Goal: Task Accomplishment & Management: Complete application form

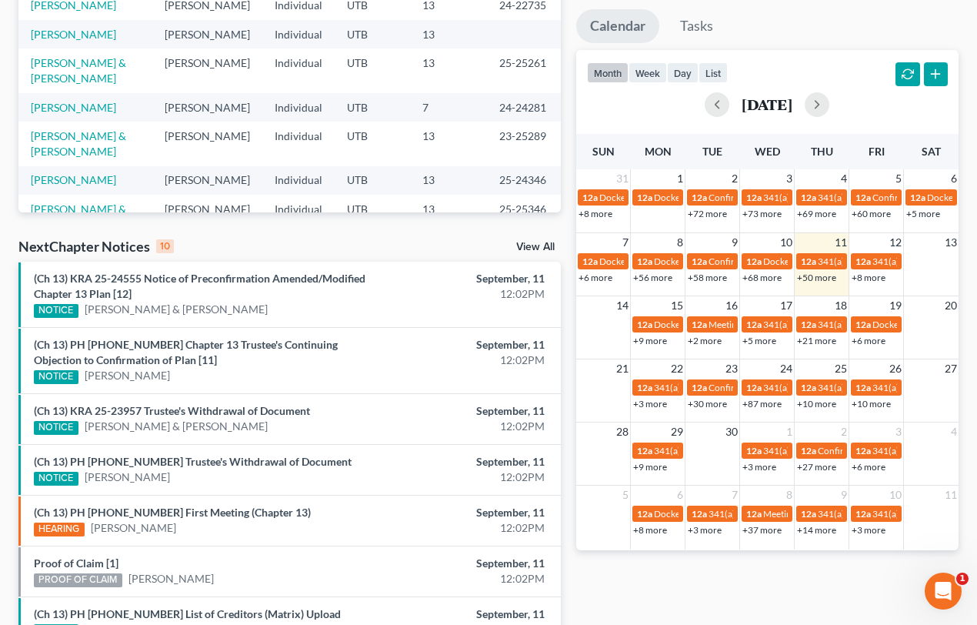
scroll to position [279, 0]
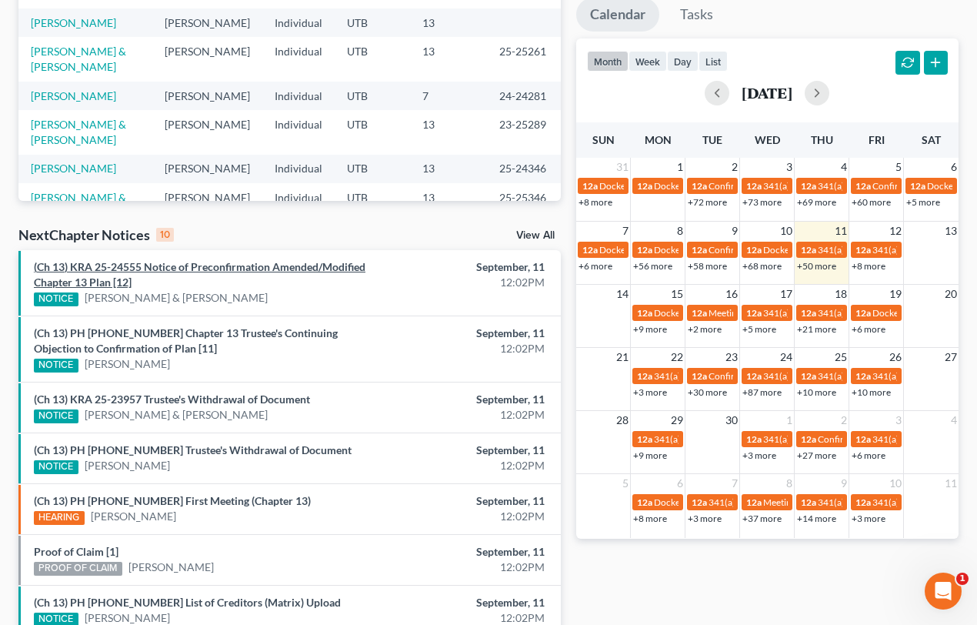
click at [219, 268] on link "(Ch 13) KRA 25-24555 Notice of Preconfirmation Amended/Modified Chapter 13 Plan…" at bounding box center [200, 274] width 332 height 28
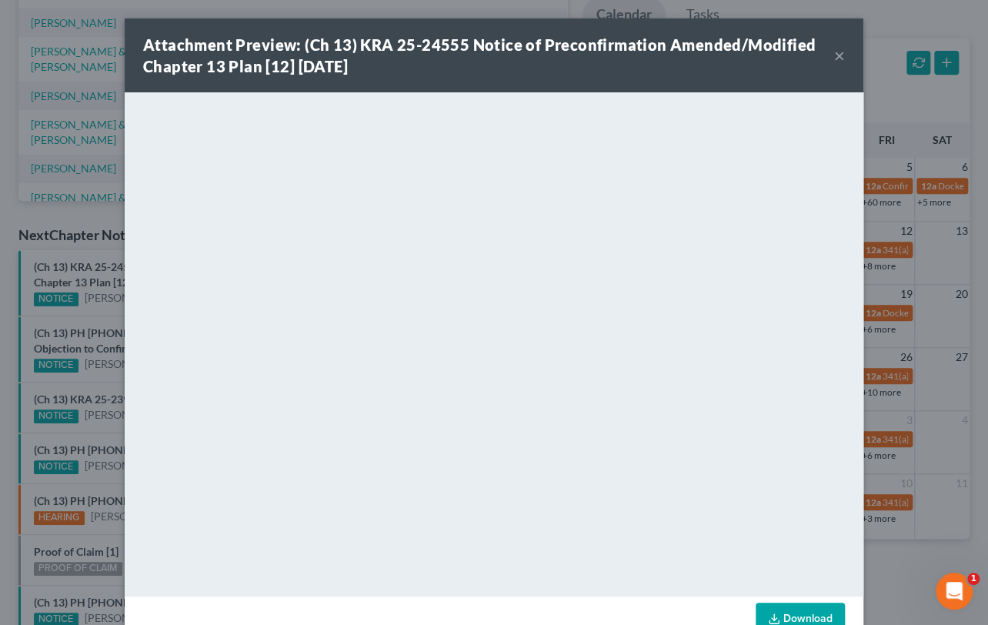
click at [84, 305] on div "Attachment Preview: (Ch 13) KRA 25-24555 Notice of Preconfirmation Amended/Modi…" at bounding box center [494, 312] width 988 height 625
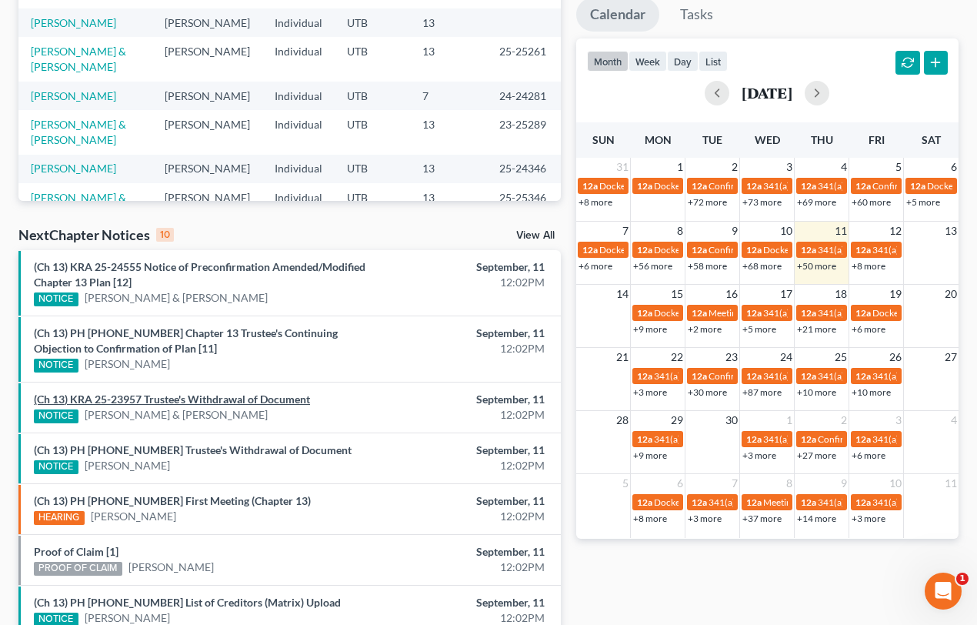
click at [199, 401] on link "(Ch 13) KRA 25-23957 Trustee's Withdrawal of Document" at bounding box center [172, 398] width 276 height 13
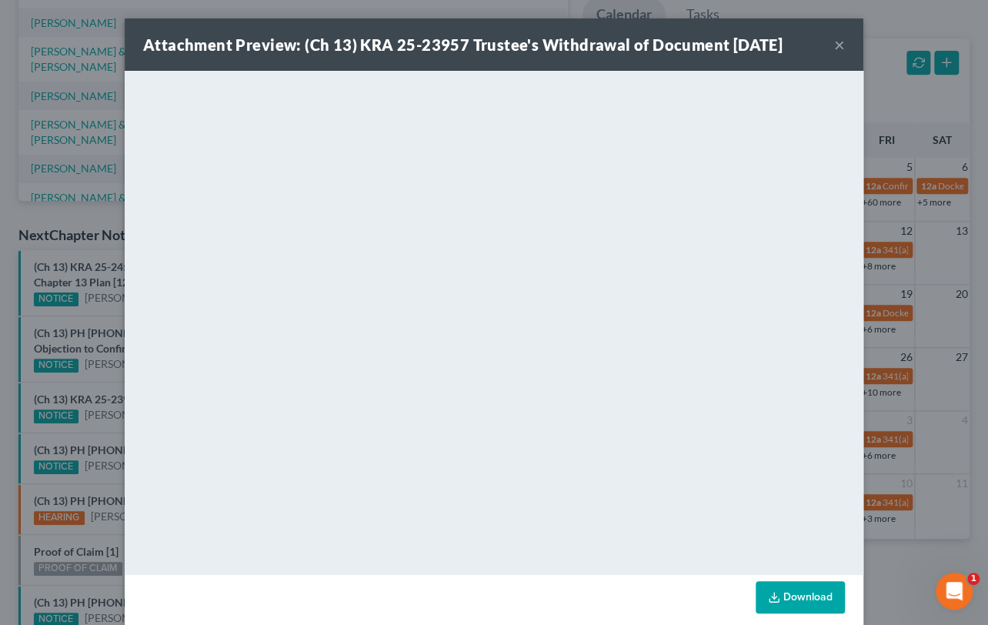
click at [100, 428] on div "Attachment Preview: (Ch 13) KRA 25-23957 Trustee's Withdrawal of Document 09/11…" at bounding box center [494, 312] width 988 height 625
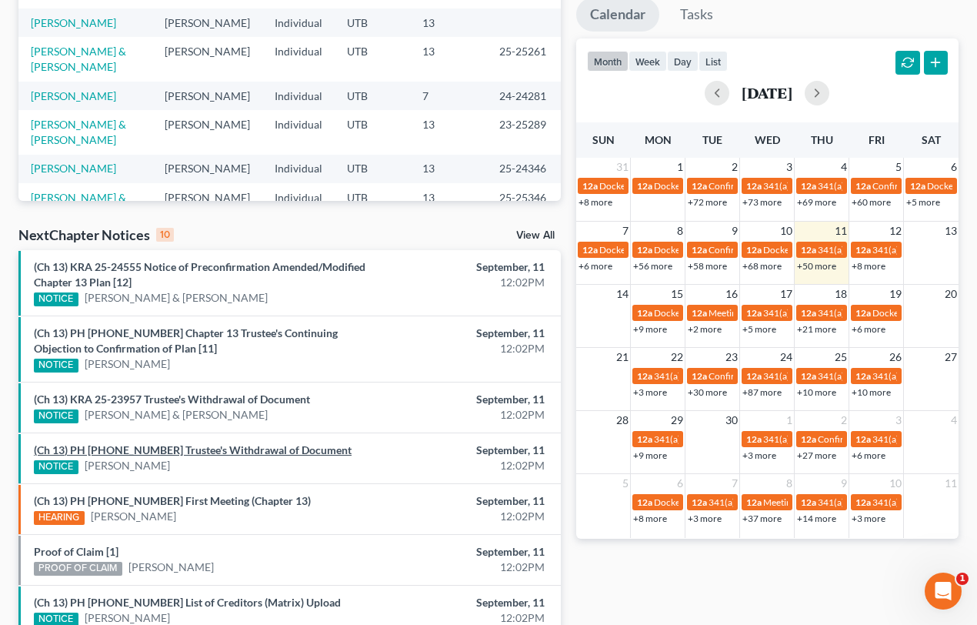
click at [189, 448] on link "(Ch 13) PH 25-24239 Trustee's Withdrawal of Document" at bounding box center [193, 449] width 318 height 13
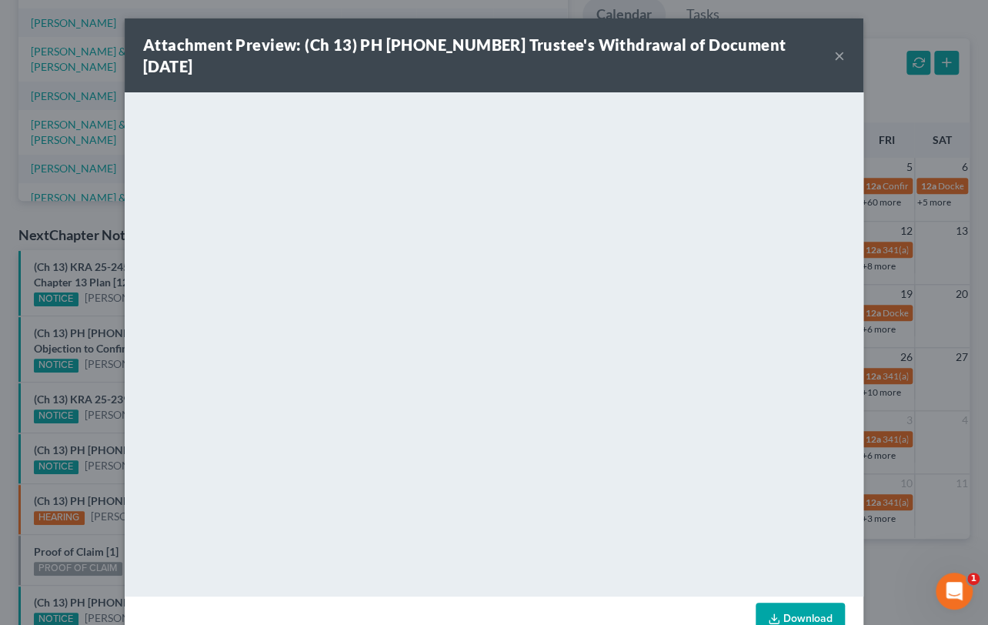
click at [109, 430] on div "Attachment Preview: (Ch 13) PH 25-24239 Trustee's Withdrawal of Document 09/11/…" at bounding box center [494, 312] width 988 height 625
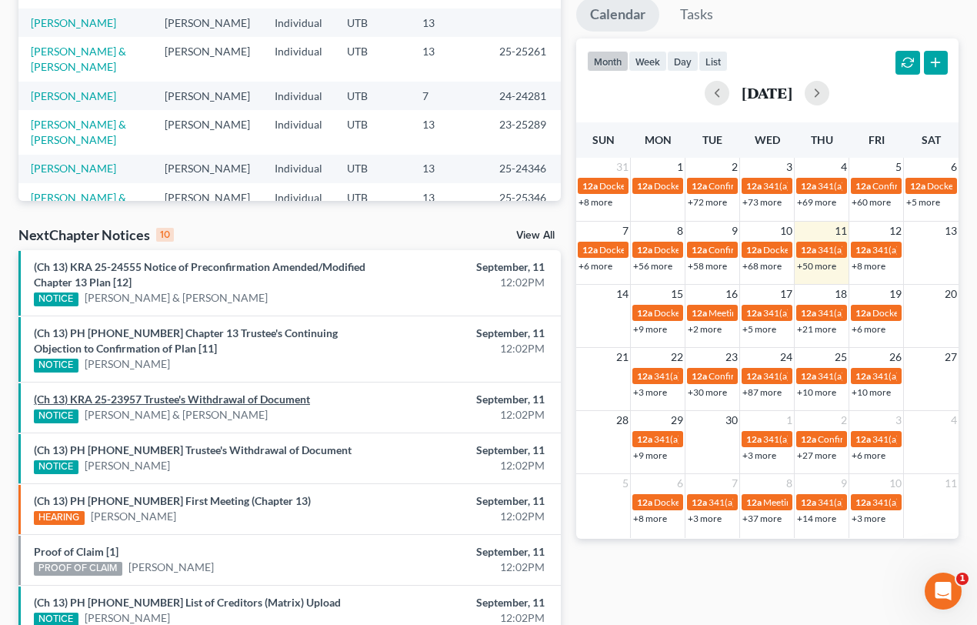
click at [162, 402] on link "(Ch 13) KRA 25-23957 Trustee's Withdrawal of Document" at bounding box center [172, 398] width 276 height 13
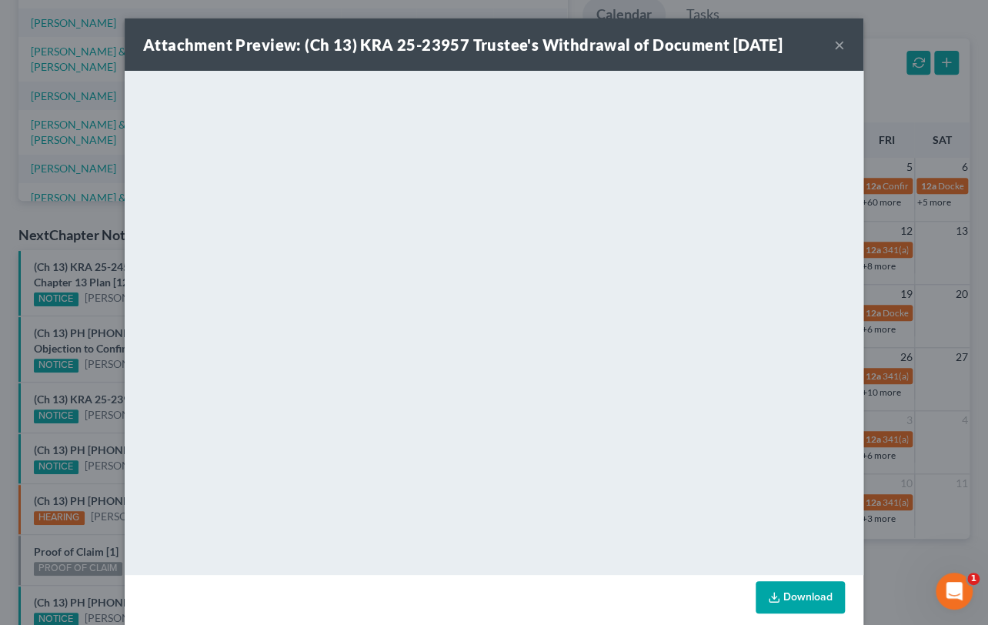
click at [103, 425] on div "Attachment Preview: (Ch 13) KRA 25-23957 Trustee's Withdrawal of Document 09/11…" at bounding box center [494, 312] width 988 height 625
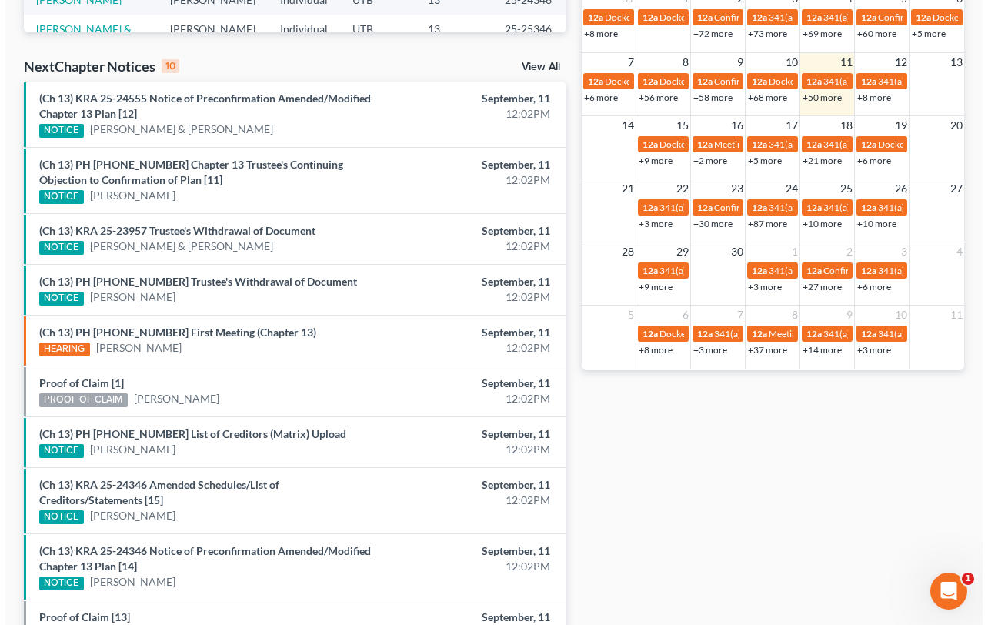
scroll to position [489, 0]
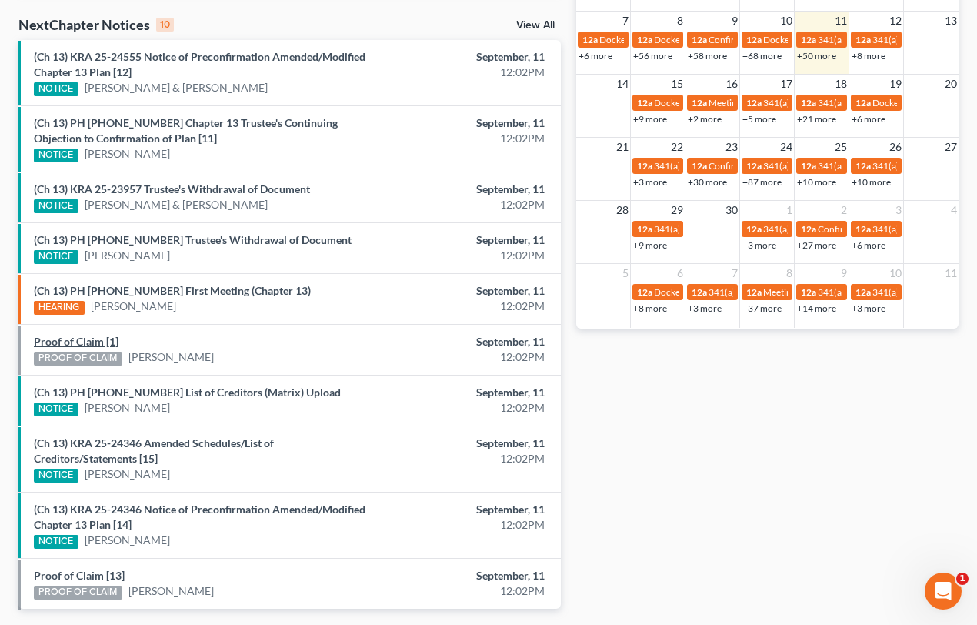
click at [88, 341] on link "Proof of Claim [1]" at bounding box center [76, 341] width 85 height 13
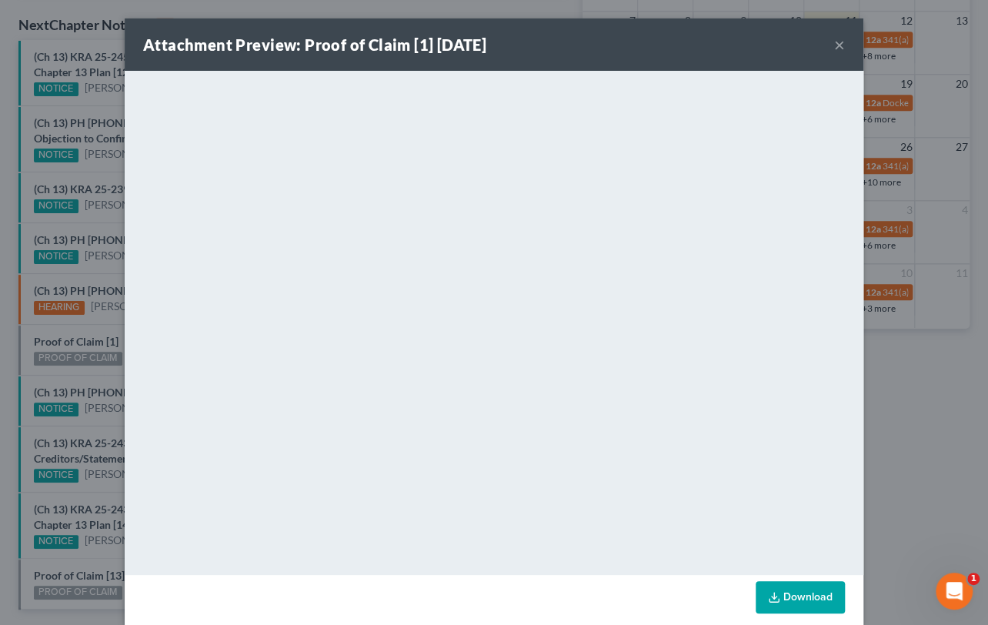
click at [78, 384] on div "Attachment Preview: Proof of Claim [1] 09/11/2025 × <object ng-attr-data='https…" at bounding box center [494, 312] width 988 height 625
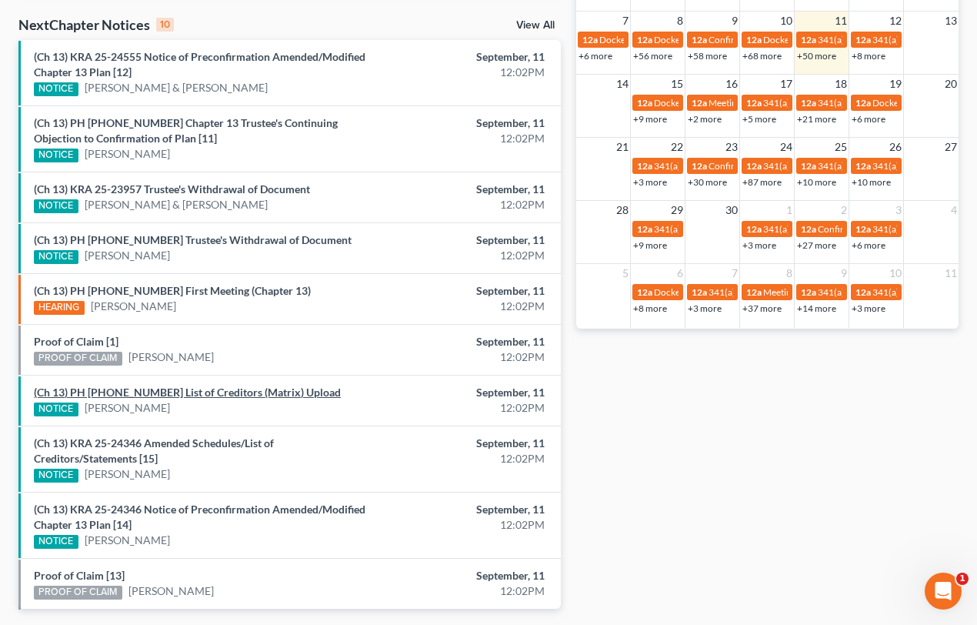
click at [142, 392] on link "(Ch 13) PH 25-25380 List of Creditors (Matrix) Upload" at bounding box center [187, 391] width 307 height 13
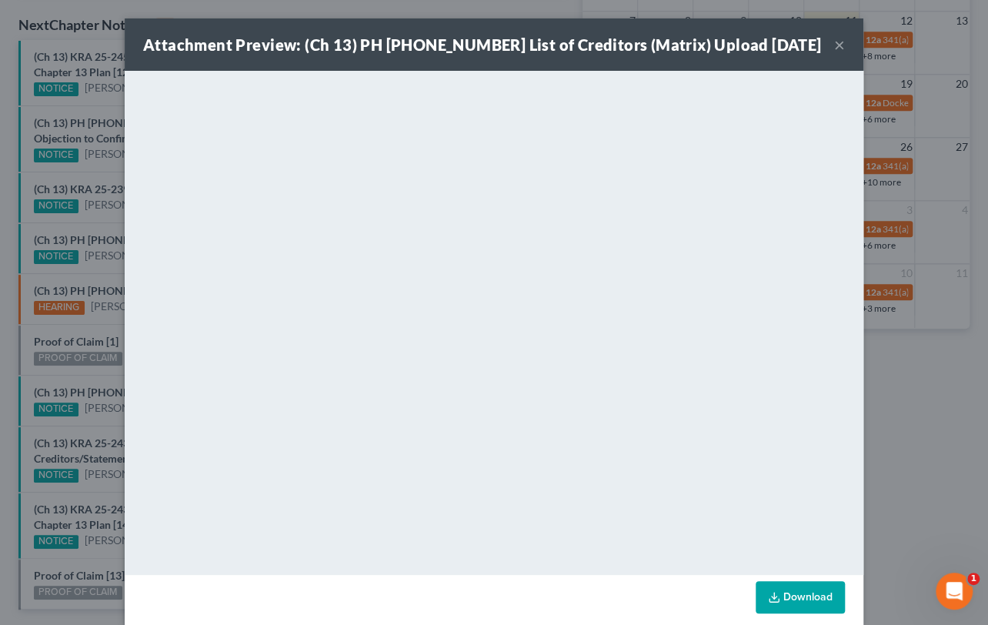
click at [92, 417] on div "Attachment Preview: (Ch 13) PH 25-25380 List of Creditors (Matrix) Upload 09/11…" at bounding box center [494, 312] width 988 height 625
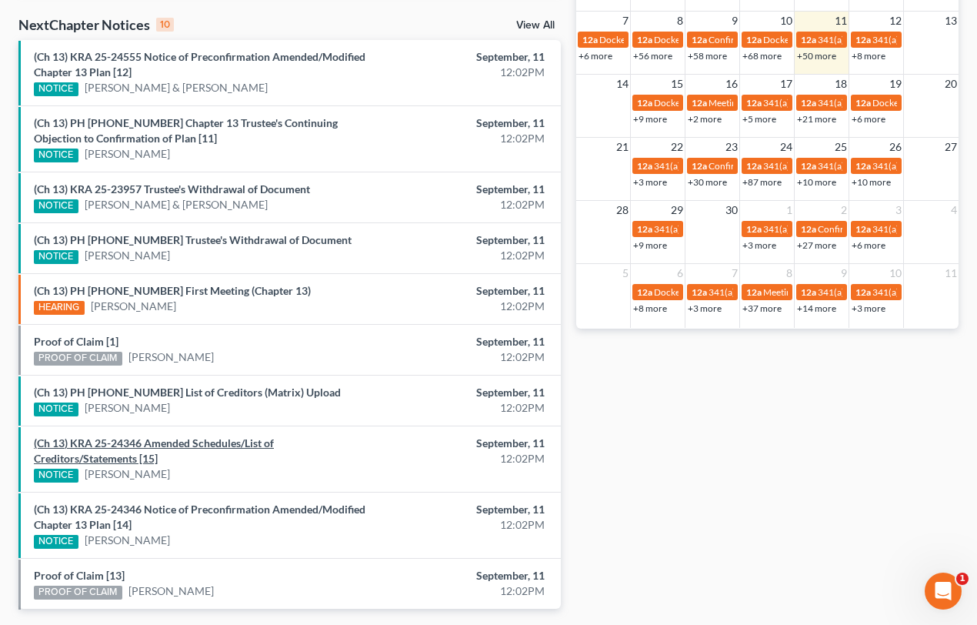
click at [105, 439] on link "(Ch 13) KRA 25-24346 Amended Schedules/List of Creditors/Statements [15]" at bounding box center [154, 450] width 240 height 28
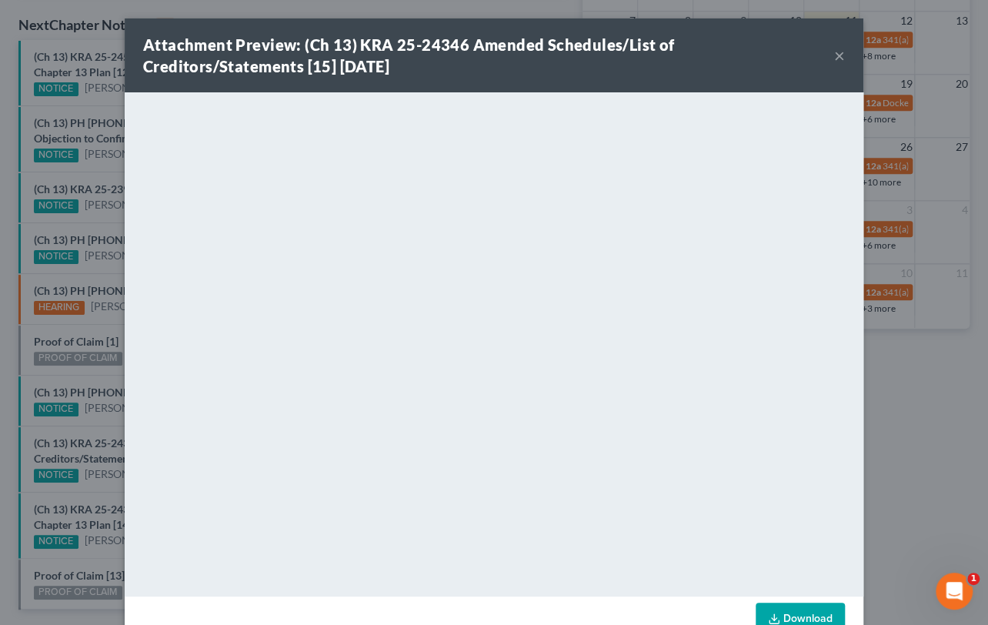
click at [91, 419] on div "Attachment Preview: (Ch 13) KRA 25-24346 Amended Schedules/List of Creditors/St…" at bounding box center [494, 312] width 988 height 625
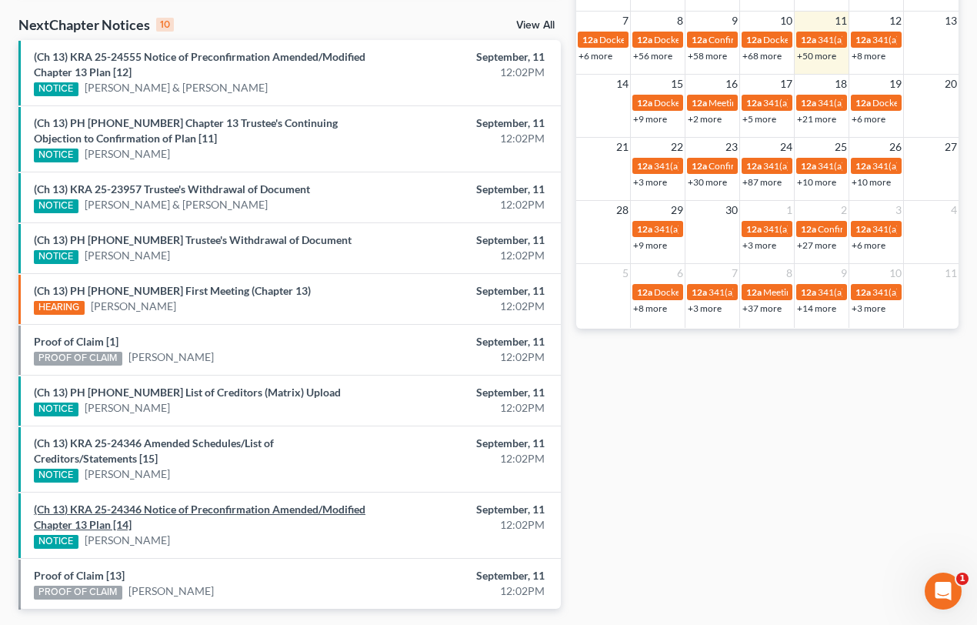
click at [128, 510] on link "(Ch 13) KRA 25-24346 Notice of Preconfirmation Amended/Modified Chapter 13 Plan…" at bounding box center [200, 516] width 332 height 28
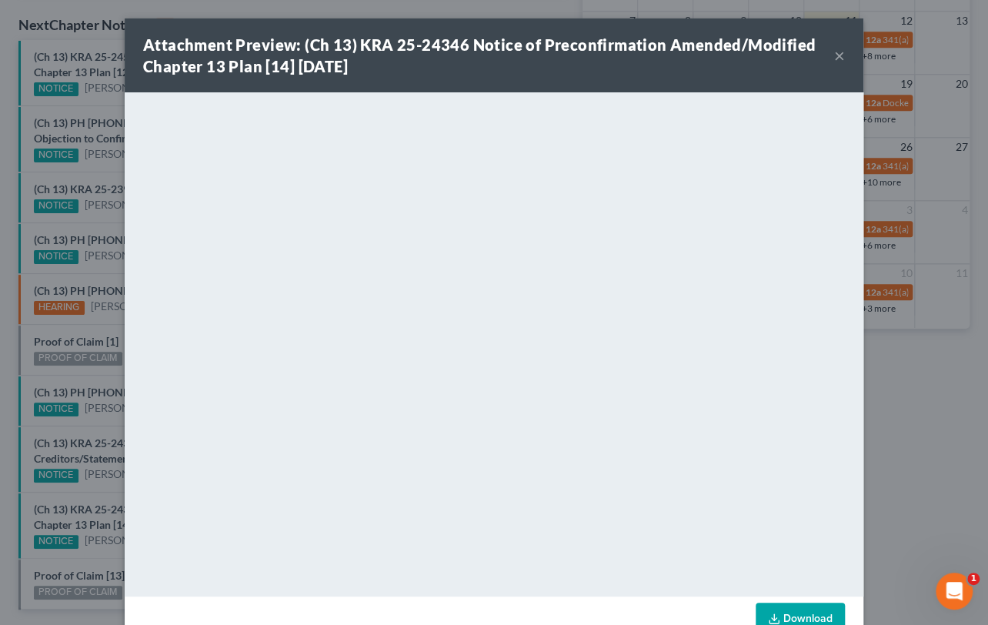
click at [106, 483] on div "Attachment Preview: (Ch 13) KRA 25-24346 Notice of Preconfirmation Amended/Modi…" at bounding box center [494, 312] width 988 height 625
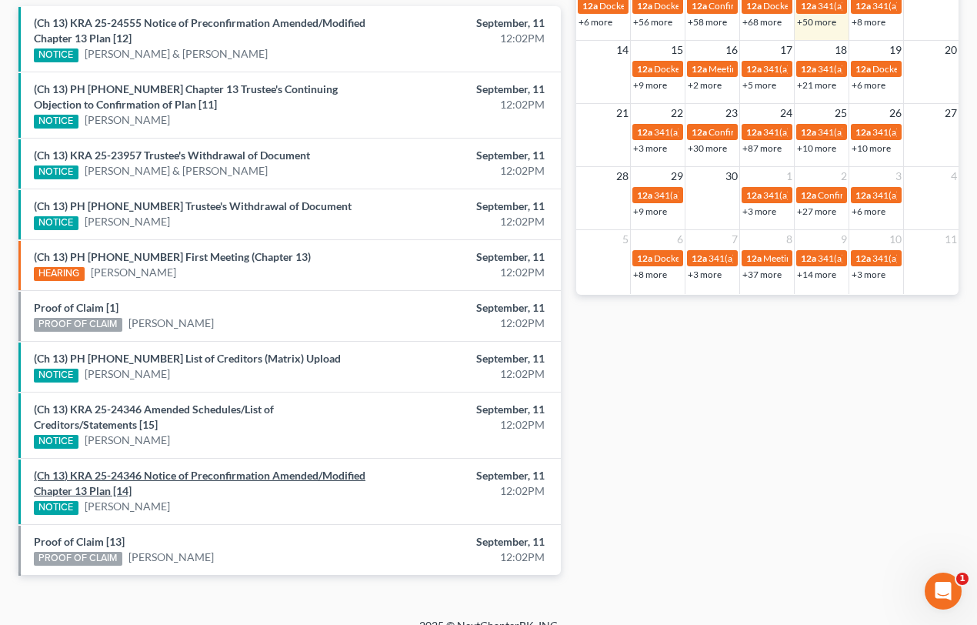
scroll to position [541, 0]
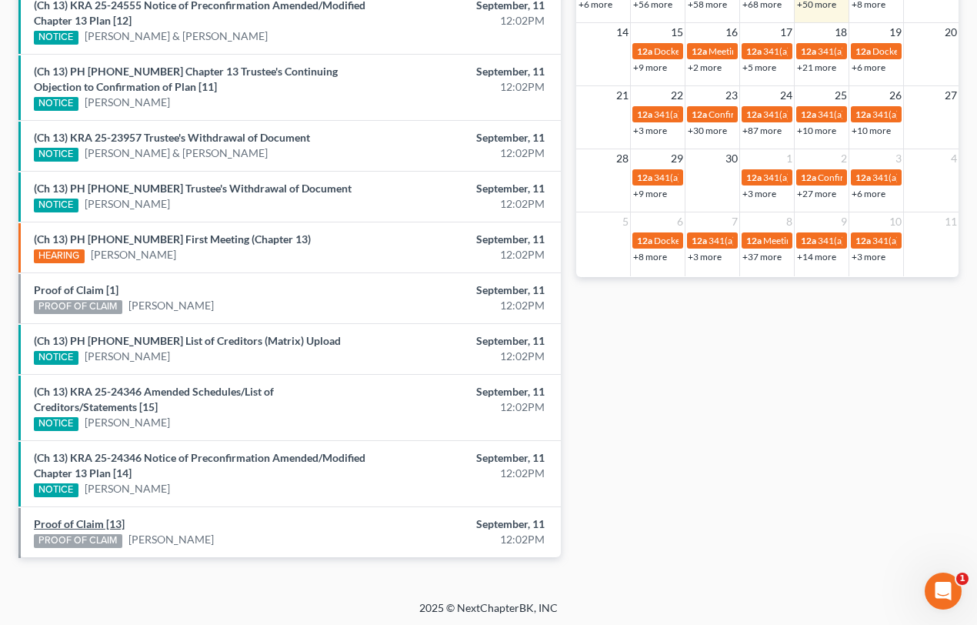
click at [83, 520] on link "Proof of Claim [13]" at bounding box center [79, 523] width 91 height 13
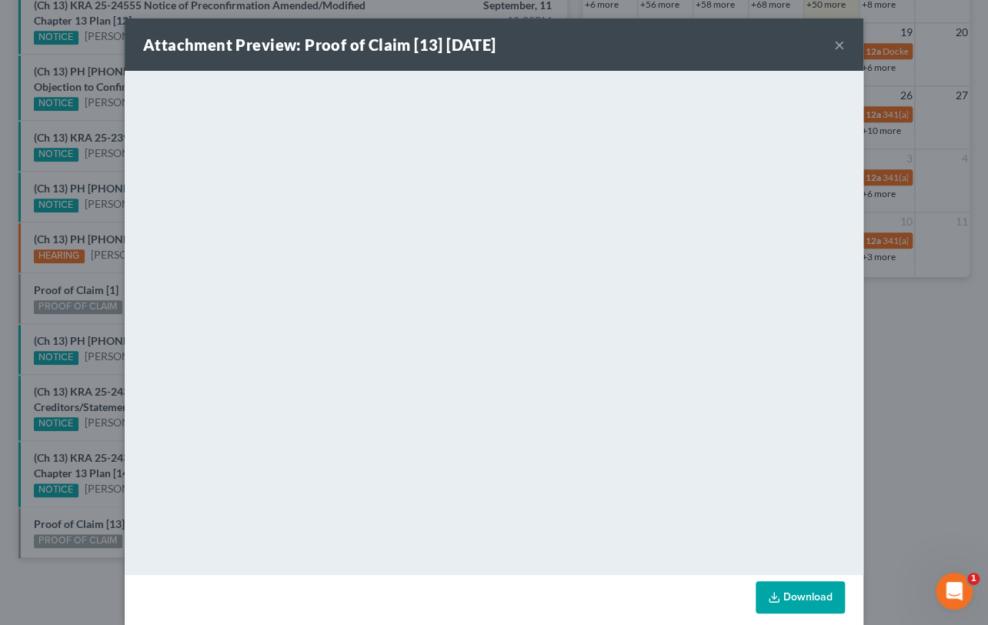
click at [95, 433] on div "Attachment Preview: Proof of Claim [13] 09/11/2025 × <object ng-attr-data='http…" at bounding box center [494, 312] width 988 height 625
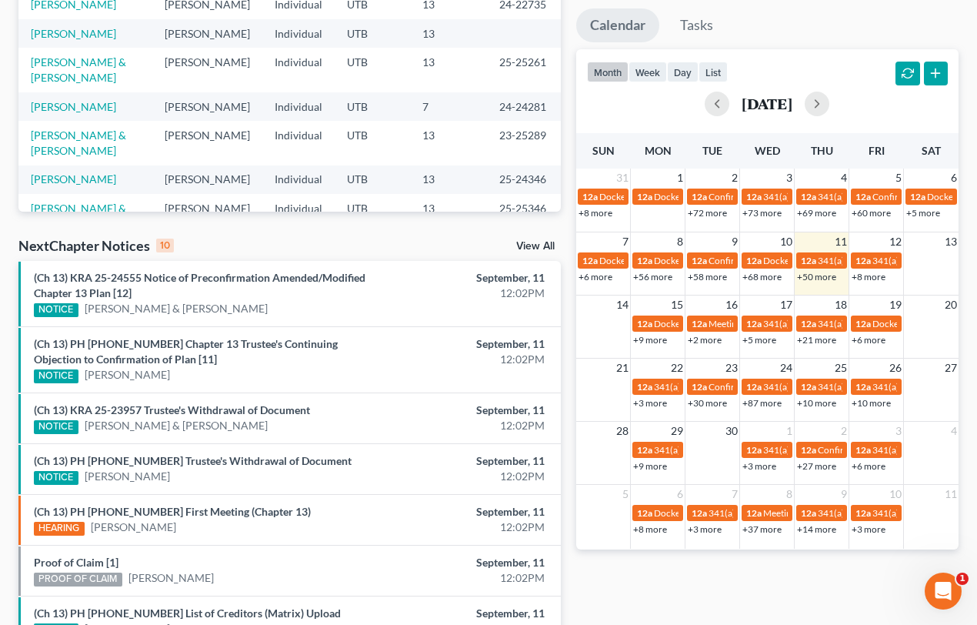
scroll to position [192, 0]
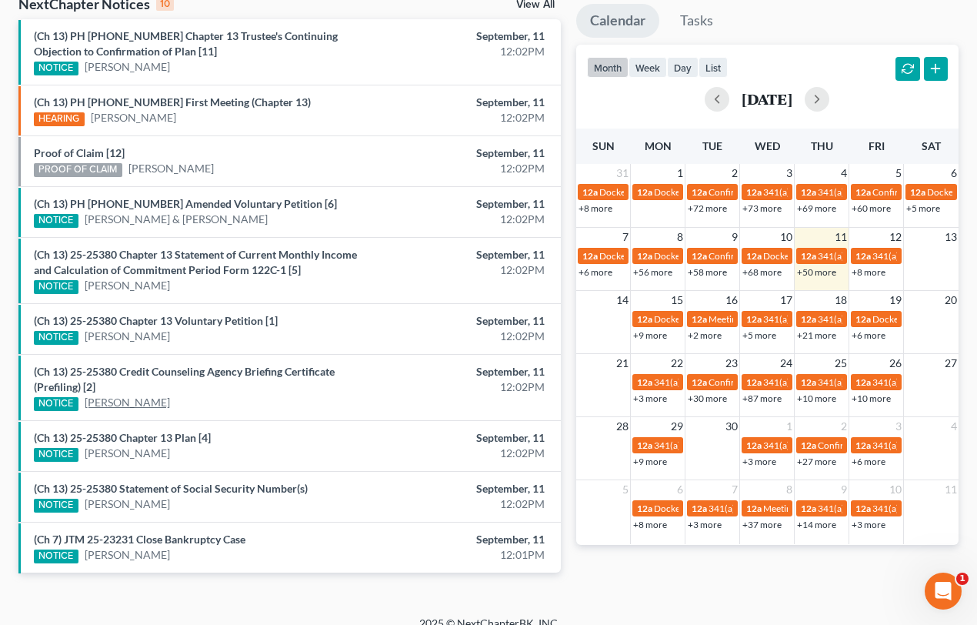
scroll to position [289, 0]
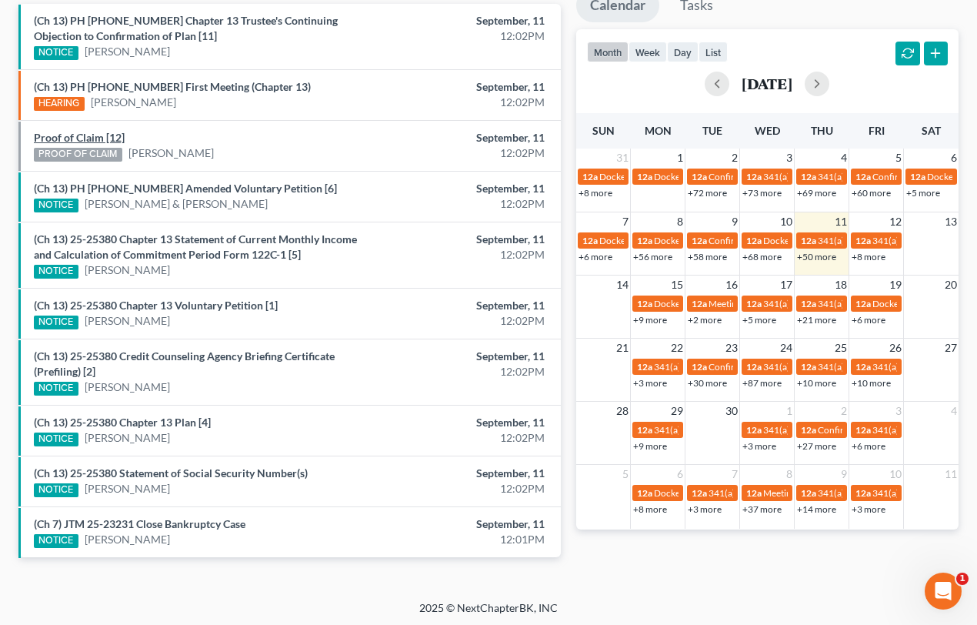
click at [80, 138] on link "Proof of Claim [12]" at bounding box center [79, 137] width 91 height 13
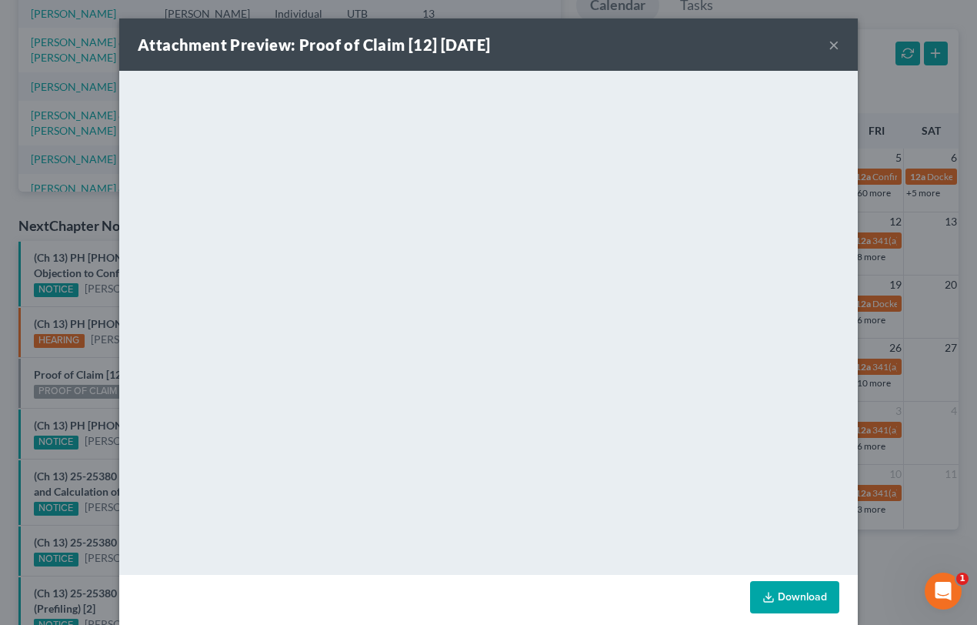
scroll to position [525, 0]
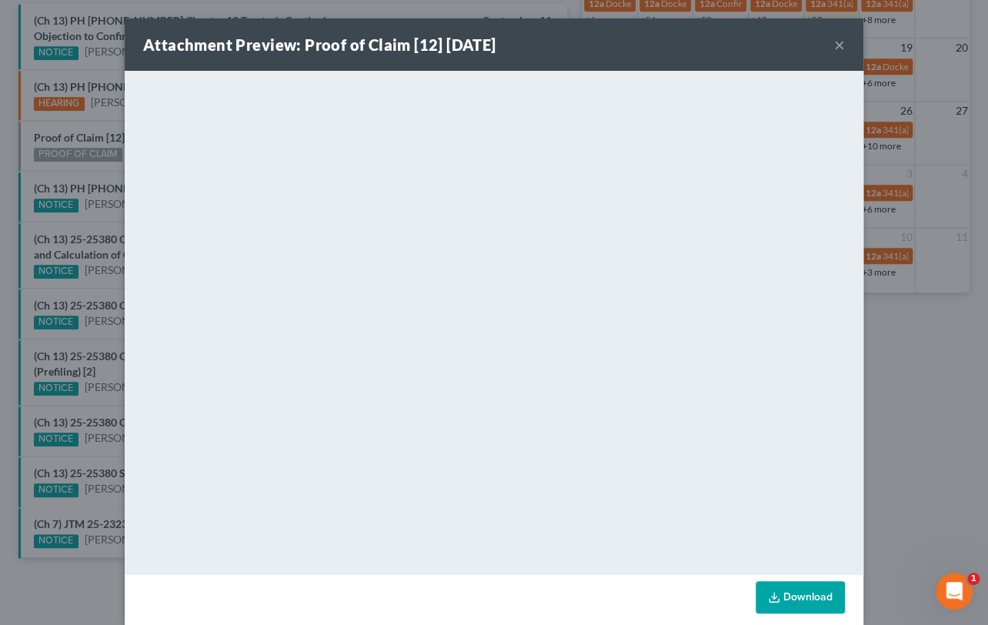
click at [68, 168] on div "Attachment Preview: Proof of Claim [12] 09/11/2025 × <object ng-attr-data='http…" at bounding box center [494, 312] width 988 height 625
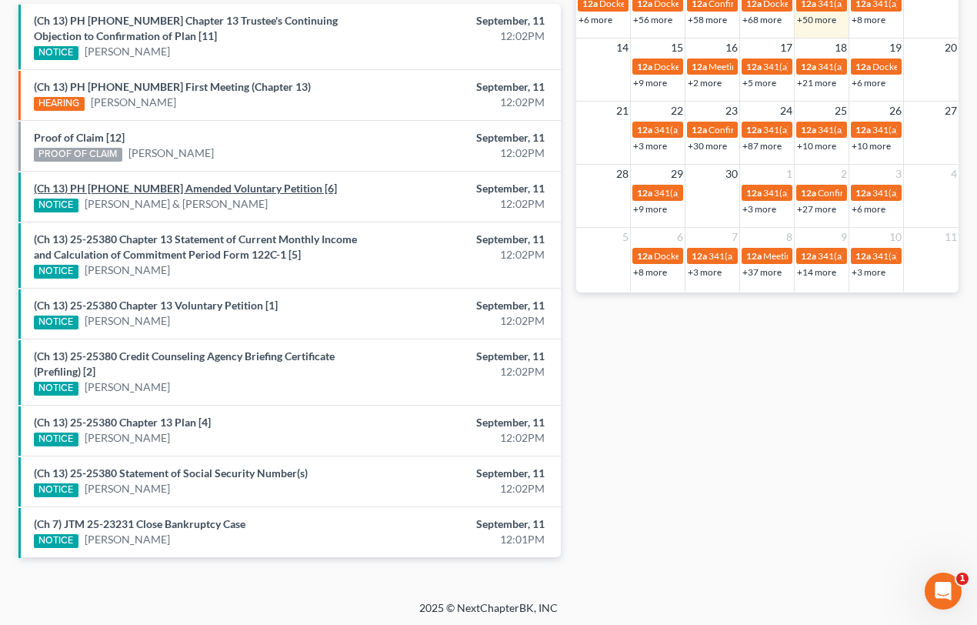
click at [115, 185] on link "(Ch 13) PH 25-25346 Amended Voluntary Petition [6]" at bounding box center [185, 188] width 303 height 13
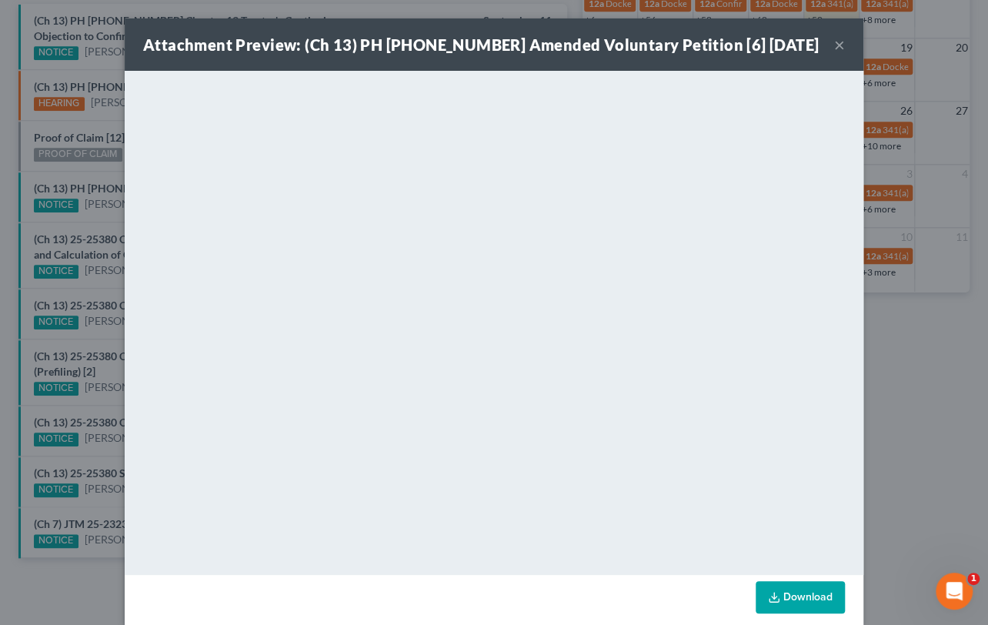
click at [79, 227] on div "Attachment Preview: (Ch 13) PH 25-25346 Amended Voluntary Petition [6] 09/11/20…" at bounding box center [494, 312] width 988 height 625
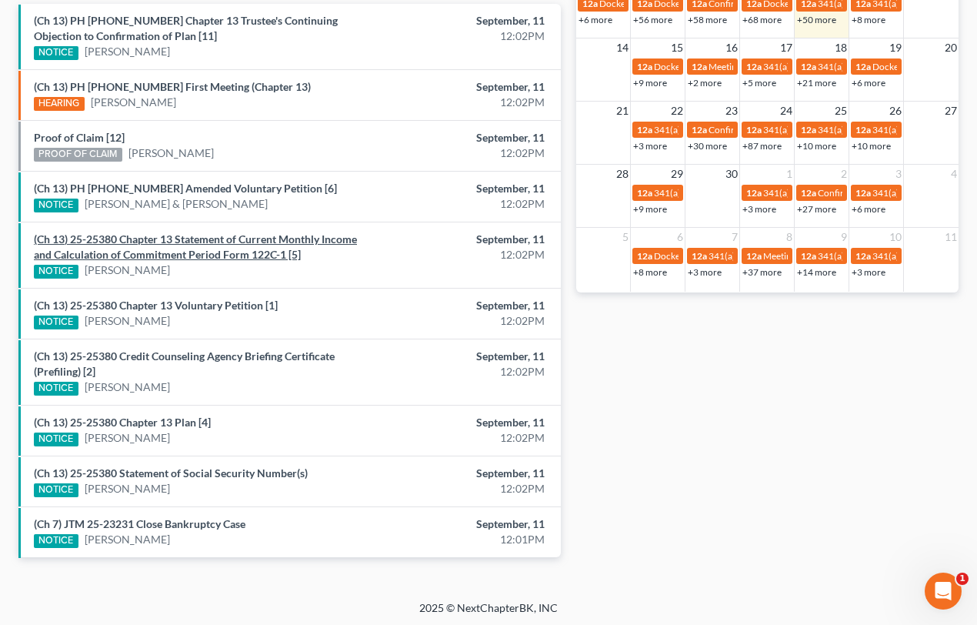
click at [102, 239] on link "(Ch 13) 25-25380 Chapter 13 Statement of Current Monthly Income and Calculation…" at bounding box center [195, 246] width 323 height 28
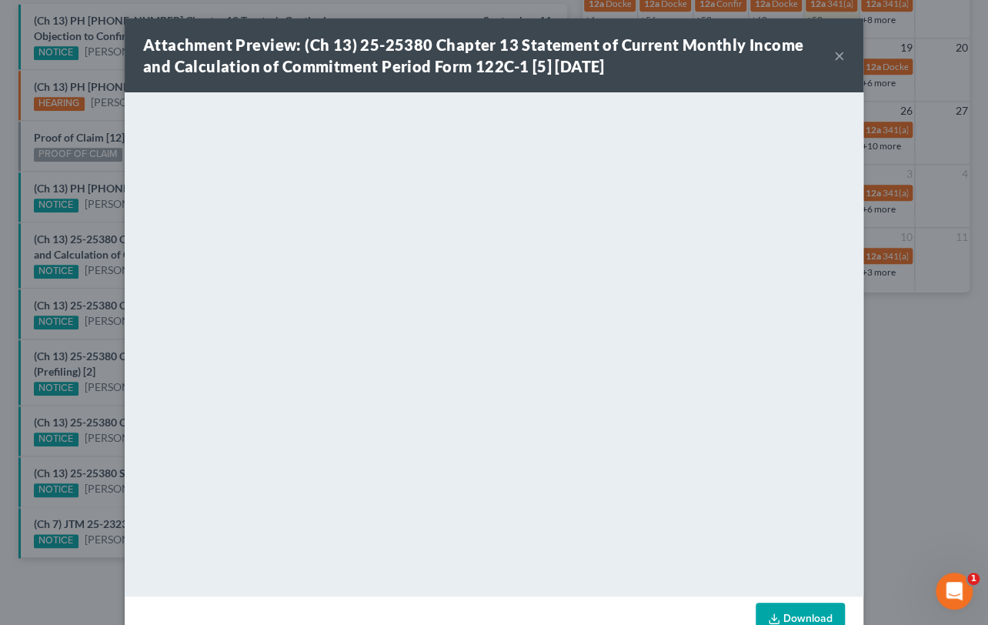
click at [95, 287] on div "Attachment Preview: (Ch 13) 25-25380 Chapter 13 Statement of Current Monthly In…" at bounding box center [494, 312] width 988 height 625
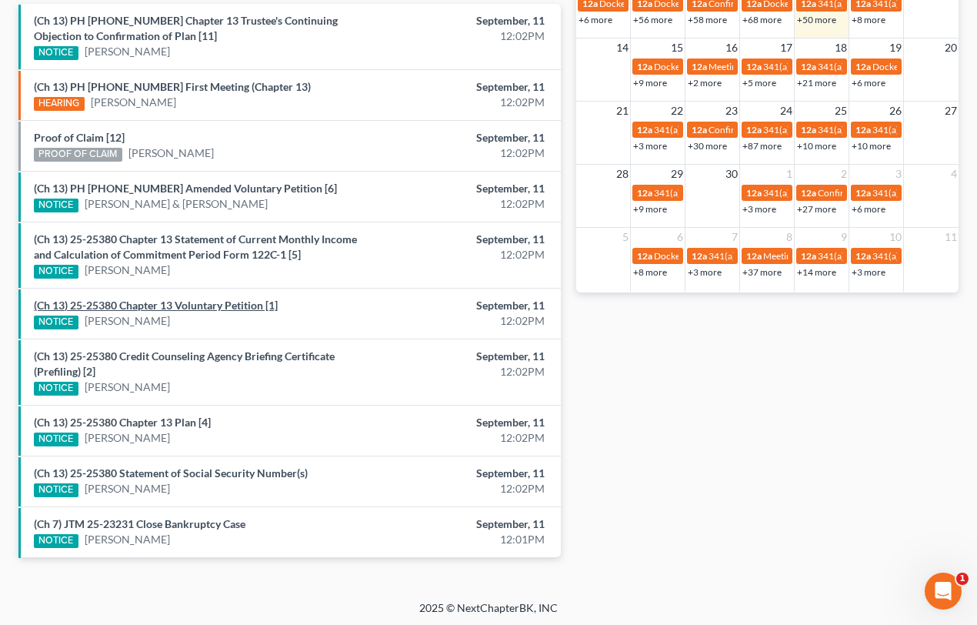
click at [101, 302] on link "(Ch 13) 25-25380 Chapter 13 Voluntary Petition [1]" at bounding box center [156, 305] width 244 height 13
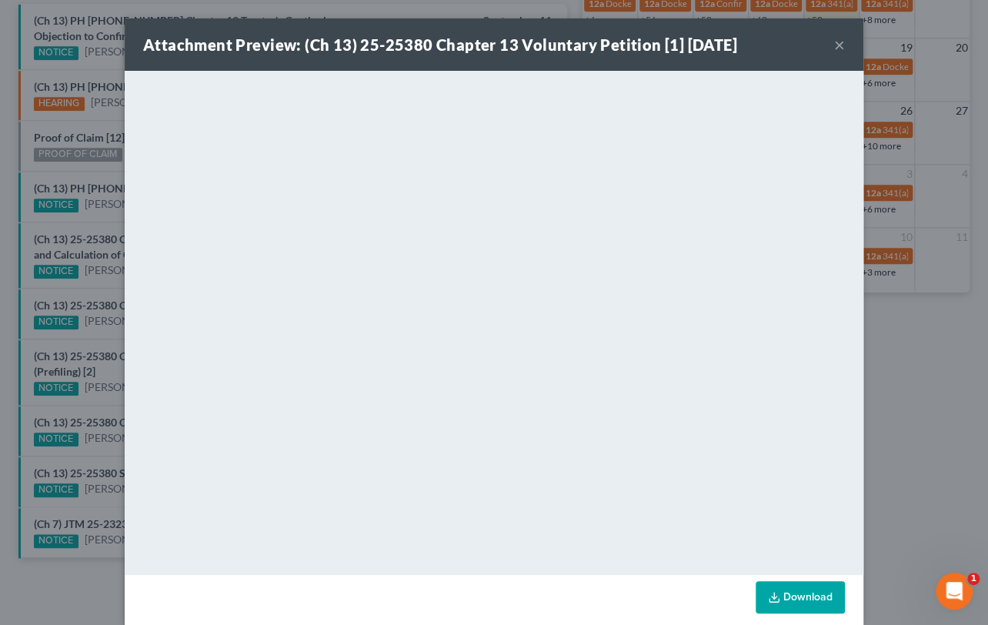
click at [94, 329] on div "Attachment Preview: (Ch 13) 25-25380 Chapter 13 Voluntary Petition [1] 09/11/20…" at bounding box center [494, 312] width 988 height 625
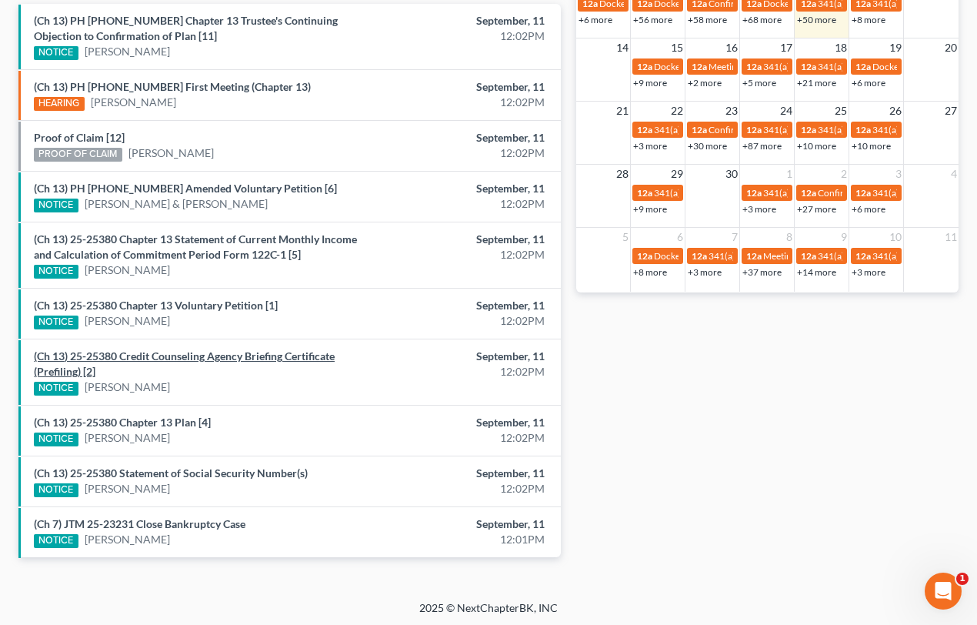
click at [108, 352] on link "(Ch 13) 25-25380 Credit Counseling Agency Briefing Certificate (Prefiling) [2]" at bounding box center [184, 363] width 301 height 28
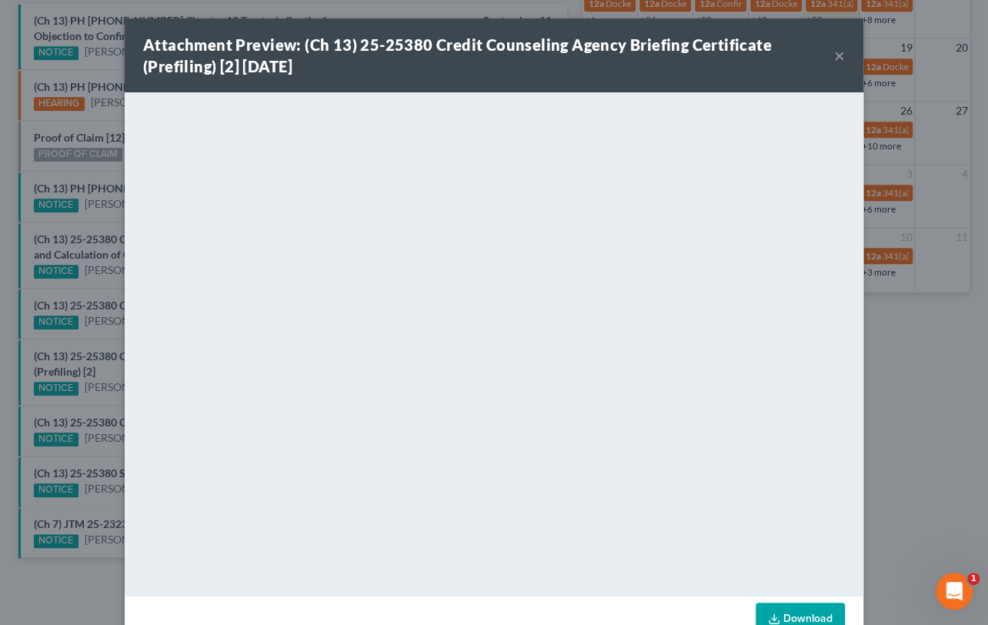
click at [95, 407] on div "Attachment Preview: (Ch 13) 25-25380 Credit Counseling Agency Briefing Certific…" at bounding box center [494, 312] width 988 height 625
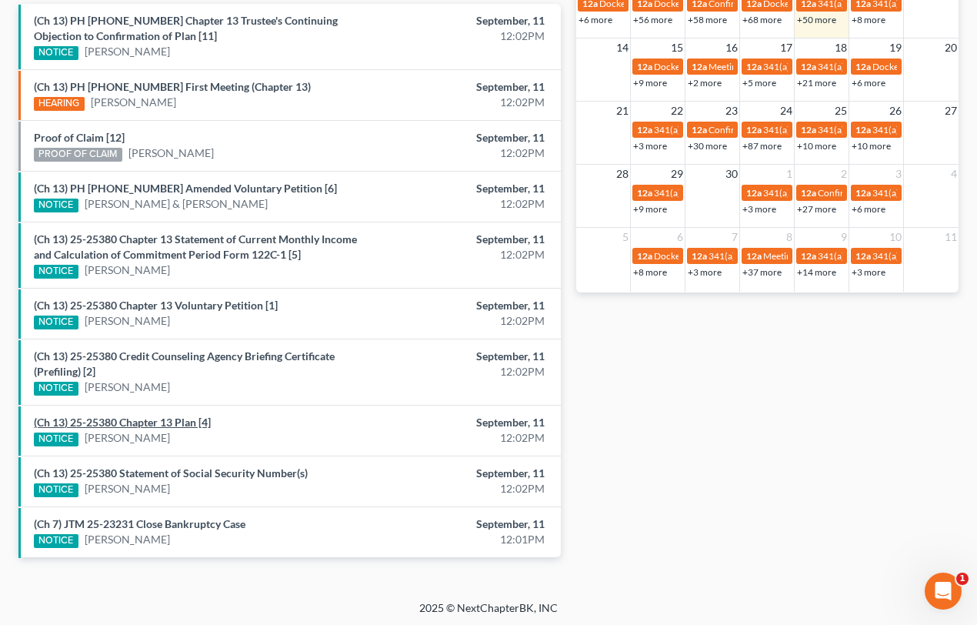
click at [116, 420] on link "(Ch 13) 25-25380 Chapter 13 Plan [4]" at bounding box center [122, 421] width 177 height 13
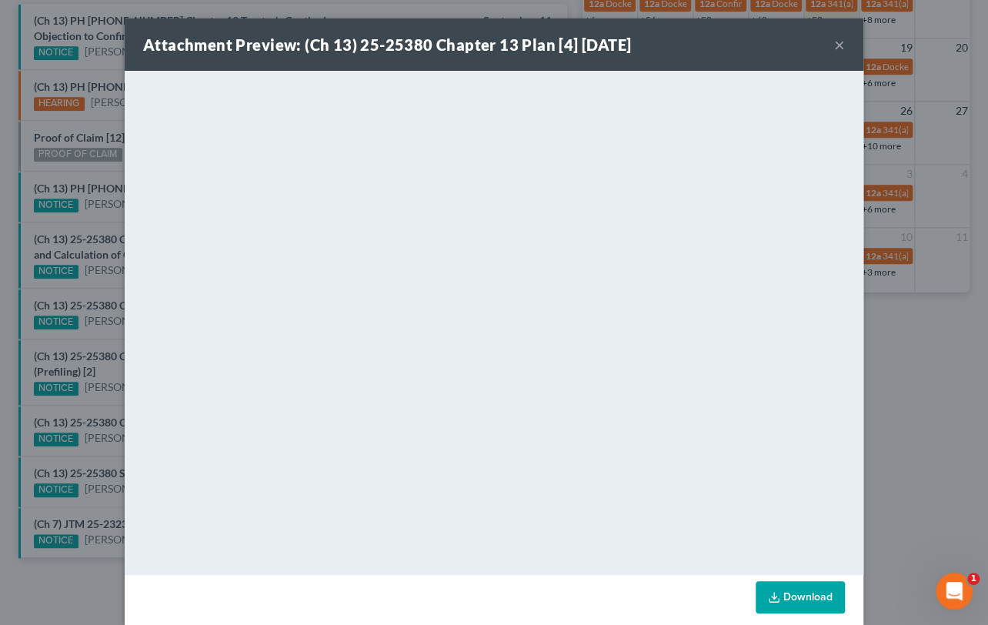
click at [108, 449] on div "Attachment Preview: (Ch 13) 25-25380 Chapter 13 Plan [4] 09/11/2025 × <object n…" at bounding box center [494, 312] width 988 height 625
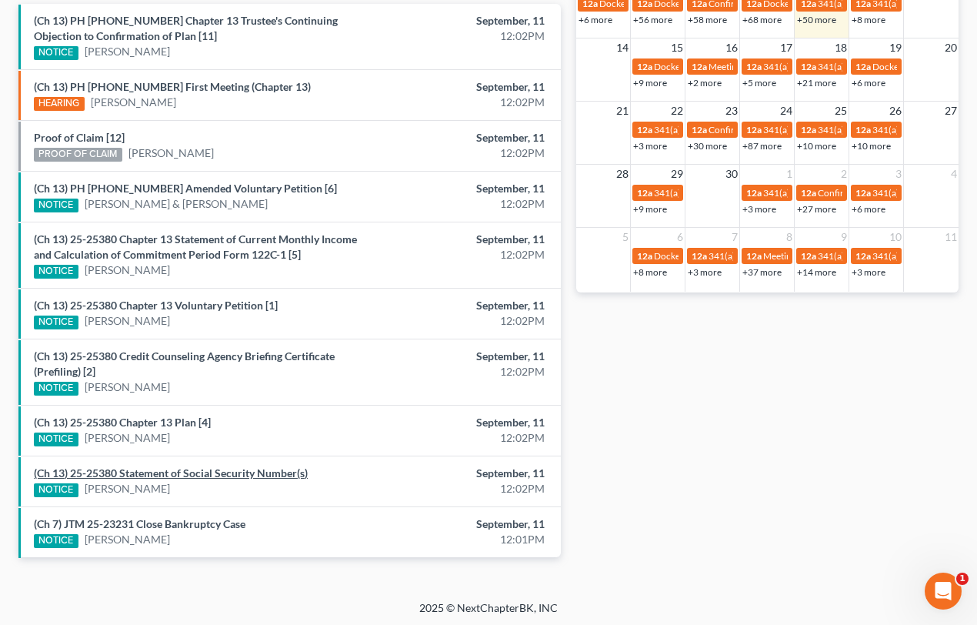
click at [113, 469] on link "(Ch 13) 25-25380 Statement of Social Security Number(s)" at bounding box center [171, 472] width 274 height 13
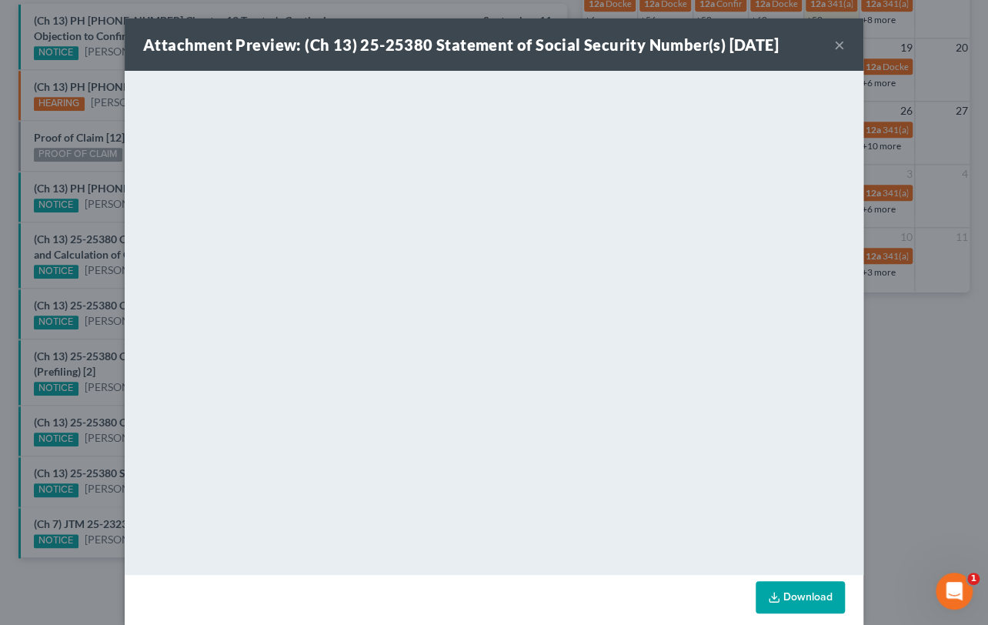
click at [105, 452] on div "Attachment Preview: (Ch 13) 25-25380 Statement of Social Security Number(s) 09/…" at bounding box center [494, 312] width 988 height 625
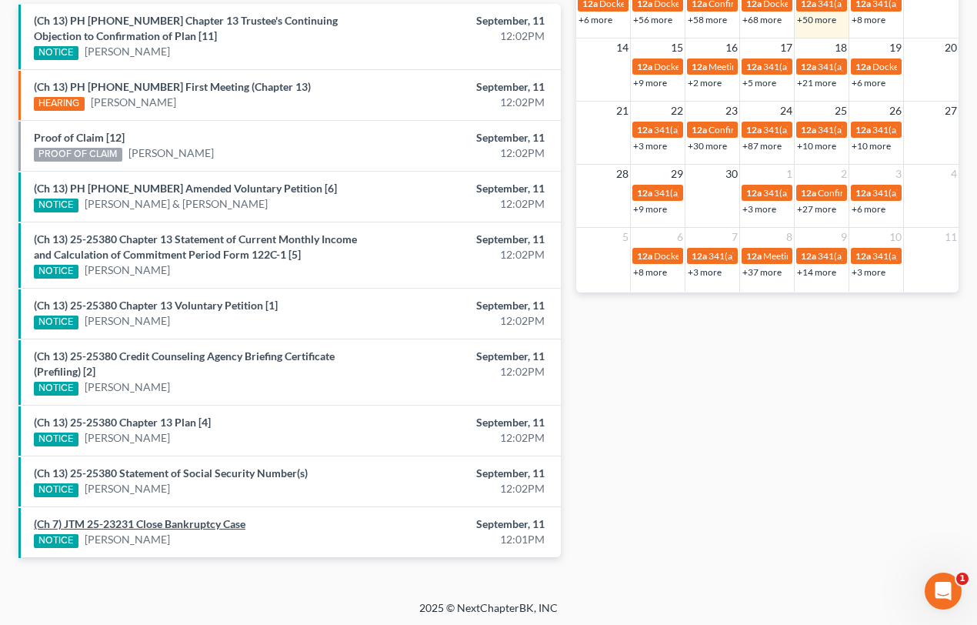
click at [188, 523] on link "(Ch 7) JTM 25-23231 Close Bankruptcy Case" at bounding box center [140, 523] width 212 height 13
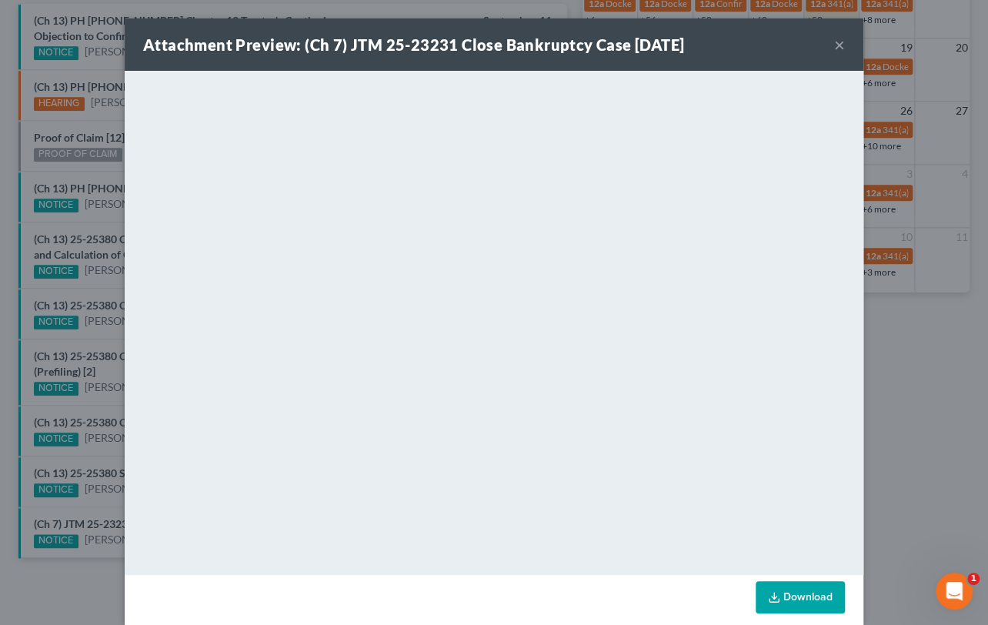
click at [102, 496] on div "Attachment Preview: (Ch 7) JTM 25-23231 Close Bankruptcy Case 09/11/2025 × <obj…" at bounding box center [494, 312] width 988 height 625
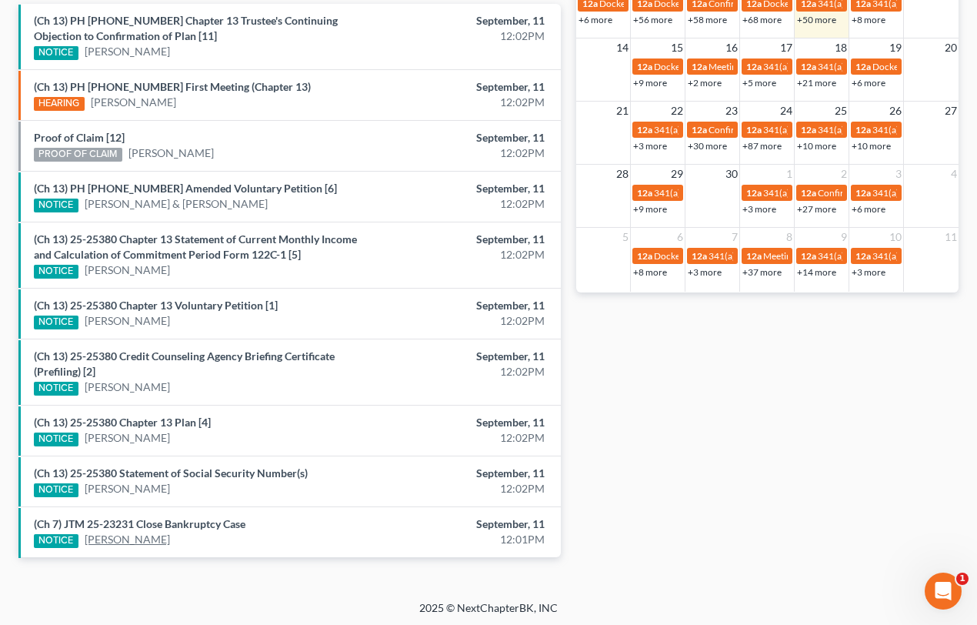
click at [125, 539] on link "David Delgado" at bounding box center [127, 539] width 85 height 15
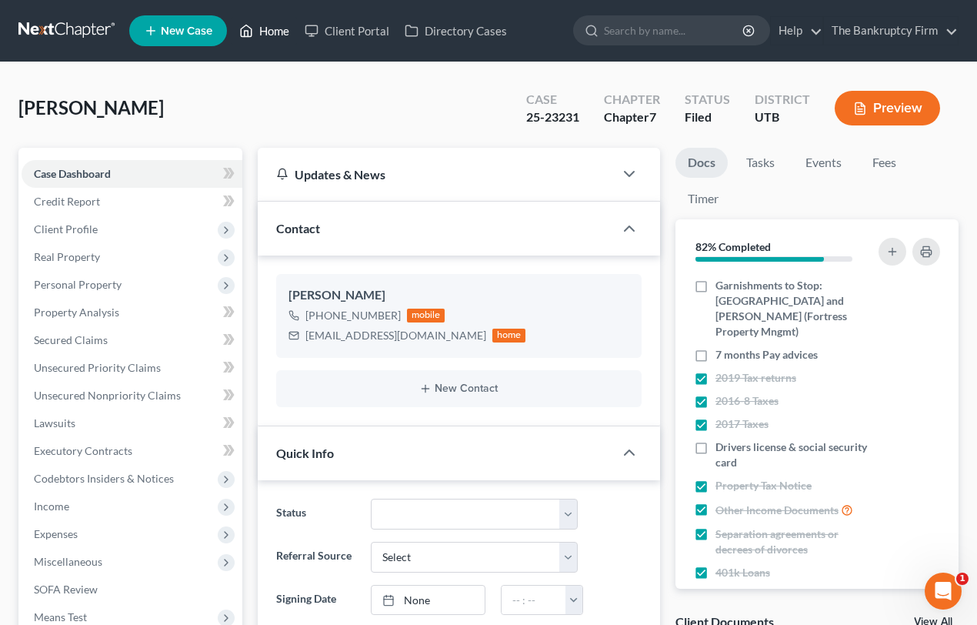
click at [275, 31] on link "Home" at bounding box center [264, 31] width 65 height 28
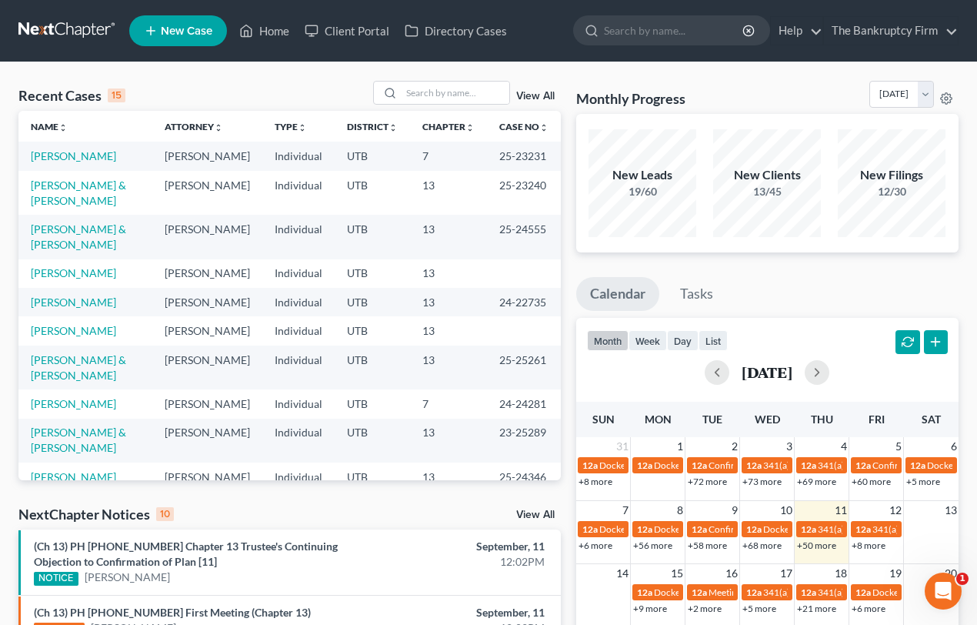
click at [523, 510] on link "View All" at bounding box center [535, 514] width 38 height 11
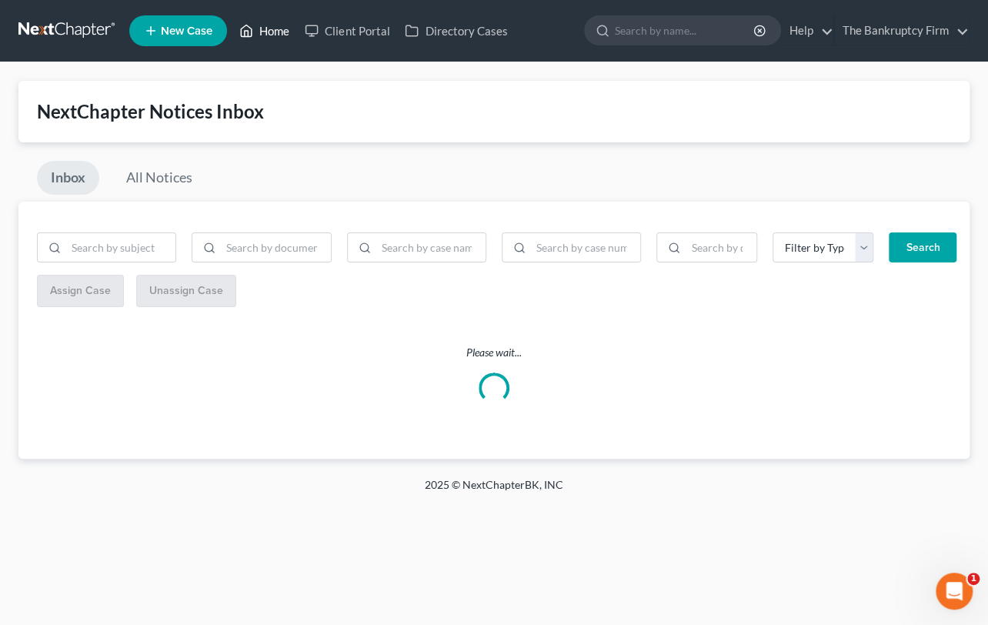
click at [269, 38] on link "Home" at bounding box center [264, 31] width 65 height 28
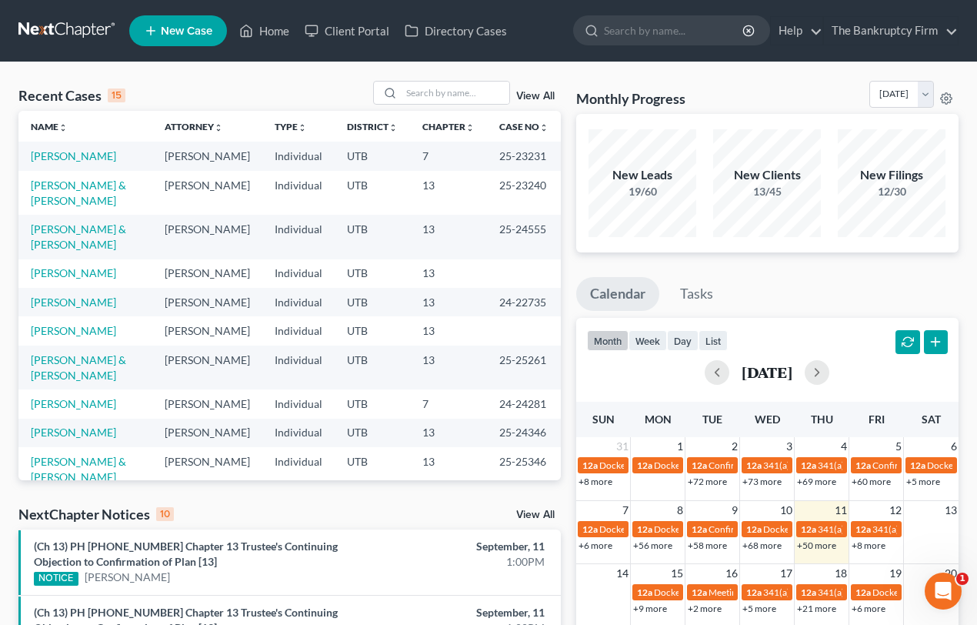
drag, startPoint x: 530, startPoint y: 97, endPoint x: 538, endPoint y: 100, distance: 8.3
click at [530, 96] on link "View All" at bounding box center [535, 96] width 38 height 11
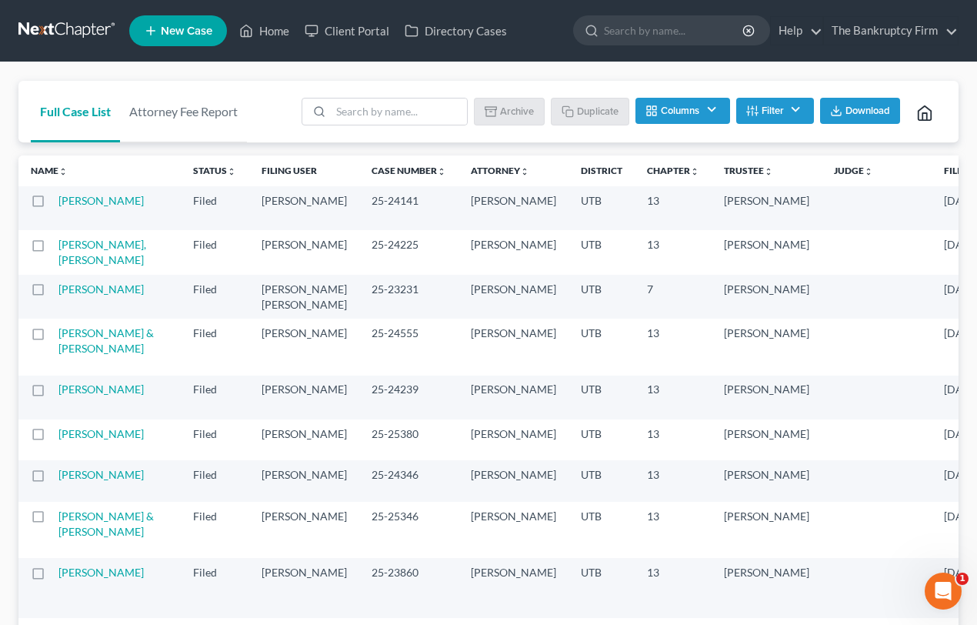
click at [52, 293] on label at bounding box center [52, 293] width 0 height 0
click at [58, 292] on input "checkbox" at bounding box center [63, 287] width 10 height 10
drag, startPoint x: 505, startPoint y: 111, endPoint x: 555, endPoint y: 49, distance: 79.3
click at [505, 111] on button "Archive" at bounding box center [511, 111] width 69 height 26
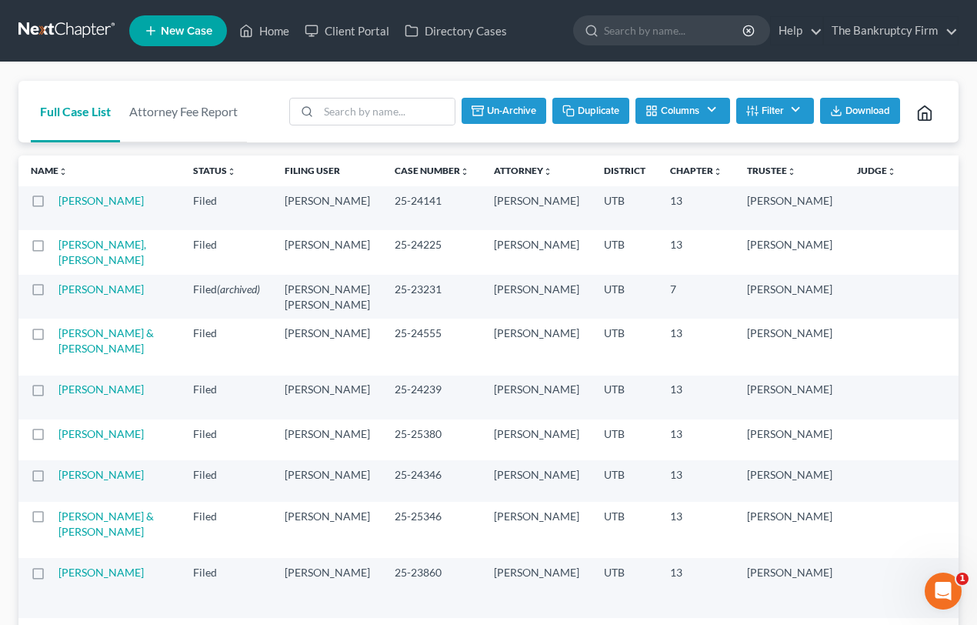
checkbox input "false"
click at [278, 32] on link "Home" at bounding box center [264, 31] width 65 height 28
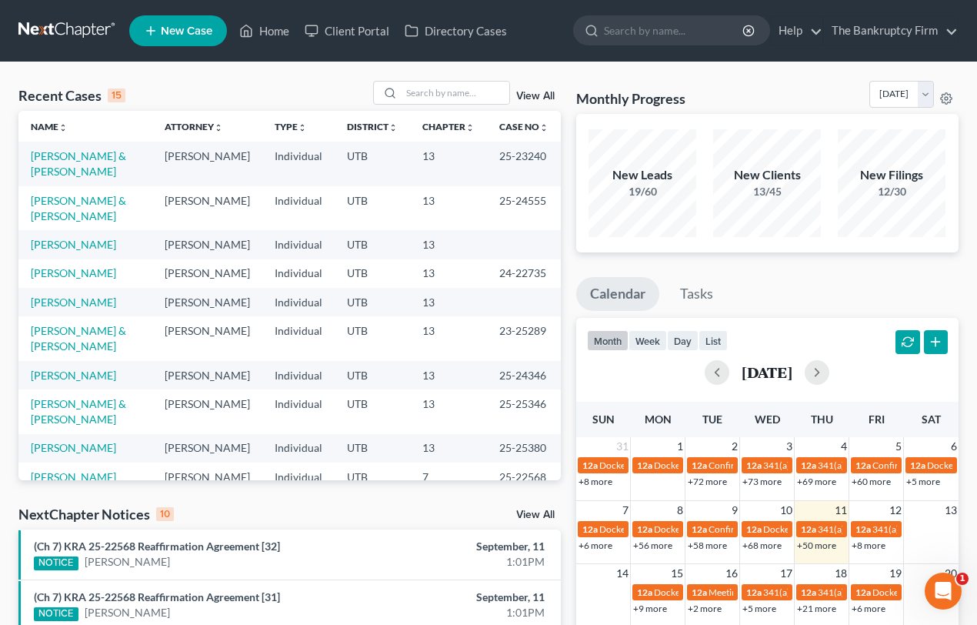
click at [200, 87] on div "Recent Cases 15 View All" at bounding box center [289, 96] width 542 height 30
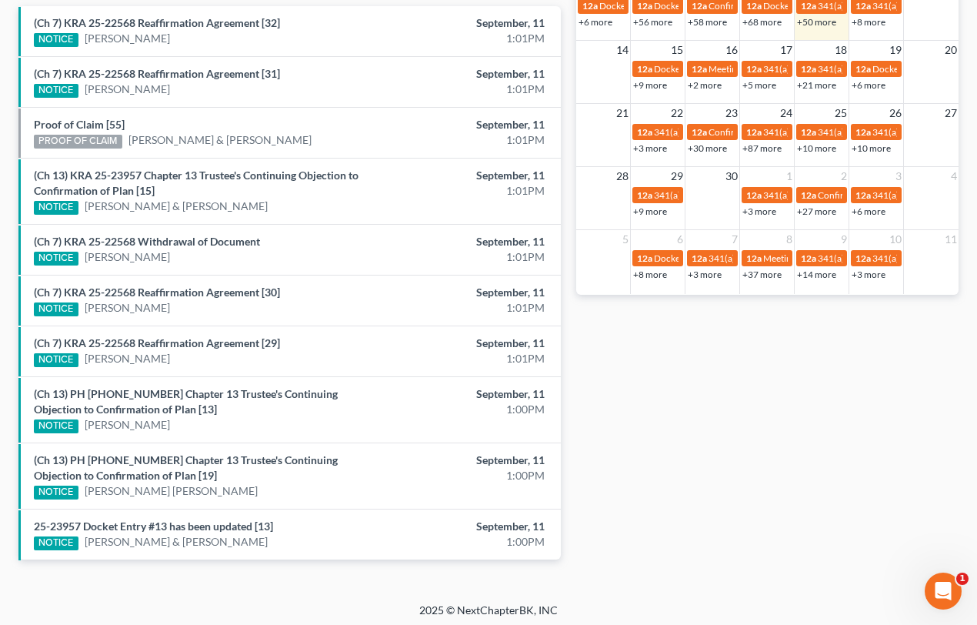
scroll to position [525, 0]
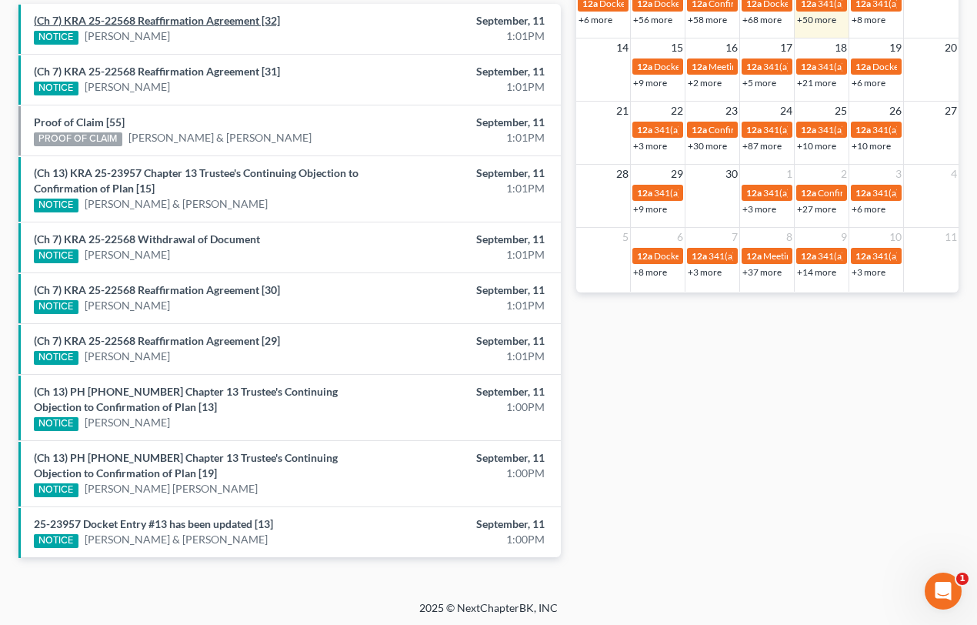
click at [182, 21] on link "(Ch 7) KRA 25-22568 Reaffirmation Agreement [32]" at bounding box center [157, 20] width 246 height 13
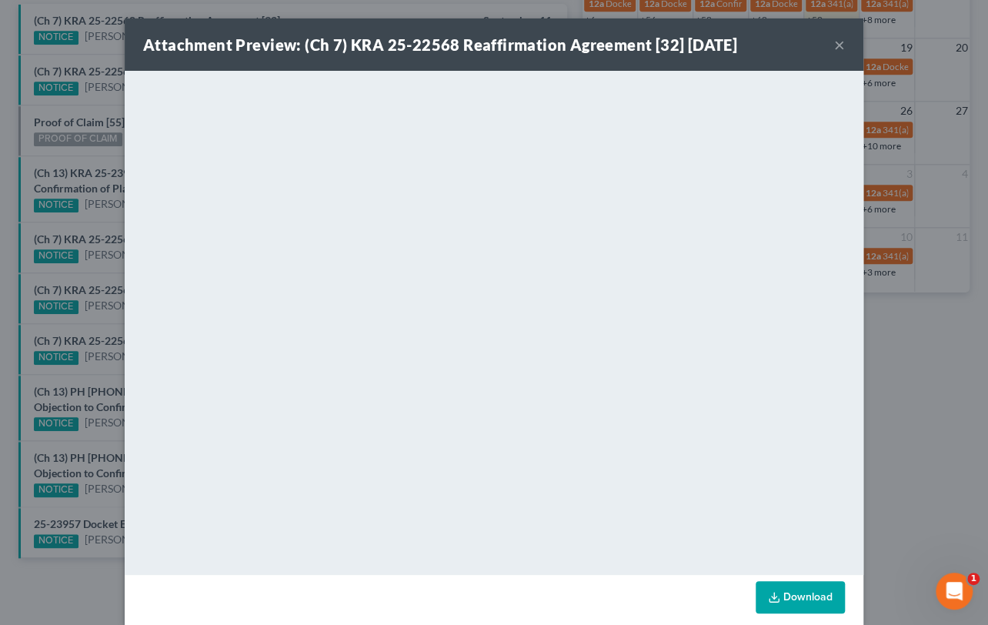
click at [103, 106] on div "Attachment Preview: (Ch 7) KRA 25-22568 Reaffirmation Agreement [32] 09/11/2025…" at bounding box center [494, 312] width 988 height 625
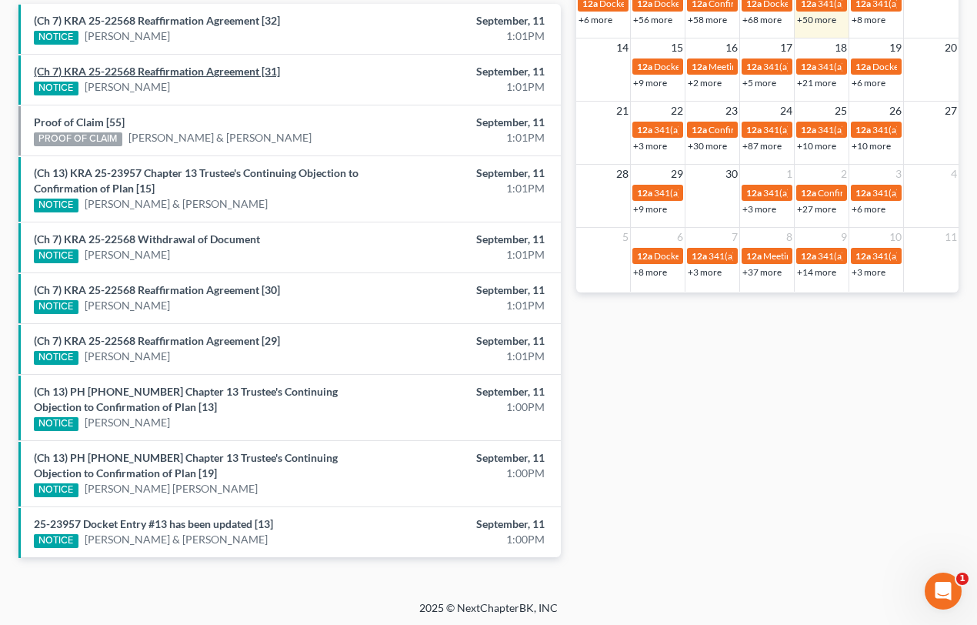
click at [108, 69] on link "(Ch 7) KRA 25-22568 Reaffirmation Agreement [31]" at bounding box center [157, 71] width 246 height 13
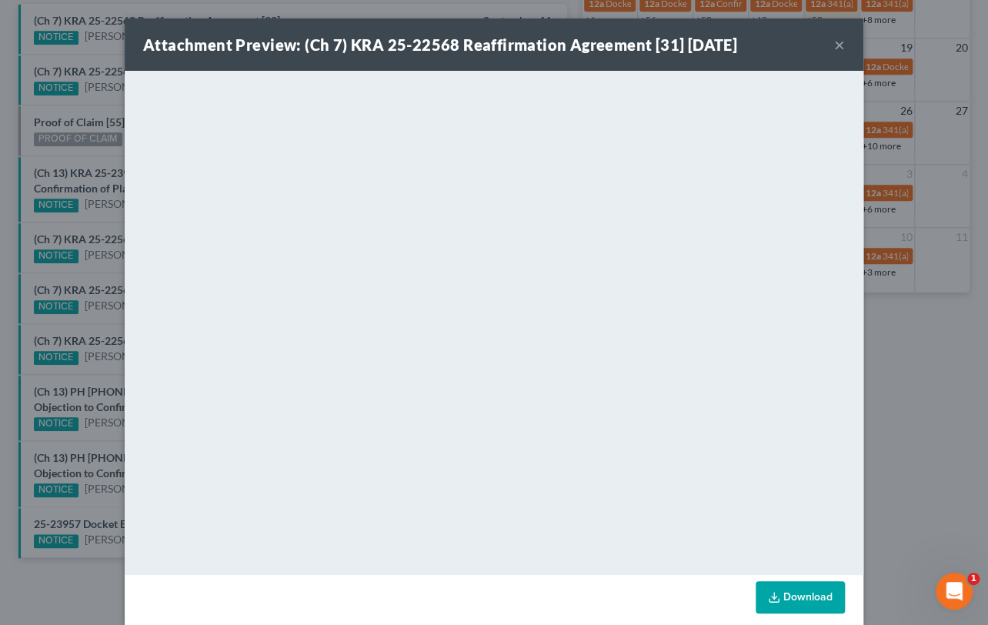
click at [82, 112] on div "Attachment Preview: (Ch 7) KRA 25-22568 Reaffirmation Agreement [31] 09/11/2025…" at bounding box center [494, 312] width 988 height 625
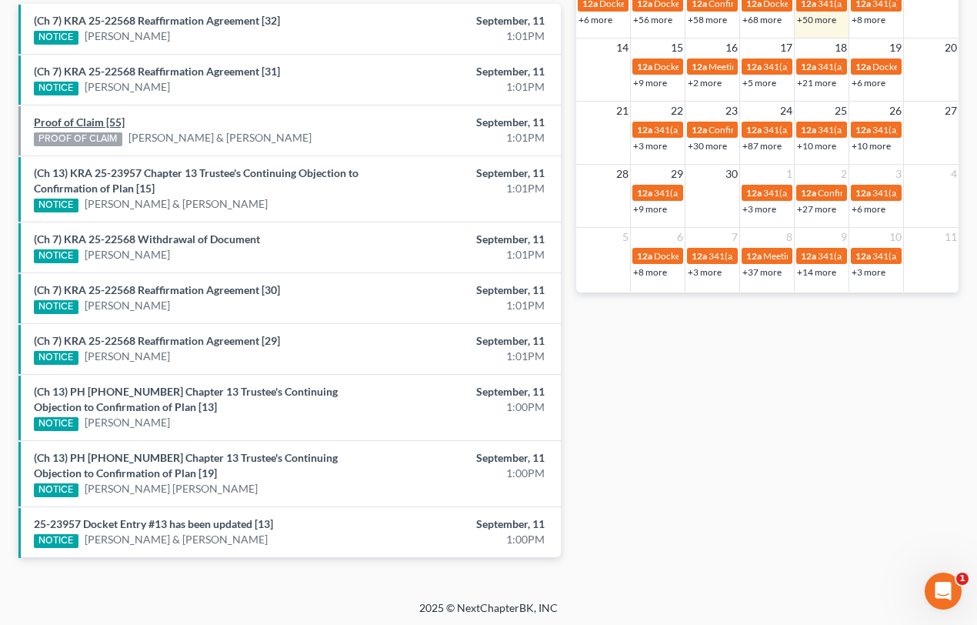
click at [82, 122] on link "Proof of Claim [55]" at bounding box center [79, 121] width 91 height 13
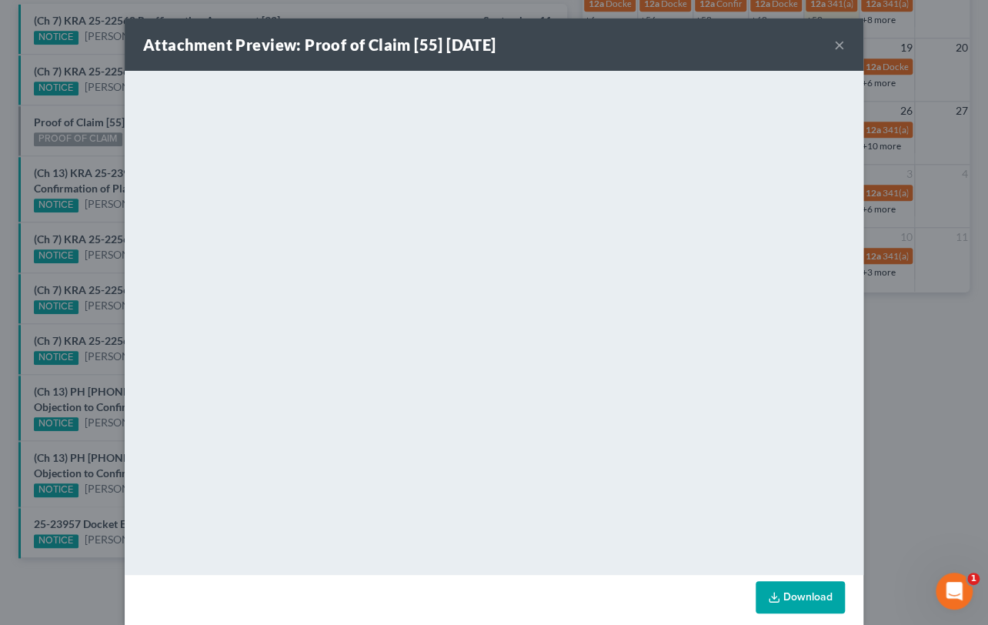
click at [66, 160] on div "Attachment Preview: Proof of Claim [55] 09/11/2025 × <object ng-attr-data='http…" at bounding box center [494, 312] width 988 height 625
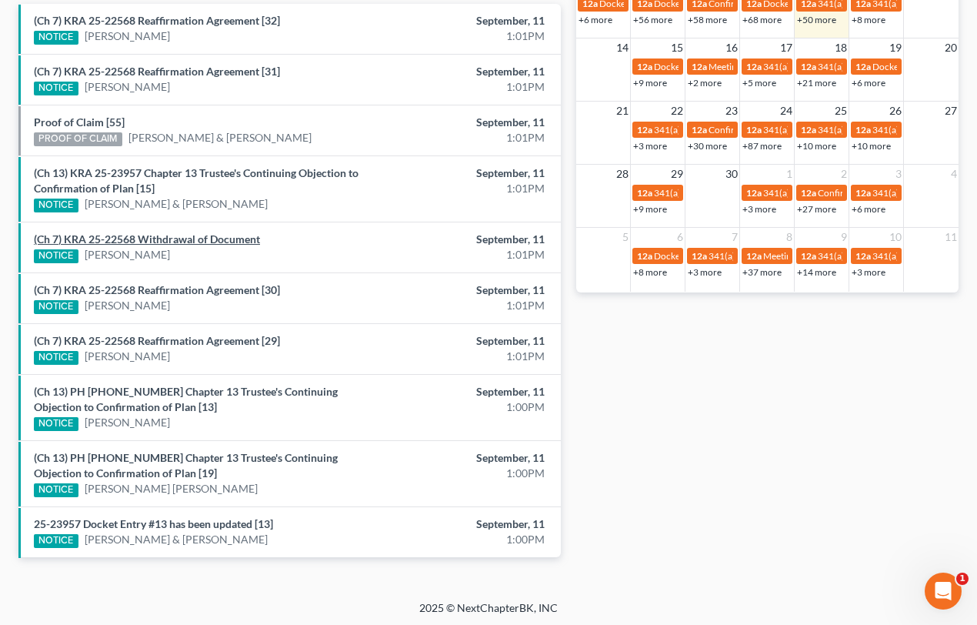
click at [167, 239] on link "(Ch 7) KRA 25-22568 Withdrawal of Document" at bounding box center [147, 238] width 226 height 13
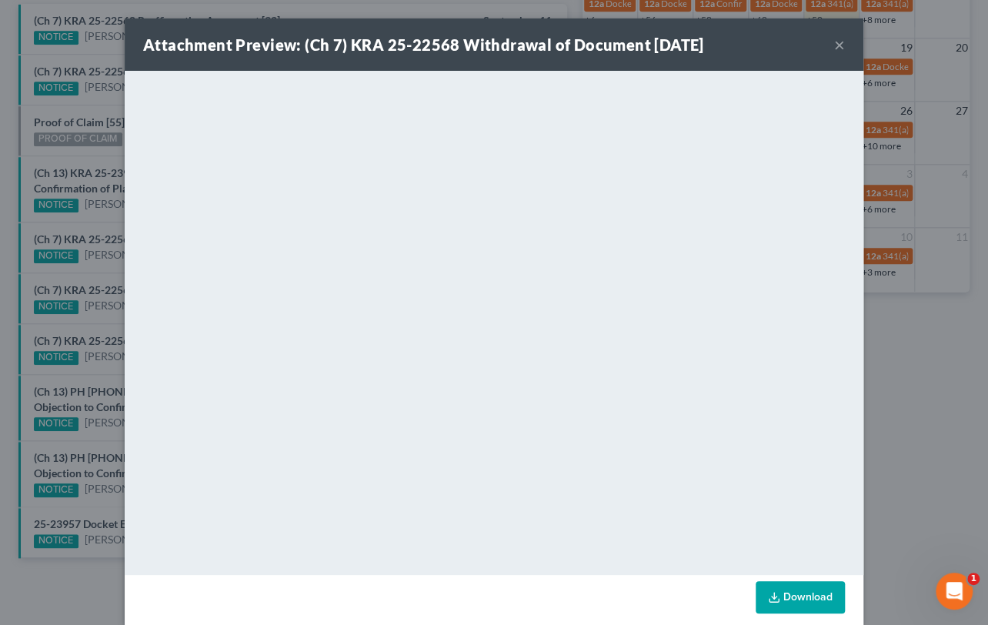
click at [88, 263] on div "Attachment Preview: (Ch 7) KRA 25-22568 Withdrawal of Document 09/11/2025 × <ob…" at bounding box center [494, 312] width 988 height 625
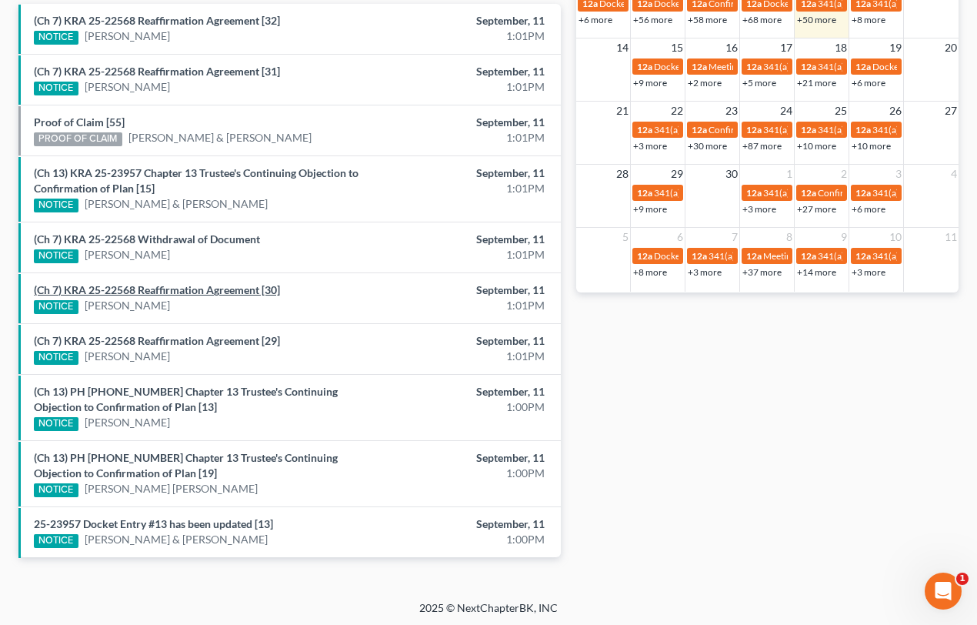
click at [169, 290] on link "(Ch 7) KRA 25-22568 Reaffirmation Agreement [30]" at bounding box center [157, 289] width 246 height 13
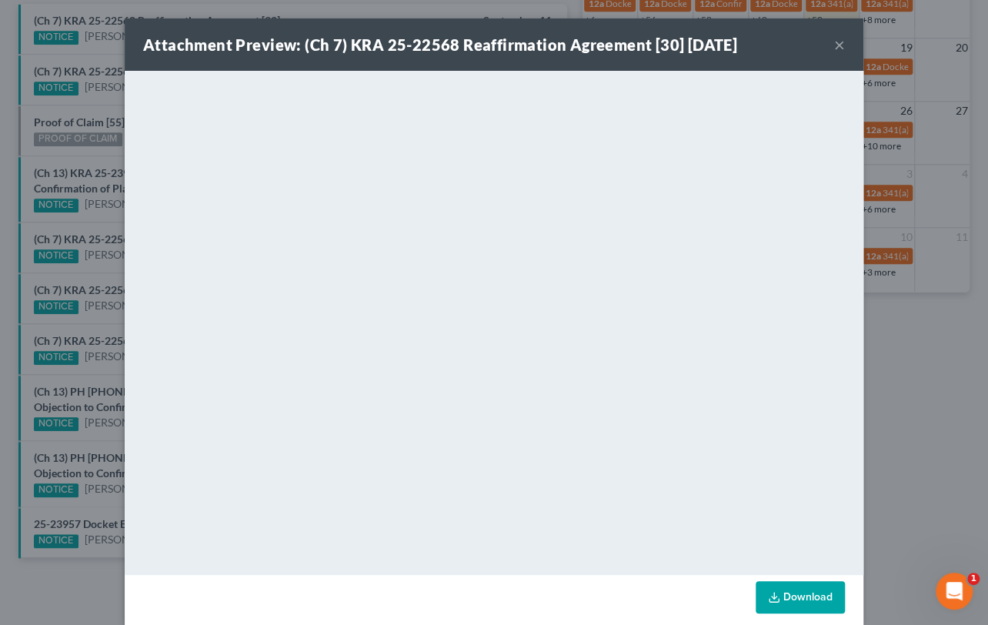
click at [68, 323] on div "Attachment Preview: (Ch 7) KRA 25-22568 Reaffirmation Agreement [30] 09/11/2025…" at bounding box center [494, 312] width 988 height 625
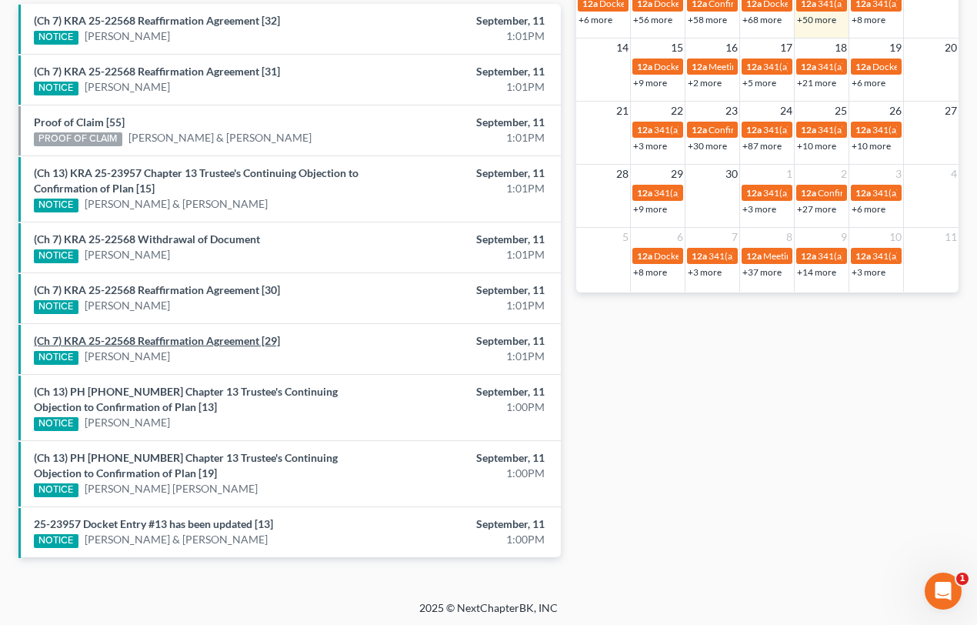
click at [136, 339] on link "(Ch 7) KRA 25-22568 Reaffirmation Agreement [29]" at bounding box center [157, 340] width 246 height 13
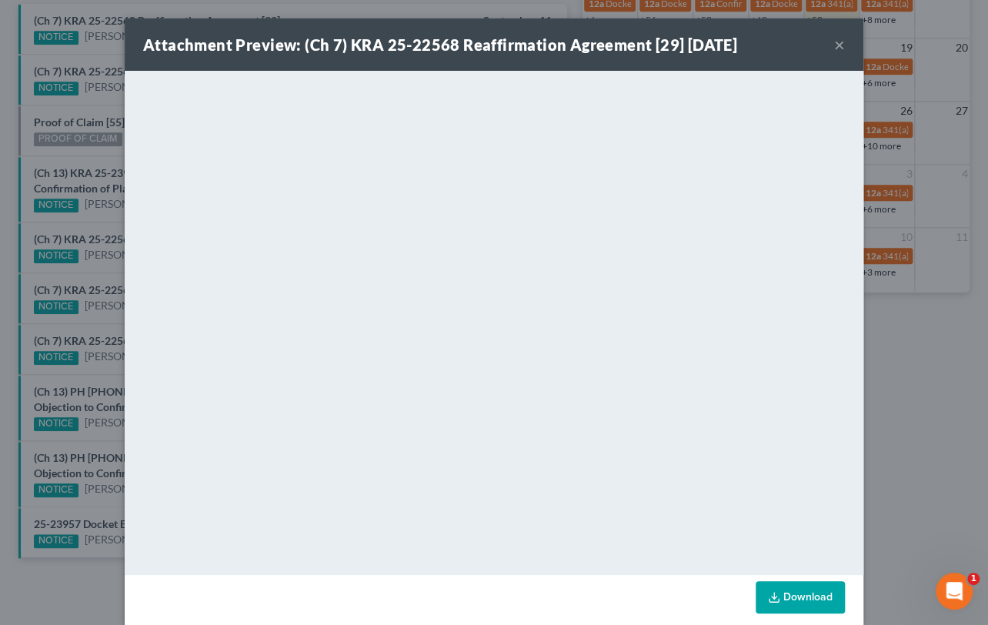
click at [78, 379] on div "Attachment Preview: (Ch 7) KRA 25-22568 Reaffirmation Agreement [29] 09/11/2025…" at bounding box center [494, 312] width 988 height 625
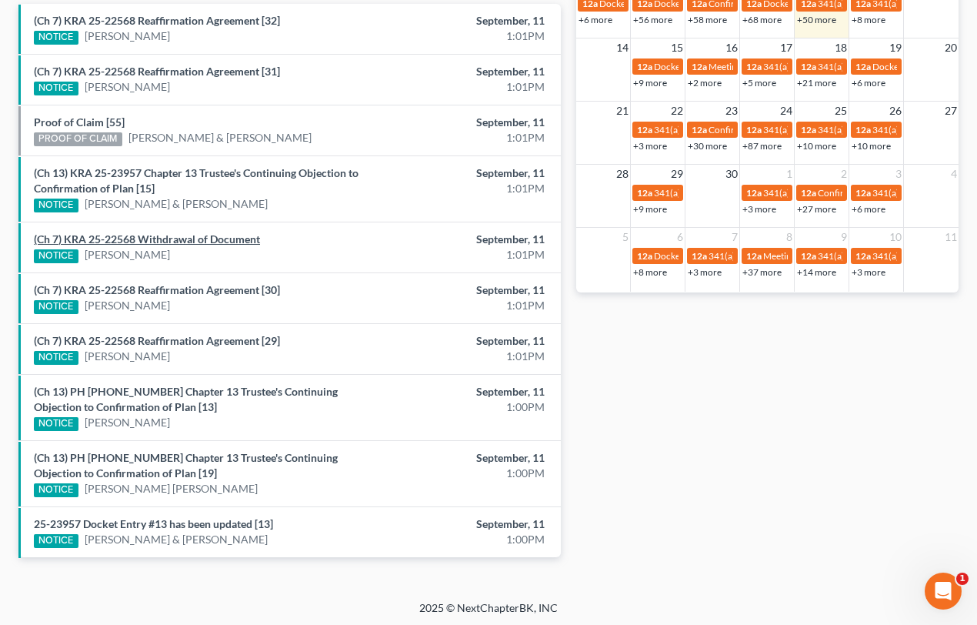
click at [176, 239] on link "(Ch 7) KRA 25-22568 Withdrawal of Document" at bounding box center [147, 238] width 226 height 13
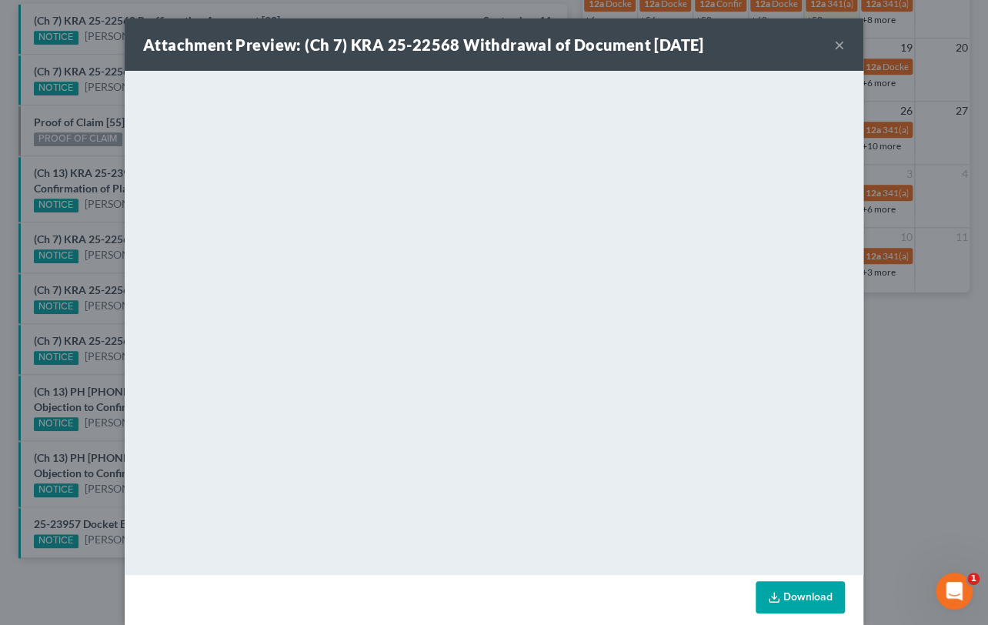
click at [86, 262] on div "Attachment Preview: (Ch 7) KRA 25-22568 Withdrawal of Document 09/11/2025 × <ob…" at bounding box center [494, 312] width 988 height 625
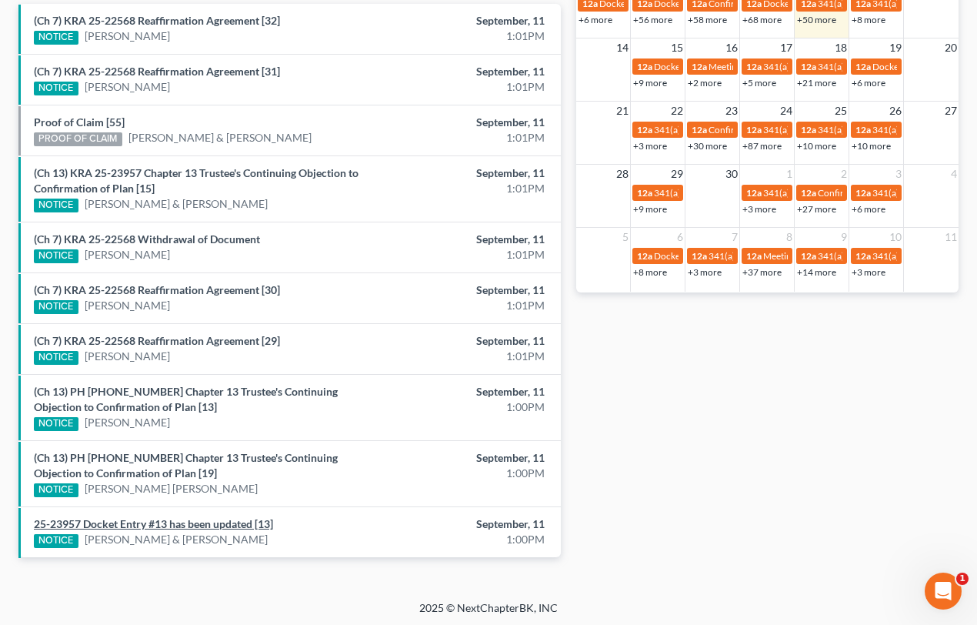
click at [212, 523] on link "25-23957 Docket Entry #13 has been updated [13]" at bounding box center [153, 523] width 239 height 13
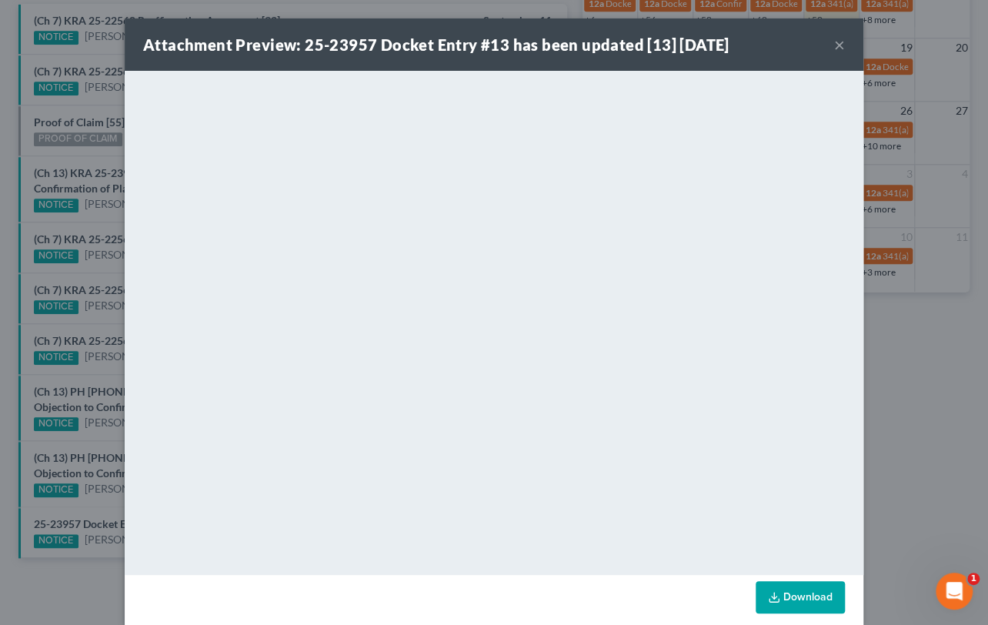
click at [94, 396] on div "Attachment Preview: 25-23957 Docket Entry #13 has been updated [13] 09/11/2025 …" at bounding box center [494, 312] width 988 height 625
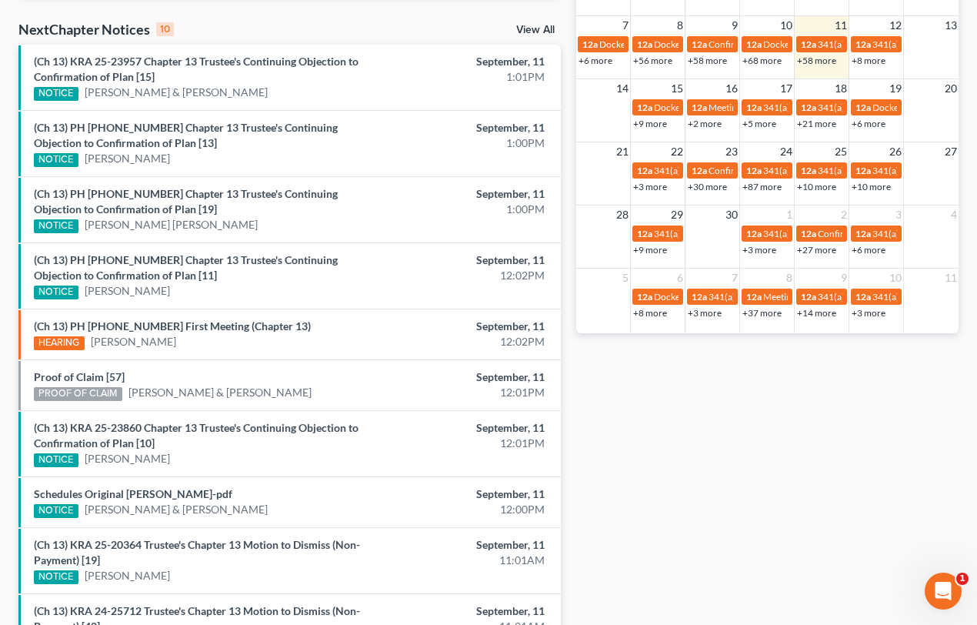
scroll to position [489, 0]
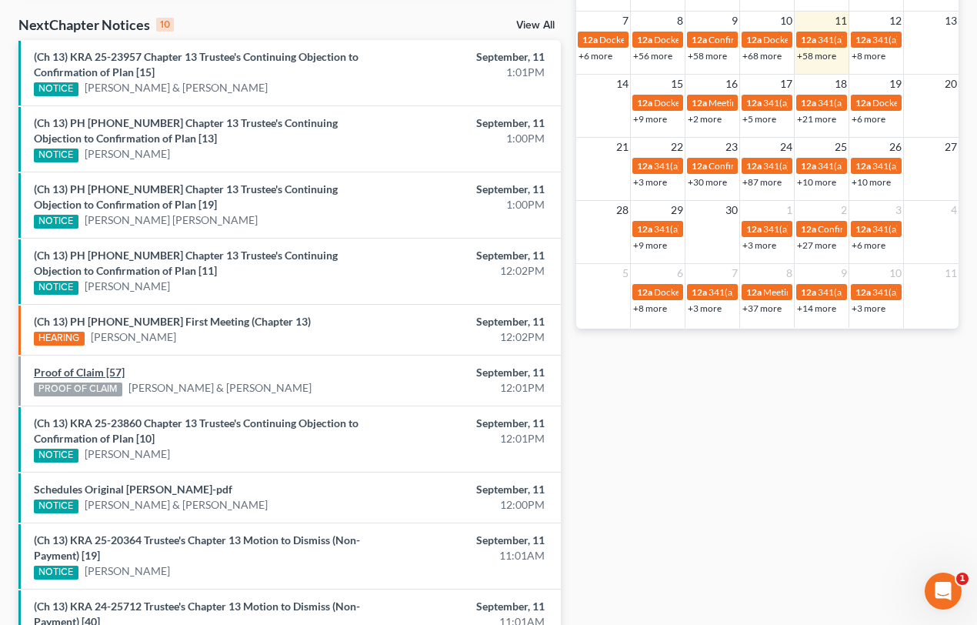
click at [92, 369] on link "Proof of Claim [57]" at bounding box center [79, 371] width 91 height 13
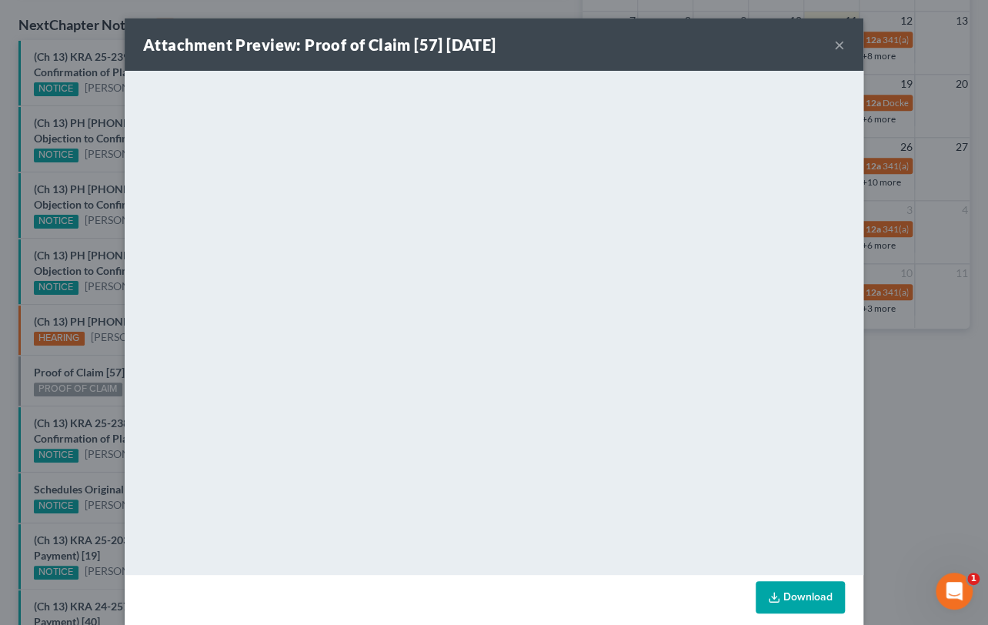
click at [86, 361] on div "Attachment Preview: Proof of Claim [57] [DATE] × <object ng-attr-data='[URL][DO…" at bounding box center [494, 312] width 988 height 625
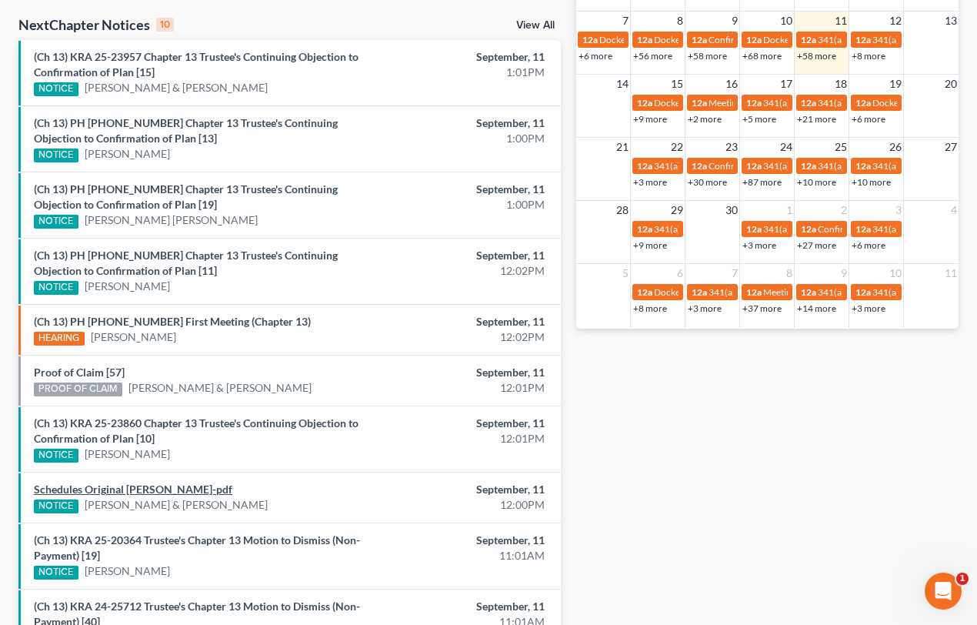
click at [142, 489] on link "Schedules Original Weaver-pdf" at bounding box center [133, 488] width 199 height 13
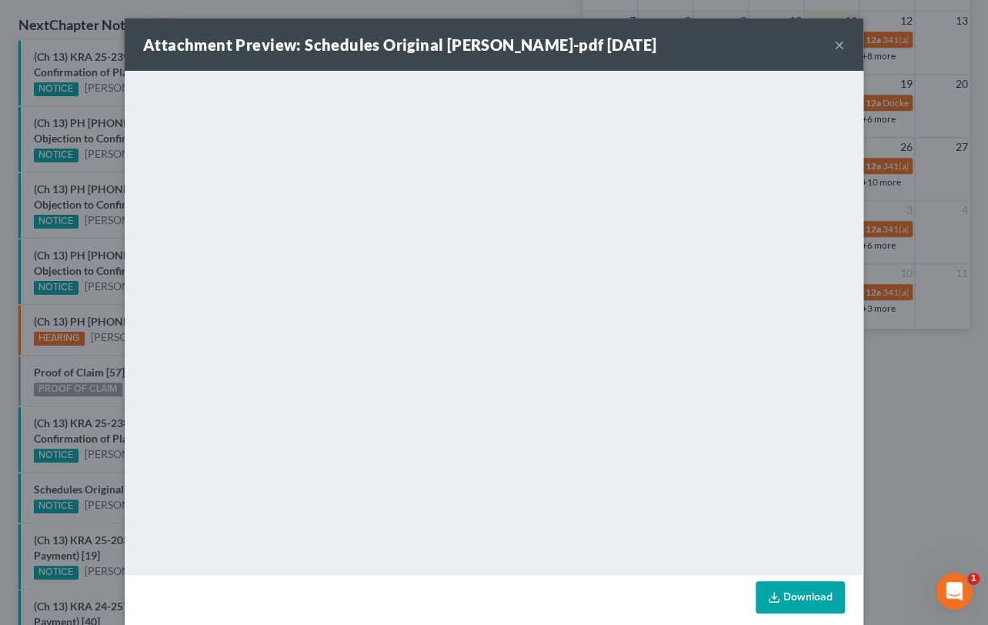
click at [109, 515] on div "Attachment Preview: Schedules Original Weaver-pdf 09/11/2025 × <object ng-attr-…" at bounding box center [494, 312] width 988 height 625
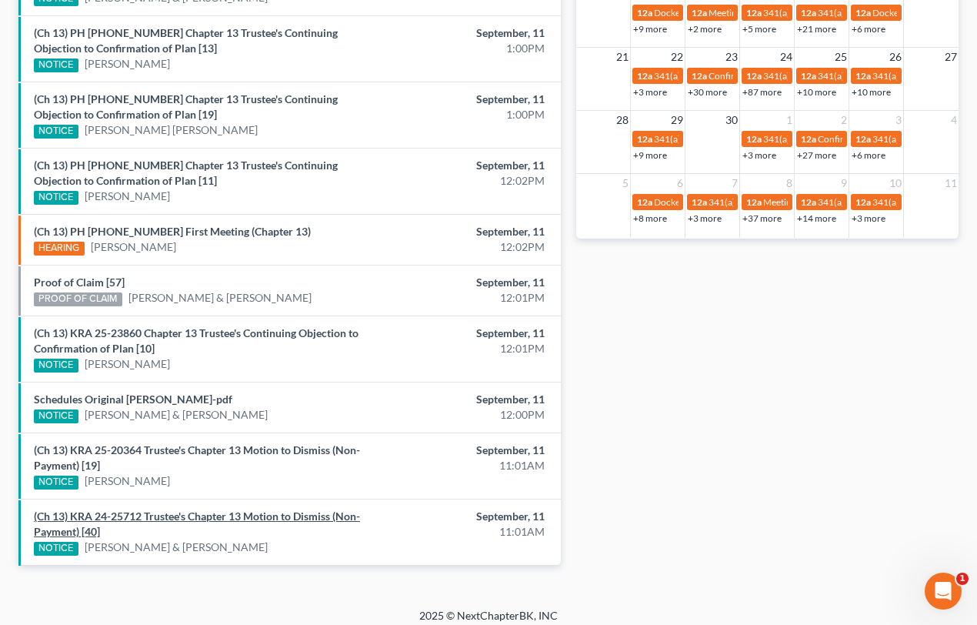
scroll to position [587, 0]
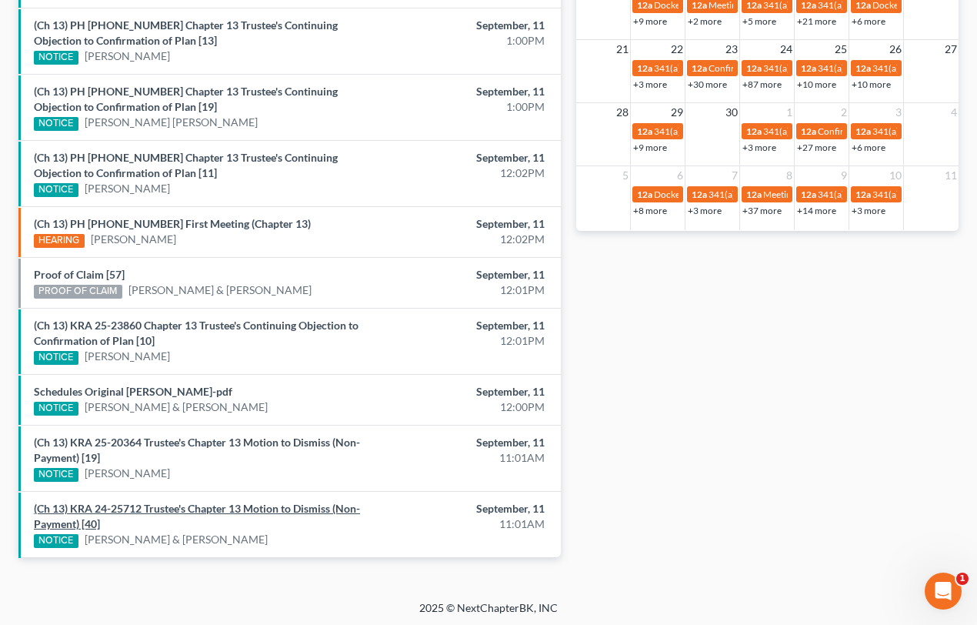
click at [182, 508] on link "(Ch 13) KRA 24-25712 Trustee's Chapter 13 Motion to Dismiss (Non-Payment) [40]" at bounding box center [197, 516] width 326 height 28
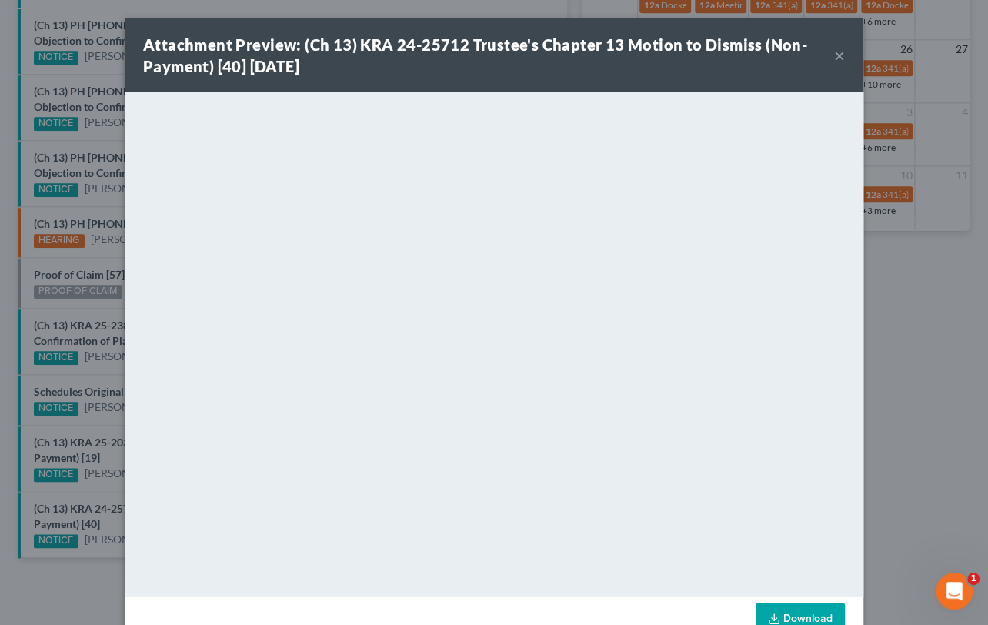
click at [834, 59] on button "×" at bounding box center [839, 55] width 11 height 18
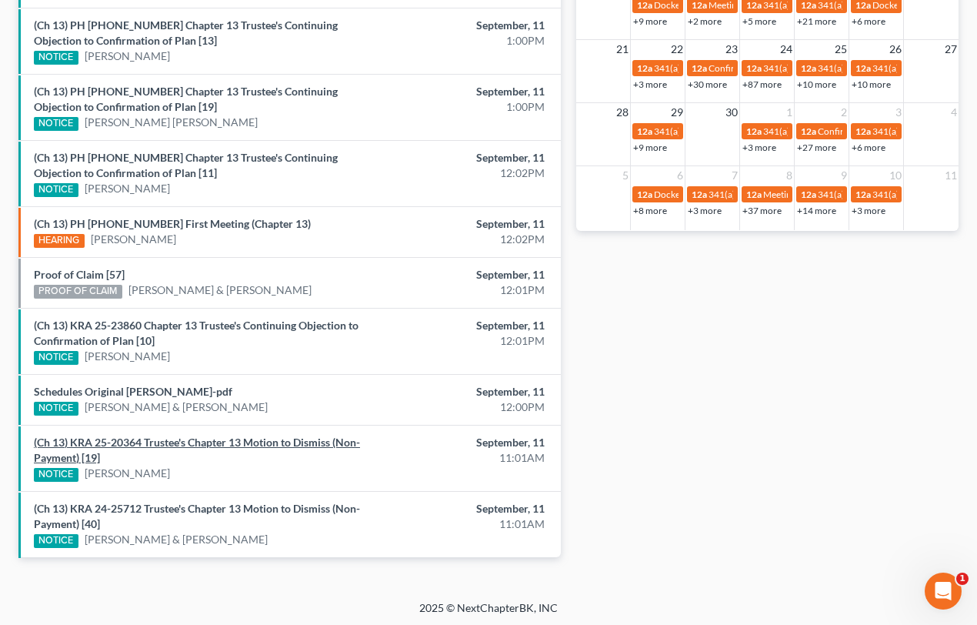
click at [143, 436] on link "(Ch 13) KRA 25-20364 Trustee's Chapter 13 Motion to Dismiss (Non-Payment) [19]" at bounding box center [197, 449] width 326 height 28
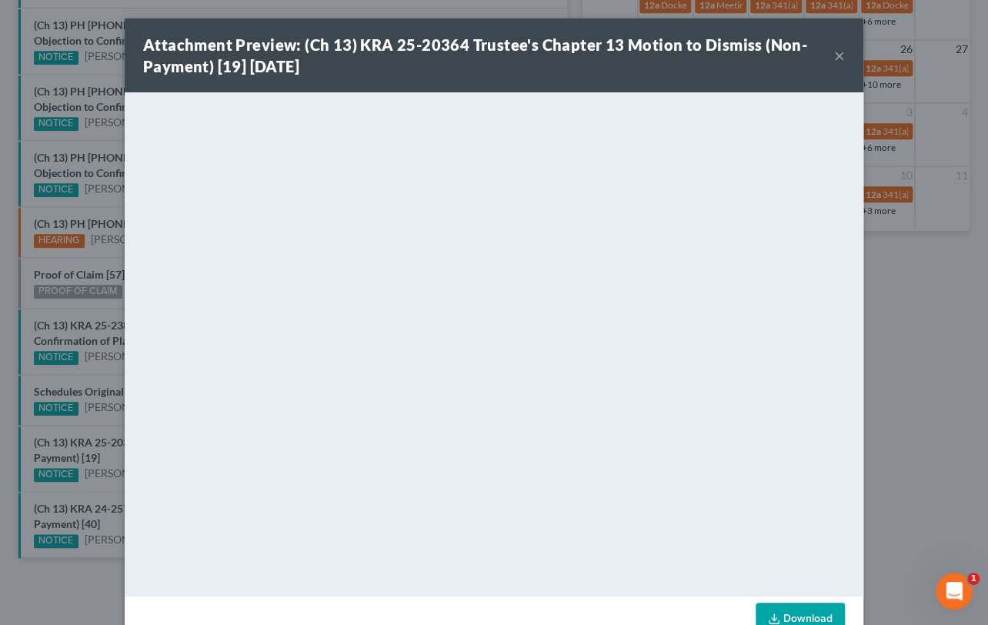
click at [834, 53] on button "×" at bounding box center [839, 55] width 11 height 18
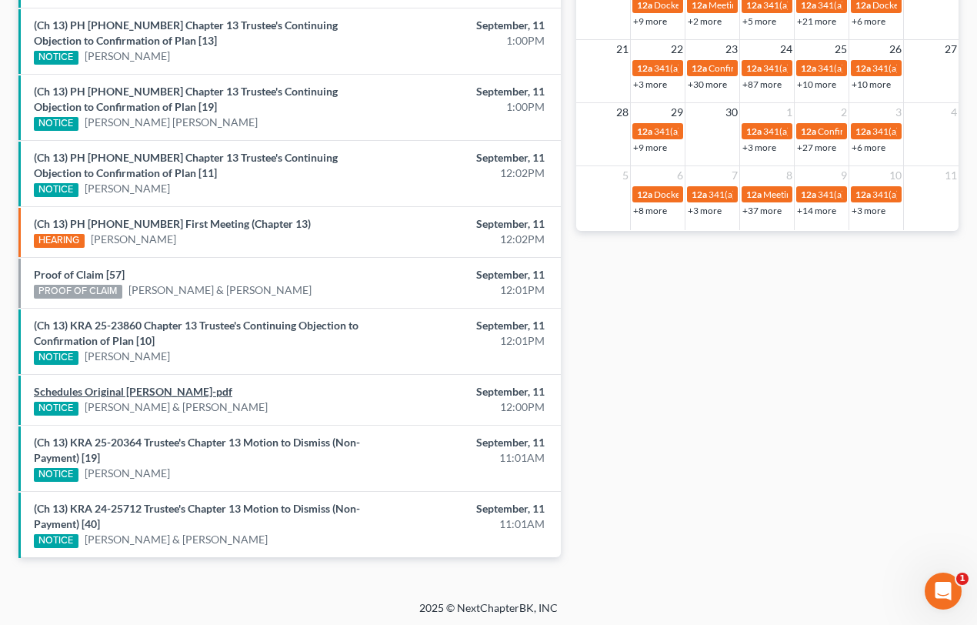
click at [95, 388] on link "Schedules Original Weaver-pdf" at bounding box center [133, 391] width 199 height 13
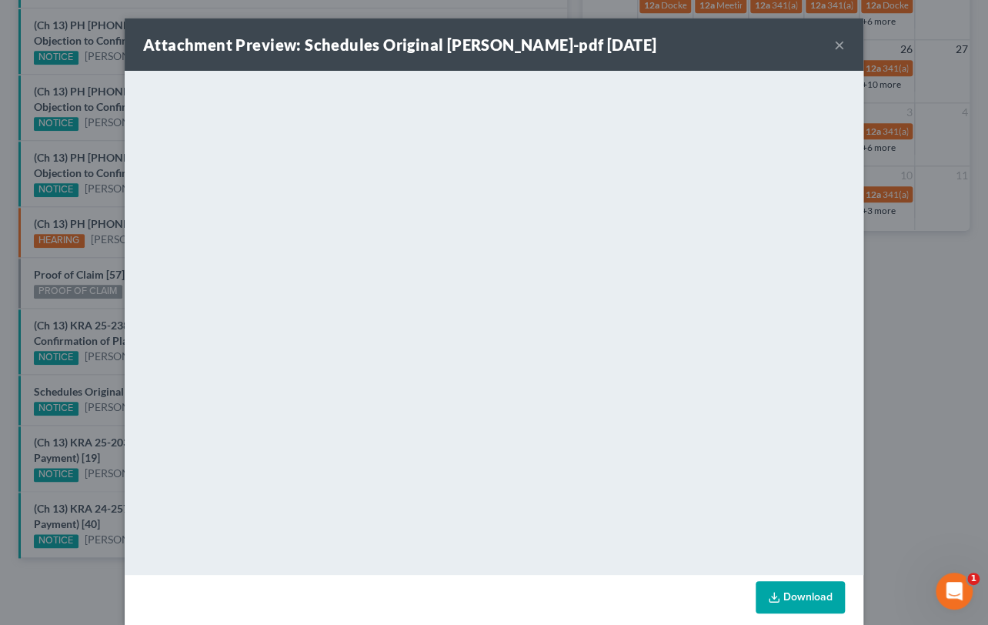
click at [75, 402] on div "Attachment Preview: Schedules Original Weaver-pdf 09/11/2025 × <object ng-attr-…" at bounding box center [494, 312] width 988 height 625
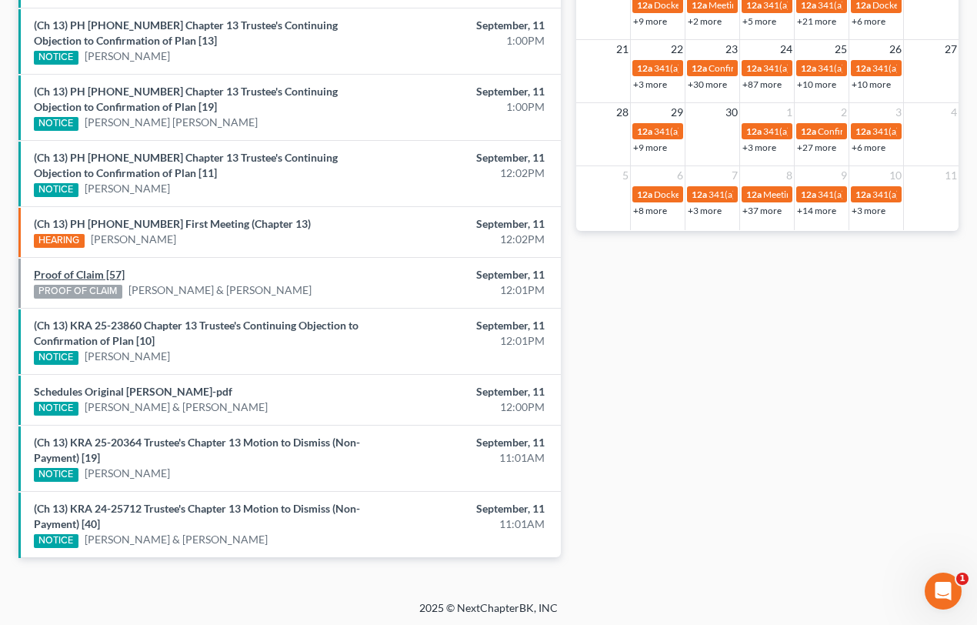
click at [80, 272] on link "Proof of Claim [57]" at bounding box center [79, 274] width 91 height 13
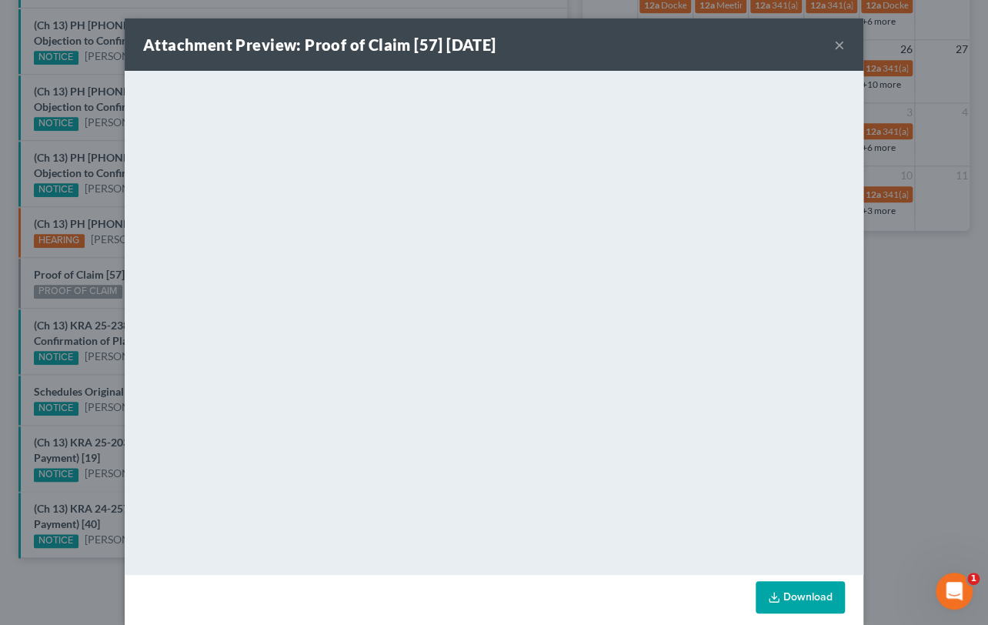
click at [24, 256] on div "Attachment Preview: Proof of Claim [57] 09/11/2025 × <object ng-attr-data='http…" at bounding box center [494, 312] width 988 height 625
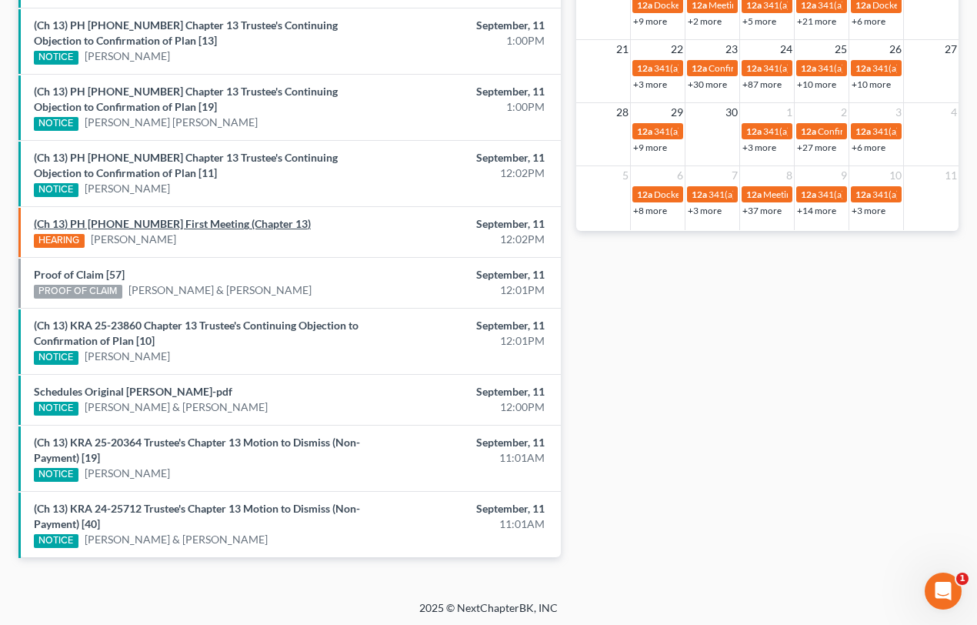
click at [199, 225] on link "(Ch 13) PH 25-25380 First Meeting (Chapter 13)" at bounding box center [172, 223] width 277 height 13
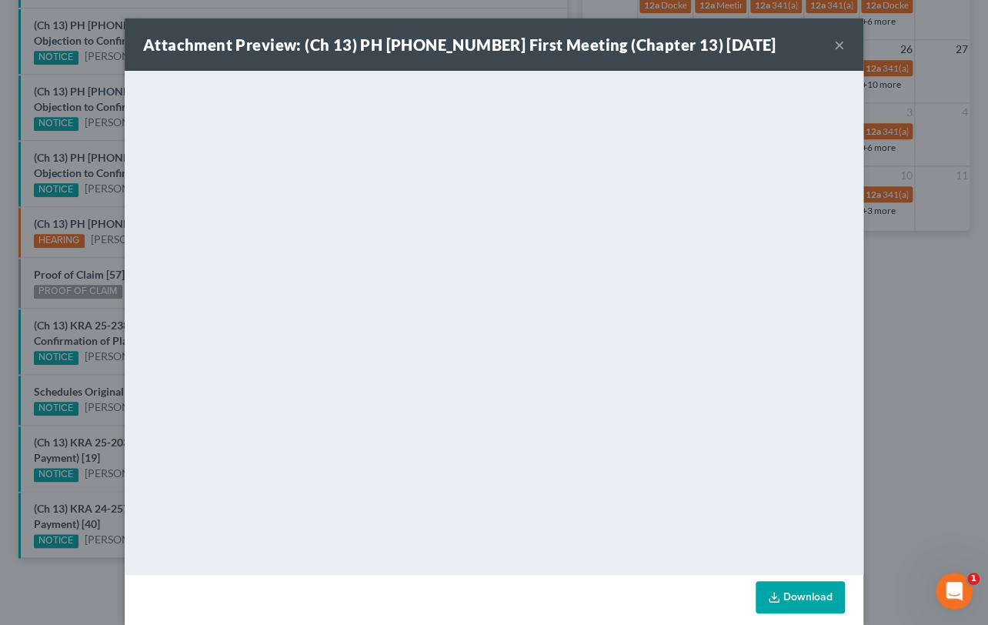
click at [102, 254] on div "Attachment Preview: (Ch 13) PH 25-25380 First Meeting (Chapter 13) 09/11/2025 ×…" at bounding box center [494, 312] width 988 height 625
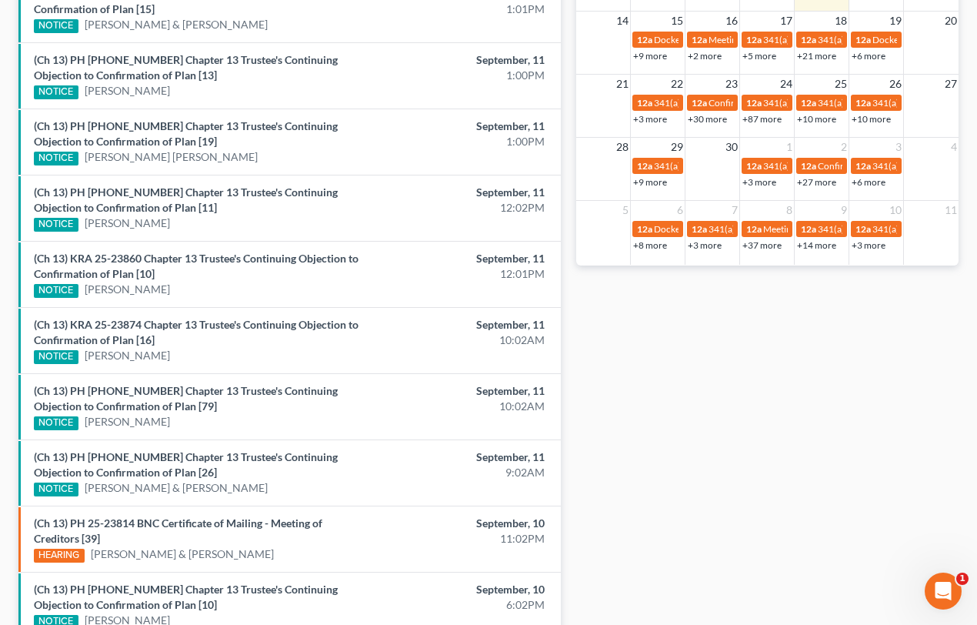
scroll to position [349, 0]
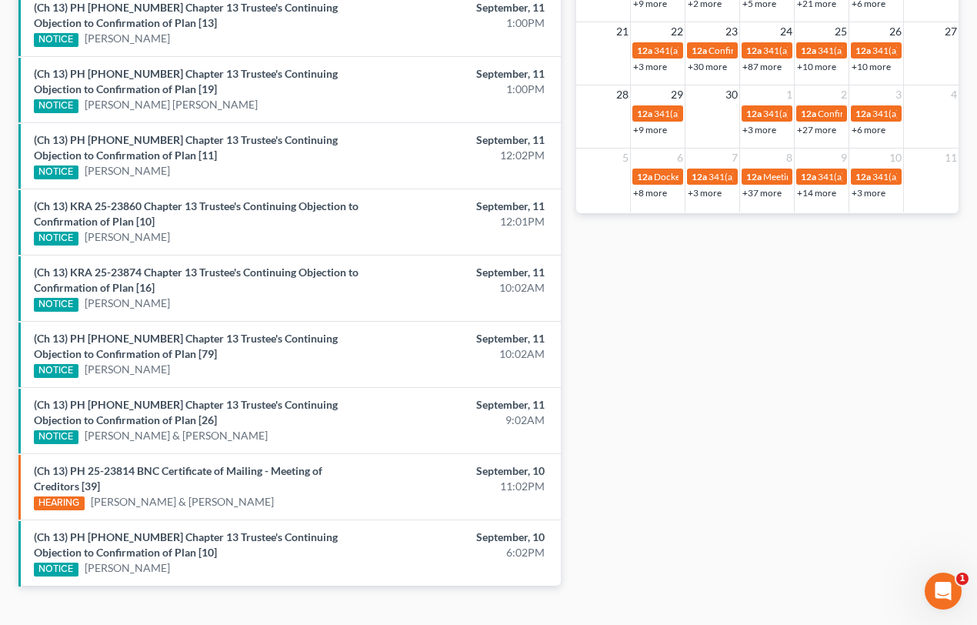
scroll to position [633, 0]
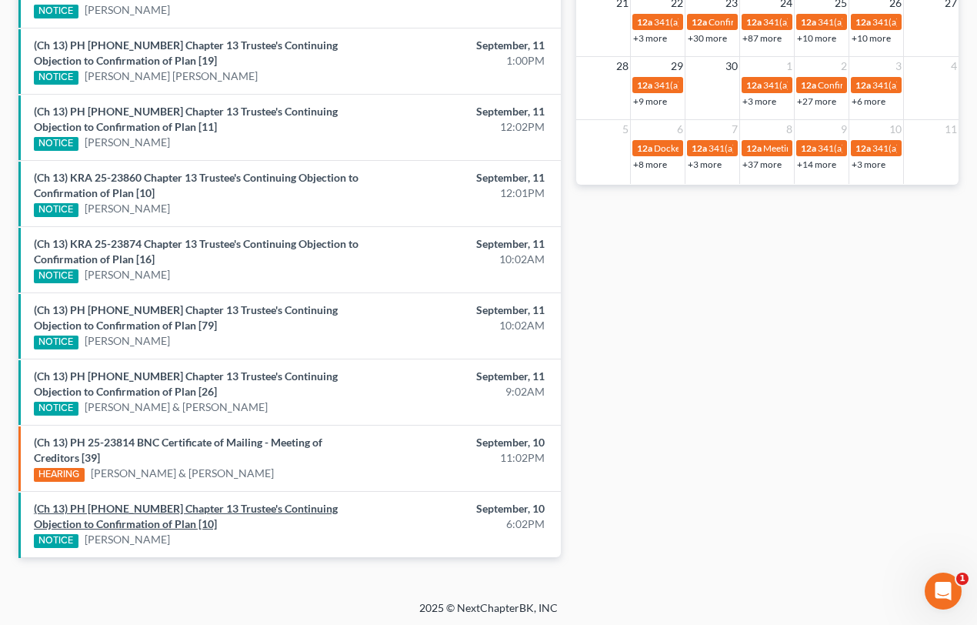
click at [255, 505] on link "(Ch 13) PH [PHONE_NUMBER] Chapter 13 Trustee's Continuing Objection to Confirma…" at bounding box center [186, 516] width 304 height 28
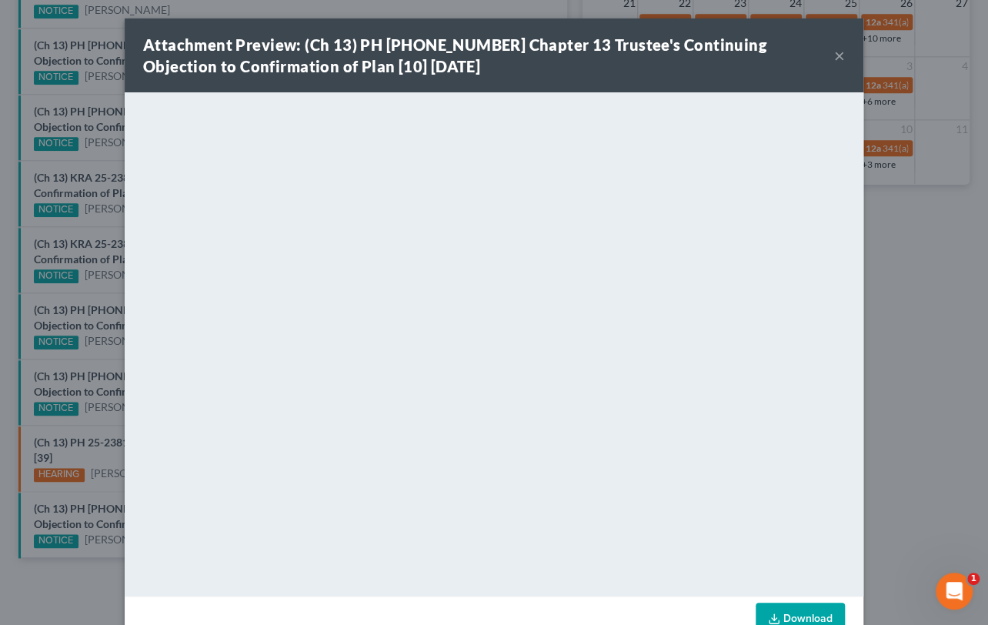
click at [93, 419] on div "Attachment Preview: (Ch 13) PH [PHONE_NUMBER] Chapter 13 Trustee's Continuing O…" at bounding box center [494, 312] width 988 height 625
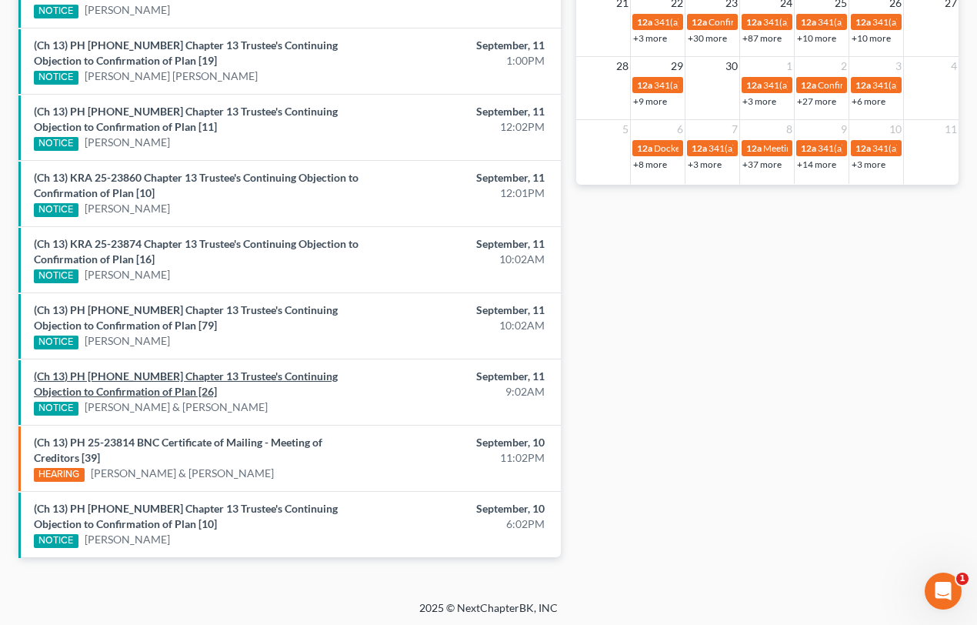
click at [118, 377] on link "(Ch 13) PH 25-23216 Chapter 13 Trustee's Continuing Objection to Confirmation o…" at bounding box center [186, 383] width 304 height 28
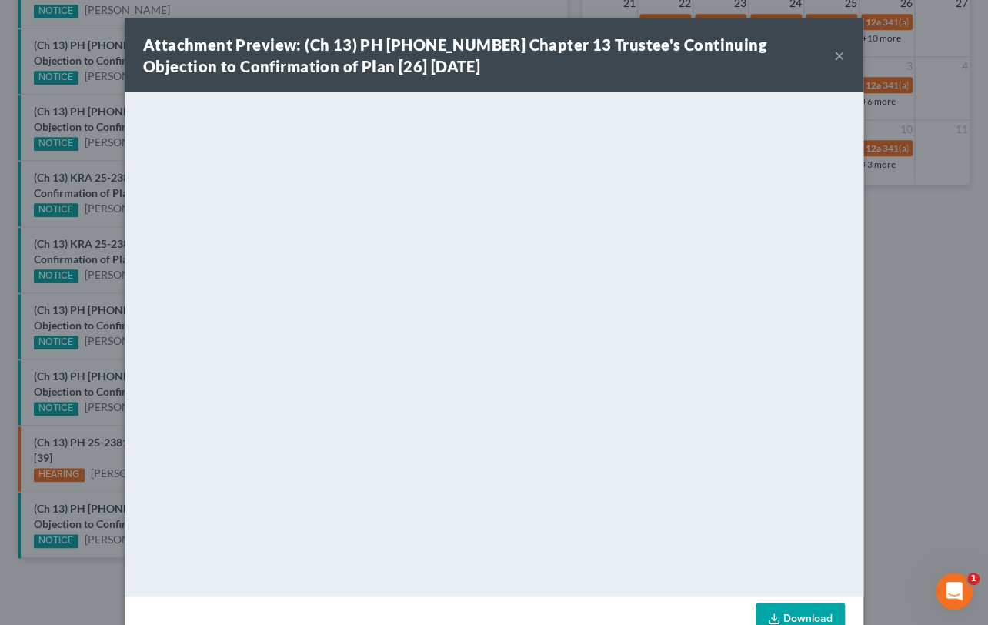
click at [99, 358] on div "Attachment Preview: (Ch 13) PH 25-23216 Chapter 13 Trustee's Continuing Objecti…" at bounding box center [494, 312] width 988 height 625
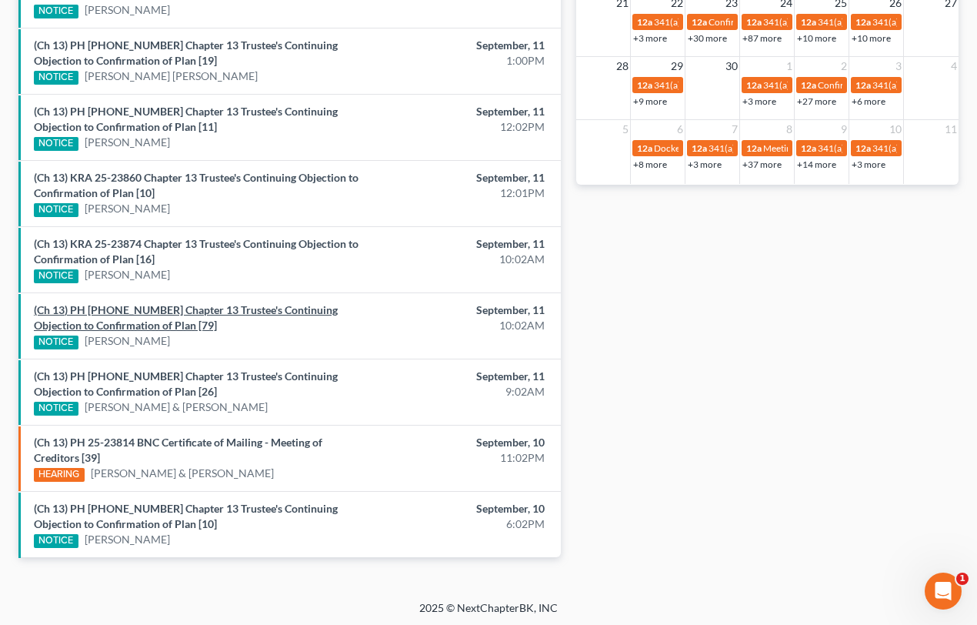
click at [109, 308] on link "(Ch 13) PH 25-20913 Chapter 13 Trustee's Continuing Objection to Confirmation o…" at bounding box center [186, 317] width 304 height 28
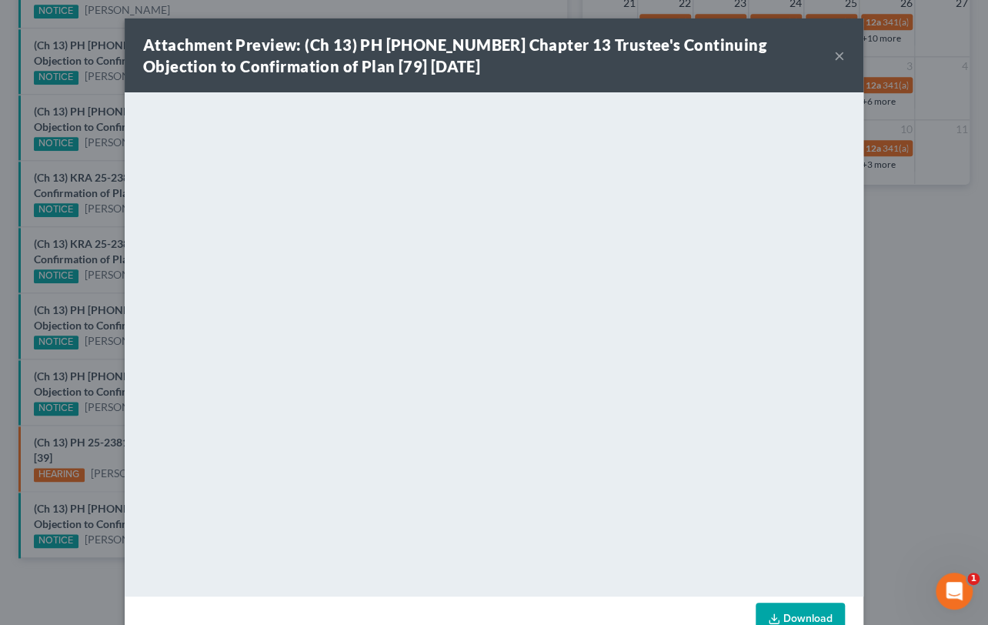
click at [92, 295] on div "Attachment Preview: (Ch 13) PH 25-20913 Chapter 13 Trustee's Continuing Objecti…" at bounding box center [494, 312] width 988 height 625
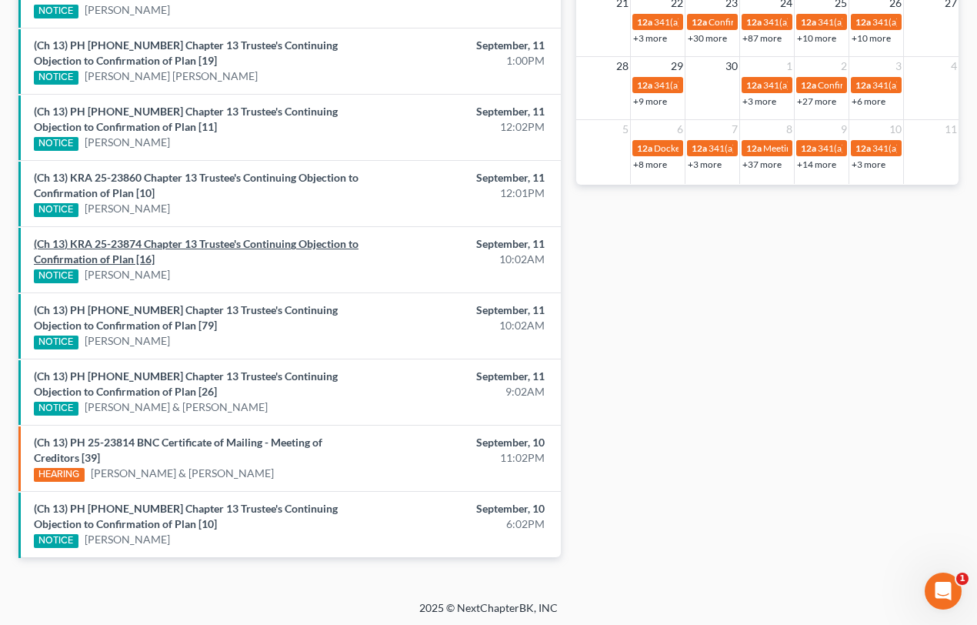
click at [137, 242] on link "(Ch 13) KRA 25-23874 Chapter 13 Trustee's Continuing Objection to Confirmation …" at bounding box center [196, 251] width 325 height 28
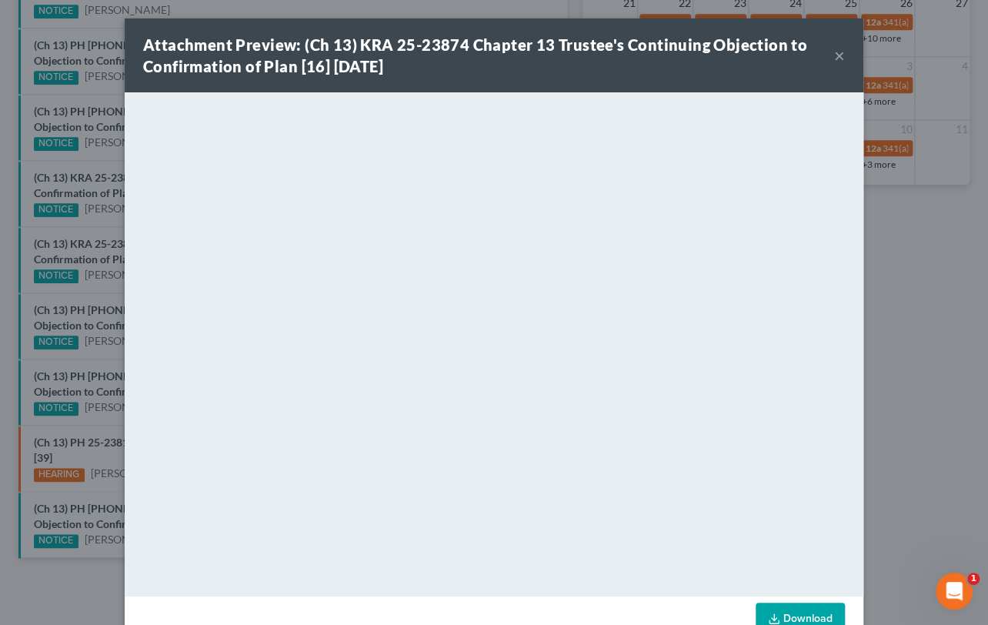
click at [82, 225] on div "Attachment Preview: (Ch 13) KRA 25-23874 Chapter 13 Trustee's Continuing Object…" at bounding box center [494, 312] width 988 height 625
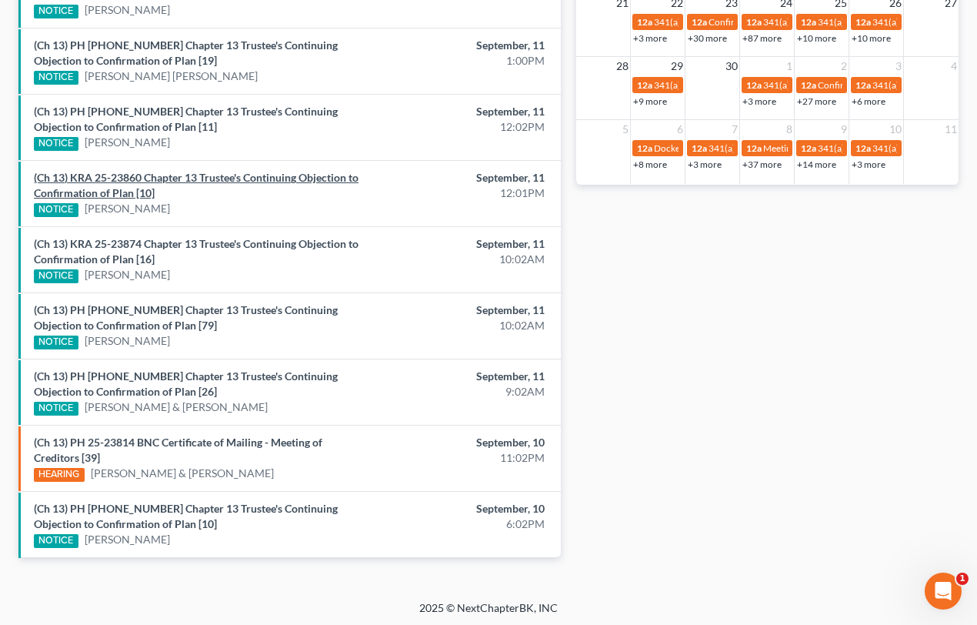
click at [126, 177] on link "(Ch 13) KRA 25-23860 Chapter 13 Trustee's Continuing Objection to Confirmation …" at bounding box center [196, 185] width 325 height 28
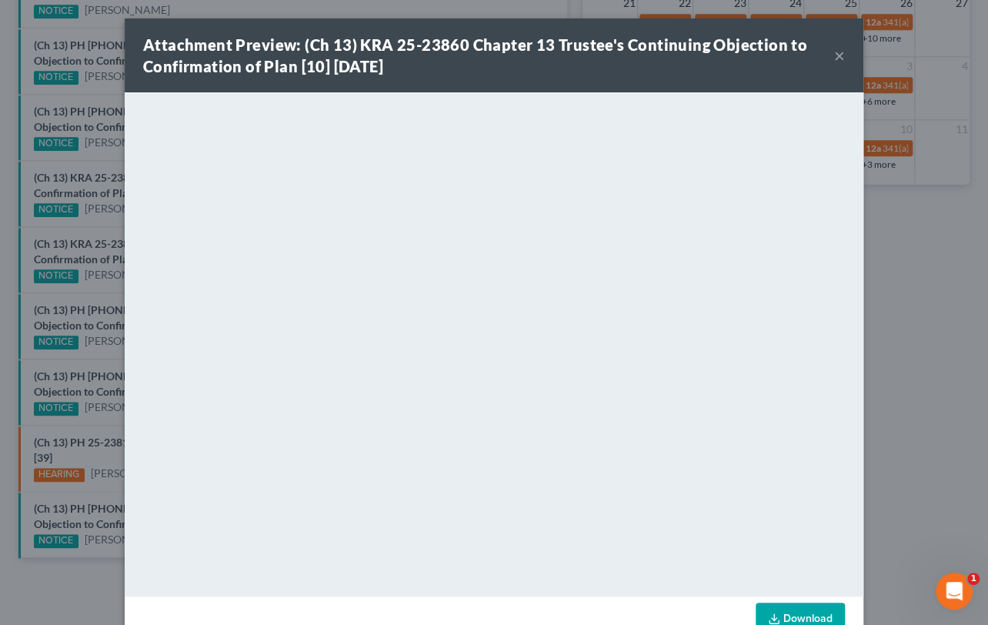
drag, startPoint x: 80, startPoint y: 155, endPoint x: 97, endPoint y: 152, distance: 17.1
click at [80, 155] on div "Attachment Preview: (Ch 13) KRA 25-23860 Chapter 13 Trustee's Continuing Object…" at bounding box center [494, 312] width 988 height 625
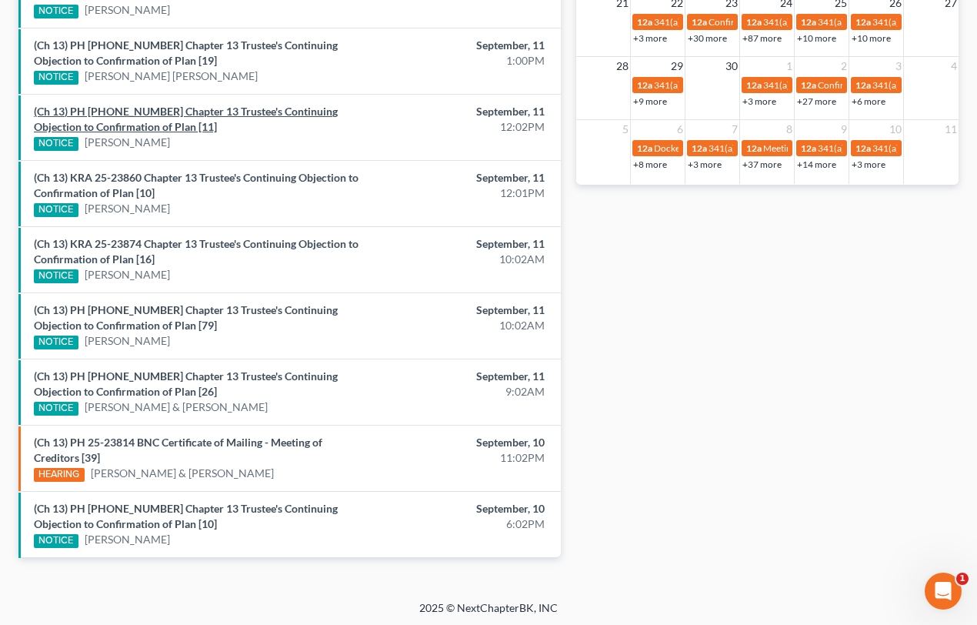
click at [133, 112] on link "(Ch 13) PH 25-24239 Chapter 13 Trustee's Continuing Objection to Confirmation o…" at bounding box center [186, 119] width 304 height 28
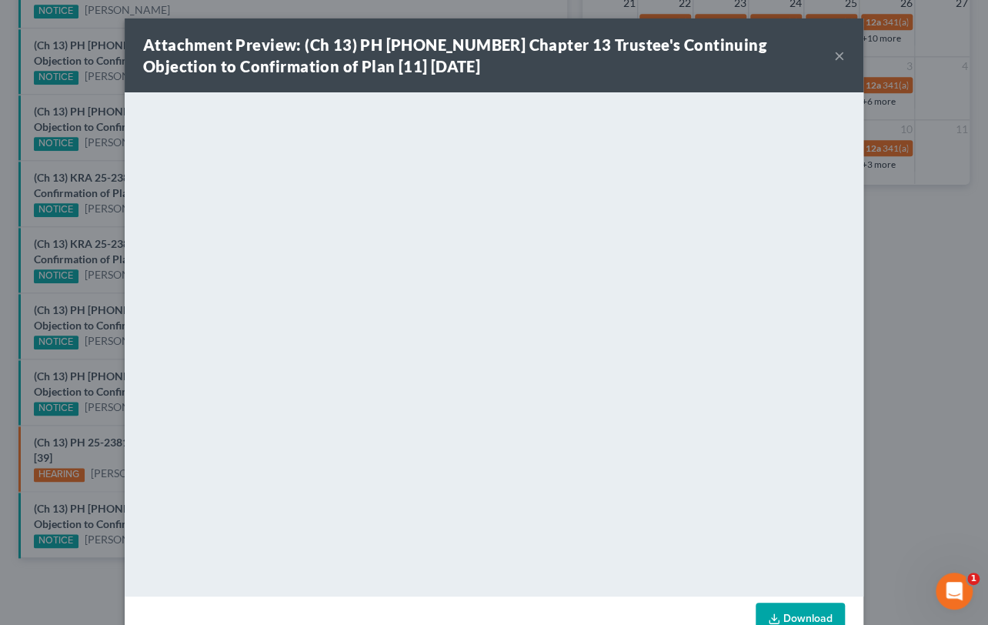
click at [107, 146] on div "Attachment Preview: (Ch 13) PH 25-24239 Chapter 13 Trustee's Continuing Objecti…" at bounding box center [494, 312] width 988 height 625
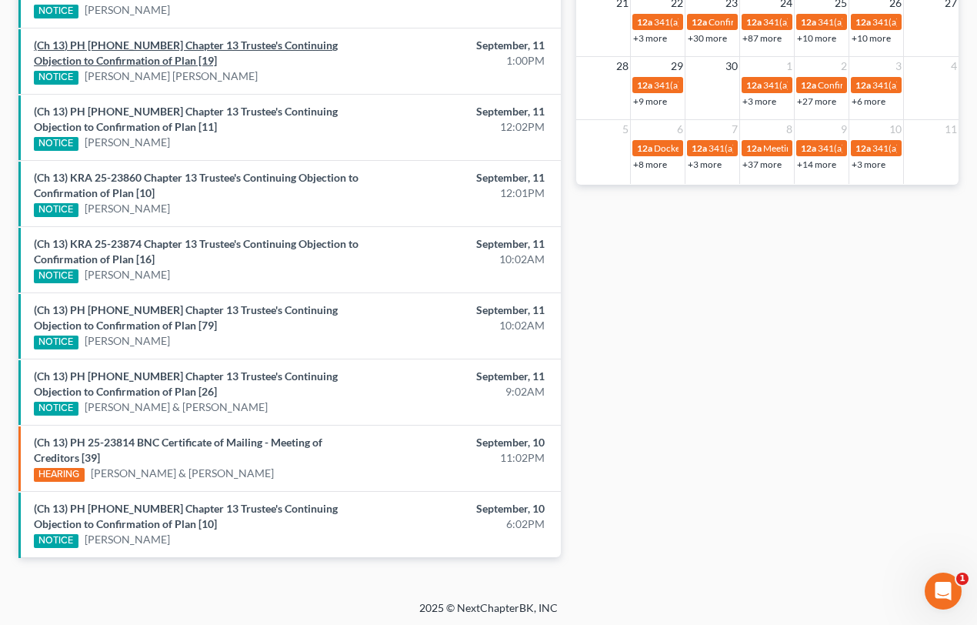
click at [153, 43] on link "(Ch 13) PH 25-24225 Chapter 13 Trustee's Continuing Objection to Confirmation o…" at bounding box center [186, 52] width 304 height 28
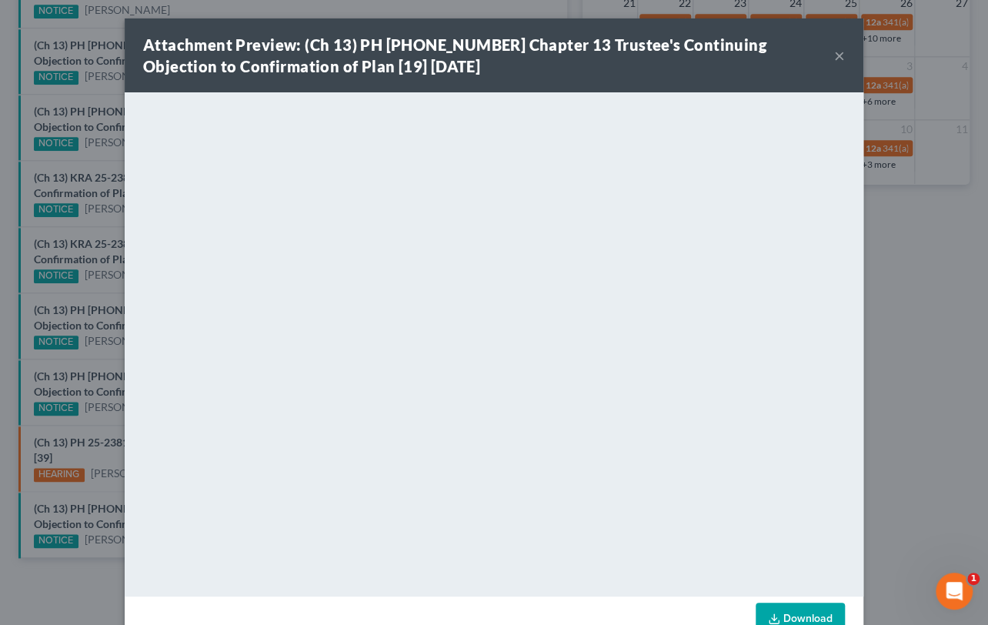
click at [102, 94] on div "Attachment Preview: (Ch 13) PH 25-24225 Chapter 13 Trustee's Continuing Objecti…" at bounding box center [494, 312] width 988 height 625
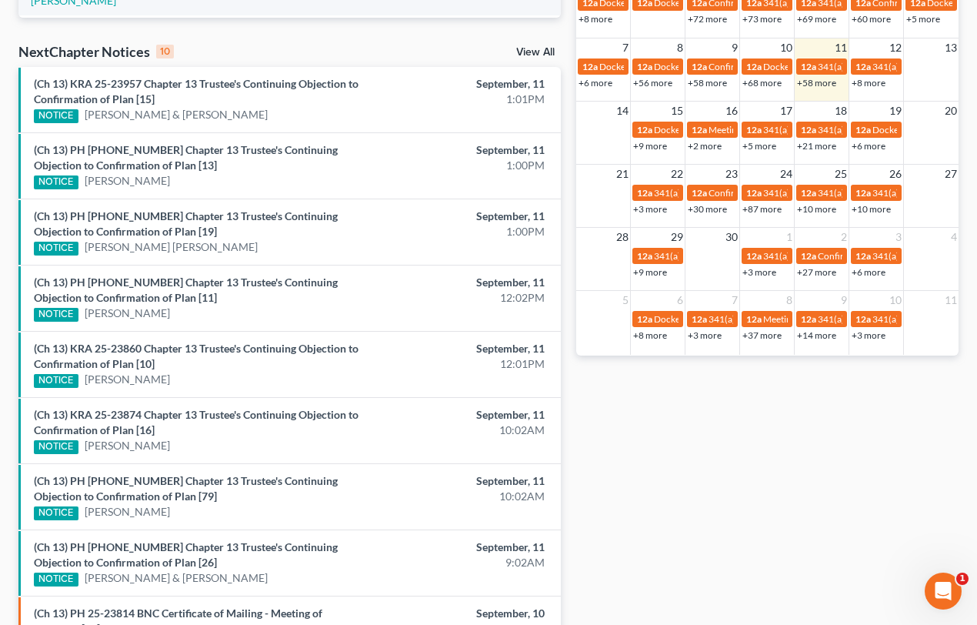
scroll to position [423, 0]
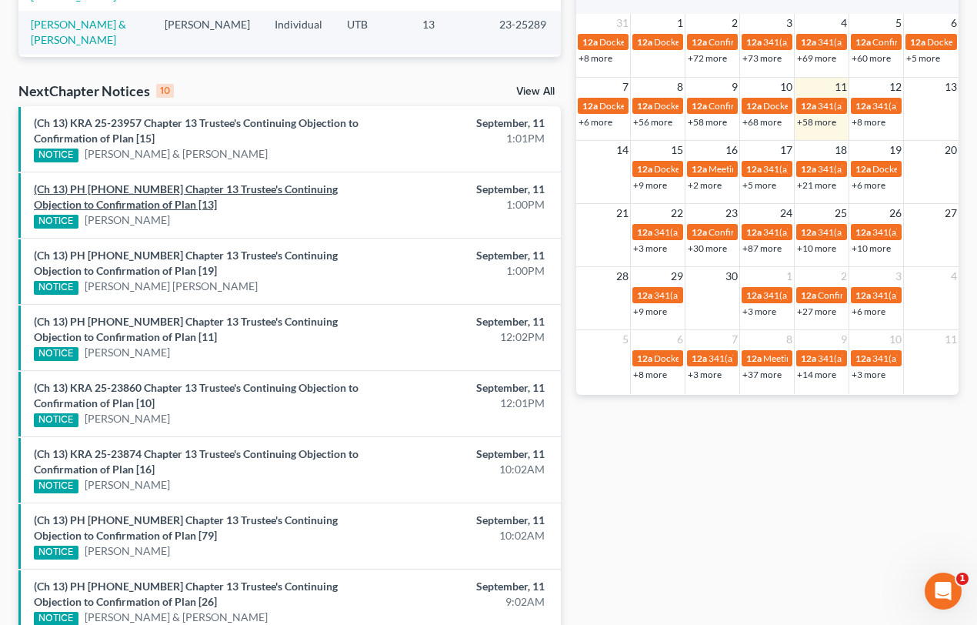
click at [206, 194] on link "(Ch 13) PH 25-24141 Chapter 13 Trustee's Continuing Objection to Confirmation o…" at bounding box center [186, 196] width 304 height 28
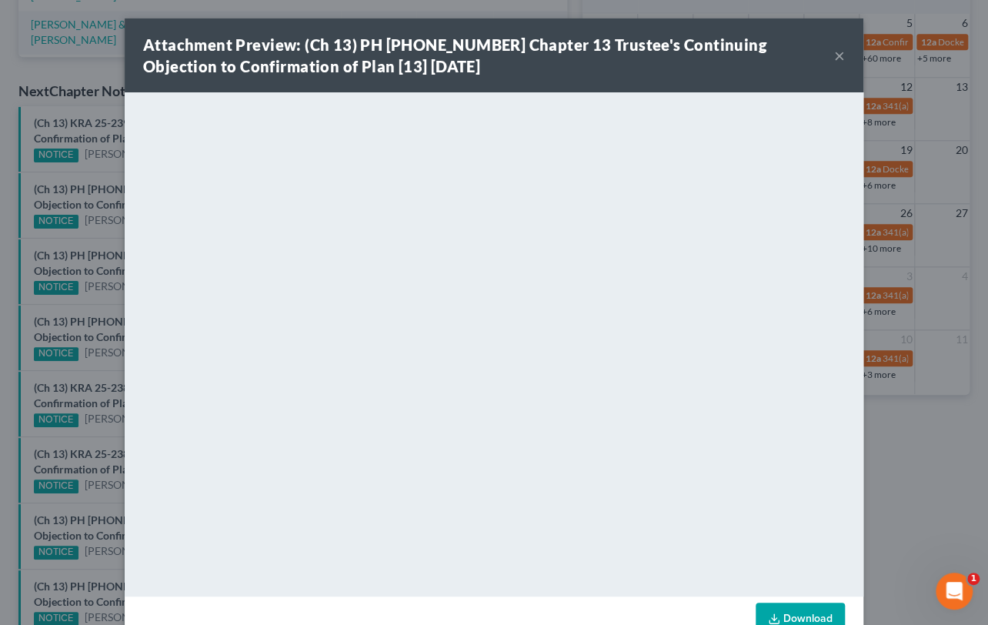
drag, startPoint x: 72, startPoint y: 166, endPoint x: 128, endPoint y: 166, distance: 56.2
click at [72, 166] on div "Attachment Preview: (Ch 13) PH 25-24141 Chapter 13 Trustee's Continuing Objecti…" at bounding box center [494, 312] width 988 height 625
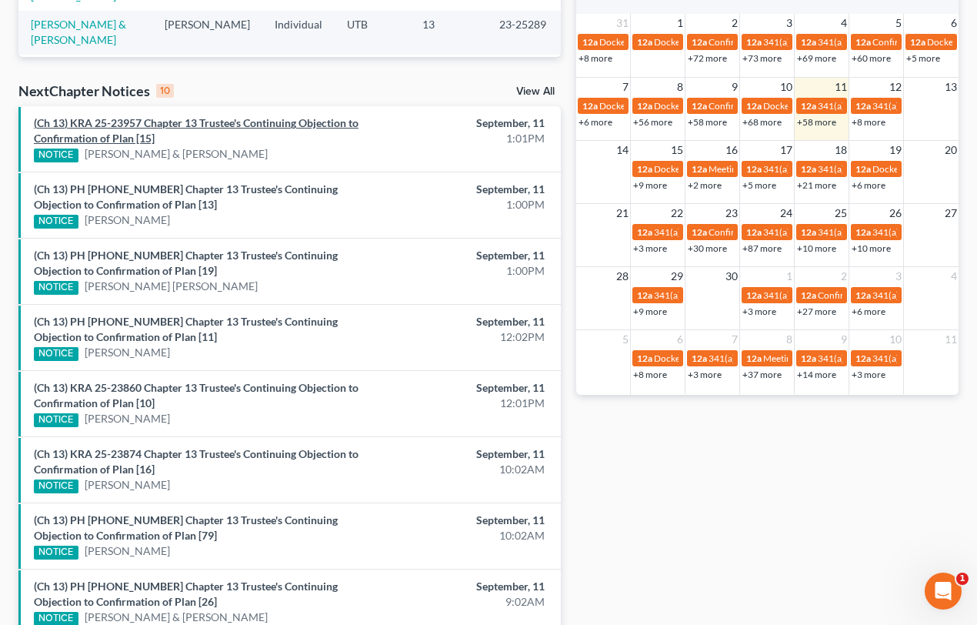
click at [131, 120] on link "(Ch 13) KRA 25-23957 Chapter 13 Trustee's Continuing Objection to Confirmation …" at bounding box center [196, 130] width 325 height 28
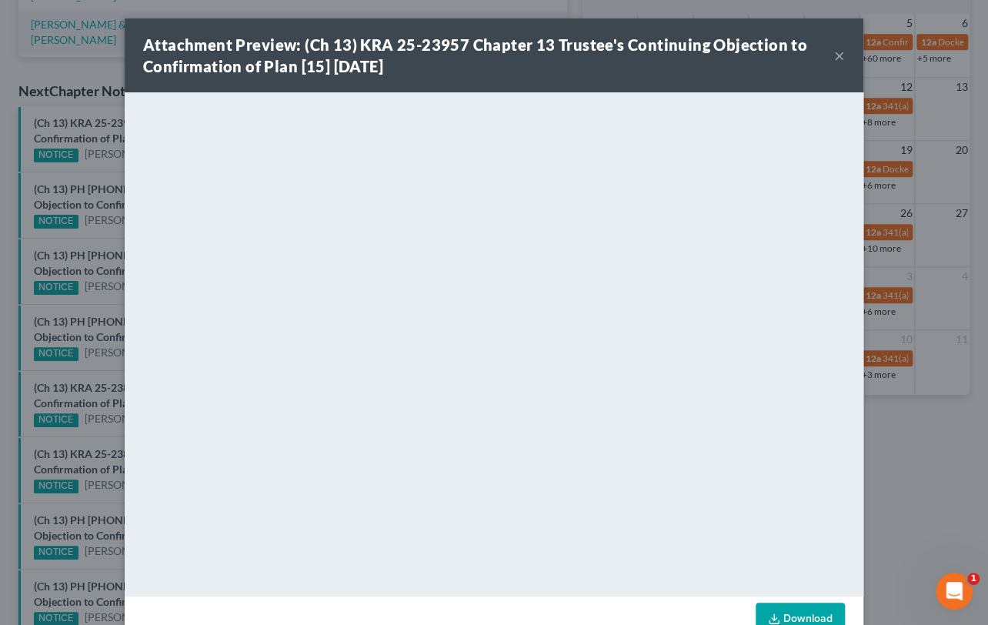
click at [91, 163] on div "Attachment Preview: (Ch 13) KRA 25-23957 Chapter 13 Trustee's Continuing Object…" at bounding box center [494, 312] width 988 height 625
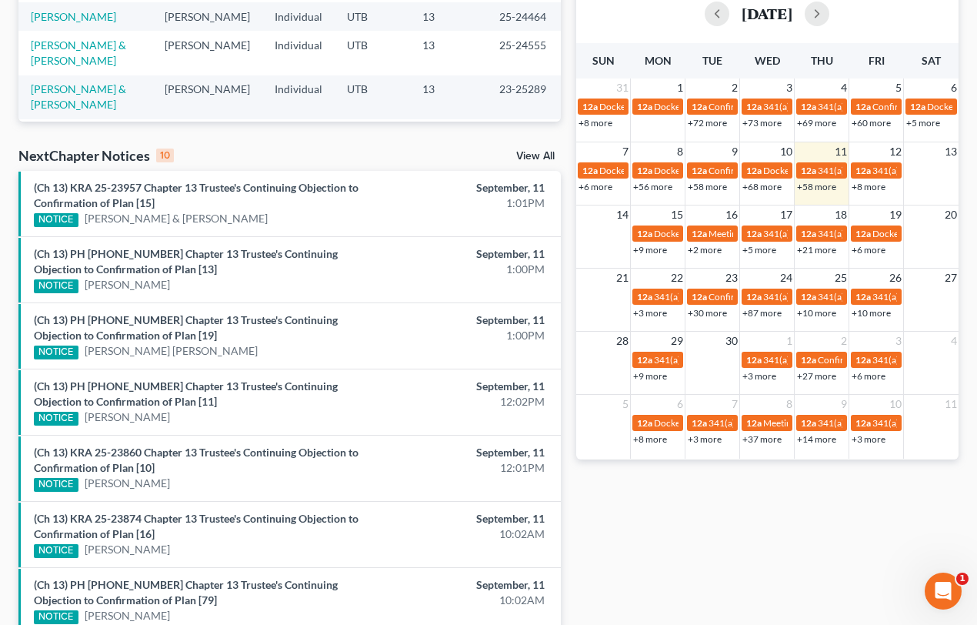
scroll to position [354, 0]
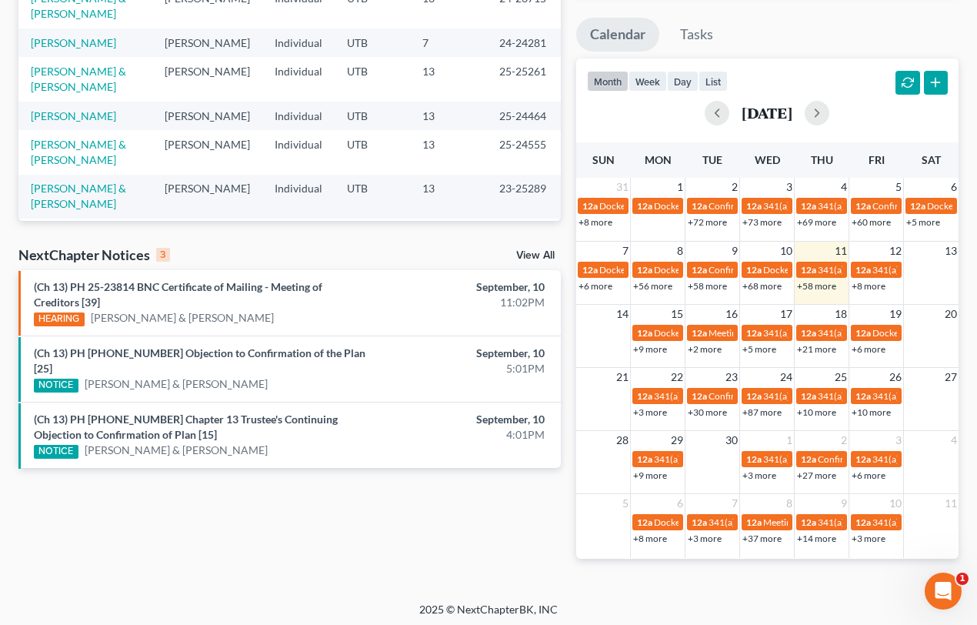
scroll to position [263, 0]
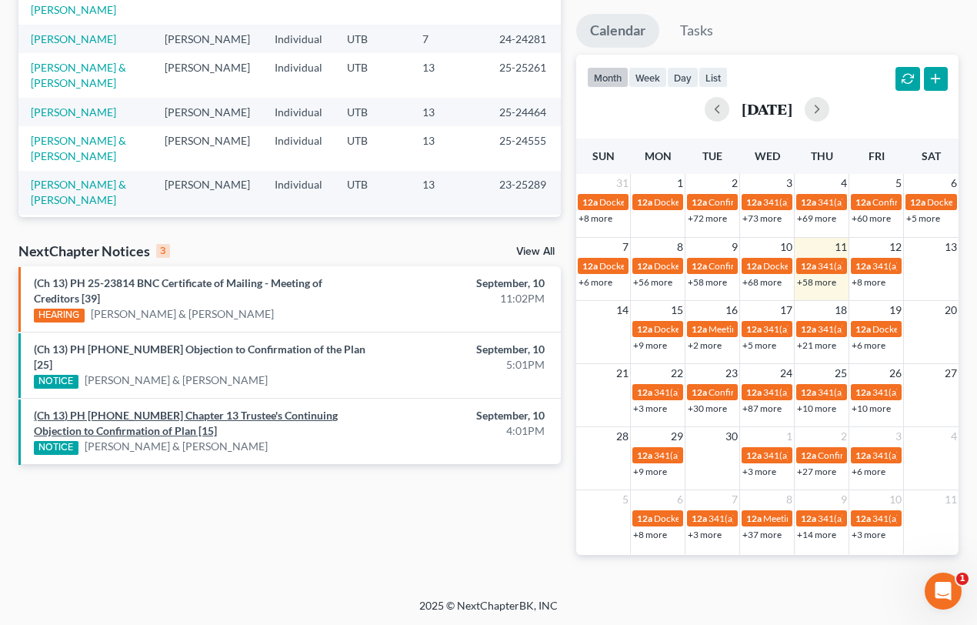
click at [254, 409] on link "(Ch 13) PH [PHONE_NUMBER] Chapter 13 Trustee's Continuing Objection to Confirma…" at bounding box center [186, 423] width 304 height 28
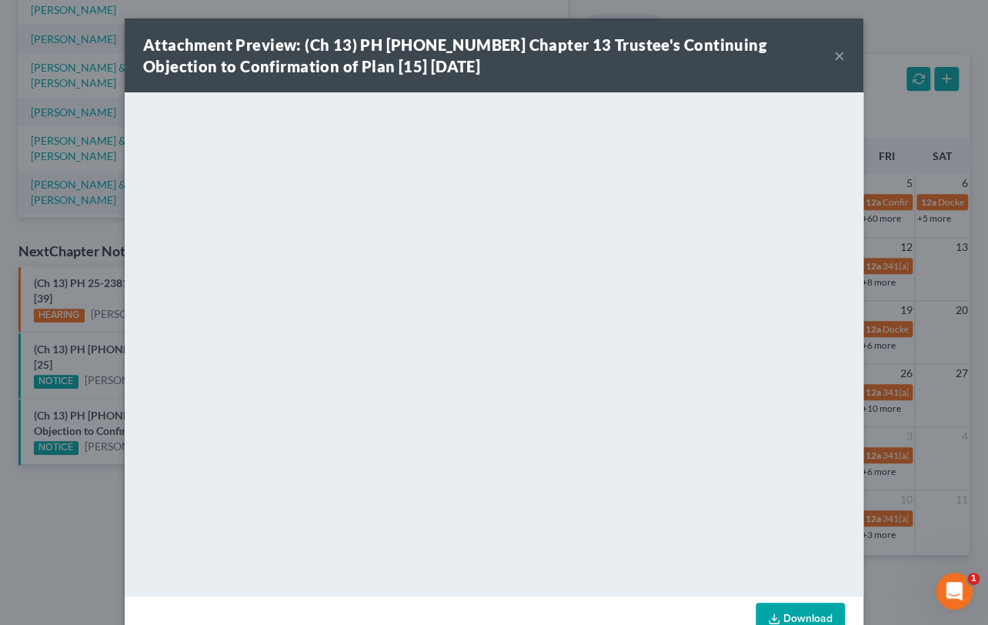
click at [838, 56] on button "×" at bounding box center [839, 55] width 11 height 18
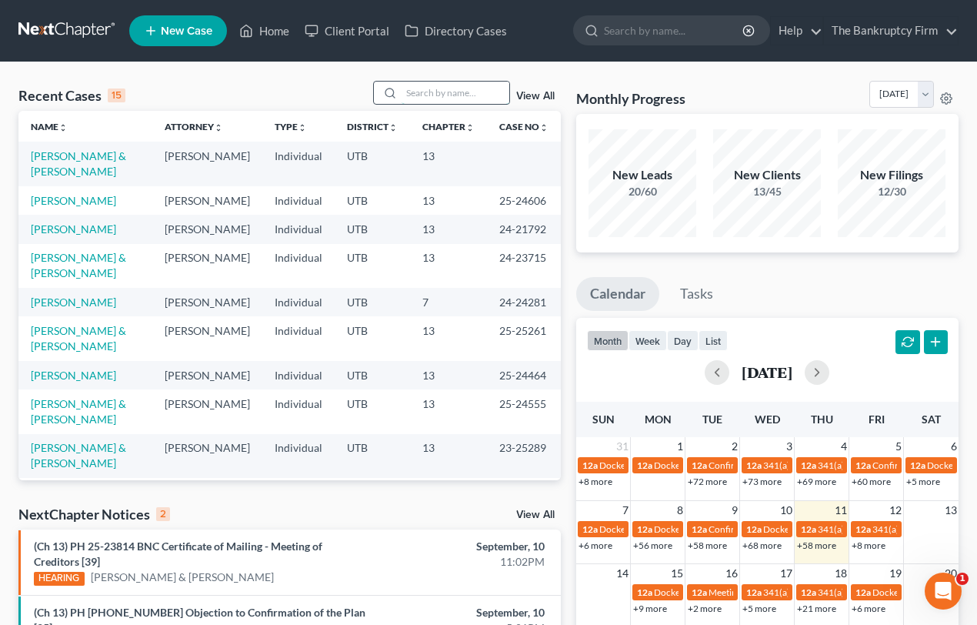
click at [402, 88] on input "search" at bounding box center [456, 93] width 108 height 22
type input "[PERSON_NAME]"
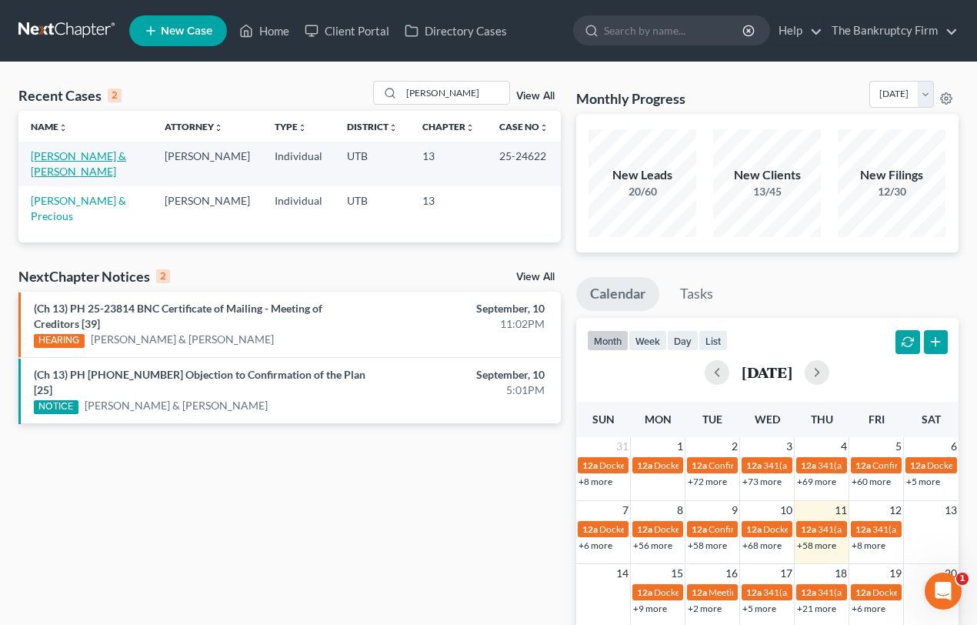
click at [78, 158] on link "[PERSON_NAME] & [PERSON_NAME]" at bounding box center [78, 163] width 95 height 28
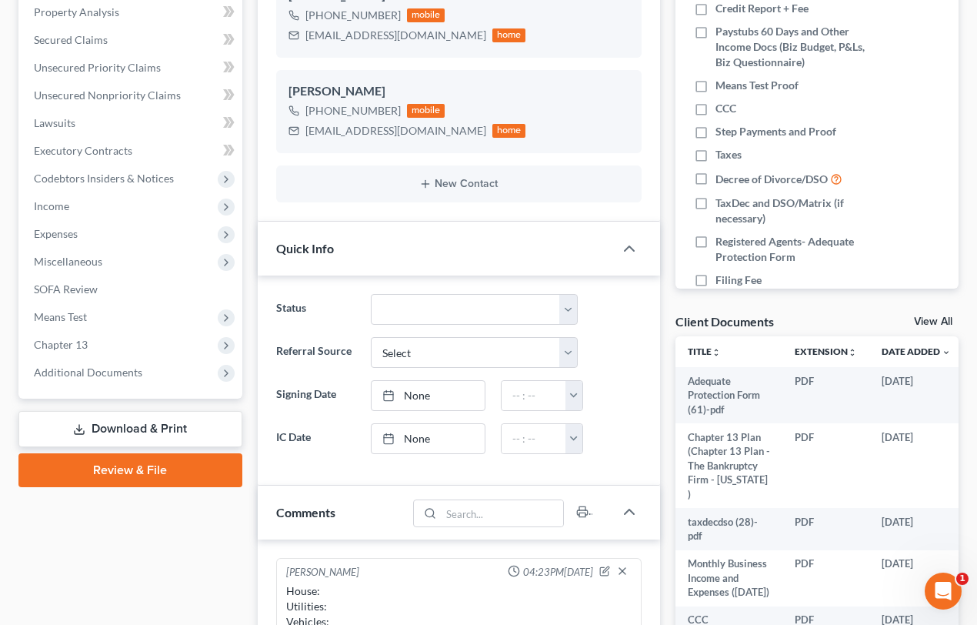
scroll to position [137, 0]
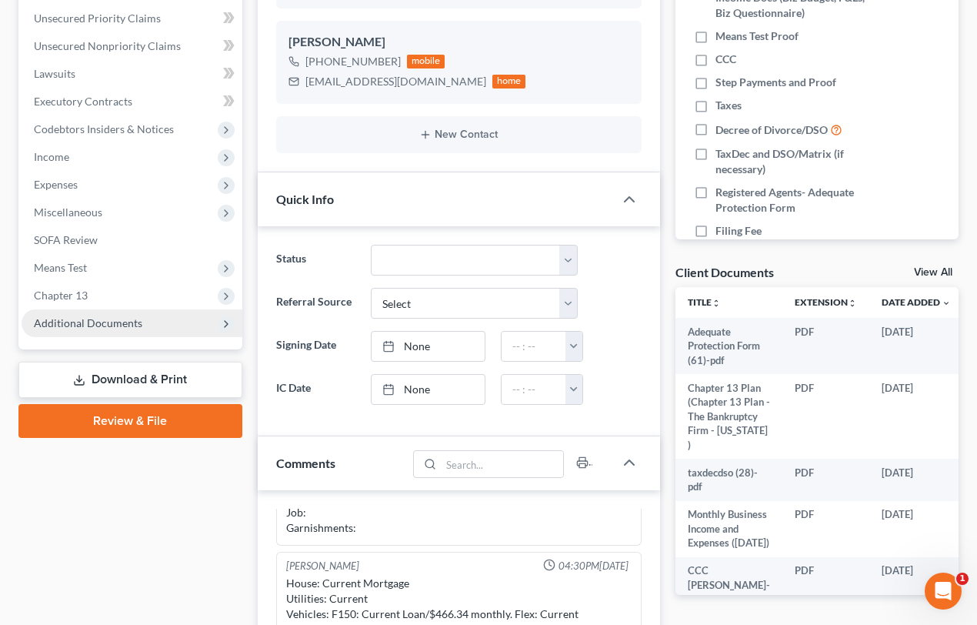
click at [80, 323] on span "Additional Documents" at bounding box center [88, 322] width 108 height 13
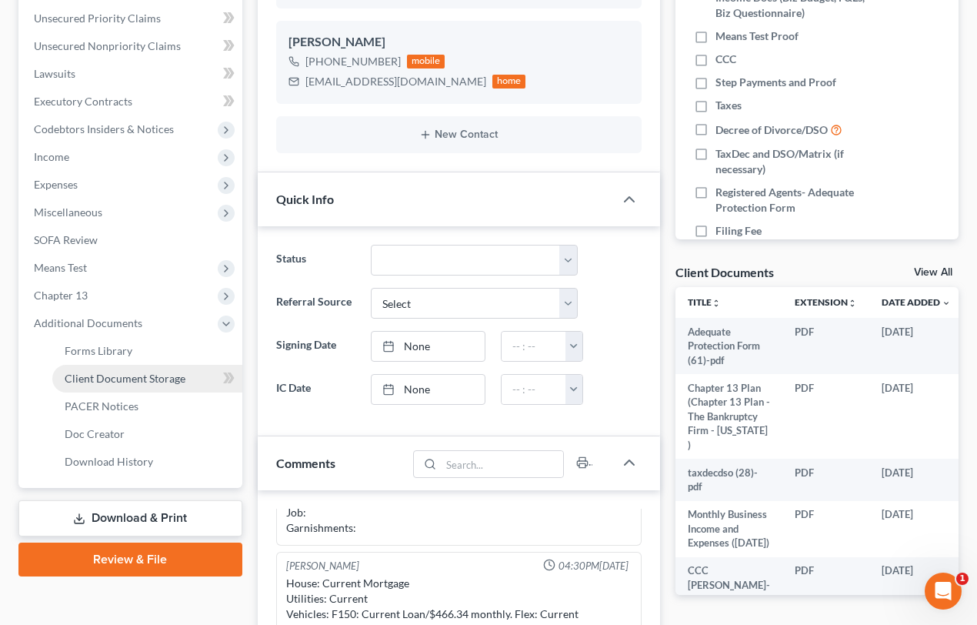
click at [142, 376] on span "Client Document Storage" at bounding box center [125, 378] width 121 height 13
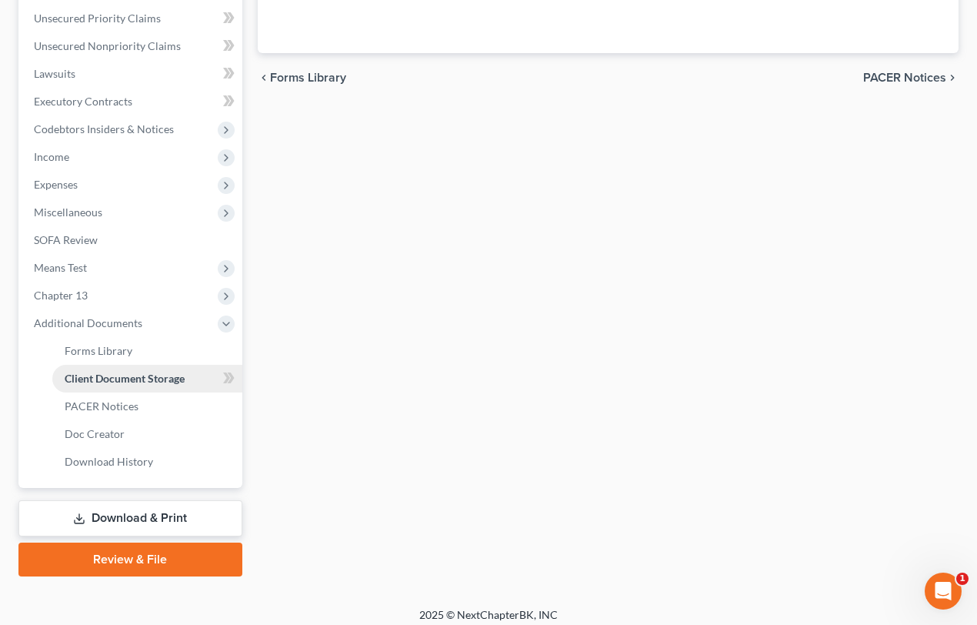
scroll to position [246, 0]
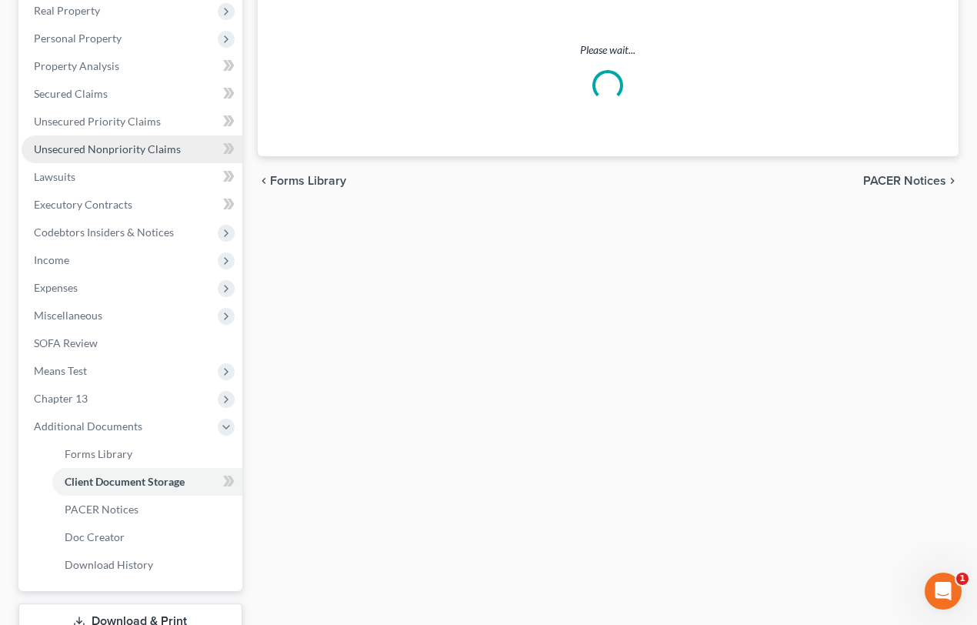
select select "30"
select select "26"
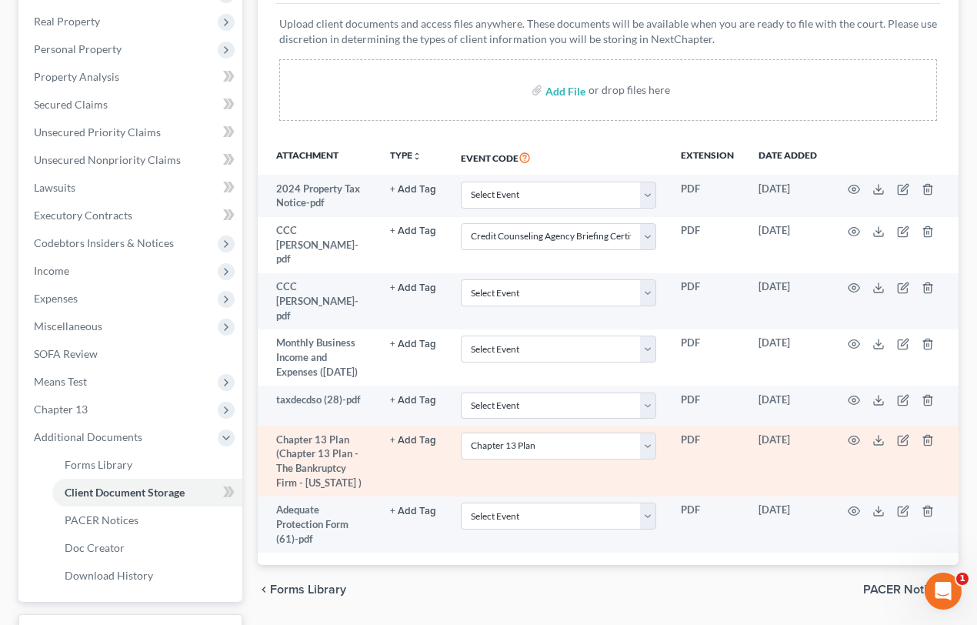
scroll to position [279, 0]
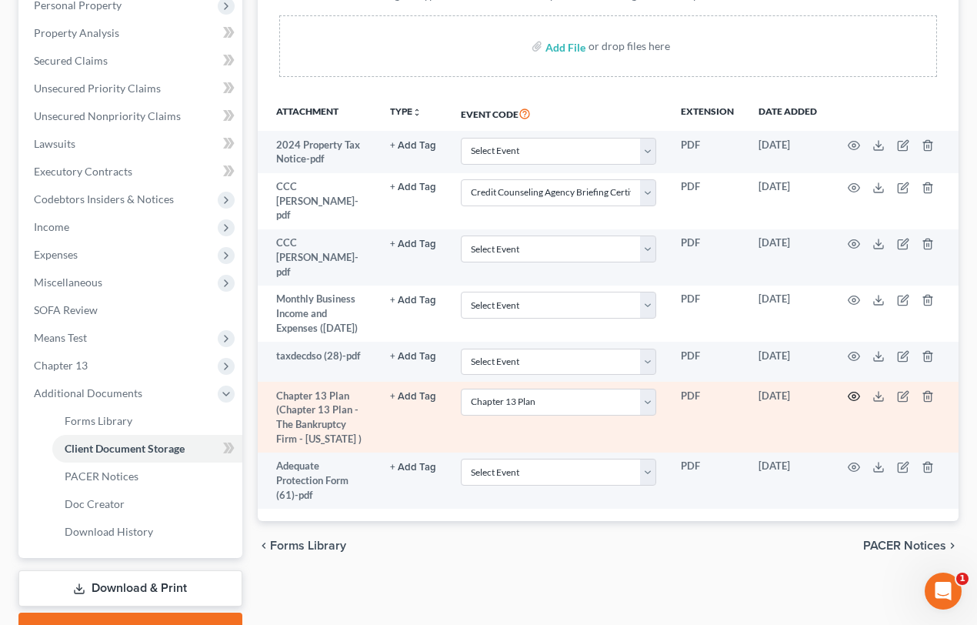
click at [852, 390] on icon "button" at bounding box center [854, 396] width 12 height 12
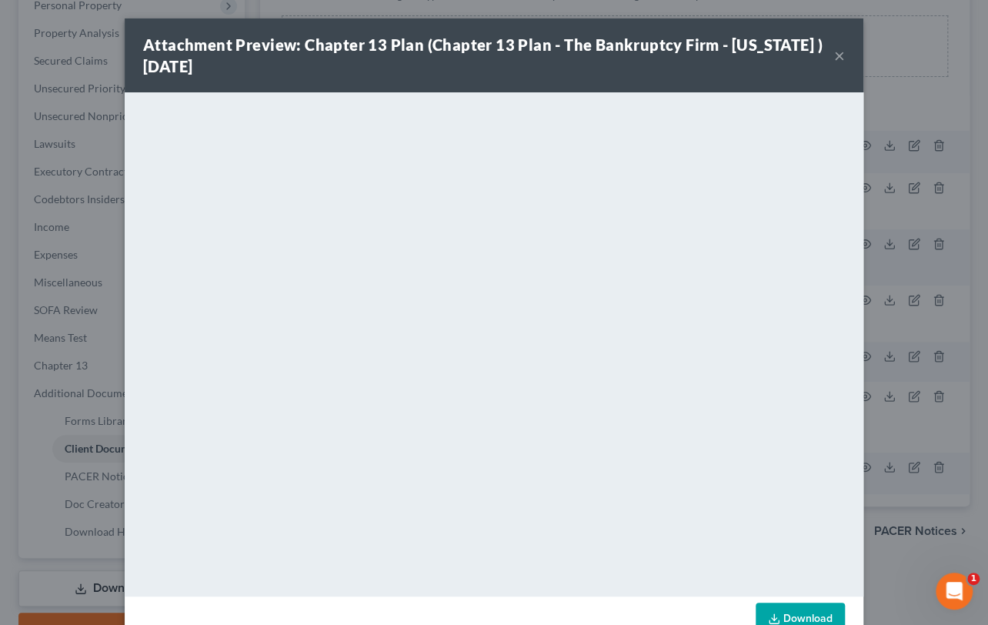
click at [834, 55] on button "×" at bounding box center [839, 55] width 11 height 18
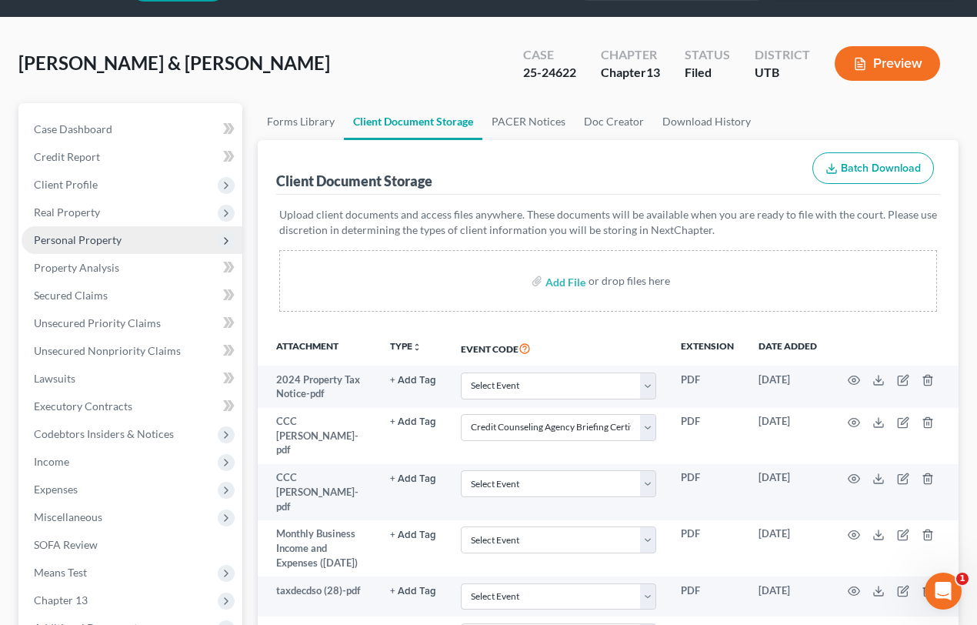
scroll to position [69, 0]
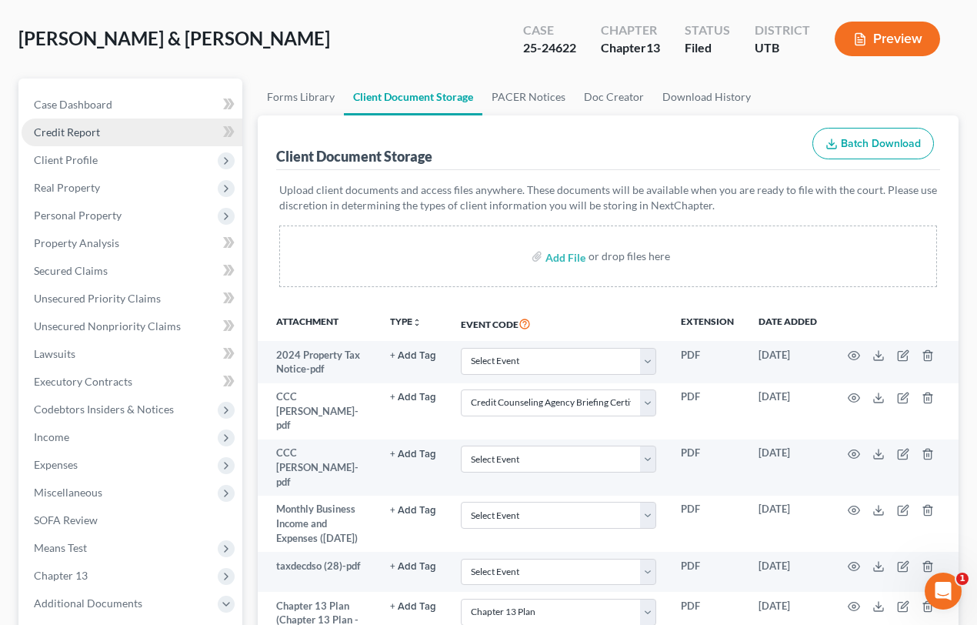
click at [85, 129] on span "Credit Report" at bounding box center [67, 131] width 66 height 13
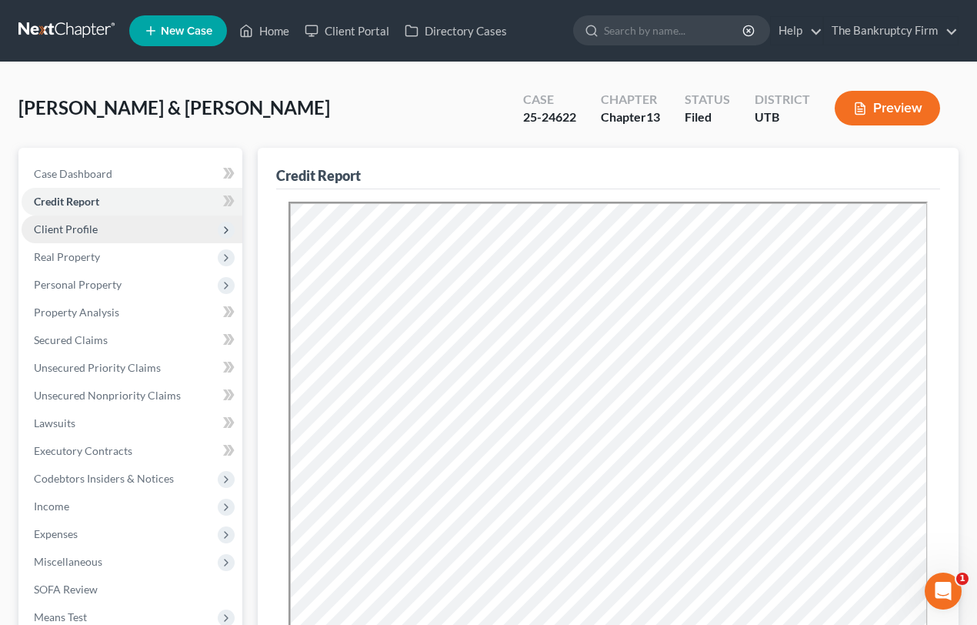
click at [82, 228] on span "Client Profile" at bounding box center [66, 228] width 64 height 13
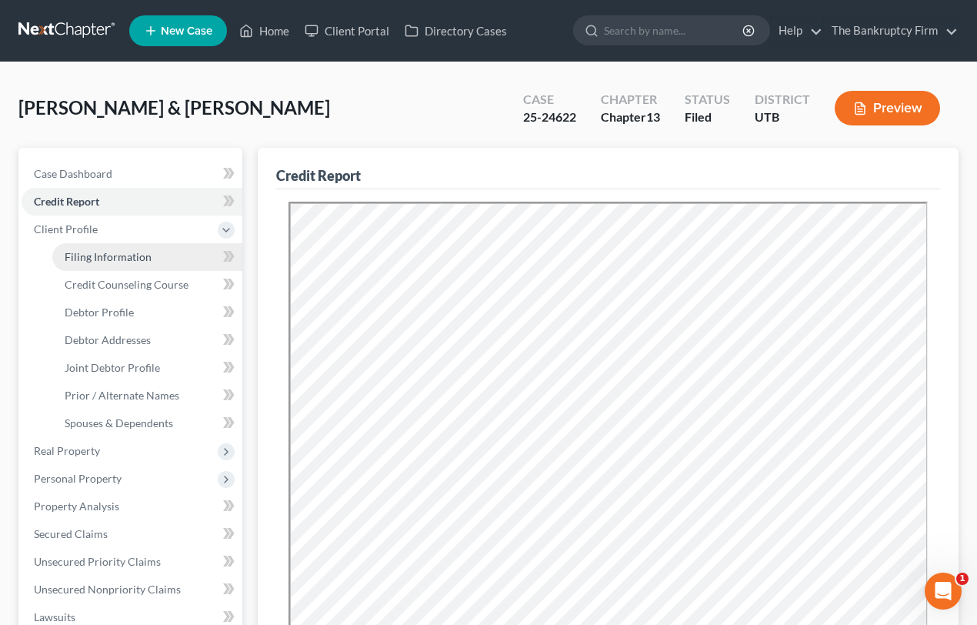
click at [127, 256] on span "Filing Information" at bounding box center [108, 256] width 87 height 13
select select "1"
select select "3"
select select "46"
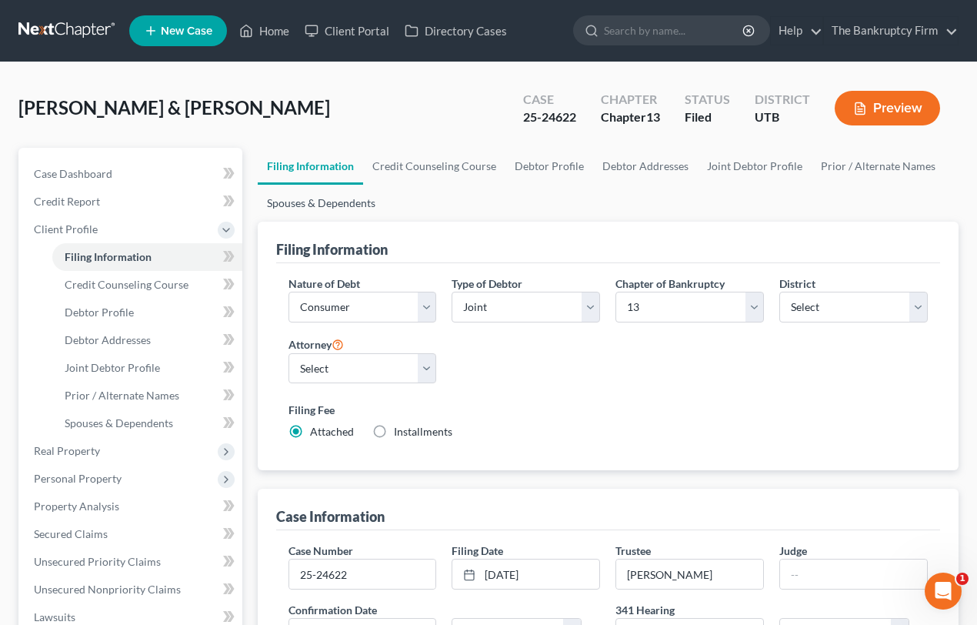
click at [315, 199] on link "Spouses & Dependents" at bounding box center [321, 203] width 127 height 37
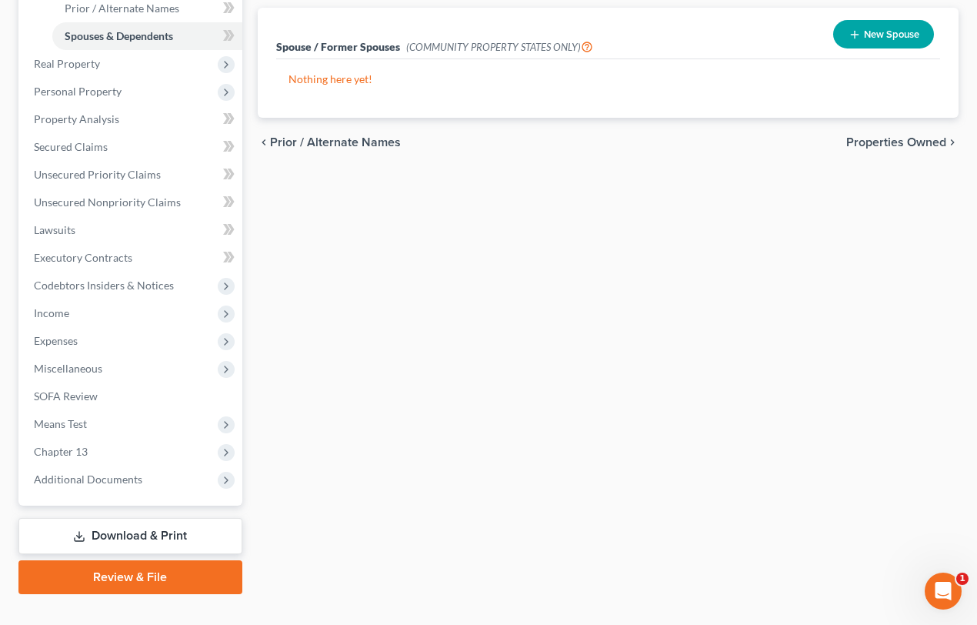
scroll to position [413, 0]
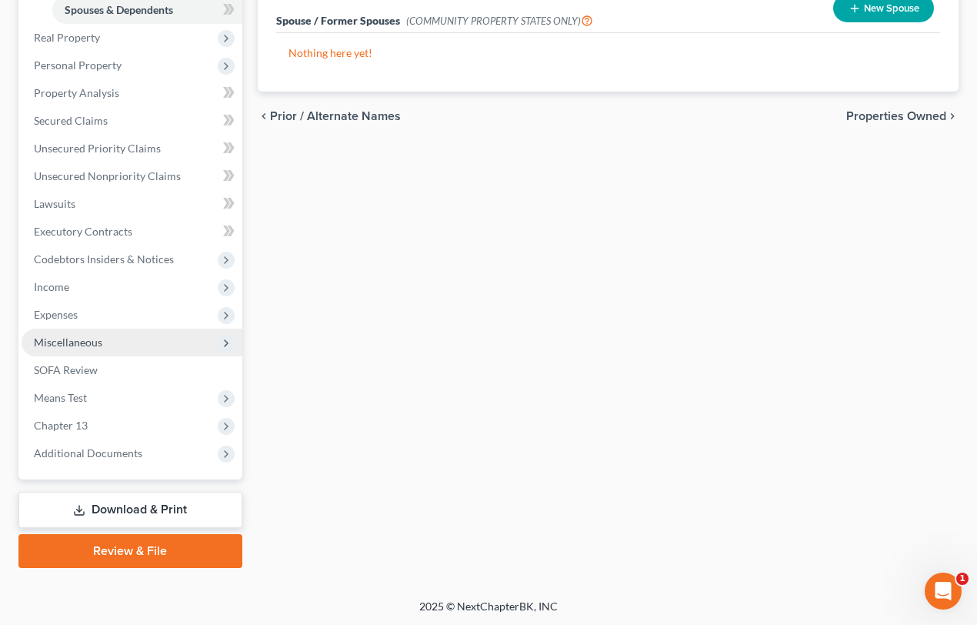
click at [69, 339] on span "Miscellaneous" at bounding box center [68, 341] width 68 height 13
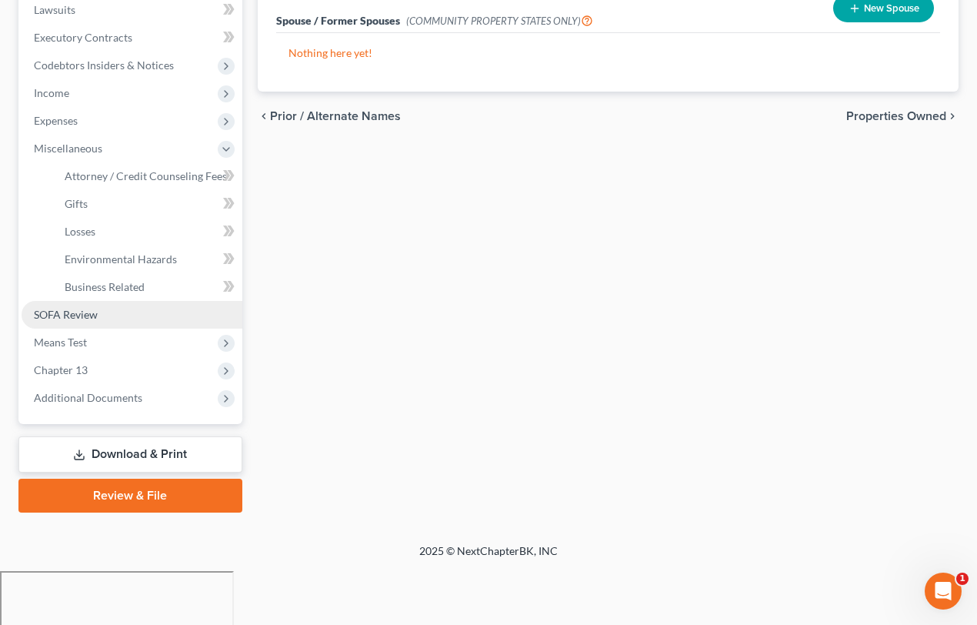
scroll to position [357, 0]
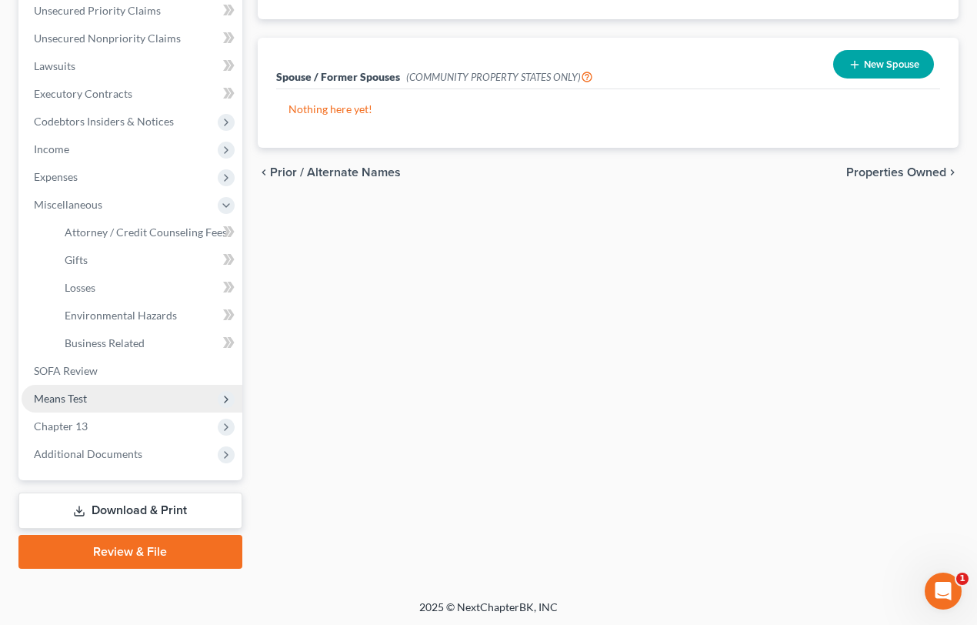
click at [68, 398] on span "Means Test" at bounding box center [60, 398] width 53 height 13
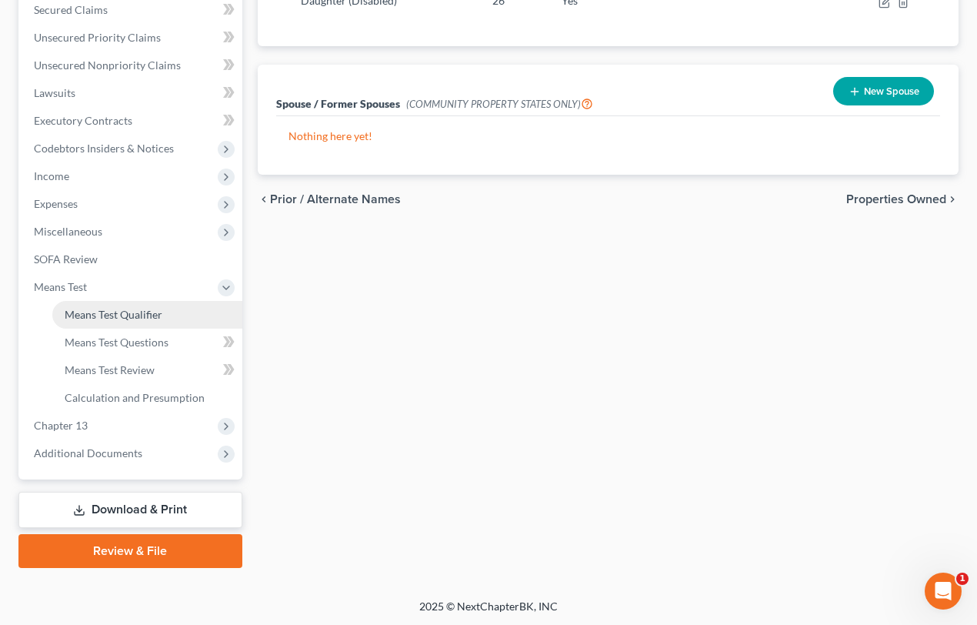
click at [95, 315] on span "Means Test Qualifier" at bounding box center [114, 314] width 98 height 13
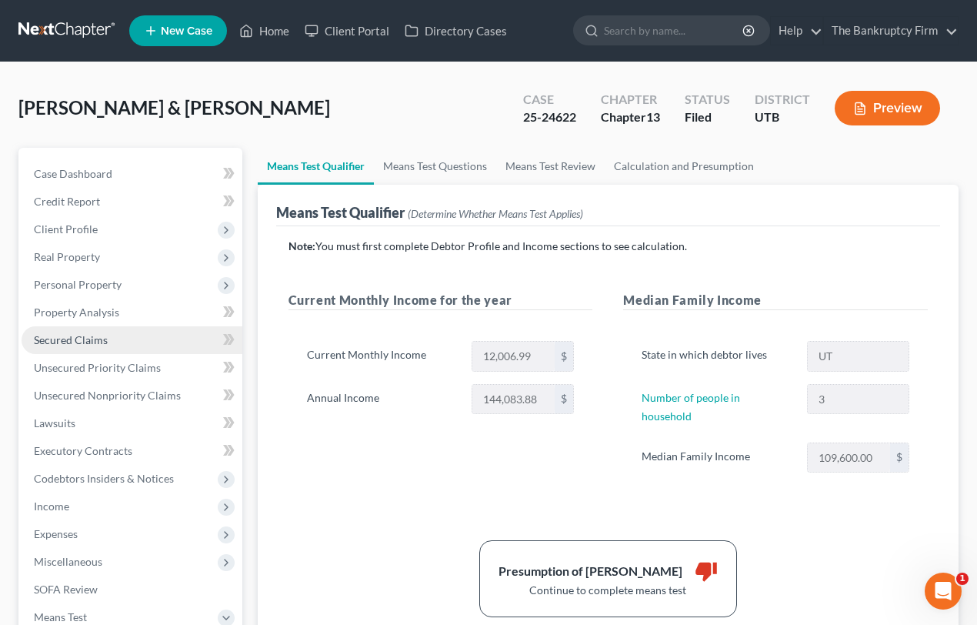
click at [74, 339] on span "Secured Claims" at bounding box center [71, 339] width 74 height 13
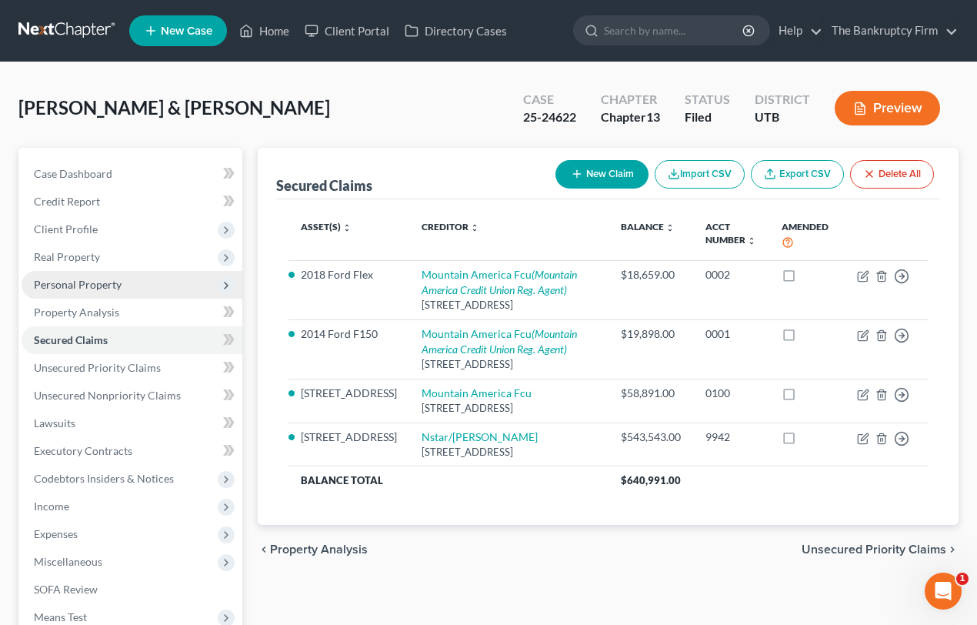
click at [94, 281] on span "Personal Property" at bounding box center [78, 284] width 88 height 13
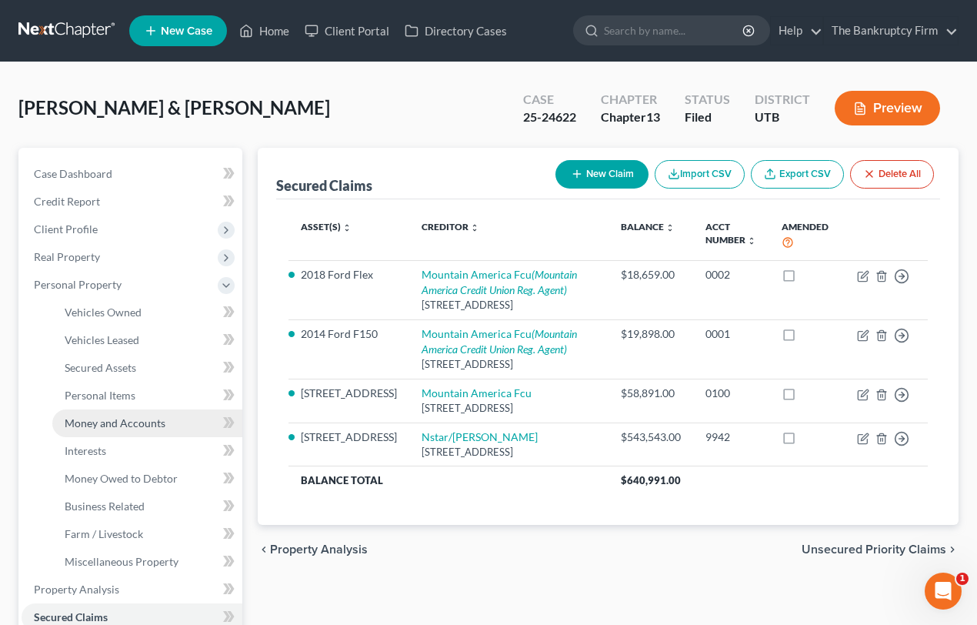
click at [120, 421] on span "Money and Accounts" at bounding box center [115, 422] width 101 height 13
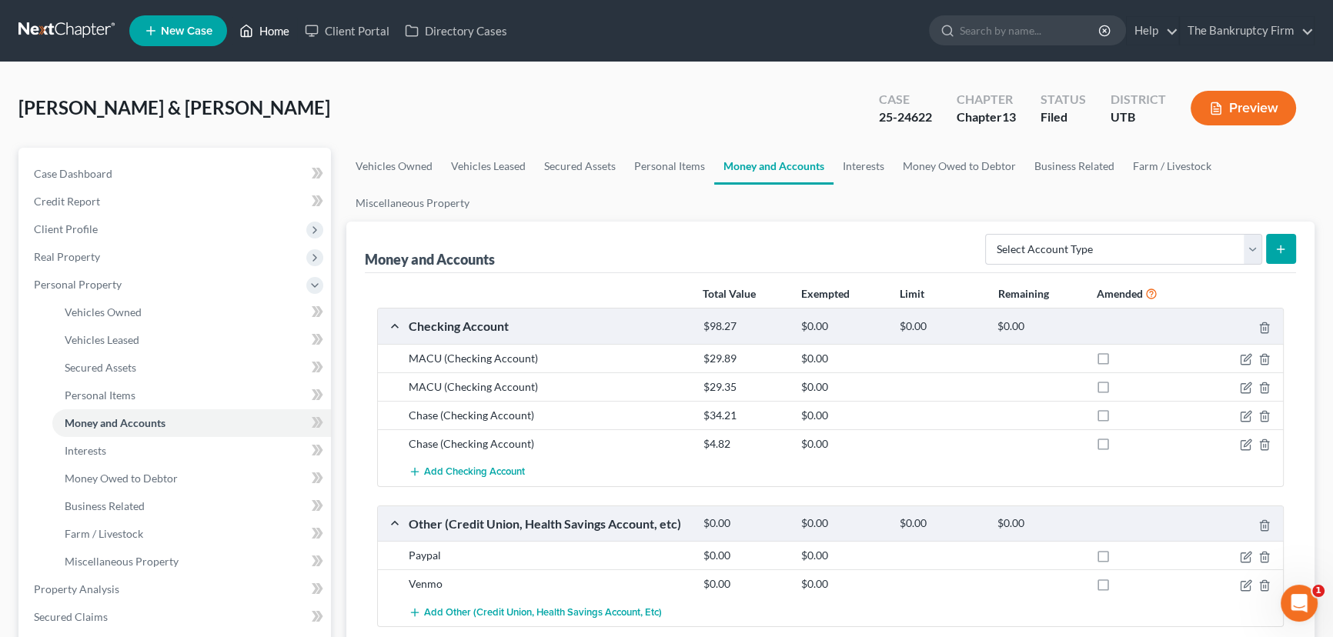
click at [262, 28] on link "Home" at bounding box center [264, 31] width 65 height 28
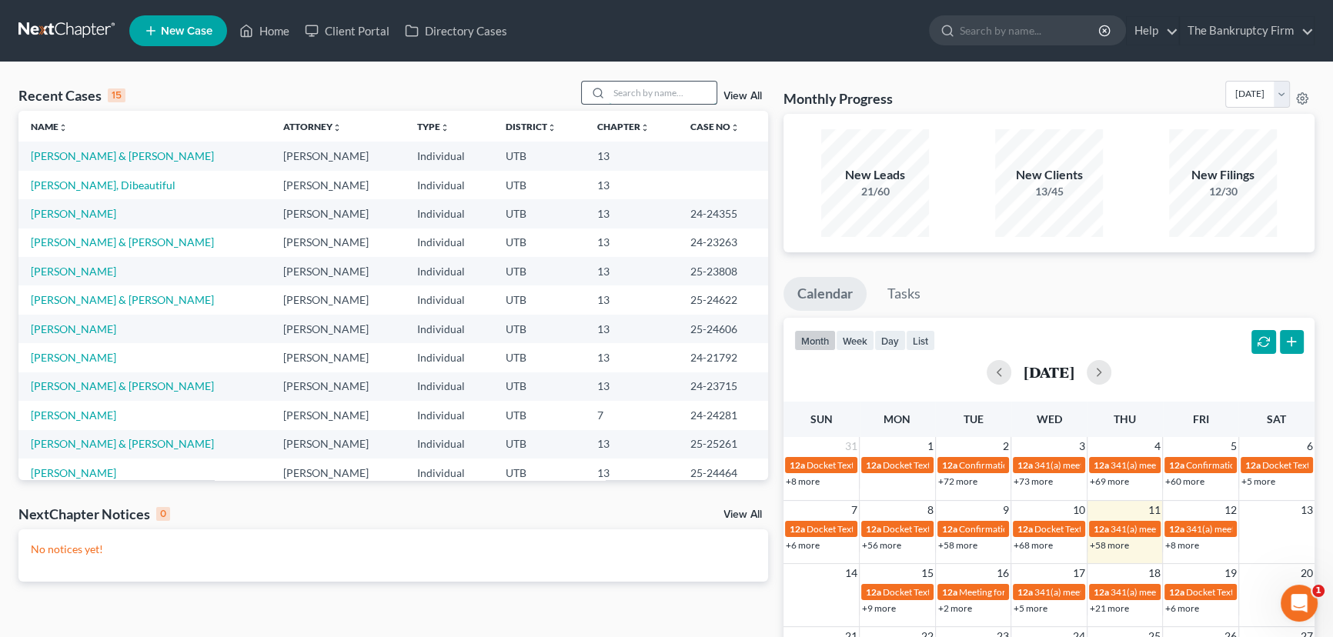
click at [628, 92] on input "search" at bounding box center [663, 93] width 108 height 22
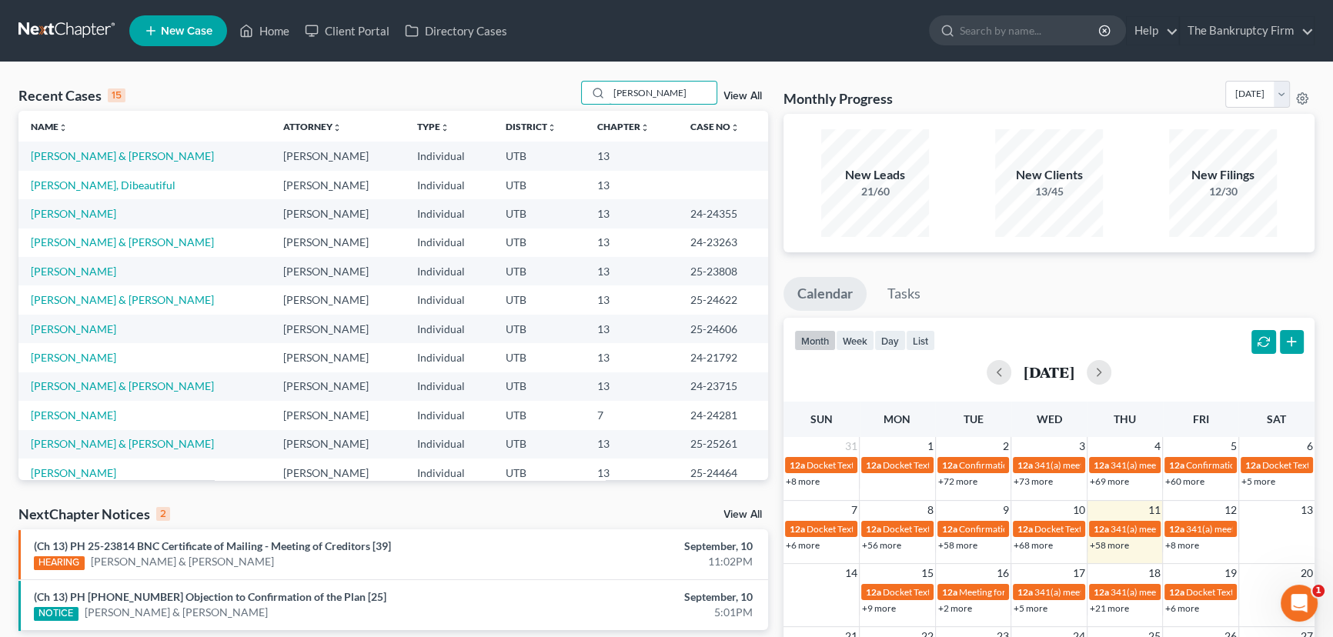
type input "Weaver"
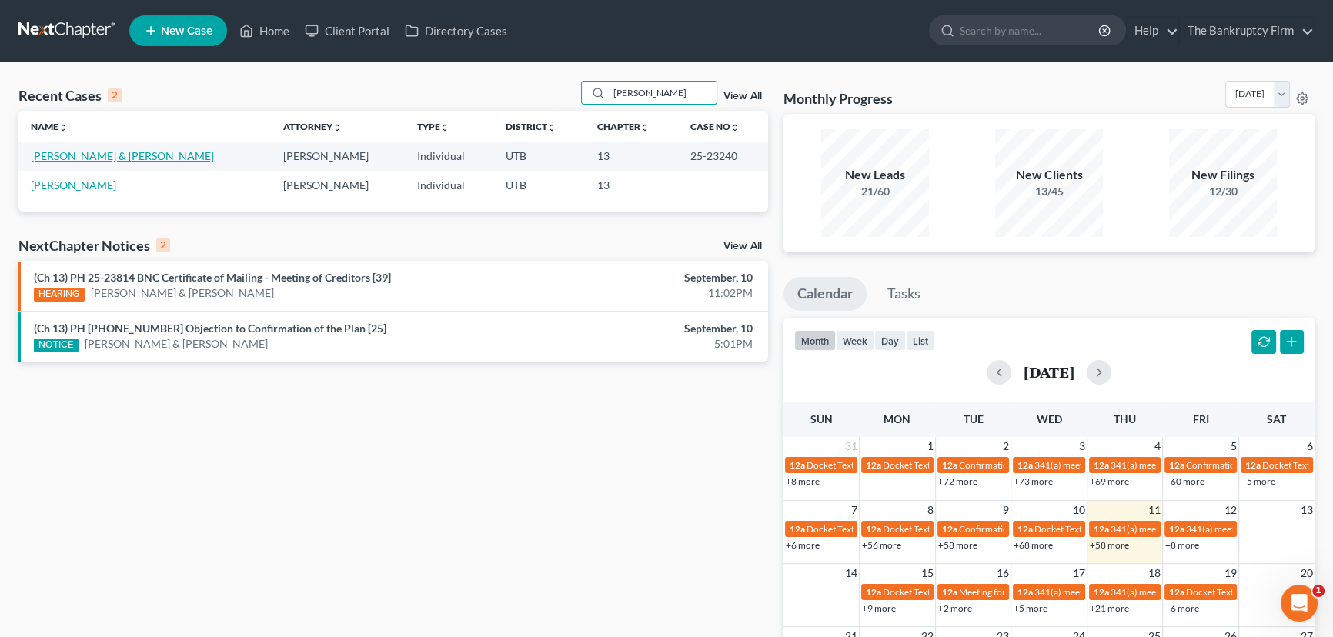
click at [92, 158] on link "[PERSON_NAME] & [PERSON_NAME]" at bounding box center [122, 155] width 183 height 13
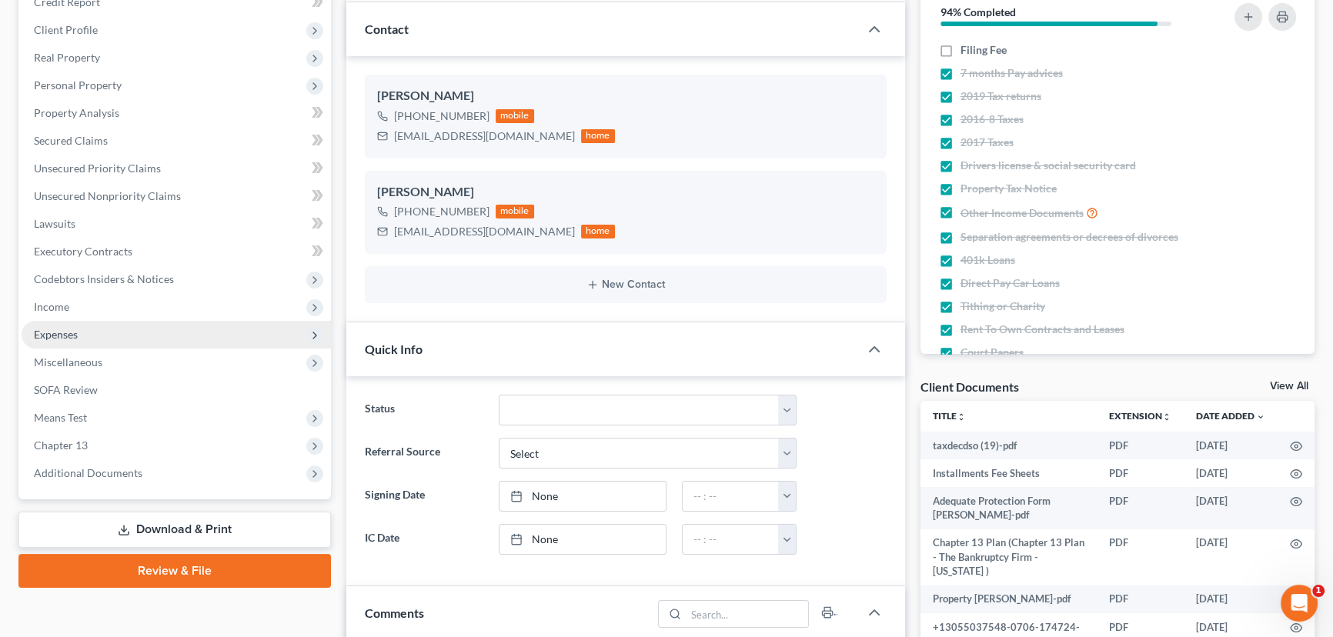
scroll to position [279, 0]
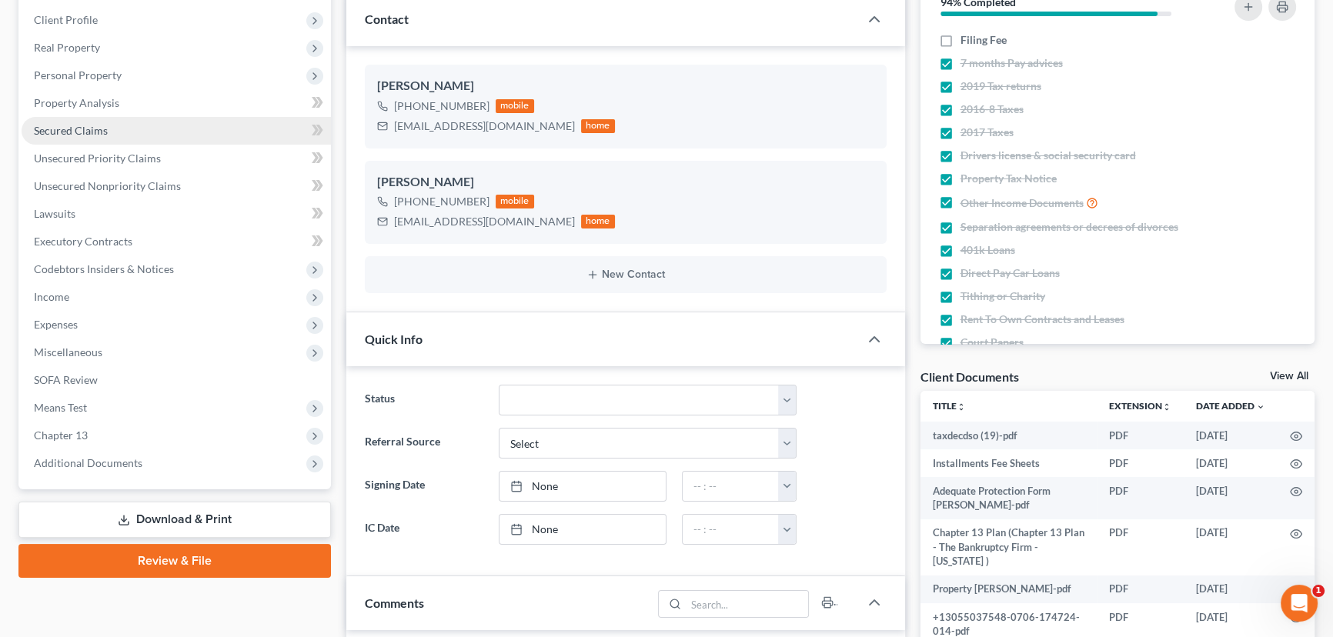
click at [68, 129] on span "Secured Claims" at bounding box center [71, 130] width 74 height 13
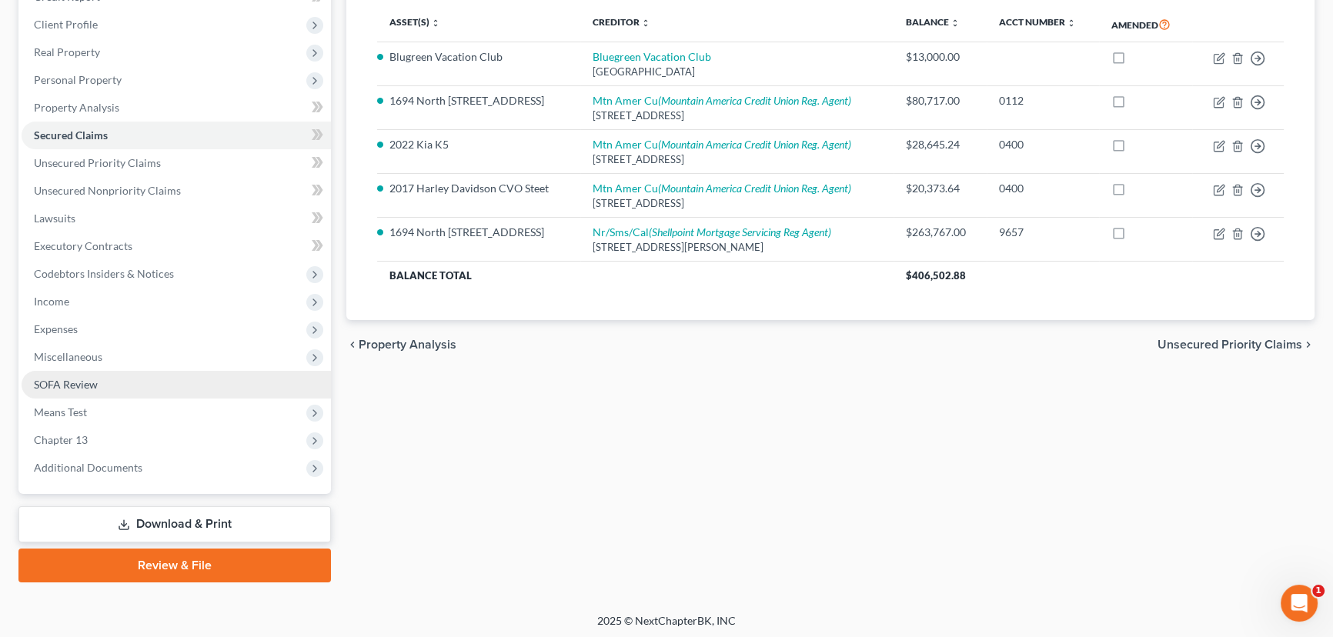
scroll to position [206, 0]
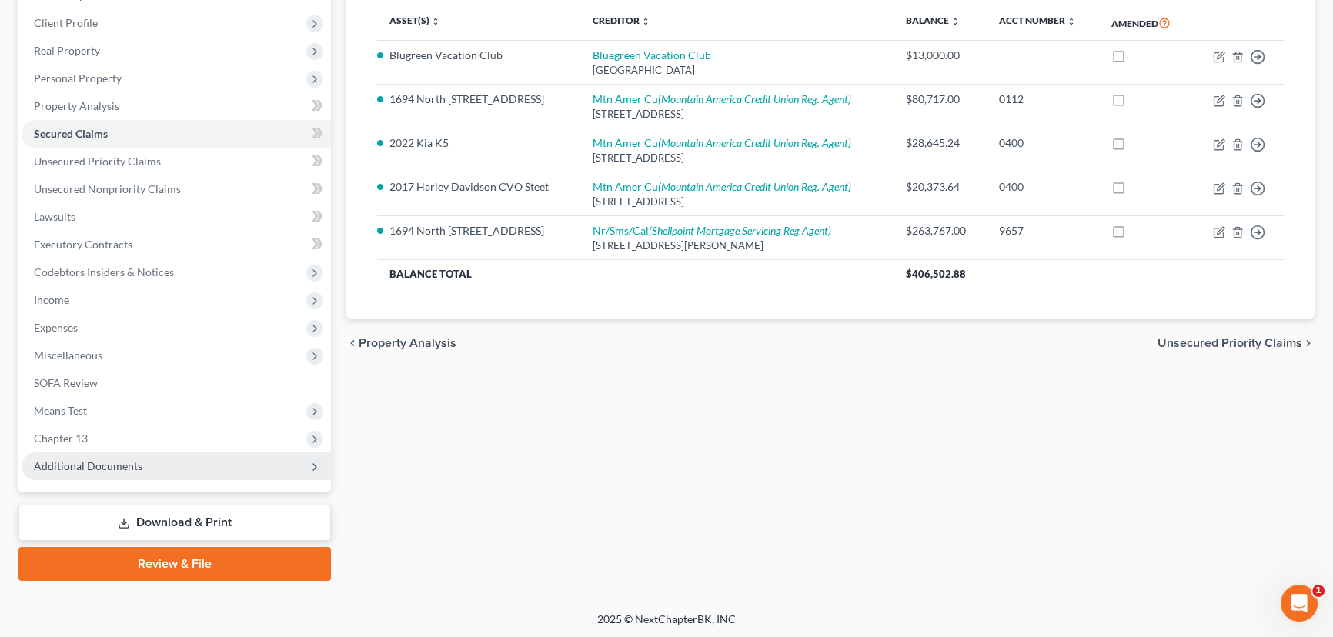
click at [133, 455] on span "Additional Documents" at bounding box center [176, 466] width 309 height 28
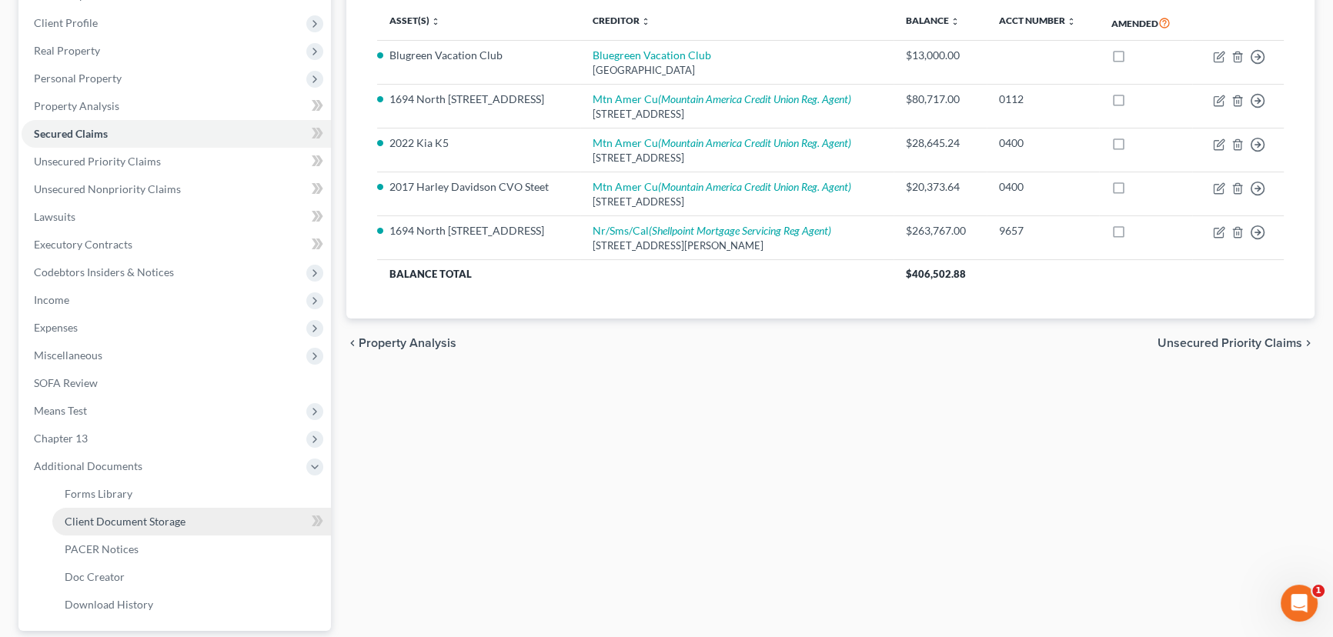
click at [147, 520] on span "Client Document Storage" at bounding box center [125, 521] width 121 height 13
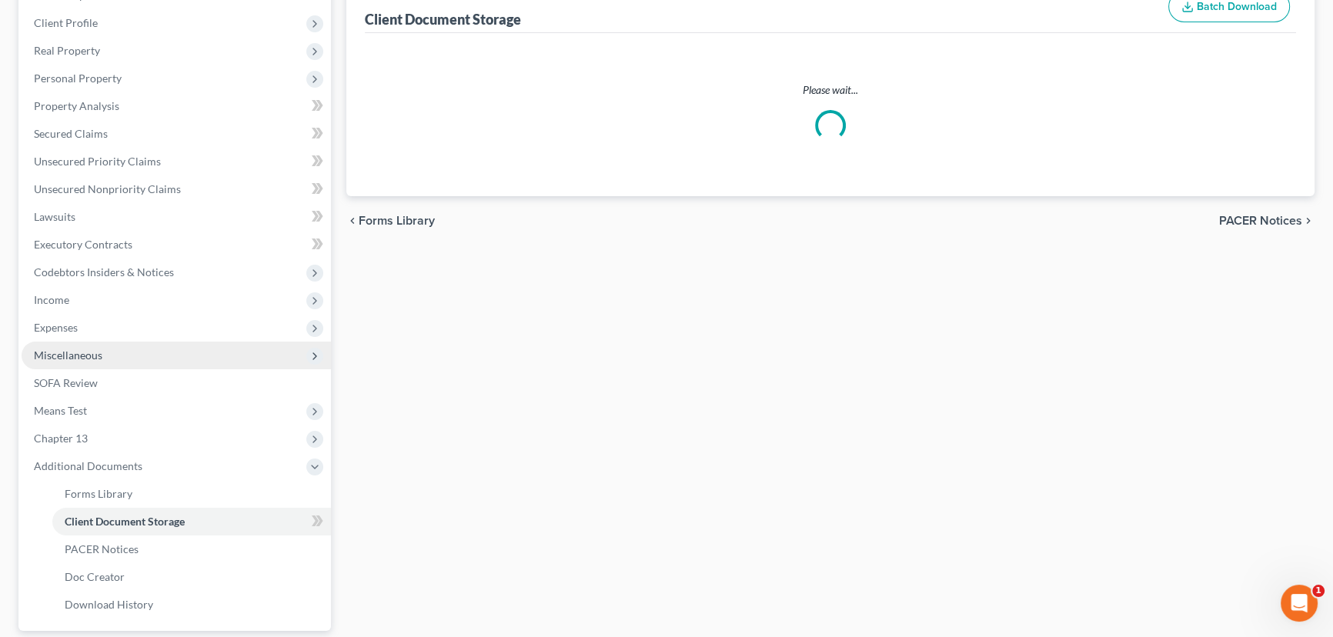
scroll to position [92, 0]
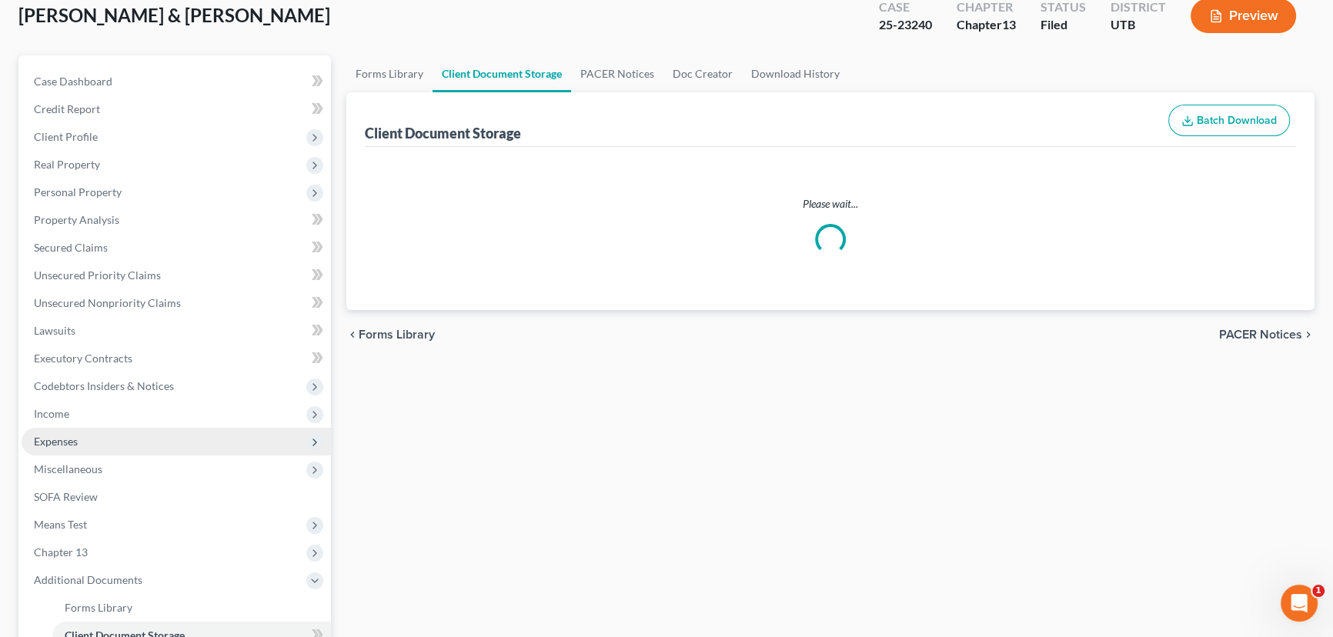
select select "30"
select select "26"
select select "53"
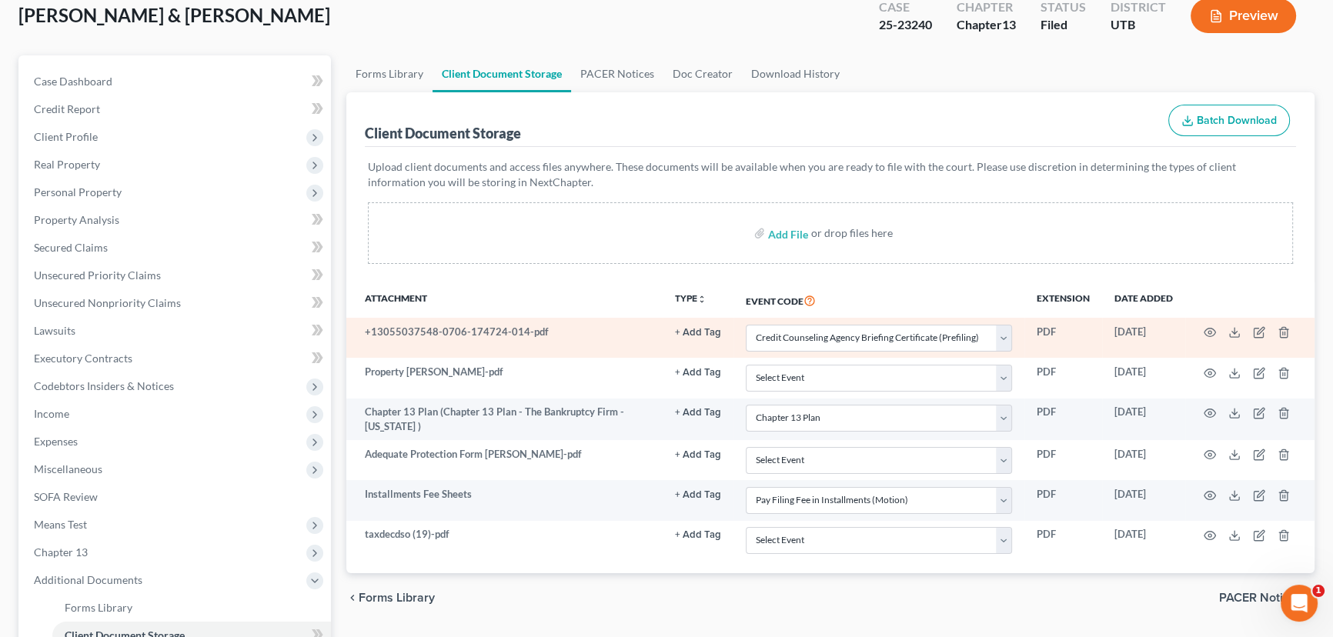
scroll to position [0, 0]
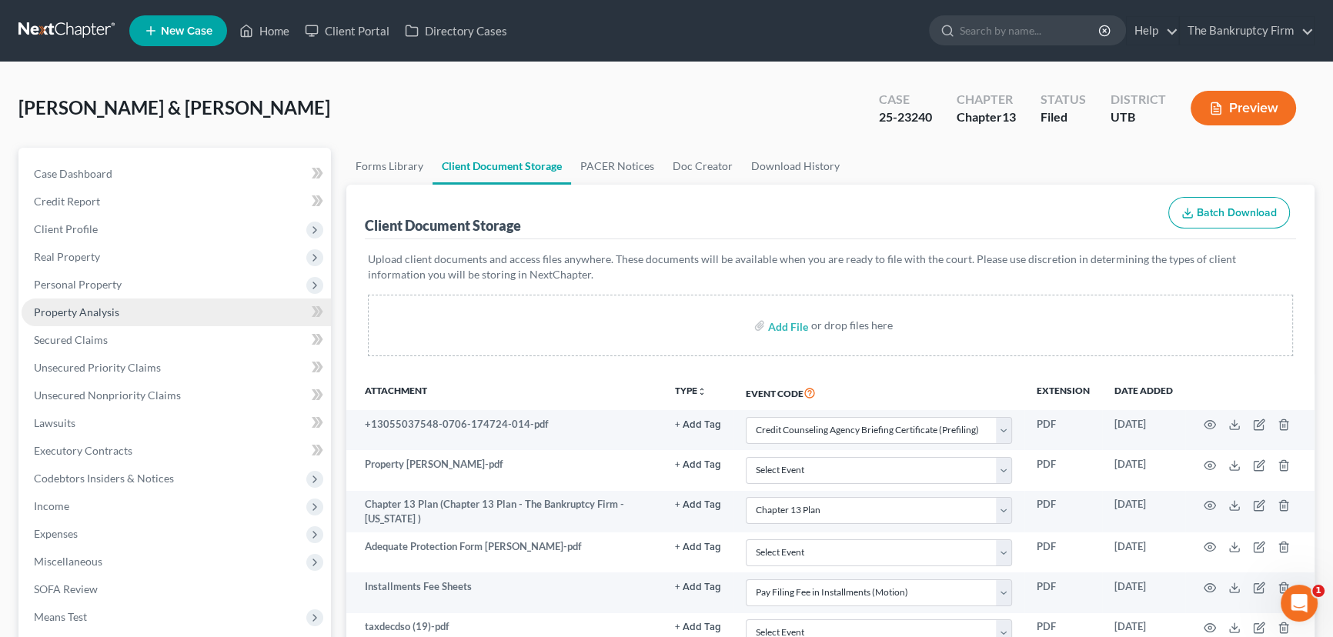
click at [74, 315] on span "Property Analysis" at bounding box center [76, 311] width 85 height 13
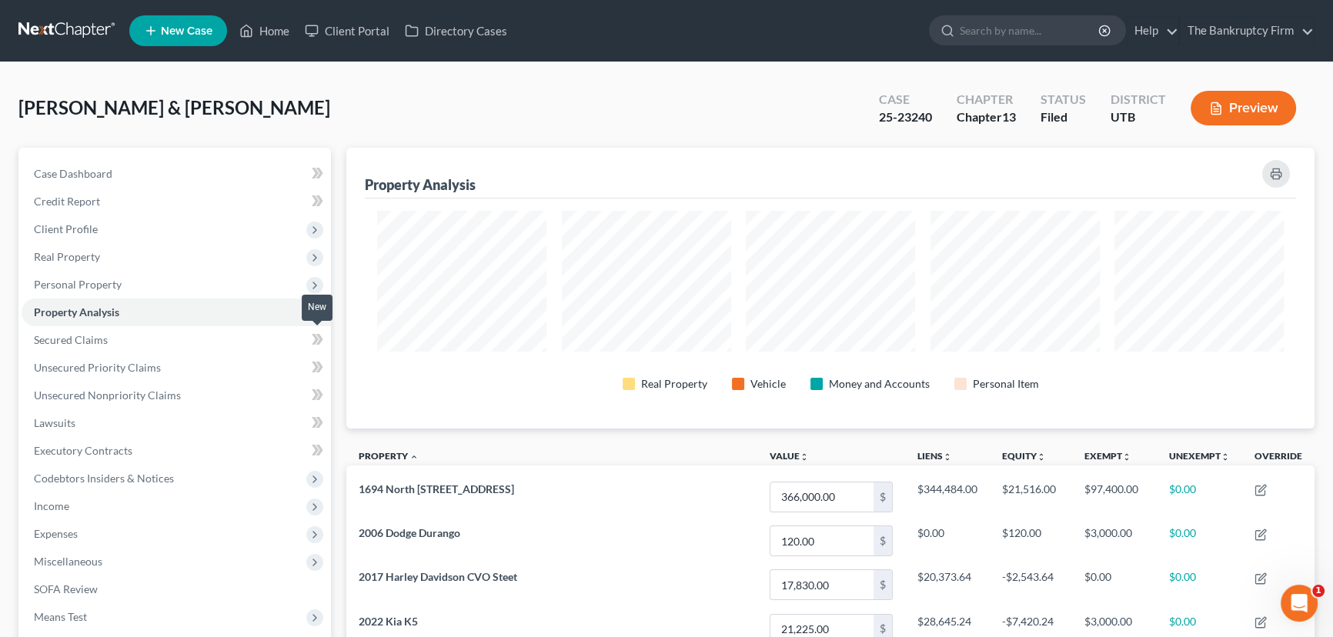
scroll to position [281, 967]
click at [86, 280] on span "Personal Property" at bounding box center [78, 284] width 88 height 13
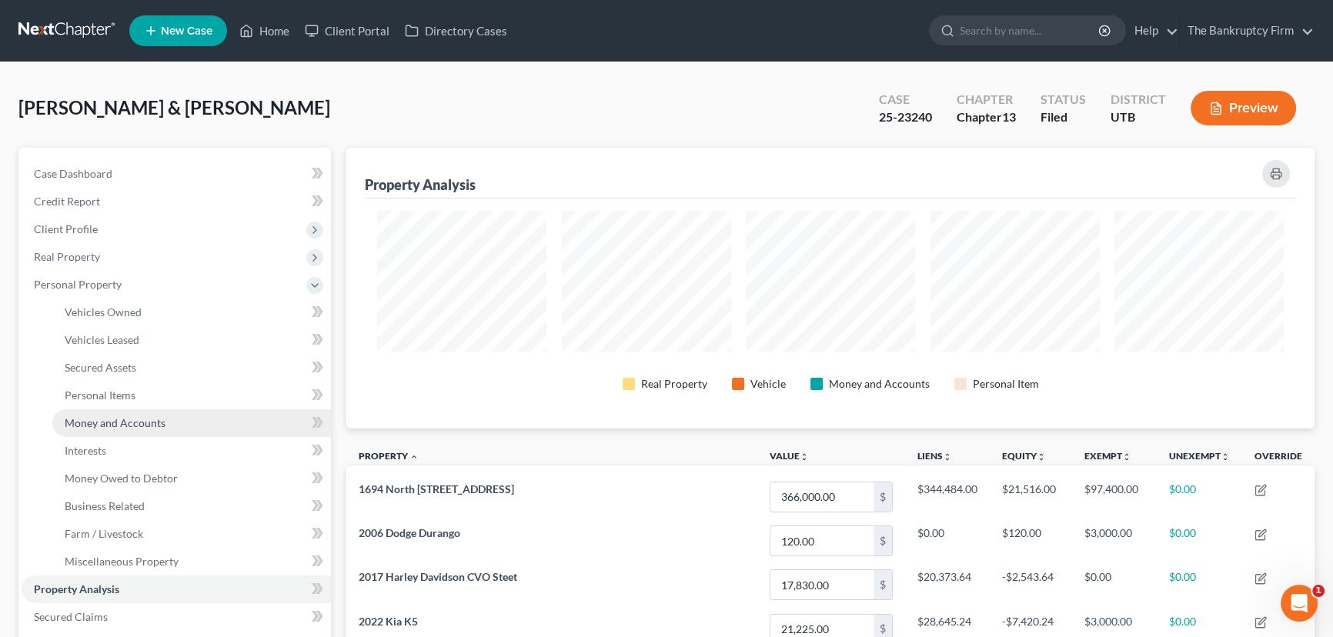
click at [121, 425] on span "Money and Accounts" at bounding box center [115, 422] width 101 height 13
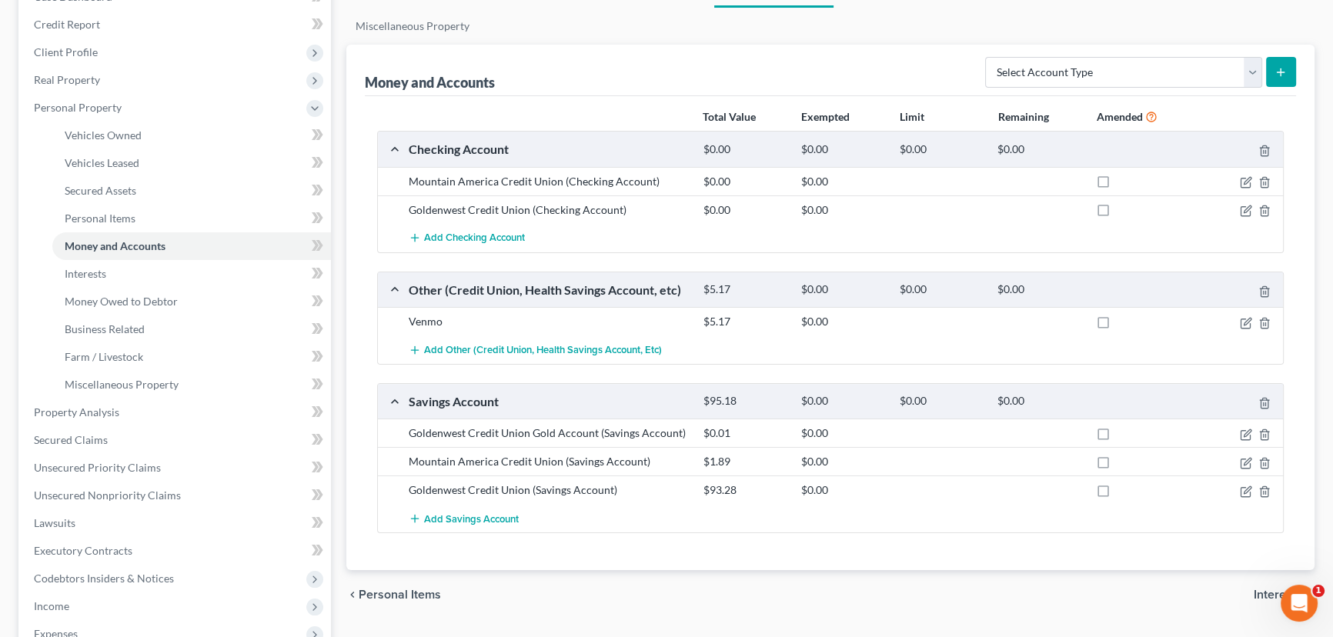
scroll to position [209, 0]
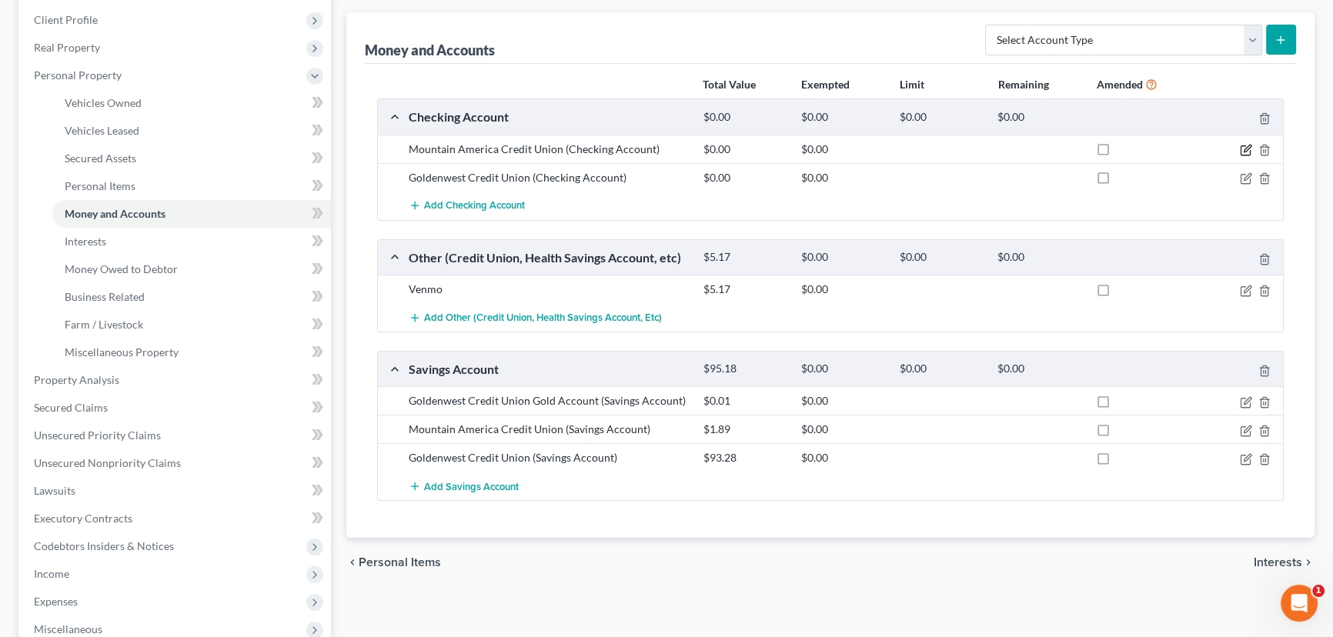
click at [987, 149] on icon "button" at bounding box center [1246, 148] width 7 height 7
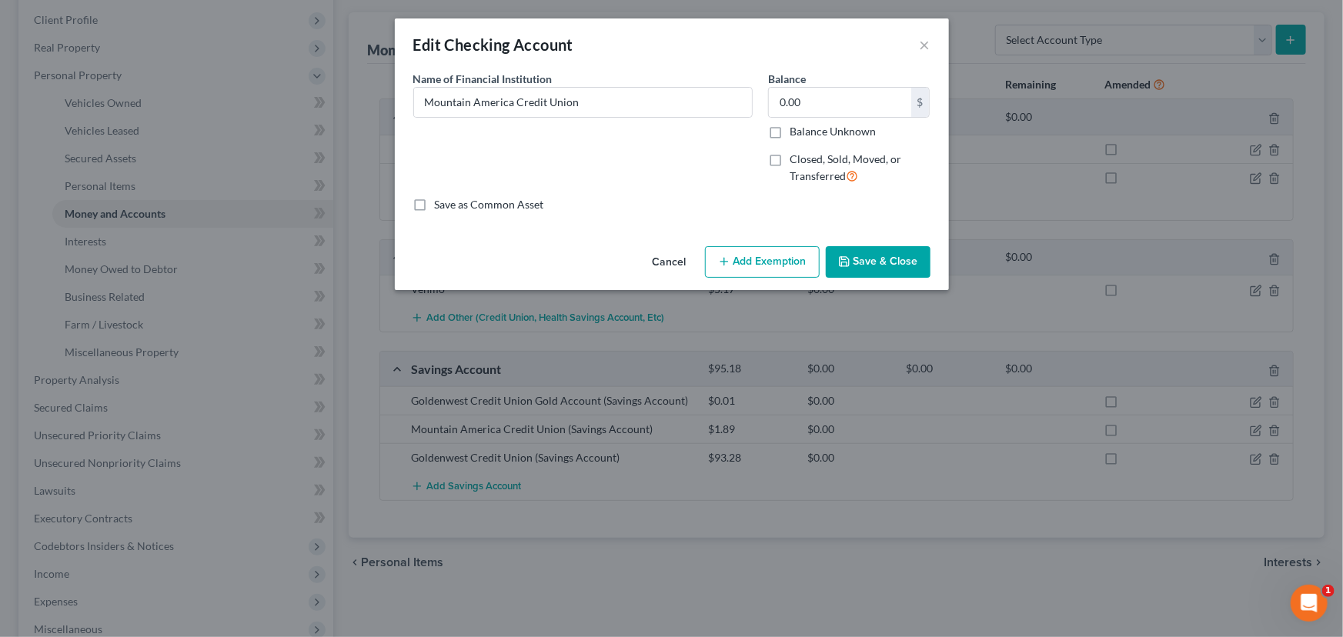
click at [789, 158] on label "Closed, Sold, Moved, or Transferred" at bounding box center [859, 168] width 141 height 33
click at [796, 158] on input "Closed, Sold, Moved, or Transferred" at bounding box center [801, 157] width 10 height 10
checkbox input "true"
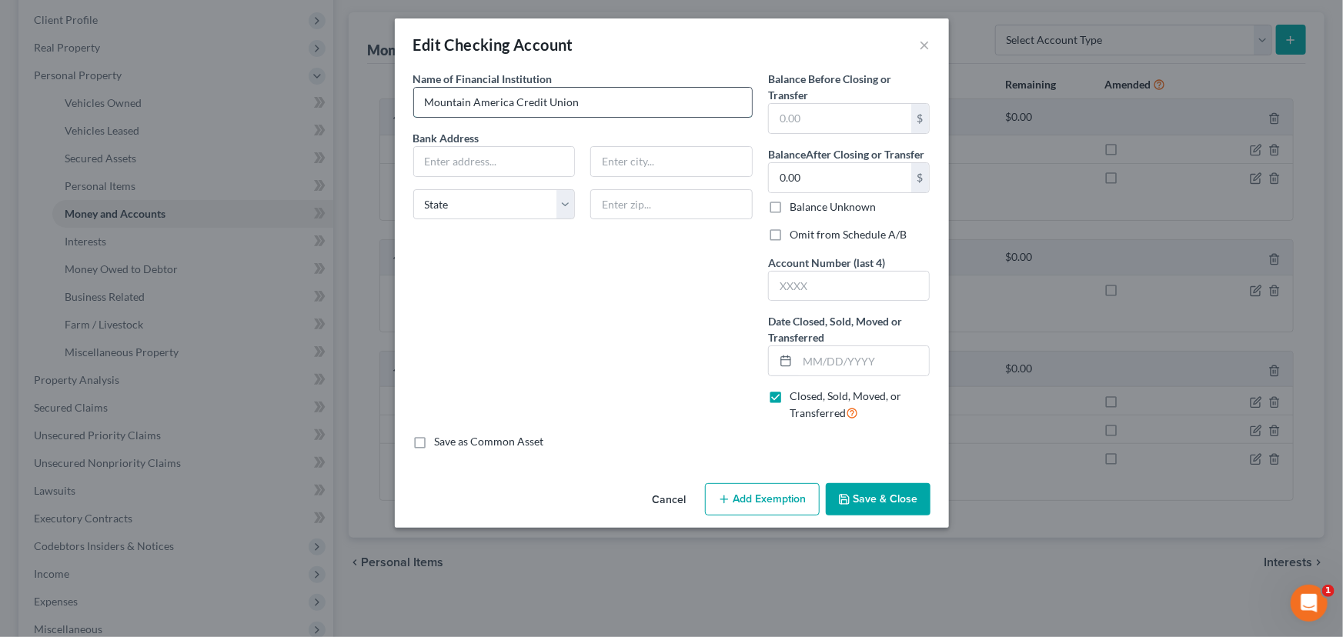
click at [613, 103] on input "Mountain America Credit Union" at bounding box center [583, 102] width 338 height 29
type input "Mountain America Credit Union (Closed)"
click at [874, 495] on button "Save & Close" at bounding box center [878, 499] width 105 height 32
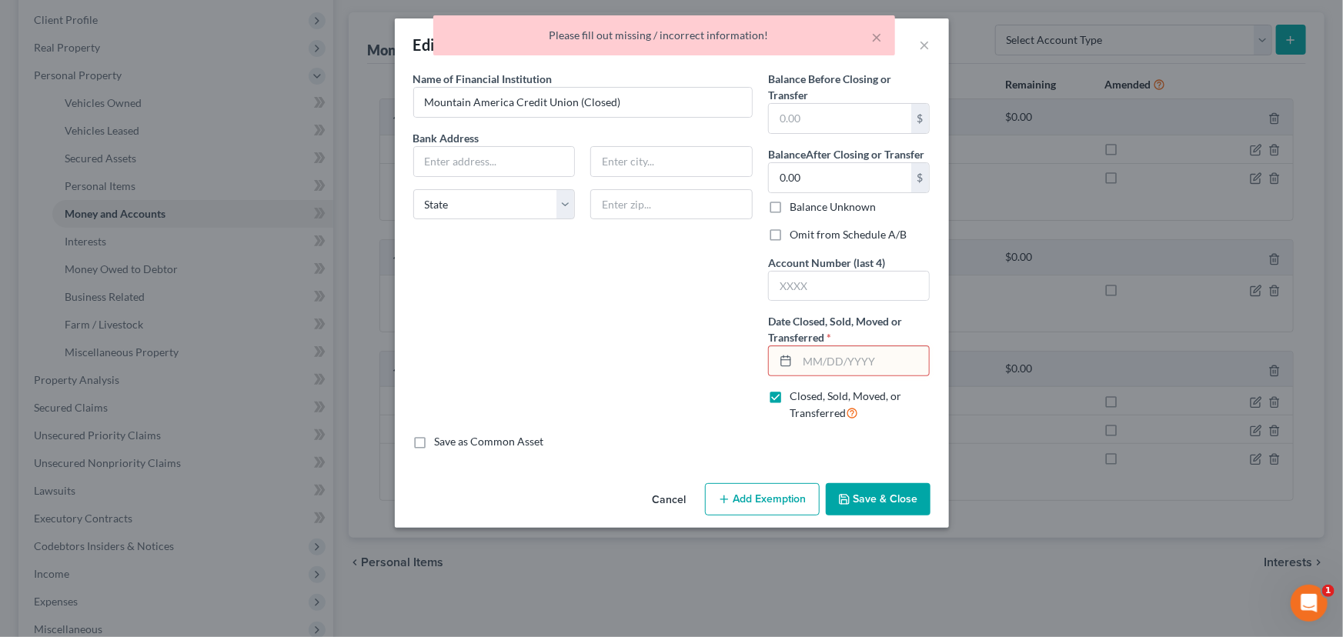
click at [616, 255] on div "Name of Financial Institution * Mountain America Credit Union (Closed) Bank Add…" at bounding box center [582, 252] width 355 height 363
click at [870, 35] on div "Please fill out missing / incorrect information!" at bounding box center [663, 35] width 437 height 15
click at [879, 34] on button "×" at bounding box center [877, 37] width 11 height 18
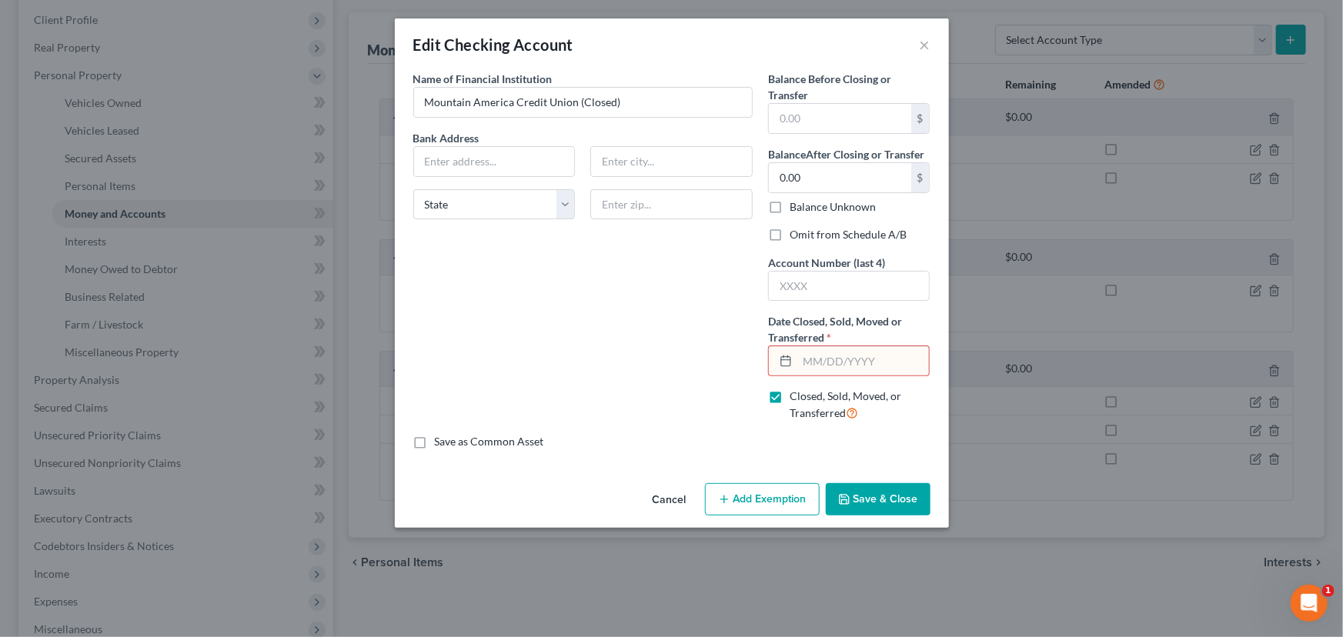
click at [799, 359] on input "text" at bounding box center [863, 360] width 132 height 29
type input "07/12/2023"
click at [893, 492] on button "Save & Close" at bounding box center [878, 499] width 105 height 32
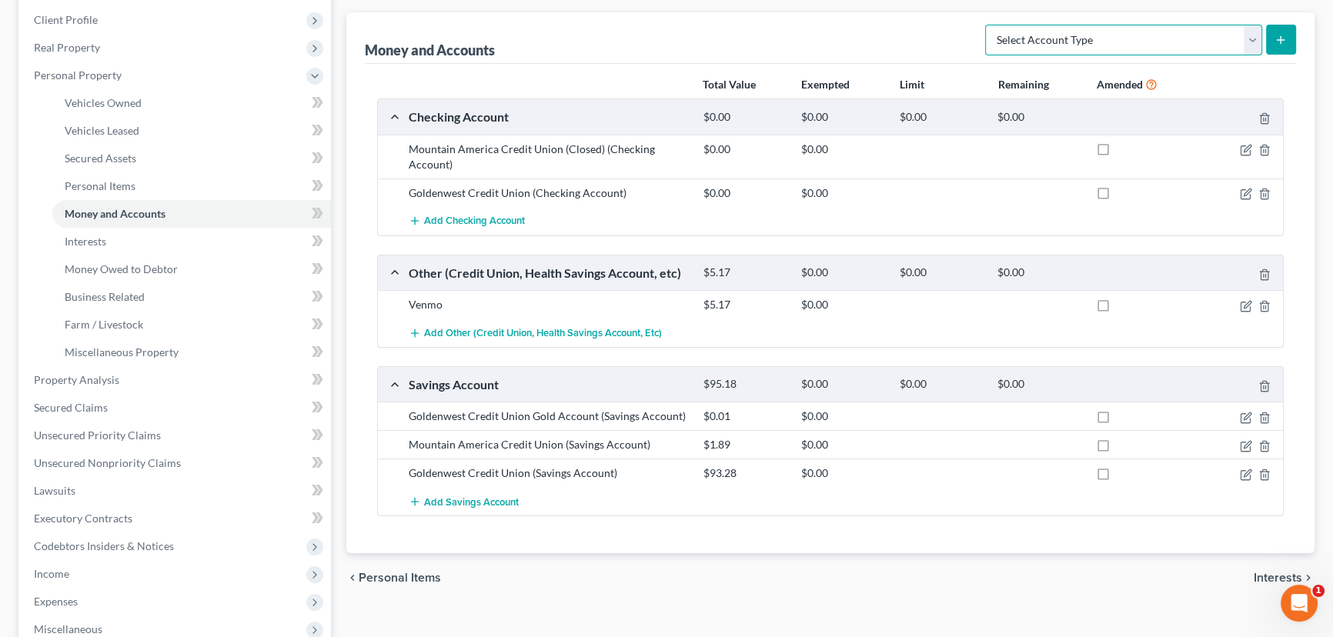
click at [987, 33] on select "Select Account Type Brokerage Cash on Hand Certificates of Deposit Checking Acc…" at bounding box center [1123, 40] width 277 height 31
select select "other"
click at [987, 25] on select "Select Account Type Brokerage Cash on Hand Certificates of Deposit Checking Acc…" at bounding box center [1123, 40] width 277 height 31
click at [987, 35] on icon "submit" at bounding box center [1280, 40] width 12 height 12
click at [987, 44] on icon "submit" at bounding box center [1280, 40] width 12 height 12
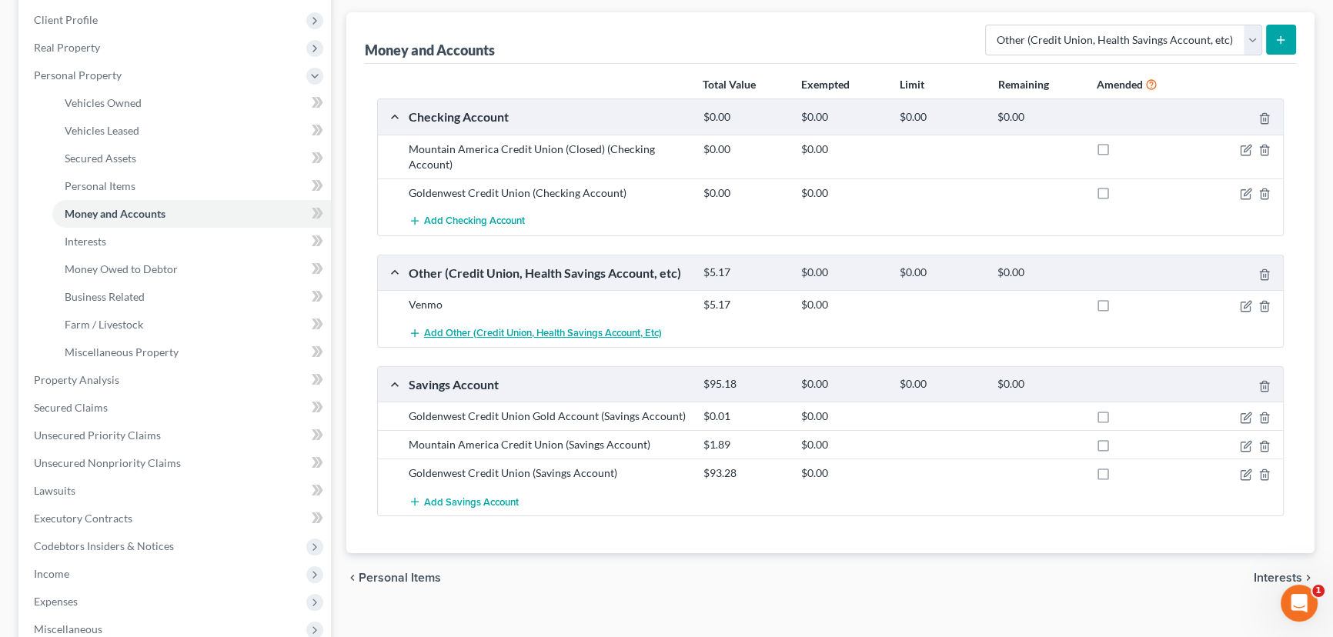
click at [501, 329] on span "Add Other (Credit Union, Health Savings Account, etc)" at bounding box center [543, 333] width 238 height 12
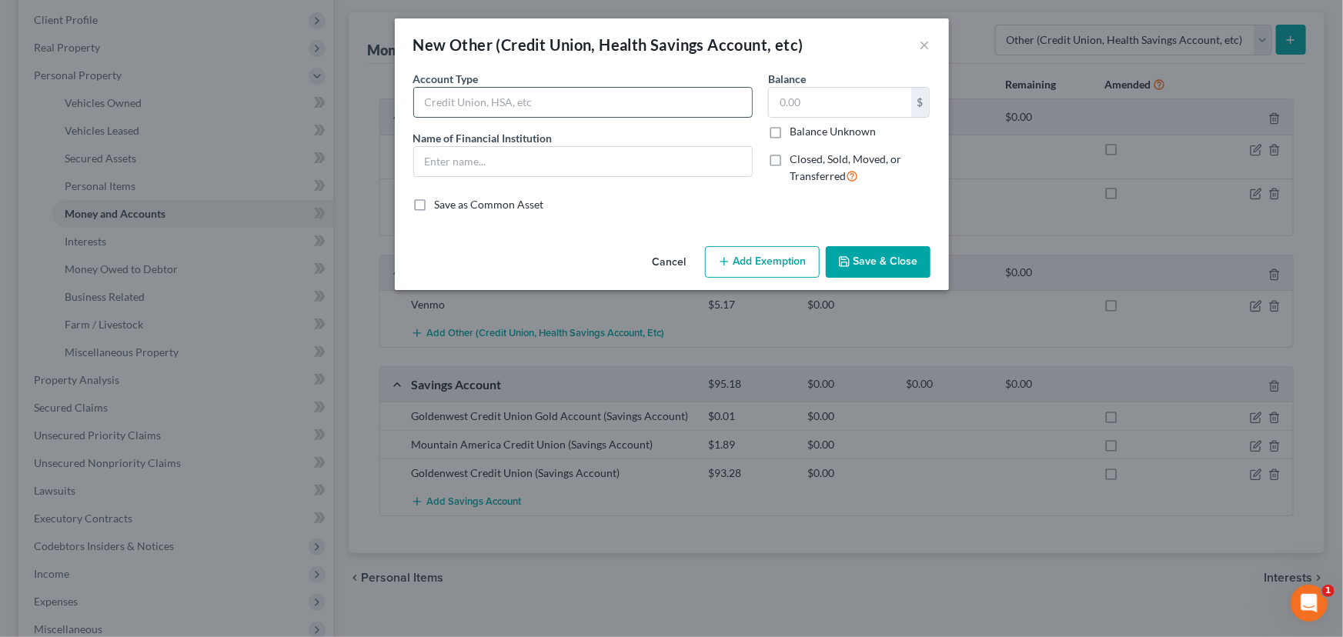
click at [465, 105] on input "text" at bounding box center [583, 102] width 338 height 29
type input "Cash App"
click at [779, 98] on input "text" at bounding box center [840, 102] width 142 height 29
click at [877, 259] on button "Save & Close" at bounding box center [878, 262] width 105 height 32
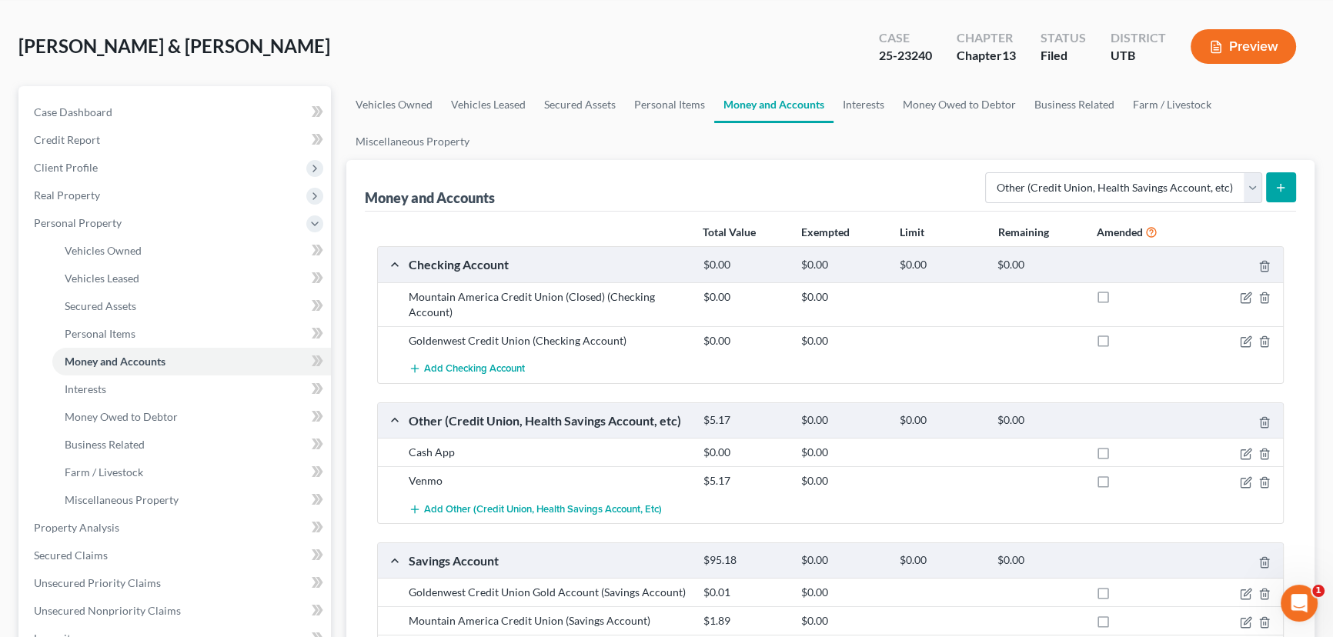
scroll to position [0, 0]
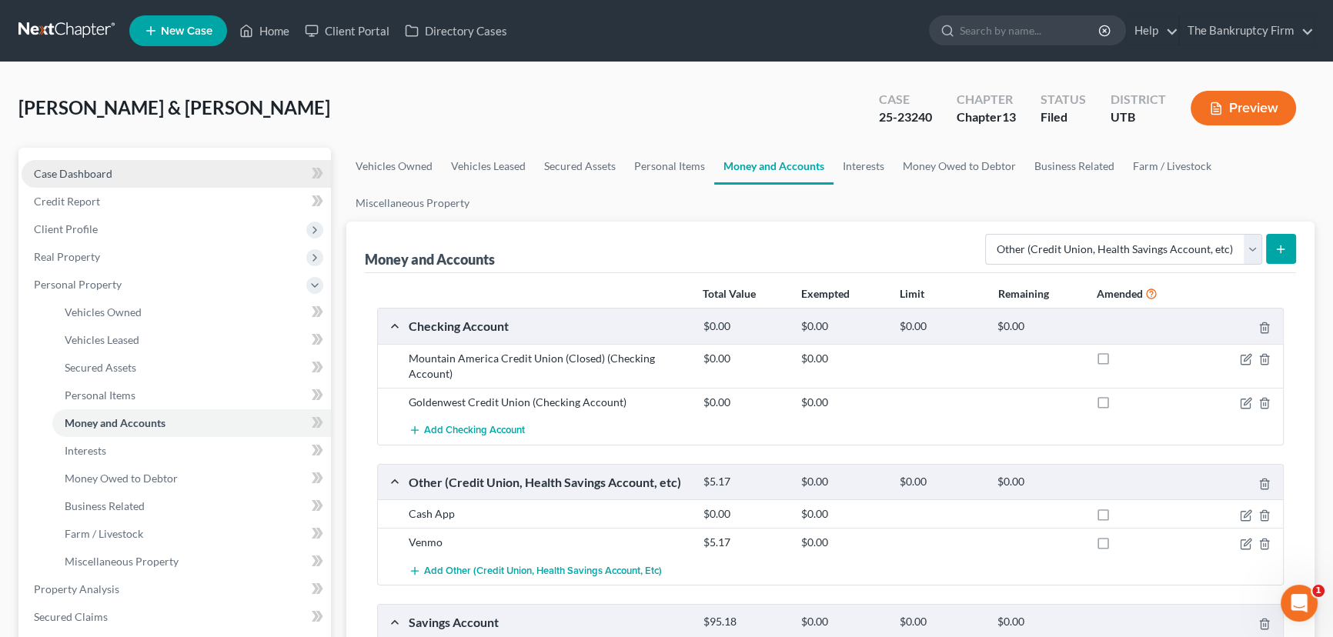
click at [70, 172] on span "Case Dashboard" at bounding box center [73, 173] width 78 height 13
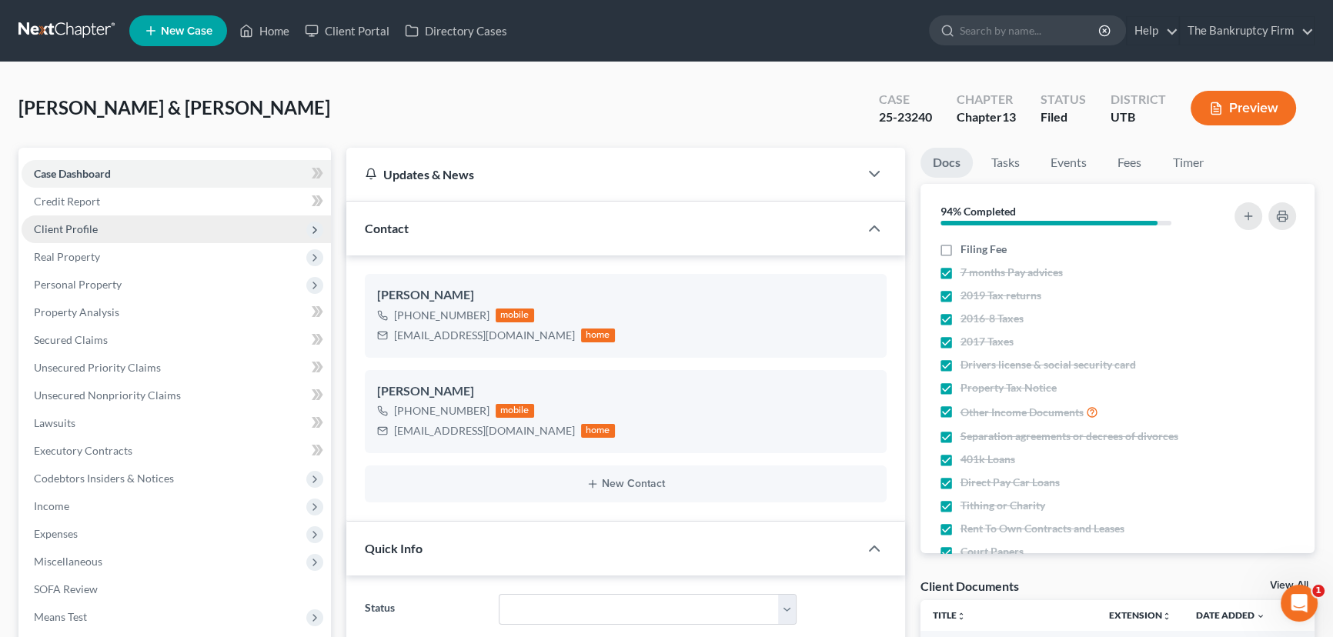
click at [77, 227] on span "Client Profile" at bounding box center [66, 228] width 64 height 13
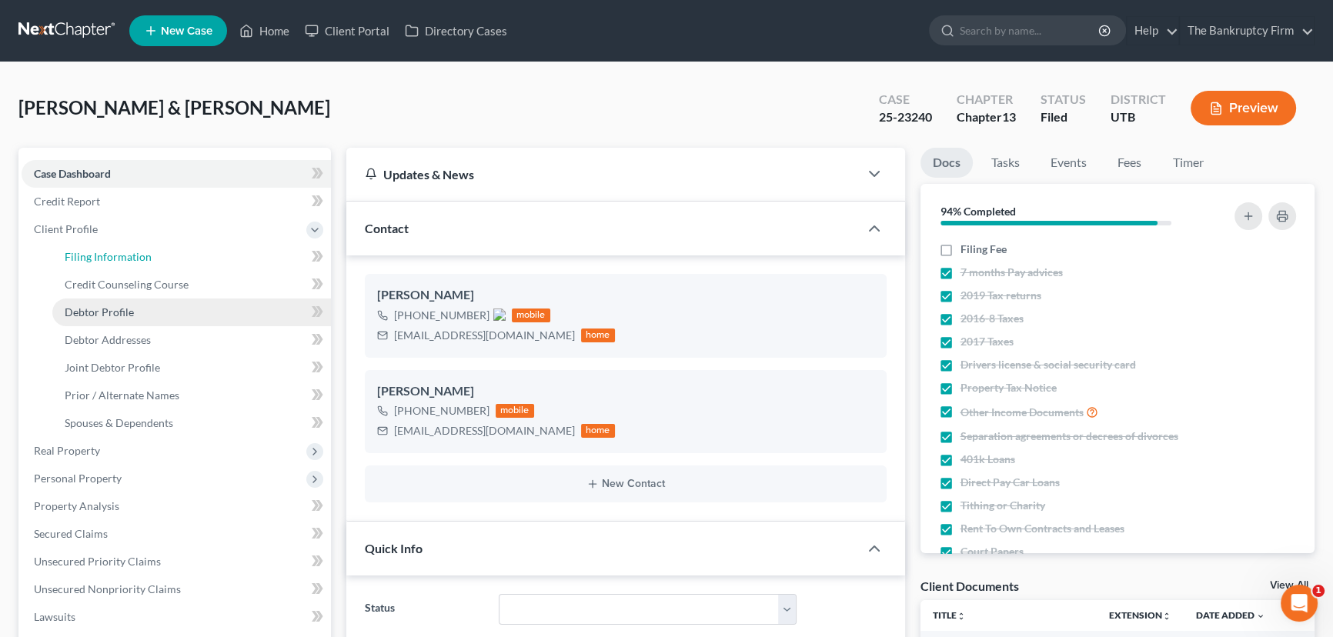
drag, startPoint x: 116, startPoint y: 254, endPoint x: 275, endPoint y: 296, distance: 164.0
click at [117, 254] on span "Filing Information" at bounding box center [108, 256] width 87 height 13
select select "1"
select select "3"
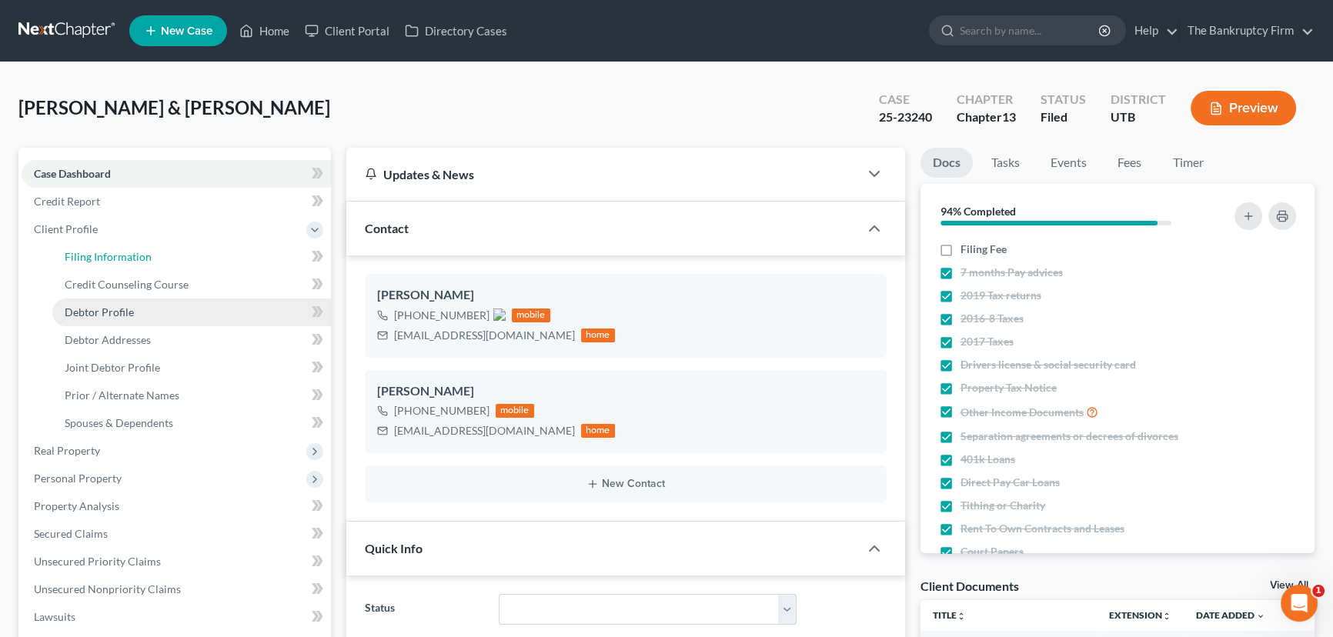
select select "81"
select select "0"
select select "46"
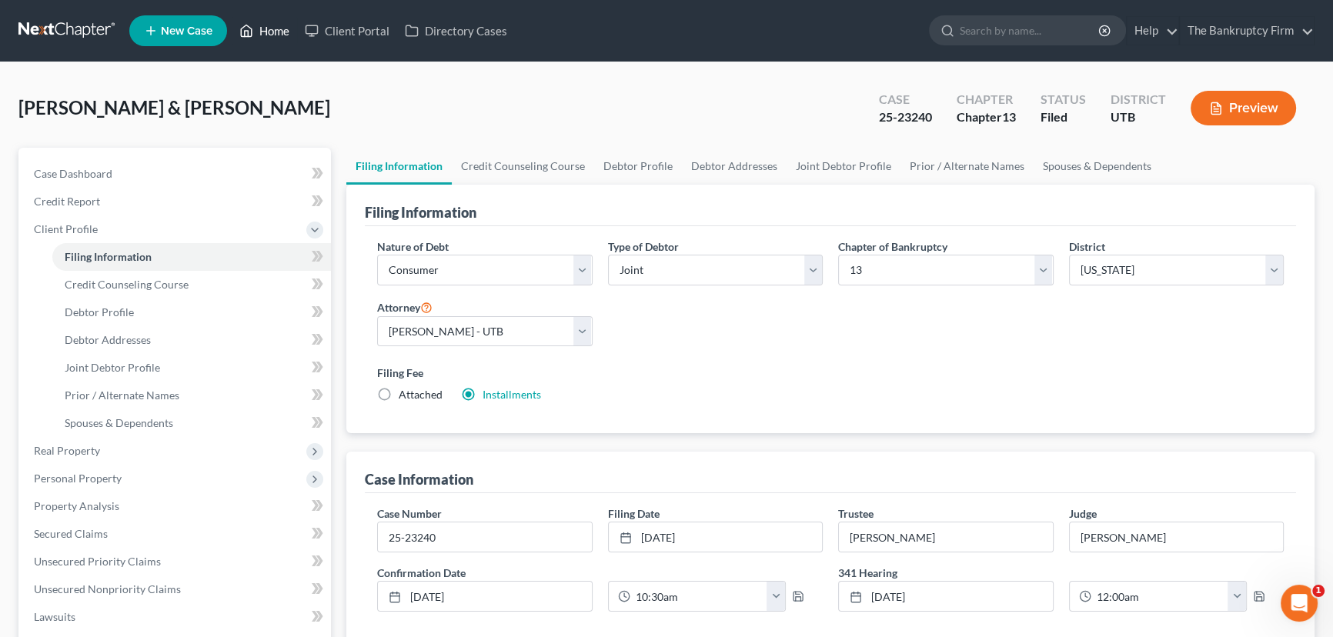
drag, startPoint x: 272, startPoint y: 32, endPoint x: 279, endPoint y: 45, distance: 14.1
click at [272, 32] on link "Home" at bounding box center [264, 31] width 65 height 28
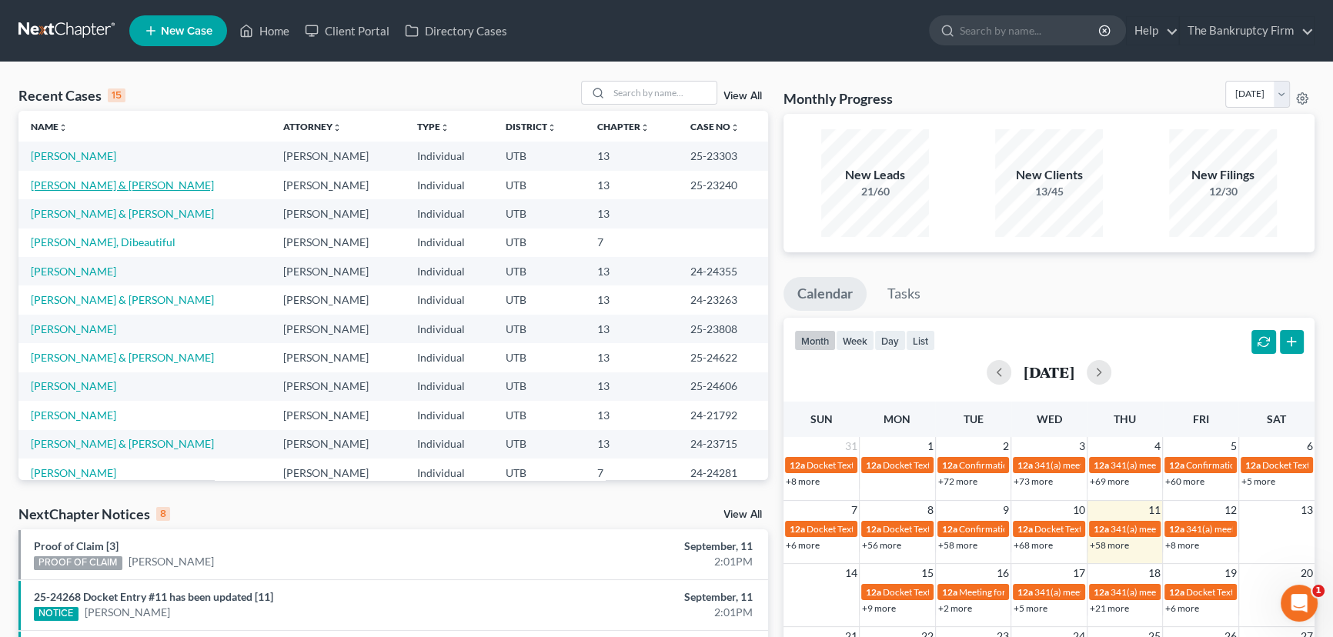
click at [98, 185] on link "[PERSON_NAME] & [PERSON_NAME]" at bounding box center [122, 185] width 183 height 13
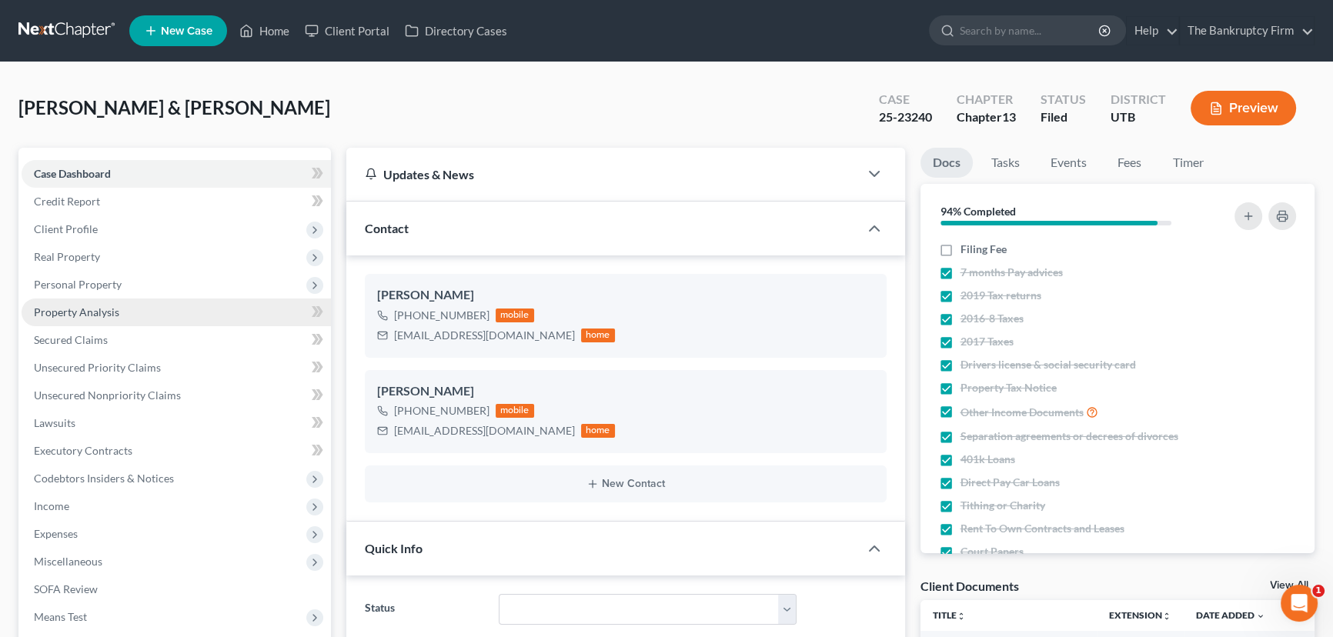
click at [92, 306] on span "Property Analysis" at bounding box center [76, 311] width 85 height 13
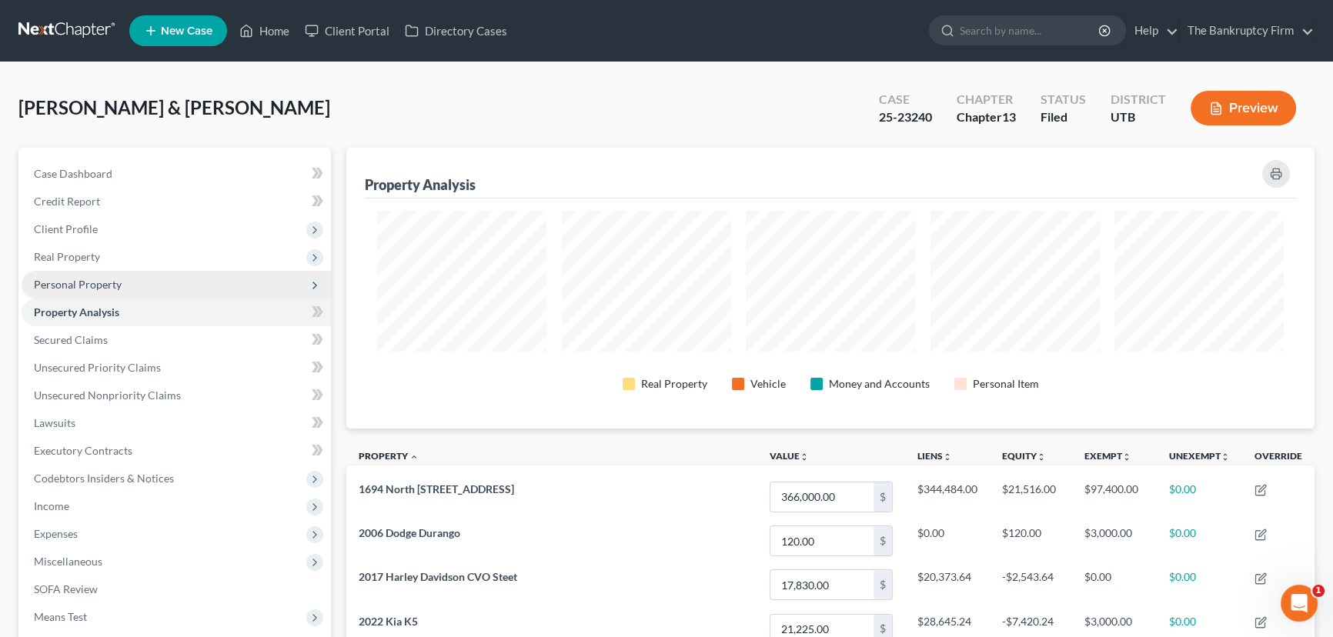
click at [100, 285] on span "Personal Property" at bounding box center [78, 284] width 88 height 13
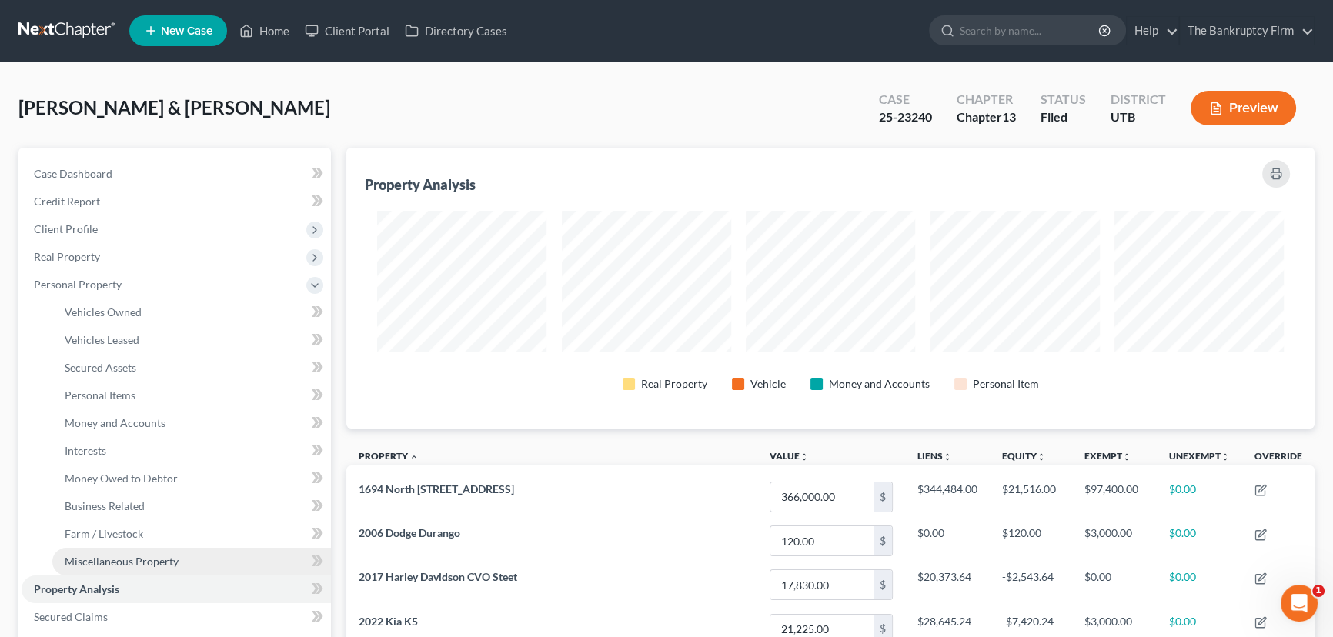
click at [120, 556] on span "Miscellaneous Property" at bounding box center [122, 561] width 114 height 13
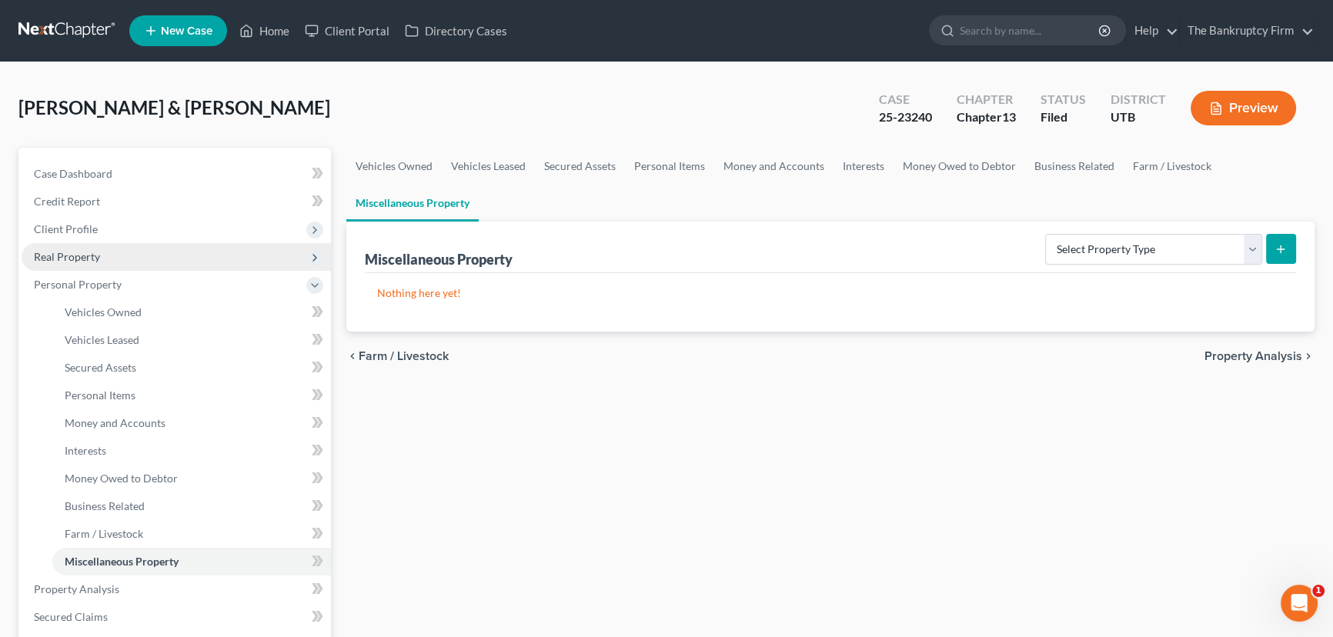
click at [84, 254] on span "Real Property" at bounding box center [67, 256] width 66 height 13
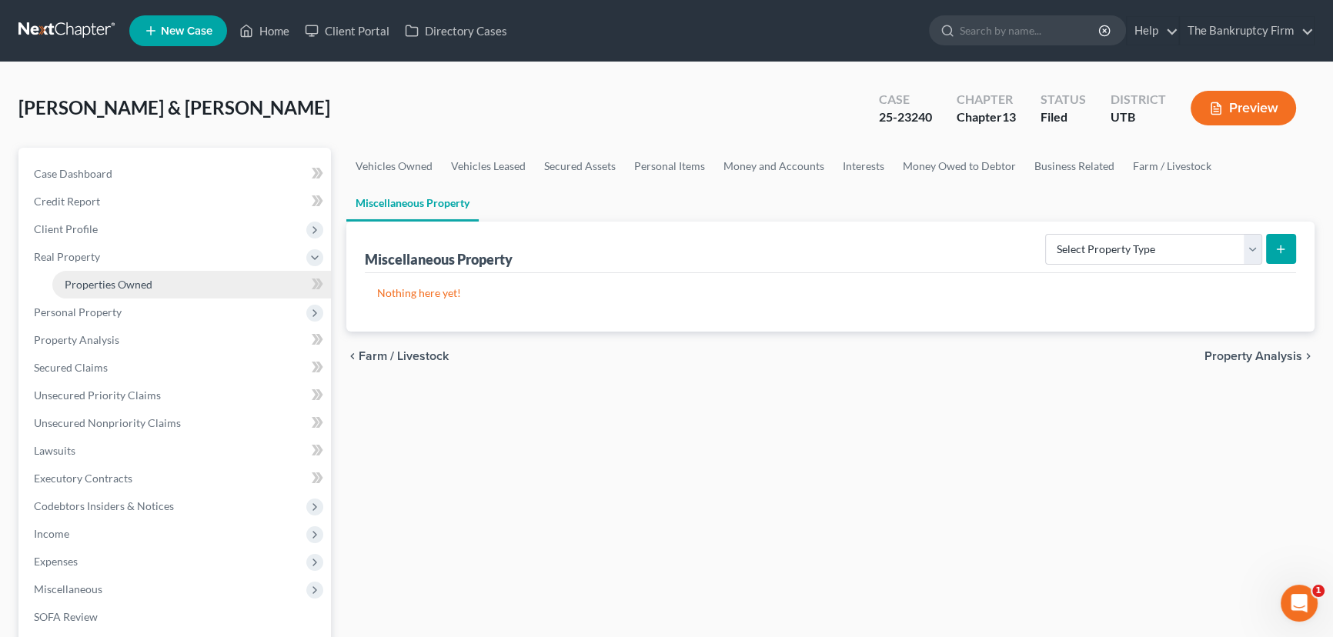
click at [94, 282] on span "Properties Owned" at bounding box center [109, 284] width 88 height 13
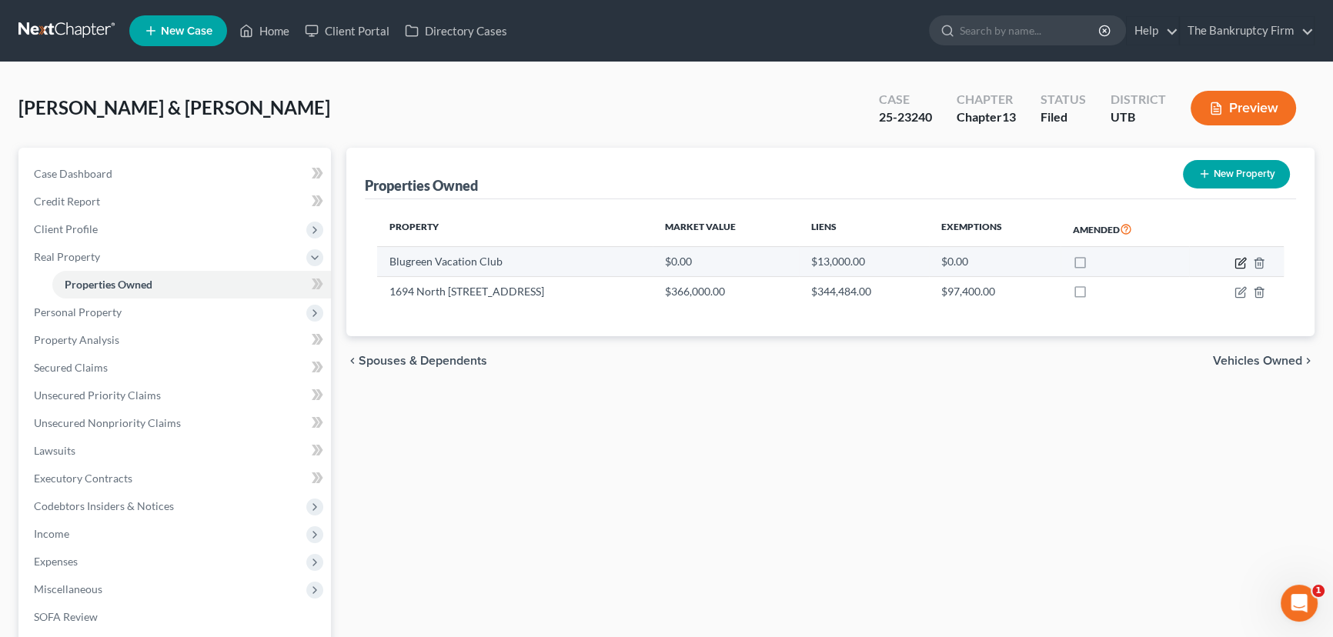
click at [987, 261] on icon "button" at bounding box center [1240, 263] width 12 height 12
select select "36"
select select "2"
select select "0"
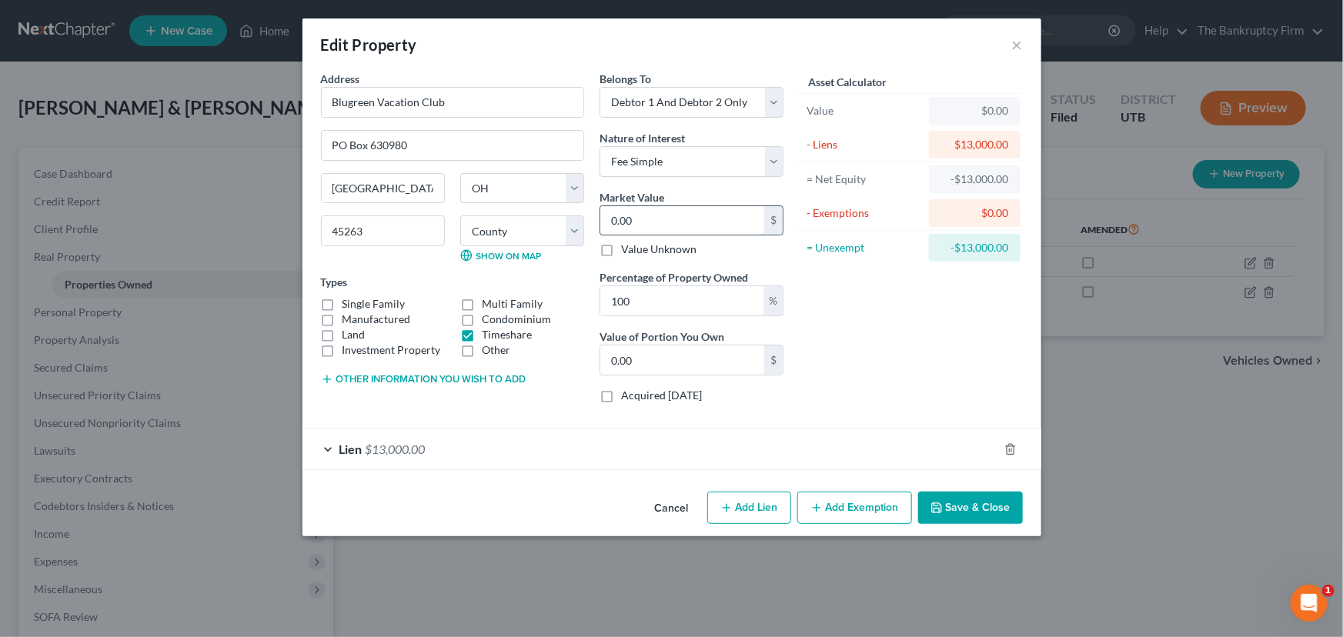
click at [612, 221] on input "0.00" at bounding box center [682, 220] width 164 height 29
type input "5"
type input "5.00"
type input "0"
type input "2"
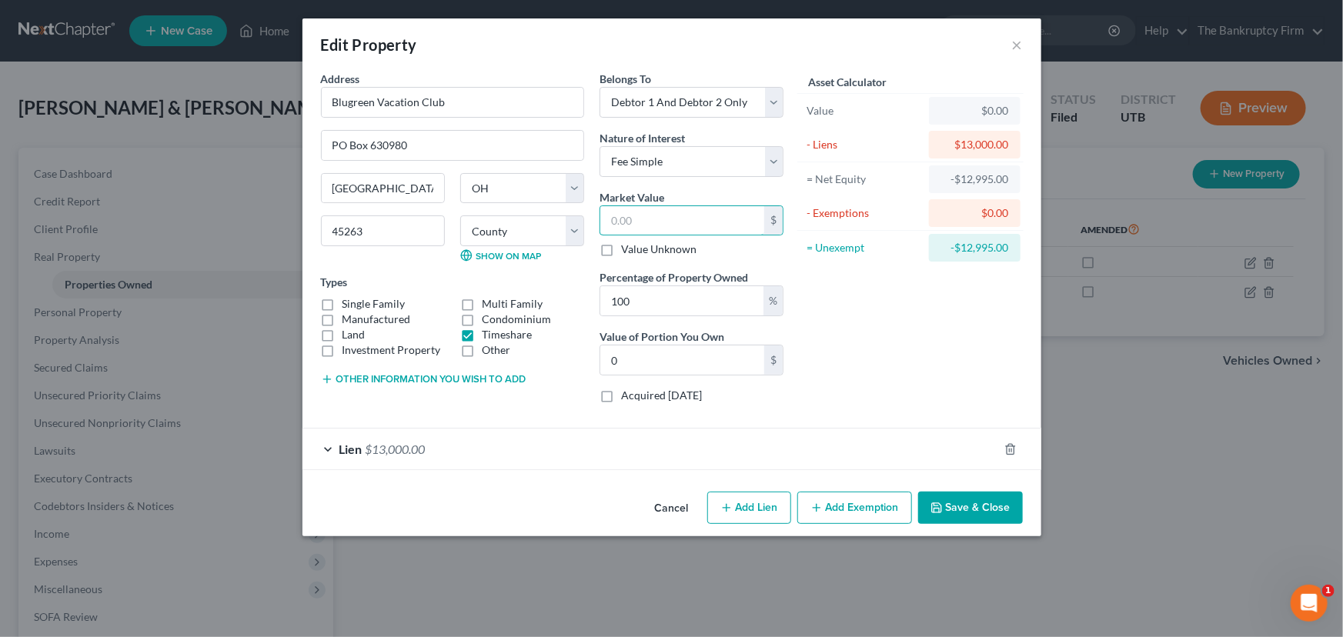
type input "2.00"
type input "20"
type input "20.00"
type input "200"
type input "200.00"
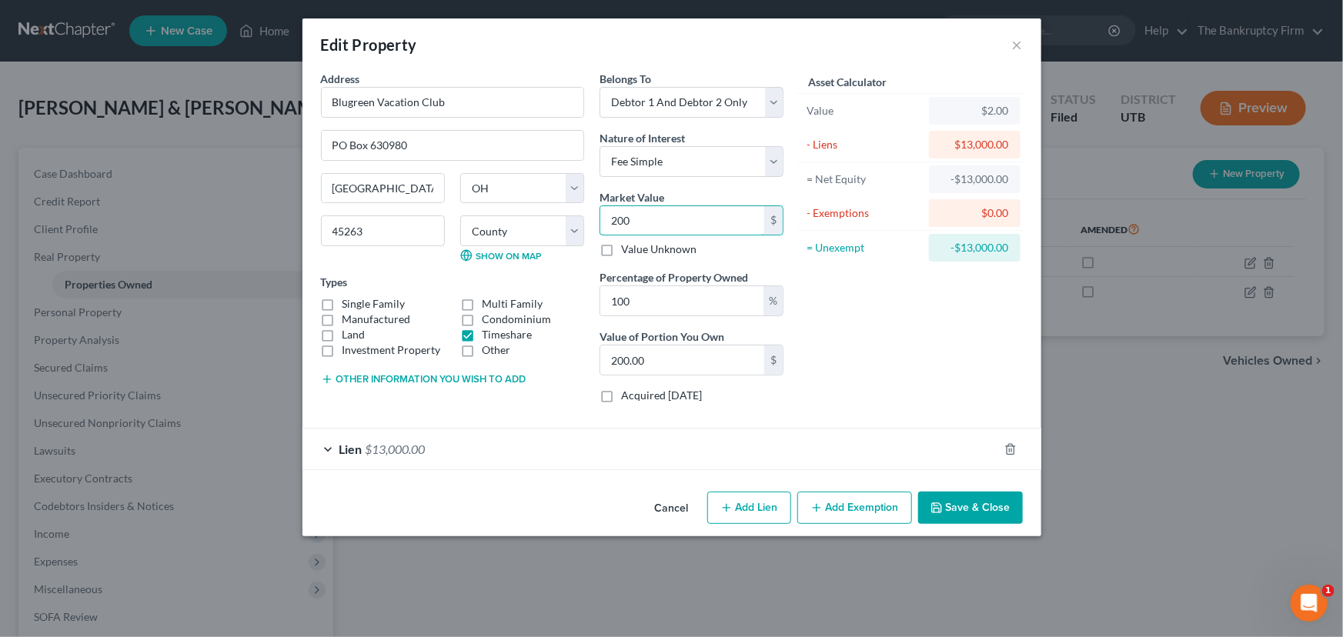
type input "2000"
type input "2,000.00"
type input "2,000"
click at [970, 509] on button "Save & Close" at bounding box center [970, 508] width 105 height 32
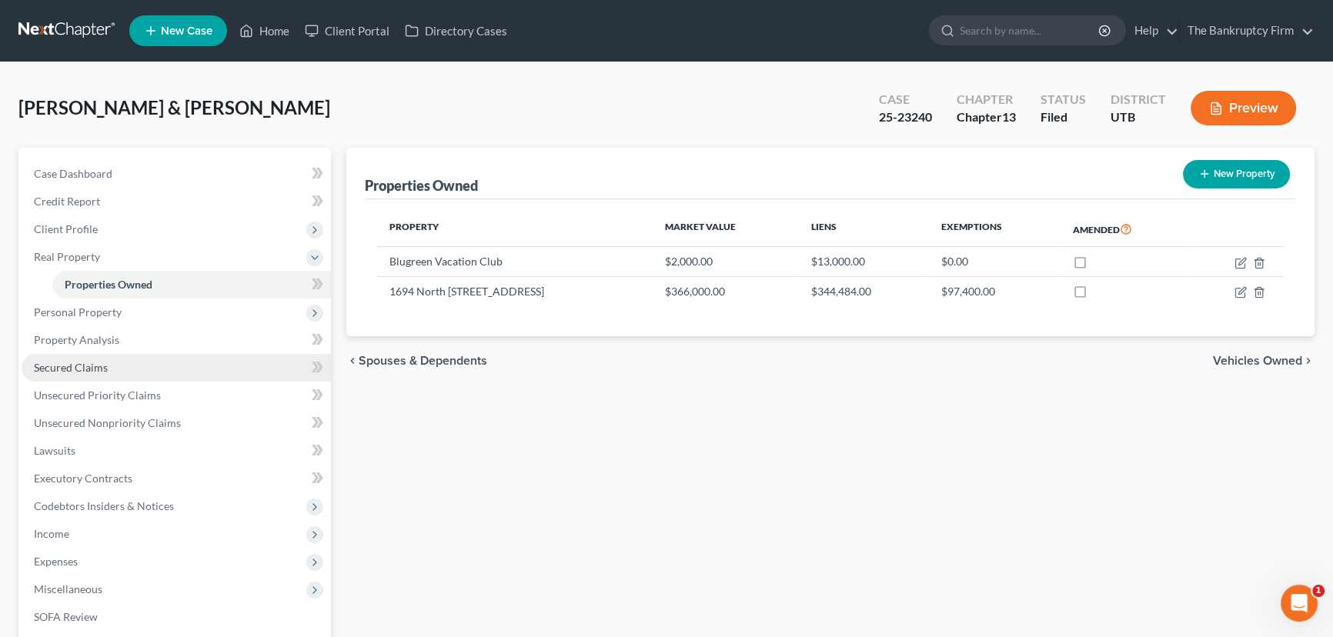
click at [85, 365] on span "Secured Claims" at bounding box center [71, 367] width 74 height 13
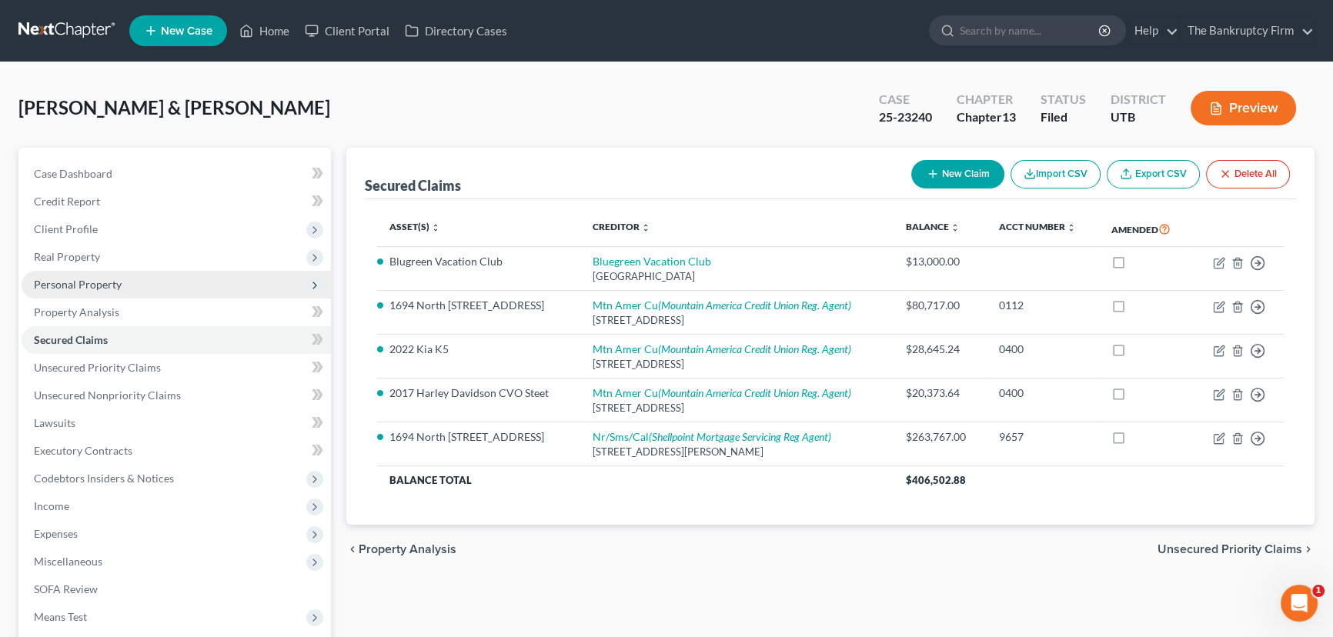
click at [69, 288] on span "Personal Property" at bounding box center [78, 284] width 88 height 13
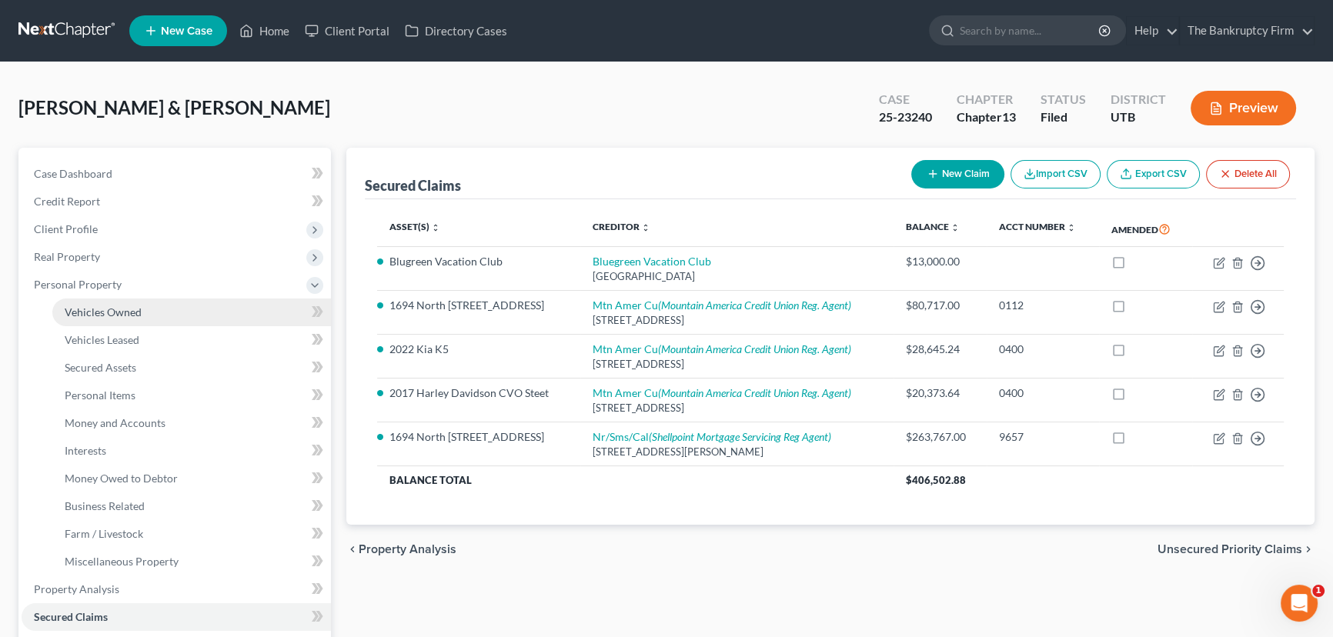
click at [110, 309] on span "Vehicles Owned" at bounding box center [103, 311] width 77 height 13
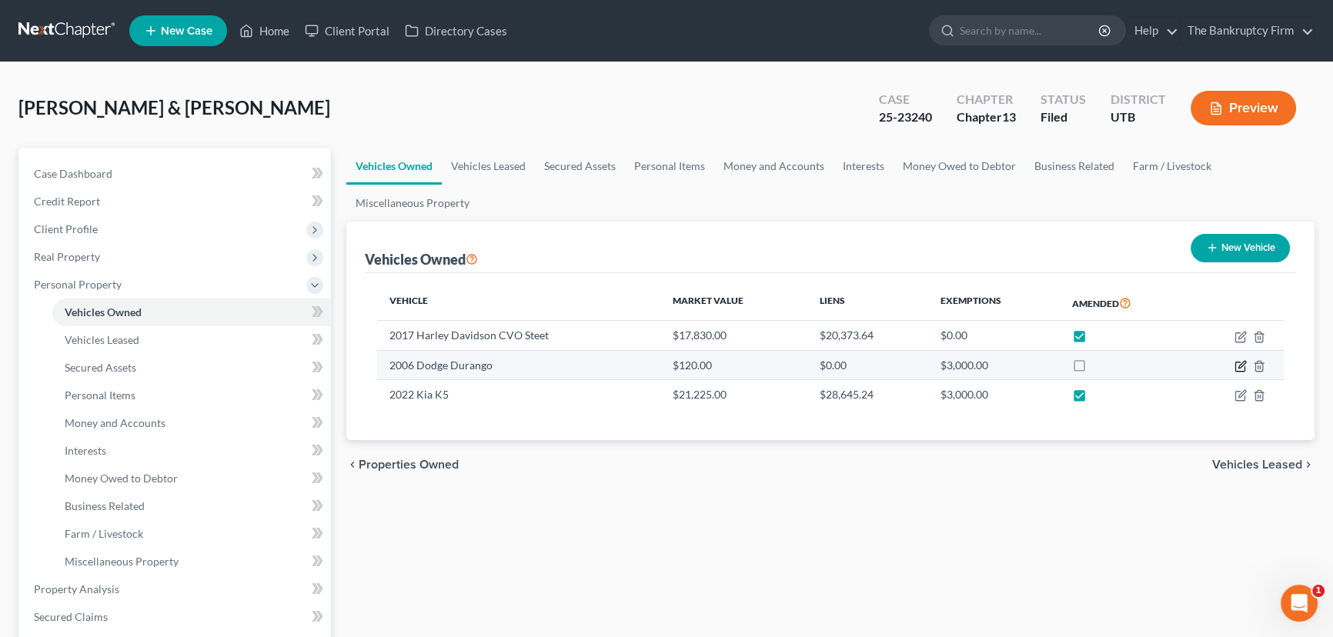
click at [987, 366] on icon "button" at bounding box center [1241, 364] width 7 height 7
select select "0"
select select "20"
select select "4"
select select "2"
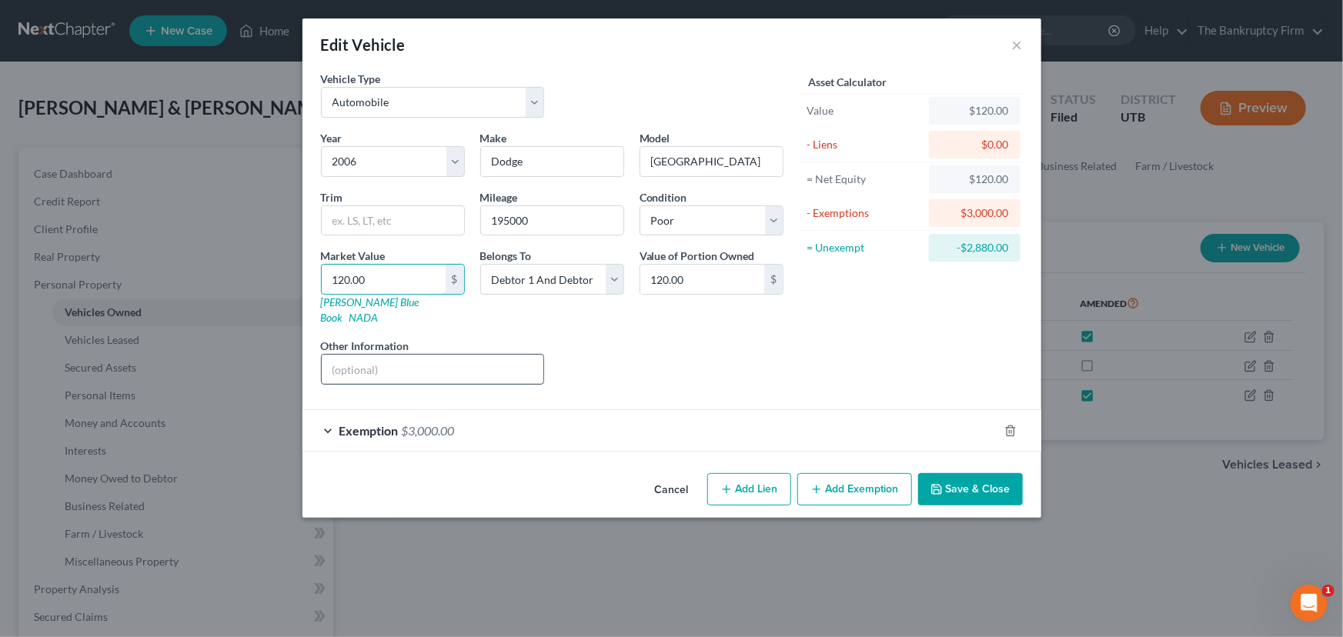
type input "2"
type input "2.00"
type input "20"
type input "20.00"
type input "200"
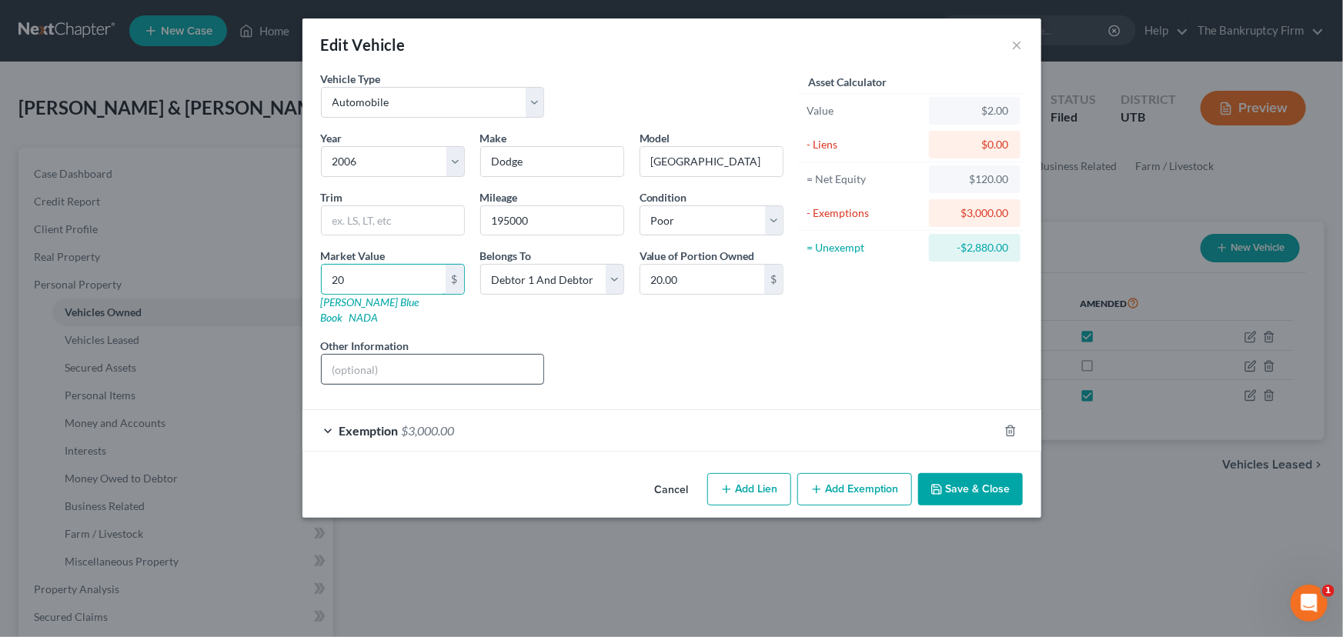
type input "200.00"
type input "2000"
type input "2,000.00"
type input "2,000"
click at [976, 473] on button "Save & Close" at bounding box center [970, 489] width 105 height 32
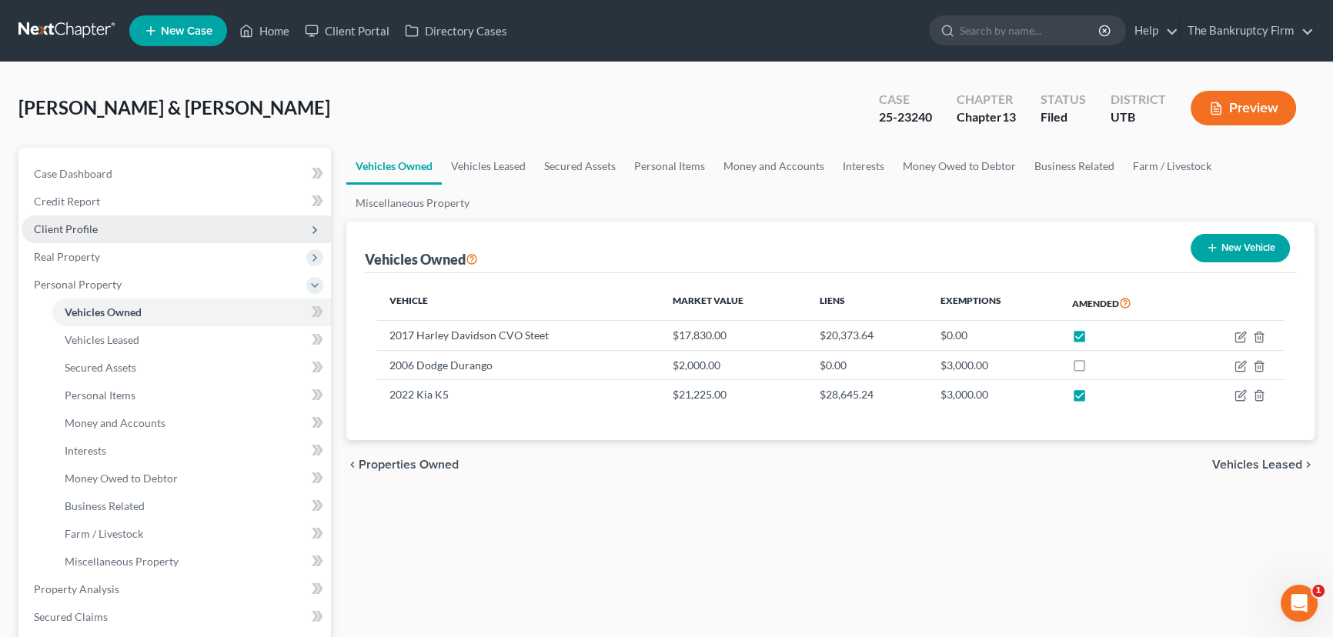
click at [83, 231] on span "Client Profile" at bounding box center [66, 228] width 64 height 13
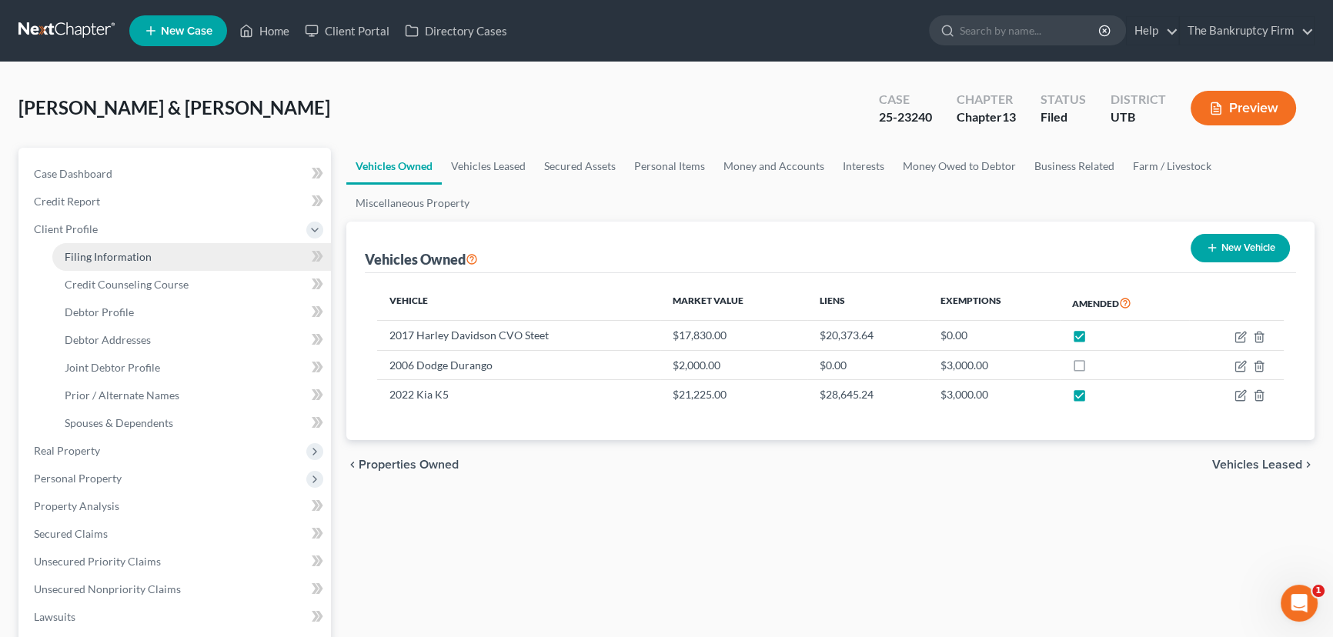
click at [118, 255] on span "Filing Information" at bounding box center [108, 256] width 87 height 13
select select "1"
select select "3"
select select "81"
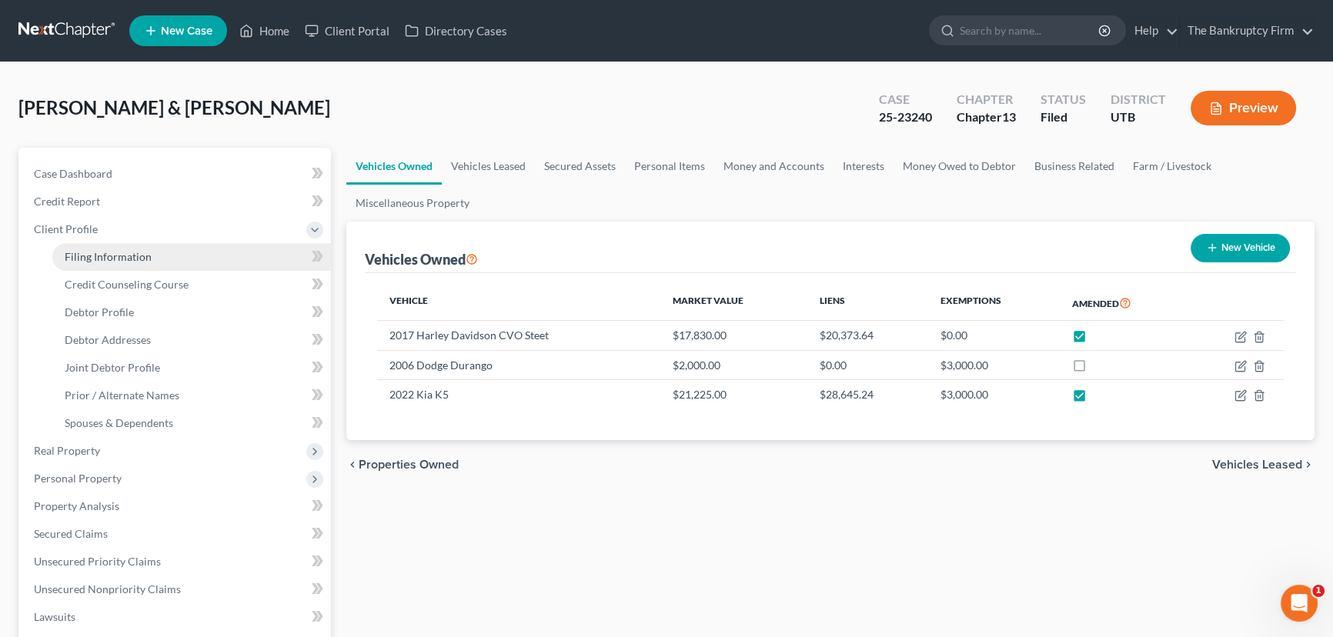
select select "0"
select select "46"
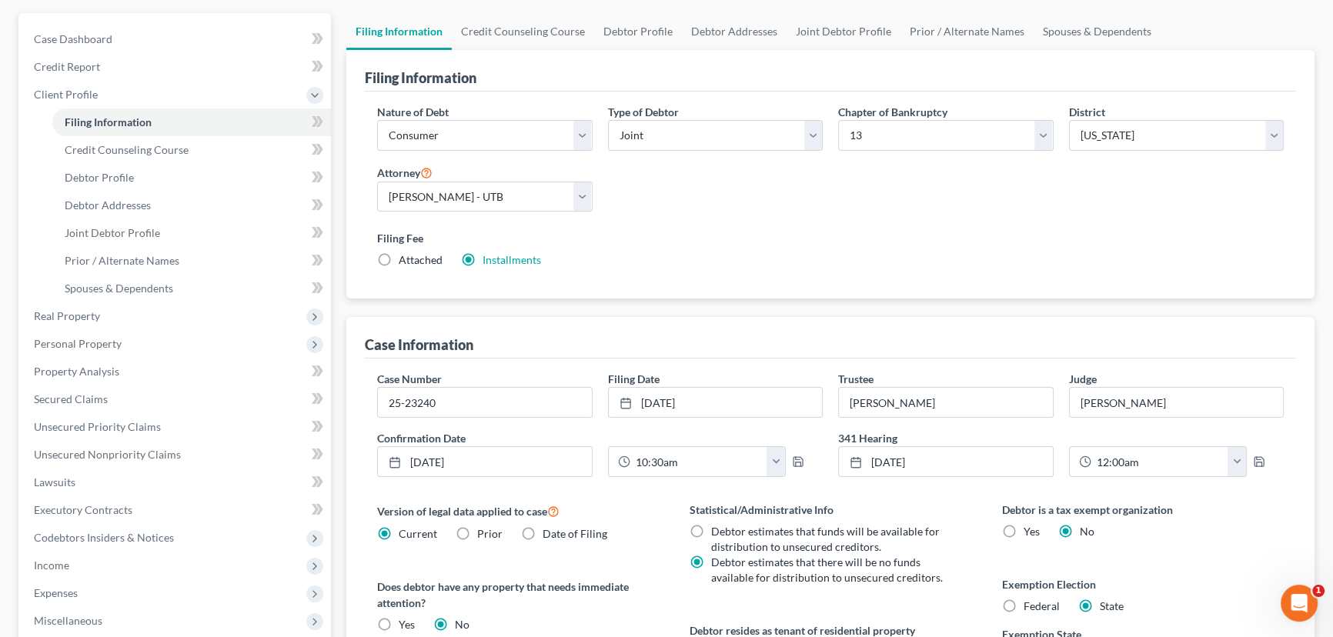
scroll to position [139, 0]
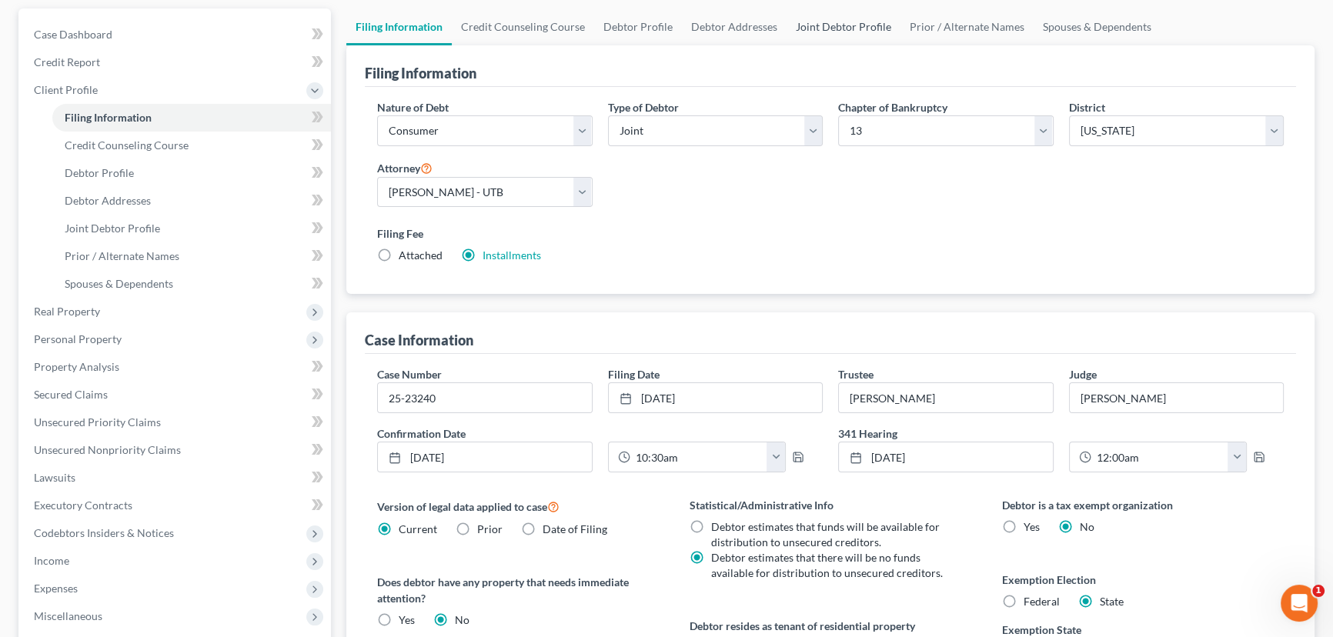
click at [863, 20] on link "Joint Debtor Profile" at bounding box center [843, 26] width 114 height 37
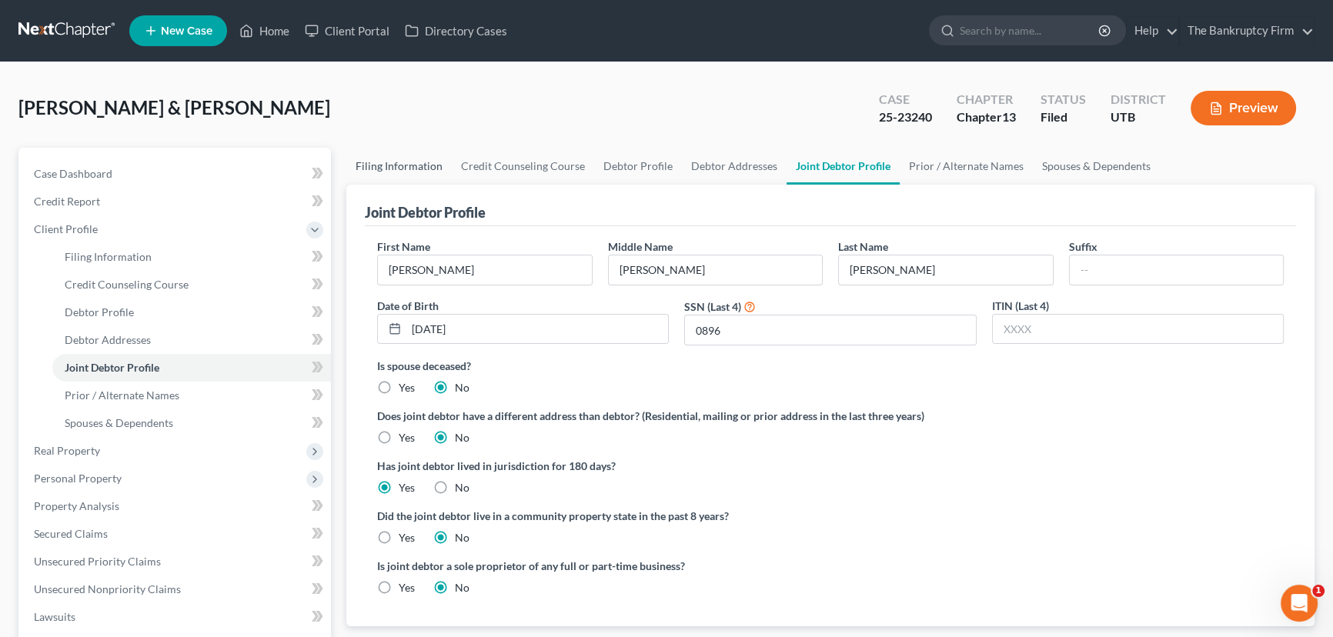
click at [391, 165] on link "Filing Information" at bounding box center [398, 166] width 105 height 37
select select "1"
select select "3"
select select "81"
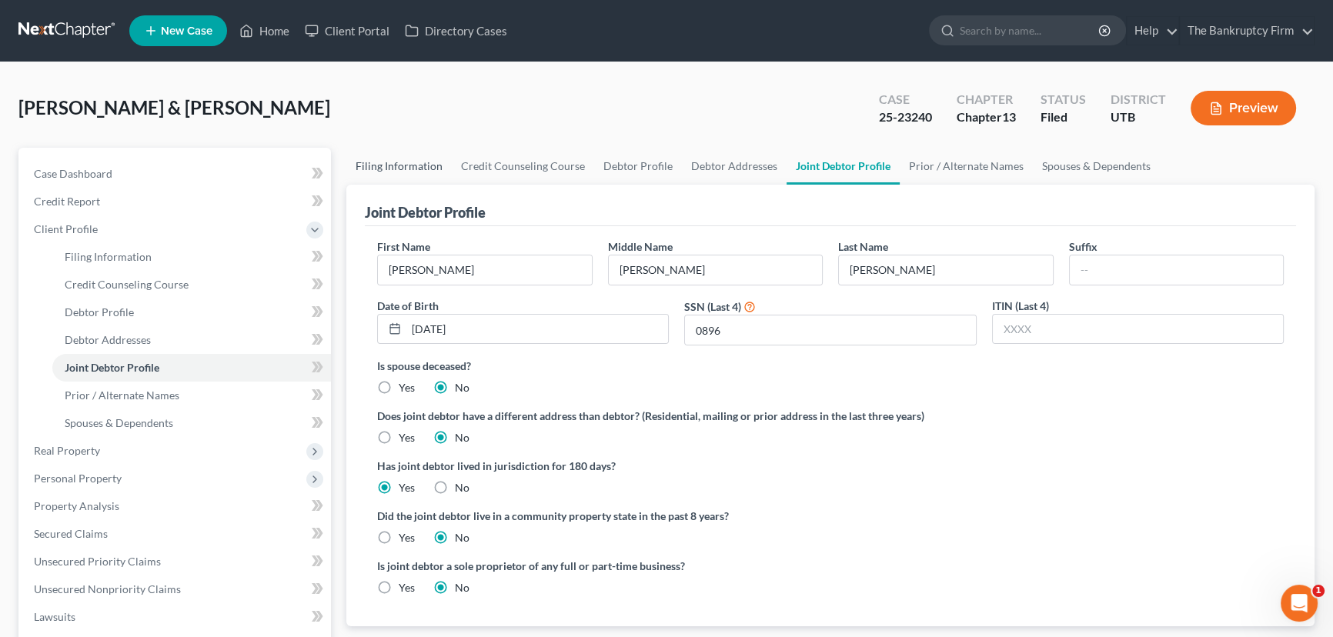
select select "0"
select select "46"
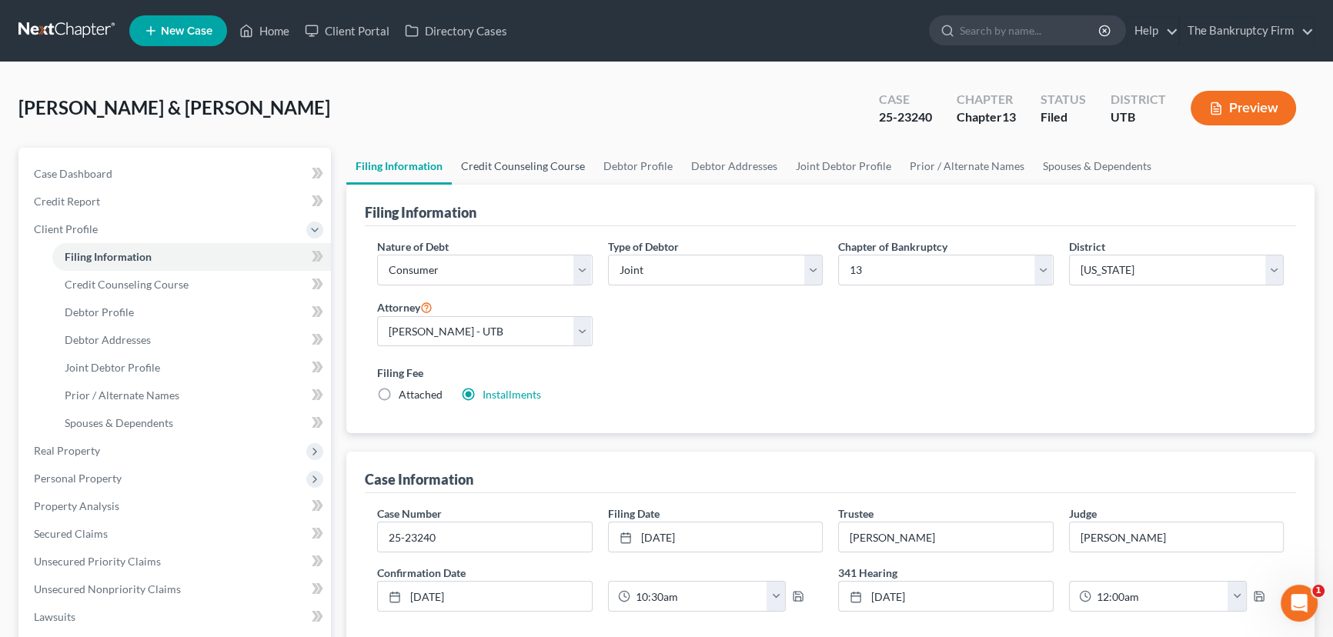
click at [538, 165] on link "Credit Counseling Course" at bounding box center [523, 166] width 142 height 37
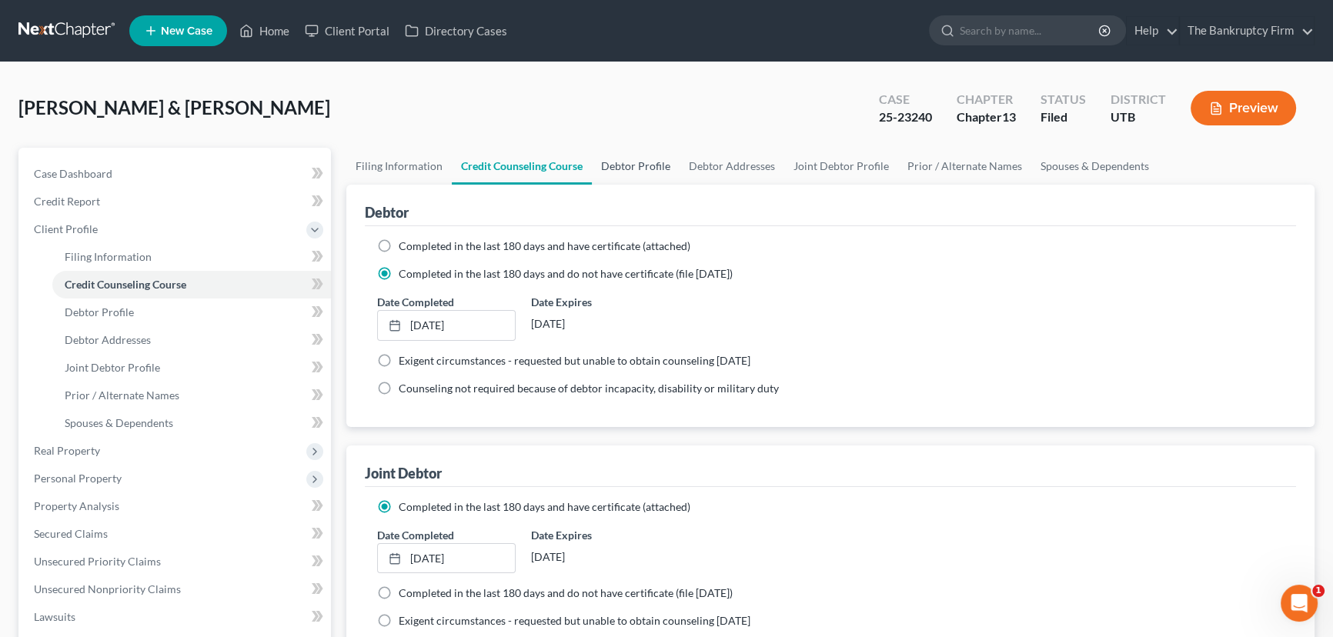
click at [623, 164] on link "Debtor Profile" at bounding box center [636, 166] width 88 height 37
select select "1"
select select "2"
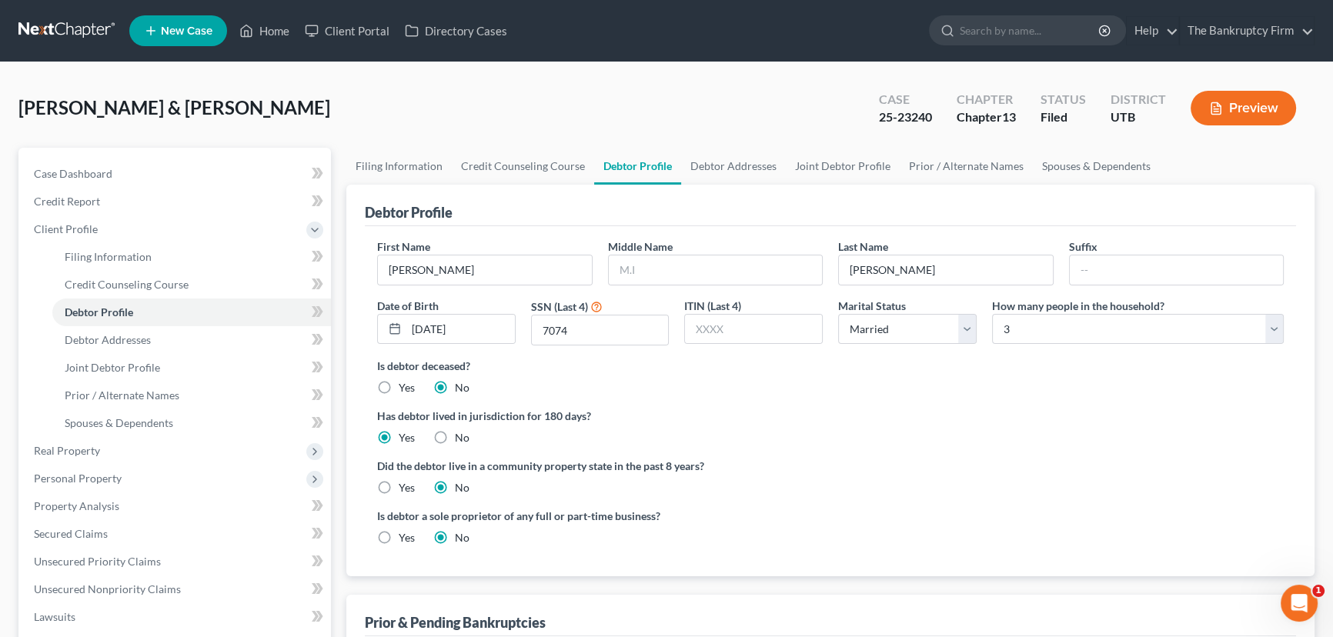
radio input "true"
click at [987, 329] on select "Select 1 2 3 4 5 6 7 8 9 10 11 12 13 14 15 16 17 18 19 20" at bounding box center [1138, 329] width 292 height 31
select select "1"
click at [987, 314] on select "Select 1 2 3 4 5 6 7 8 9 10 11 12 13 14 15 16 17 18 19 20" at bounding box center [1138, 329] width 292 height 31
click at [987, 163] on link "Spouses & Dependents" at bounding box center [1096, 166] width 127 height 37
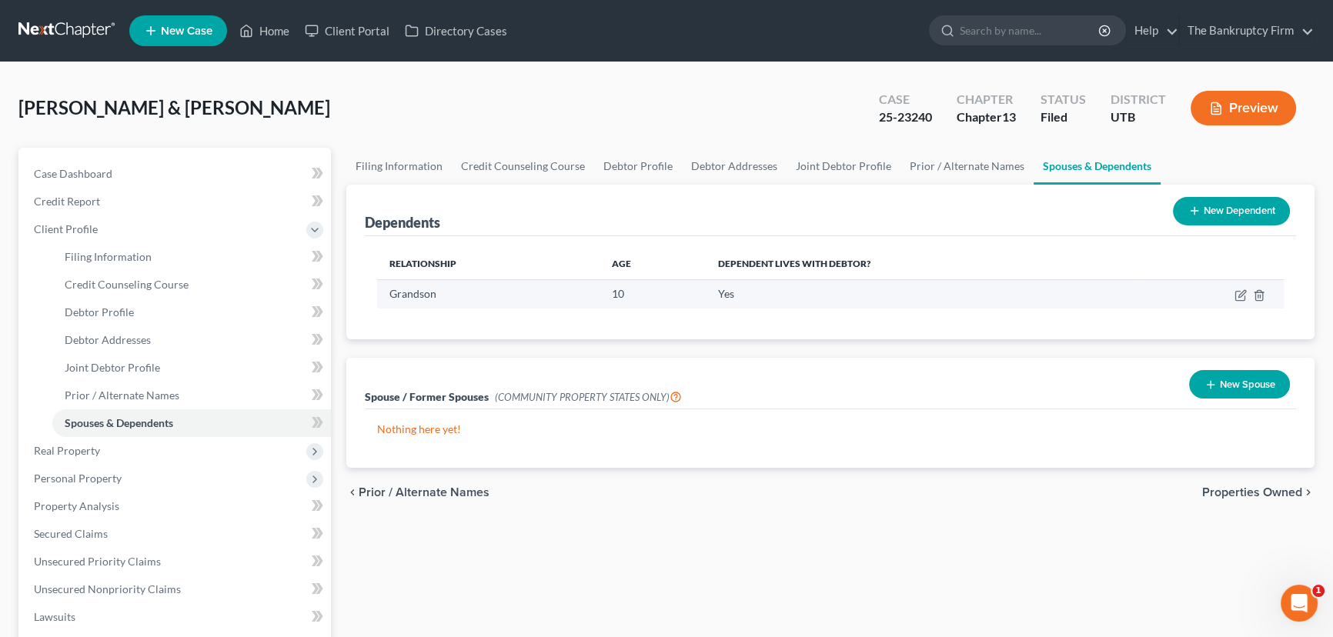
click at [987, 296] on td at bounding box center [1208, 293] width 149 height 29
click at [987, 295] on line "button" at bounding box center [1258, 296] width 0 height 3
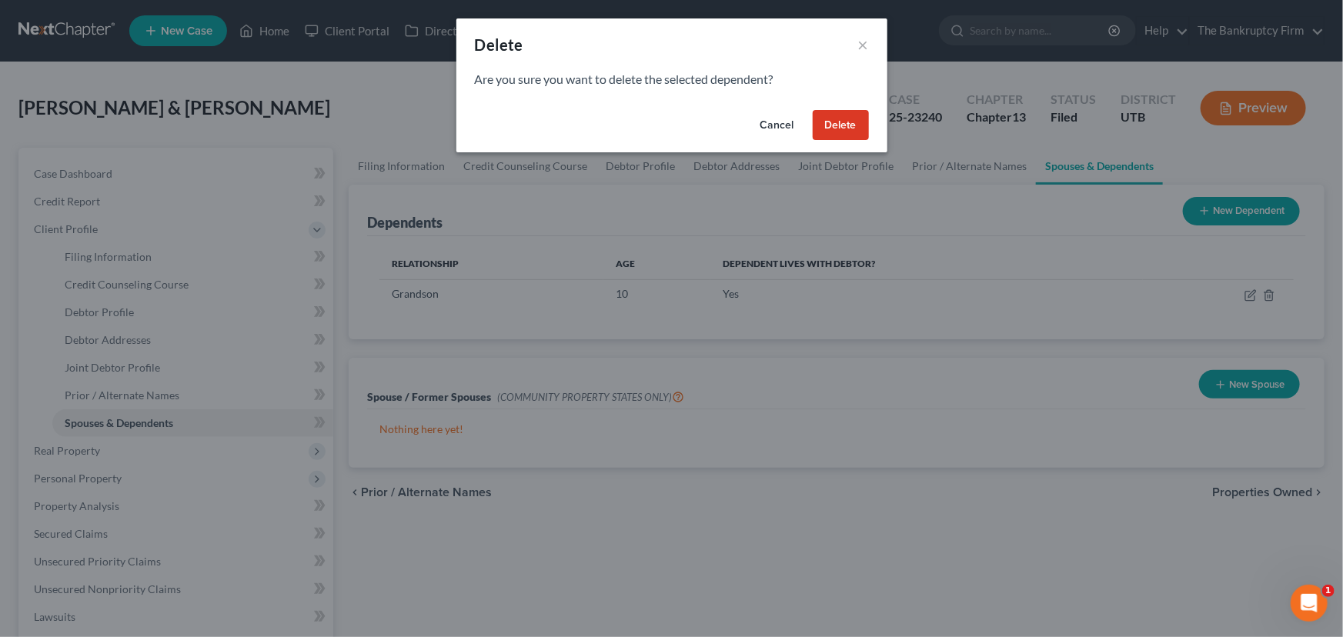
click at [833, 125] on button "Delete" at bounding box center [840, 125] width 56 height 31
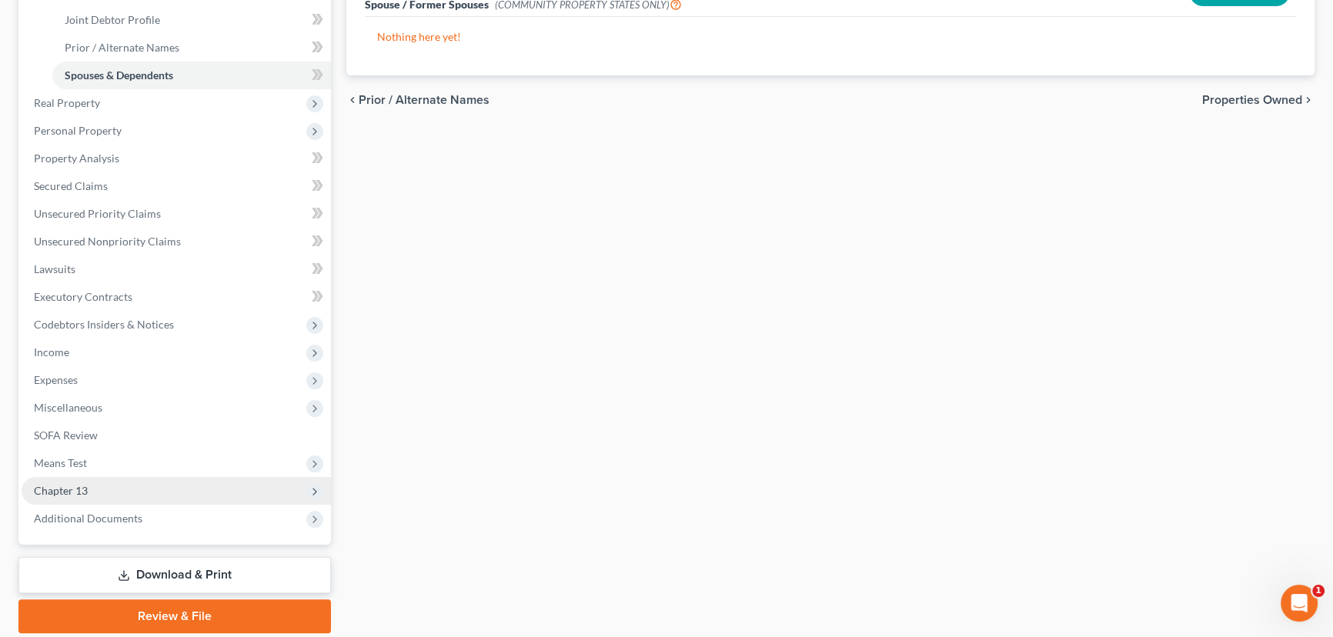
scroll to position [400, 0]
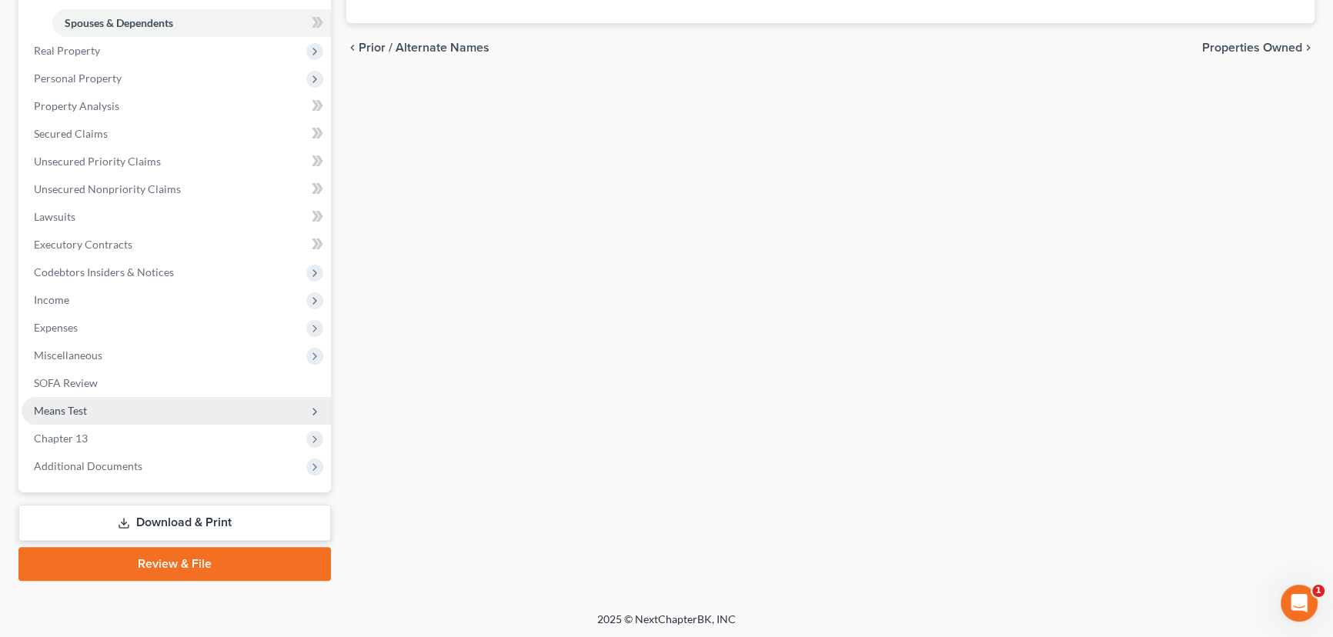
click at [74, 407] on span "Means Test" at bounding box center [60, 410] width 53 height 13
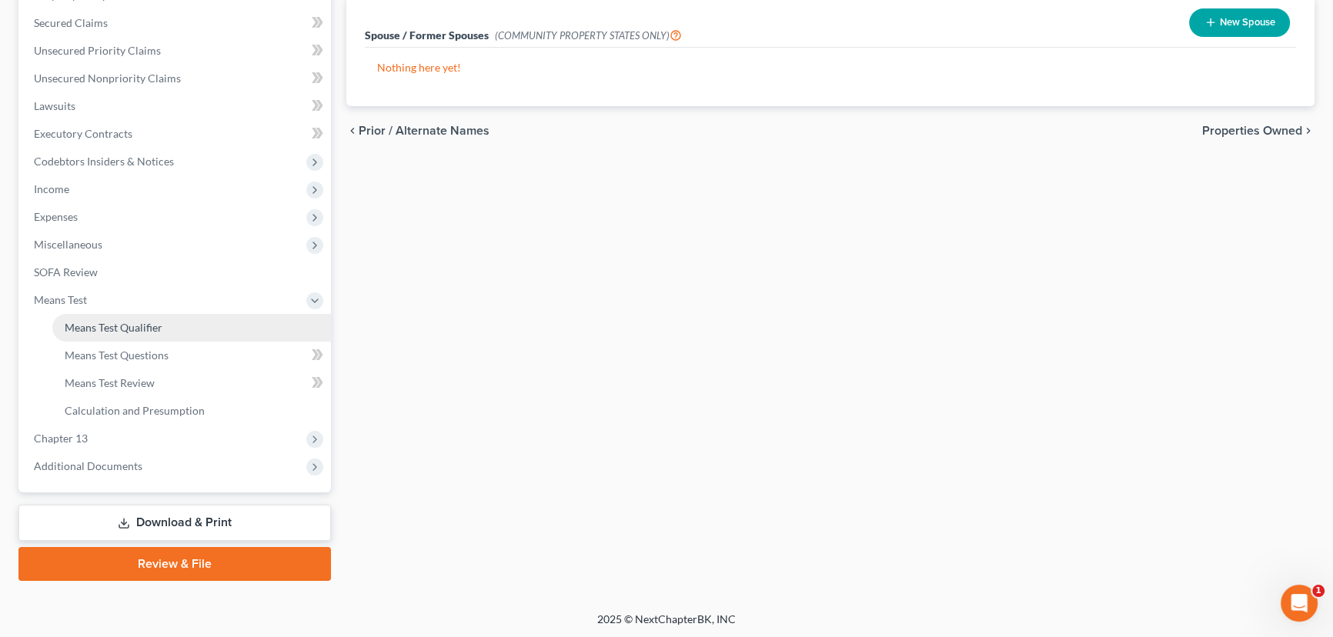
click at [138, 322] on span "Means Test Qualifier" at bounding box center [114, 327] width 98 height 13
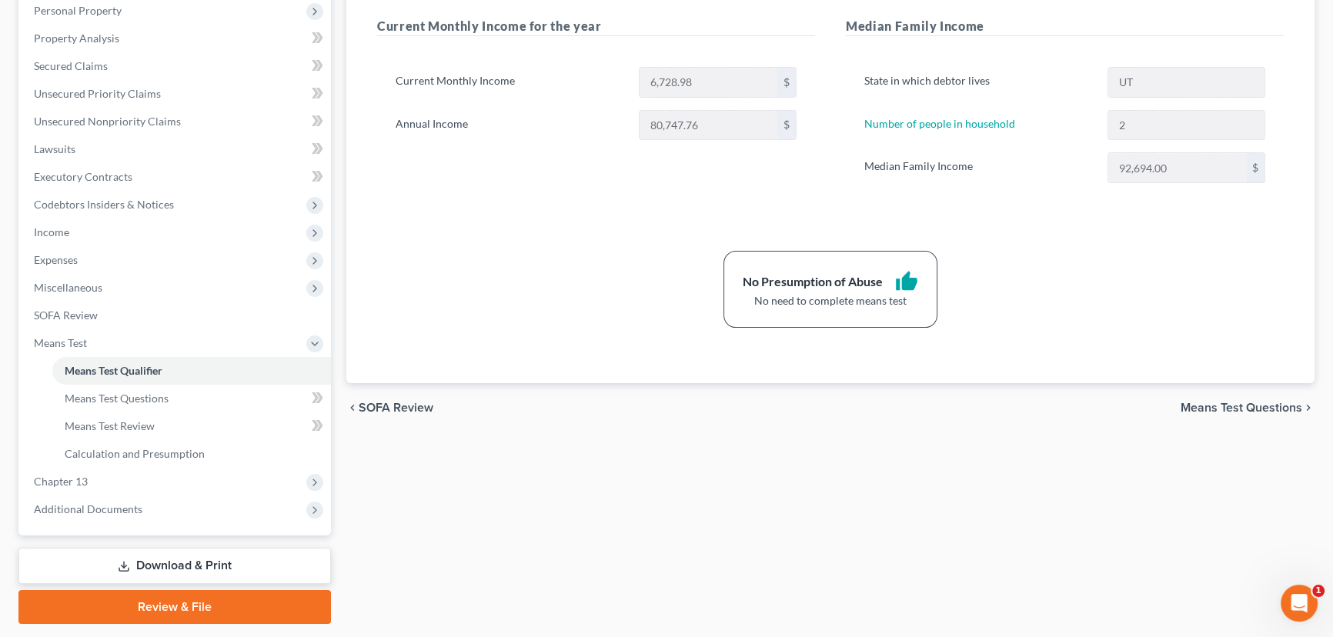
scroll to position [317, 0]
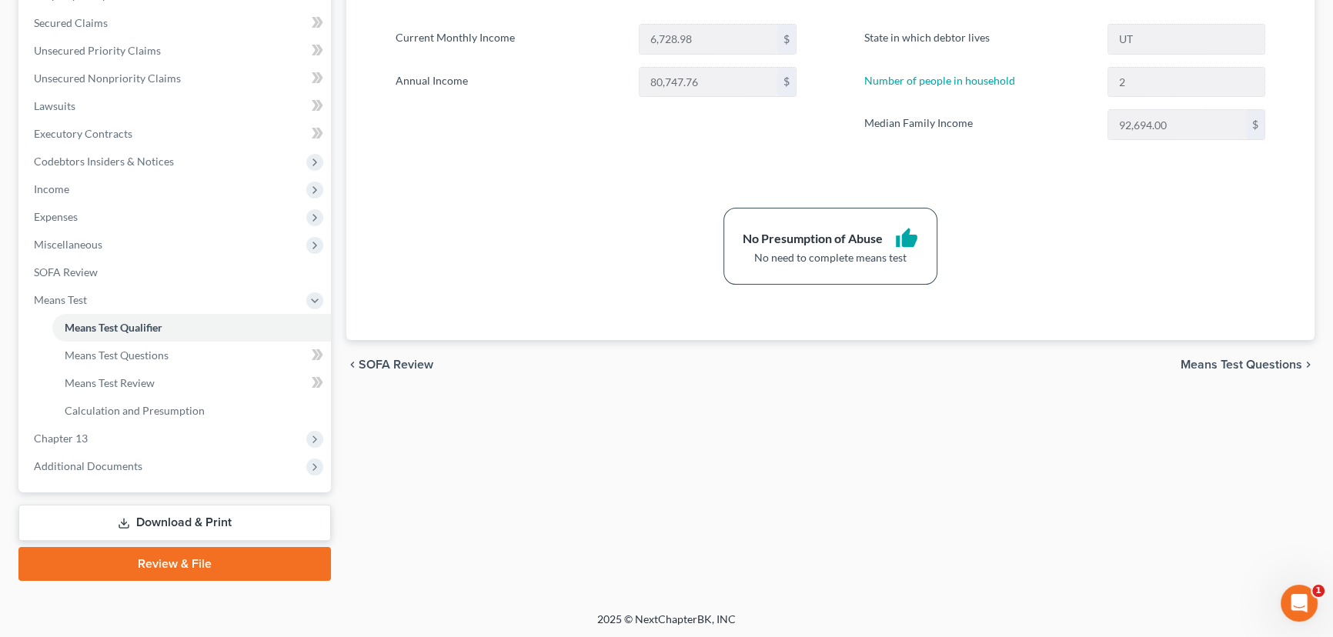
click at [148, 513] on link "Download & Print" at bounding box center [174, 523] width 312 height 36
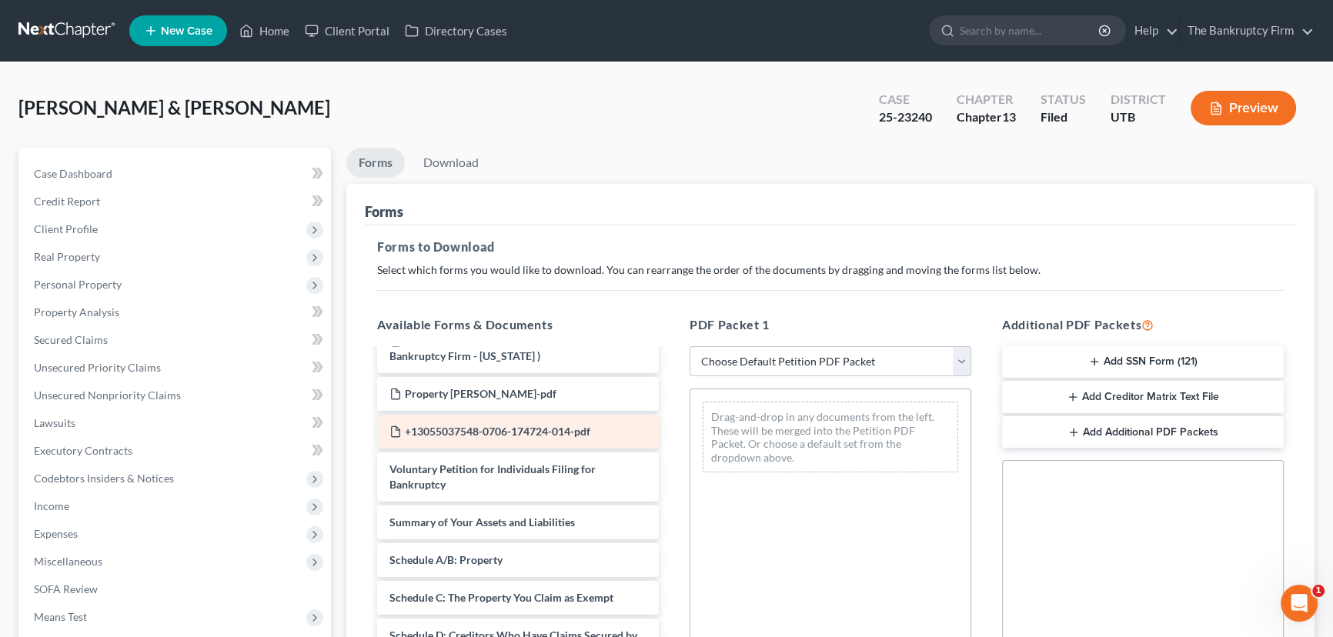
scroll to position [209, 0]
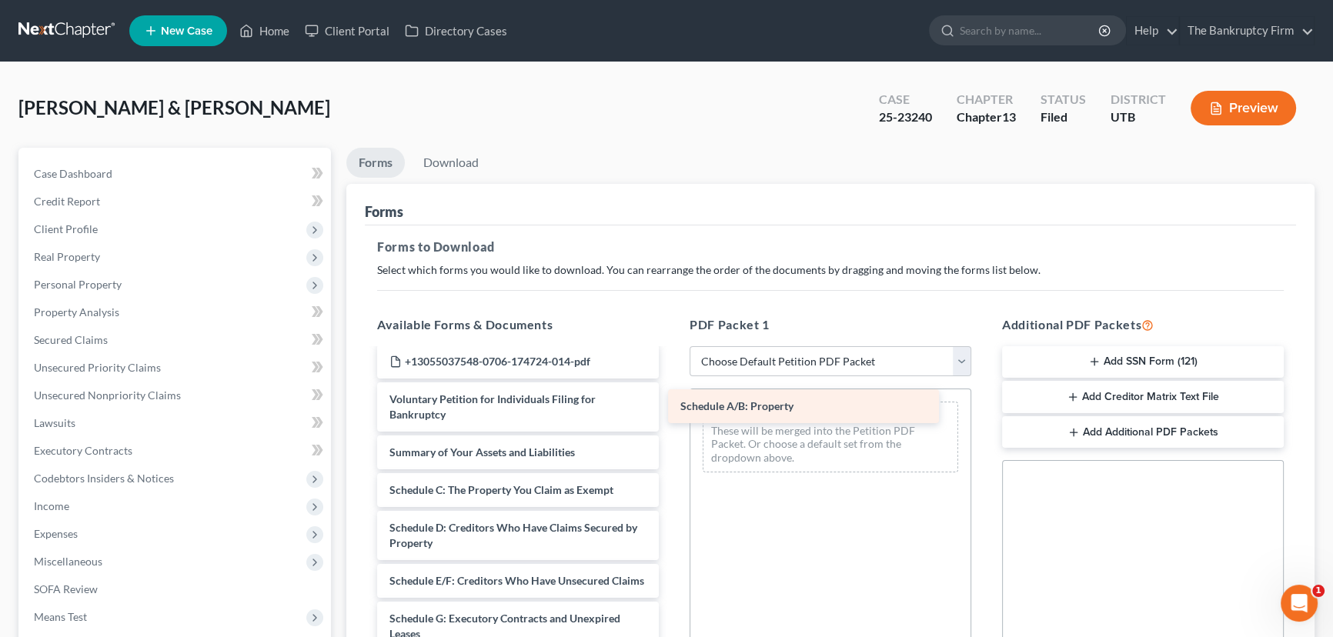
drag, startPoint x: 469, startPoint y: 492, endPoint x: 759, endPoint y: 410, distance: 302.1
click at [671, 410] on div "Schedule A/B: Property taxdecdso (19)-pdf Installments Fee Sheets Adequate Prot…" at bounding box center [518, 607] width 306 height 933
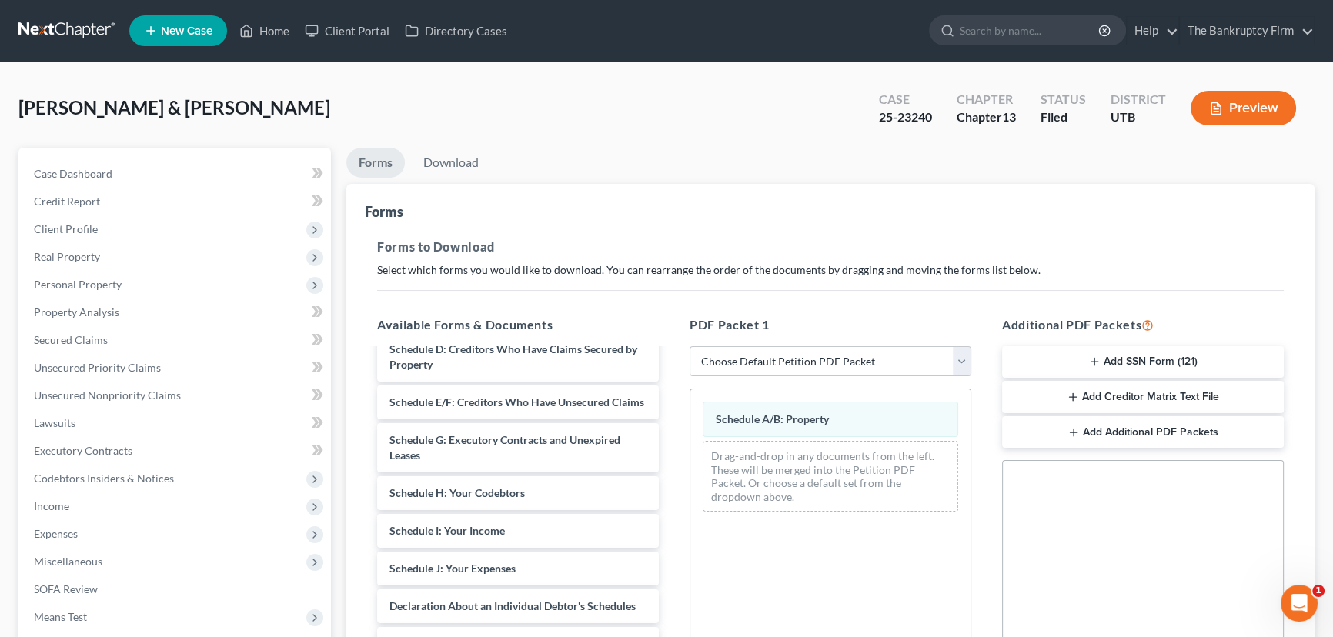
scroll to position [419, 0]
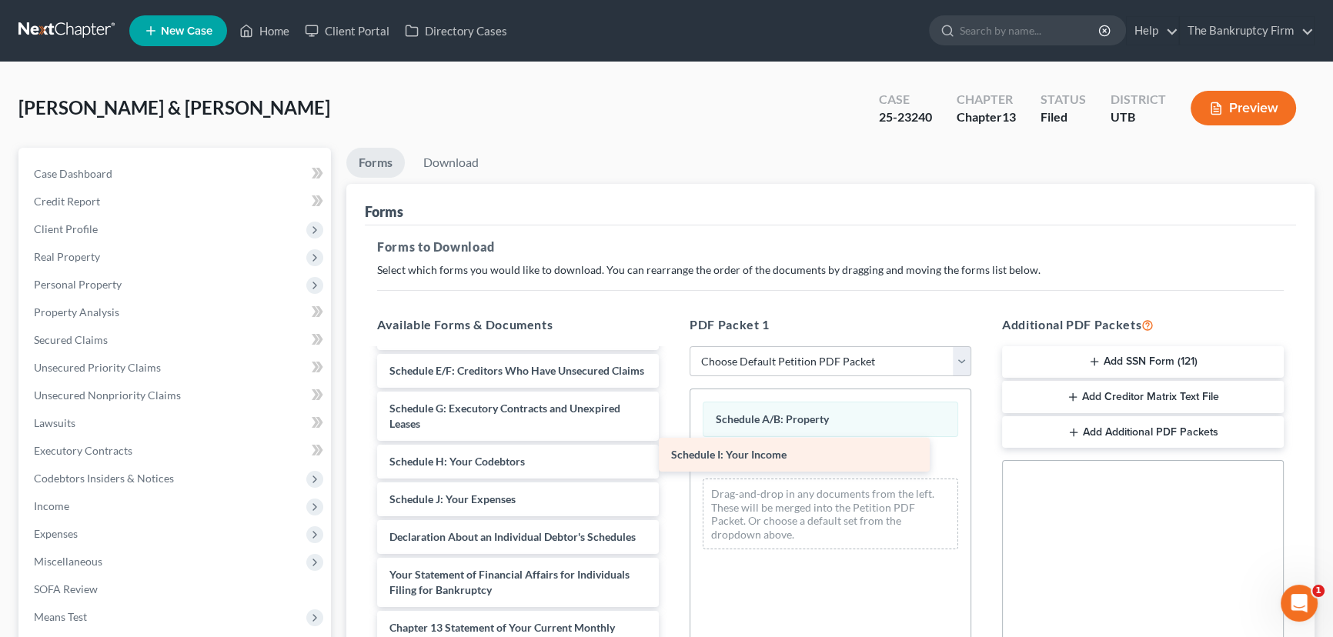
drag, startPoint x: 485, startPoint y: 515, endPoint x: 766, endPoint y: 458, distance: 287.5
click at [671, 458] on div "Schedule I: Your Income taxdecdso (19)-pdf Installments Fee Sheets Adequate Pro…" at bounding box center [518, 379] width 306 height 896
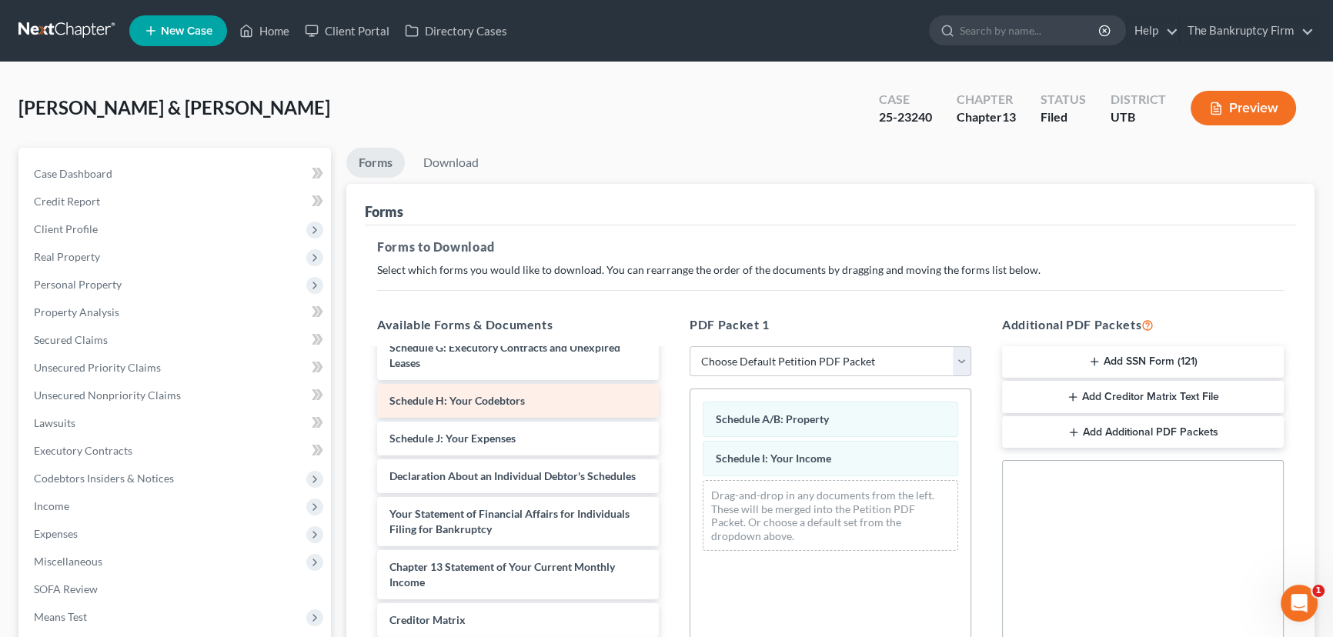
scroll to position [510, 0]
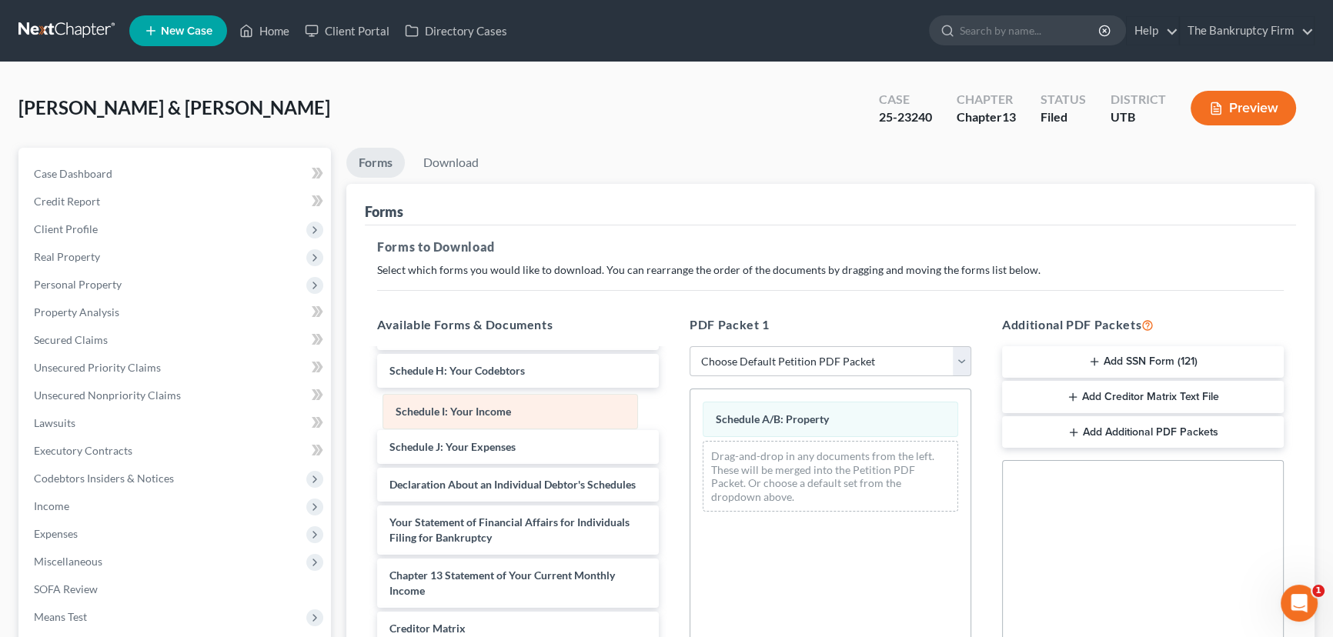
drag, startPoint x: 749, startPoint y: 461, endPoint x: 429, endPoint y: 425, distance: 322.1
click at [690, 425] on div "Schedule I: Your Income Schedule A/B: Property Schedule I: Your Income Drag-and…" at bounding box center [830, 456] width 280 height 135
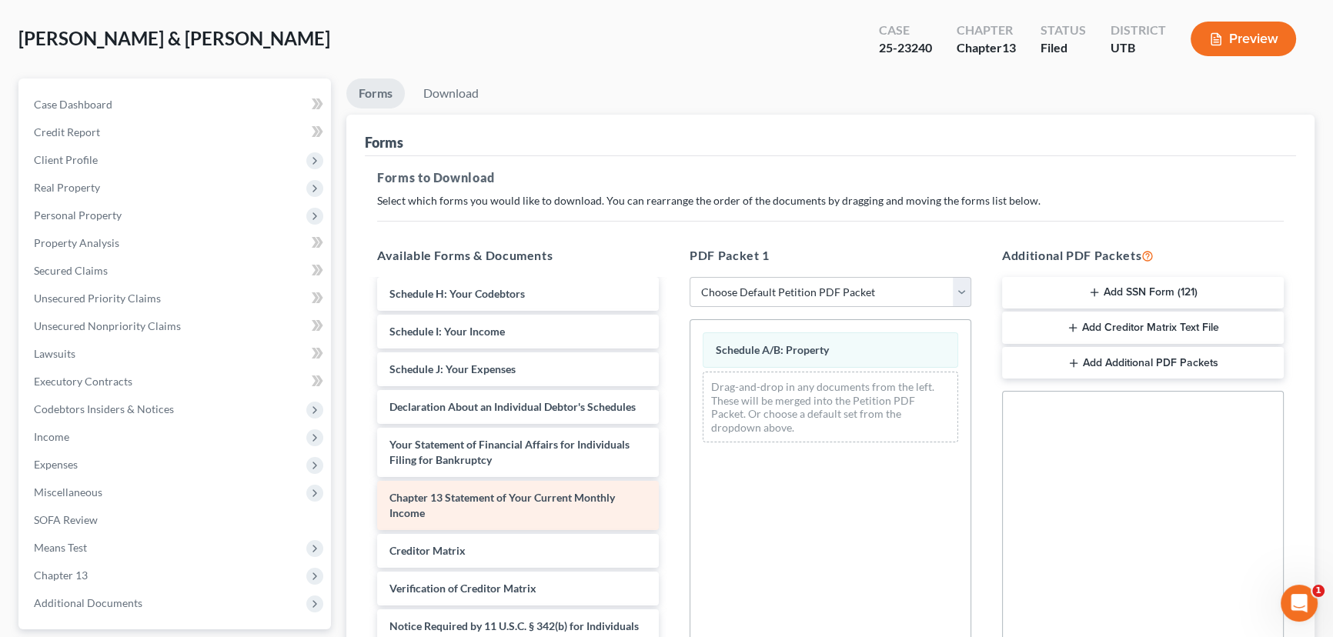
scroll to position [495, 0]
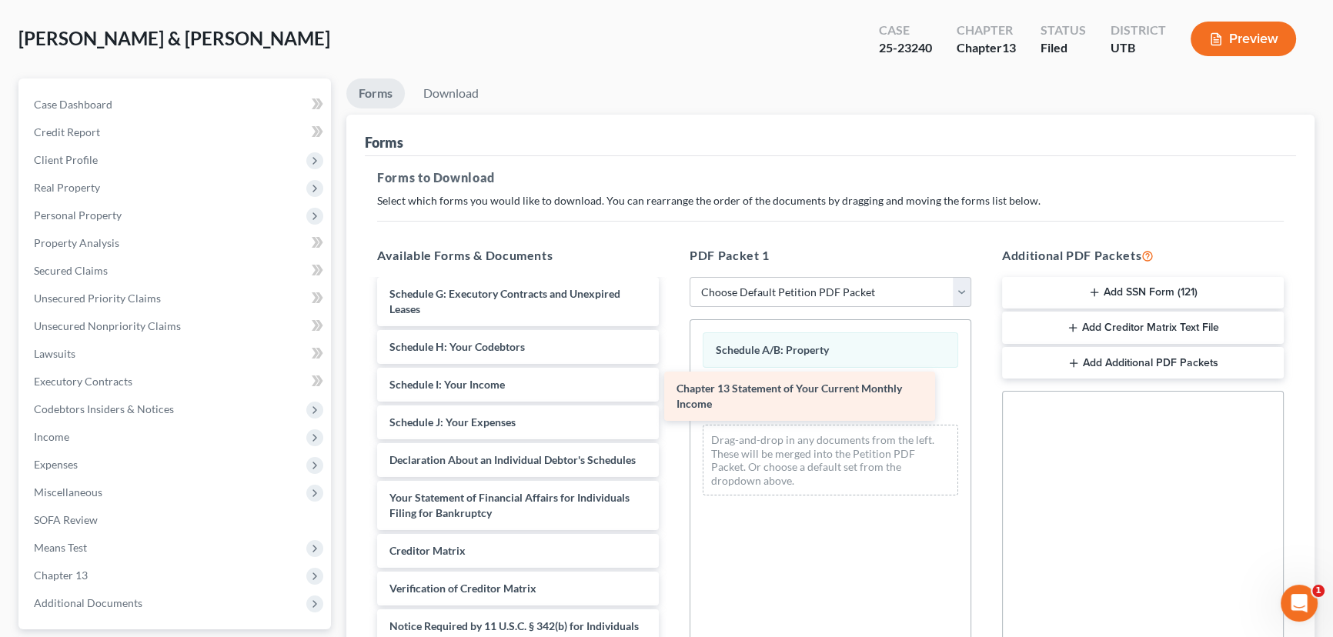
drag, startPoint x: 493, startPoint y: 500, endPoint x: 800, endPoint y: 385, distance: 328.0
click at [671, 385] on div "Chapter 13 Statement of Your Current Monthly Income taxdecdso (19)-pdf Installm…" at bounding box center [518, 256] width 306 height 880
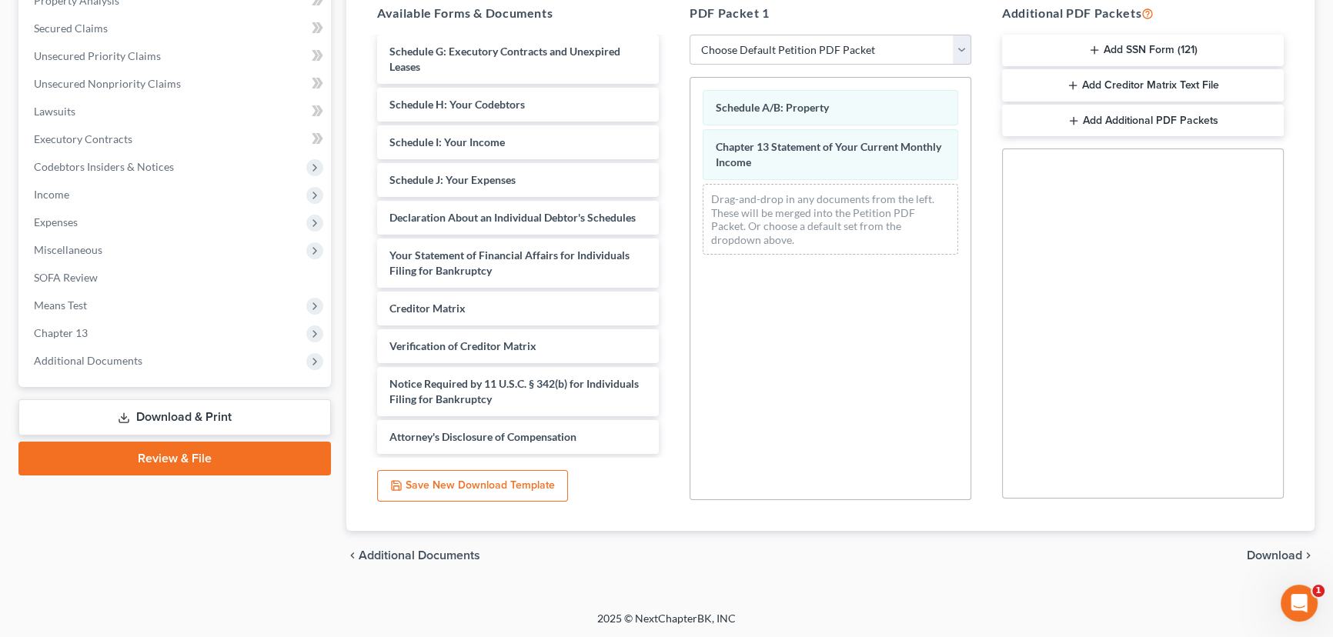
click at [987, 554] on span "Download" at bounding box center [1273, 555] width 55 height 12
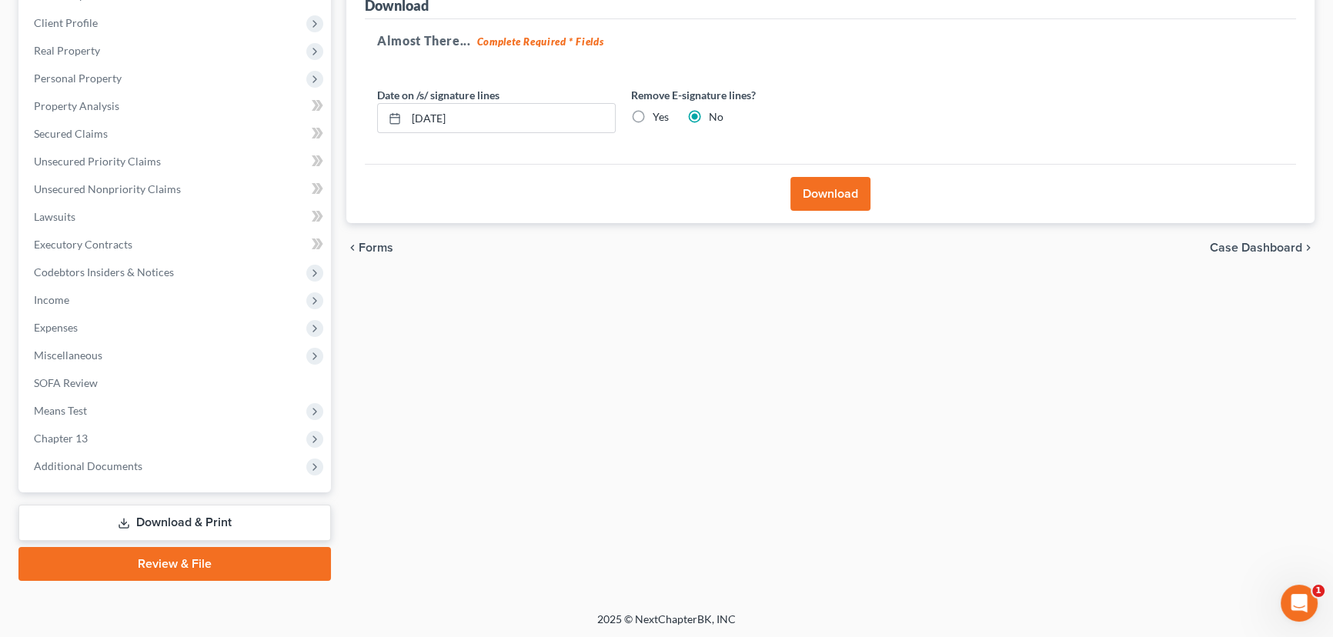
click at [836, 192] on button "Download" at bounding box center [830, 194] width 80 height 34
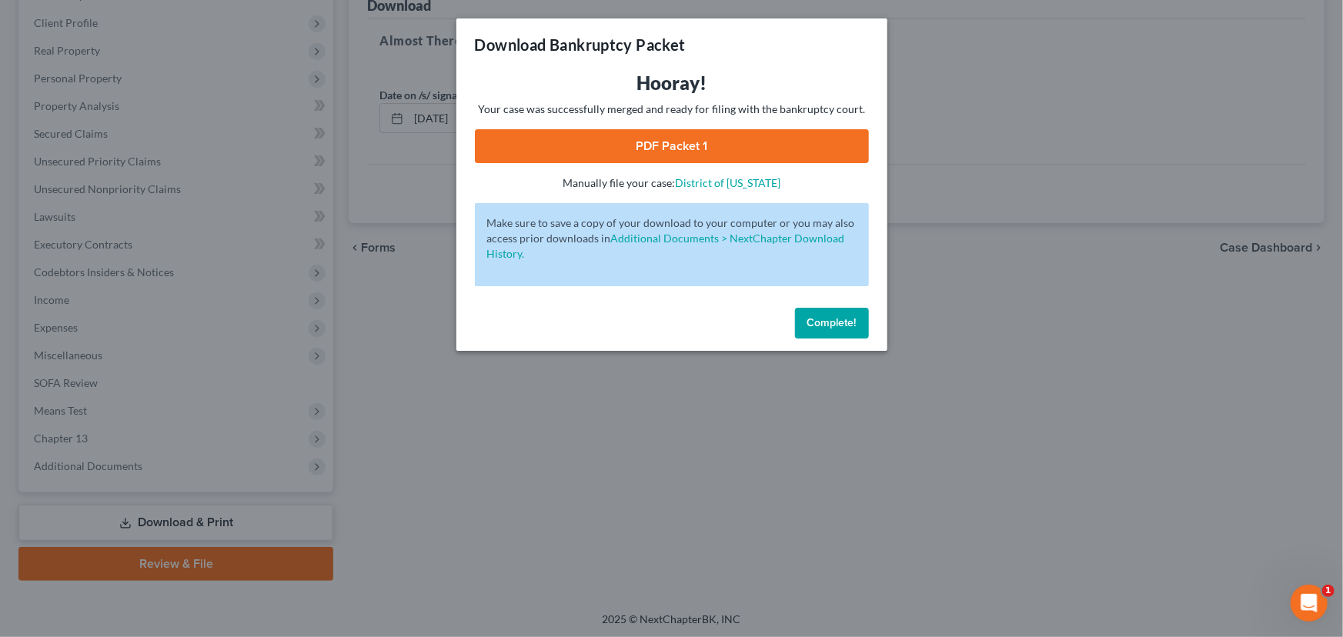
click at [671, 148] on link "PDF Packet 1" at bounding box center [672, 146] width 394 height 34
click at [821, 319] on span "Complete!" at bounding box center [831, 322] width 49 height 13
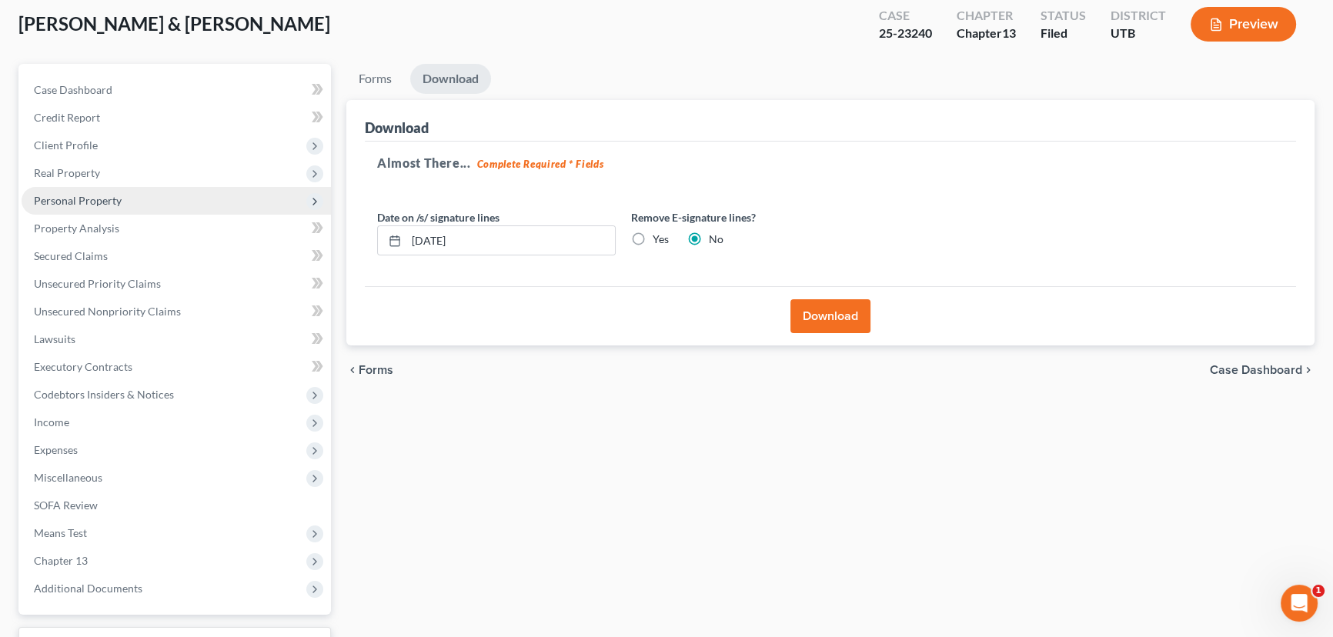
scroll to position [66, 0]
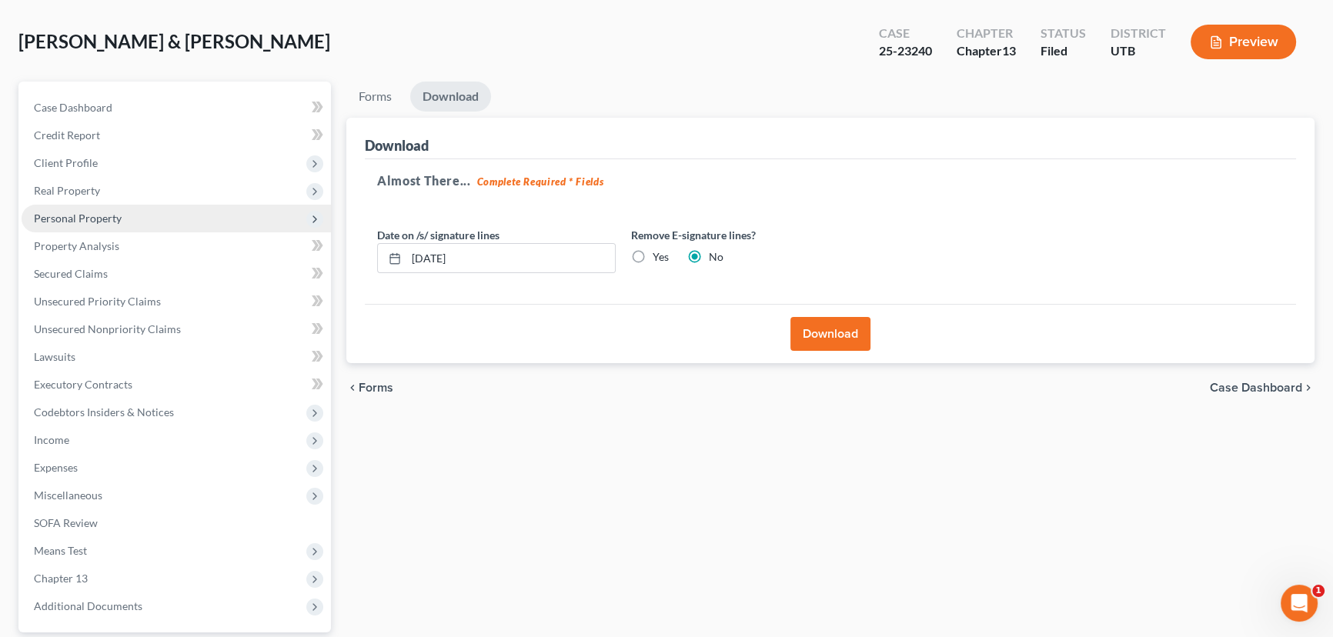
click at [74, 216] on span "Personal Property" at bounding box center [78, 218] width 88 height 13
click at [90, 214] on span "Personal Property" at bounding box center [78, 218] width 88 height 13
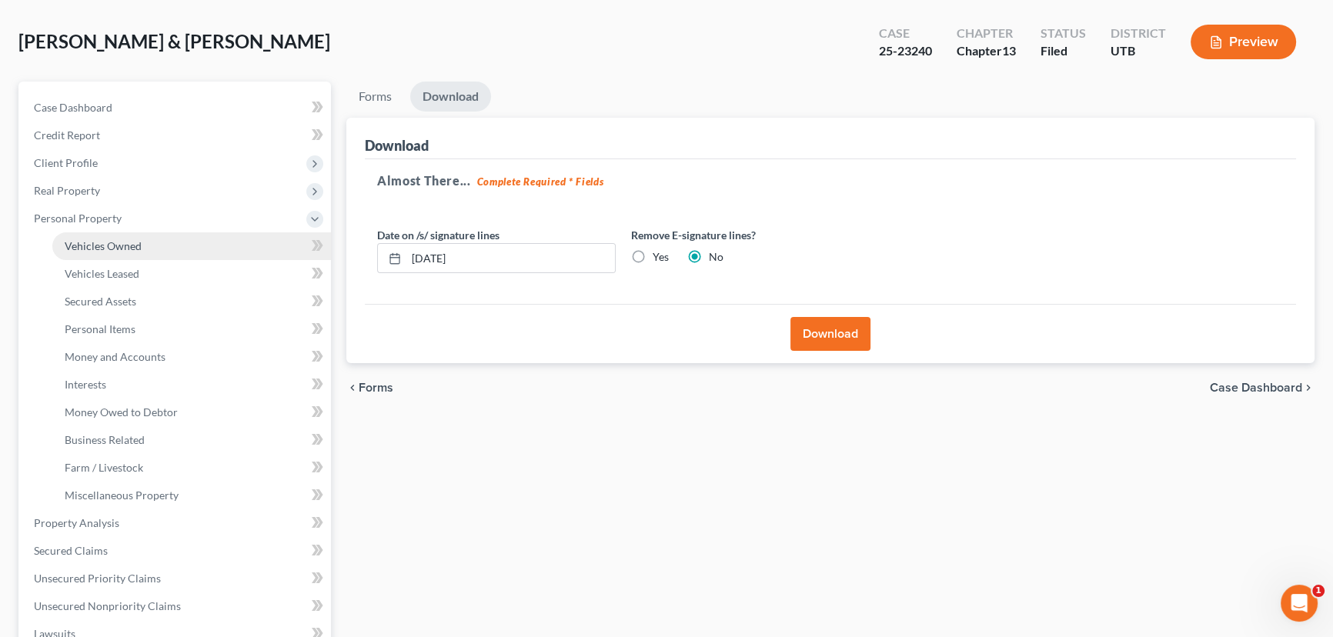
click at [115, 242] on span "Vehicles Owned" at bounding box center [103, 245] width 77 height 13
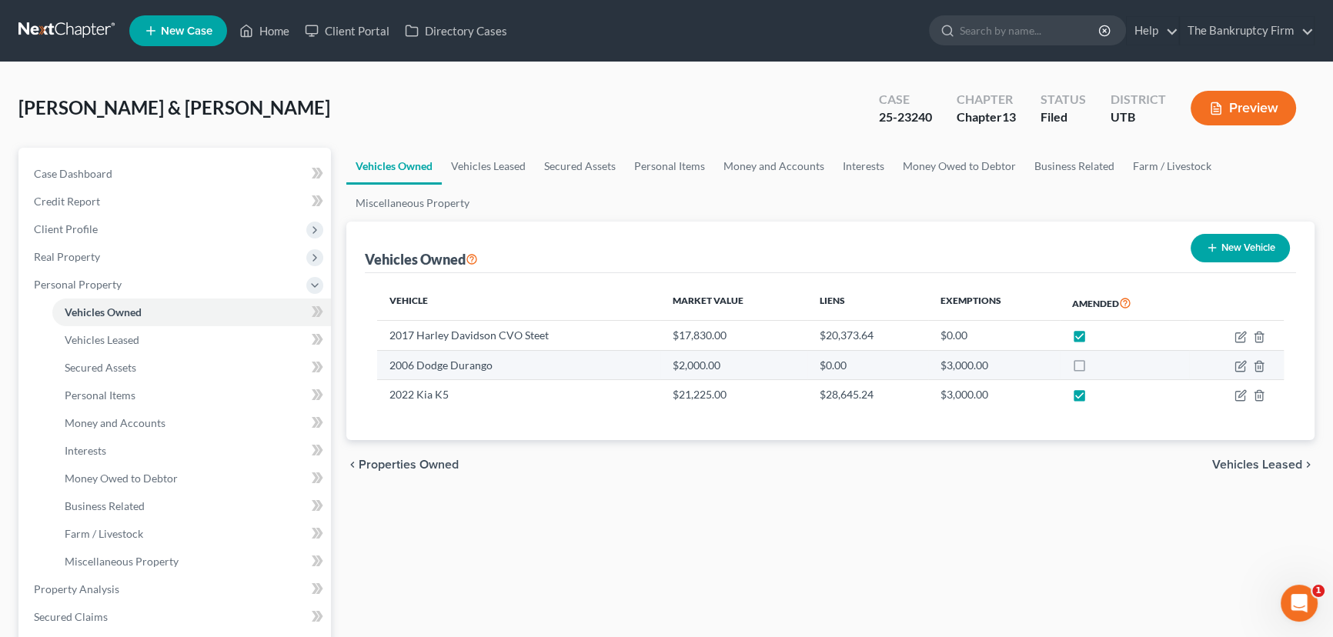
drag, startPoint x: 1073, startPoint y: 339, endPoint x: 1073, endPoint y: 353, distance: 14.6
click at [987, 339] on label at bounding box center [1093, 339] width 0 height 0
click at [987, 338] on input "checkbox" at bounding box center [1104, 333] width 10 height 10
checkbox input "false"
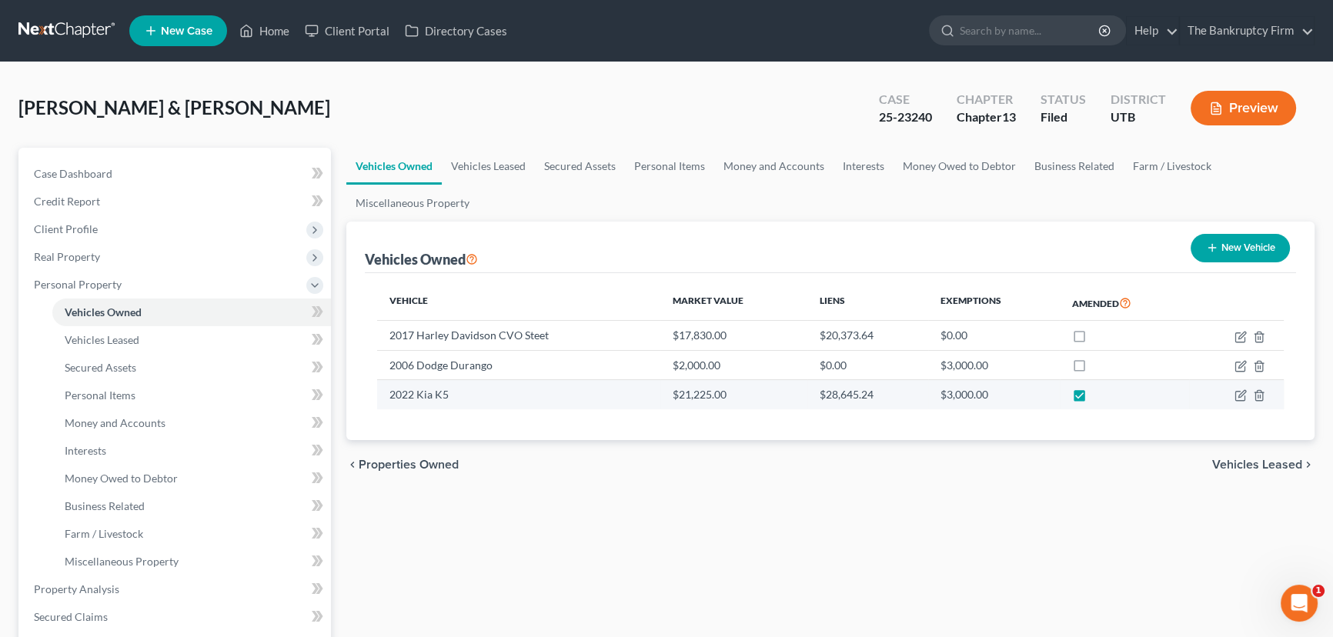
click at [987, 399] on label at bounding box center [1093, 399] width 0 height 0
click at [987, 394] on input "checkbox" at bounding box center [1104, 392] width 10 height 10
checkbox input "false"
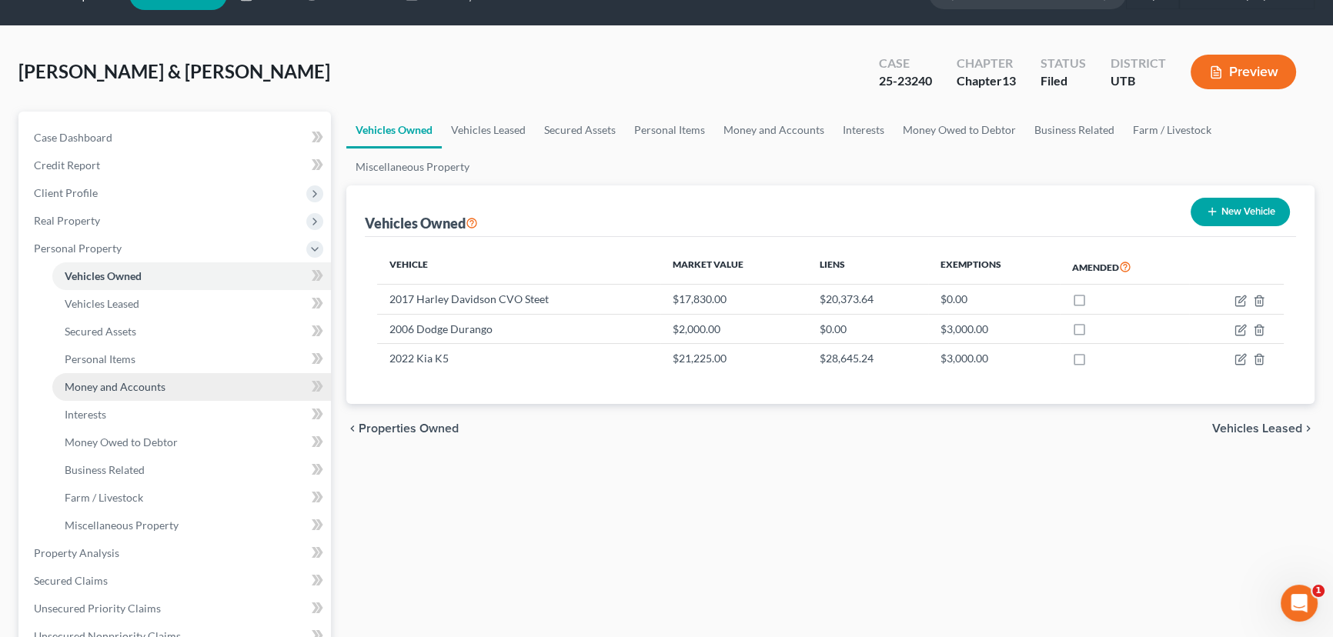
scroll to position [69, 0]
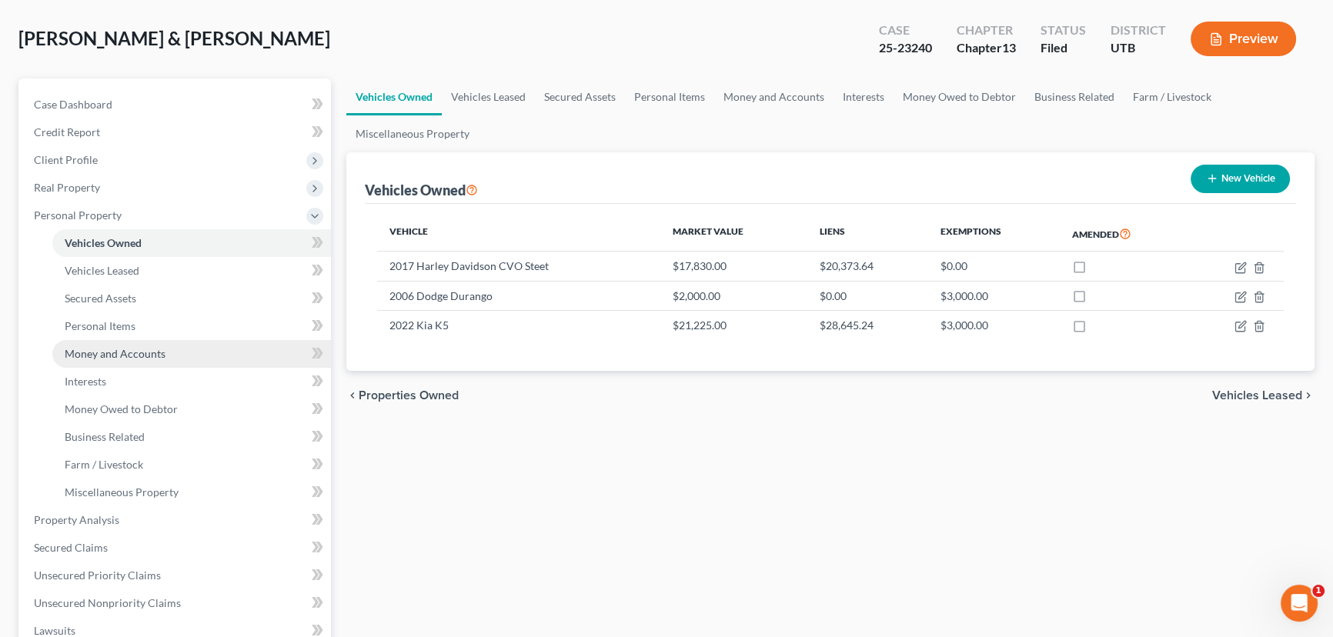
click at [131, 345] on link "Money and Accounts" at bounding box center [191, 354] width 279 height 28
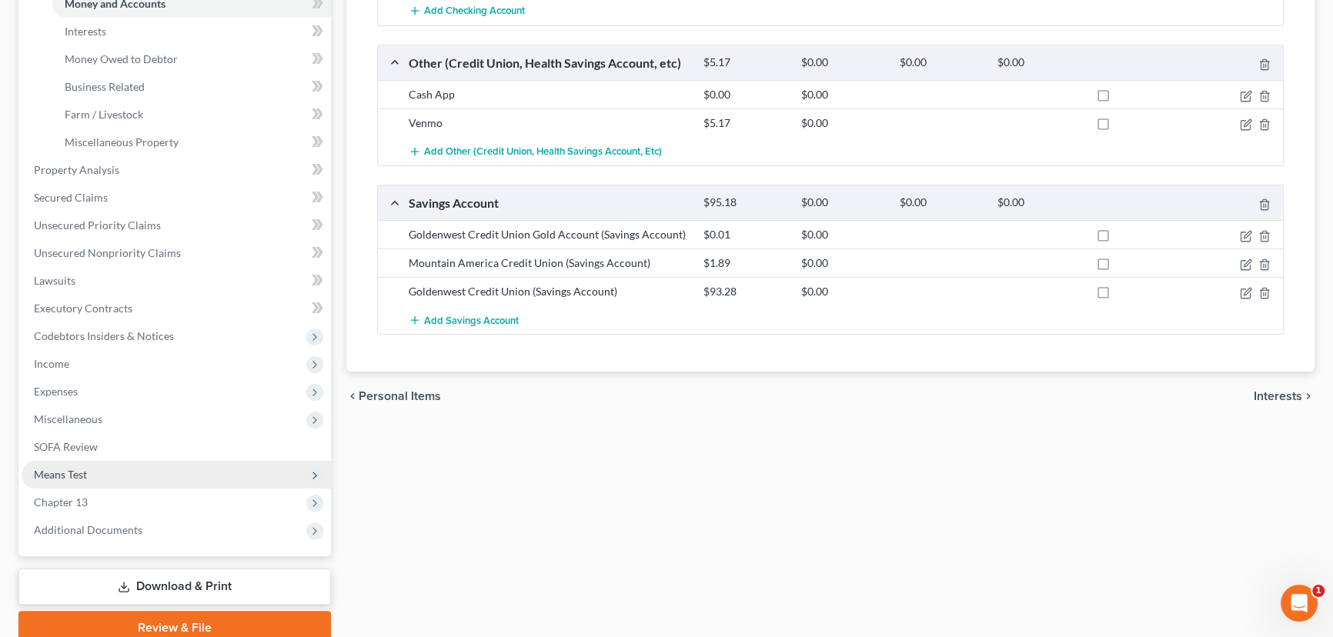
scroll to position [483, 0]
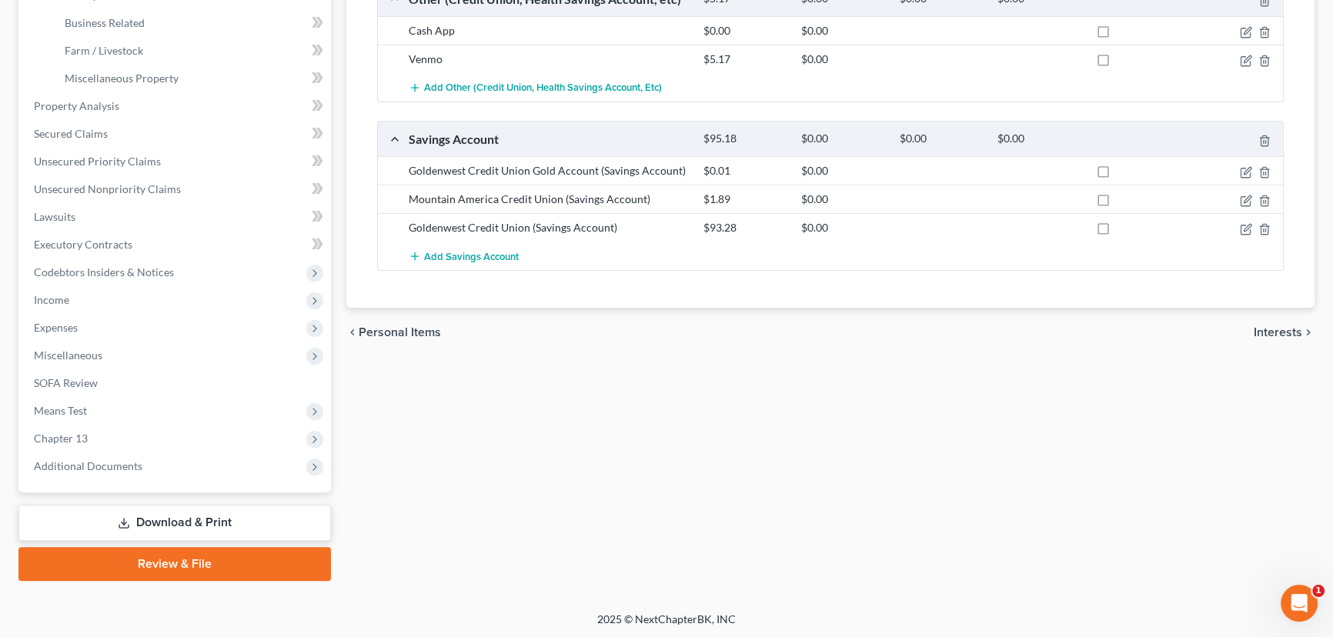
drag, startPoint x: 168, startPoint y: 516, endPoint x: 442, endPoint y: 452, distance: 280.7
click at [170, 516] on link "Download & Print" at bounding box center [174, 523] width 312 height 36
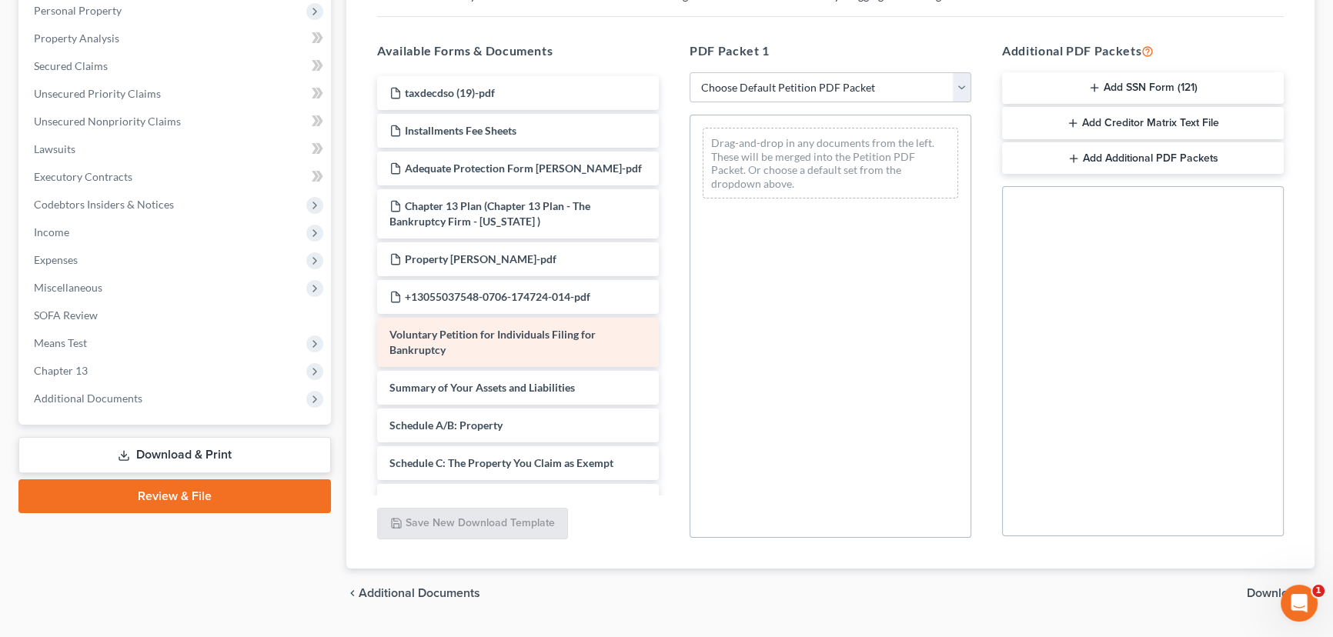
scroll to position [279, 0]
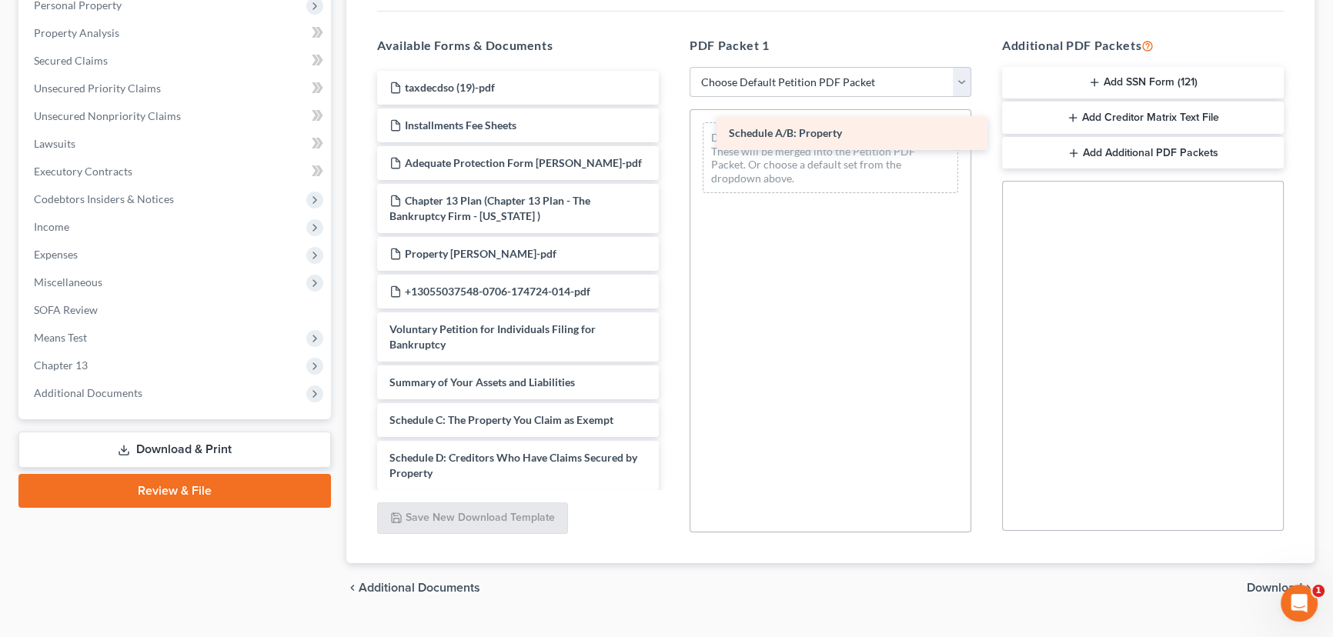
drag, startPoint x: 495, startPoint y: 418, endPoint x: 834, endPoint y: 133, distance: 442.9
click at [671, 133] on div "Schedule A/B: Property taxdecdso (19)-pdf Installments Fee Sheets Adequate Prot…" at bounding box center [518, 537] width 306 height 933
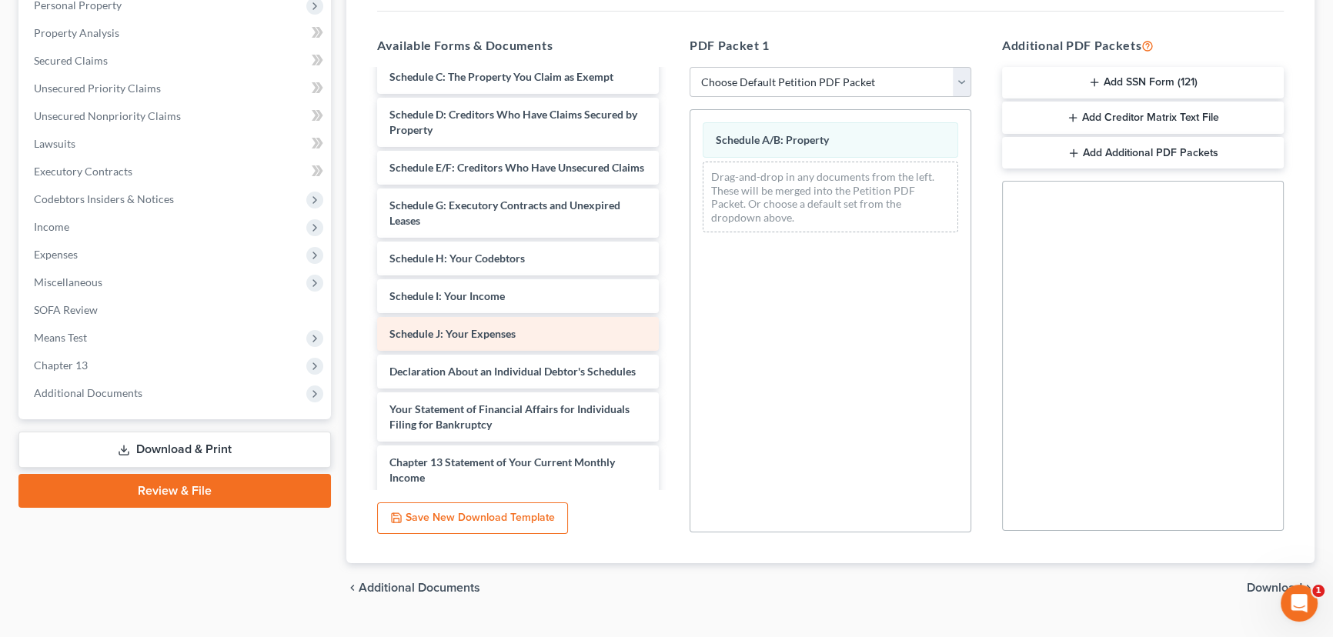
scroll to position [419, 0]
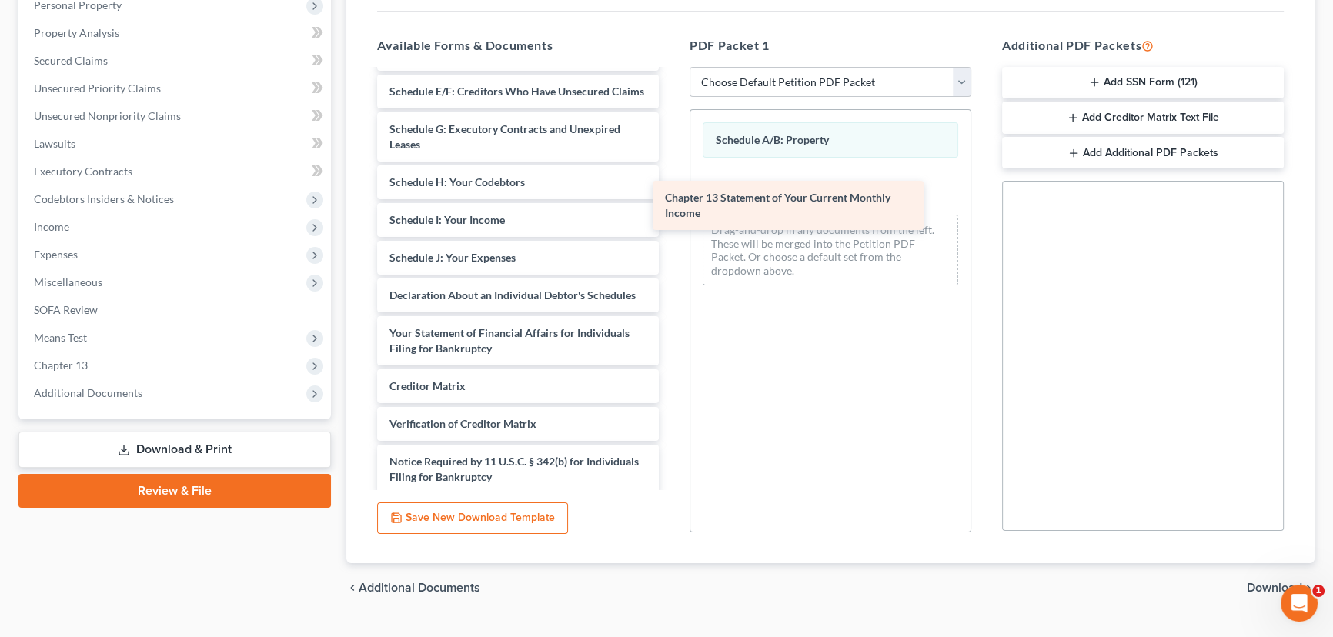
drag, startPoint x: 509, startPoint y: 416, endPoint x: 810, endPoint y: 163, distance: 393.8
click at [671, 163] on div "Chapter 13 Statement of Your Current Monthly Income taxdecdso (19)-pdf Installm…" at bounding box center [518, 91] width 306 height 880
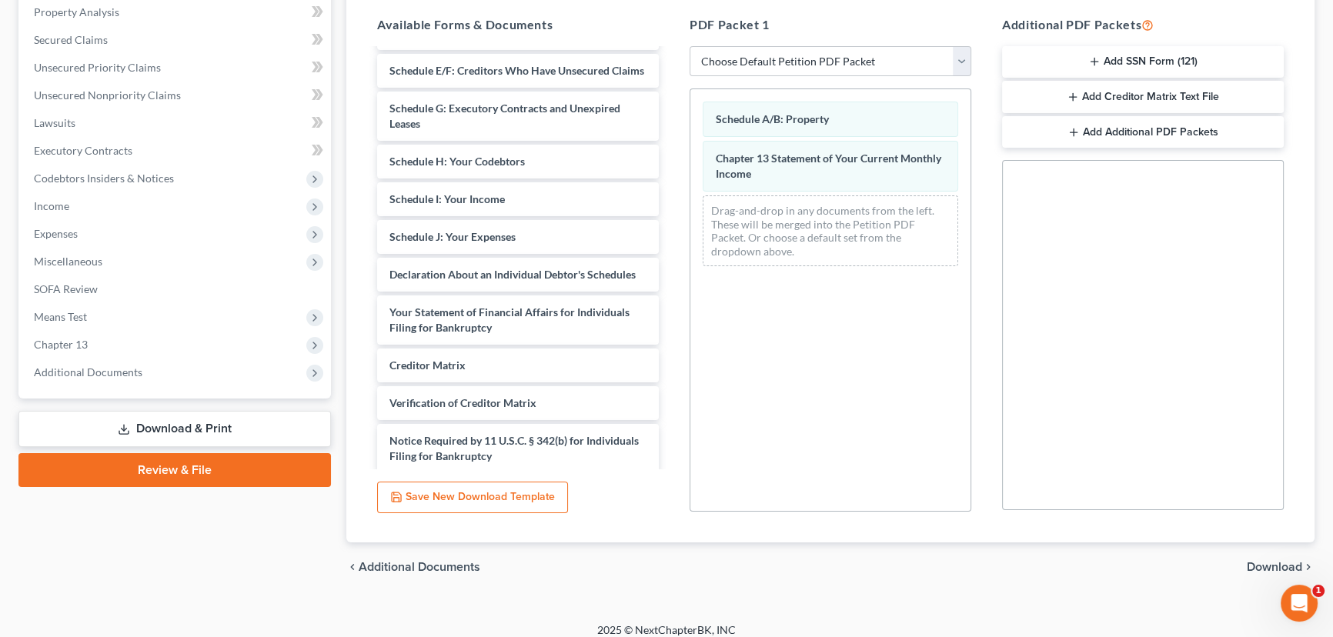
scroll to position [312, 0]
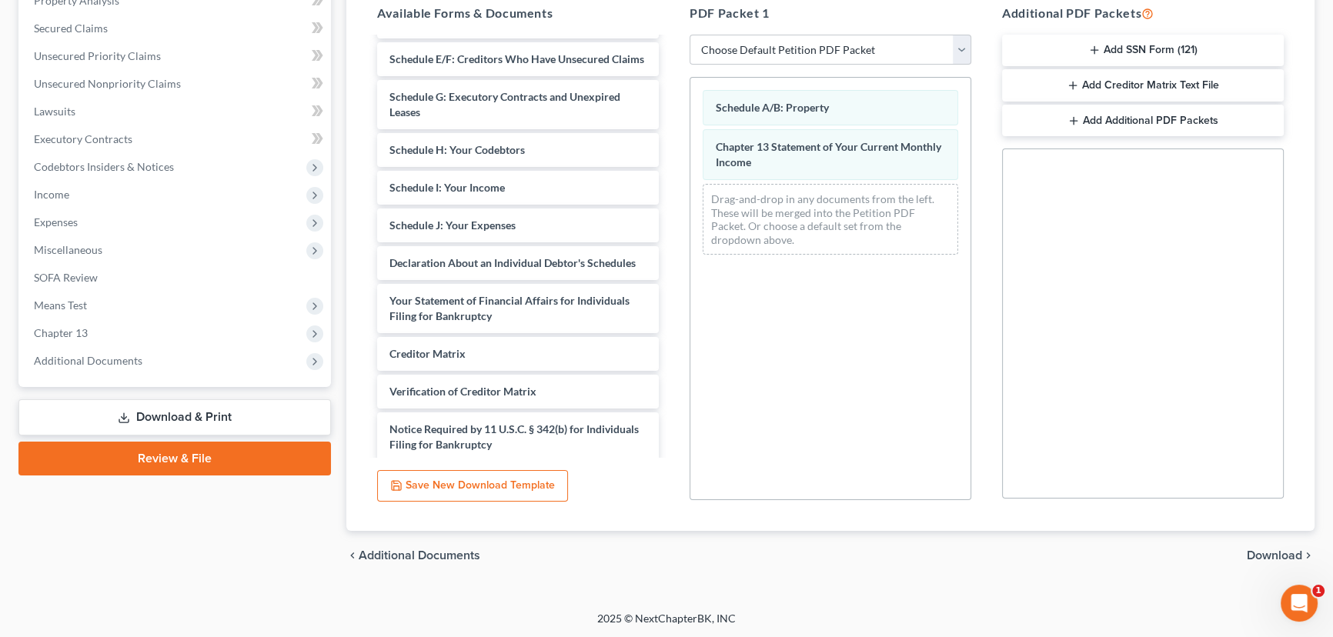
click at [987, 553] on span "Download" at bounding box center [1273, 555] width 55 height 12
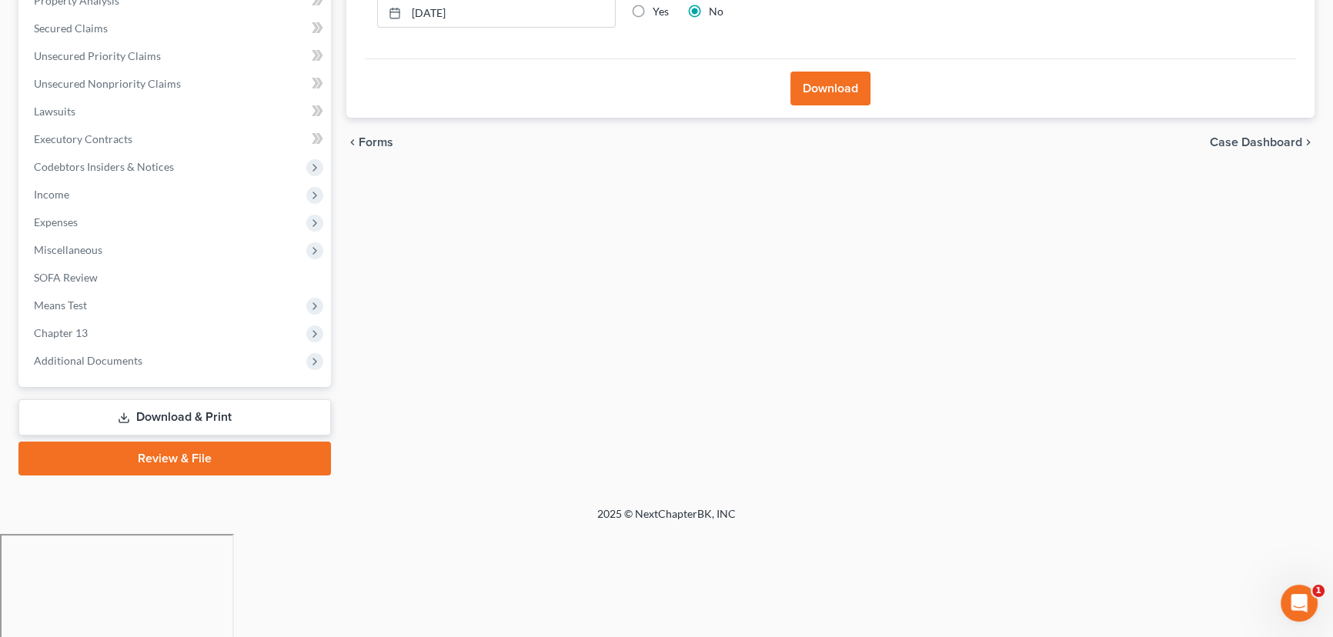
scroll to position [206, 0]
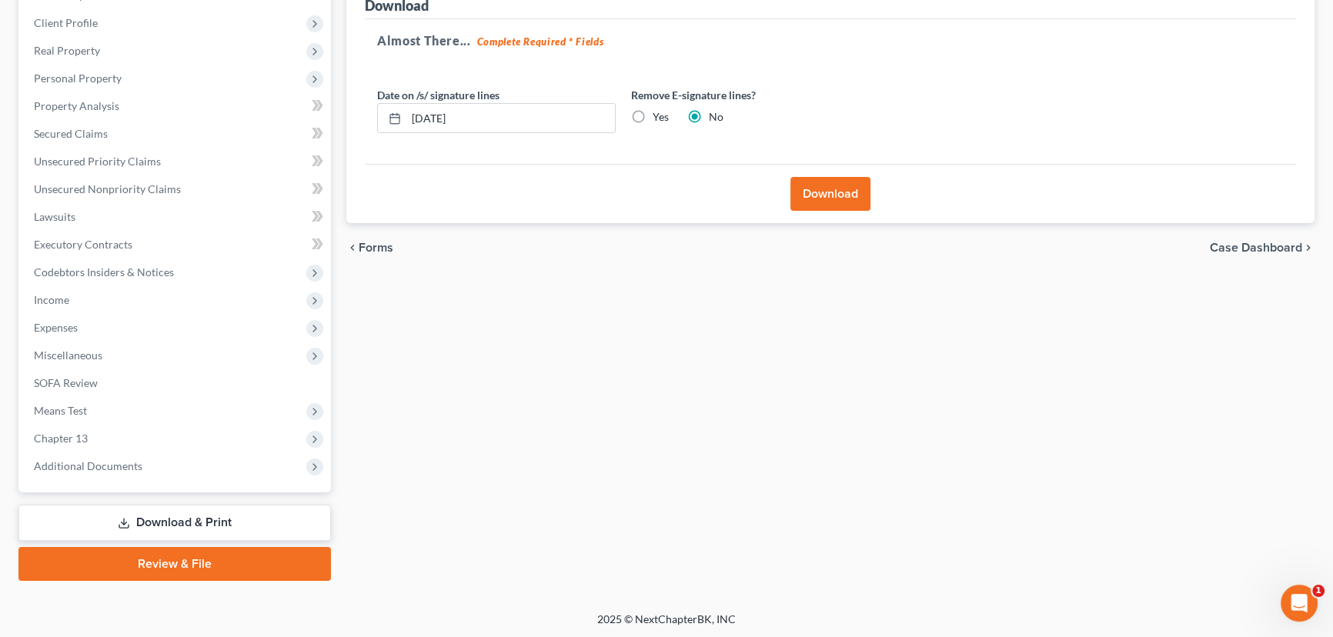
click at [828, 197] on button "Download" at bounding box center [830, 194] width 80 height 34
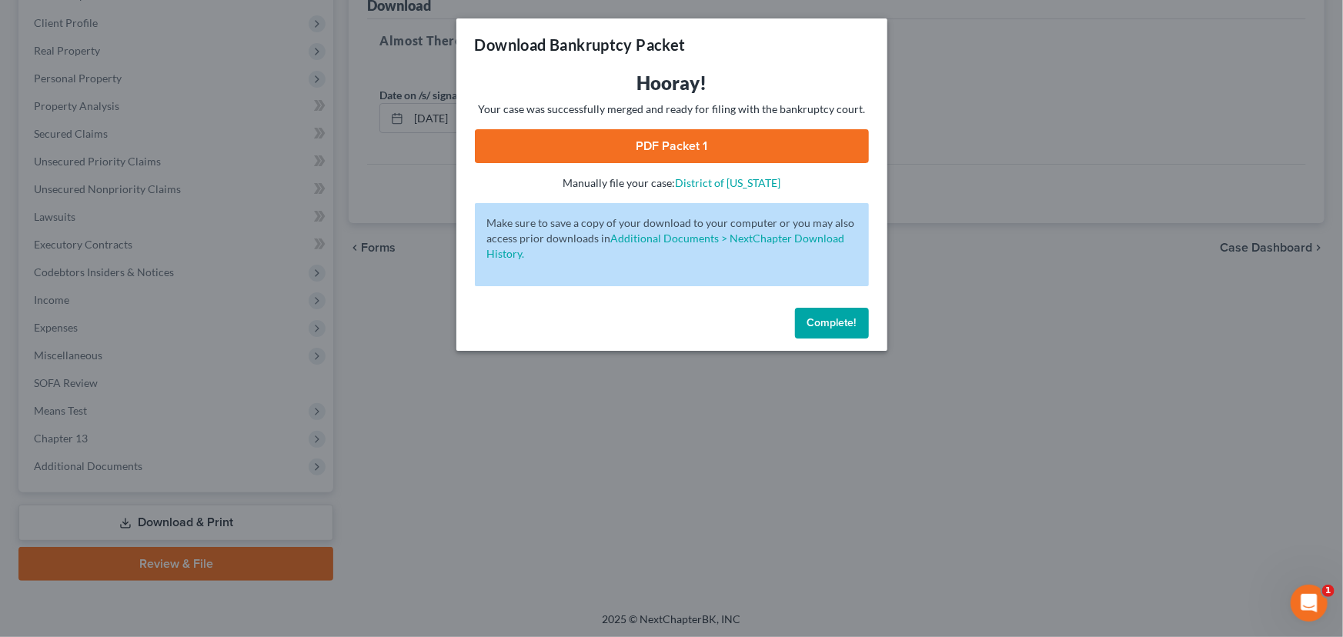
click at [670, 142] on link "PDF Packet 1" at bounding box center [672, 146] width 394 height 34
drag, startPoint x: 836, startPoint y: 322, endPoint x: 782, endPoint y: 307, distance: 56.0
click at [836, 322] on span "Complete!" at bounding box center [831, 322] width 49 height 13
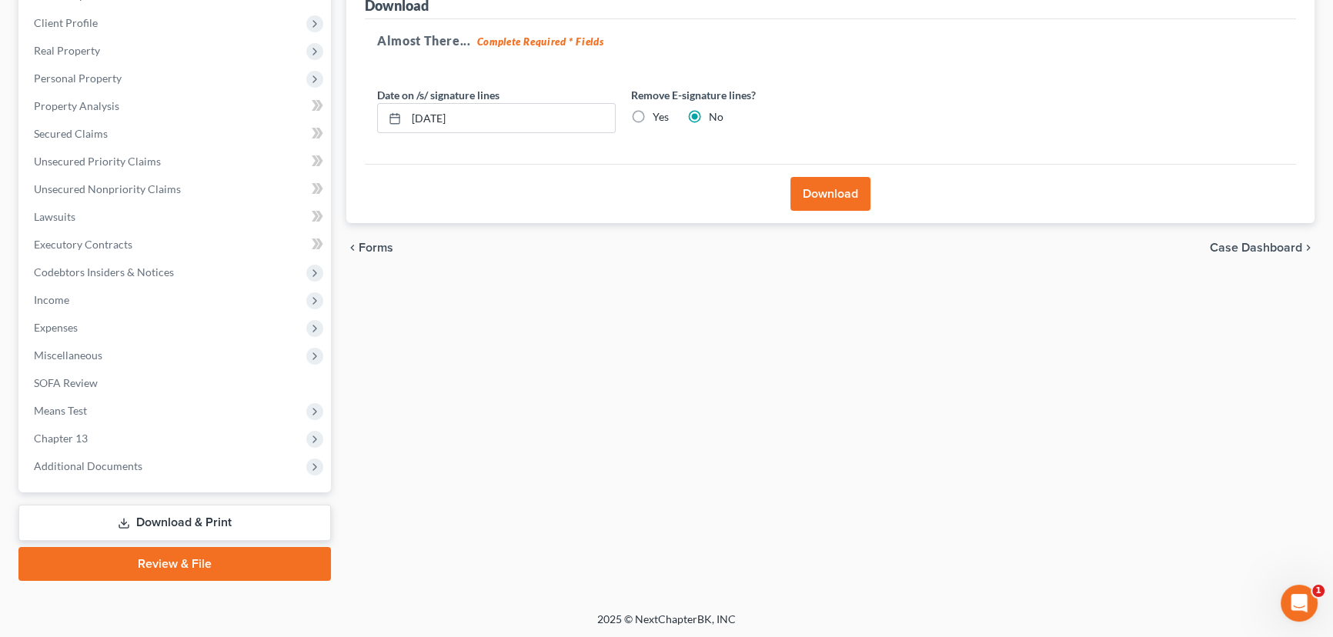
click at [152, 527] on link "Download & Print" at bounding box center [174, 523] width 312 height 36
click at [167, 519] on link "Download & Print" at bounding box center [174, 523] width 312 height 36
click at [72, 462] on span "Additional Documents" at bounding box center [88, 465] width 108 height 13
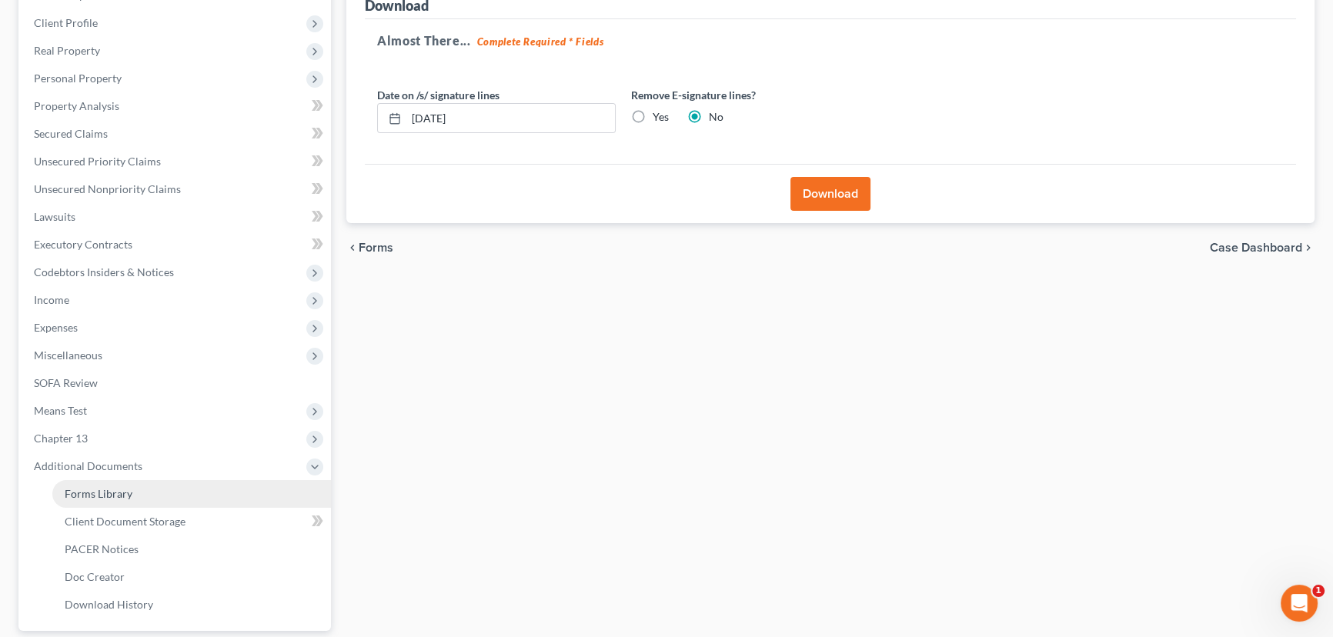
click at [77, 492] on span "Forms Library" at bounding box center [99, 493] width 68 height 13
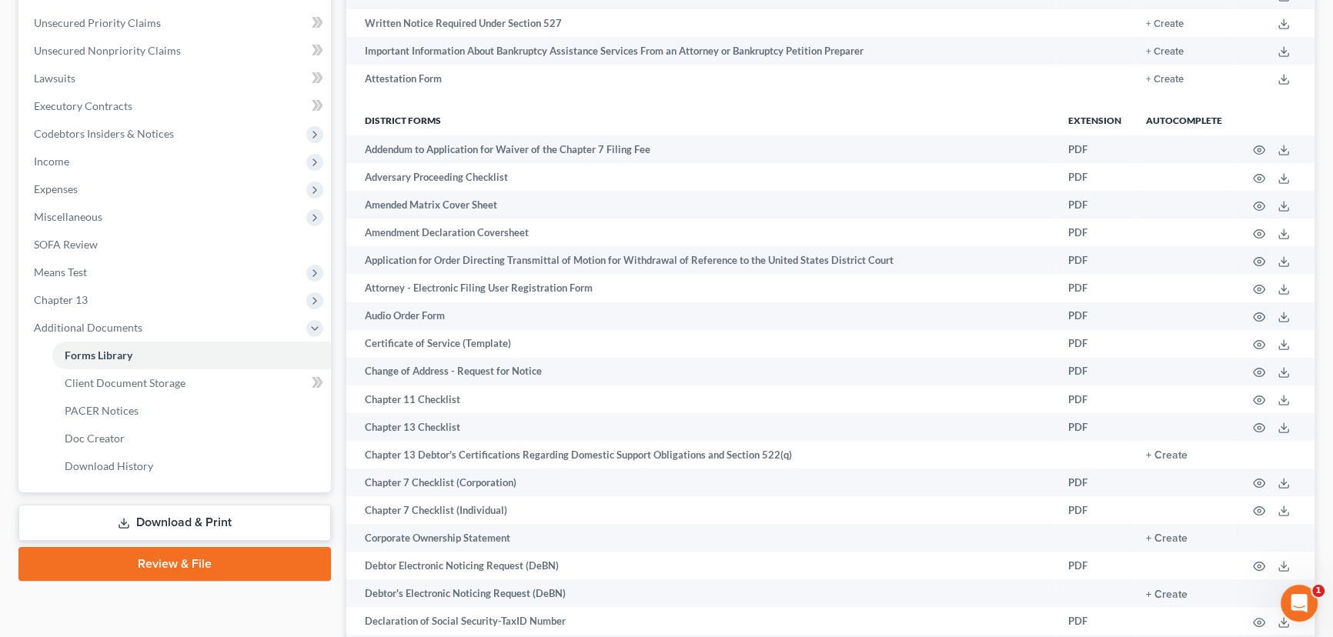
click at [140, 515] on link "Download & Print" at bounding box center [174, 523] width 312 height 36
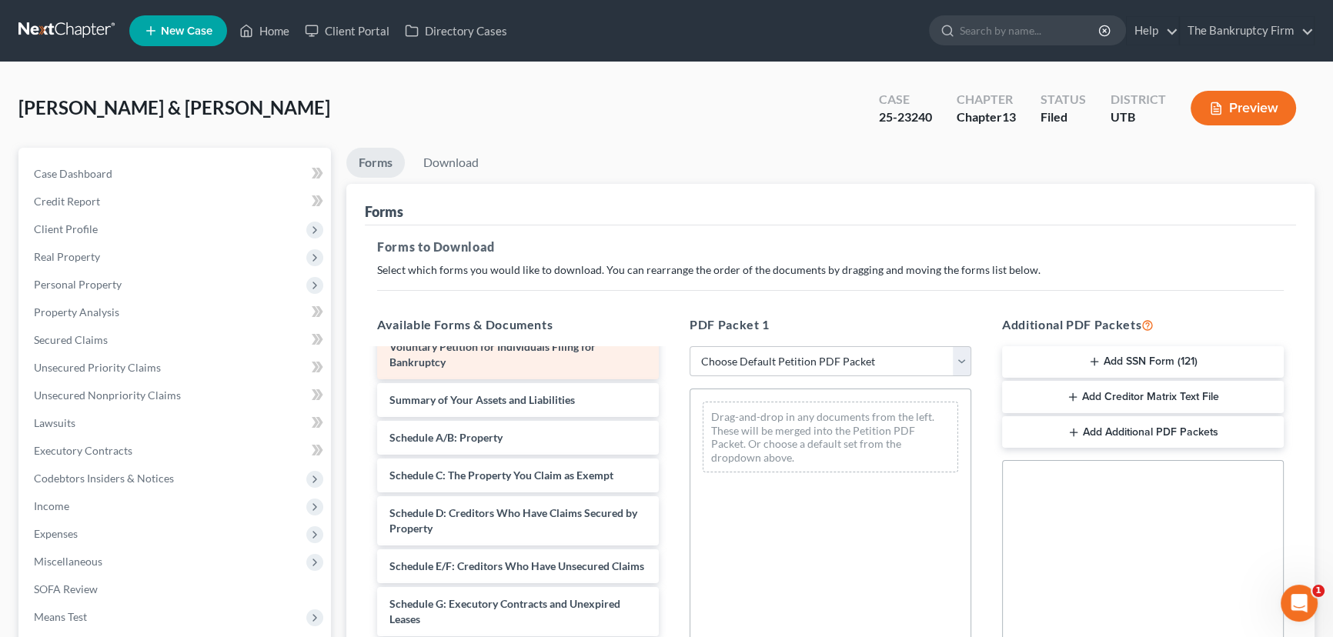
scroll to position [209, 0]
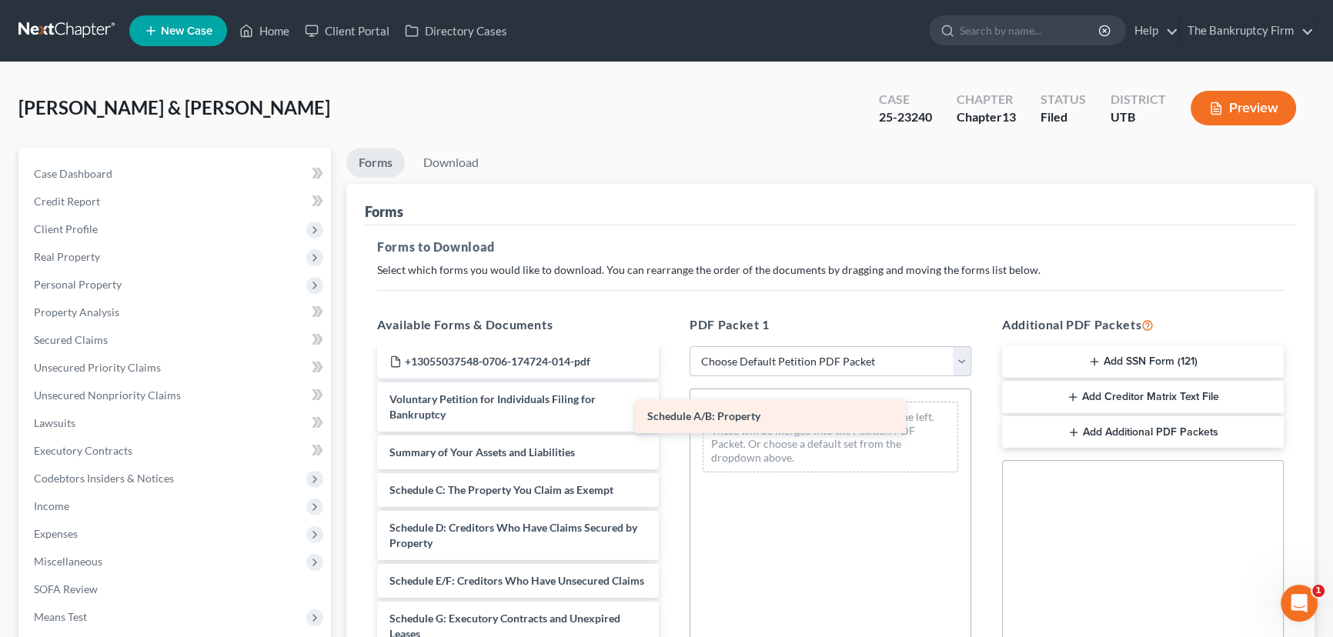
drag, startPoint x: 459, startPoint y: 489, endPoint x: 726, endPoint y: 412, distance: 277.8
click at [671, 412] on div "Schedule A/B: Property taxdecdso (19)-pdf Installments Fee Sheets Adequate Prot…" at bounding box center [518, 607] width 306 height 933
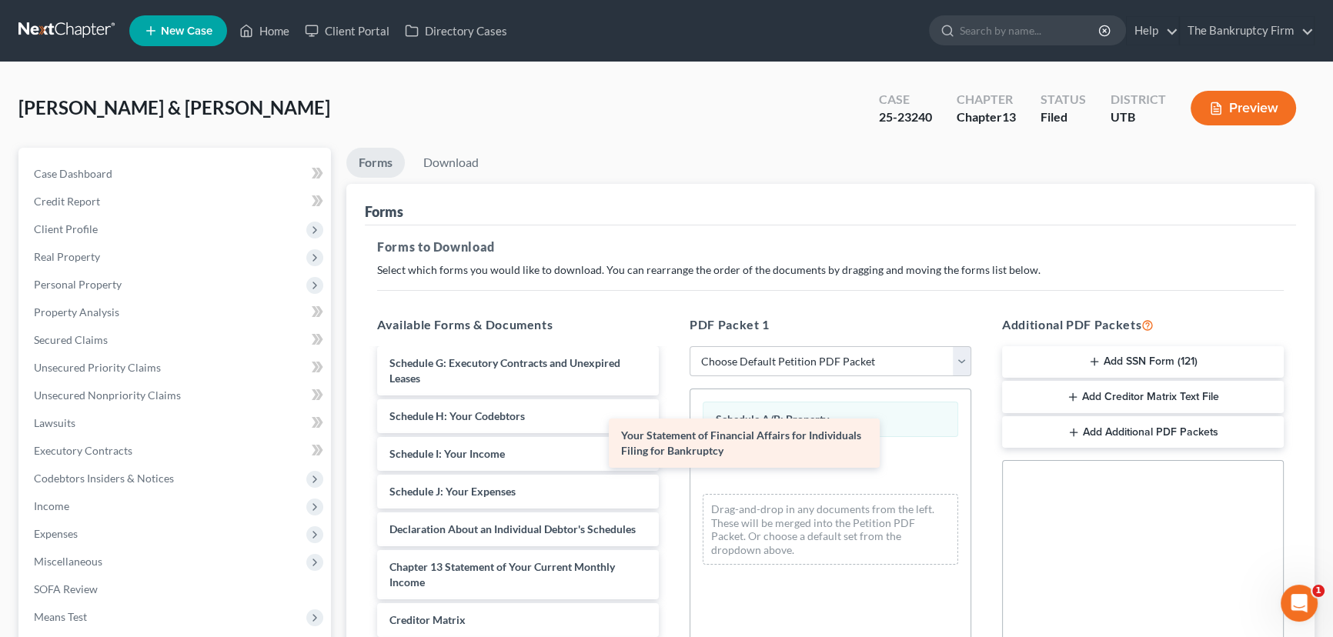
scroll to position [495, 0]
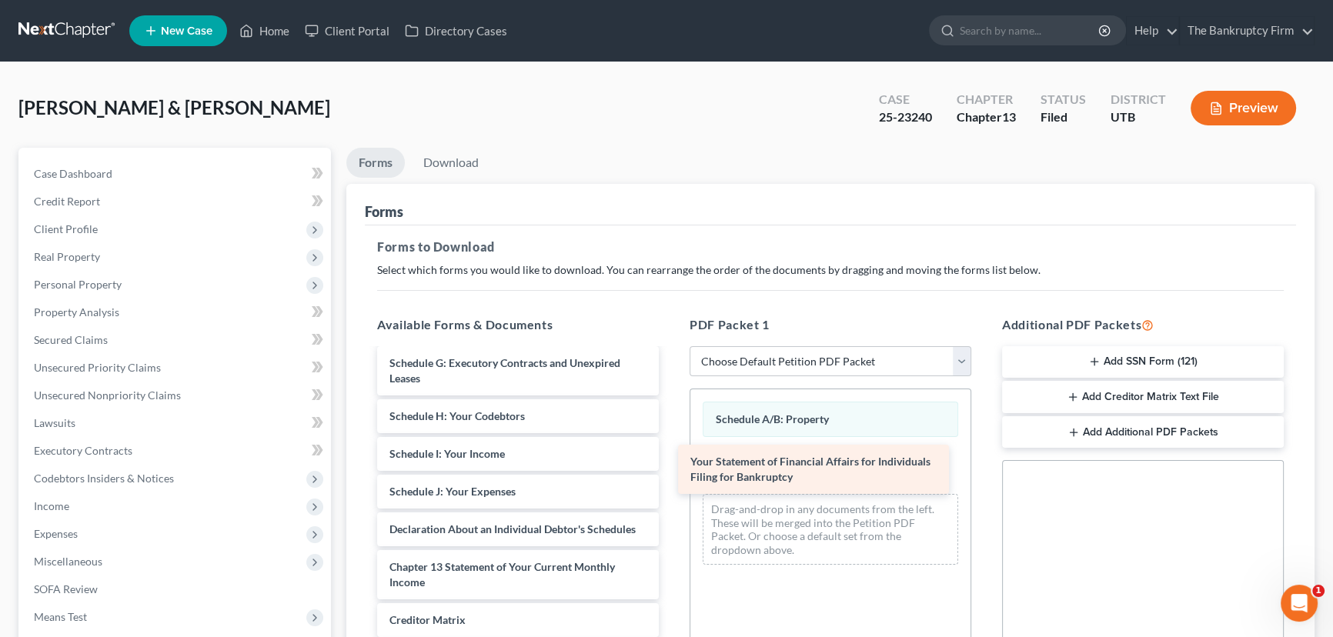
drag, startPoint x: 478, startPoint y: 525, endPoint x: 779, endPoint y: 473, distance: 305.2
click at [671, 472] on div "Your Statement of Financial Affairs for Individuals Filing for Bankruptcy taxde…" at bounding box center [518, 325] width 306 height 880
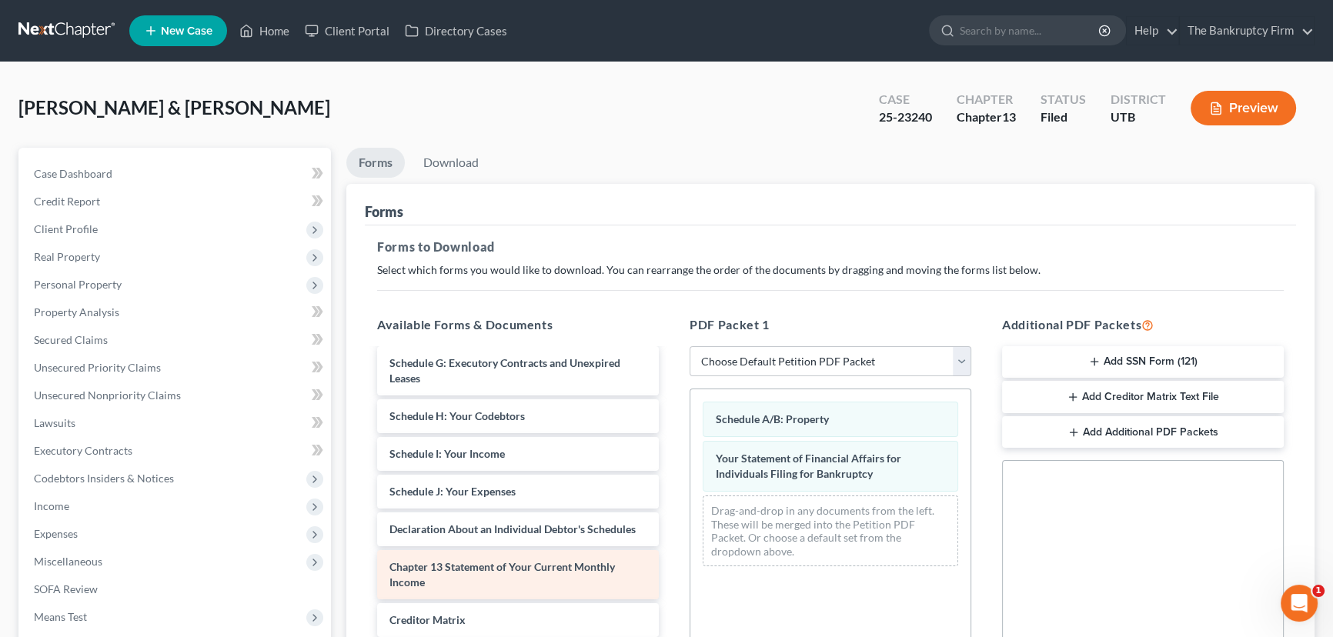
scroll to position [442, 0]
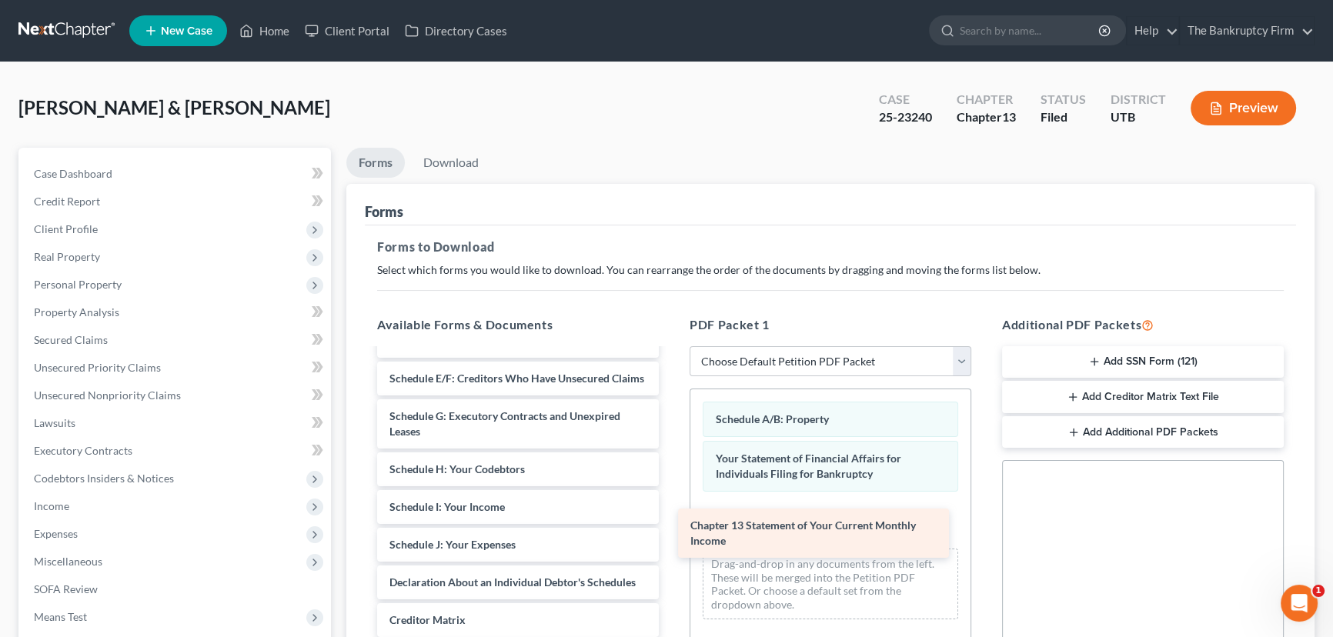
drag, startPoint x: 504, startPoint y: 569, endPoint x: 813, endPoint y: 522, distance: 312.8
click at [671, 524] on div "Chapter 13 Statement of Your Current Monthly Income taxdecdso (19)-pdf Installm…" at bounding box center [518, 351] width 306 height 827
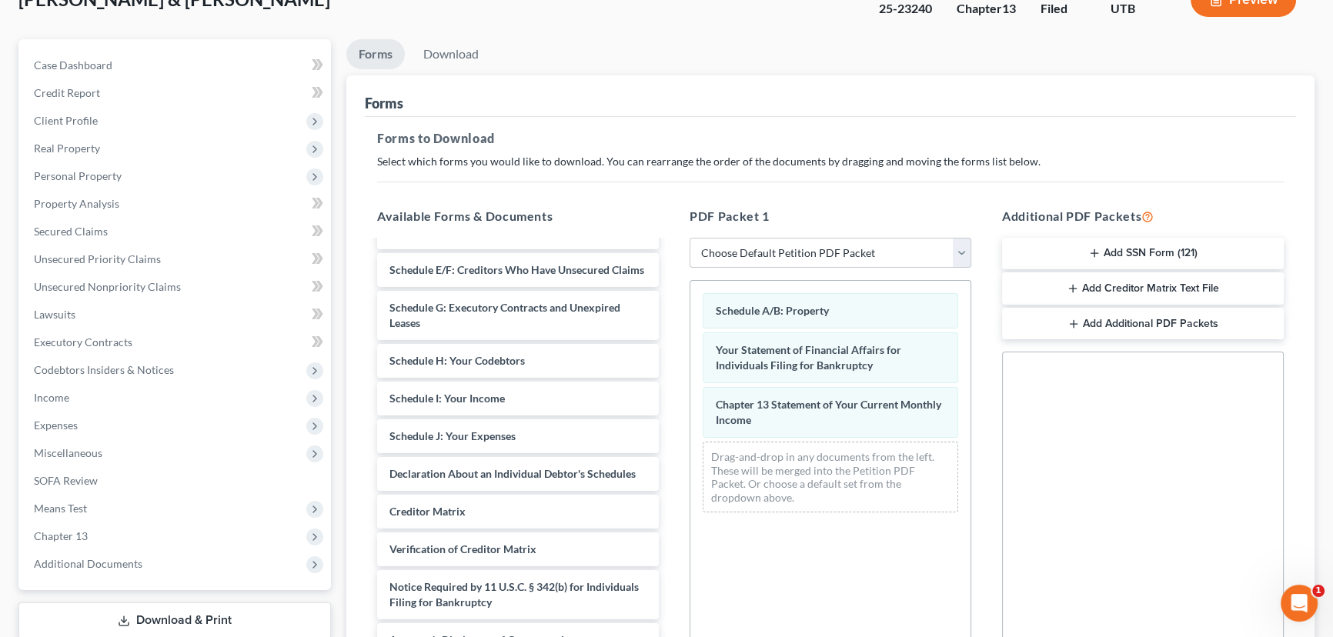
scroll to position [312, 0]
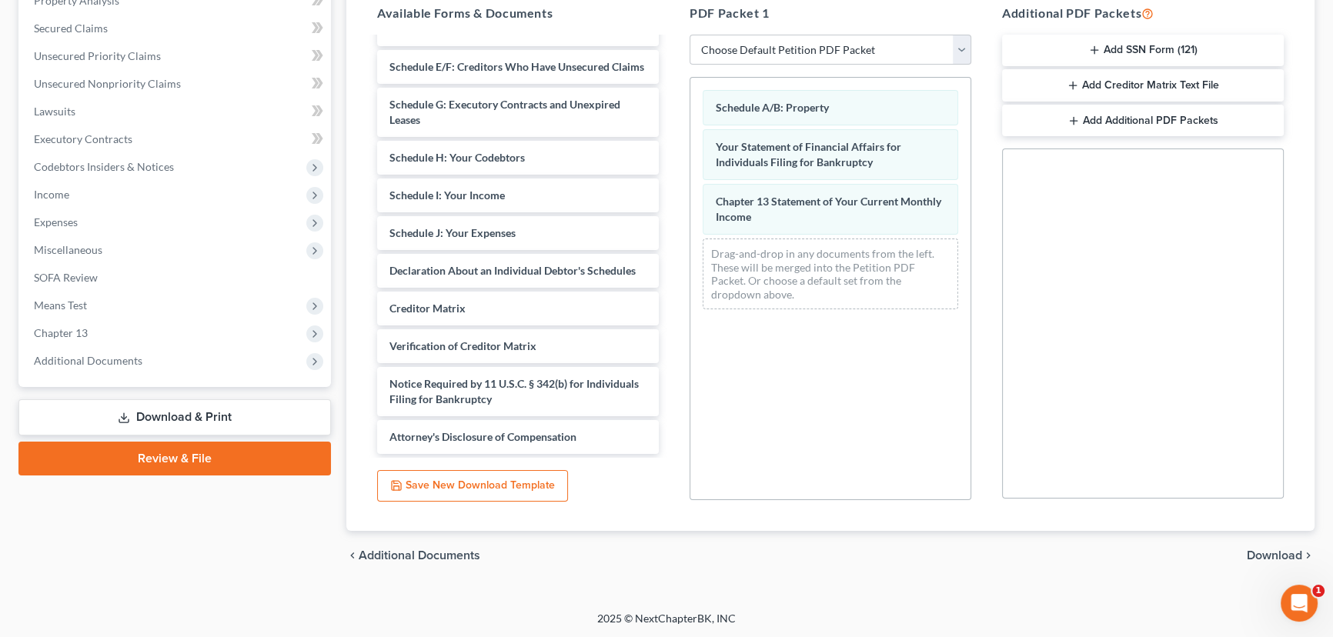
click at [987, 556] on span "Download" at bounding box center [1273, 555] width 55 height 12
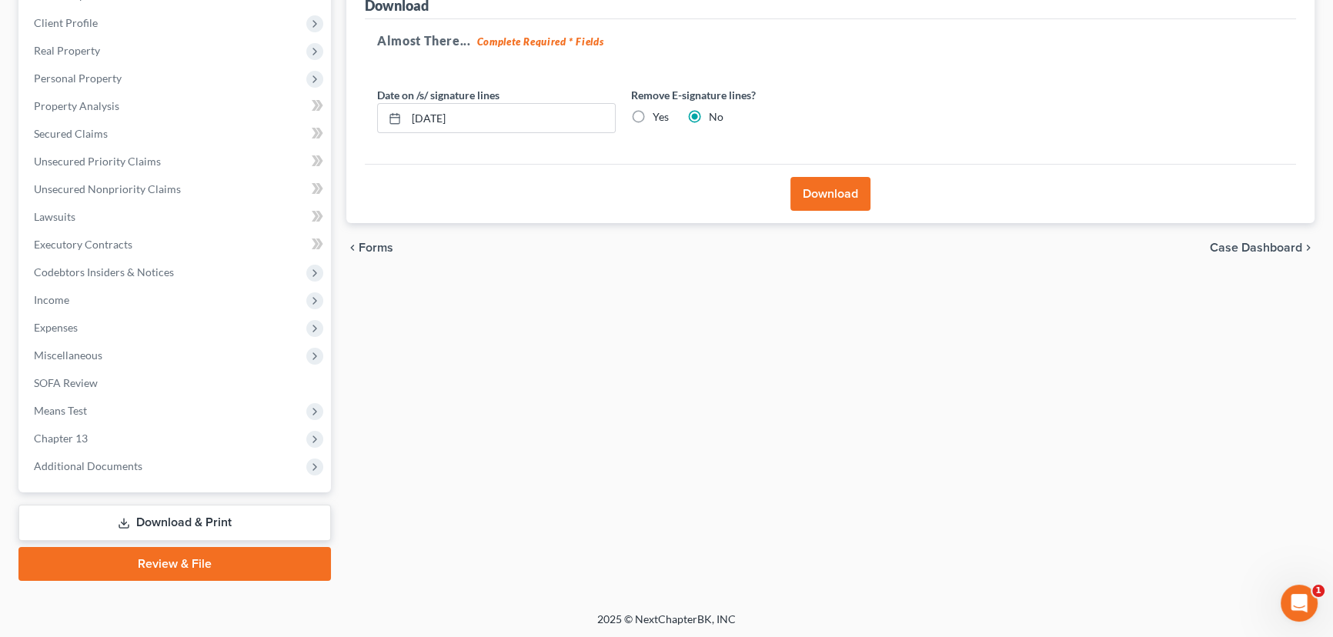
click at [825, 188] on button "Download" at bounding box center [830, 194] width 80 height 34
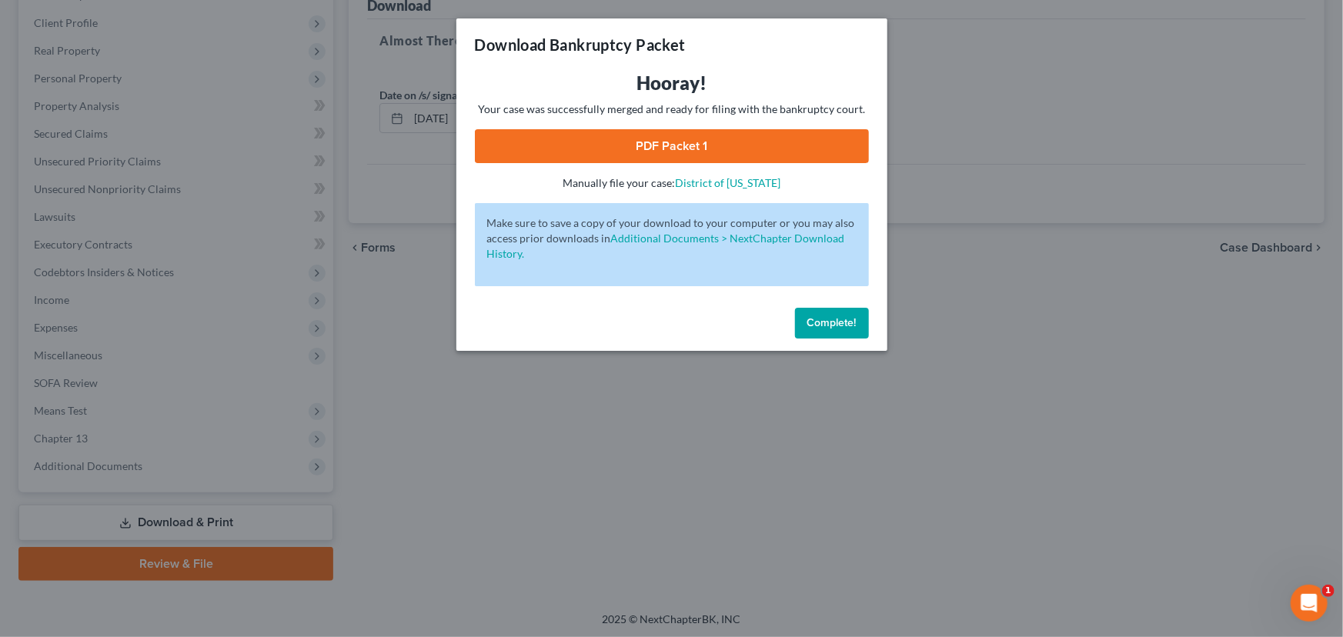
click at [744, 141] on link "PDF Packet 1" at bounding box center [672, 146] width 394 height 34
click at [830, 316] on span "Complete!" at bounding box center [831, 322] width 49 height 13
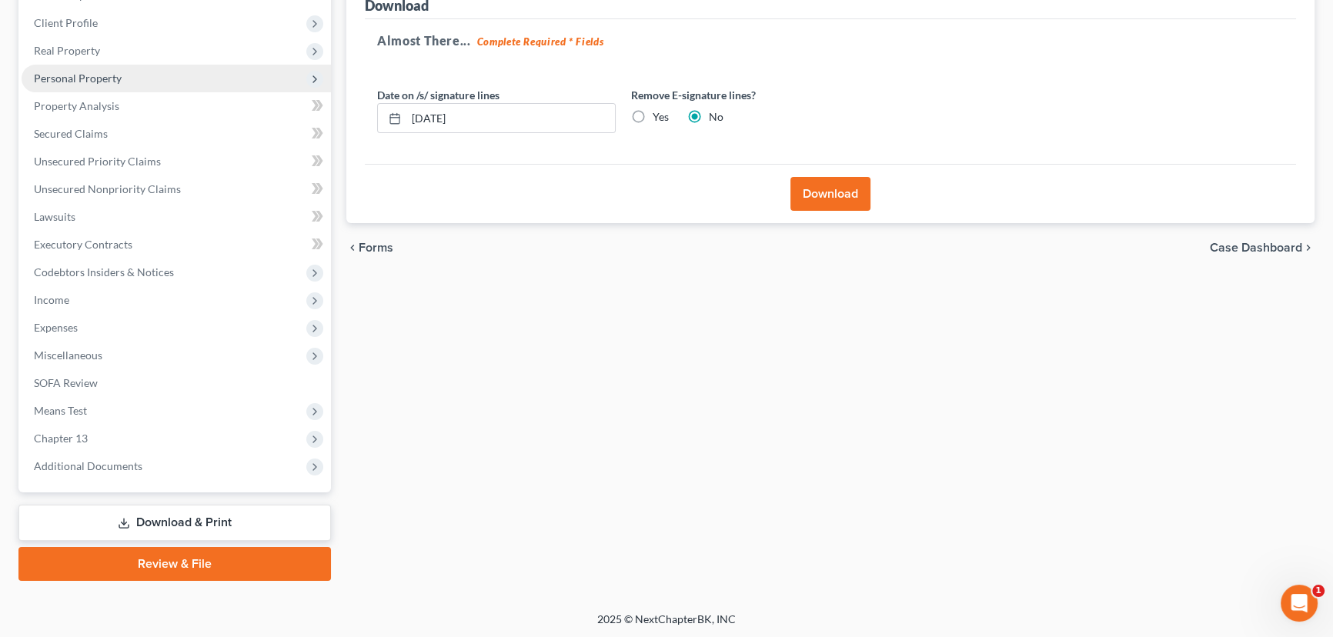
click at [92, 75] on span "Personal Property" at bounding box center [78, 78] width 88 height 13
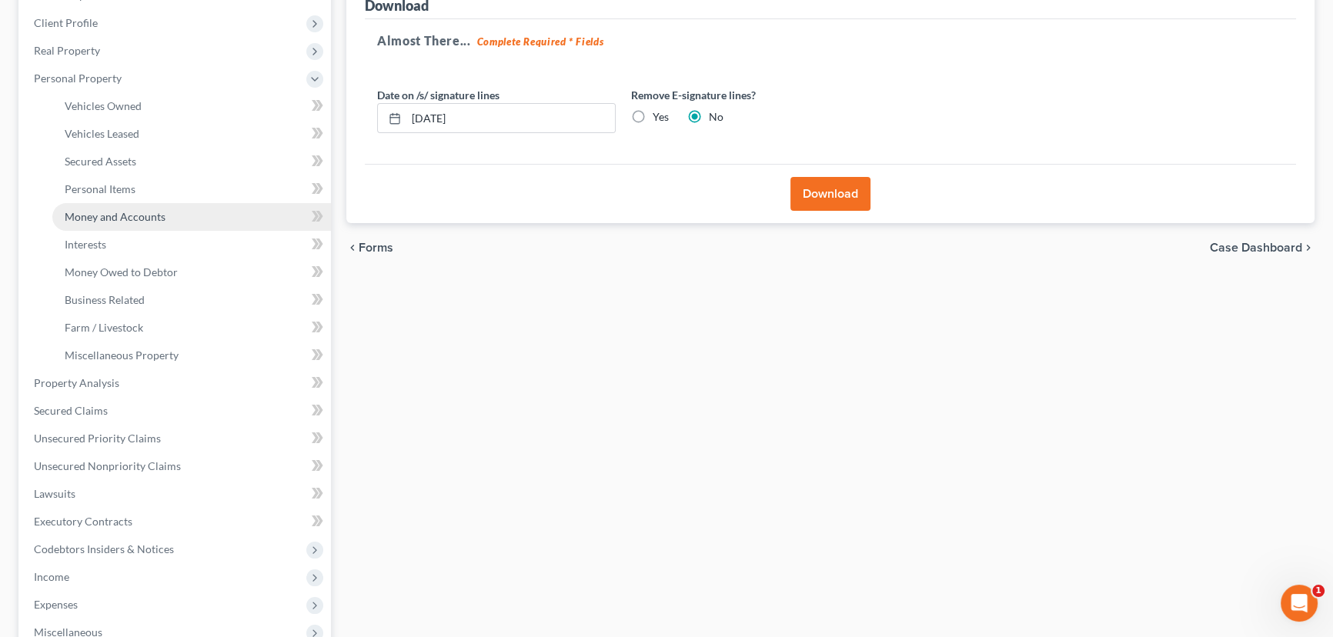
click at [110, 211] on span "Money and Accounts" at bounding box center [115, 216] width 101 height 13
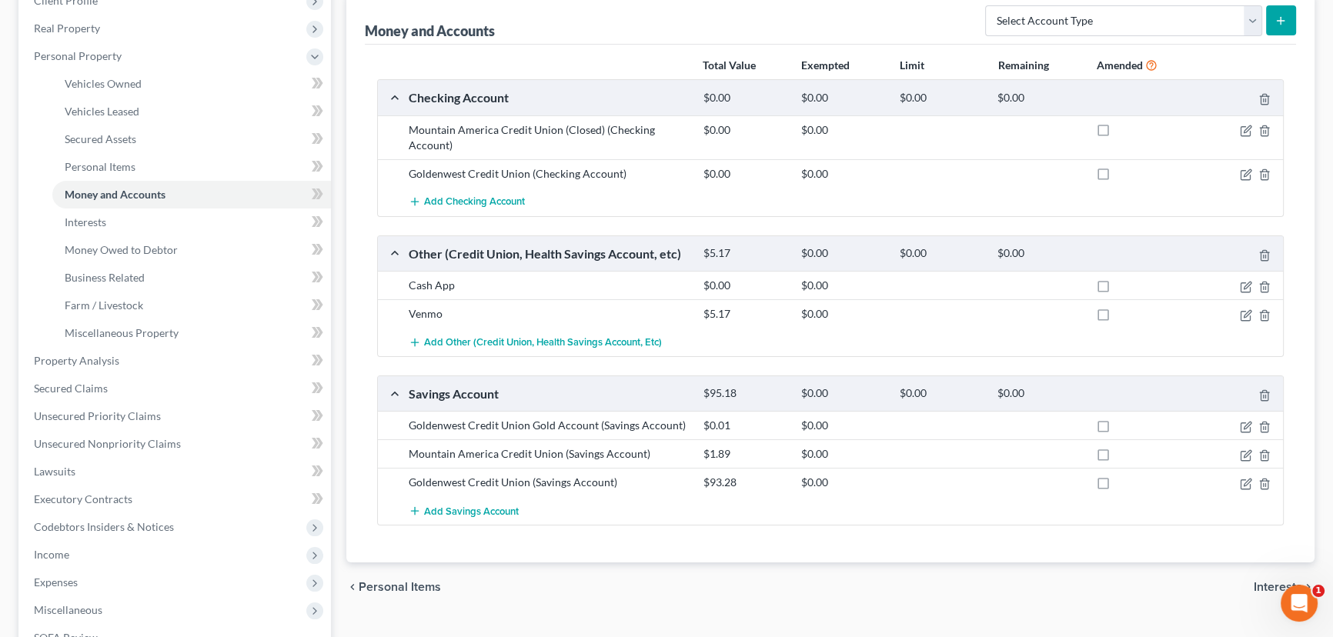
scroll to position [209, 0]
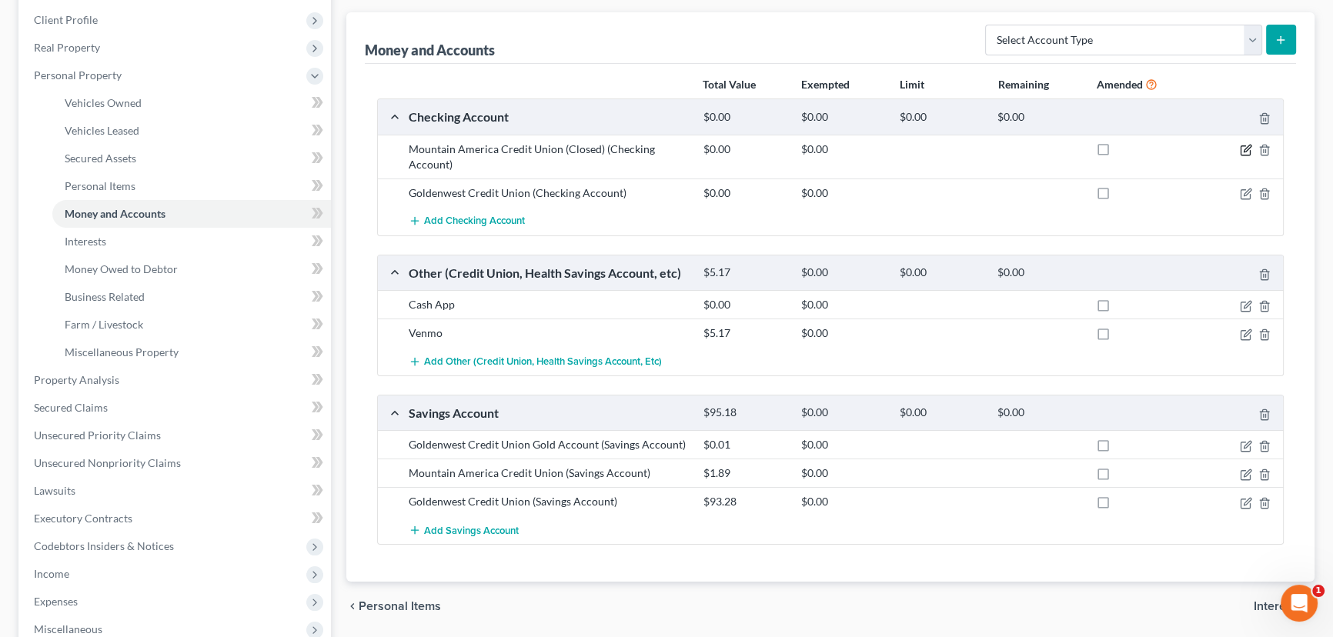
click at [987, 148] on icon "button" at bounding box center [1246, 150] width 12 height 12
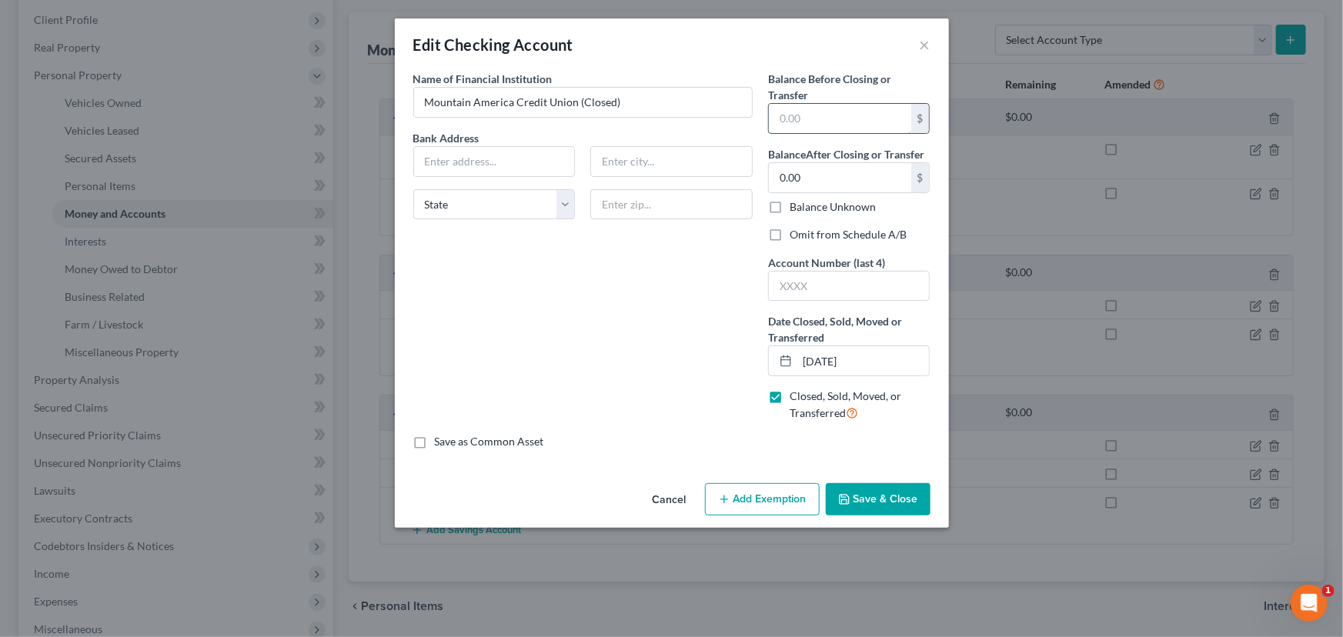
click at [782, 123] on input "text" at bounding box center [840, 118] width 142 height 29
type input "0.00"
click at [865, 497] on button "Save & Close" at bounding box center [878, 499] width 105 height 32
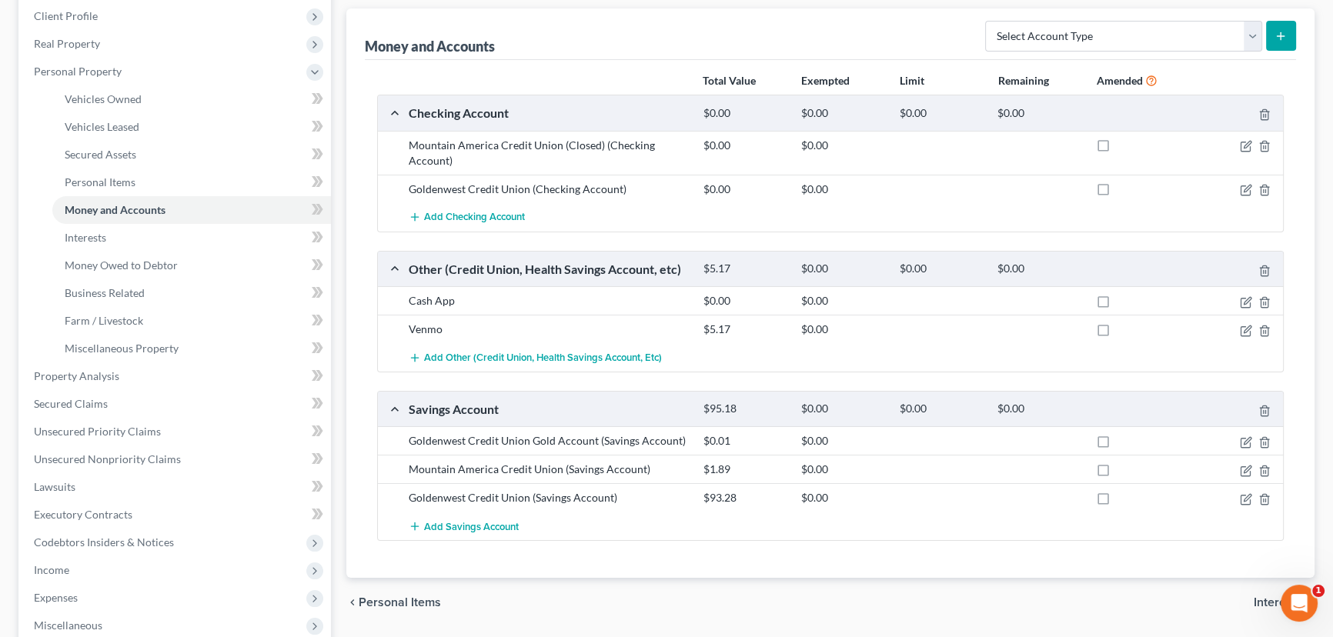
scroll to position [0, 0]
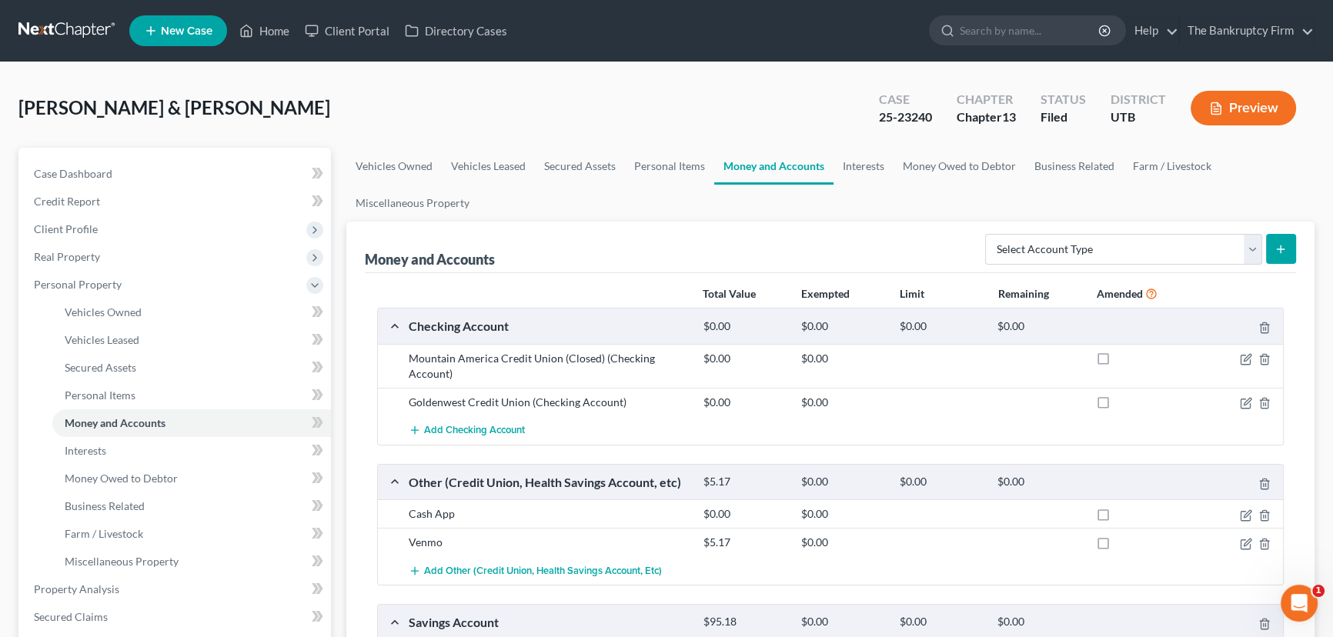
click at [987, 106] on button "Preview" at bounding box center [1242, 108] width 105 height 35
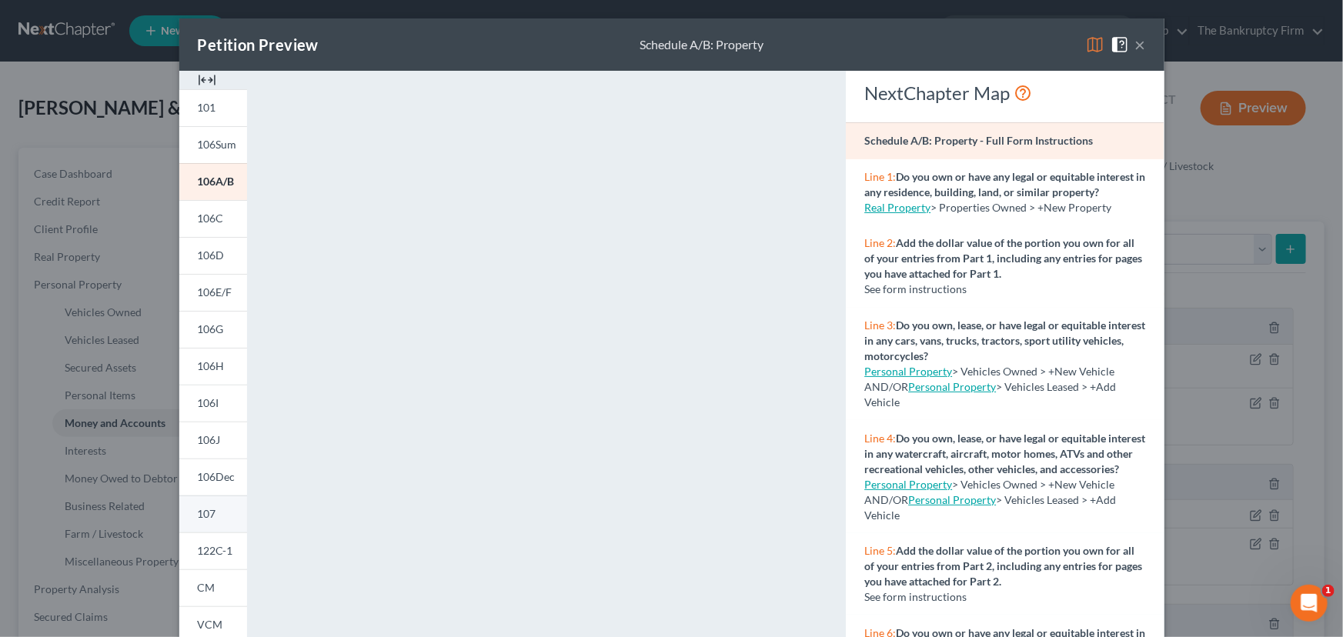
click at [205, 512] on span "107" at bounding box center [207, 513] width 18 height 13
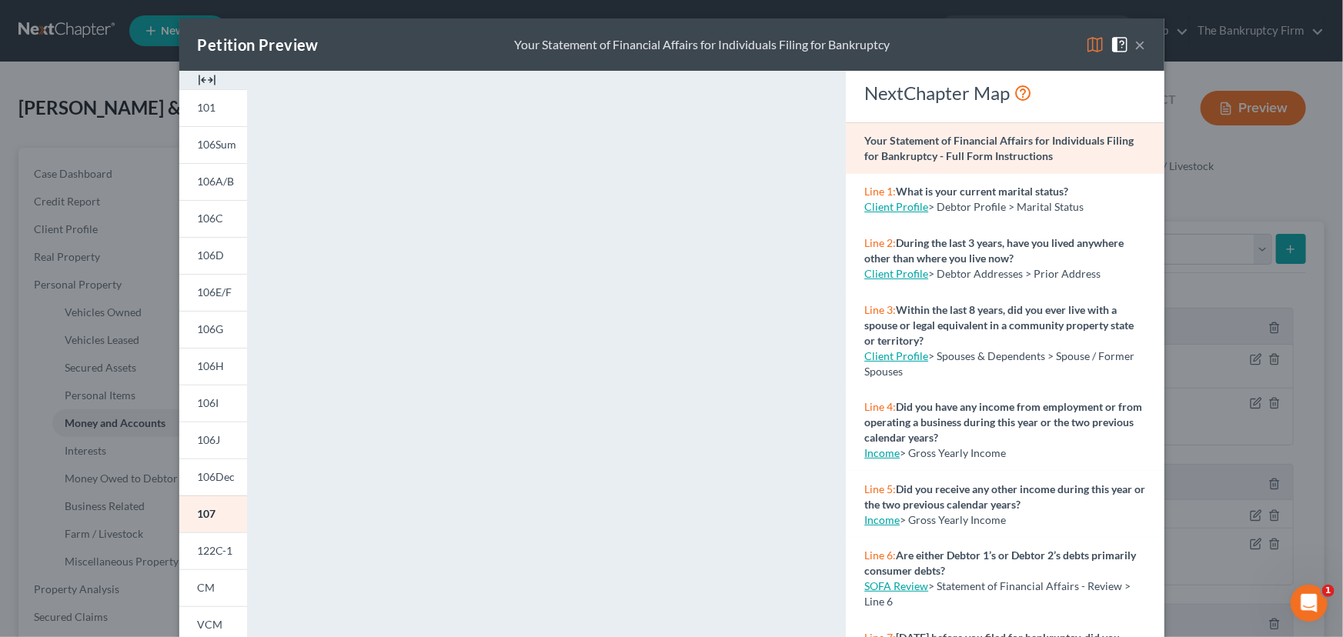
click at [987, 42] on button "×" at bounding box center [1140, 44] width 11 height 18
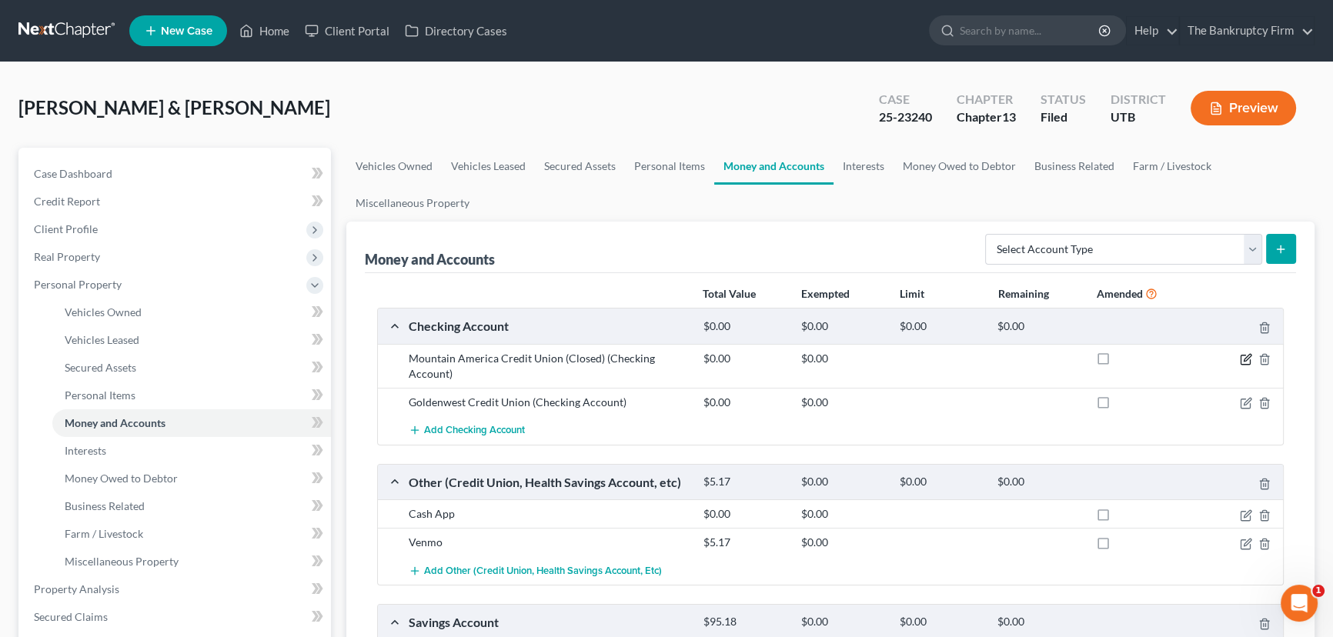
click at [987, 355] on icon "button" at bounding box center [1244, 359] width 9 height 9
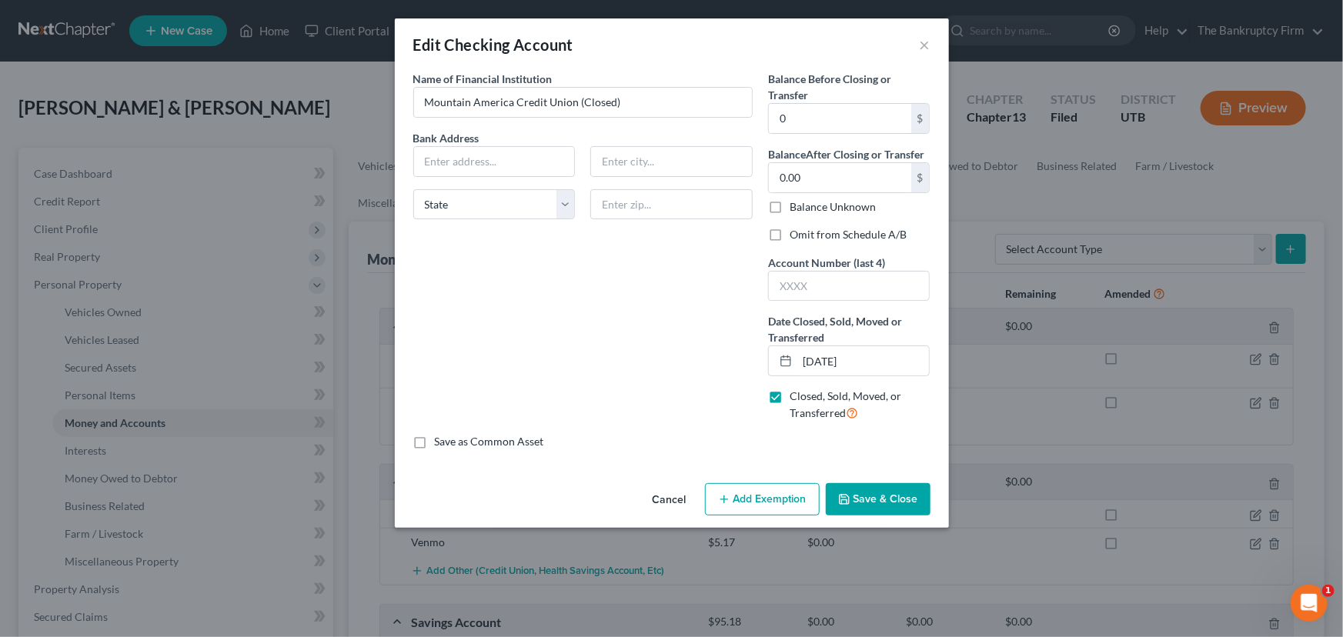
click at [789, 396] on label "Closed, Sold, Moved, or Transferred" at bounding box center [859, 405] width 141 height 33
click at [796, 396] on input "Closed, Sold, Moved, or Transferred" at bounding box center [801, 394] width 10 height 10
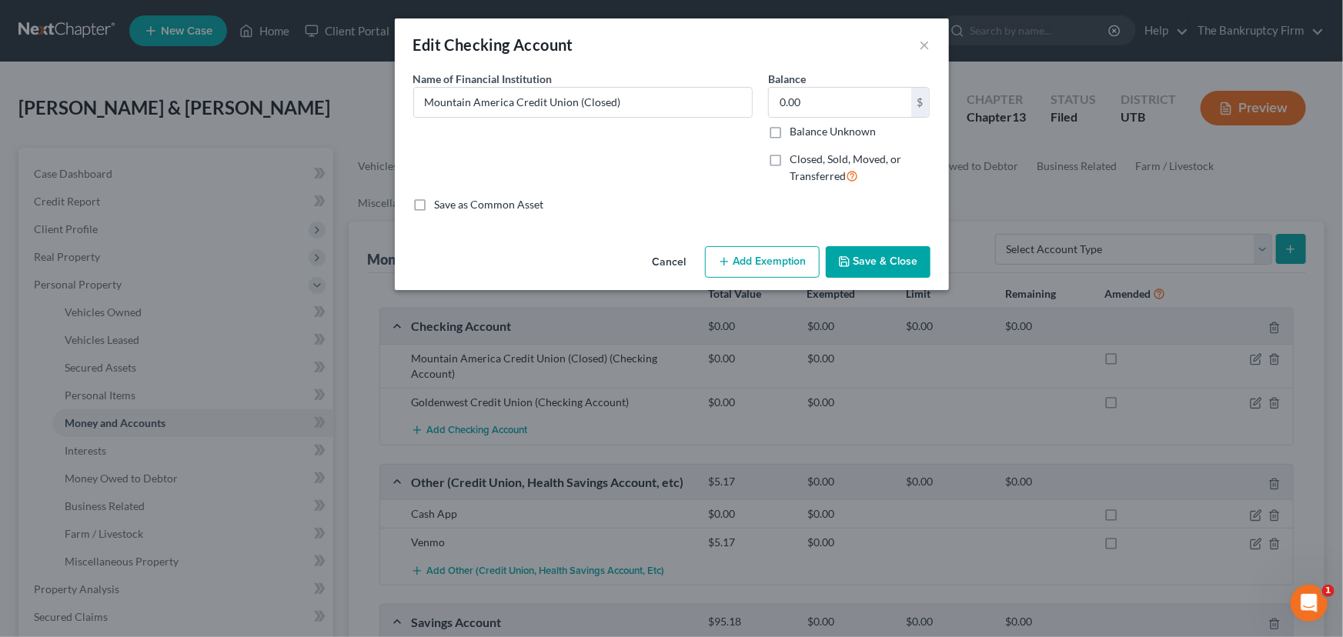
click at [789, 157] on label "Closed, Sold, Moved, or Transferred" at bounding box center [859, 168] width 141 height 33
click at [796, 157] on input "Closed, Sold, Moved, or Transferred" at bounding box center [801, 157] width 10 height 10
checkbox input "true"
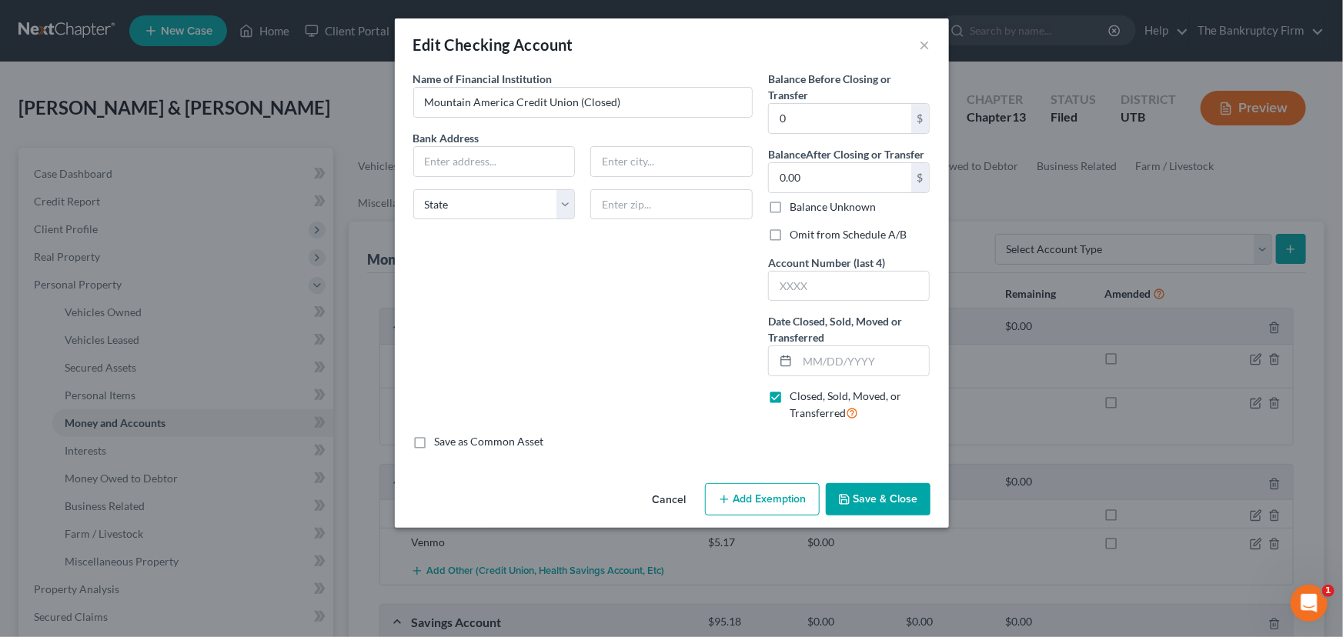
click at [789, 234] on label "Omit from Schedule A/B" at bounding box center [847, 234] width 117 height 15
click at [796, 234] on input "Omit from Schedule A/B" at bounding box center [801, 232] width 10 height 10
checkbox input "true"
click at [886, 498] on button "Save & Close" at bounding box center [878, 499] width 105 height 32
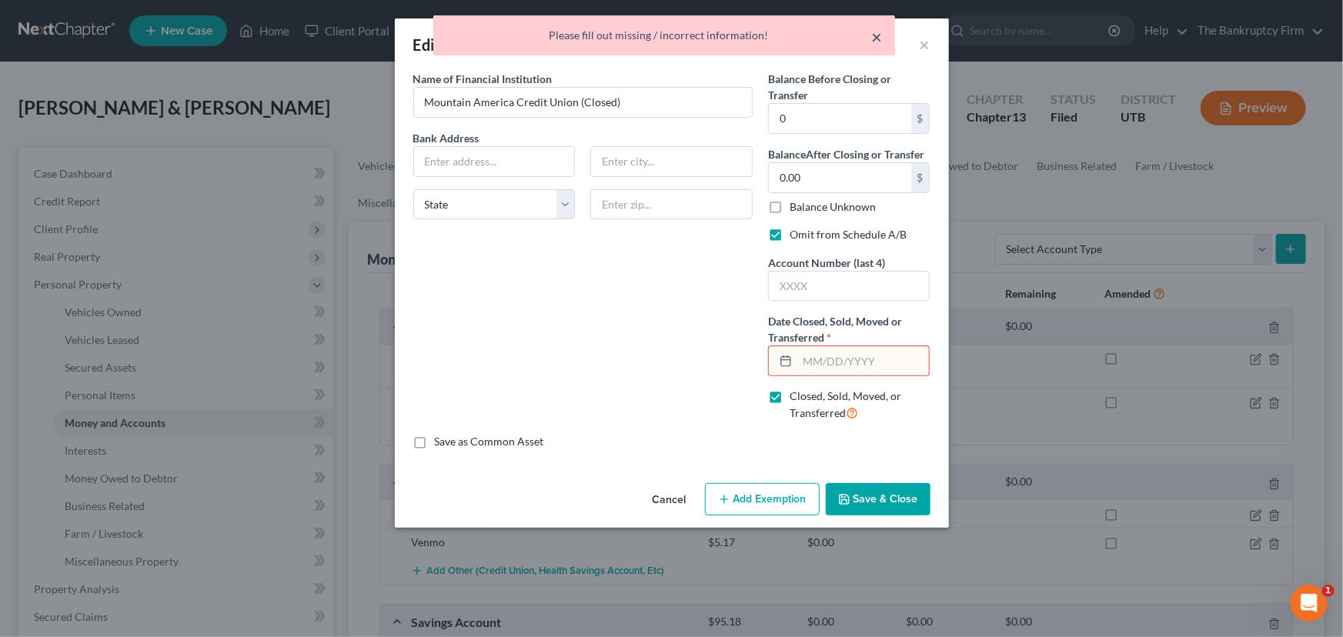
click at [876, 35] on button "×" at bounding box center [877, 37] width 11 height 18
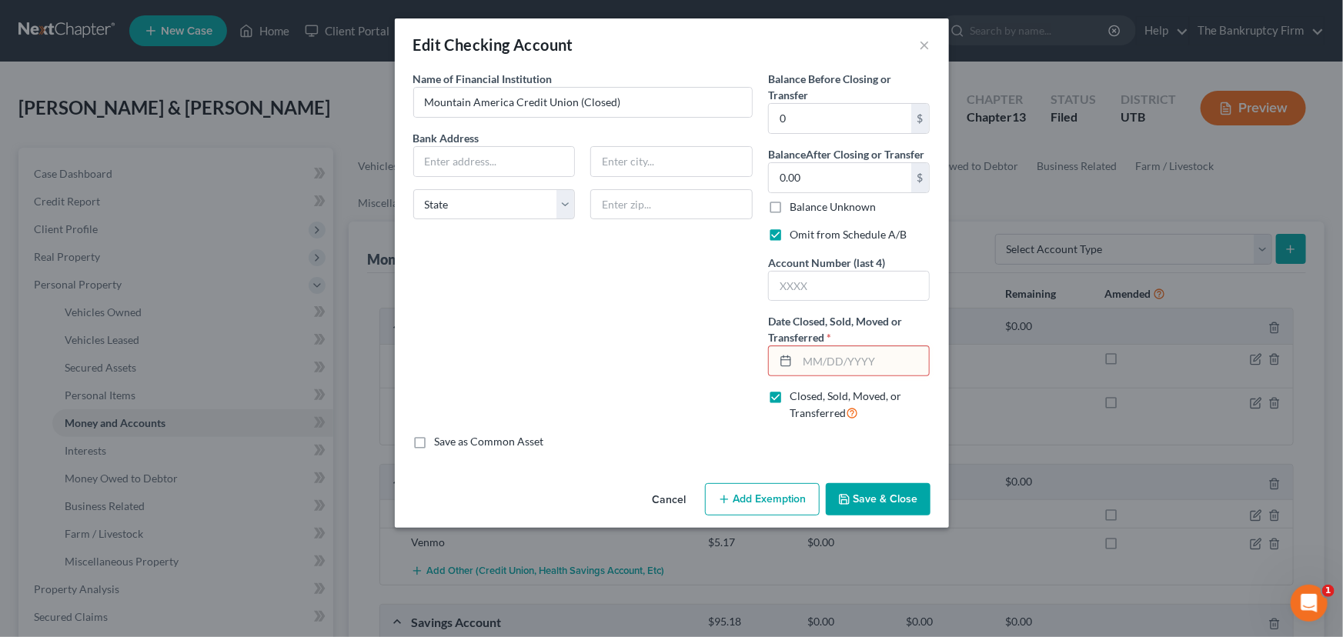
click at [804, 362] on input "text" at bounding box center [863, 360] width 132 height 29
type input "05/12/2024"
click at [883, 502] on button "Save & Close" at bounding box center [878, 499] width 105 height 32
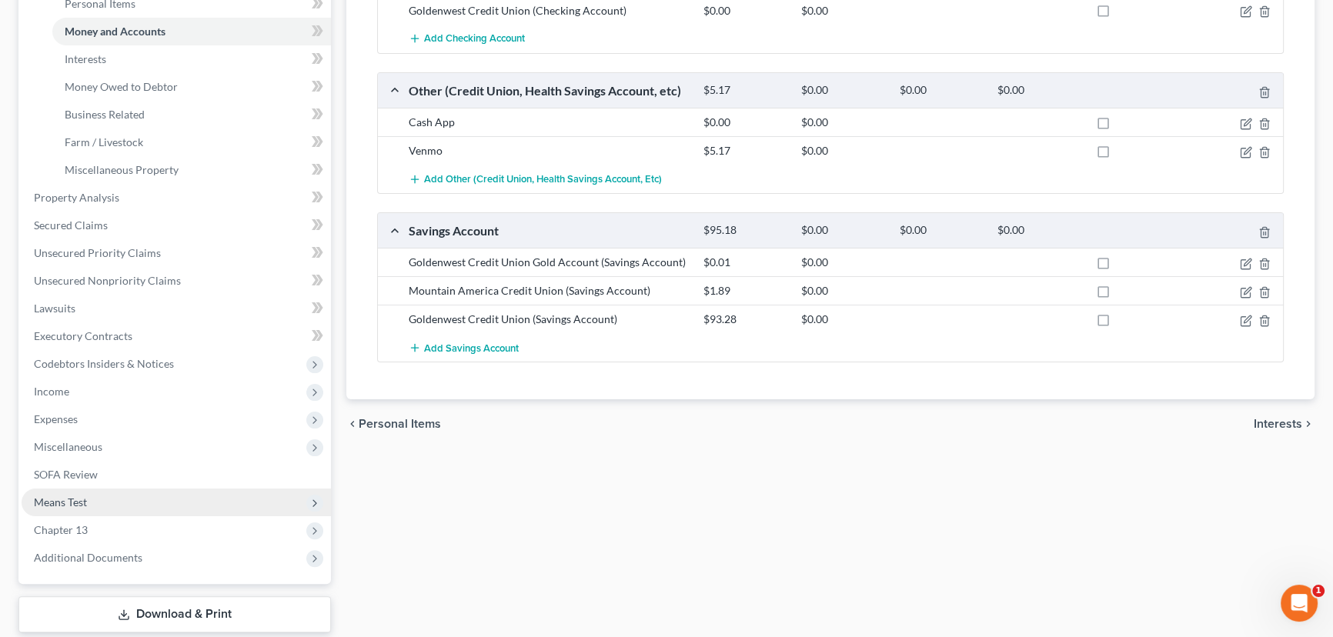
scroll to position [419, 0]
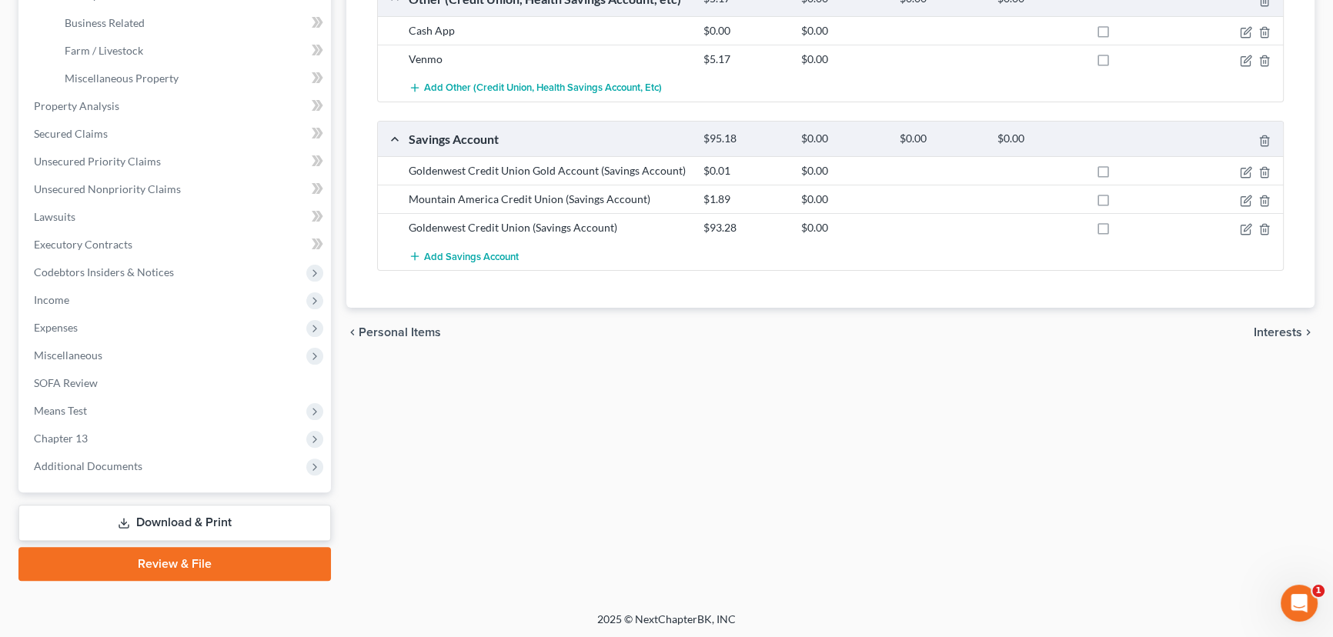
click at [182, 519] on link "Download & Print" at bounding box center [174, 523] width 312 height 36
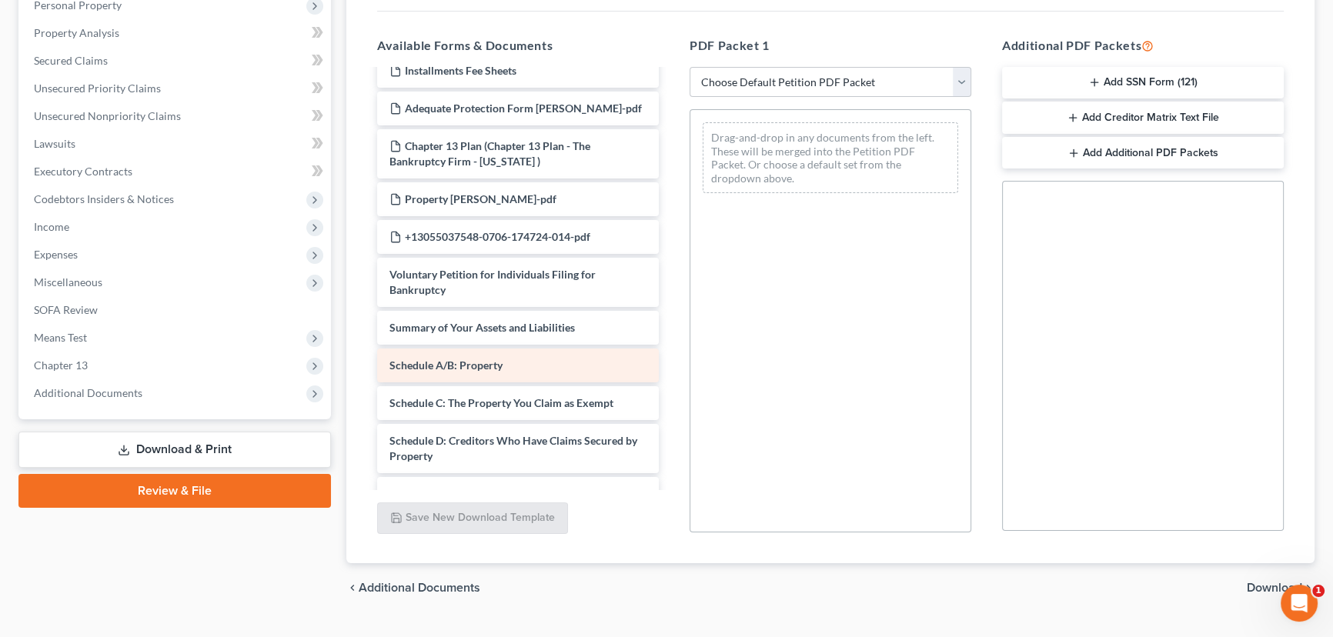
scroll to position [69, 0]
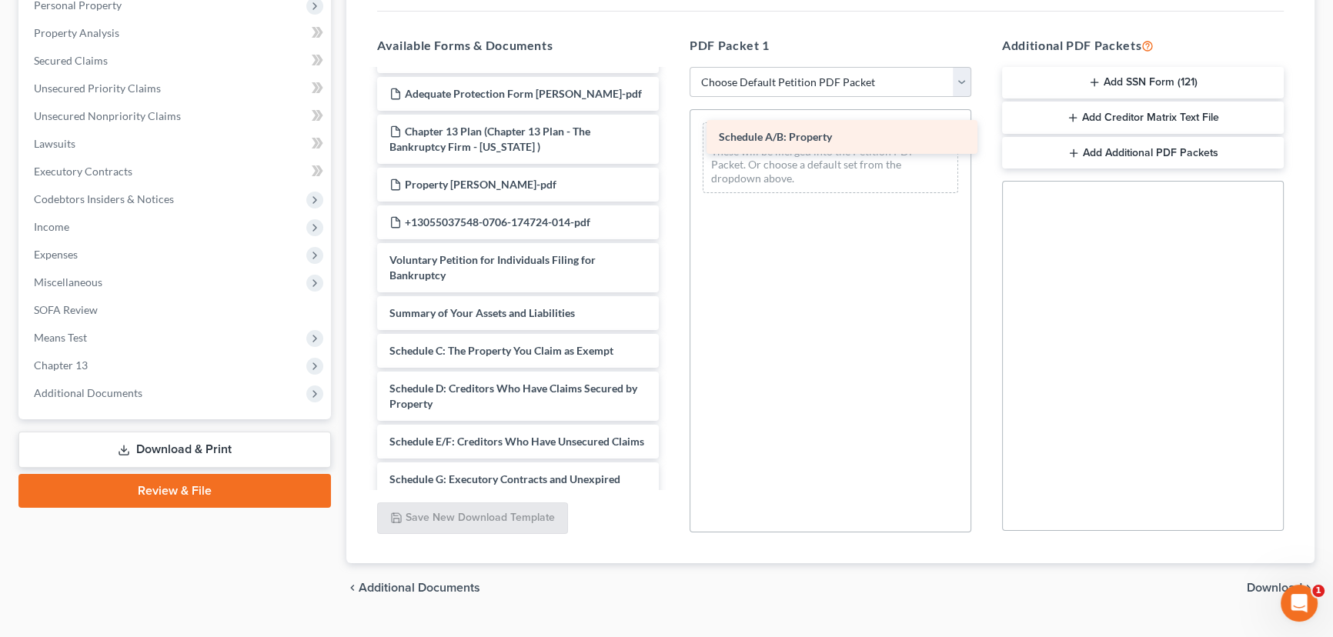
drag, startPoint x: 495, startPoint y: 345, endPoint x: 810, endPoint y: 144, distance: 373.3
click at [671, 132] on div "Schedule A/B: Property taxdecdso (19)-pdf Installments Fee Sheets Adequate Prot…" at bounding box center [518, 468] width 306 height 933
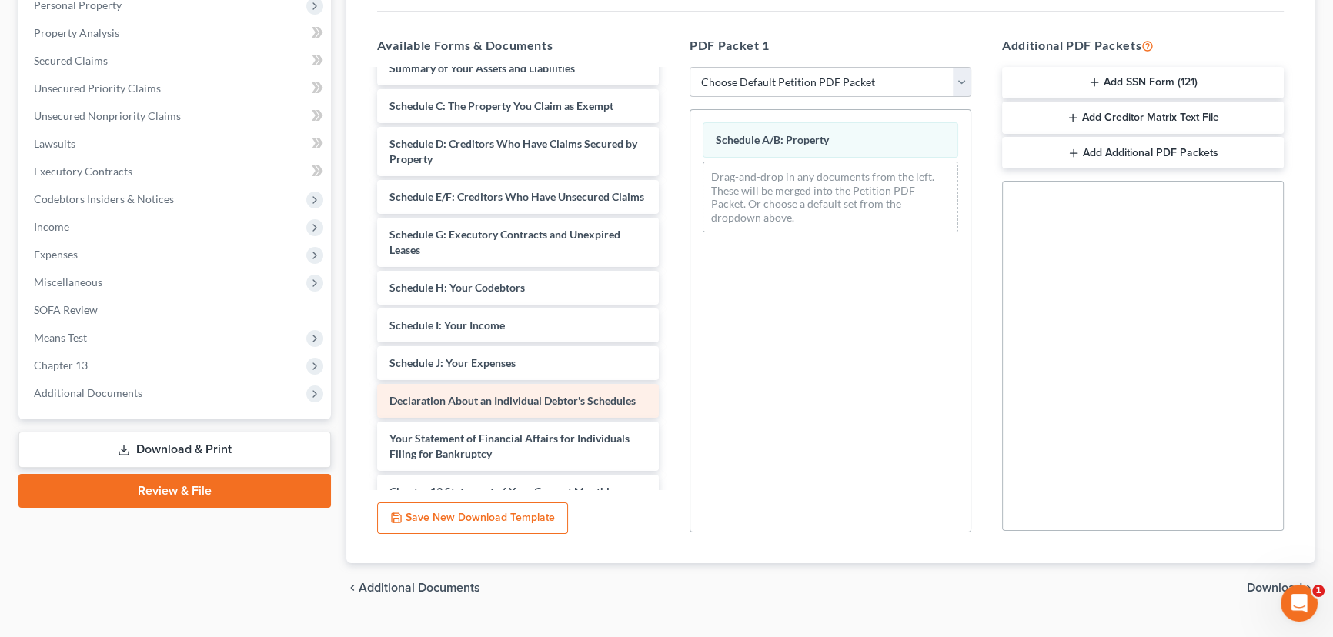
scroll to position [419, 0]
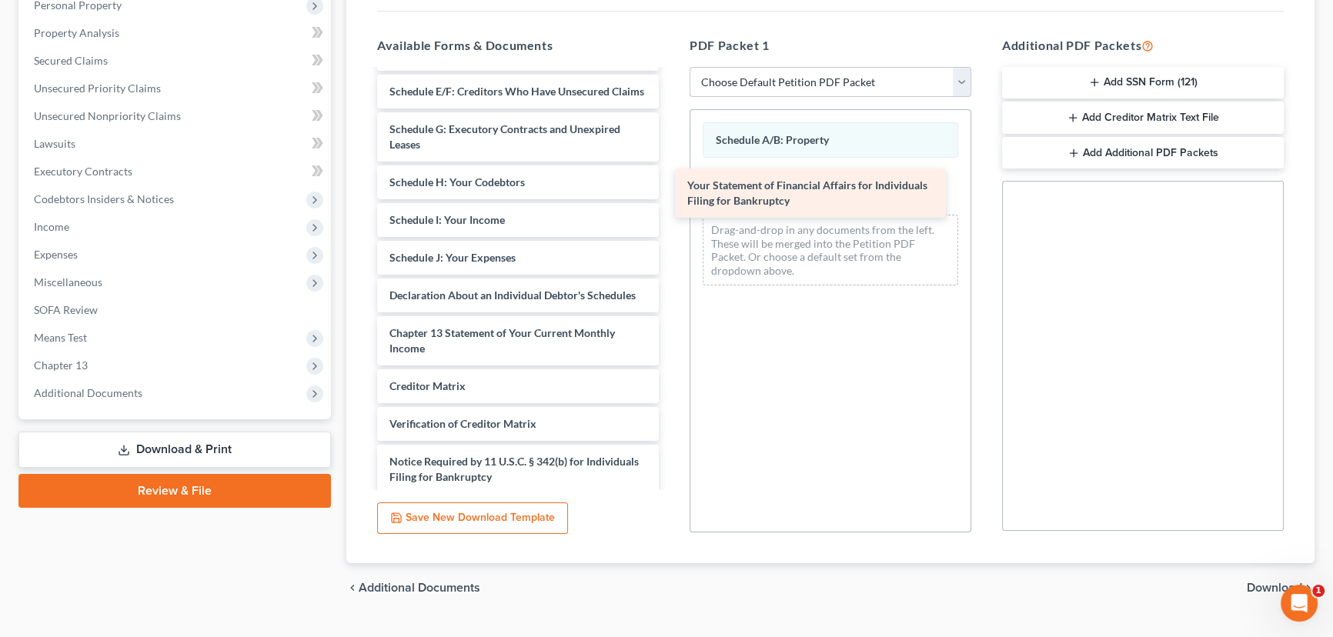
drag, startPoint x: 497, startPoint y: 365, endPoint x: 779, endPoint y: 210, distance: 322.3
click at [671, 186] on div "Your Statement of Financial Affairs for Individuals Filing for Bankruptcy taxde…" at bounding box center [518, 91] width 306 height 880
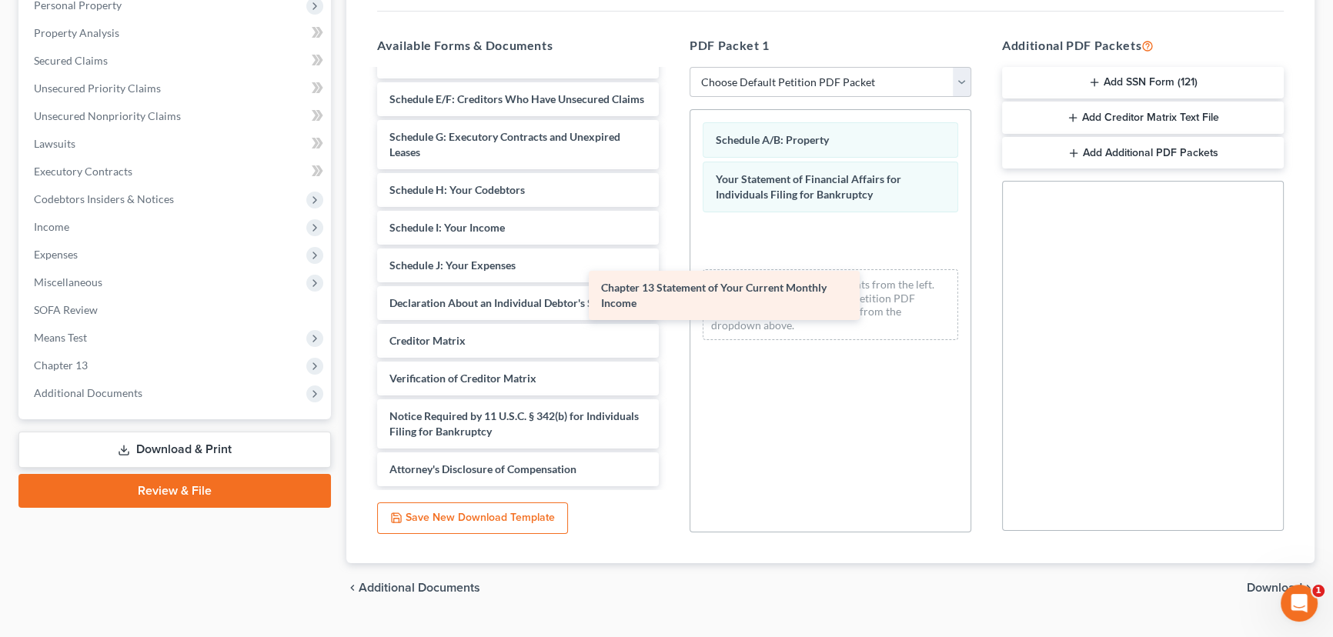
scroll to position [442, 0]
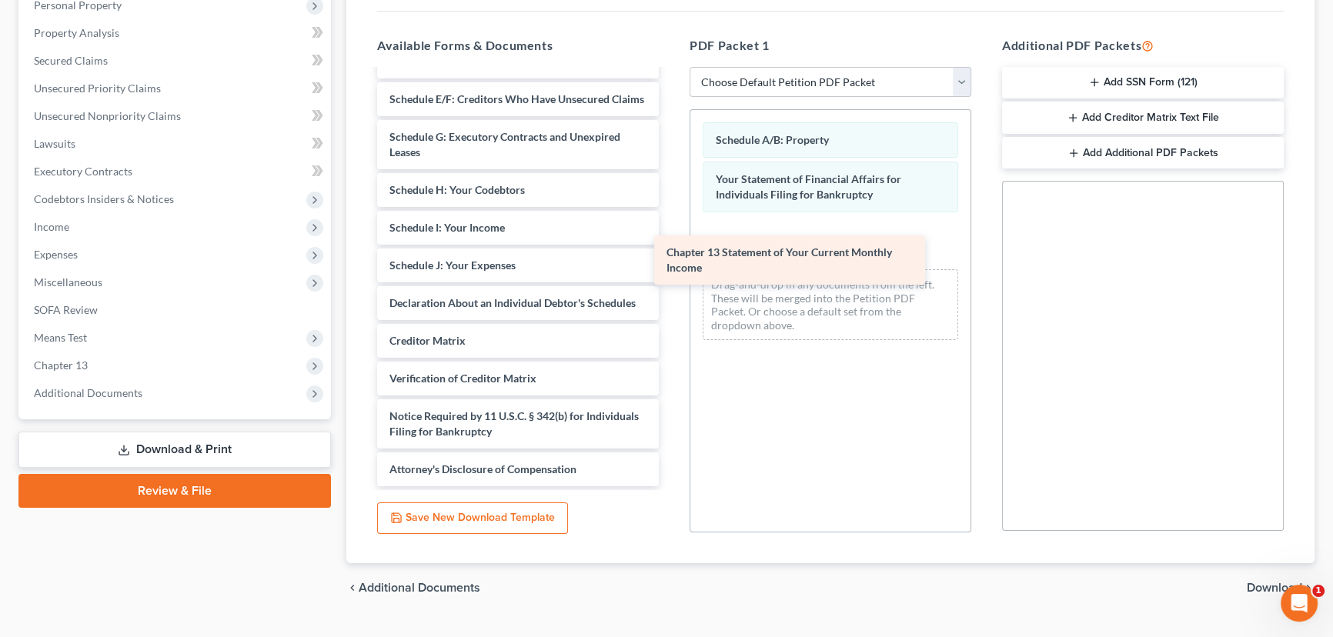
drag, startPoint x: 498, startPoint y: 296, endPoint x: 857, endPoint y: 269, distance: 360.4
click at [671, 261] on div "Chapter 13 Statement of Your Current Monthly Income taxdecdso (19)-pdf Installm…" at bounding box center [518, 72] width 306 height 827
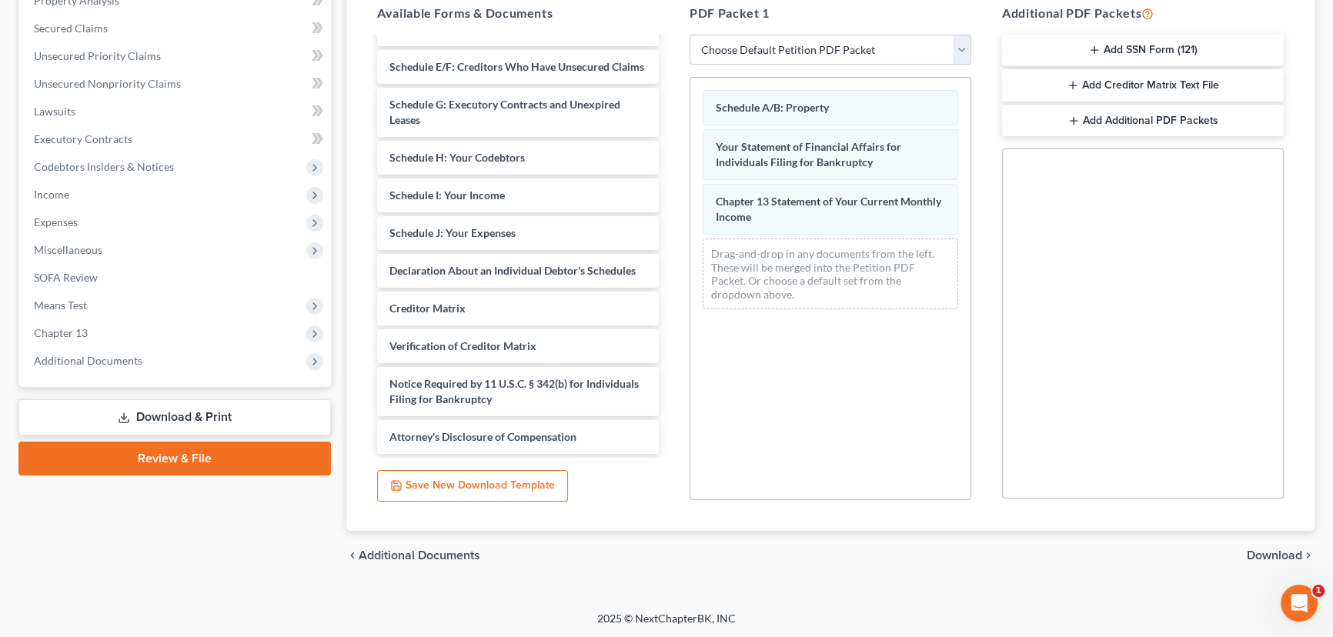
click at [987, 558] on span "Download" at bounding box center [1273, 555] width 55 height 12
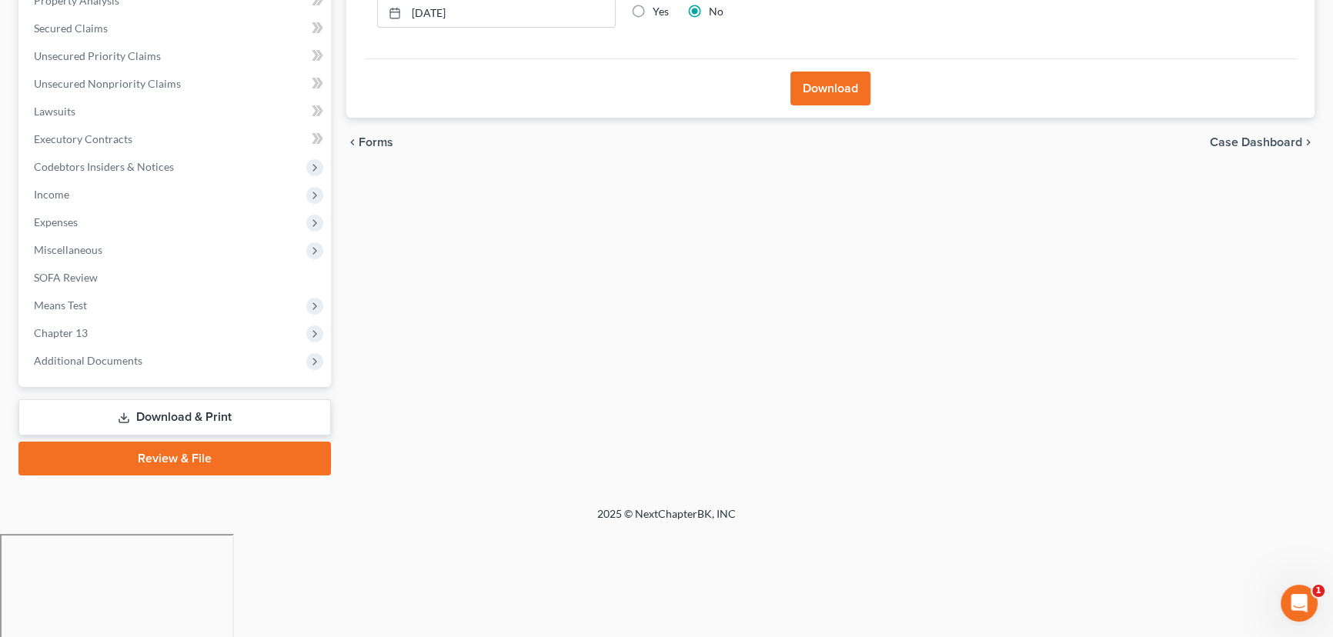
scroll to position [206, 0]
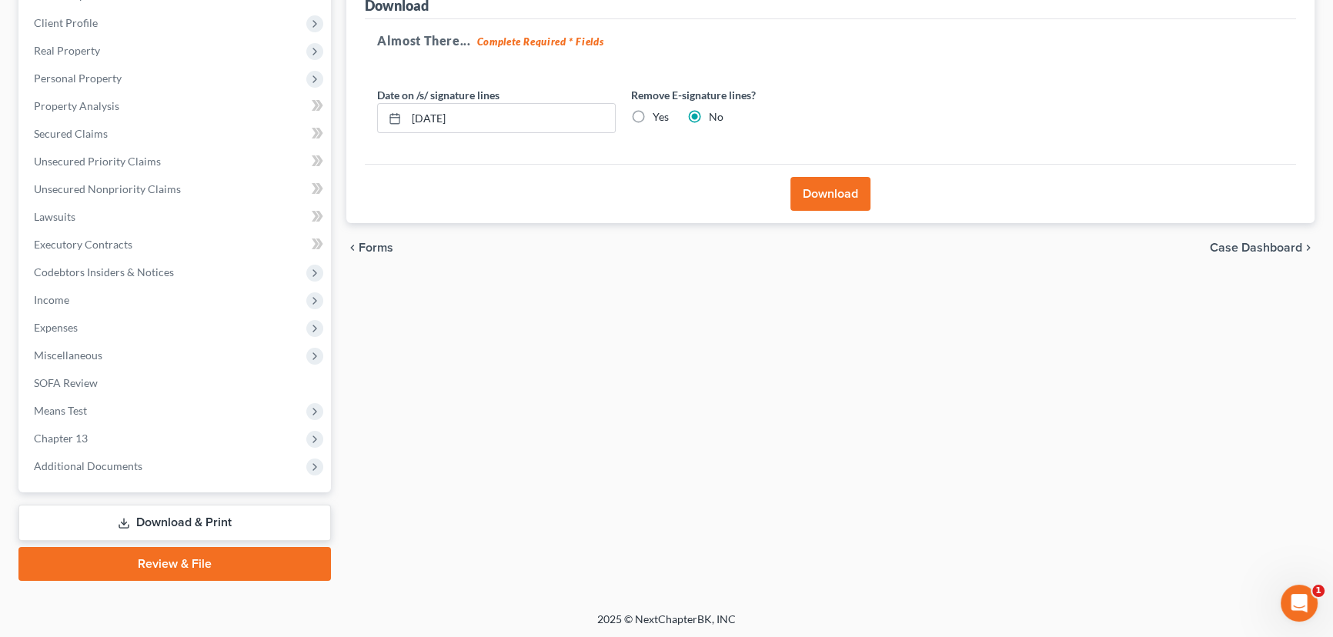
click at [825, 189] on button "Download" at bounding box center [830, 194] width 80 height 34
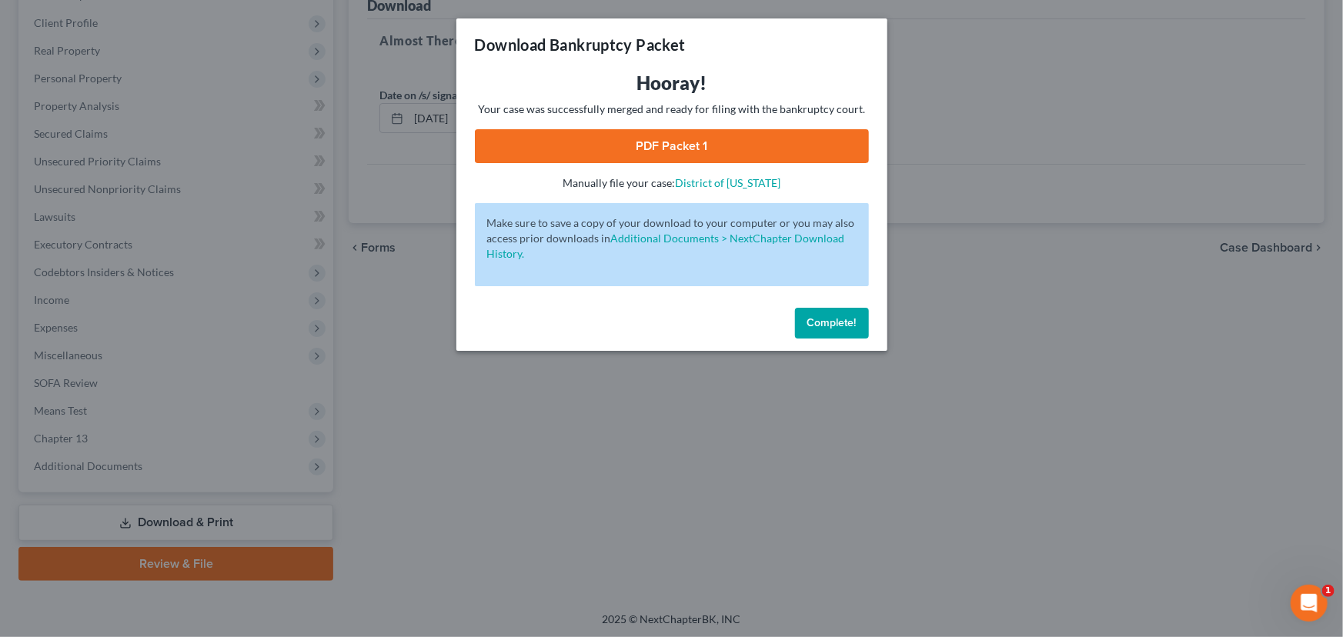
click at [987, 543] on div "Download Bankruptcy Packet Hooray! Your case was successfully merged and ready …" at bounding box center [671, 318] width 1343 height 637
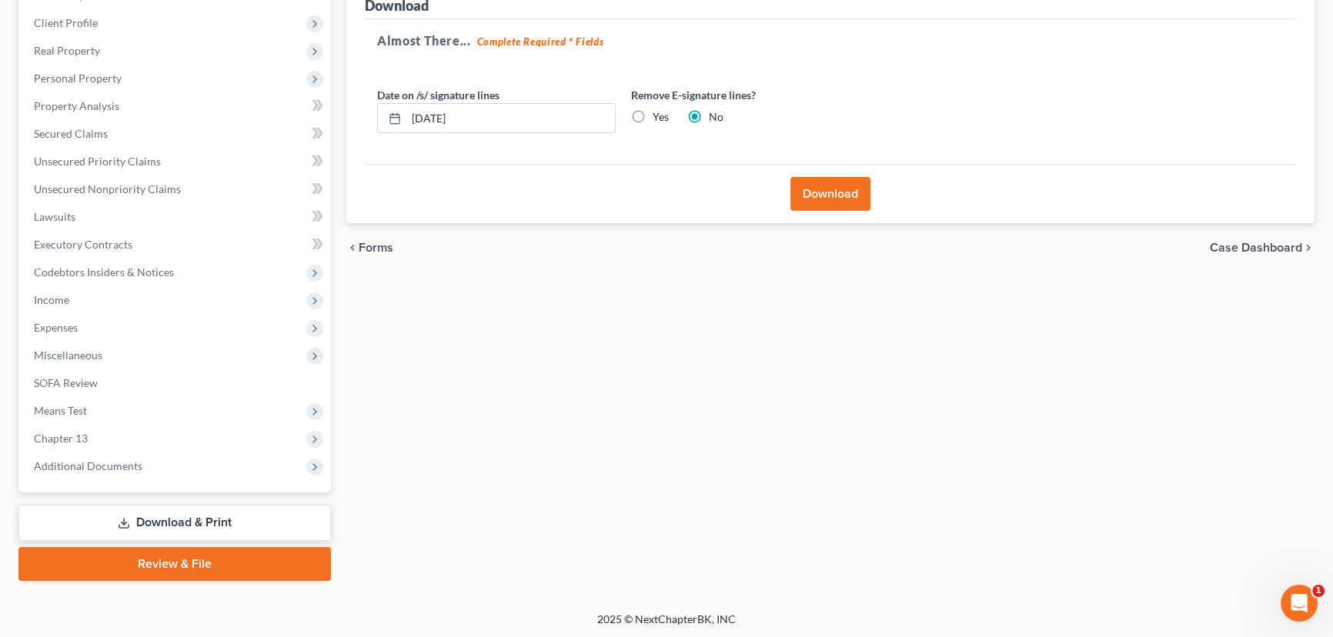
click at [814, 189] on button "Download" at bounding box center [830, 194] width 80 height 34
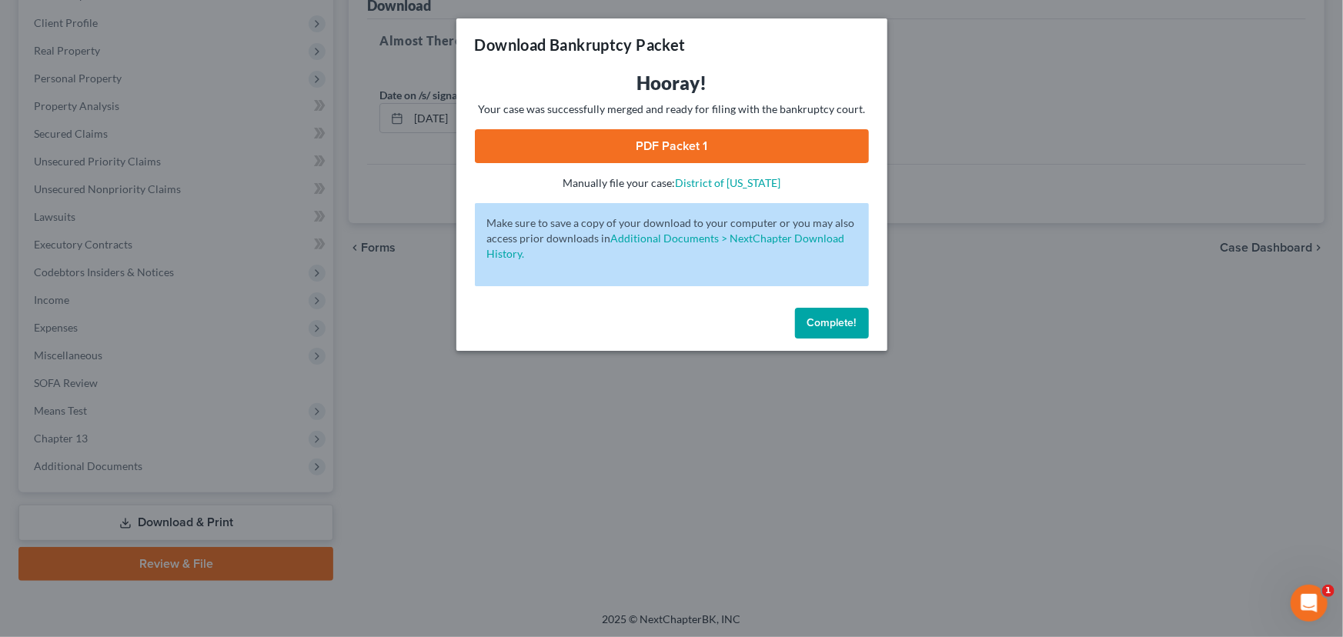
click at [649, 145] on link "PDF Packet 1" at bounding box center [672, 146] width 394 height 34
click at [828, 322] on span "Complete!" at bounding box center [831, 322] width 49 height 13
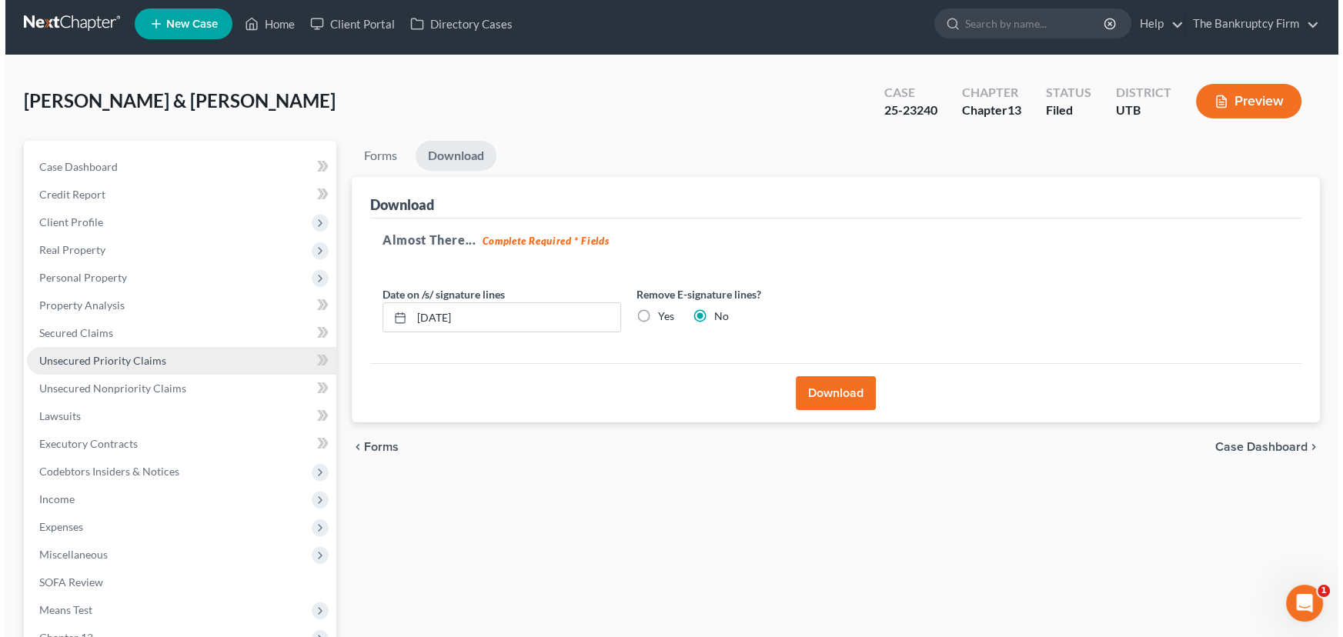
scroll to position [0, 0]
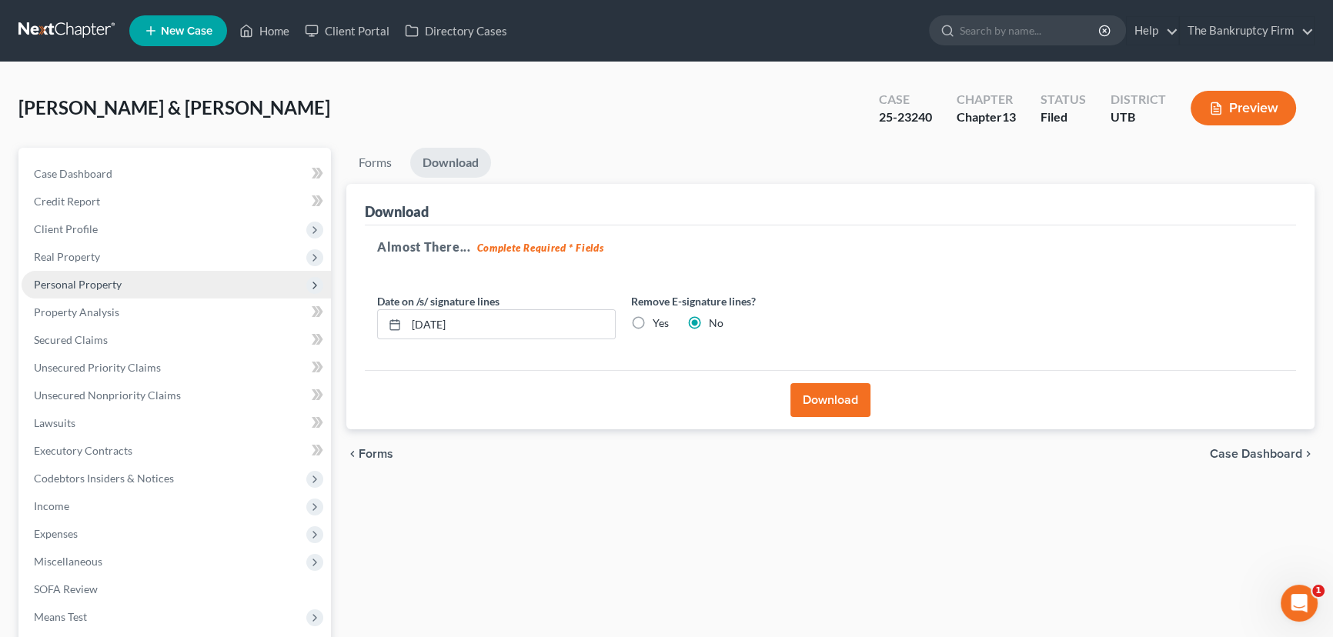
click at [92, 285] on span "Personal Property" at bounding box center [78, 284] width 88 height 13
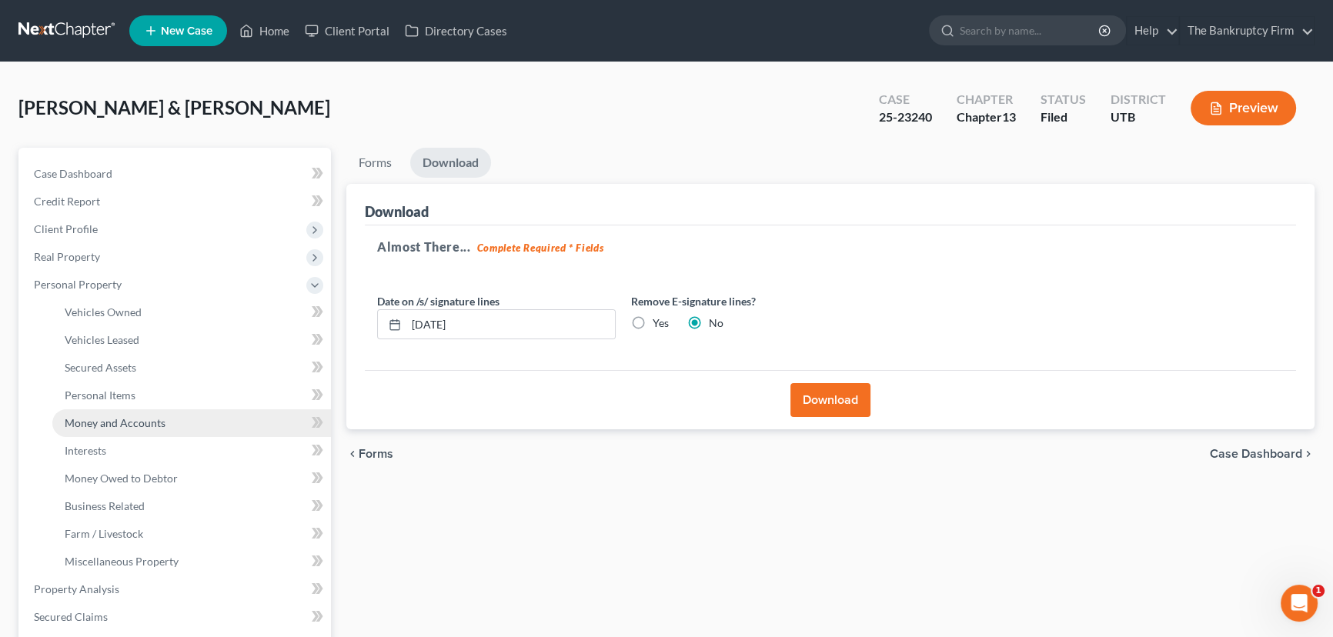
click at [112, 422] on span "Money and Accounts" at bounding box center [115, 422] width 101 height 13
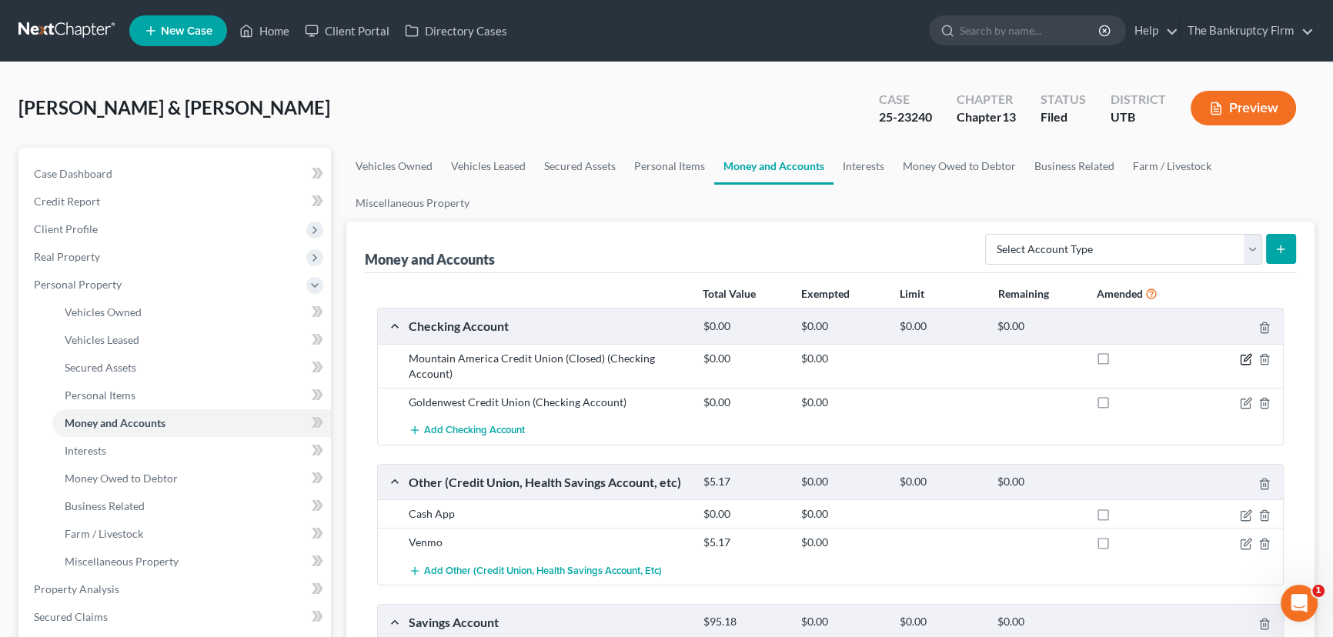
click at [987, 360] on icon "button" at bounding box center [1246, 357] width 7 height 7
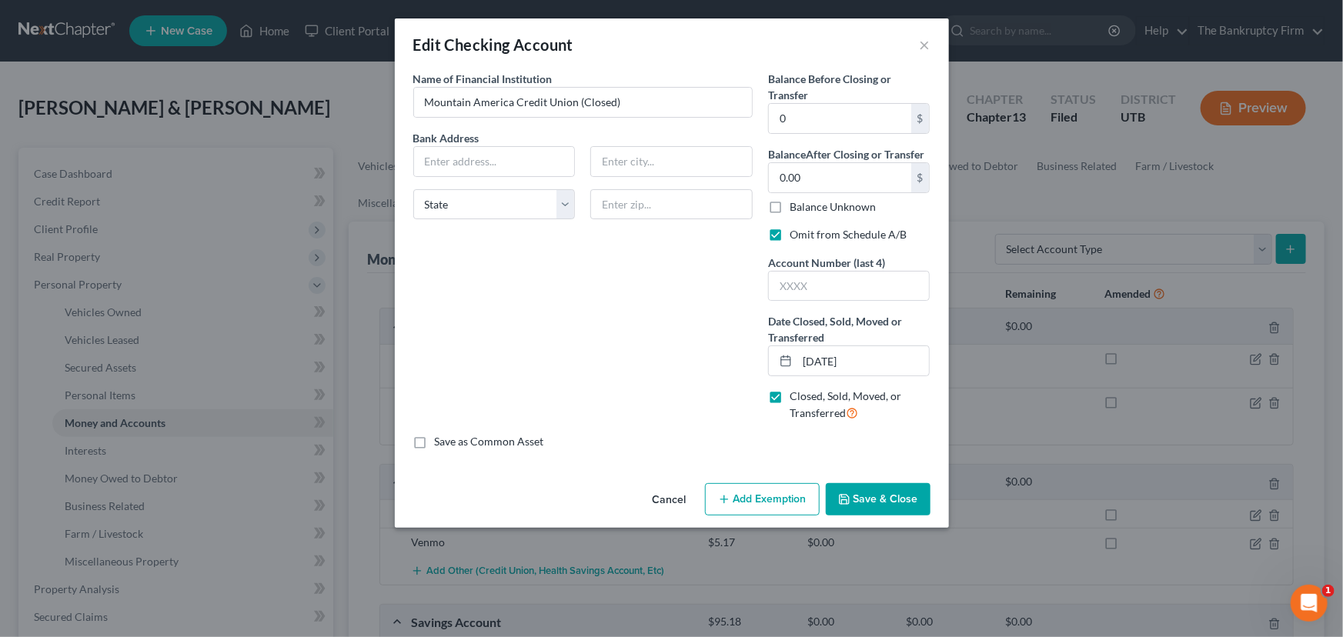
click at [789, 232] on label "Omit from Schedule A/B" at bounding box center [847, 234] width 117 height 15
click at [796, 232] on input "Omit from Schedule A/B" at bounding box center [801, 232] width 10 height 10
checkbox input "false"
drag, startPoint x: 798, startPoint y: 118, endPoint x: 805, endPoint y: 122, distance: 7.9
click at [798, 118] on input "0" at bounding box center [840, 118] width 142 height 29
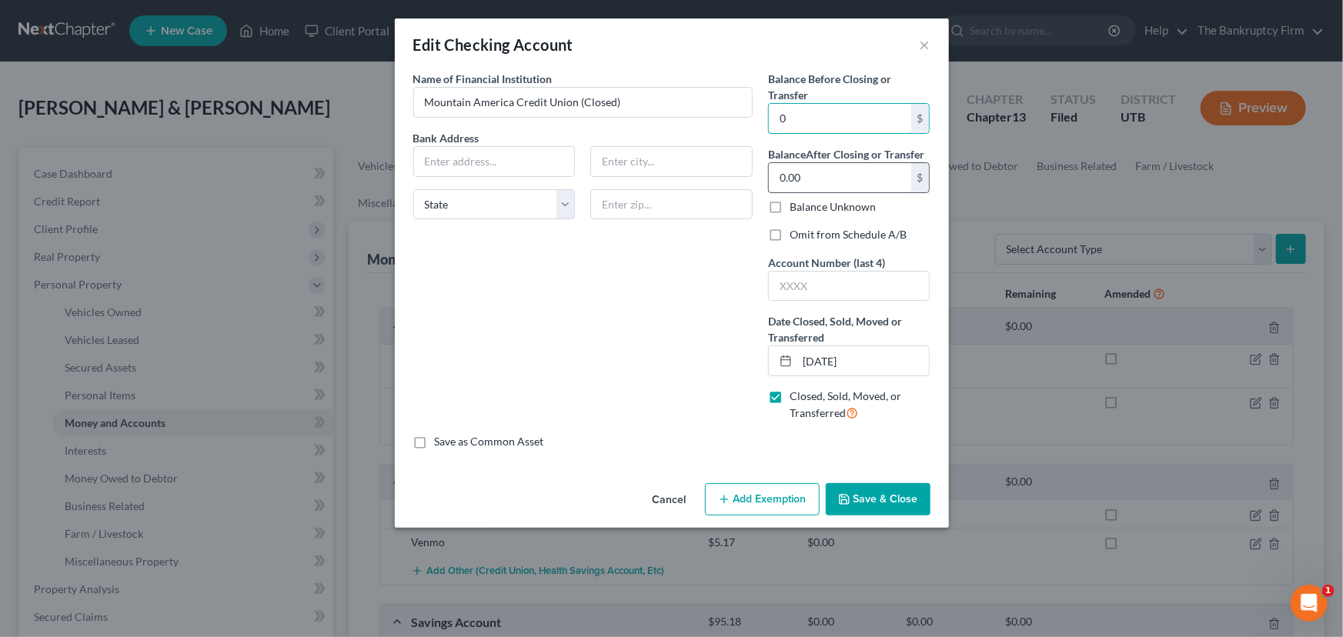
type input "0.00"
click at [871, 502] on button "Save & Close" at bounding box center [878, 499] width 105 height 32
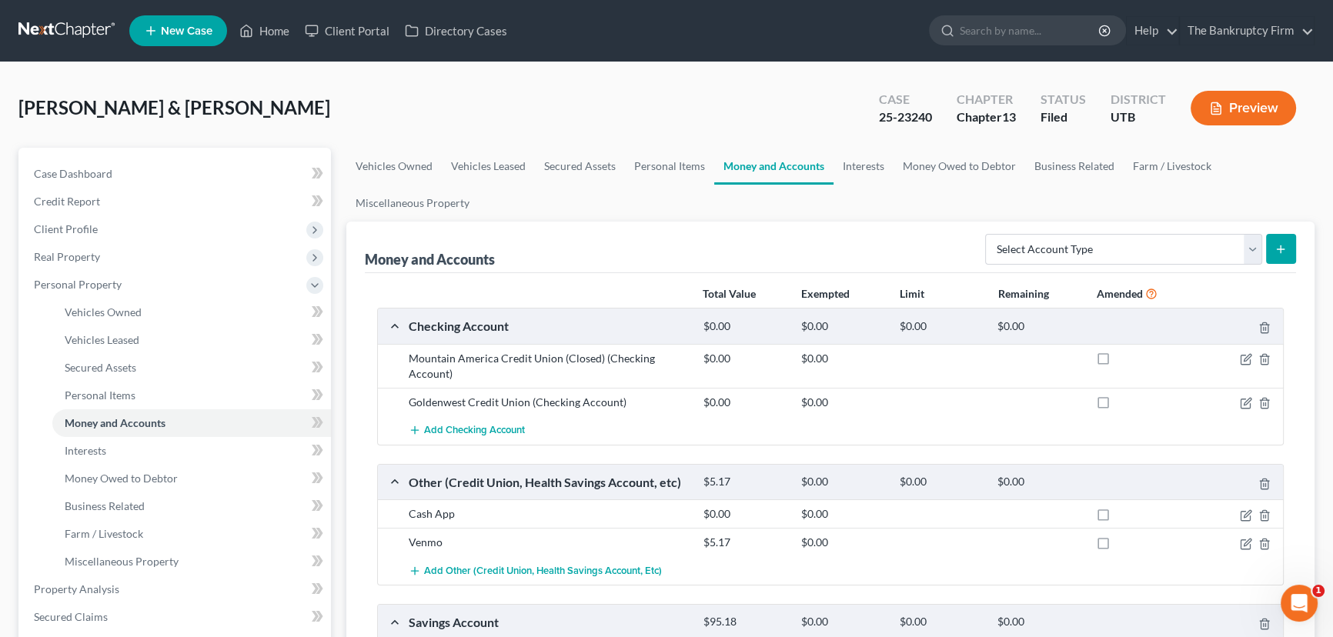
click at [987, 115] on button "Preview" at bounding box center [1242, 108] width 105 height 35
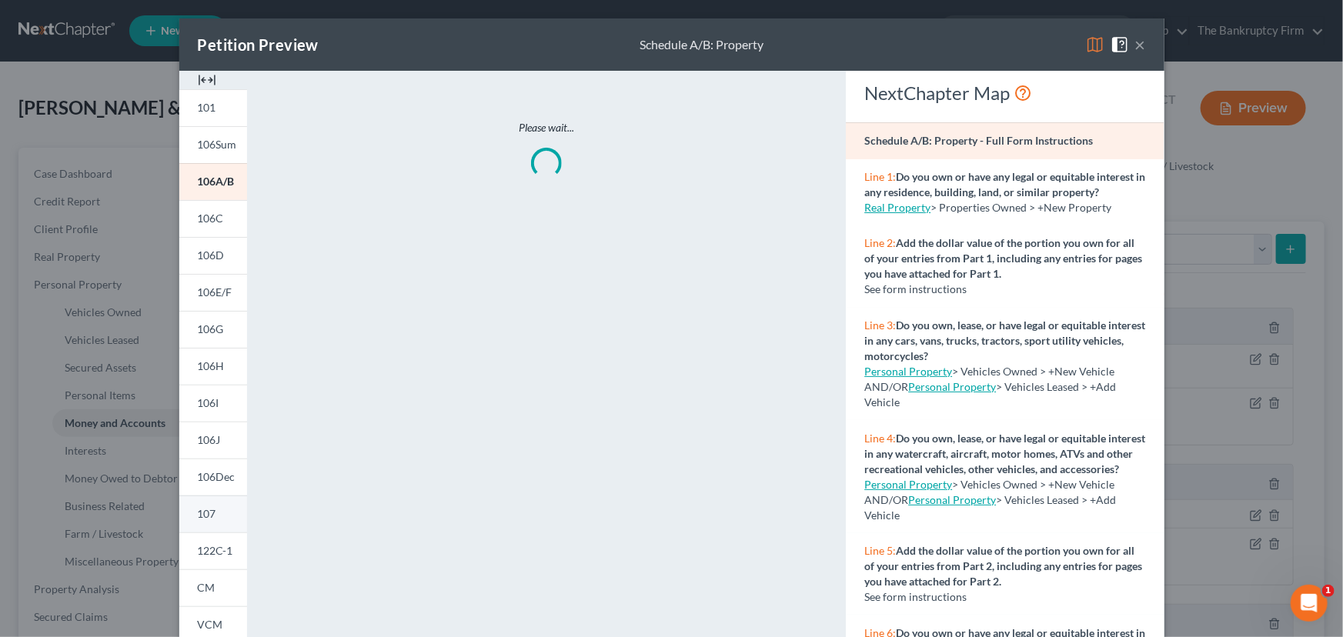
click at [211, 517] on link "107" at bounding box center [213, 513] width 68 height 37
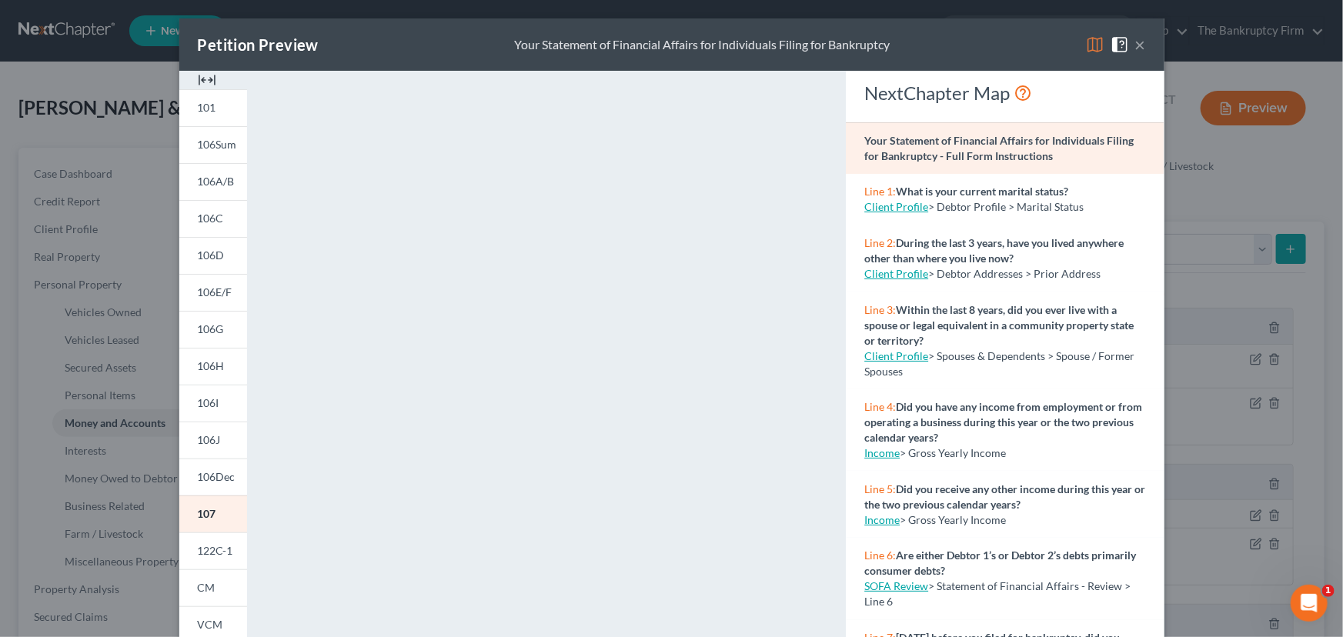
click at [987, 49] on button "×" at bounding box center [1140, 44] width 11 height 18
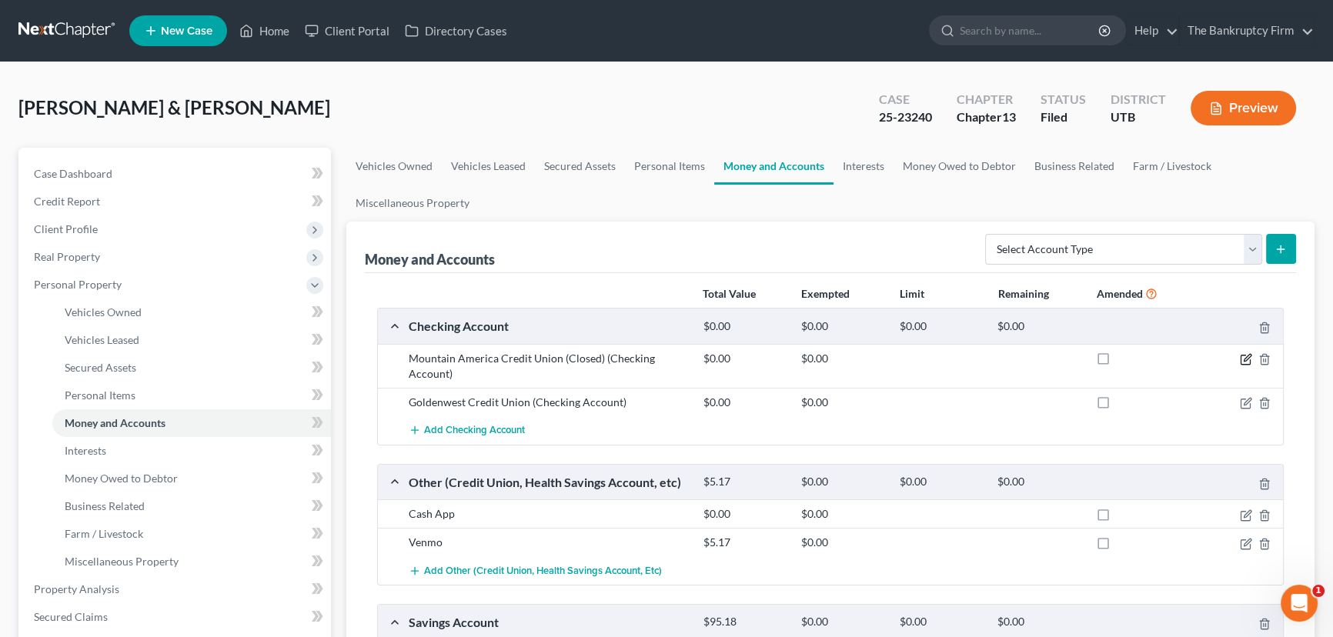
click at [987, 355] on icon "button" at bounding box center [1246, 357] width 7 height 7
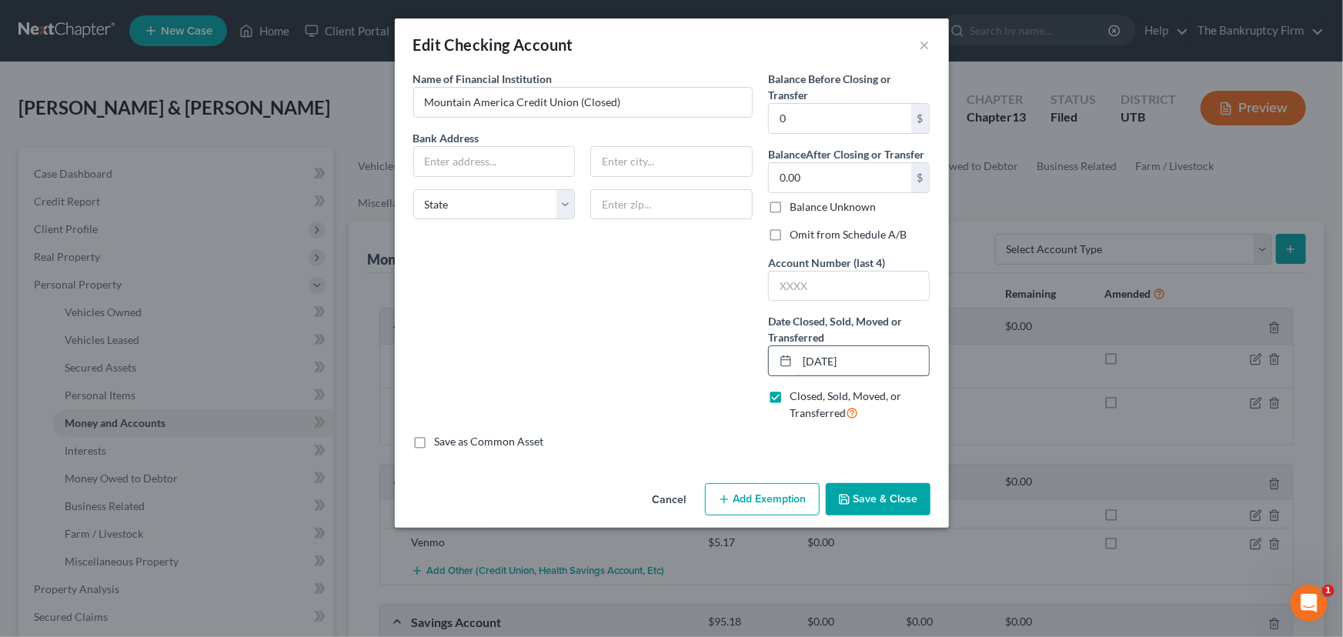
drag, startPoint x: 816, startPoint y: 360, endPoint x: 796, endPoint y: 363, distance: 20.2
click at [796, 363] on div "05/12/2024" at bounding box center [849, 360] width 162 height 31
type input "08/12/2024"
click at [883, 495] on button "Save & Close" at bounding box center [878, 499] width 105 height 32
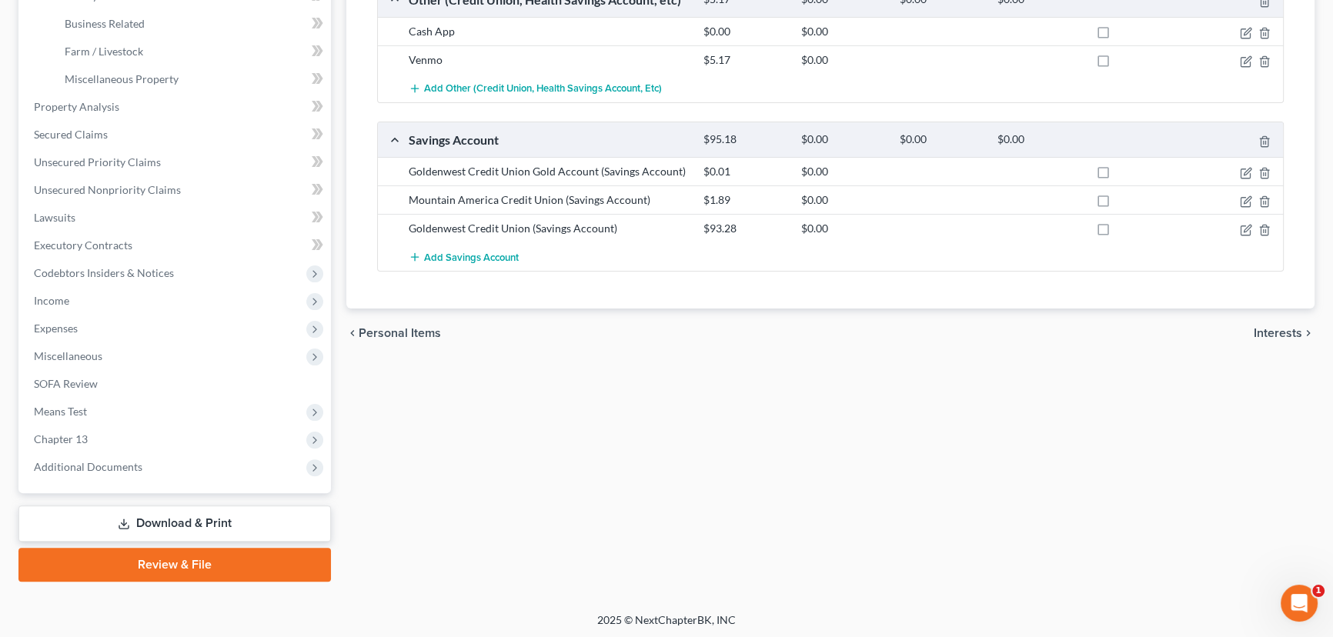
scroll to position [483, 0]
drag, startPoint x: 202, startPoint y: 519, endPoint x: 290, endPoint y: 529, distance: 89.0
click at [202, 519] on link "Download & Print" at bounding box center [174, 523] width 312 height 36
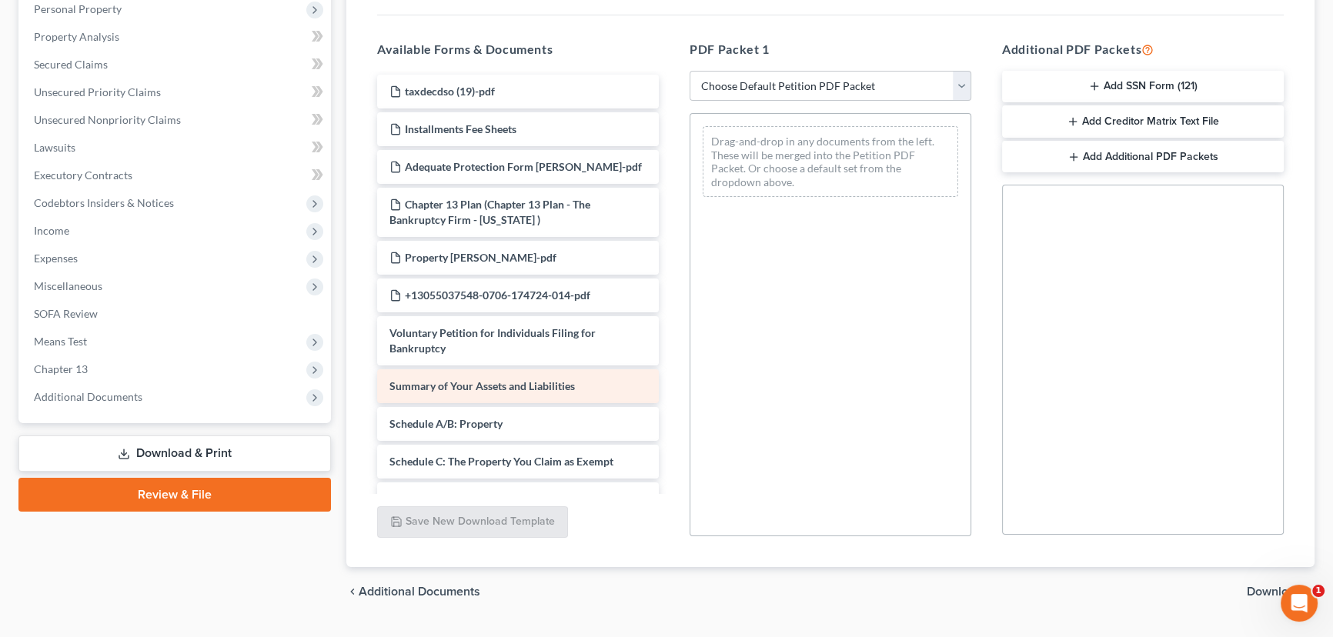
scroll to position [279, 0]
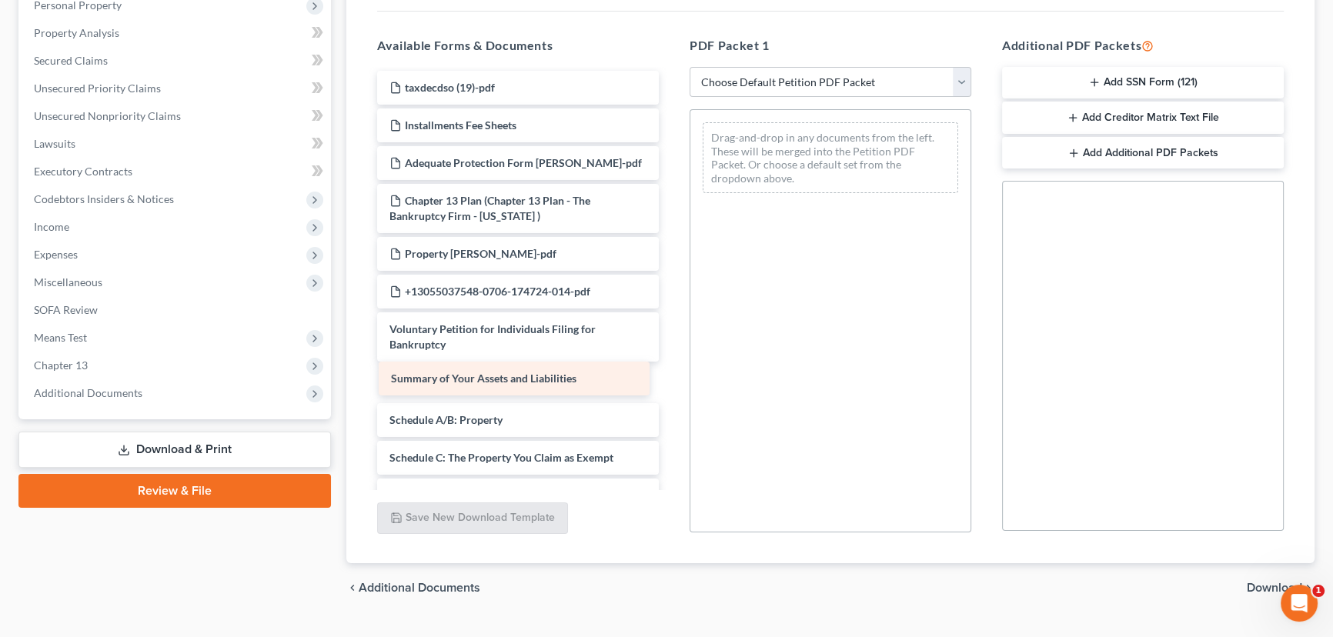
click at [503, 382] on div "Summary of Your Assets and Liabilities taxdecdso (19)-pdf Installments Fee Shee…" at bounding box center [518, 556] width 306 height 971
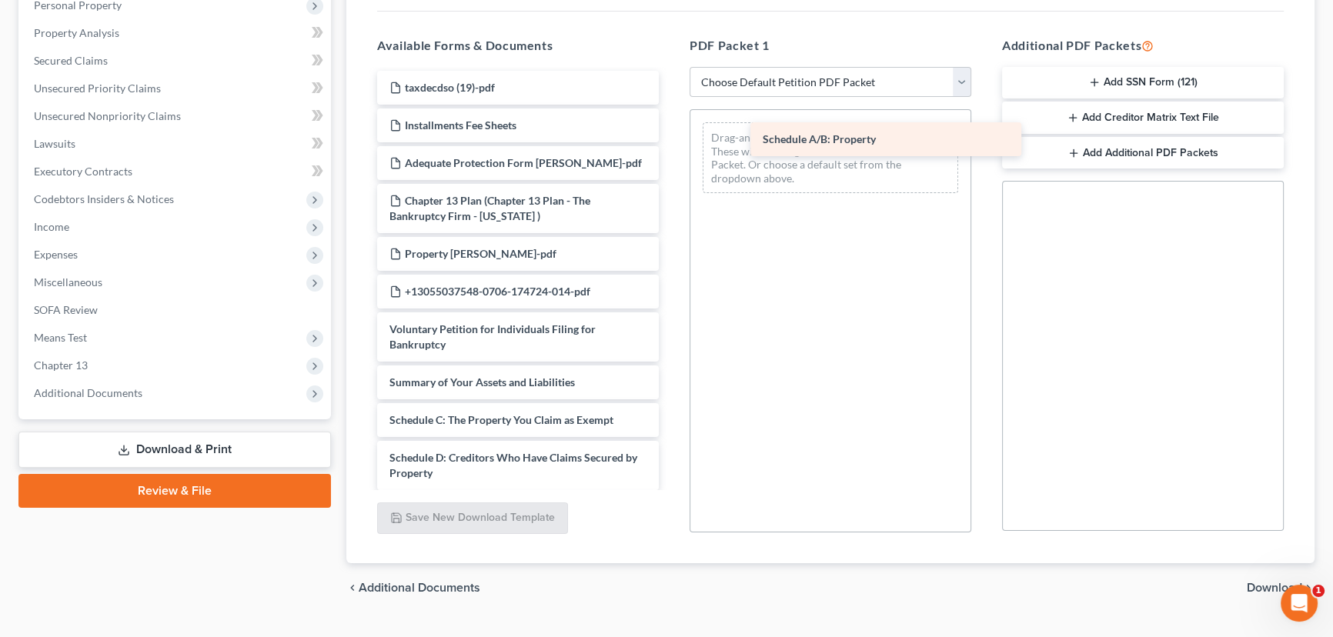
drag, startPoint x: 465, startPoint y: 419, endPoint x: 796, endPoint y: 150, distance: 426.6
click at [671, 135] on div "Schedule A/B: Property taxdecdso (19)-pdf Installments Fee Sheets Adequate Prot…" at bounding box center [518, 537] width 306 height 933
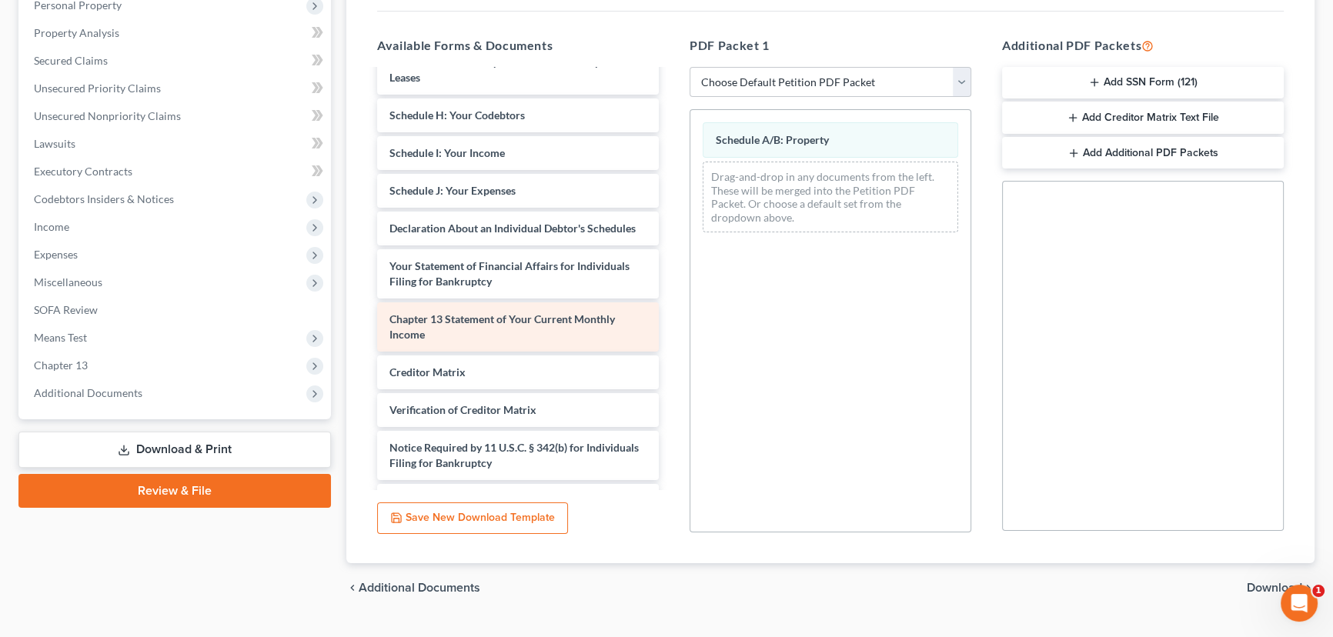
scroll to position [489, 0]
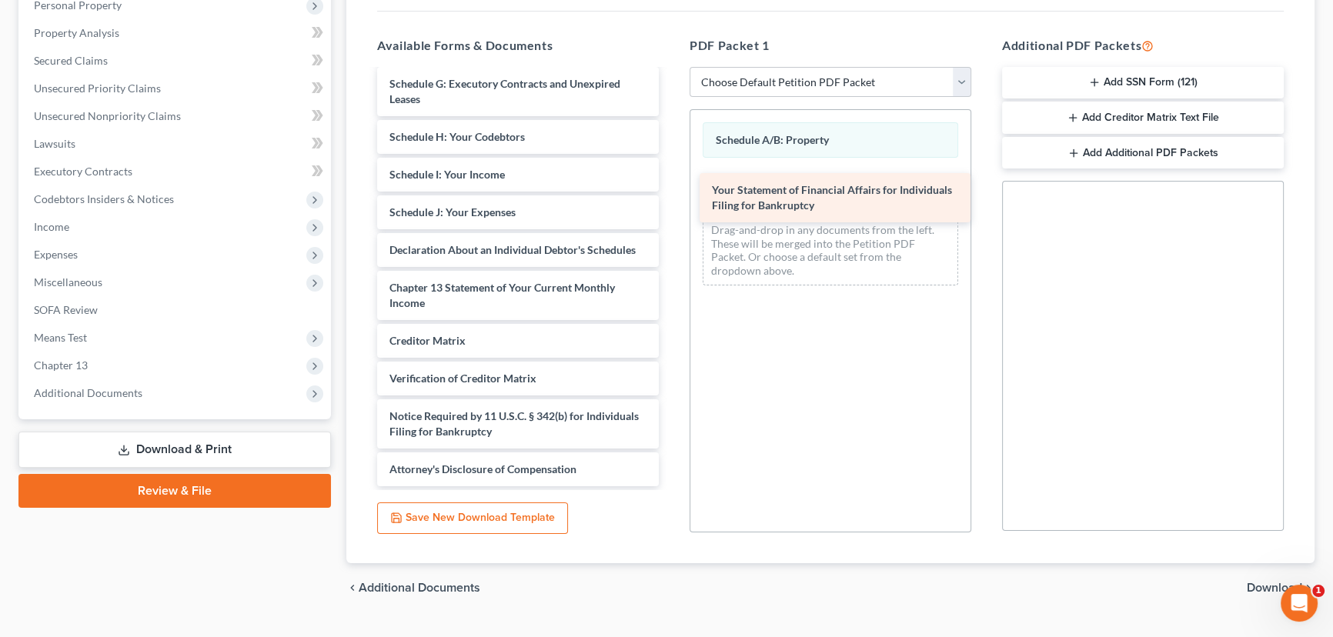
drag, startPoint x: 509, startPoint y: 300, endPoint x: 791, endPoint y: 199, distance: 300.1
click at [671, 188] on div "Your Statement of Financial Affairs for Individuals Filing for Bankruptcy taxde…" at bounding box center [518, 46] width 306 height 880
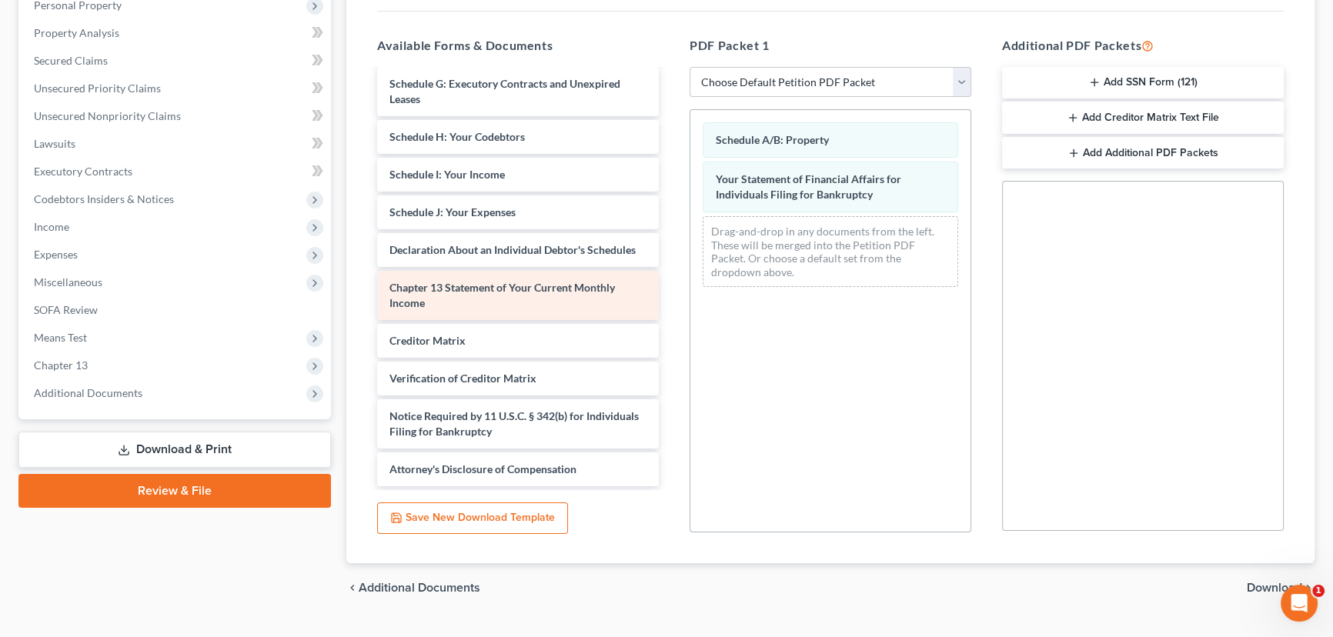
scroll to position [442, 0]
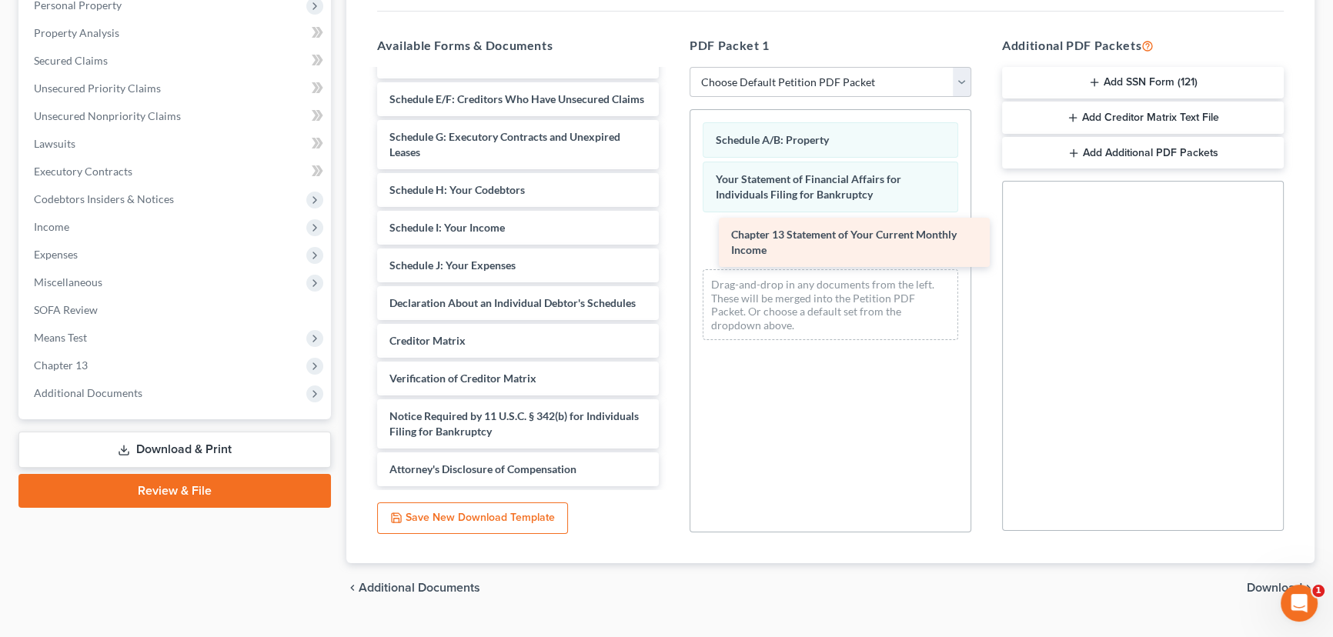
drag, startPoint x: 462, startPoint y: 292, endPoint x: 804, endPoint y: 242, distance: 345.4
click at [671, 242] on div "Chapter 13 Statement of Your Current Monthly Income taxdecdso (19)-pdf Installm…" at bounding box center [518, 72] width 306 height 827
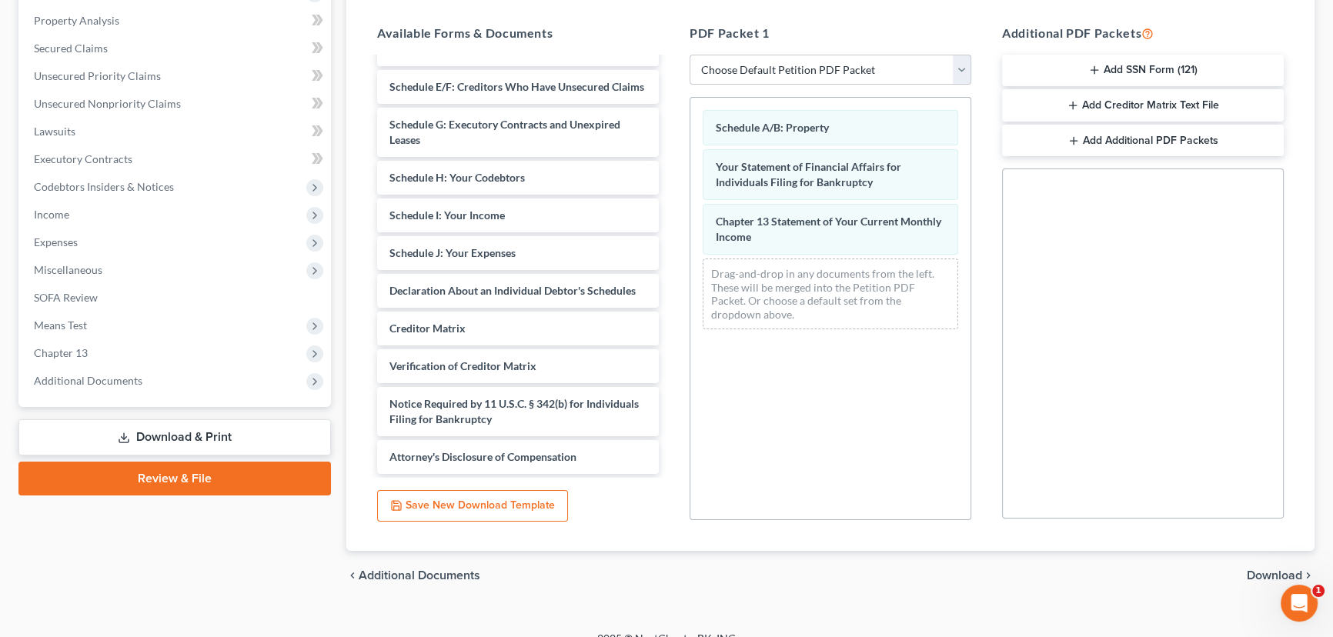
scroll to position [312, 0]
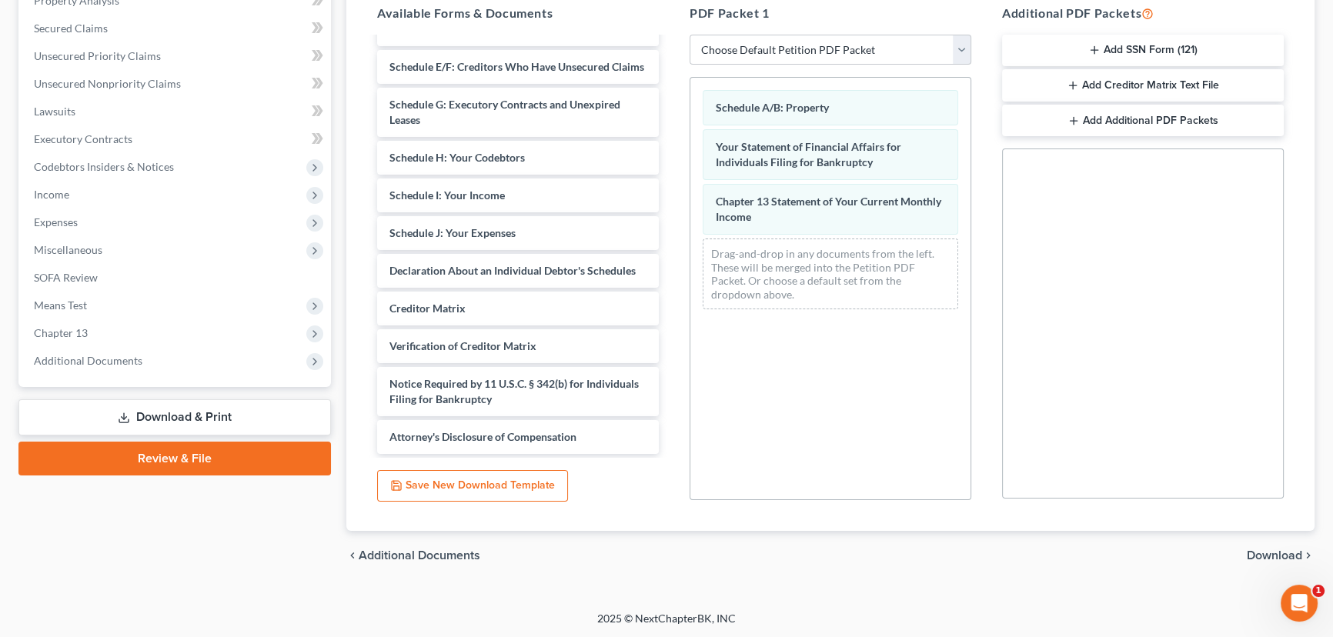
click at [987, 554] on span "Download" at bounding box center [1273, 555] width 55 height 12
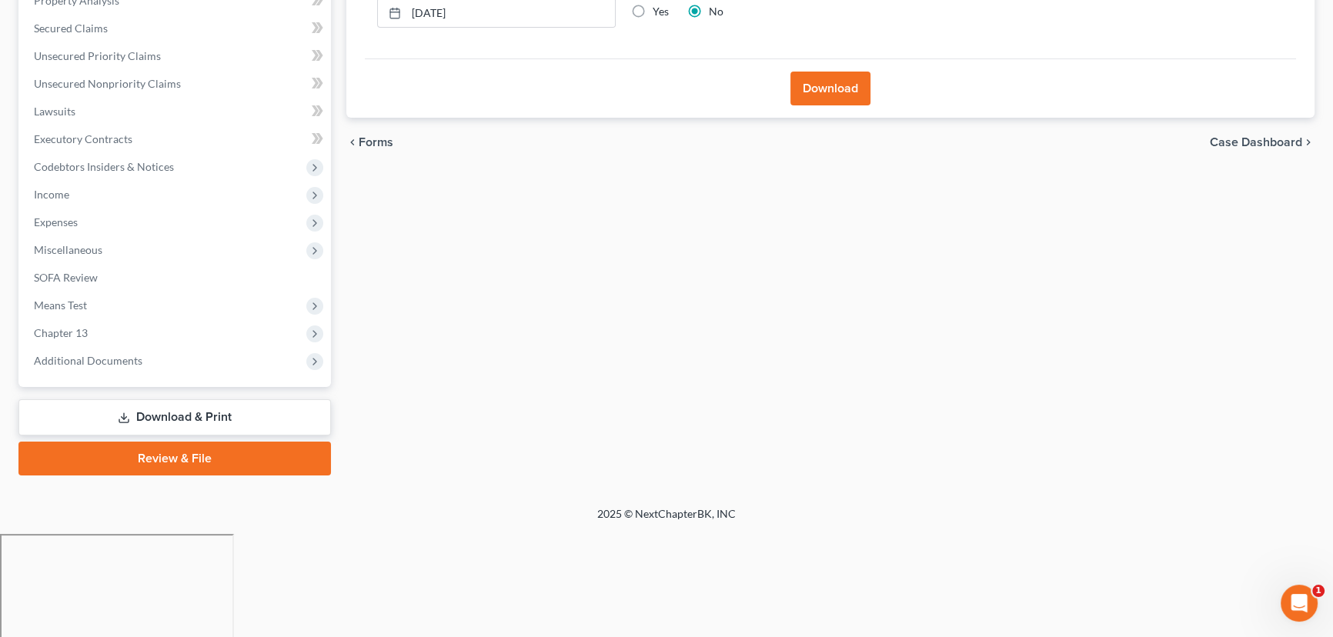
scroll to position [206, 0]
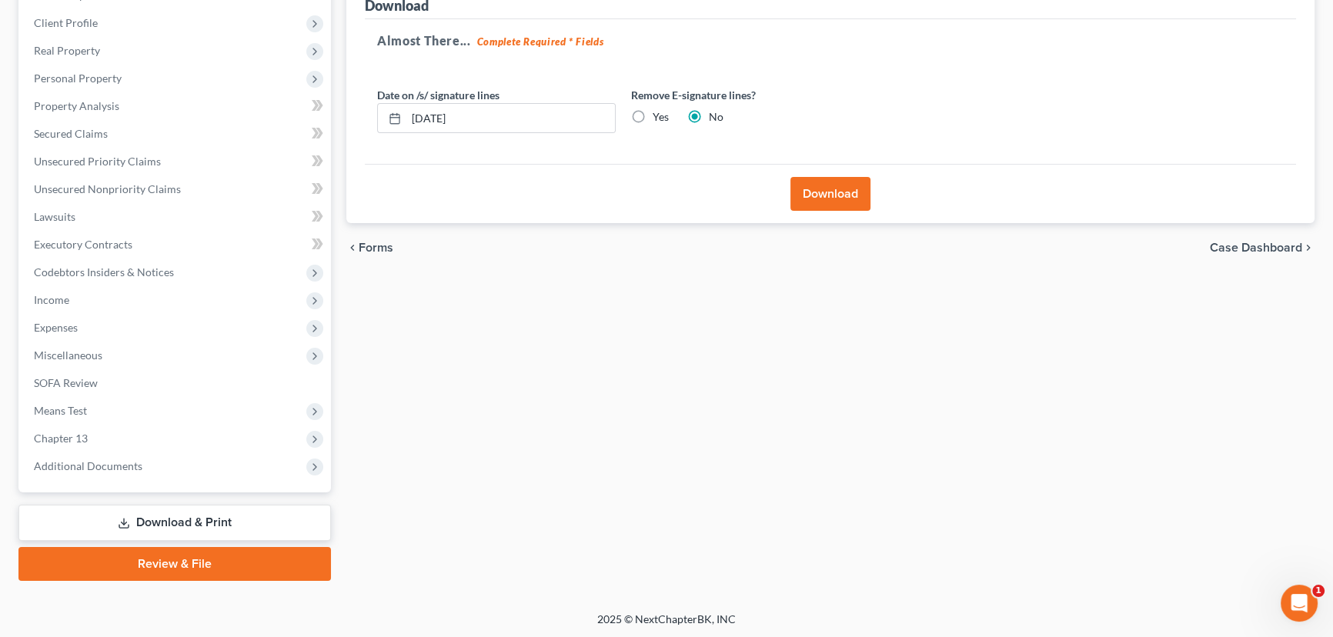
click at [831, 188] on button "Download" at bounding box center [830, 194] width 80 height 34
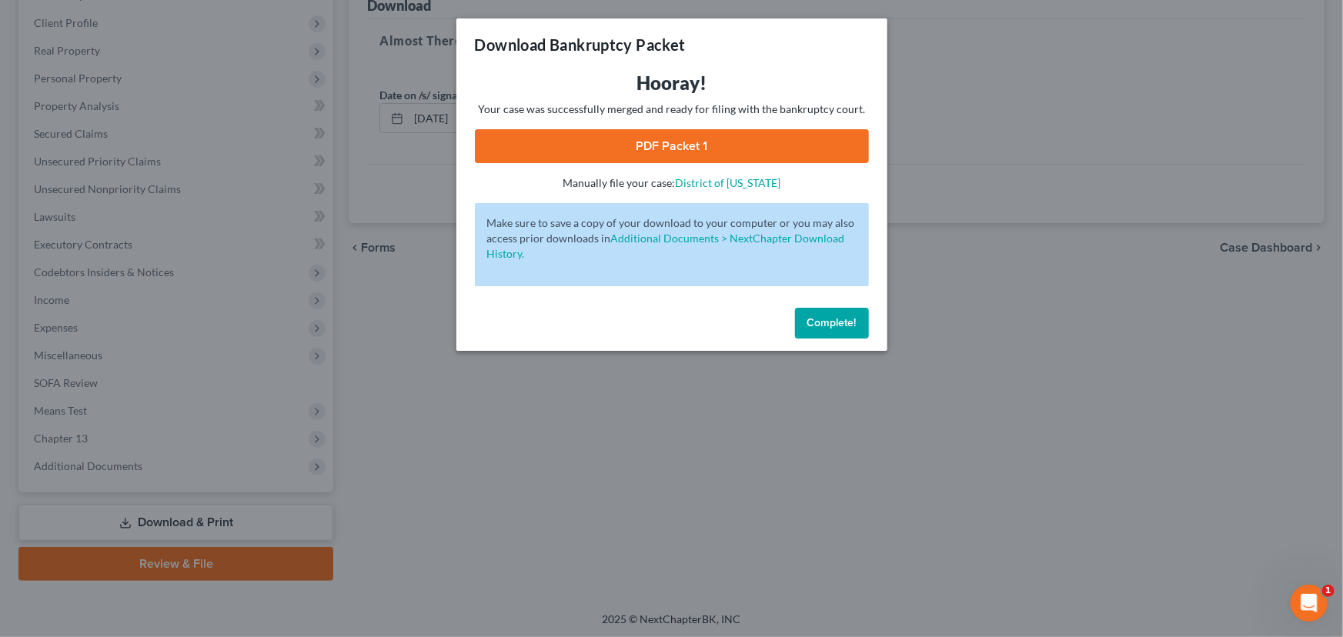
click at [671, 145] on link "PDF Packet 1" at bounding box center [672, 146] width 394 height 34
click at [826, 327] on span "Complete!" at bounding box center [831, 322] width 49 height 13
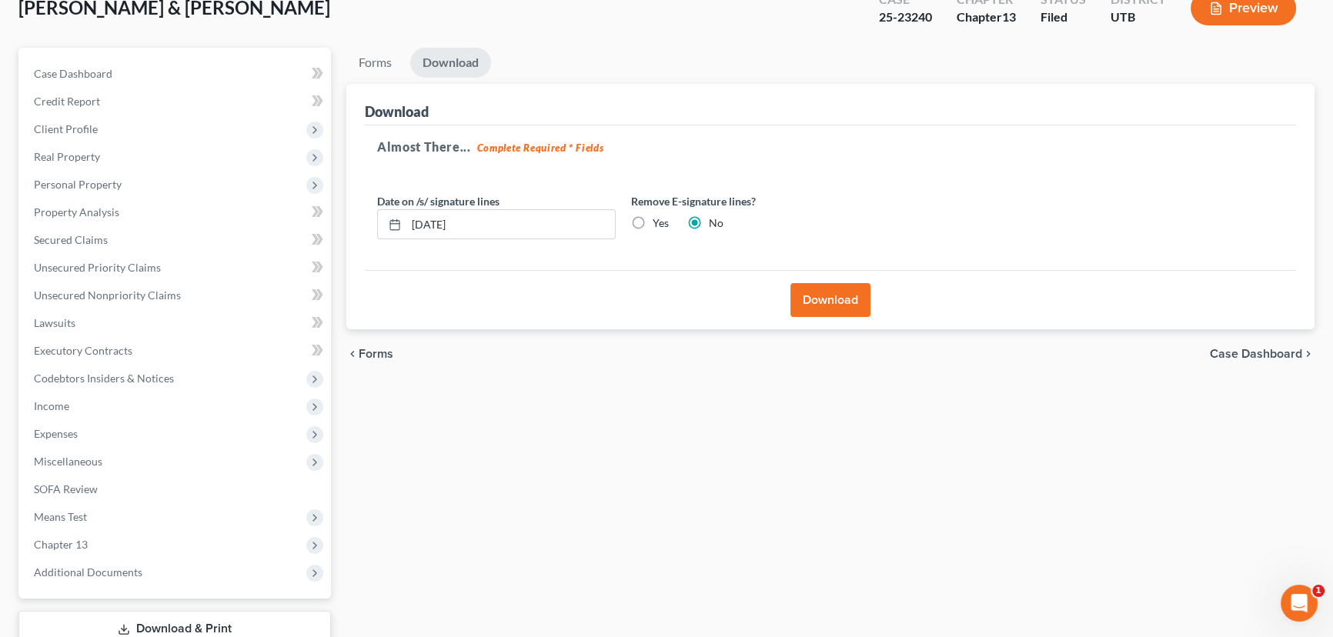
scroll to position [0, 0]
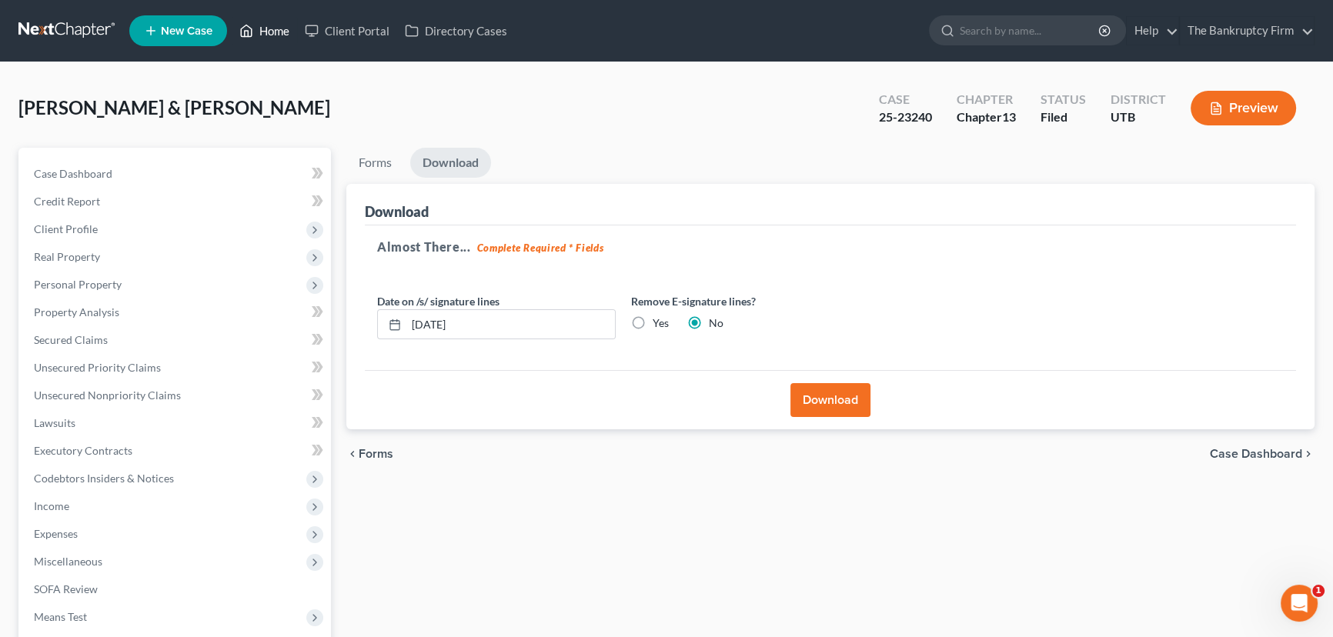
drag, startPoint x: 285, startPoint y: 32, endPoint x: 512, endPoint y: 100, distance: 237.6
click at [285, 32] on link "Home" at bounding box center [264, 31] width 65 height 28
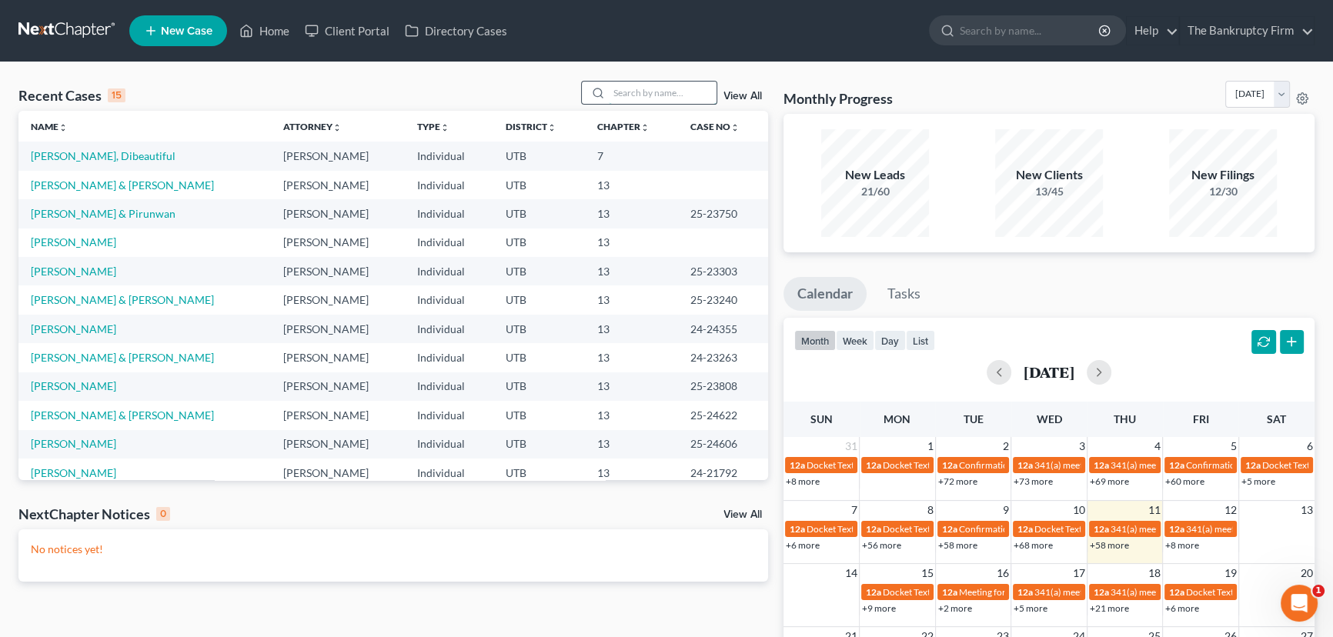
click at [627, 93] on input "search" at bounding box center [663, 93] width 108 height 22
type input "Gibson"
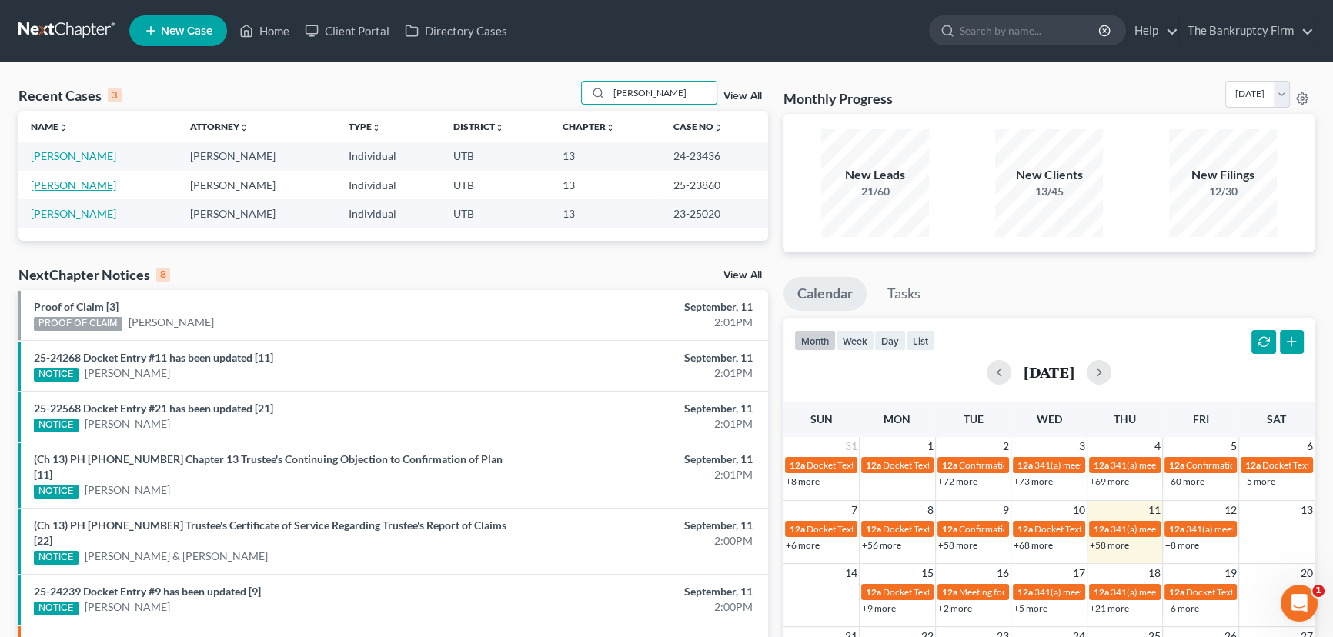
click at [74, 184] on link "[PERSON_NAME]" at bounding box center [73, 185] width 85 height 13
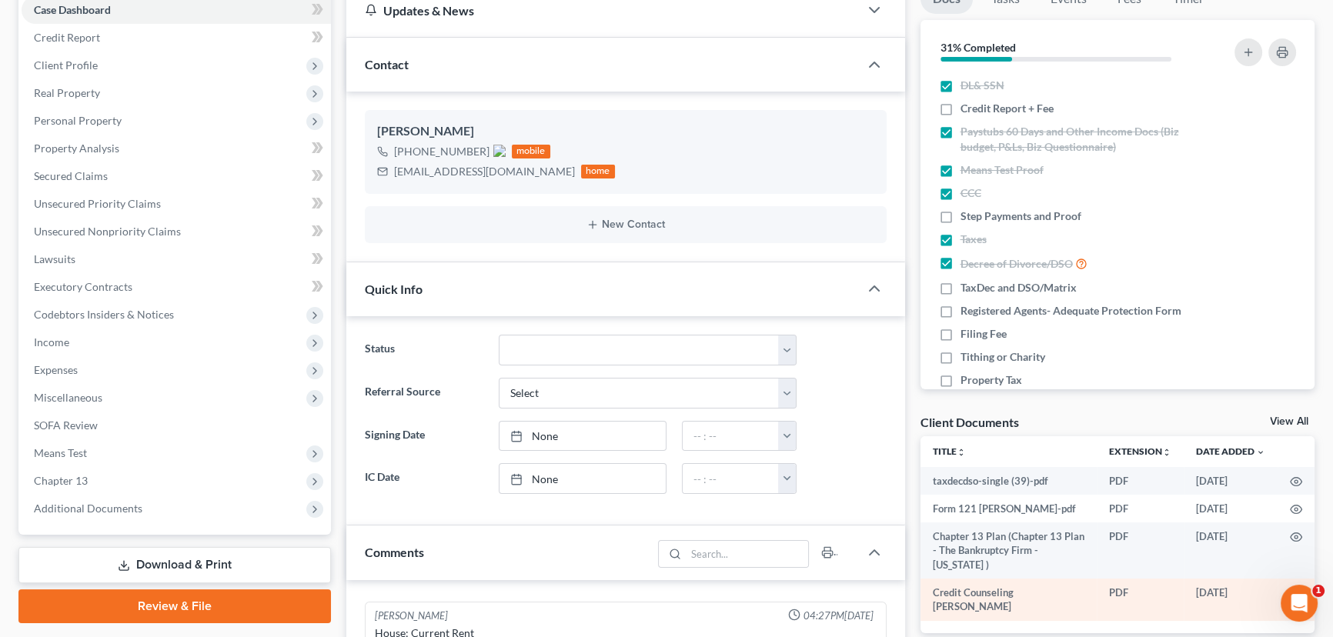
scroll to position [209, 0]
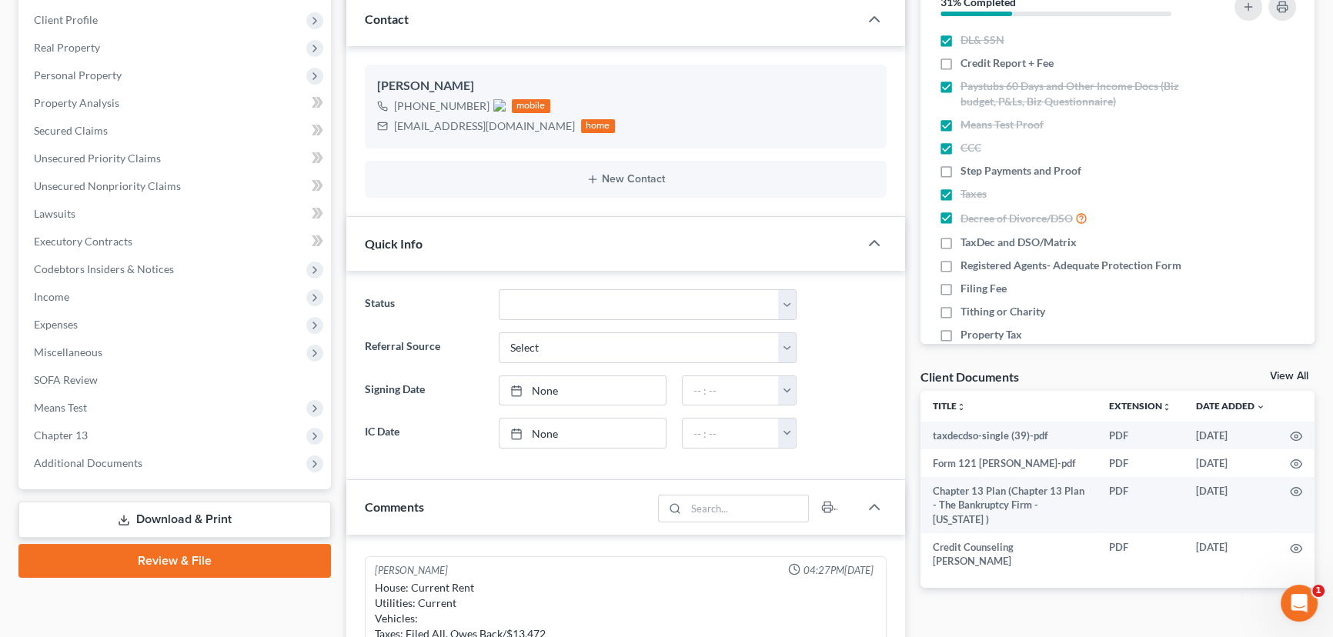
click at [987, 375] on link "View All" at bounding box center [1289, 376] width 38 height 11
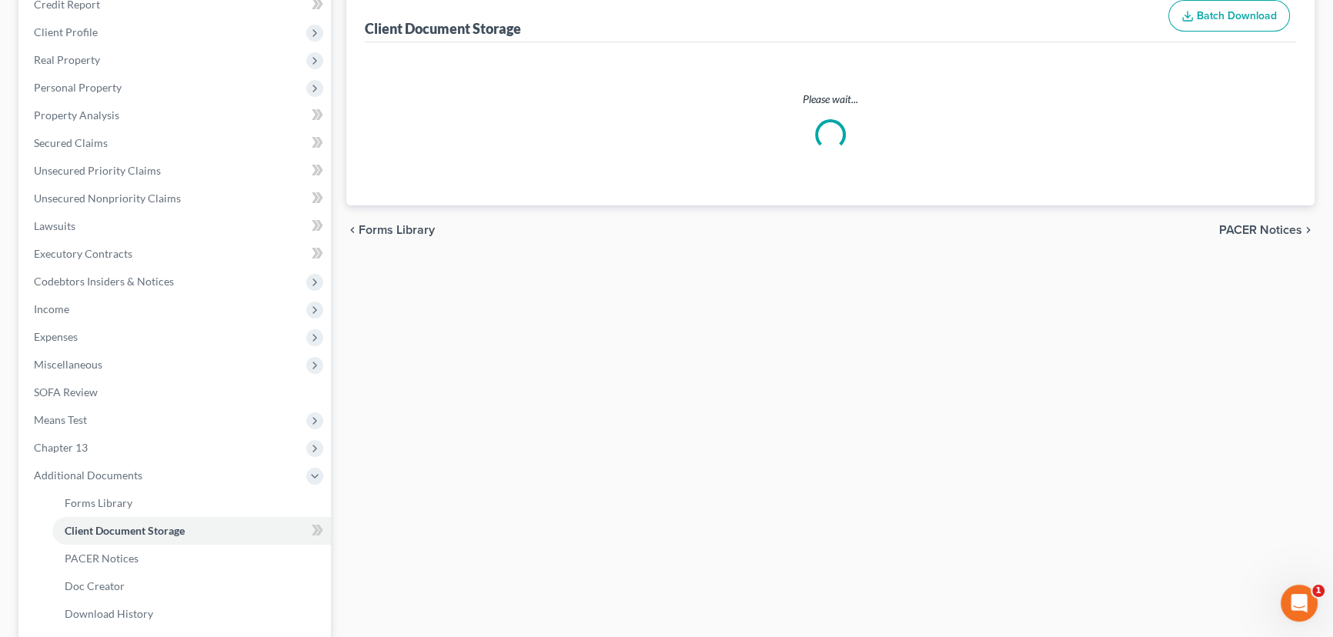
scroll to position [65, 0]
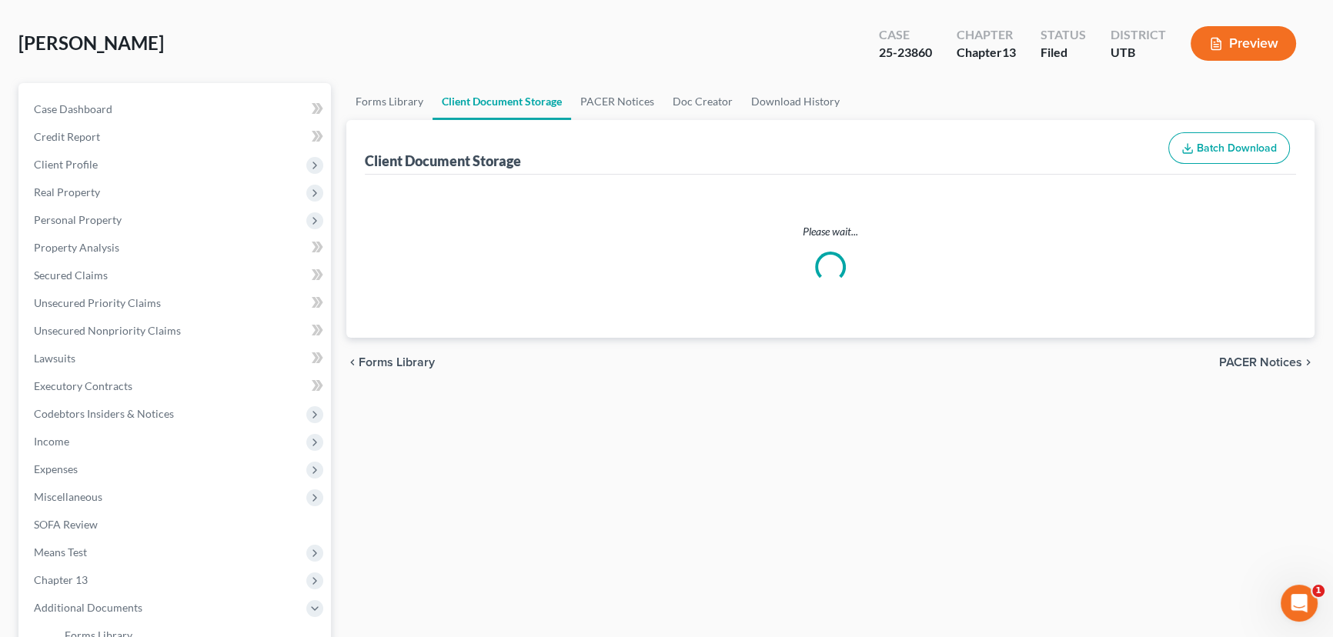
select select "30"
select select "26"
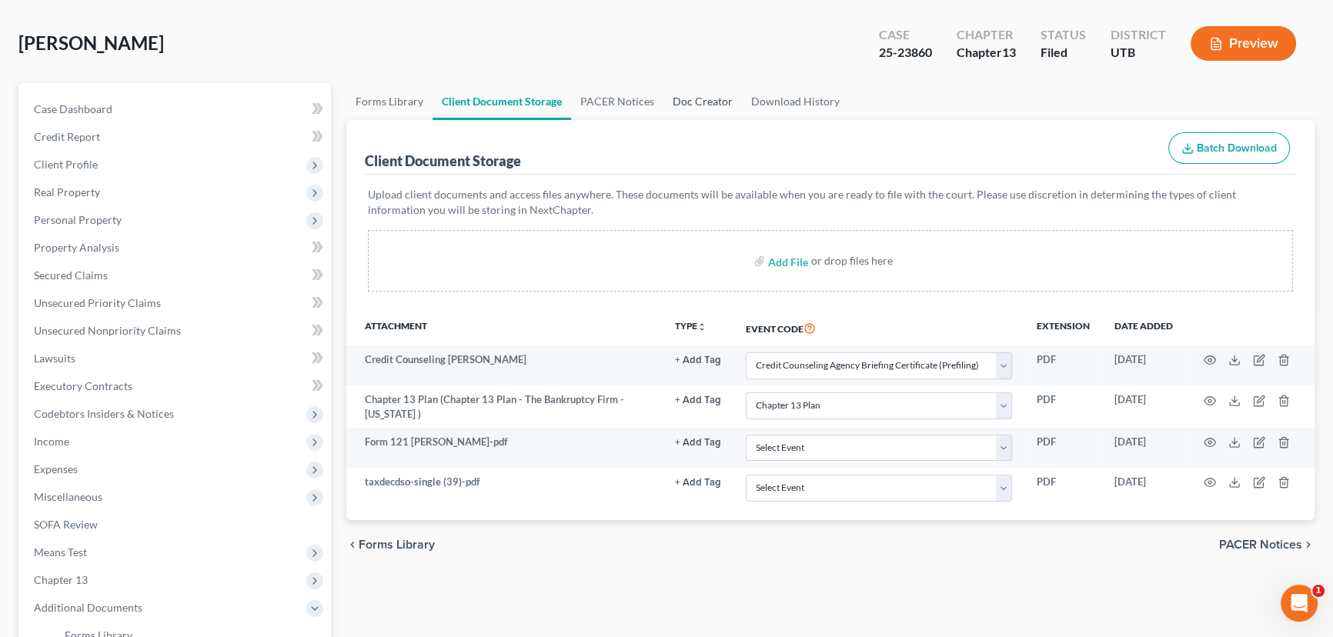
scroll to position [0, 0]
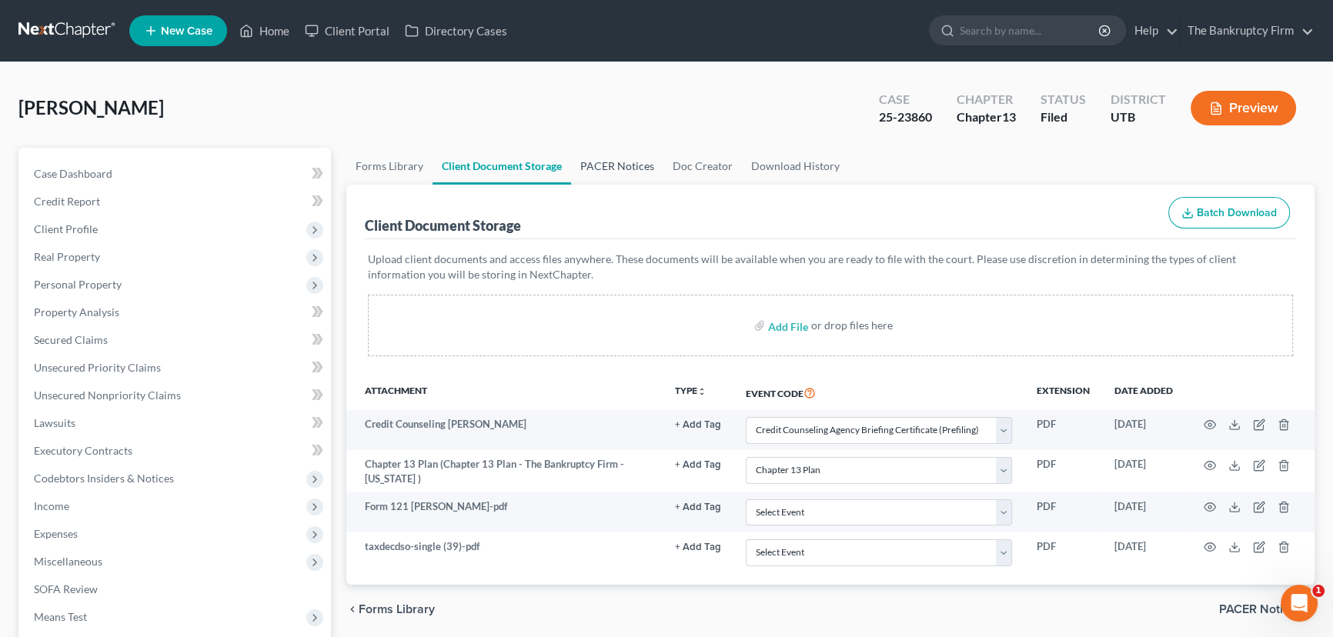
click at [602, 165] on link "PACER Notices" at bounding box center [617, 166] width 92 height 37
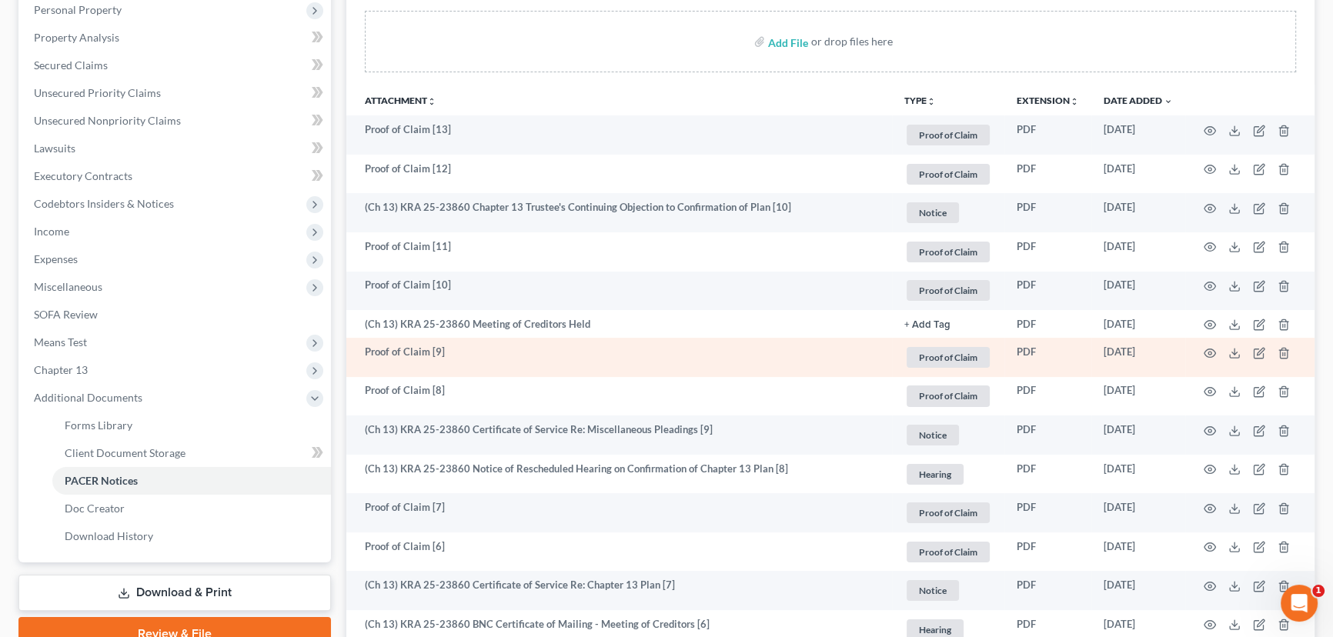
scroll to position [279, 0]
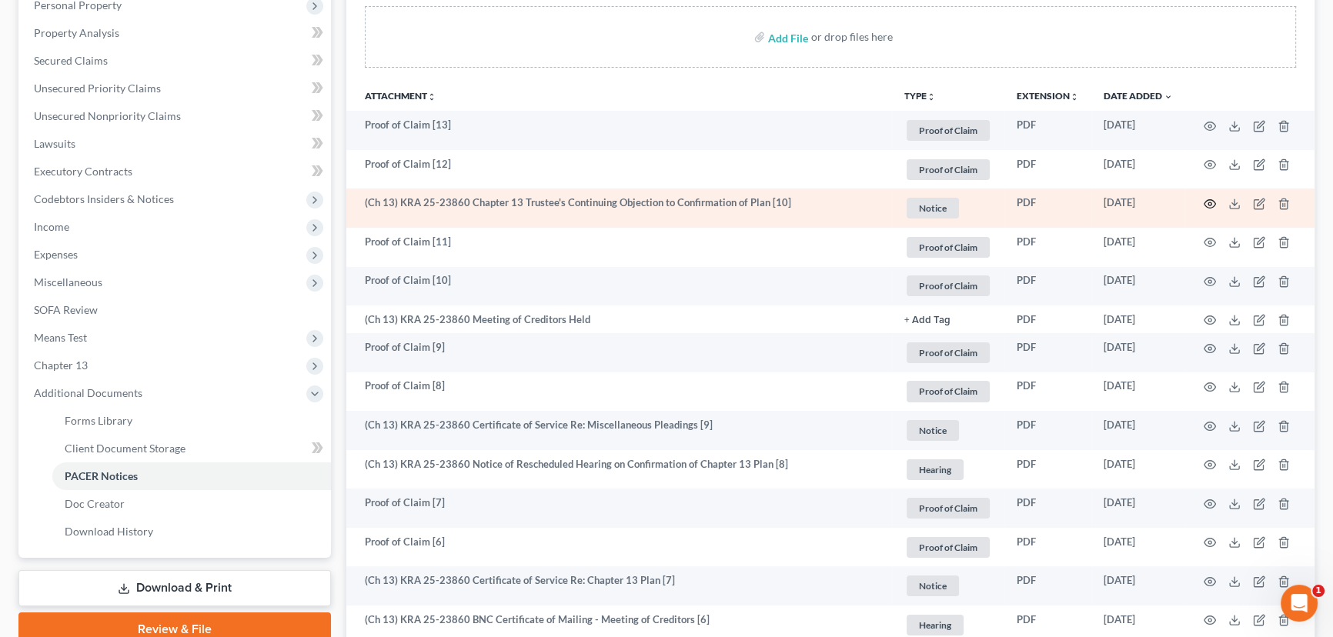
click at [987, 202] on circle "button" at bounding box center [1209, 203] width 3 height 3
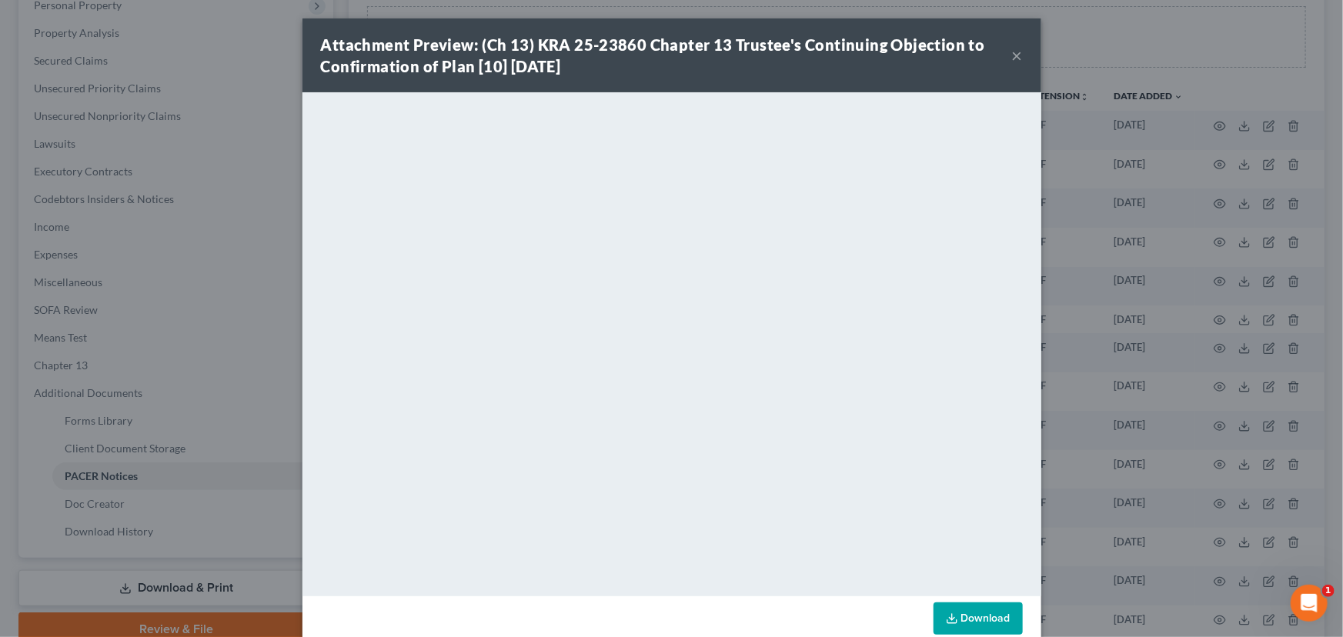
click at [987, 52] on button "×" at bounding box center [1017, 55] width 11 height 18
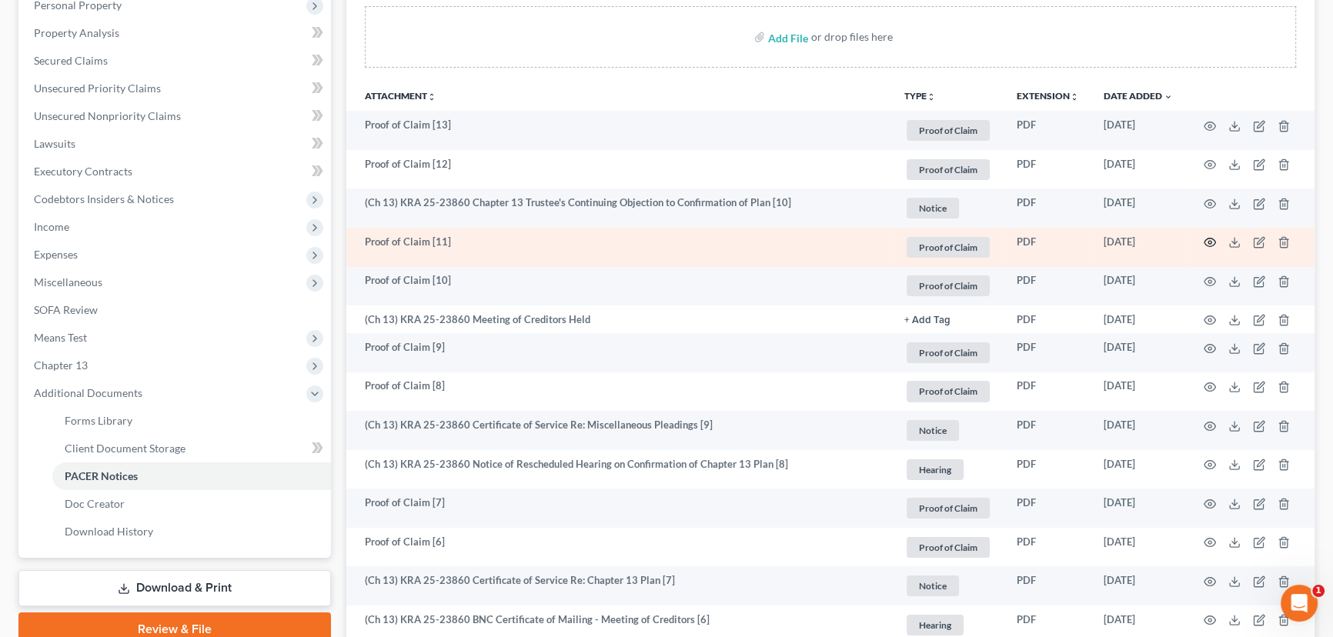
click at [987, 239] on icon "button" at bounding box center [1209, 242] width 12 height 12
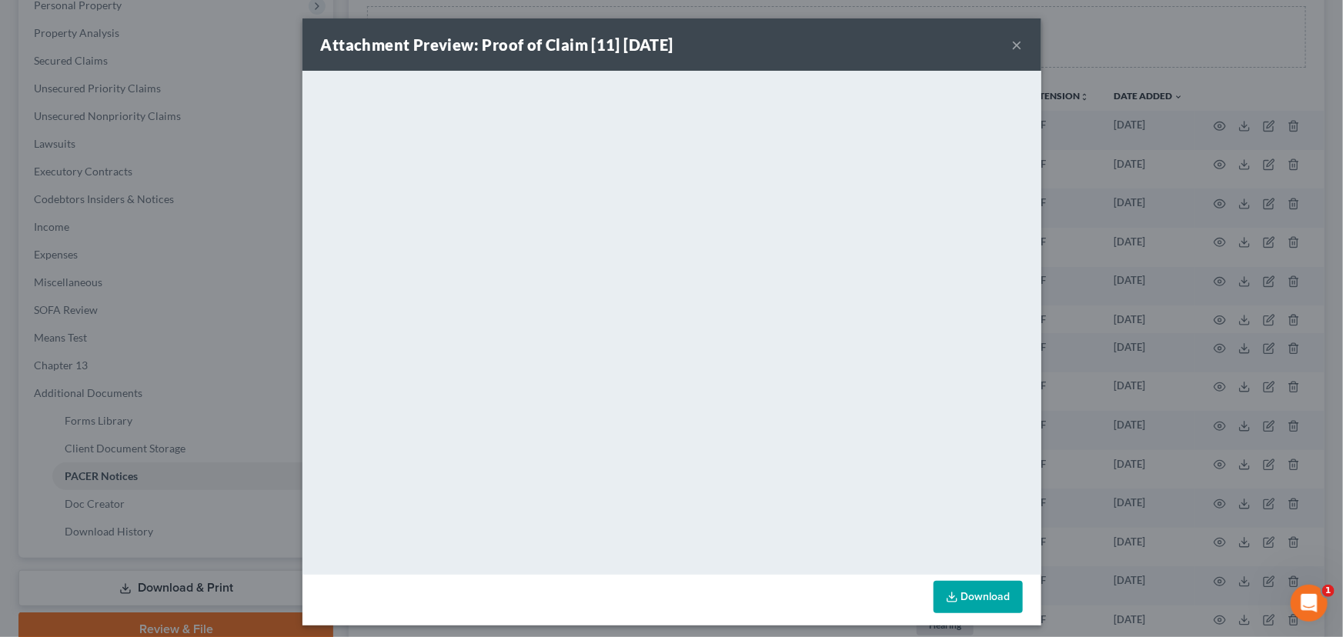
click at [987, 47] on button "×" at bounding box center [1017, 44] width 11 height 18
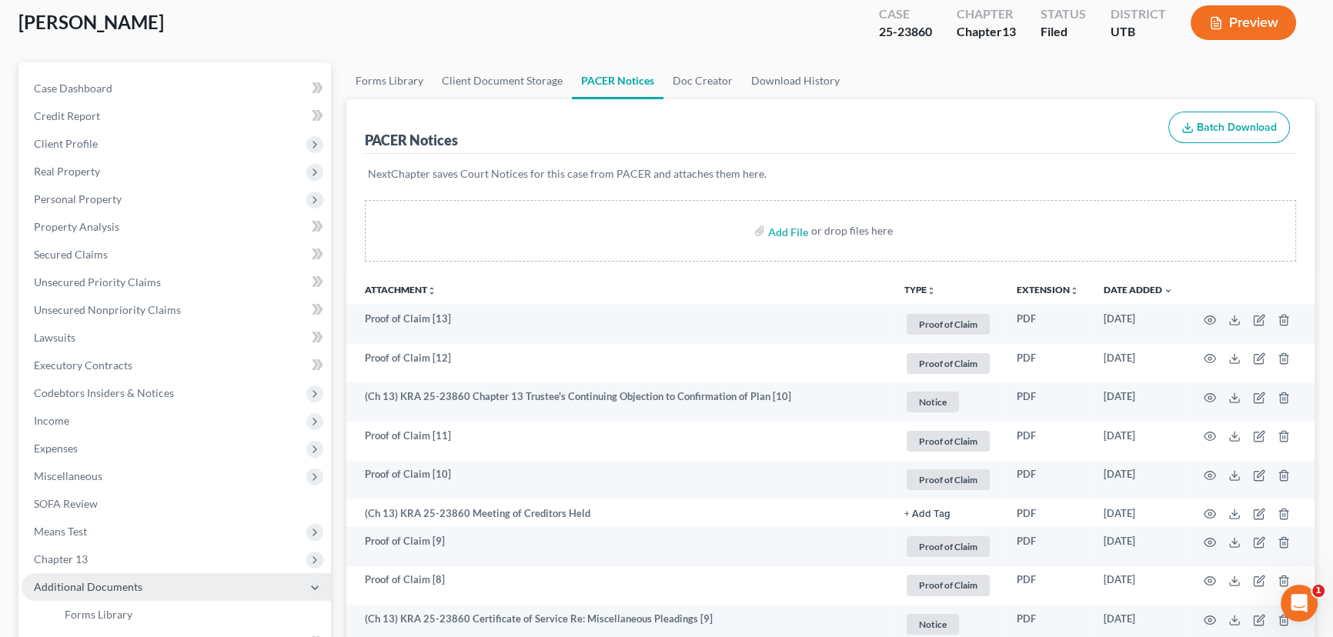
scroll to position [349, 0]
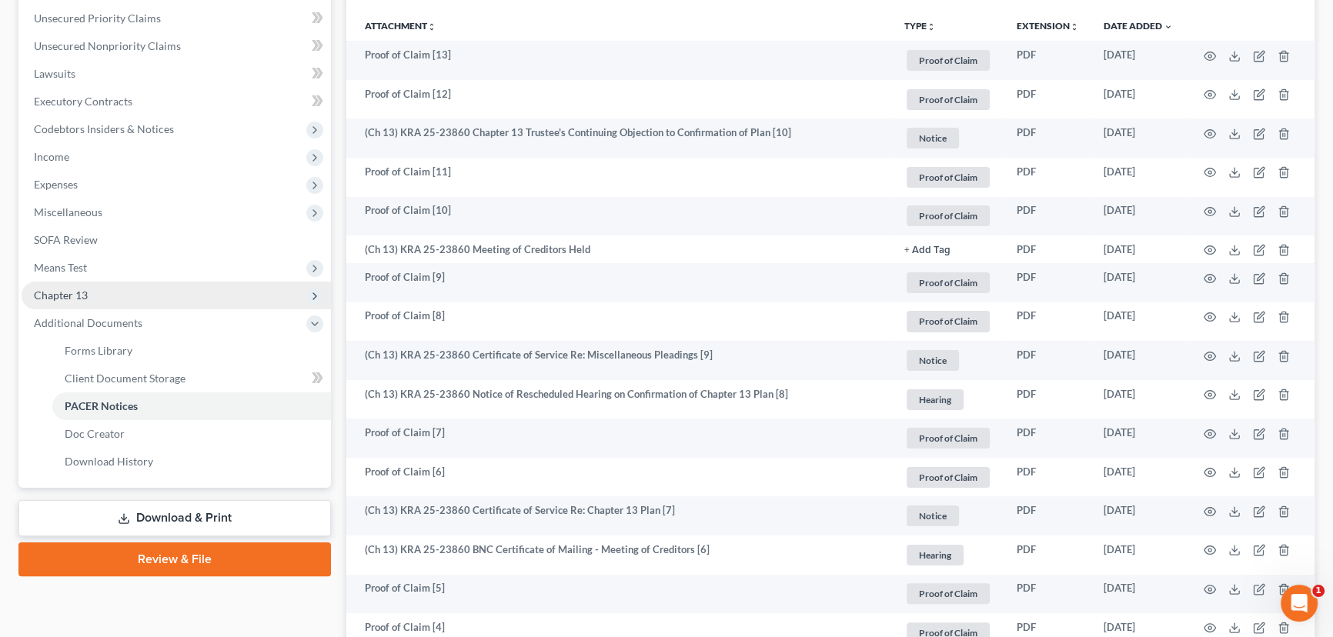
click at [72, 295] on span "Chapter 13" at bounding box center [61, 295] width 54 height 13
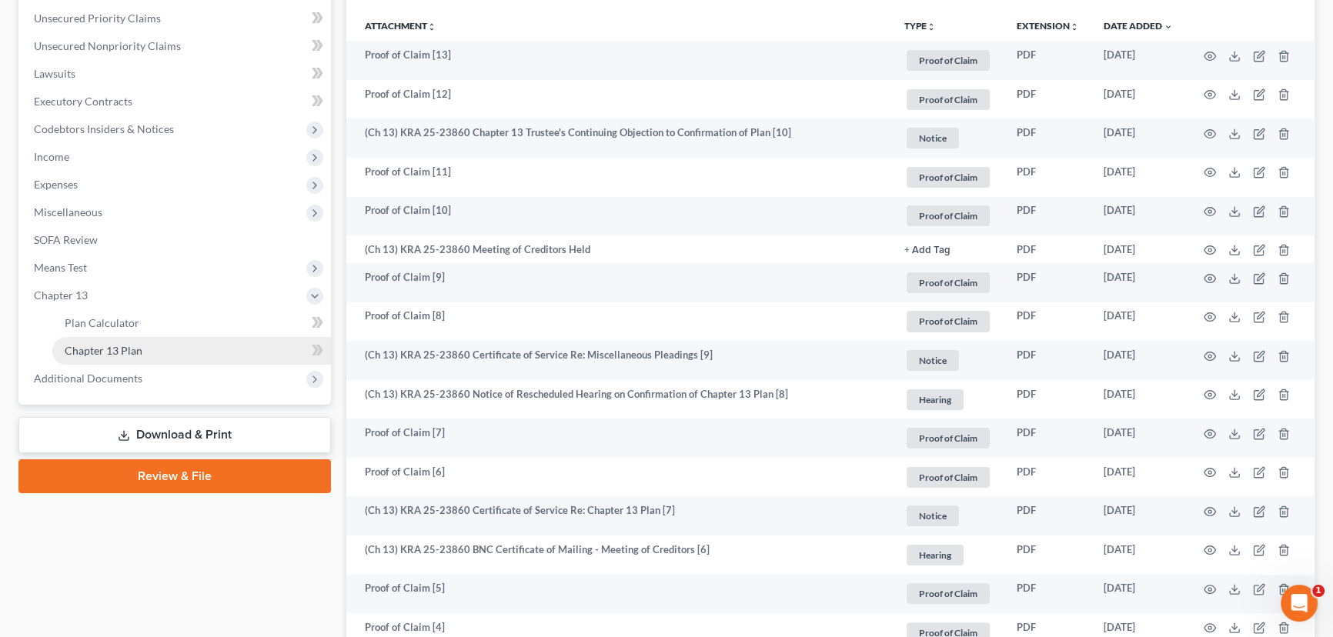
click at [108, 352] on span "Chapter 13 Plan" at bounding box center [104, 350] width 78 height 13
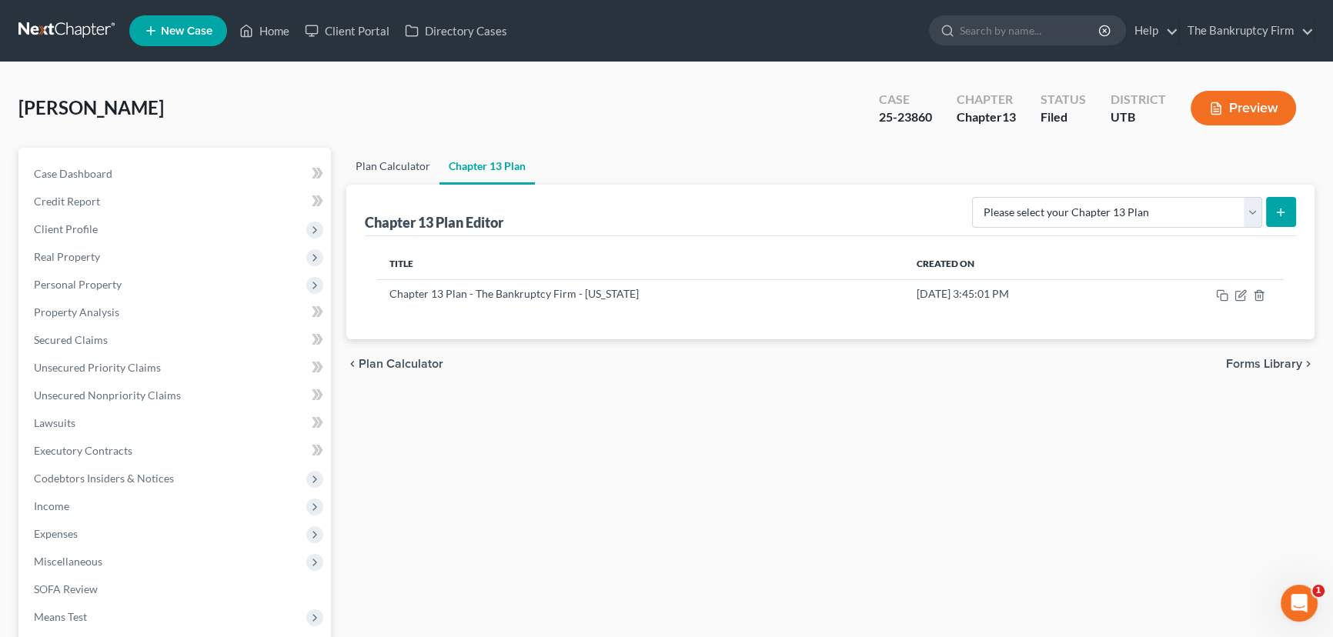
click at [390, 163] on link "Plan Calculator" at bounding box center [392, 166] width 93 height 37
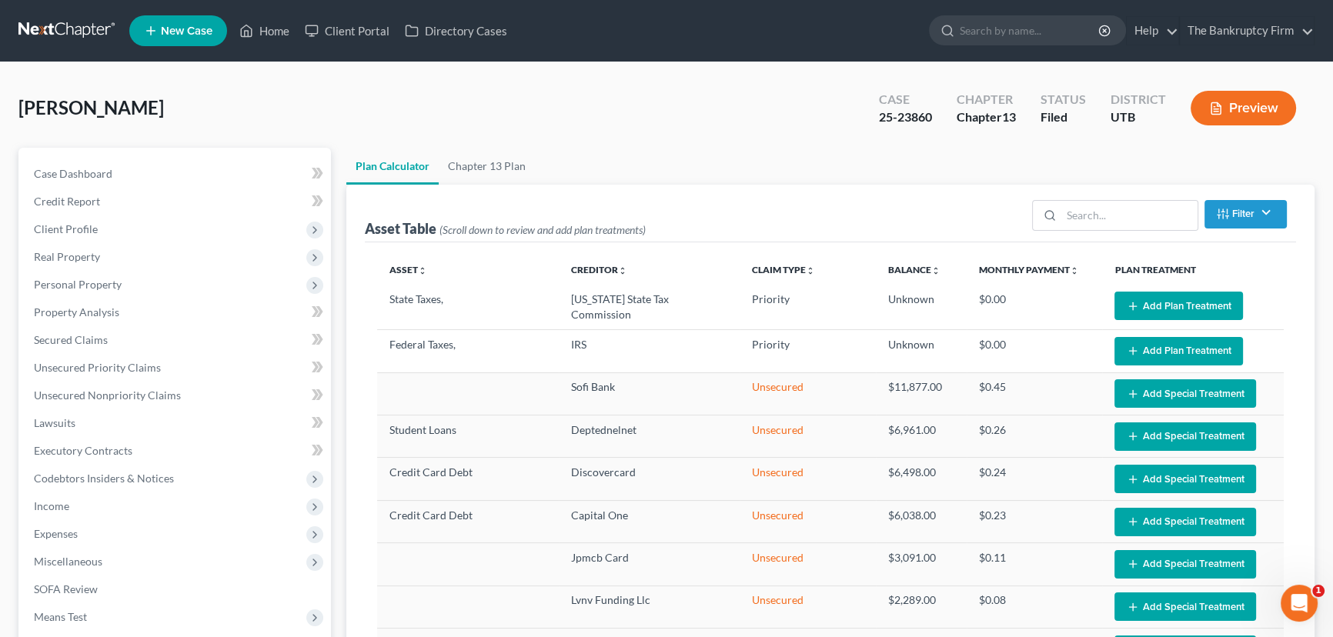
select select "59"
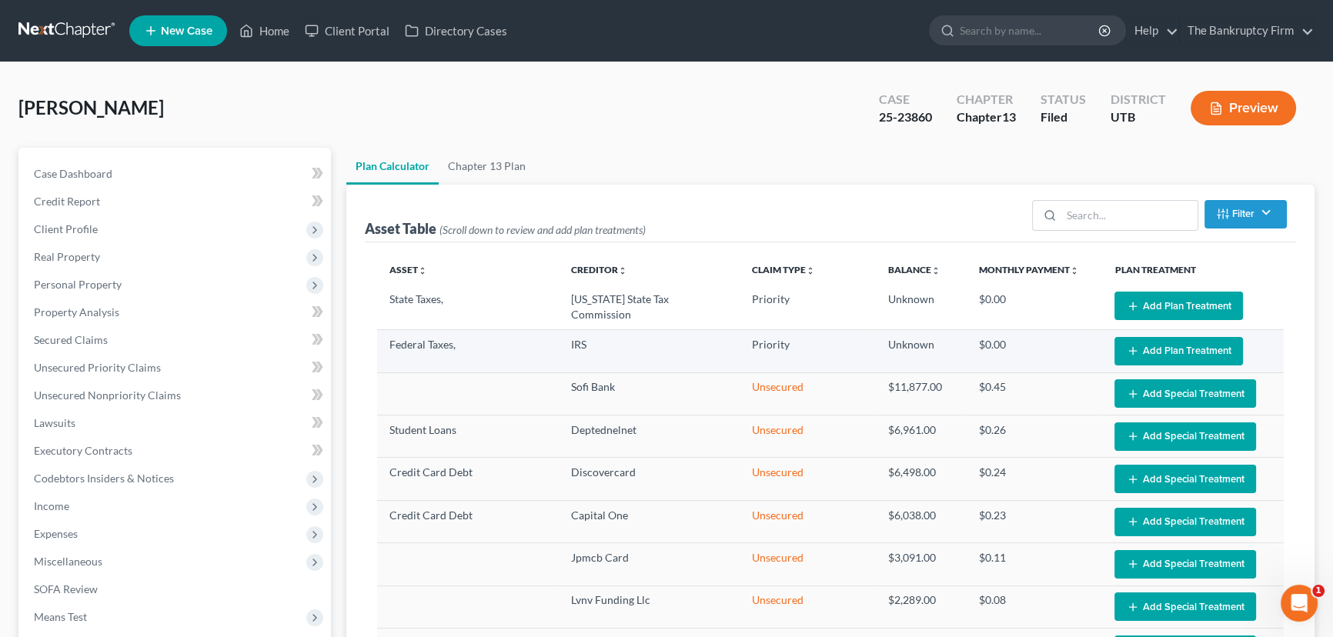
click at [987, 348] on button "Add Plan Treatment" at bounding box center [1178, 351] width 128 height 28
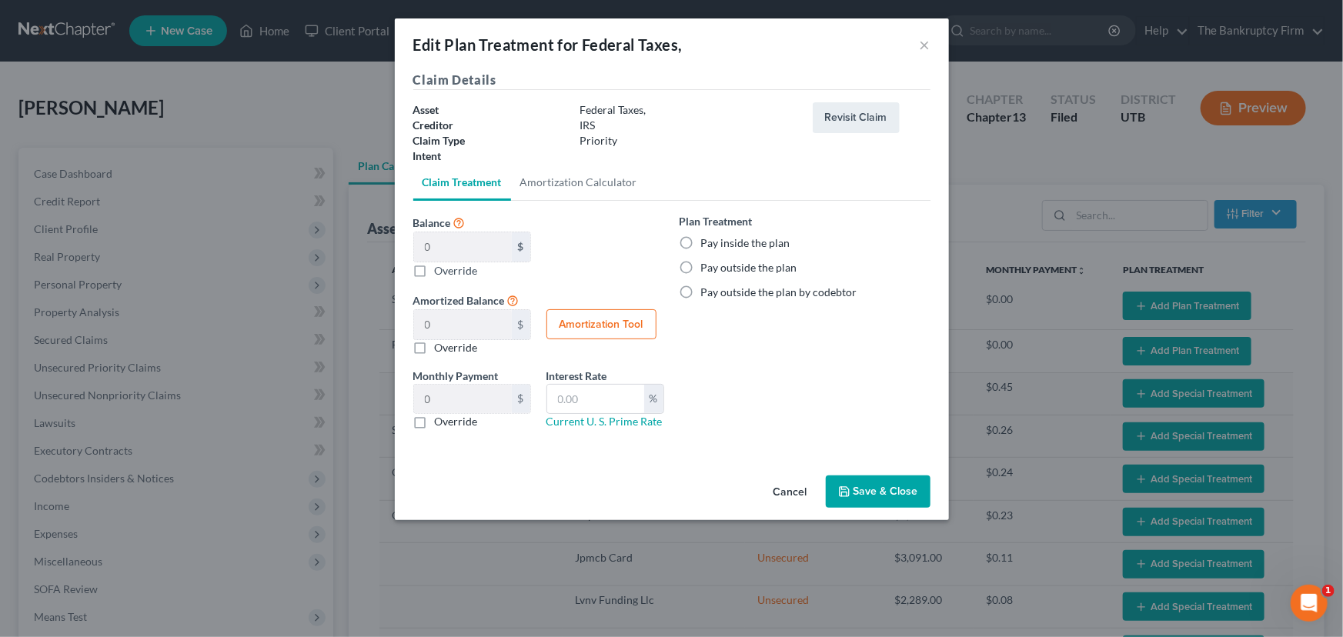
click at [435, 271] on label "Override" at bounding box center [456, 270] width 43 height 16
click at [441, 271] on input "Balance 0 $ $ Override" at bounding box center [446, 267] width 10 height 10
checkbox input "true"
click at [429, 250] on input "Balance 0 $ $ Override" at bounding box center [463, 246] width 98 height 29
type input "2"
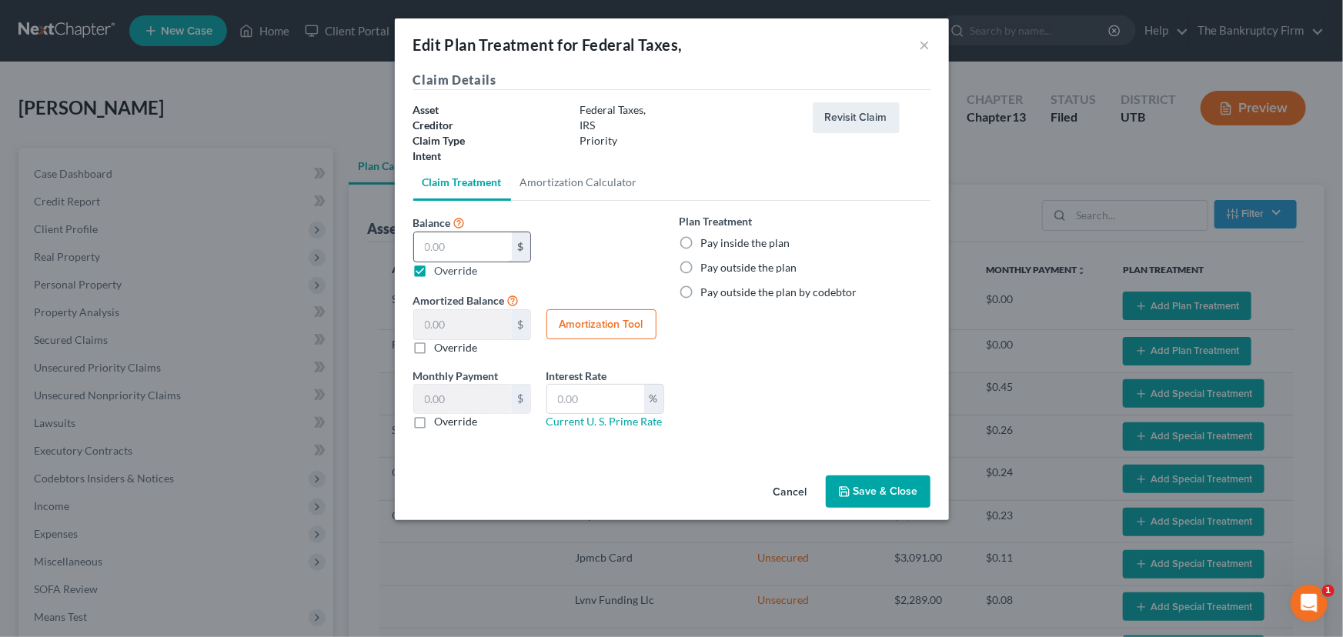
type input "2.00"
type input "0.03"
type input "28"
type input "28.00"
type input "0.46"
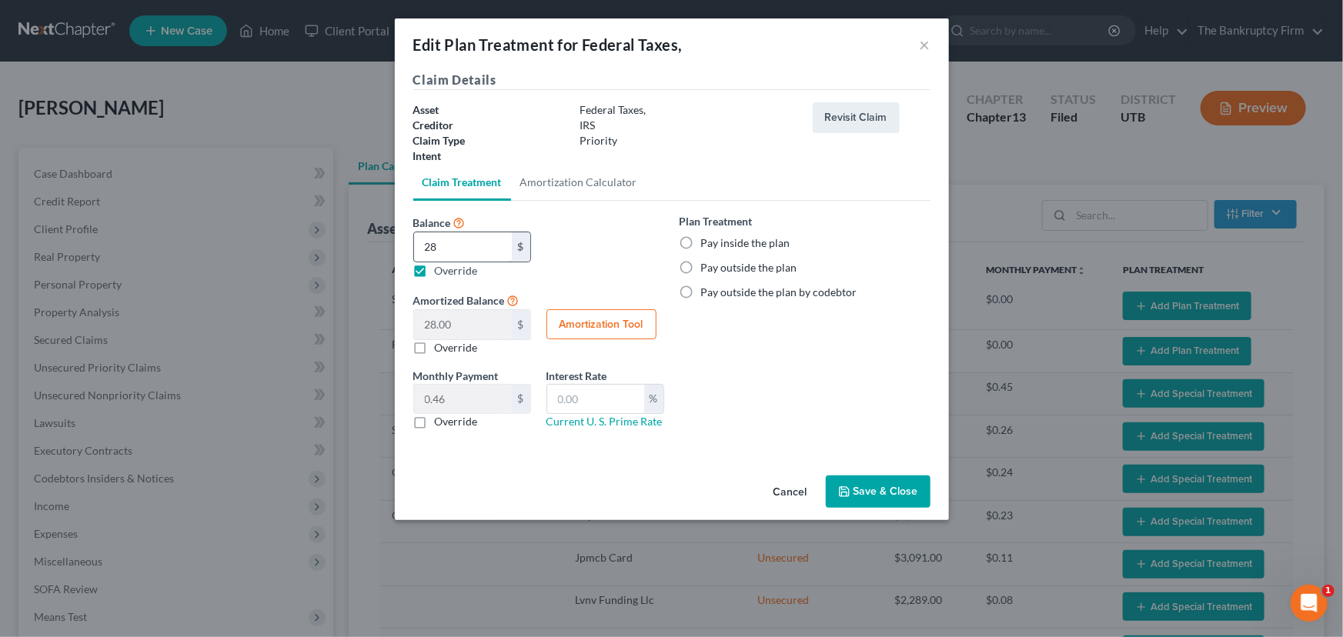
type input "280"
type input "280.00"
type input "4.66"
type input "280.00"
click at [701, 242] on label "Pay inside the plan" at bounding box center [745, 242] width 89 height 15
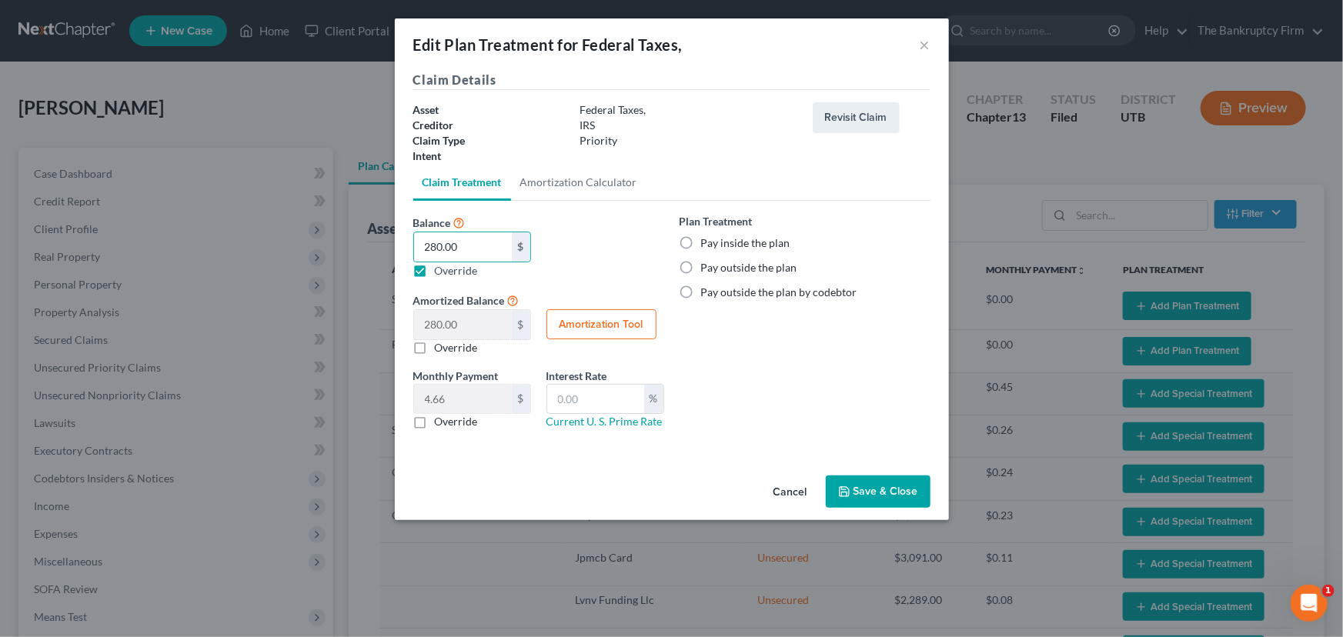
click at [707, 242] on input "Pay inside the plan" at bounding box center [712, 240] width 10 height 10
radio input "true"
click at [877, 485] on button "Save & Close" at bounding box center [878, 491] width 105 height 32
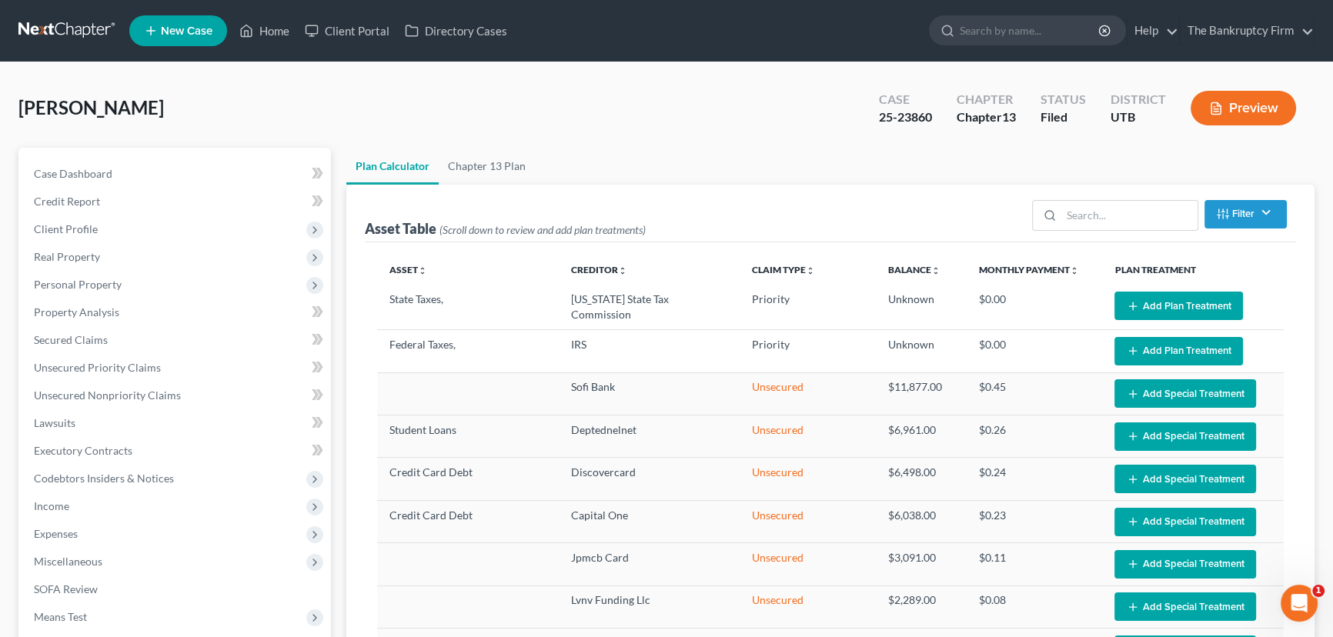
select select "59"
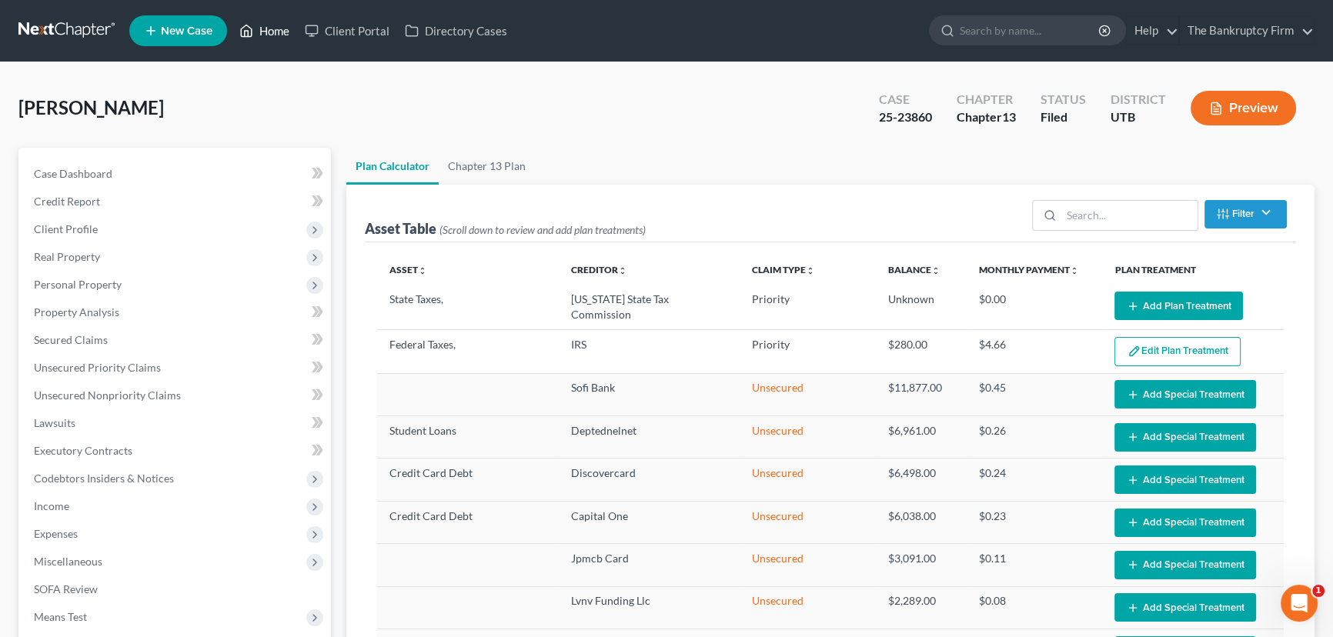
click at [270, 31] on link "Home" at bounding box center [264, 31] width 65 height 28
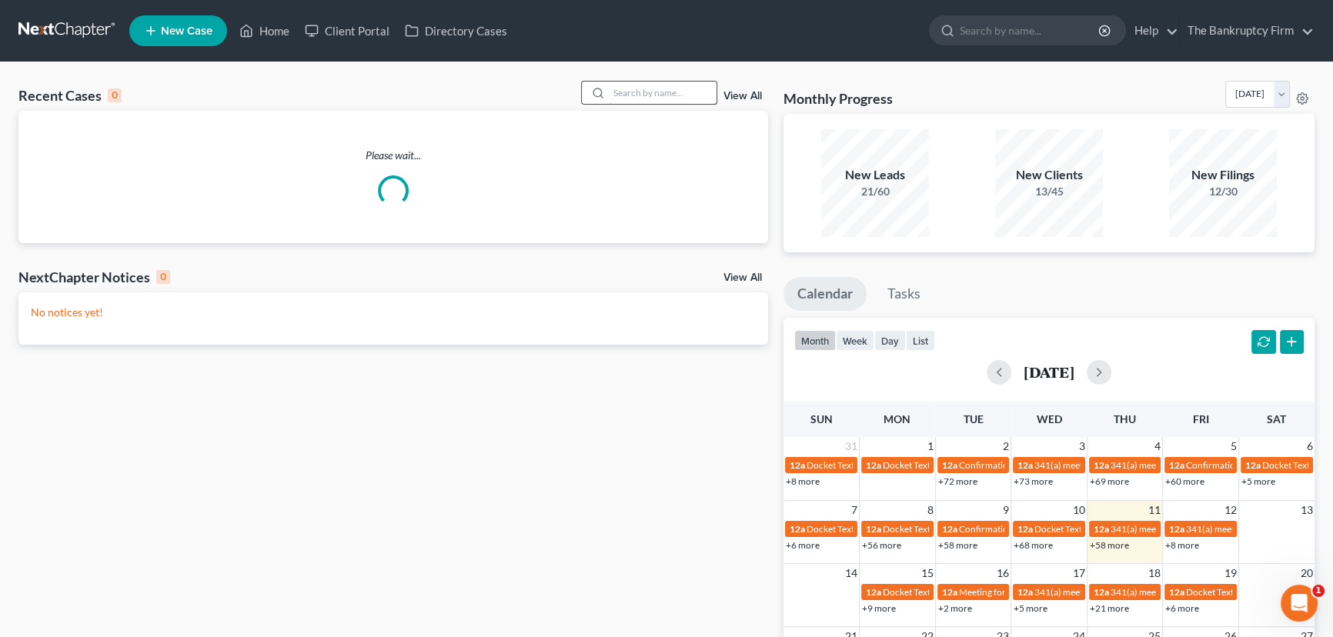
click at [620, 94] on input "search" at bounding box center [663, 93] width 108 height 22
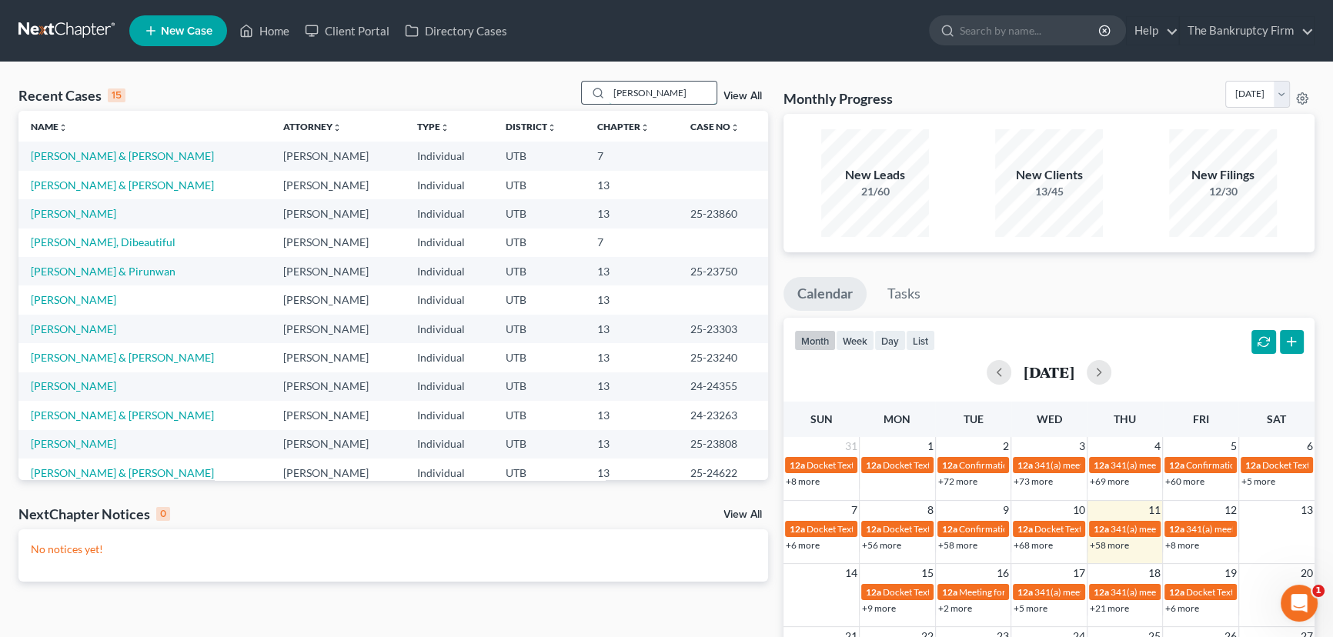
type input "Fullmer"
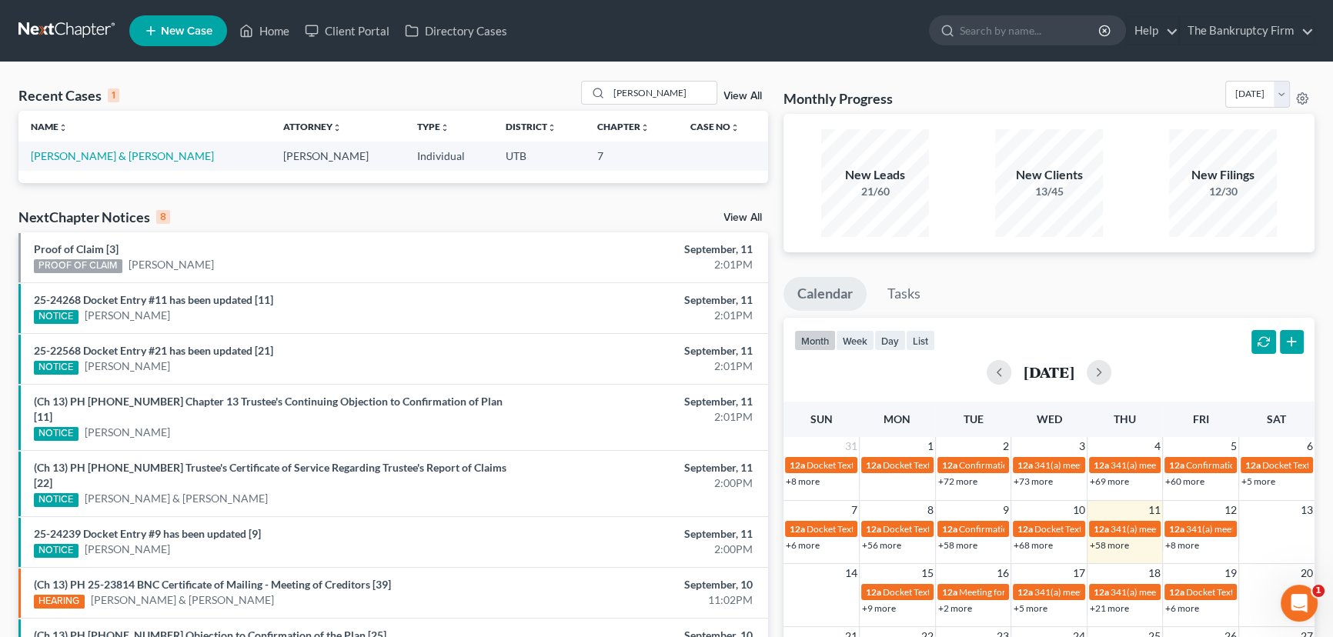
click at [736, 96] on link "View All" at bounding box center [742, 96] width 38 height 11
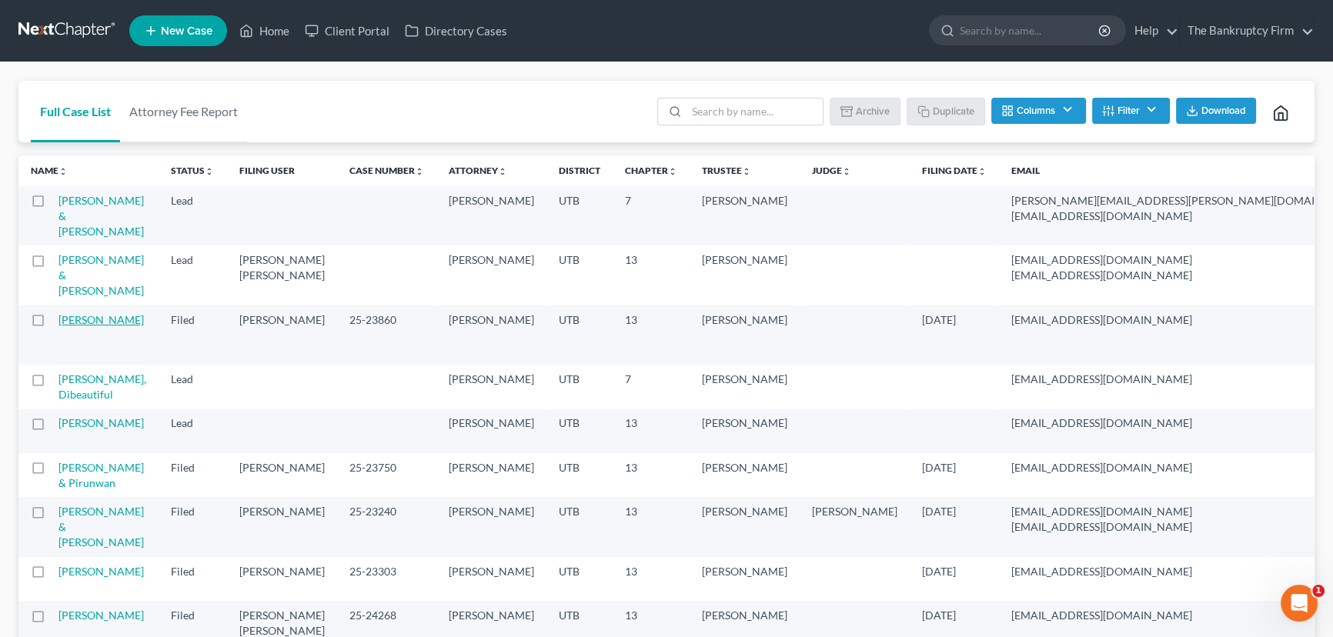
click at [73, 322] on link "[PERSON_NAME]" at bounding box center [100, 319] width 85 height 13
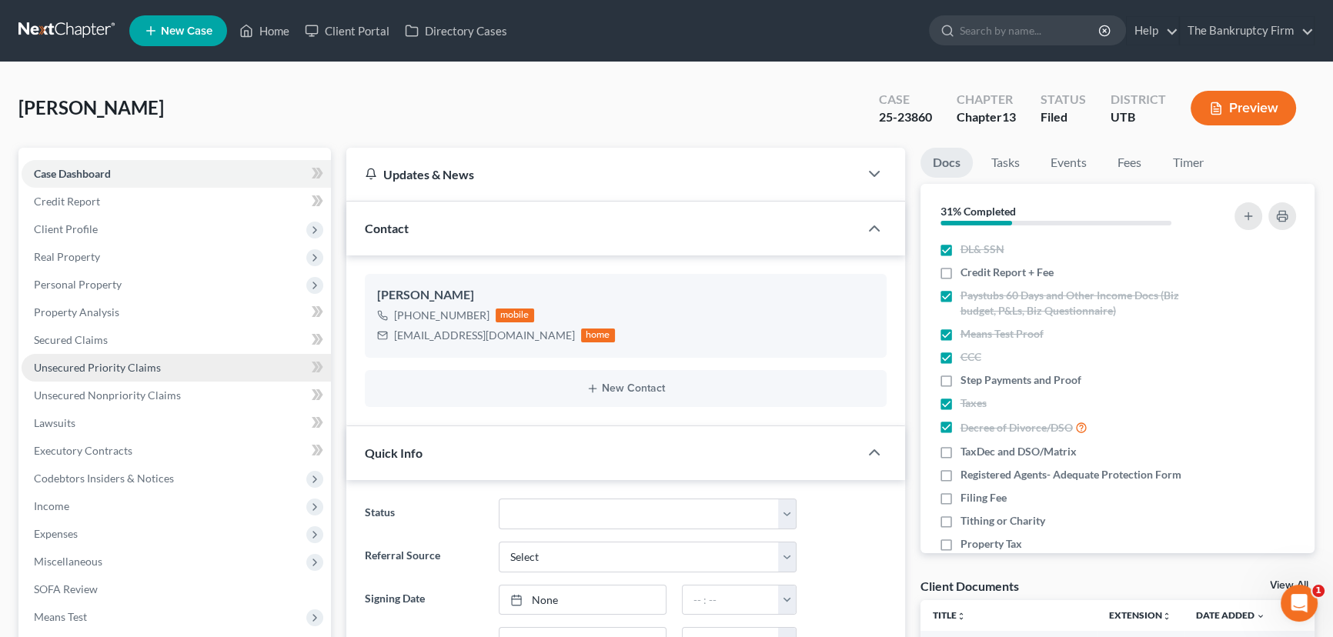
scroll to position [177, 0]
click at [89, 373] on link "Unsecured Priority Claims" at bounding box center [176, 368] width 309 height 28
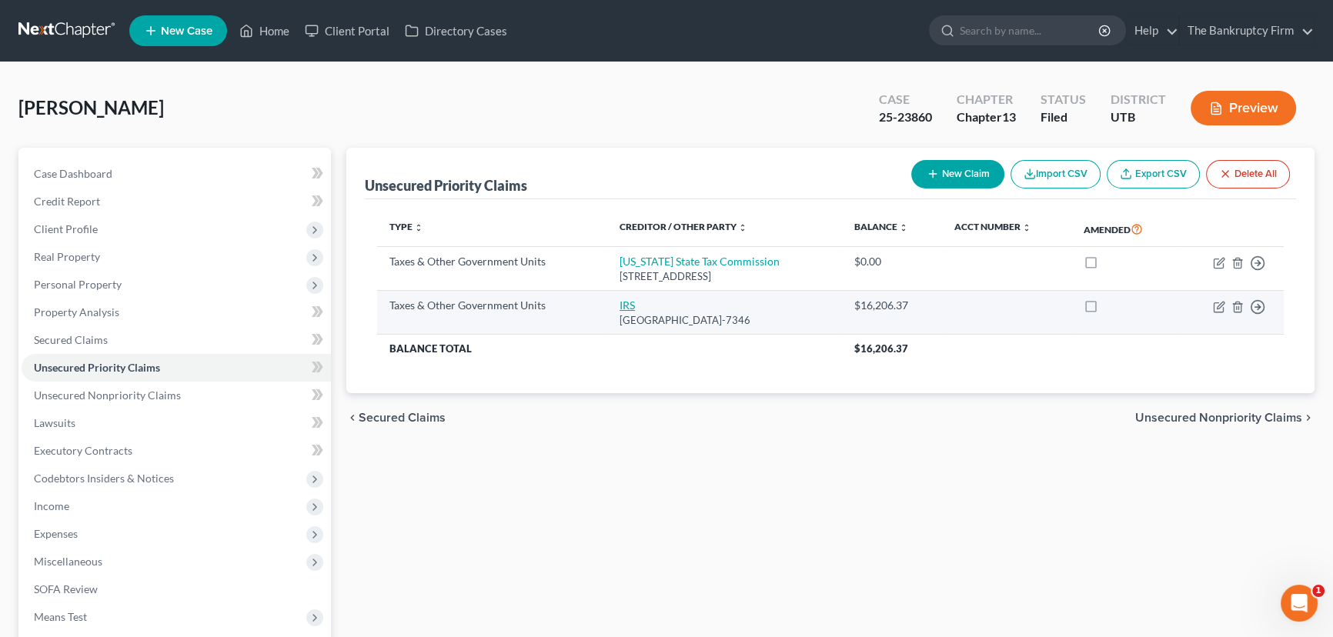
click at [619, 302] on link "IRS" at bounding box center [626, 305] width 15 height 13
select select "0"
select select "39"
select select "0"
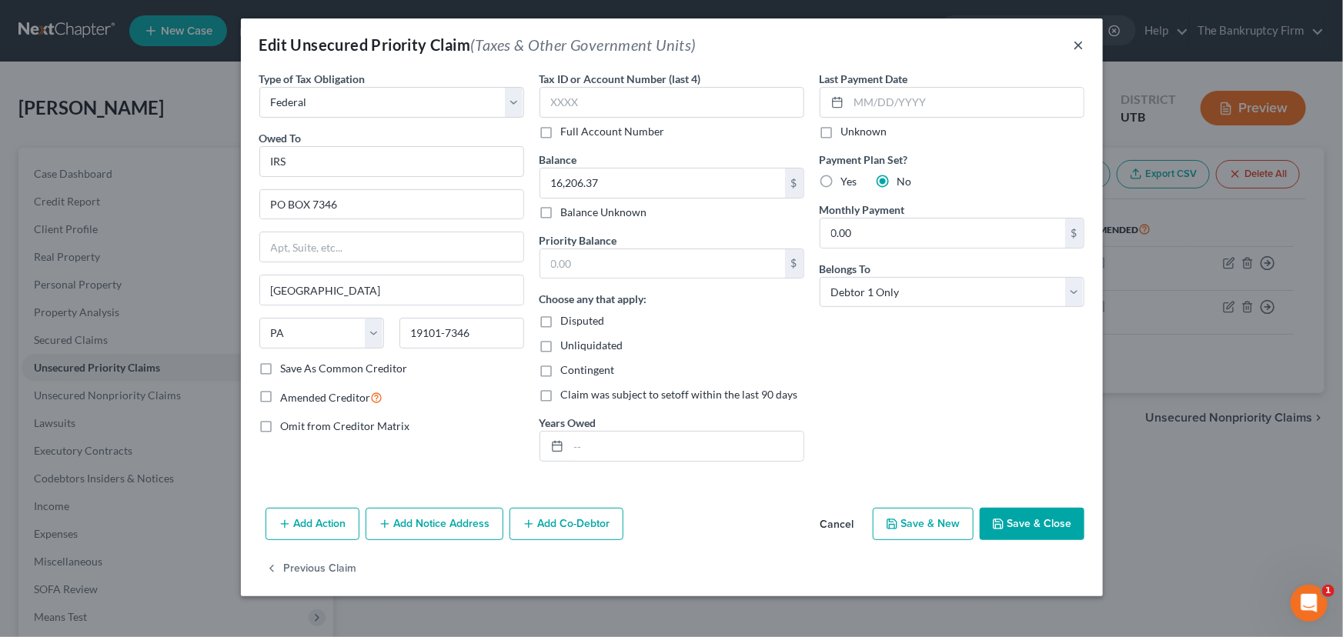
click at [987, 44] on button "×" at bounding box center [1078, 44] width 11 height 18
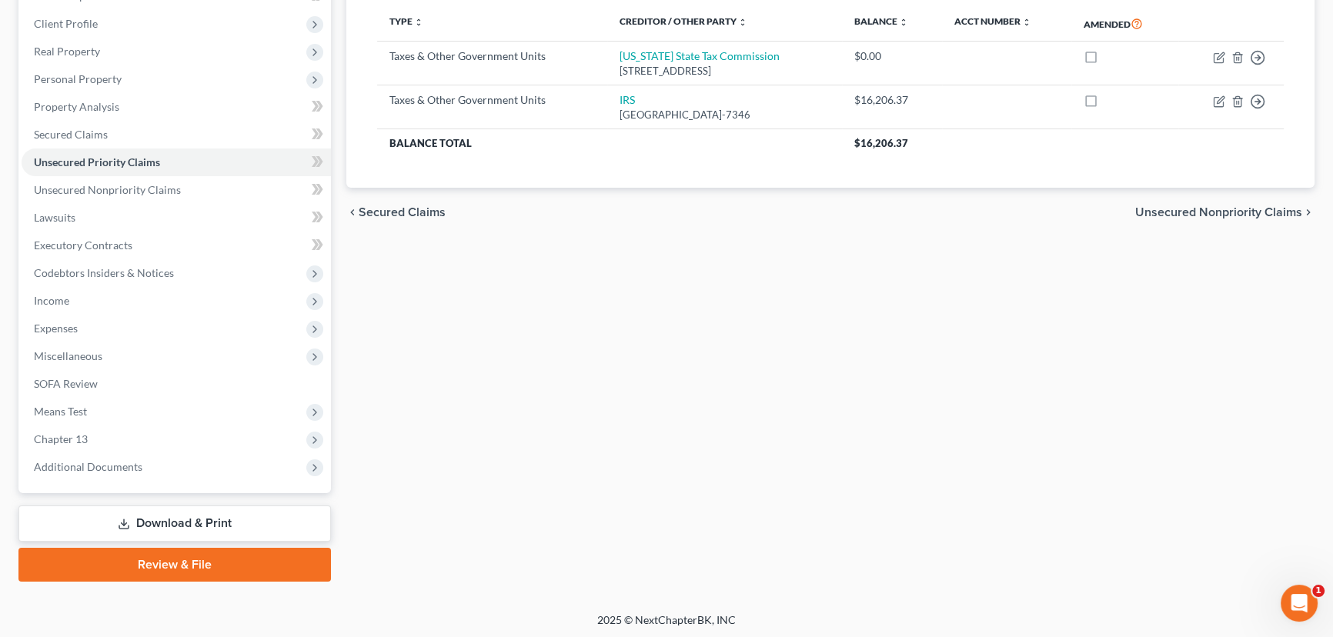
scroll to position [206, 0]
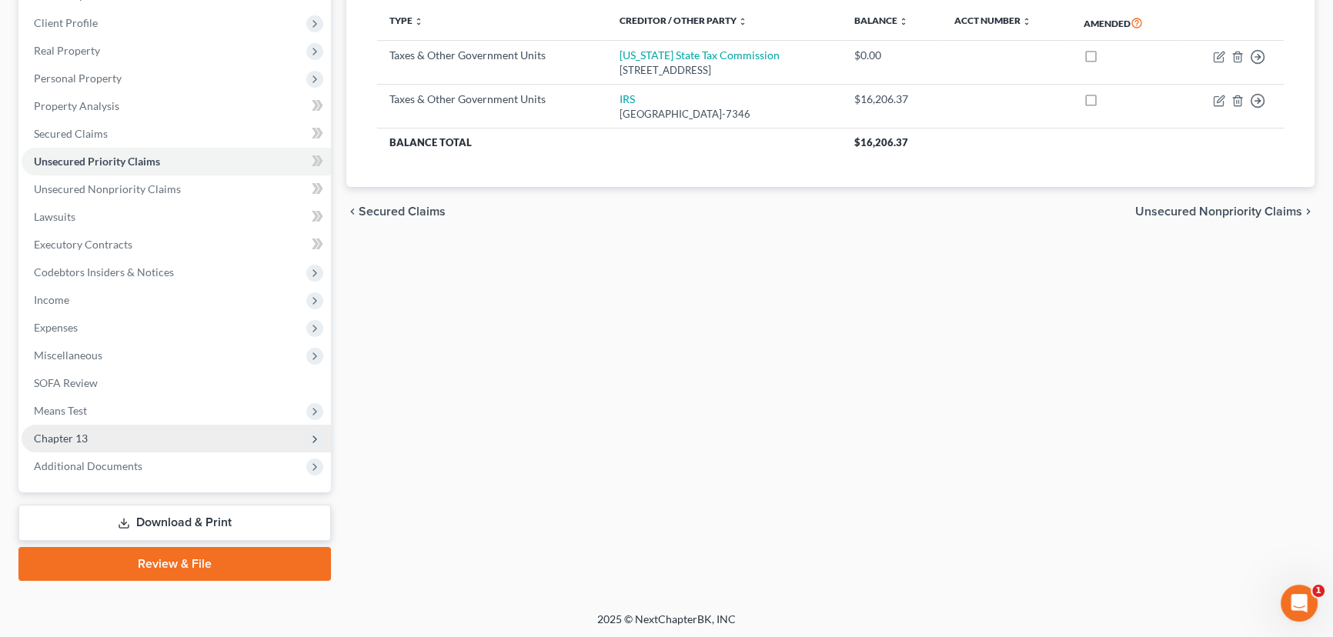
click at [68, 439] on span "Chapter 13" at bounding box center [61, 438] width 54 height 13
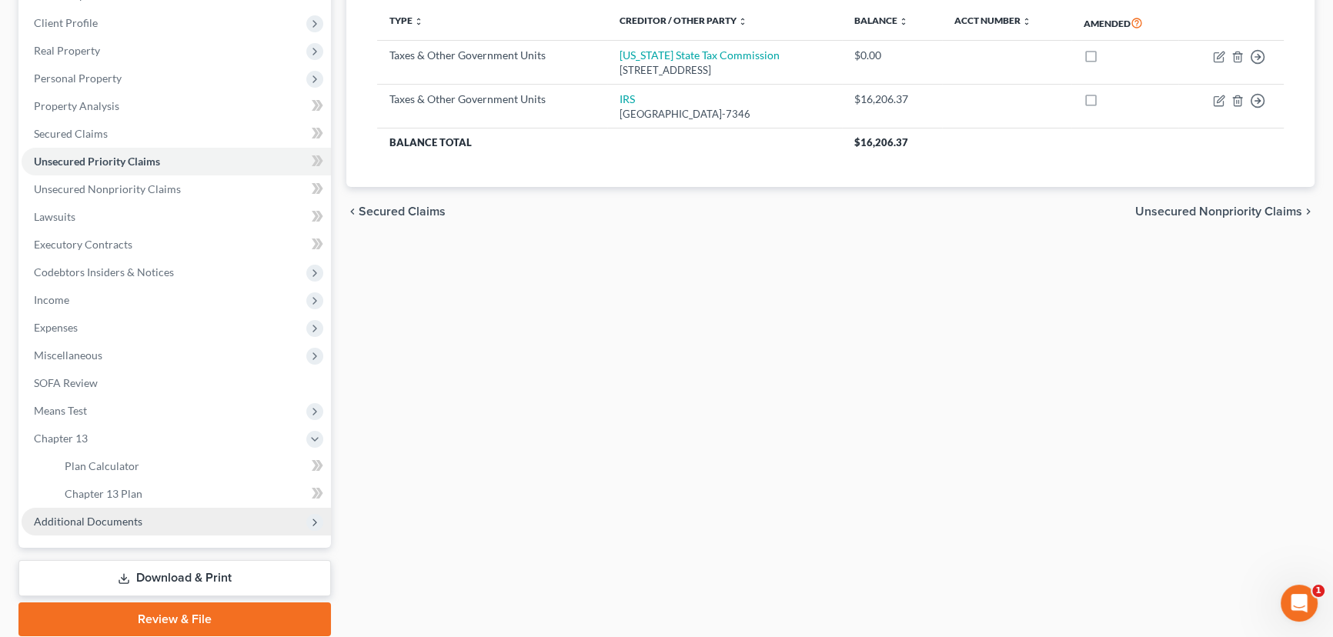
click at [93, 523] on span "Additional Documents" at bounding box center [88, 521] width 108 height 13
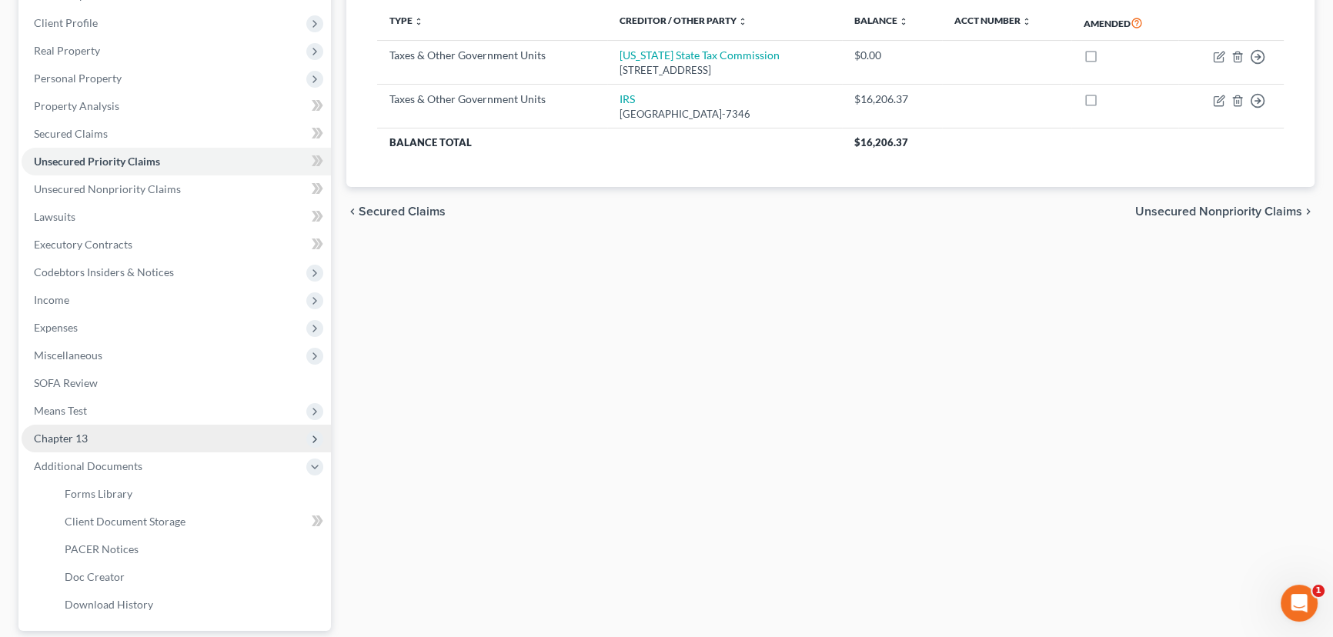
click at [78, 437] on span "Chapter 13" at bounding box center [61, 438] width 54 height 13
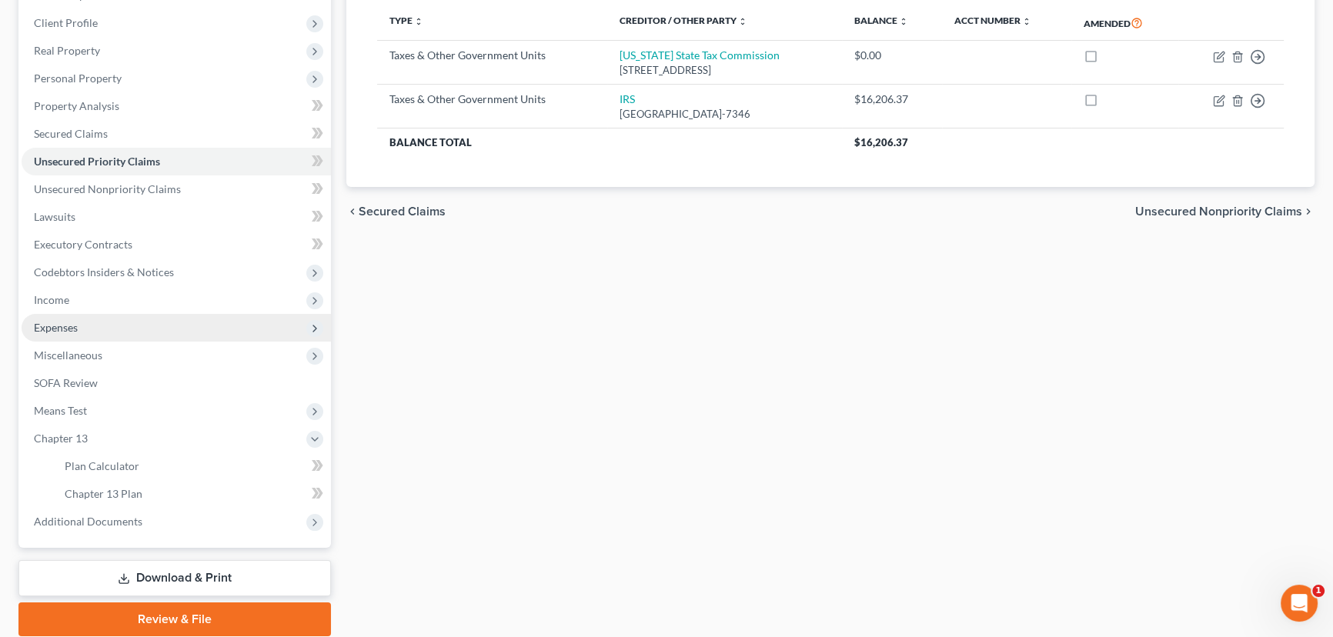
click at [56, 324] on span "Expenses" at bounding box center [56, 327] width 44 height 13
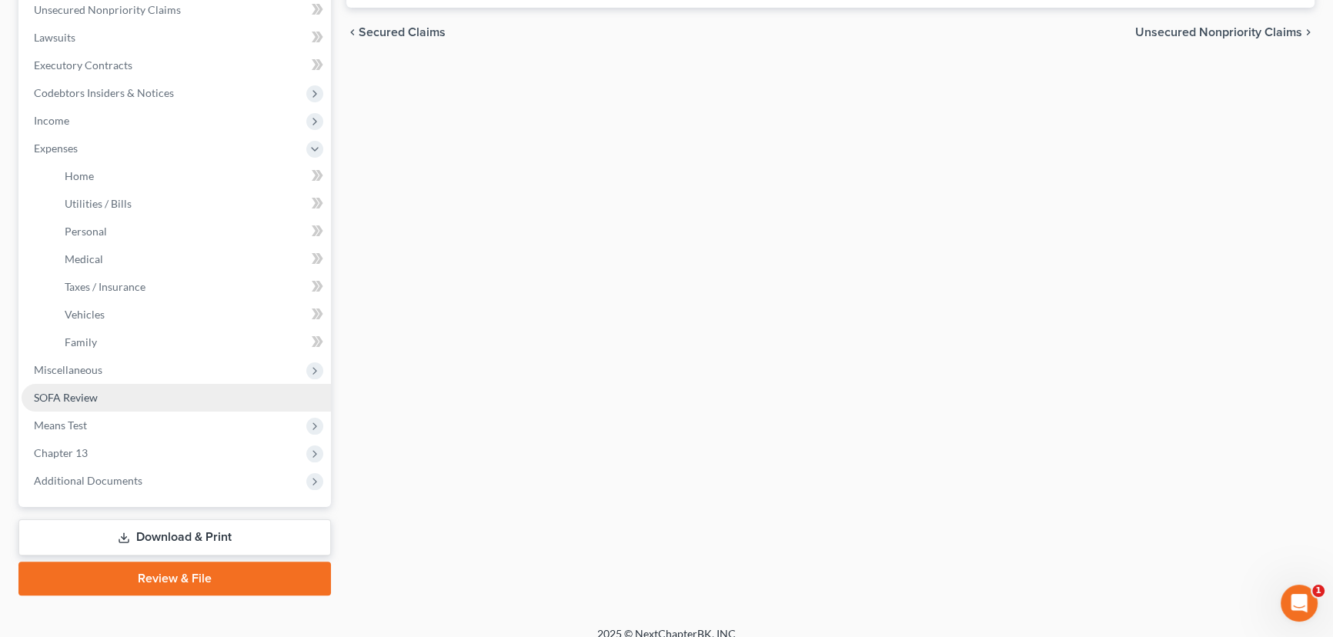
scroll to position [400, 0]
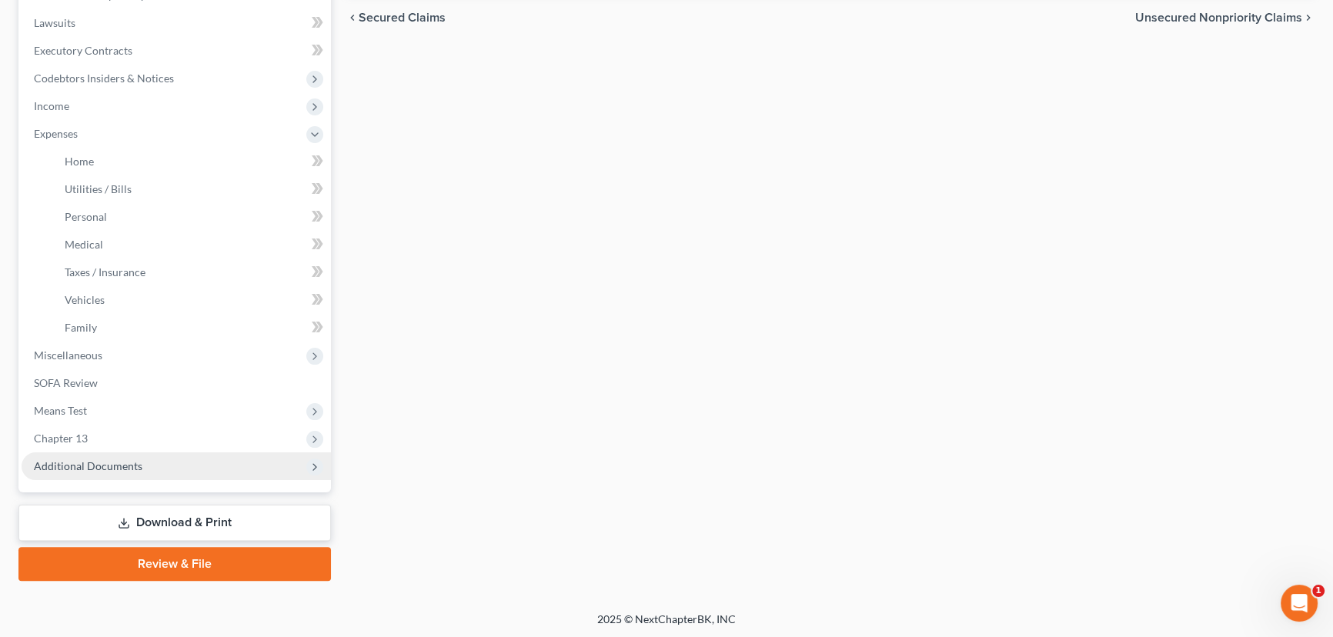
click at [84, 465] on span "Additional Documents" at bounding box center [88, 465] width 108 height 13
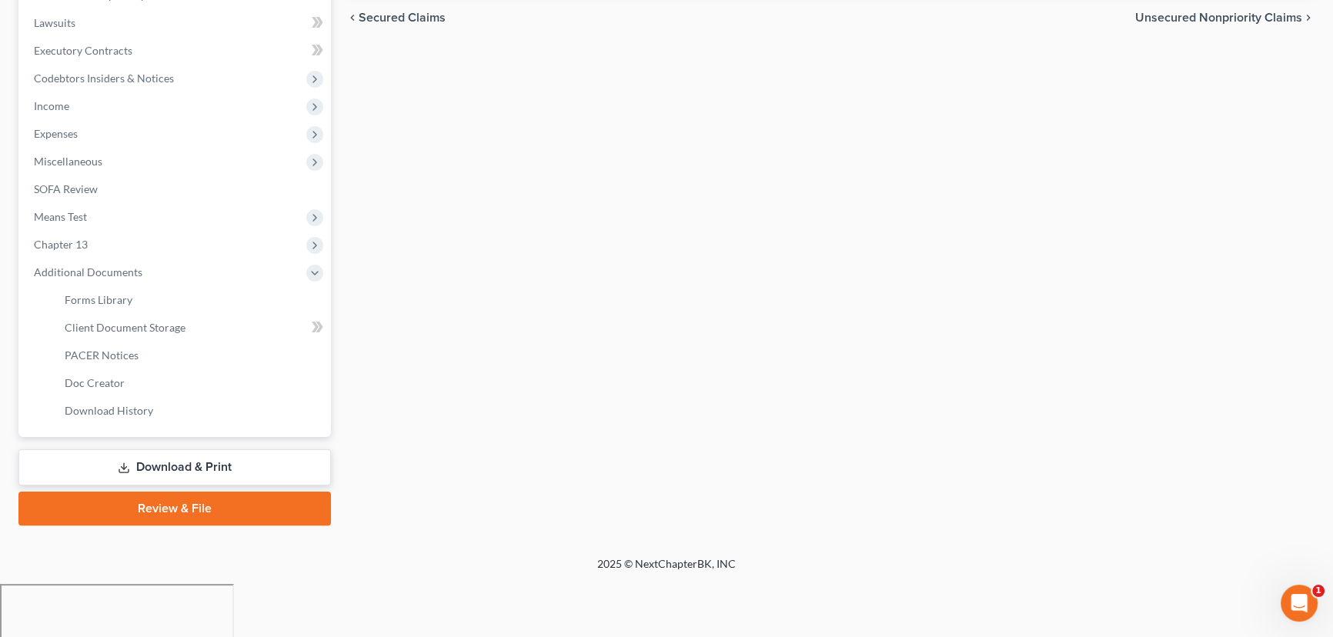
scroll to position [345, 0]
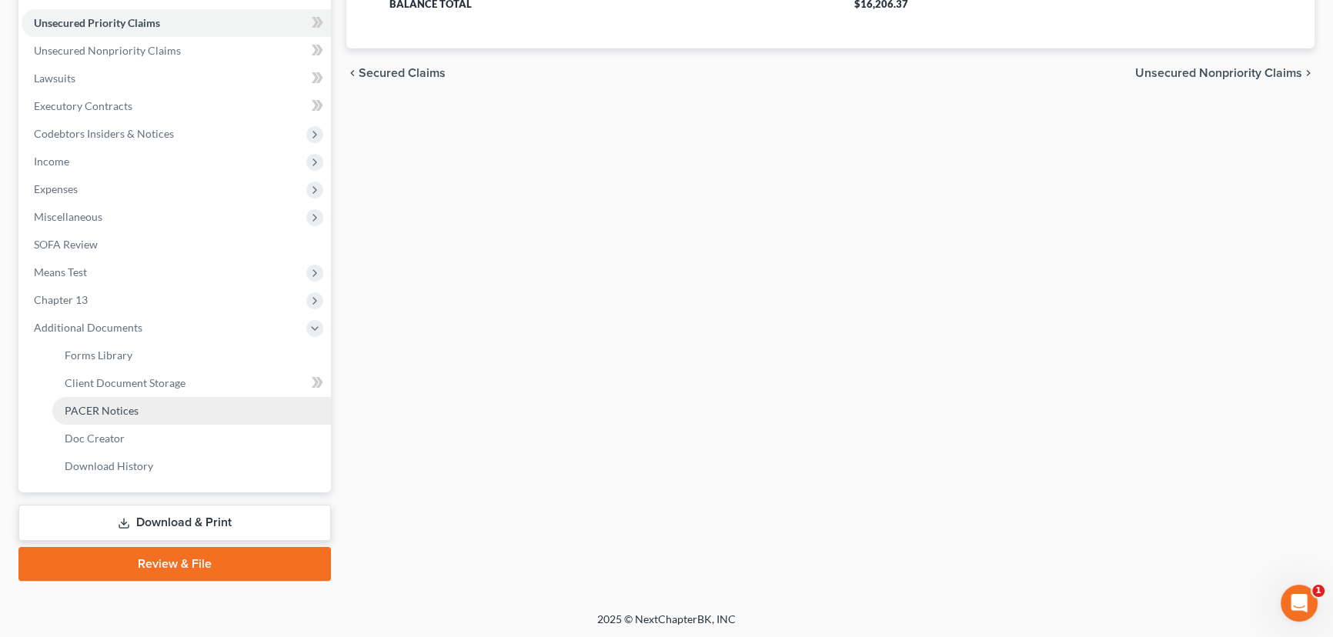
click at [108, 409] on span "PACER Notices" at bounding box center [102, 410] width 74 height 13
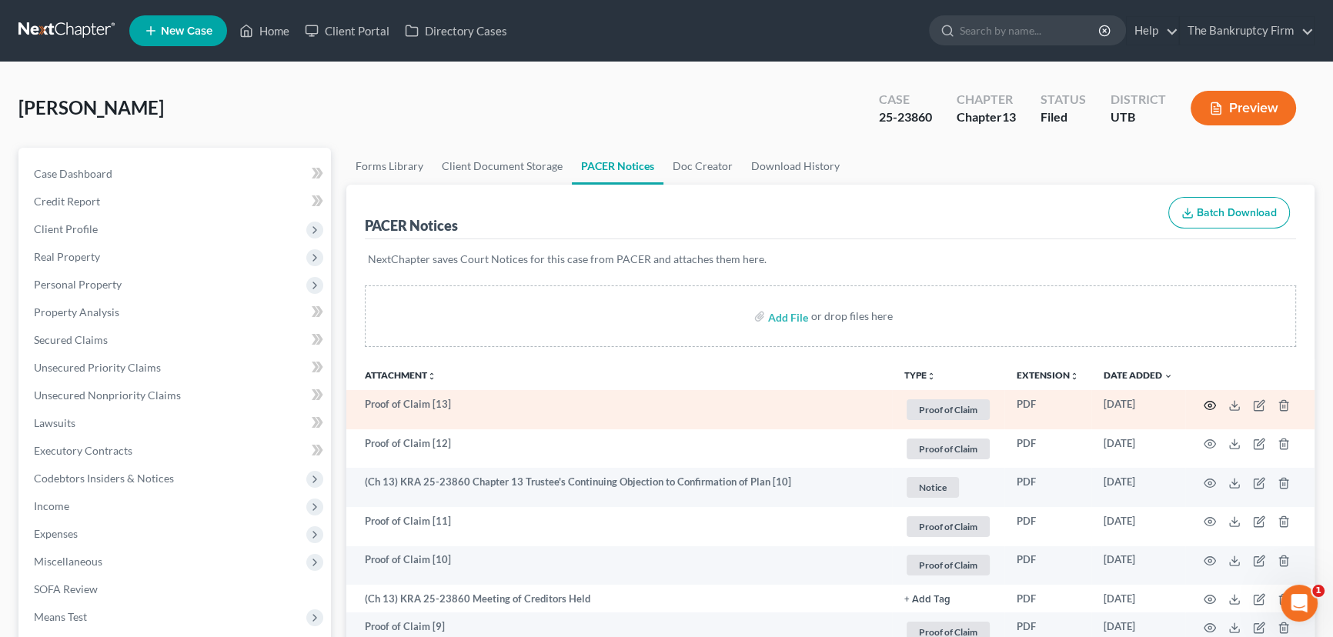
click at [987, 404] on circle "button" at bounding box center [1209, 405] width 3 height 3
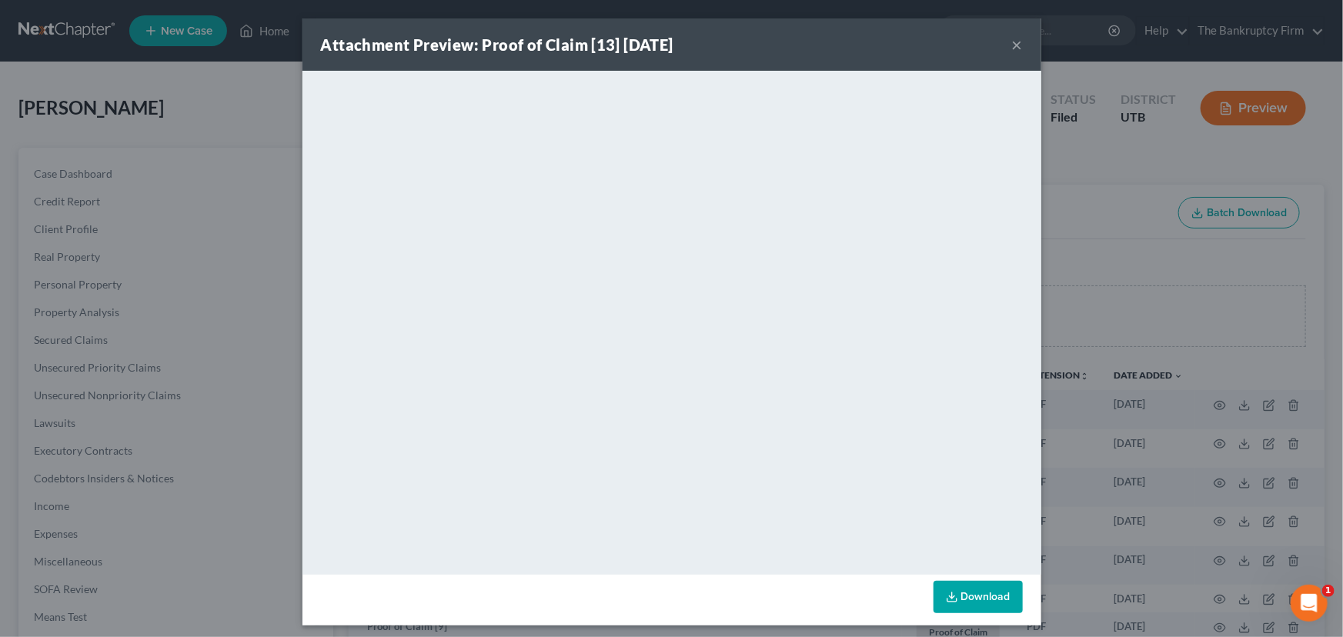
click at [987, 45] on button "×" at bounding box center [1017, 44] width 11 height 18
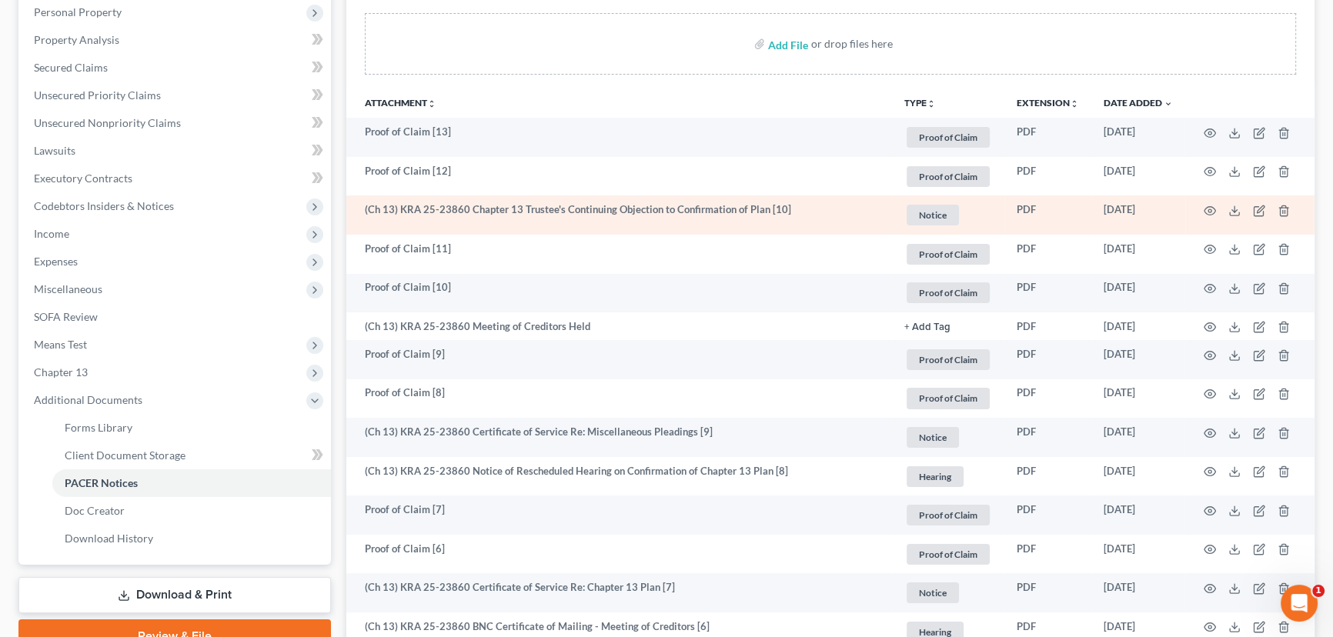
scroll to position [279, 0]
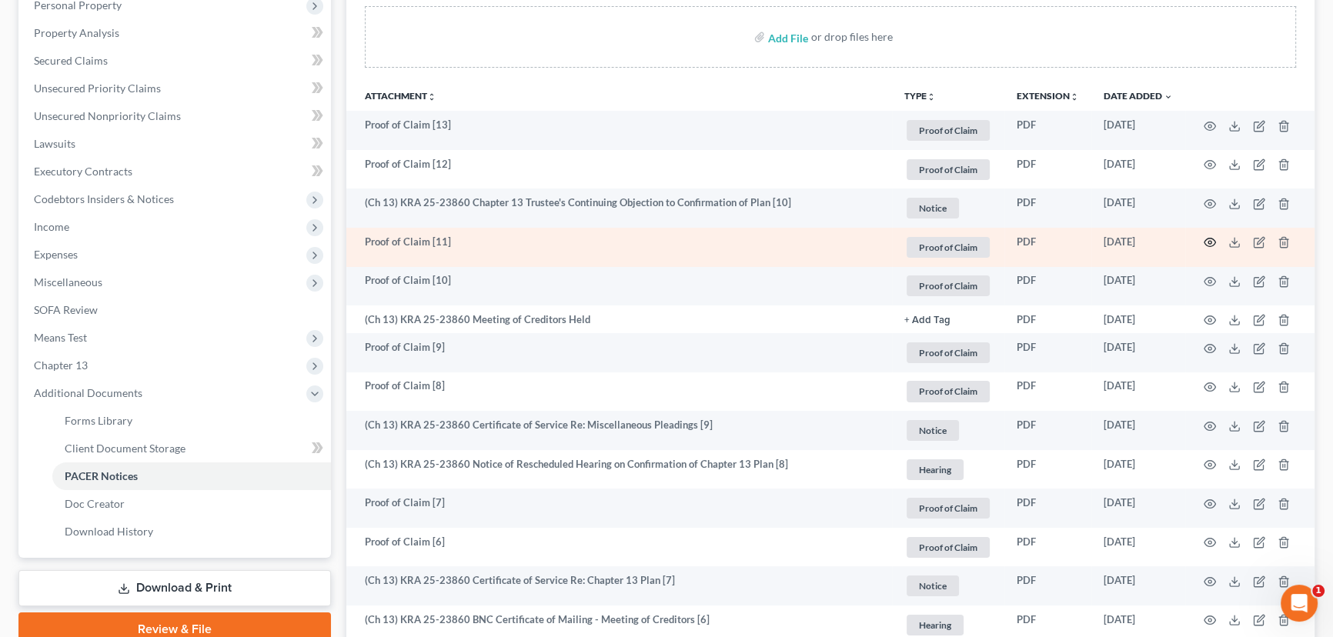
click at [987, 239] on icon "button" at bounding box center [1209, 242] width 12 height 12
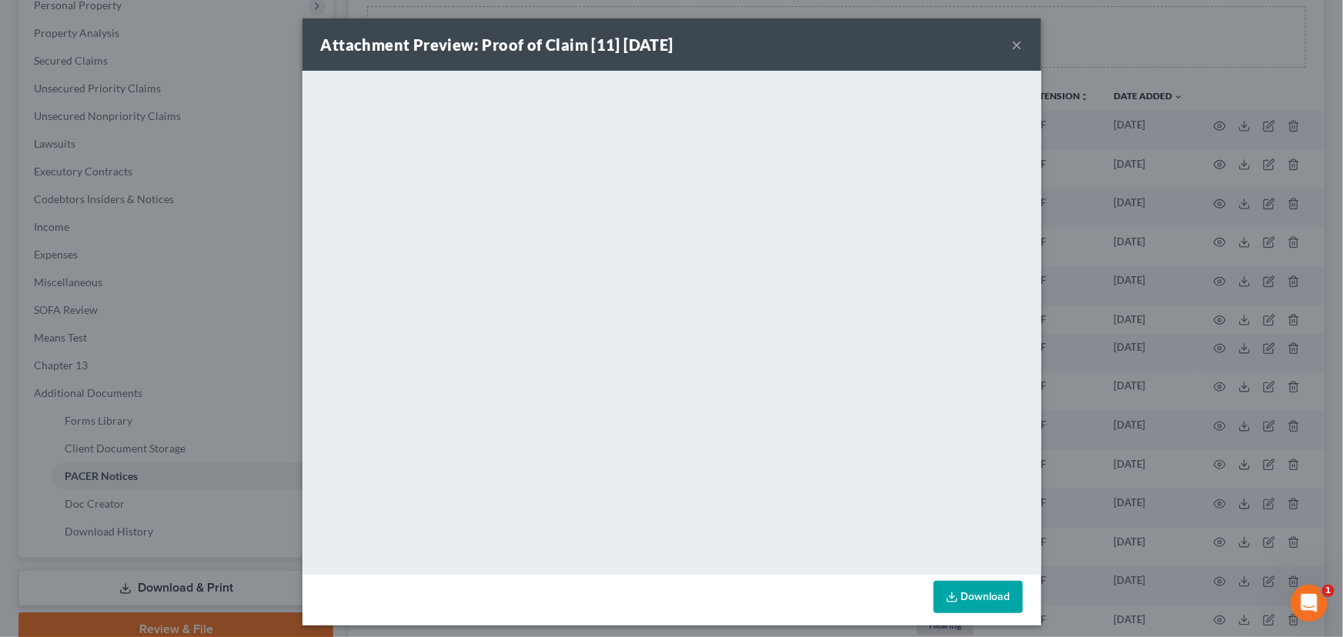
click at [987, 45] on button "×" at bounding box center [1017, 44] width 11 height 18
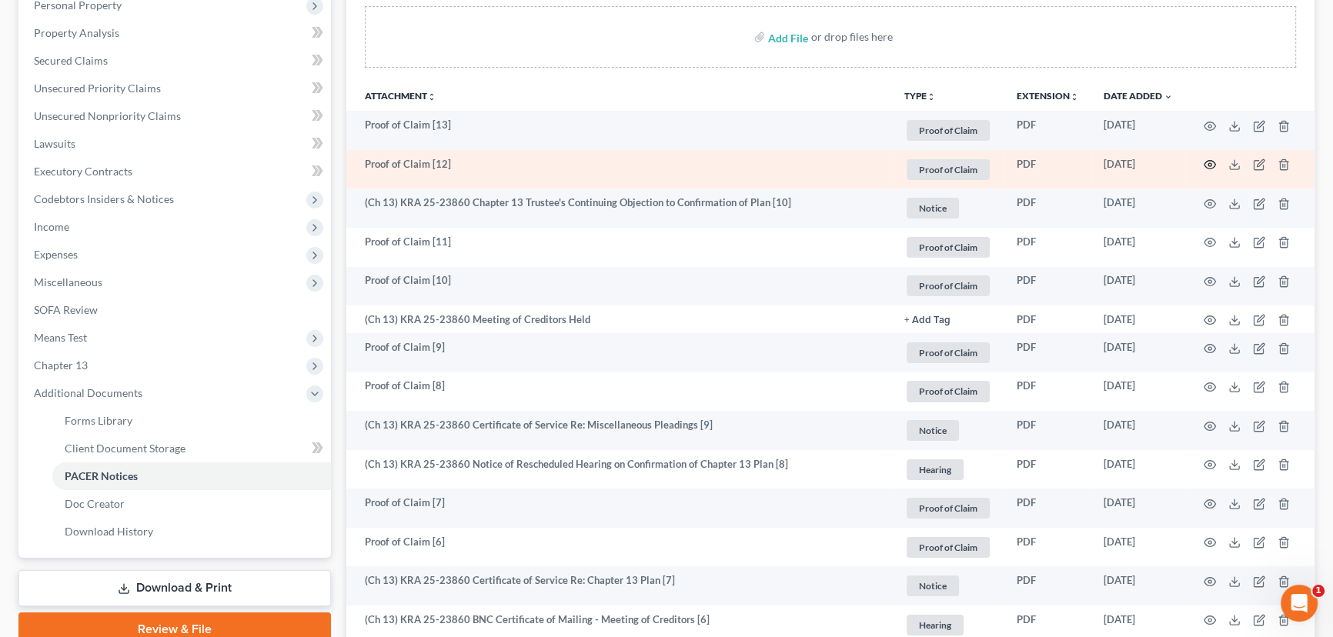
click at [987, 162] on icon "button" at bounding box center [1209, 164] width 12 height 12
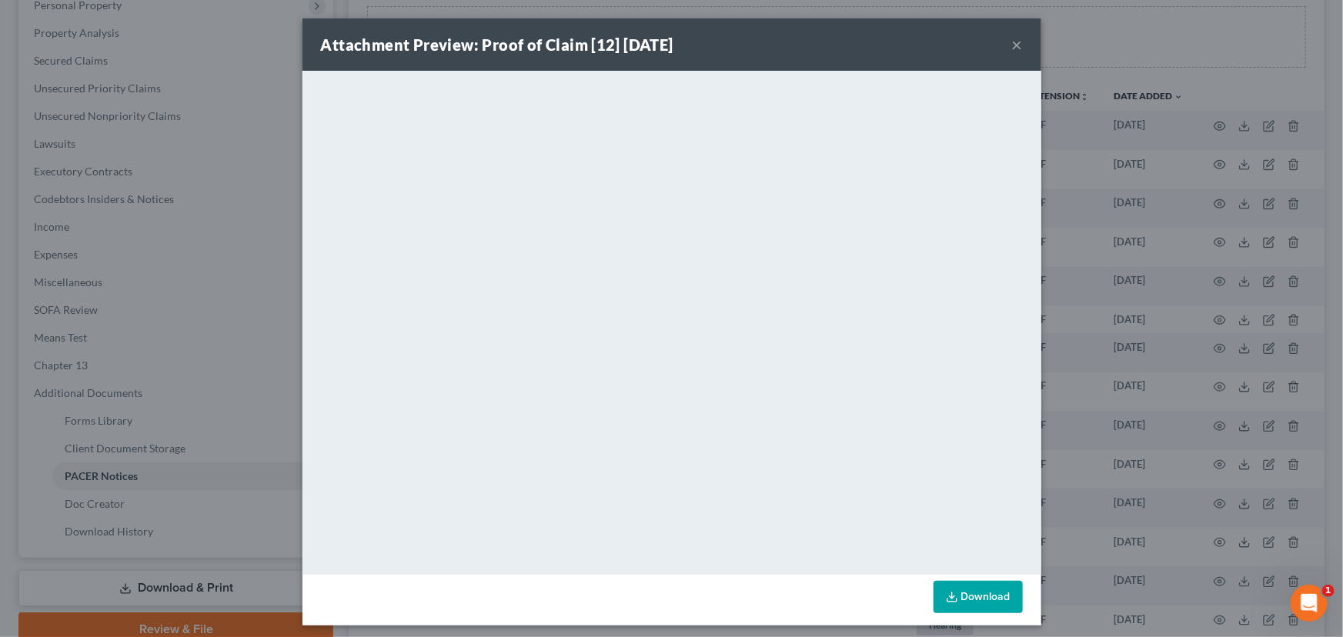
click at [987, 44] on button "×" at bounding box center [1017, 44] width 11 height 18
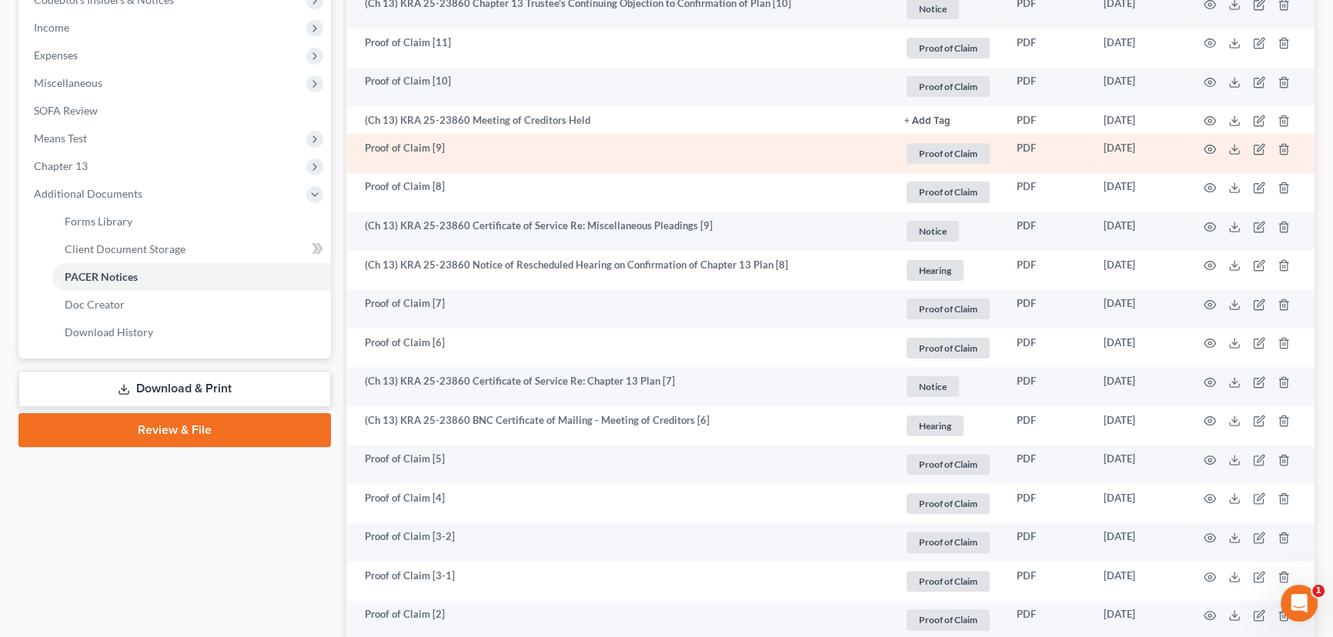
scroll to position [489, 0]
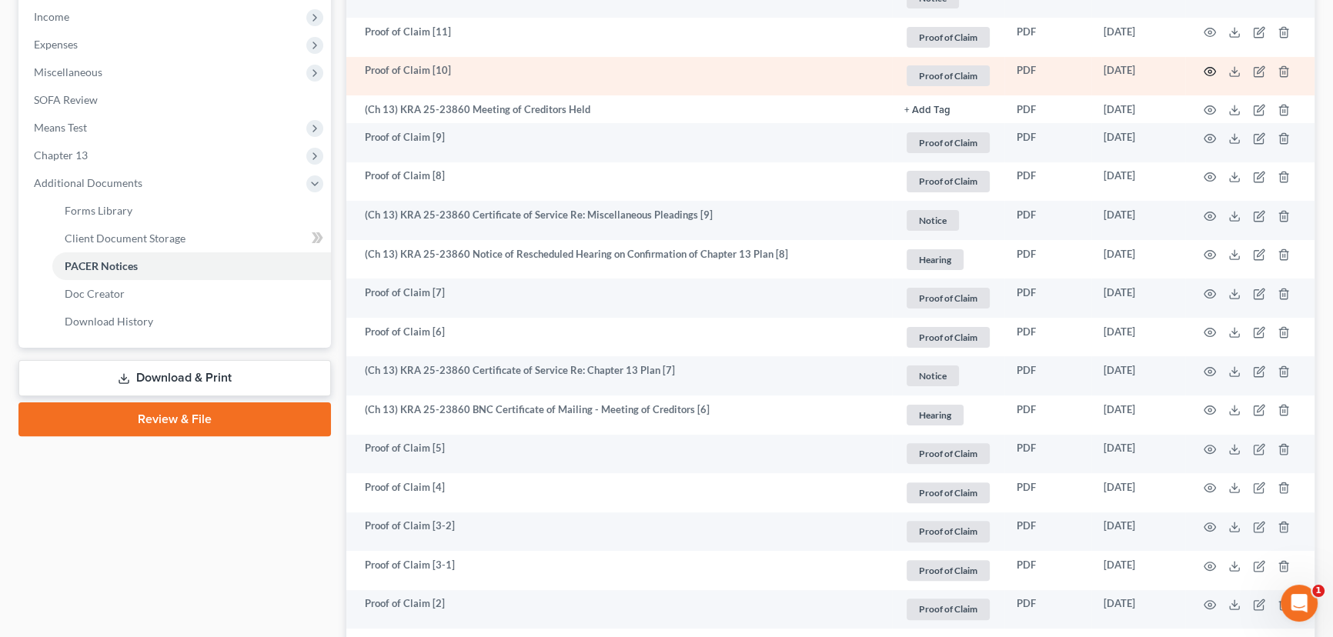
click at [987, 68] on icon "button" at bounding box center [1209, 71] width 12 height 12
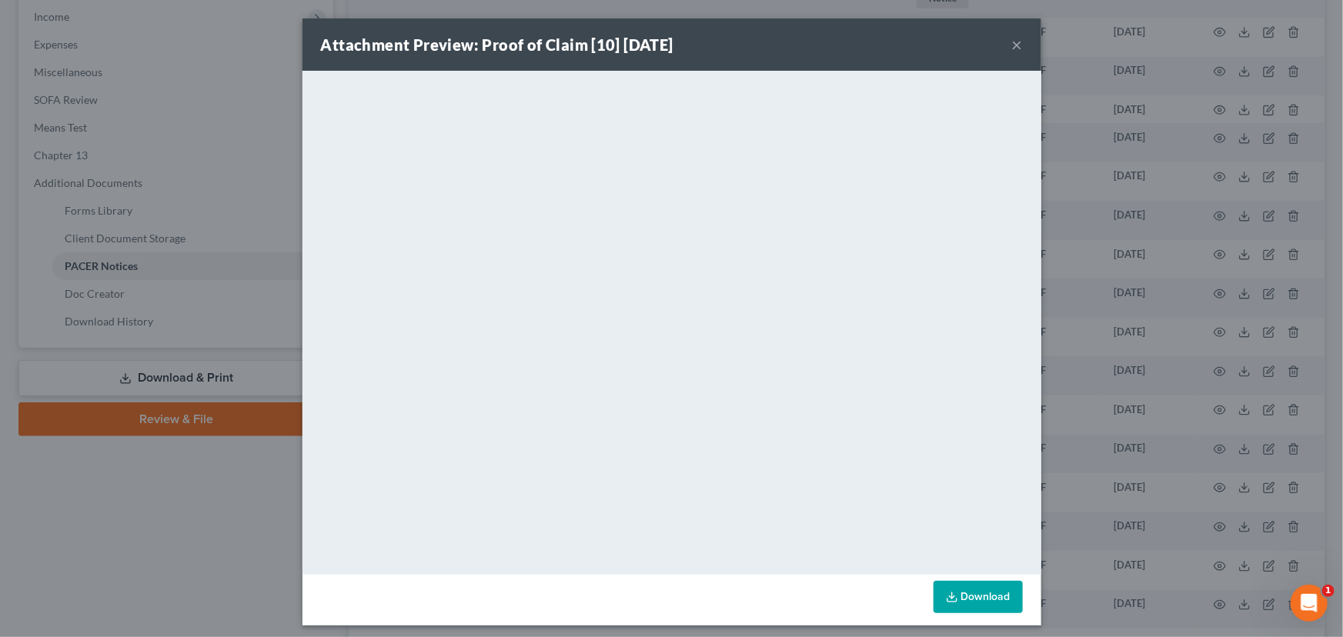
click at [987, 46] on button "×" at bounding box center [1017, 44] width 11 height 18
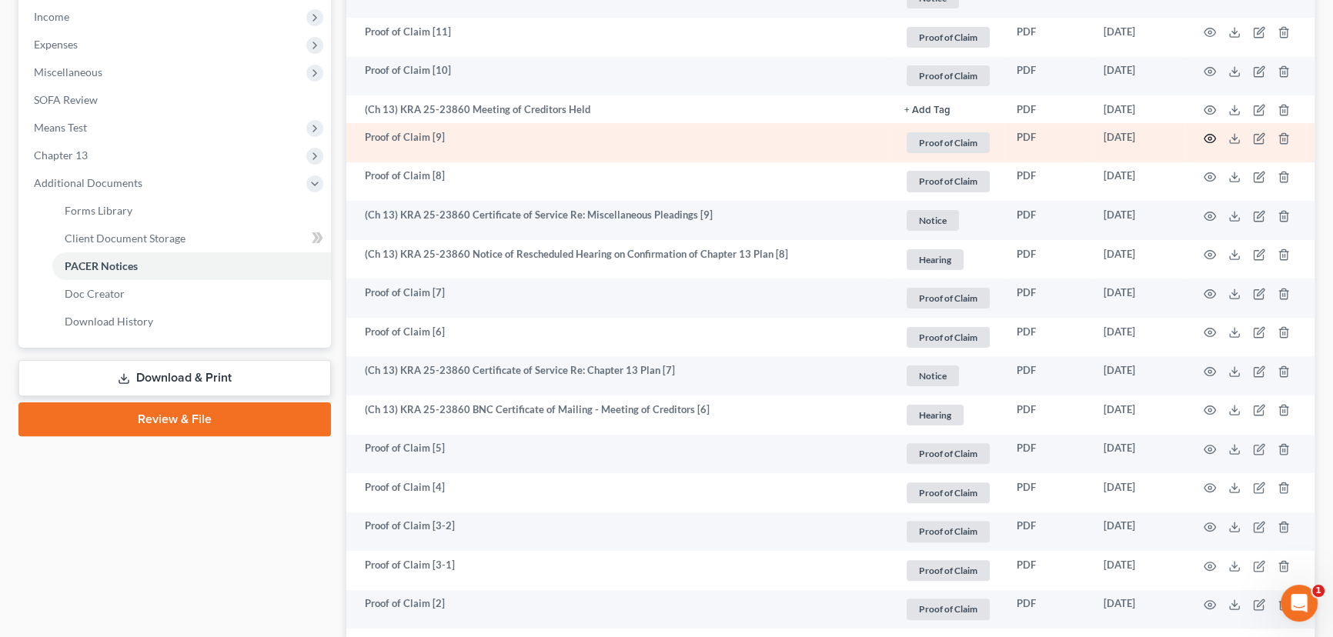
click at [987, 137] on icon "button" at bounding box center [1210, 138] width 12 height 8
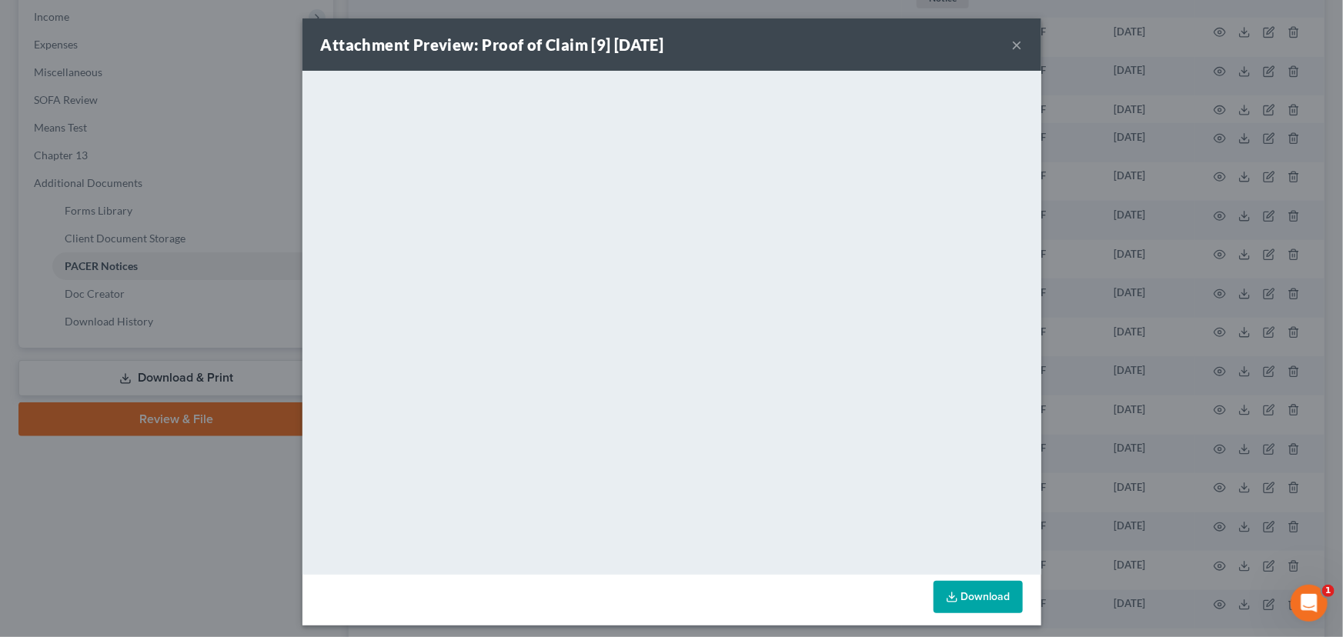
click at [987, 48] on button "×" at bounding box center [1017, 44] width 11 height 18
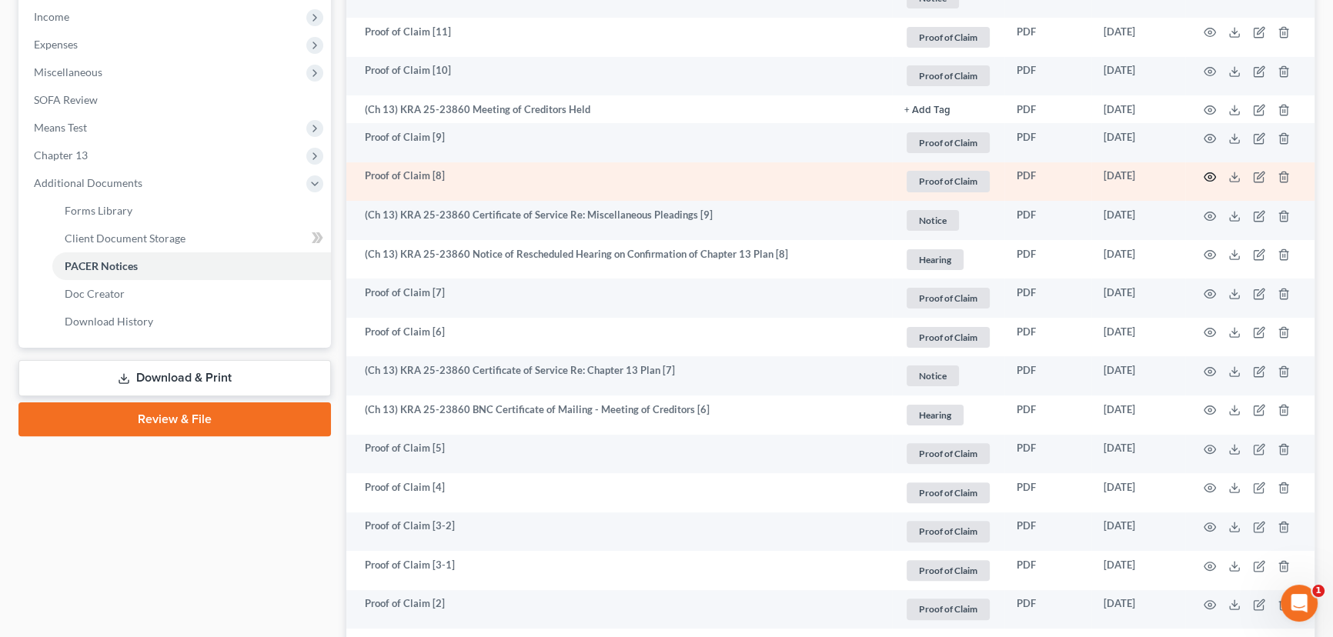
click at [987, 175] on icon "button" at bounding box center [1210, 177] width 12 height 8
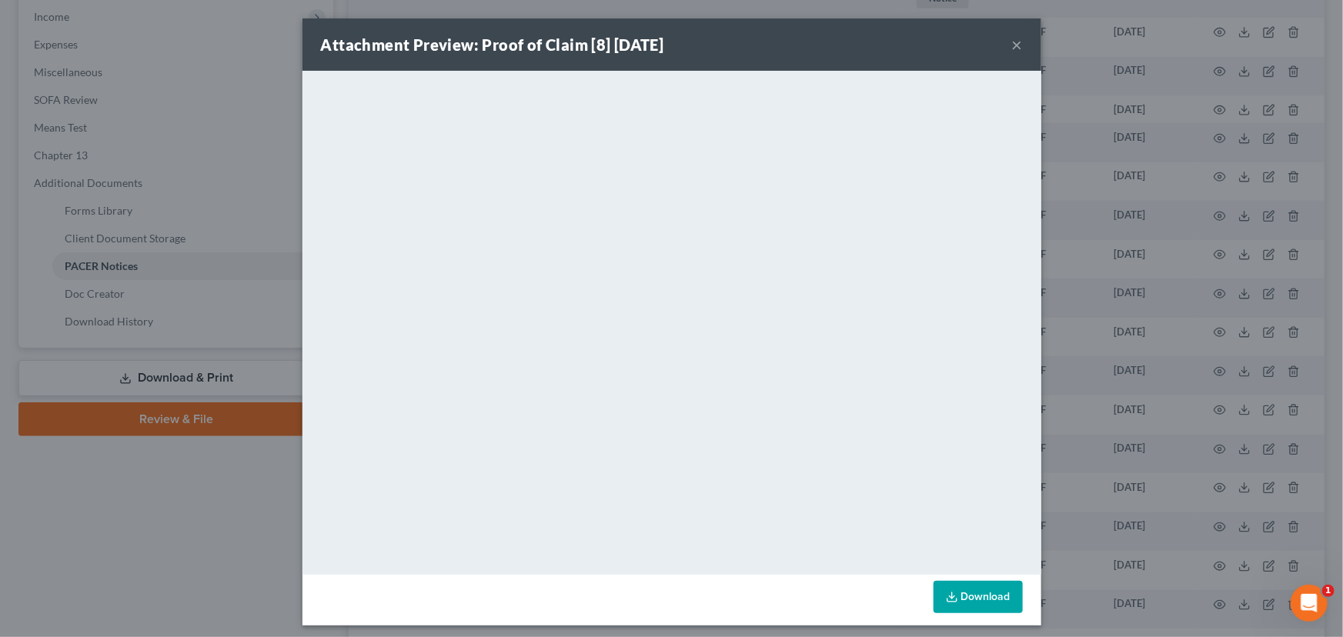
click at [987, 38] on button "×" at bounding box center [1017, 44] width 11 height 18
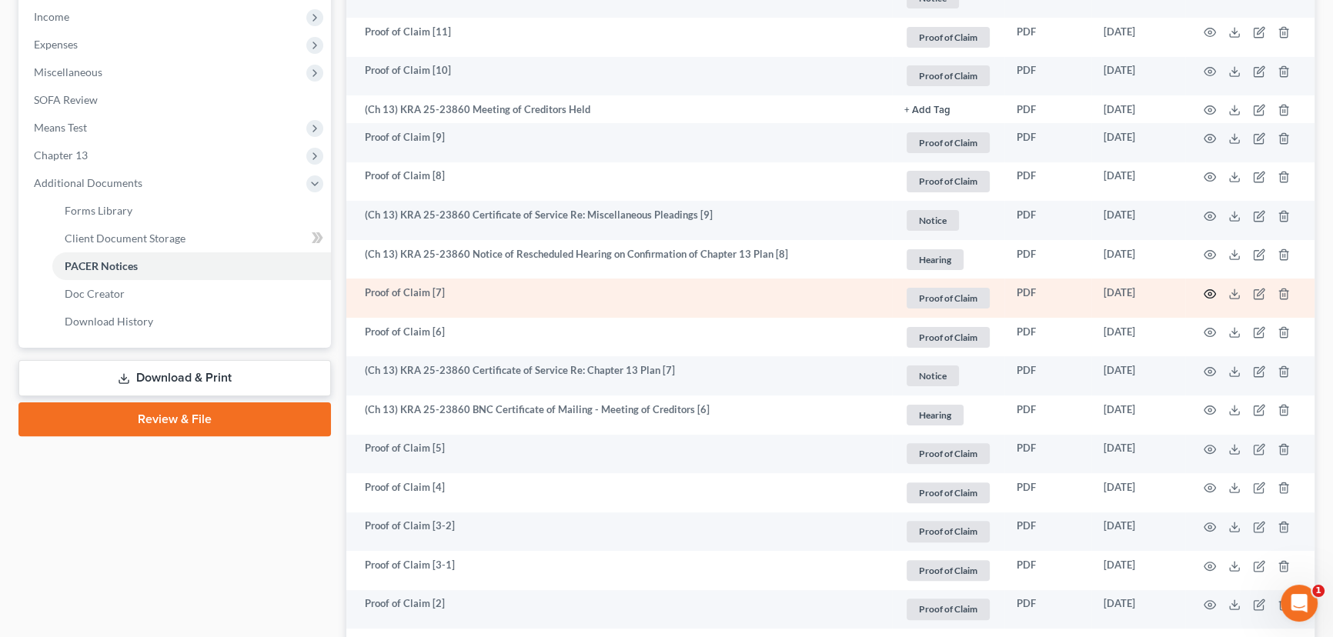
click at [987, 292] on icon "button" at bounding box center [1209, 294] width 12 height 12
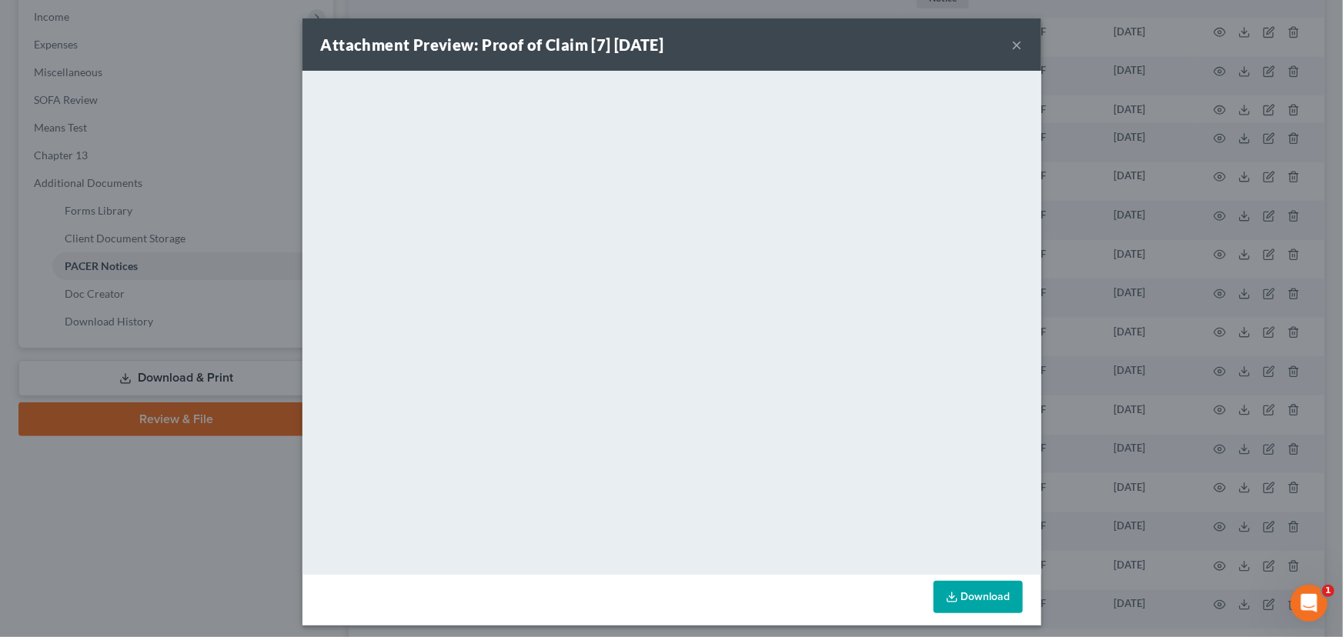
click at [987, 45] on button "×" at bounding box center [1017, 44] width 11 height 18
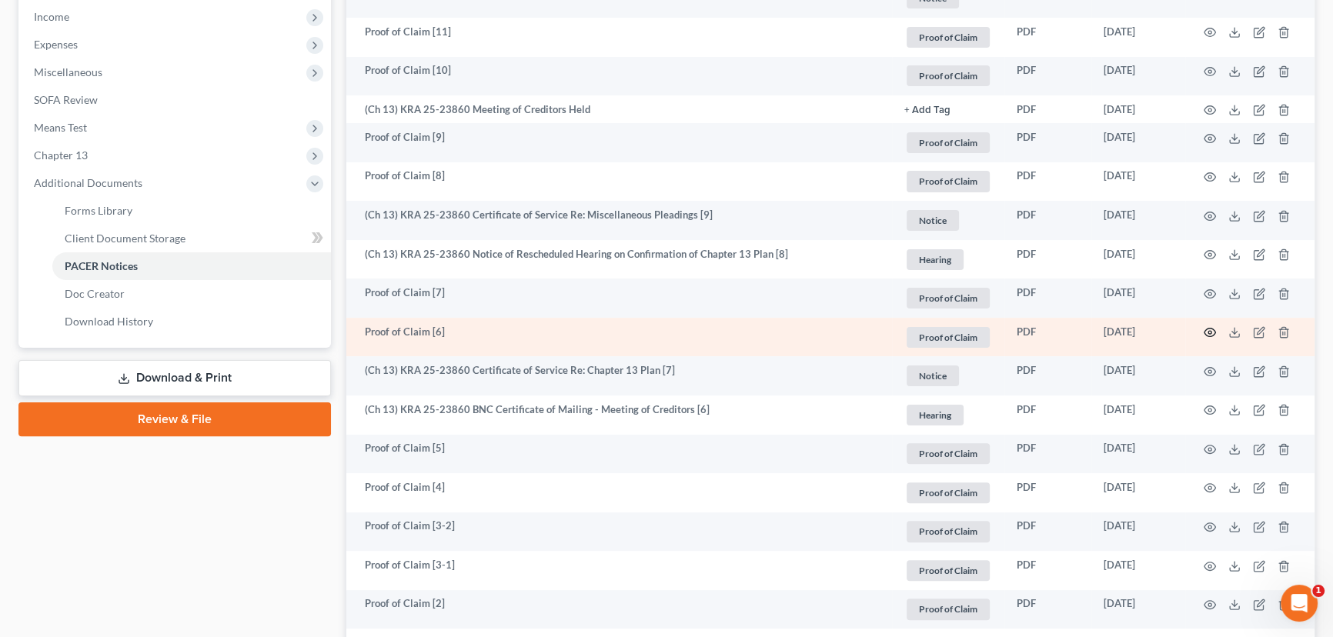
click at [987, 331] on circle "button" at bounding box center [1209, 332] width 3 height 3
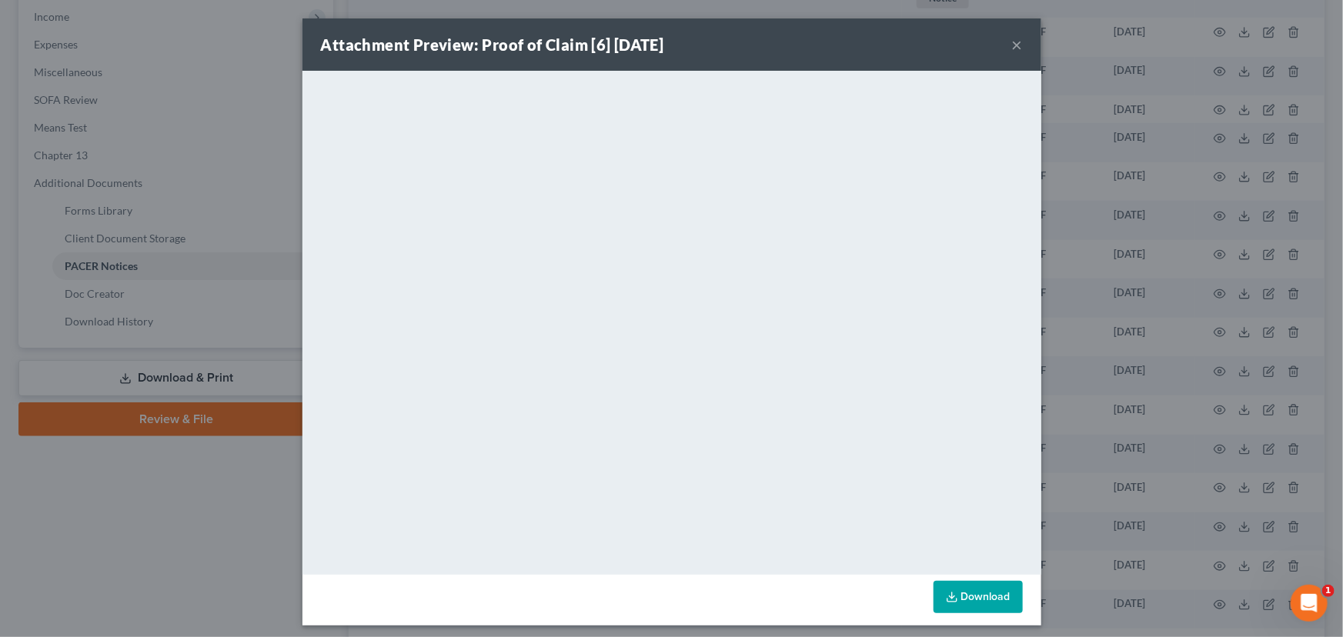
click at [987, 45] on button "×" at bounding box center [1017, 44] width 11 height 18
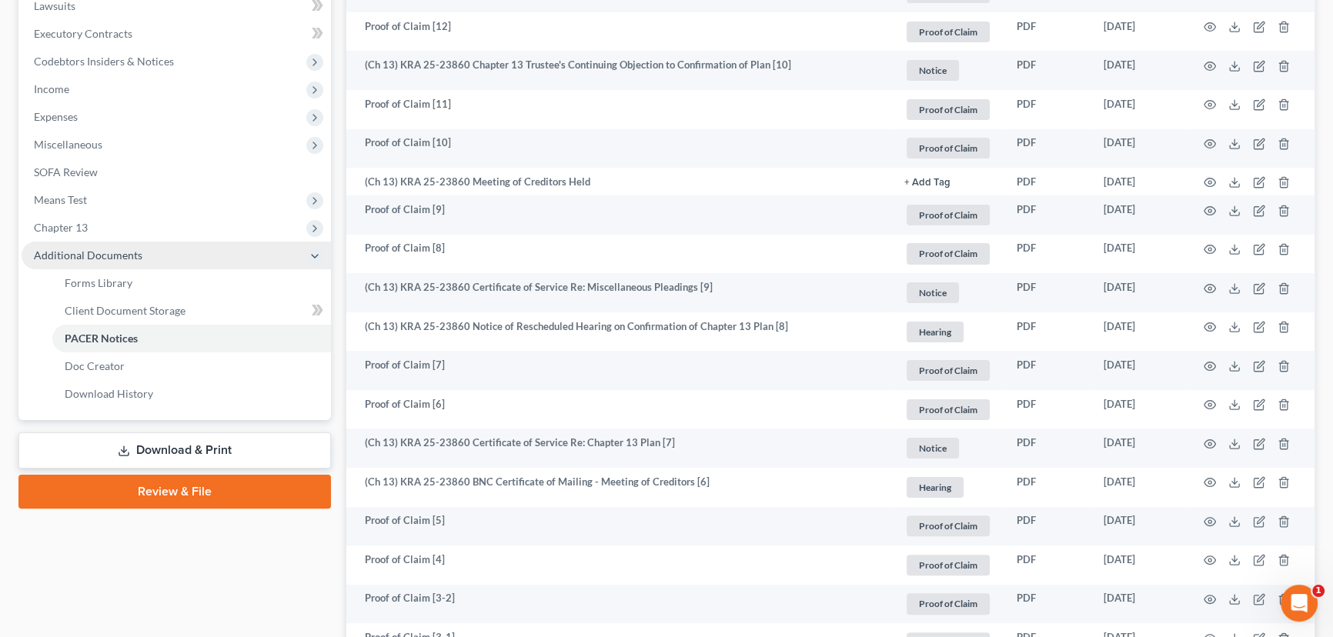
scroll to position [419, 0]
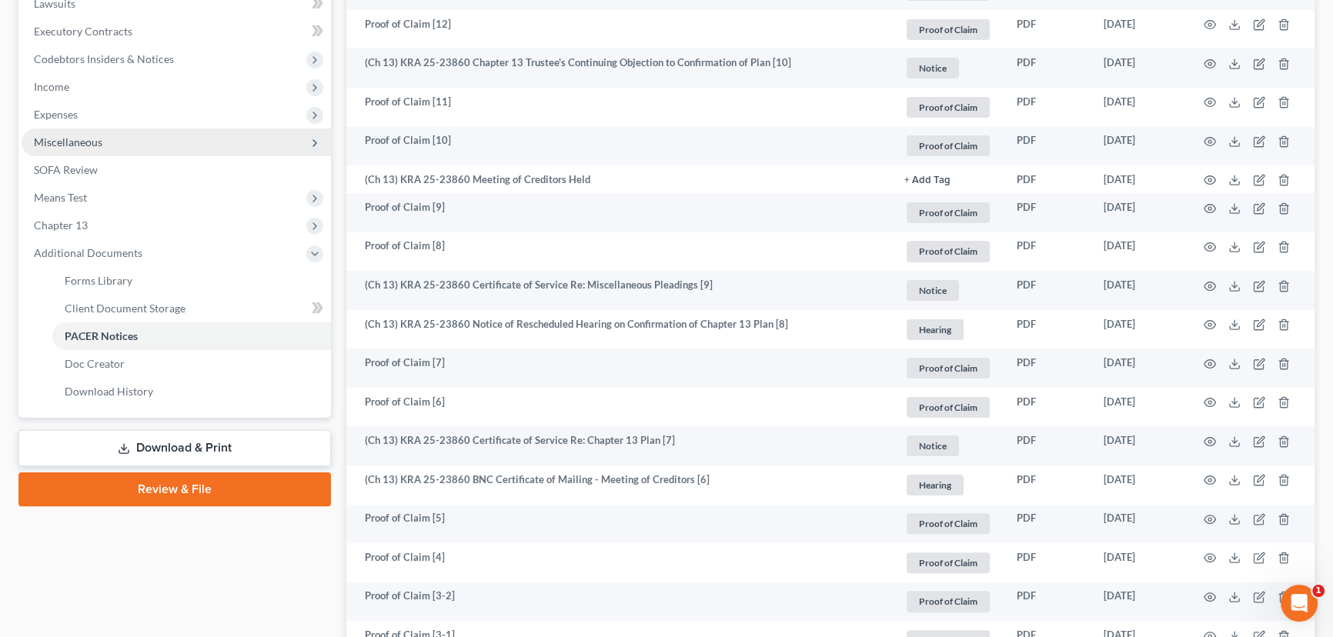
click at [75, 141] on span "Miscellaneous" at bounding box center [68, 141] width 68 height 13
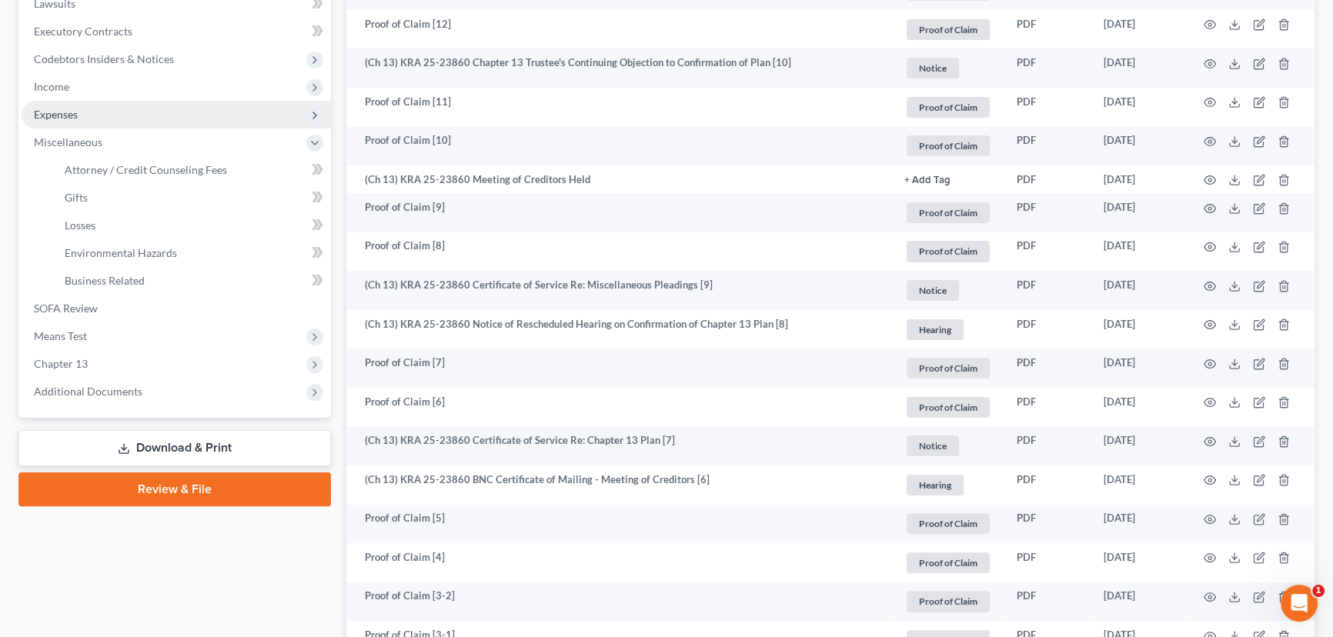
click at [70, 115] on span "Expenses" at bounding box center [56, 114] width 44 height 13
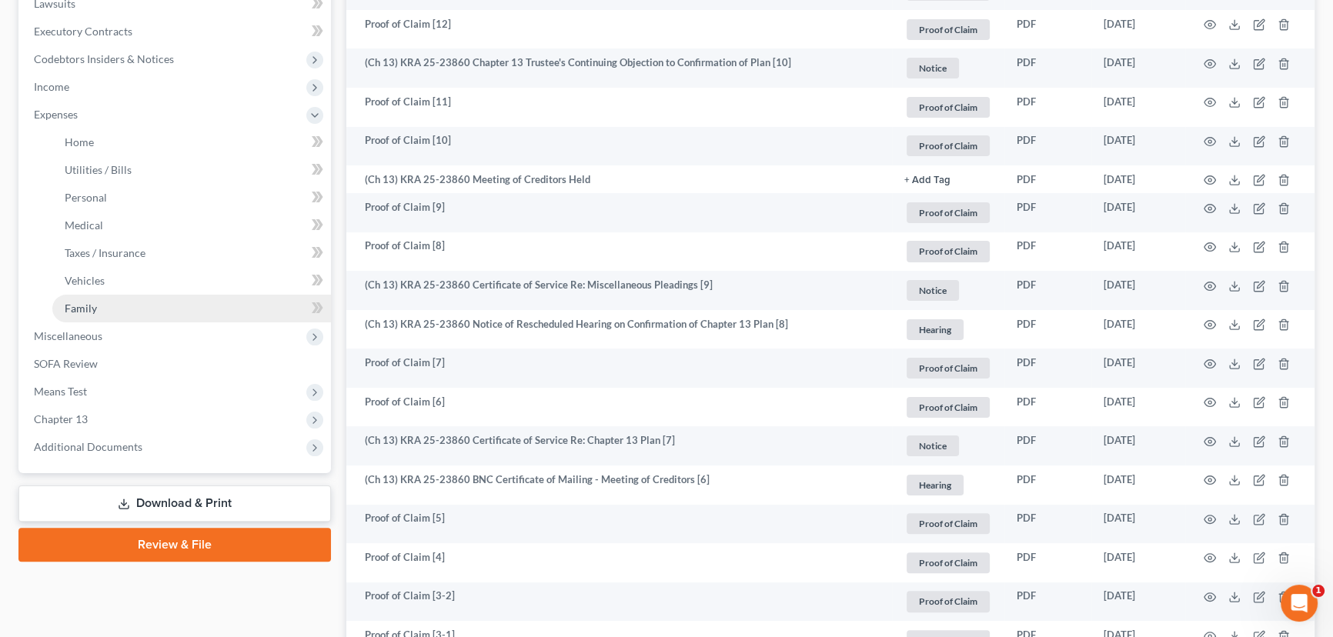
click at [82, 305] on span "Family" at bounding box center [81, 308] width 32 height 13
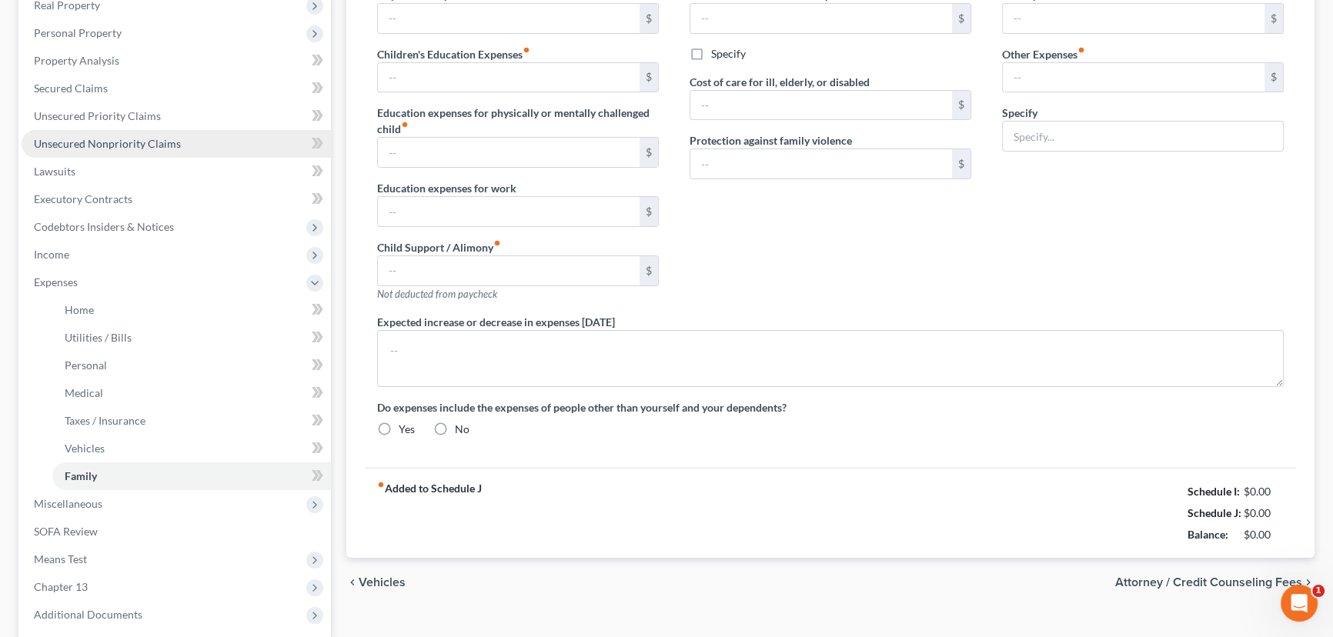
type input "0.00"
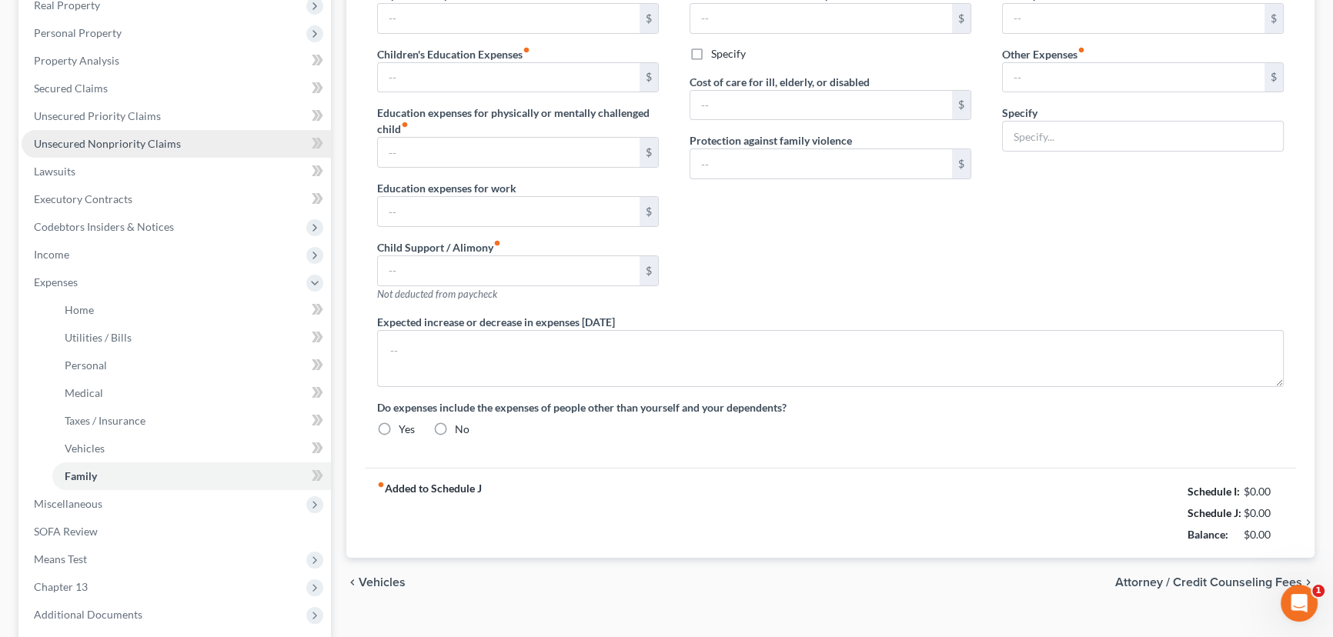
type input "0.00"
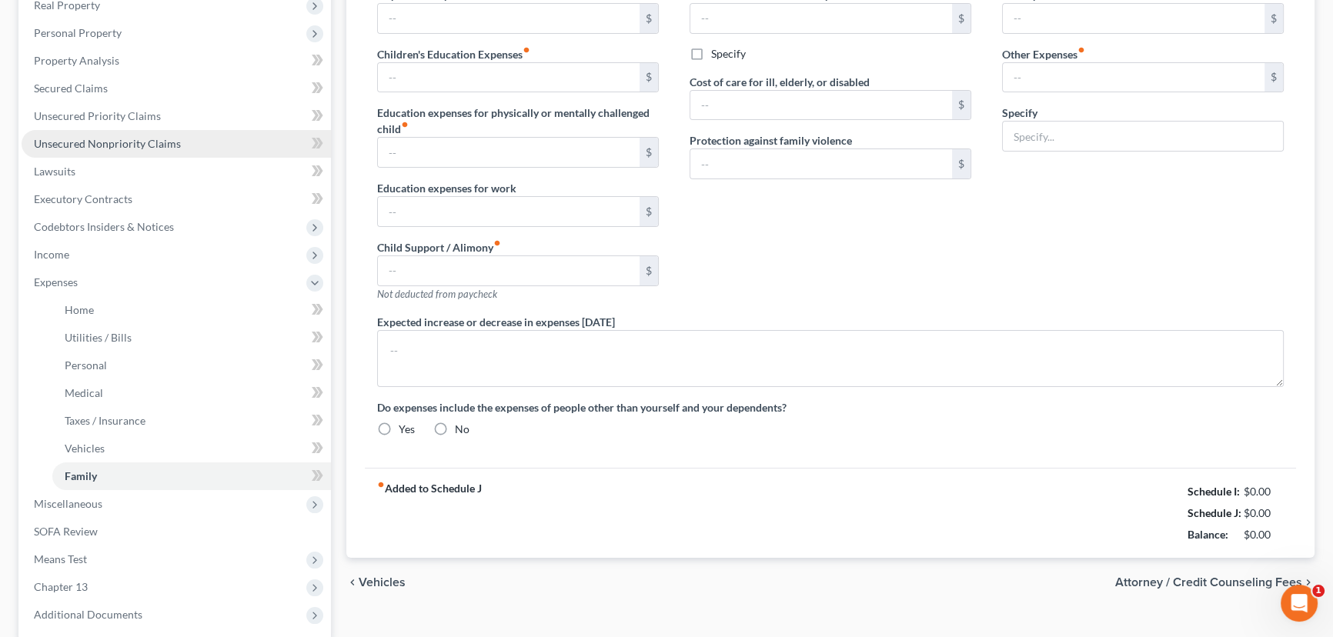
radio input "true"
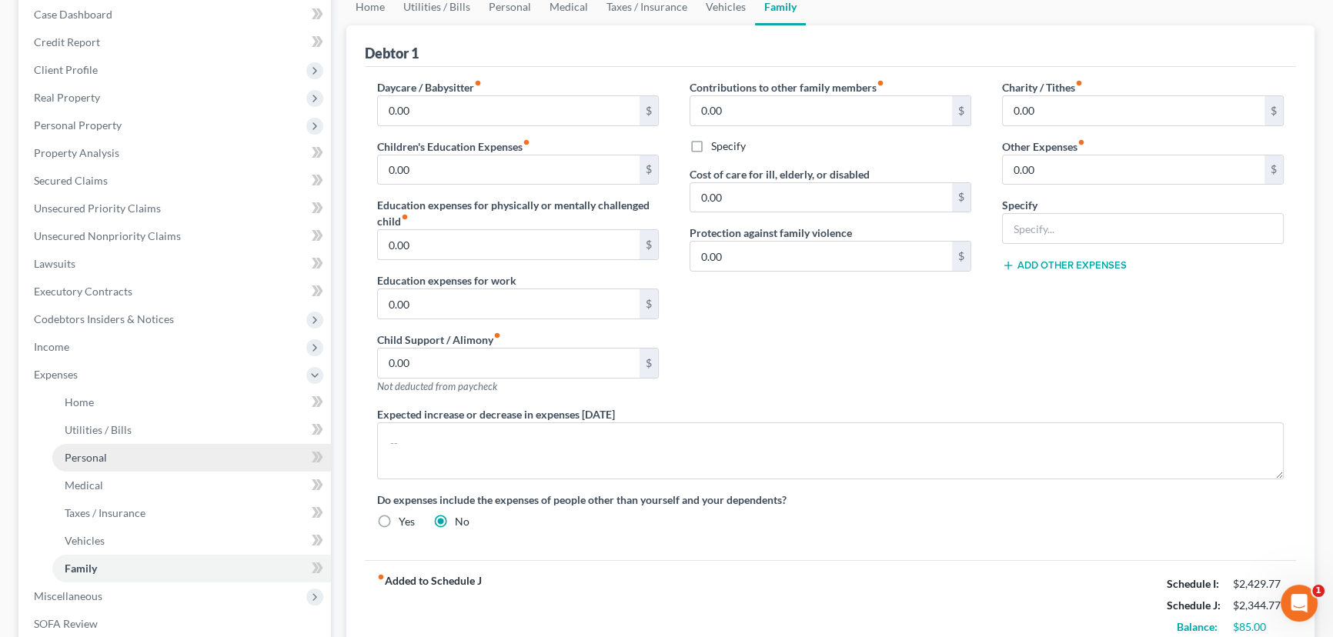
scroll to position [209, 0]
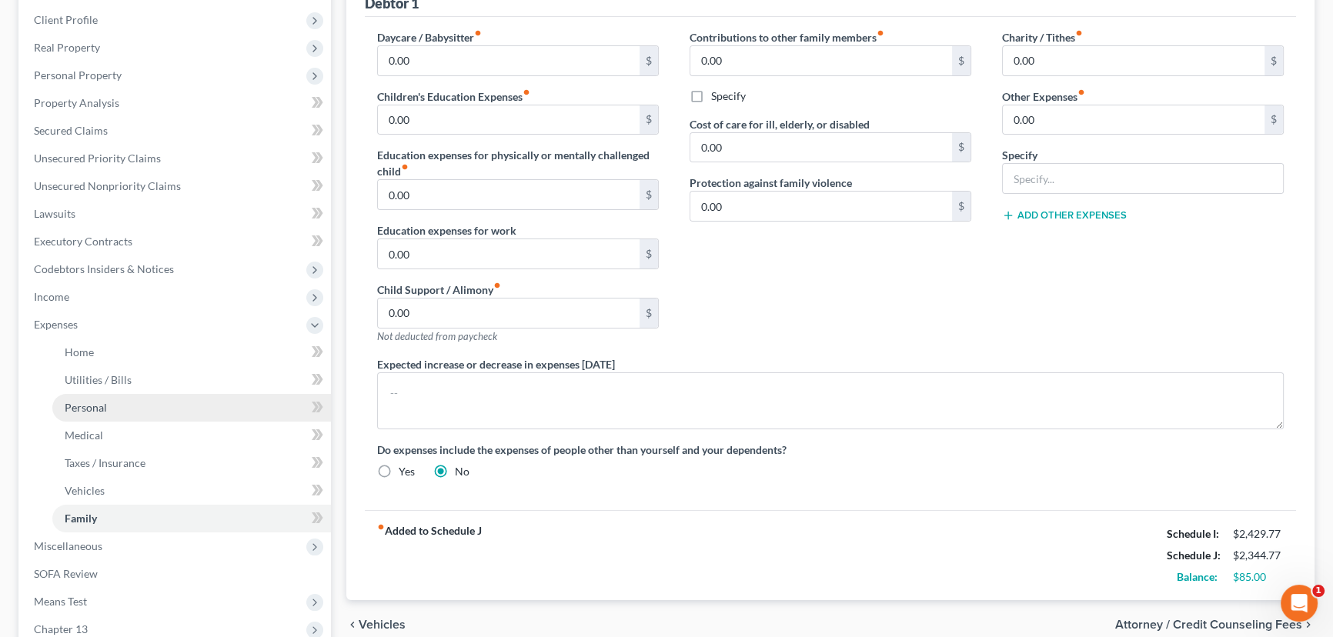
click at [91, 405] on span "Personal" at bounding box center [86, 407] width 42 height 13
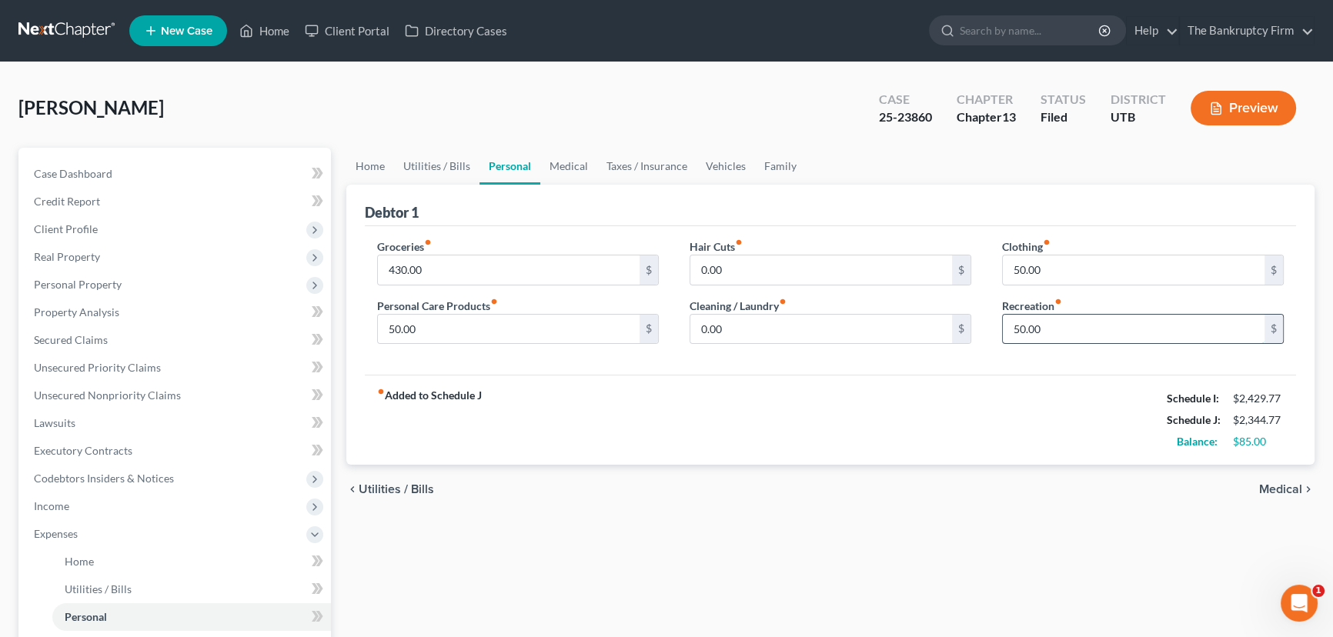
click at [987, 328] on input "50.00" at bounding box center [1134, 329] width 262 height 29
drag, startPoint x: 1025, startPoint y: 326, endPoint x: 1011, endPoint y: 330, distance: 14.4
click at [987, 330] on input "50.00" at bounding box center [1134, 329] width 262 height 29
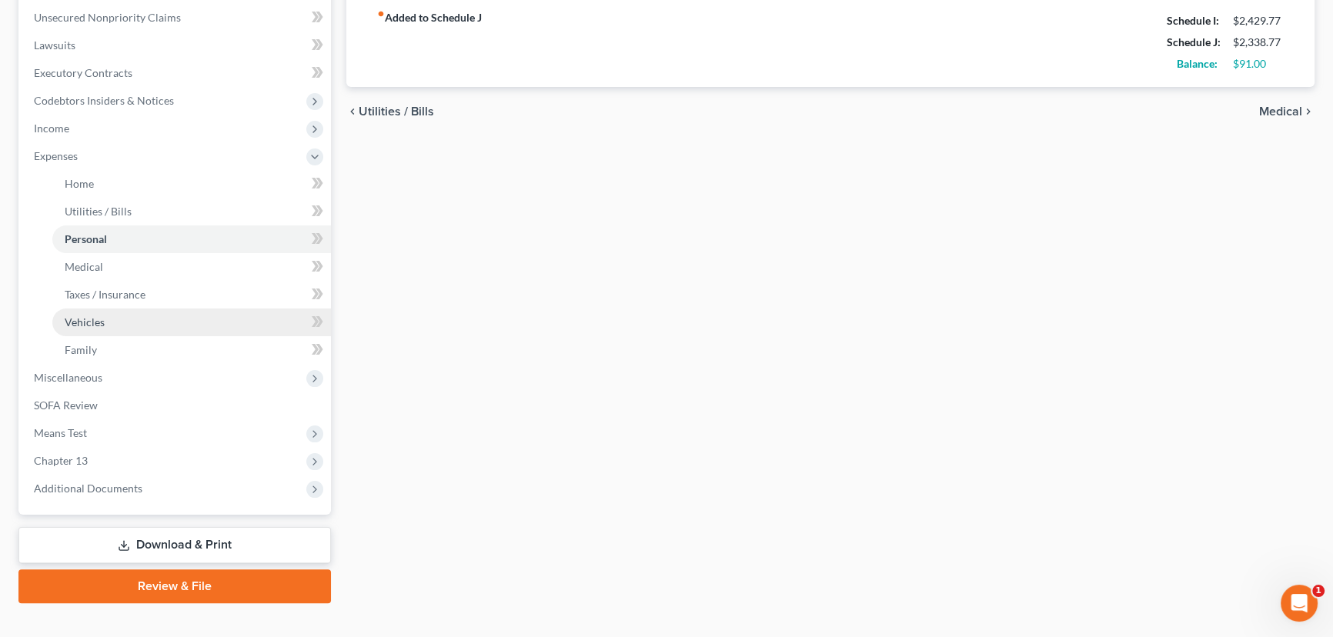
scroll to position [400, 0]
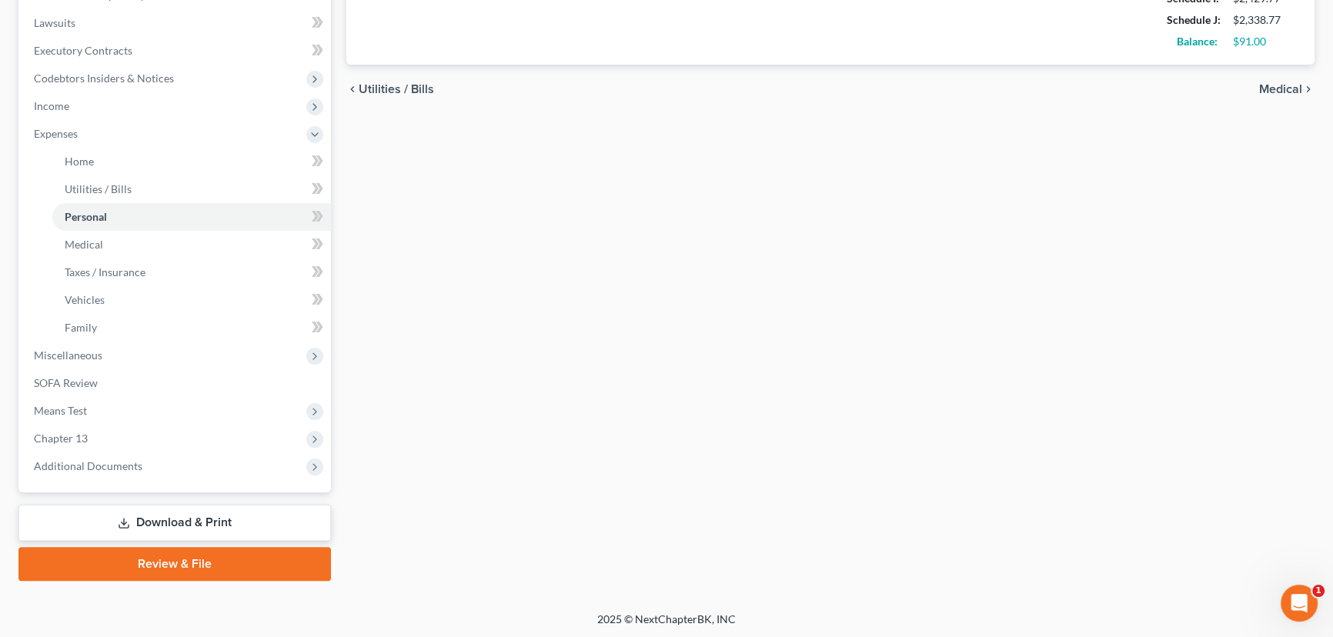
type input "44.00"
click at [183, 515] on link "Download & Print" at bounding box center [174, 523] width 312 height 36
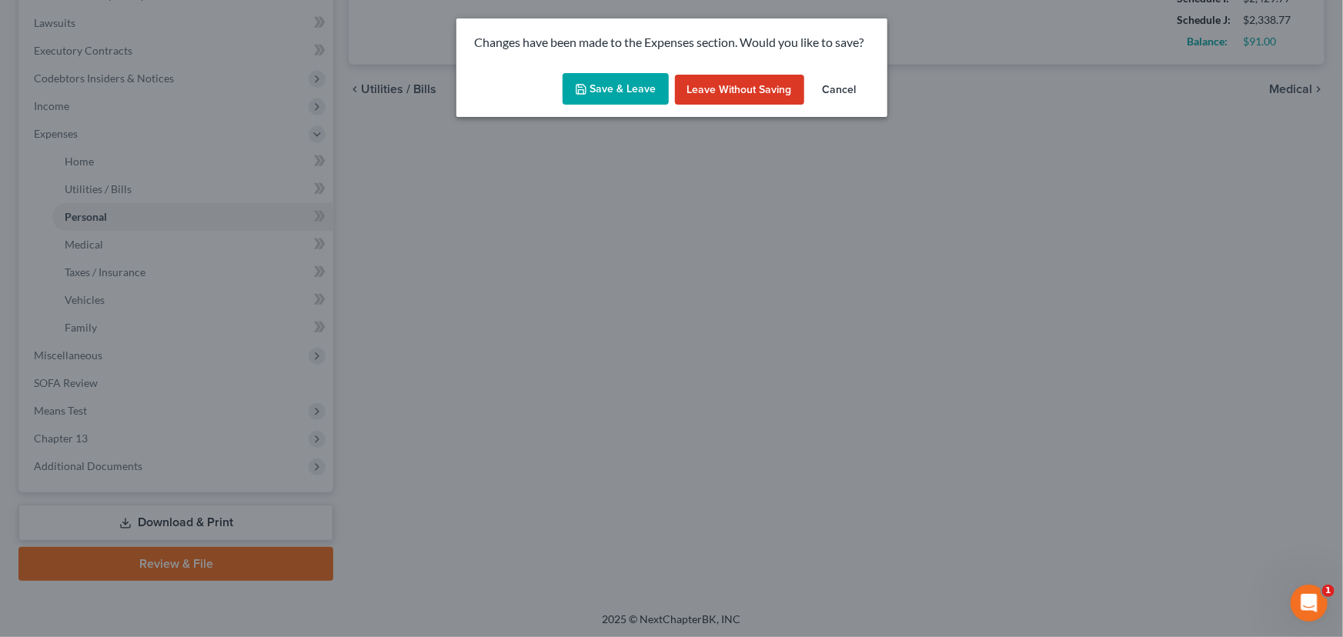
click at [607, 92] on button "Save & Leave" at bounding box center [615, 89] width 106 height 32
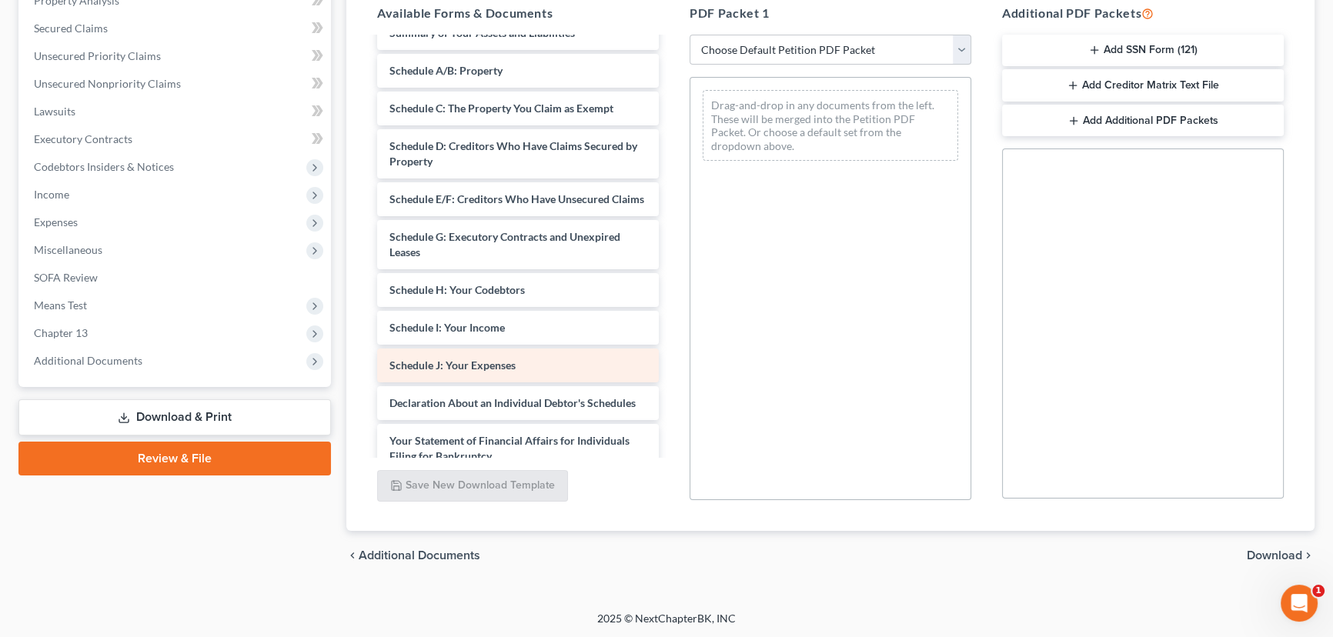
scroll to position [279, 0]
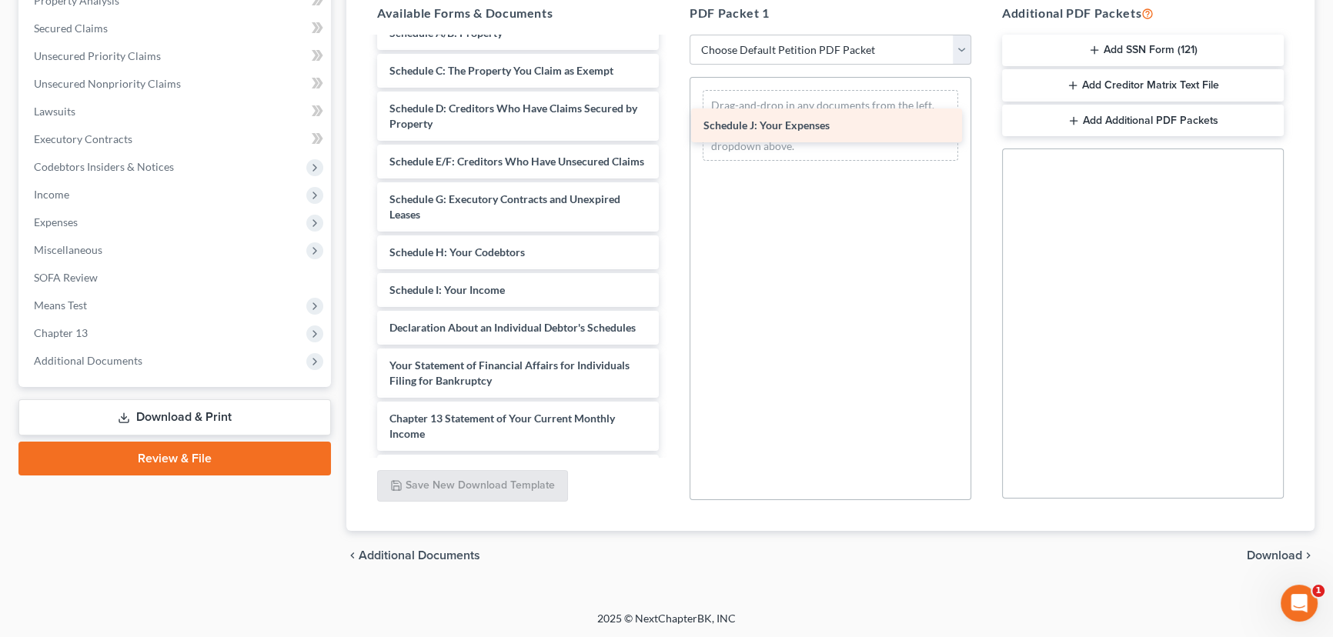
drag, startPoint x: 489, startPoint y: 339, endPoint x: 816, endPoint y: 113, distance: 397.0
click at [671, 111] on div "Schedule J: Your Expenses taxdecdso-single (39)-pdf Form 121 Gibson-pdf Chapter…" at bounding box center [518, 188] width 306 height 858
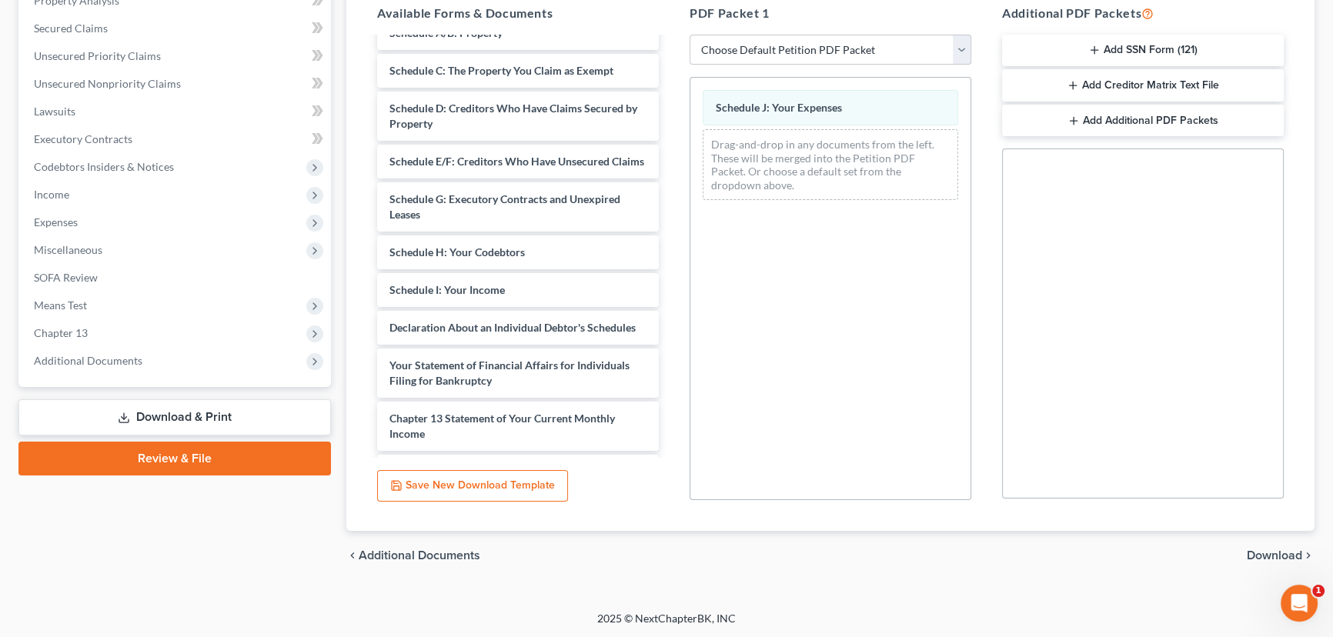
drag, startPoint x: 1265, startPoint y: 553, endPoint x: 1222, endPoint y: 499, distance: 69.0
click at [987, 553] on span "Download" at bounding box center [1273, 555] width 55 height 12
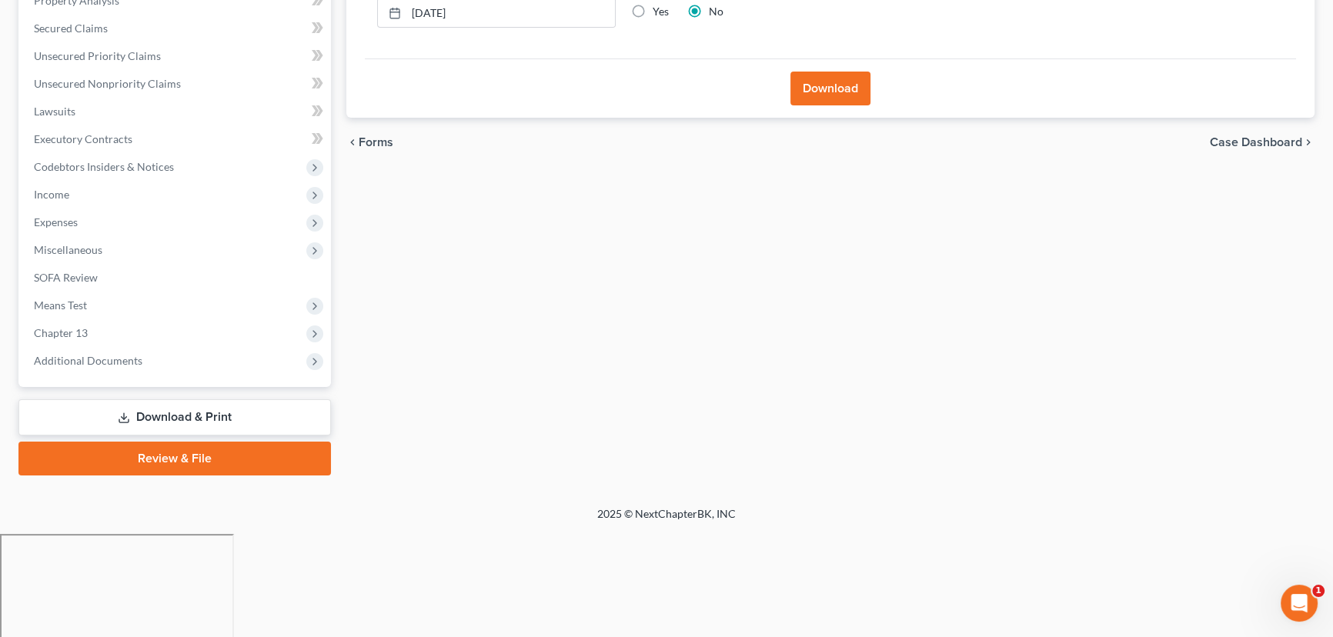
scroll to position [206, 0]
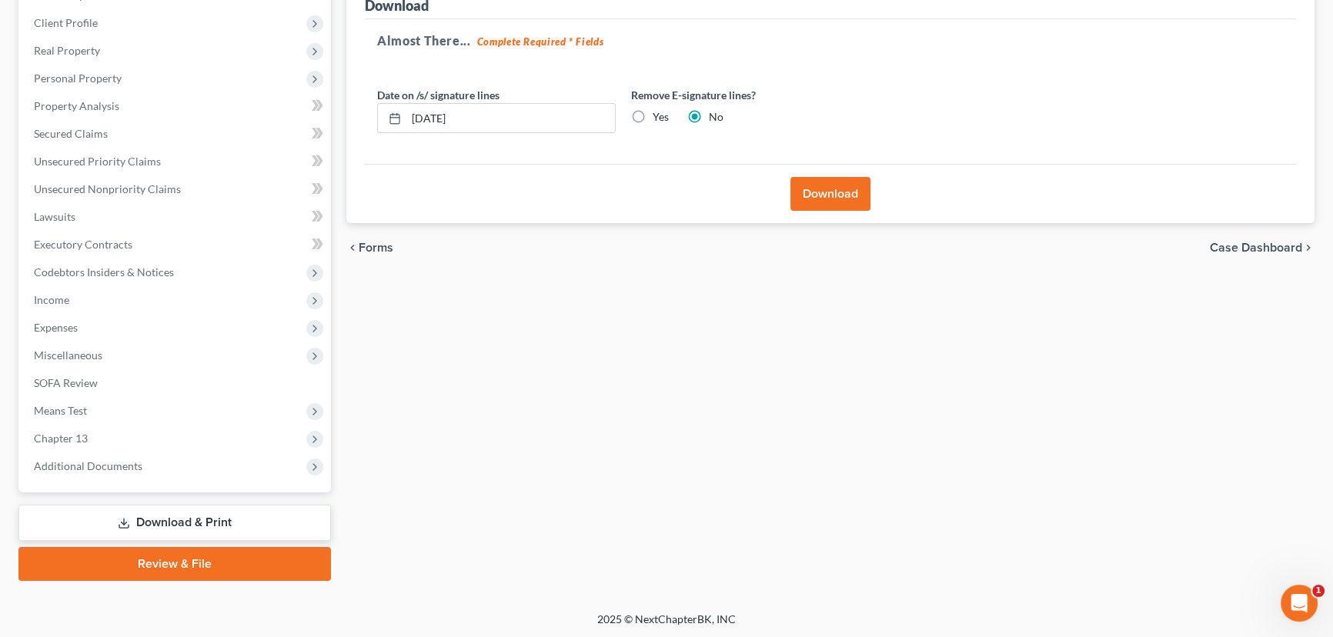
click at [816, 185] on button "Download" at bounding box center [830, 194] width 80 height 34
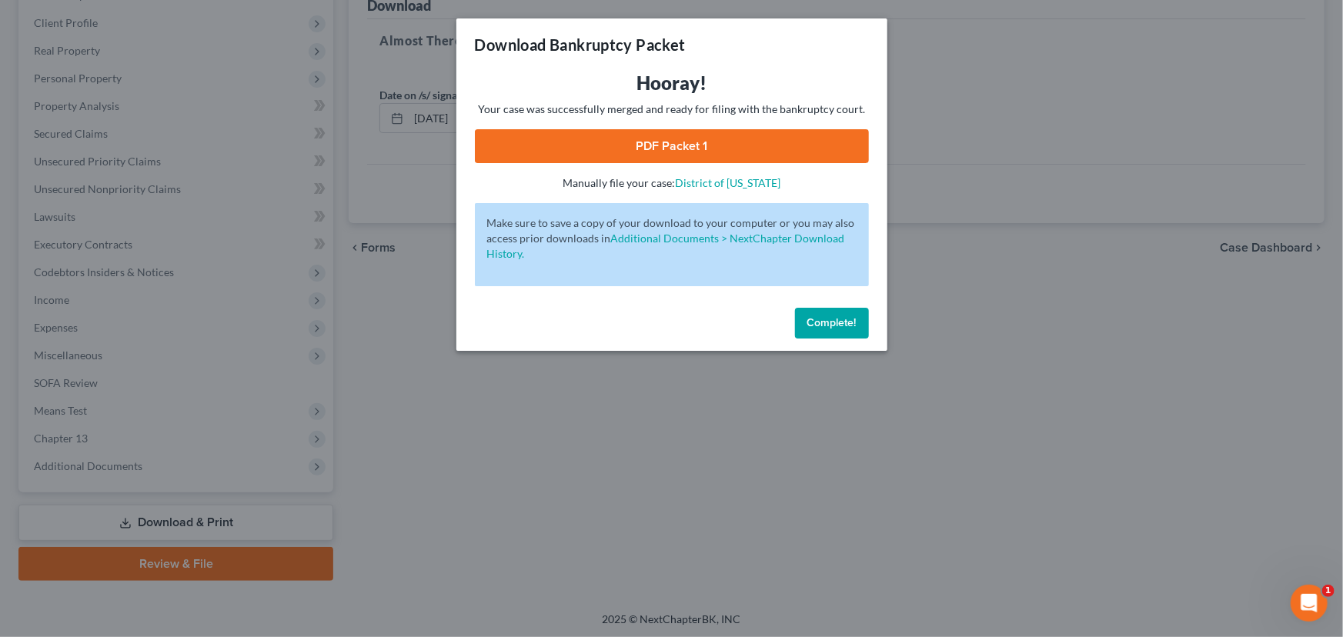
drag, startPoint x: 832, startPoint y: 321, endPoint x: 609, endPoint y: 215, distance: 246.1
click at [607, 312] on div "Complete!" at bounding box center [671, 326] width 431 height 49
click at [646, 142] on link "PDF Packet 1" at bounding box center [672, 146] width 394 height 34
click at [816, 323] on span "Complete!" at bounding box center [831, 322] width 49 height 13
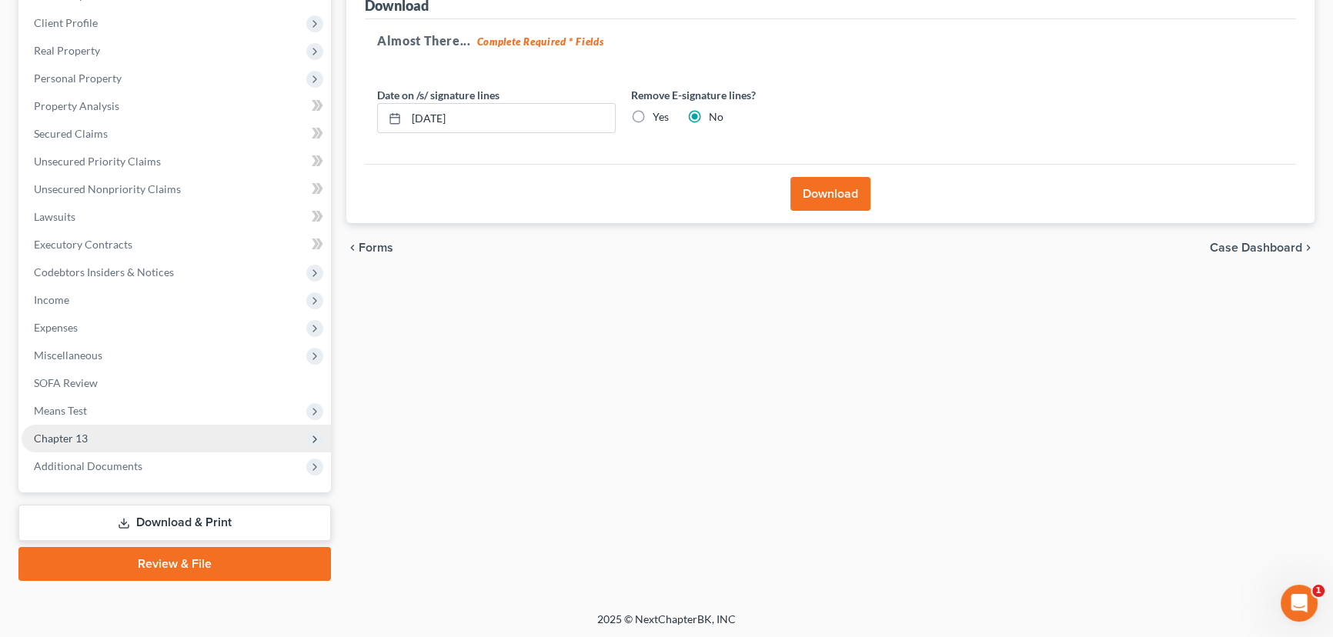
click at [75, 439] on span "Chapter 13" at bounding box center [61, 438] width 54 height 13
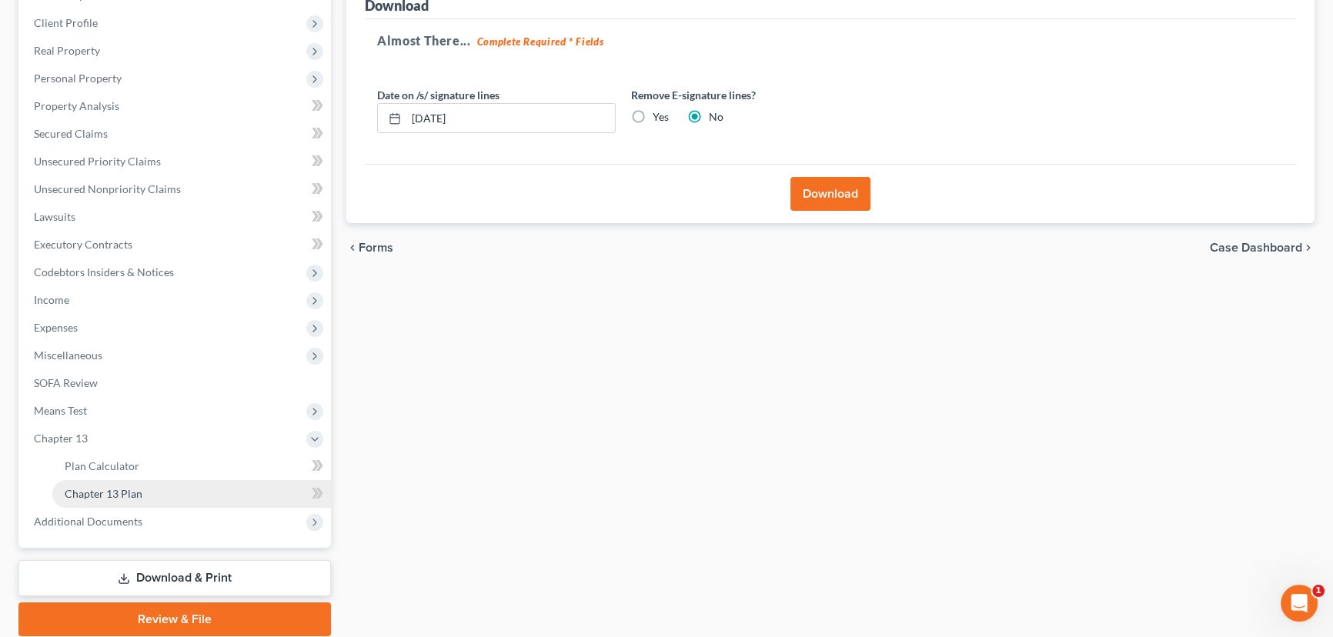
click at [135, 492] on span "Chapter 13 Plan" at bounding box center [104, 493] width 78 height 13
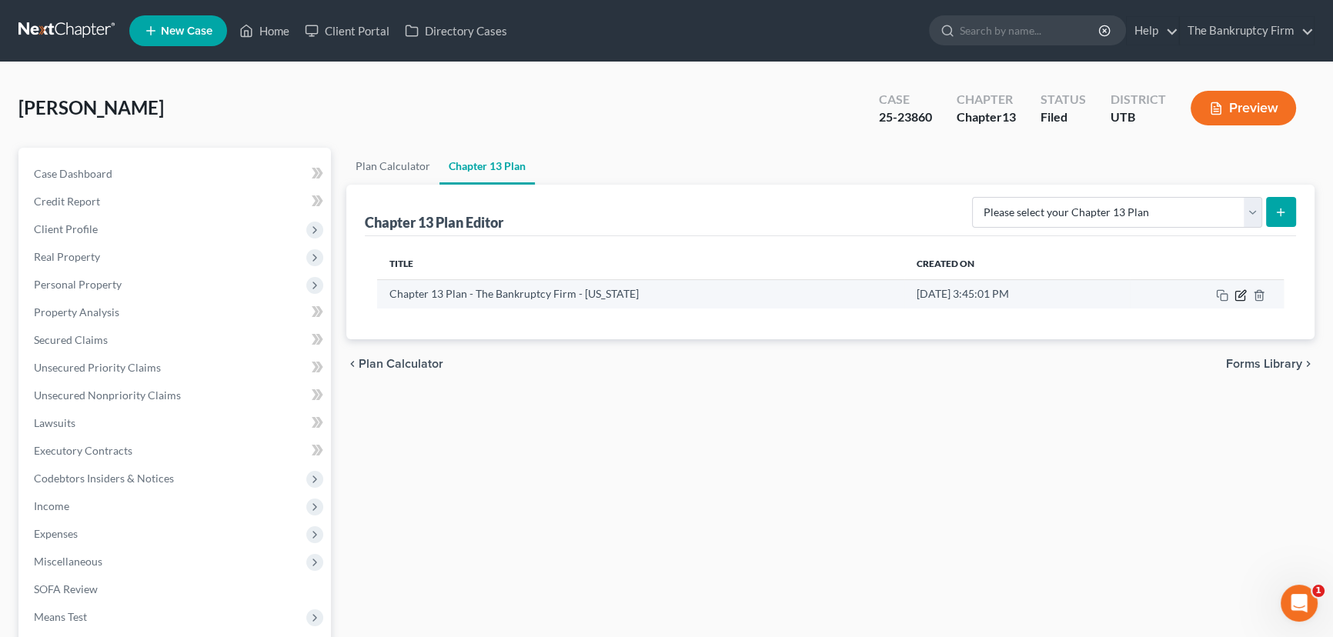
click at [987, 298] on icon "button" at bounding box center [1240, 295] width 12 height 12
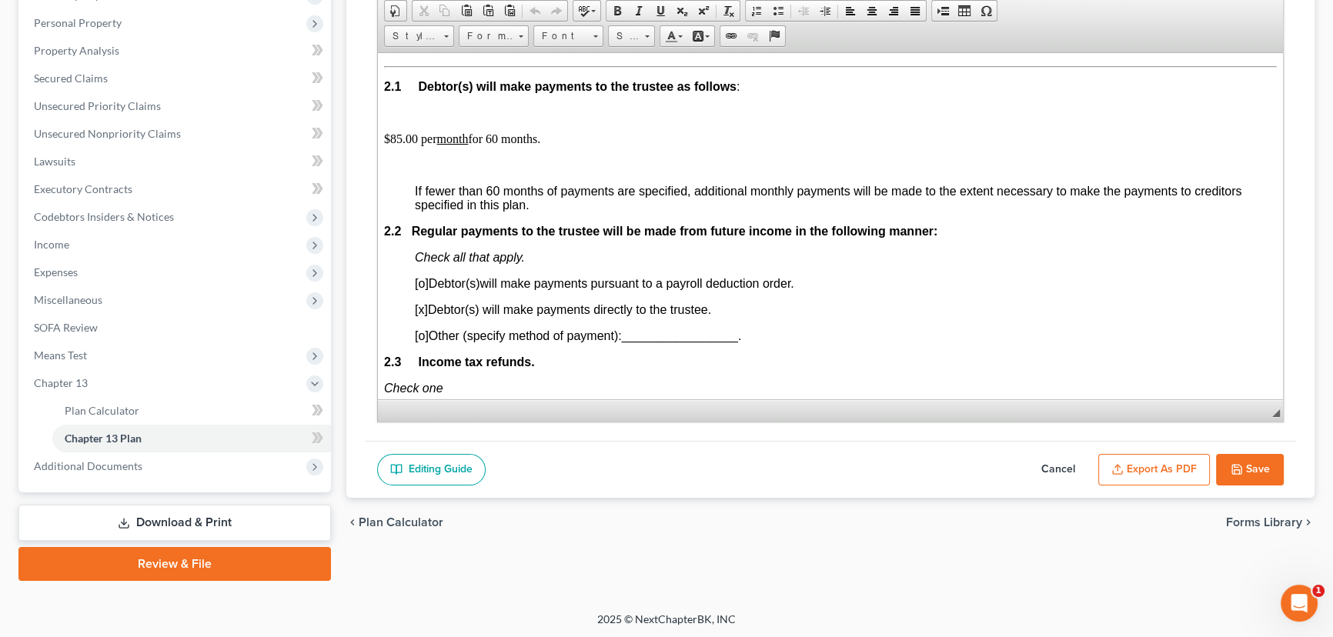
scroll to position [909, 0]
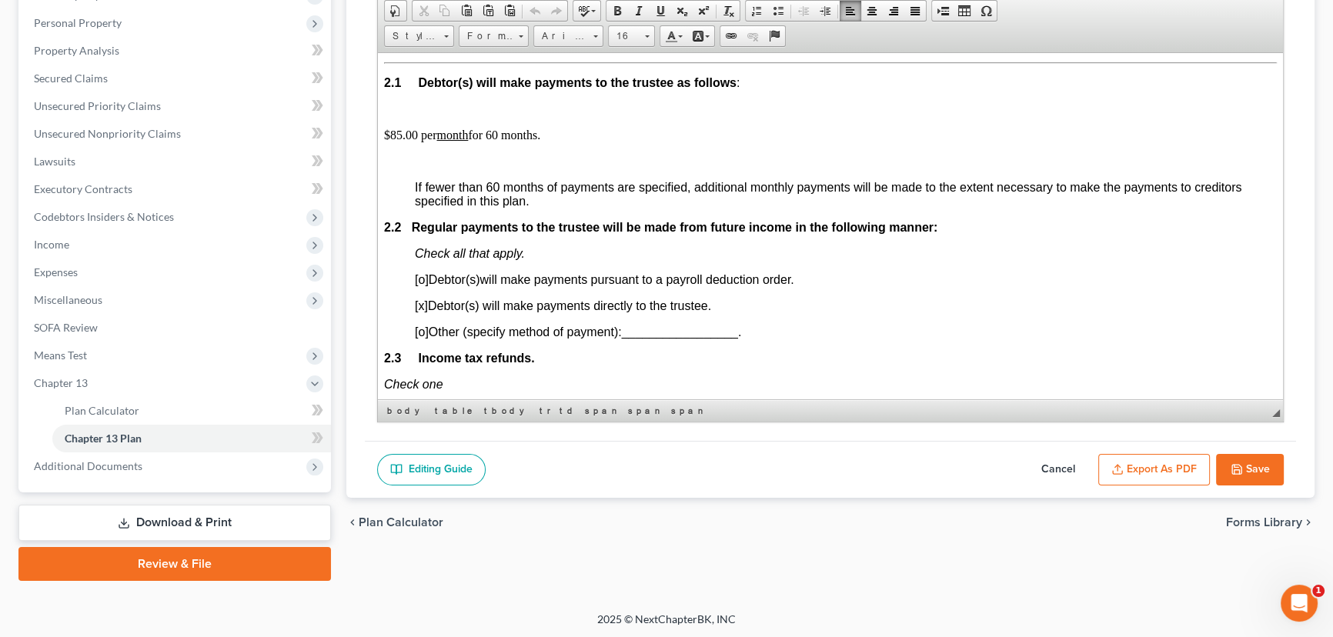
drag, startPoint x: 383, startPoint y: 166, endPoint x: 549, endPoint y: 163, distance: 165.4
click at [549, 142] on p "$85.00 per month for 60 months." at bounding box center [830, 135] width 893 height 14
click at [513, 196] on span "Copy" at bounding box center [532, 196] width 82 height 19
copy p "$85.00 per month for 60 months."
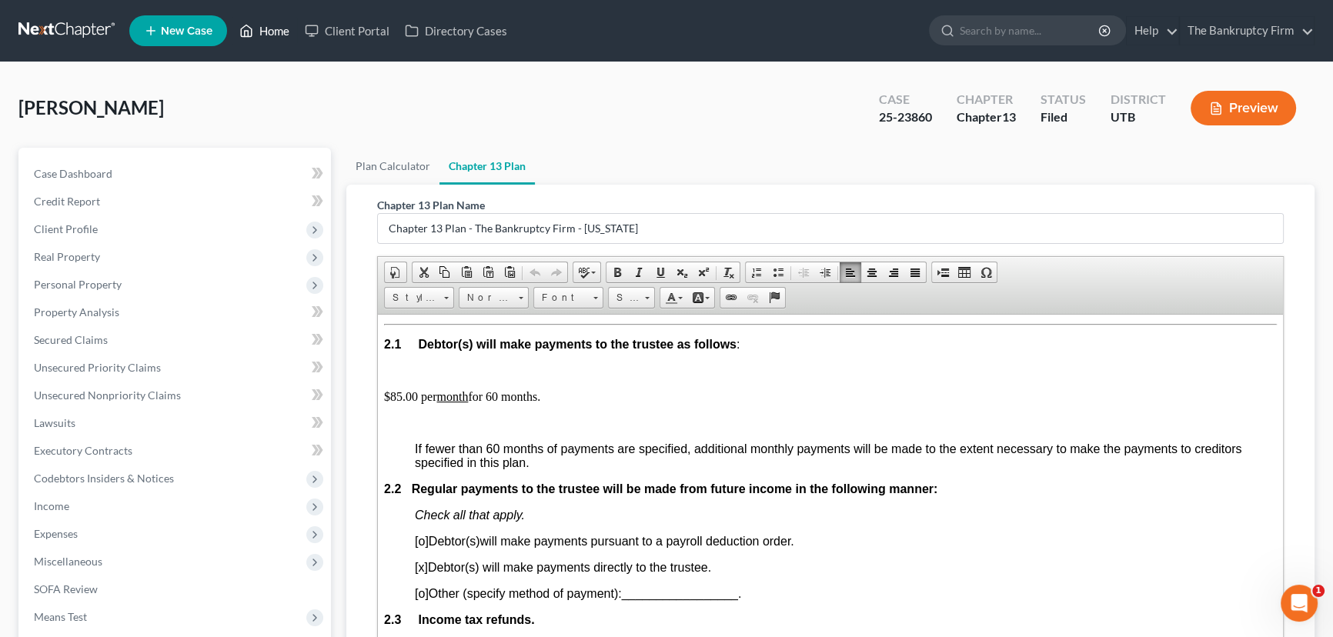
drag, startPoint x: 262, startPoint y: 28, endPoint x: 318, endPoint y: 55, distance: 62.0
click at [262, 28] on link "Home" at bounding box center [264, 31] width 65 height 28
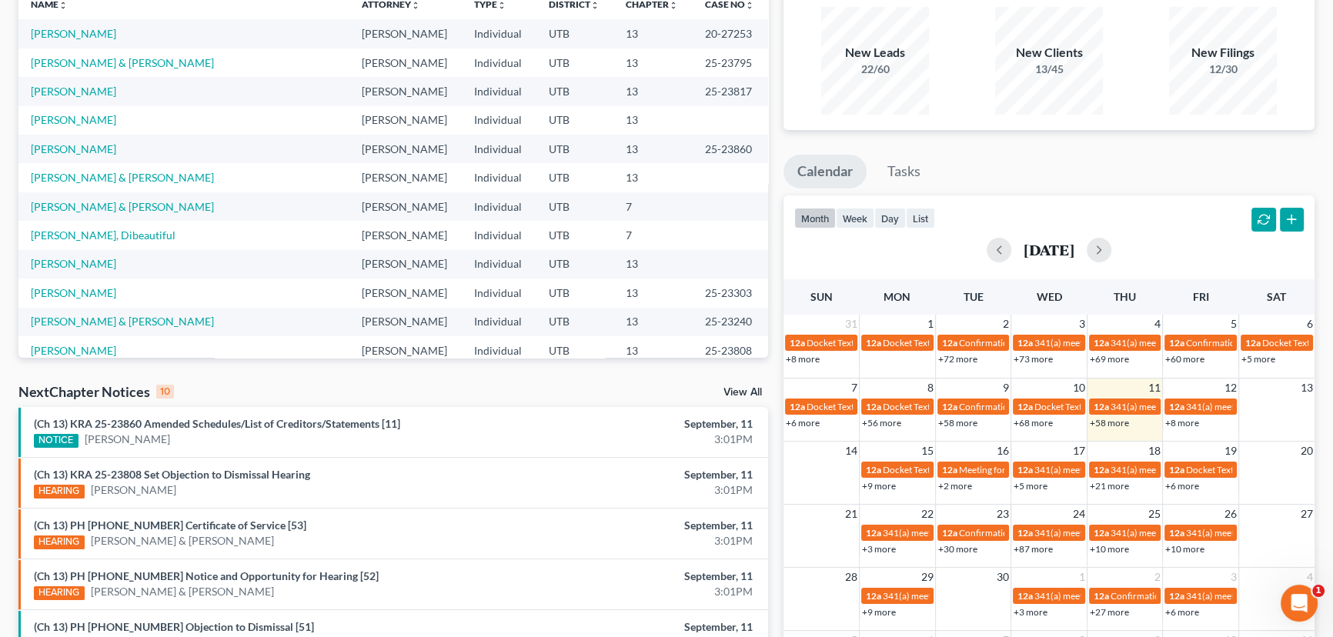
scroll to position [209, 0]
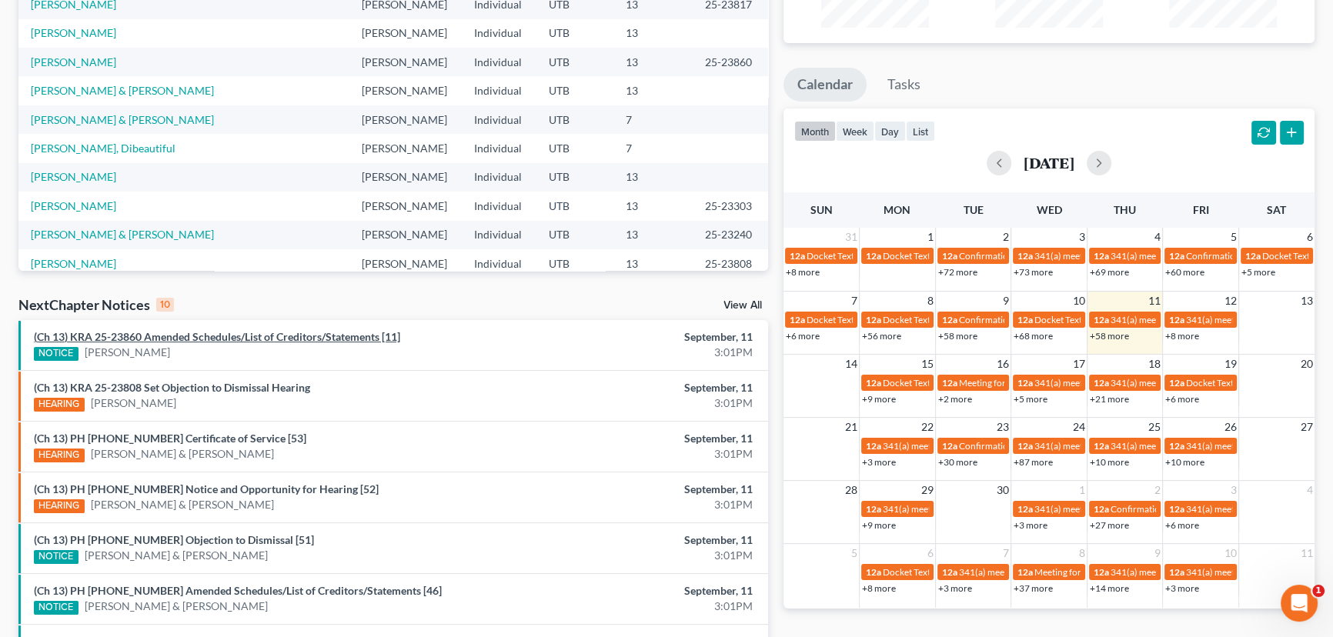
click at [178, 339] on link "(Ch 13) KRA 25-23860 Amended Schedules/List of Creditors/Statements [11]" at bounding box center [217, 336] width 366 height 13
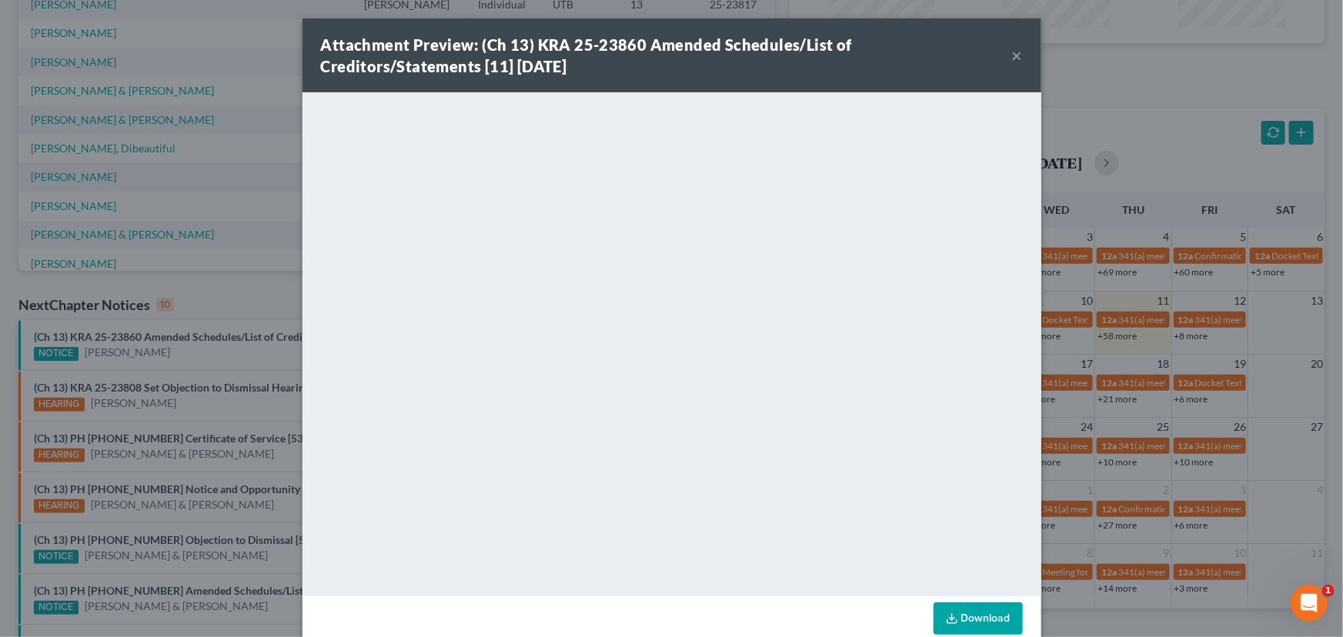
click at [179, 359] on div "Attachment Preview: (Ch 13) KRA 25-23860 Amended Schedules/List of Creditors/St…" at bounding box center [671, 318] width 1343 height 637
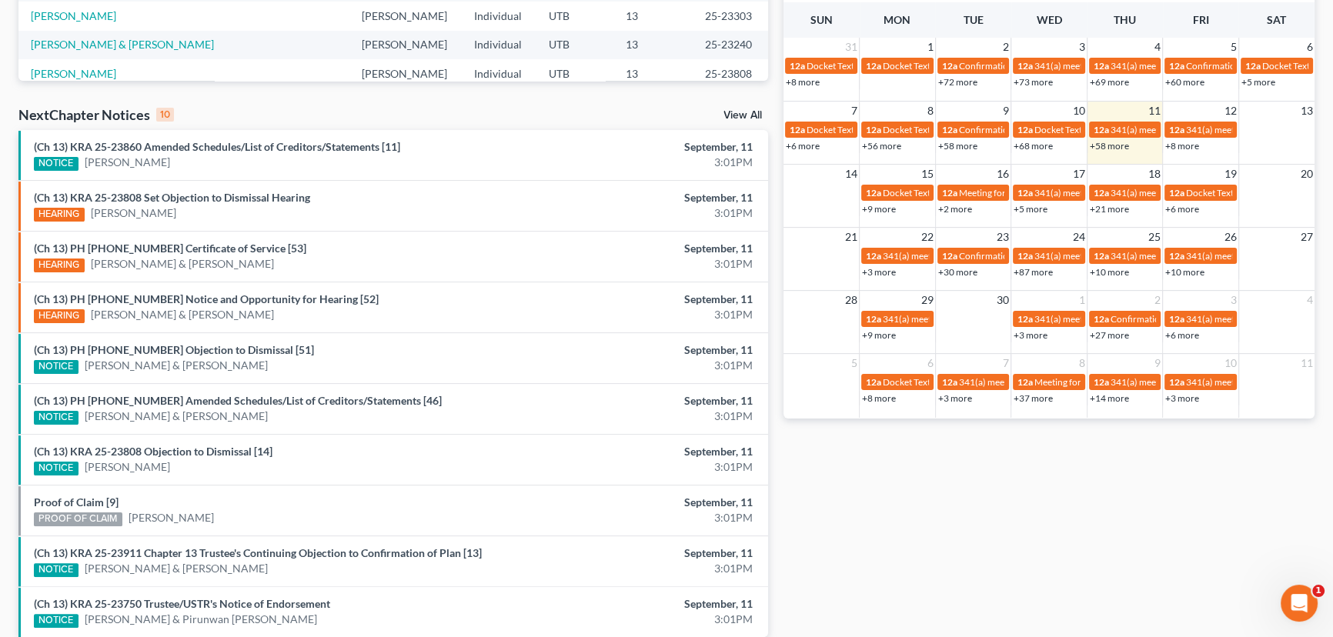
scroll to position [467, 0]
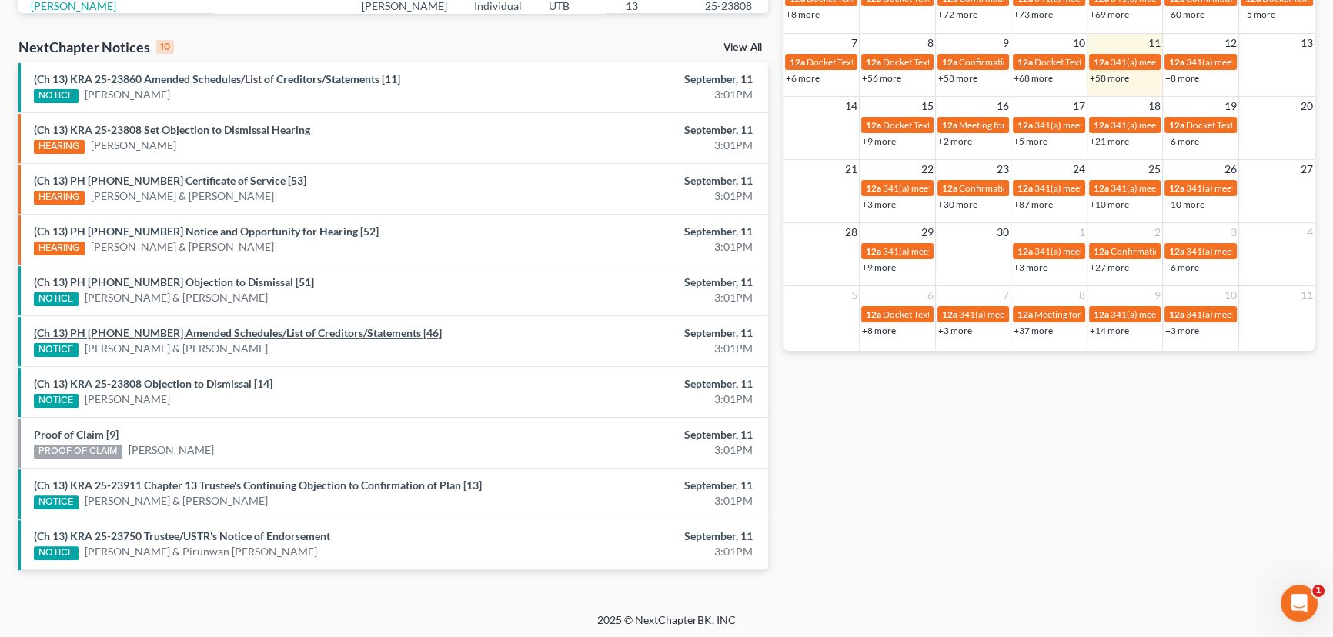
click at [184, 335] on link "(Ch 13) PH 25-23240 Amended Schedules/List of Creditors/Statements [46]" at bounding box center [238, 332] width 408 height 13
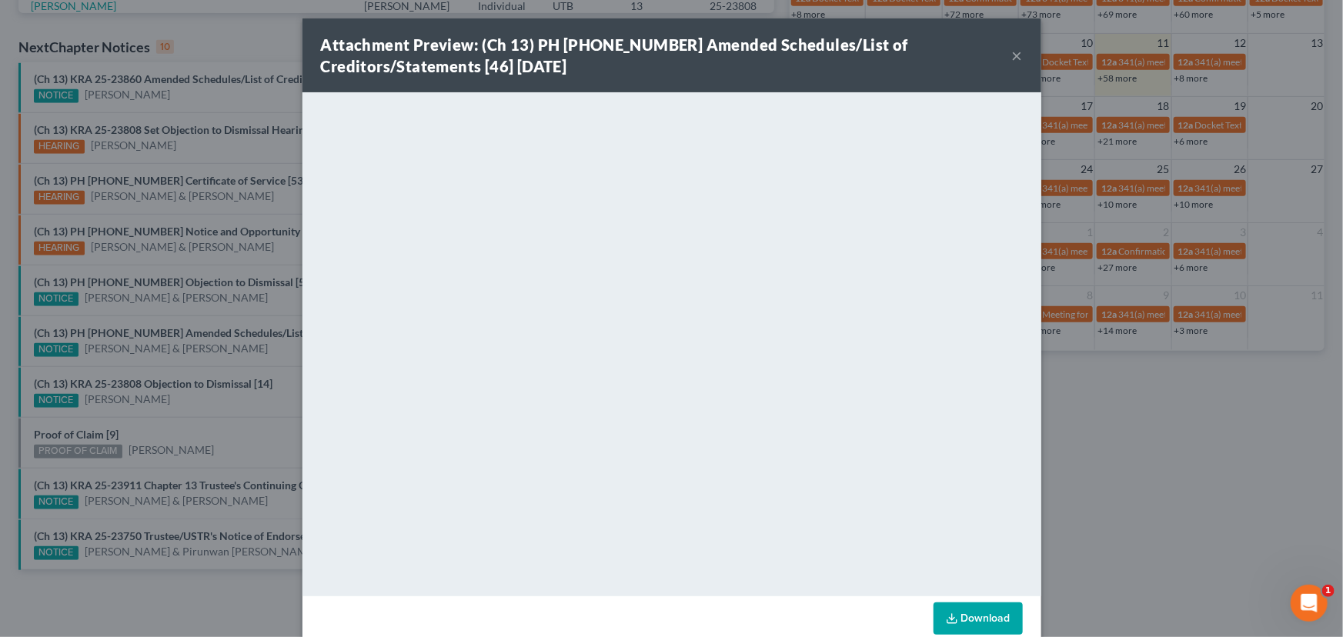
click at [172, 362] on div "Attachment Preview: (Ch 13) PH 25-23240 Amended Schedules/List of Creditors/Sta…" at bounding box center [671, 318] width 1343 height 637
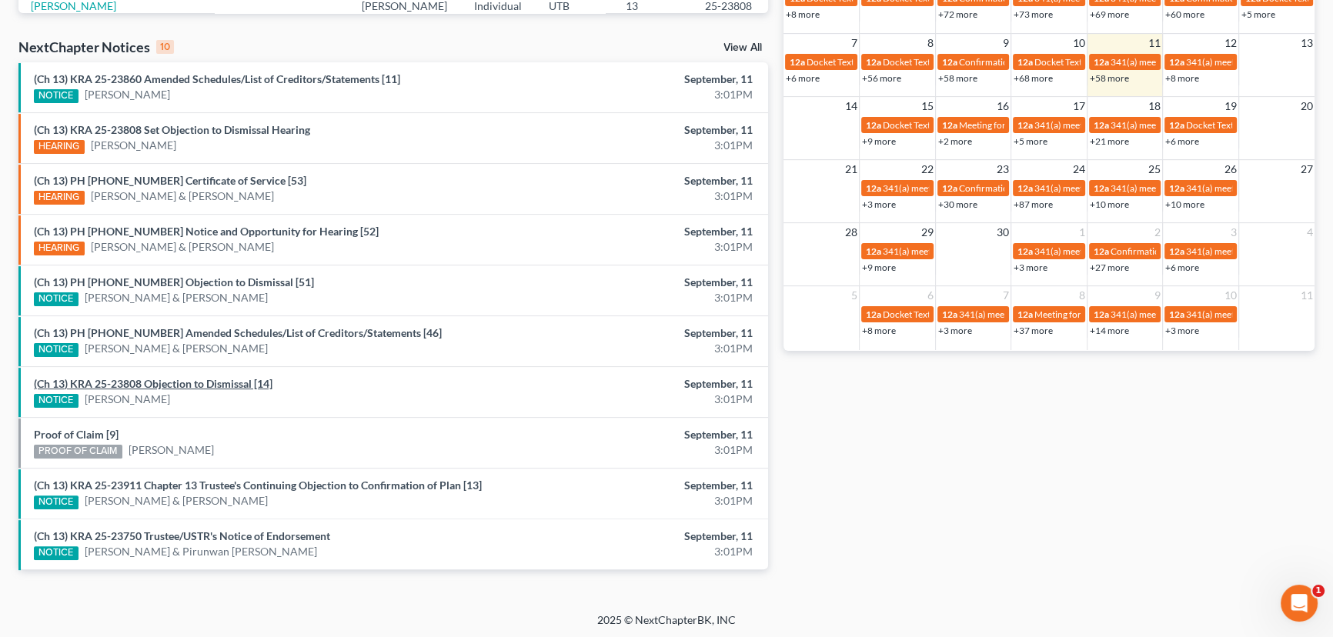
click at [174, 385] on link "(Ch 13) KRA 25-23808 Objection to Dismissal [14]" at bounding box center [153, 383] width 239 height 13
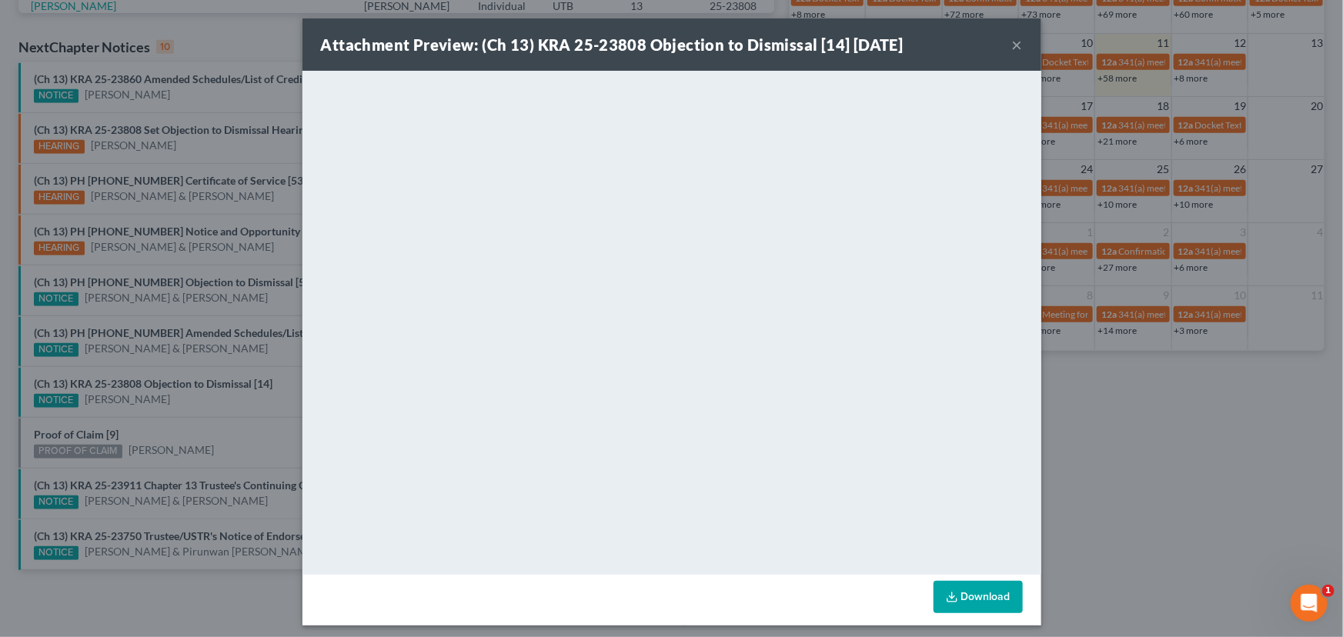
drag, startPoint x: 173, startPoint y: 398, endPoint x: 136, endPoint y: 422, distance: 44.4
click at [169, 402] on div "Attachment Preview: (Ch 13) KRA 25-23808 Objection to Dismissal [14] 09/11/2025…" at bounding box center [671, 318] width 1343 height 637
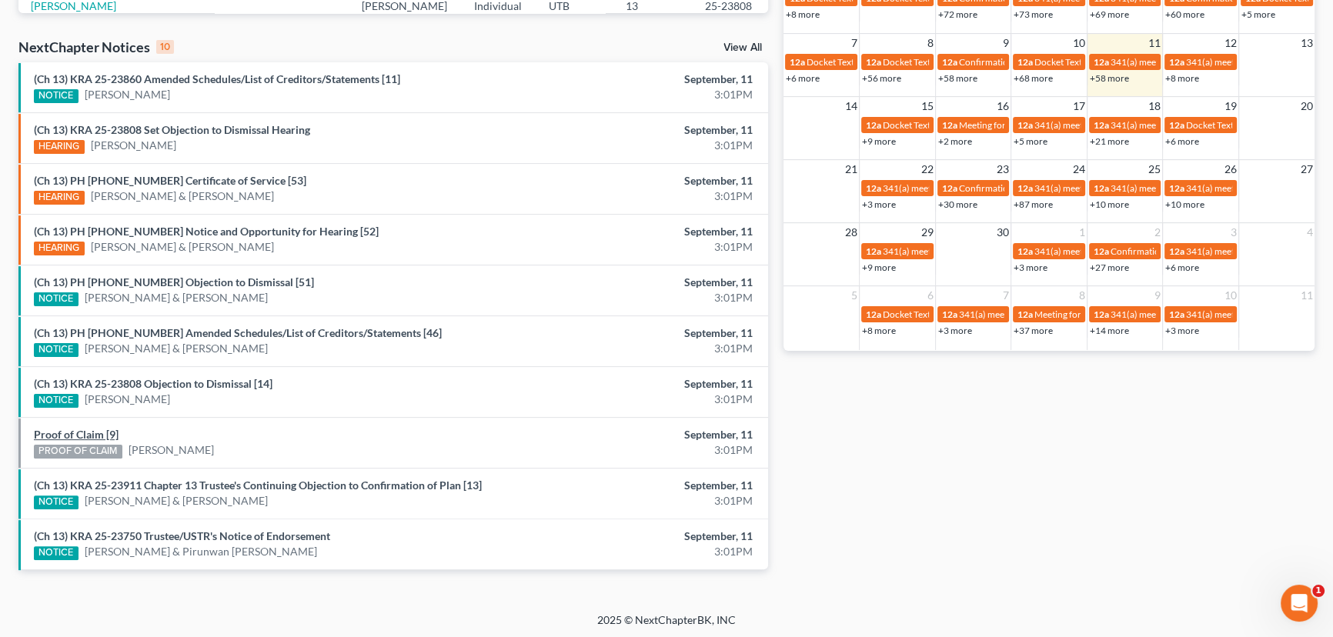
click at [90, 432] on link "Proof of Claim [9]" at bounding box center [76, 434] width 85 height 13
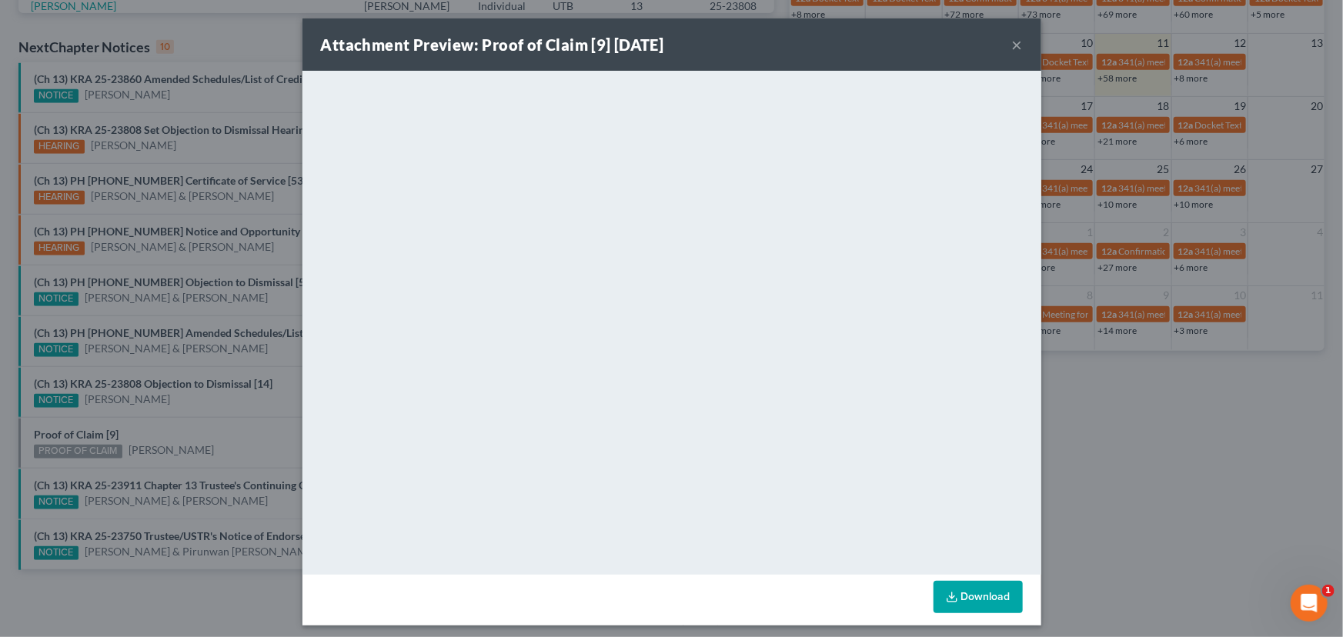
drag, startPoint x: 155, startPoint y: 422, endPoint x: 192, endPoint y: 422, distance: 36.2
click at [161, 422] on div "Attachment Preview: Proof of Claim [9] 09/11/2025 × <object ng-attr-data='https…" at bounding box center [671, 318] width 1343 height 637
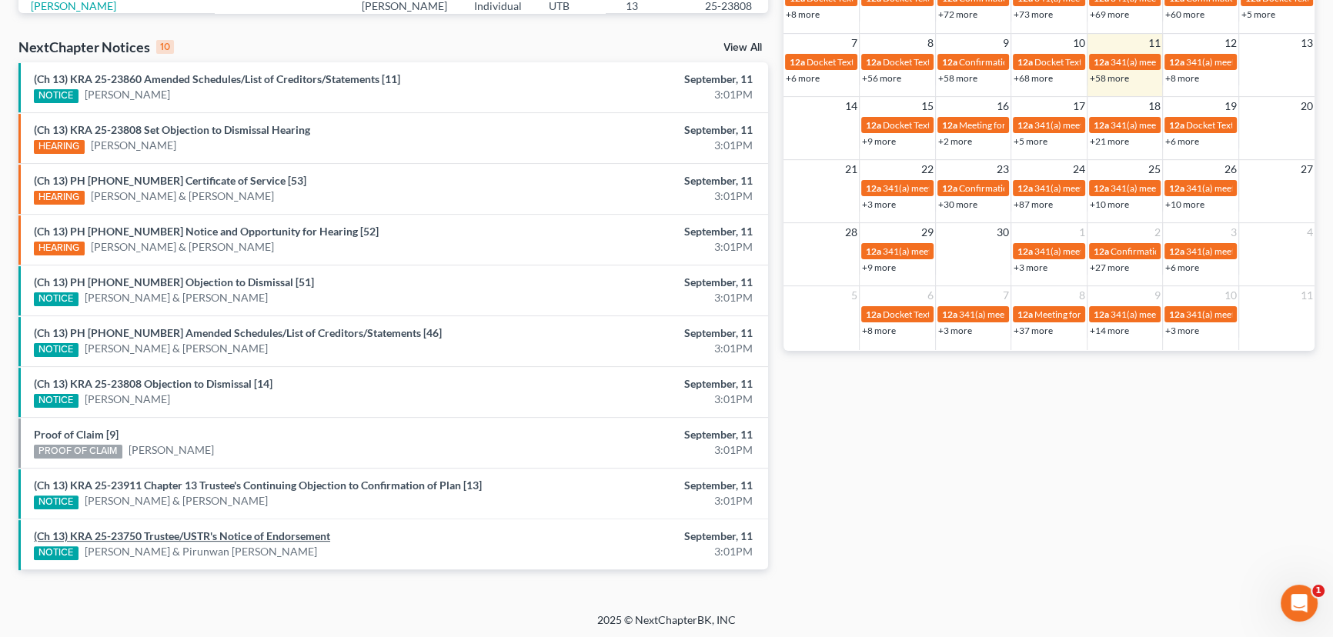
click at [282, 535] on link "(Ch 13) KRA 25-23750 Trustee/USTR's Notice of Endorsement" at bounding box center [182, 535] width 296 height 13
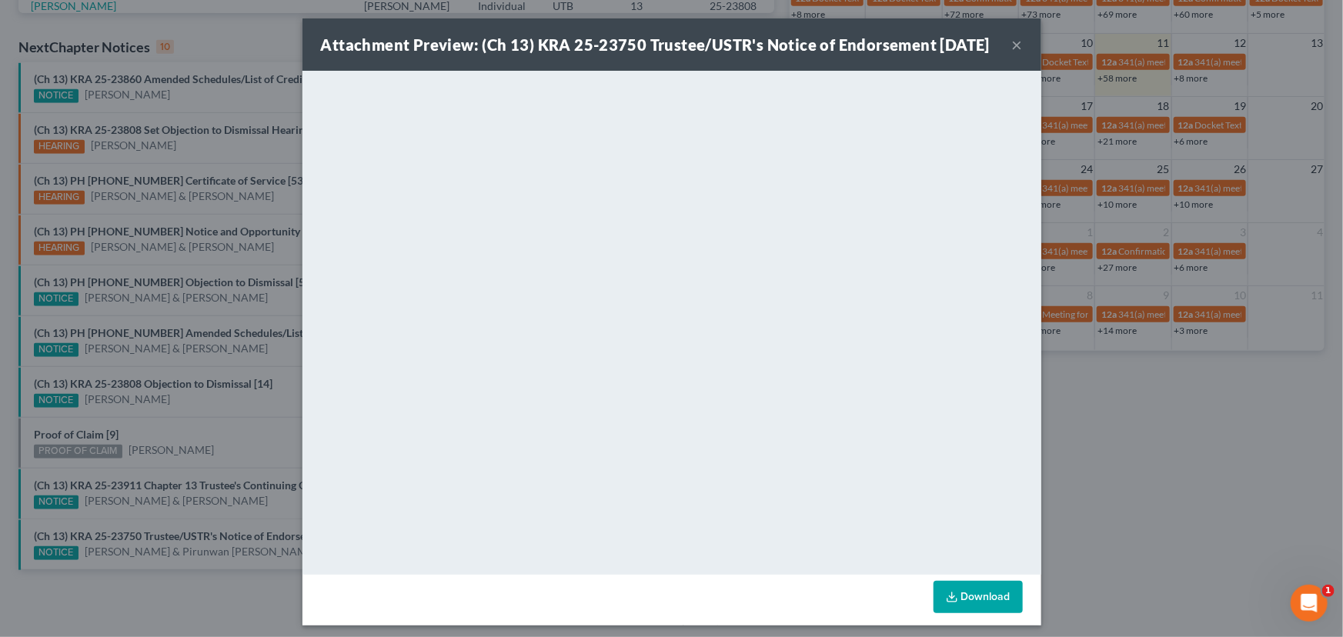
click at [217, 431] on div "Attachment Preview: (Ch 13) KRA 25-23750 Trustee/USTR's Notice of Endorsement 0…" at bounding box center [671, 318] width 1343 height 637
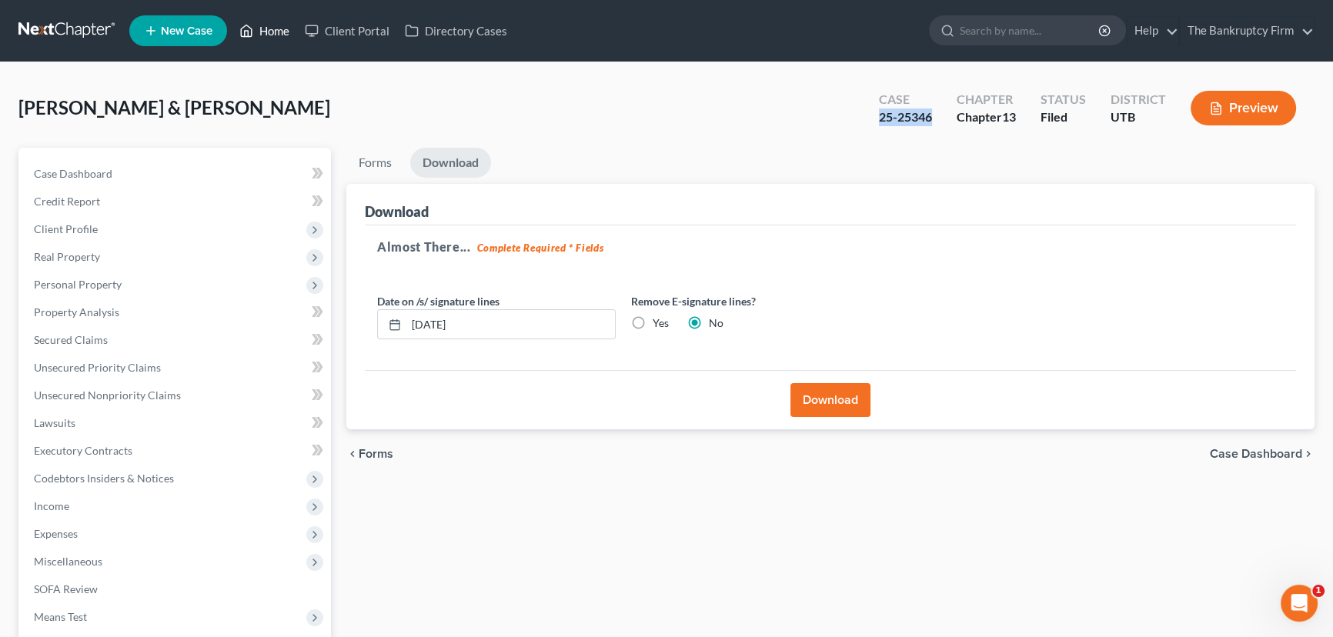
click at [270, 26] on link "Home" at bounding box center [264, 31] width 65 height 28
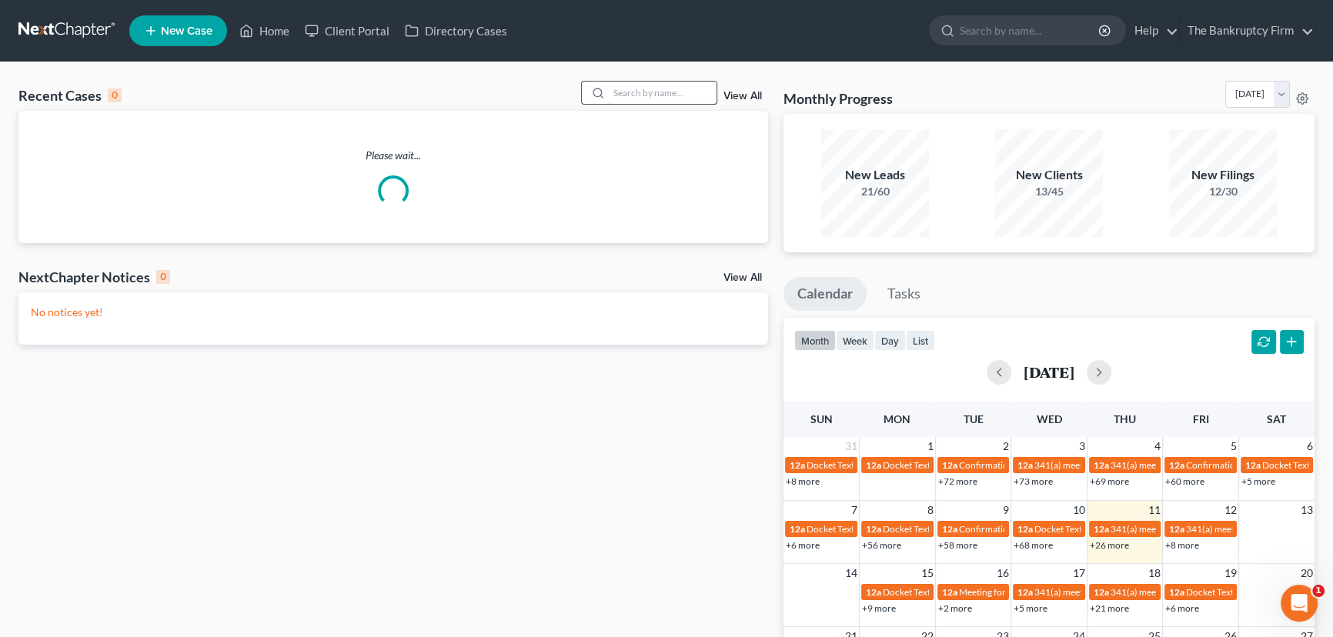
click at [621, 92] on input "search" at bounding box center [663, 93] width 108 height 22
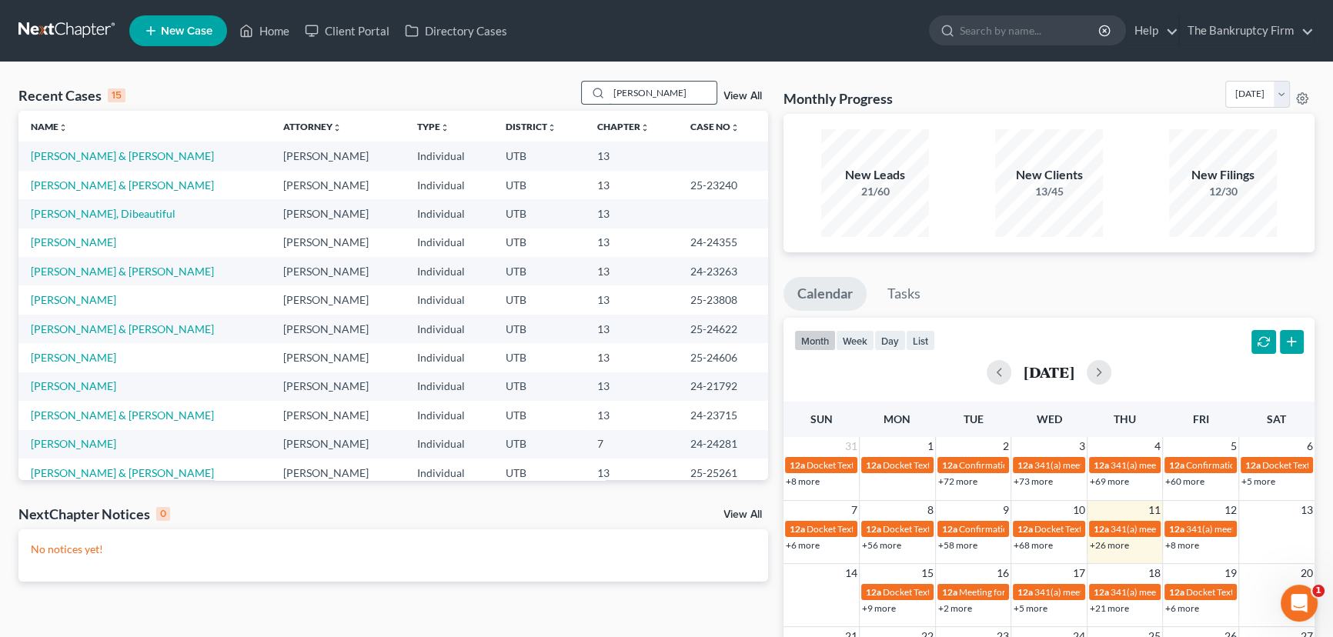
type input "[PERSON_NAME]"
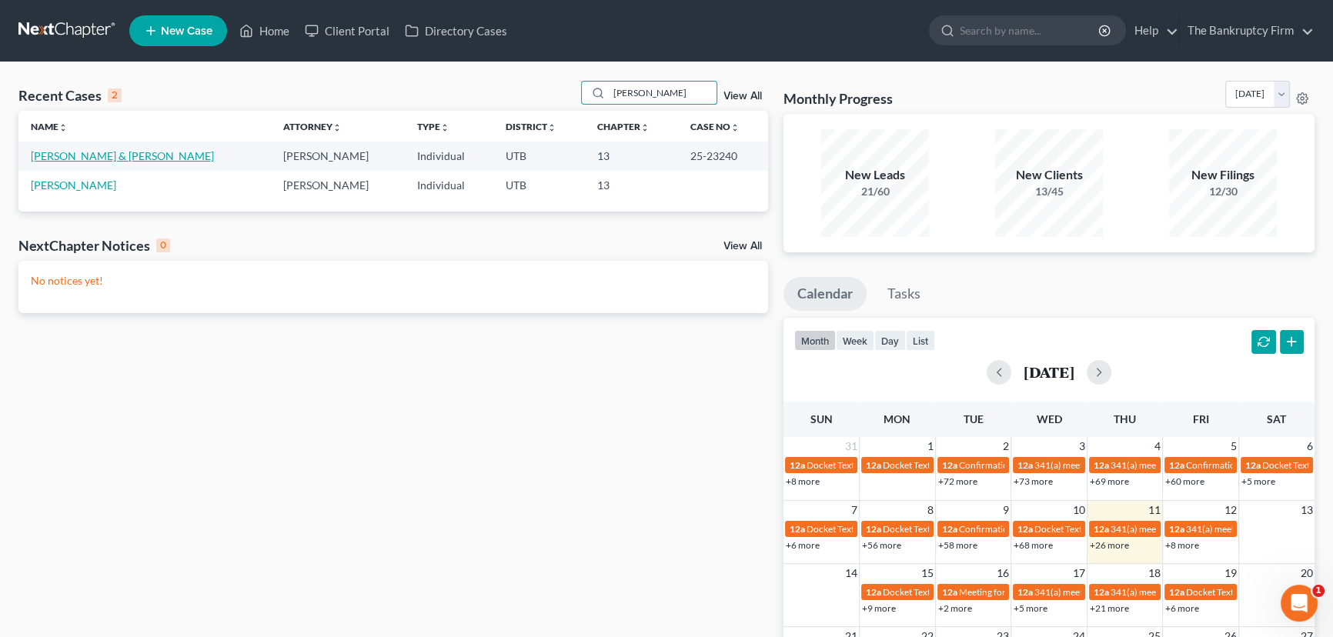
click at [82, 155] on link "[PERSON_NAME] & [PERSON_NAME]" at bounding box center [122, 155] width 183 height 13
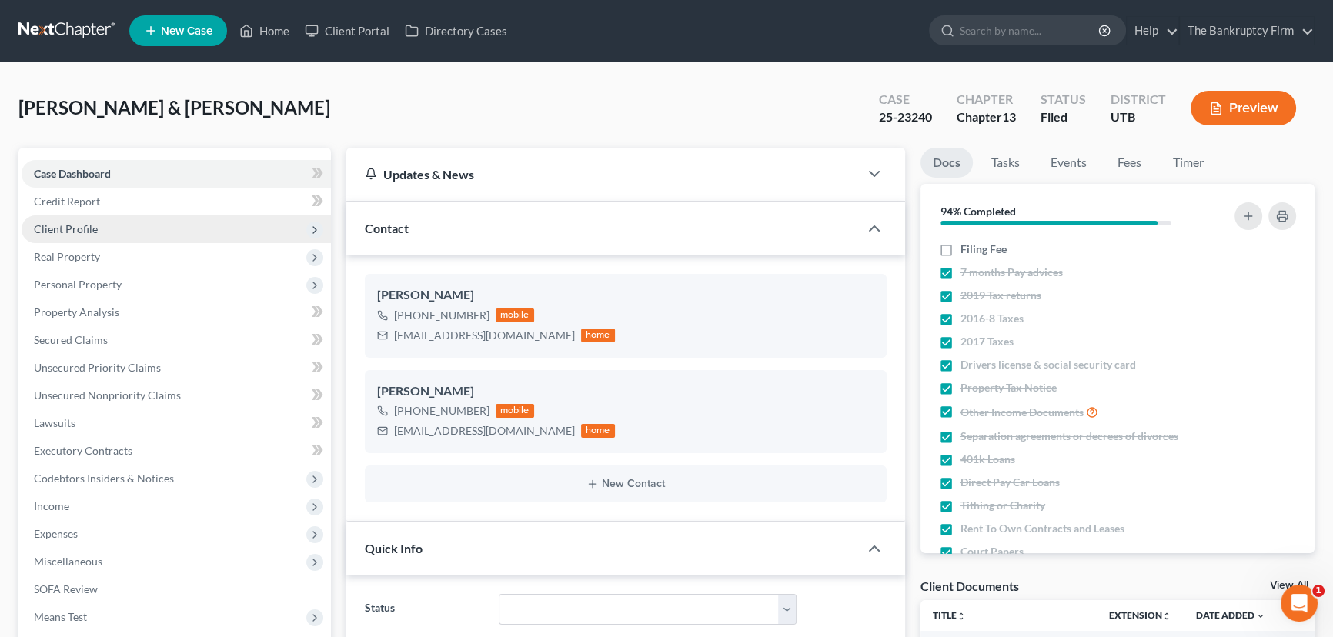
click at [75, 235] on span "Client Profile" at bounding box center [176, 229] width 309 height 28
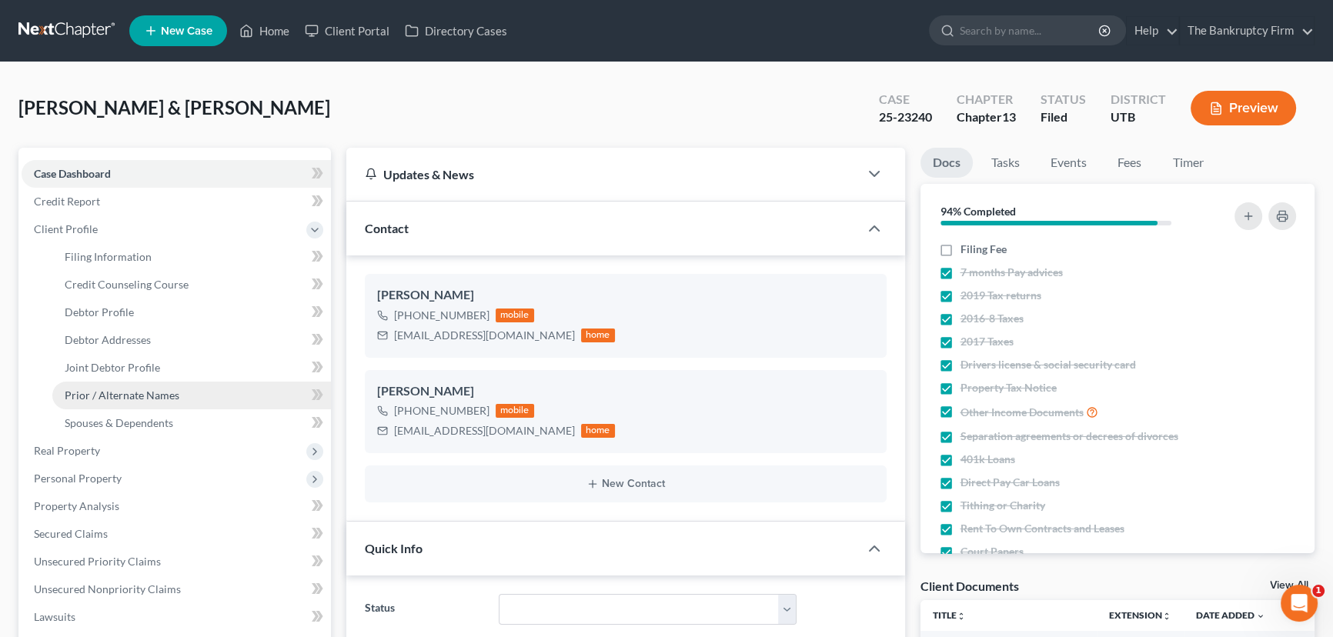
click at [123, 395] on span "Prior / Alternate Names" at bounding box center [122, 395] width 115 height 13
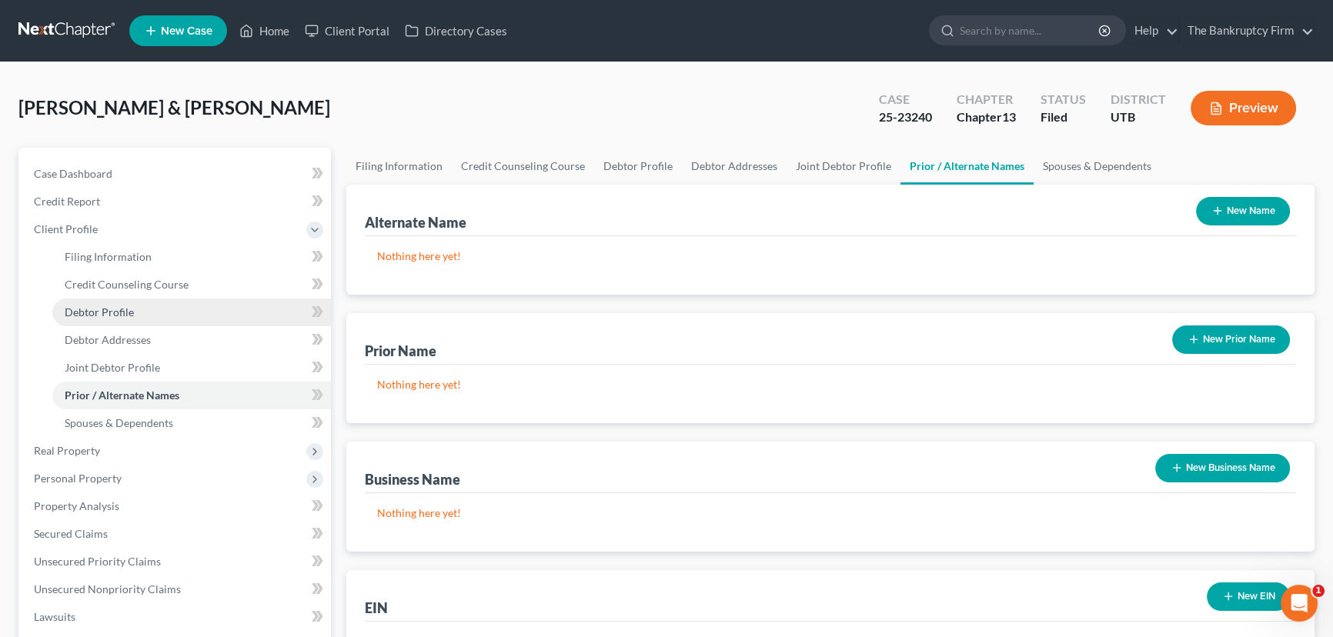
click at [112, 309] on span "Debtor Profile" at bounding box center [99, 311] width 69 height 13
select select "1"
select select "2"
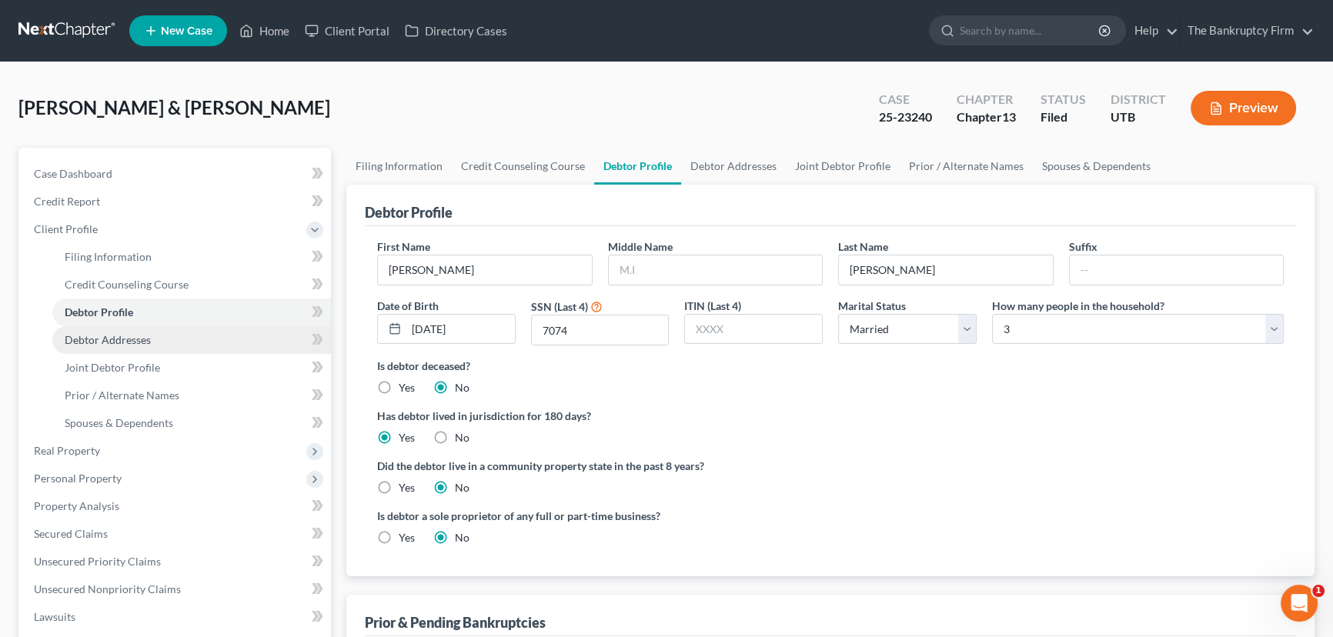
radio input "true"
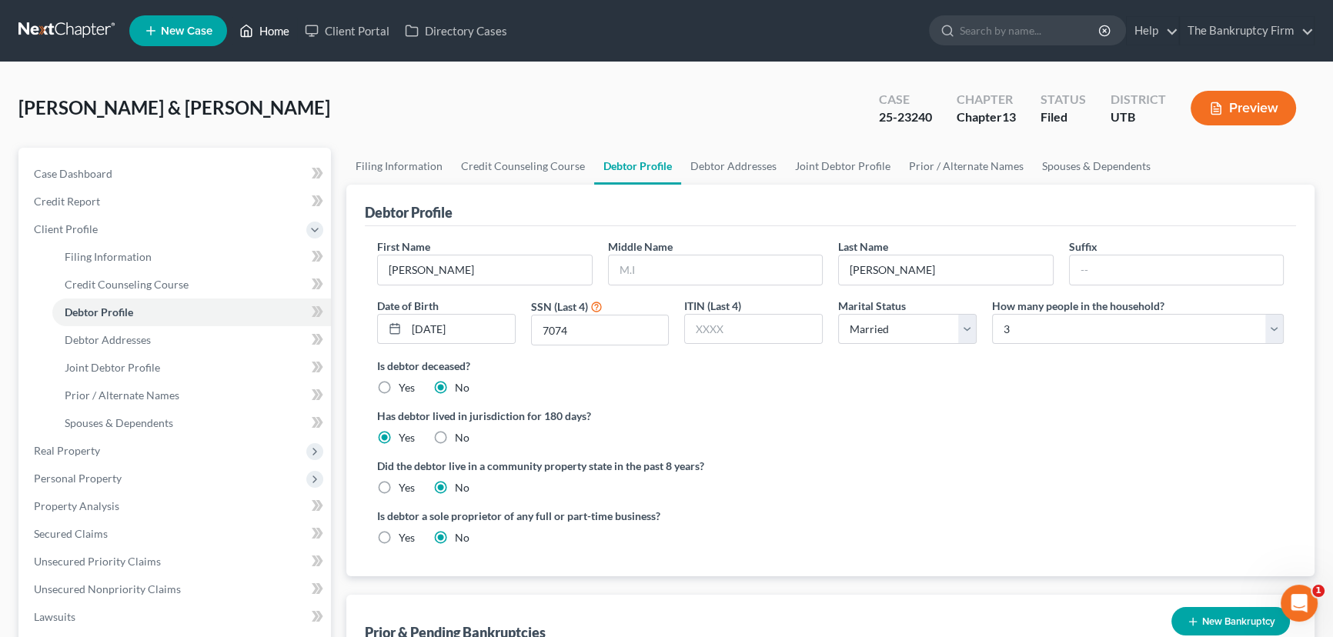
click at [279, 26] on link "Home" at bounding box center [264, 31] width 65 height 28
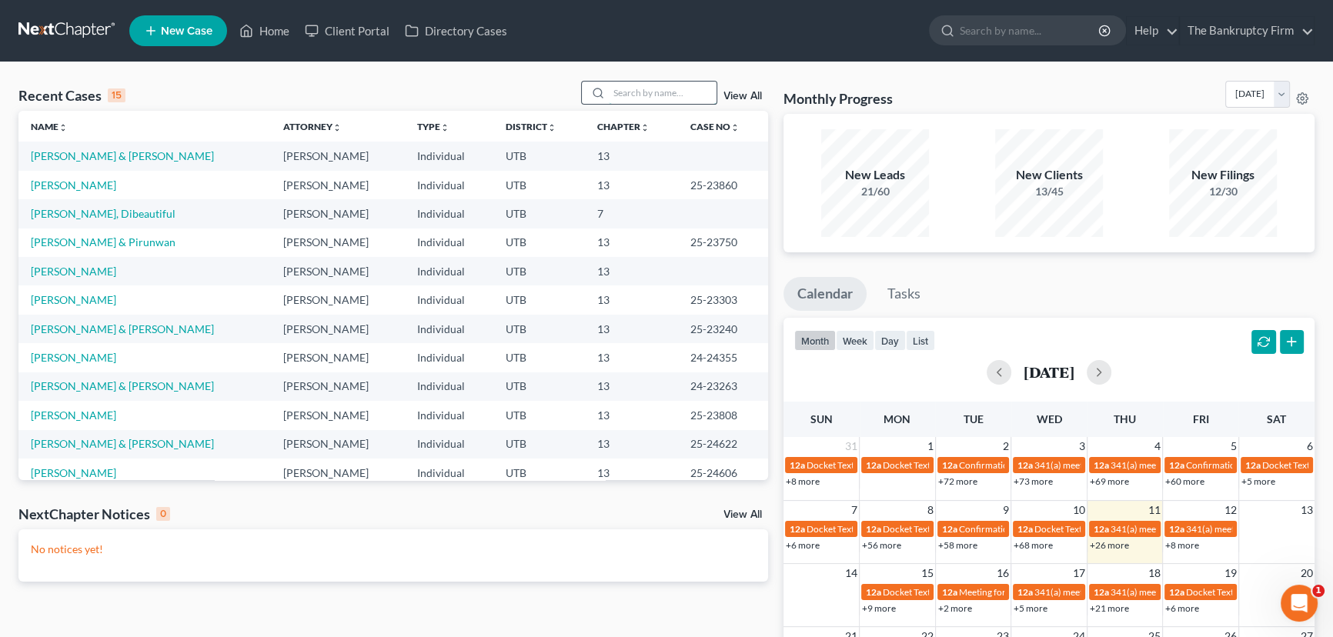
click at [615, 95] on input "search" at bounding box center [663, 93] width 108 height 22
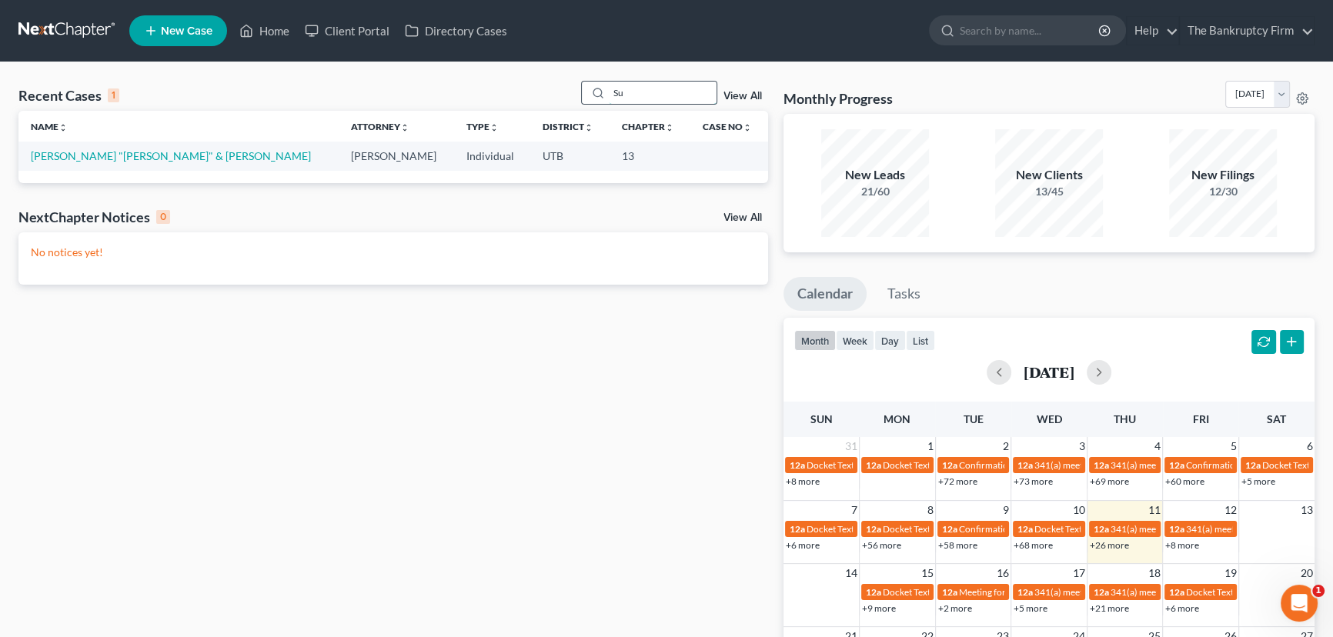
type input "S"
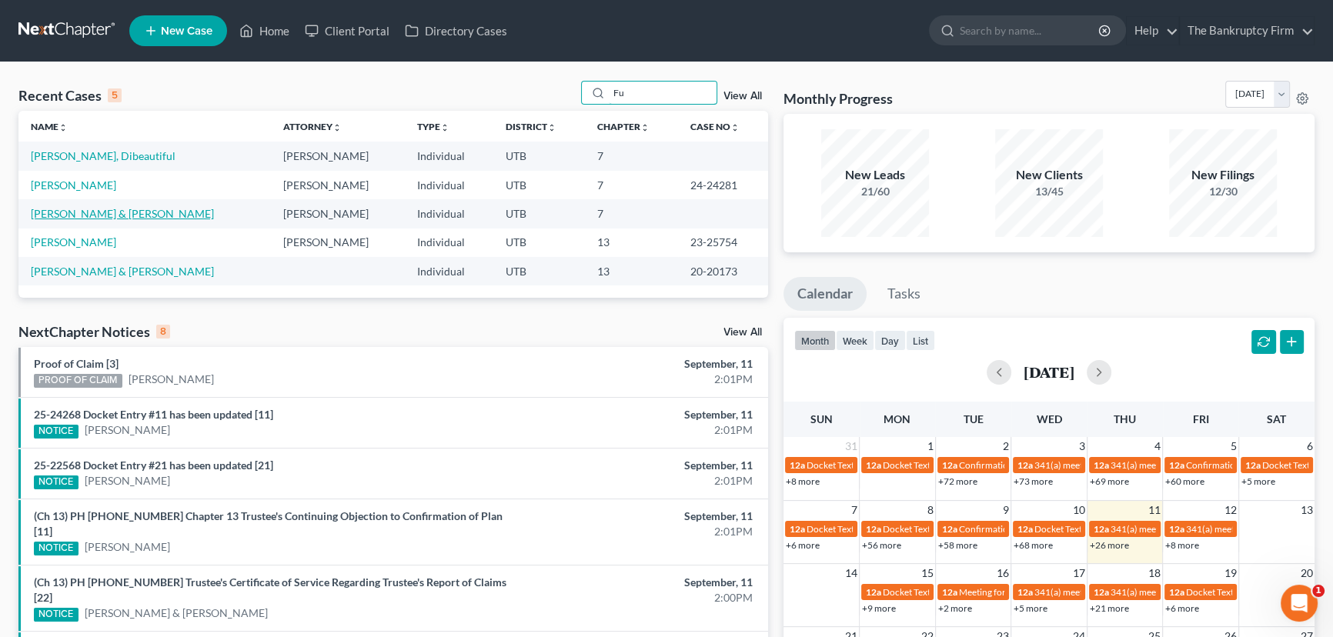
type input "Fu"
click at [83, 216] on link "[PERSON_NAME] & [PERSON_NAME]" at bounding box center [122, 213] width 183 height 13
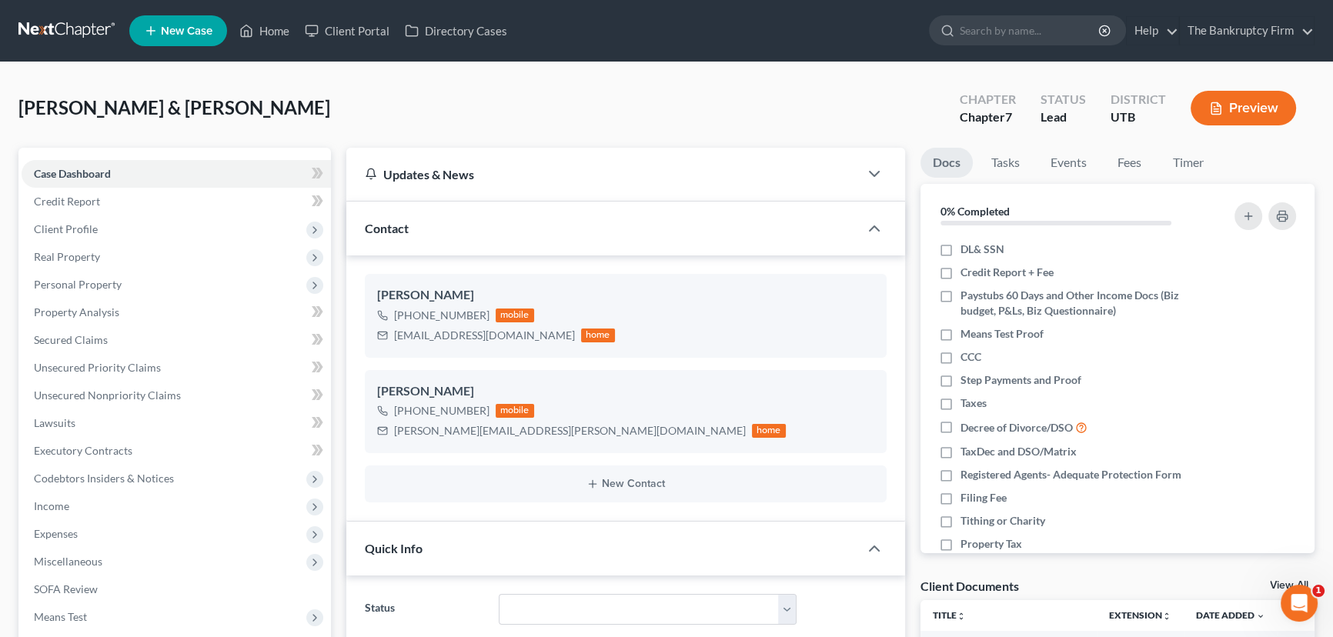
scroll to position [223, 0]
click at [272, 30] on link "Home" at bounding box center [264, 31] width 65 height 28
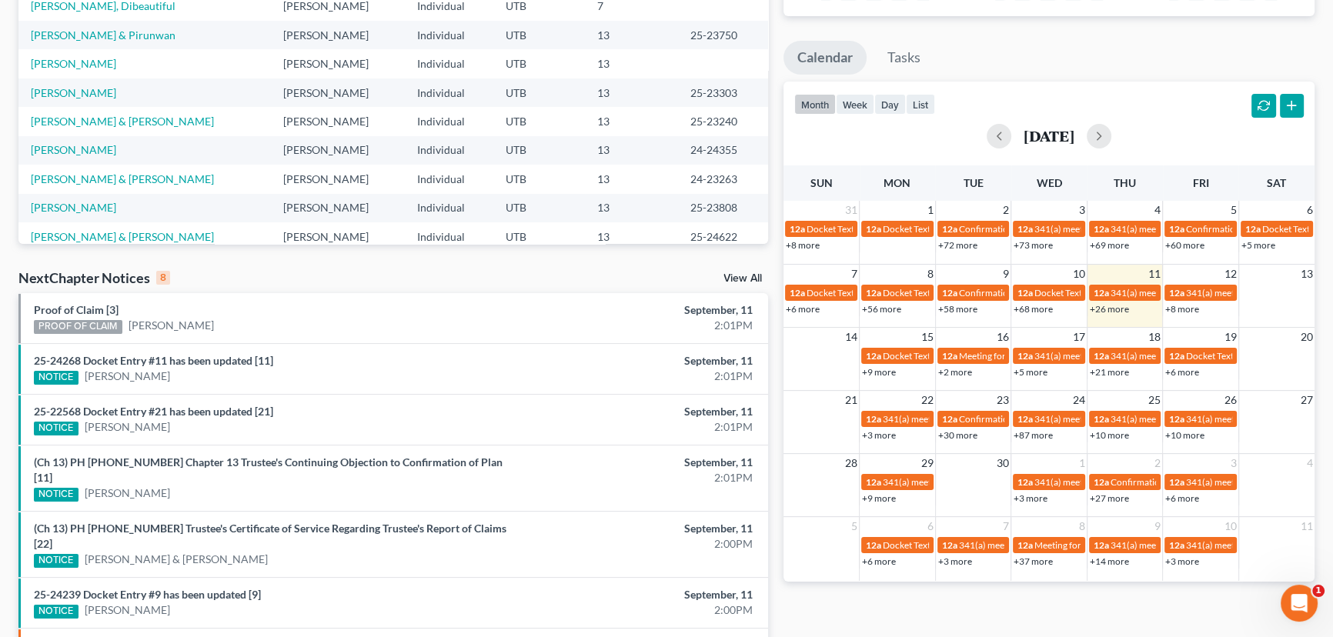
scroll to position [279, 0]
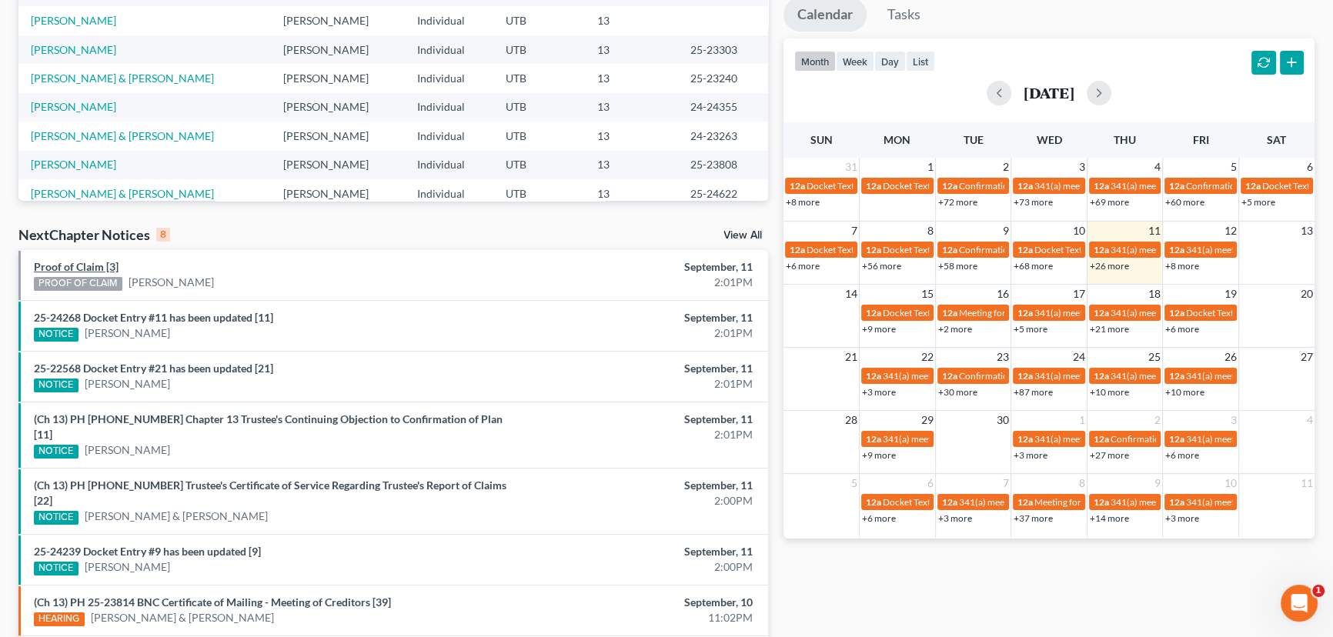
click at [45, 266] on link "Proof of Claim [3]" at bounding box center [76, 266] width 85 height 13
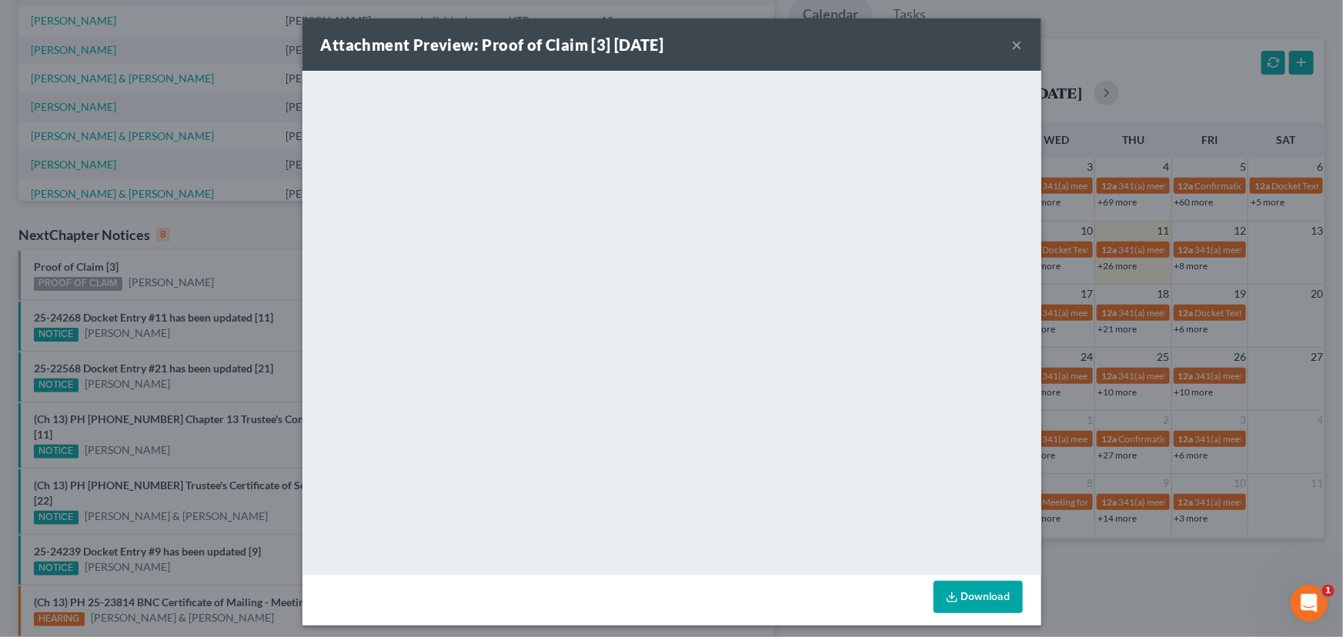
click at [232, 275] on div "Attachment Preview: Proof of Claim [3] 09/11/2025 × <object ng-attr-data='https…" at bounding box center [671, 318] width 1343 height 637
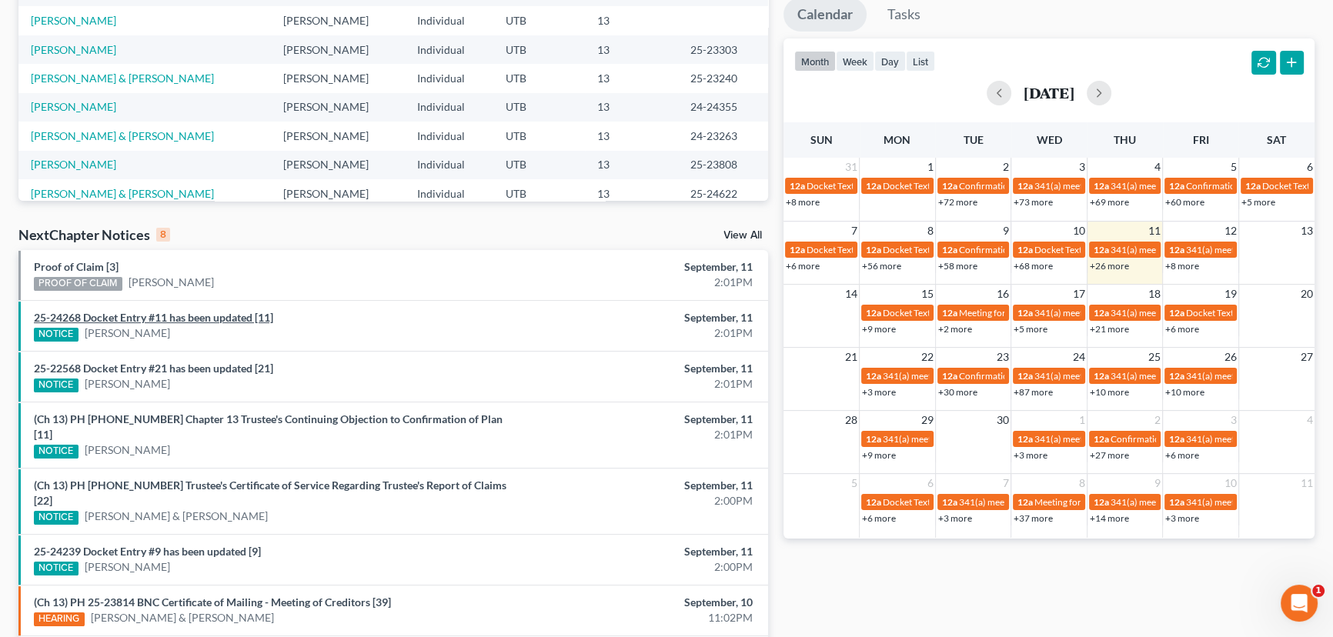
click at [200, 319] on link "25-24268 Docket Entry #11 has been updated [11]" at bounding box center [153, 317] width 239 height 13
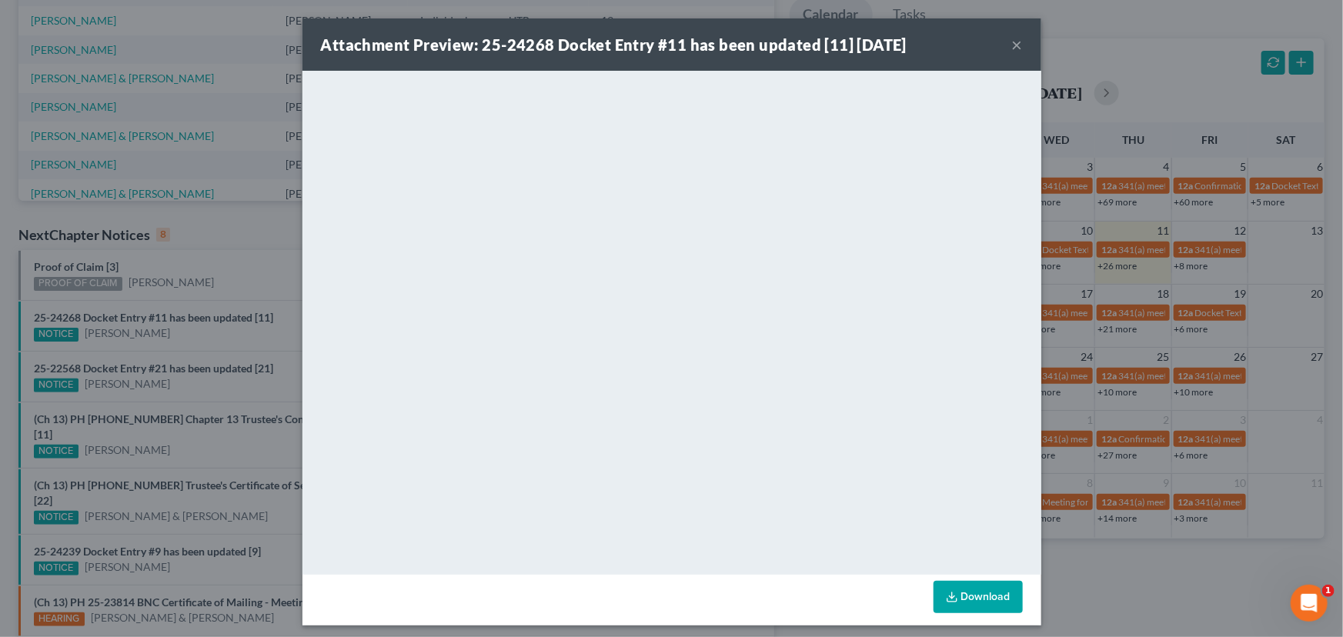
drag, startPoint x: 192, startPoint y: 330, endPoint x: 188, endPoint y: 345, distance: 15.9
click at [191, 335] on div "Attachment Preview: 25-24268 Docket Entry #11 has been updated [11] 09/11/2025 …" at bounding box center [671, 318] width 1343 height 637
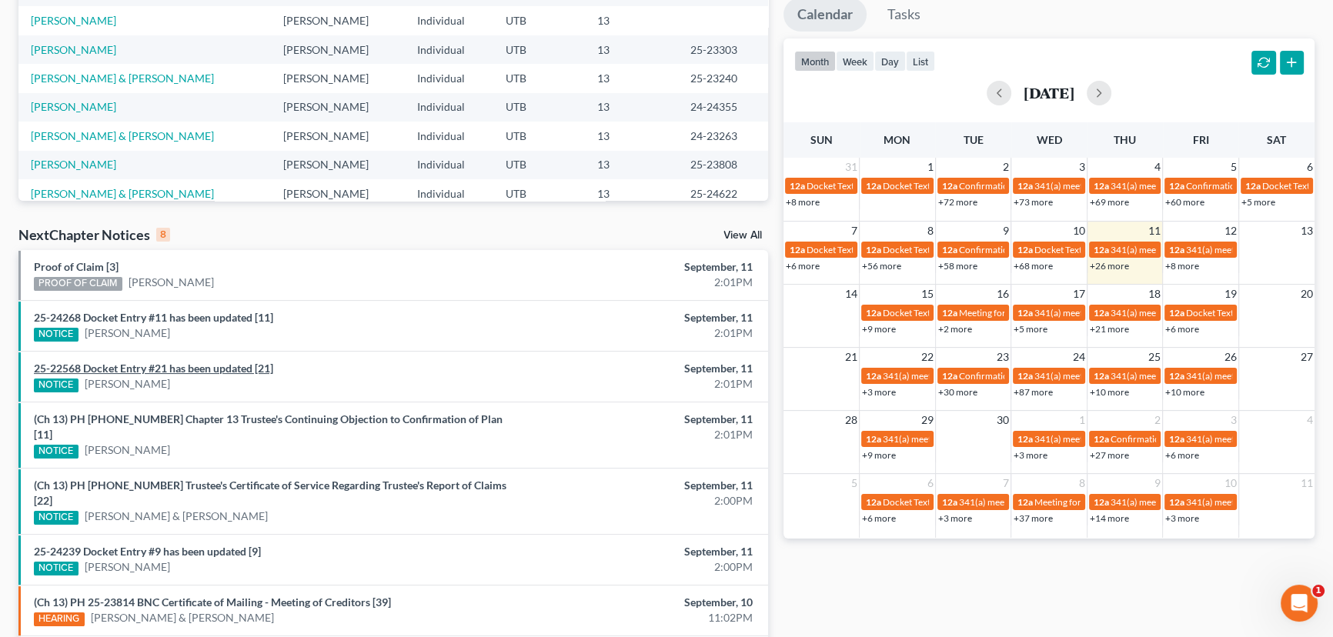
click at [181, 366] on link "25-22568 Docket Entry #21 has been updated [21]" at bounding box center [153, 368] width 239 height 13
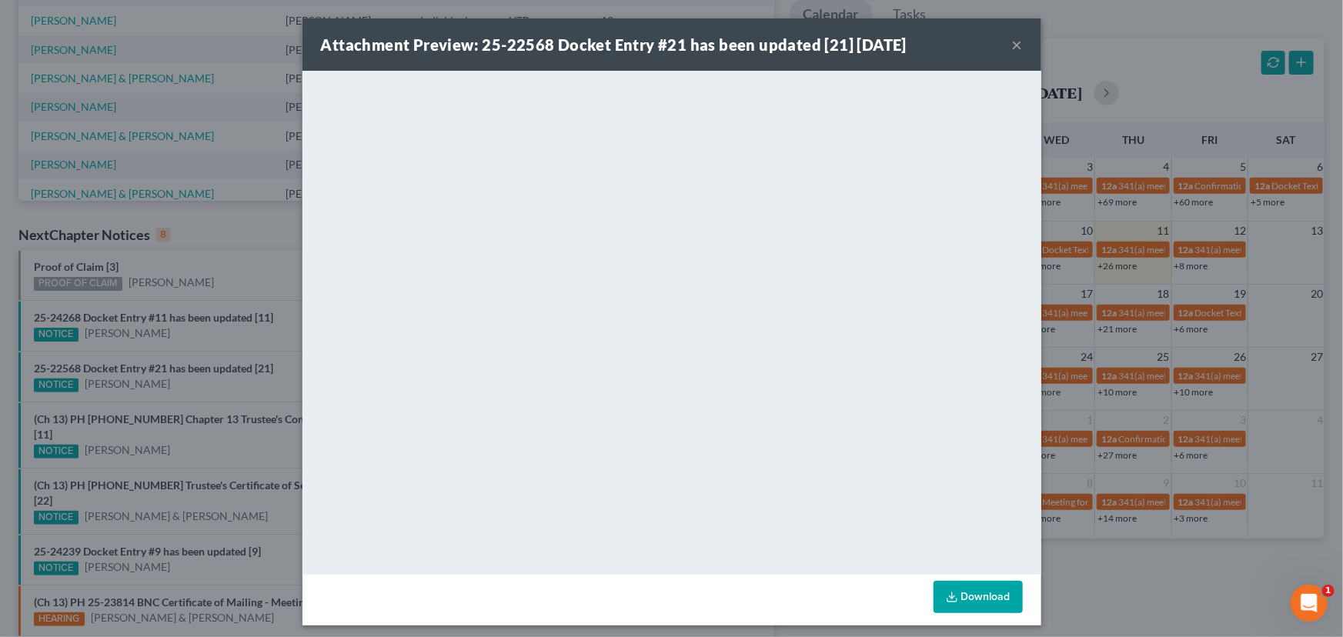
drag, startPoint x: 179, startPoint y: 386, endPoint x: 192, endPoint y: 379, distance: 14.1
click at [179, 386] on div "Attachment Preview: 25-22568 Docket Entry #21 has been updated [21] 09/11/2025 …" at bounding box center [671, 318] width 1343 height 637
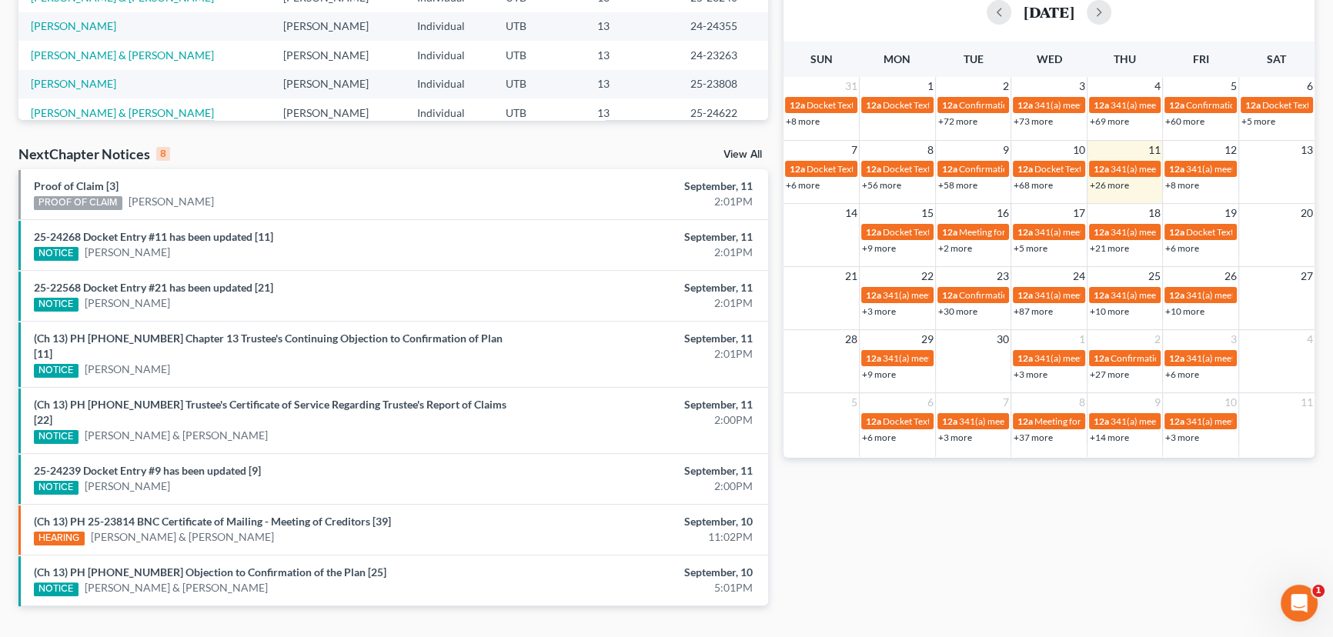
scroll to position [366, 0]
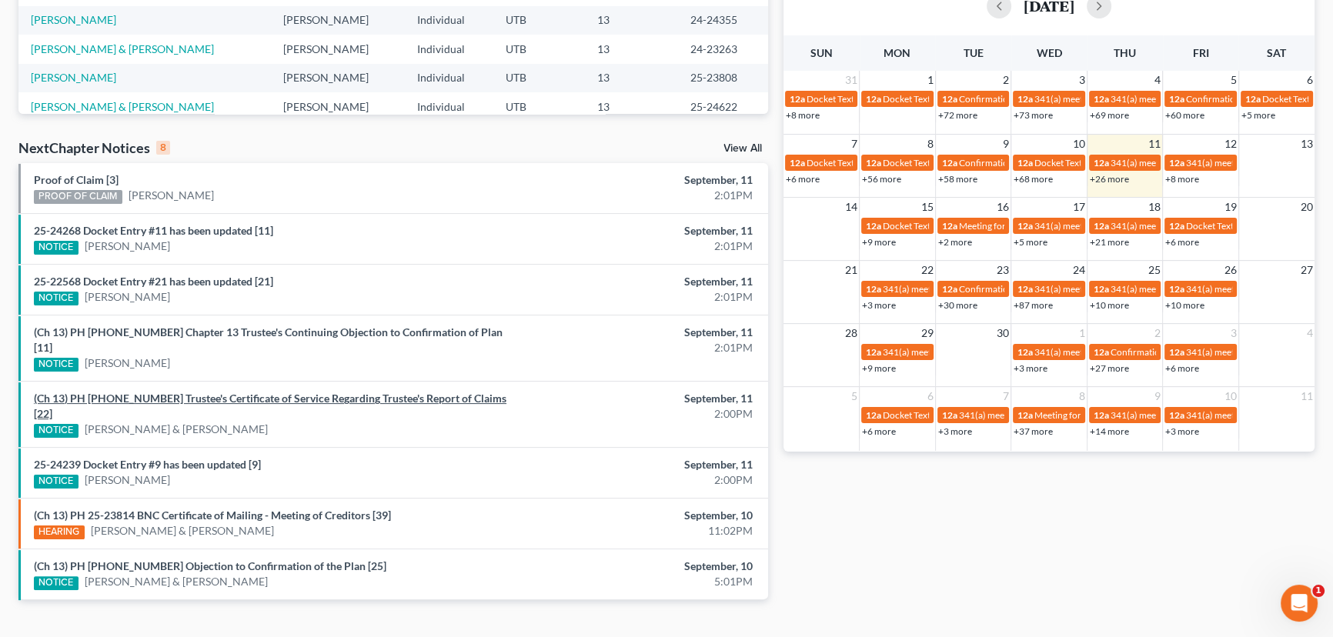
click at [260, 392] on link "(Ch 13) PH 24-26500 Trustee's Certificate of Service Regarding Trustee's Report…" at bounding box center [270, 406] width 472 height 28
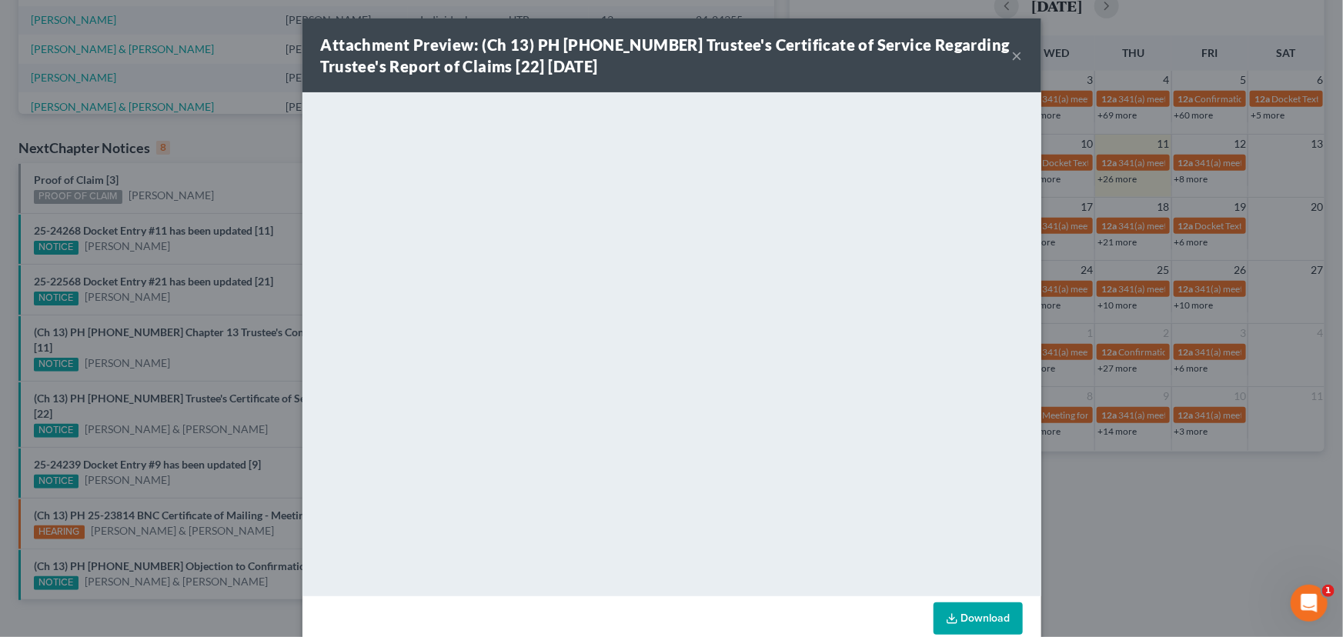
click at [227, 397] on div "Attachment Preview: (Ch 13) PH 24-26500 Trustee's Certificate of Service Regard…" at bounding box center [671, 318] width 1343 height 637
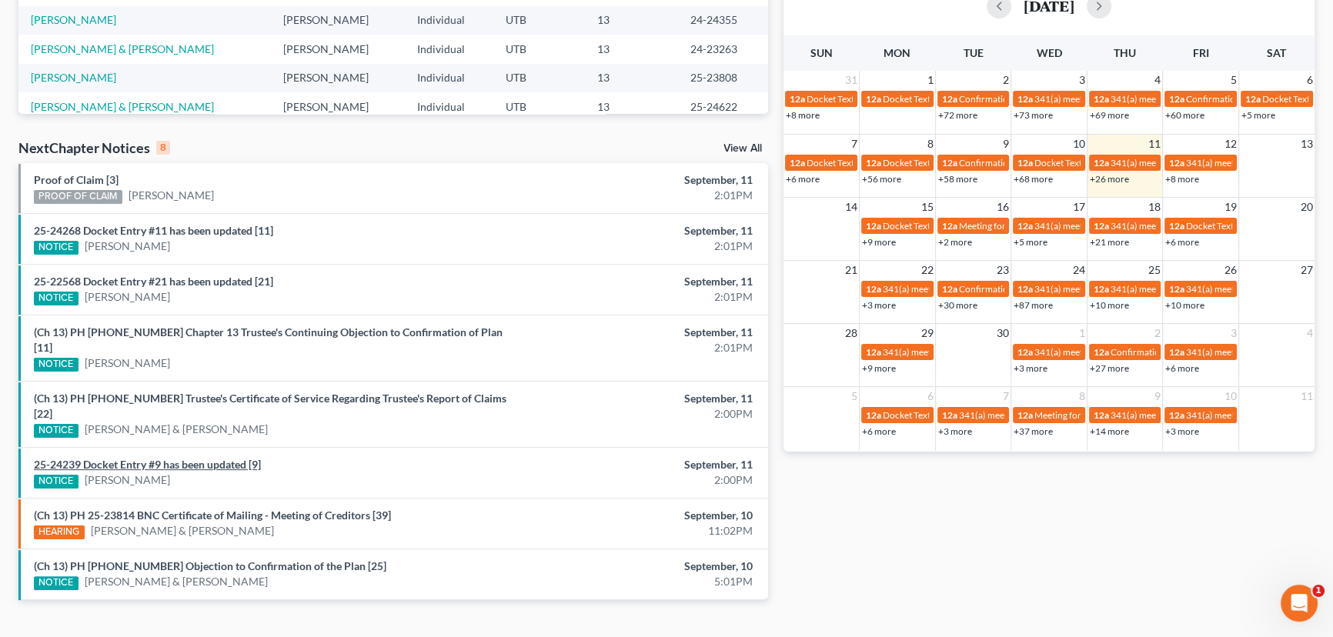
click at [182, 458] on link "25-24239 Docket Entry #9 has been updated [9]" at bounding box center [147, 464] width 227 height 13
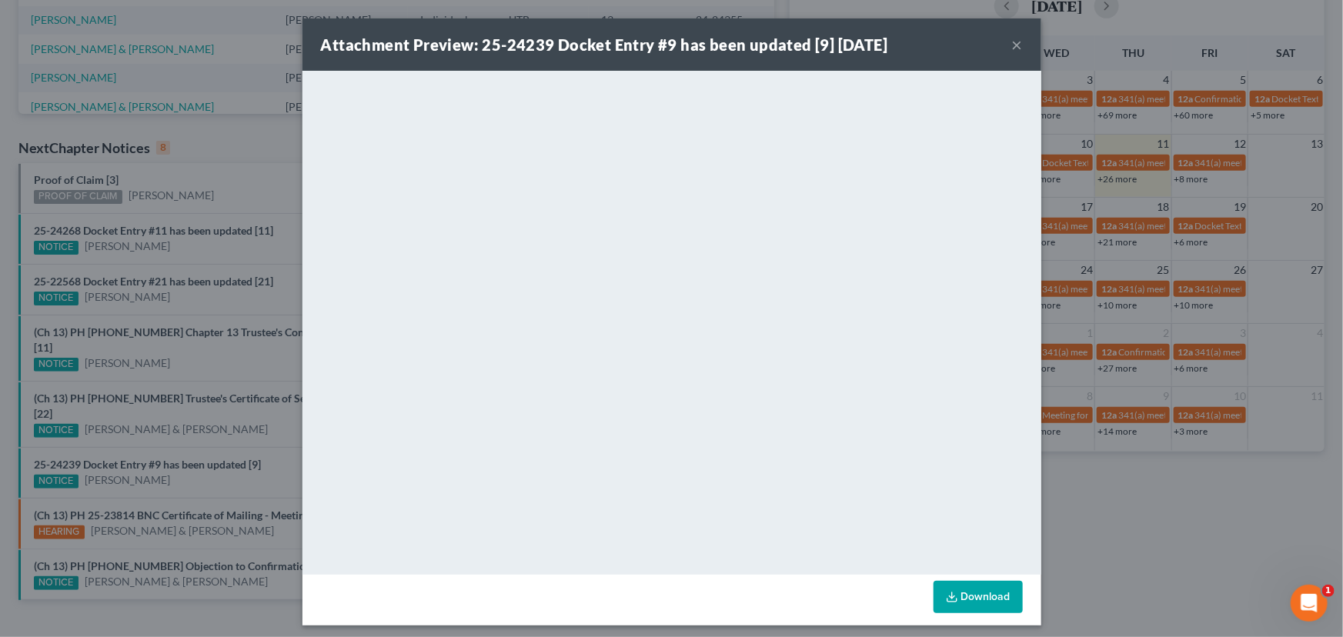
click at [180, 445] on div "Attachment Preview: 25-24239 Docket Entry #9 has been updated [9] 09/11/2025 × …" at bounding box center [671, 318] width 1343 height 637
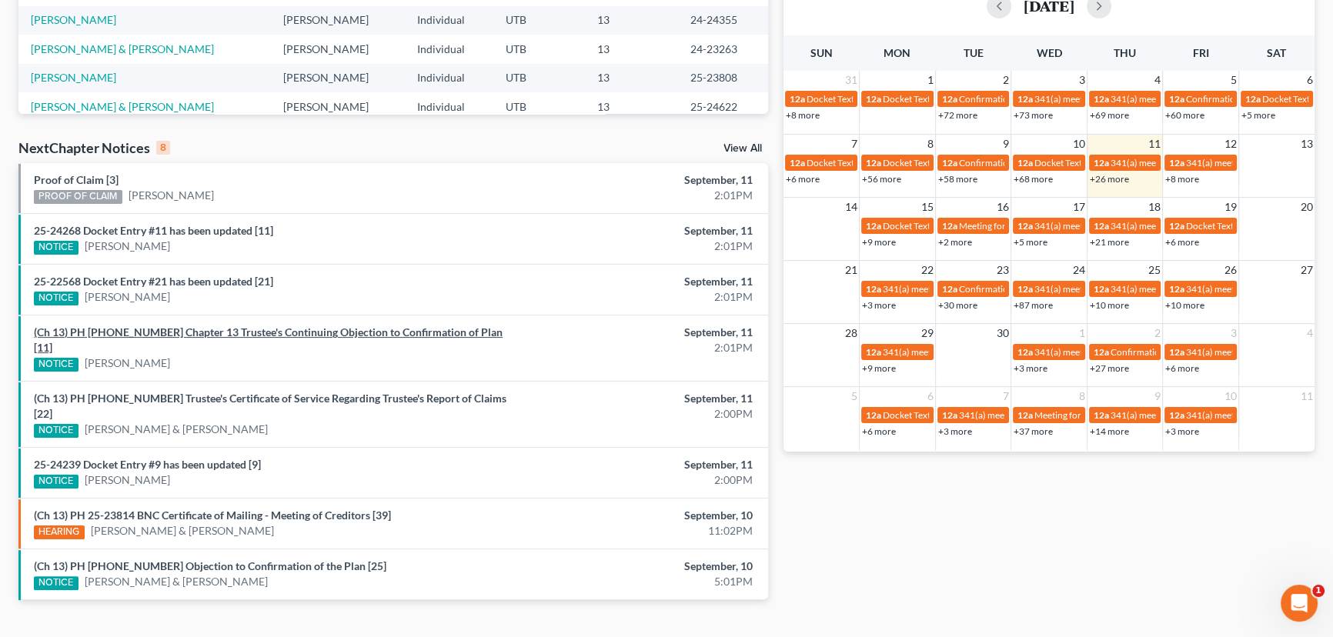
click at [225, 334] on link "(Ch 13) PH 25-24268 Chapter 13 Trustee's Continuing Objection to Confirmation o…" at bounding box center [268, 339] width 469 height 28
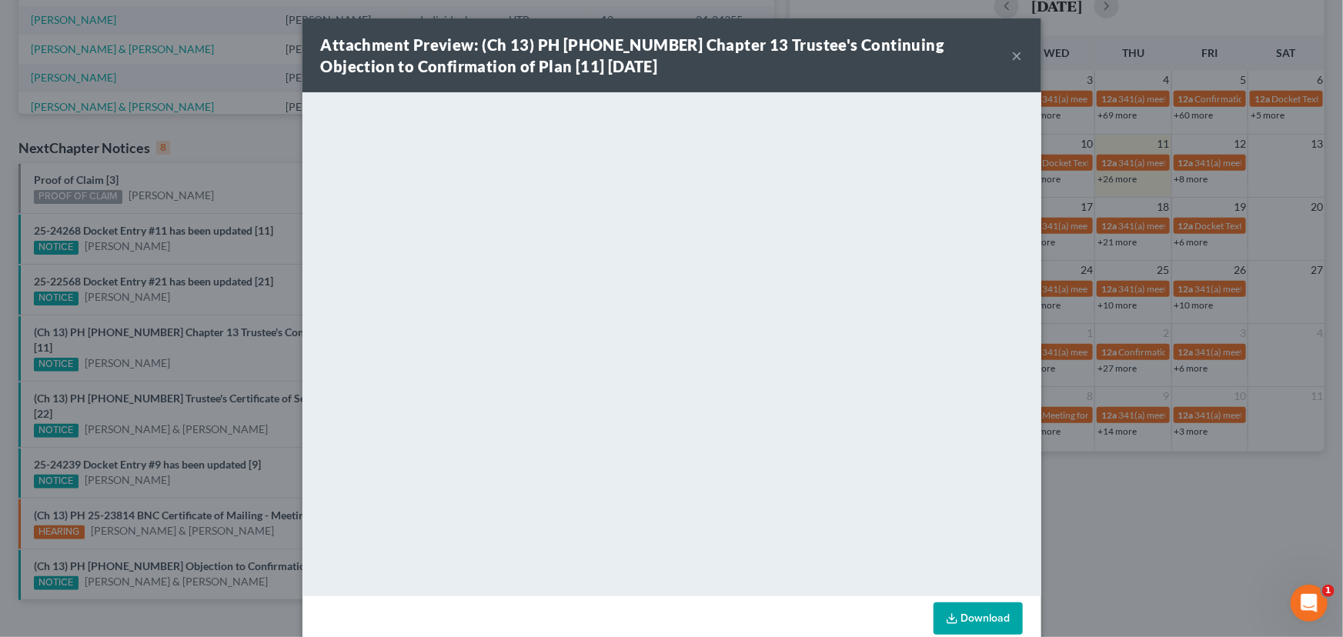
click at [1012, 57] on button "×" at bounding box center [1017, 55] width 11 height 18
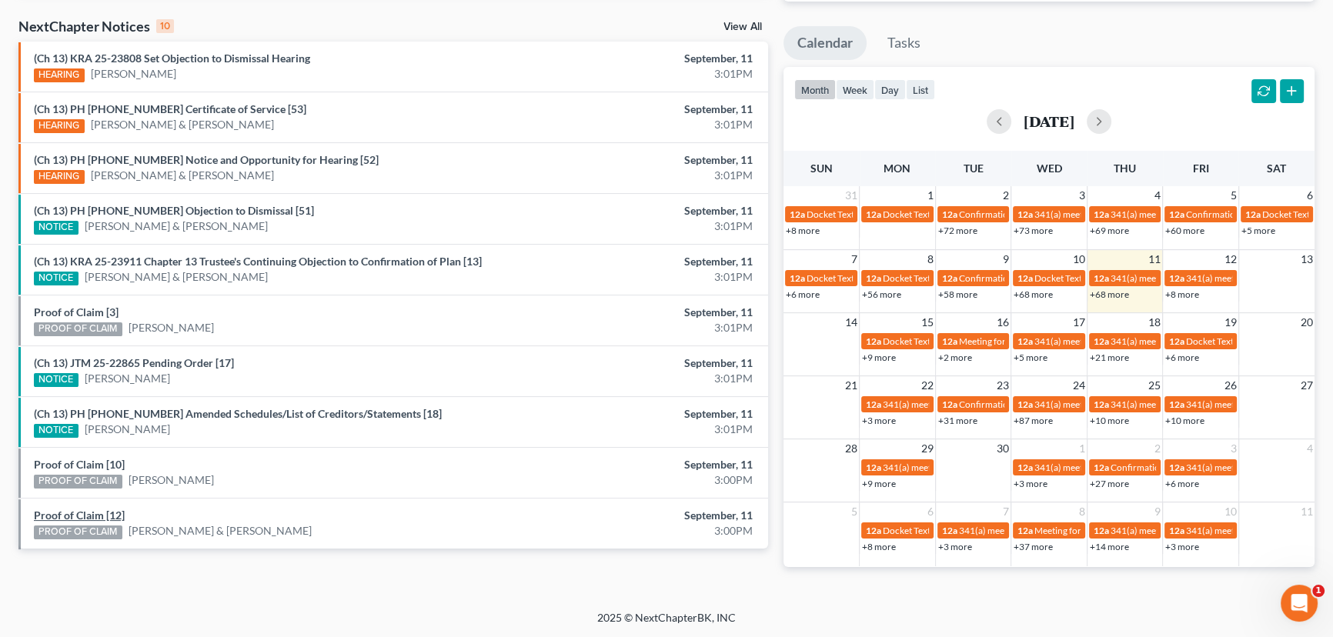
click at [81, 515] on link "Proof of Claim [12]" at bounding box center [79, 515] width 91 height 13
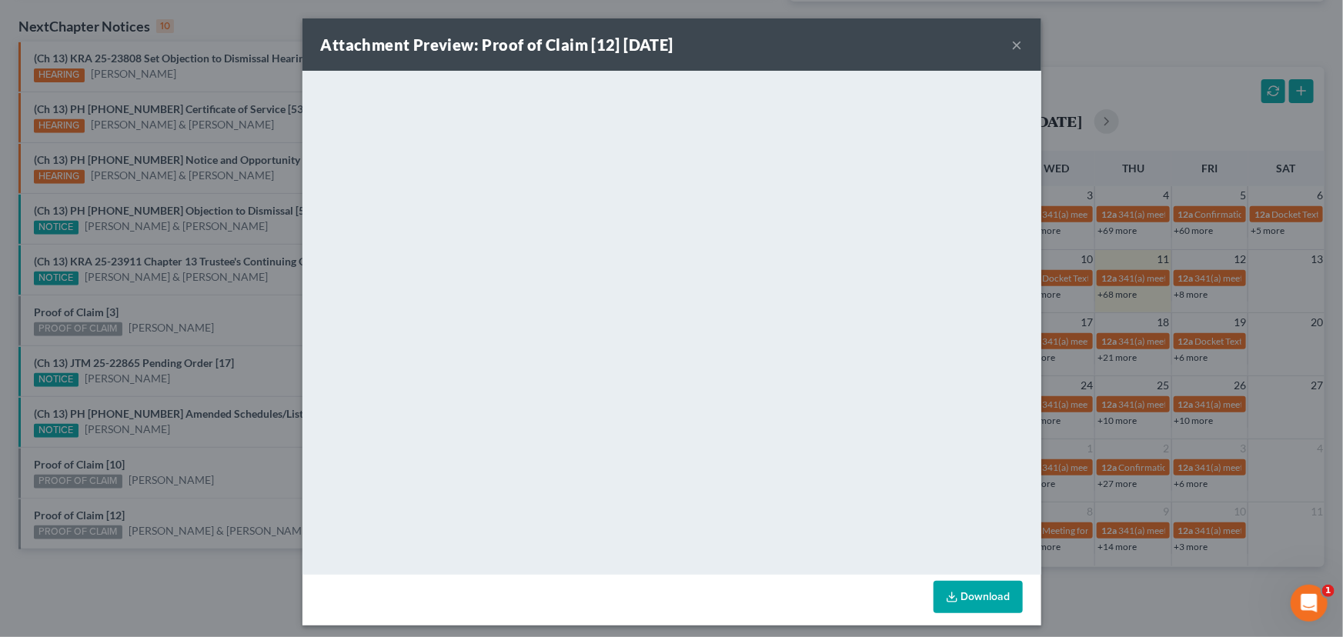
drag, startPoint x: 136, startPoint y: 509, endPoint x: 105, endPoint y: 479, distance: 43.0
click at [136, 509] on div "Attachment Preview: Proof of Claim [12] 09/11/2025 × <object ng-attr-data='http…" at bounding box center [671, 318] width 1343 height 637
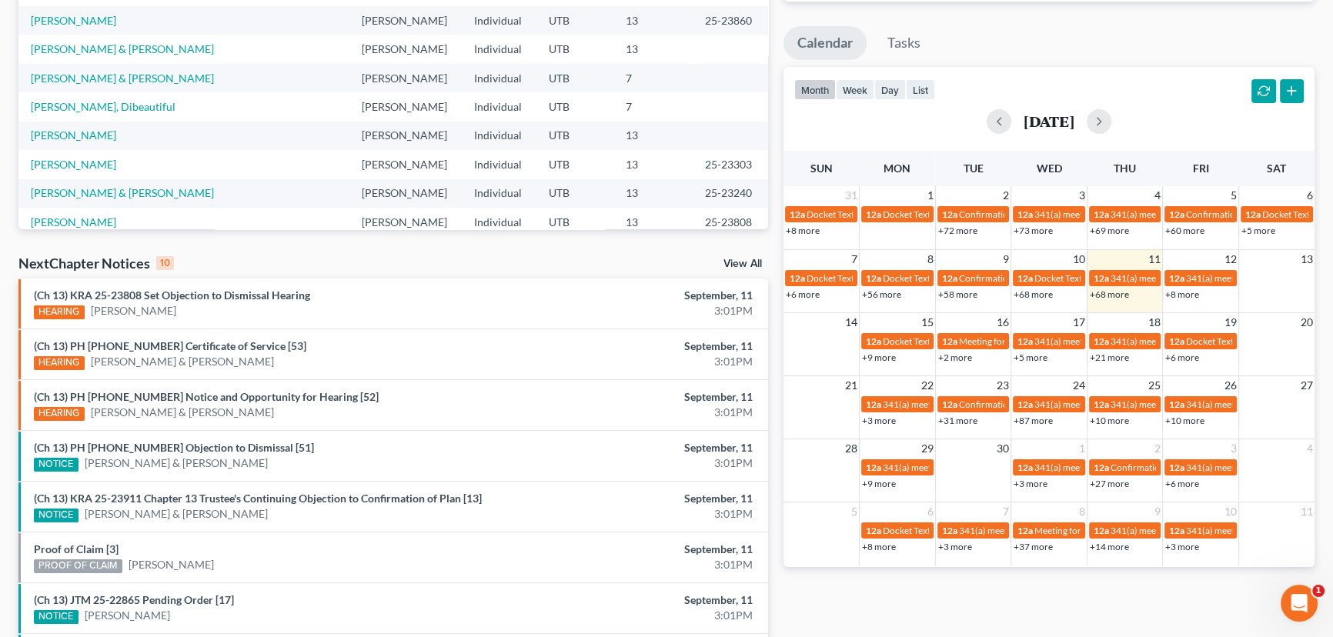
scroll to position [467, 0]
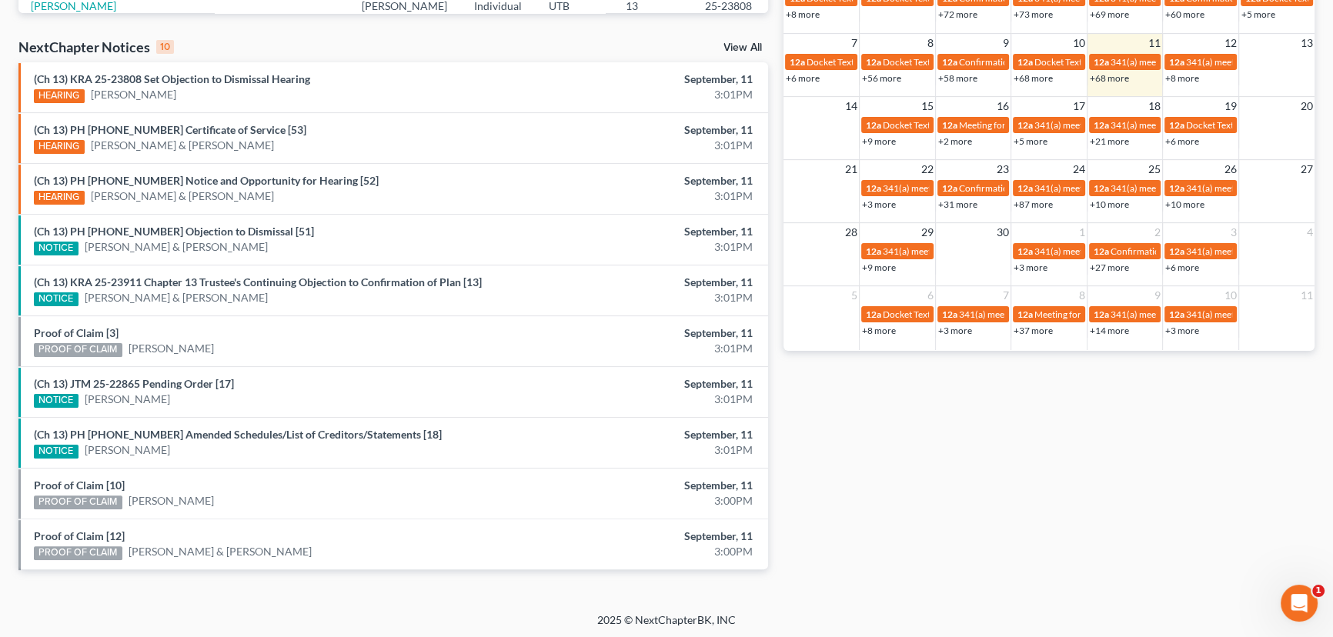
click at [100, 460] on li "(Ch 13) PH 25-23303 Amended Schedules/List of Creditors/Statements [18] NOTICE …" at bounding box center [392, 442] width 749 height 51
click at [82, 482] on link "Proof of Claim [10]" at bounding box center [79, 485] width 91 height 13
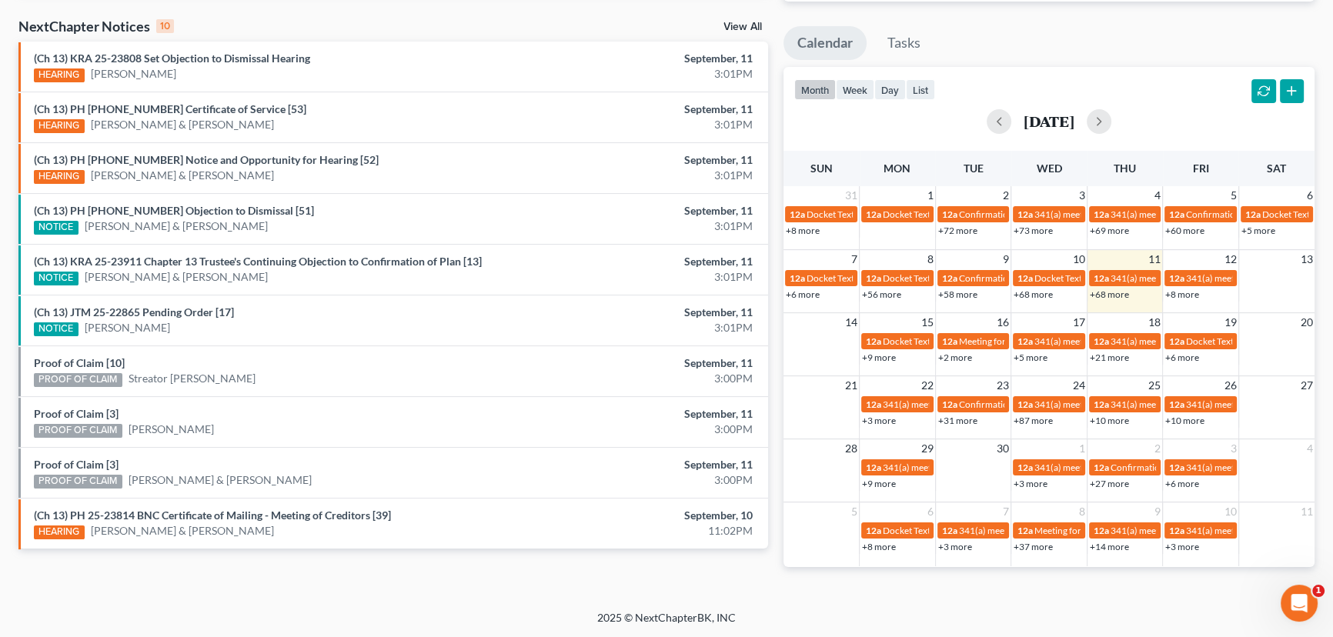
scroll to position [467, 0]
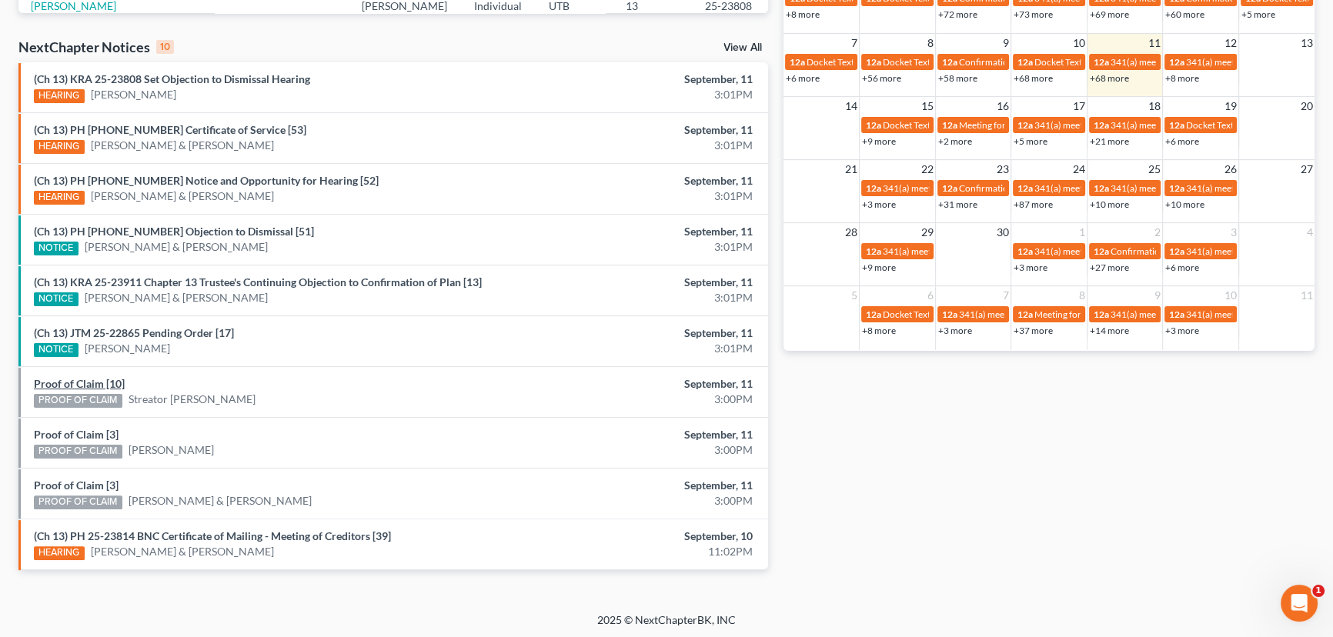
click at [76, 382] on link "Proof of Claim [10]" at bounding box center [79, 383] width 91 height 13
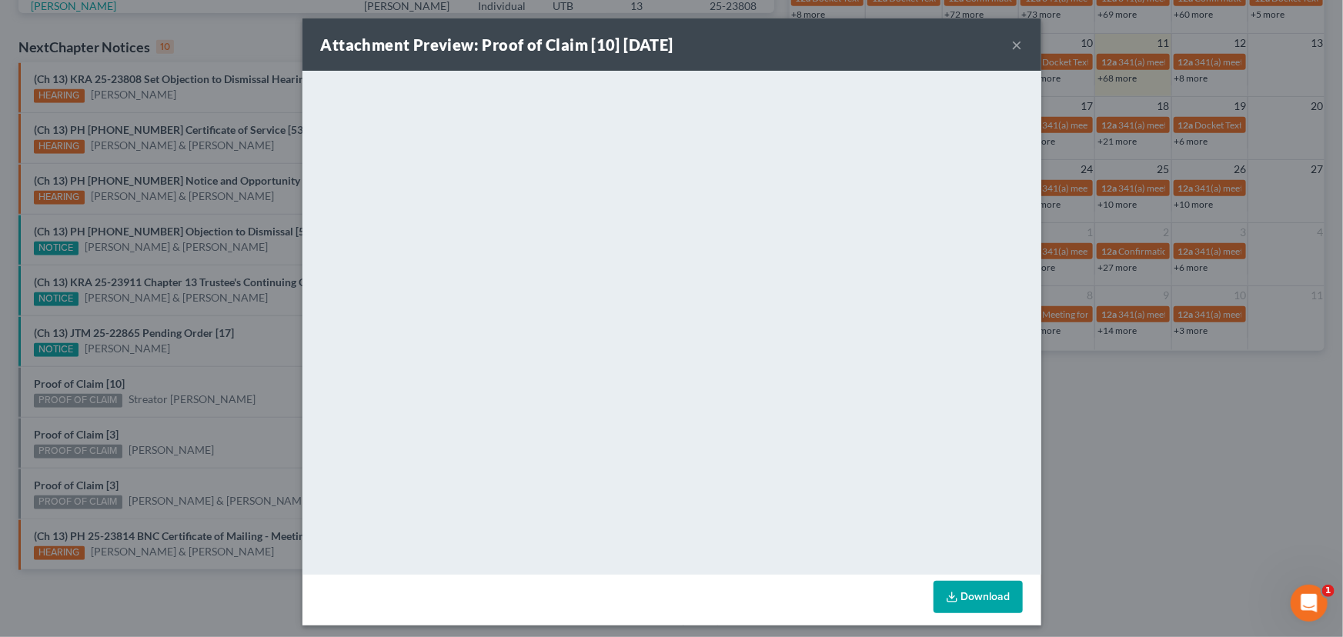
click at [97, 412] on div "Attachment Preview: Proof of Claim [10] [DATE] × <object ng-attr-data='[URL][DO…" at bounding box center [671, 318] width 1343 height 637
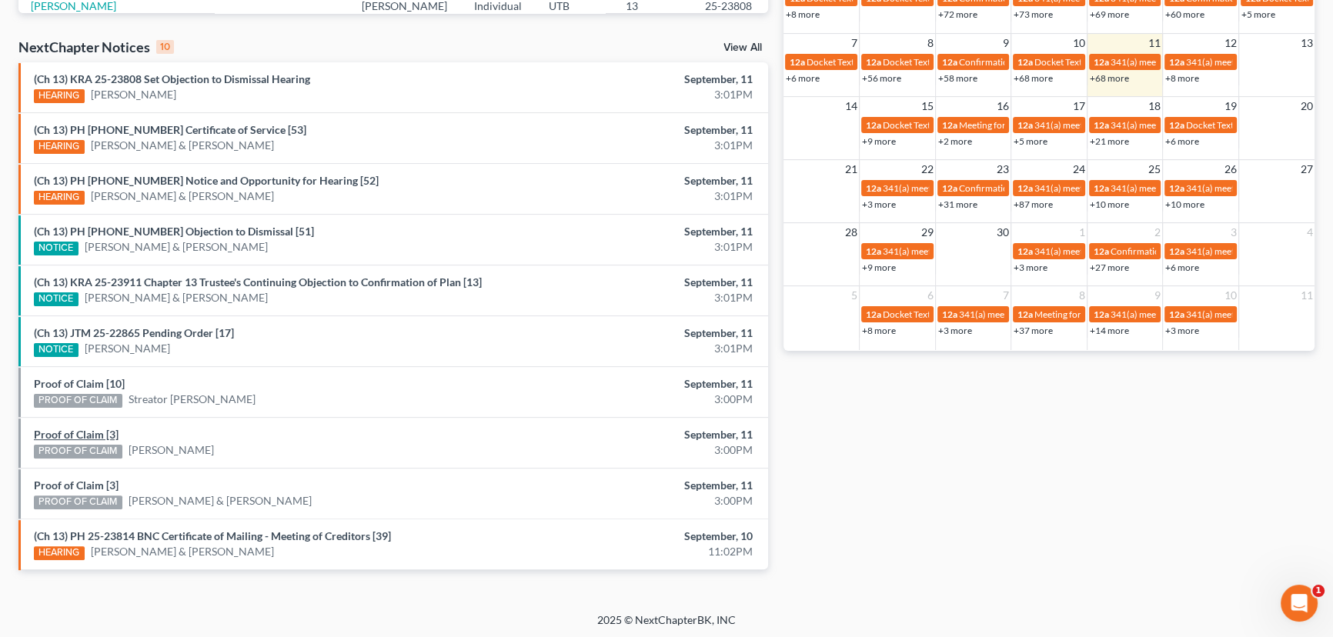
click at [79, 429] on link "Proof of Claim [3]" at bounding box center [76, 434] width 85 height 13
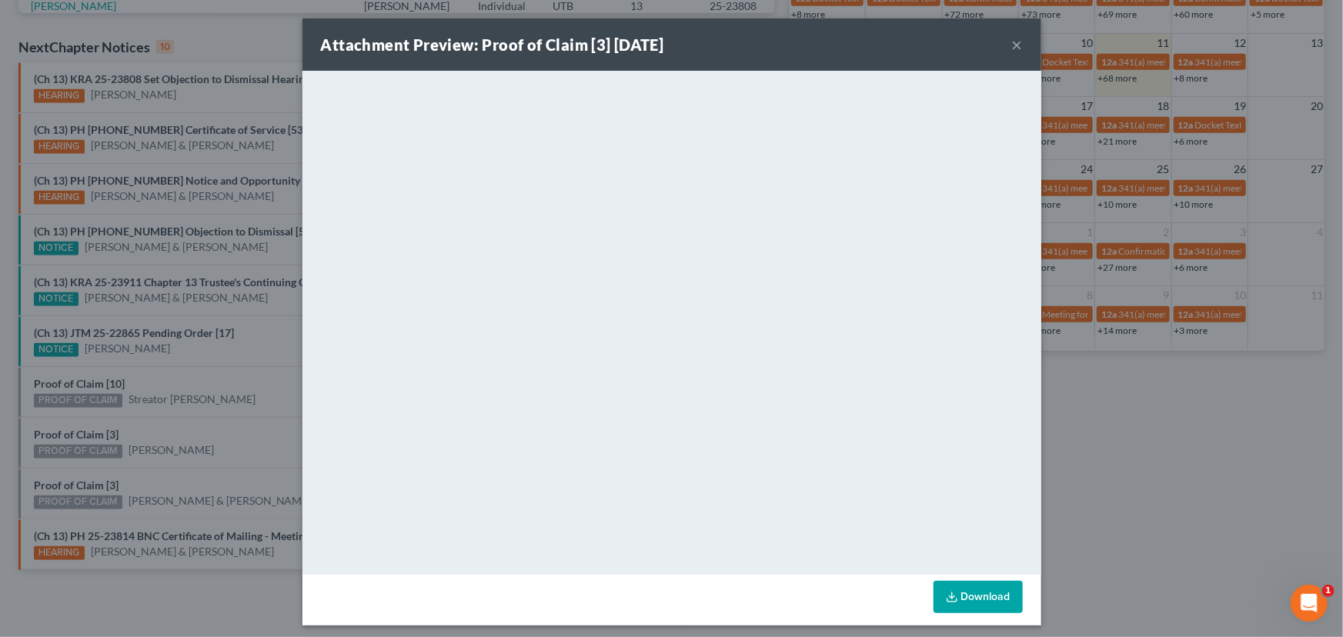
drag, startPoint x: 179, startPoint y: 439, endPoint x: 141, endPoint y: 455, distance: 41.0
click at [176, 439] on div "Attachment Preview: Proof of Claim [3] [DATE] × <object ng-attr-data='[URL][DOM…" at bounding box center [671, 318] width 1343 height 637
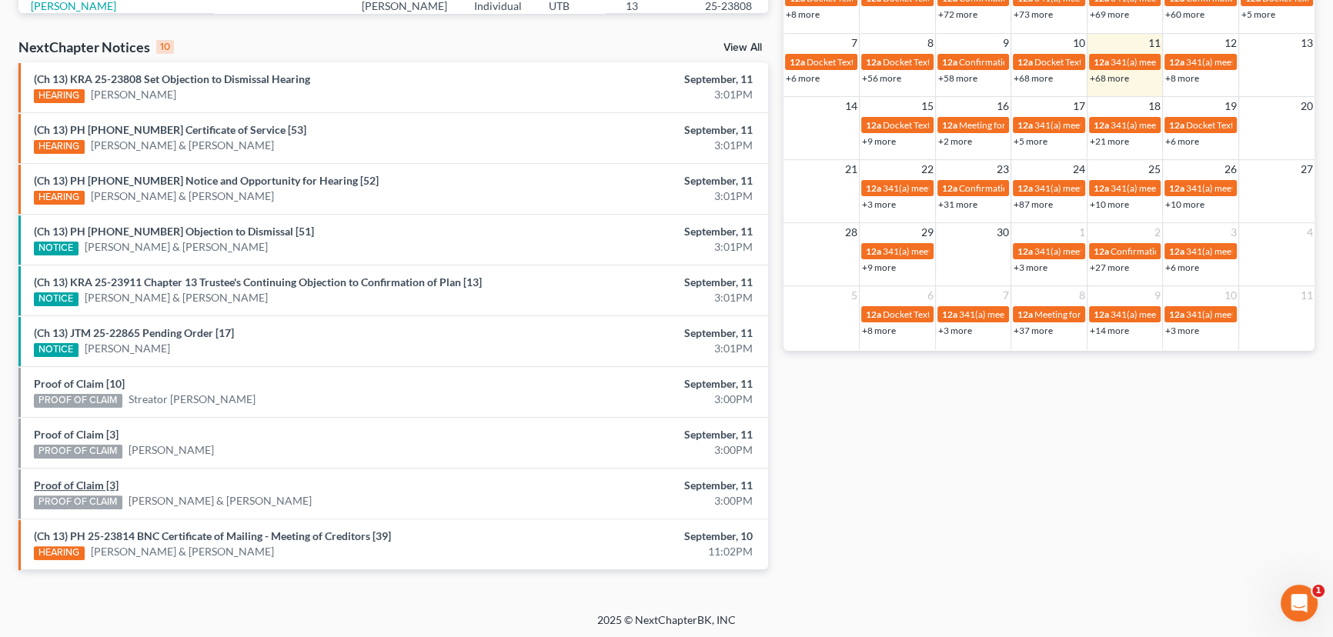
click at [84, 485] on link "Proof of Claim [3]" at bounding box center [76, 485] width 85 height 13
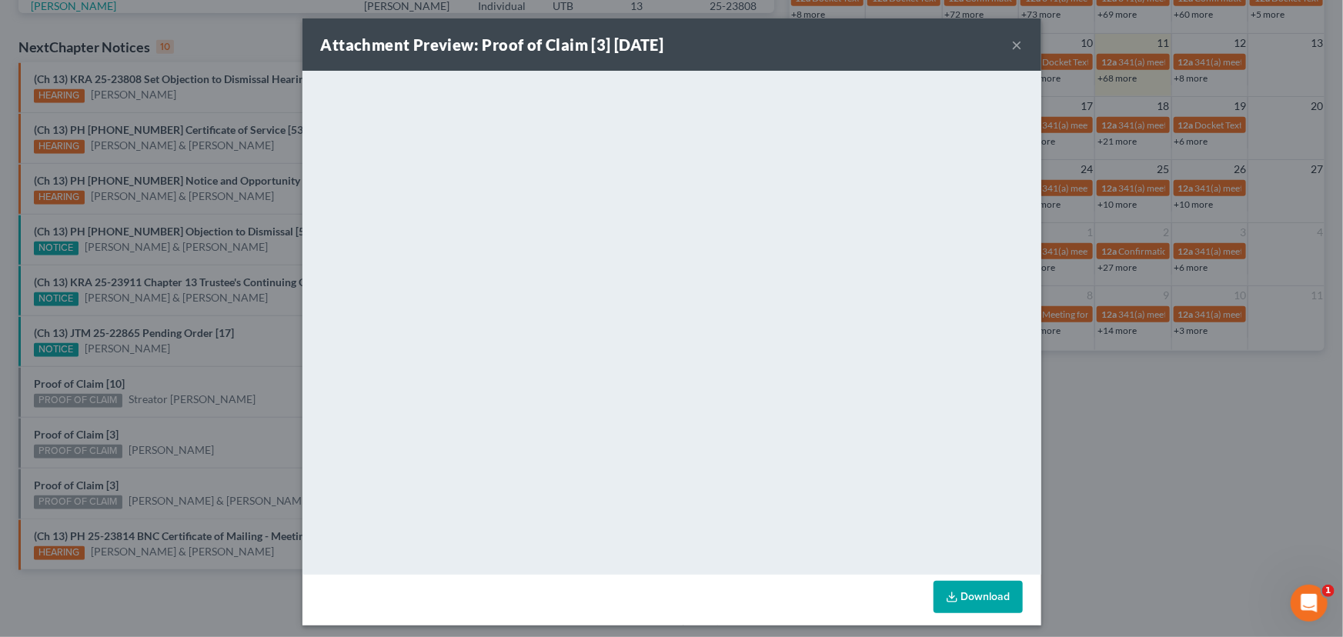
drag, startPoint x: 210, startPoint y: 412, endPoint x: 220, endPoint y: 386, distance: 28.0
click at [213, 409] on div "Attachment Preview: Proof of Claim [3] [DATE] × <object ng-attr-data='[URL][DOM…" at bounding box center [671, 318] width 1343 height 637
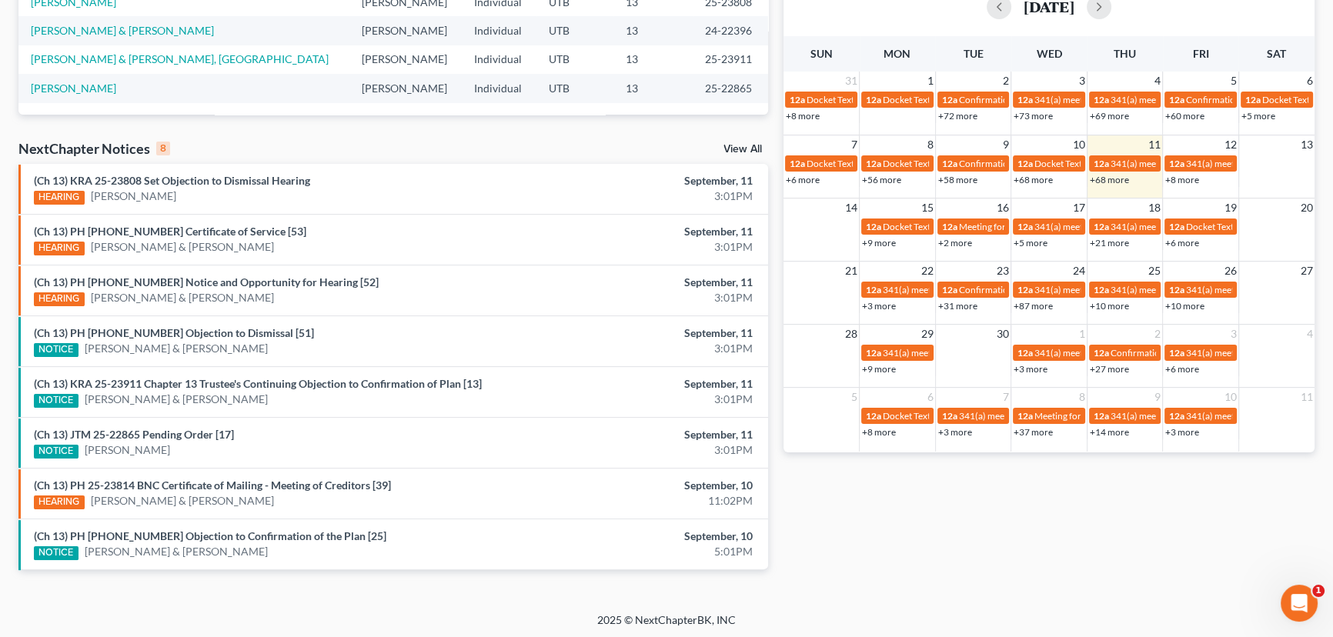
scroll to position [366, 0]
click at [162, 430] on link "(Ch 13) JTM 25-22865 Pending Order [17]" at bounding box center [134, 433] width 200 height 13
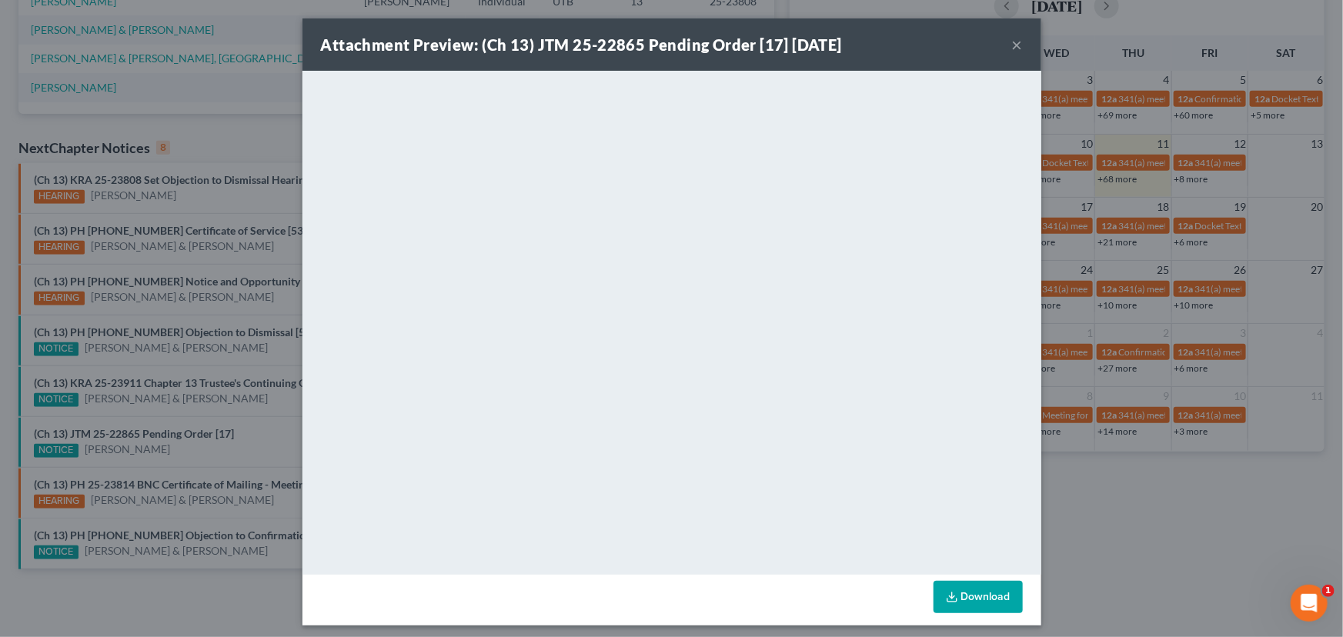
click at [1012, 45] on button "×" at bounding box center [1017, 44] width 11 height 18
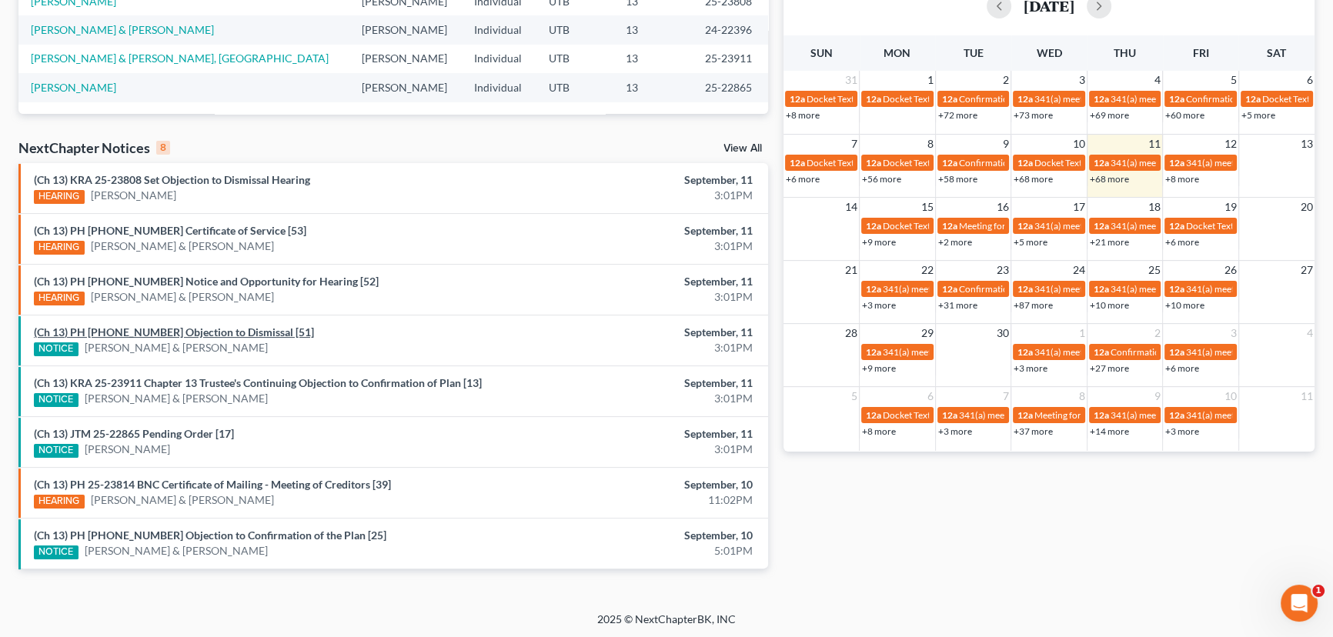
click at [160, 332] on link "(Ch 13) PH [PHONE_NUMBER] Objection to Dismissal [51]" at bounding box center [174, 331] width 280 height 13
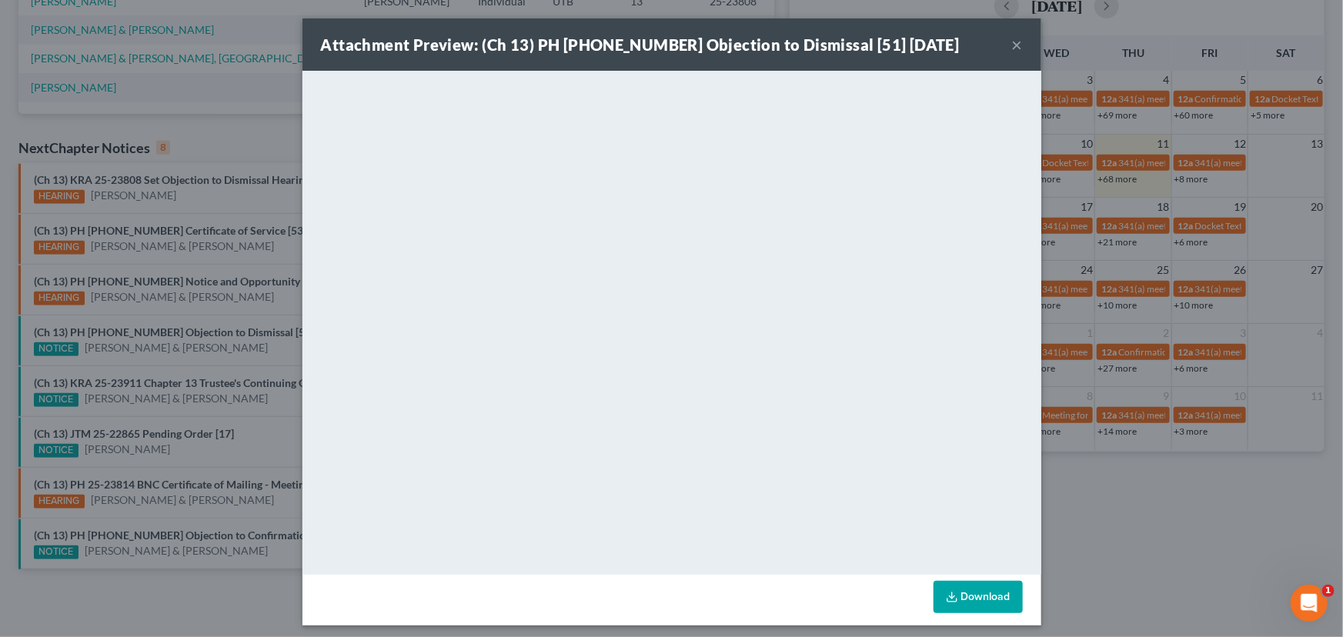
click at [154, 376] on div "Attachment Preview: (Ch 13) PH [PHONE_NUMBER] Objection to Dismissal [51] [DATE…" at bounding box center [671, 318] width 1343 height 637
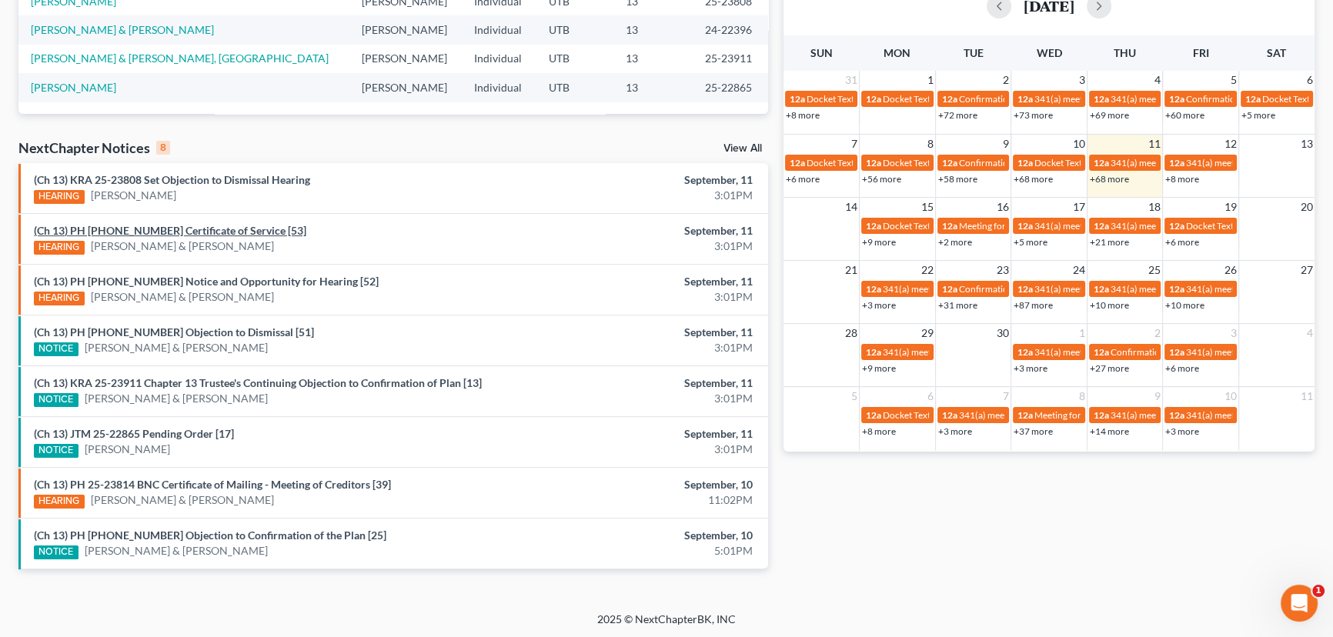
click at [165, 235] on link "(Ch 13) PH [PHONE_NUMBER] Certificate of Service [53]" at bounding box center [170, 230] width 272 height 13
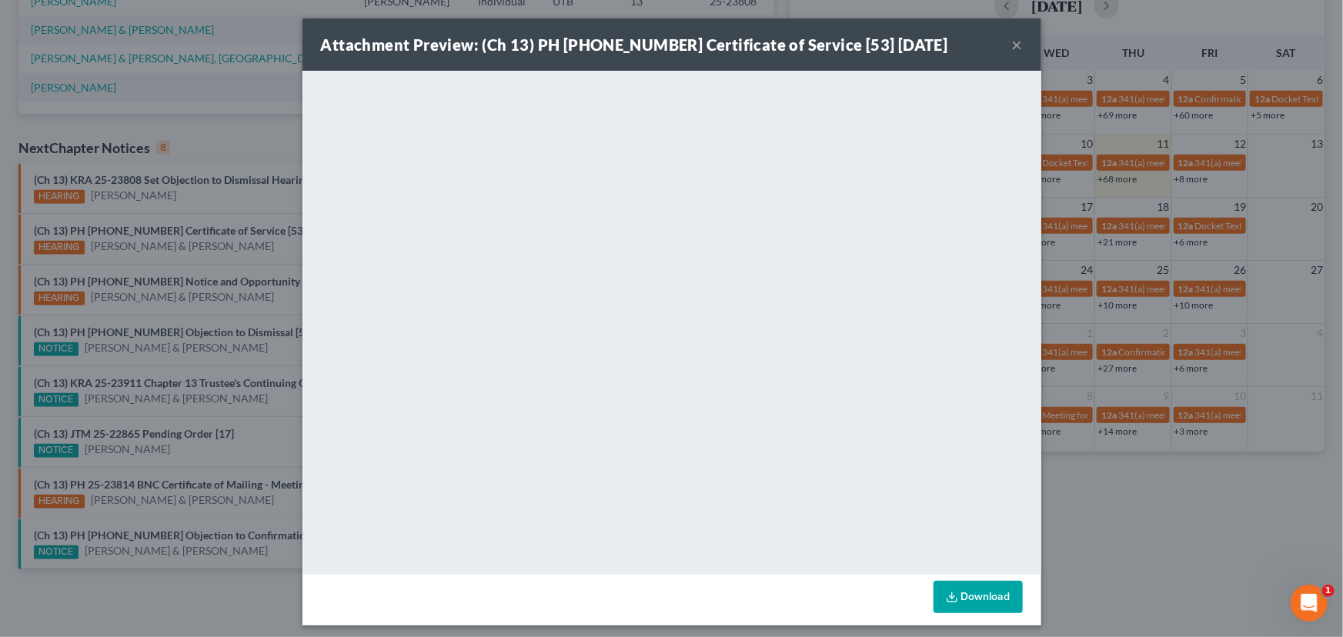
click at [210, 219] on div "Attachment Preview: (Ch 13) PH [PHONE_NUMBER] Certificate of Service [53] [DATE…" at bounding box center [671, 318] width 1343 height 637
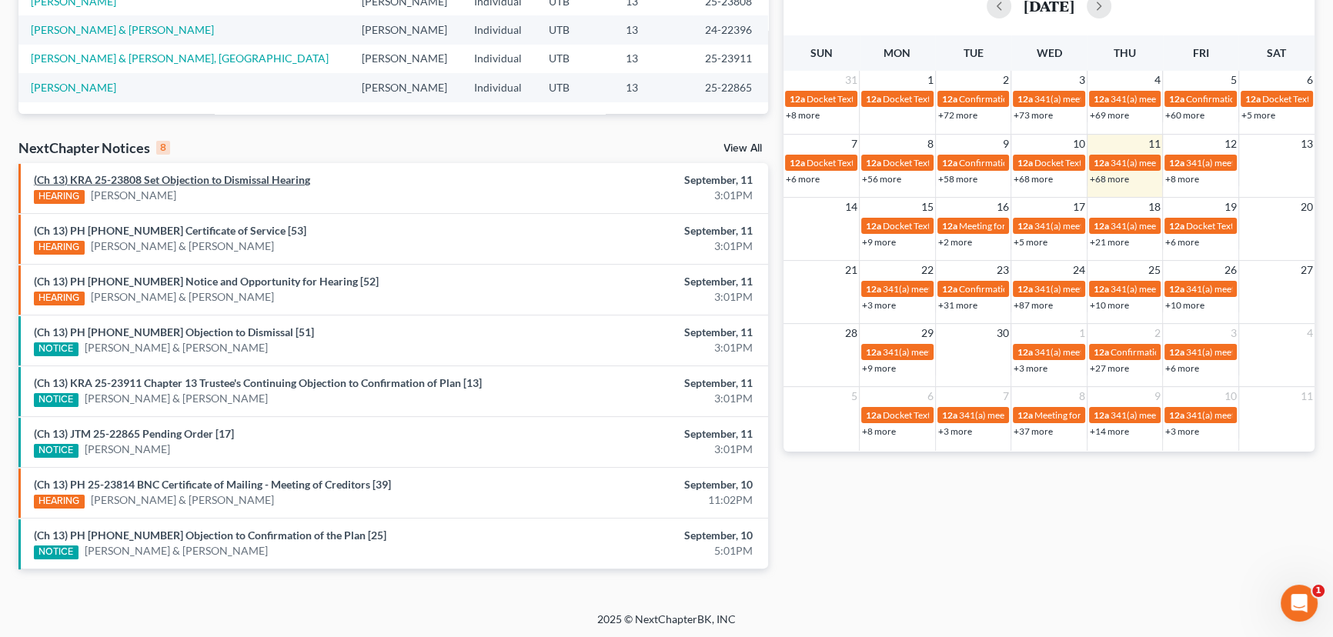
click at [208, 179] on link "(Ch 13) KRA 25-23808 Set Objection to Dismissal Hearing" at bounding box center [172, 179] width 276 height 13
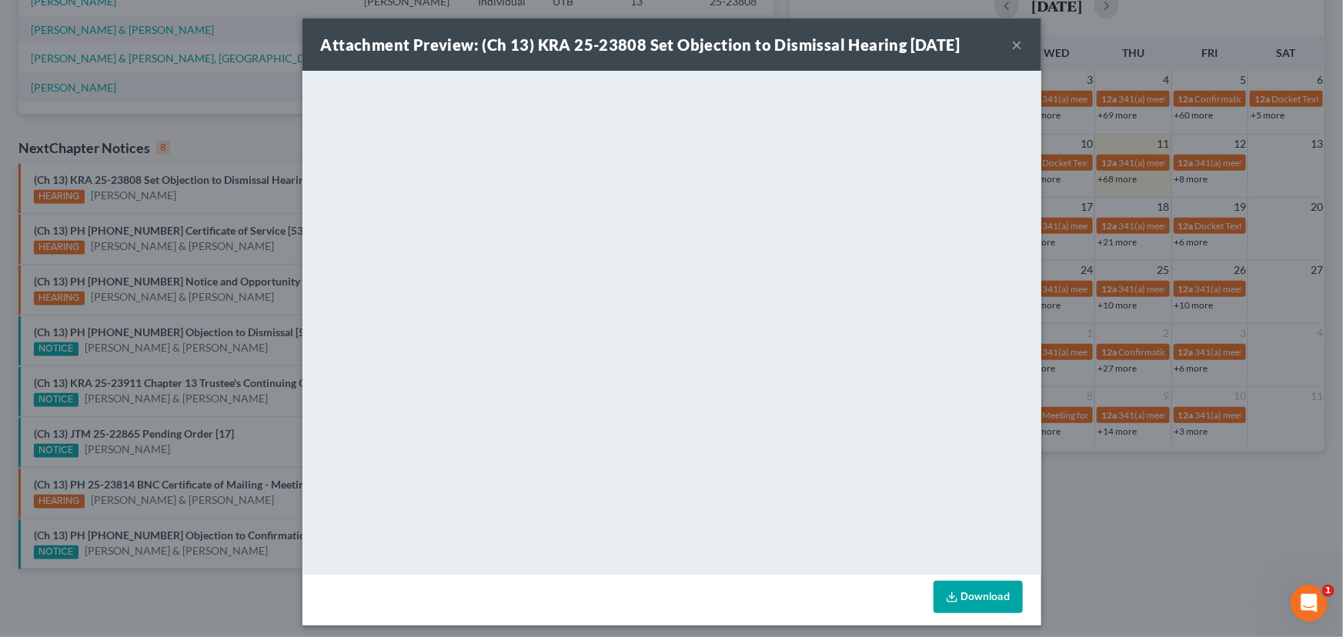
drag, startPoint x: 203, startPoint y: 196, endPoint x: 210, endPoint y: 206, distance: 12.2
click at [203, 196] on div "Attachment Preview: (Ch 13) KRA 25-23808 Set Objection to Dismissal Hearing [DA…" at bounding box center [671, 318] width 1343 height 637
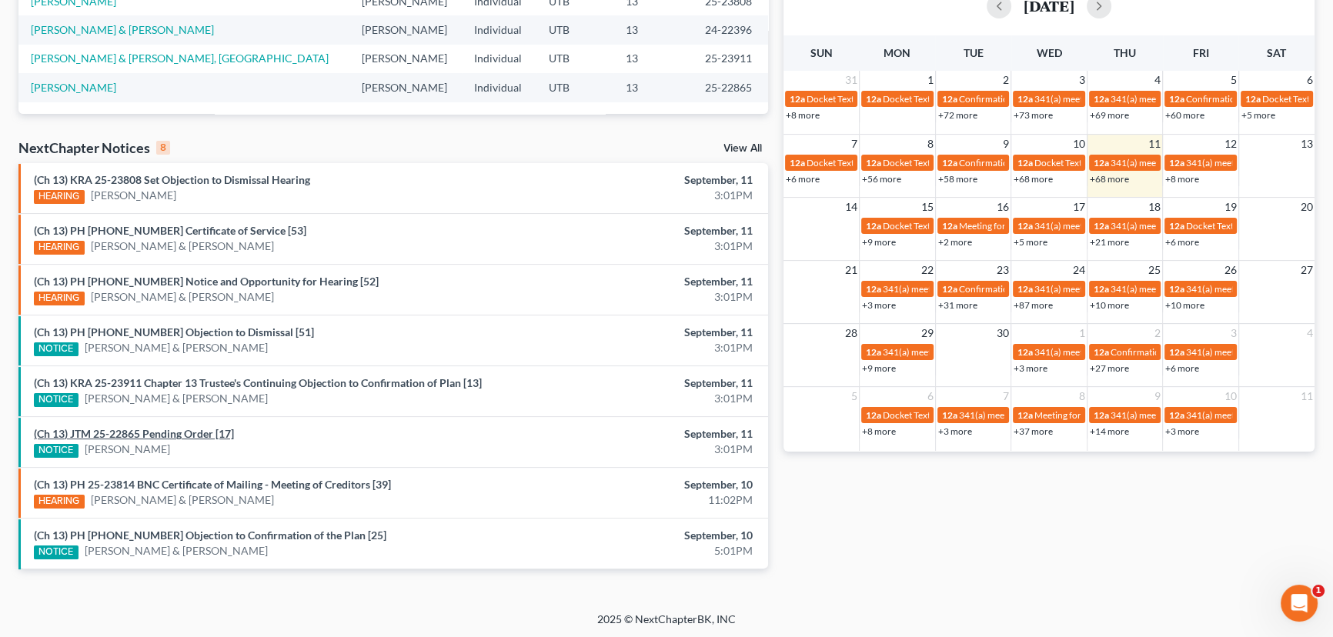
click at [158, 435] on link "(Ch 13) JTM 25-22865 Pending Order [17]" at bounding box center [134, 433] width 200 height 13
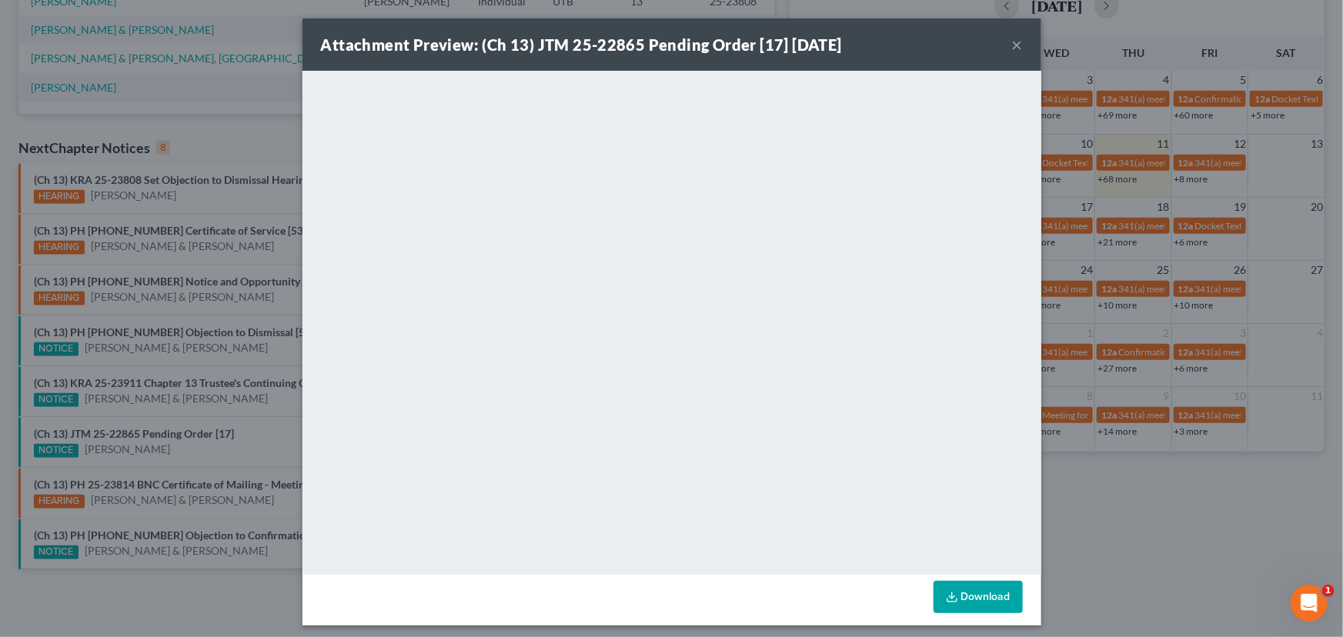
click at [215, 148] on div "Attachment Preview: (Ch 13) JTM 25-22865 Pending Order [17] [DATE] × <object ng…" at bounding box center [671, 318] width 1343 height 637
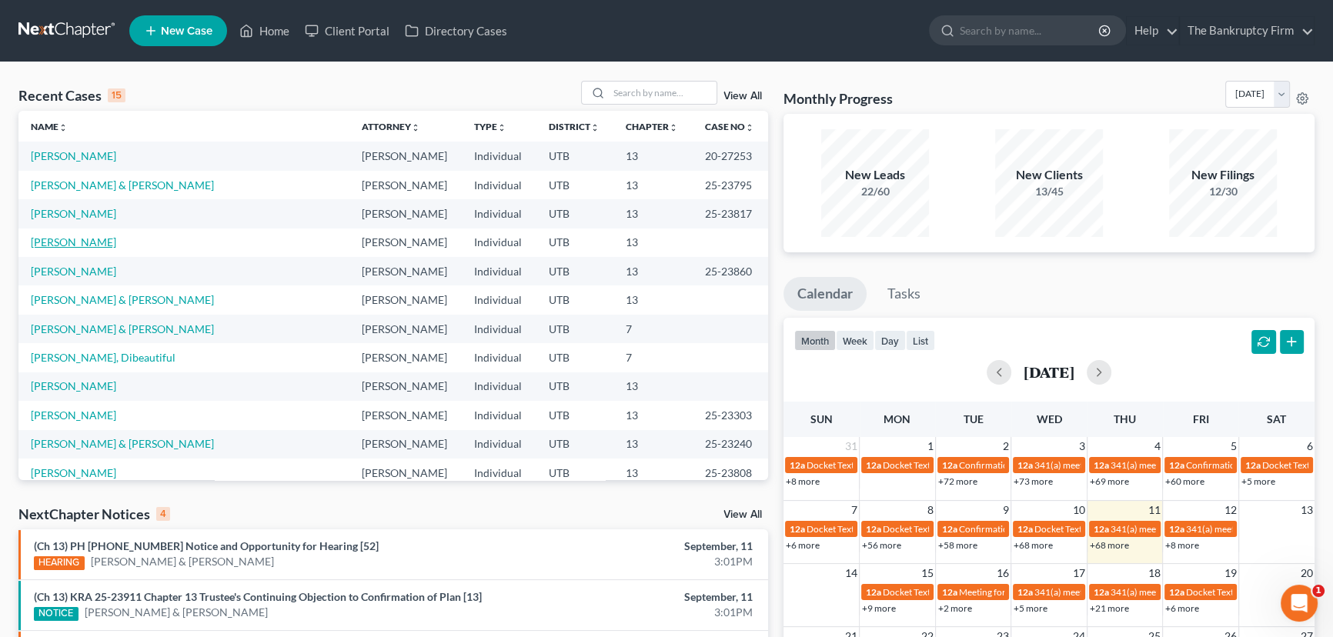
click at [64, 244] on link "[PERSON_NAME]" at bounding box center [73, 241] width 85 height 13
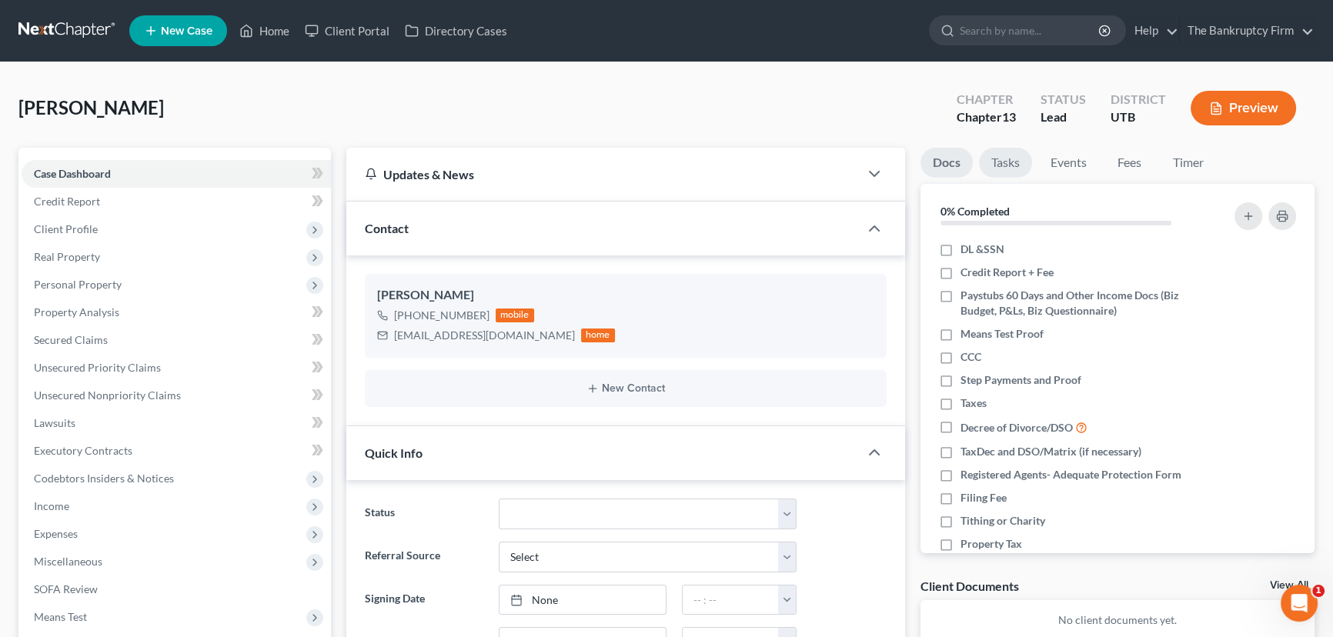
scroll to position [137, 0]
click at [72, 223] on span "Client Profile" at bounding box center [66, 228] width 64 height 13
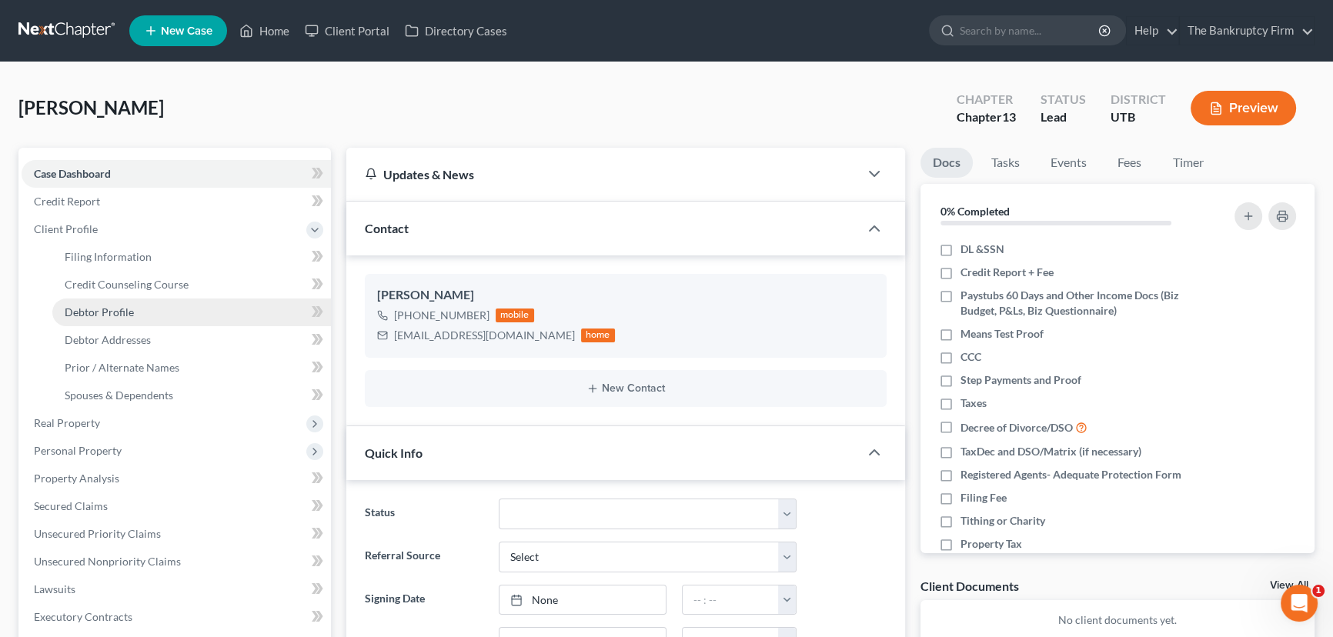
click at [101, 307] on span "Debtor Profile" at bounding box center [99, 311] width 69 height 13
select select "0"
select select "3"
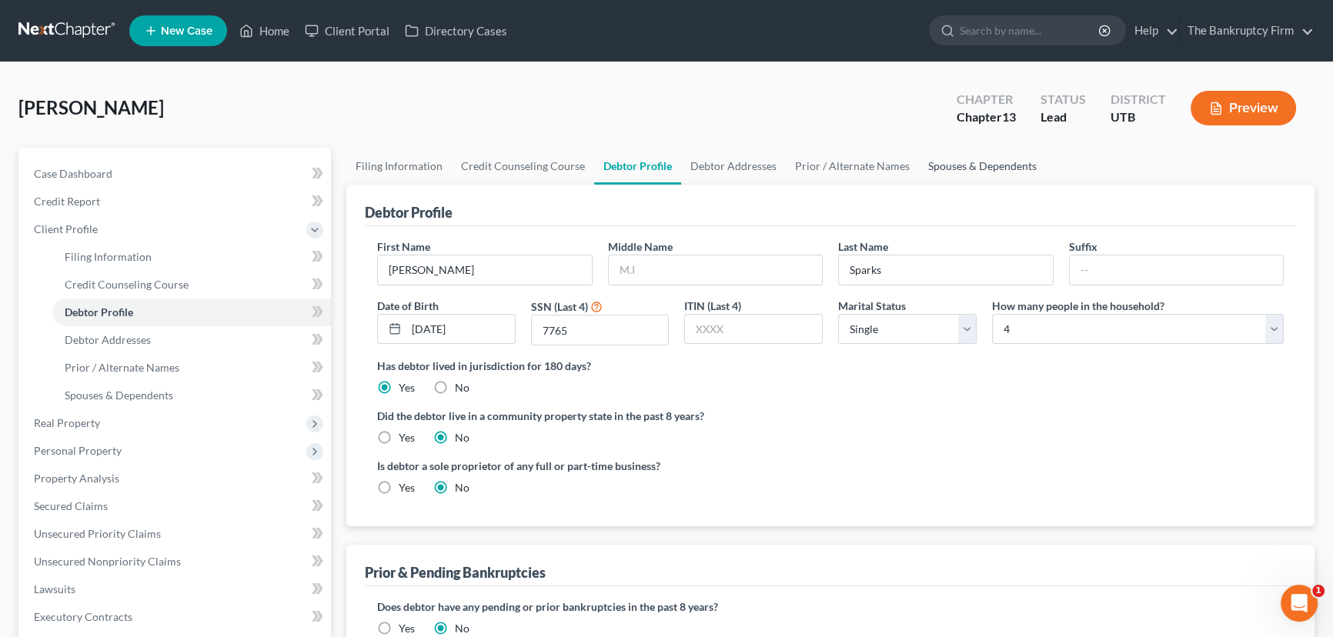
click at [973, 165] on link "Spouses & Dependents" at bounding box center [982, 166] width 127 height 37
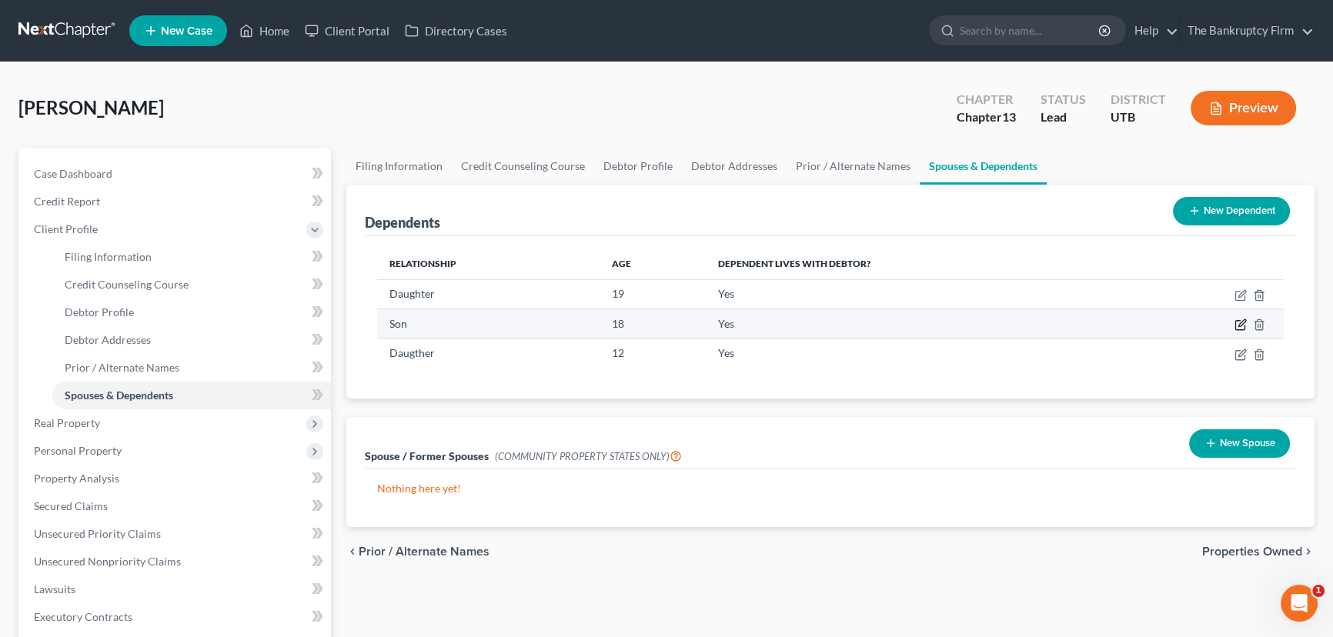
click at [1240, 322] on icon "button" at bounding box center [1240, 325] width 12 height 12
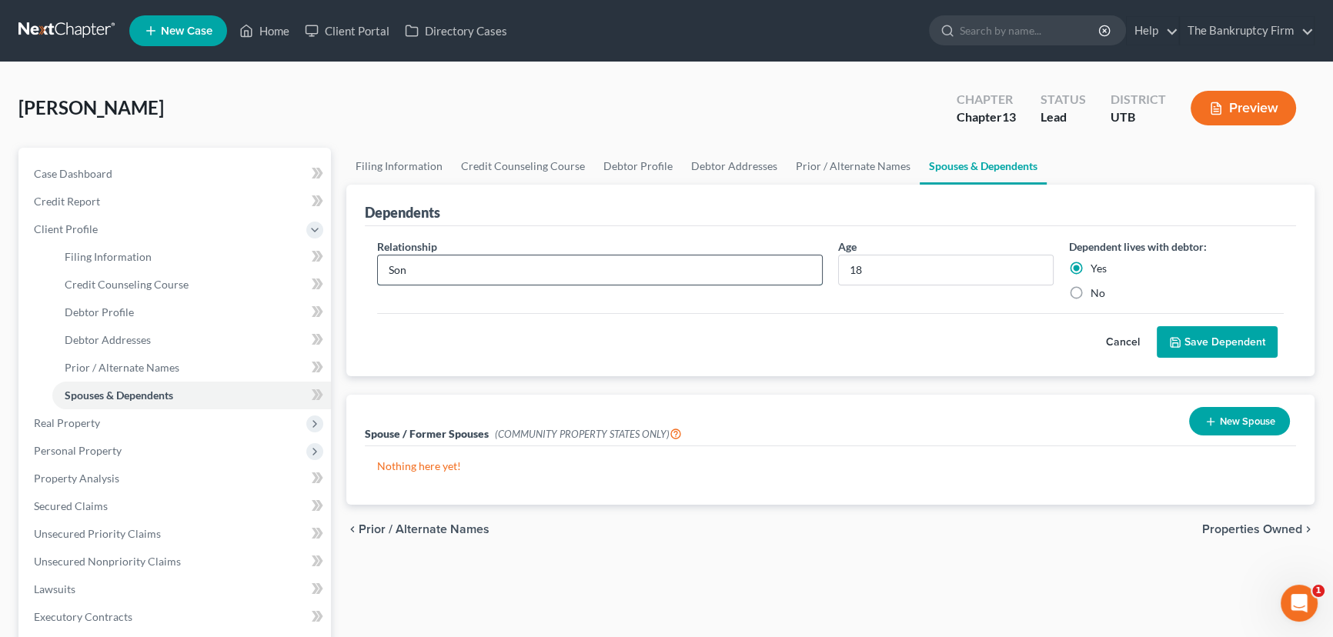
drag, startPoint x: 451, startPoint y: 269, endPoint x: 461, endPoint y: 267, distance: 10.1
click at [451, 269] on input "Son" at bounding box center [600, 269] width 444 height 29
type input "Son (Disabled)"
click at [1204, 344] on button "Save Dependent" at bounding box center [1216, 342] width 121 height 32
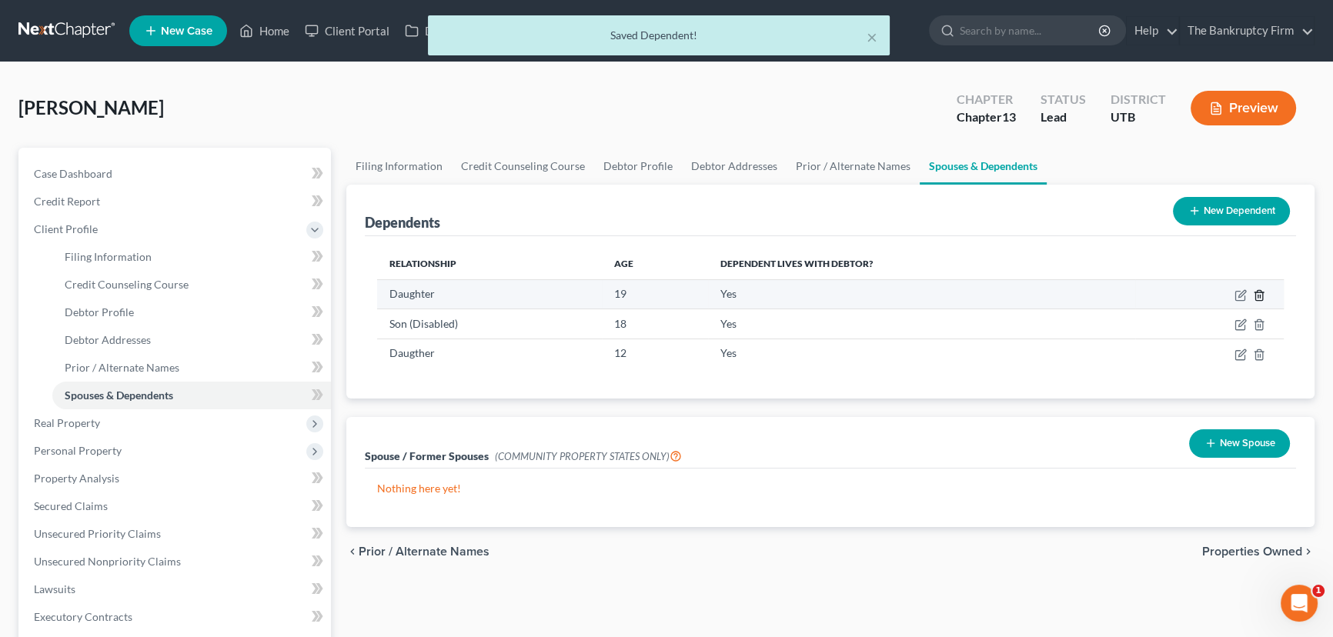
click at [1262, 293] on icon "button" at bounding box center [1258, 295] width 7 height 10
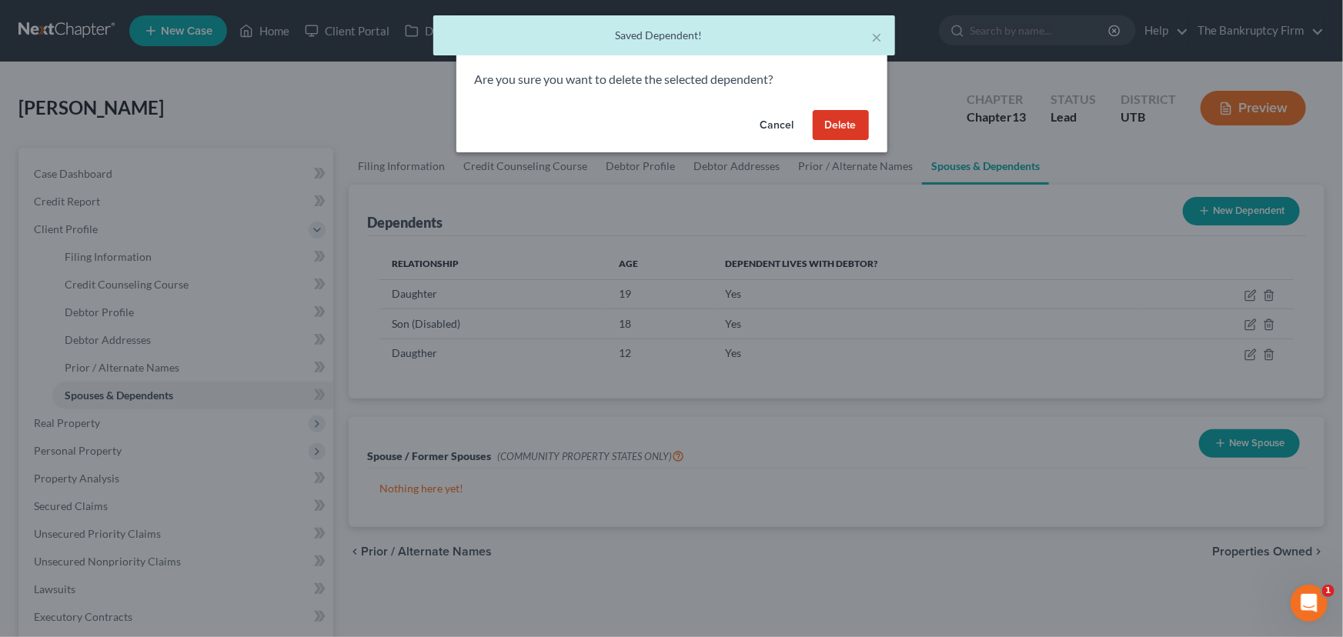
click at [845, 127] on button "Delete" at bounding box center [840, 125] width 56 height 31
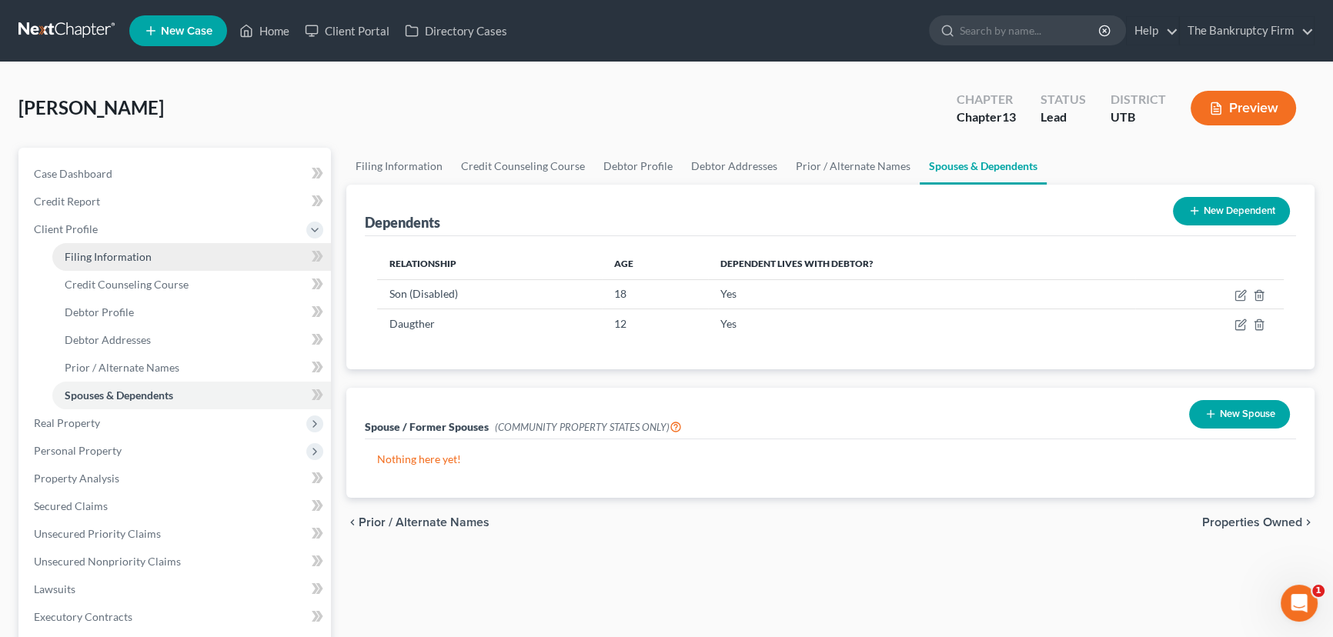
click at [116, 255] on span "Filing Information" at bounding box center [108, 256] width 87 height 13
select select "1"
select select "0"
select select "3"
select select "46"
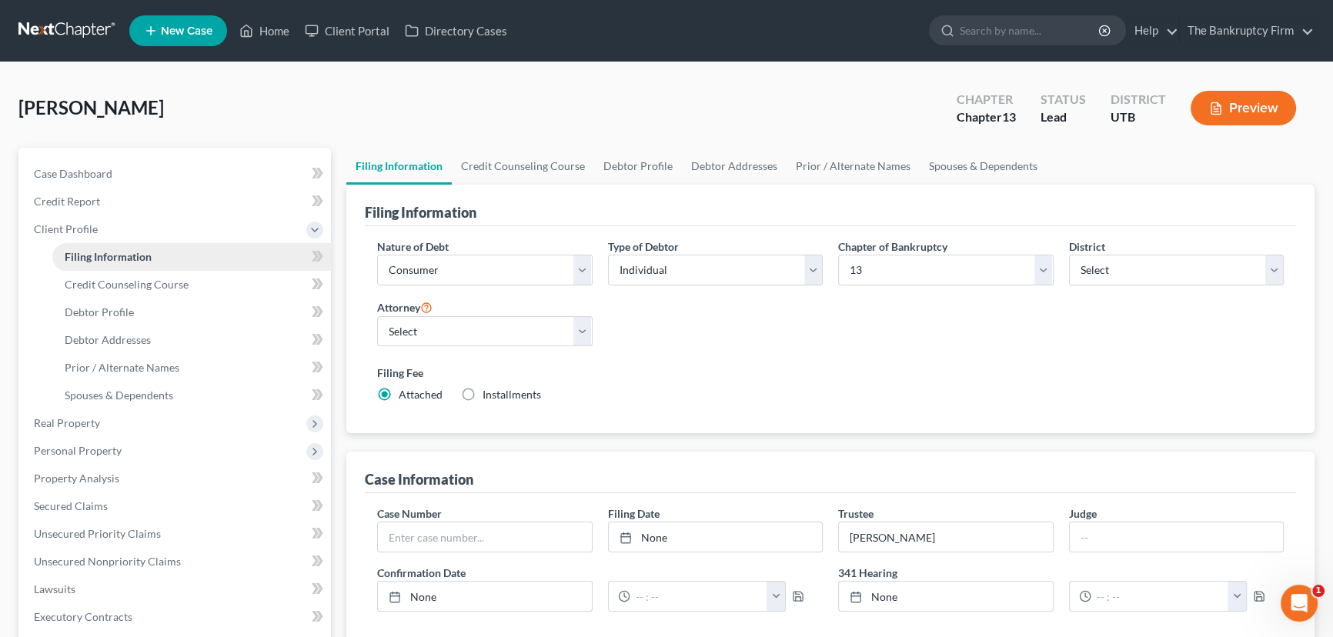
click at [116, 255] on span "Filing Information" at bounding box center [108, 256] width 87 height 13
click at [109, 318] on link "Debtor Profile" at bounding box center [191, 313] width 279 height 28
select select "0"
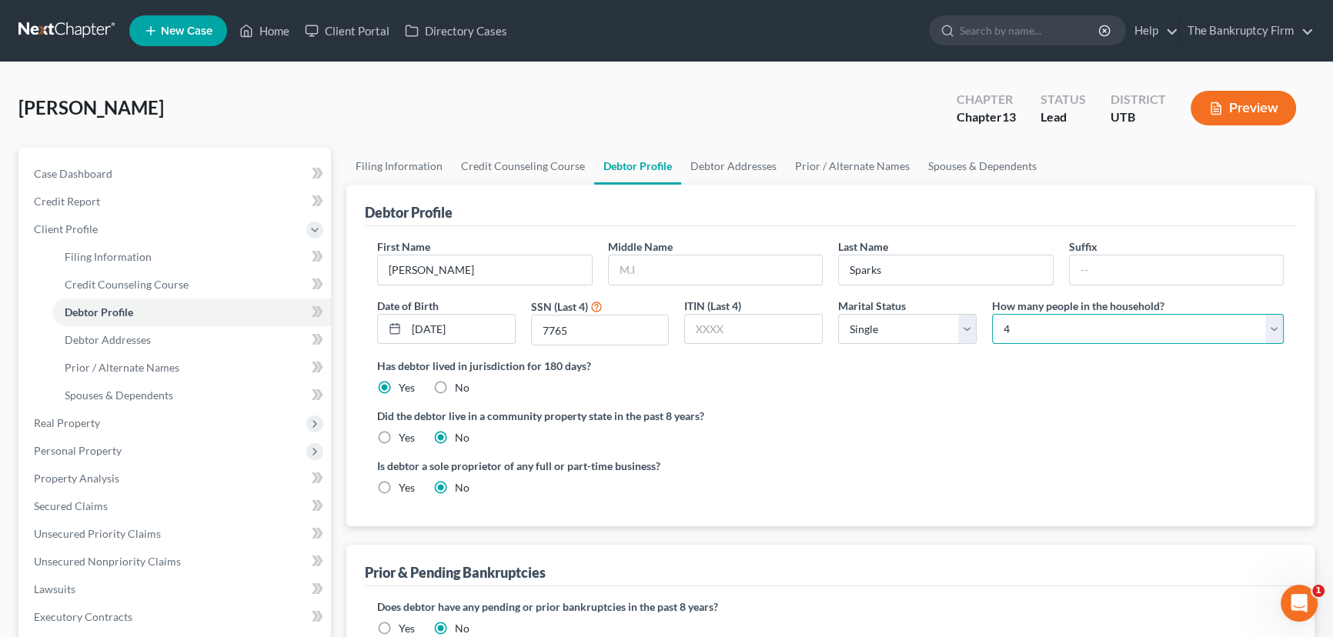
click at [1039, 322] on select "Select 1 2 3 4 5 6 7 8 9 10 11 12 13 14 15 16 17 18 19 20" at bounding box center [1138, 329] width 292 height 31
select select "2"
click at [992, 314] on select "Select 1 2 3 4 5 6 7 8 9 10 11 12 13 14 15 16 17 18 19 20" at bounding box center [1138, 329] width 292 height 31
click at [729, 166] on link "Debtor Addresses" at bounding box center [733, 166] width 105 height 37
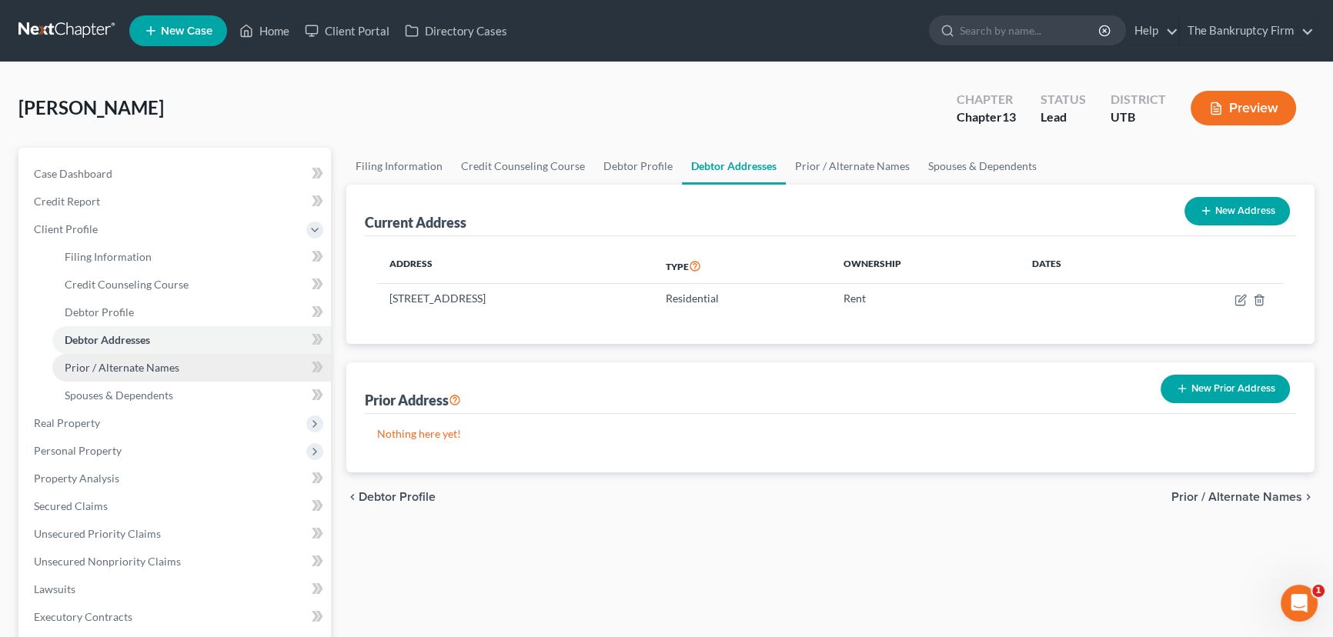
click at [109, 372] on span "Prior / Alternate Names" at bounding box center [122, 367] width 115 height 13
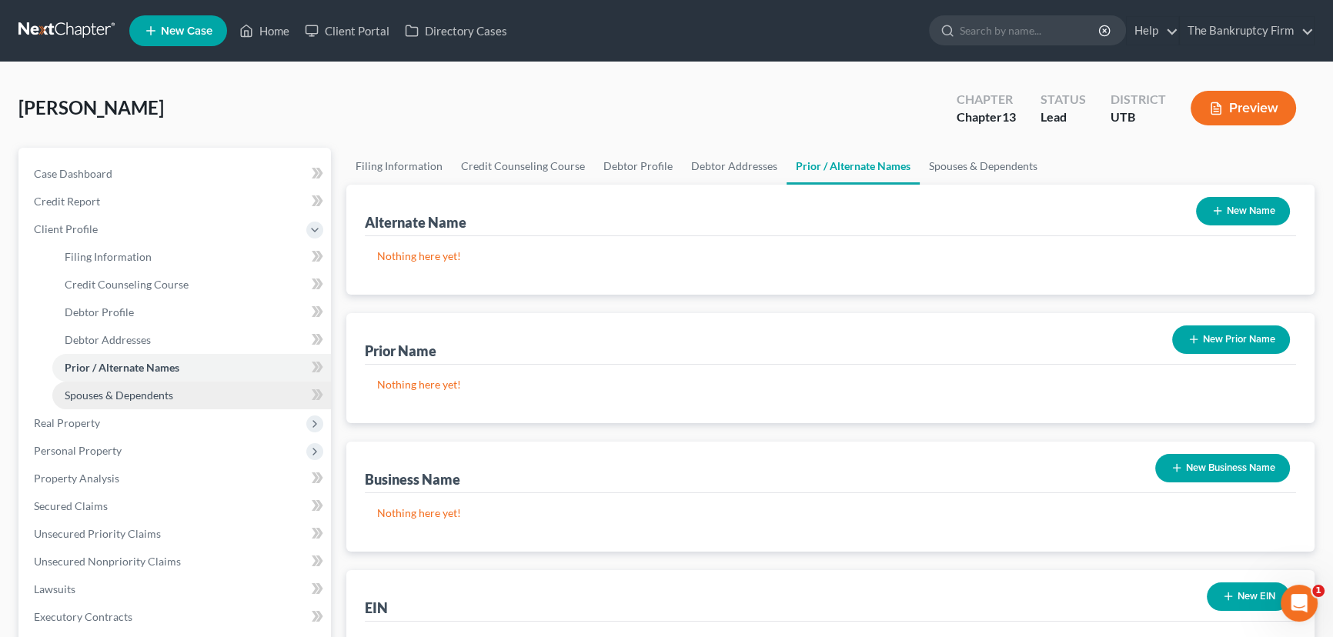
click at [136, 394] on span "Spouses & Dependents" at bounding box center [119, 395] width 108 height 13
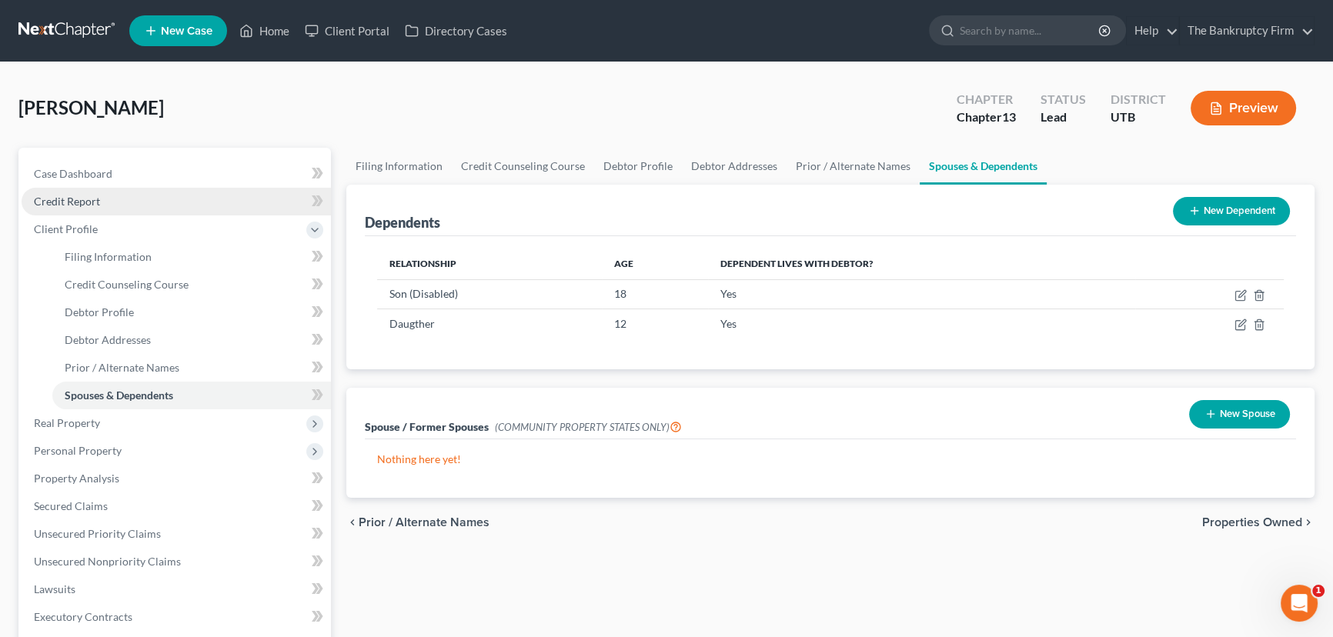
click at [69, 199] on span "Credit Report" at bounding box center [67, 201] width 66 height 13
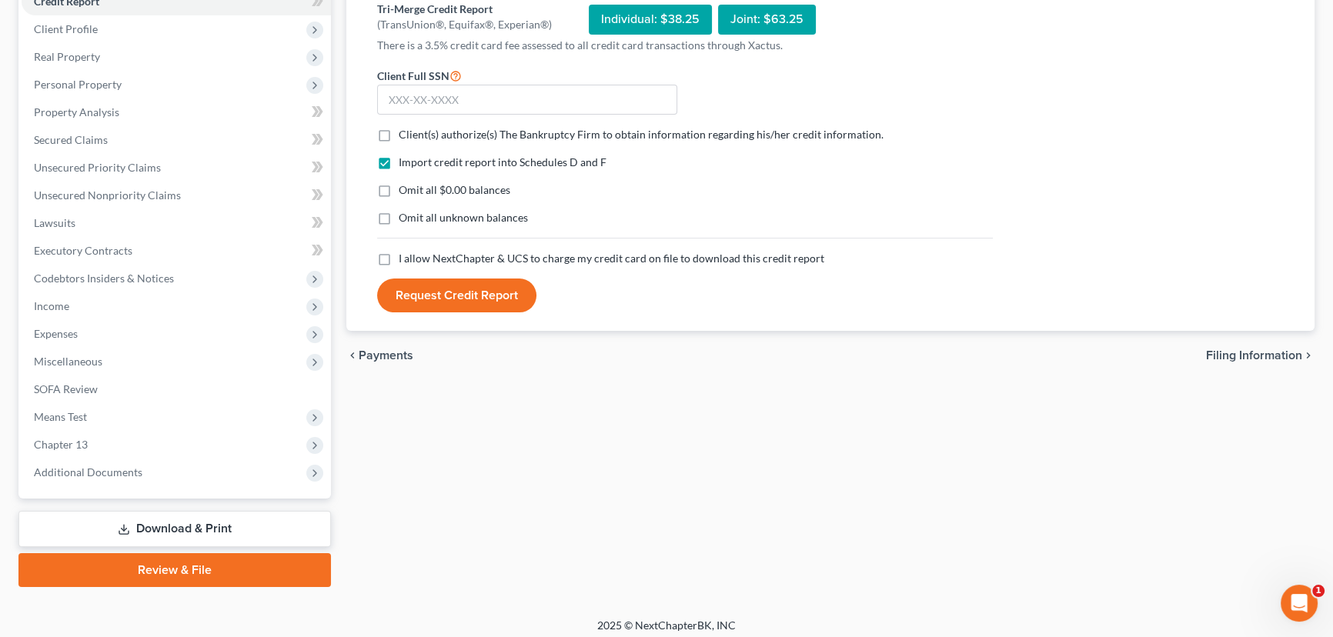
scroll to position [206, 0]
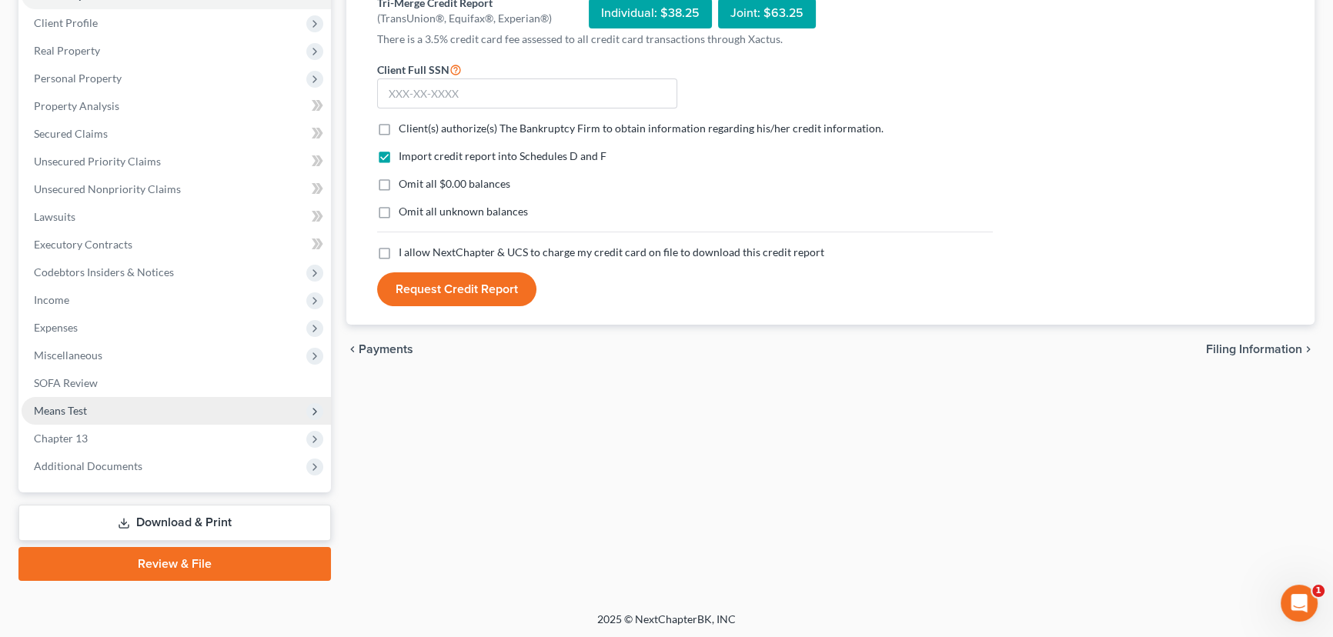
click at [92, 413] on span "Means Test" at bounding box center [176, 411] width 309 height 28
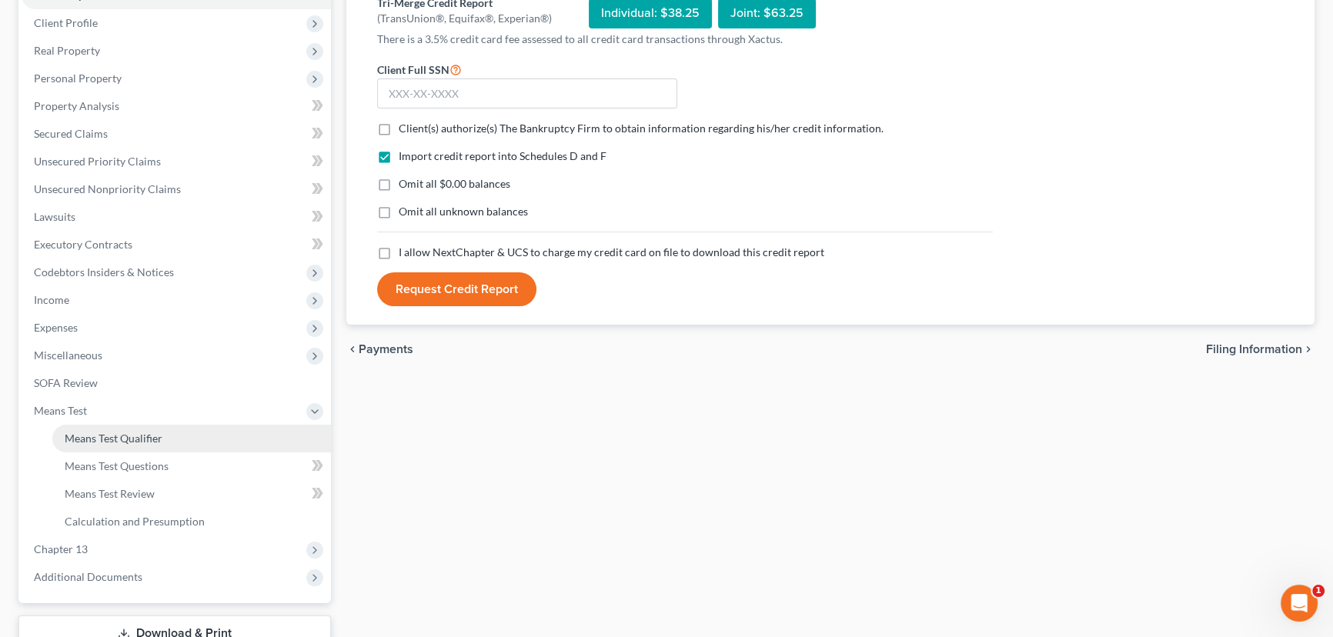
click at [112, 442] on span "Means Test Qualifier" at bounding box center [114, 438] width 98 height 13
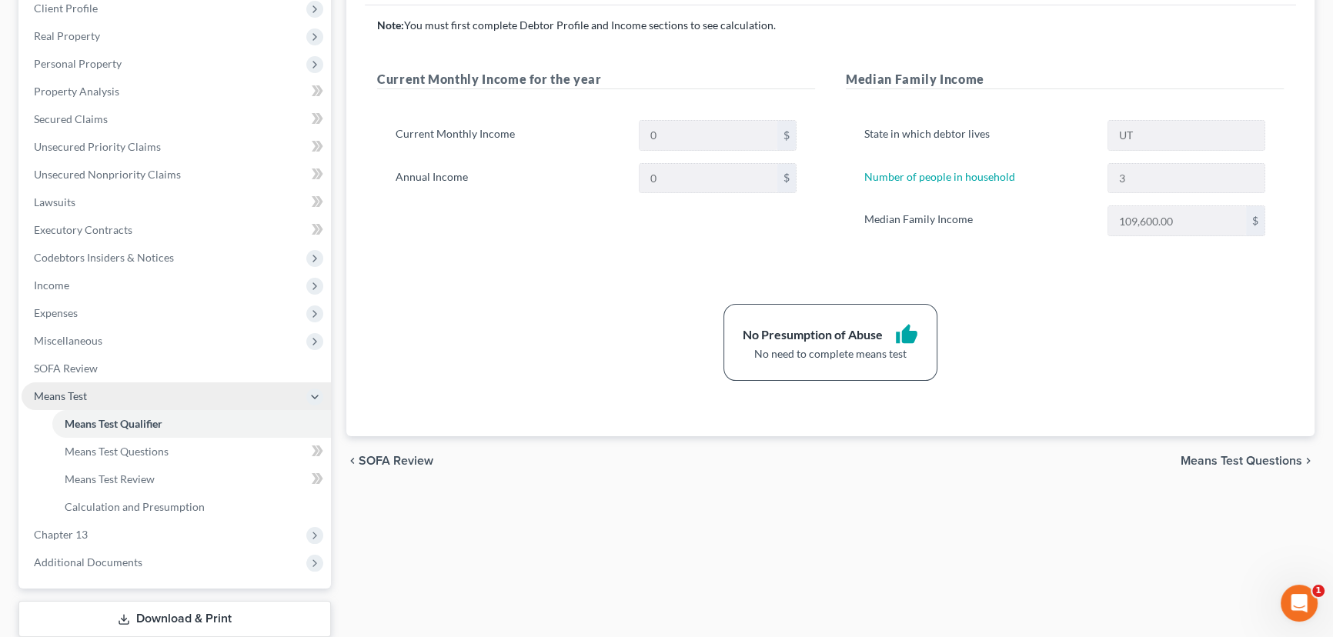
scroll to position [279, 0]
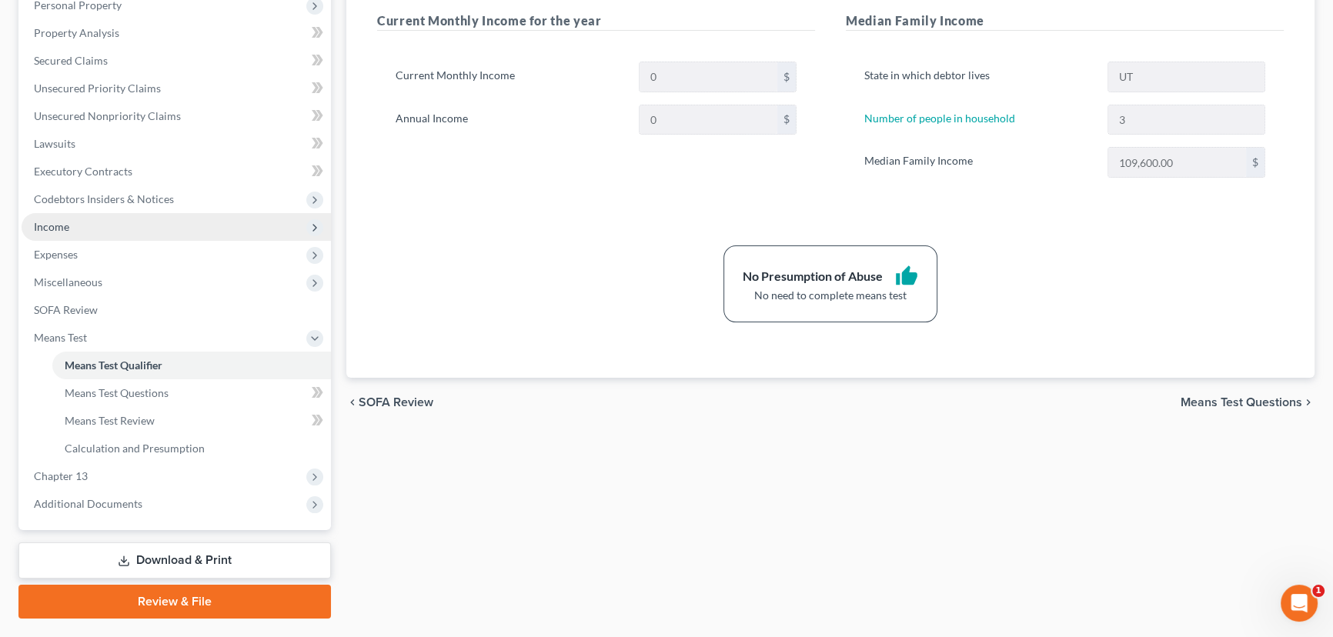
click at [55, 227] on span "Income" at bounding box center [51, 226] width 35 height 13
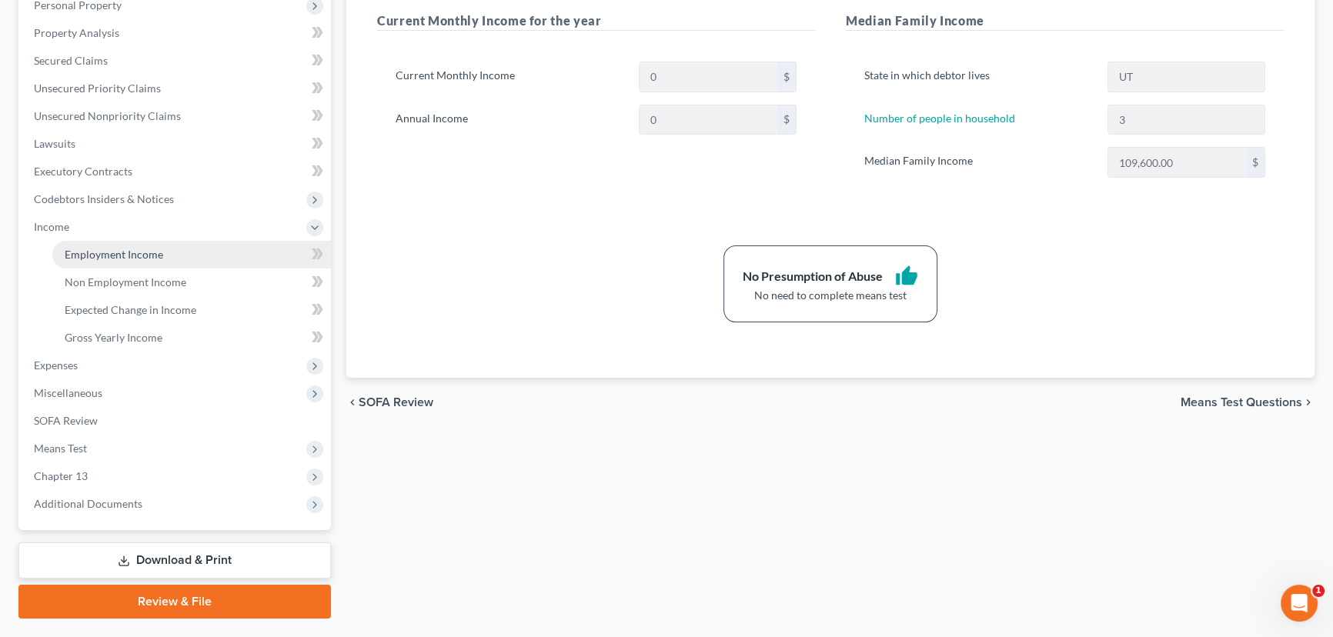
click at [139, 253] on span "Employment Income" at bounding box center [114, 254] width 98 height 13
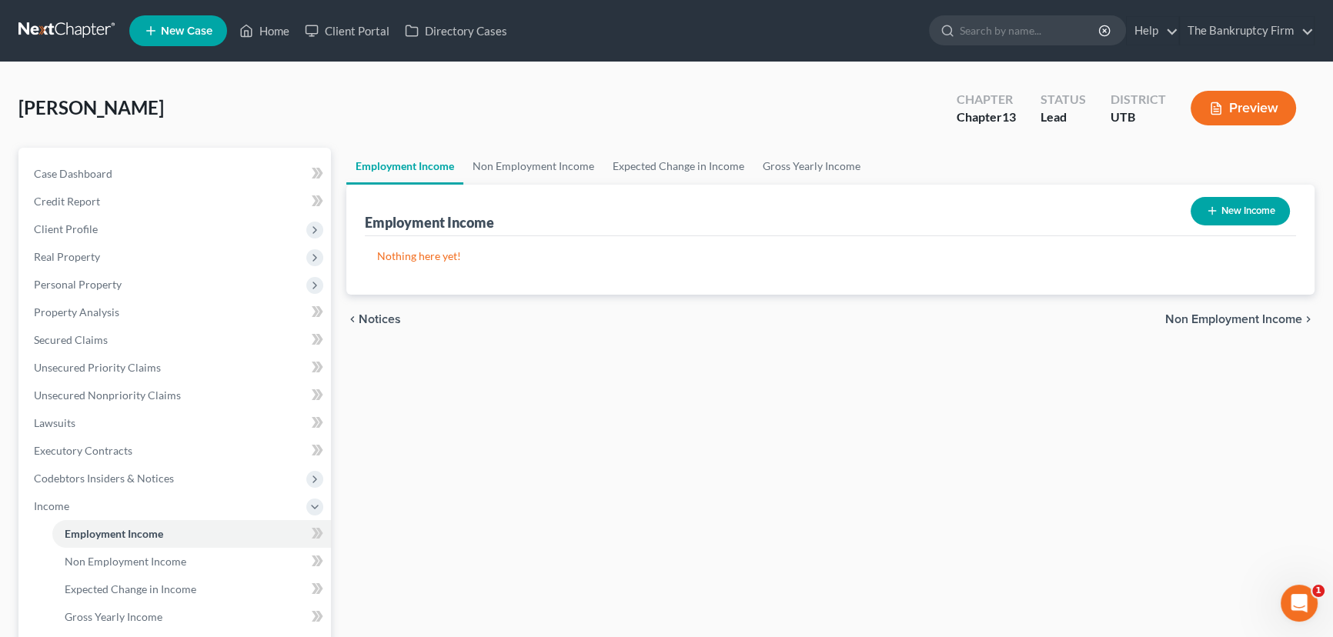
click at [1235, 207] on button "New Income" at bounding box center [1239, 211] width 99 height 28
select select "0"
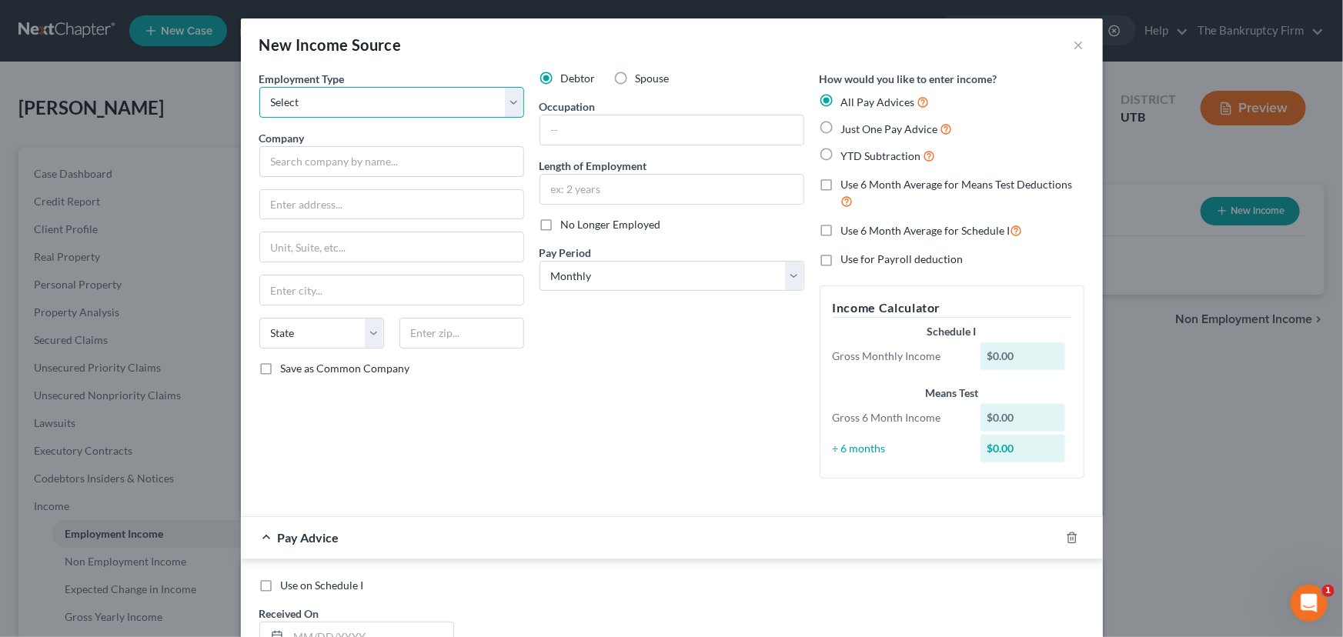
click at [302, 101] on select "Select Full or [DEMOGRAPHIC_DATA] Employment Self Employment" at bounding box center [391, 102] width 265 height 31
select select "0"
click at [259, 87] on select "Select Full or [DEMOGRAPHIC_DATA] Employment Self Employment" at bounding box center [391, 102] width 265 height 31
click at [286, 157] on input "text" at bounding box center [391, 161] width 265 height 31
click at [288, 205] on input "text" at bounding box center [391, 204] width 263 height 29
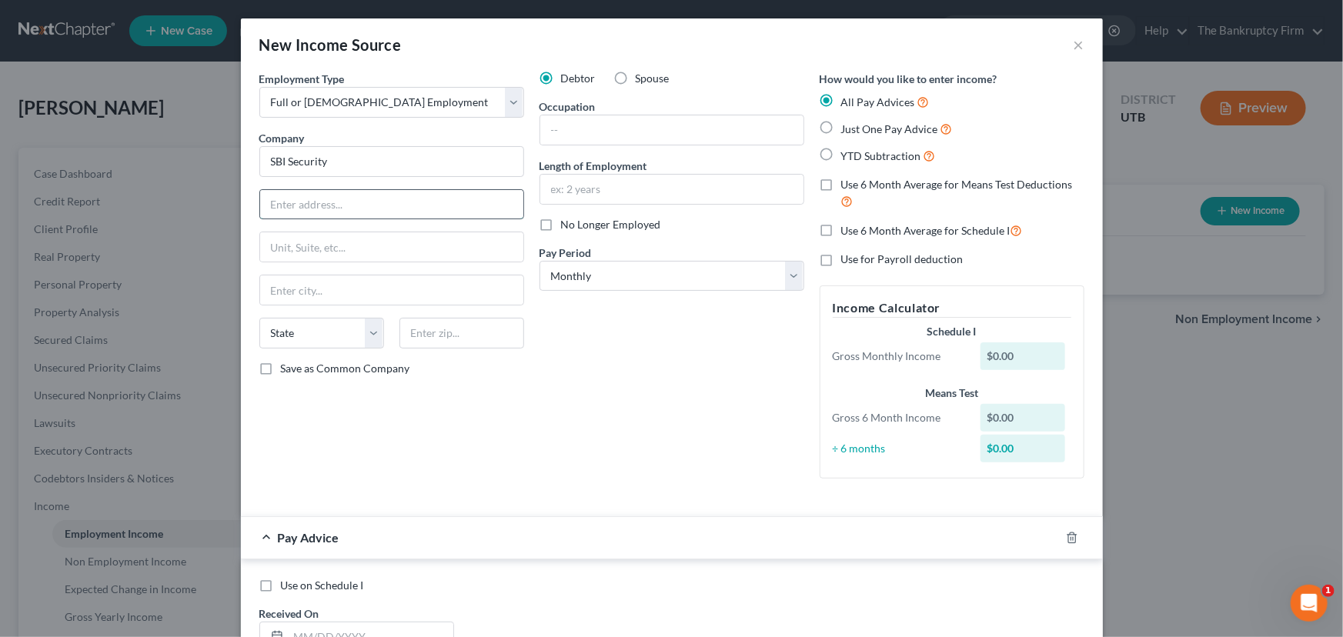
click at [326, 203] on input "text" at bounding box center [391, 204] width 263 height 29
click at [265, 165] on input "SBI Security" at bounding box center [391, 161] width 265 height 31
type input "CBI Security"
click at [308, 195] on input "text" at bounding box center [391, 204] width 263 height 29
type input "[STREET_ADDRESS]"
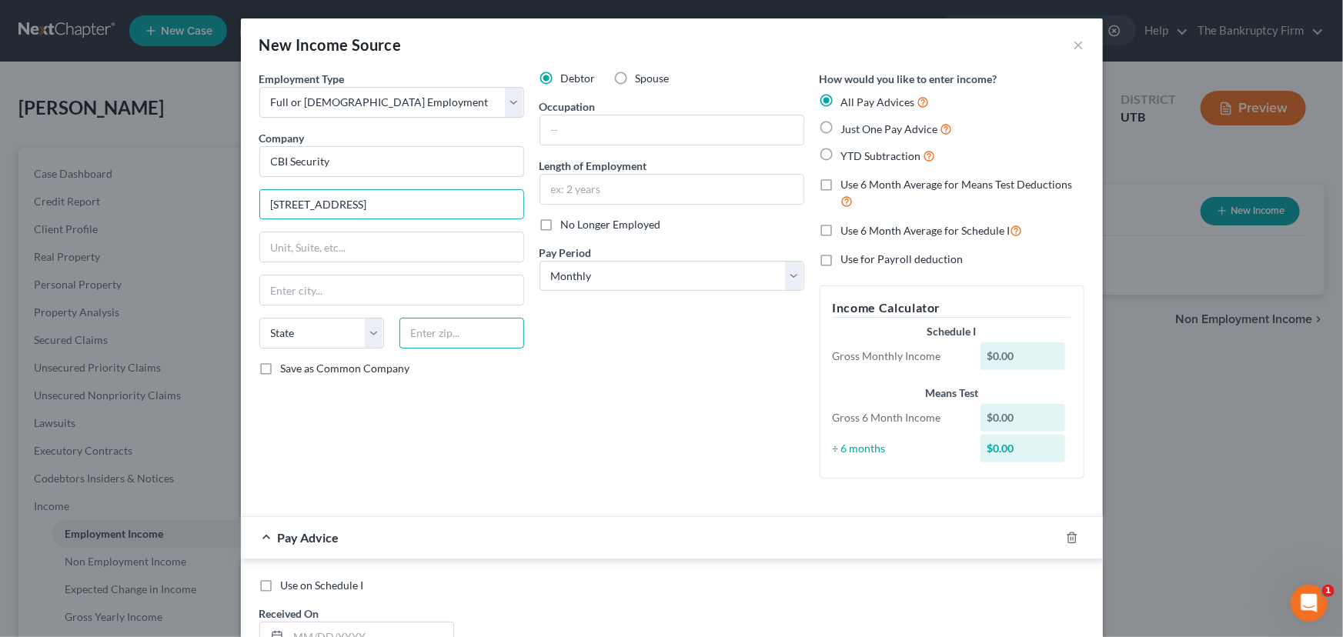
click at [423, 333] on input "text" at bounding box center [461, 333] width 125 height 31
type input "84115"
type input "[GEOGRAPHIC_DATA]"
select select "46"
click at [580, 124] on input "text" at bounding box center [671, 129] width 263 height 29
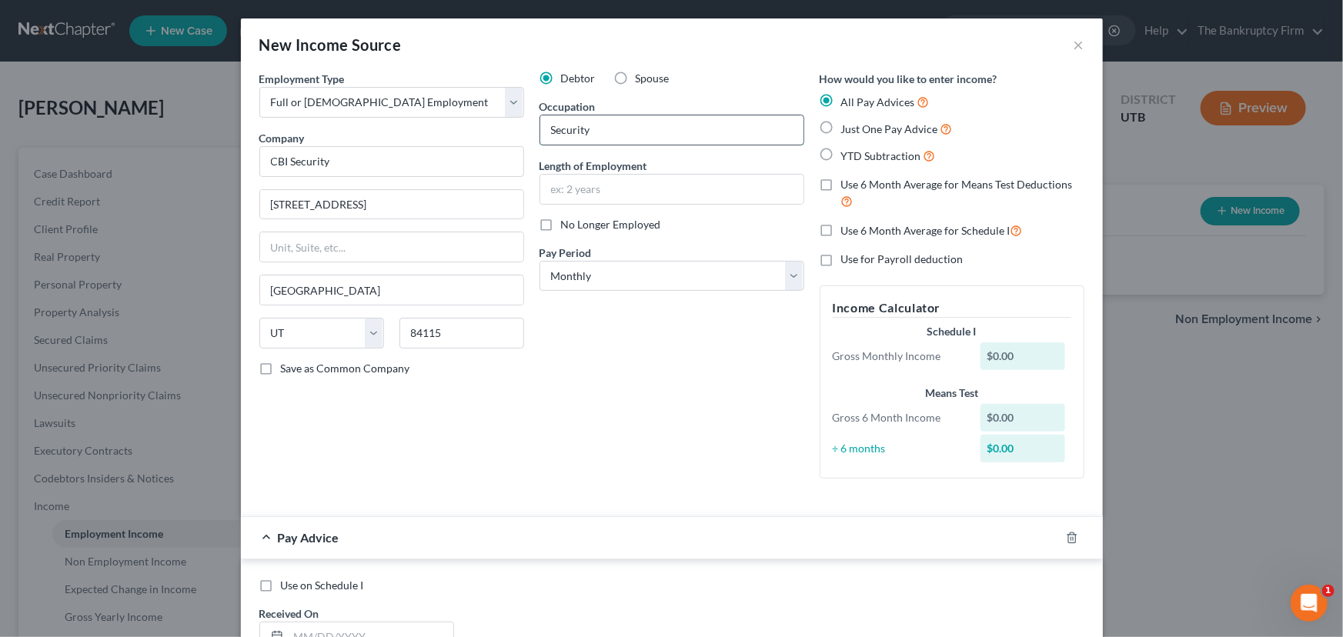
type input "Security"
type input "4 months"
click at [841, 153] on label "YTD Subtraction" at bounding box center [888, 156] width 95 height 18
click at [847, 153] on input "YTD Subtraction" at bounding box center [852, 152] width 10 height 10
radio input "true"
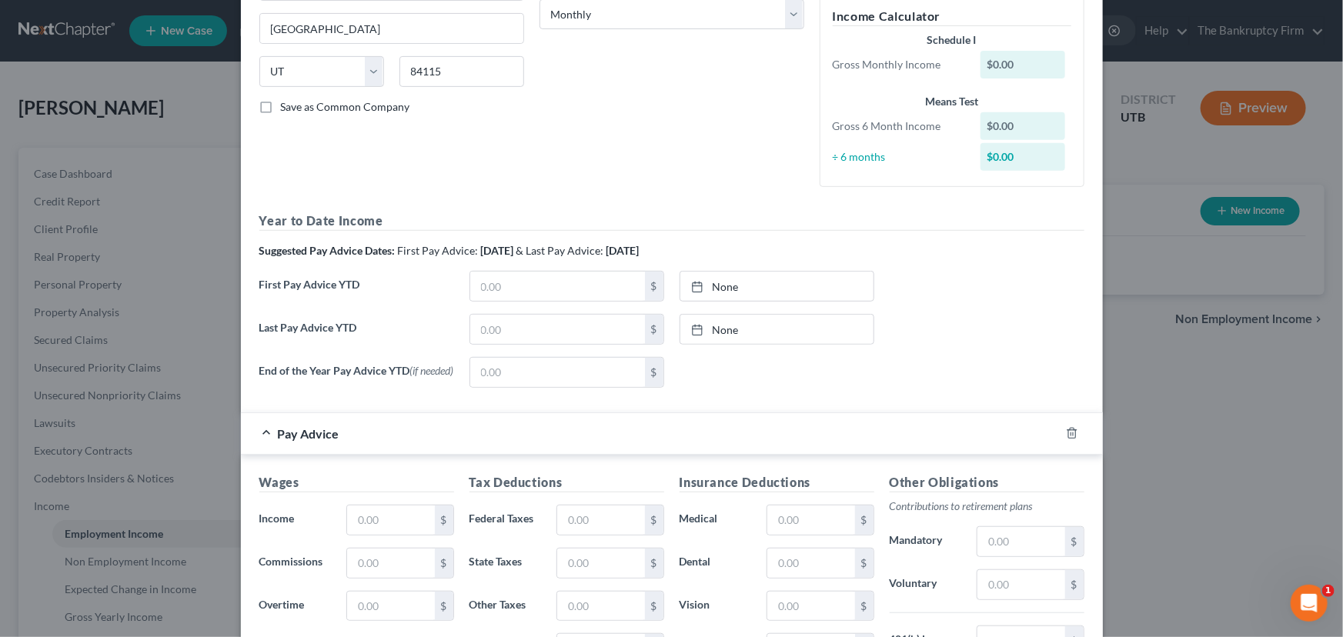
scroll to position [349, 0]
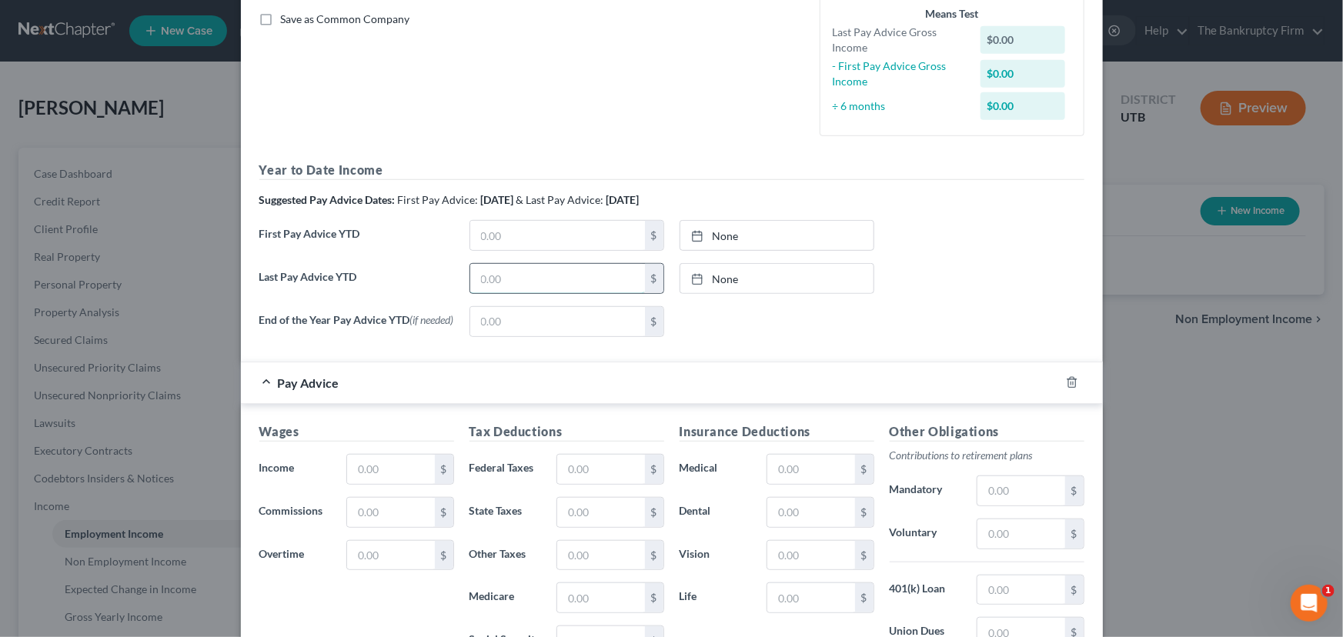
click at [489, 277] on input "text" at bounding box center [557, 278] width 175 height 29
drag, startPoint x: 502, startPoint y: 277, endPoint x: 471, endPoint y: 276, distance: 31.6
click at [471, 276] on input "text" at bounding box center [557, 278] width 175 height 29
paste input "12,445.89"
type input "12,445.89"
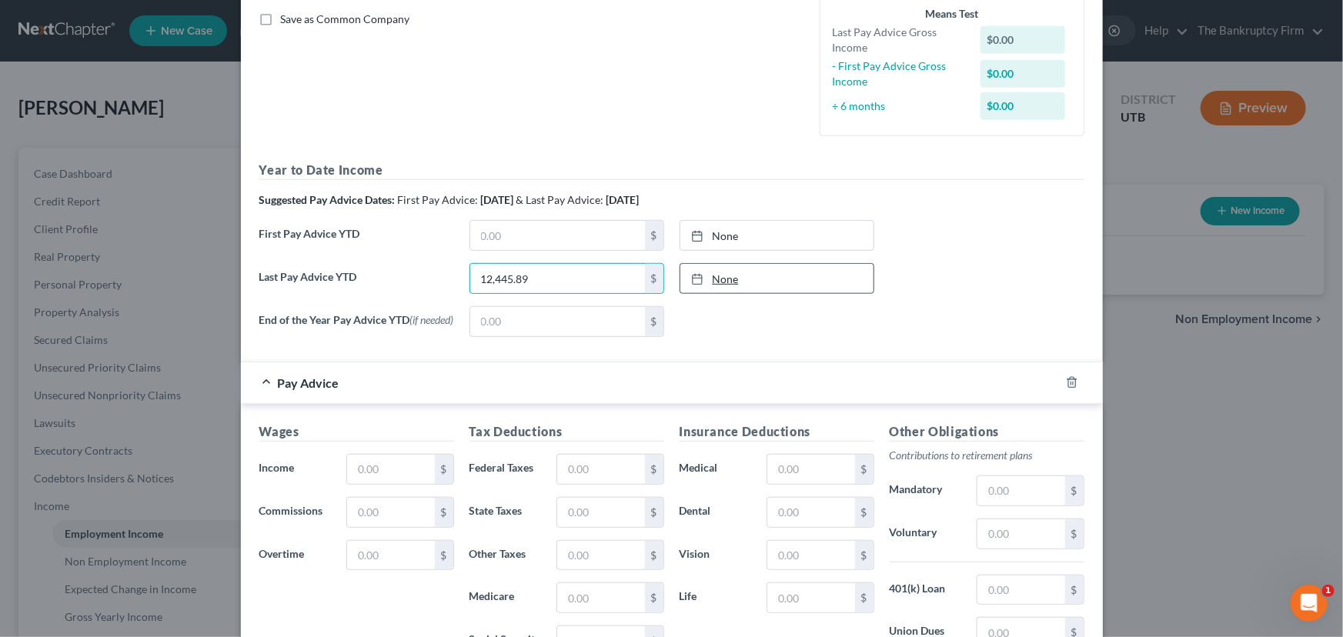
type input "[DATE]"
click at [723, 277] on link "None" at bounding box center [776, 278] width 193 height 29
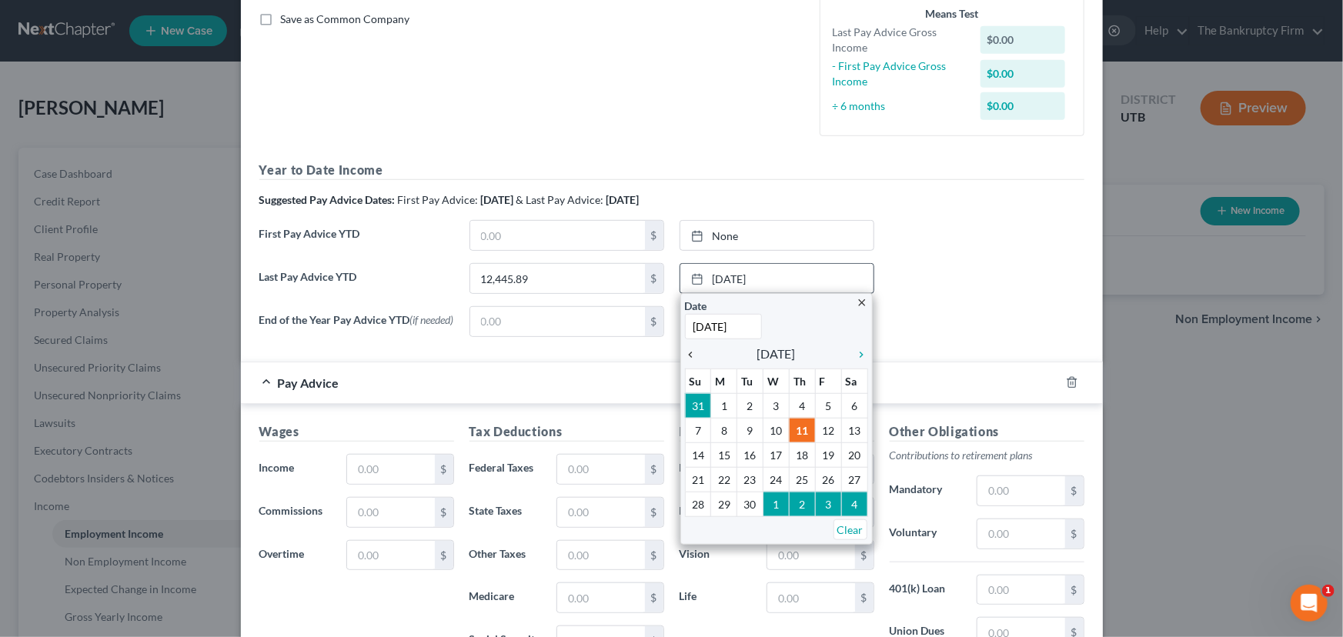
click at [689, 353] on icon "chevron_left" at bounding box center [695, 355] width 20 height 12
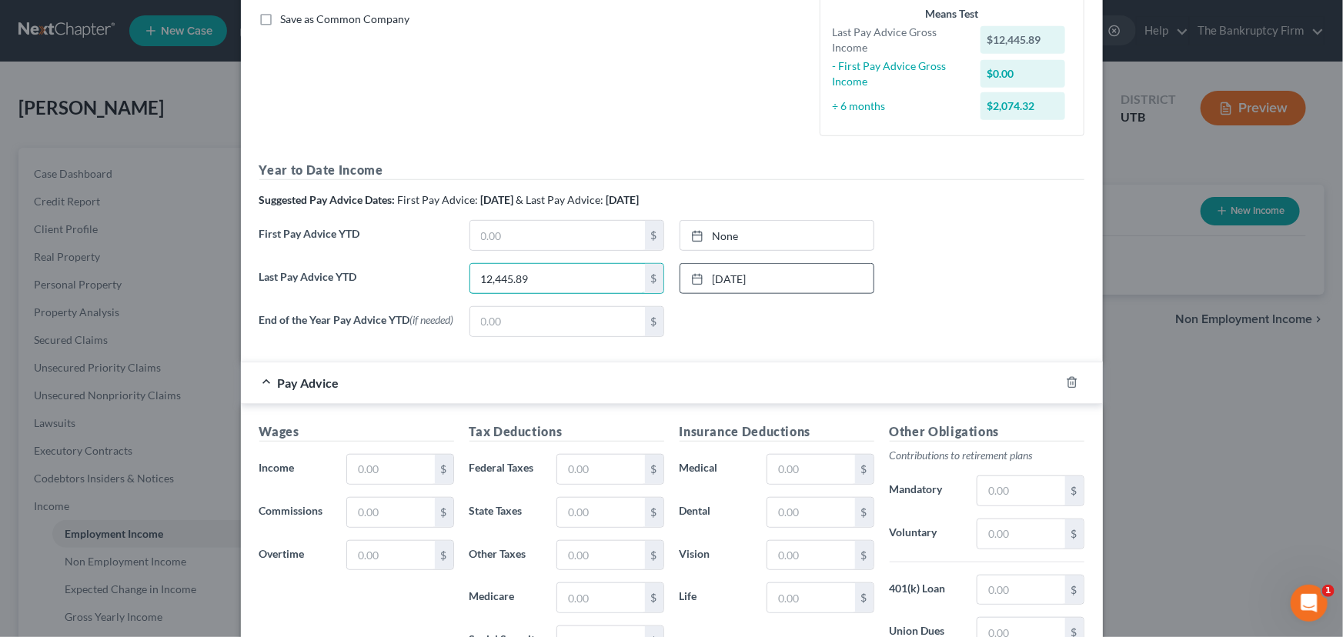
drag, startPoint x: 555, startPoint y: 277, endPoint x: 452, endPoint y: 277, distance: 103.1
click at [452, 277] on div "Last Pay Advice YTD 12,445.89 $ [DATE] close Date [DATE] Time 12:00 AM chevron_…" at bounding box center [672, 284] width 840 height 43
click at [542, 282] on input "12,445.89" at bounding box center [557, 278] width 175 height 29
drag, startPoint x: 542, startPoint y: 282, endPoint x: 444, endPoint y: 282, distance: 98.5
click at [444, 282] on div "Last Pay Advice YTD 12,445.89 $ [DATE] close Date [DATE] Time 12:00 AM chevron_…" at bounding box center [672, 284] width 840 height 43
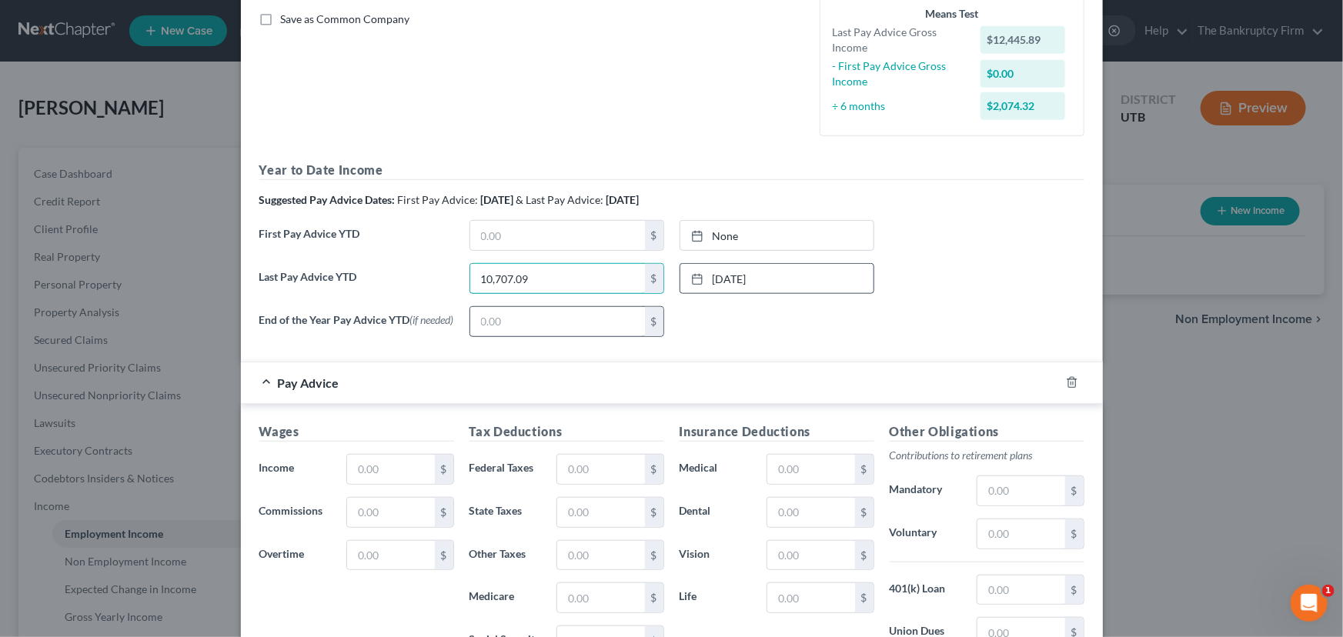
type input "10,707.09"
click at [495, 315] on input "text" at bounding box center [557, 321] width 175 height 29
click at [347, 466] on input "text" at bounding box center [390, 469] width 87 height 29
type input "1,738.80"
click at [562, 477] on input "text" at bounding box center [600, 469] width 87 height 29
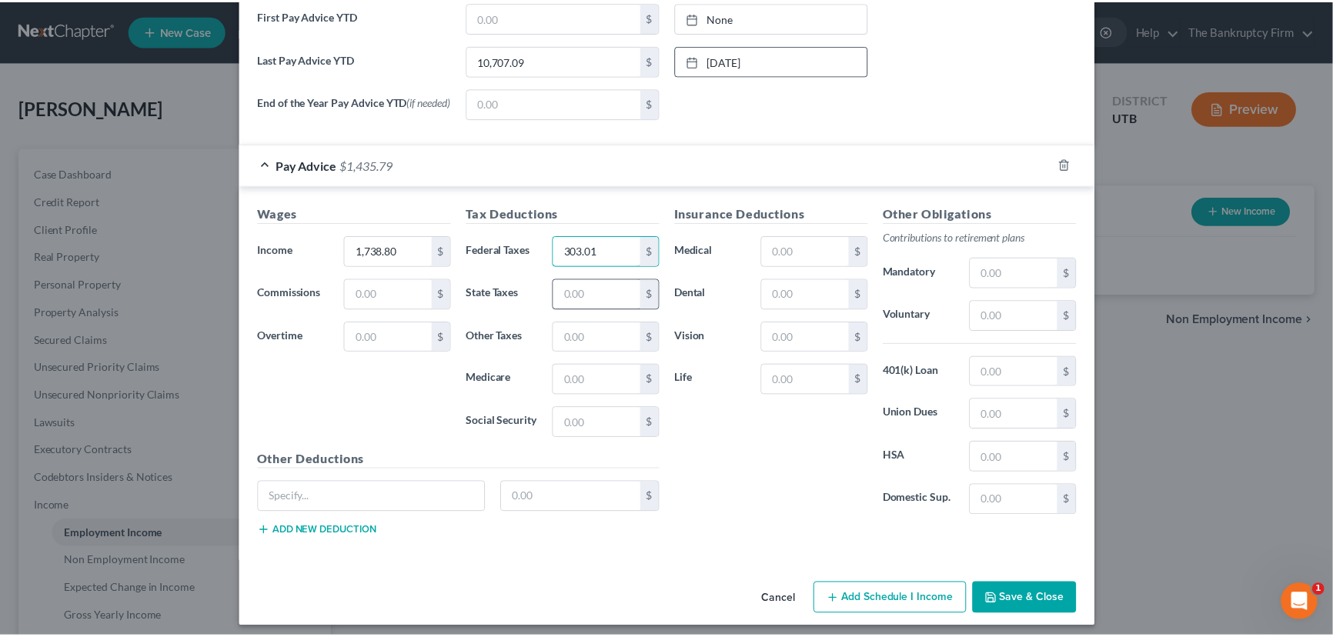
scroll to position [577, 0]
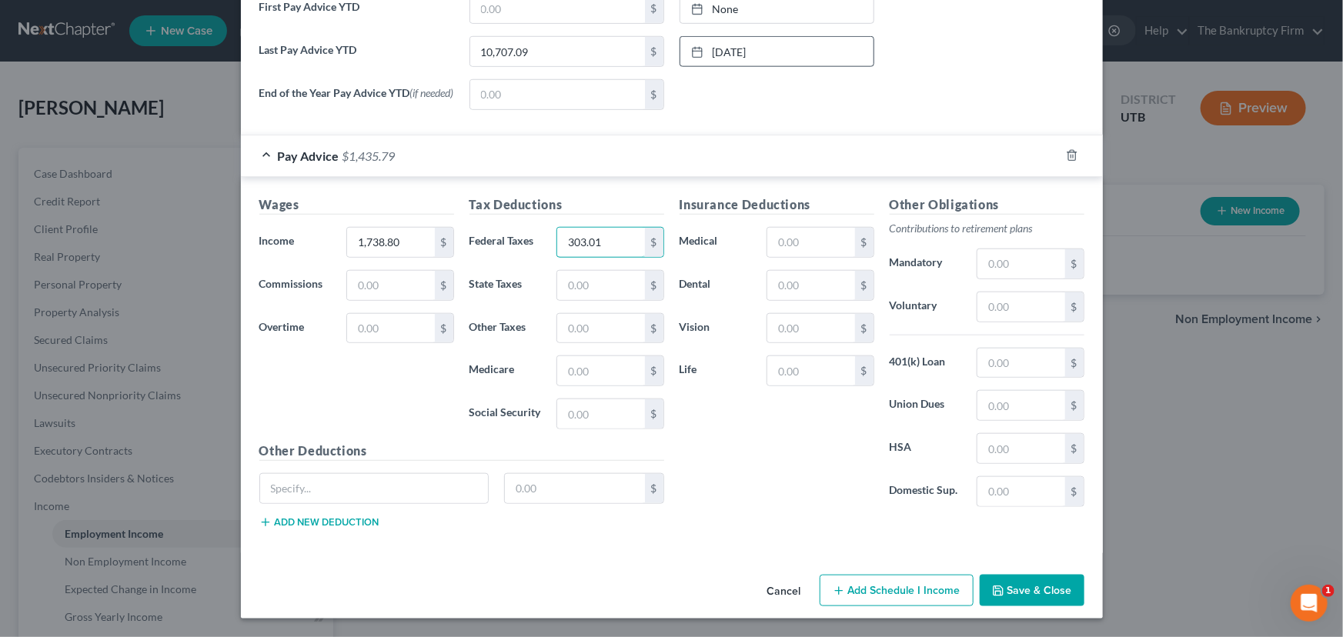
type input "303.01"
click at [1029, 589] on button "Save & Close" at bounding box center [1031, 591] width 105 height 32
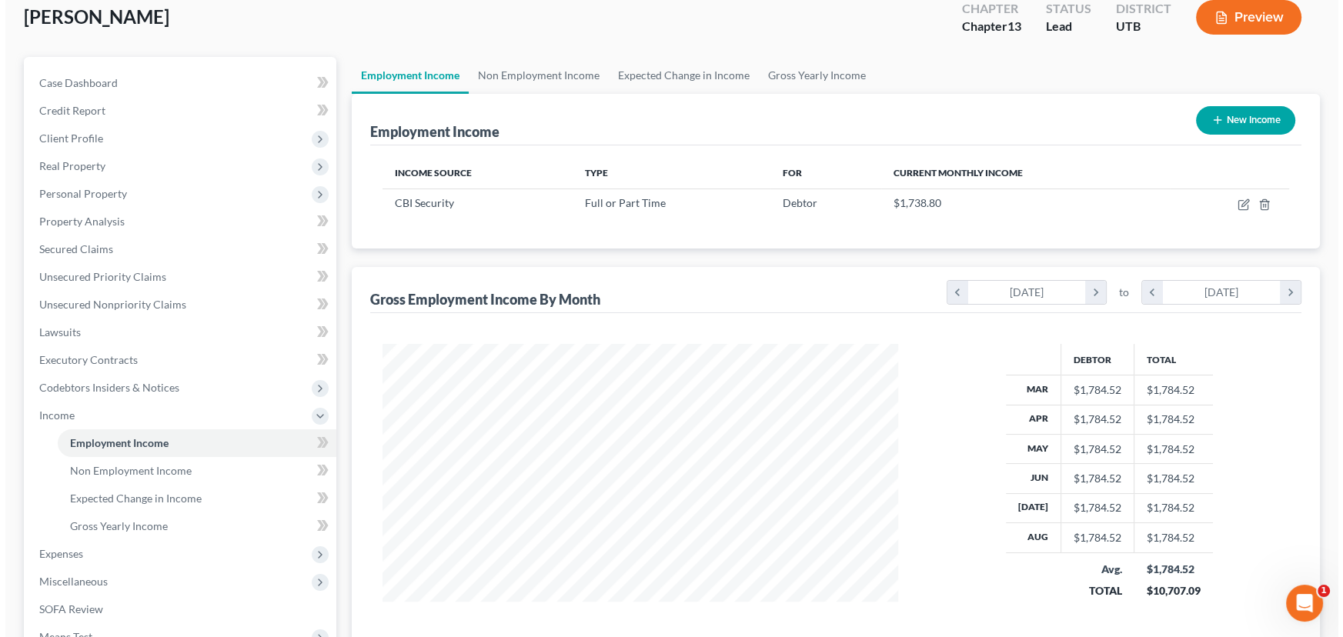
scroll to position [0, 0]
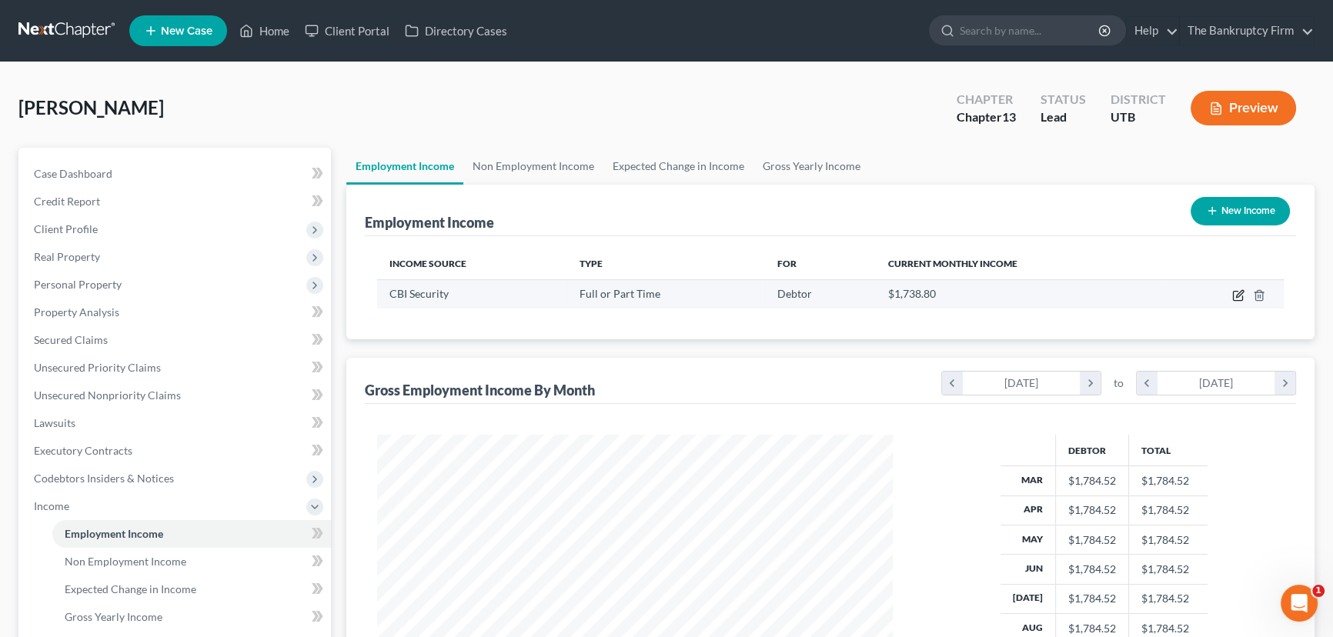
click at [1235, 293] on icon "button" at bounding box center [1238, 295] width 12 height 12
select select "0"
select select "46"
select select "0"
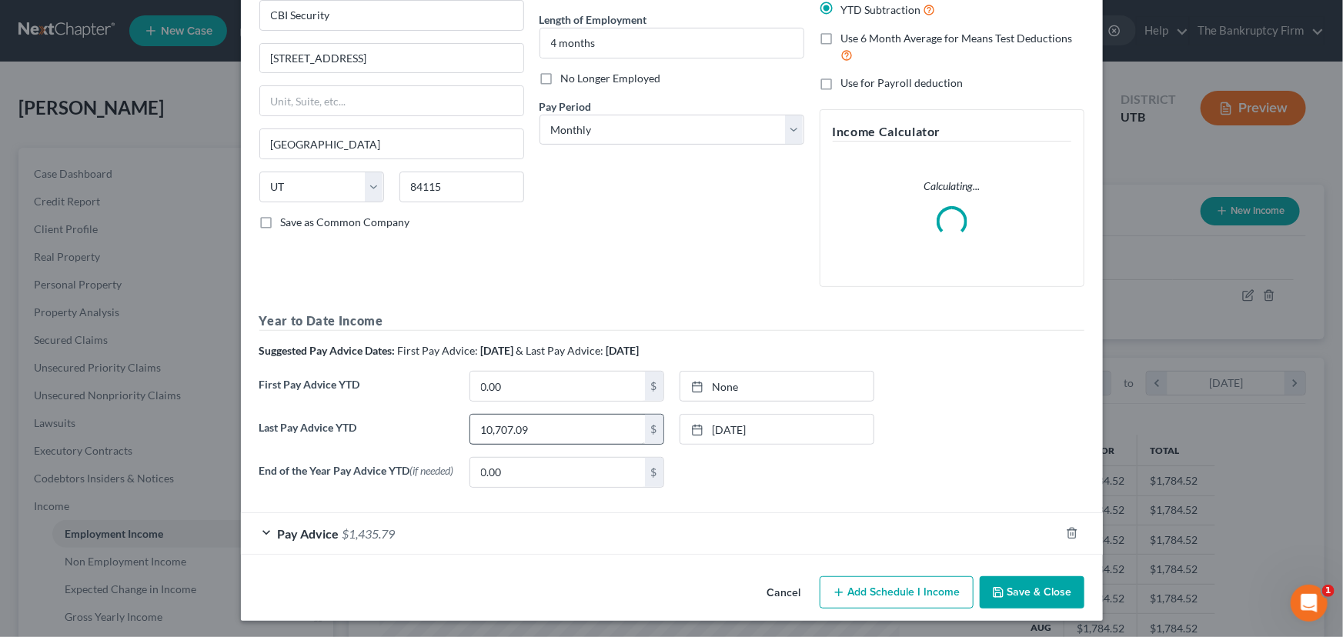
scroll to position [150, 0]
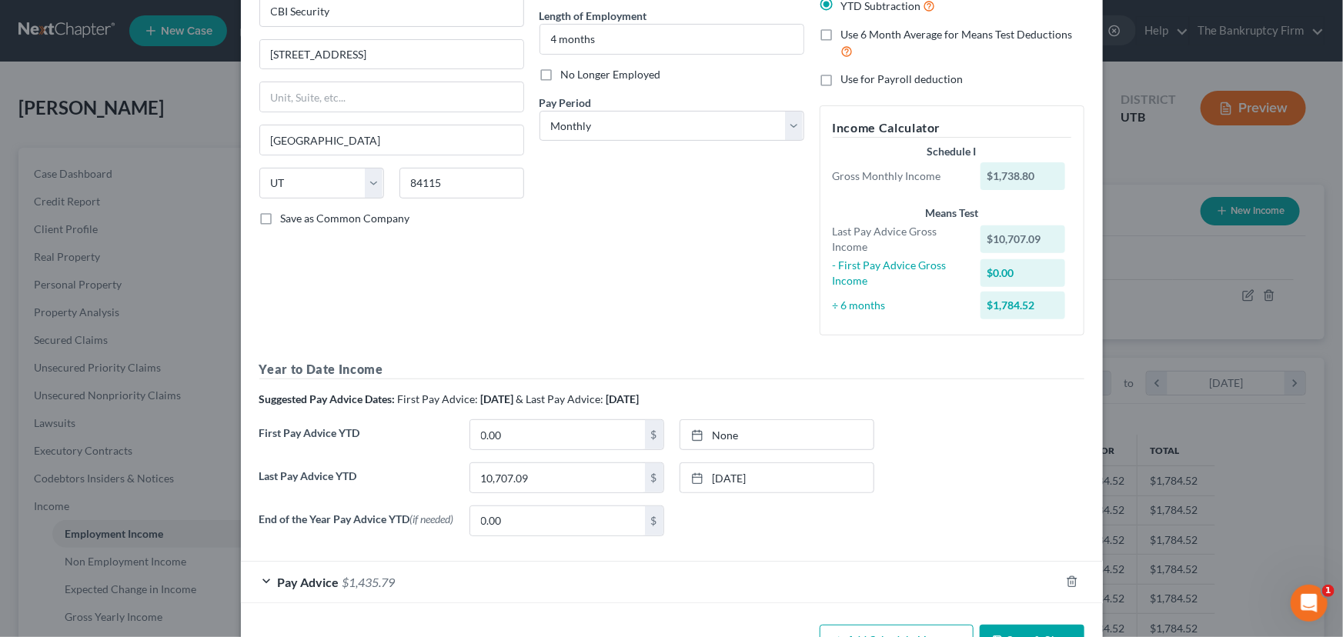
click at [421, 530] on label "End of the Year Pay Advice YTD (if needed)" at bounding box center [357, 526] width 210 height 43
click at [452, 575] on div "Pay Advice $1,435.79" at bounding box center [650, 582] width 819 height 41
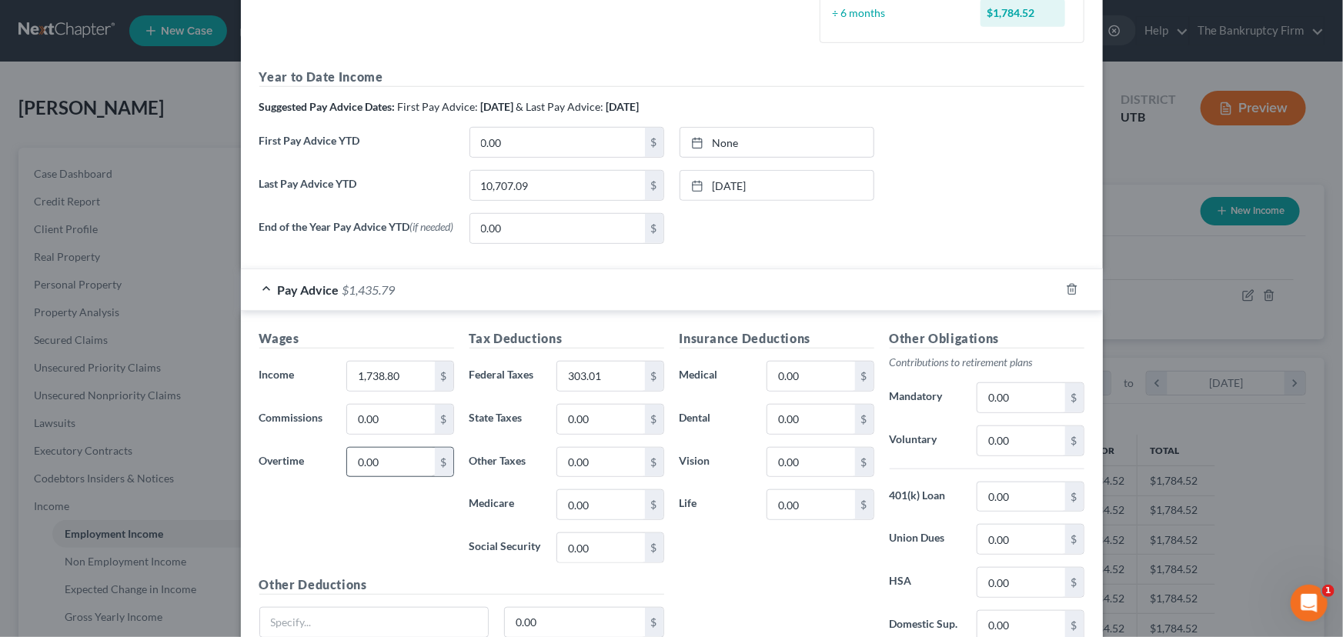
scroll to position [500, 0]
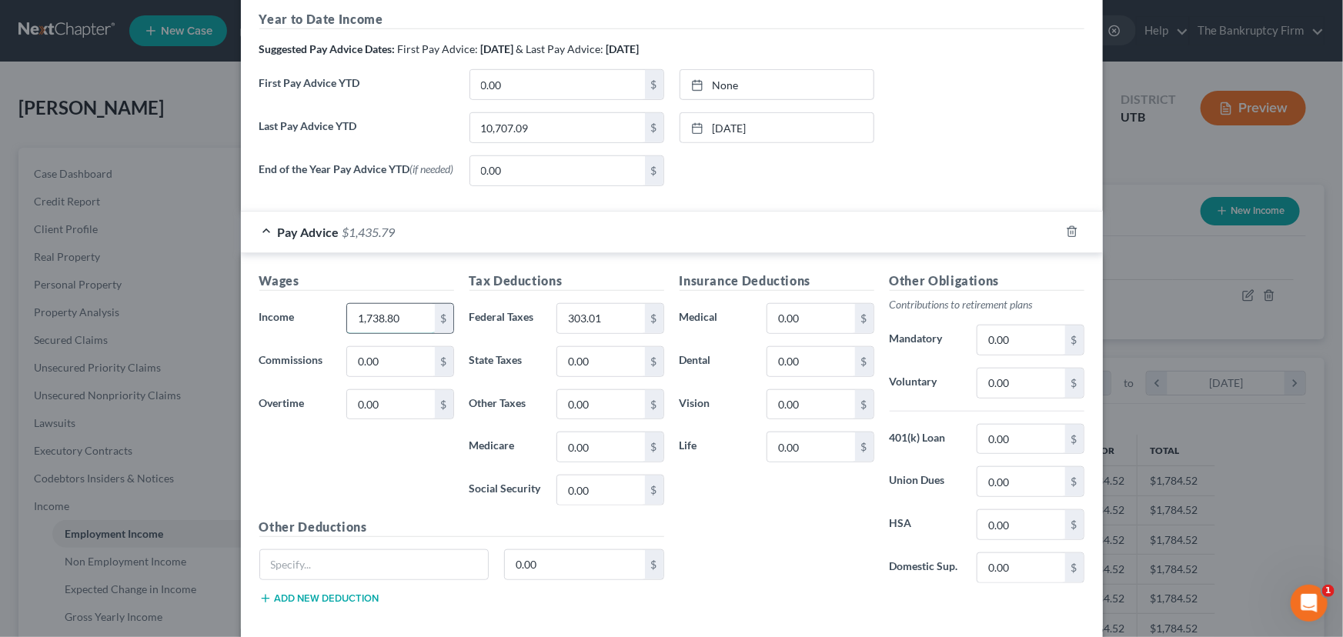
click at [415, 321] on input "1,738.80" at bounding box center [390, 318] width 87 height 29
type input "1,480.05"
click at [606, 321] on input "303.01" at bounding box center [600, 318] width 87 height 29
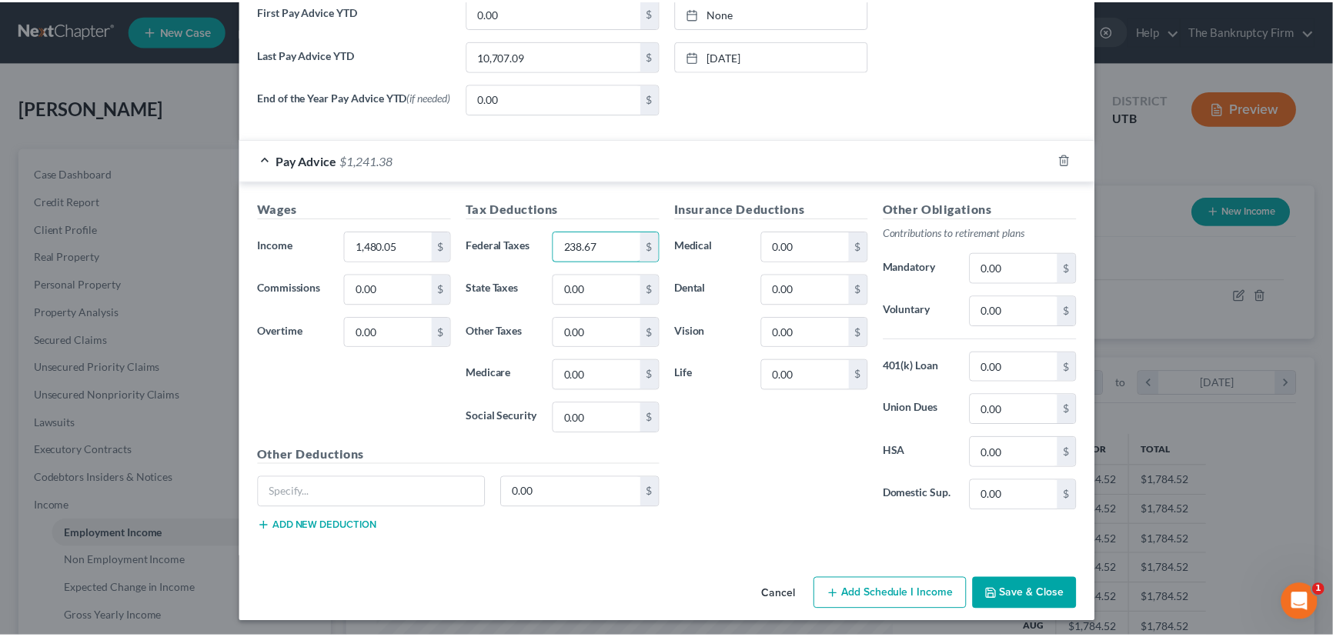
scroll to position [577, 0]
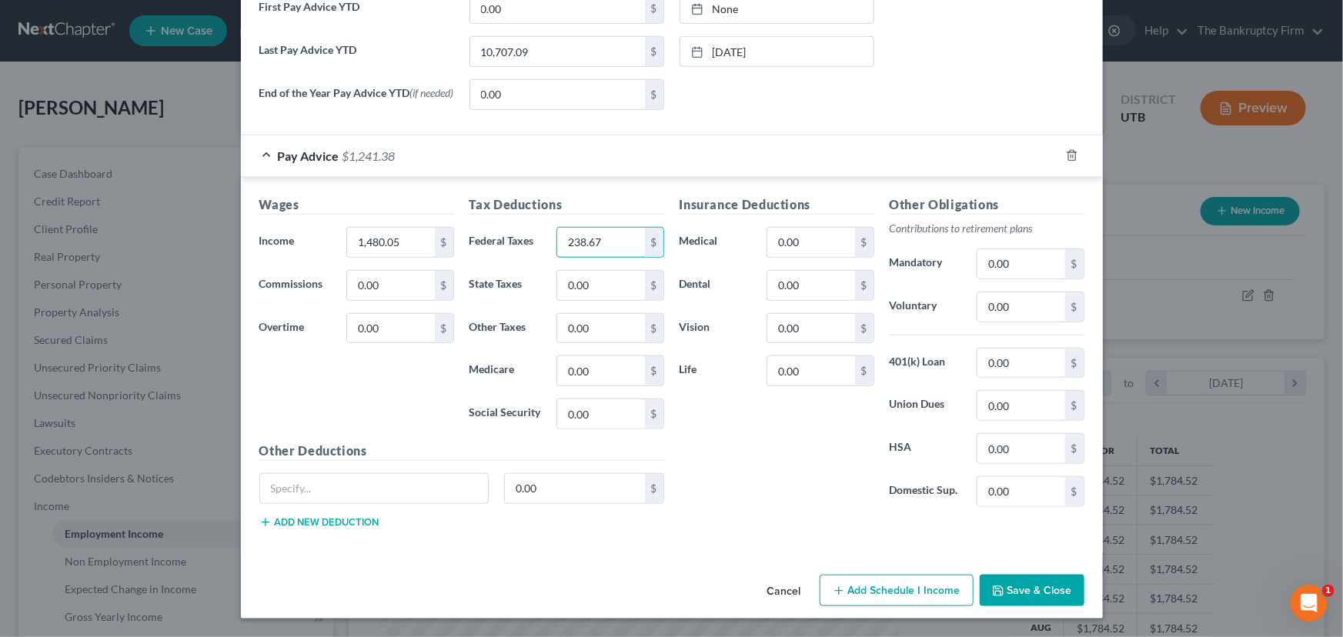
type input "238.67"
click at [1027, 589] on button "Save & Close" at bounding box center [1031, 591] width 105 height 32
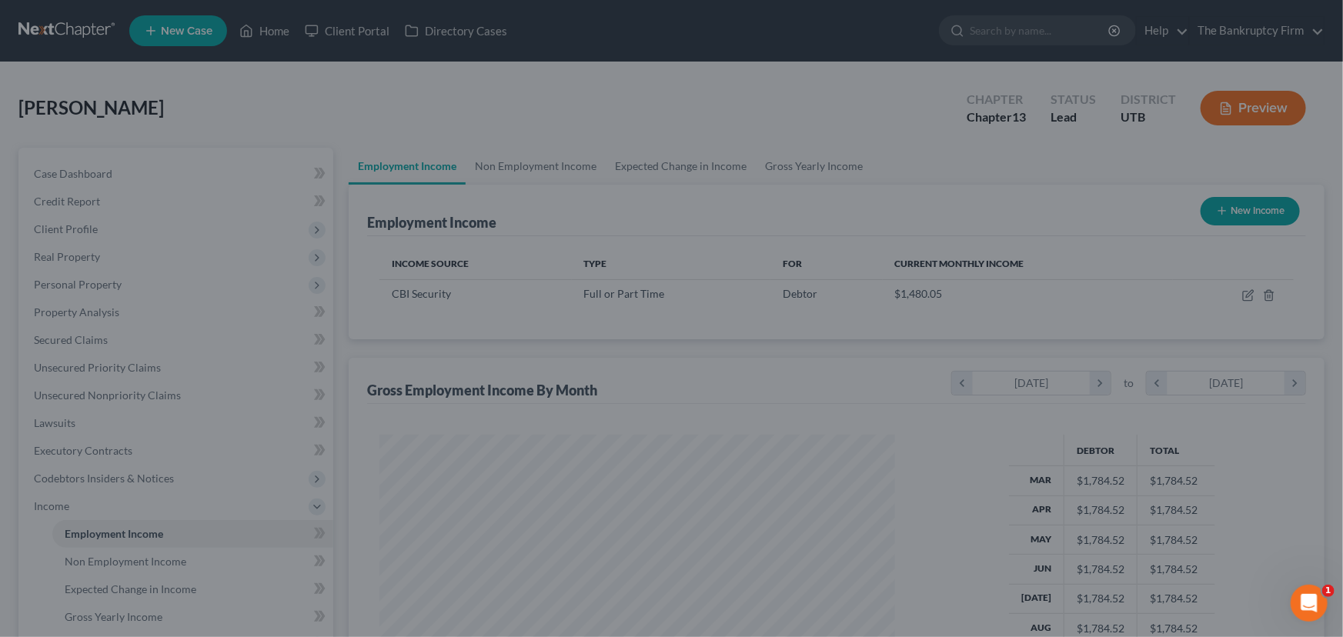
scroll to position [769124, 768853]
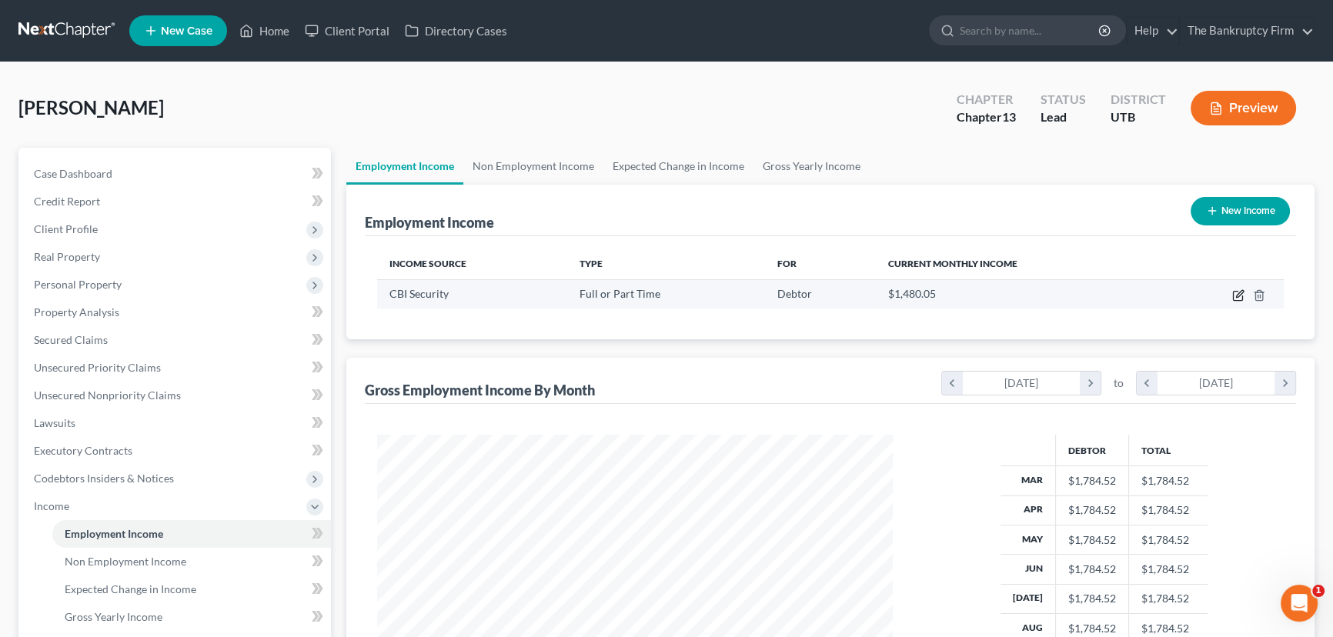
click at [1239, 293] on icon "button" at bounding box center [1238, 295] width 12 height 12
select select "0"
select select "46"
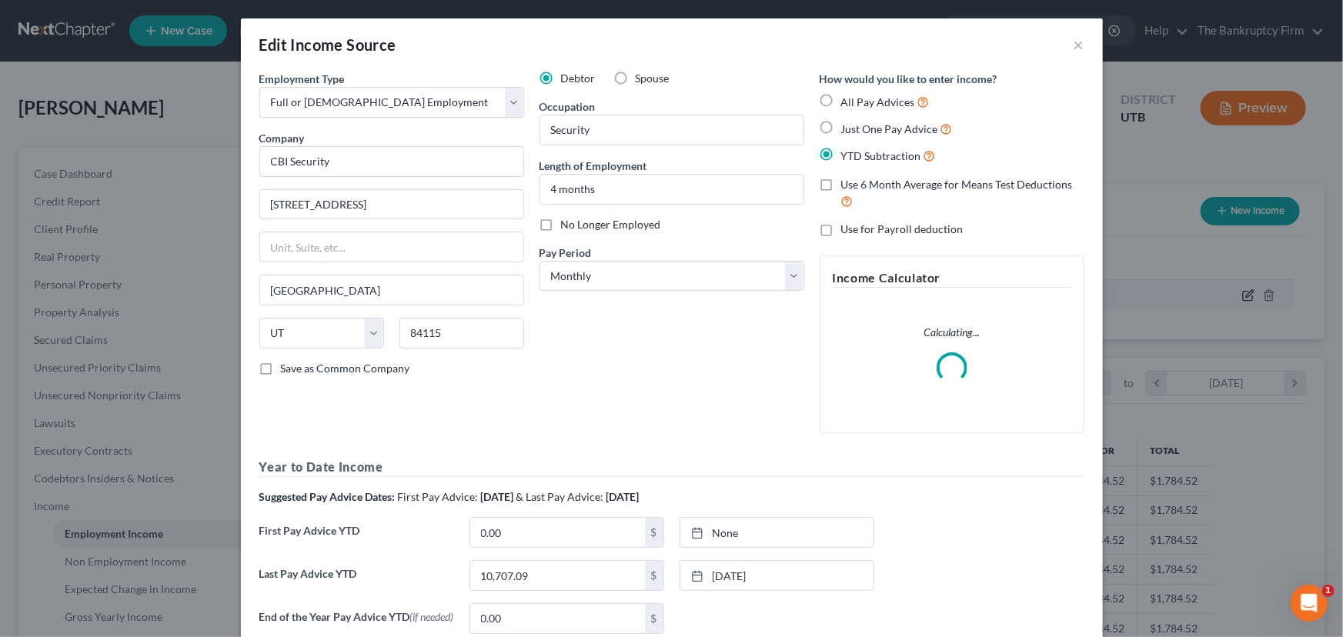
scroll to position [275, 551]
click at [589, 274] on select "Select Monthly Twice Monthly Every Other Week Weekly" at bounding box center [671, 276] width 265 height 31
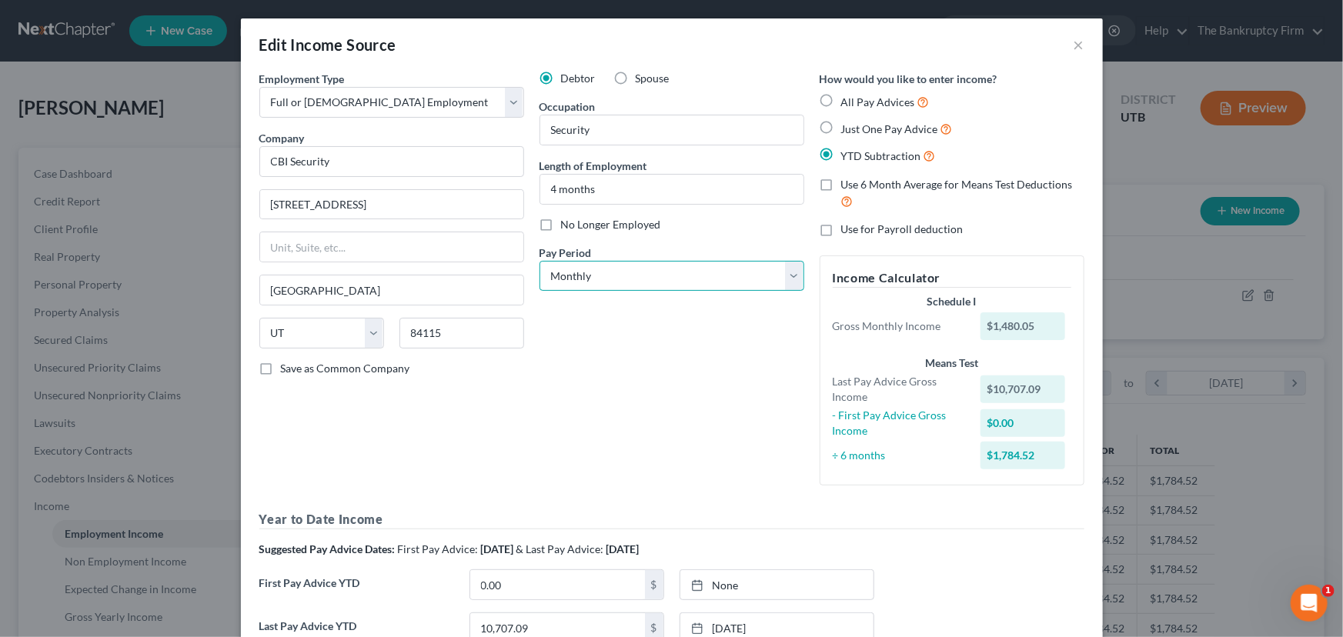
select select "2"
click at [539, 261] on select "Select Monthly Twice Monthly Every Other Week Weekly" at bounding box center [671, 276] width 265 height 31
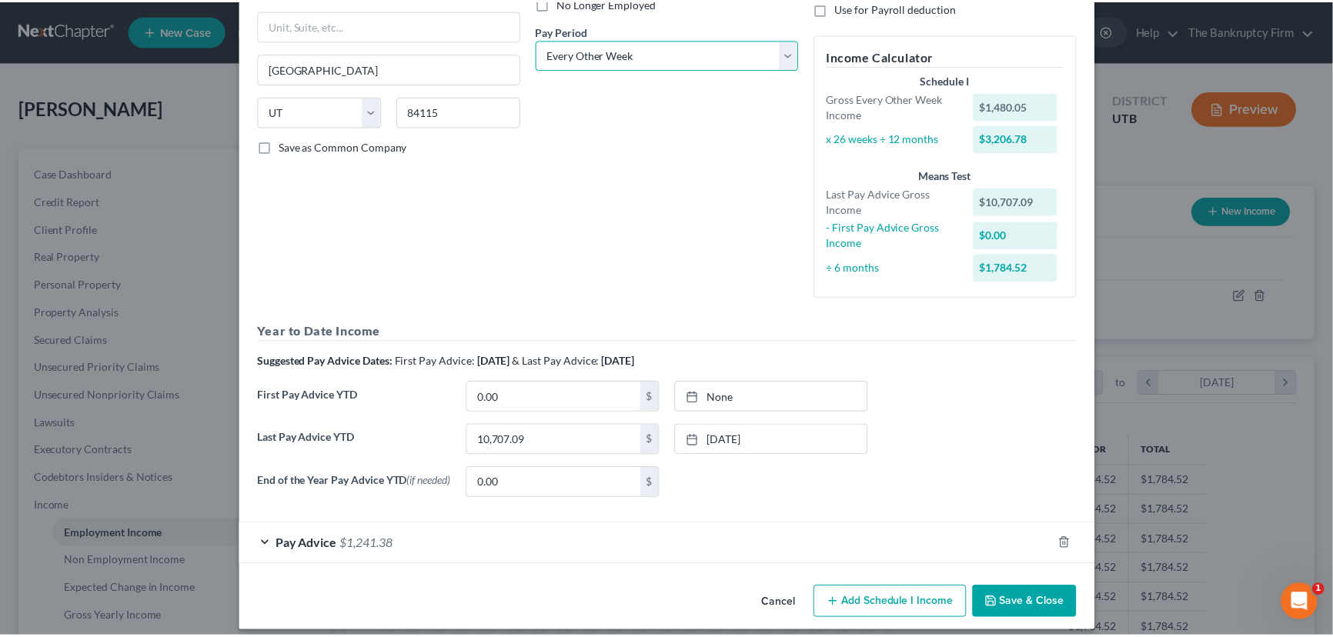
scroll to position [236, 0]
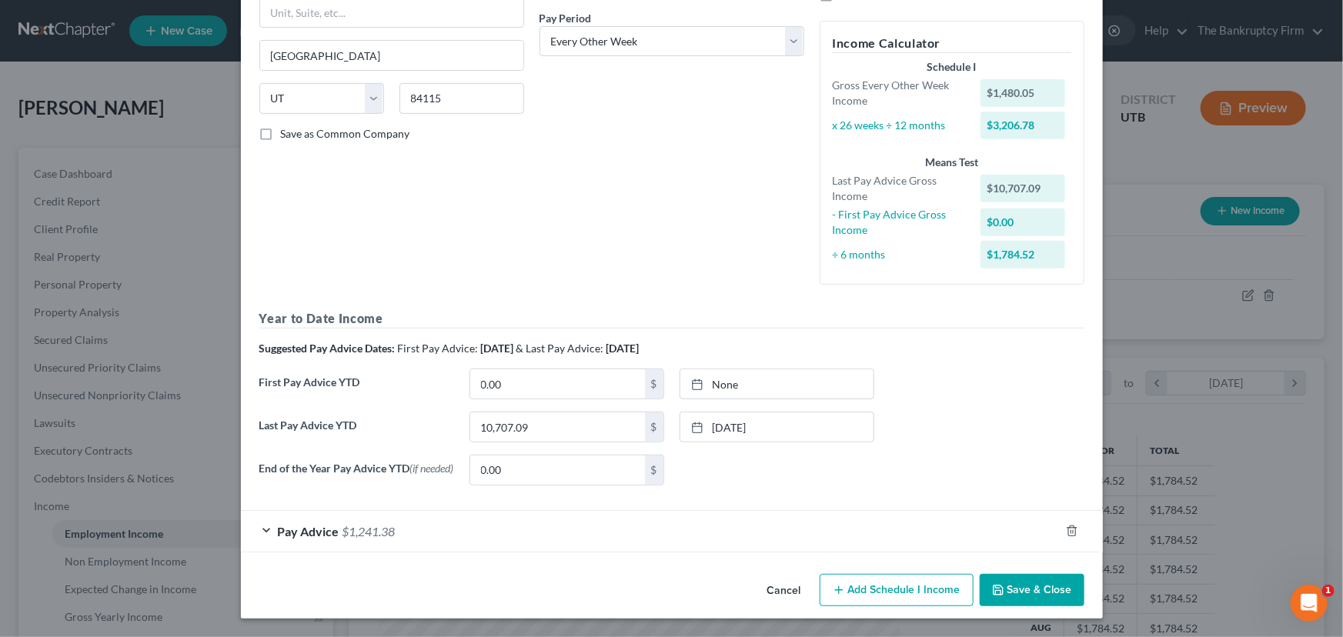
click at [1024, 591] on button "Save & Close" at bounding box center [1031, 590] width 105 height 32
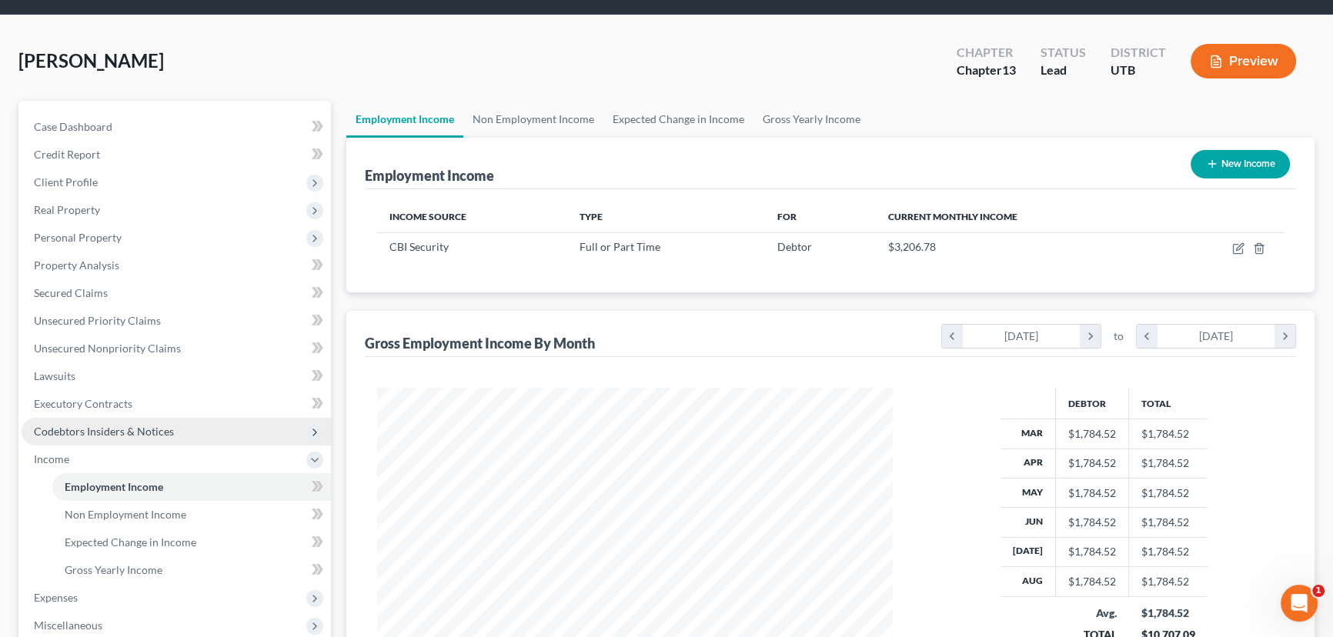
scroll to position [279, 0]
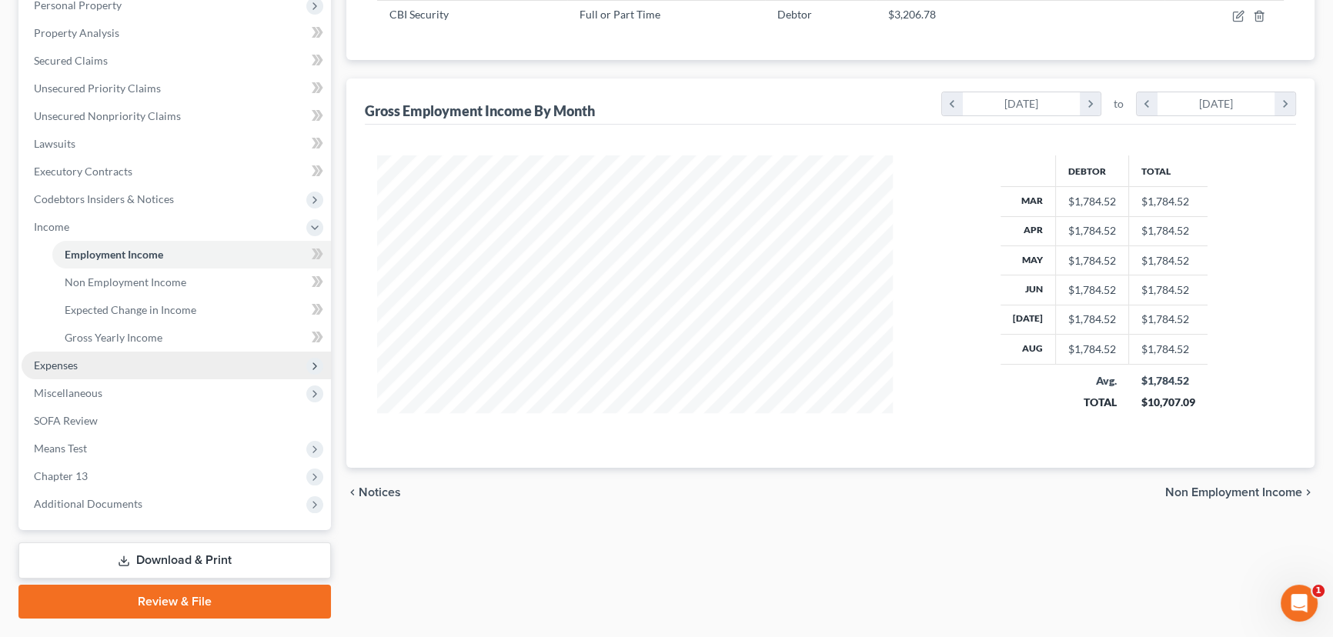
click at [61, 369] on span "Expenses" at bounding box center [56, 365] width 44 height 13
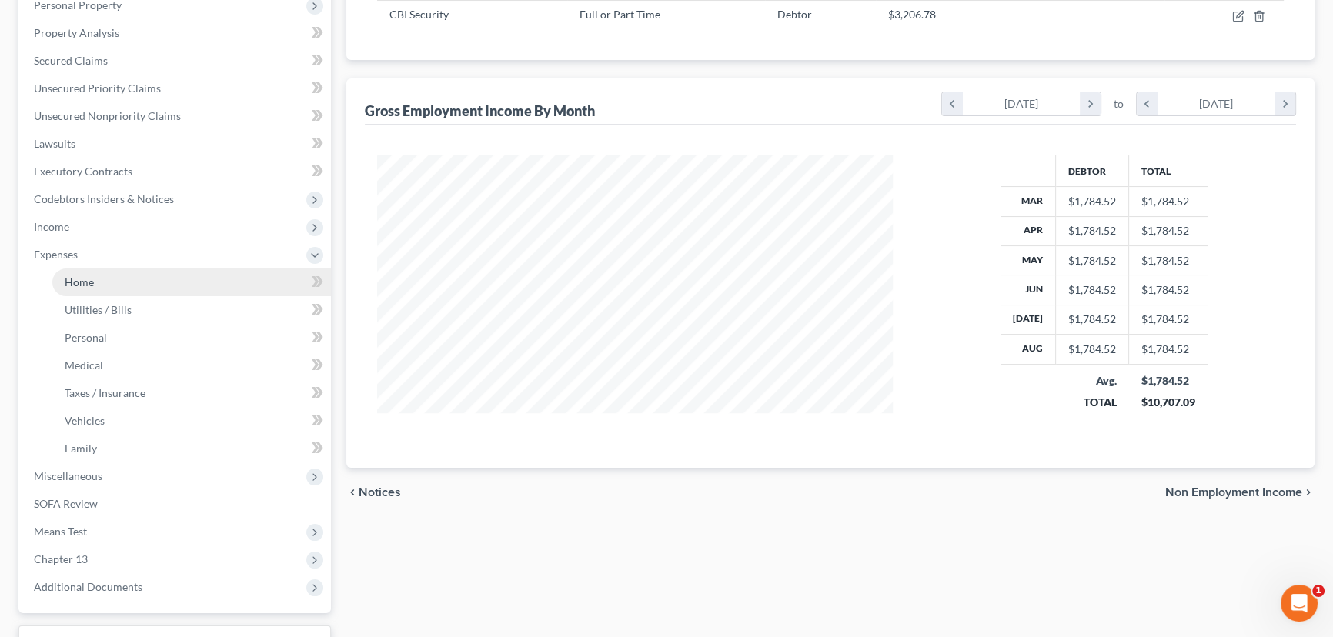
click at [83, 279] on span "Home" at bounding box center [79, 281] width 29 height 13
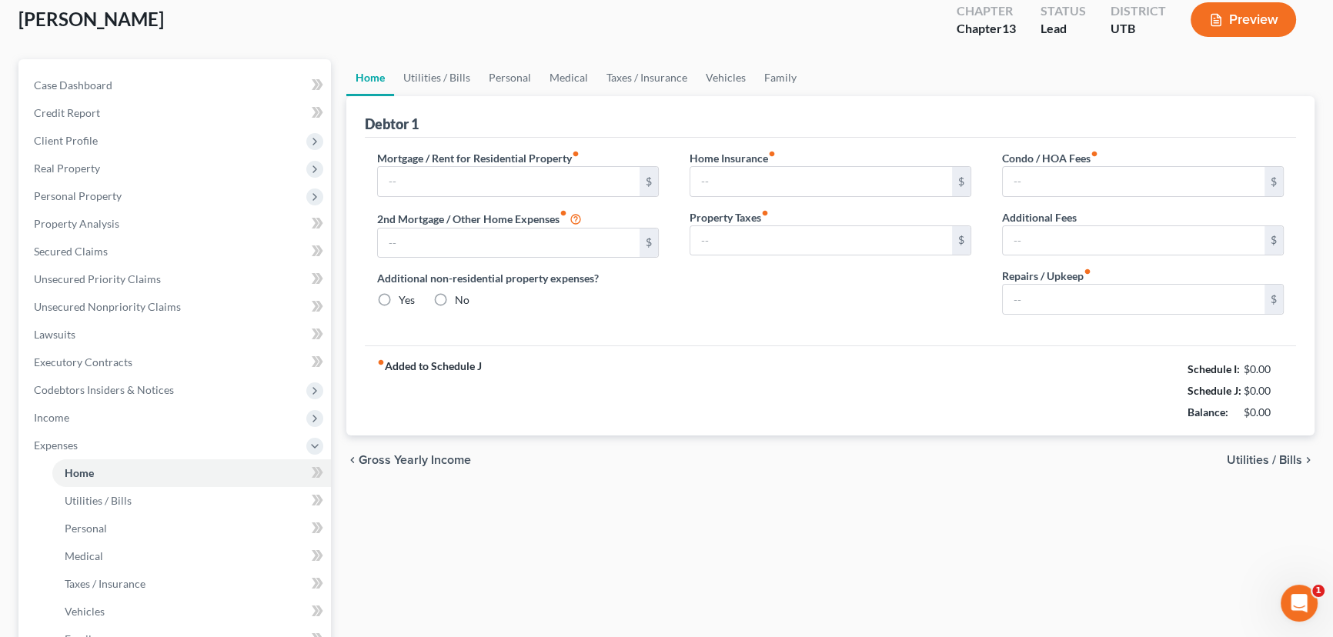
type input "0.00"
radio input "true"
type input "0.00"
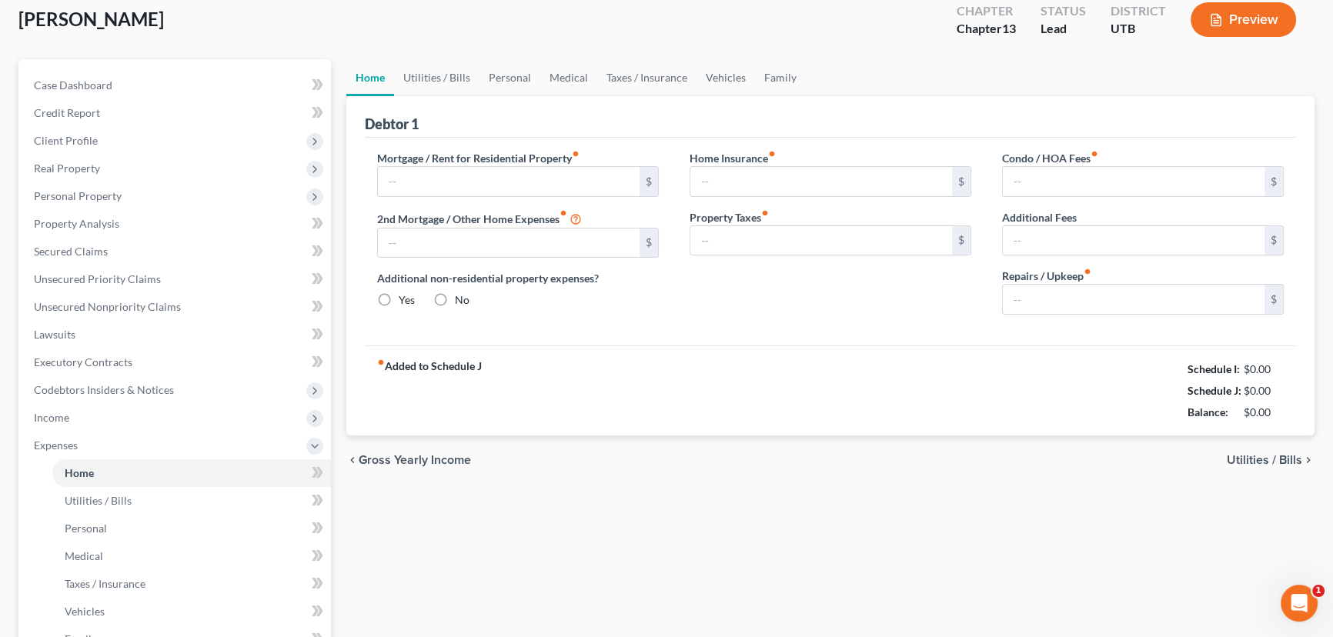
type input "0.00"
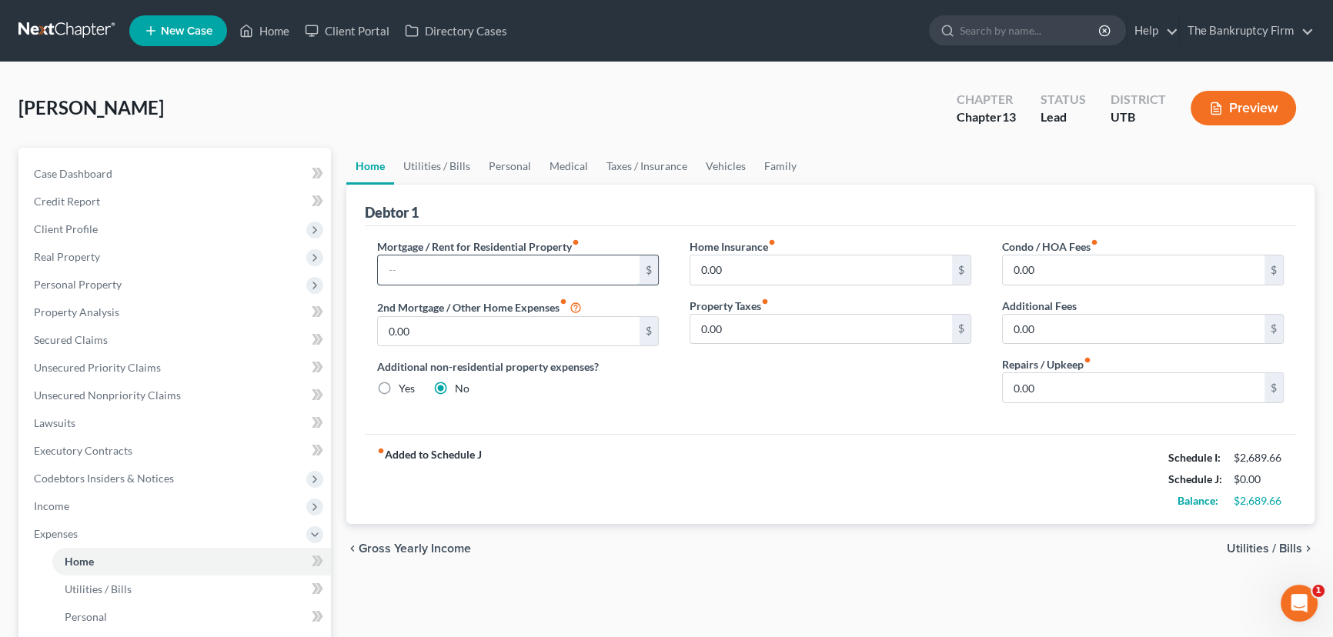
drag, startPoint x: 392, startPoint y: 273, endPoint x: 409, endPoint y: 276, distance: 16.4
click at [392, 273] on input "text" at bounding box center [509, 269] width 262 height 29
click at [516, 165] on link "Personal" at bounding box center [509, 166] width 61 height 37
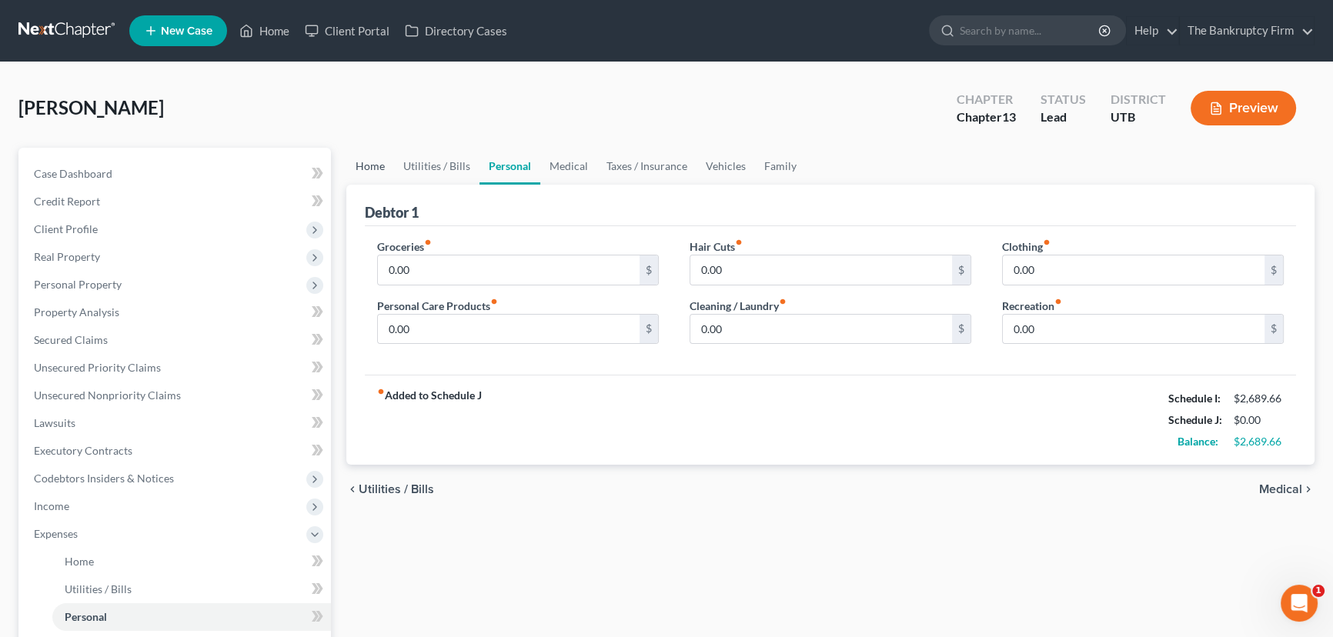
click at [366, 167] on link "Home" at bounding box center [370, 166] width 48 height 37
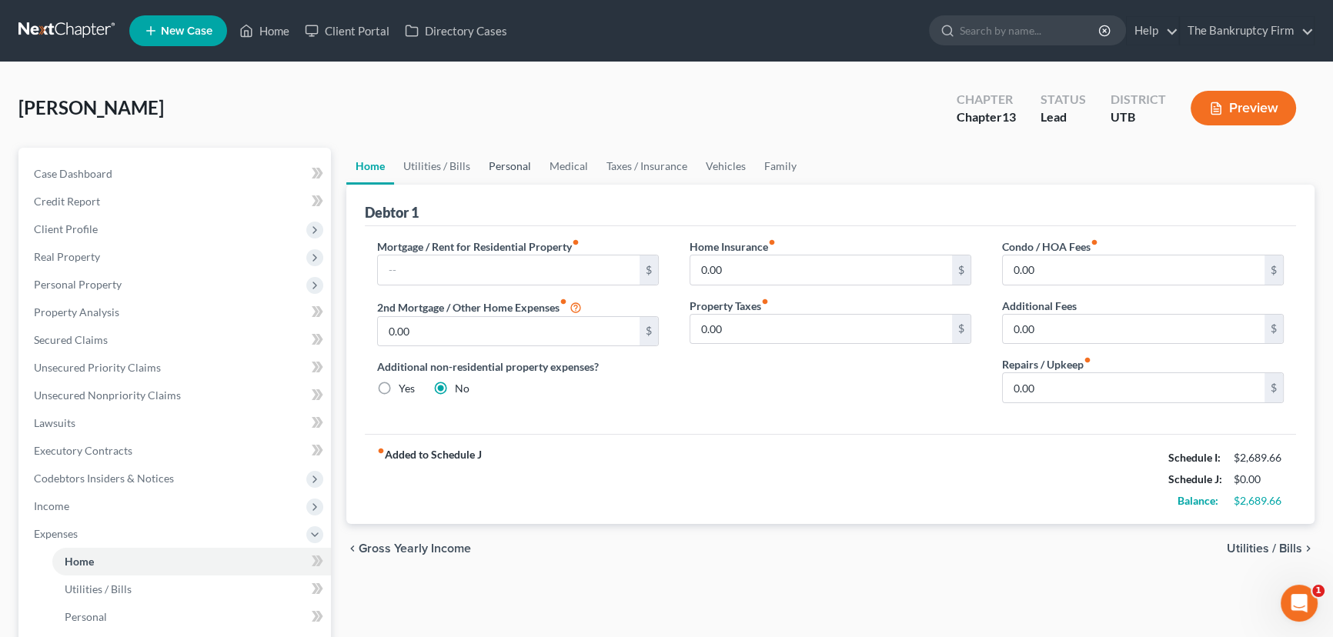
click at [499, 164] on link "Personal" at bounding box center [509, 166] width 61 height 37
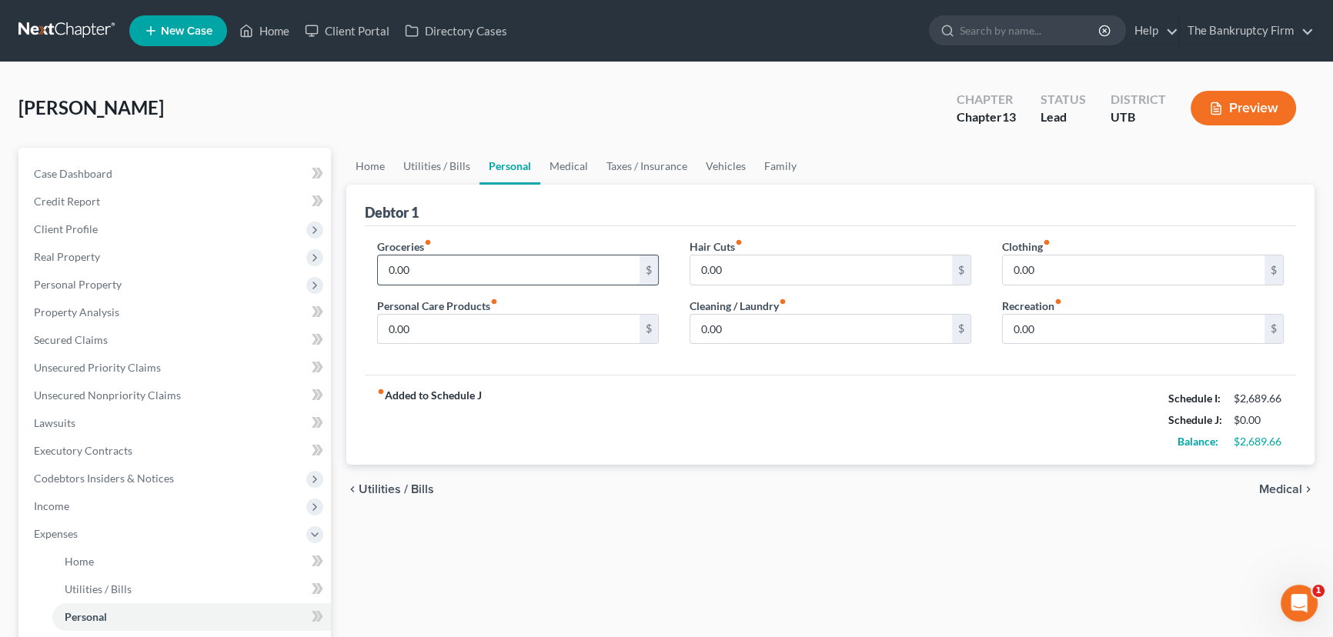
click at [417, 269] on input "0.00" at bounding box center [509, 269] width 262 height 29
type input "863"
click at [744, 327] on input "0.00" at bounding box center [821, 329] width 262 height 29
click at [367, 162] on link "Home" at bounding box center [370, 166] width 48 height 37
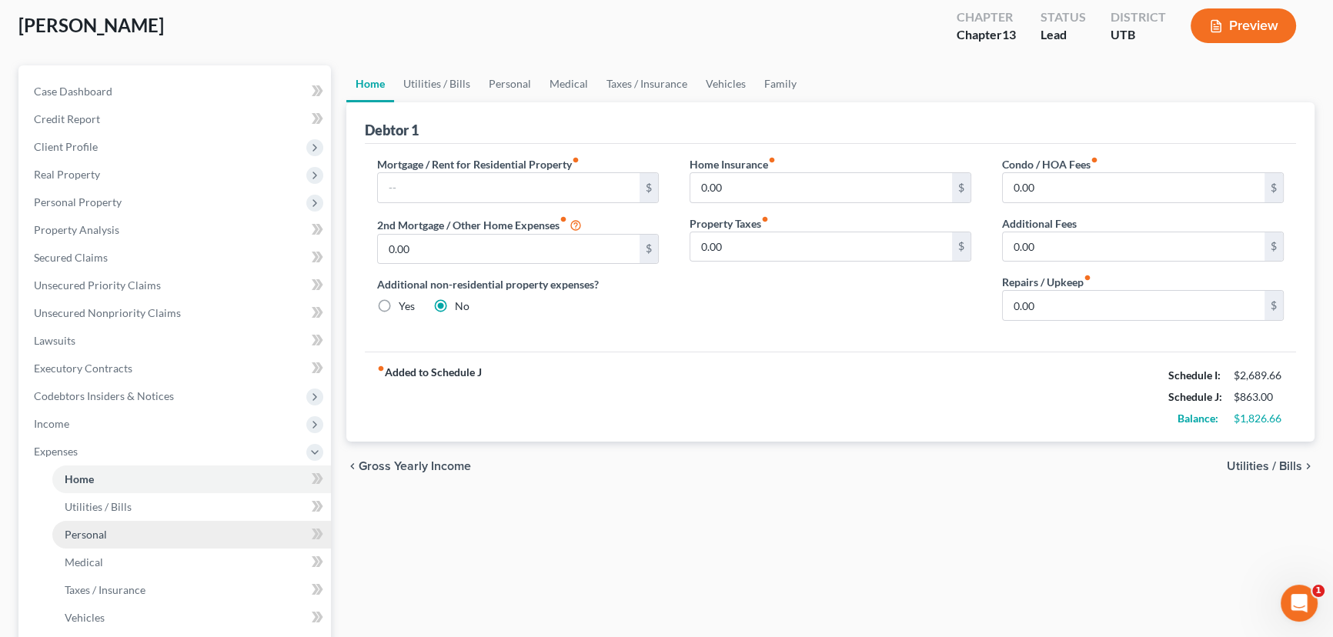
scroll to position [279, 0]
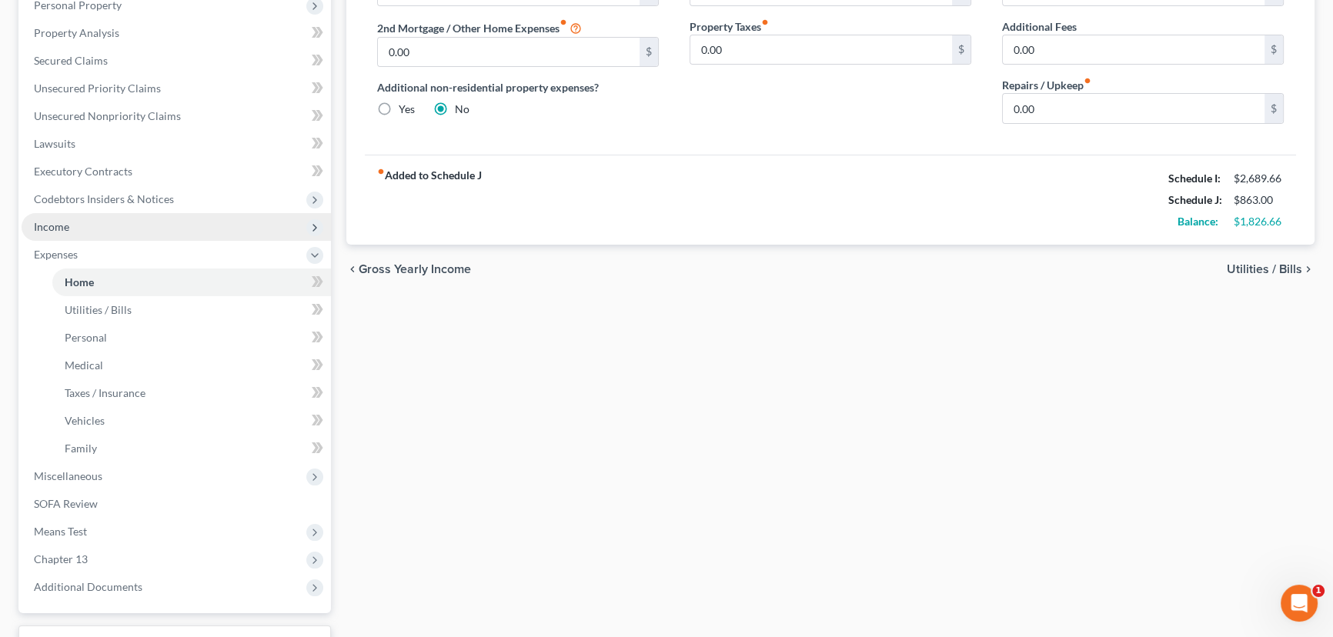
click at [60, 227] on span "Income" at bounding box center [51, 226] width 35 height 13
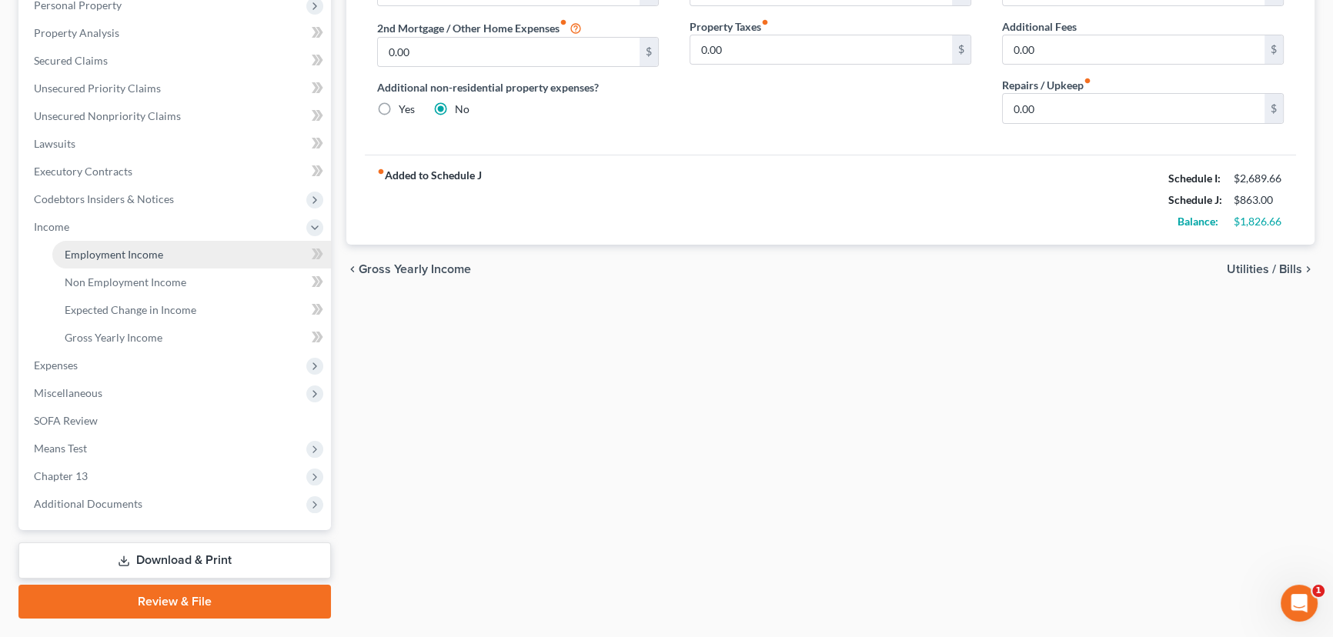
click at [136, 258] on span "Employment Income" at bounding box center [114, 254] width 98 height 13
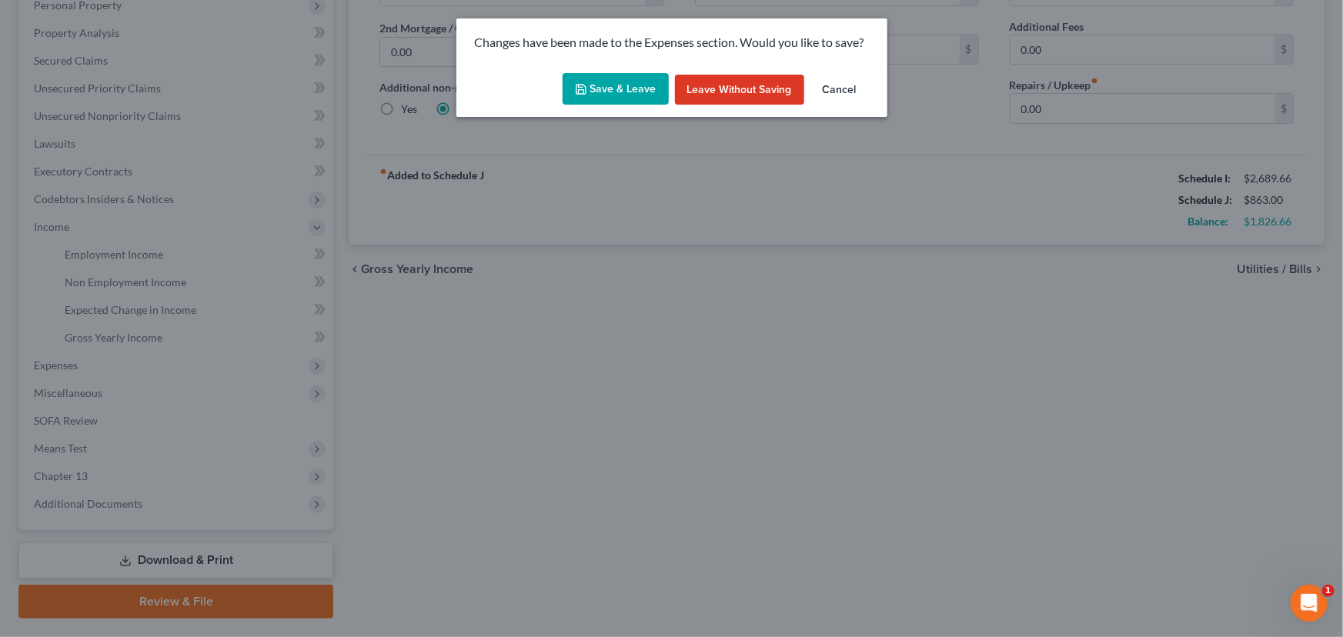
click at [600, 86] on button "Save & Leave" at bounding box center [615, 89] width 106 height 32
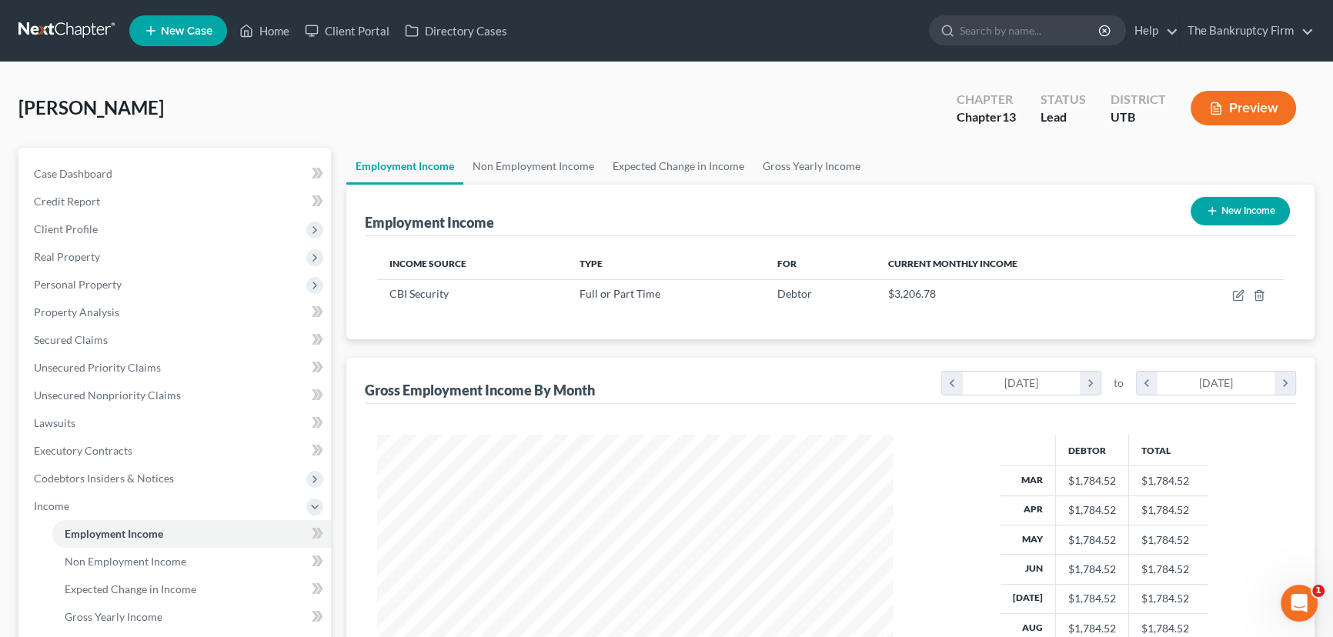
scroll to position [275, 546]
click at [548, 162] on link "Non Employment Income" at bounding box center [533, 166] width 140 height 37
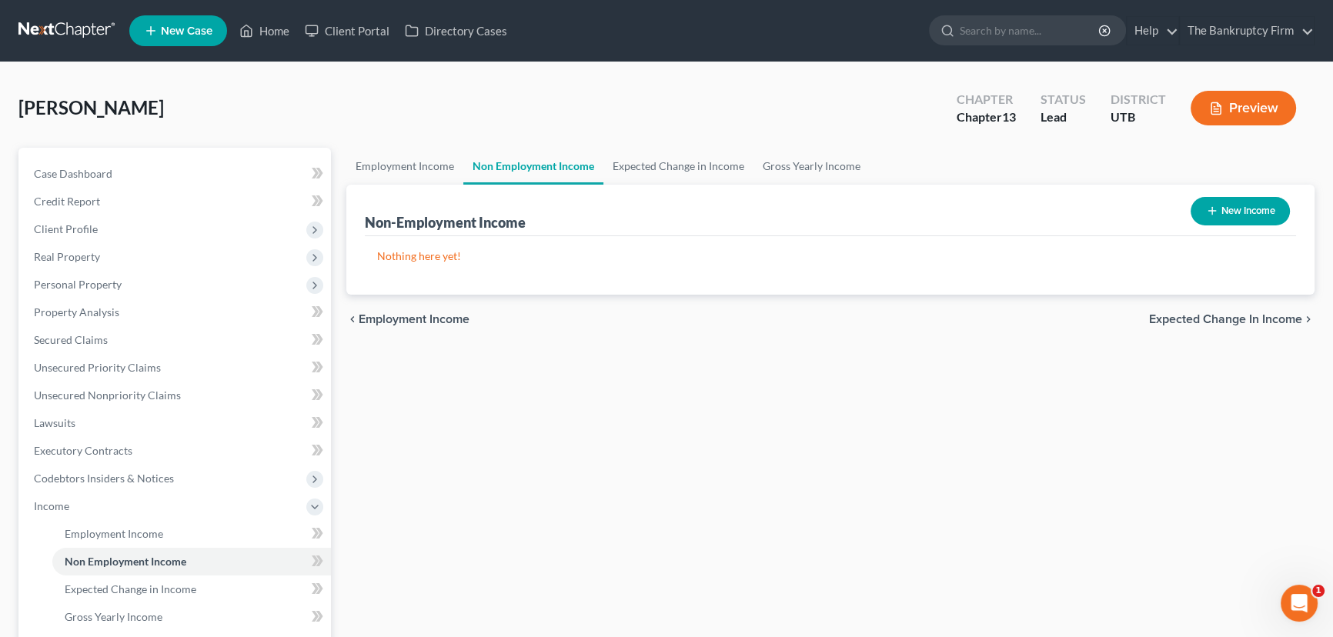
click at [1238, 213] on button "New Income" at bounding box center [1239, 211] width 99 height 28
select select "0"
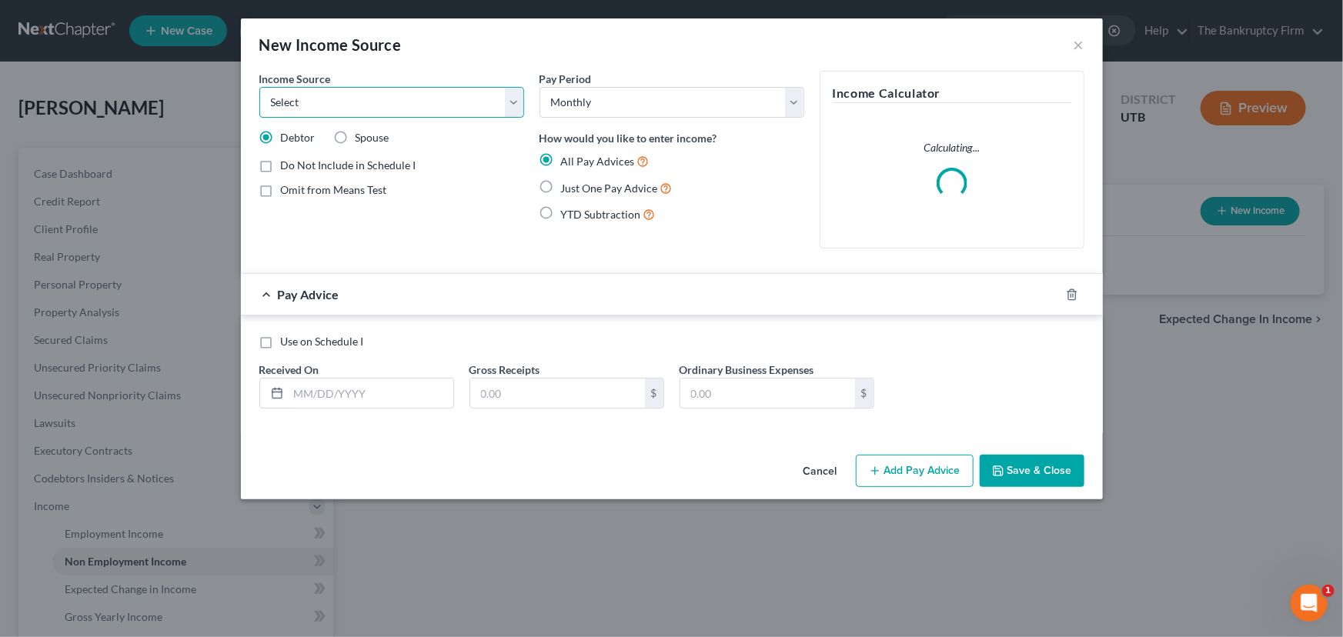
click at [309, 104] on select "Select Unemployment Disability (from employer) Pension Retirement Social Securi…" at bounding box center [391, 102] width 265 height 31
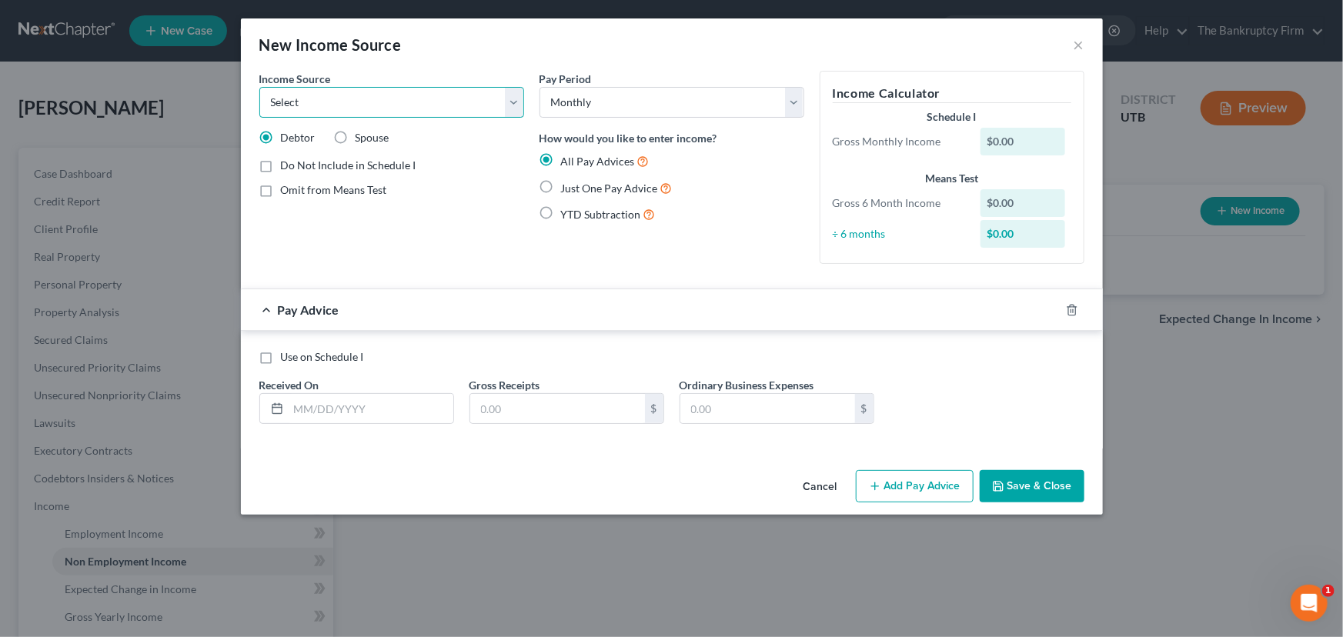
select select "4"
click at [259, 87] on select "Select Unemployment Disability (from employer) Pension Retirement Social Securi…" at bounding box center [391, 102] width 265 height 31
click at [281, 189] on label "Omit from Means Test" at bounding box center [334, 189] width 106 height 15
click at [287, 189] on input "Omit from Means Test" at bounding box center [292, 187] width 10 height 10
checkbox input "true"
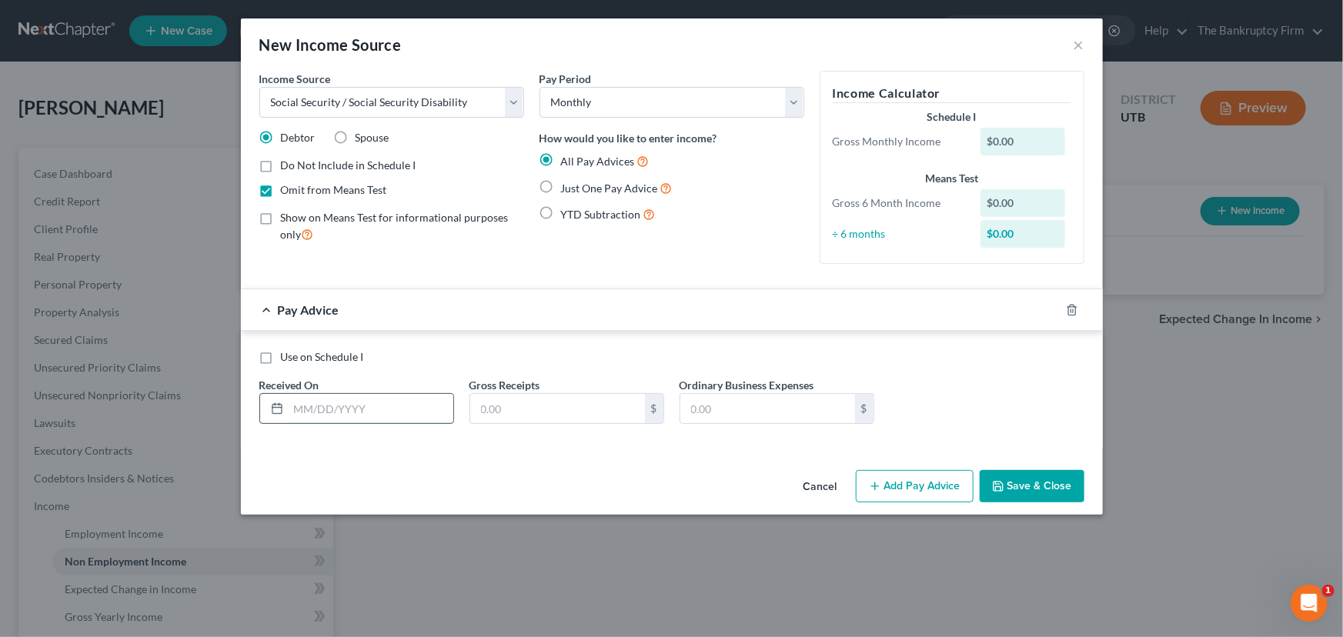
click at [292, 404] on input "text" at bounding box center [371, 408] width 165 height 29
type input "[DATE]"
click at [485, 411] on input "text" at bounding box center [557, 408] width 175 height 29
type input "949"
click at [1028, 485] on button "Save & Close" at bounding box center [1031, 486] width 105 height 32
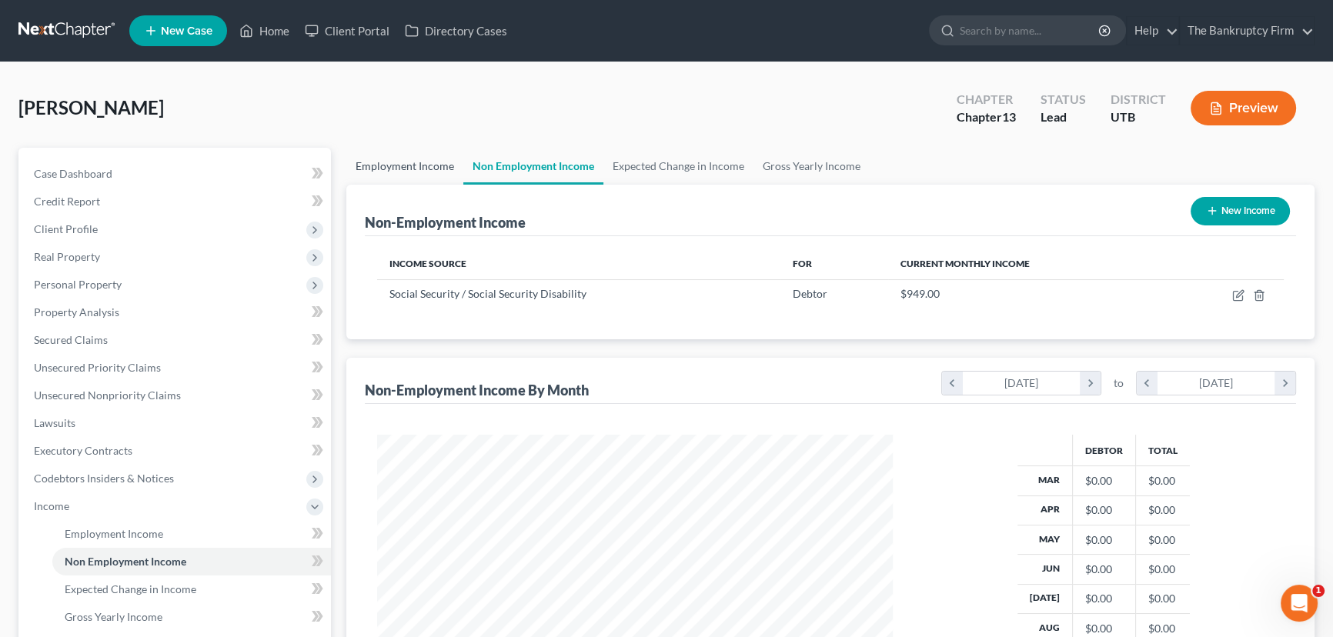
click at [402, 162] on link "Employment Income" at bounding box center [404, 166] width 117 height 37
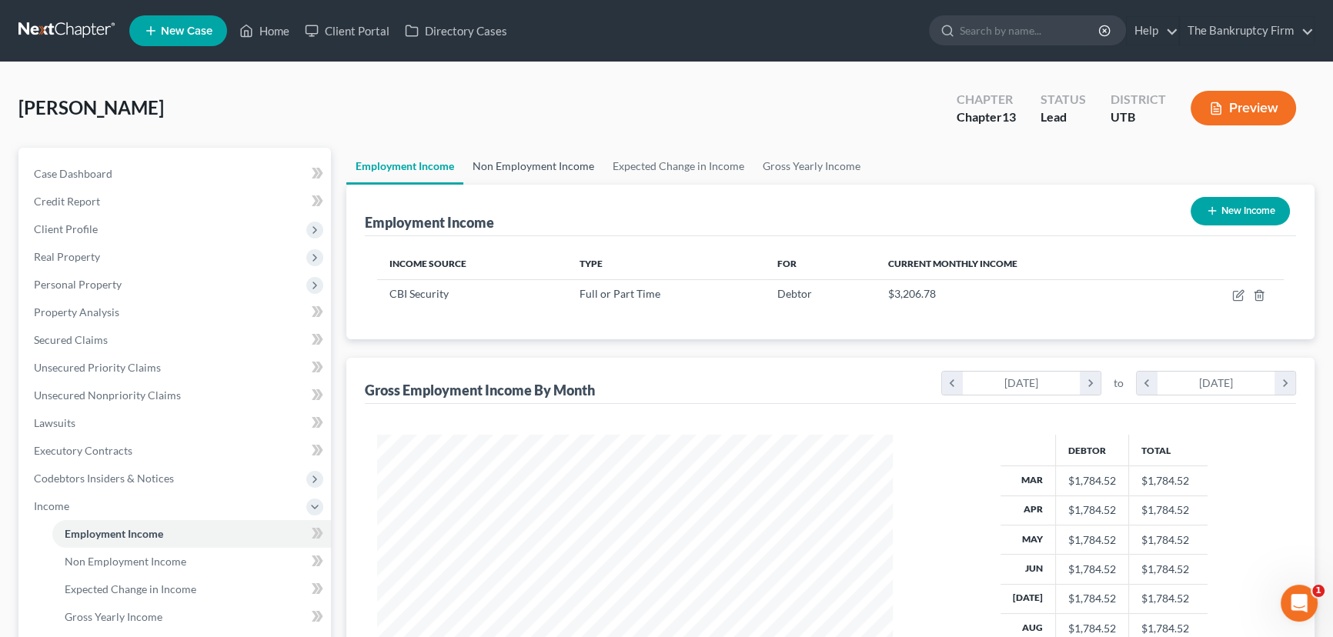
scroll to position [275, 546]
click at [537, 168] on link "Non Employment Income" at bounding box center [533, 166] width 140 height 37
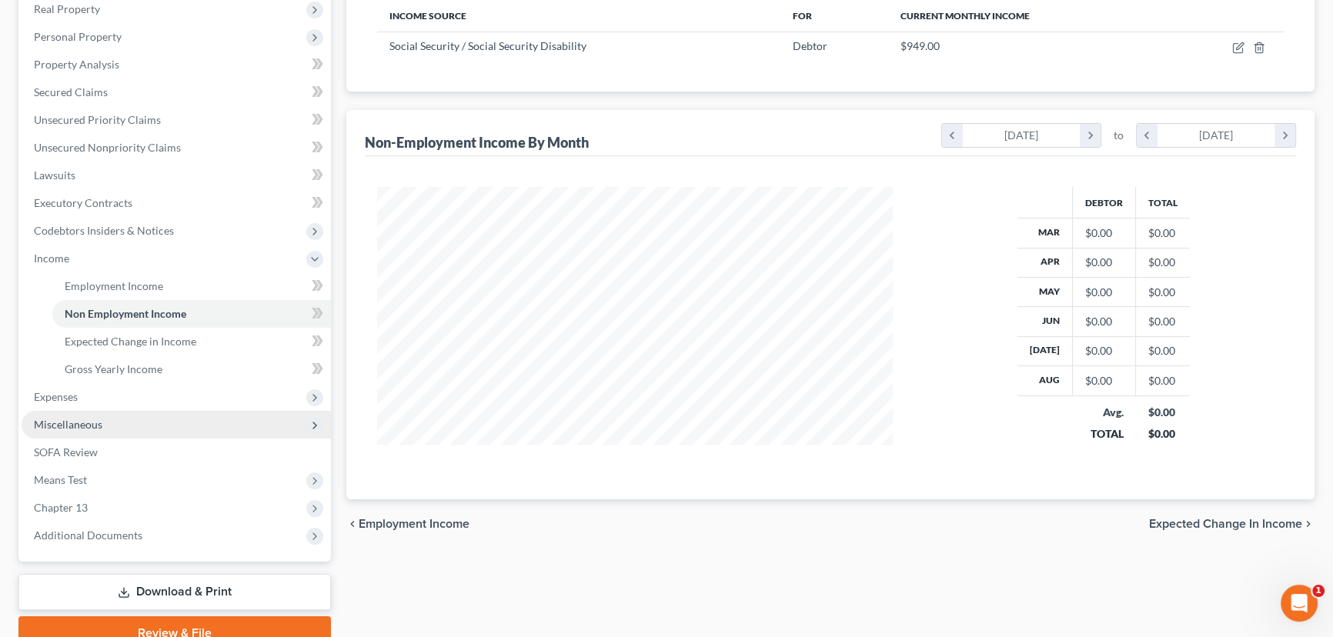
scroll to position [279, 0]
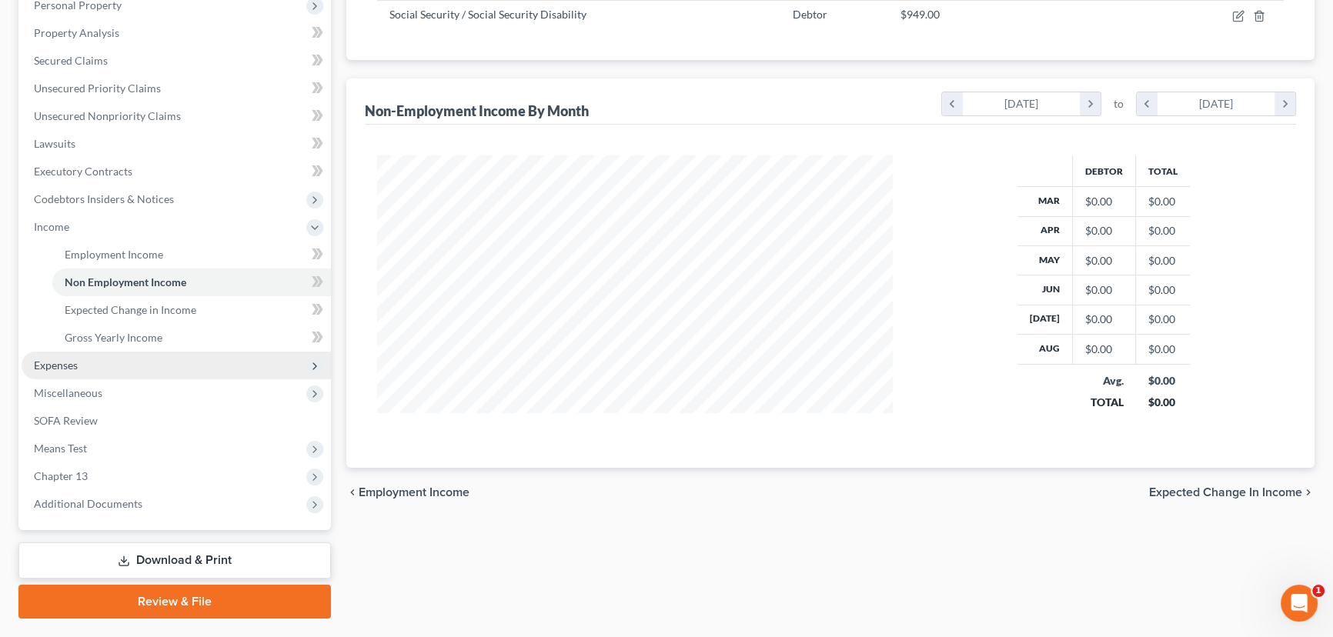
click at [58, 366] on span "Expenses" at bounding box center [56, 365] width 44 height 13
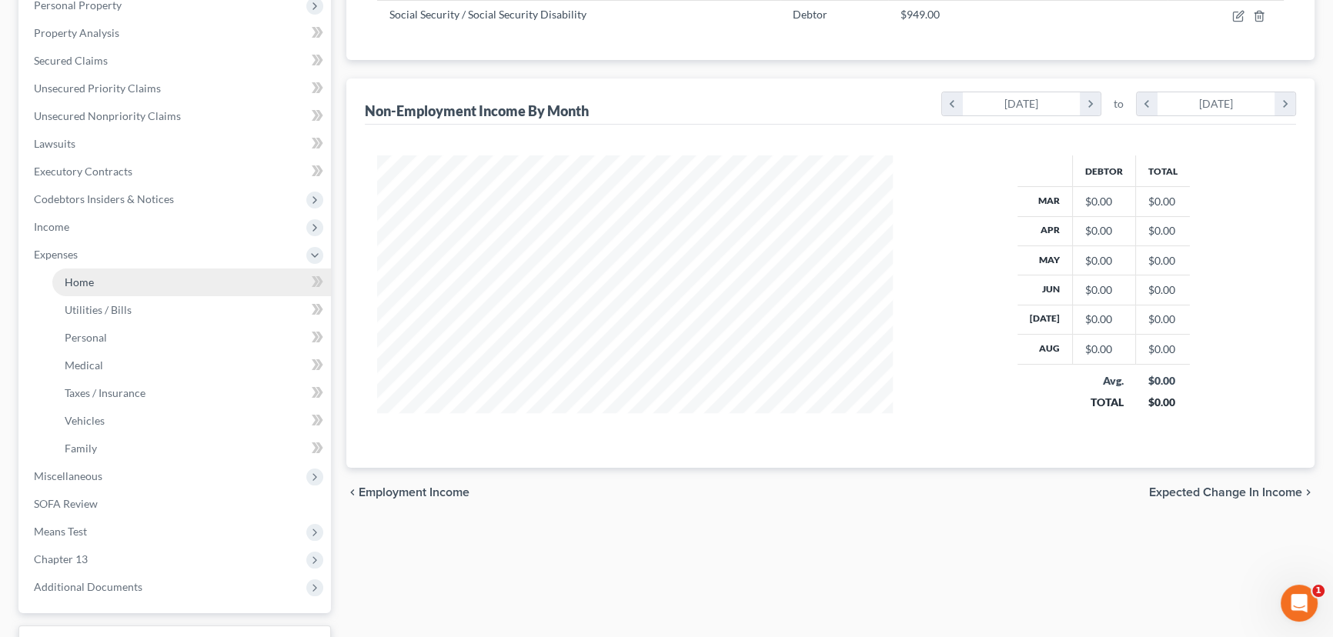
click at [82, 285] on span "Home" at bounding box center [79, 281] width 29 height 13
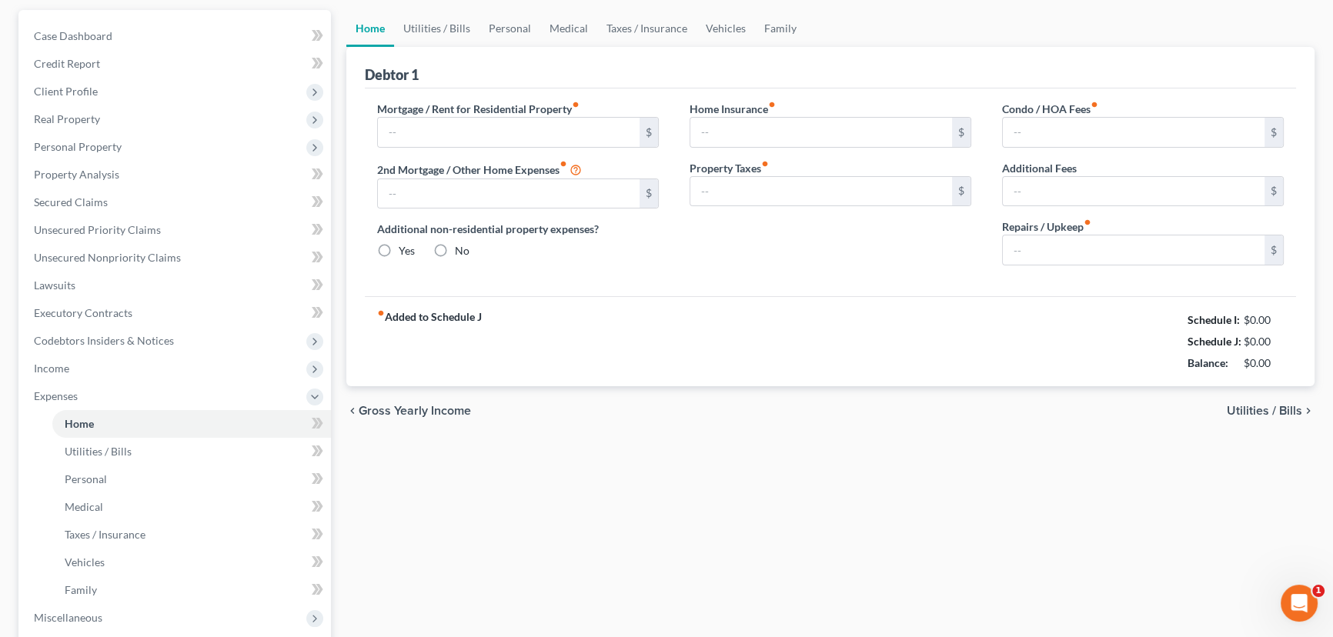
type input "0.00"
radio input "true"
type input "0.00"
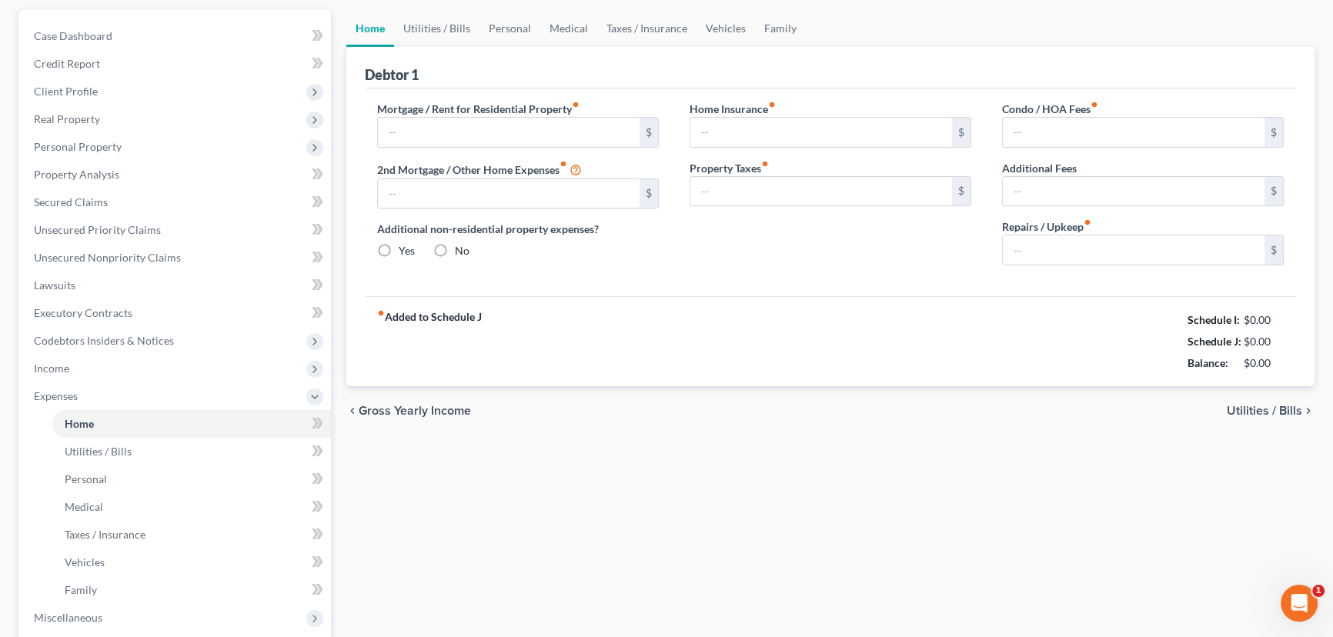
type input "0.00"
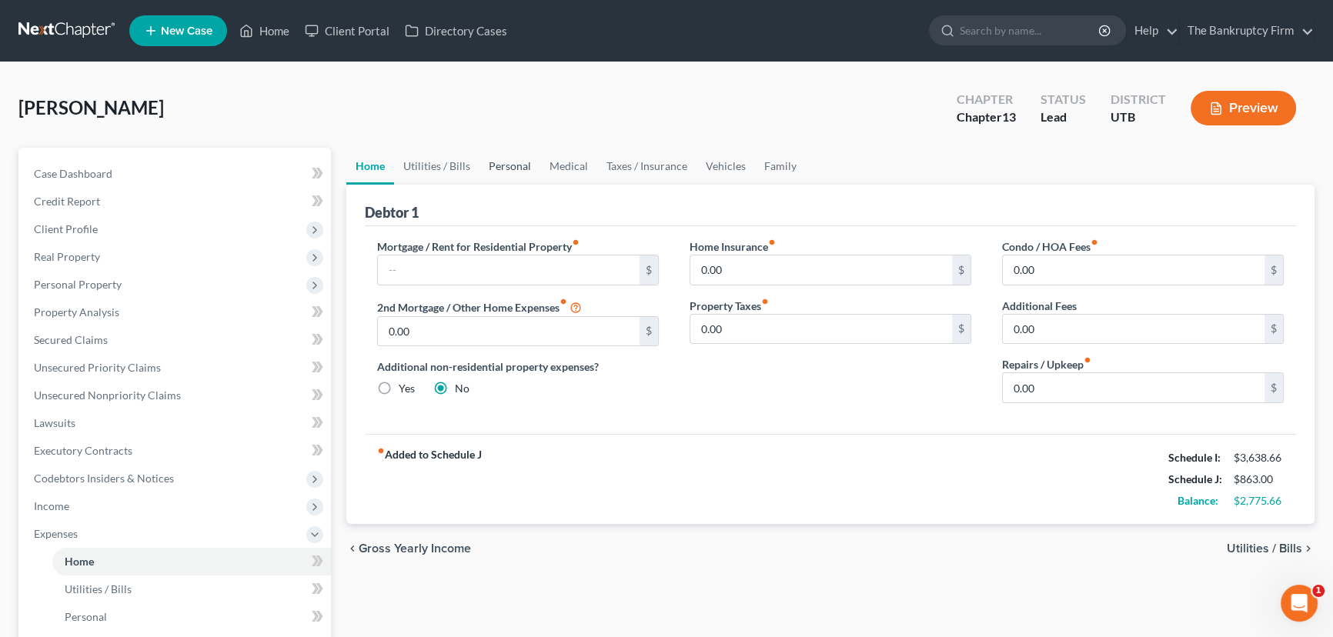
click at [506, 167] on link "Personal" at bounding box center [509, 166] width 61 height 37
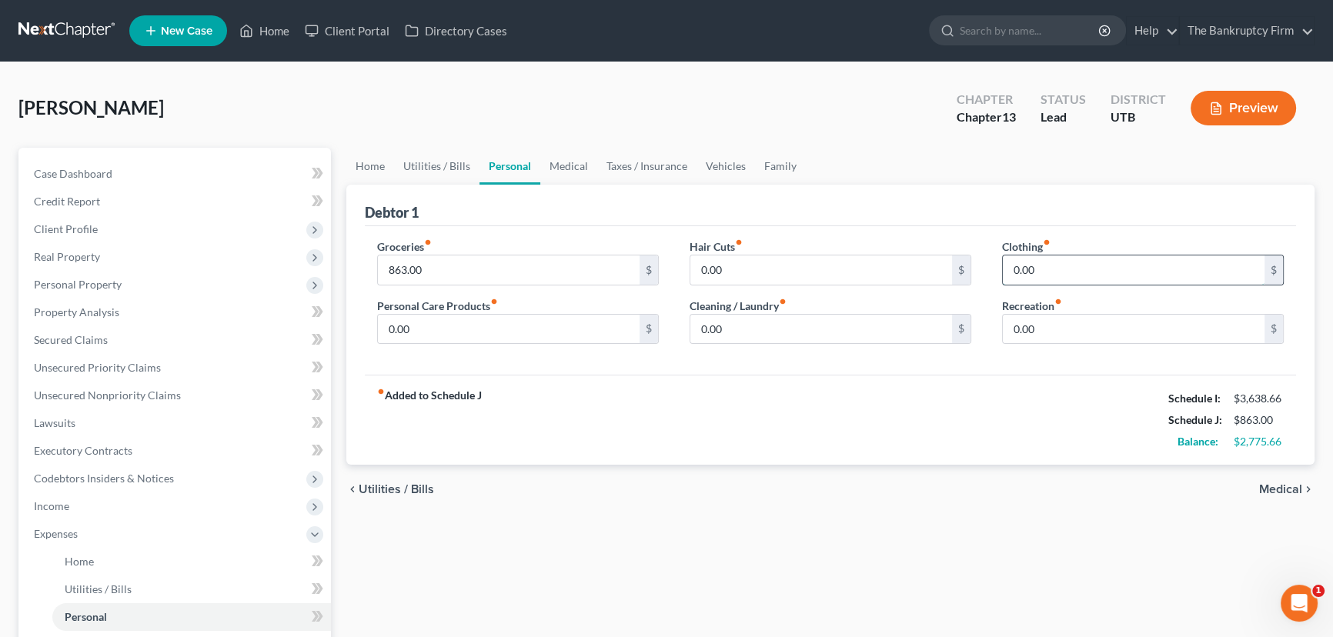
click at [1013, 266] on input "0.00" at bounding box center [1134, 269] width 262 height 29
type input "50"
click at [366, 162] on link "Home" at bounding box center [370, 166] width 48 height 37
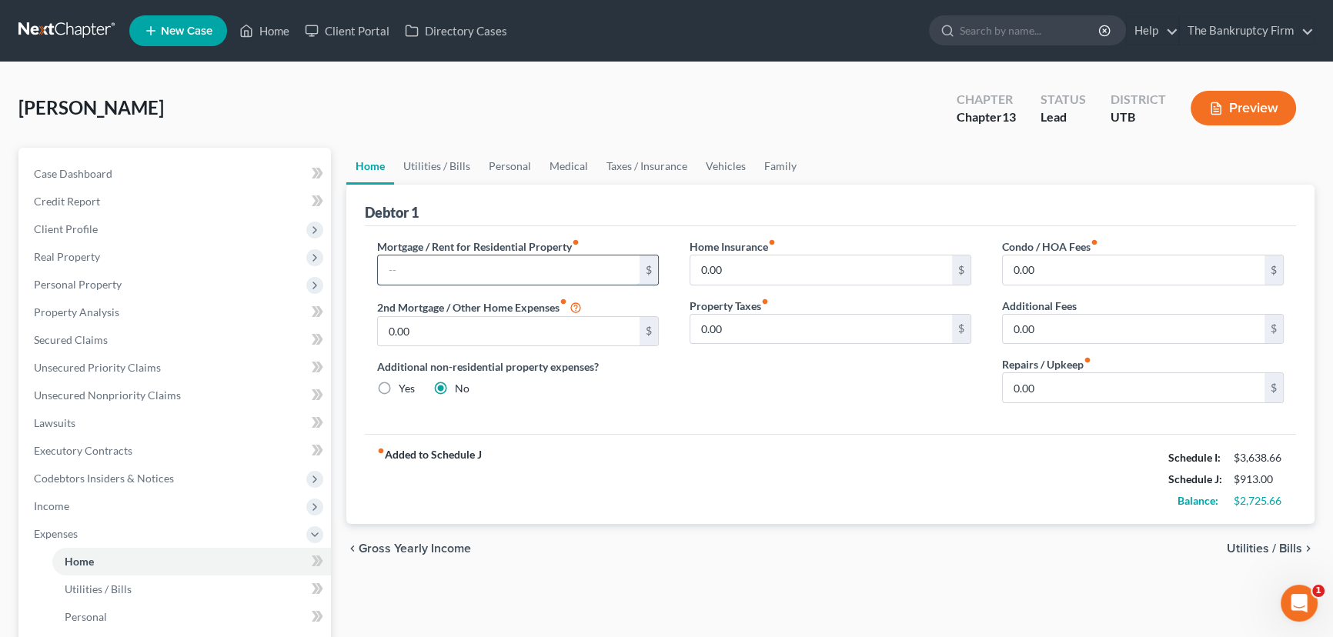
click at [399, 269] on input "text" at bounding box center [509, 269] width 262 height 29
click at [467, 268] on input "text" at bounding box center [509, 269] width 262 height 29
type input "1,998"
click at [669, 389] on div "Mortgage / Rent for Residential Property fiber_manual_record 1,998 $ 2nd Mortga…" at bounding box center [518, 327] width 312 height 177
click at [424, 161] on link "Utilities / Bills" at bounding box center [436, 166] width 85 height 37
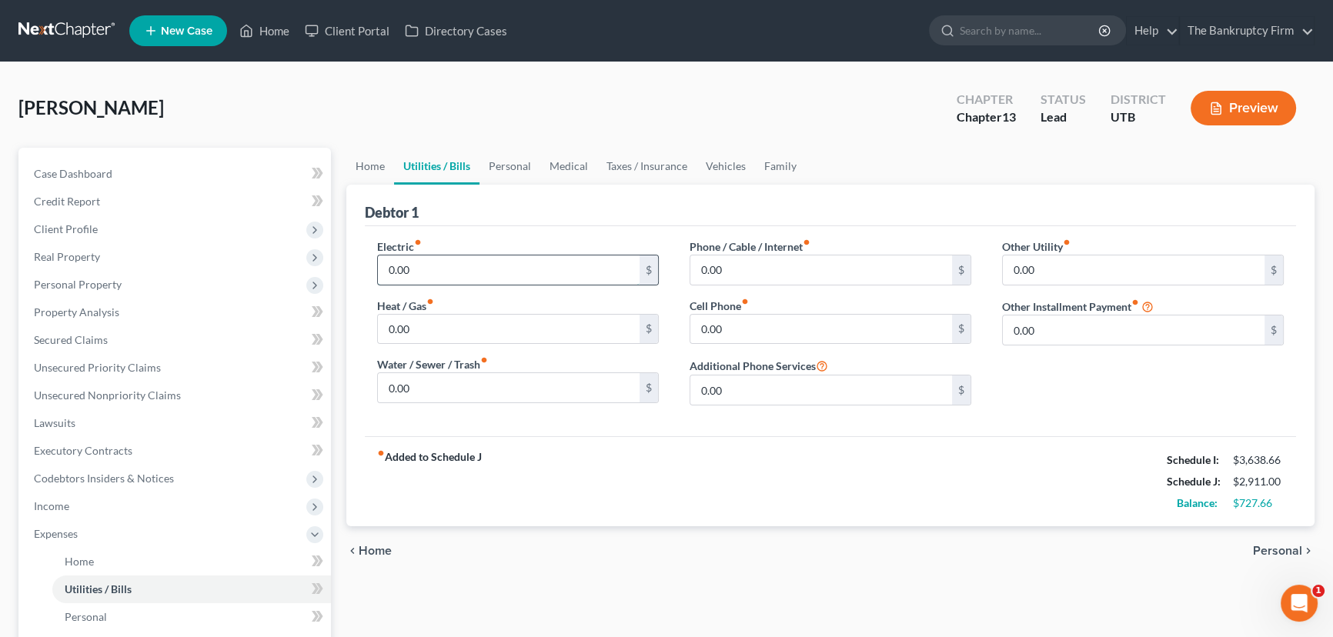
click at [430, 269] on input "0.00" at bounding box center [509, 269] width 262 height 29
type input "50"
click at [704, 325] on input "0.00" at bounding box center [821, 329] width 262 height 29
click at [514, 168] on link "Personal" at bounding box center [509, 166] width 61 height 37
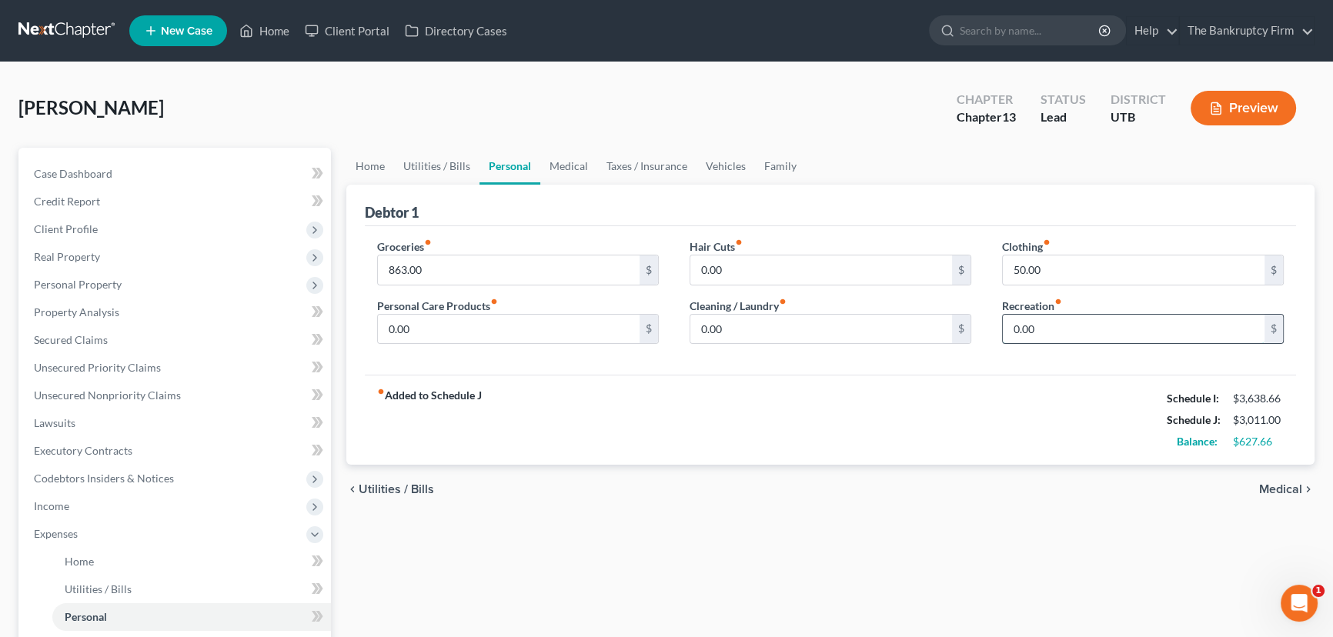
click at [1013, 336] on input "0.00" at bounding box center [1134, 329] width 262 height 29
type input "50"
click at [724, 168] on link "Vehicles" at bounding box center [725, 166] width 58 height 37
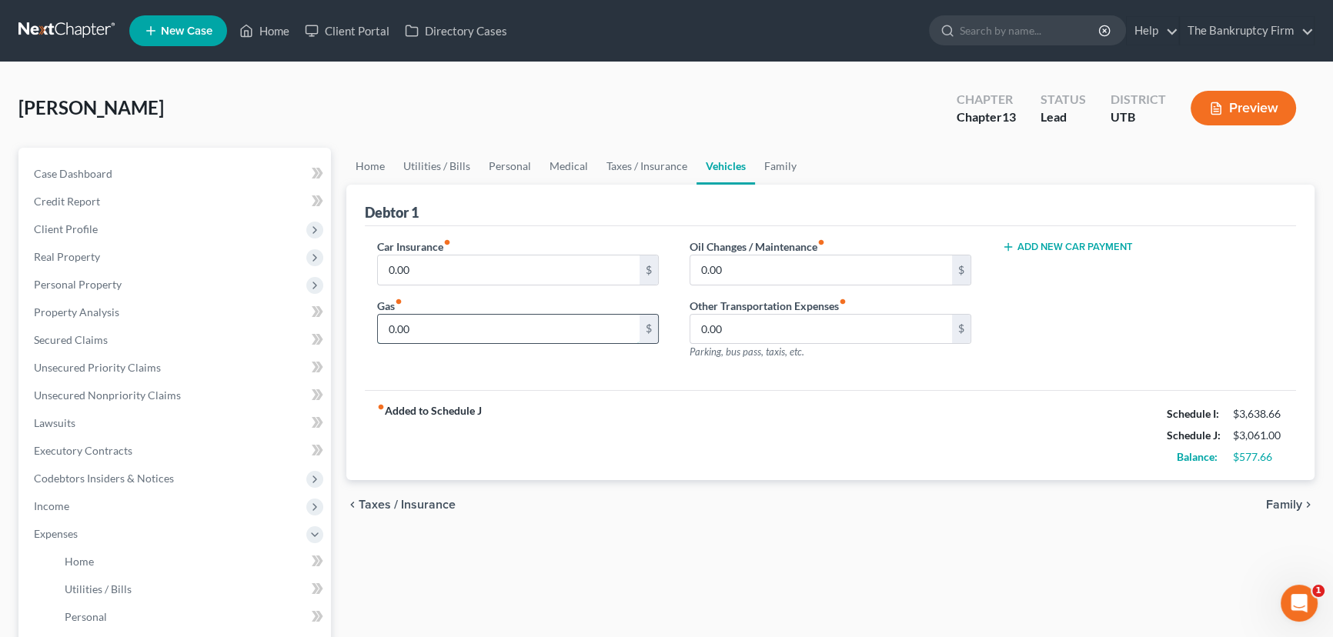
click at [432, 329] on input "0.00" at bounding box center [509, 329] width 262 height 29
type input "300"
click at [424, 262] on input "0.00" at bounding box center [509, 269] width 262 height 29
type input "75"
click at [445, 330] on input "300" at bounding box center [509, 329] width 262 height 29
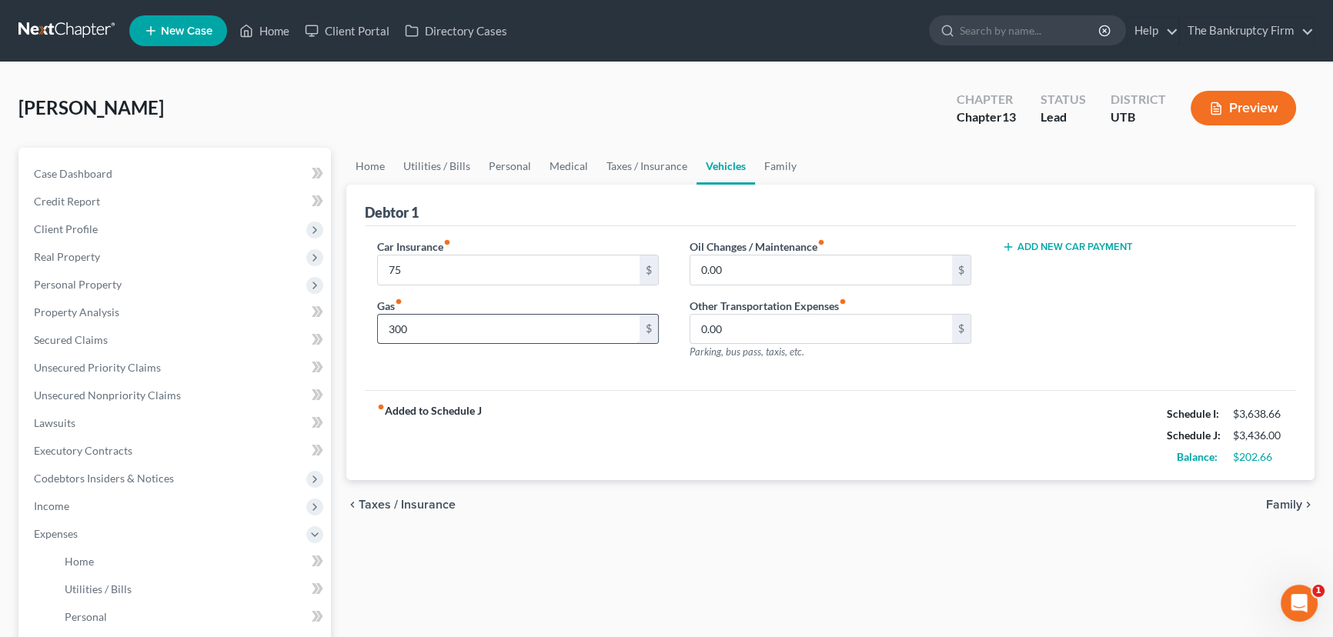
click at [445, 330] on input "300" at bounding box center [509, 329] width 262 height 29
drag, startPoint x: 445, startPoint y: 330, endPoint x: 342, endPoint y: 324, distance: 103.3
click at [342, 324] on div "Home Utilities / Bills Personal Medical Taxes / Insurance Vehicles Family Debto…" at bounding box center [830, 564] width 983 height 833
type input "350"
click at [762, 325] on input "0.00" at bounding box center [821, 329] width 262 height 29
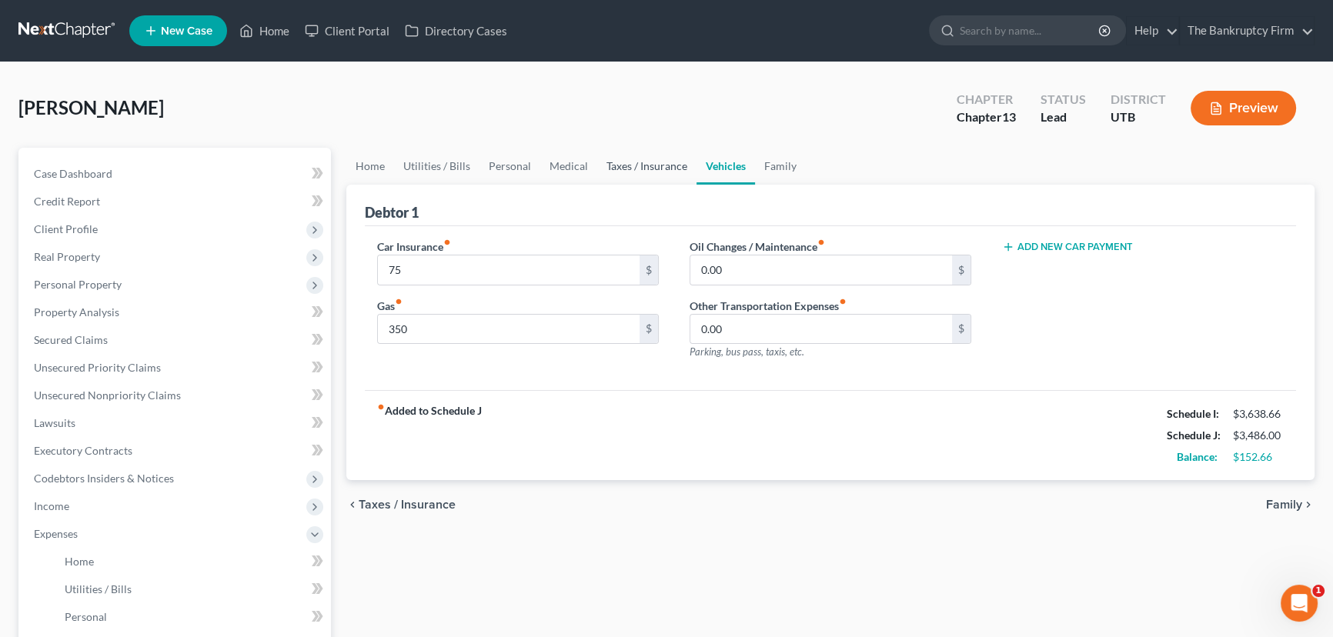
click at [638, 165] on link "Taxes / Insurance" at bounding box center [646, 166] width 99 height 37
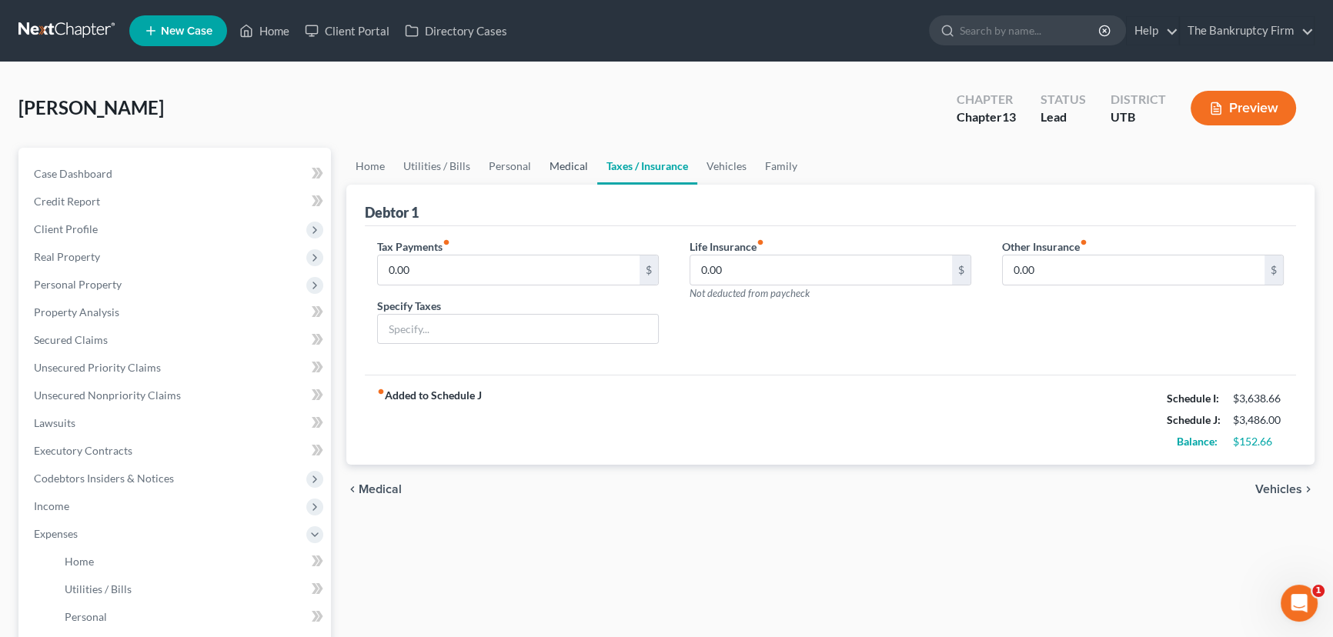
click at [569, 163] on link "Medical" at bounding box center [568, 166] width 57 height 37
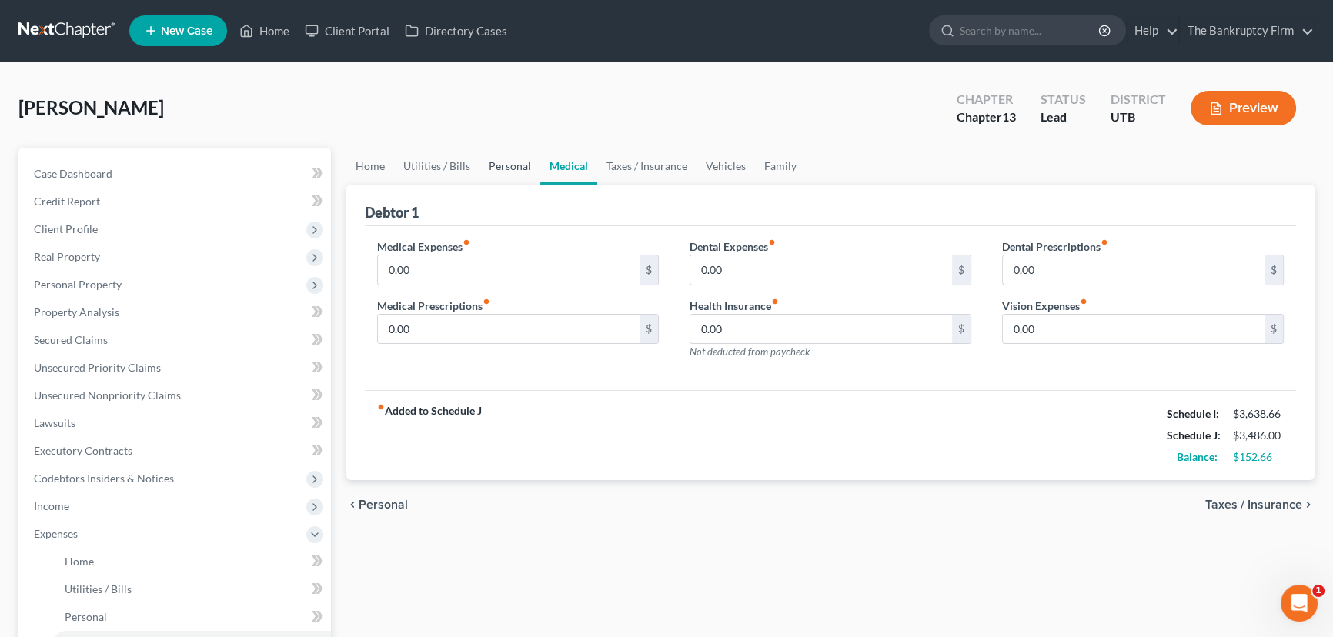
click at [503, 165] on link "Personal" at bounding box center [509, 166] width 61 height 37
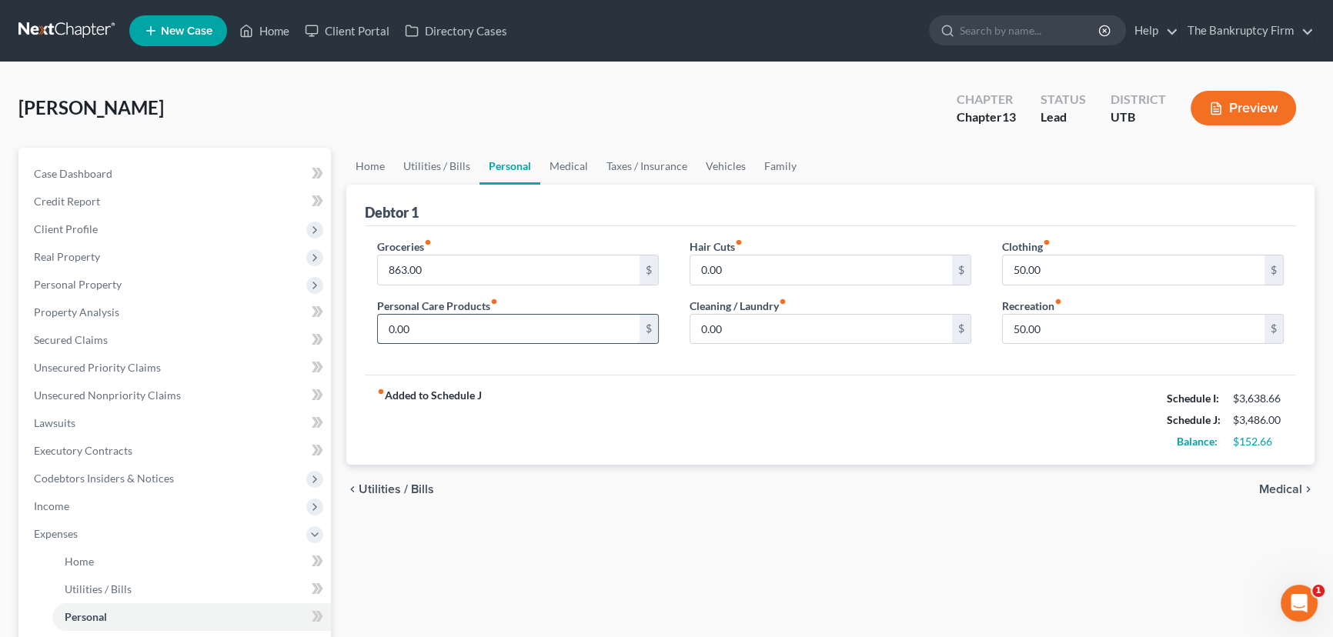
click at [387, 328] on input "0.00" at bounding box center [509, 329] width 262 height 29
type input "52.66"
click at [435, 162] on link "Utilities / Bills" at bounding box center [436, 166] width 85 height 37
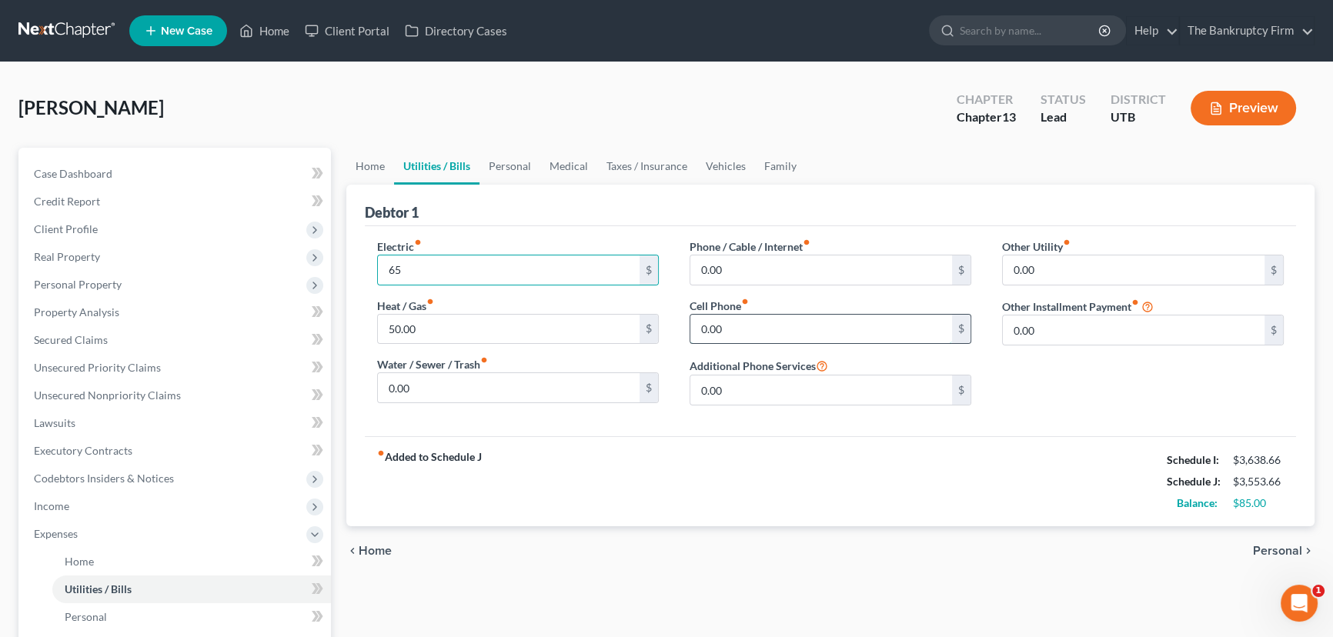
click at [776, 329] on input "0.00" at bounding box center [821, 329] width 262 height 29
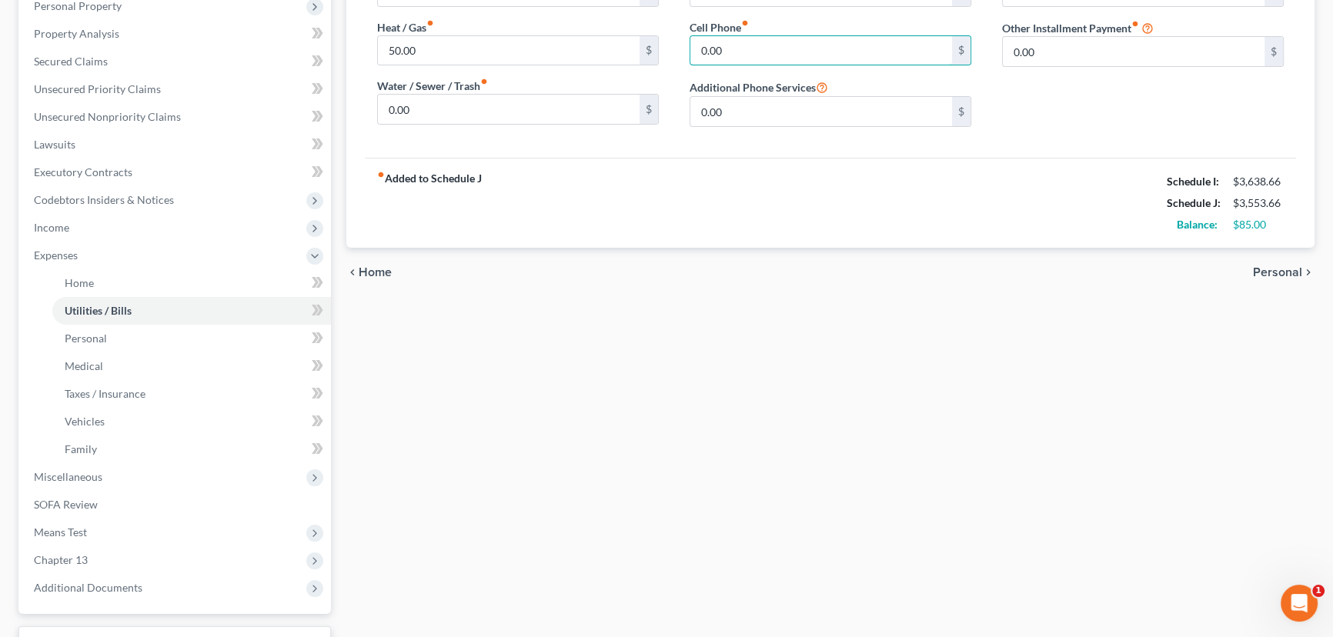
scroll to position [279, 0]
click at [51, 225] on span "Income" at bounding box center [51, 226] width 35 height 13
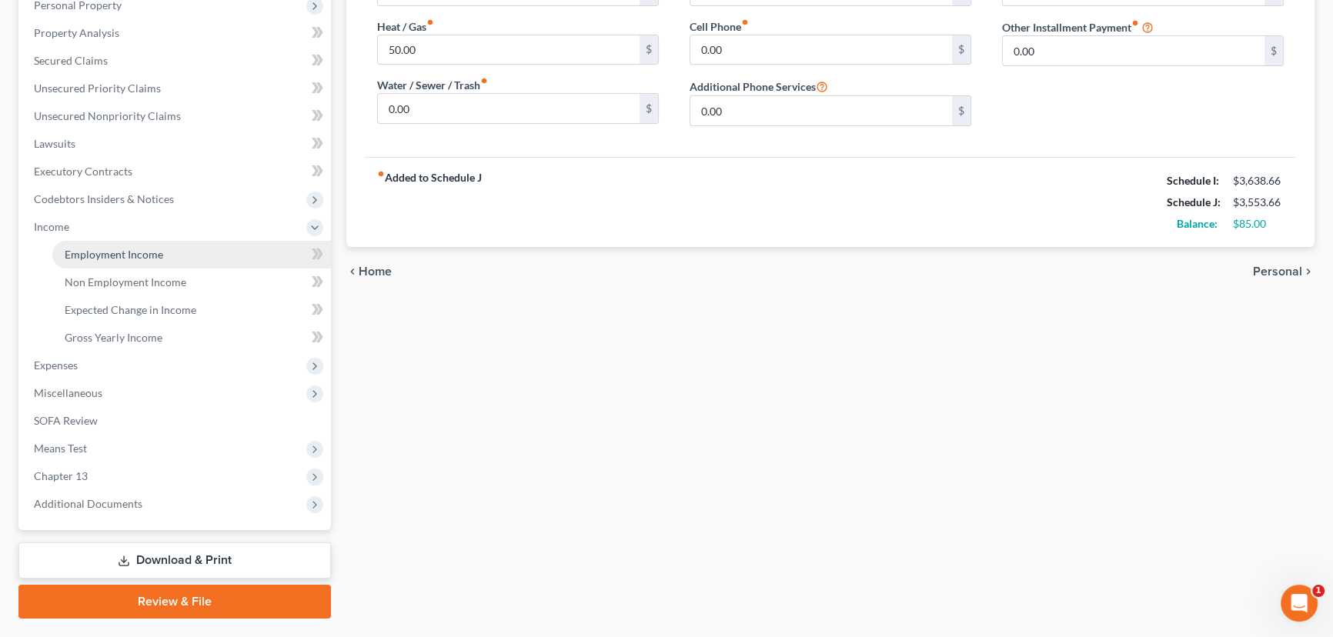
click at [128, 252] on span "Employment Income" at bounding box center [114, 254] width 98 height 13
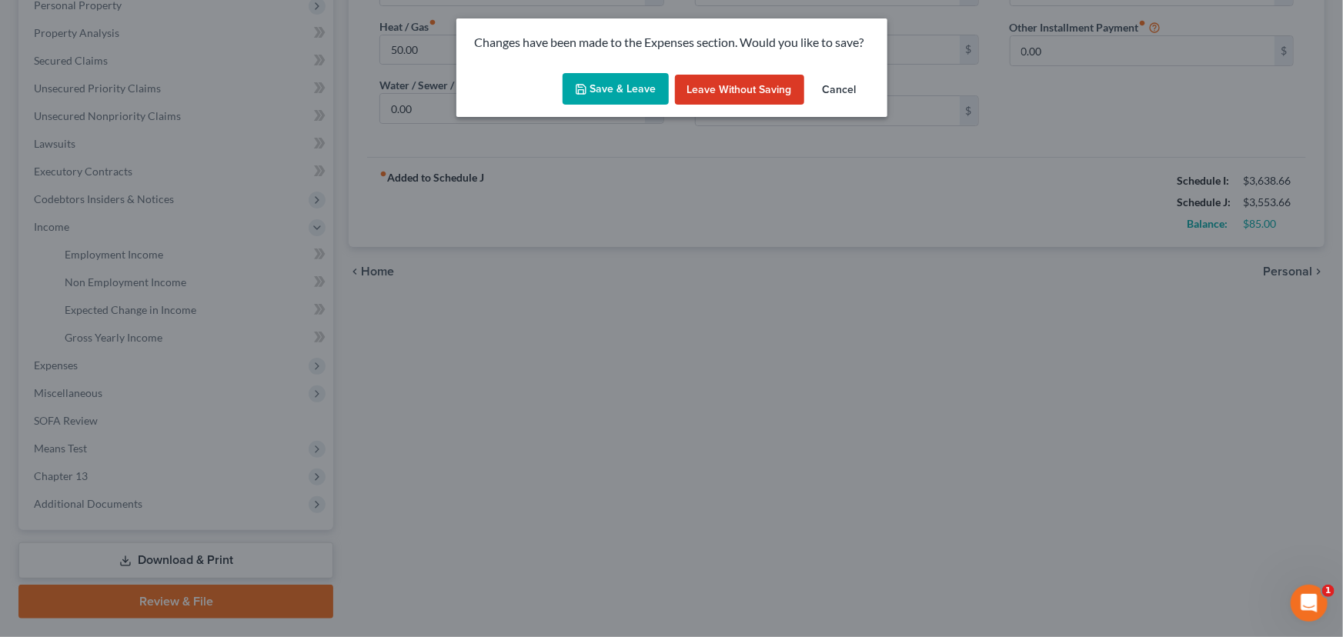
click at [600, 79] on button "Save & Leave" at bounding box center [615, 89] width 106 height 32
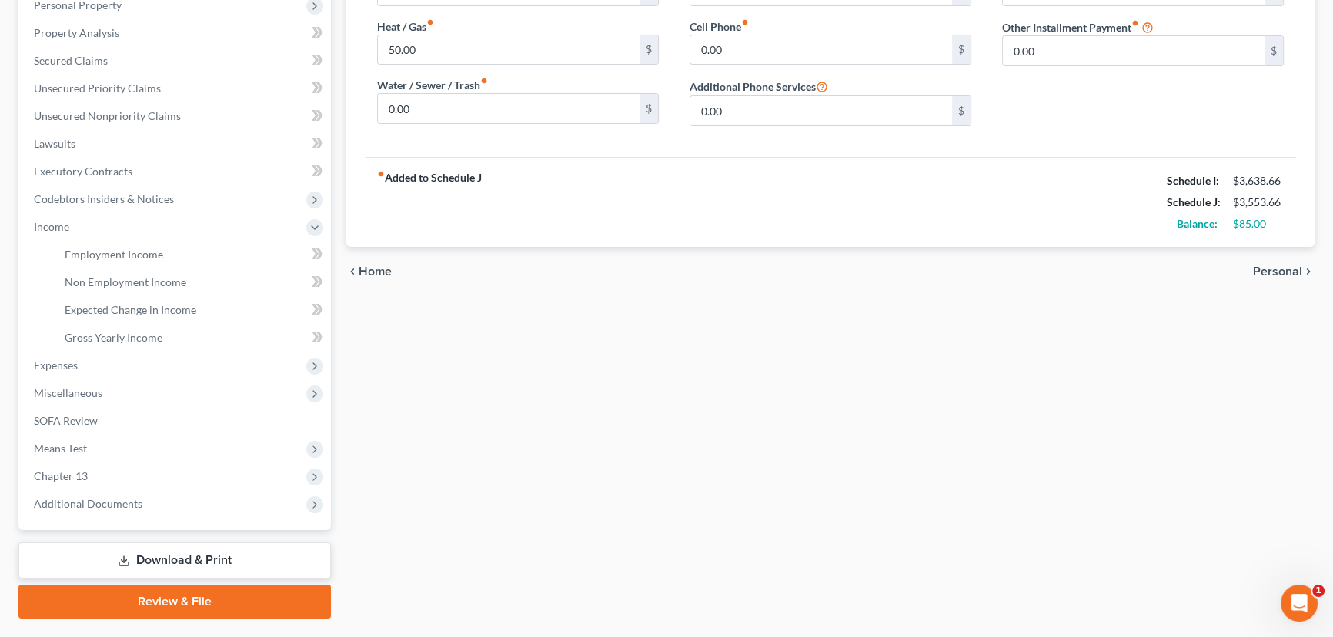
type input "65.00"
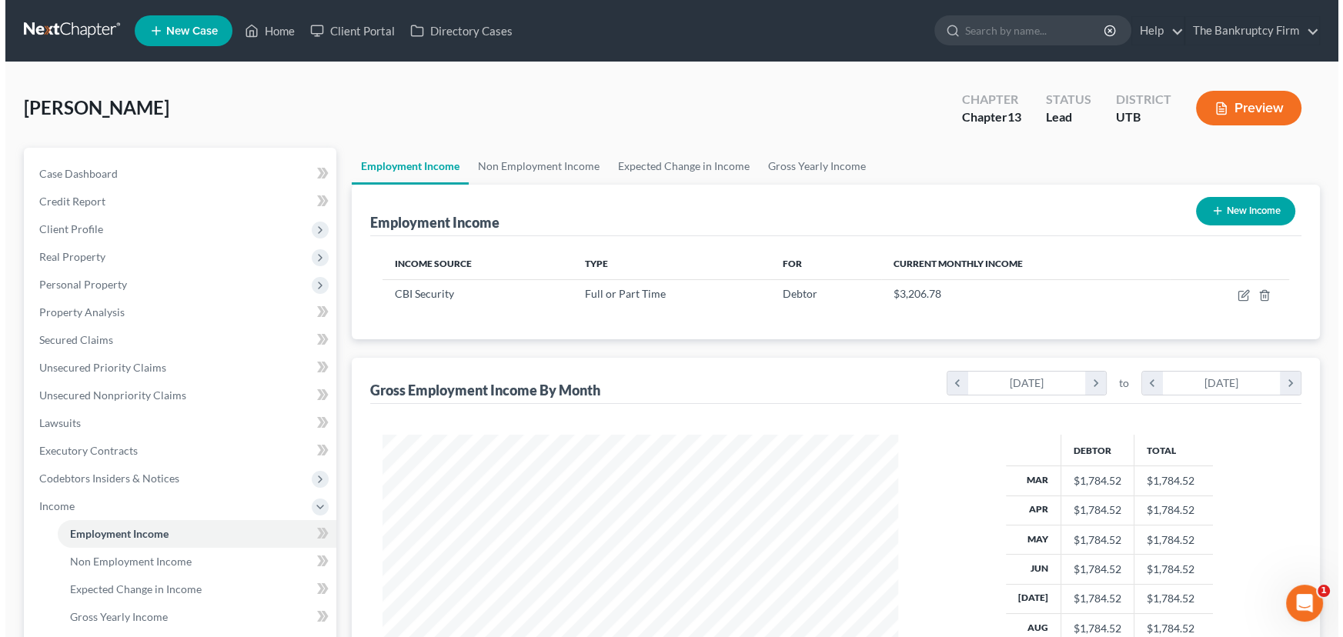
scroll to position [275, 546]
click at [1222, 208] on button "New Income" at bounding box center [1239, 211] width 99 height 28
select select "0"
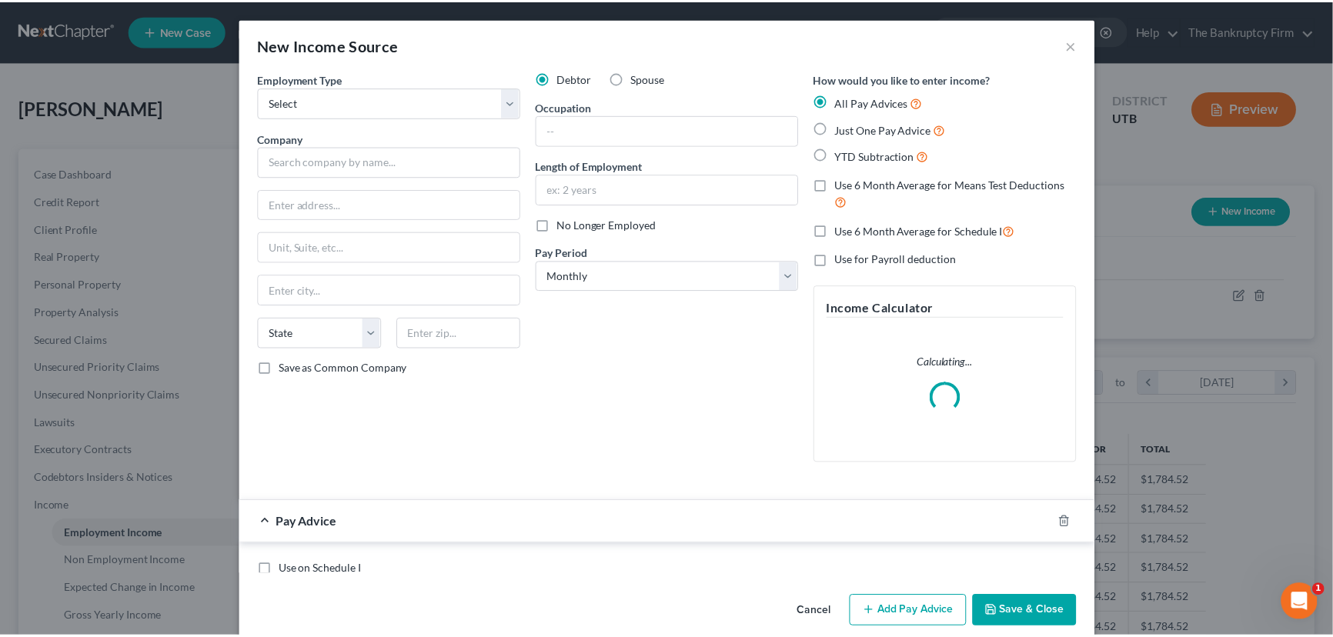
scroll to position [275, 551]
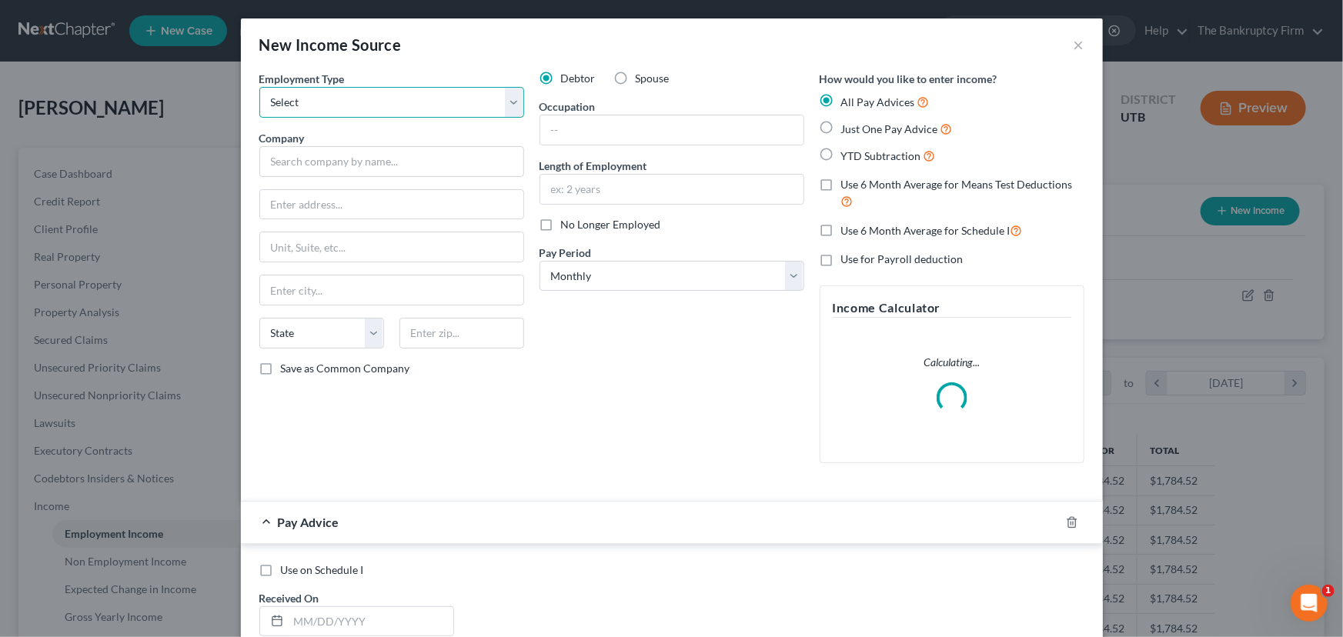
click at [339, 105] on select "Select Full or [DEMOGRAPHIC_DATA] Employment Self Employment" at bounding box center [391, 102] width 265 height 31
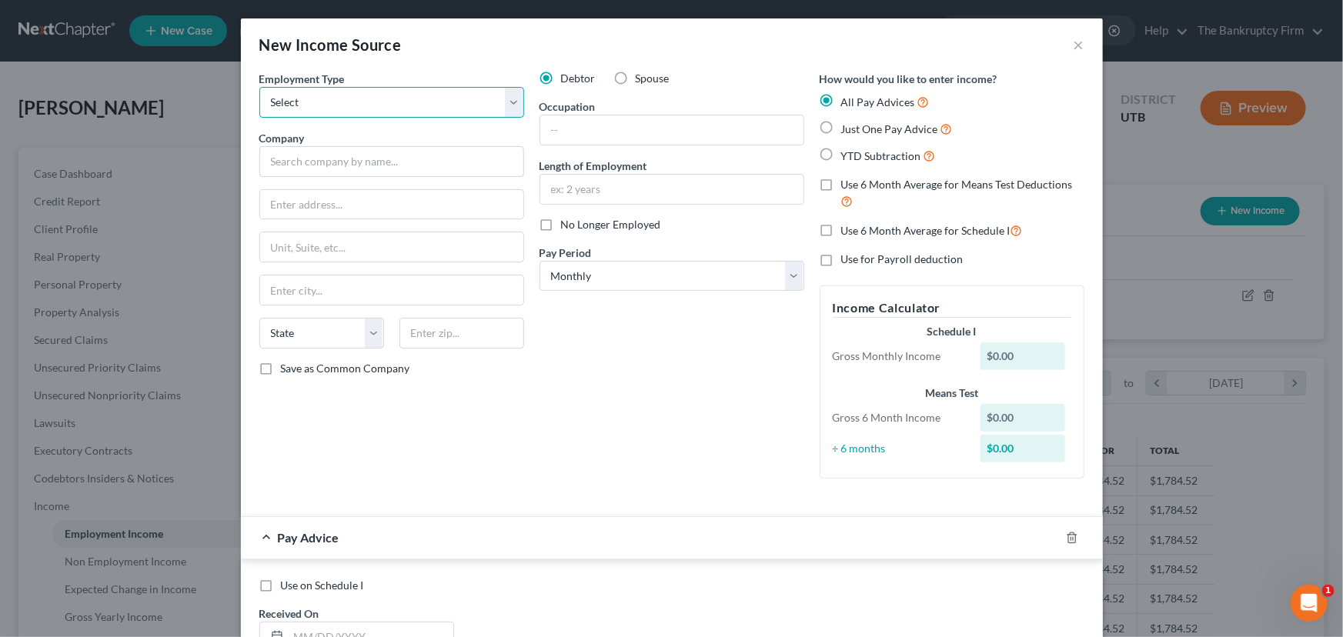
select select "0"
click at [259, 87] on select "Select Full or [DEMOGRAPHIC_DATA] Employment Self Employment" at bounding box center [391, 102] width 265 height 31
drag, startPoint x: 538, startPoint y: 224, endPoint x: 546, endPoint y: 224, distance: 8.5
click at [561, 223] on label "No Longer Employed" at bounding box center [611, 224] width 100 height 15
click at [567, 223] on input "No Longer Employed" at bounding box center [572, 222] width 10 height 10
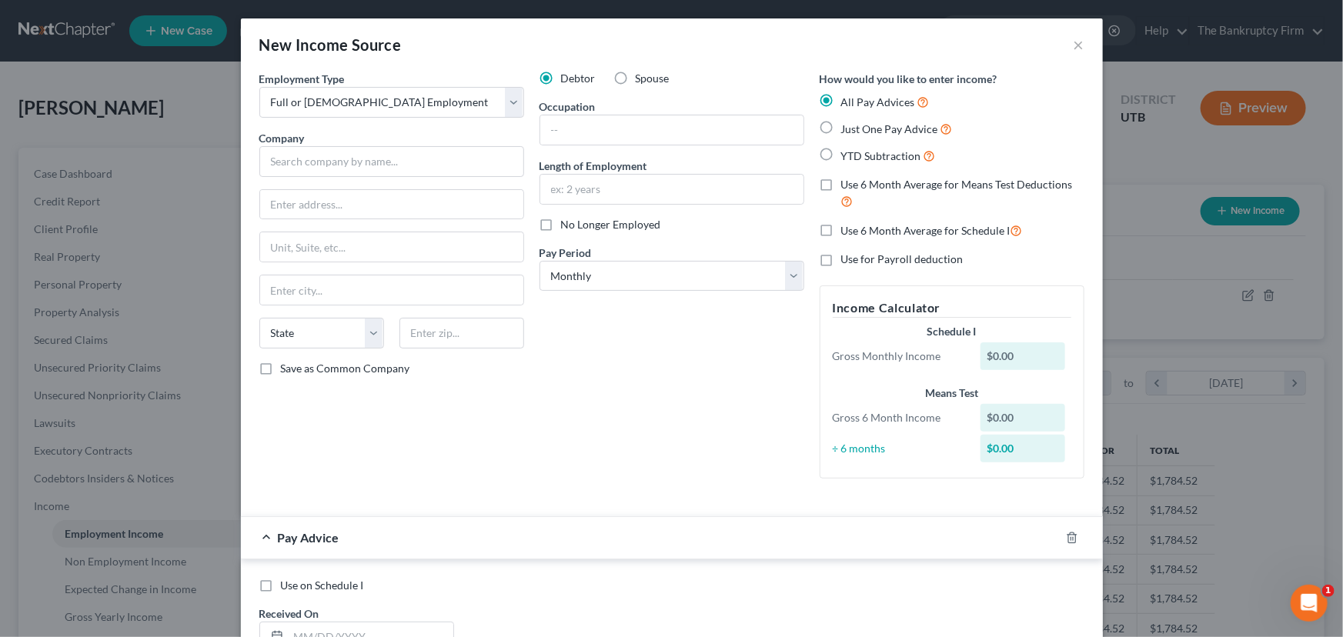
checkbox input "true"
click at [295, 162] on input "text" at bounding box center [391, 161] width 265 height 31
type input "IHC Housekeeping"
click at [574, 129] on input "text" at bounding box center [671, 129] width 263 height 29
type input "4 years"
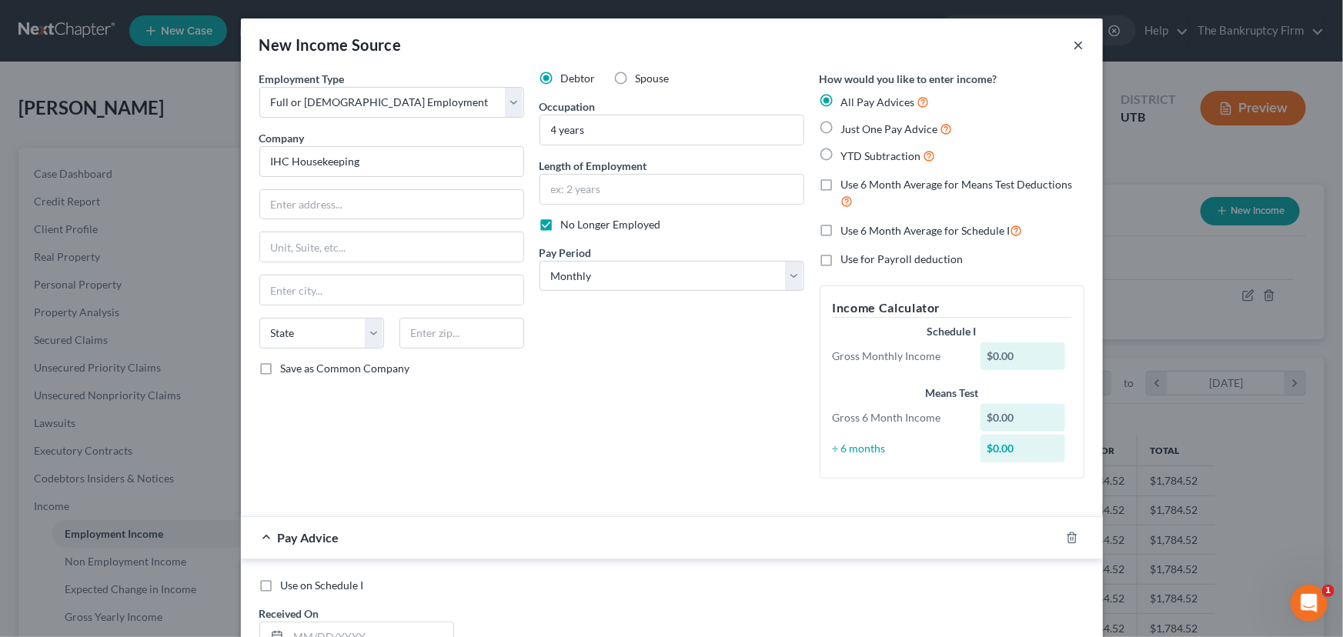
click at [1076, 45] on button "×" at bounding box center [1078, 44] width 11 height 18
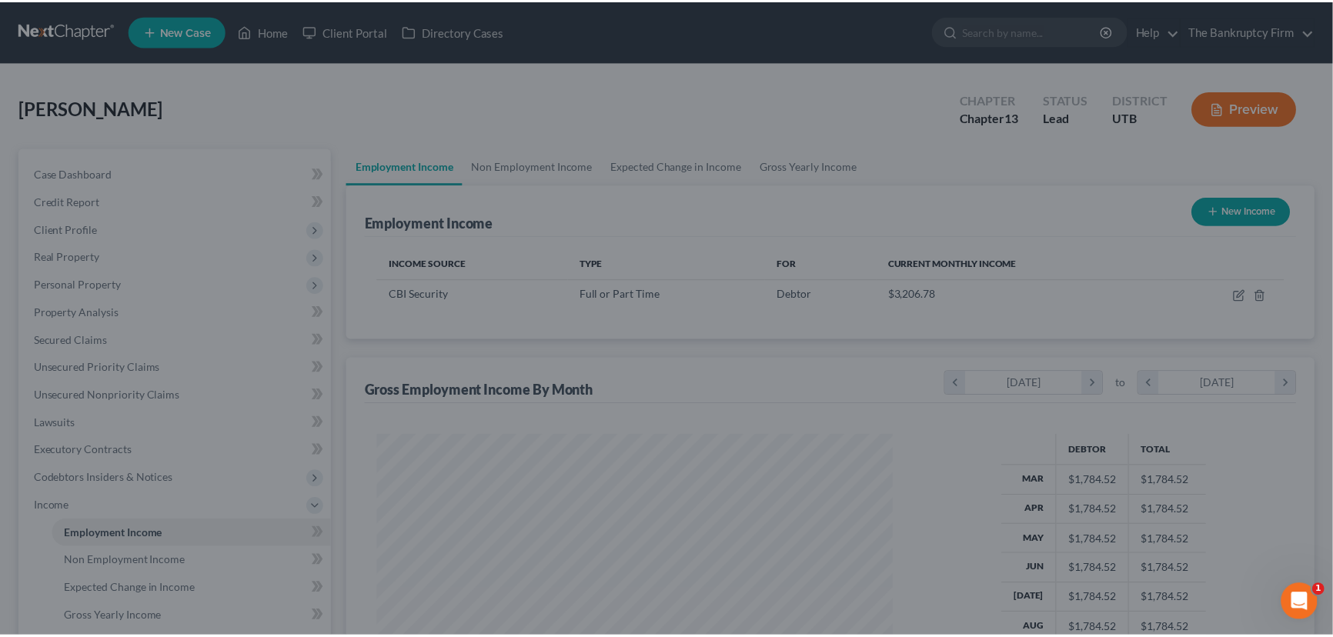
scroll to position [769124, 768853]
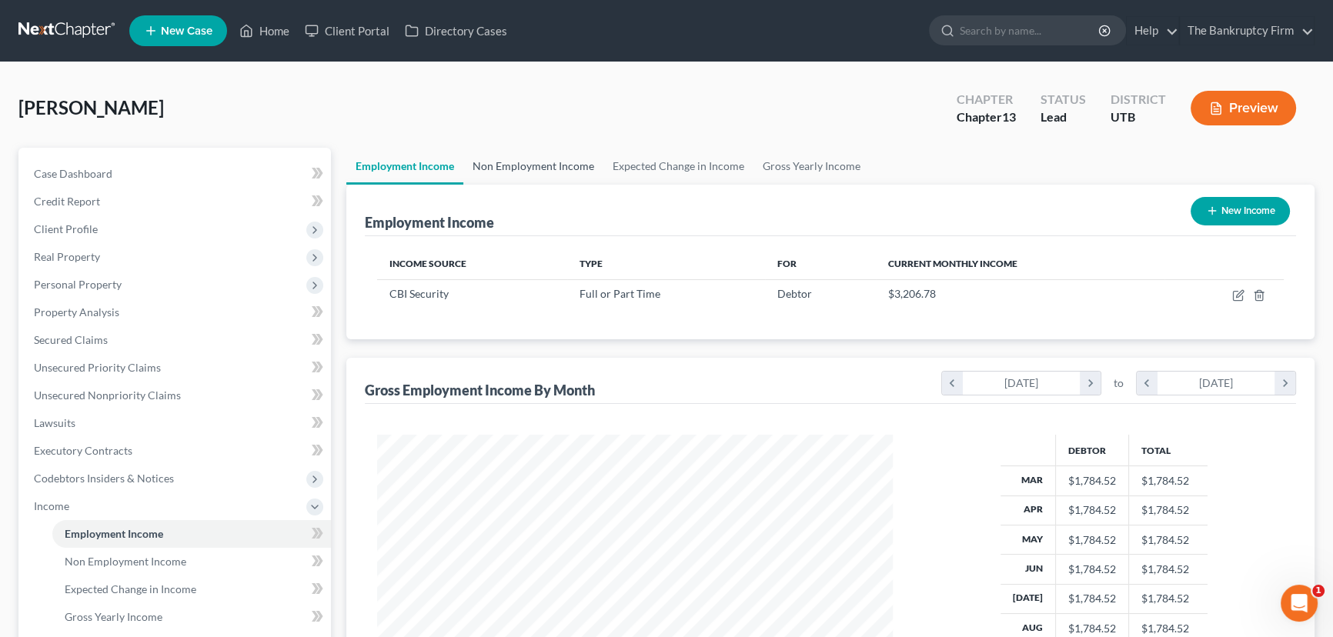
click at [529, 164] on link "Non Employment Income" at bounding box center [533, 166] width 140 height 37
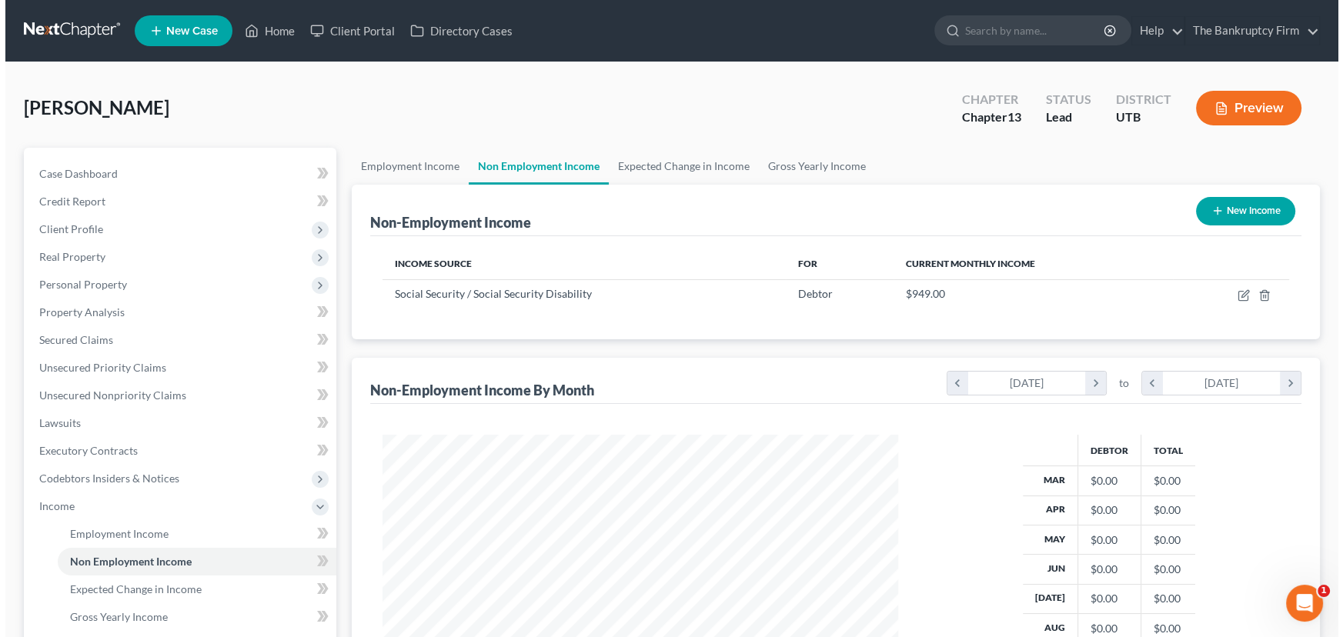
scroll to position [275, 546]
click at [1240, 209] on button "New Income" at bounding box center [1239, 211] width 99 height 28
select select "0"
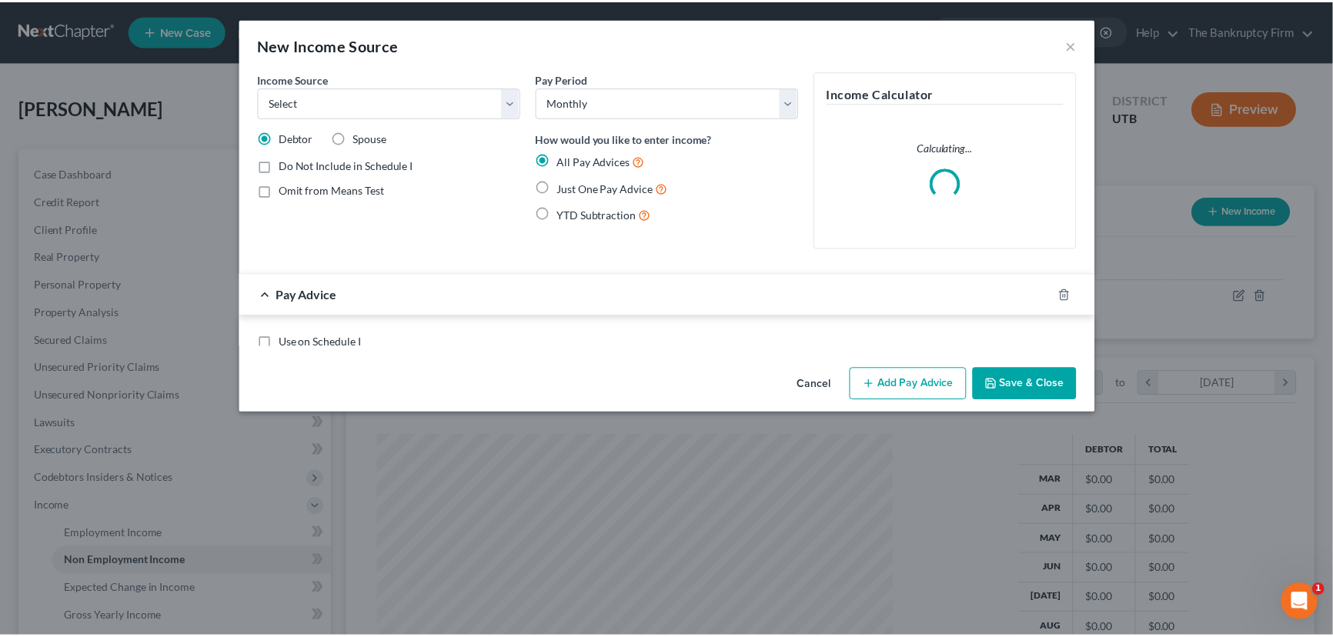
scroll to position [275, 551]
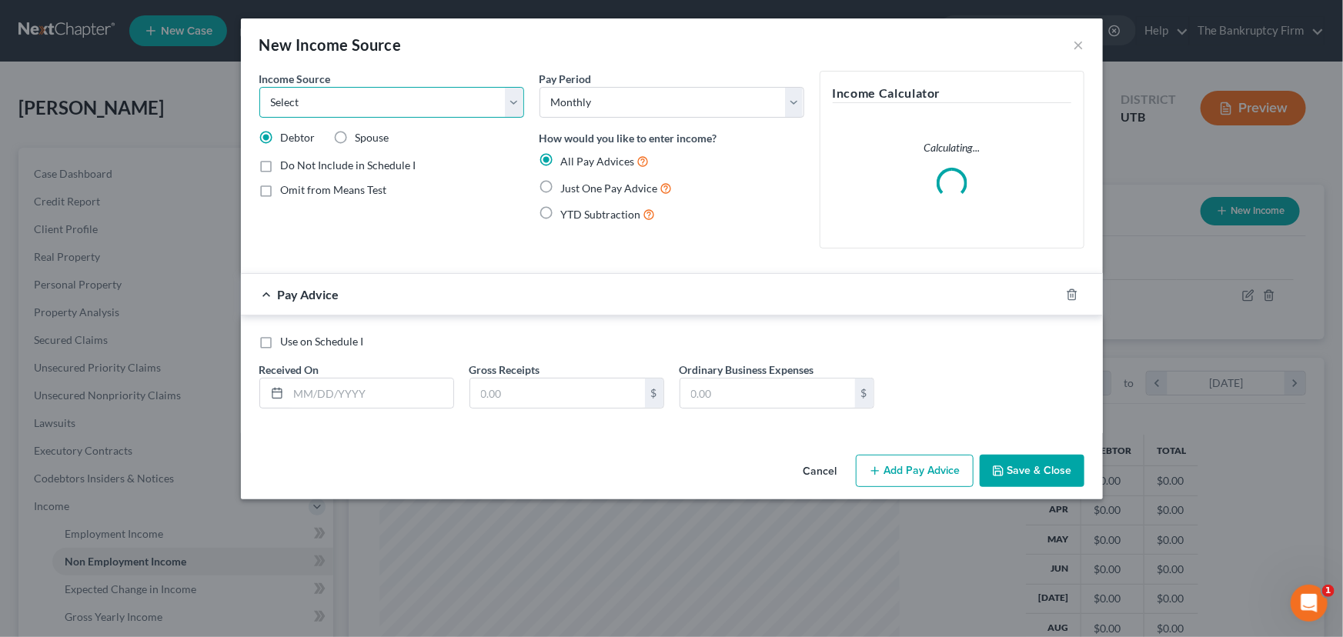
click at [409, 106] on select "Select Unemployment Disability (from employer) Pension Retirement Social Securi…" at bounding box center [391, 102] width 265 height 31
select select "0"
click at [259, 87] on select "Select Unemployment Disability (from employer) Pension Retirement Social Securi…" at bounding box center [391, 102] width 265 height 31
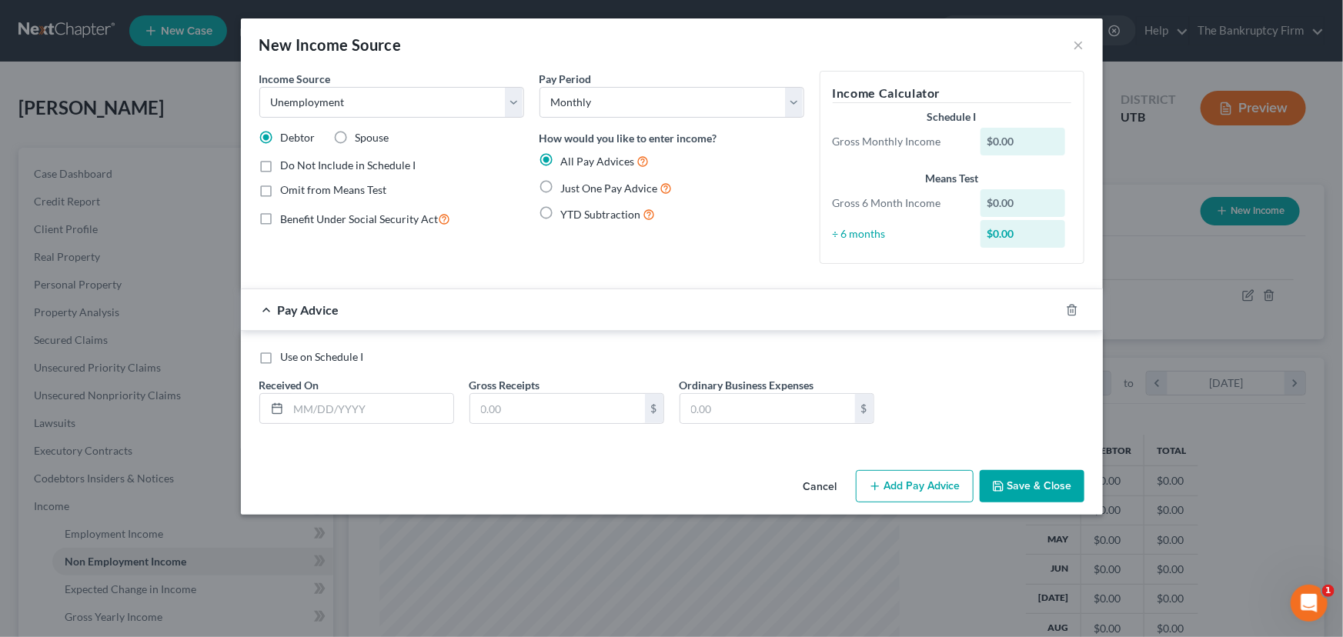
click at [527, 253] on div "Income Source * Select Unemployment Disability (from employer) Pension Retireme…" at bounding box center [392, 173] width 280 height 205
click at [344, 410] on input "text" at bounding box center [371, 408] width 165 height 29
type input "03/"
click at [484, 409] on input "text" at bounding box center [557, 408] width 175 height 29
type input "2,000"
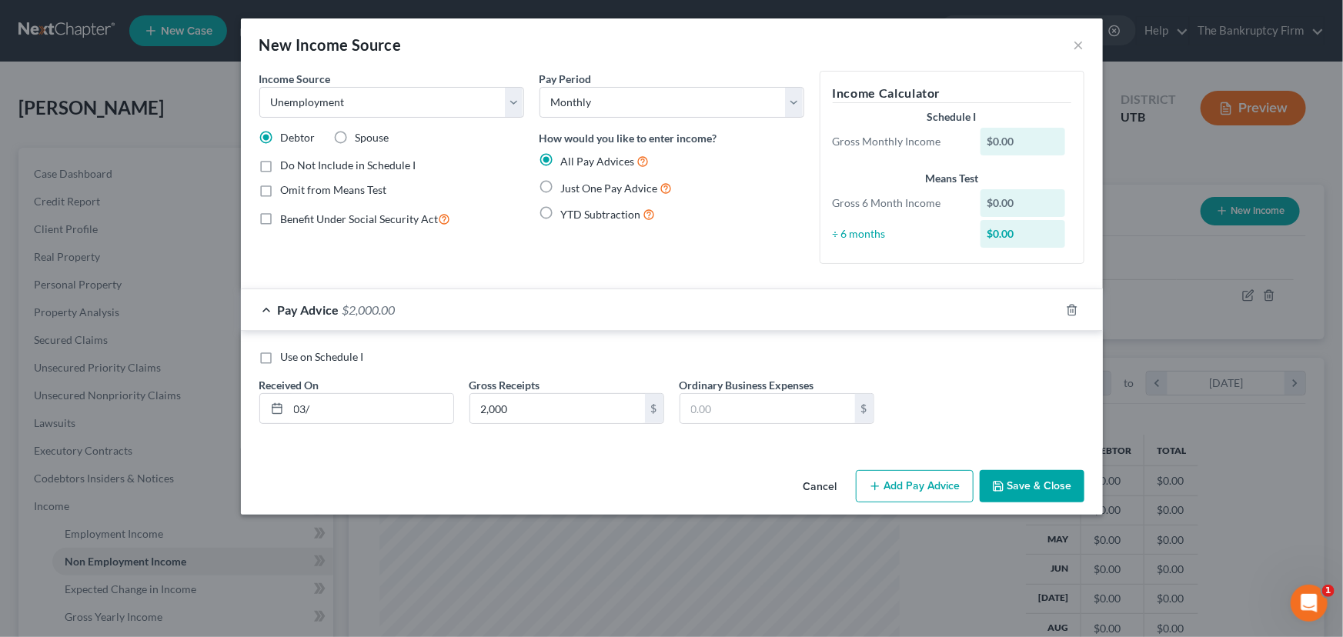
click at [281, 164] on label "Do Not Include in Schedule I" at bounding box center [348, 165] width 135 height 15
click at [287, 164] on input "Do Not Include in Schedule I" at bounding box center [292, 163] width 10 height 10
checkbox input "true"
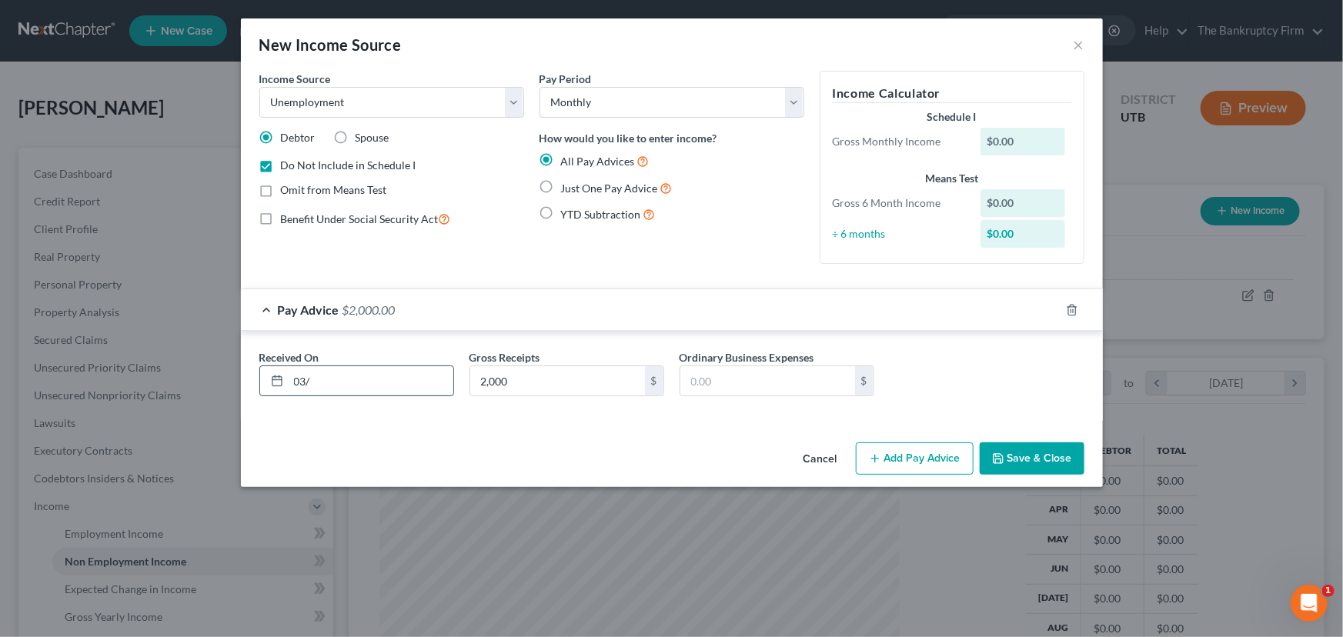
click at [335, 384] on input "03/" at bounding box center [371, 380] width 165 height 29
click at [1024, 462] on button "Save & Close" at bounding box center [1031, 458] width 105 height 32
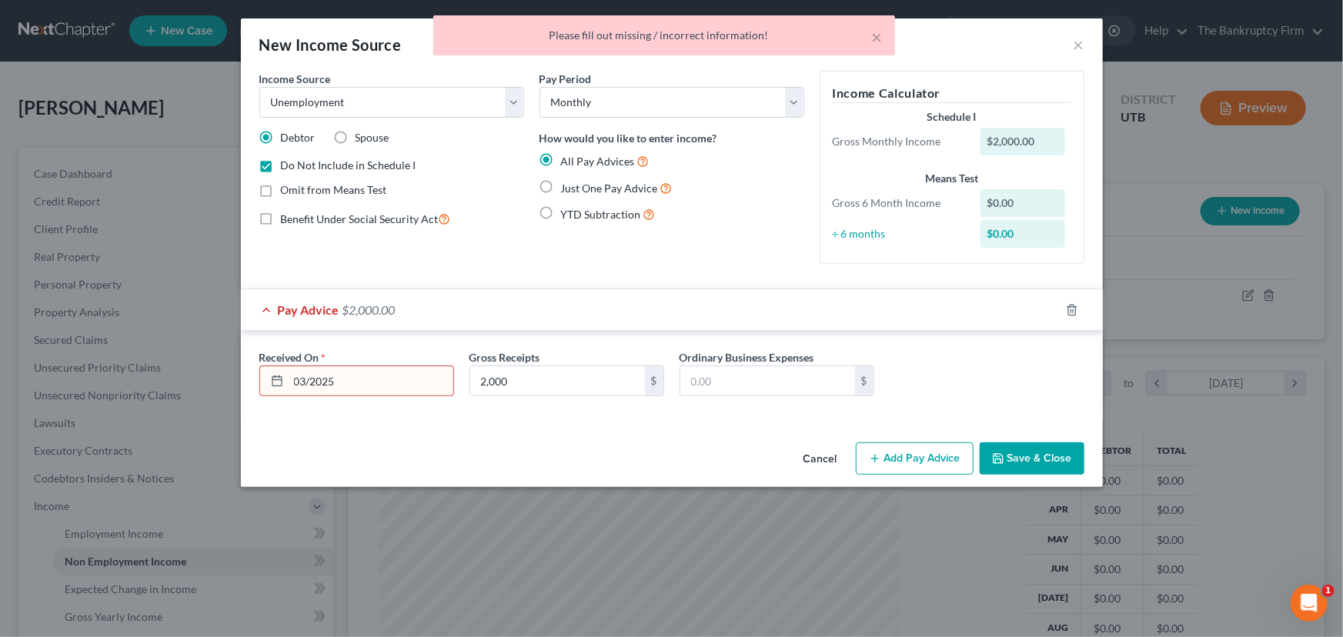
click at [312, 381] on input "03/2025" at bounding box center [371, 380] width 165 height 29
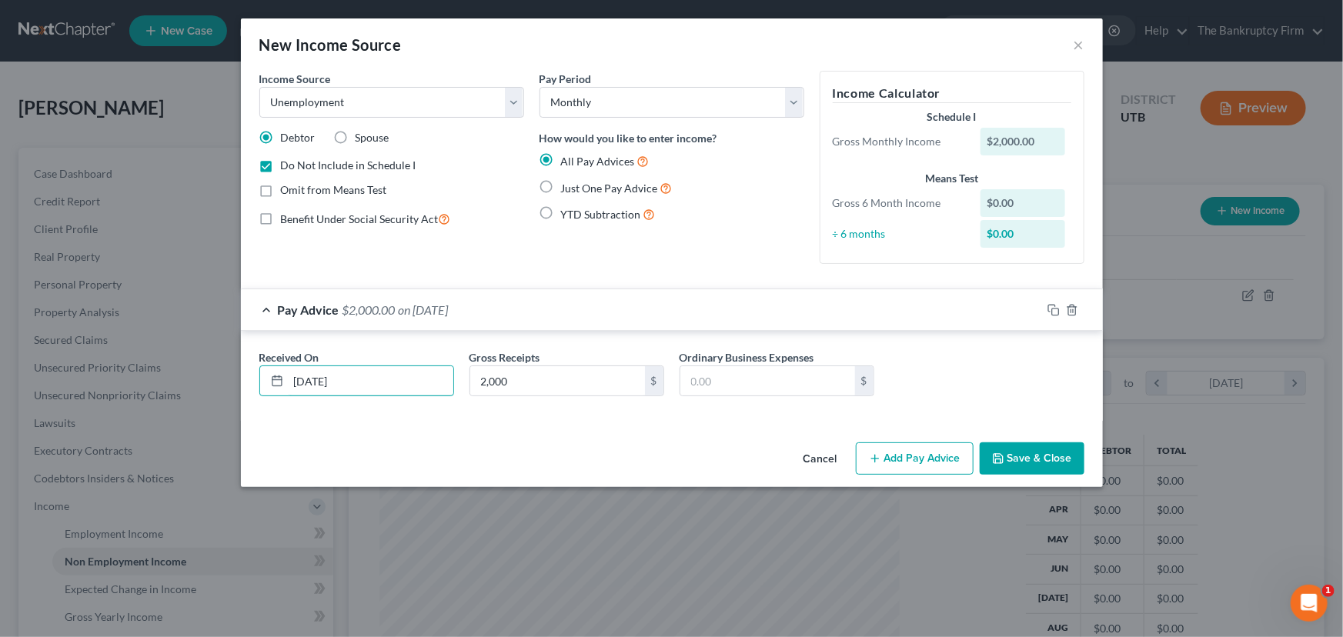
type input "03/01/2025"
click at [1034, 462] on button "Save & Close" at bounding box center [1031, 458] width 105 height 32
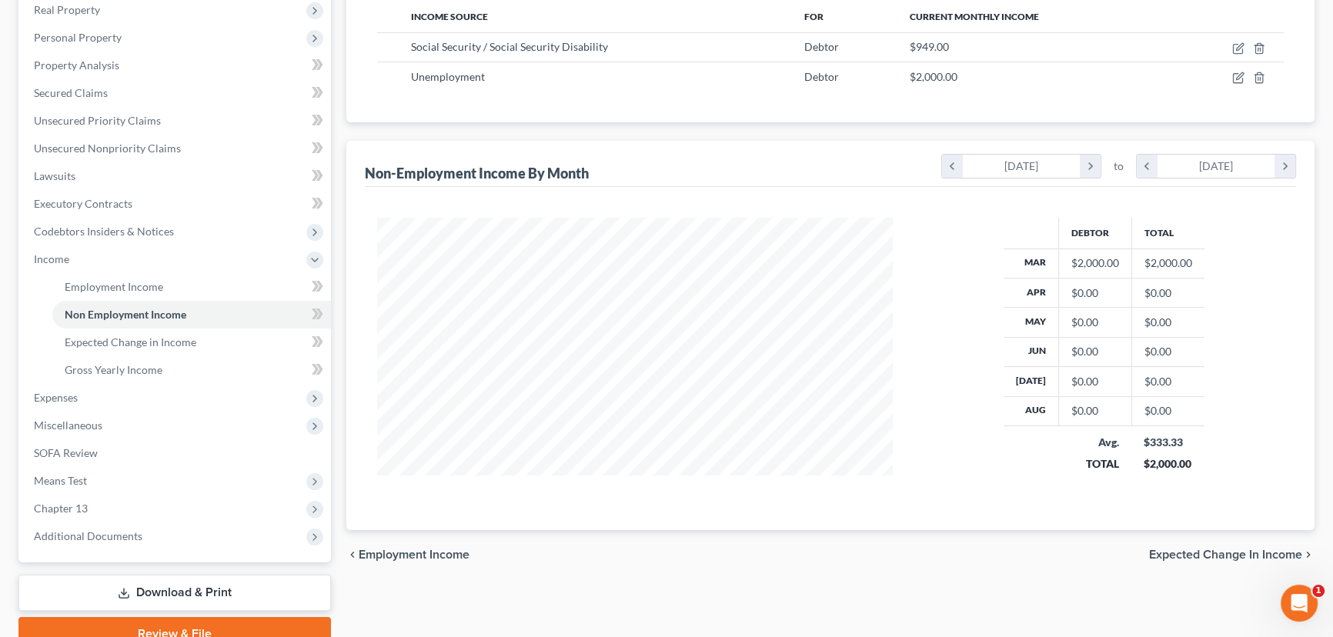
scroll to position [279, 0]
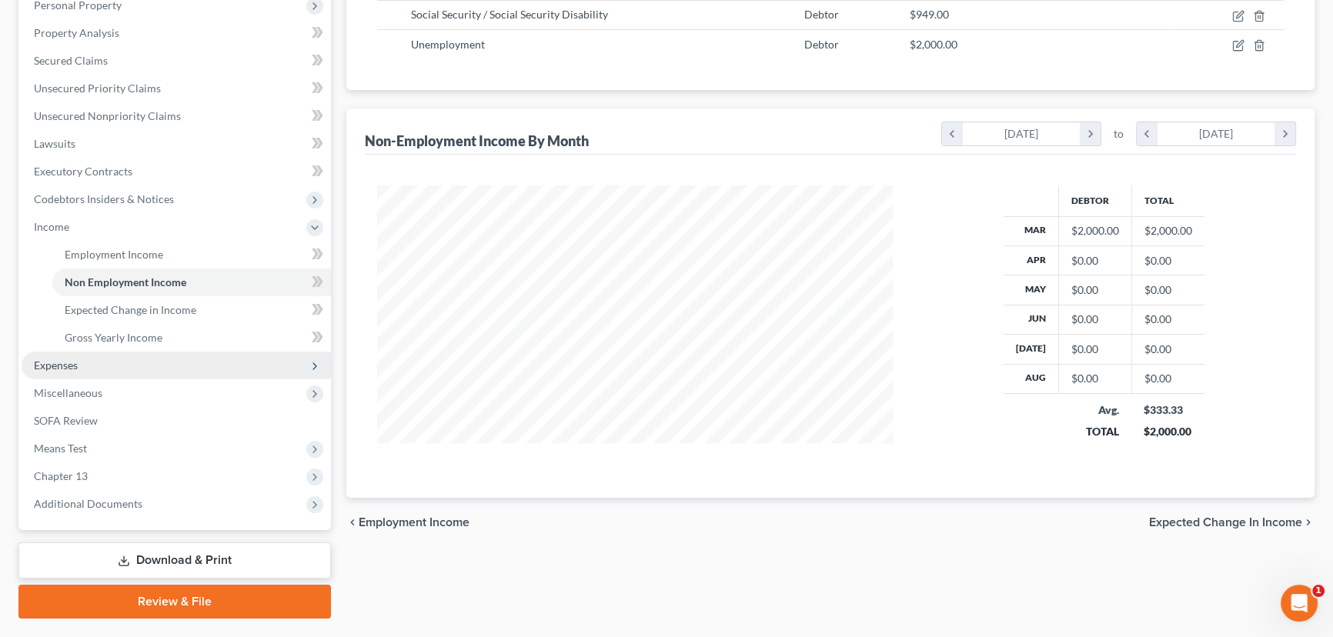
click at [72, 369] on span "Expenses" at bounding box center [56, 365] width 44 height 13
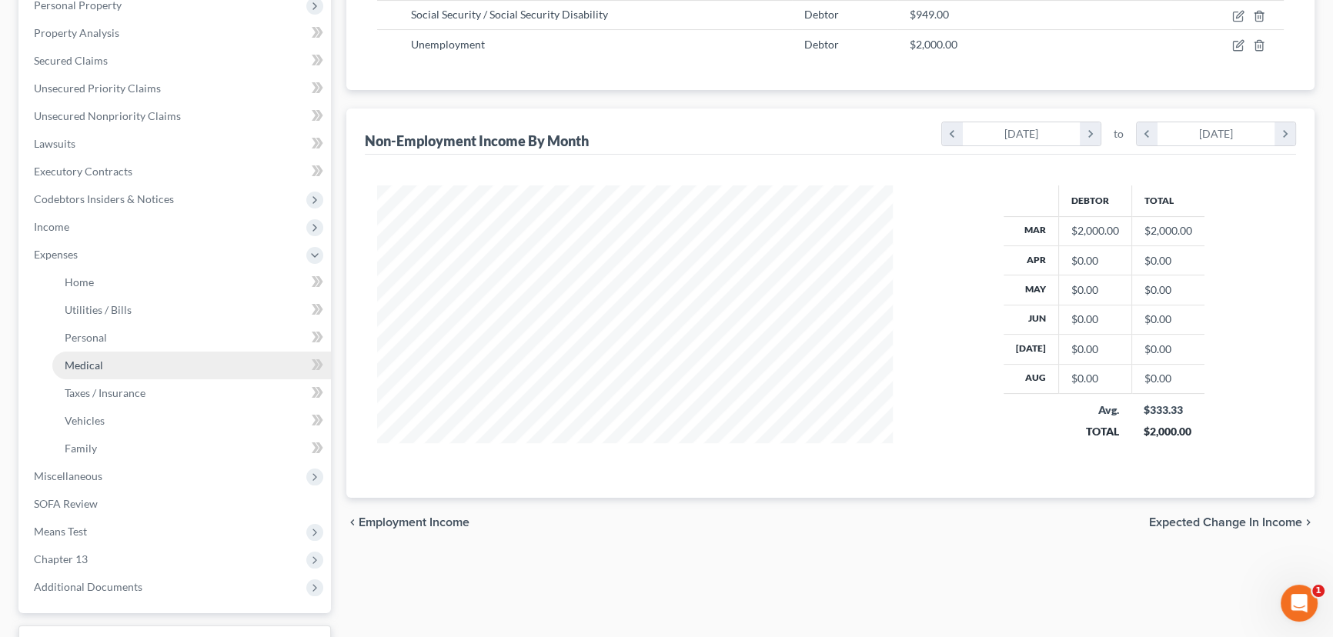
click at [86, 362] on span "Medical" at bounding box center [84, 365] width 38 height 13
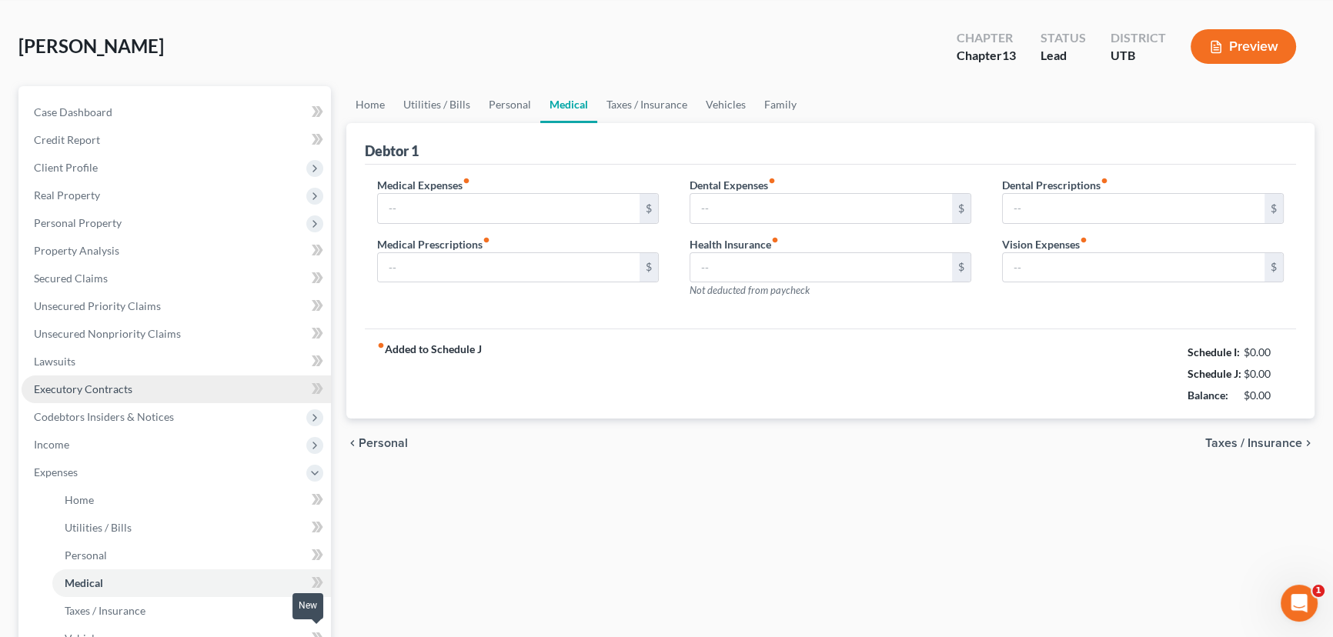
type input "0.00"
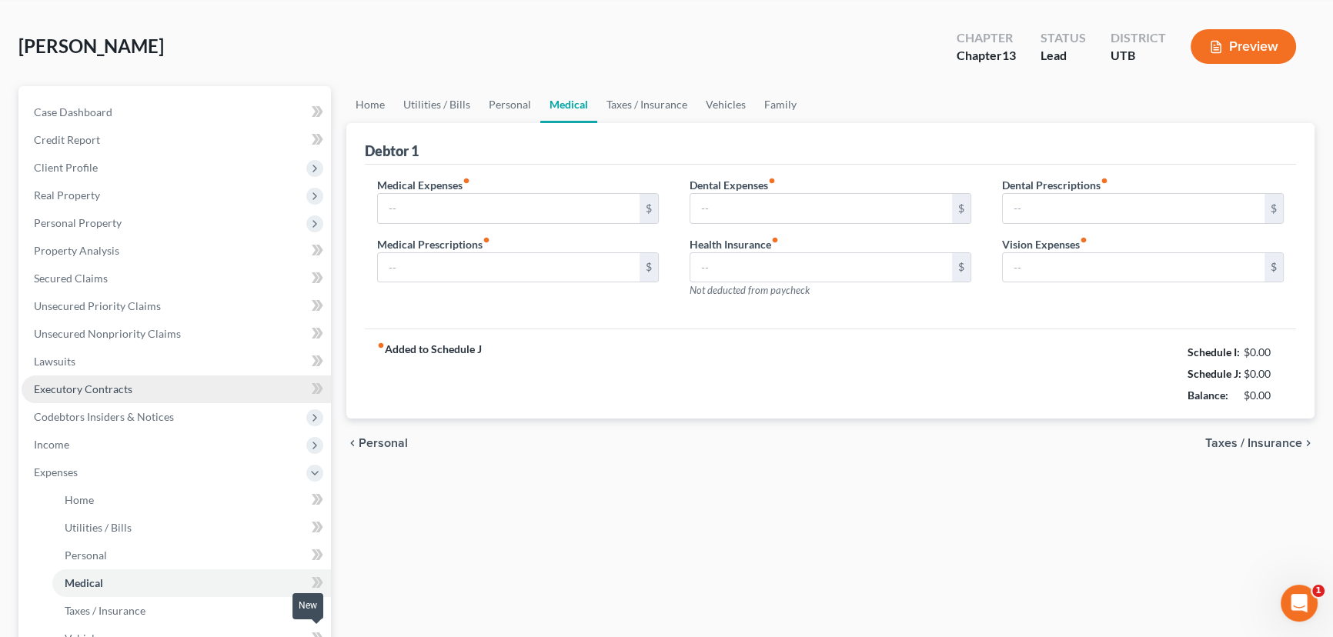
type input "0.00"
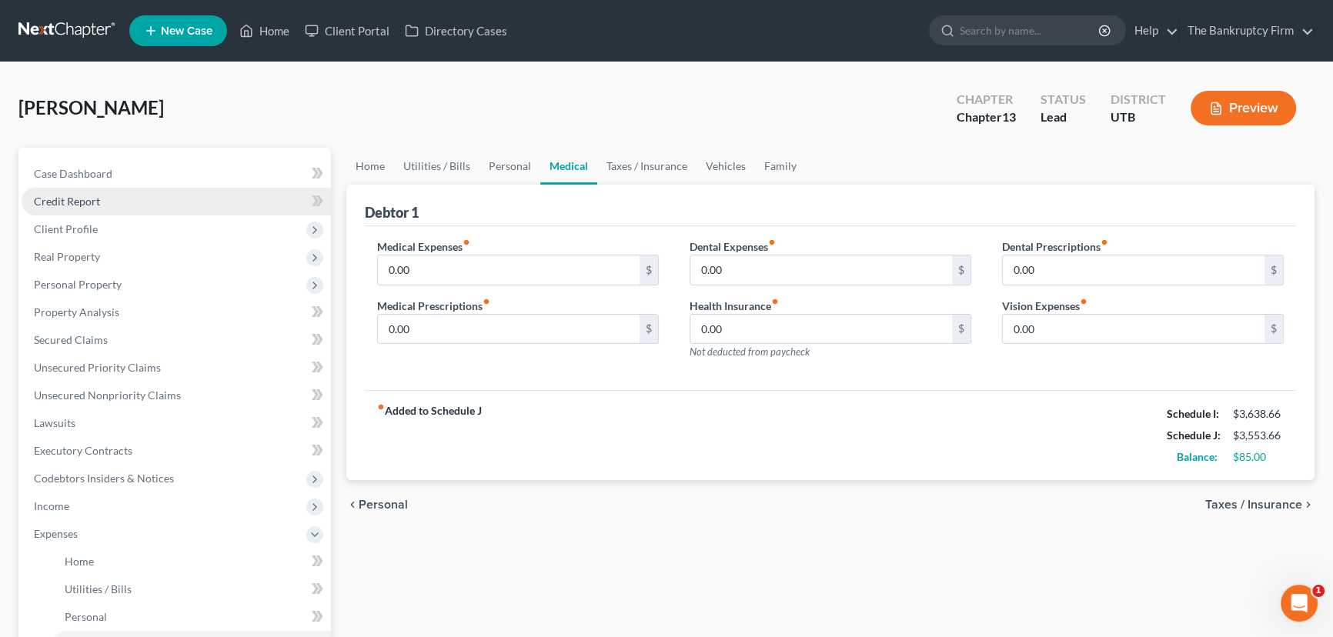
click at [62, 199] on span "Credit Report" at bounding box center [67, 201] width 66 height 13
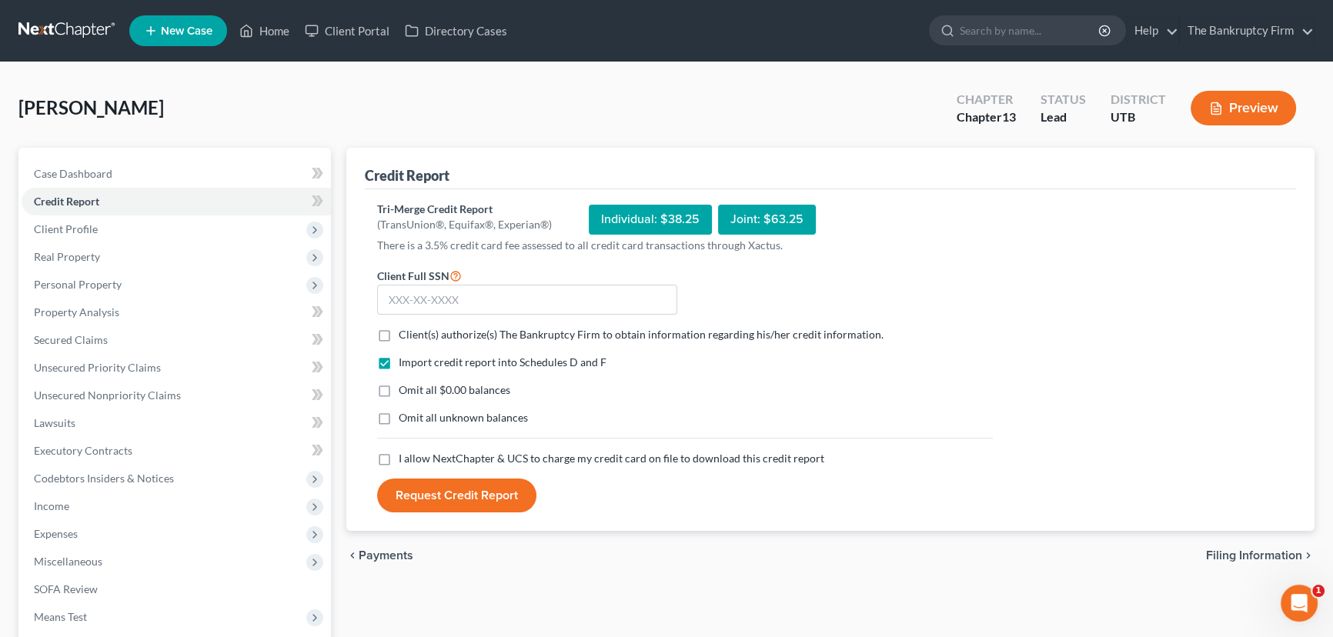
click at [399, 331] on label "Client(s) authorize(s) The Bankruptcy Firm to obtain information regarding his/…" at bounding box center [641, 334] width 485 height 15
click at [405, 331] on input "Client(s) authorize(s) The Bankruptcy Firm to obtain information regarding his/…" at bounding box center [410, 332] width 10 height 10
checkbox input "true"
click at [399, 460] on label "I allow NextChapter & UCS to charge my credit card on file to download this cre…" at bounding box center [611, 458] width 425 height 15
click at [405, 460] on input "I allow NextChapter & UCS to charge my credit card on file to download this cre…" at bounding box center [410, 456] width 10 height 10
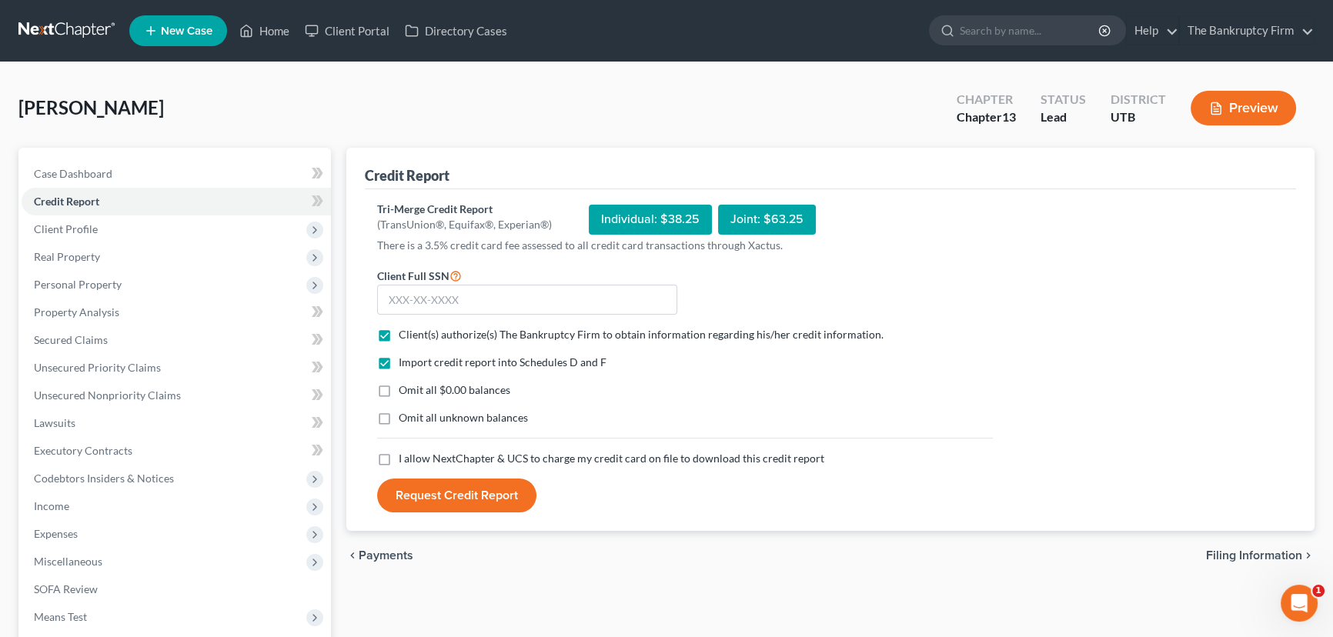
checkbox input "true"
drag, startPoint x: 395, startPoint y: 296, endPoint x: 423, endPoint y: 304, distance: 28.7
click at [395, 296] on input "text" at bounding box center [527, 300] width 300 height 31
paste input "617-03-7765"
type input "617-03-7765"
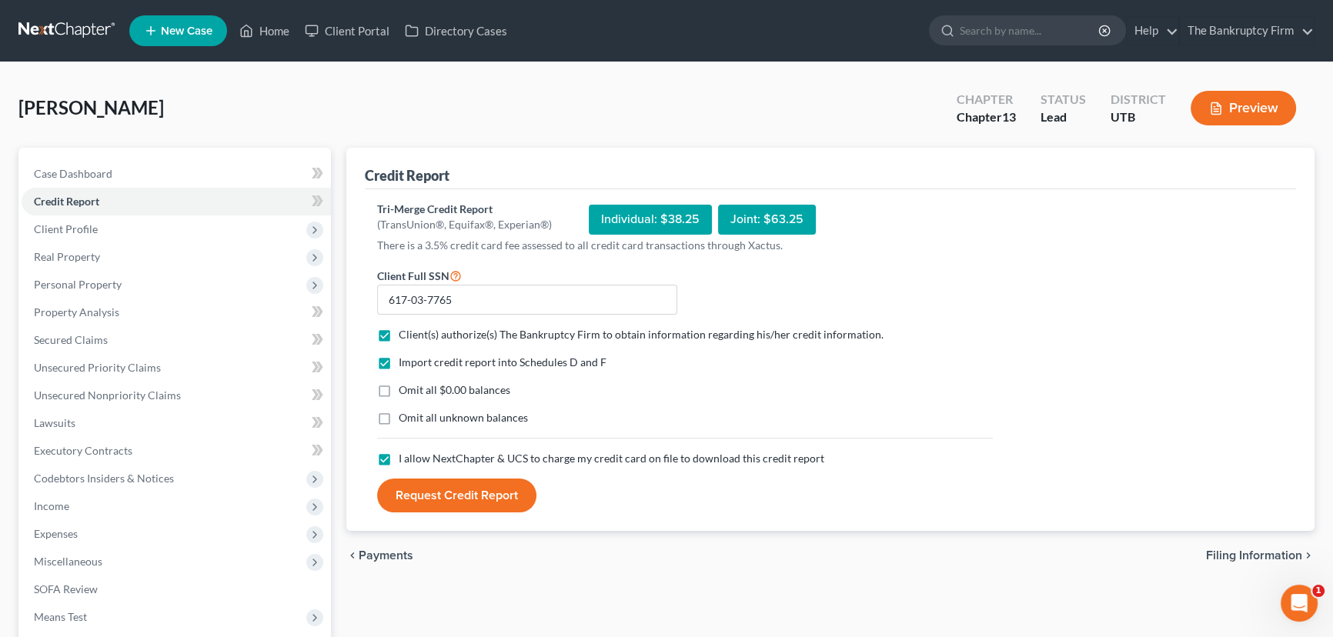
click at [464, 497] on button "Request Credit Report" at bounding box center [456, 496] width 159 height 34
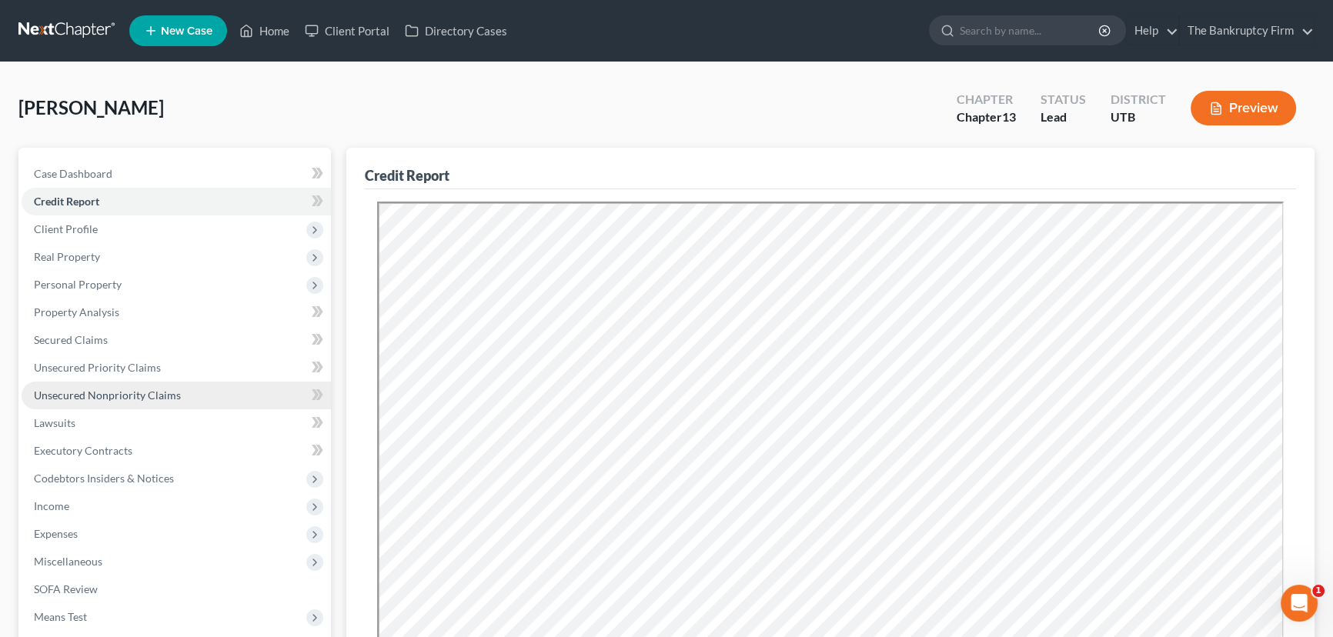
click at [83, 392] on span "Unsecured Nonpriority Claims" at bounding box center [107, 395] width 147 height 13
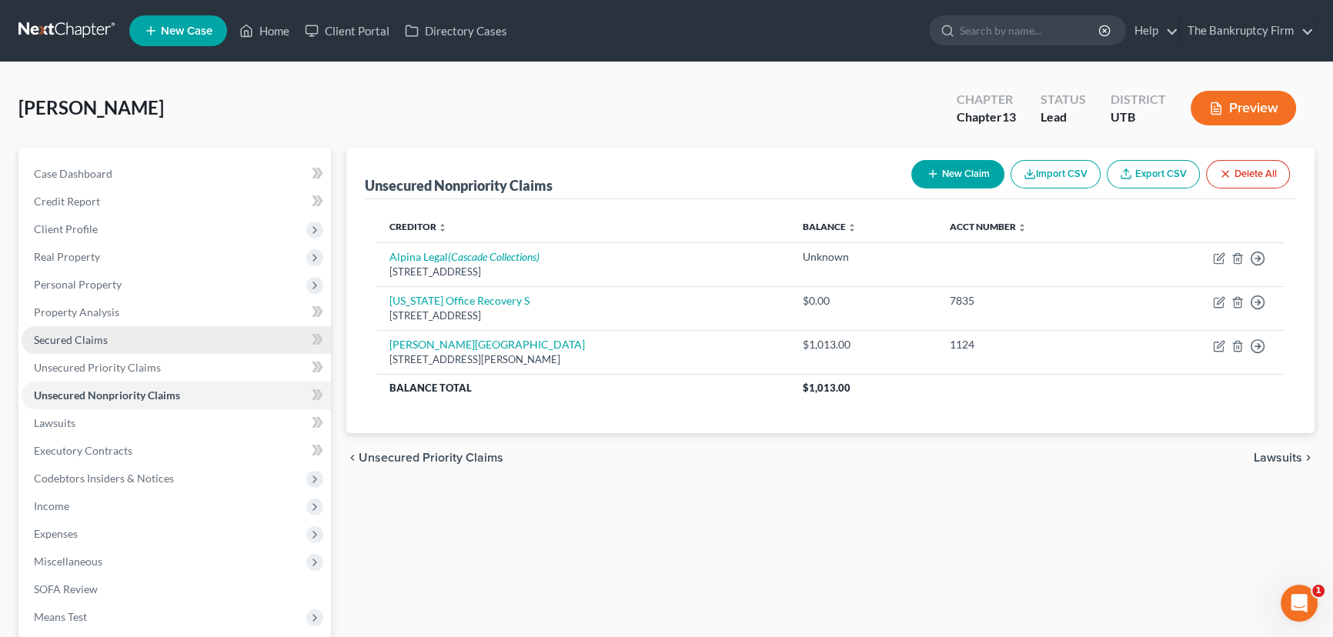
click at [78, 337] on span "Secured Claims" at bounding box center [71, 339] width 74 height 13
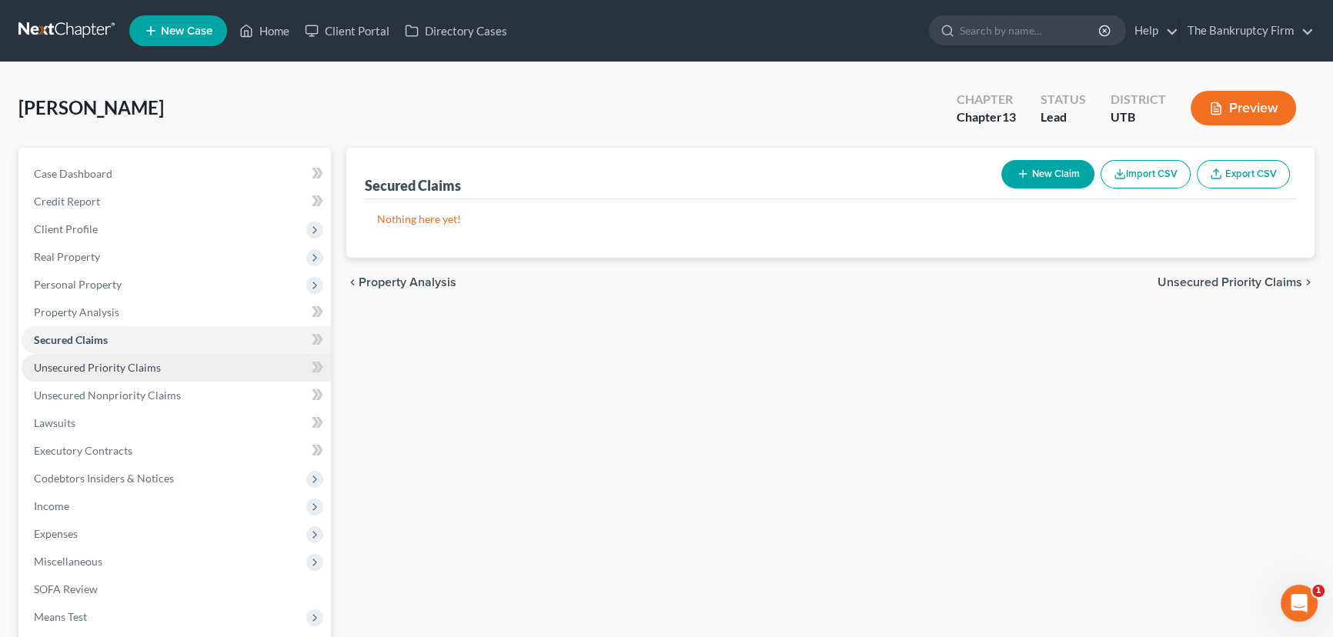
click at [101, 367] on span "Unsecured Priority Claims" at bounding box center [97, 367] width 127 height 13
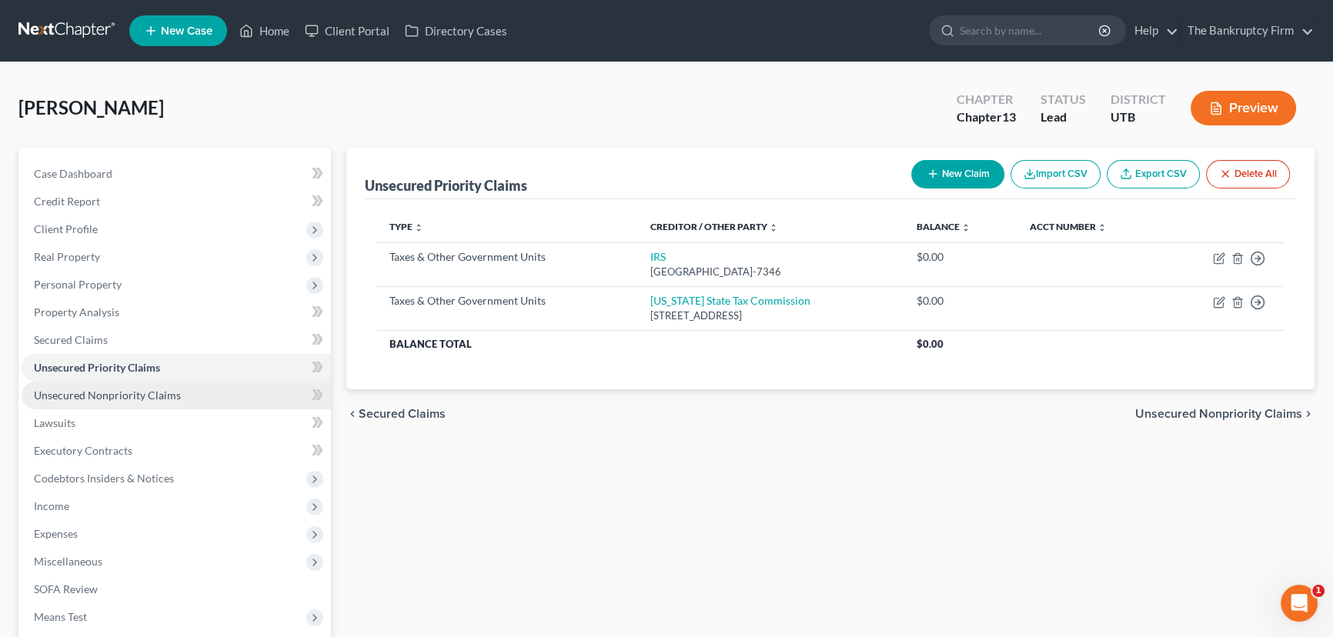
click at [126, 401] on link "Unsecured Nonpriority Claims" at bounding box center [176, 396] width 309 height 28
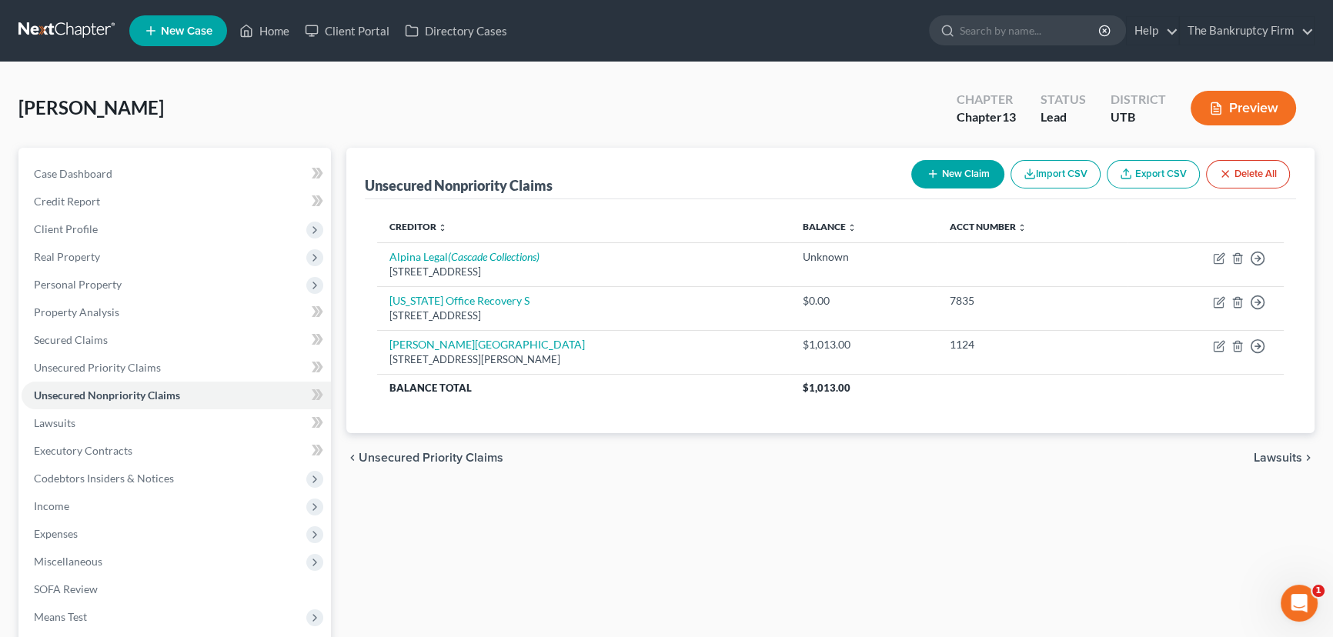
click at [959, 173] on button "New Claim" at bounding box center [957, 174] width 93 height 28
select select "0"
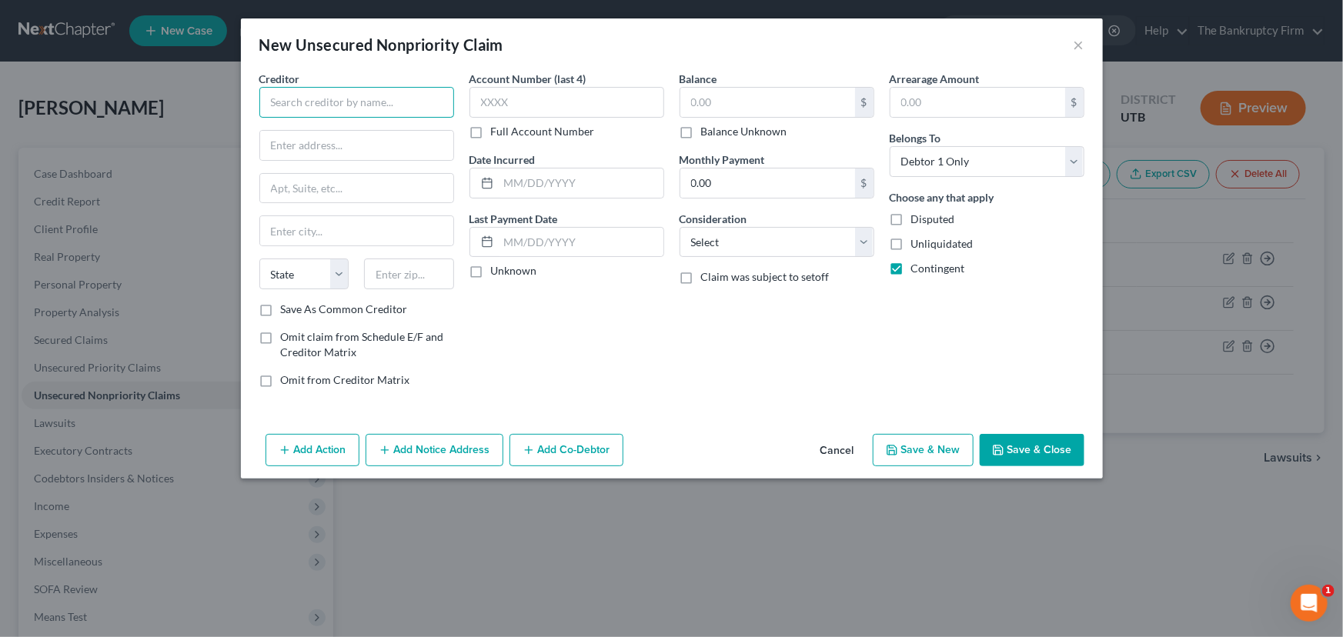
click at [327, 98] on input "text" at bounding box center [356, 102] width 195 height 31
type input "Olson Shaner"
click at [308, 133] on div "Olson Shaner" at bounding box center [352, 129] width 160 height 15
type input "PO Box 3898"
type input "Salt Lake City"
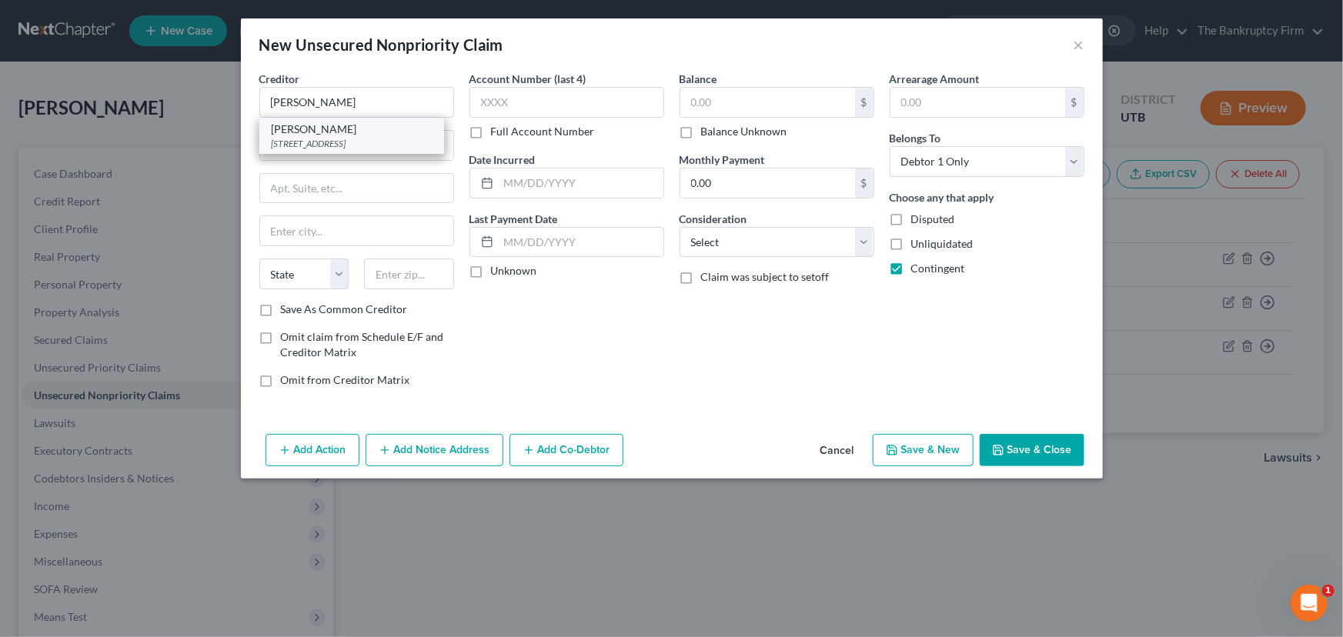
select select "46"
type input "84110-0000"
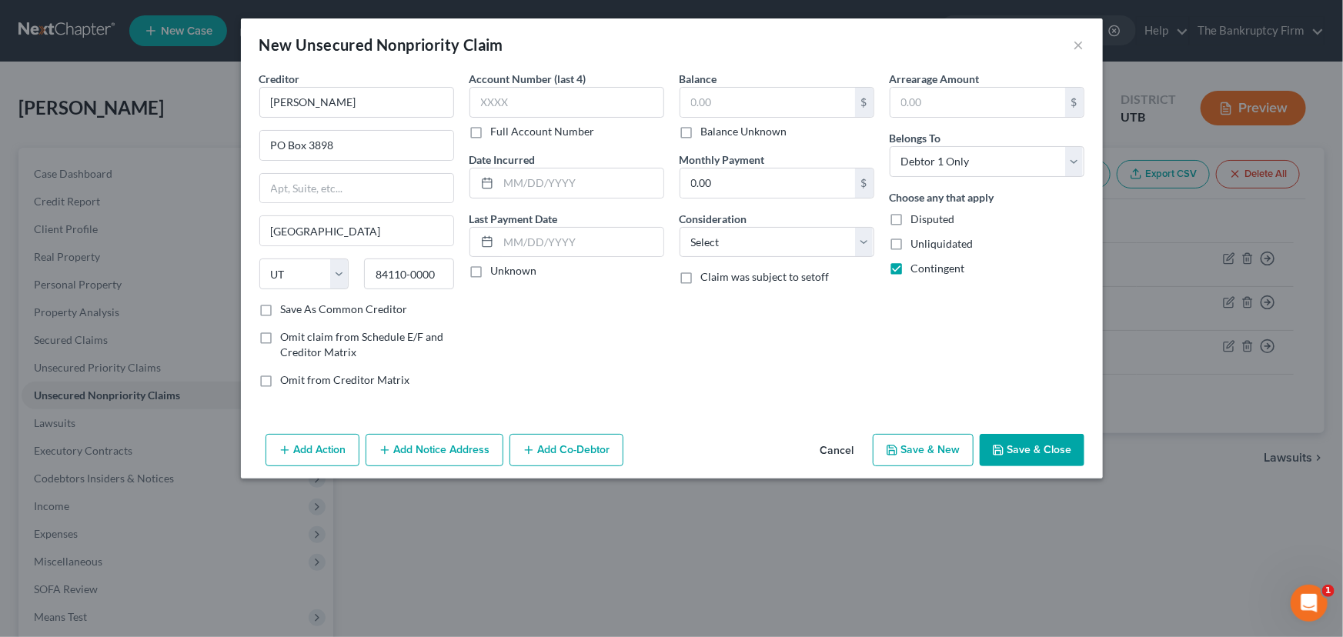
click at [429, 452] on button "Add Notice Address" at bounding box center [434, 450] width 138 height 32
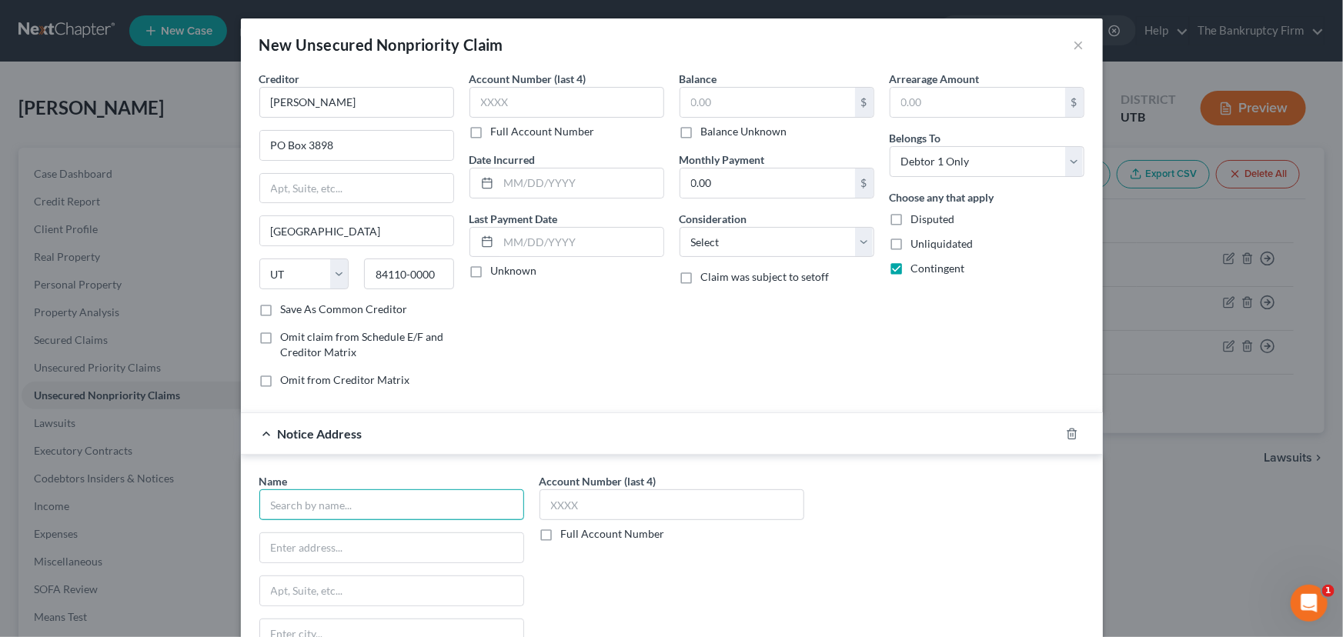
click at [302, 504] on input "text" at bounding box center [391, 504] width 265 height 31
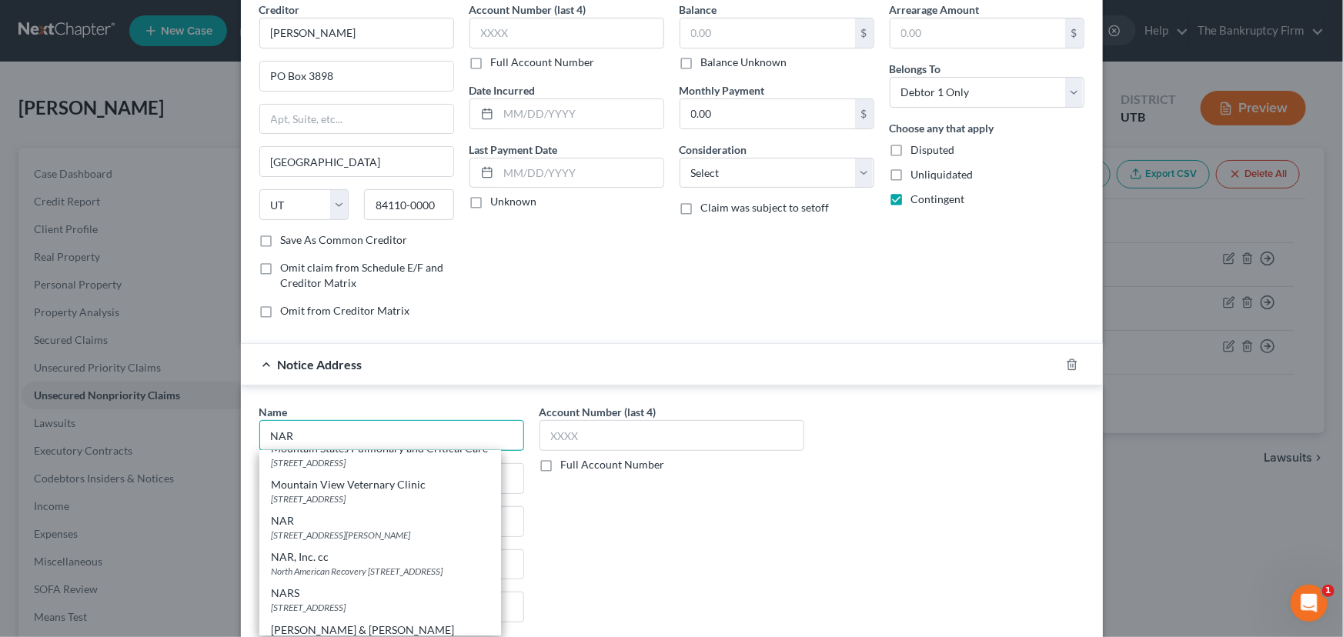
scroll to position [769, 0]
type input "NAR"
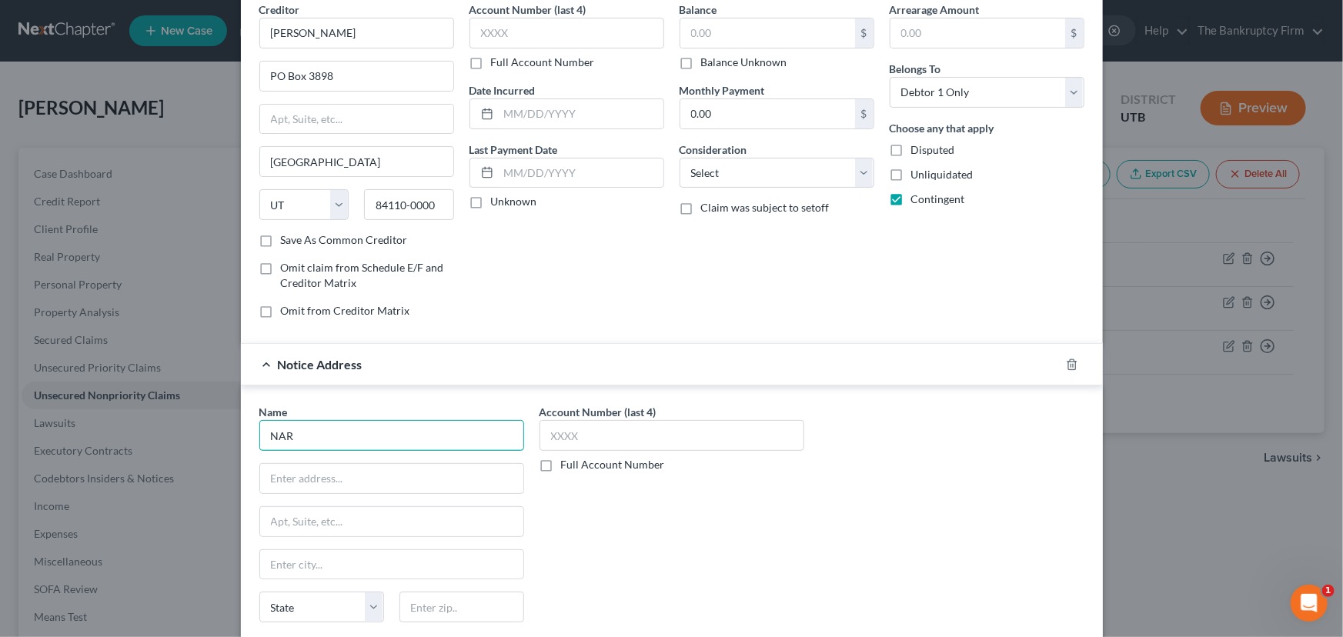
scroll to position [0, 0]
click at [284, 479] on input "text" at bounding box center [391, 478] width 263 height 29
paste input "2200 S 1600 W SUITE 400"
drag, startPoint x: 282, startPoint y: 480, endPoint x: 224, endPoint y: 476, distance: 57.8
click at [230, 477] on div "New Unsecured Nonpriority Claim × Creditor * Olson Shaner PO Box 3898 Salt Lake…" at bounding box center [671, 318] width 1343 height 637
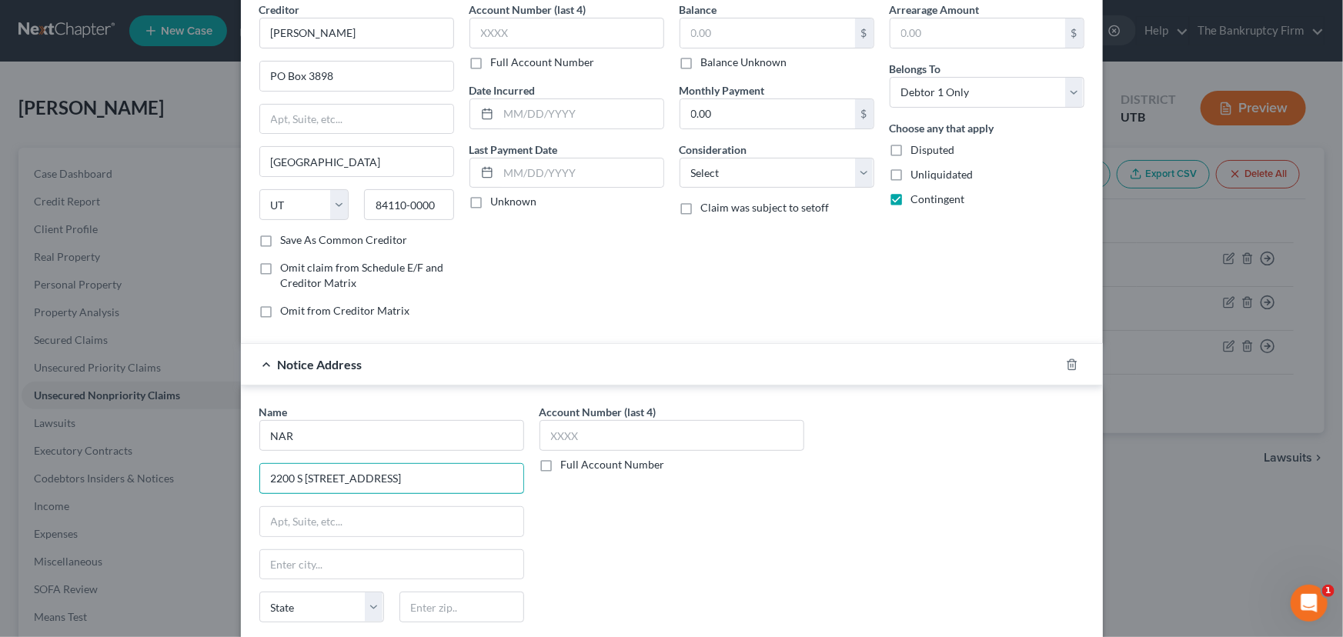
type input "2200 S 1600 W SUITE 400"
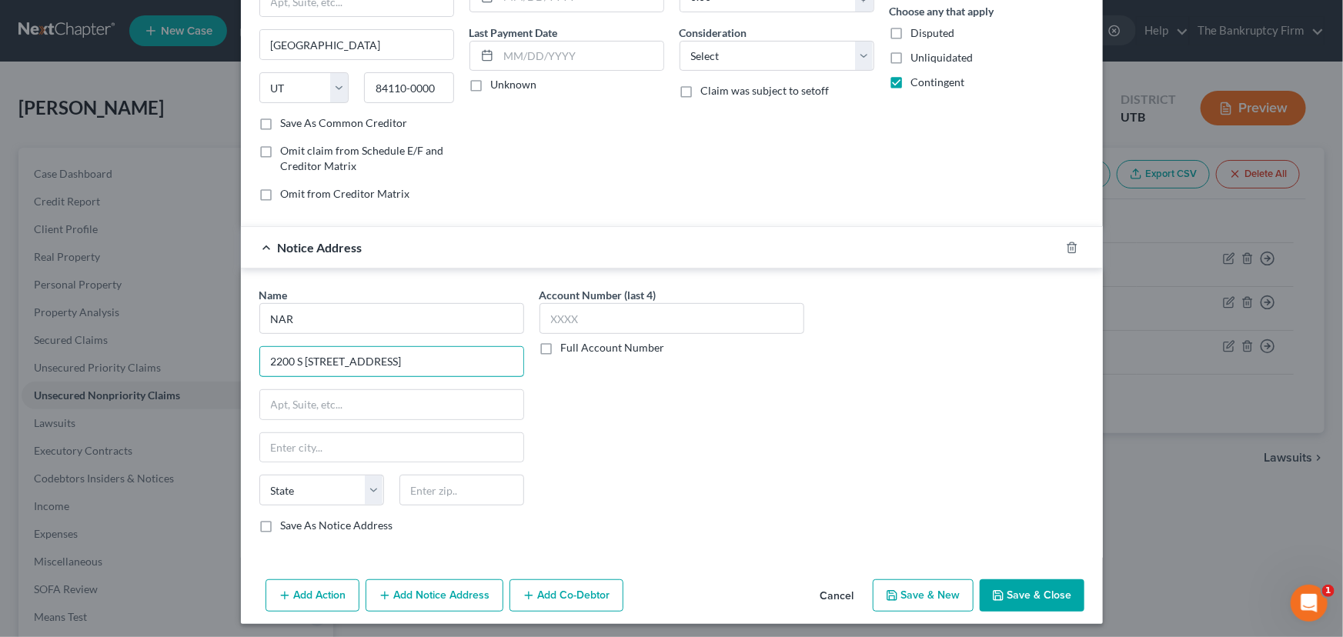
scroll to position [189, 0]
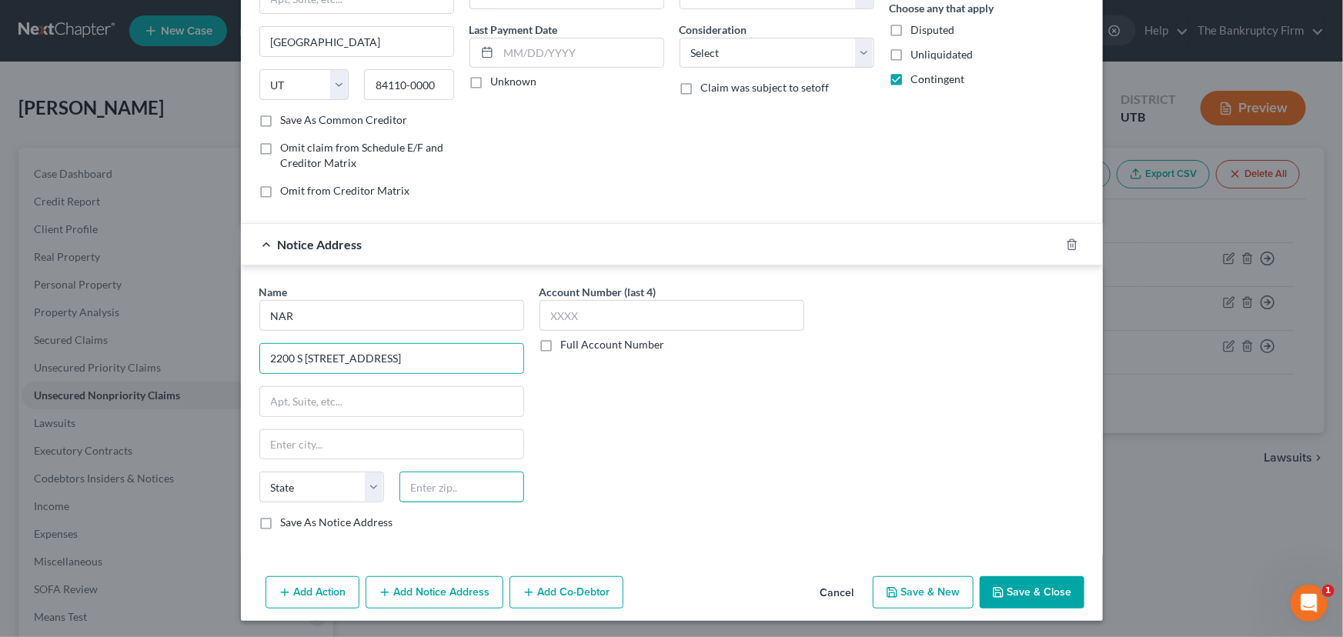
click at [426, 485] on input "text" at bounding box center [461, 487] width 125 height 31
type input "84119"
type input "Salt Lake City"
select select "46"
click at [1016, 596] on button "Save & Close" at bounding box center [1031, 592] width 105 height 32
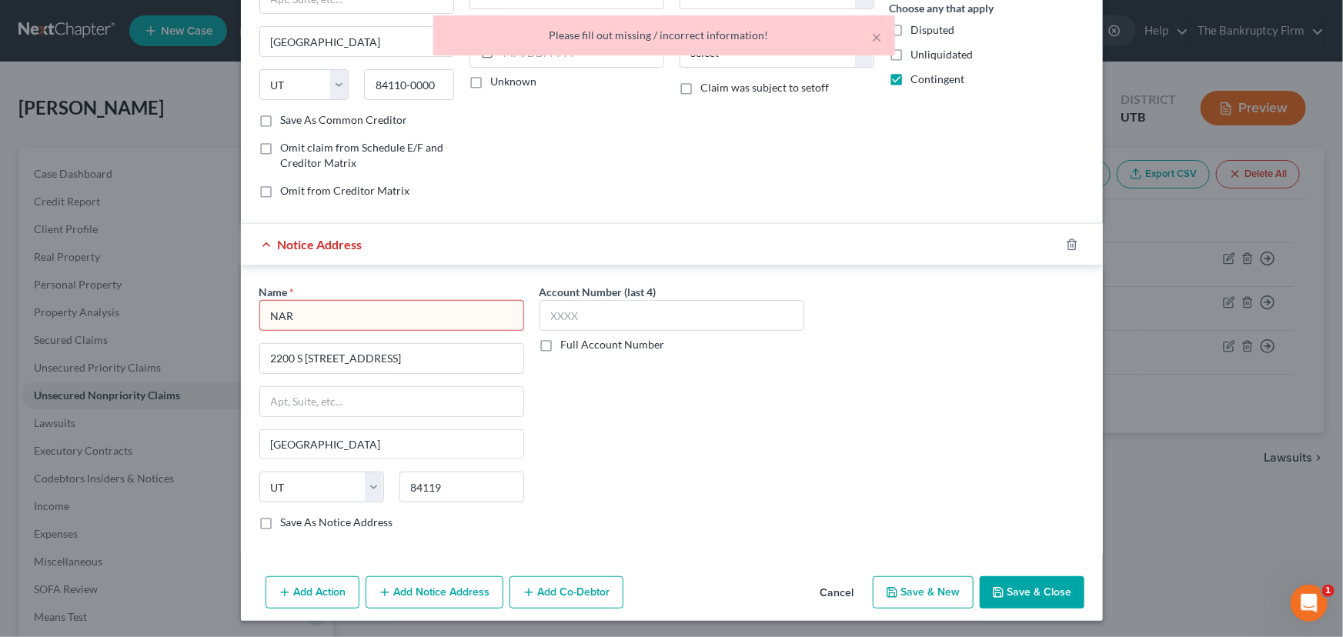
click at [302, 315] on input "NAR" at bounding box center [391, 315] width 265 height 31
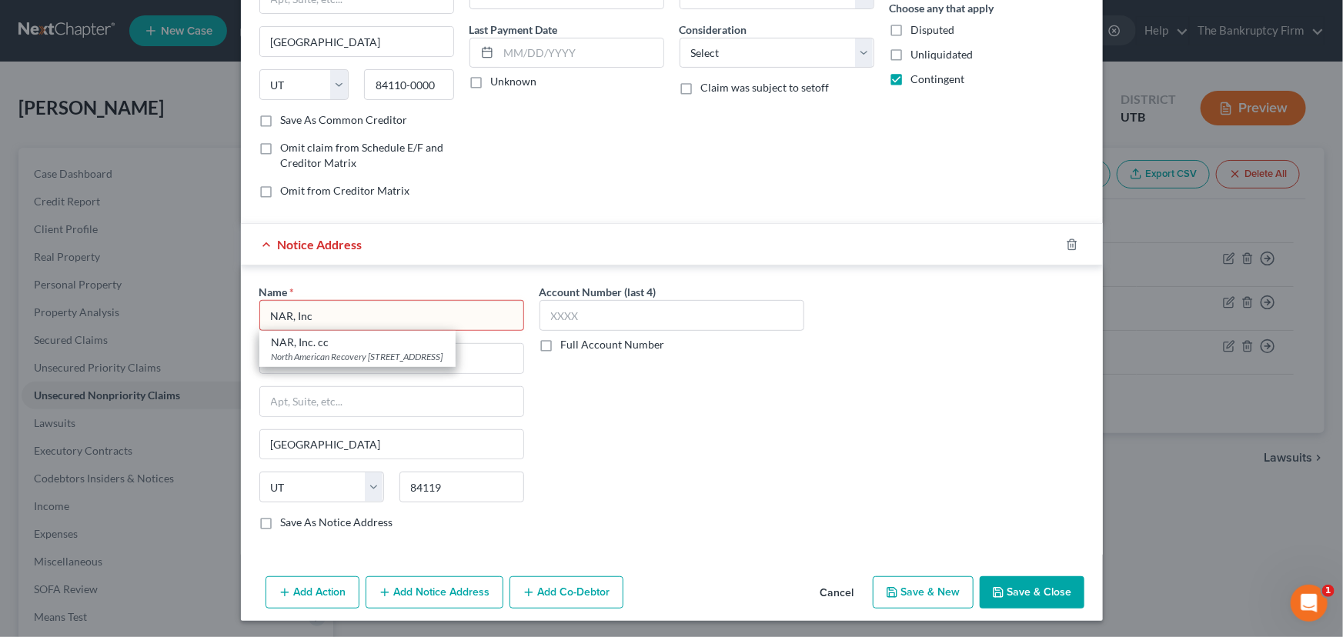
type input "NAR, Inc"
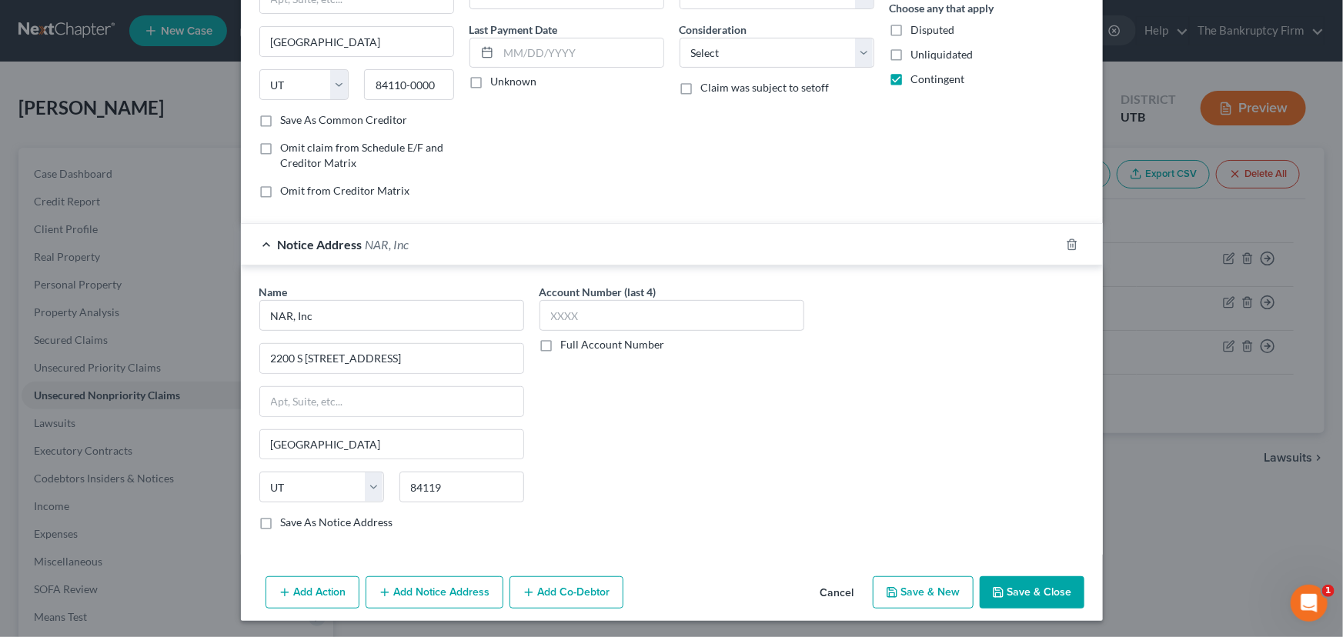
click at [1011, 592] on button "Save & Close" at bounding box center [1031, 592] width 105 height 32
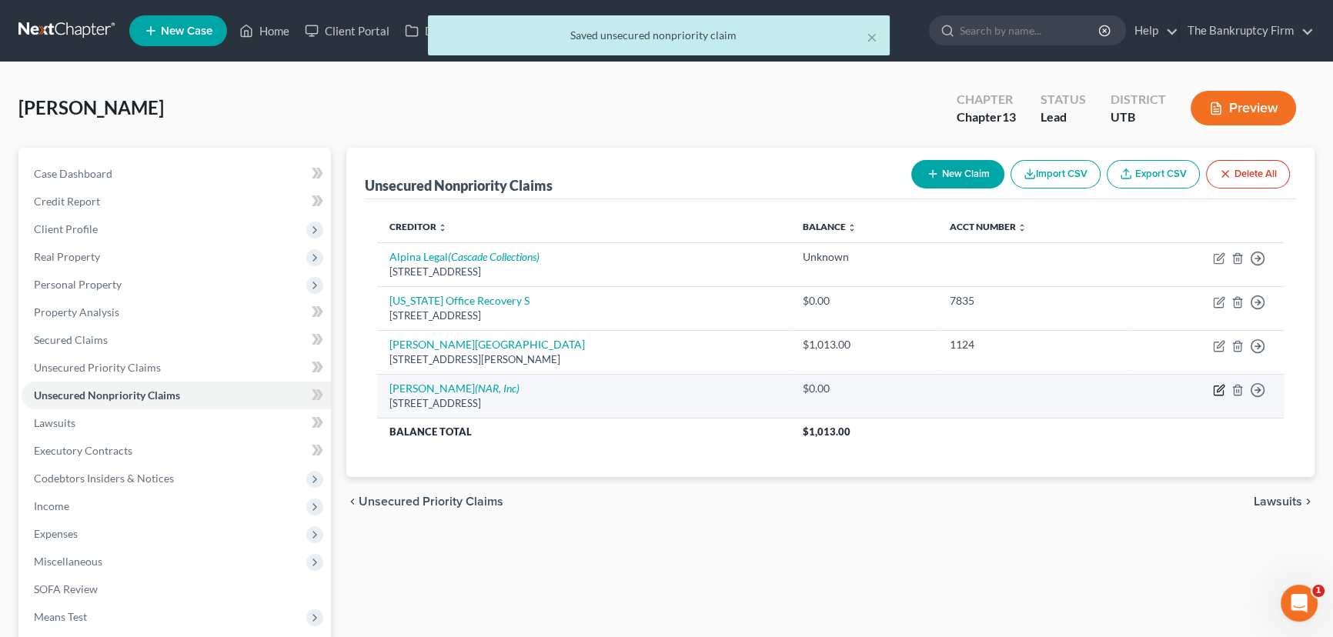
click at [1220, 385] on icon "button" at bounding box center [1219, 390] width 12 height 12
select select "46"
select select "0"
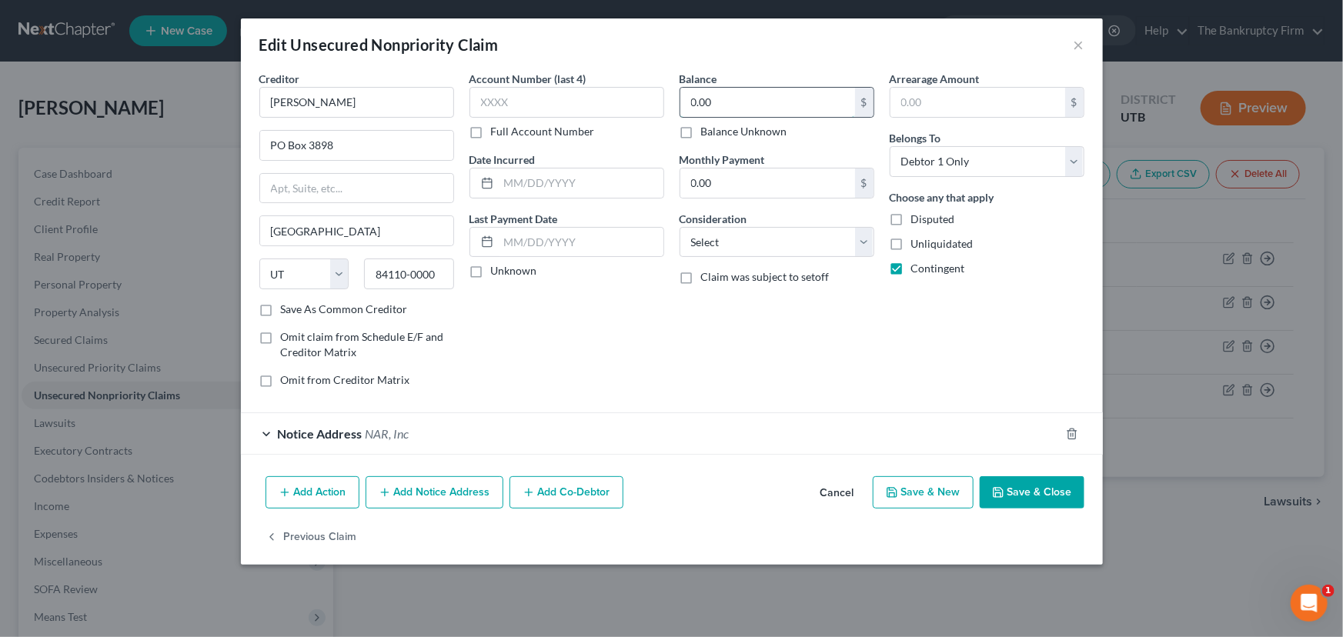
click at [691, 103] on input "0.00" at bounding box center [767, 102] width 175 height 29
type input "9,800"
type input "9"
click at [864, 243] on select "Select Cable / Satellite Services Collection Agency Credit Card Debt Debt Couns…" at bounding box center [776, 242] width 195 height 31
select select "14"
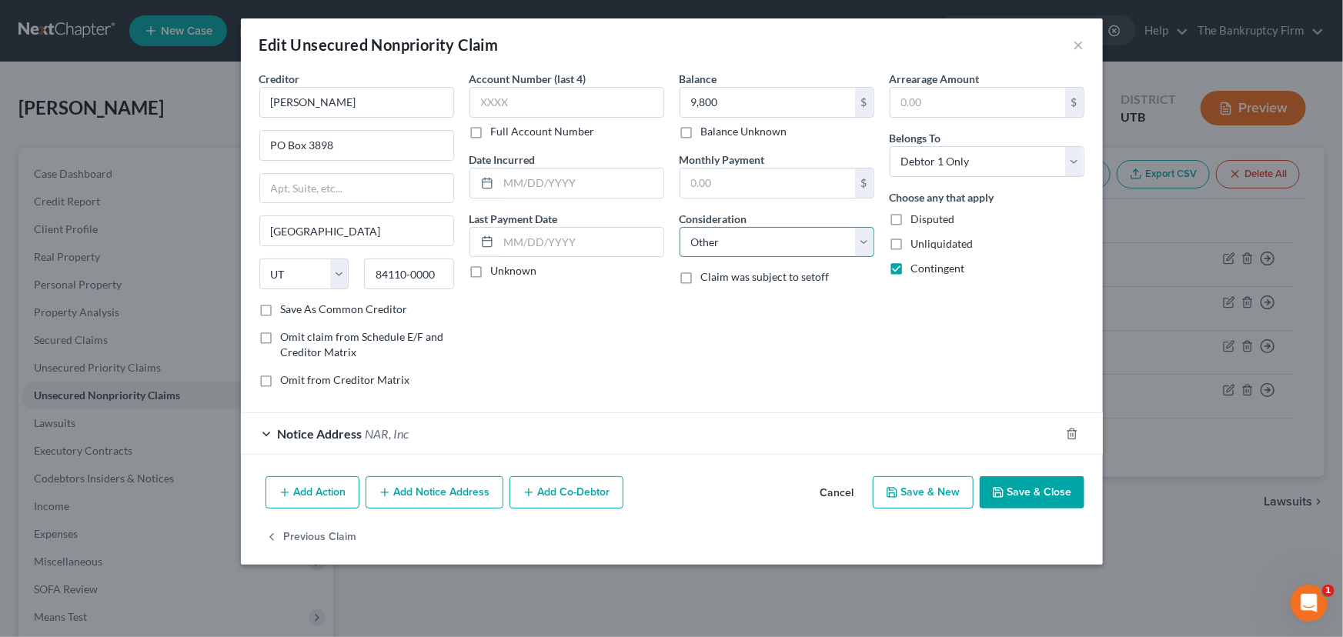
click at [679, 227] on select "Select Cable / Satellite Services Collection Agency Credit Card Debt Debt Couns…" at bounding box center [776, 242] width 195 height 31
click at [1025, 488] on button "Save & Close" at bounding box center [1031, 492] width 105 height 32
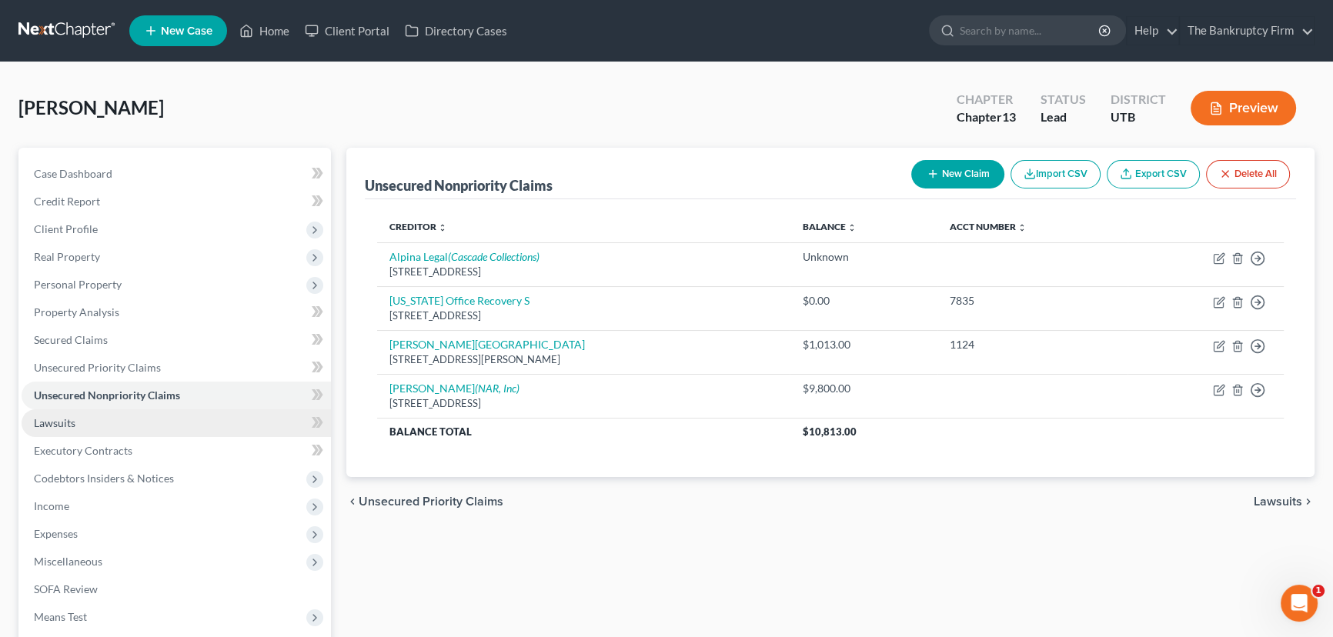
click at [66, 421] on span "Lawsuits" at bounding box center [55, 422] width 42 height 13
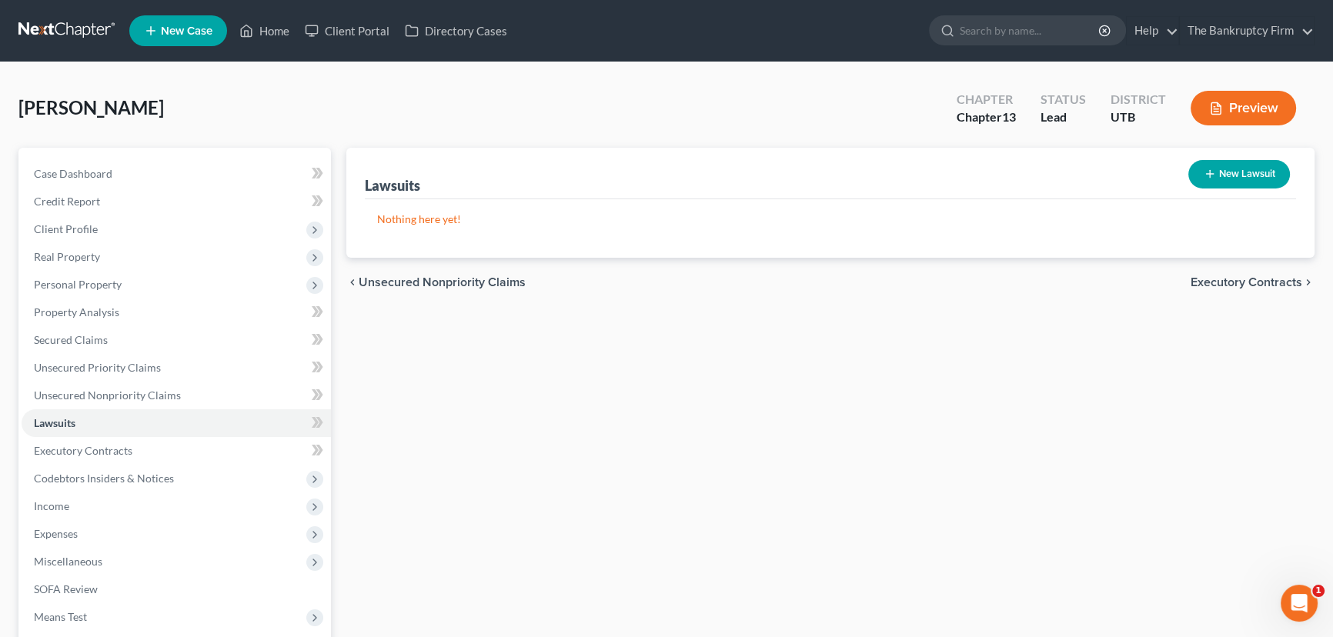
click at [1228, 169] on button "New Lawsuit" at bounding box center [1239, 174] width 102 height 28
select select "0"
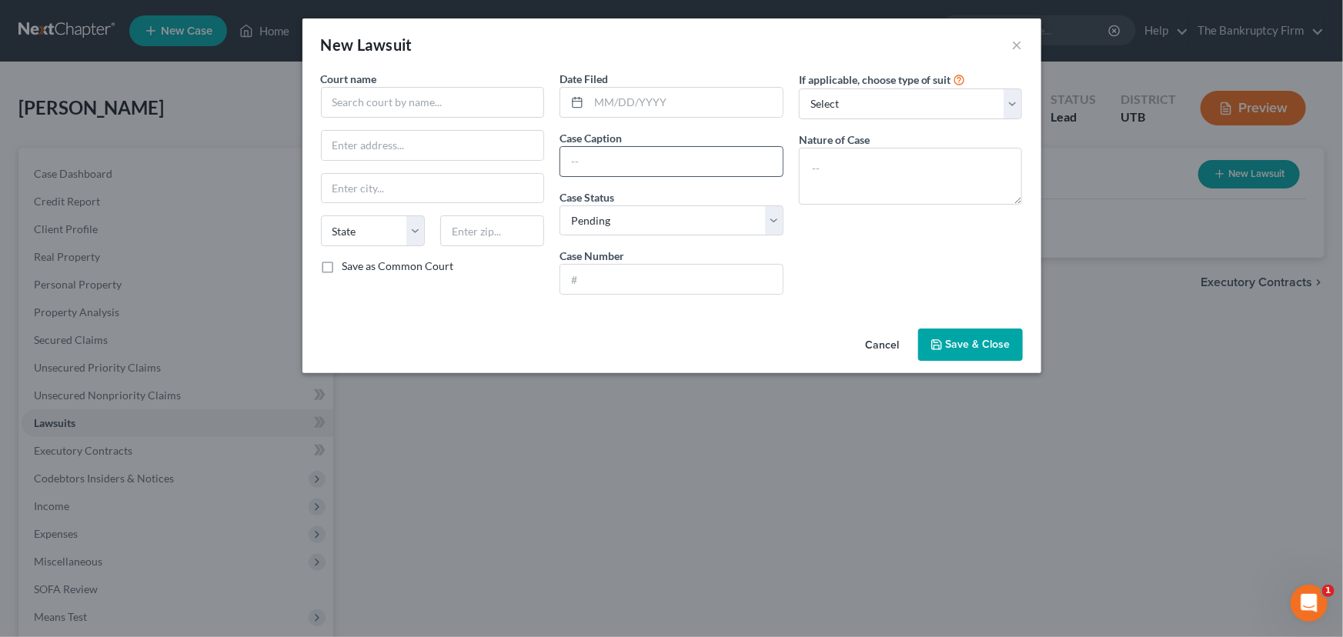
click at [584, 165] on input "text" at bounding box center [671, 161] width 222 height 29
type input "NAR v. Sparks"
select select "2"
paste input "210901505"
type input "210901505"
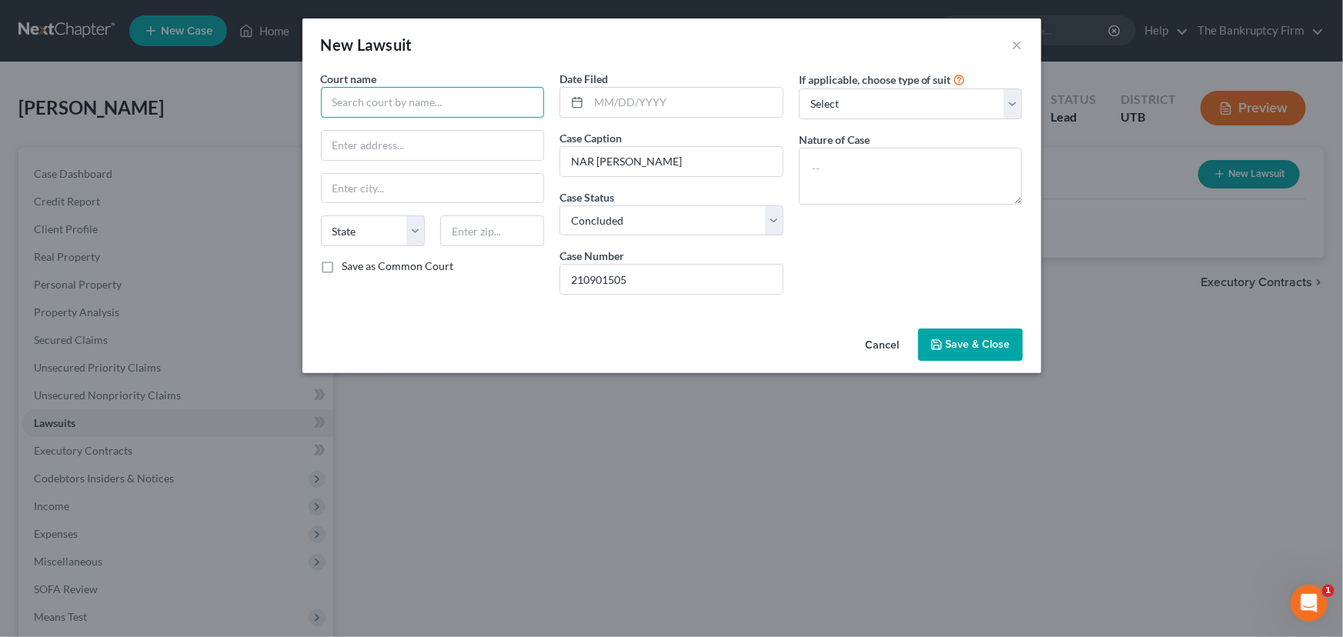
click at [368, 108] on input "text" at bounding box center [433, 102] width 224 height 31
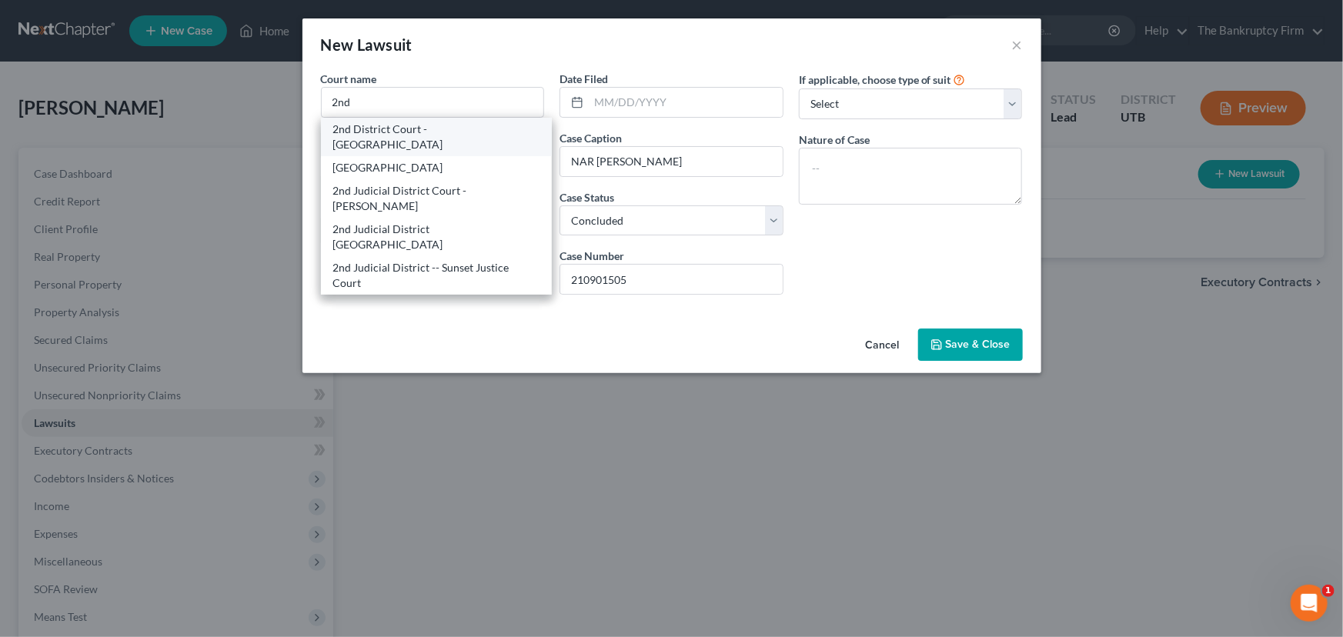
click at [392, 129] on div "2nd District Court - Ogden" at bounding box center [436, 137] width 207 height 31
type input "2nd District Court - Ogden"
type input "2525 Grant Ave"
type input "Ogden"
select select "46"
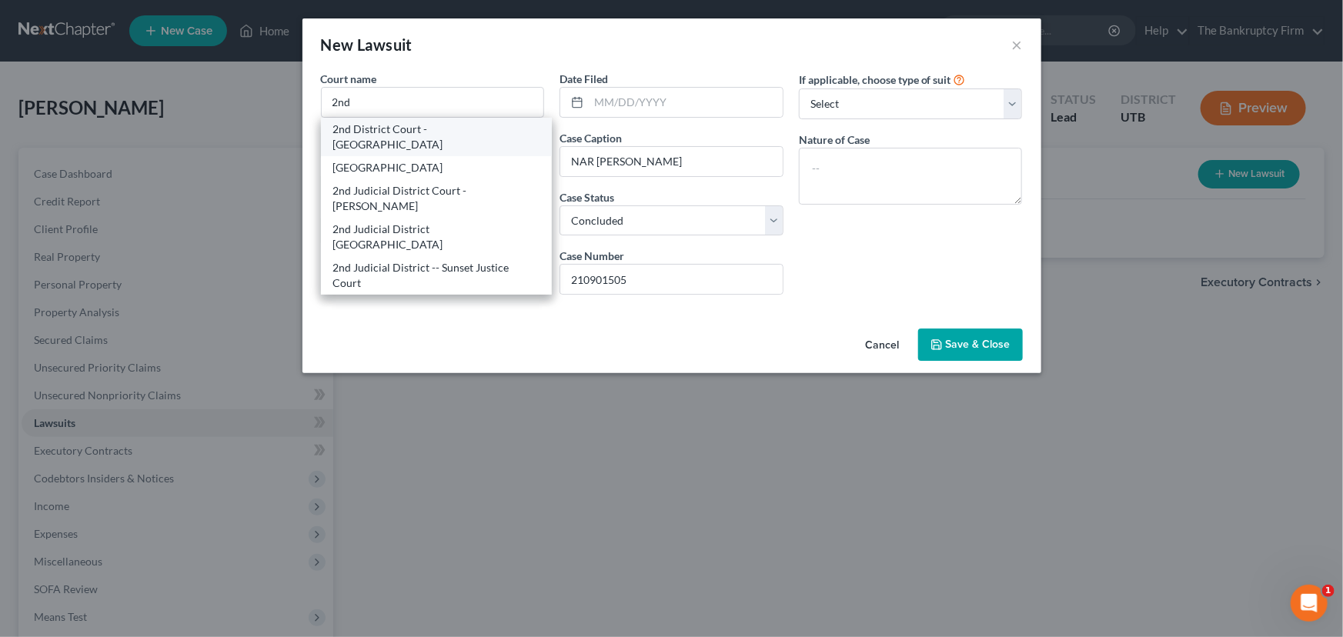
type input "84401"
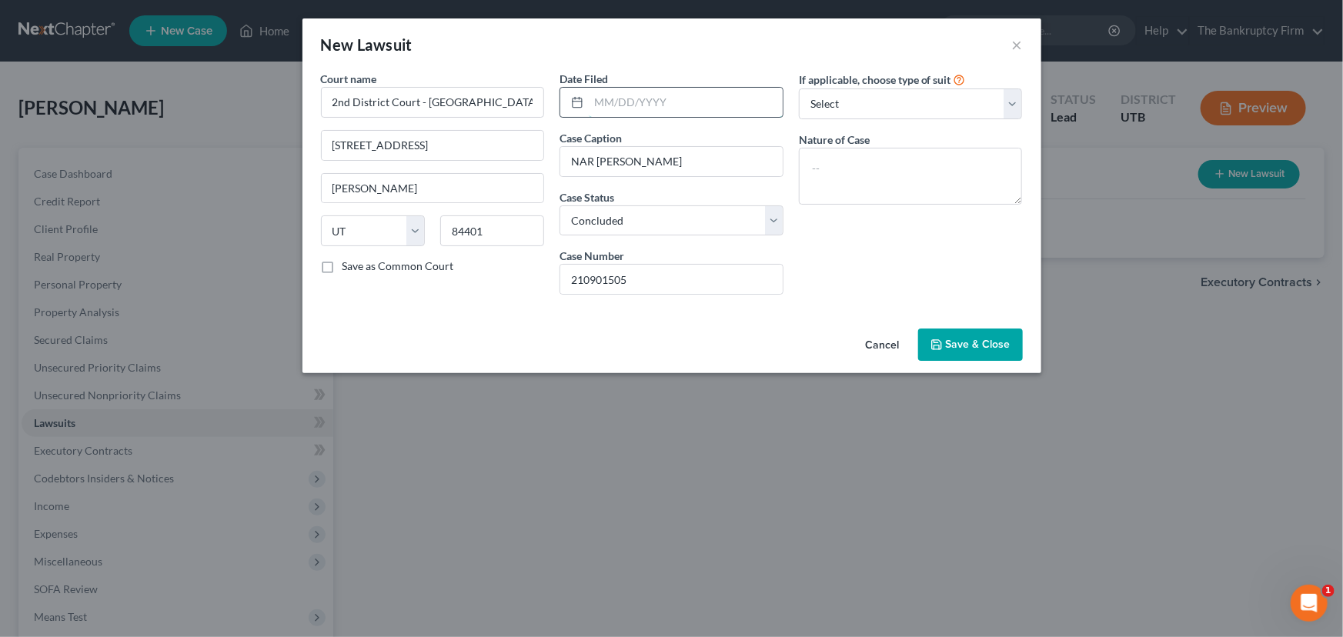
click at [606, 102] on input "text" at bounding box center [686, 102] width 194 height 29
type input "03/17/2021"
click at [966, 345] on span "Save & Close" at bounding box center [978, 344] width 65 height 13
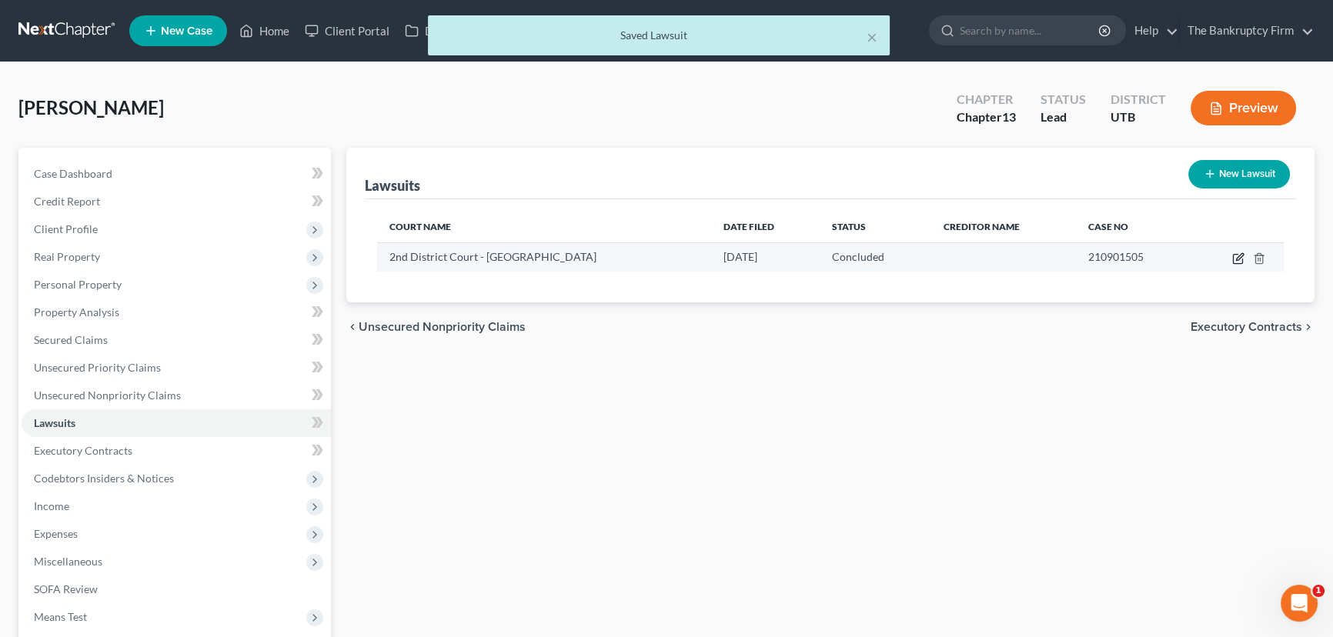
click at [1239, 256] on icon "button" at bounding box center [1238, 258] width 12 height 12
select select "46"
select select "2"
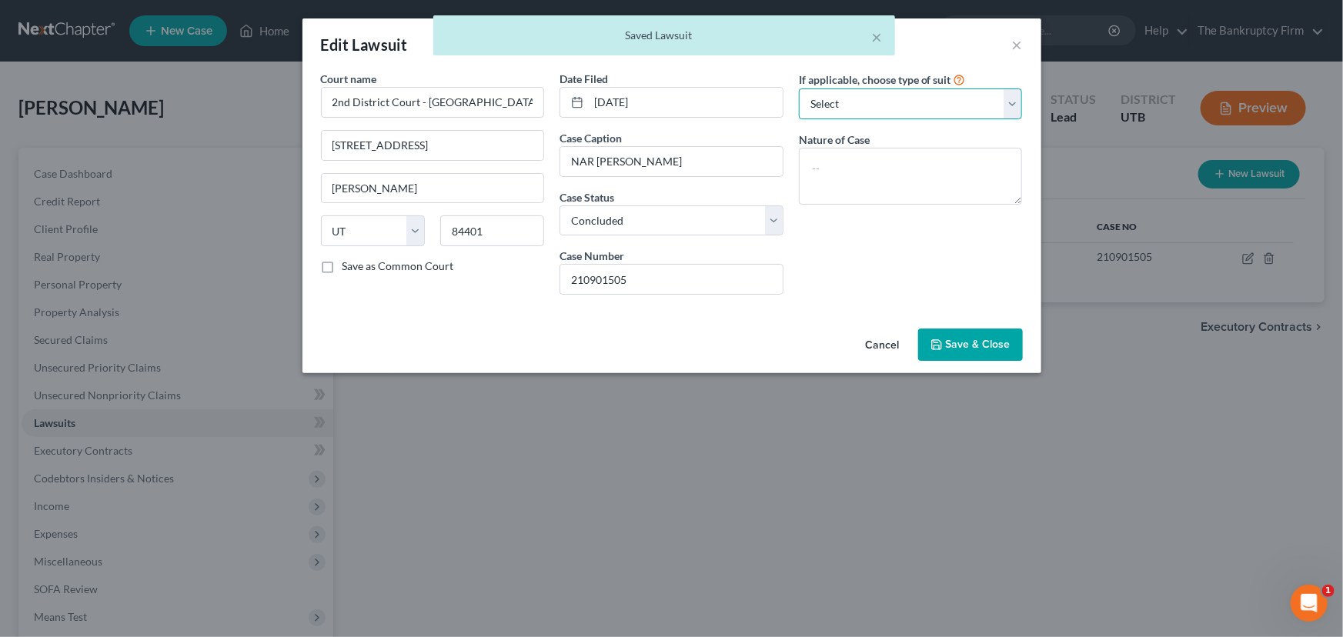
click at [869, 103] on select "Select Repossession Garnishment Foreclosure Attached, Seized, Or Levied Other" at bounding box center [911, 103] width 224 height 31
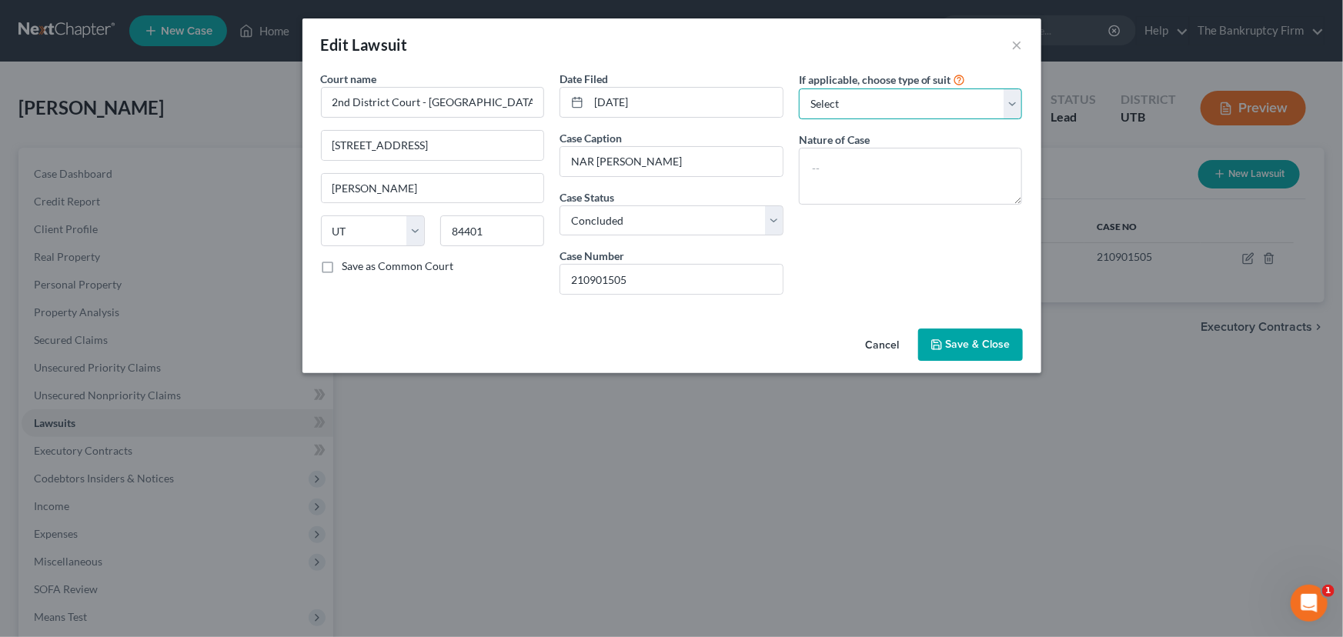
select select "1"
click at [799, 88] on select "Select Repossession Garnishment Foreclosure Attached, Seized, Or Levied Other" at bounding box center [911, 103] width 224 height 31
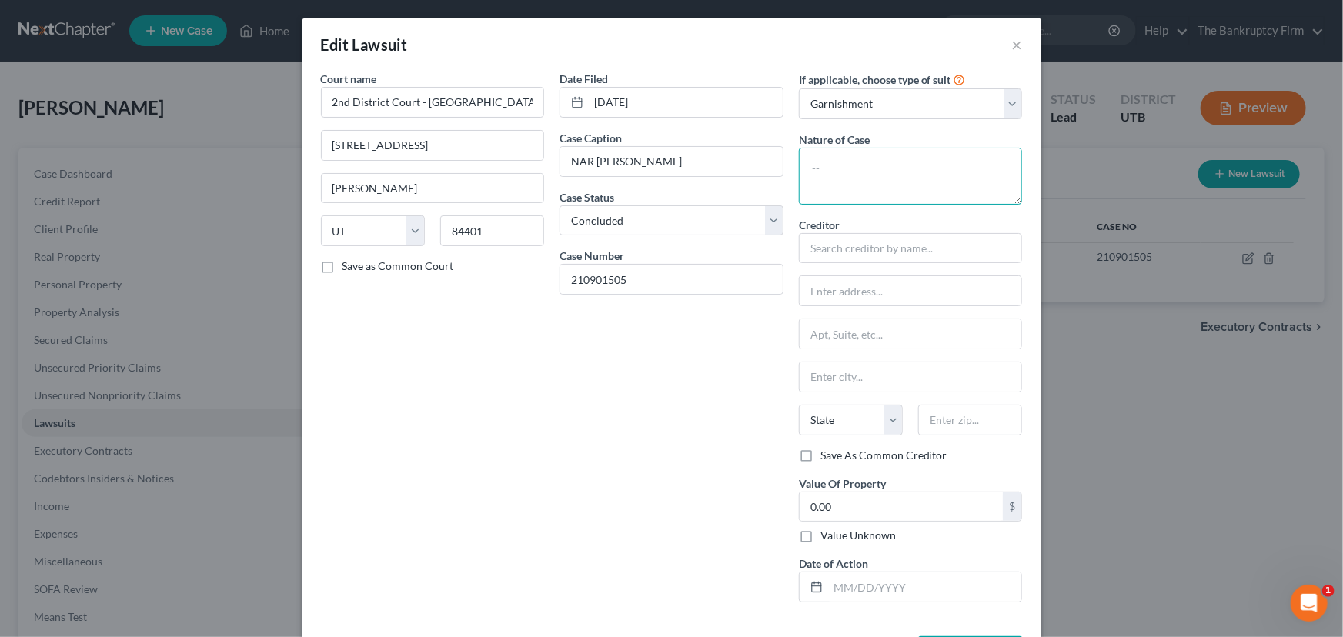
click at [821, 169] on textarea at bounding box center [911, 176] width 224 height 57
type textarea "Debt Collection"
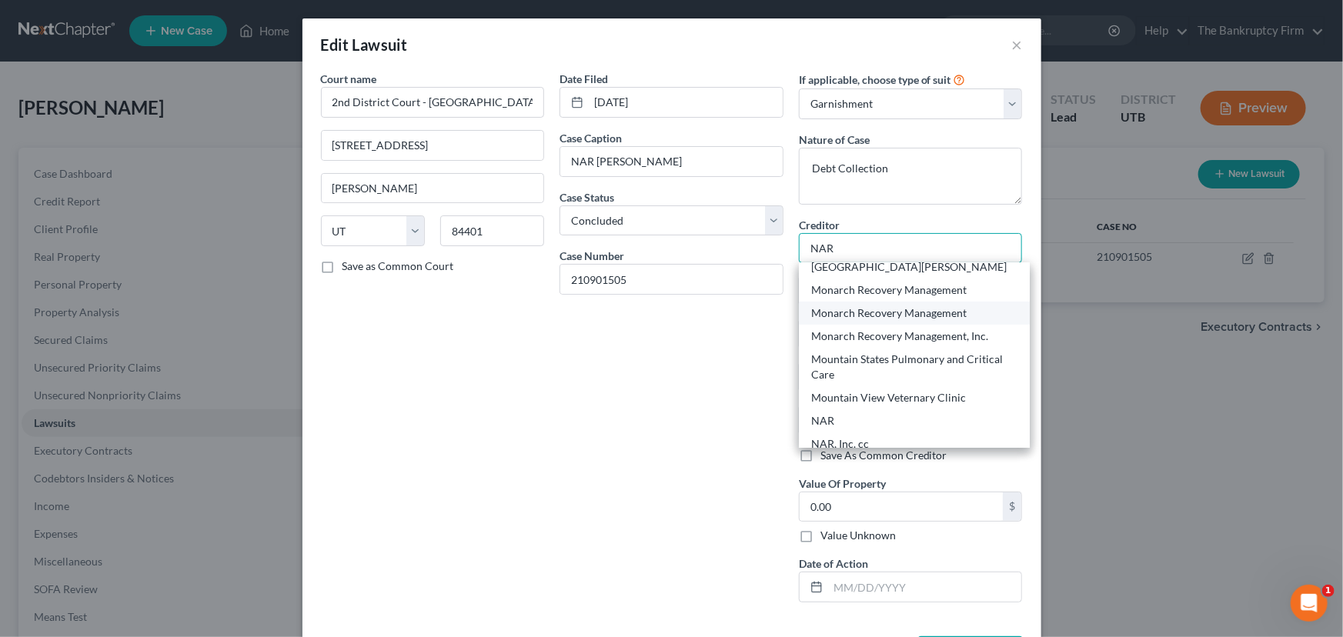
scroll to position [489, 0]
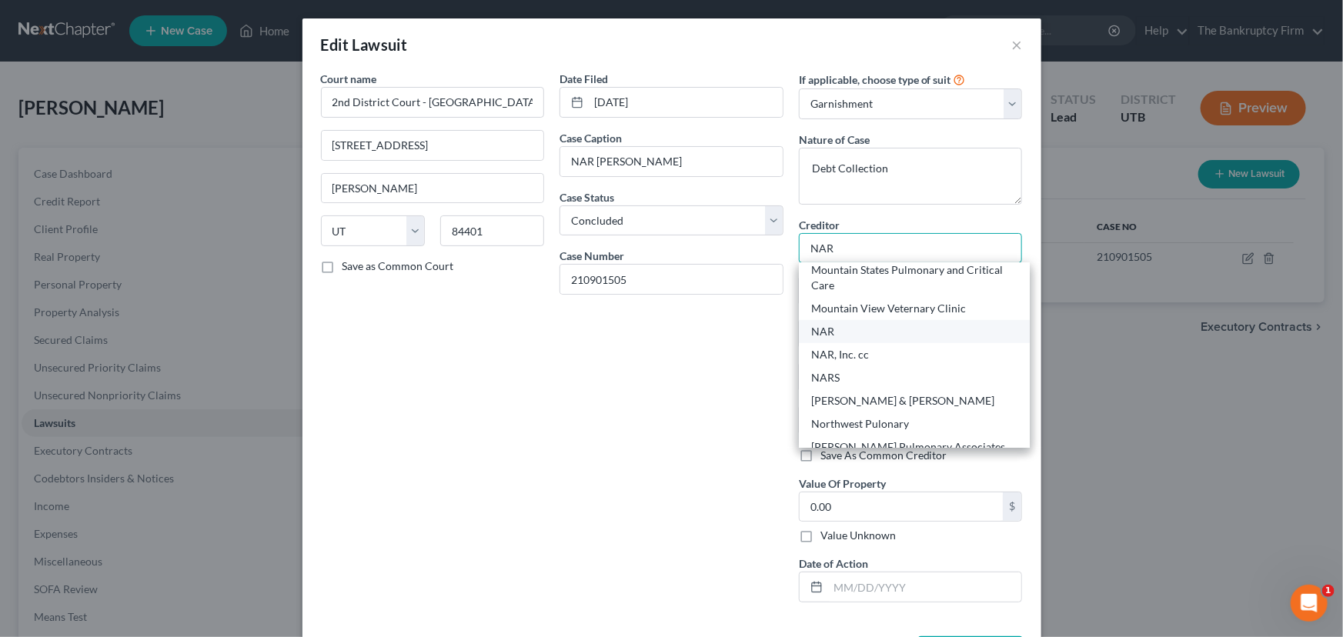
type input "NAR"
click at [823, 335] on div "NAR" at bounding box center [914, 331] width 207 height 15
type input "5225 Wiley Post Way #410"
type input "Salt Lake City"
select select "46"
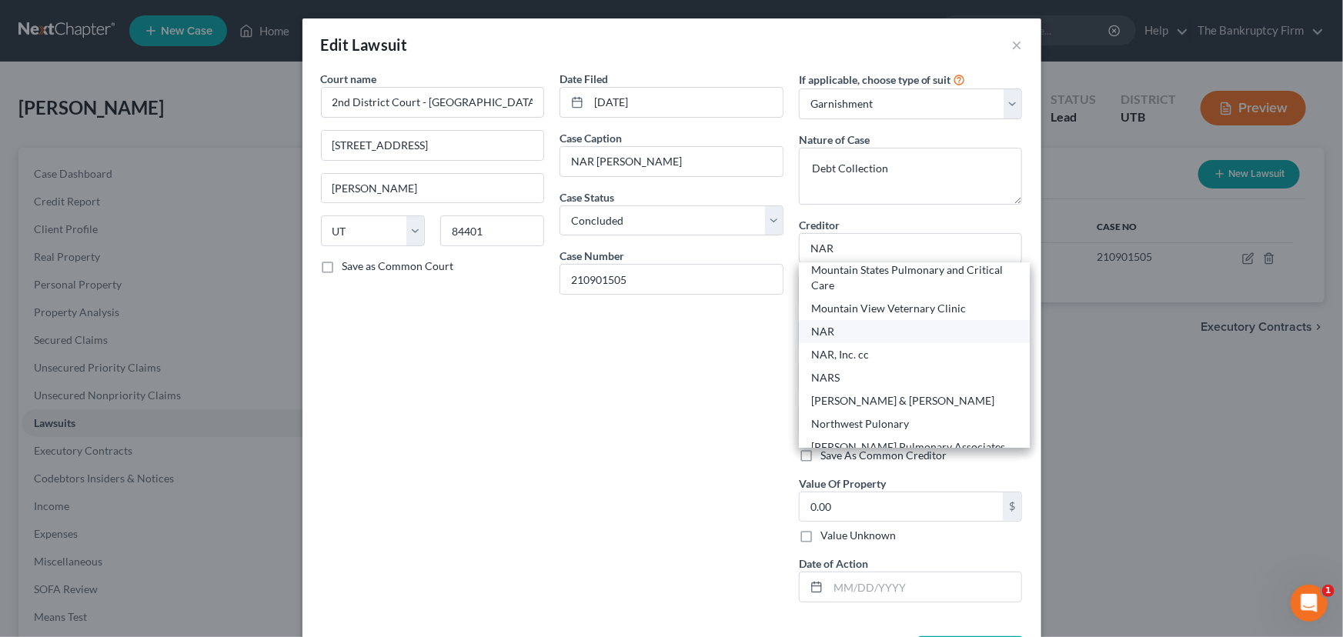
type input "84116-0000"
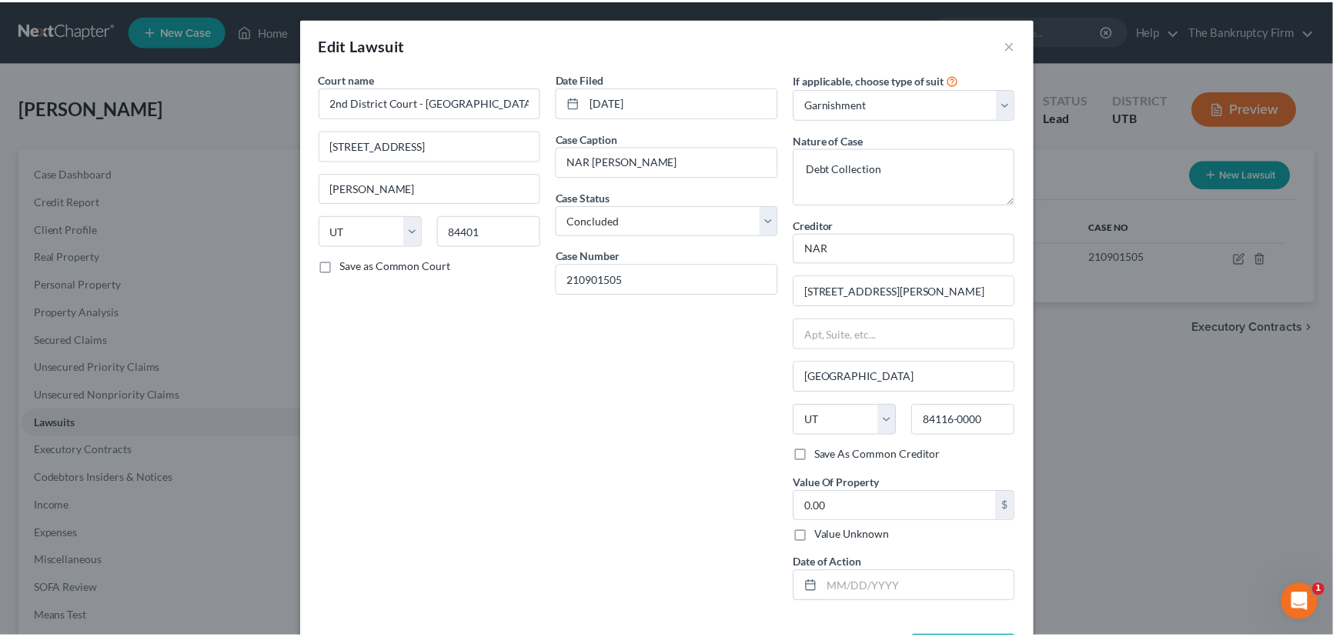
scroll to position [61, 0]
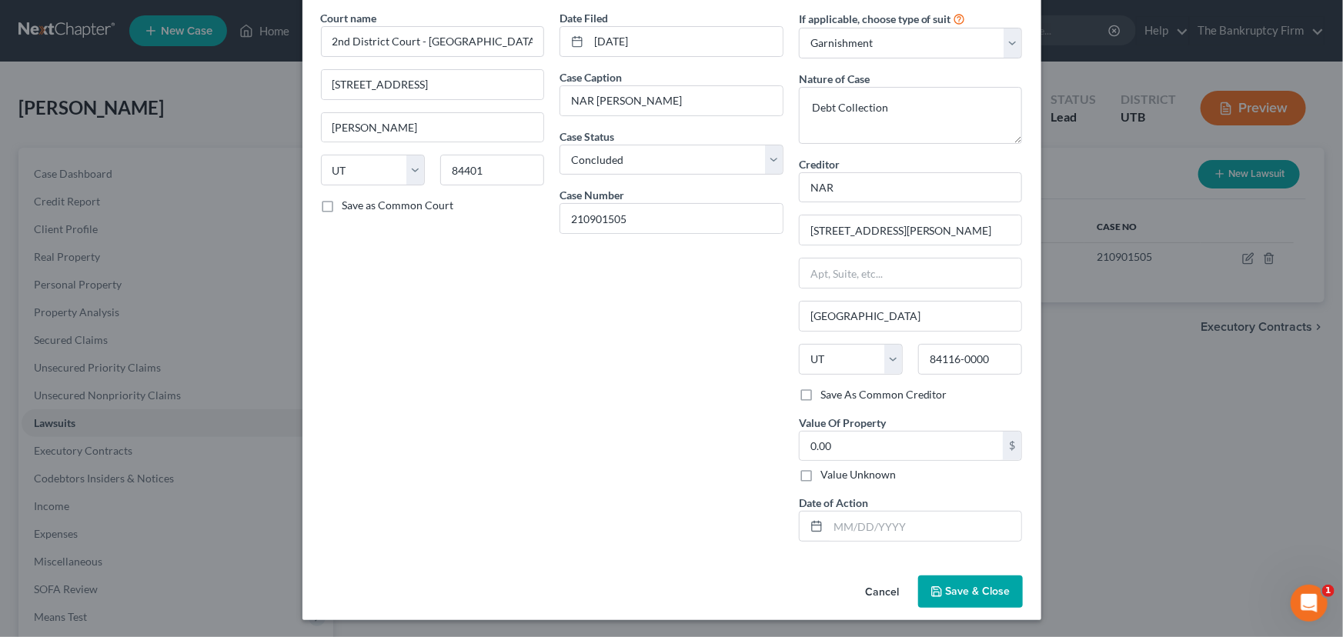
click at [969, 590] on span "Save & Close" at bounding box center [978, 591] width 65 height 13
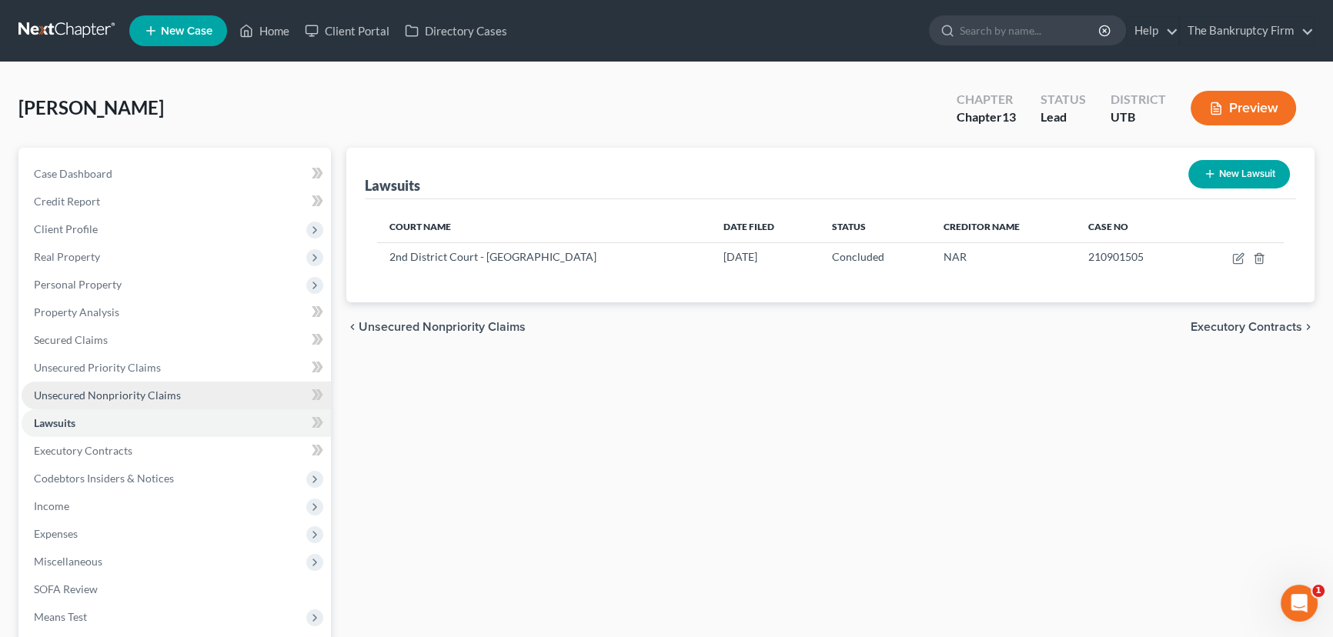
click at [68, 390] on span "Unsecured Nonpriority Claims" at bounding box center [107, 395] width 147 height 13
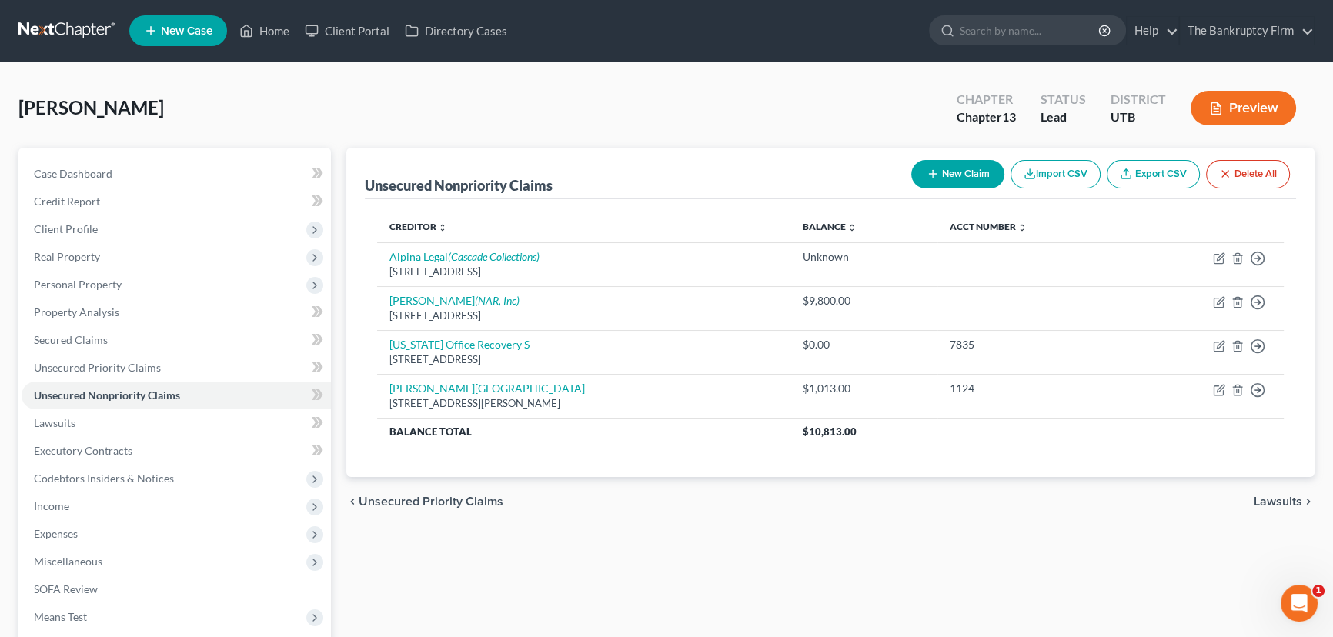
click at [950, 170] on button "New Claim" at bounding box center [957, 174] width 93 height 28
select select "0"
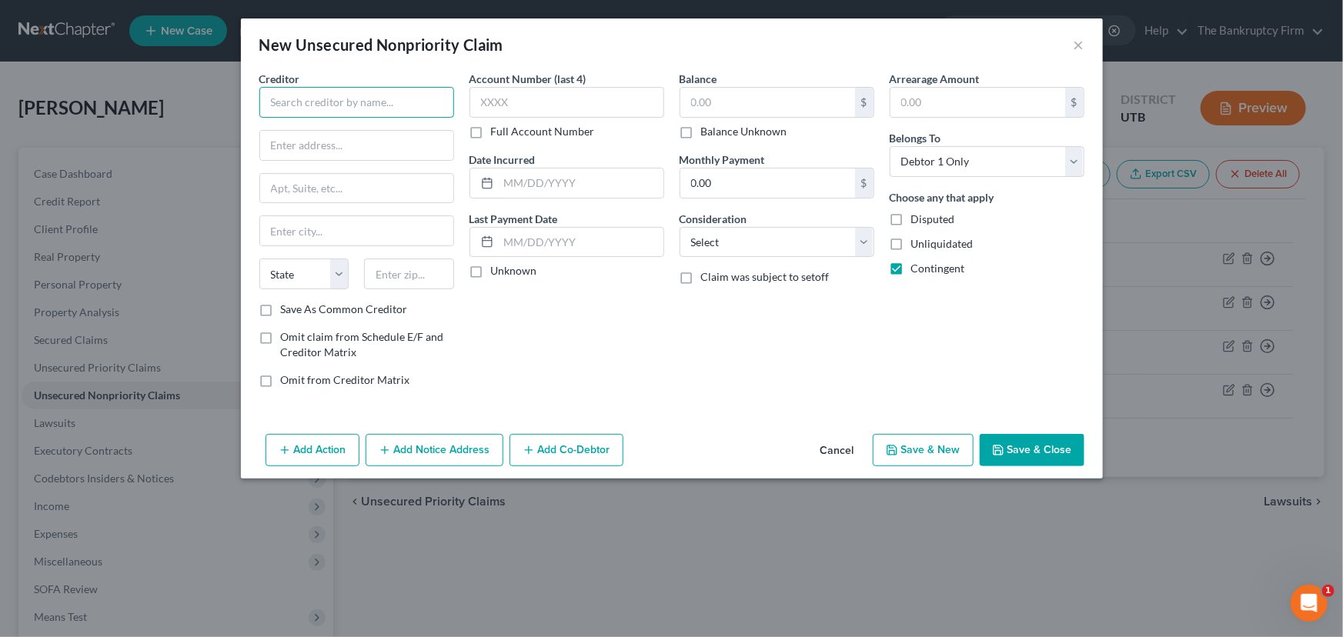
click at [312, 97] on input "text" at bounding box center [356, 102] width 195 height 31
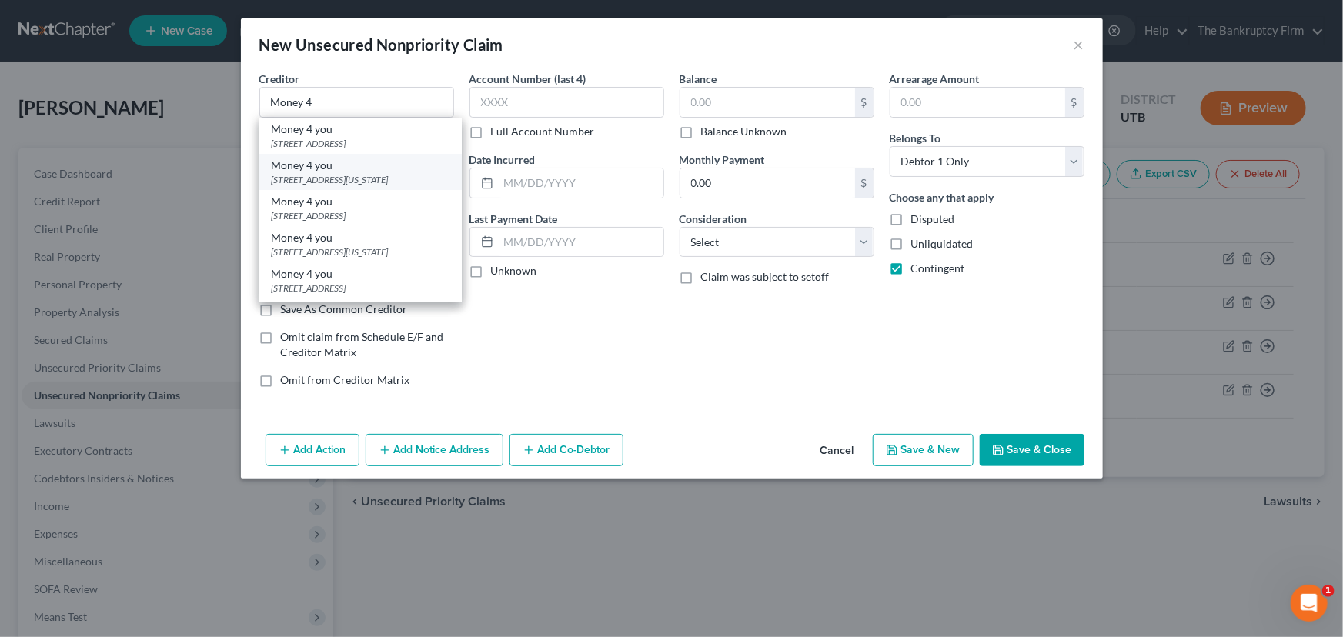
click at [327, 170] on div "Money 4 you" at bounding box center [361, 165] width 178 height 15
type input "Money 4 you"
type input "739 Washington Blvd."
type input "Ogden"
select select "46"
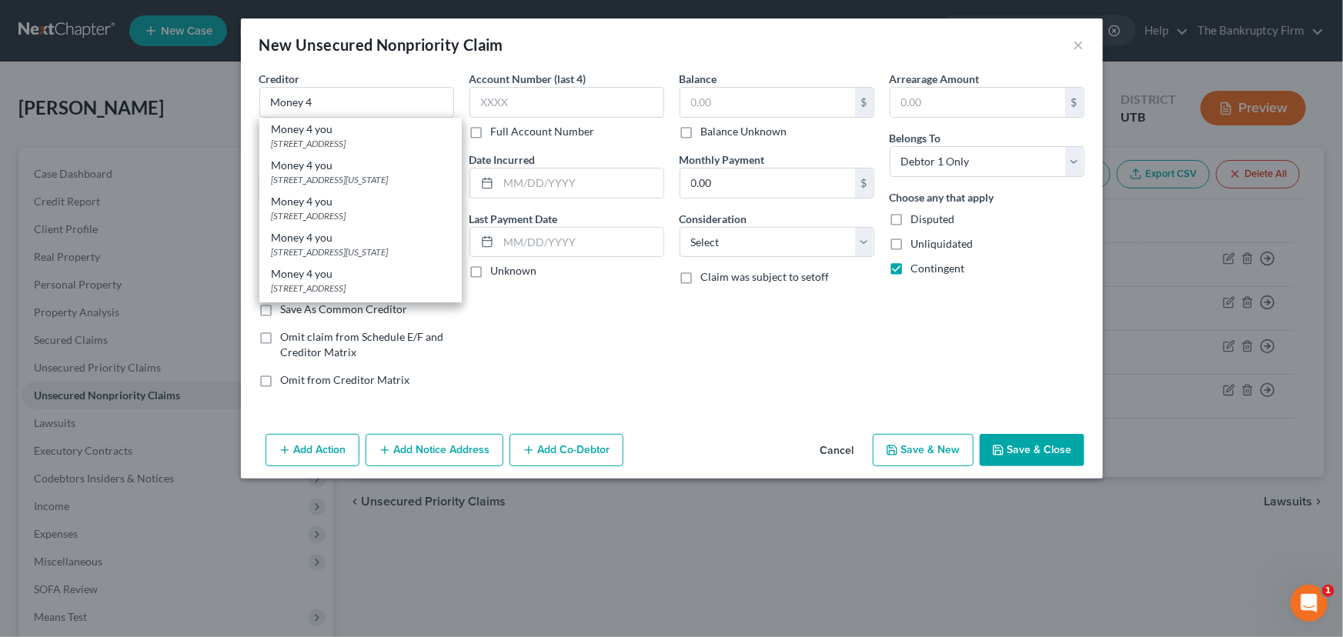
type input "84404"
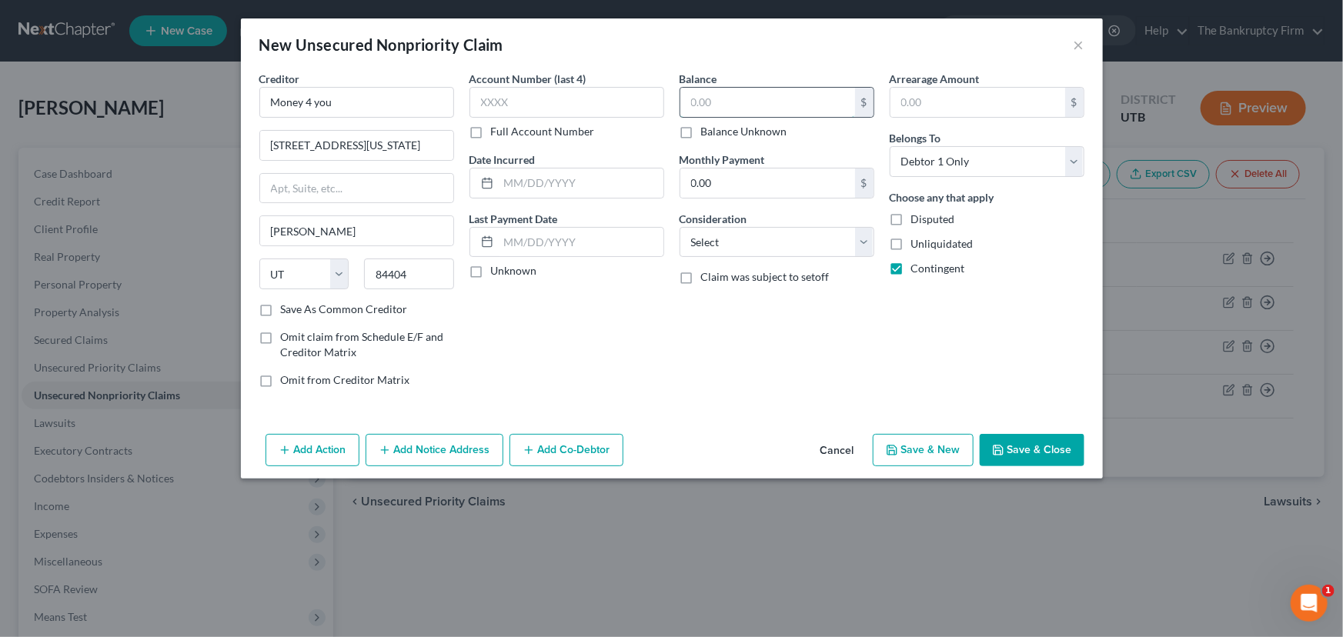
click at [706, 101] on input "text" at bounding box center [767, 102] width 175 height 29
type input "500"
click at [499, 185] on input "text" at bounding box center [581, 182] width 165 height 29
type input "06/2025"
click at [789, 239] on select "Select Cable / Satellite Services Collection Agency Credit Card Debt Debt Couns…" at bounding box center [776, 242] width 195 height 31
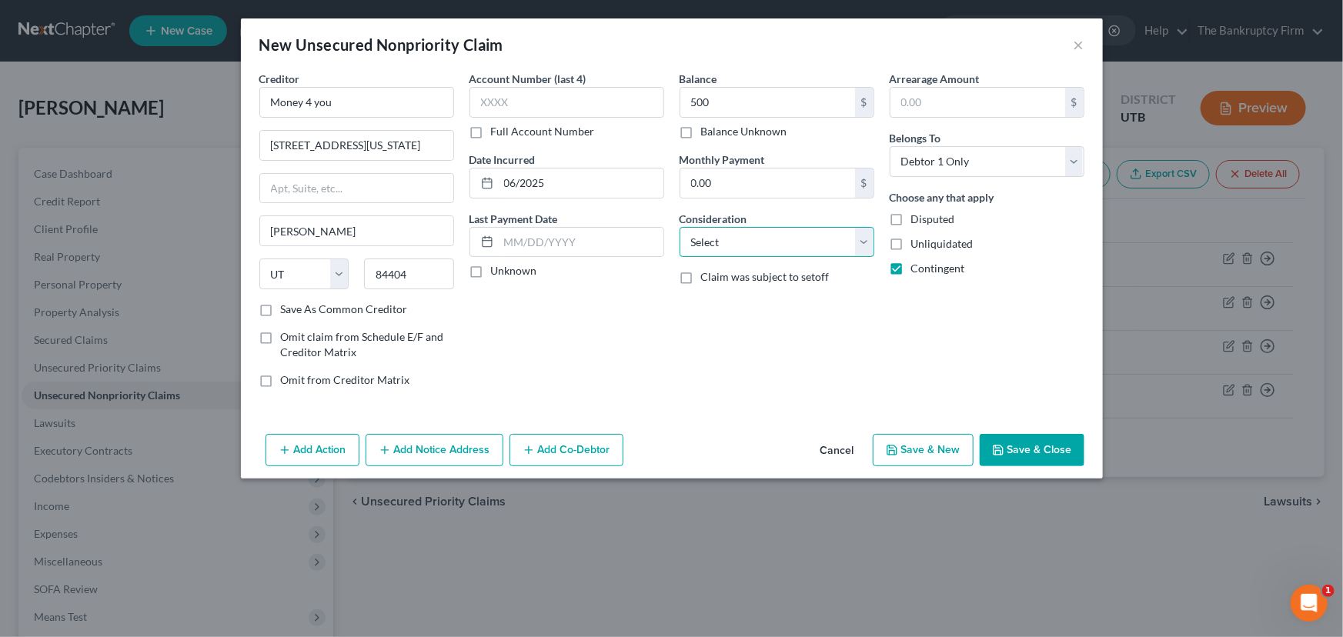
select select "10"
click at [679, 227] on select "Select Cable / Satellite Services Collection Agency Credit Card Debt Debt Couns…" at bounding box center [776, 242] width 195 height 31
click at [1034, 450] on button "Save & Close" at bounding box center [1031, 450] width 105 height 32
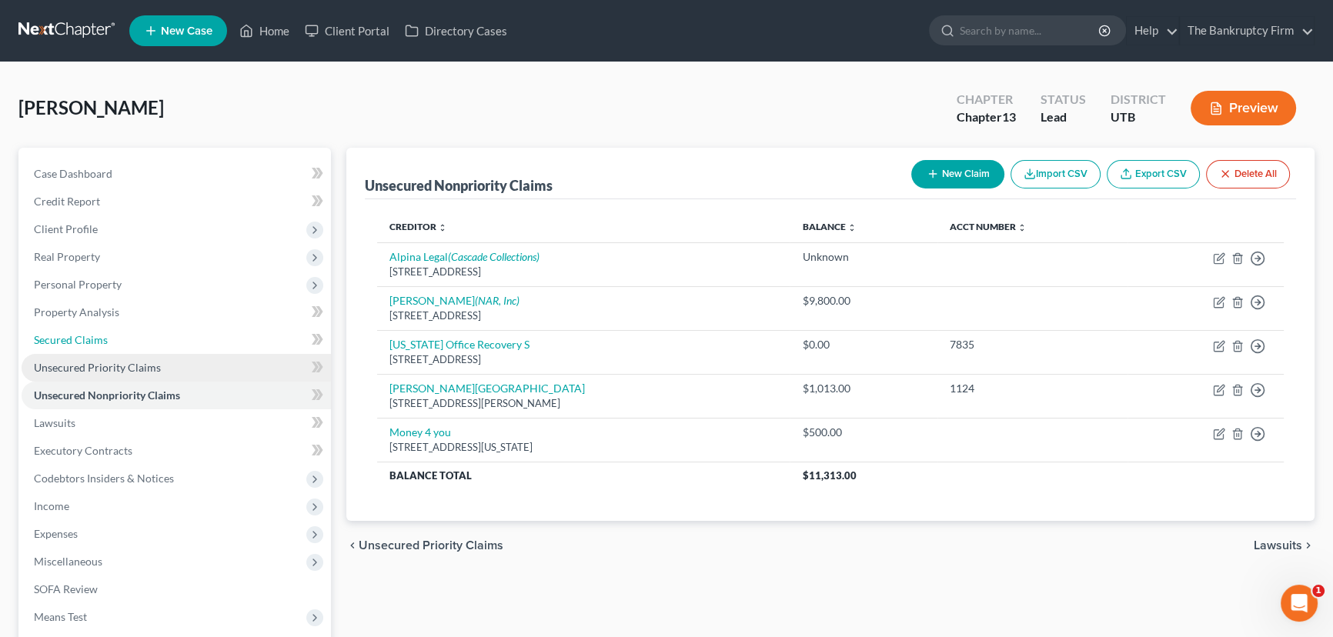
drag, startPoint x: 72, startPoint y: 343, endPoint x: 79, endPoint y: 353, distance: 12.2
click at [72, 343] on span "Secured Claims" at bounding box center [71, 339] width 74 height 13
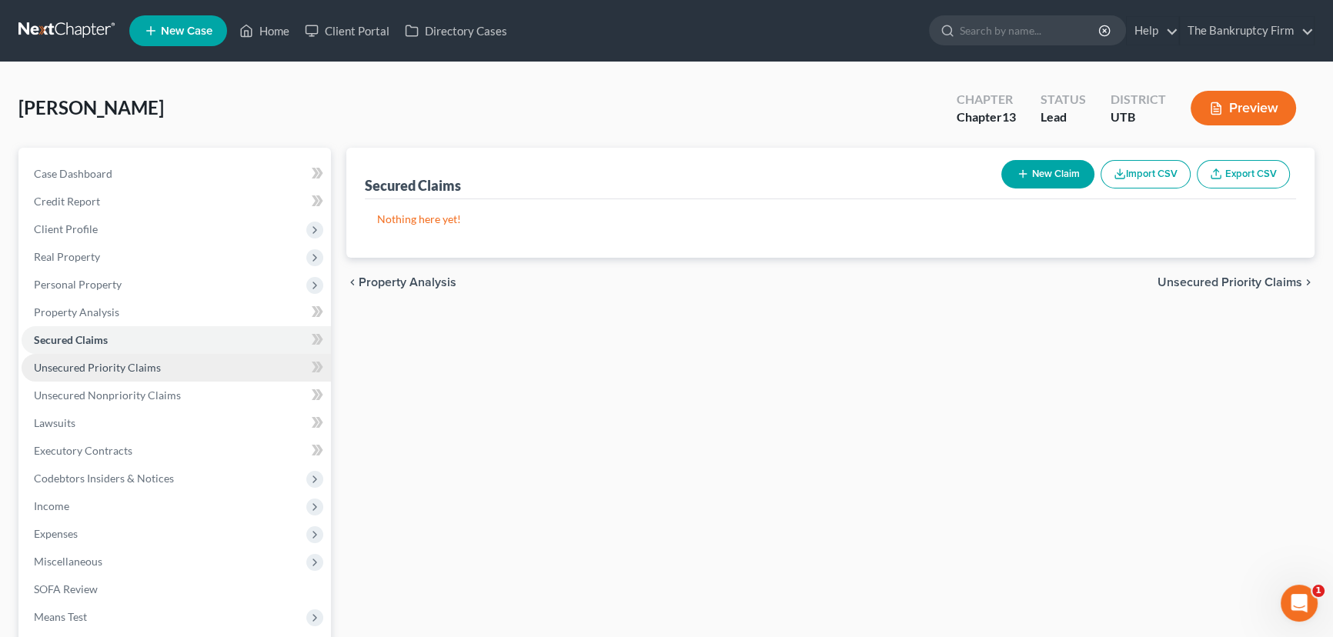
click at [108, 365] on span "Unsecured Priority Claims" at bounding box center [97, 367] width 127 height 13
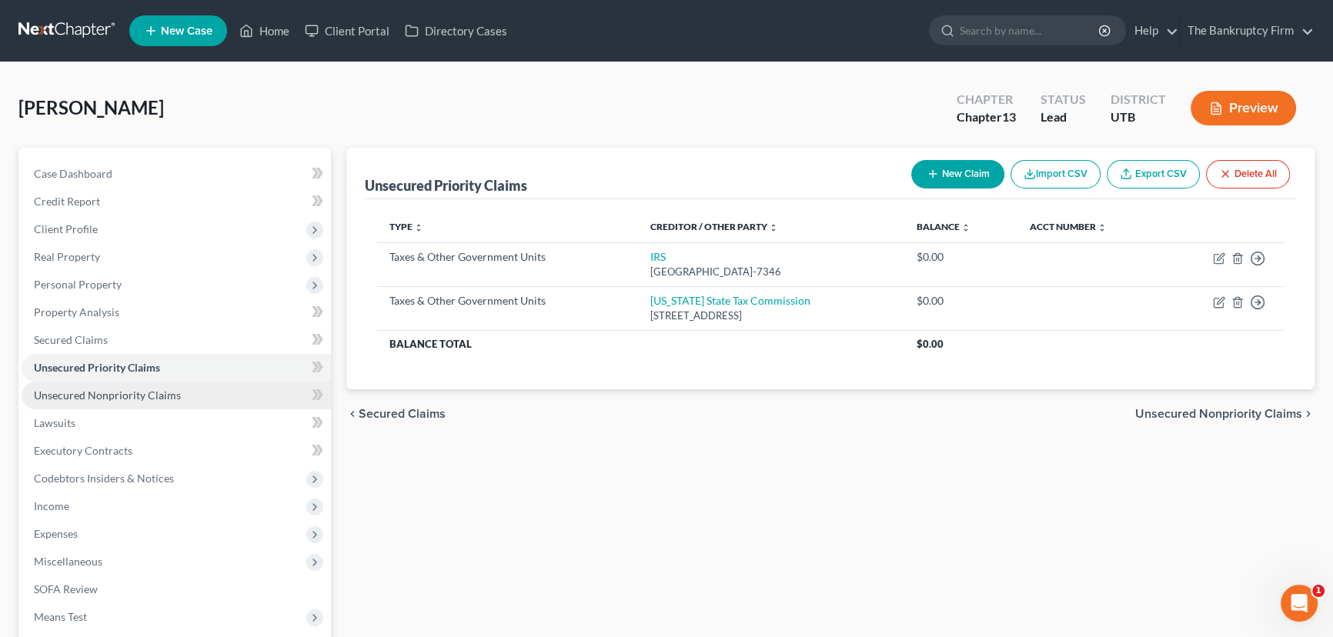
click at [100, 400] on span "Unsecured Nonpriority Claims" at bounding box center [107, 395] width 147 height 13
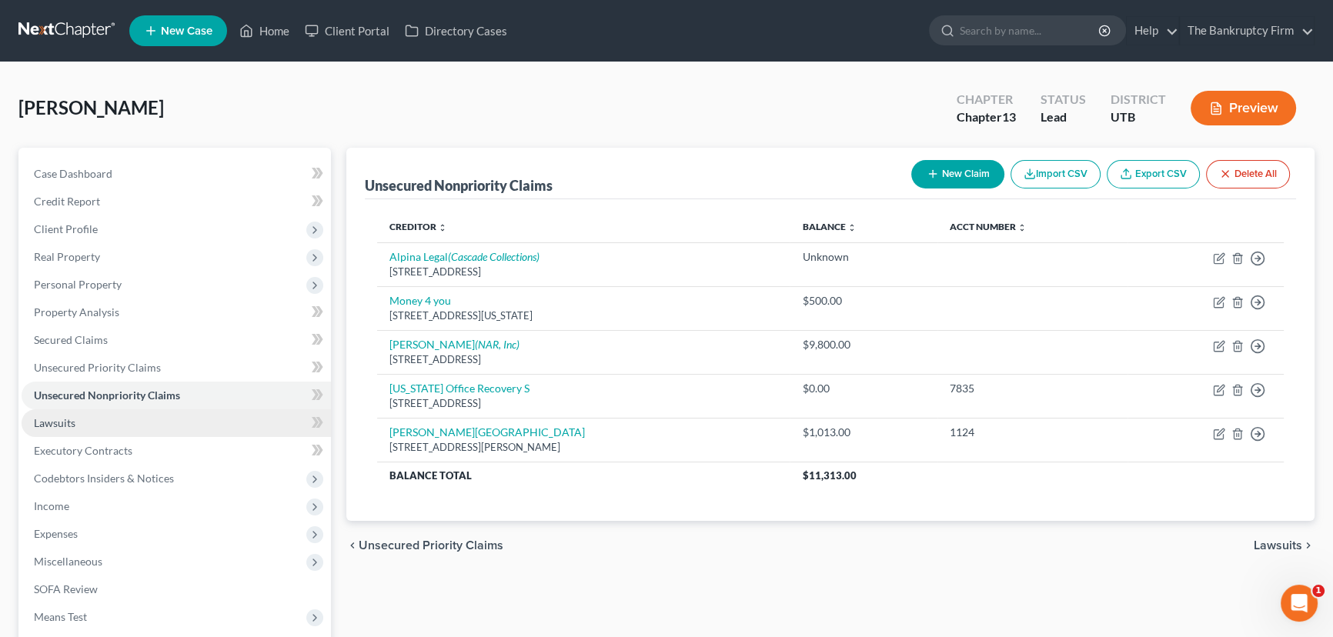
click at [67, 424] on span "Lawsuits" at bounding box center [55, 422] width 42 height 13
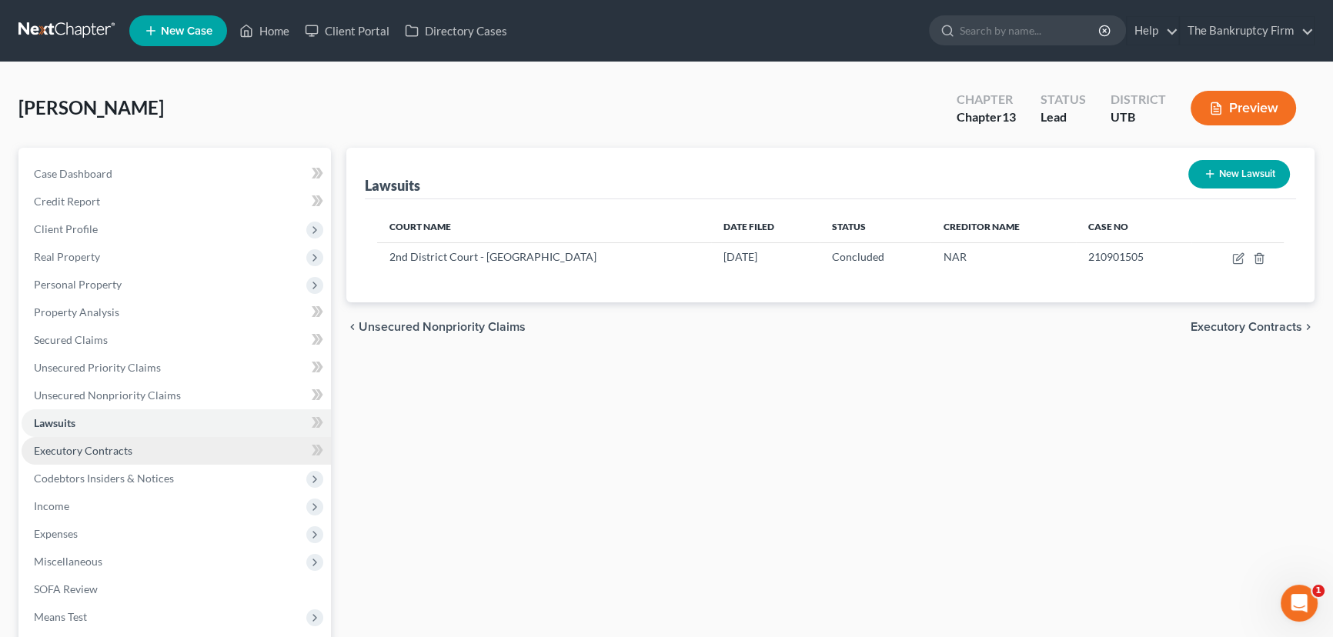
click at [98, 450] on span "Executory Contracts" at bounding box center [83, 450] width 98 height 13
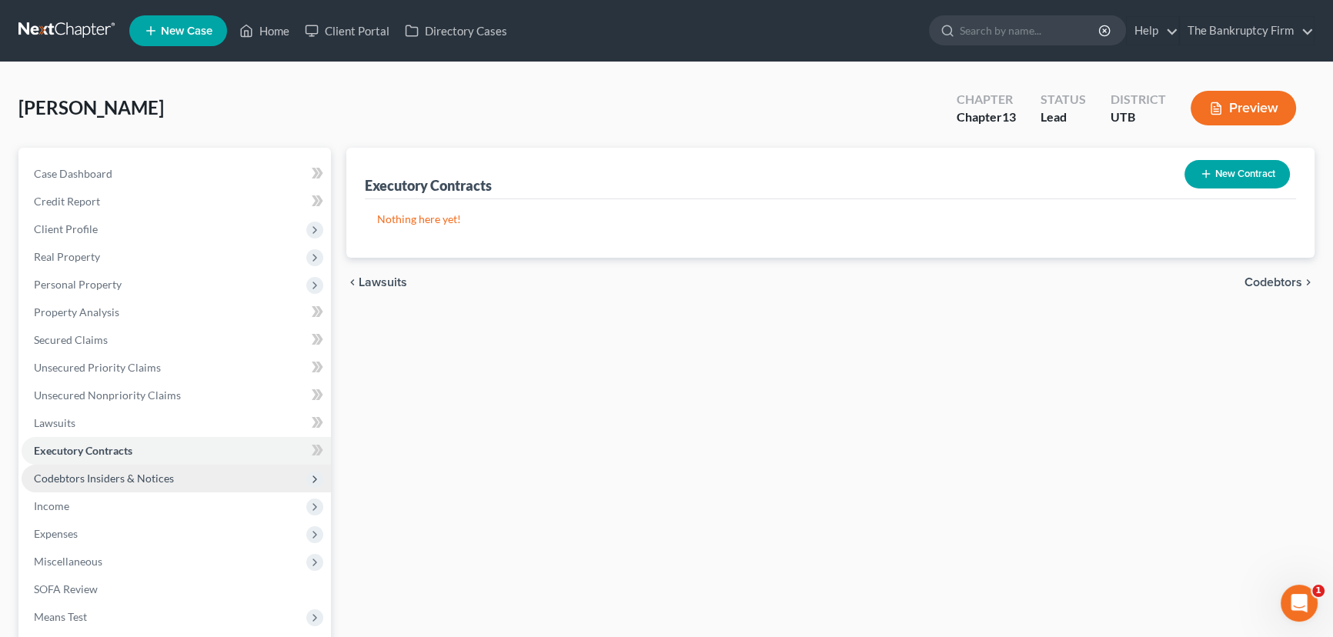
click at [133, 482] on span "Codebtors Insiders & Notices" at bounding box center [104, 478] width 140 height 13
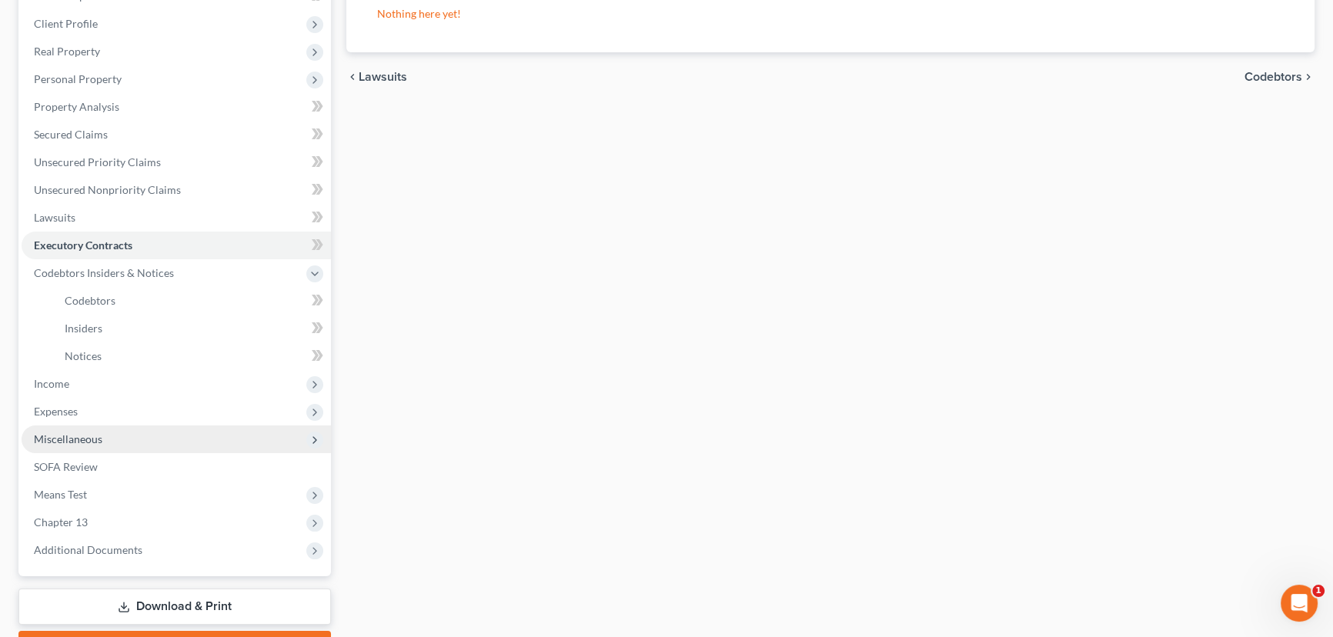
scroll to position [209, 0]
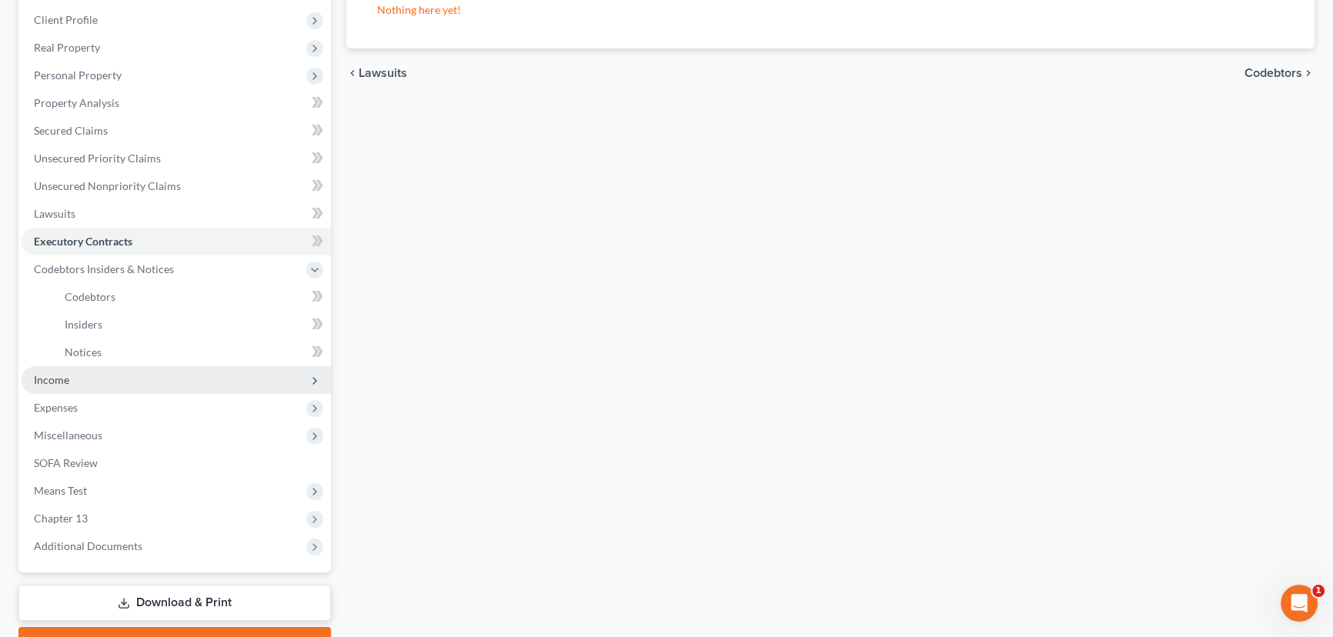
click at [51, 382] on span "Income" at bounding box center [51, 379] width 35 height 13
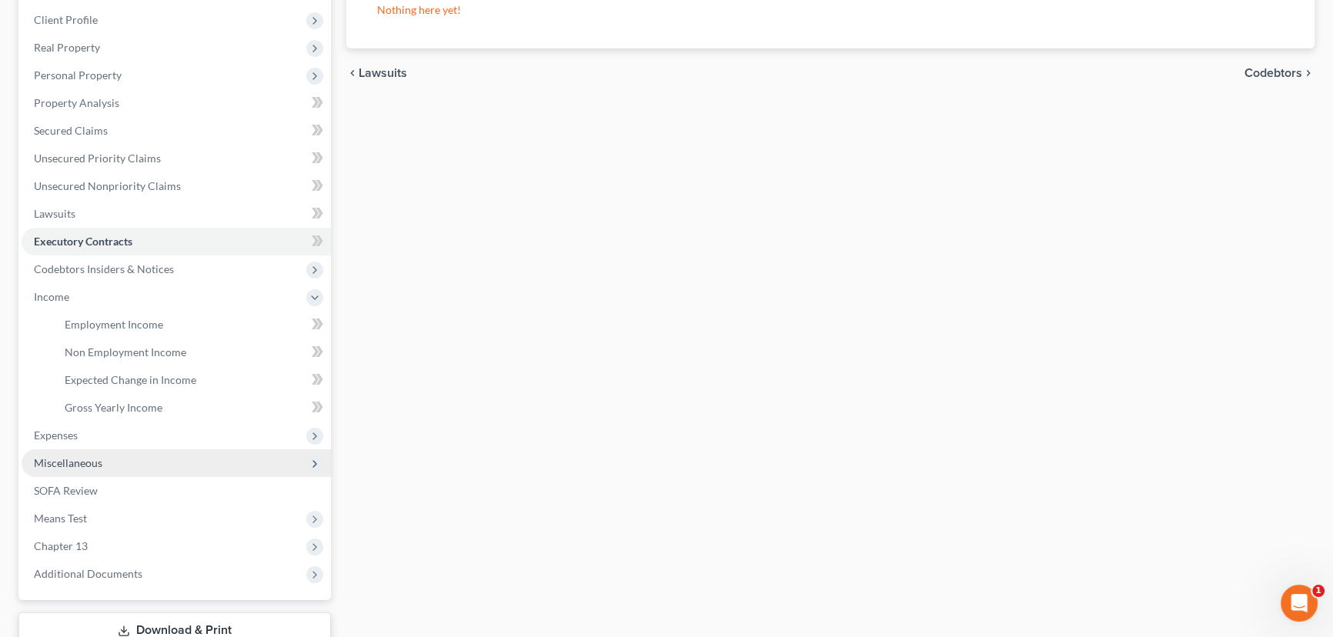
click at [75, 465] on span "Miscellaneous" at bounding box center [68, 462] width 68 height 13
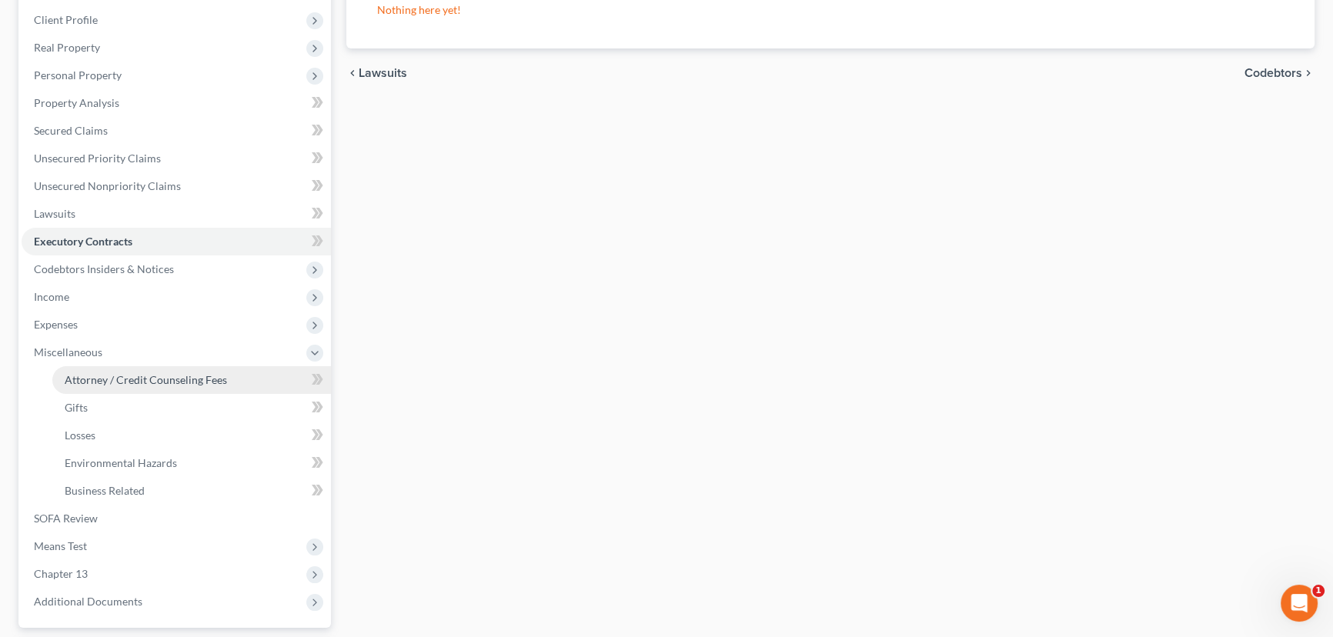
click at [132, 378] on span "Attorney / Credit Counseling Fees" at bounding box center [146, 379] width 162 height 13
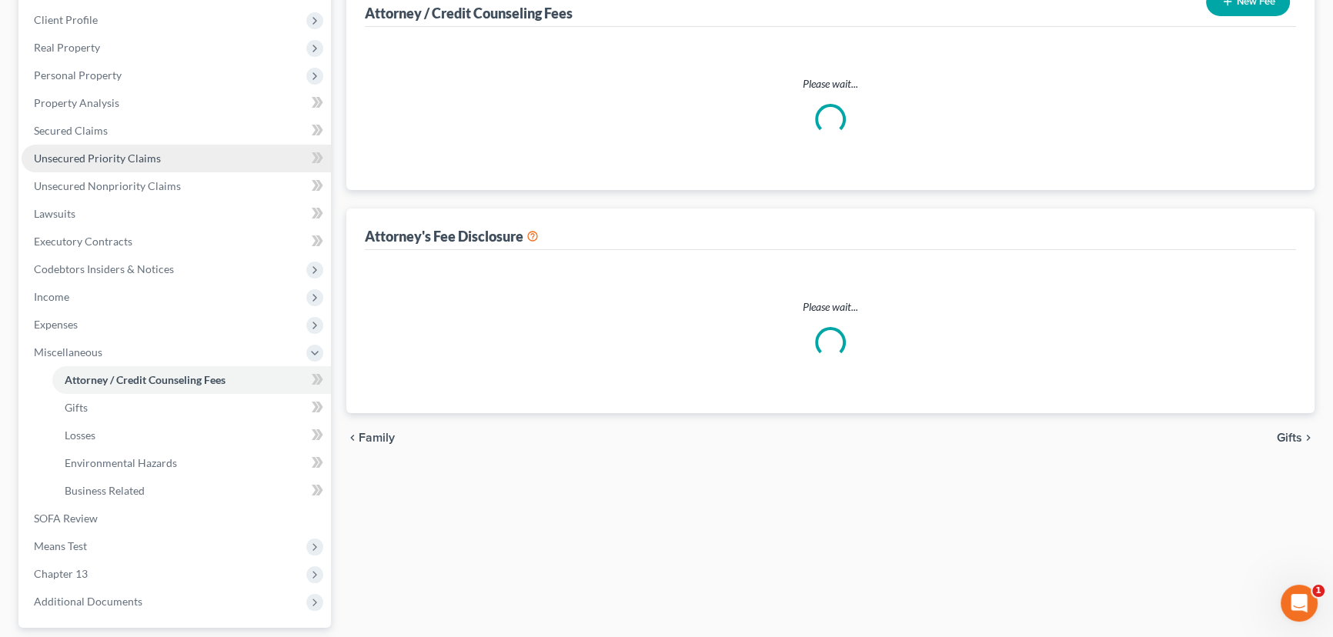
scroll to position [8, 0]
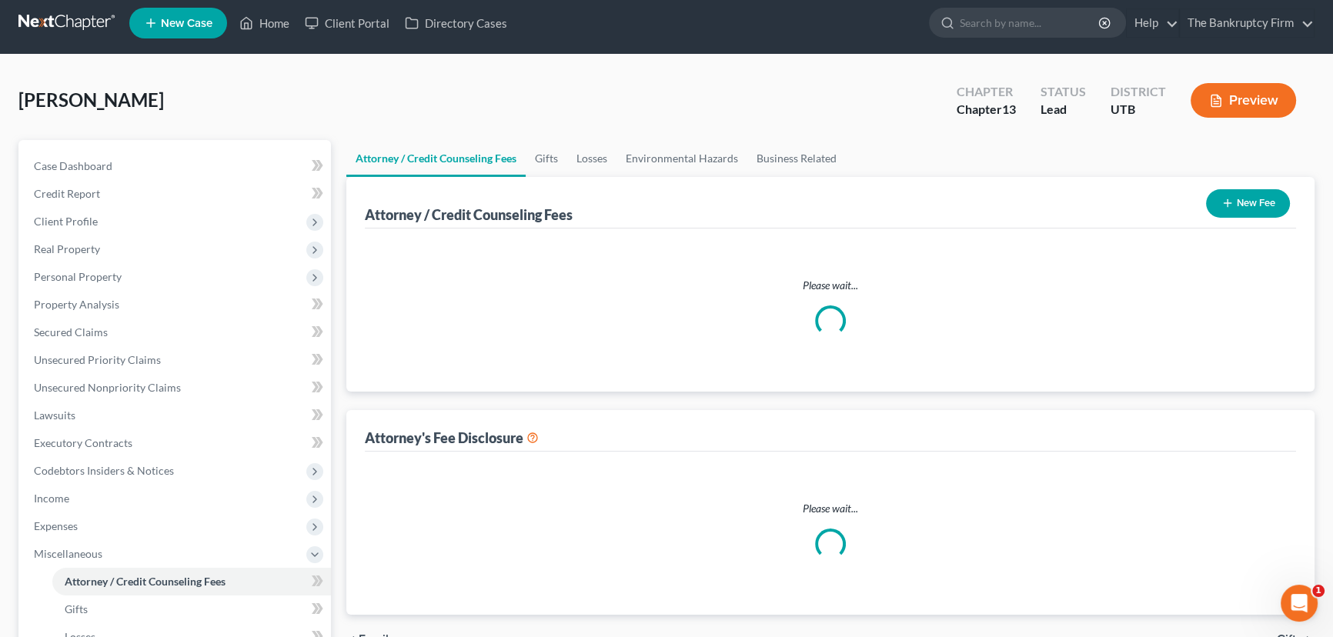
select select "0"
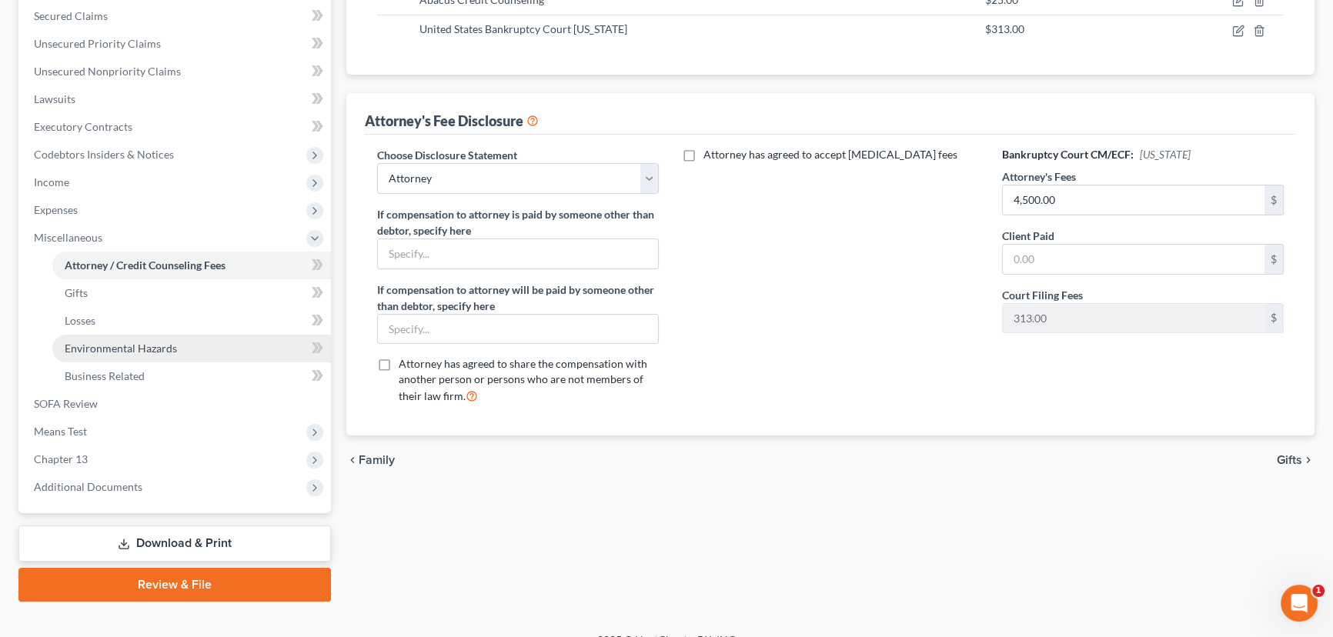
scroll to position [345, 0]
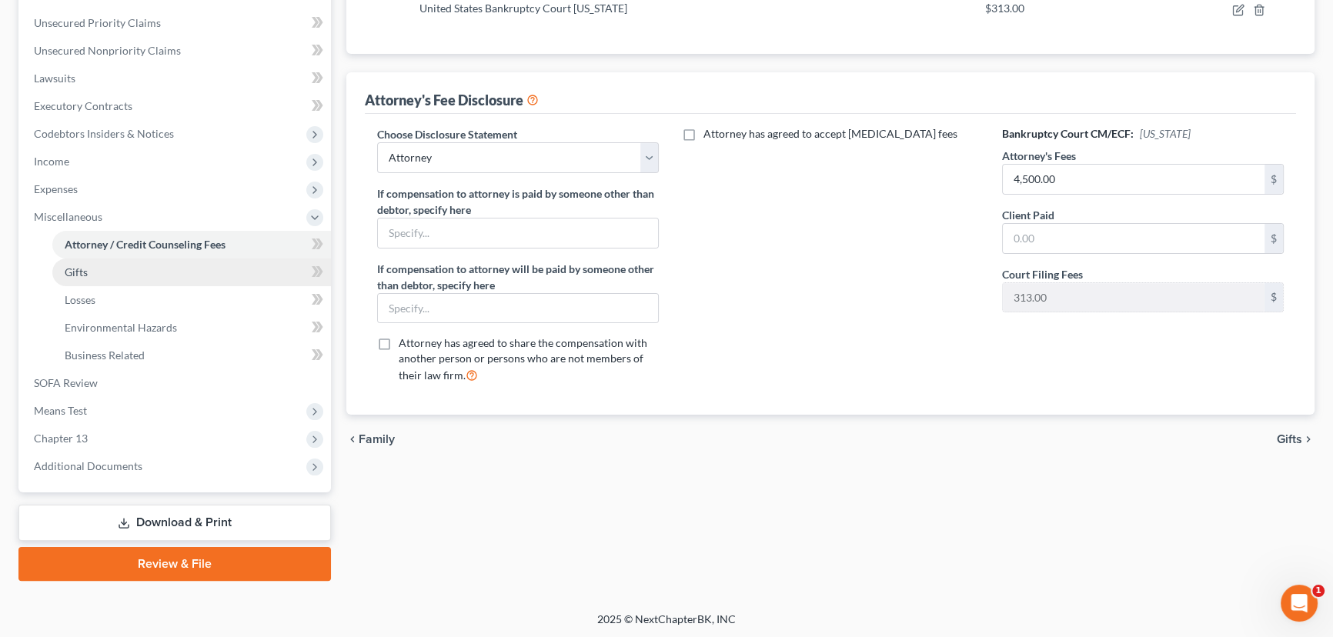
click at [68, 272] on span "Gifts" at bounding box center [76, 271] width 23 height 13
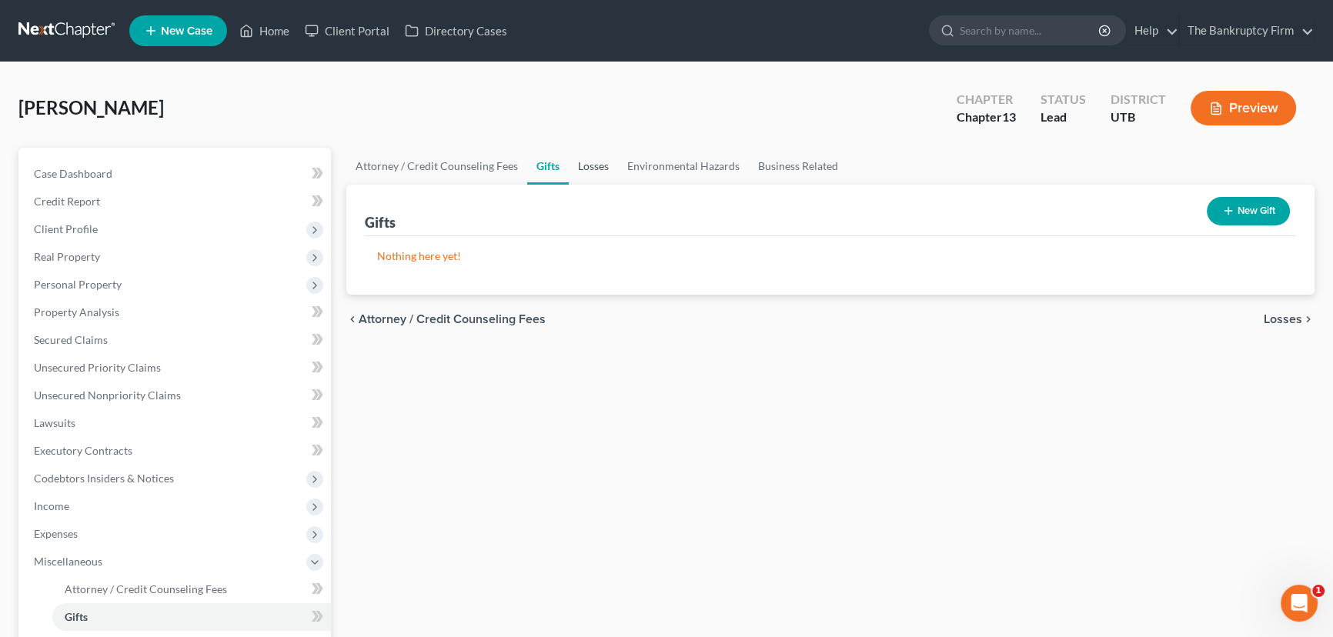
click at [594, 166] on link "Losses" at bounding box center [593, 166] width 49 height 37
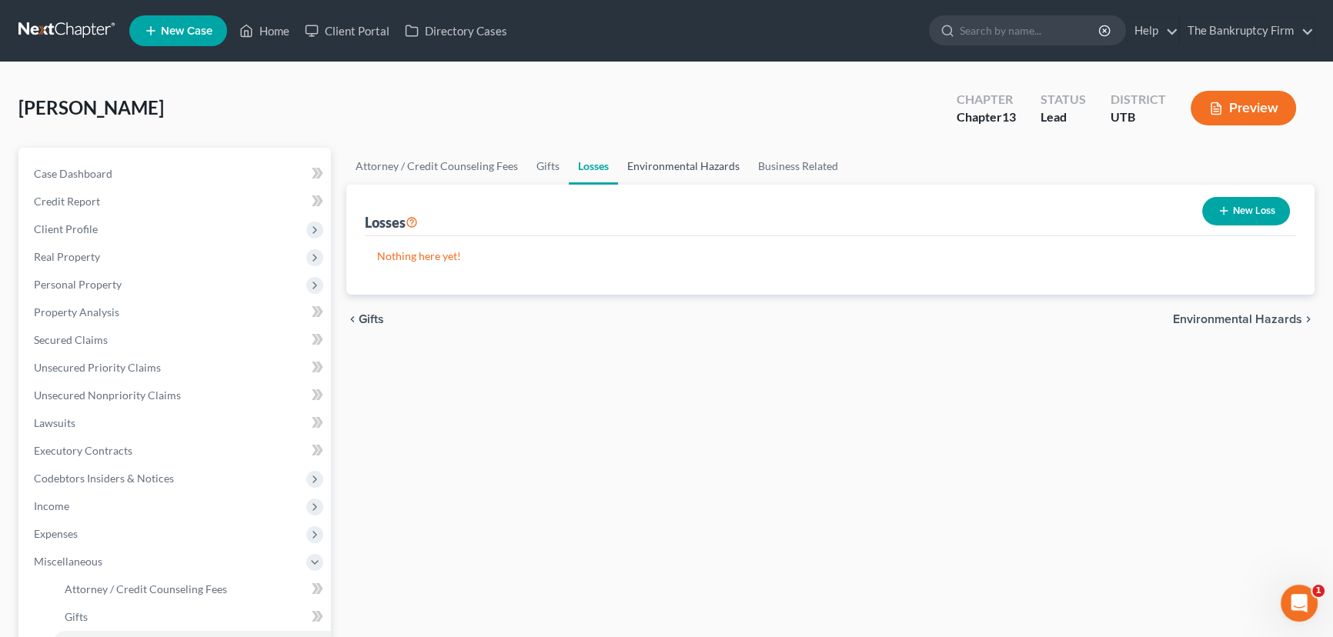
click at [679, 167] on link "Environmental Hazards" at bounding box center [683, 166] width 131 height 37
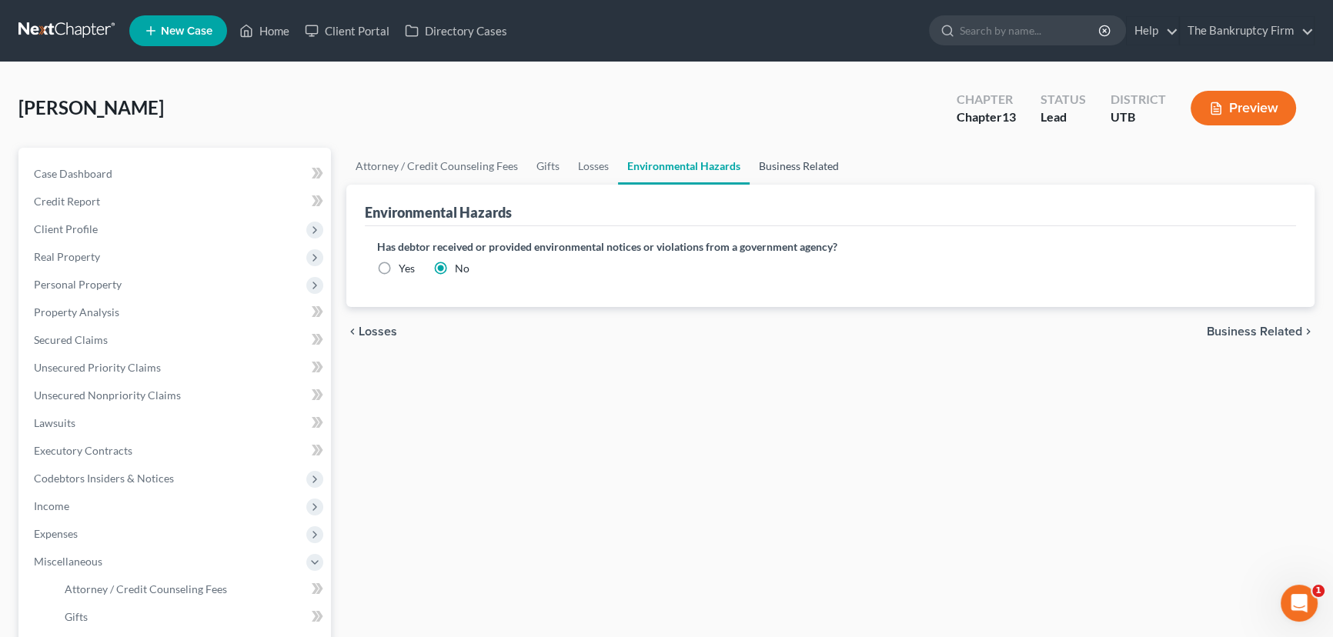
click at [779, 165] on link "Business Related" at bounding box center [798, 166] width 98 height 37
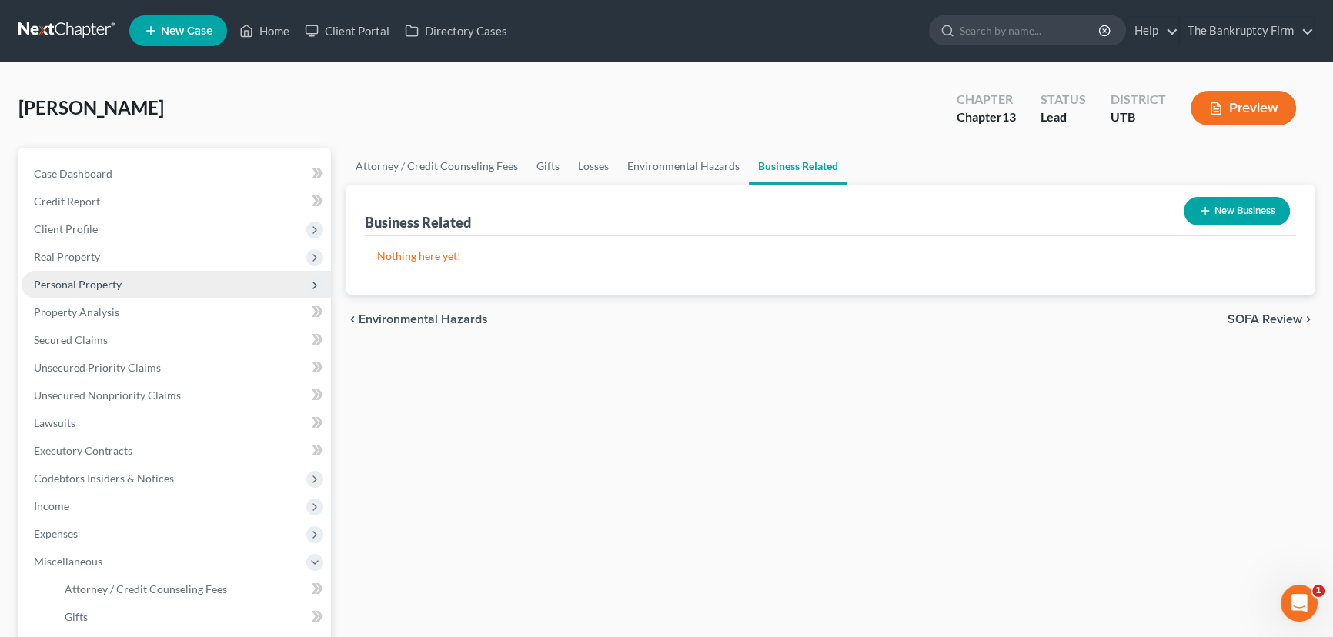
click at [85, 285] on span "Personal Property" at bounding box center [78, 284] width 88 height 13
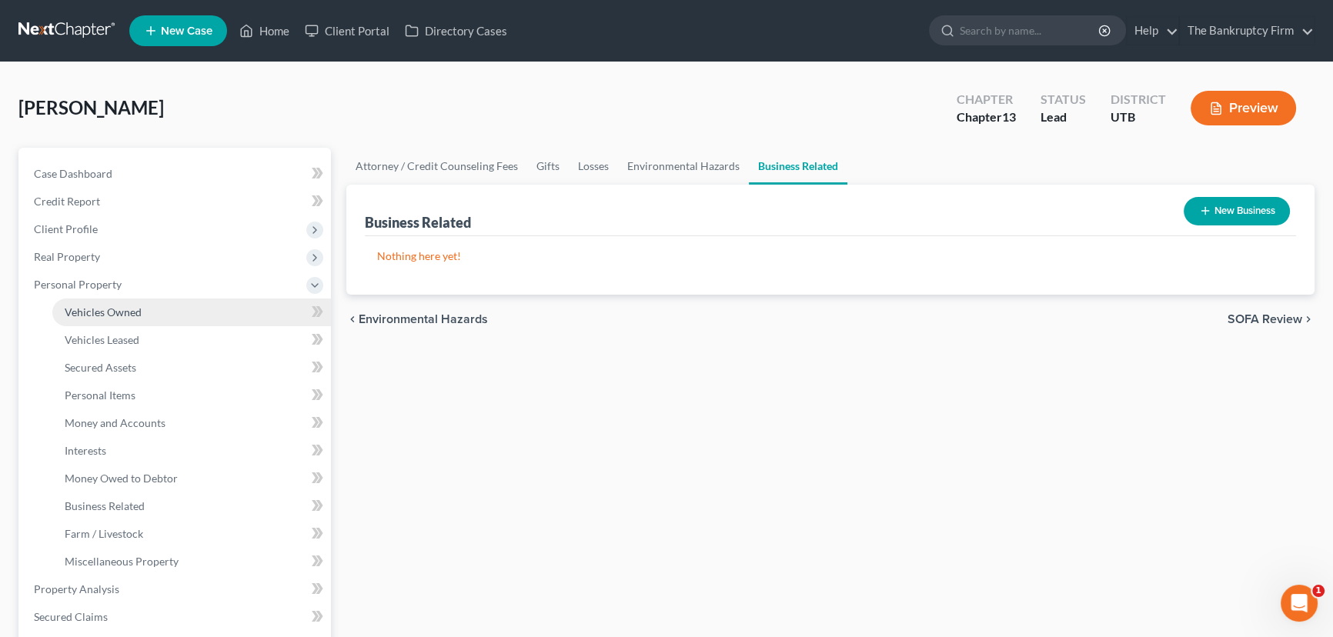
click at [111, 313] on span "Vehicles Owned" at bounding box center [103, 311] width 77 height 13
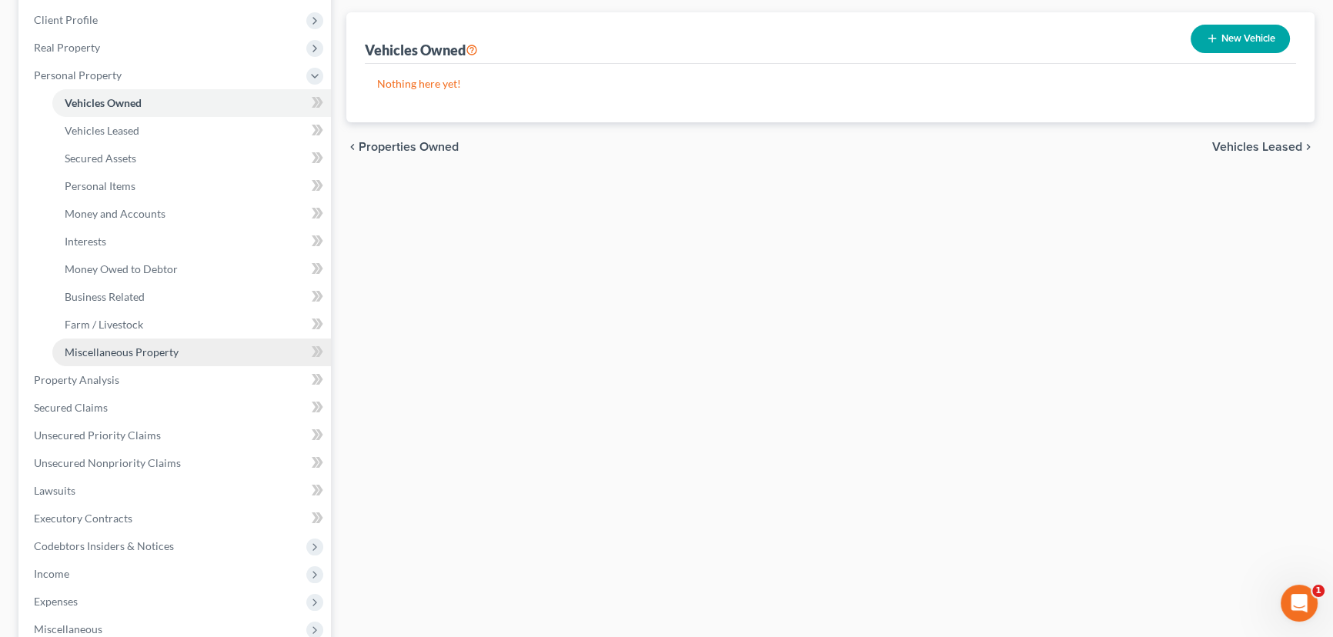
click at [137, 351] on span "Miscellaneous Property" at bounding box center [122, 351] width 114 height 13
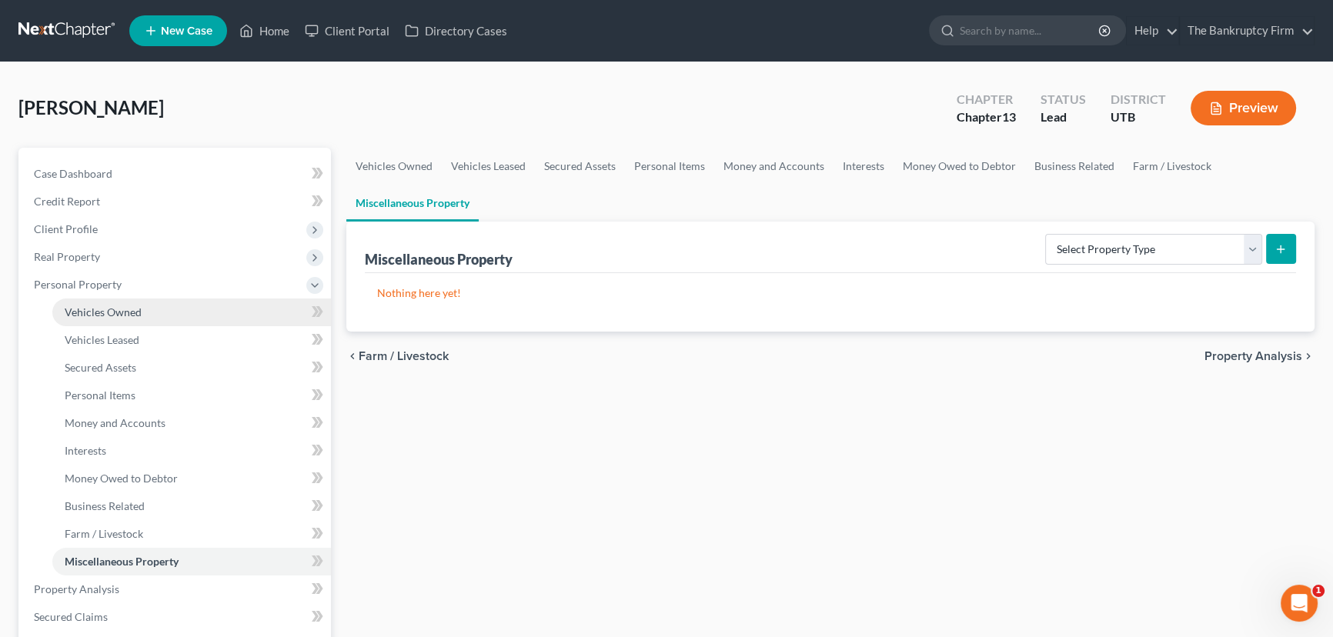
click at [94, 311] on span "Vehicles Owned" at bounding box center [103, 311] width 77 height 13
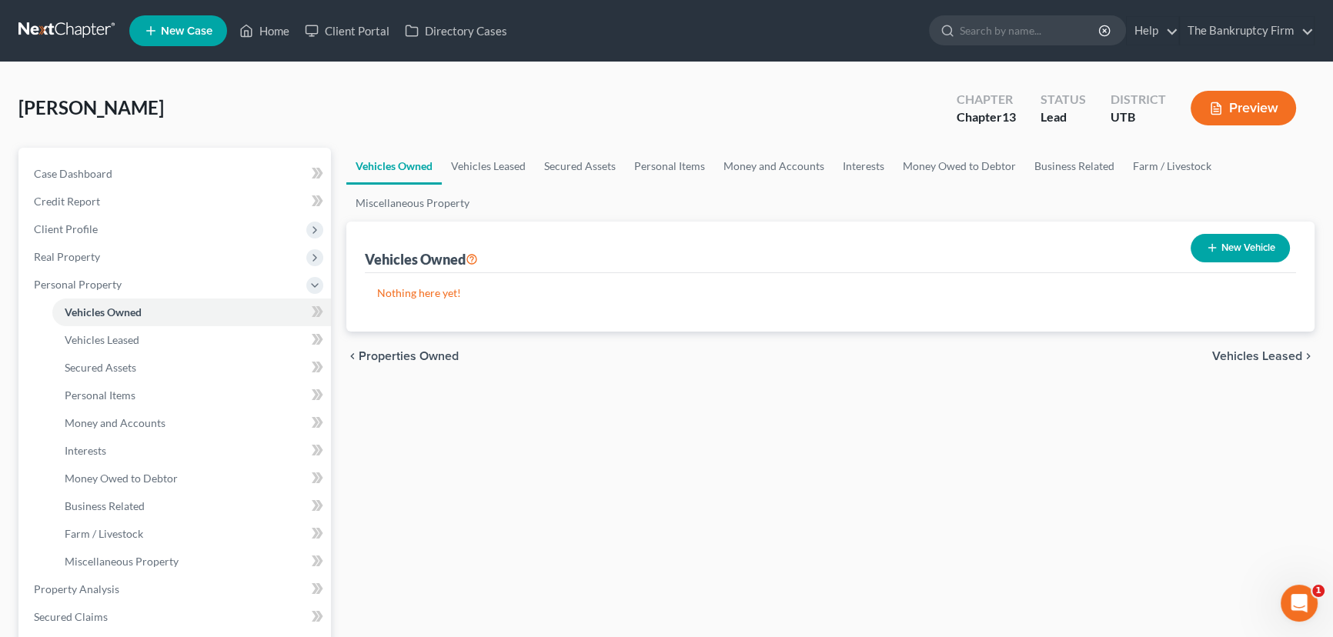
click at [1240, 246] on button "New Vehicle" at bounding box center [1239, 248] width 99 height 28
select select "0"
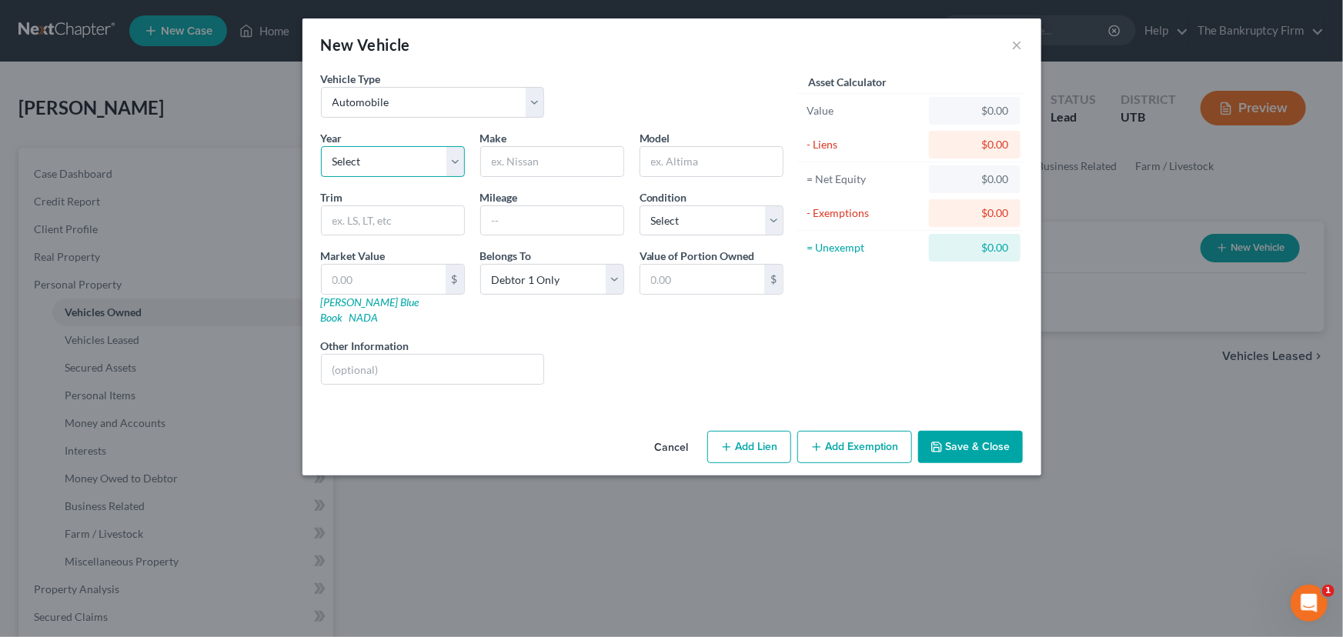
click at [454, 160] on select "Select 2026 2025 2024 2023 2022 2021 2020 2019 2018 2017 2016 2015 2014 2013 20…" at bounding box center [393, 161] width 144 height 31
select select "21"
click at [321, 146] on select "Select 2026 2025 2024 2023 2022 2021 2020 2019 2018 2017 2016 2015 2014 2013 20…" at bounding box center [393, 161] width 144 height 31
click at [511, 164] on input "text" at bounding box center [552, 161] width 142 height 29
type input "Honda P"
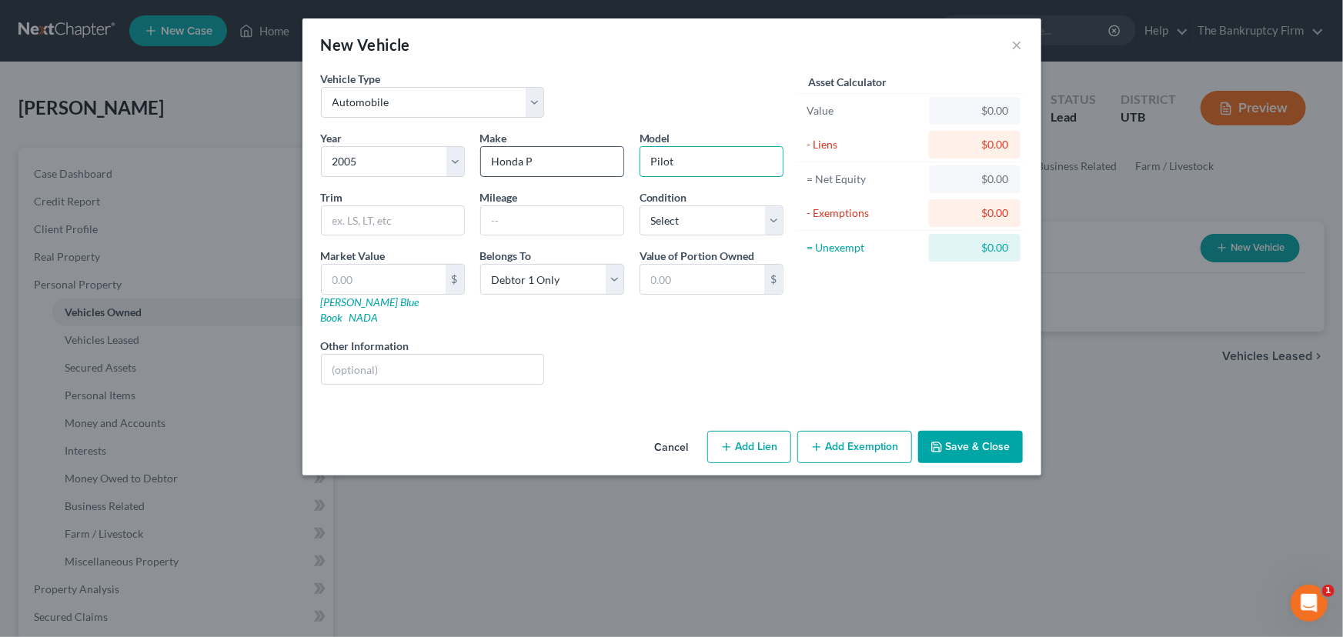
type input "Pilot"
click at [536, 160] on input "Honda P" at bounding box center [552, 161] width 142 height 29
type input "Honda"
click at [509, 224] on input "200000" at bounding box center [552, 220] width 142 height 29
type input "200,000"
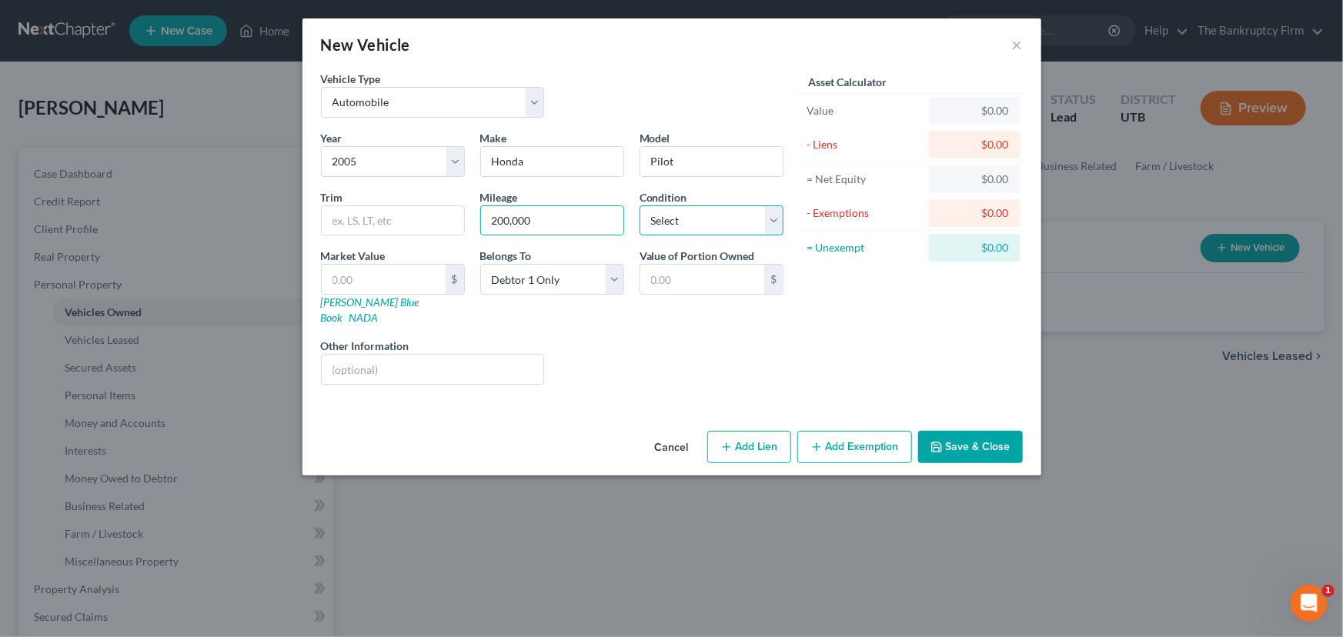
click at [661, 219] on select "Select Excellent Very Good Good Fair Poor" at bounding box center [711, 220] width 144 height 31
select select "3"
click at [639, 205] on select "Select Excellent Very Good Good Fair Poor" at bounding box center [711, 220] width 144 height 31
click at [349, 276] on input "text" at bounding box center [384, 279] width 124 height 29
type input "2"
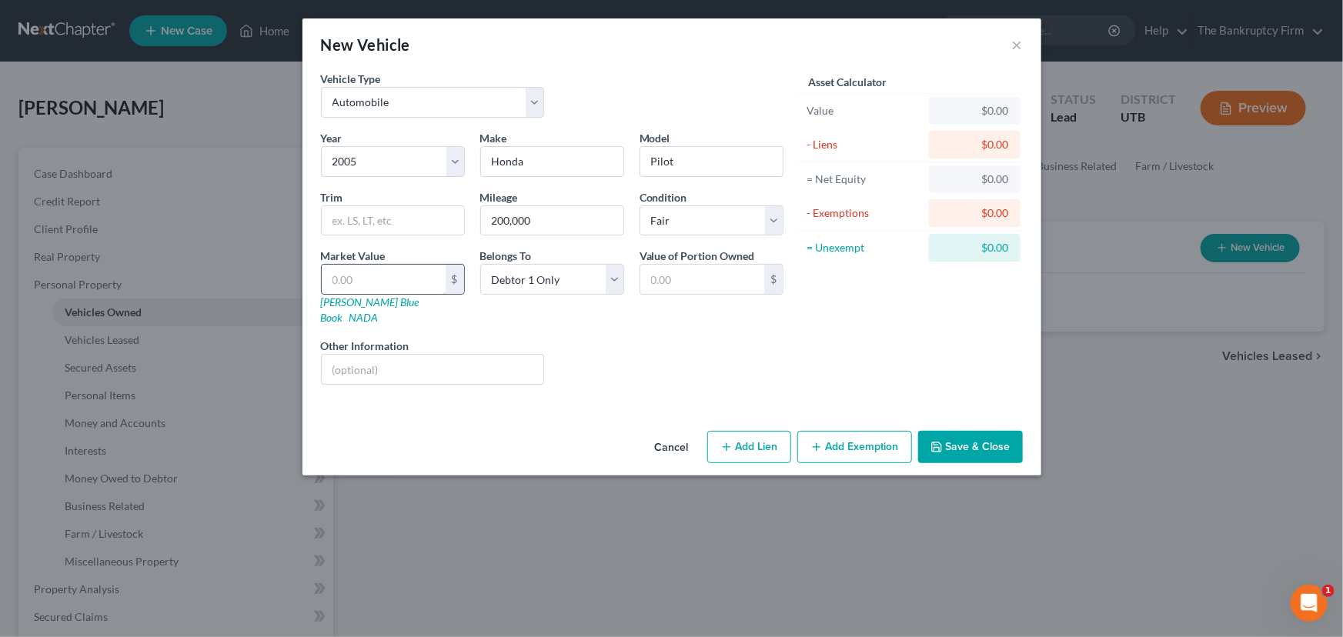
type input "2.00"
type input "20"
type input "20.00"
type input "200"
type input "200.00"
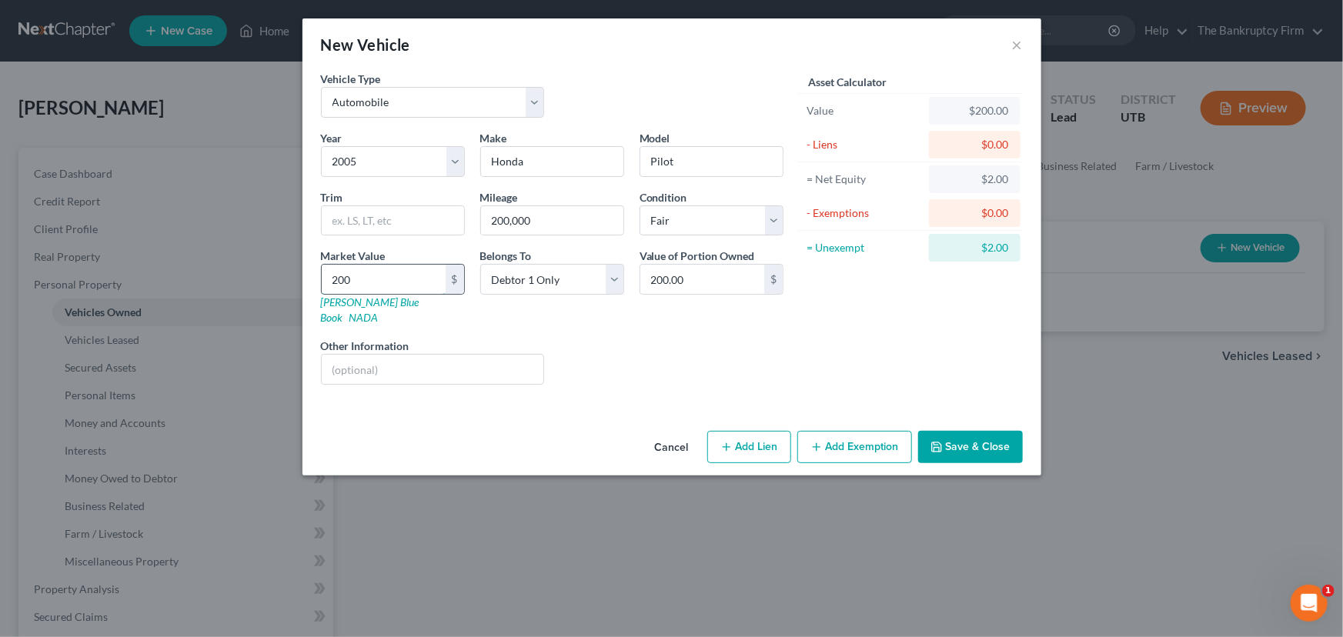
type input "2000"
type input "2,000.00"
type input "2,000"
click at [852, 431] on button "Add Exemption" at bounding box center [854, 447] width 115 height 32
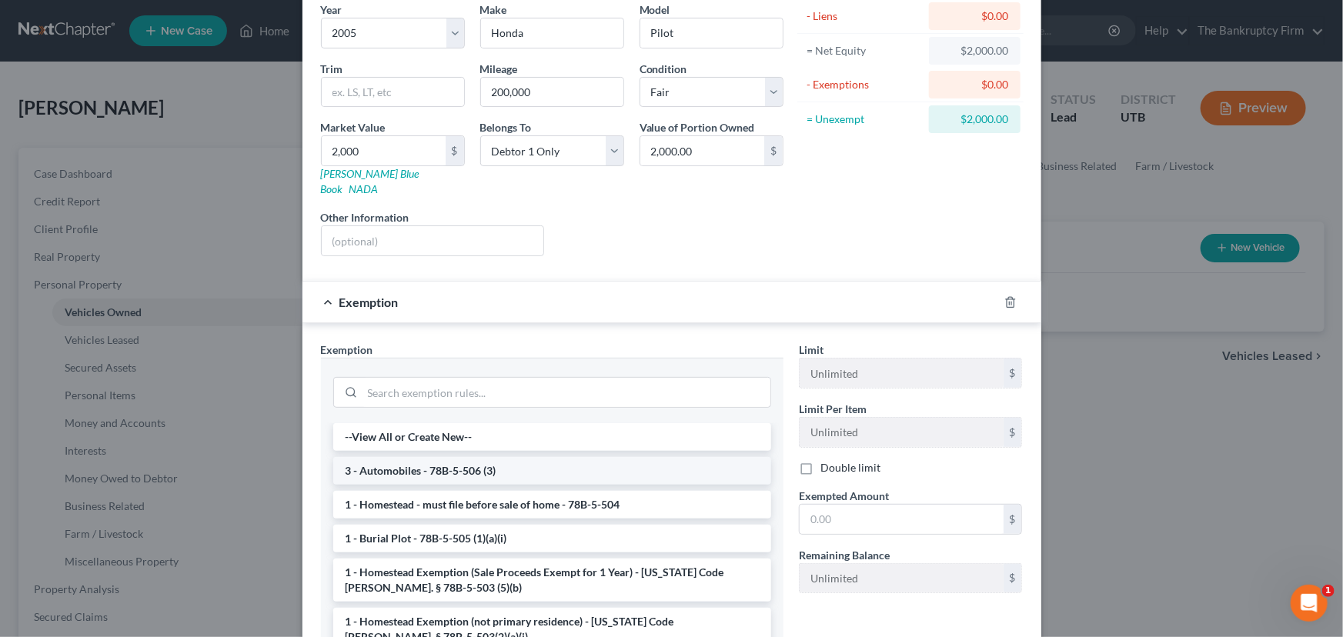
scroll to position [139, 0]
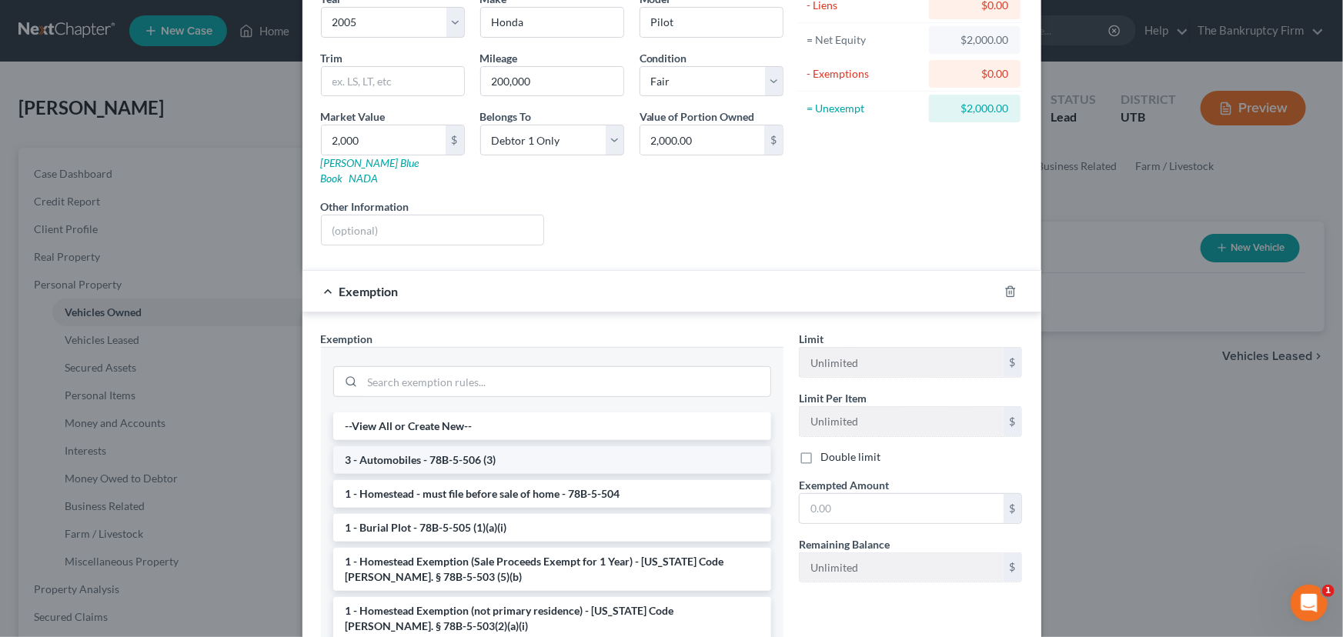
click at [417, 446] on li "3 - Automobiles - 78B-5-506 (3)" at bounding box center [552, 460] width 438 height 28
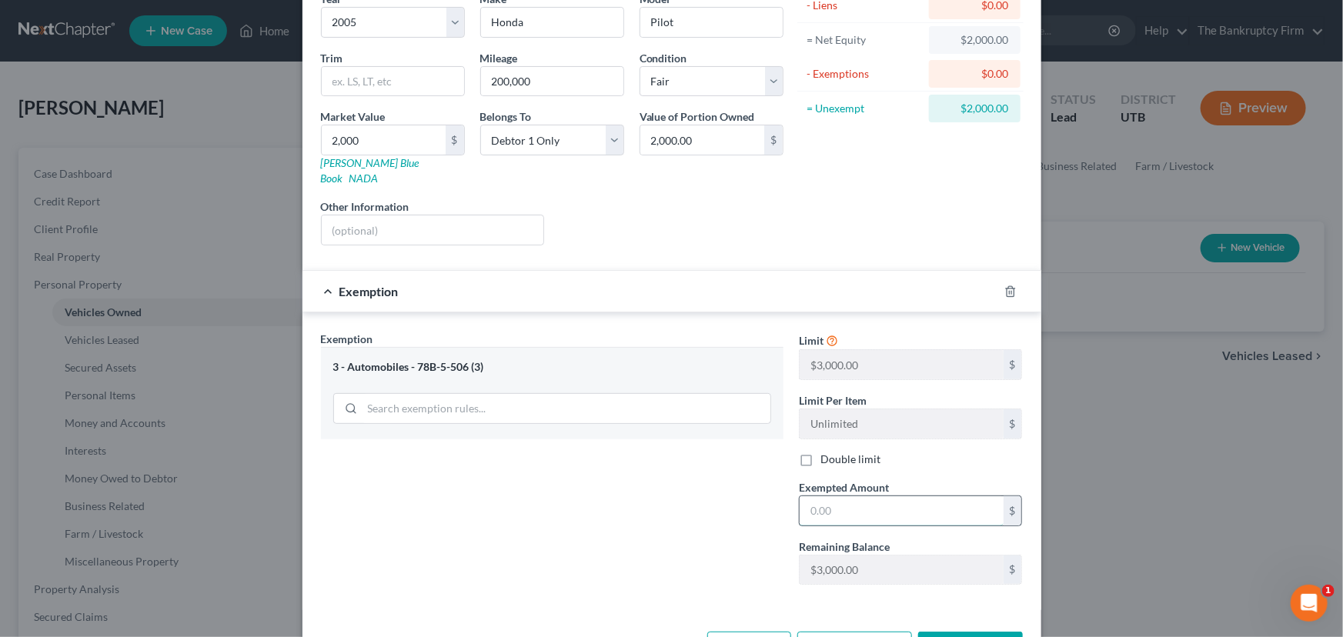
click at [808, 497] on input "text" at bounding box center [901, 510] width 204 height 29
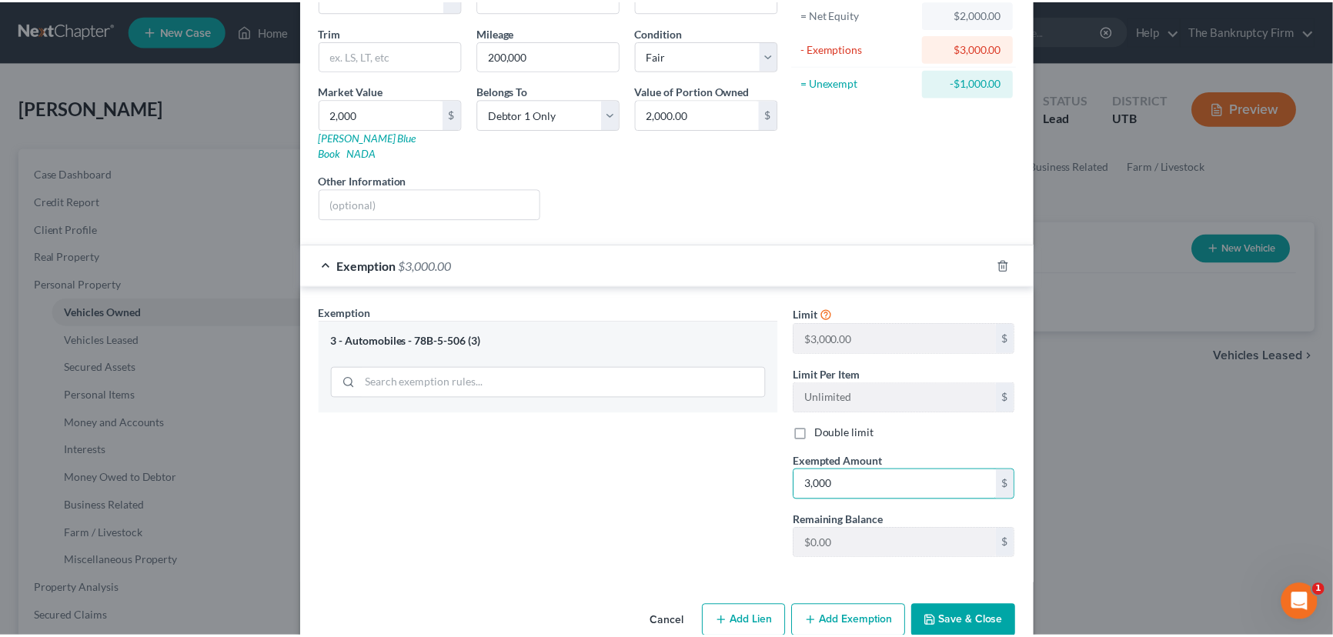
scroll to position [179, 0]
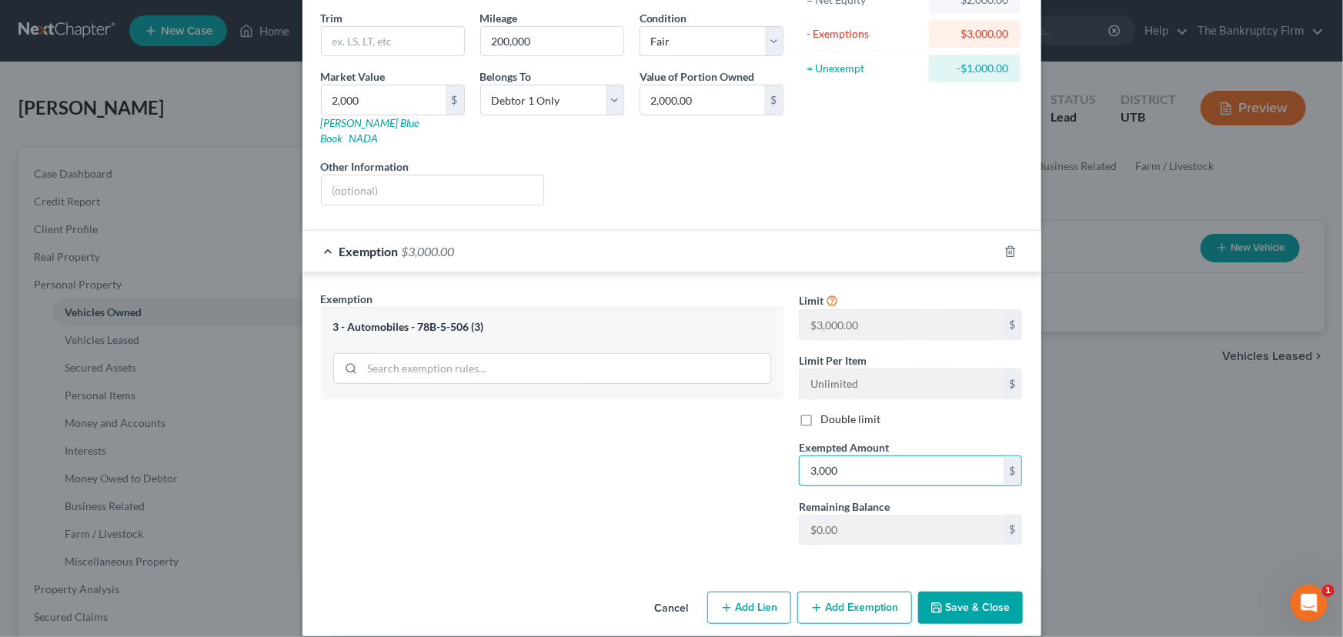
type input "3,000"
click at [967, 592] on button "Save & Close" at bounding box center [970, 608] width 105 height 32
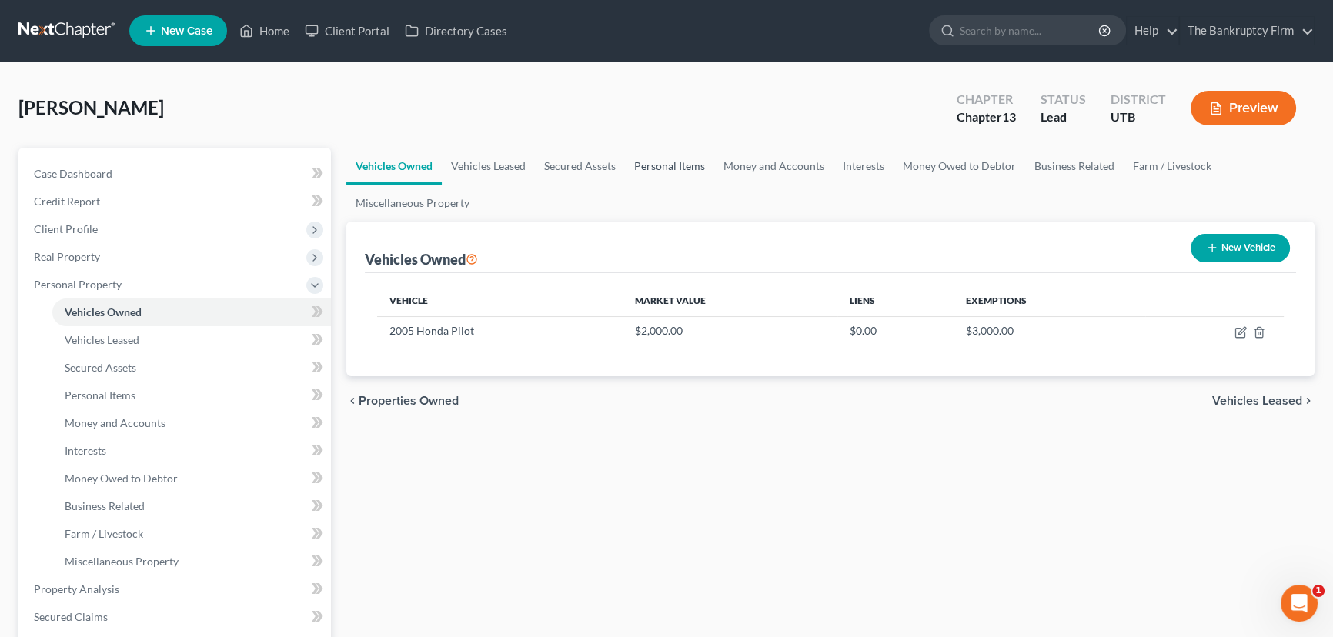
click at [662, 168] on link "Personal Items" at bounding box center [669, 166] width 89 height 37
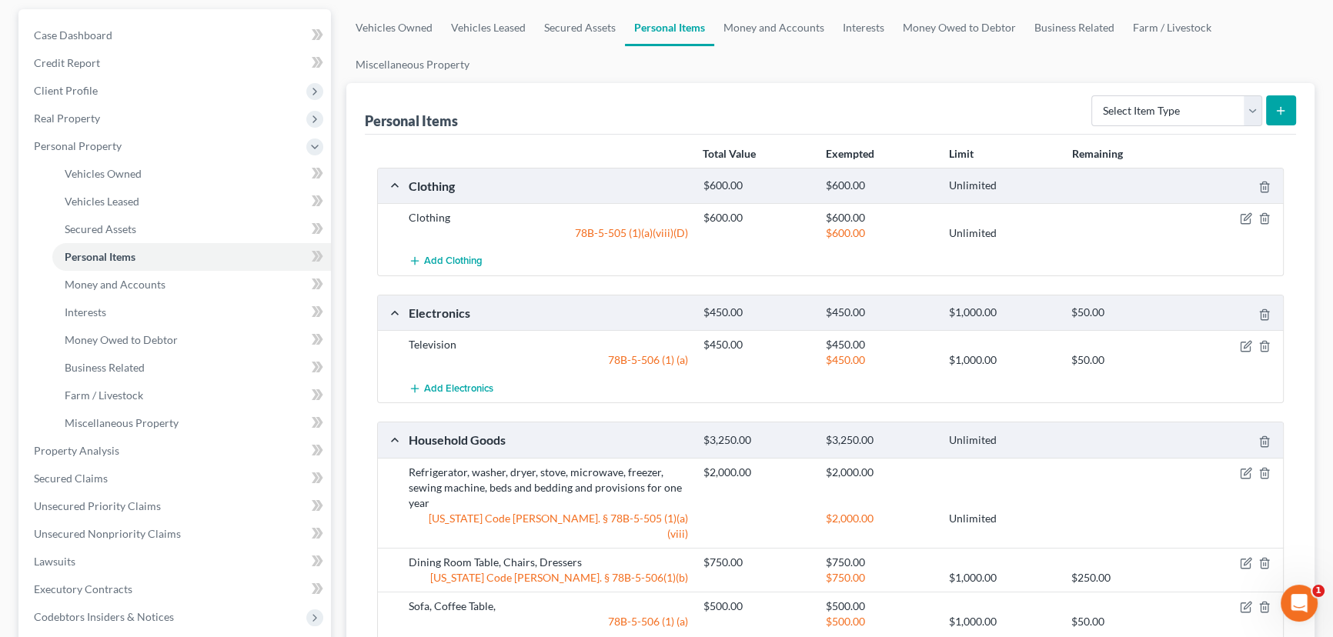
scroll to position [209, 0]
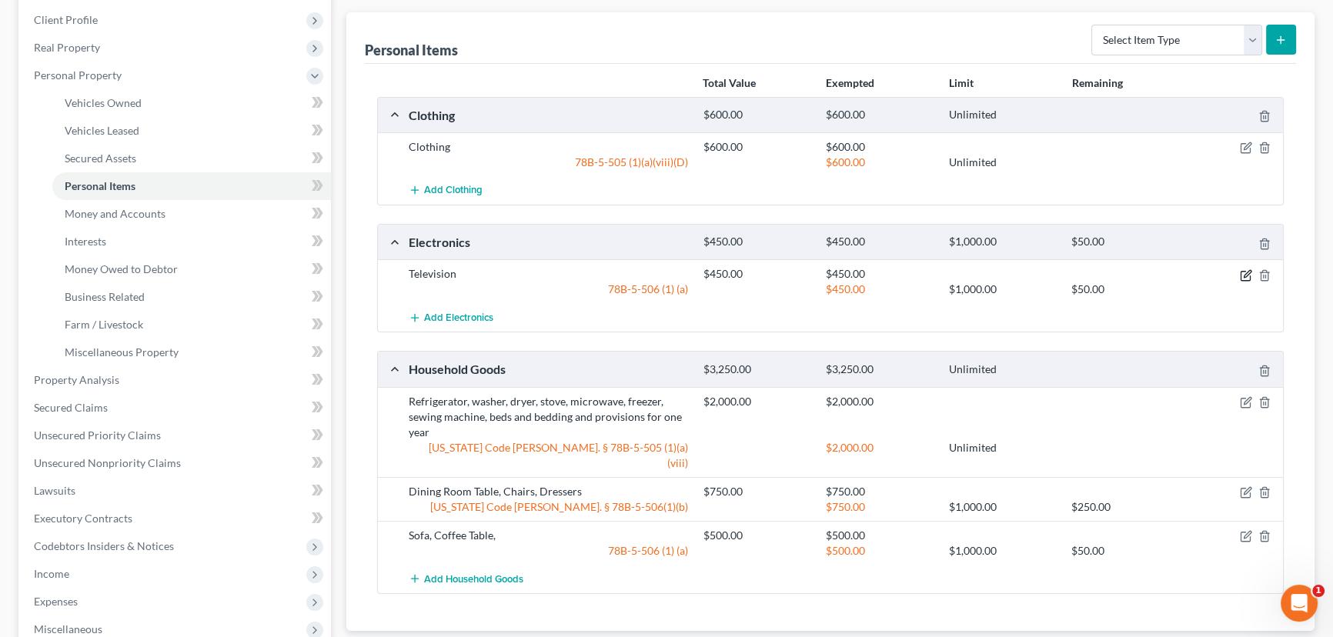
click at [1247, 274] on icon "button" at bounding box center [1246, 275] width 12 height 12
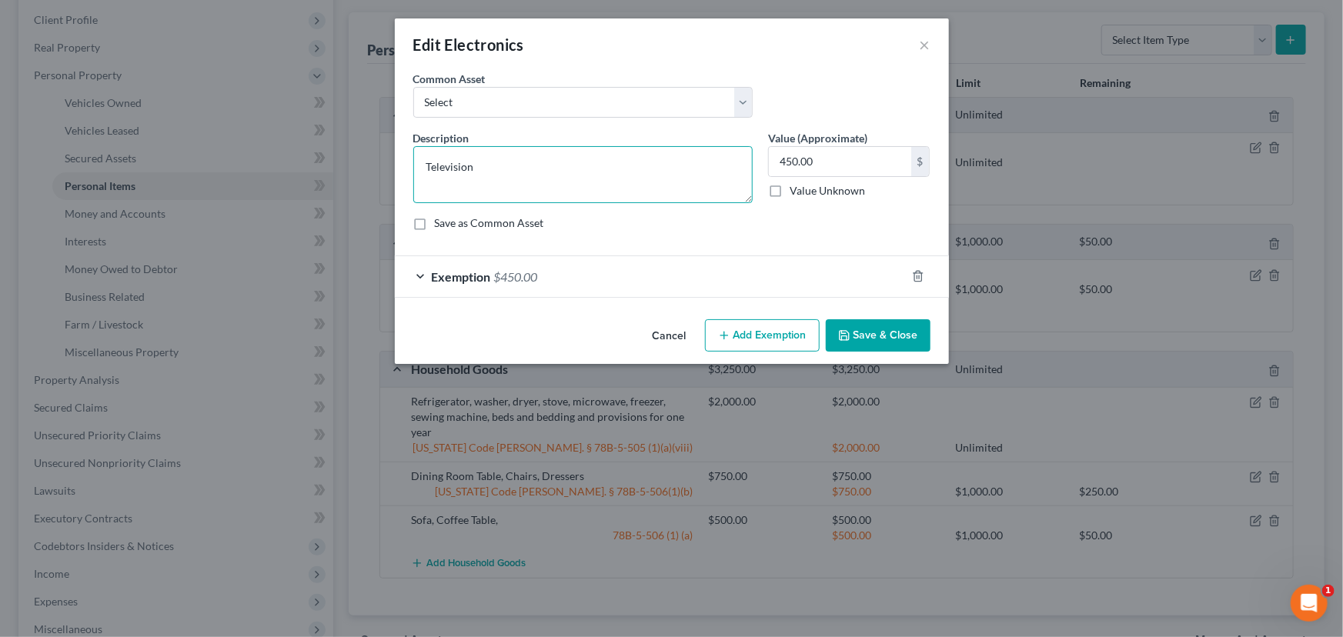
click at [424, 165] on textarea "Television" at bounding box center [582, 174] width 339 height 57
type textarea "2 Television"
click at [877, 336] on button "Save & Close" at bounding box center [878, 335] width 105 height 32
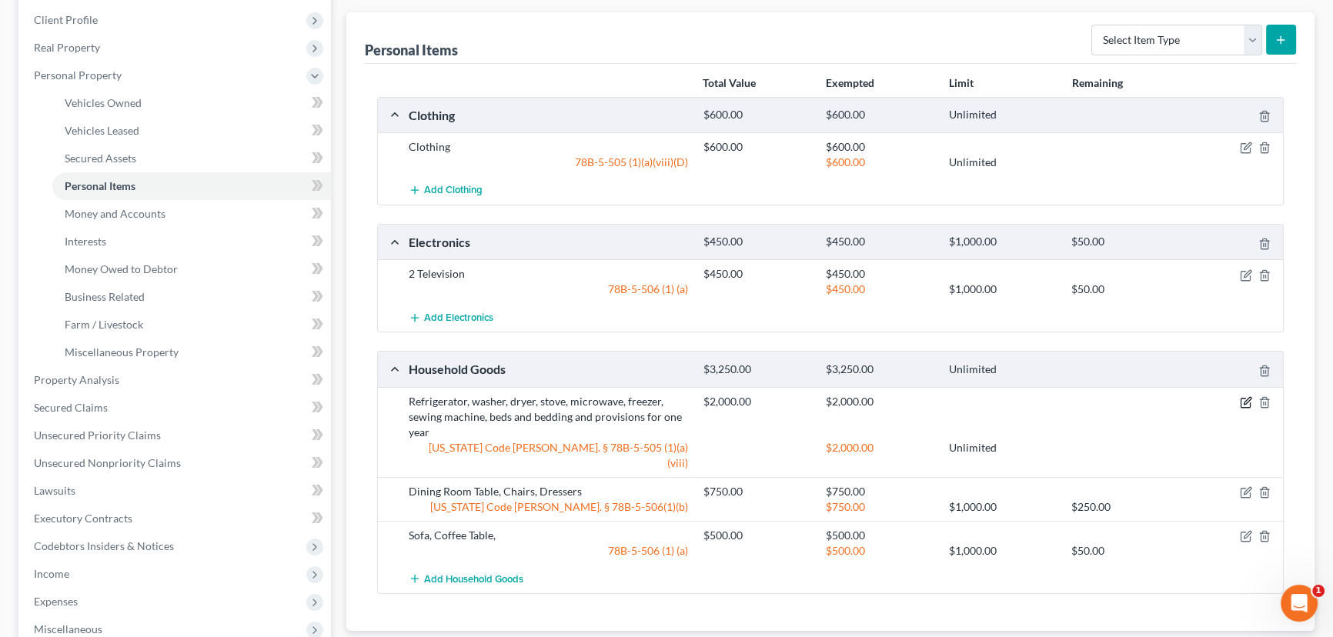
click at [1245, 403] on icon "button" at bounding box center [1246, 402] width 12 height 12
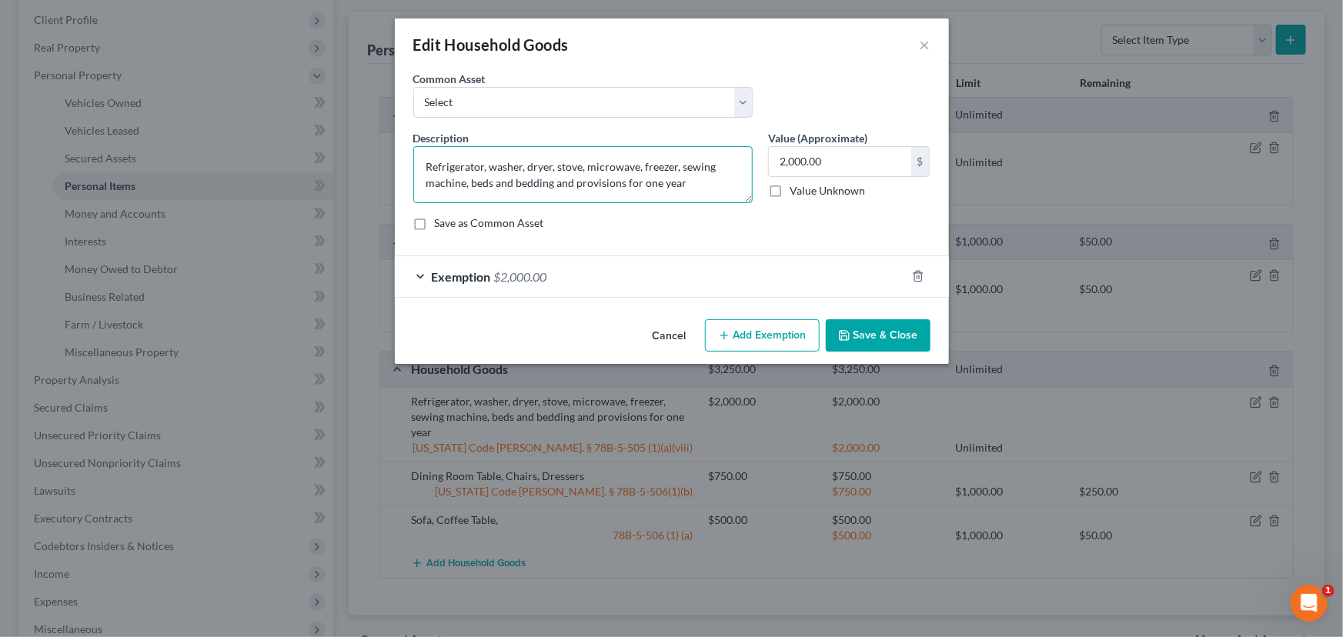
drag, startPoint x: 422, startPoint y: 166, endPoint x: 592, endPoint y: 166, distance: 170.0
click at [592, 166] on textarea "Refrigerator, washer, dryer, stove, microwave, freezer, sewing machine, beds an…" at bounding box center [582, 174] width 339 height 57
drag, startPoint x: 483, startPoint y: 168, endPoint x: 597, endPoint y: 168, distance: 113.9
click at [597, 168] on textarea "Microwave, freezer, sewing machine, beds and bedding and provisions for one year" at bounding box center [582, 174] width 339 height 57
type textarea "Microwave, beds and bedding and provisions for one year"
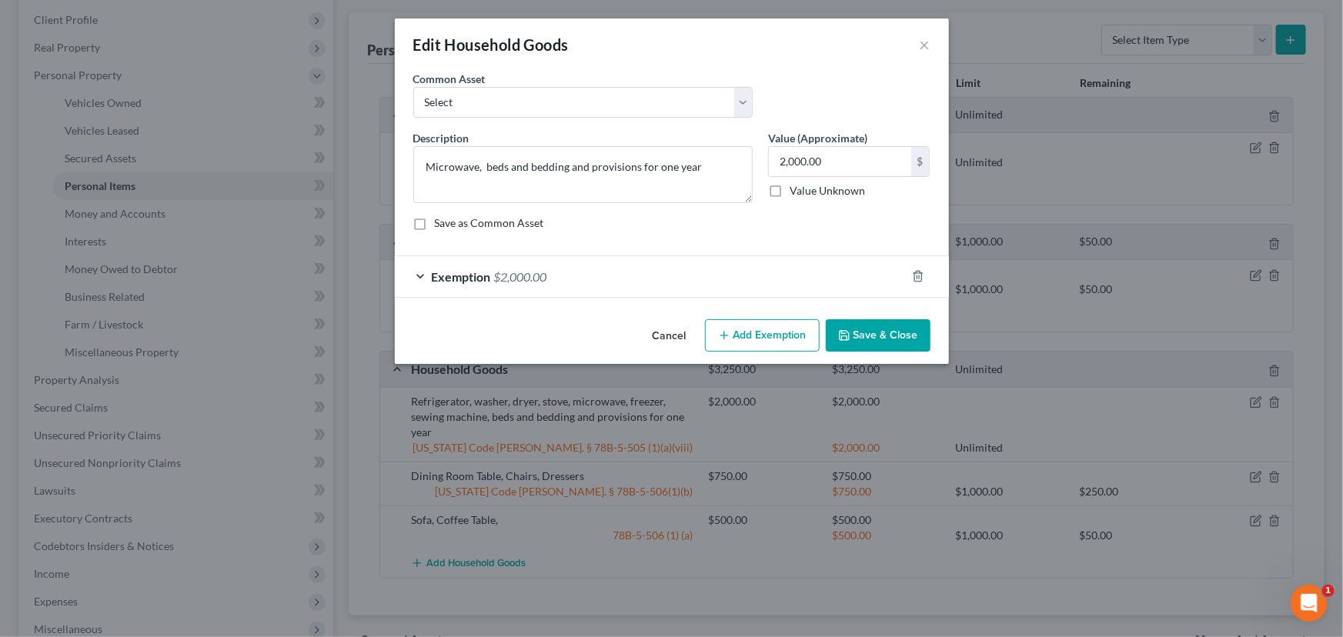
click at [870, 335] on button "Save & Close" at bounding box center [878, 335] width 105 height 32
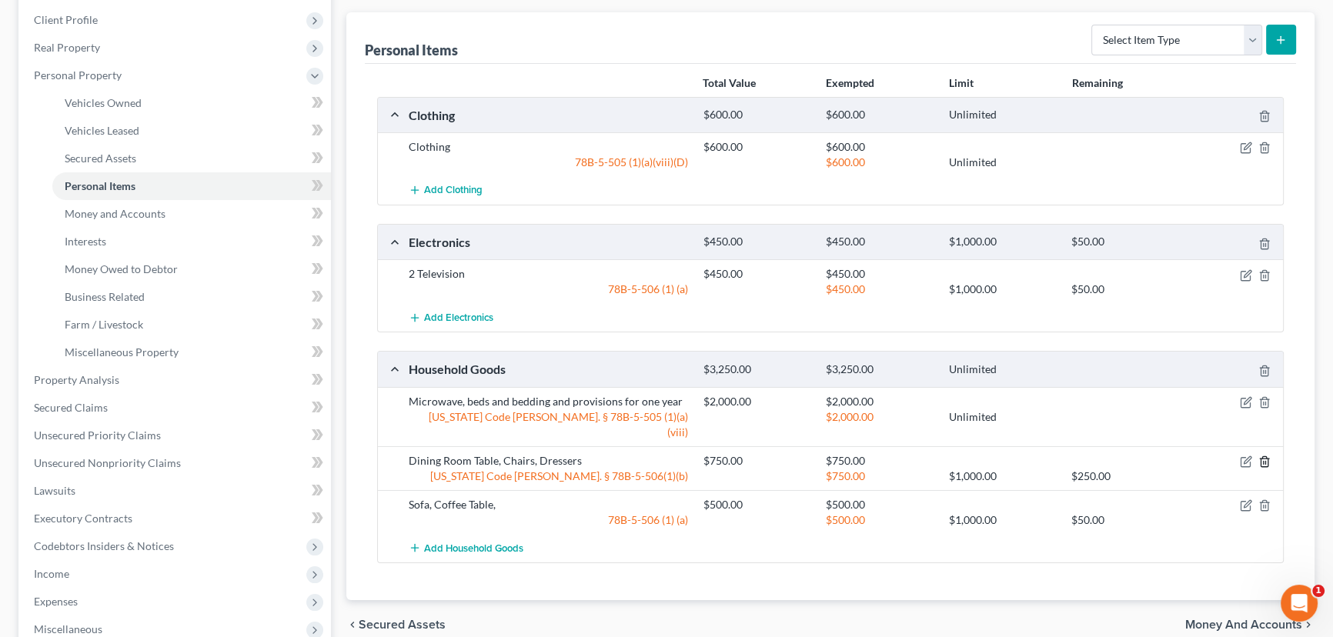
click at [1263, 459] on polyline "button" at bounding box center [1264, 459] width 9 height 0
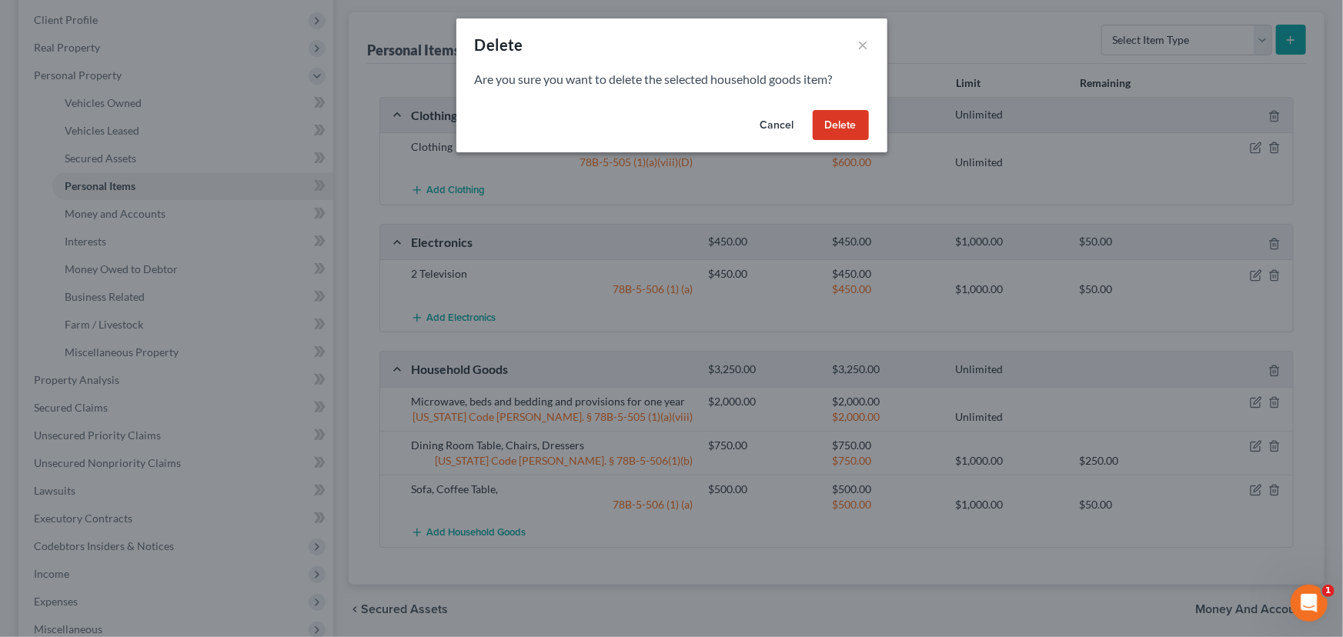
click at [849, 123] on button "Delete" at bounding box center [840, 125] width 56 height 31
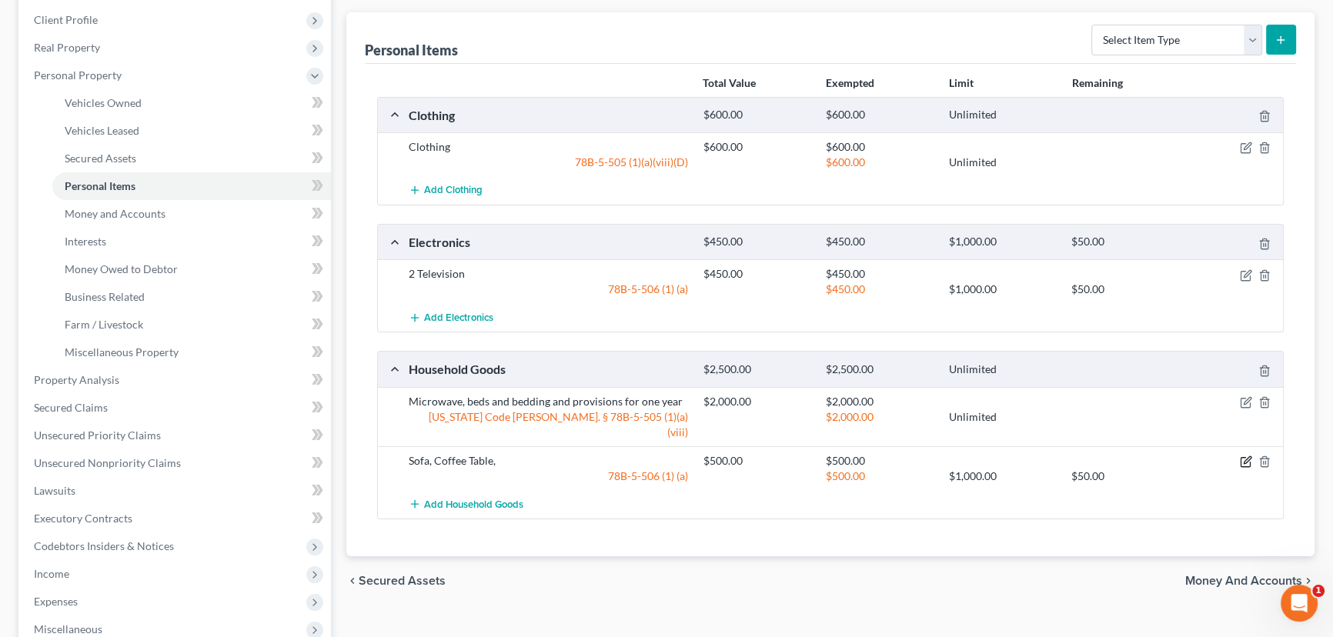
click at [1246, 455] on icon "button" at bounding box center [1246, 461] width 12 height 12
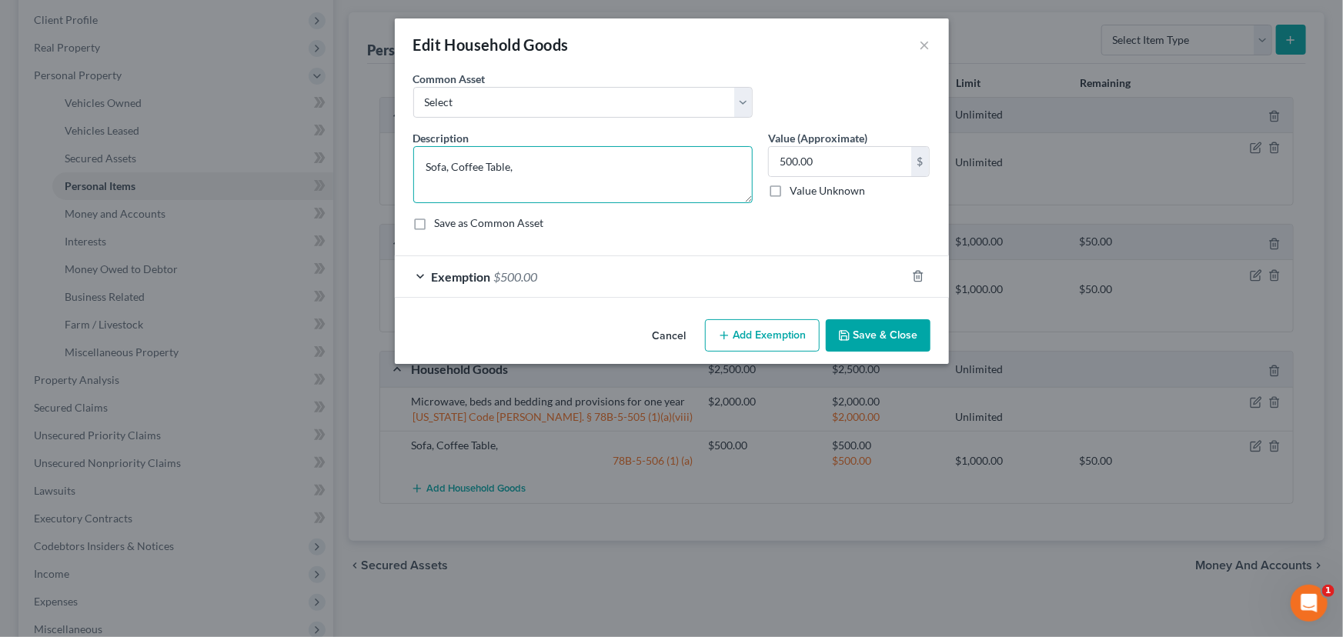
drag, startPoint x: 522, startPoint y: 167, endPoint x: 449, endPoint y: 168, distance: 73.9
click at [449, 168] on textarea "Sofa, Coffee Table," at bounding box center [582, 174] width 339 height 57
type textarea "Sofa, TV Tray Tables"
click at [896, 333] on button "Save & Close" at bounding box center [878, 335] width 105 height 32
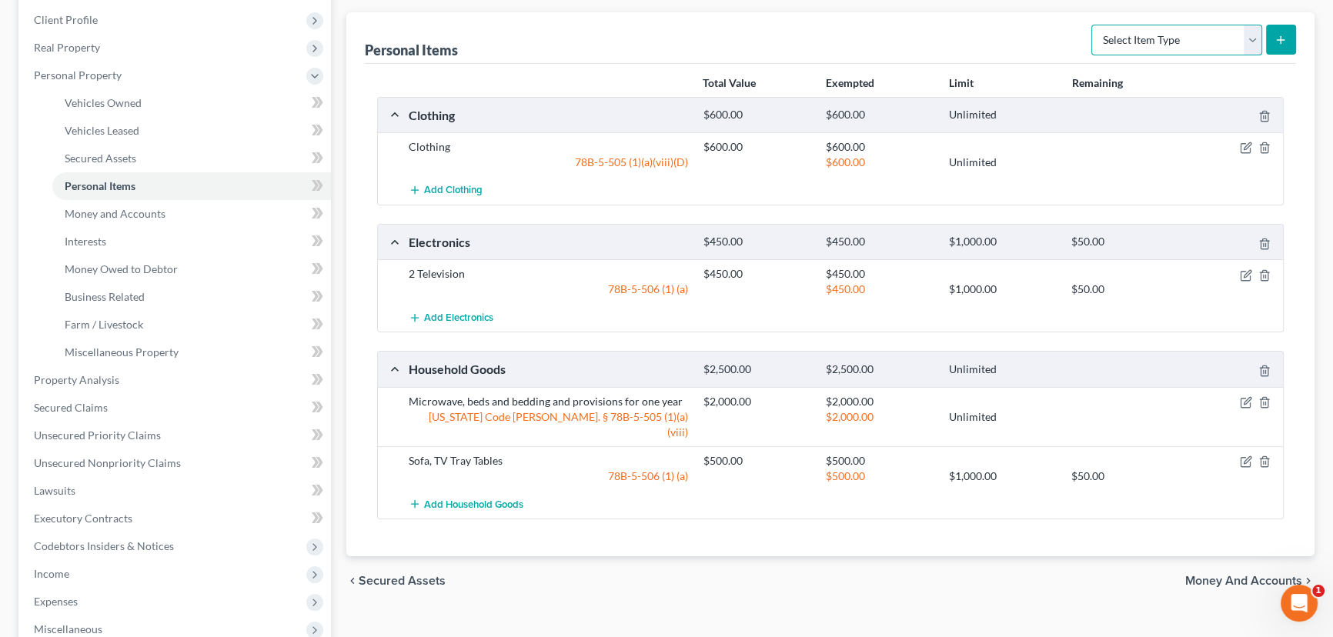
click at [1152, 45] on select "Select Item Type Clothing Collectibles Of Value Electronics Firearms Household …" at bounding box center [1176, 40] width 171 height 31
select select "pets"
click at [1093, 25] on select "Select Item Type Clothing Collectibles Of Value Electronics Firearms Household …" at bounding box center [1176, 40] width 171 height 31
click at [1278, 38] on icon "submit" at bounding box center [1280, 40] width 12 height 12
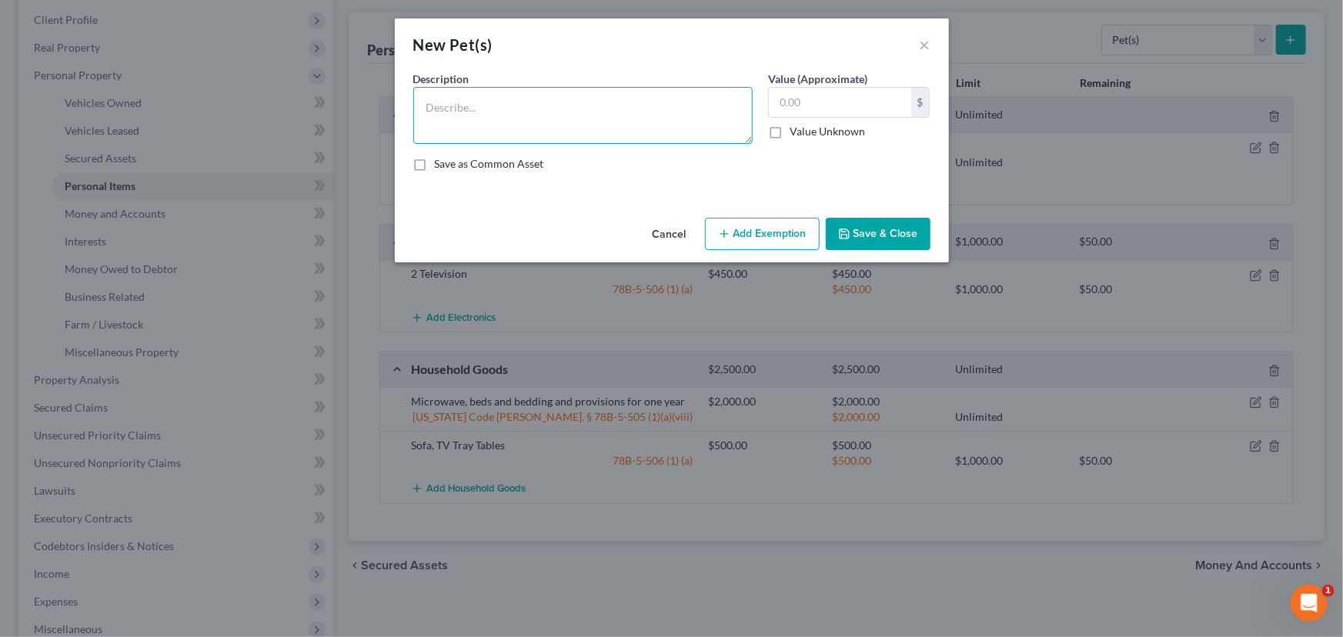
click at [460, 104] on textarea at bounding box center [582, 115] width 339 height 57
type textarea "Several felines"
type input "6.66"
click at [769, 238] on button "Add Exemption" at bounding box center [762, 234] width 115 height 32
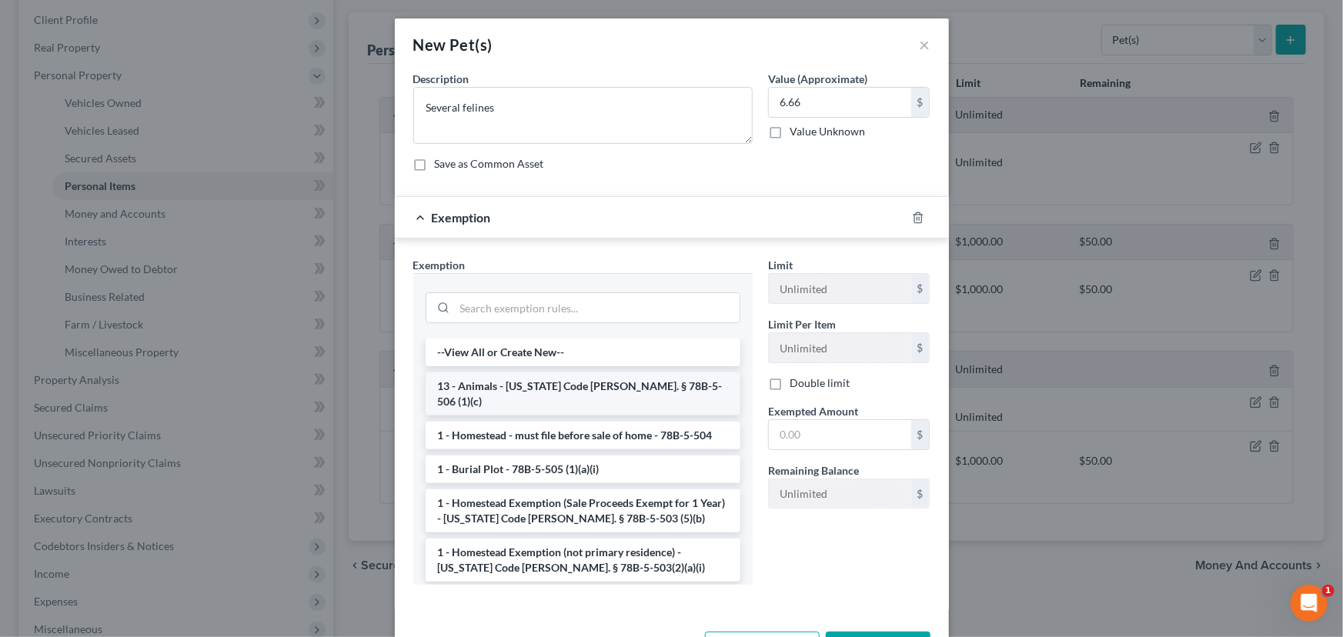
click at [551, 385] on li "13 - Animals - Utah Code Ann. § 78B-5-506 (1)(c)" at bounding box center [582, 393] width 315 height 43
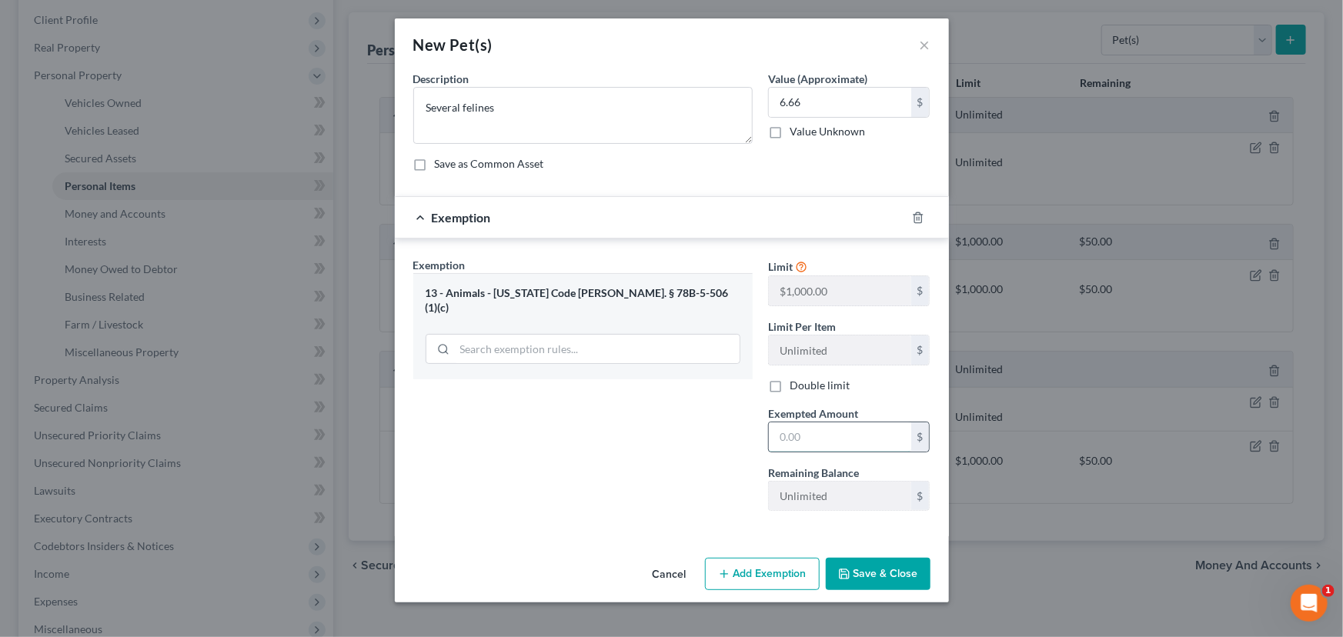
click at [776, 435] on input "text" at bounding box center [840, 436] width 142 height 29
type input "6.66"
click at [876, 571] on button "Save & Close" at bounding box center [878, 574] width 105 height 32
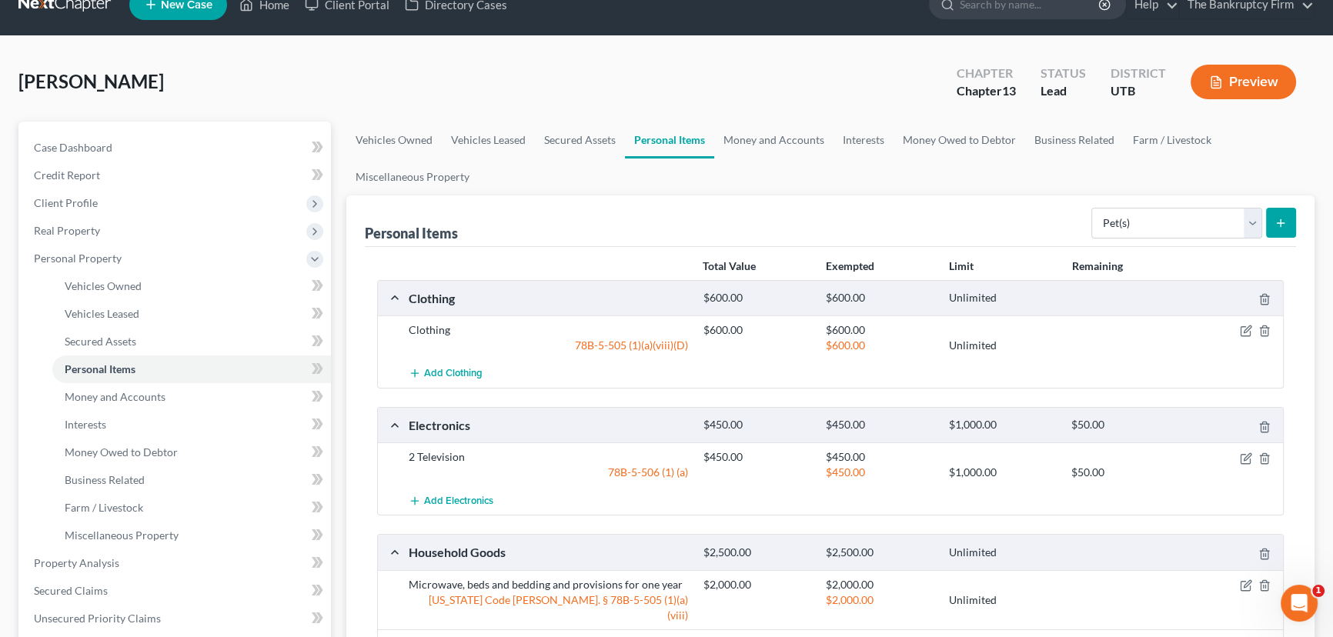
scroll to position [0, 0]
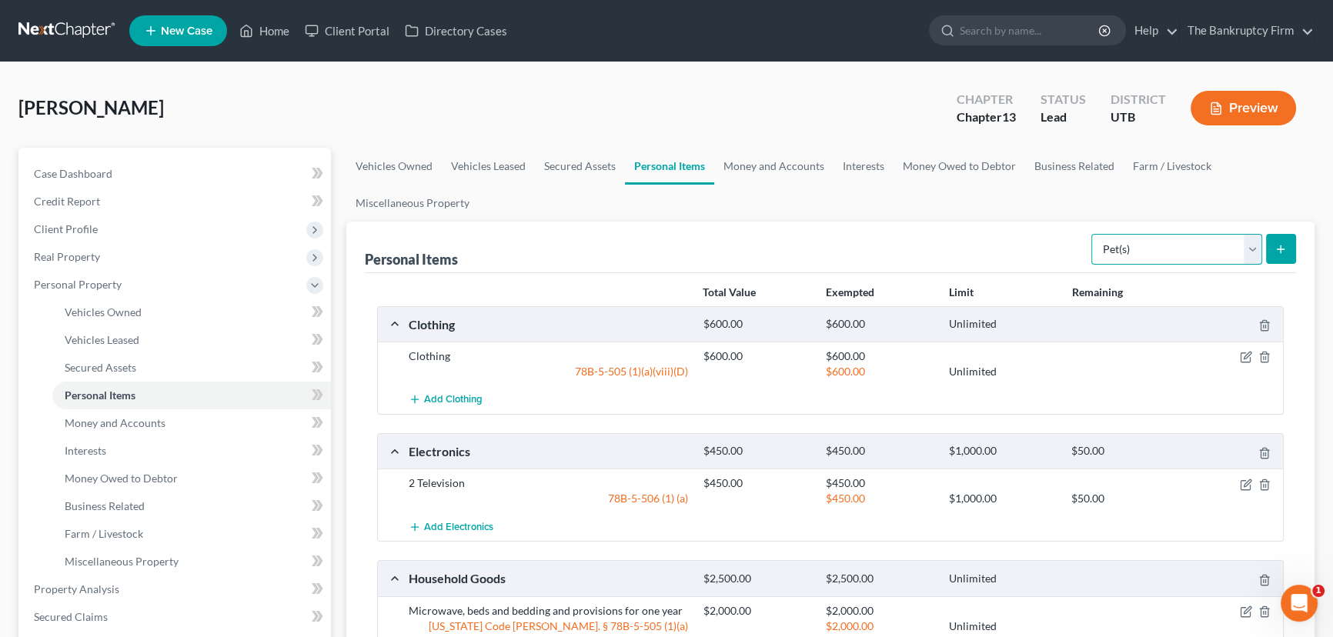
click at [1125, 246] on select "Select Item Type Clothing Collectibles Of Value Electronics Firearms Household …" at bounding box center [1176, 249] width 171 height 31
drag, startPoint x: 758, startPoint y: 162, endPoint x: 771, endPoint y: 169, distance: 15.2
click at [758, 162] on link "Money and Accounts" at bounding box center [773, 166] width 119 height 37
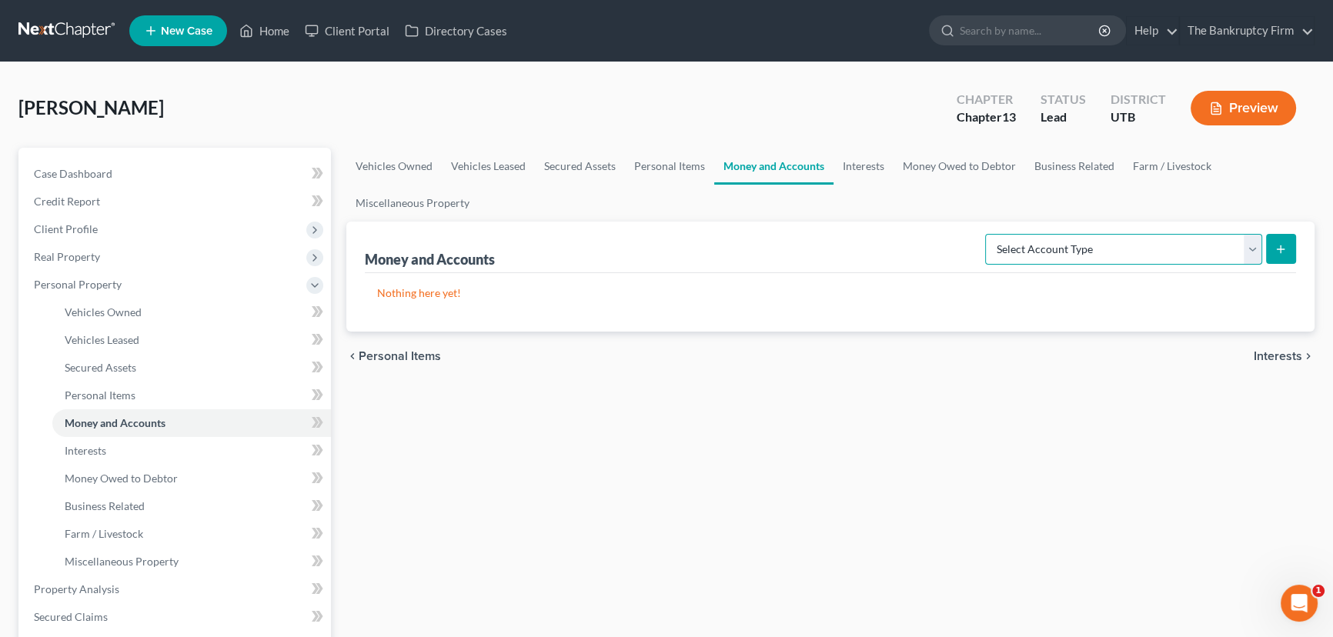
click at [1249, 246] on select "Select Account Type Brokerage Cash on Hand Certificates of Deposit Checking Acc…" at bounding box center [1123, 249] width 277 height 31
select select "checking"
click at [988, 234] on select "Select Account Type Brokerage Cash on Hand Certificates of Deposit Checking Acc…" at bounding box center [1123, 249] width 277 height 31
click at [1285, 247] on icon "submit" at bounding box center [1280, 249] width 12 height 12
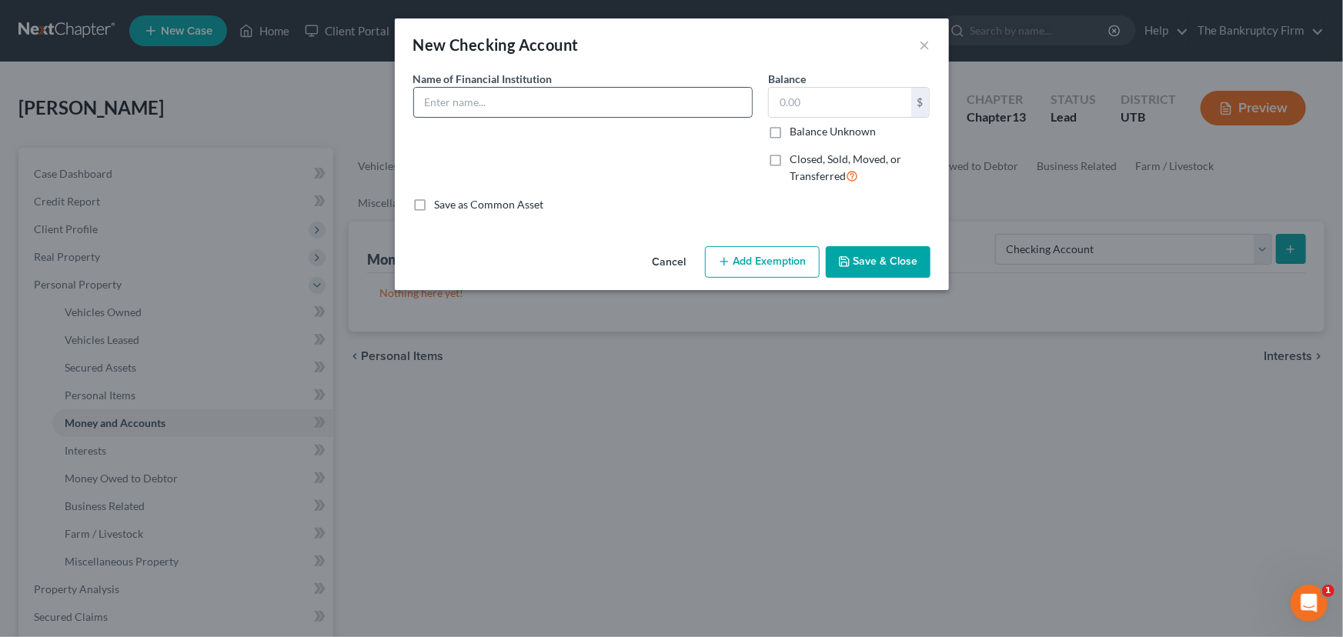
click at [456, 101] on input "text" at bounding box center [583, 102] width 338 height 29
type input "Wells Fargo"
drag, startPoint x: 769, startPoint y: 103, endPoint x: 782, endPoint y: 103, distance: 13.8
click at [769, 103] on input "text" at bounding box center [840, 102] width 142 height 29
type input "17"
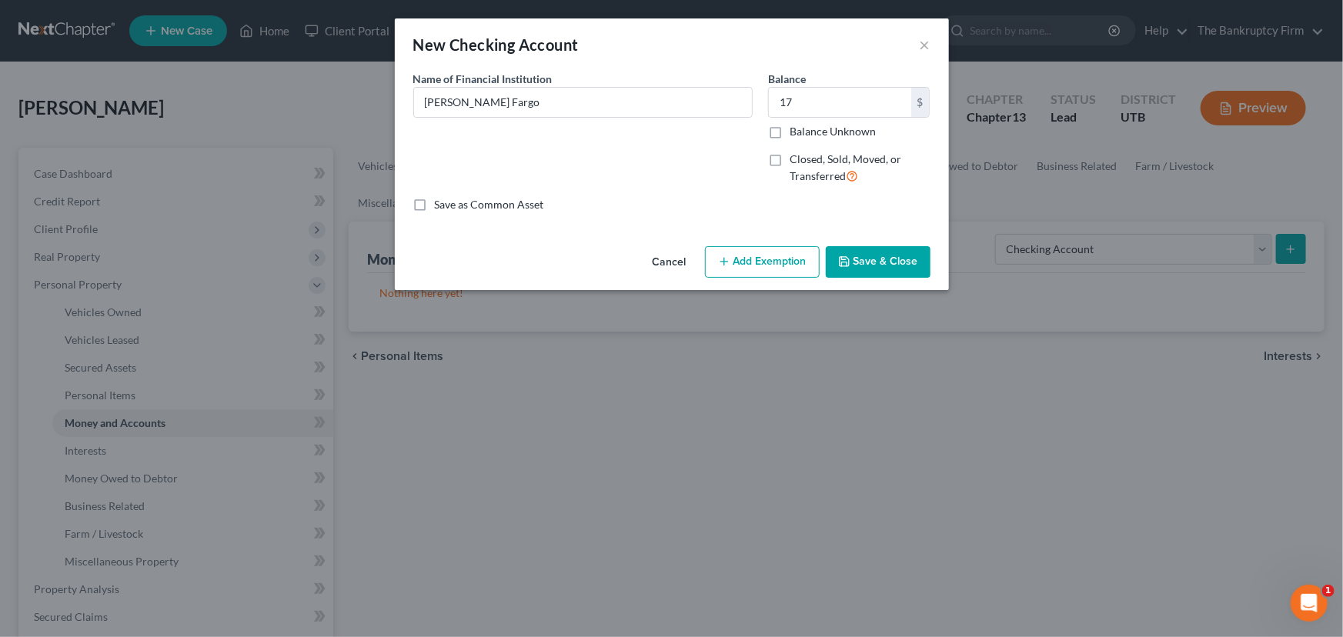
click at [876, 261] on button "Save & Close" at bounding box center [878, 262] width 105 height 32
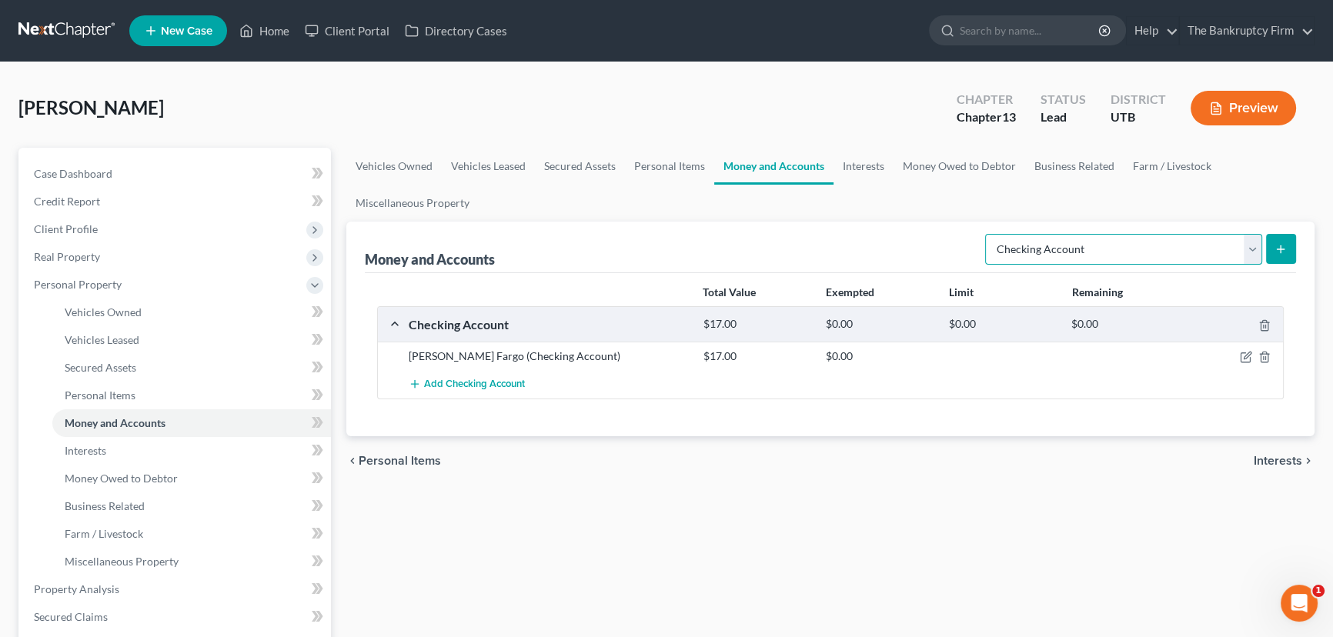
click at [1054, 251] on select "Select Account Type Brokerage Cash on Hand Certificates of Deposit Checking Acc…" at bounding box center [1123, 249] width 277 height 31
select select "other"
click at [988, 234] on select "Select Account Type Brokerage Cash on Hand Certificates of Deposit Checking Acc…" at bounding box center [1123, 249] width 277 height 31
click at [1277, 251] on icon "submit" at bounding box center [1280, 249] width 12 height 12
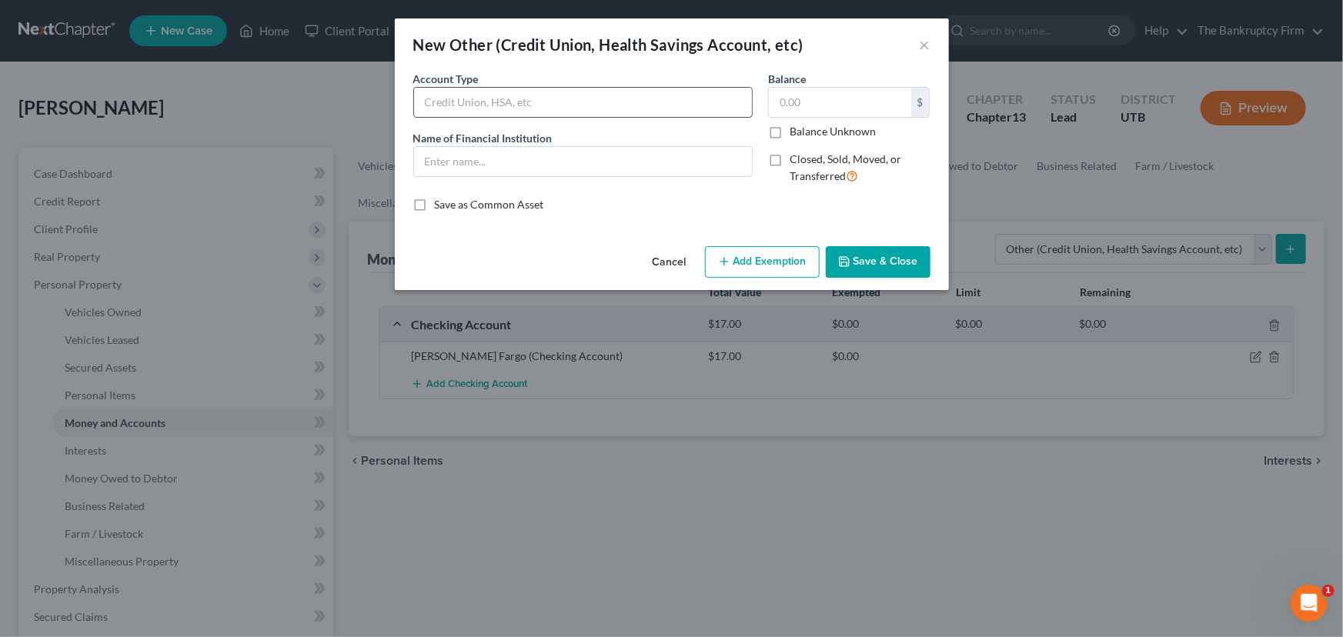
drag, startPoint x: 462, startPoint y: 103, endPoint x: 472, endPoint y: 105, distance: 10.3
click at [462, 103] on input "text" at bounding box center [583, 102] width 338 height 29
type input "Cash App"
click at [894, 256] on button "Save & Close" at bounding box center [878, 262] width 105 height 32
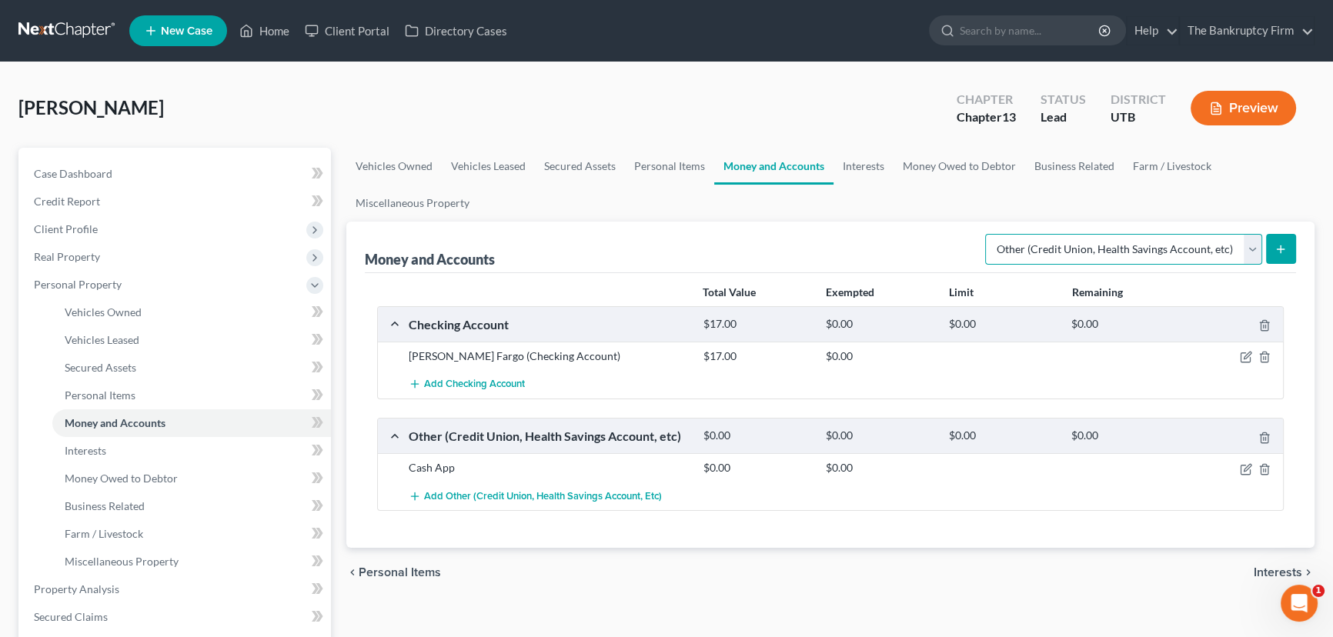
click at [1064, 247] on select "Select Account Type Brokerage Cash on Hand Certificates of Deposit Checking Acc…" at bounding box center [1123, 249] width 277 height 31
click at [875, 165] on link "Interests" at bounding box center [863, 166] width 60 height 37
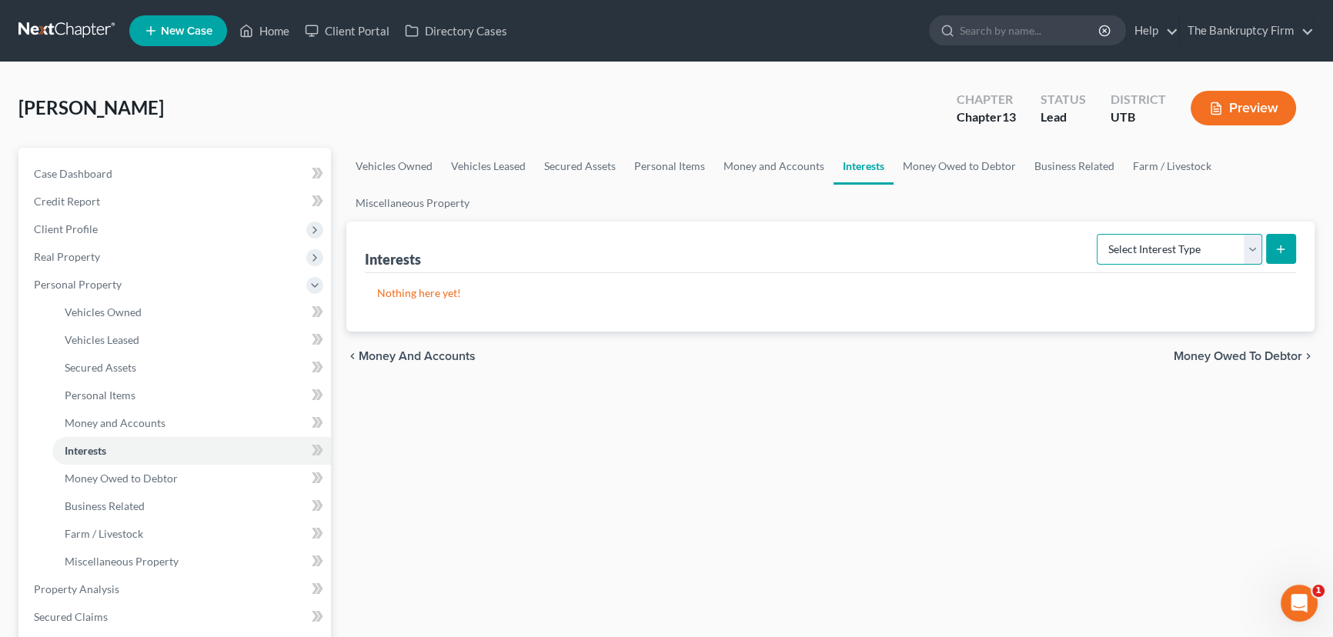
click at [1122, 249] on select "Select Interest Type 401K Annuity Bond Education IRA Government Bond Government…" at bounding box center [1178, 249] width 165 height 31
click at [959, 168] on link "Money Owed to Debtor" at bounding box center [959, 166] width 132 height 37
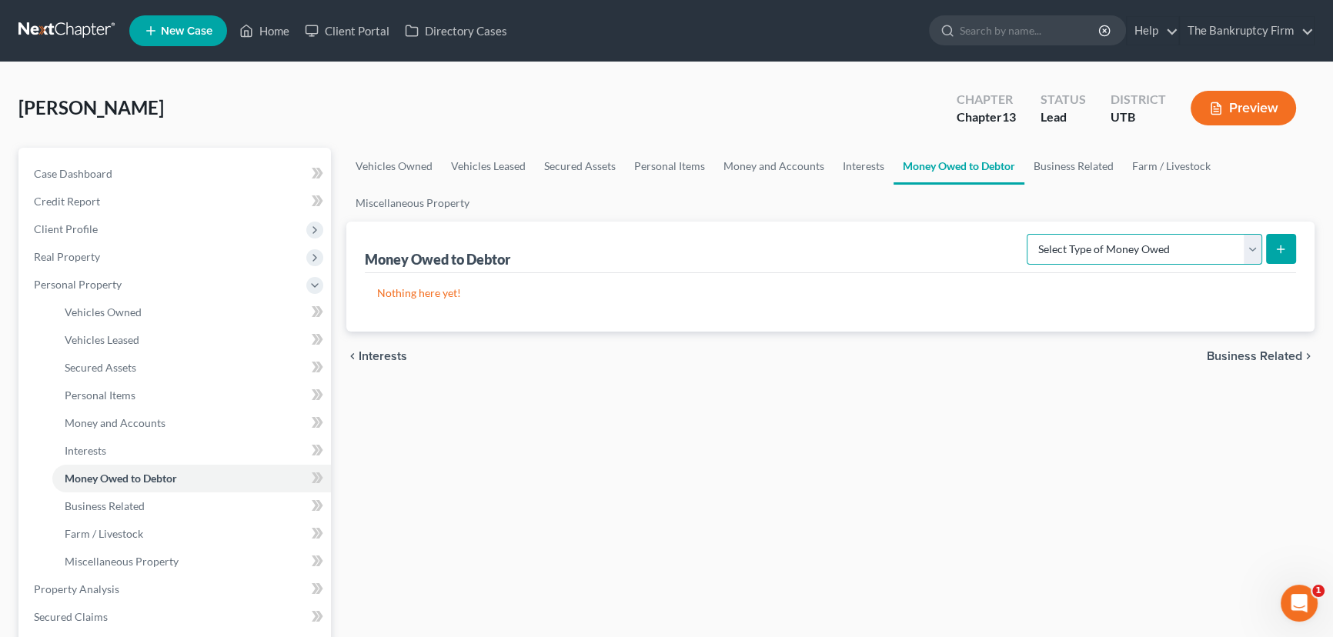
click at [1078, 245] on select "Select Type of Money Owed Accounts Receivable Alimony Child Support Claims Agai…" at bounding box center [1143, 249] width 235 height 31
click at [1053, 163] on link "Business Related" at bounding box center [1073, 166] width 98 height 37
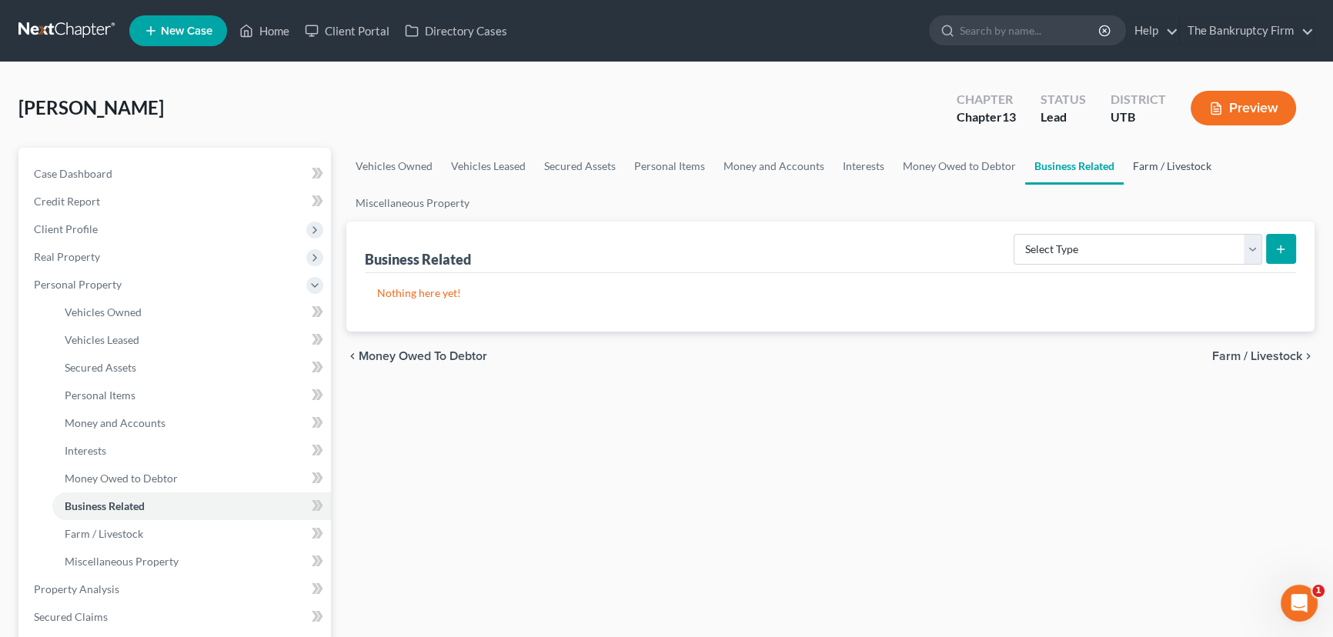
click at [1159, 167] on link "Farm / Livestock" at bounding box center [1171, 166] width 97 height 37
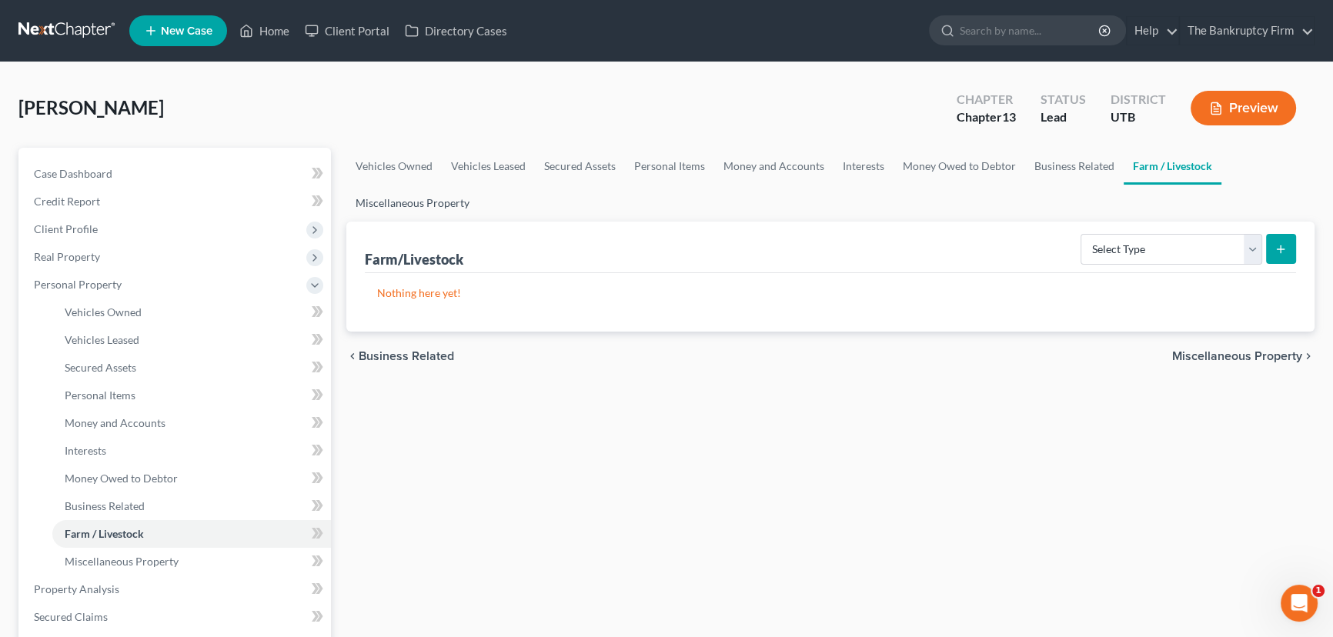
click at [396, 203] on link "Miscellaneous Property" at bounding box center [412, 203] width 132 height 37
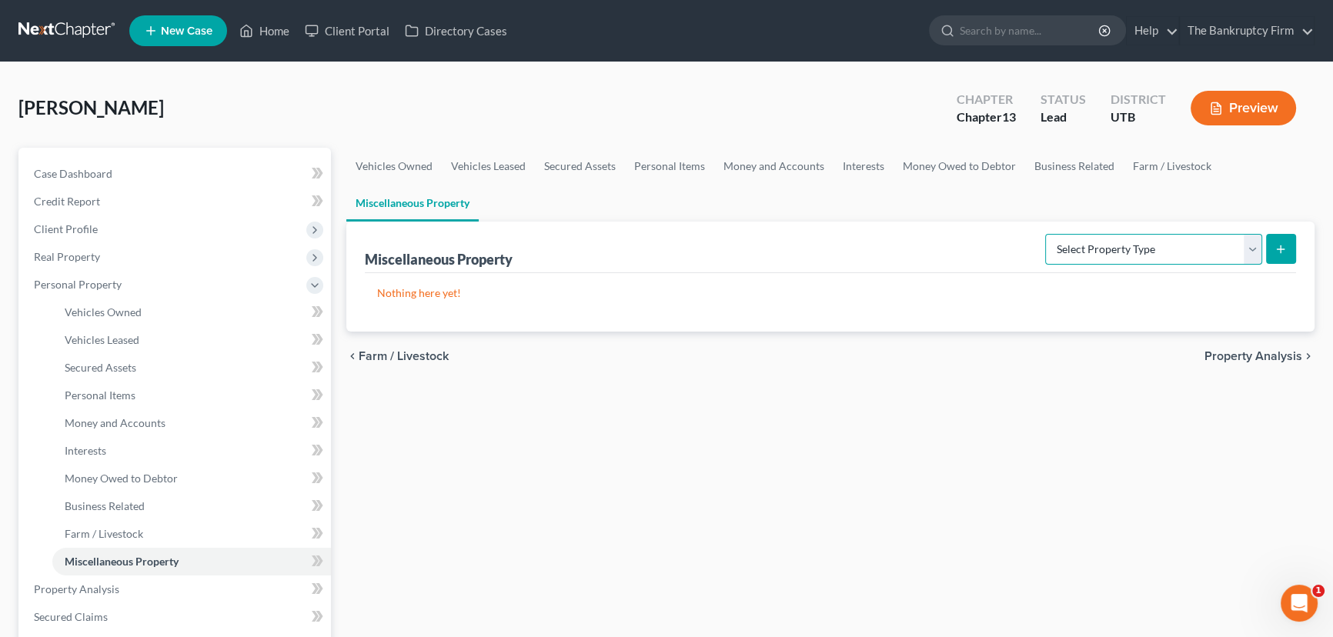
drag, startPoint x: 1099, startPoint y: 246, endPoint x: 1108, endPoint y: 250, distance: 10.0
click at [1099, 246] on select "Select Property Type Assigned for Creditor Benefit Within 1 Year Holding for An…" at bounding box center [1153, 249] width 217 height 31
click at [923, 374] on div "chevron_left Farm / Livestock Property Analysis chevron_right" at bounding box center [830, 356] width 968 height 49
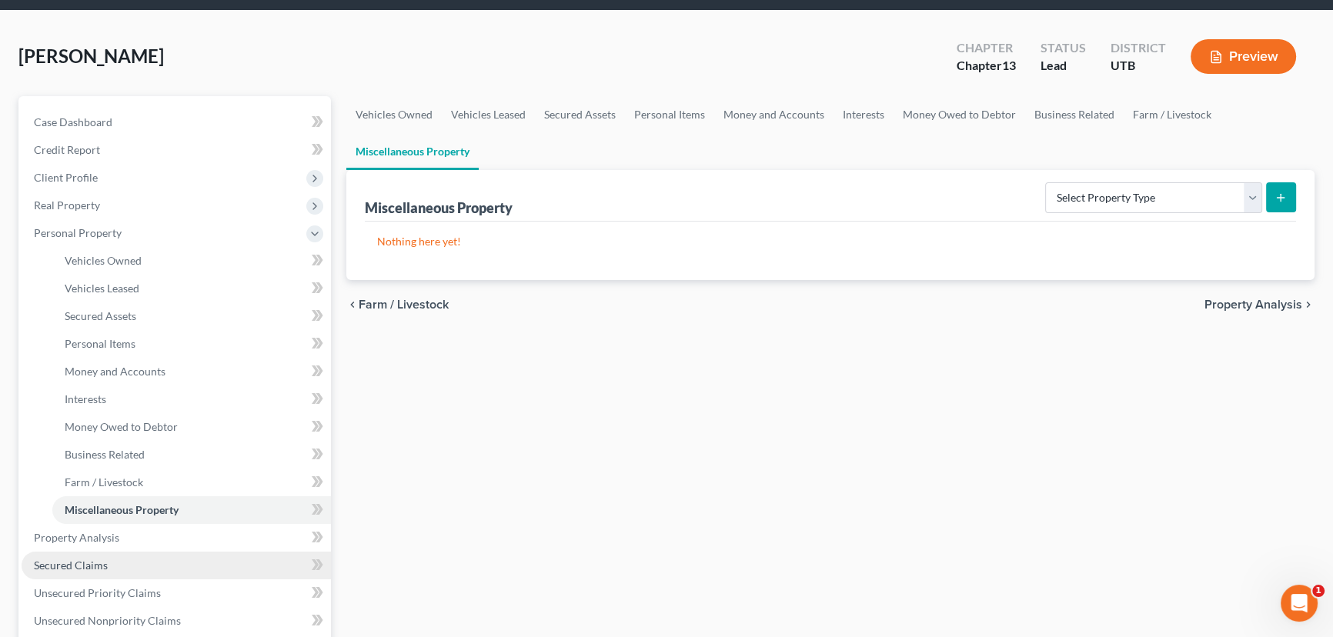
scroll to position [349, 0]
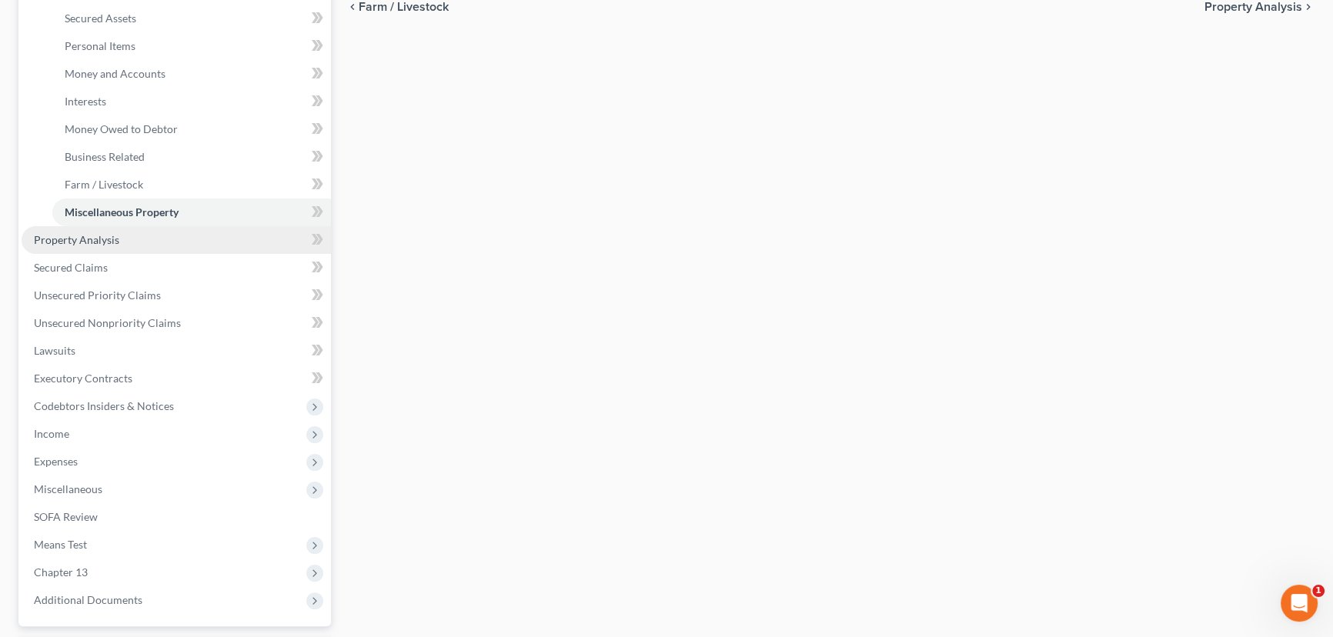
click at [123, 245] on link "Property Analysis" at bounding box center [176, 240] width 309 height 28
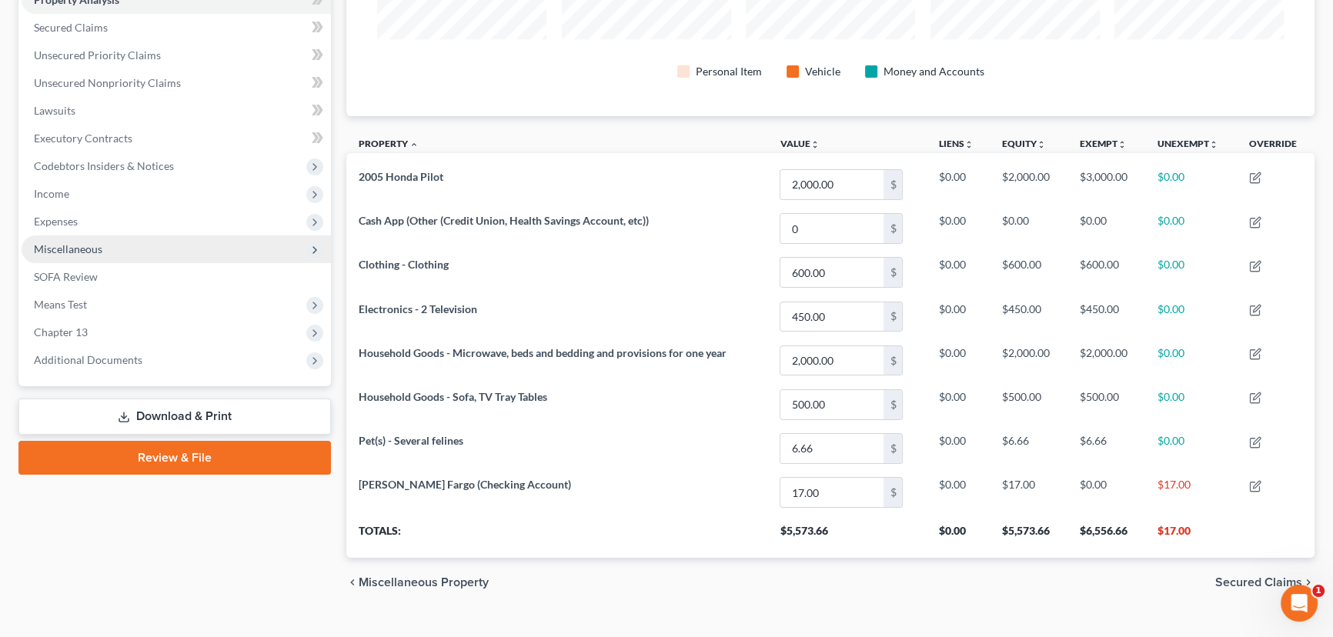
scroll to position [338, 0]
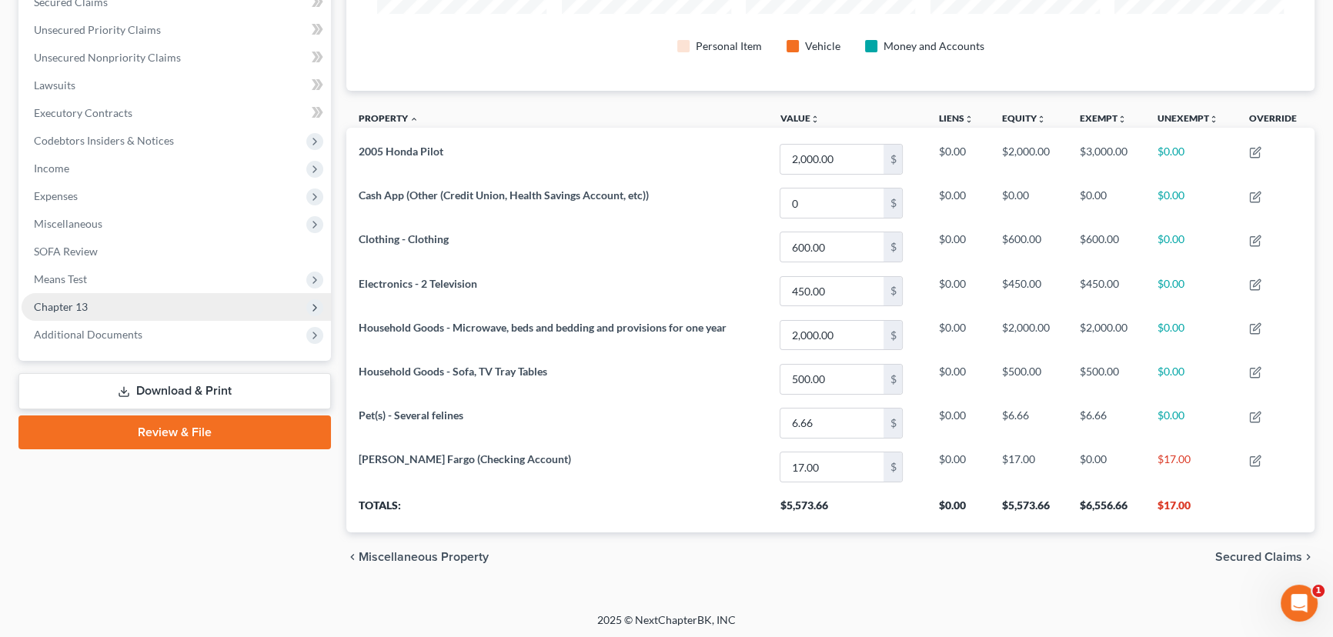
click at [65, 305] on span "Chapter 13" at bounding box center [61, 306] width 54 height 13
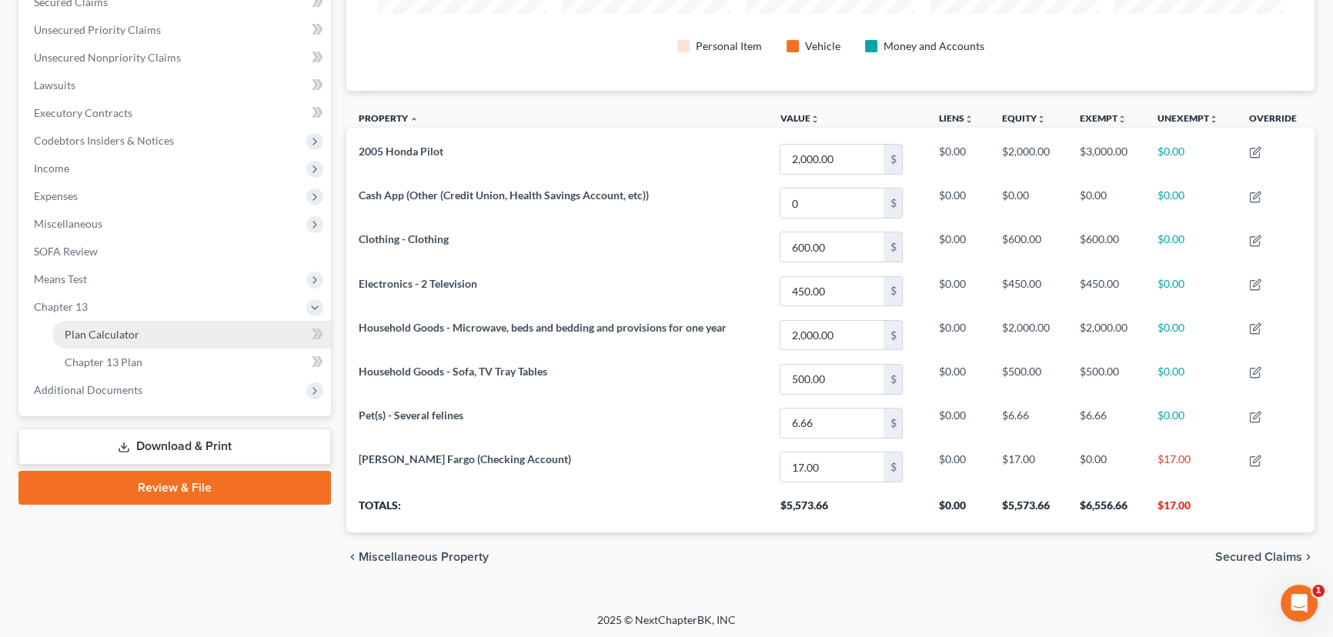
click at [132, 332] on span "Plan Calculator" at bounding box center [102, 334] width 75 height 13
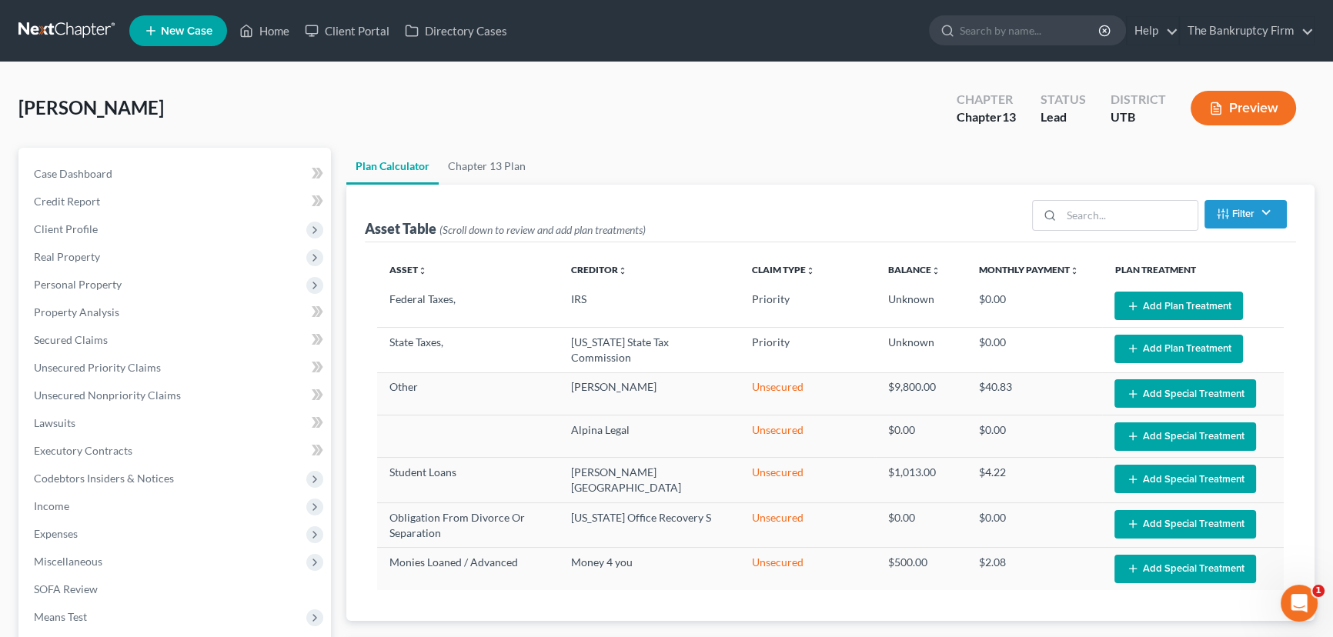
select select "59"
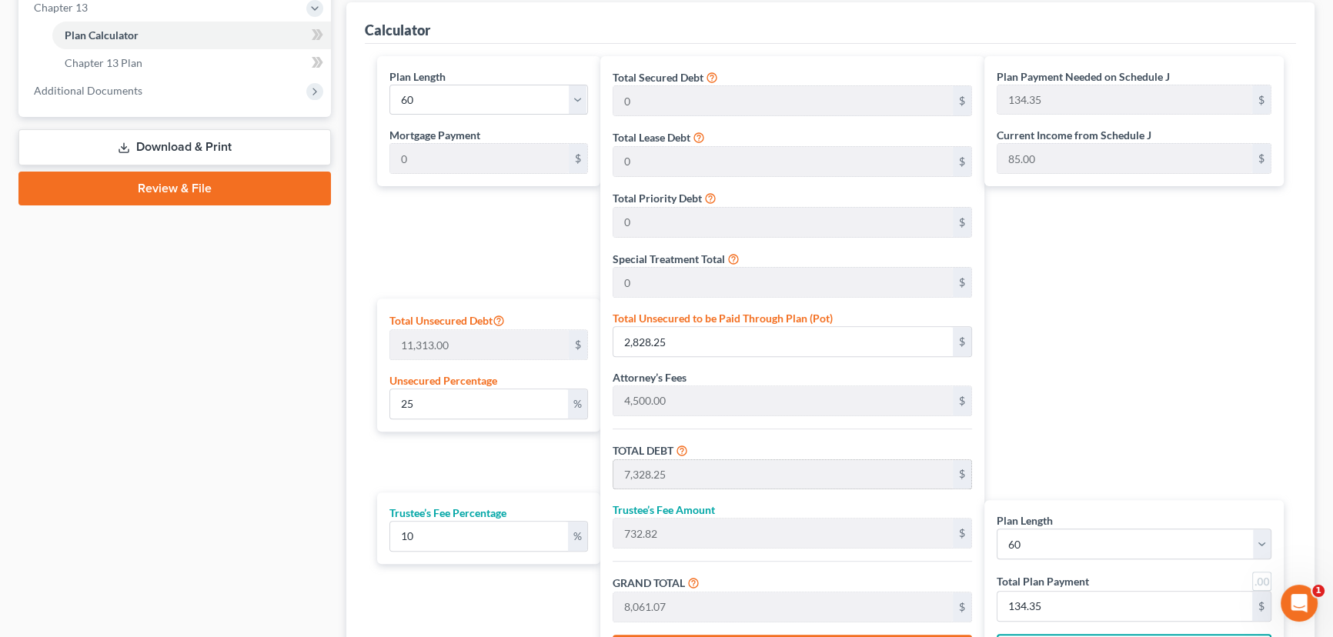
scroll to position [699, 0]
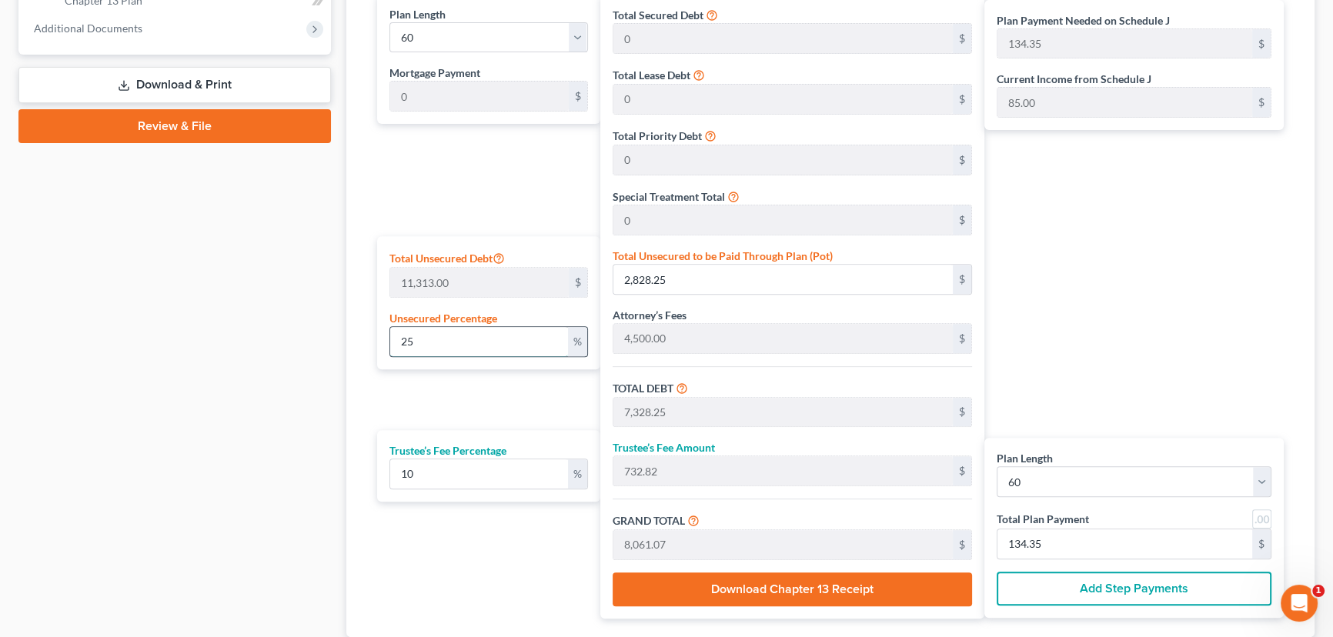
drag, startPoint x: 422, startPoint y: 335, endPoint x: 392, endPoint y: 345, distance: 31.6
click at [369, 330] on div "Plan Length 1 2 3 4 5 6 7 8 9 10 11 12 13 14 15 16 17 18 19 20 21 22 23 24 25 2…" at bounding box center [484, 306] width 231 height 625
type input "0"
type input "4,500.00"
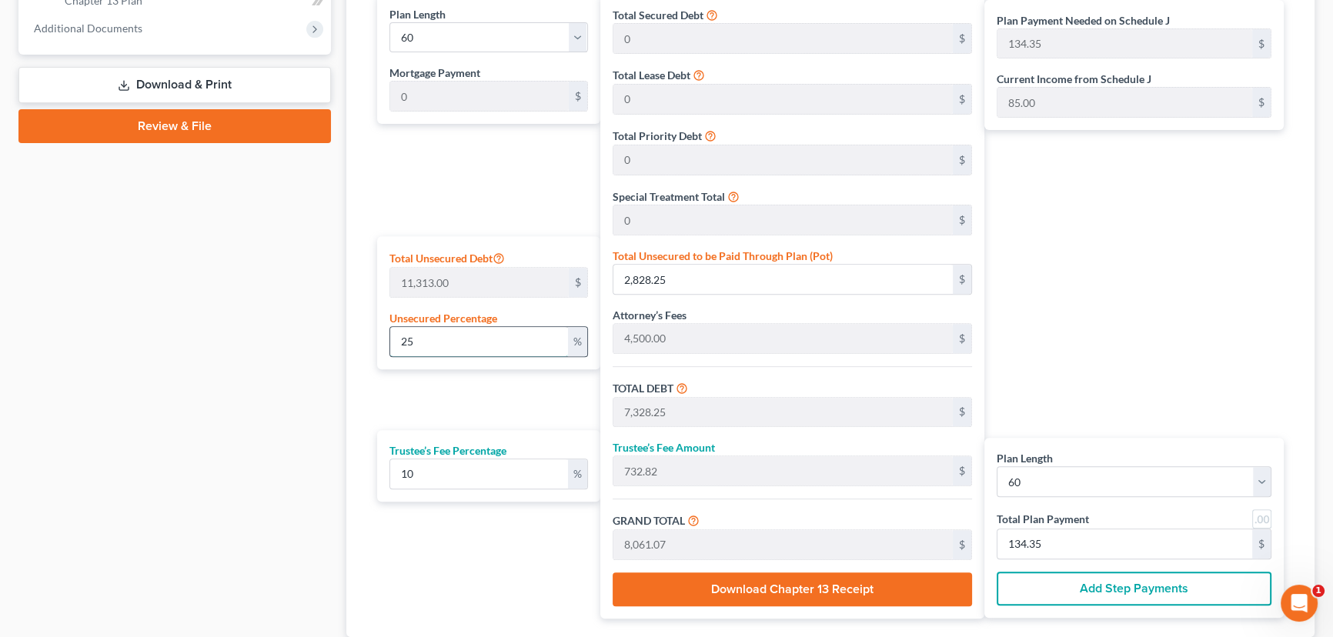
type input "450.00"
type input "4,950.00"
type input "82.50"
type input "0"
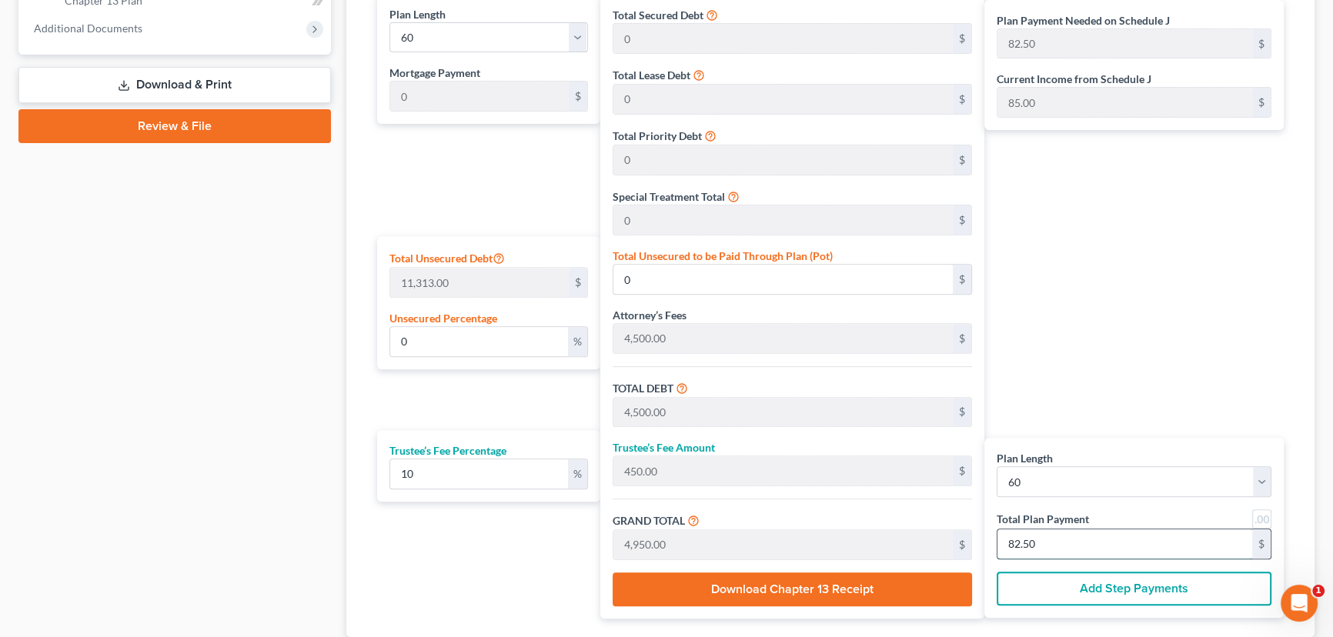
type input "436.36"
type input "43.63"
type input "480.00"
type input "8"
type input "1.21"
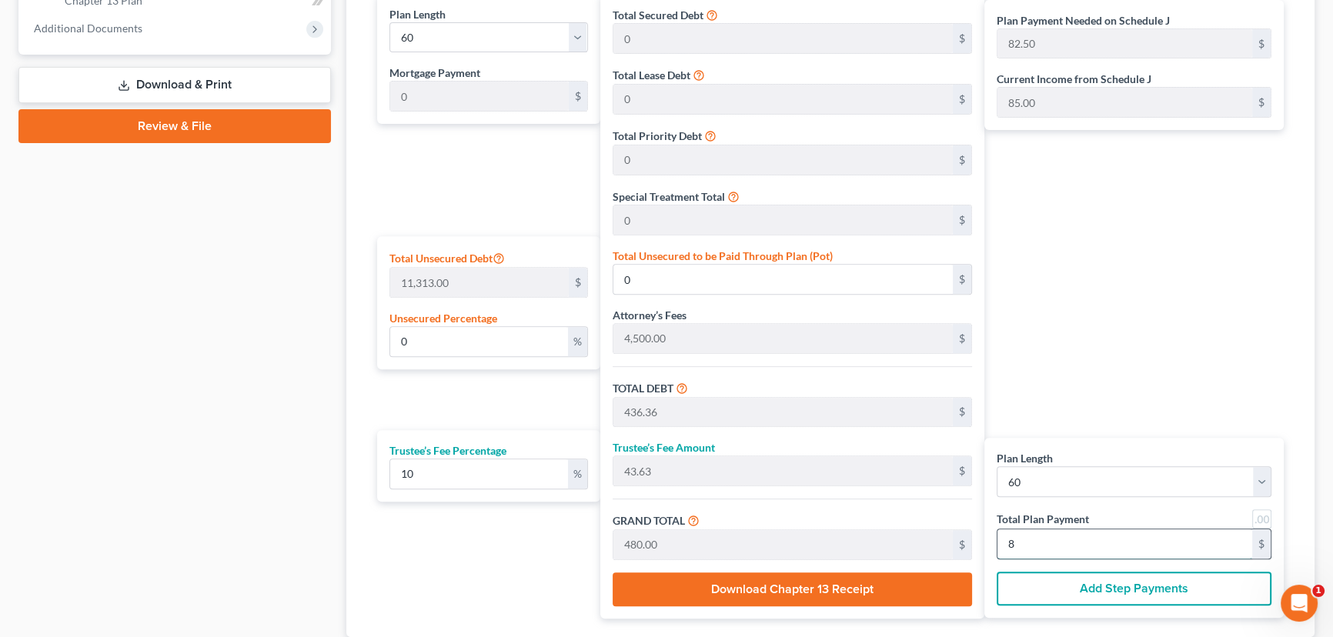
type input "136.36"
type input "4,636.36"
type input "463.63"
type input "5,100.00"
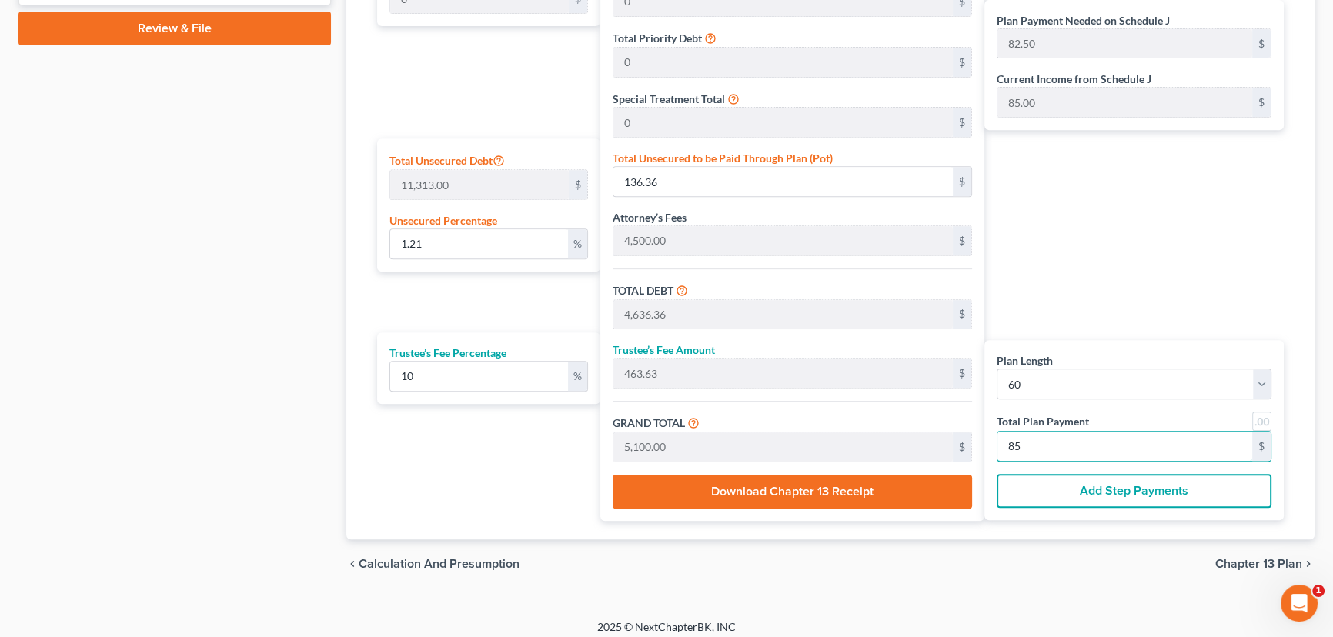
scroll to position [799, 0]
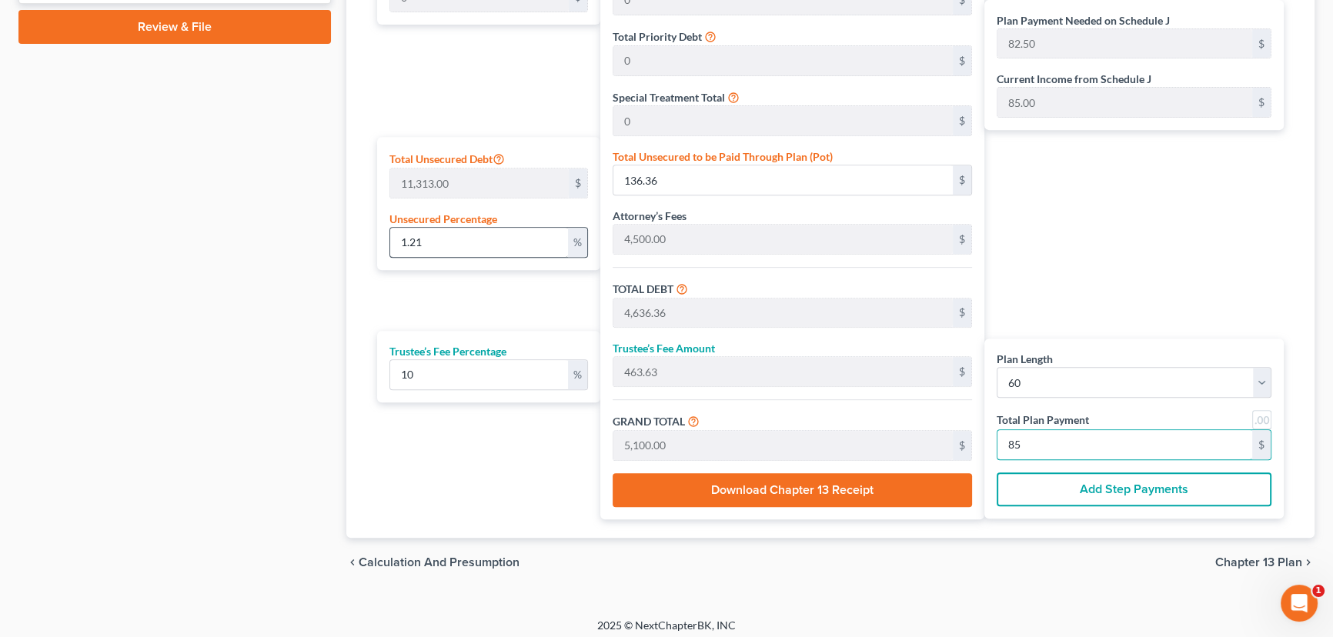
type input "85"
click at [455, 239] on input "1.21" at bounding box center [479, 242] width 178 height 29
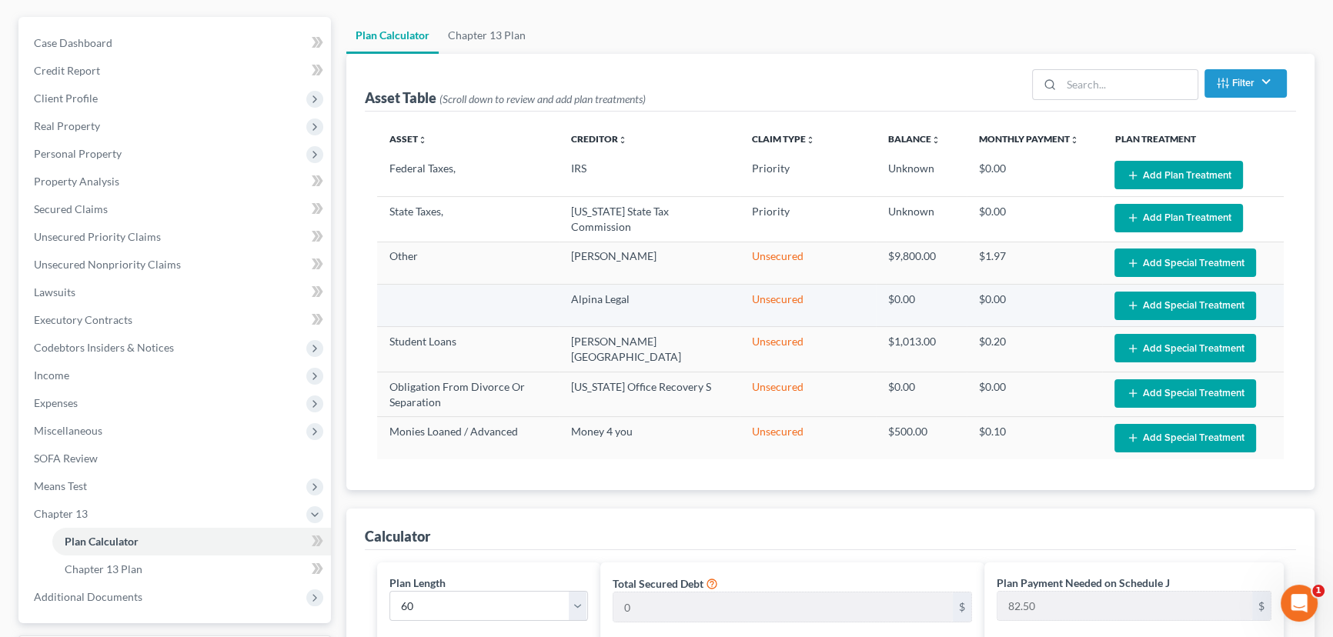
scroll to position [99, 0]
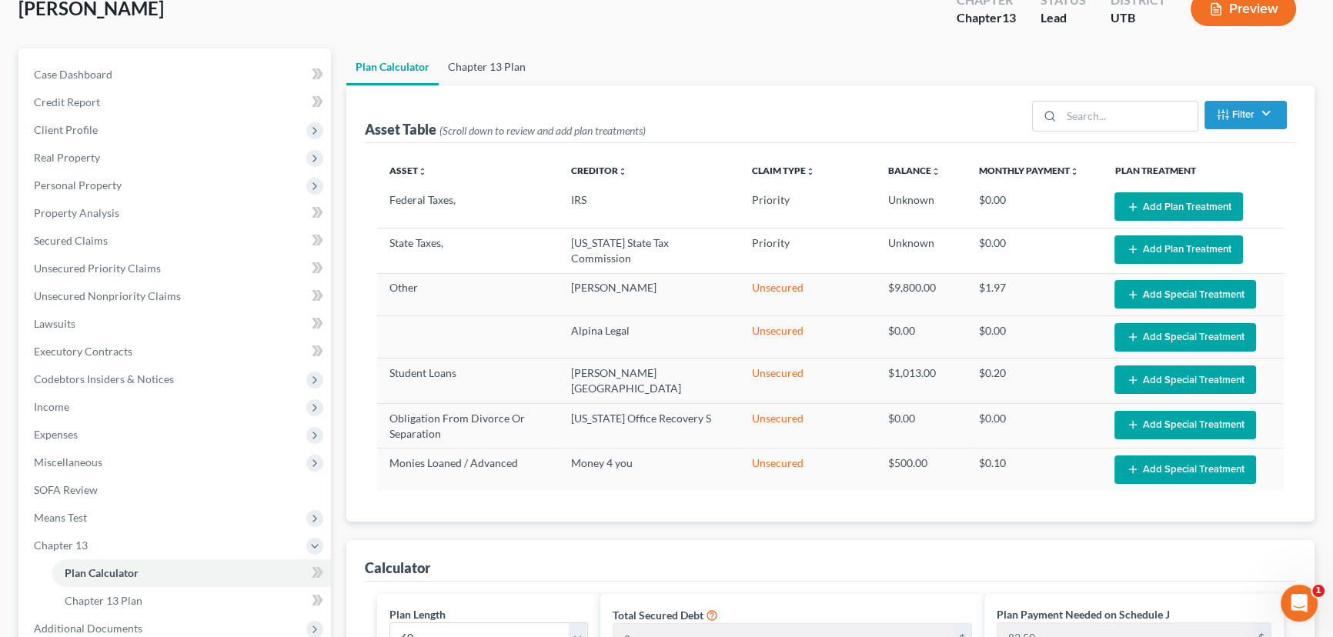
drag, startPoint x: 472, startPoint y: 64, endPoint x: 682, endPoint y: 93, distance: 212.1
click at [472, 64] on link "Chapter 13 Plan" at bounding box center [487, 66] width 96 height 37
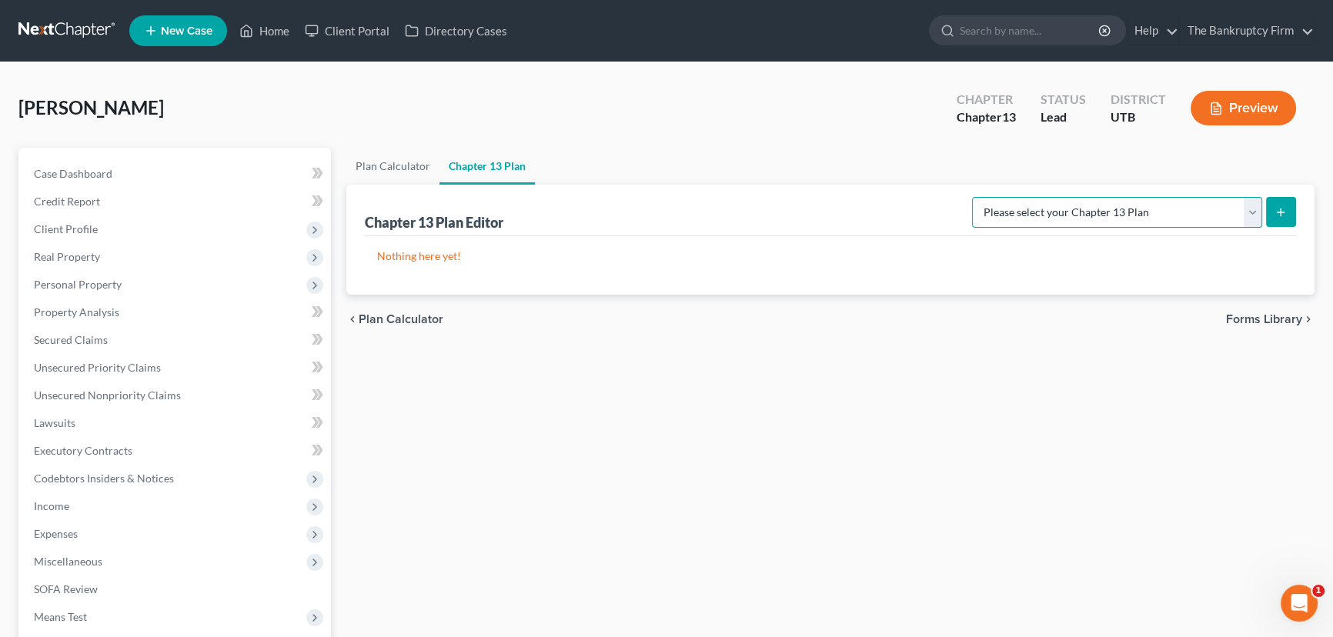
drag, startPoint x: 1249, startPoint y: 208, endPoint x: 1190, endPoint y: 222, distance: 60.3
click at [1249, 208] on select "Please select your Chapter 13 Plan Chapter 13 Plan - The Bankruptcy Firm - Utah…" at bounding box center [1117, 212] width 290 height 31
select select "0"
click at [1006, 197] on select "Please select your Chapter 13 Plan Chapter 13 Plan - The Bankruptcy Firm - Utah…" at bounding box center [1117, 212] width 290 height 31
click at [1276, 206] on icon "submit" at bounding box center [1280, 212] width 12 height 12
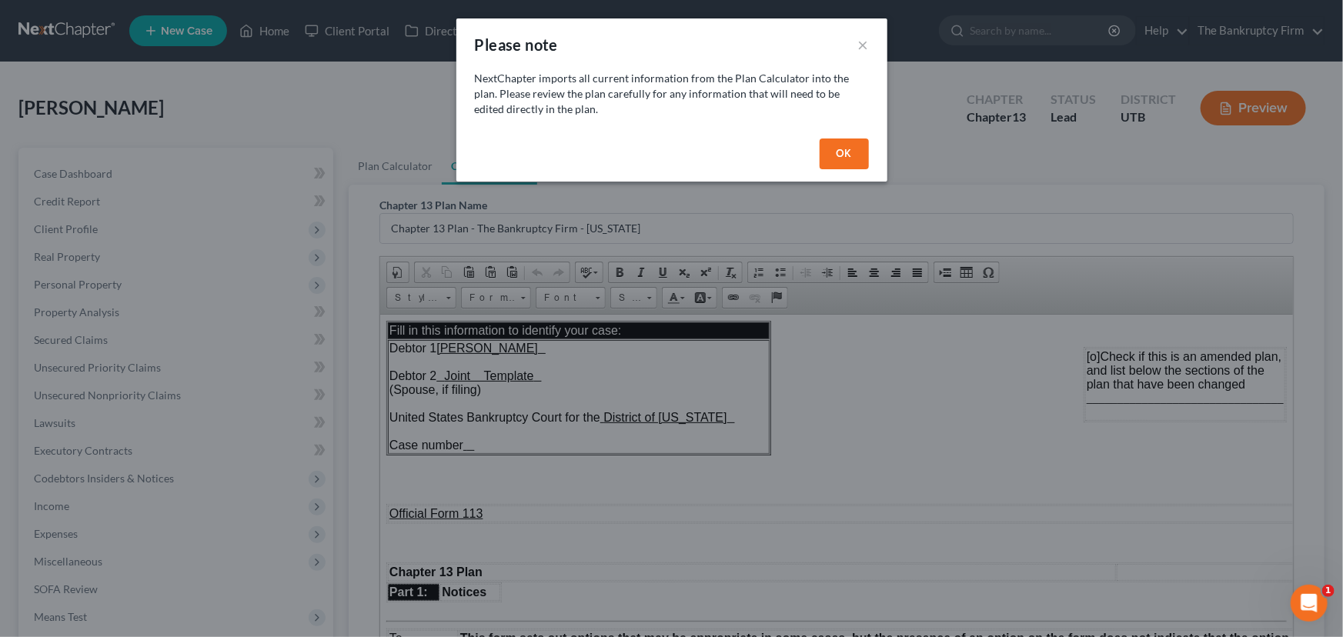
click at [849, 152] on button "OK" at bounding box center [843, 153] width 49 height 31
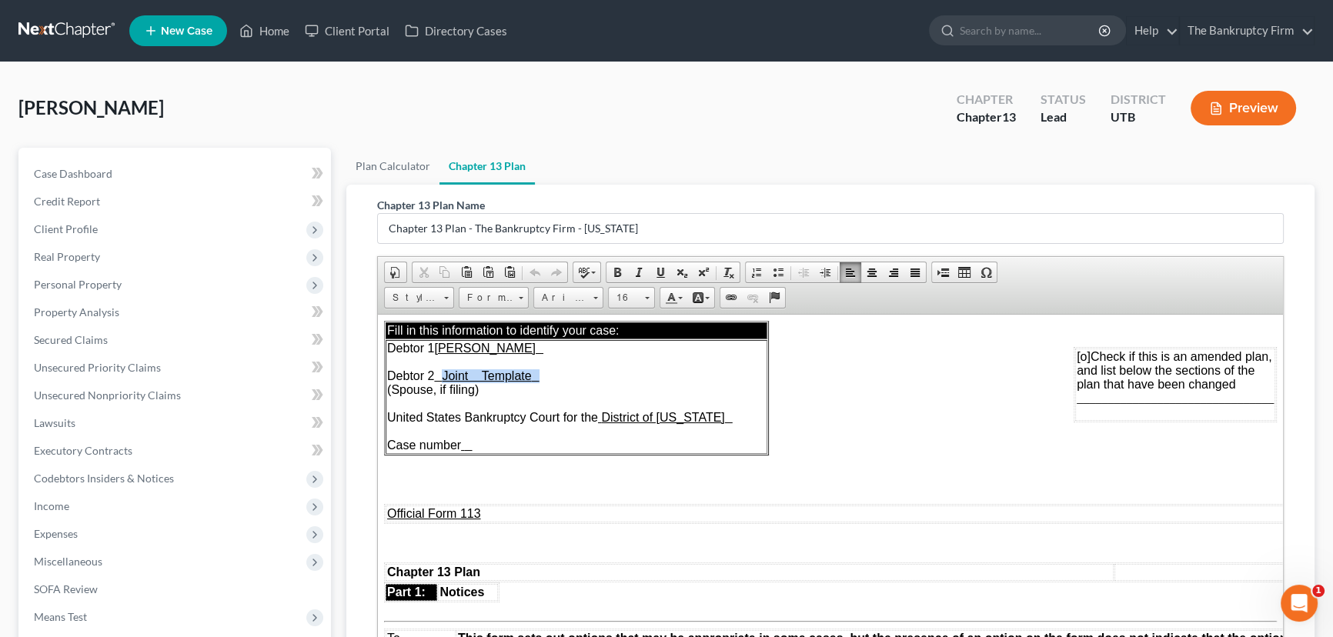
drag, startPoint x: 455, startPoint y: 375, endPoint x: 632, endPoint y: 382, distance: 177.1
click at [632, 382] on td "Debtor 1 Serena Sparks Debtor 2 Joint Template (Spouse, if filing) United State…" at bounding box center [576, 396] width 382 height 114
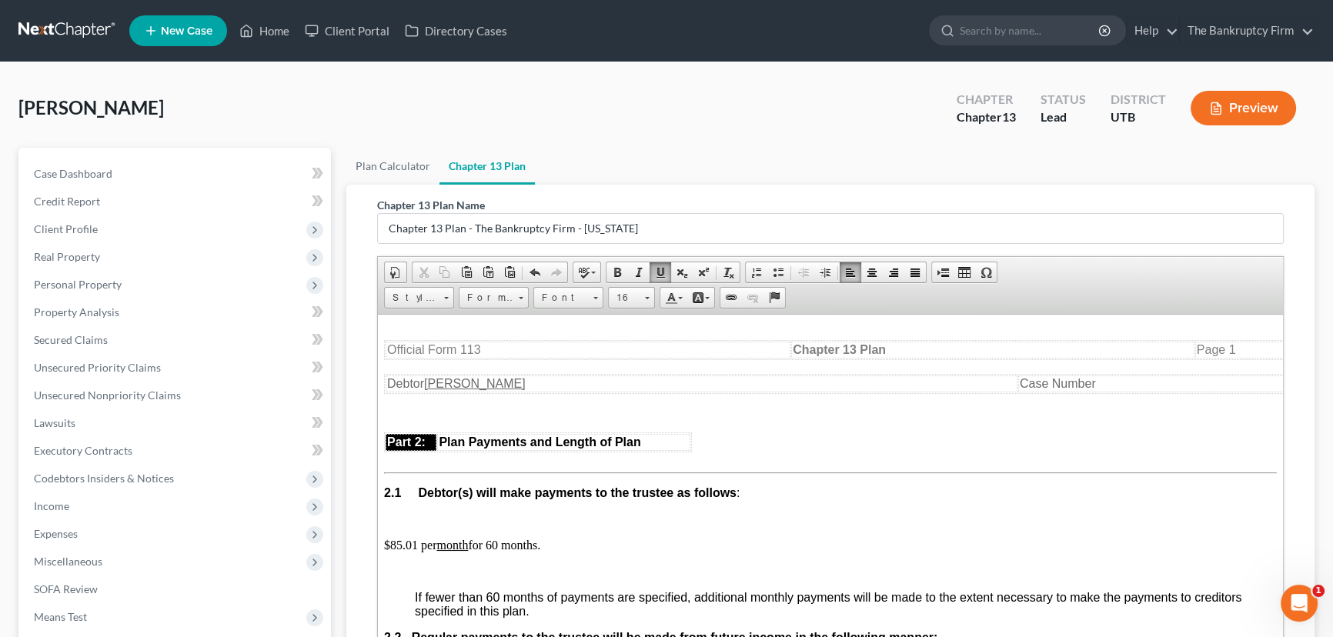
scroll to position [769, 0]
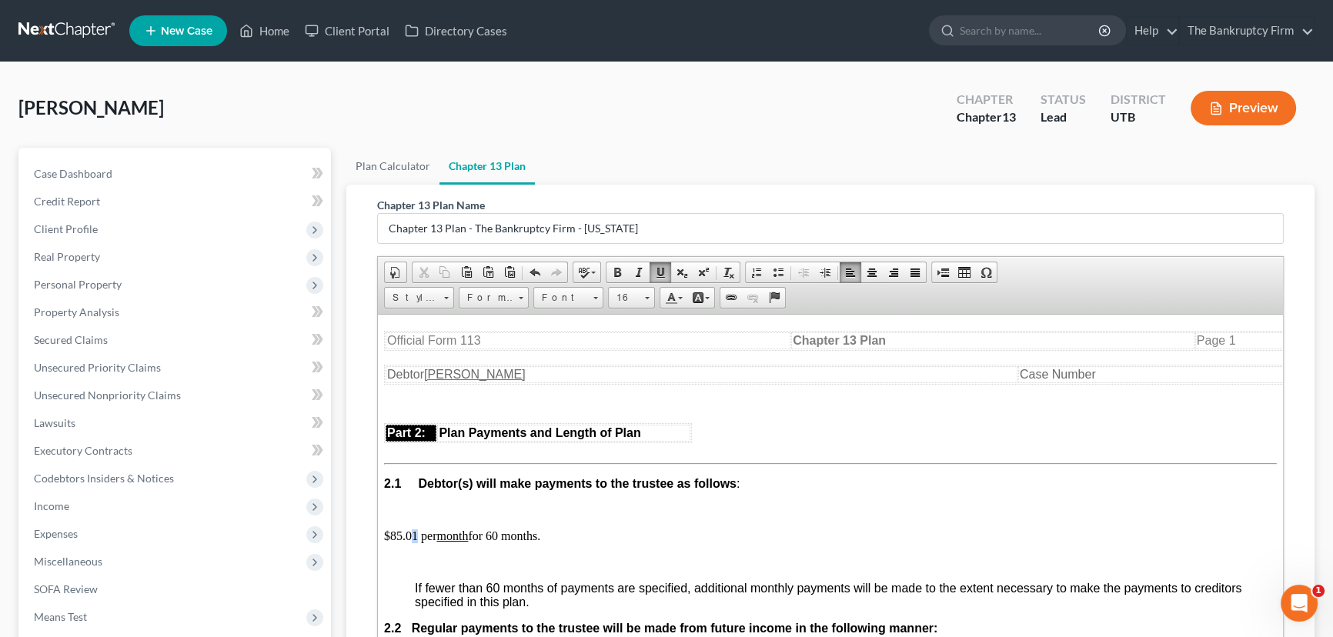
click at [415, 542] on p "$85.01 per month for 60 months." at bounding box center [830, 536] width 893 height 14
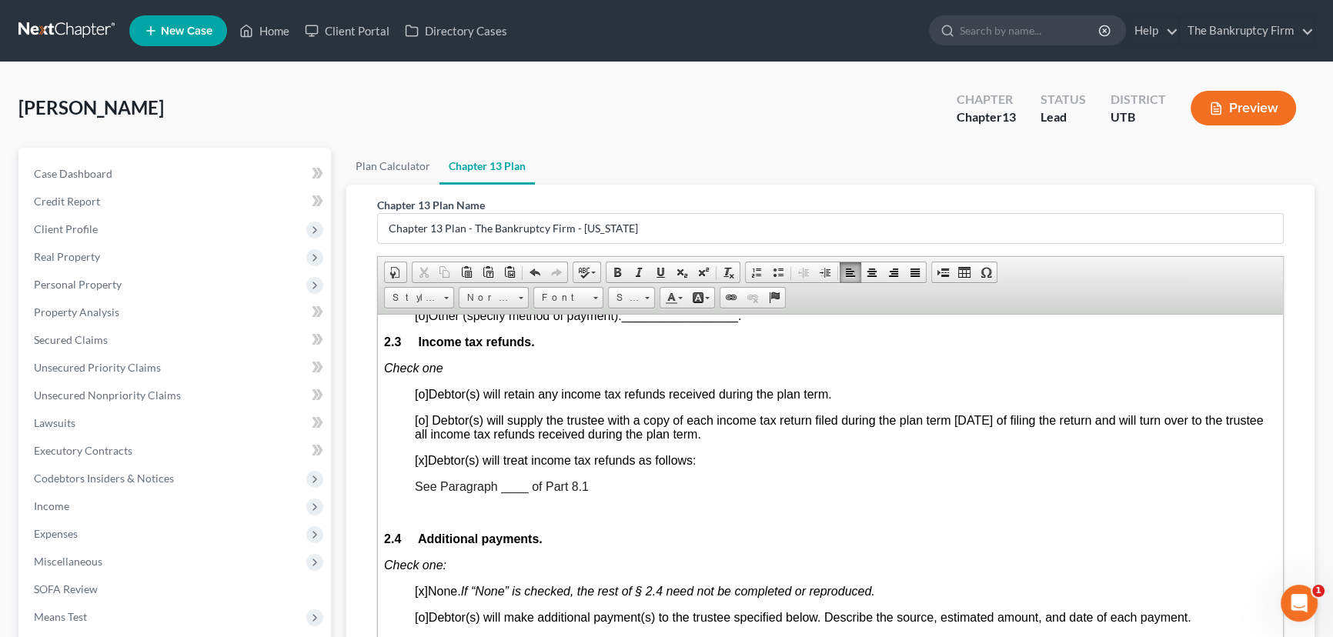
scroll to position [1189, 0]
drag, startPoint x: 509, startPoint y: 531, endPoint x: 532, endPoint y: 531, distance: 23.1
click at [512, 490] on span "See Paragraph ____ of Part 8.1" at bounding box center [502, 483] width 174 height 13
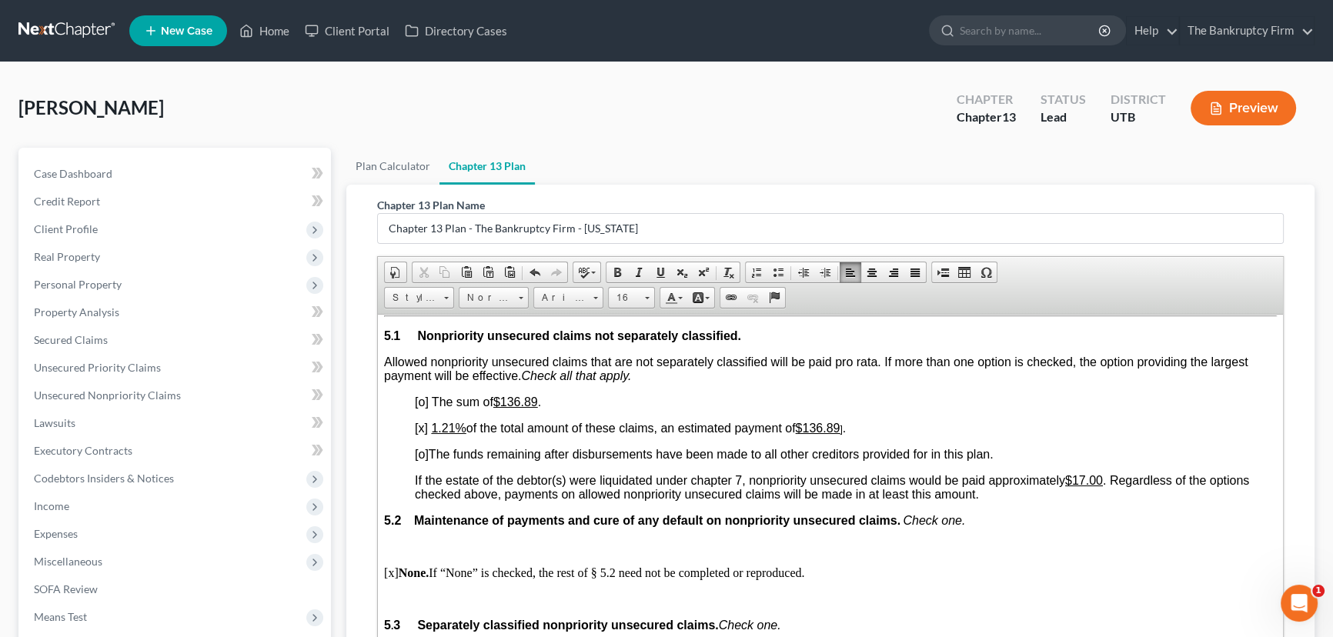
scroll to position [3078, 0]
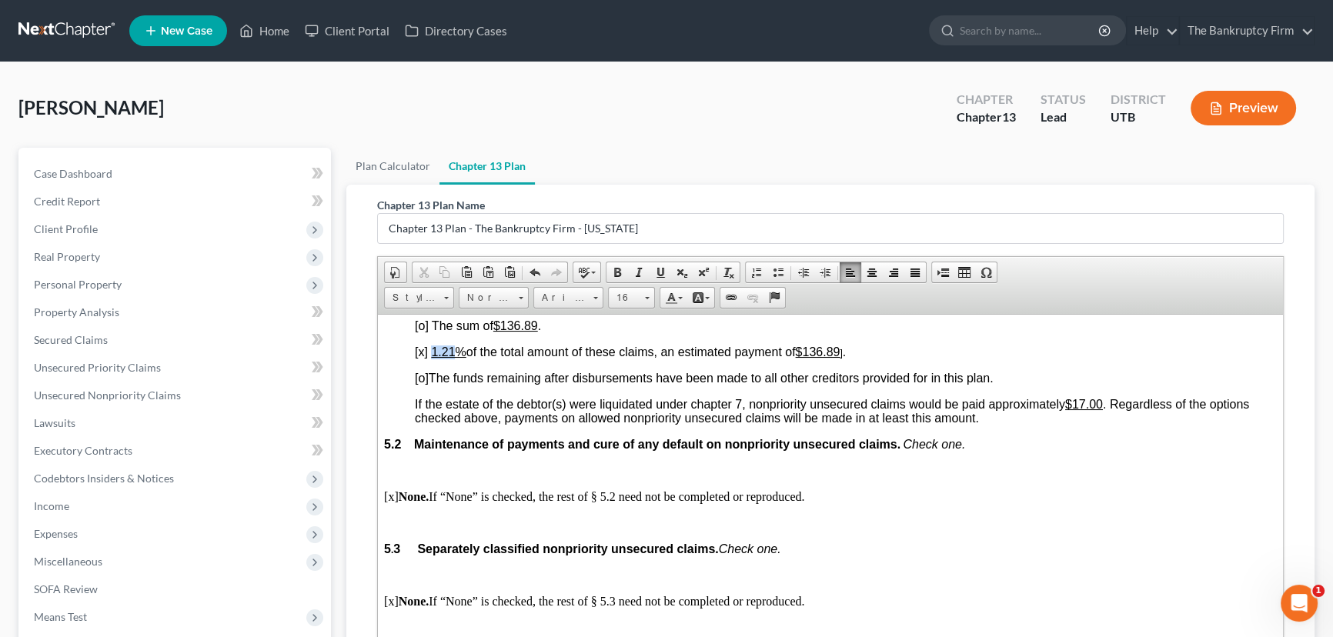
drag, startPoint x: 432, startPoint y: 453, endPoint x: 452, endPoint y: 459, distance: 20.0
click at [452, 358] on u "1.21%" at bounding box center [448, 351] width 35 height 13
drag, startPoint x: 505, startPoint y: 425, endPoint x: 593, endPoint y: 429, distance: 88.6
click at [593, 332] on p "[o] The sum of $136.89 ." at bounding box center [846, 326] width 862 height 14
drag, startPoint x: 816, startPoint y: 453, endPoint x: 864, endPoint y: 445, distance: 49.1
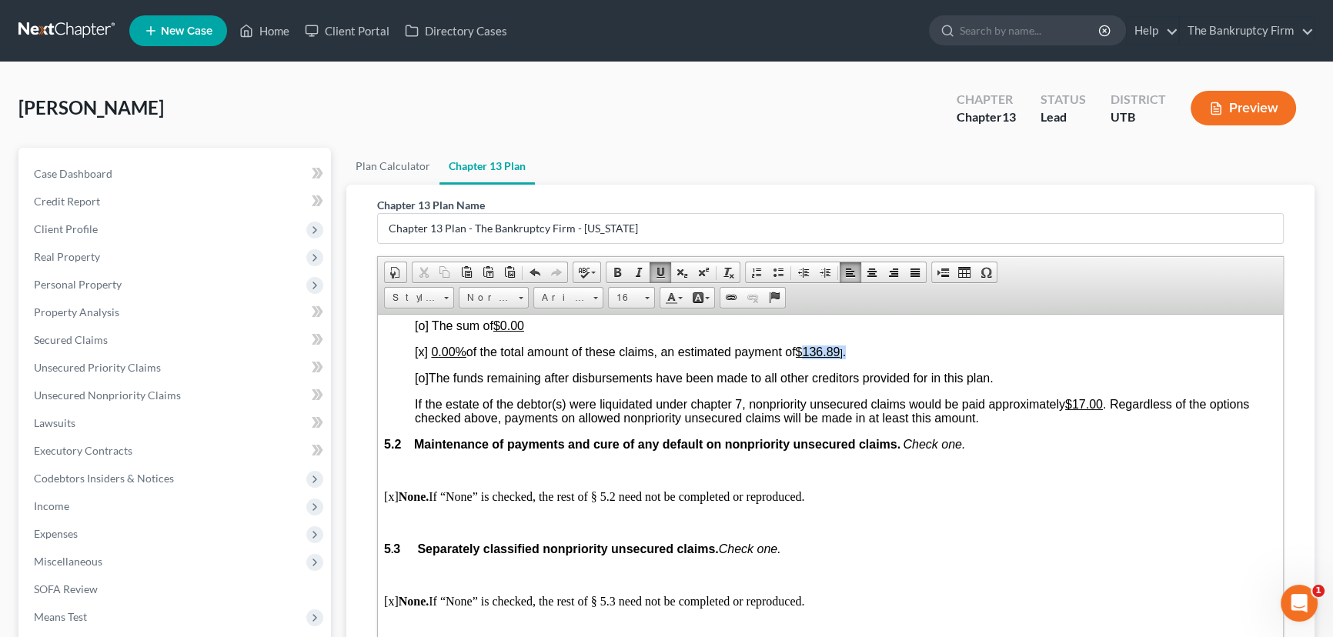
click at [864, 359] on p "[x] 0.00% of the total amount of these claims, an estimated payment of $136.89 …" at bounding box center [846, 352] width 862 height 14
drag, startPoint x: 1092, startPoint y: 508, endPoint x: 1078, endPoint y: 509, distance: 13.9
click at [1078, 410] on u "$17.00" at bounding box center [1084, 403] width 38 height 13
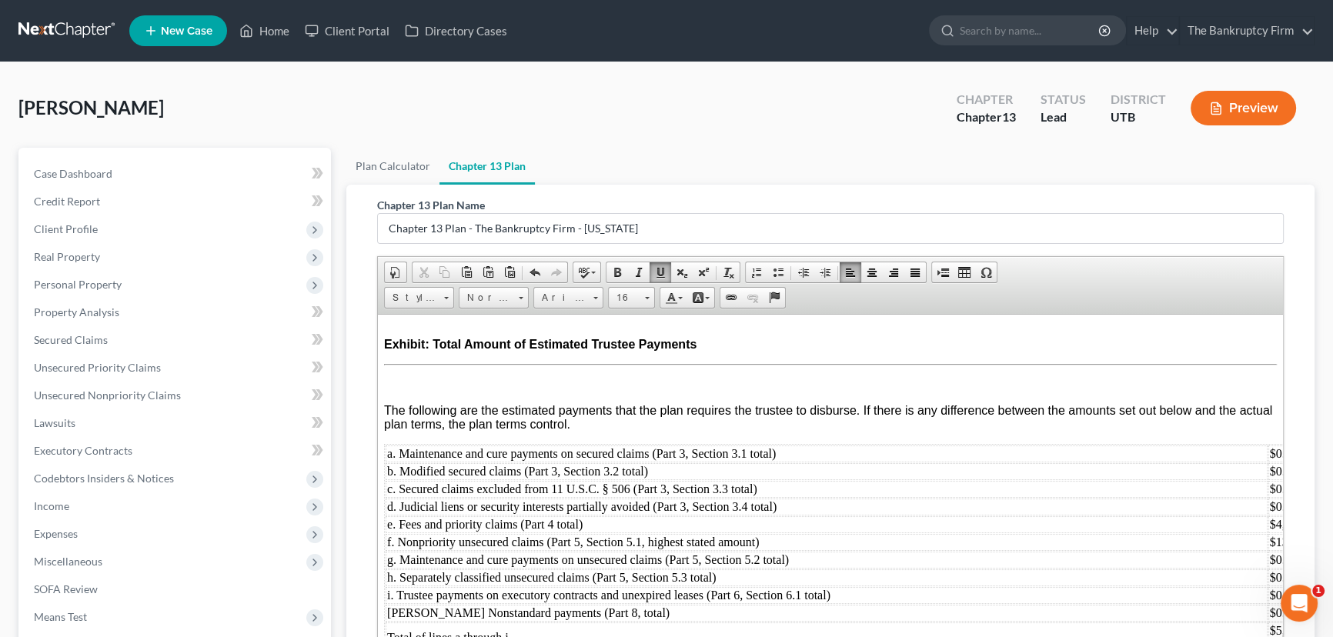
scroll to position [262, 0]
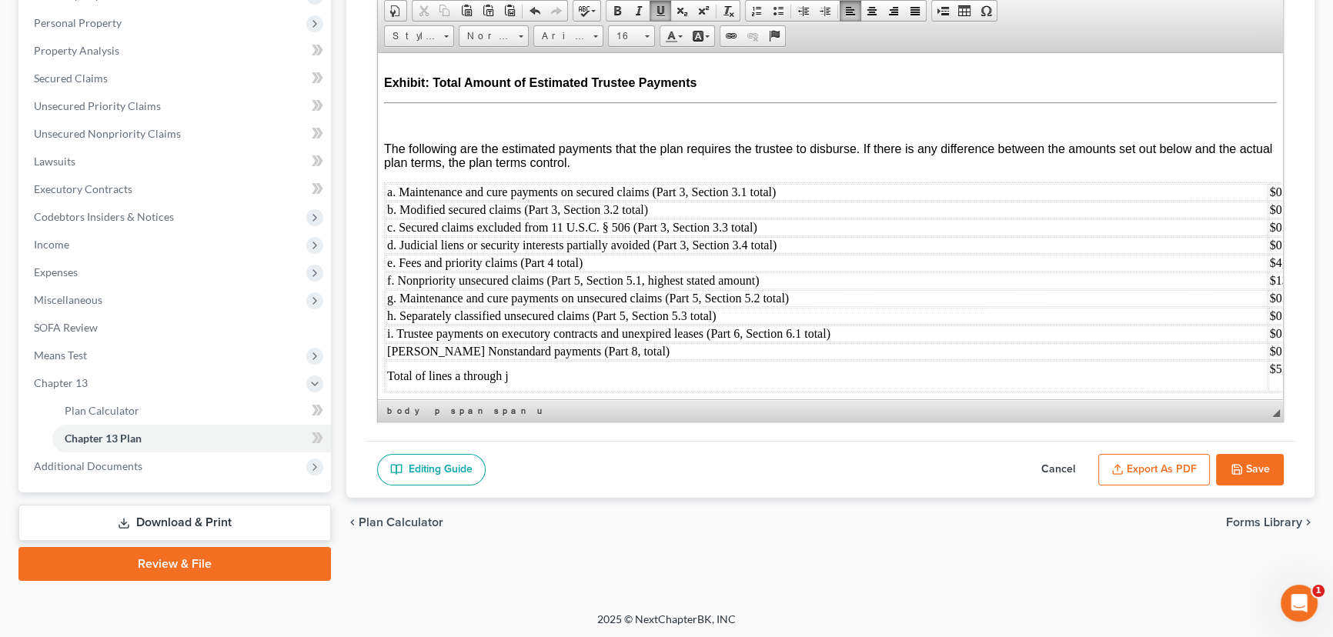
click at [1152, 465] on button "Export as PDF" at bounding box center [1154, 470] width 112 height 32
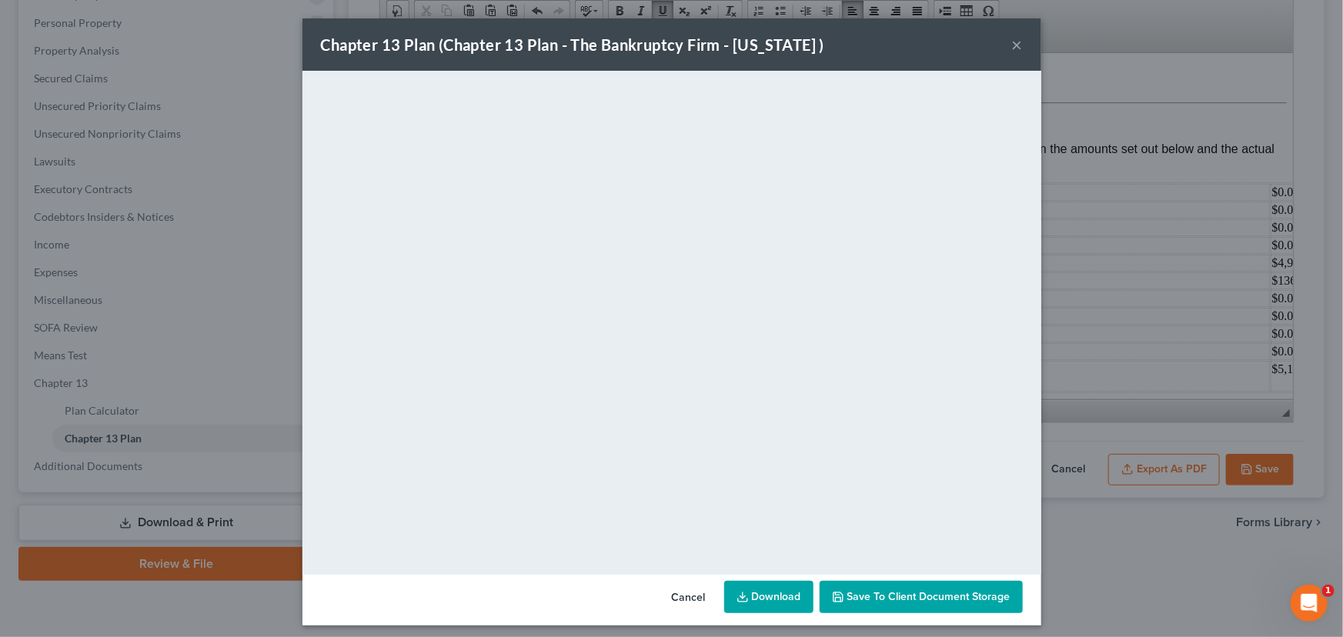
click at [898, 604] on button "Save to Client Document Storage" at bounding box center [920, 597] width 203 height 32
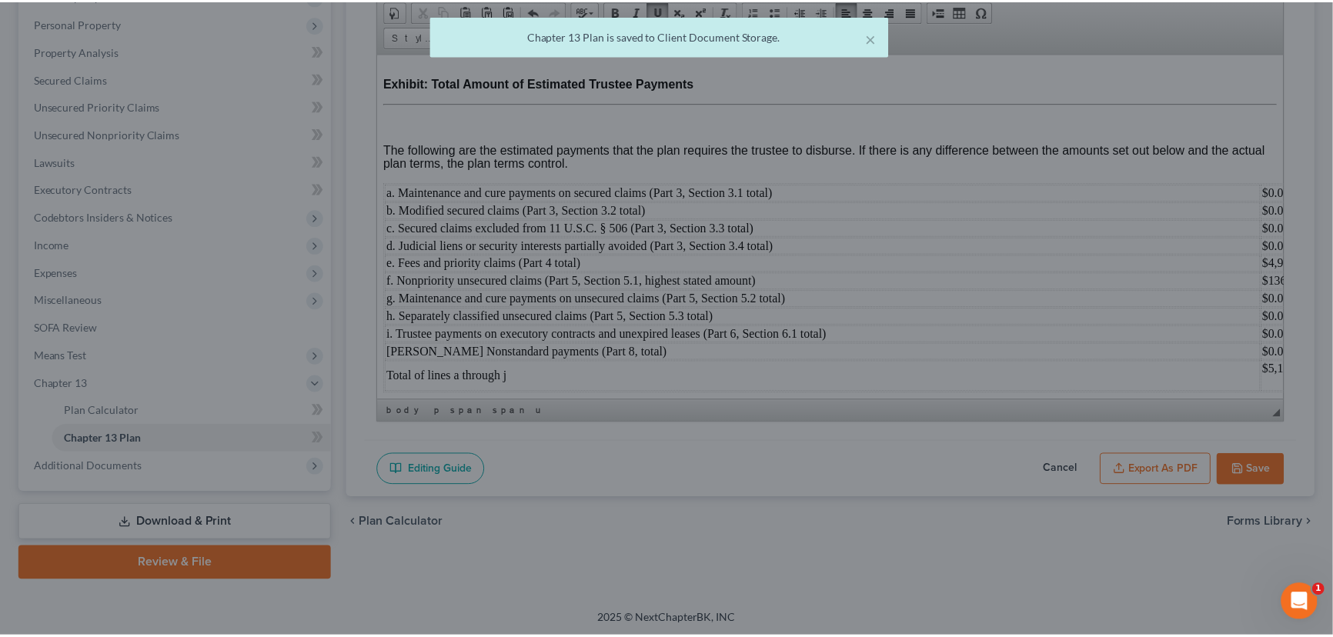
scroll to position [5931, 0]
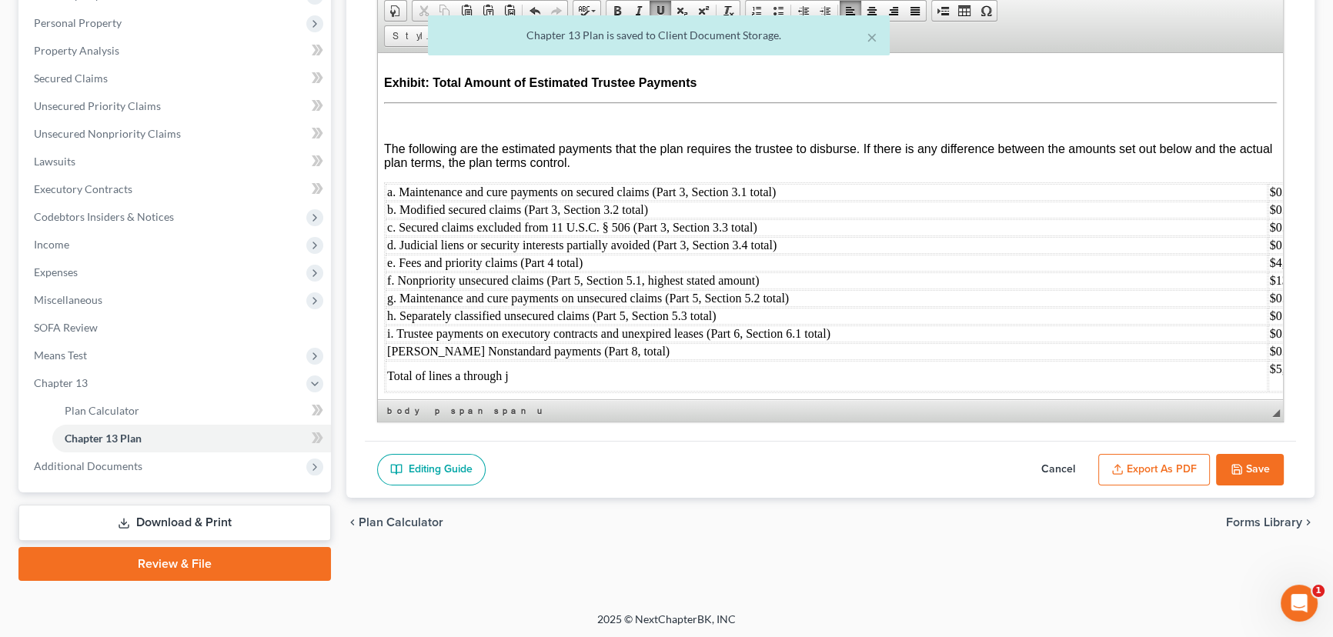
click at [1259, 465] on button "Save" at bounding box center [1250, 470] width 68 height 32
select select "0"
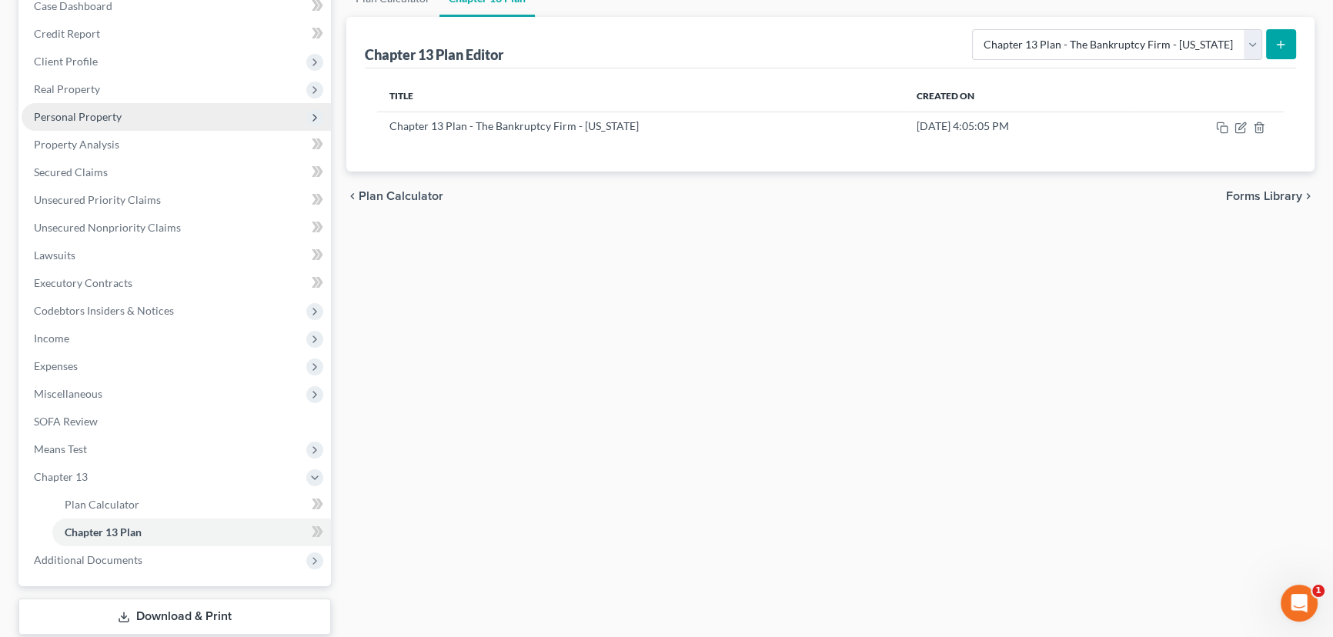
scroll to position [0, 0]
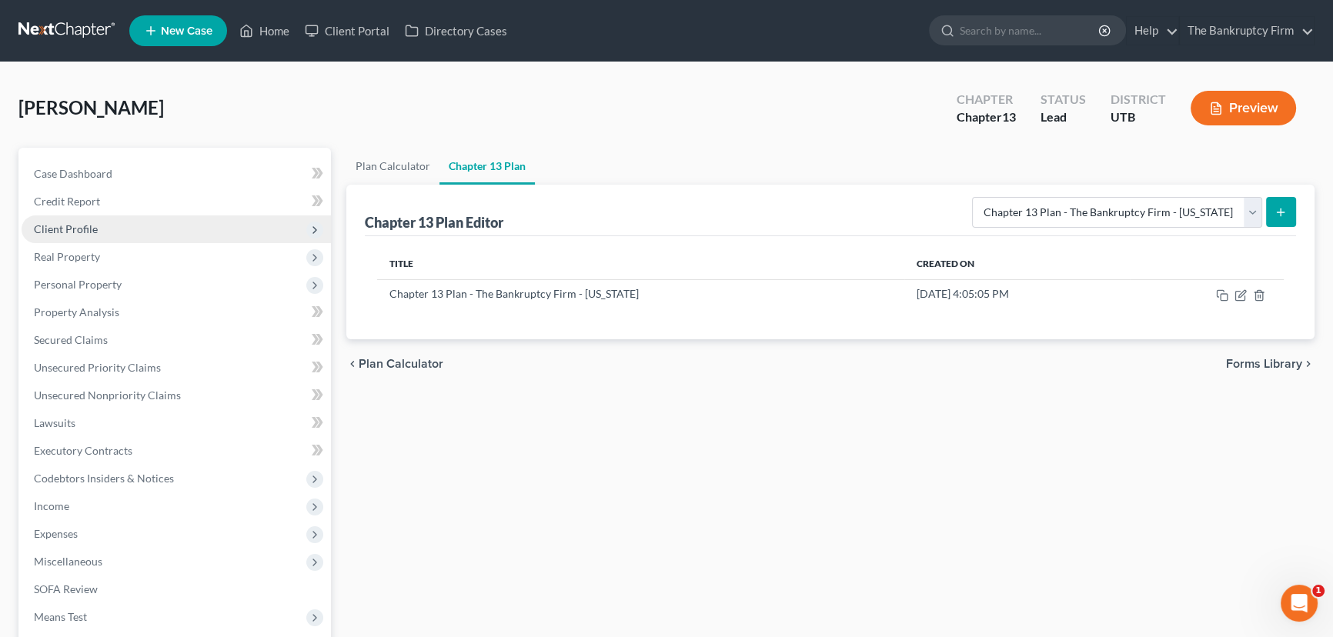
click at [67, 227] on span "Client Profile" at bounding box center [66, 228] width 64 height 13
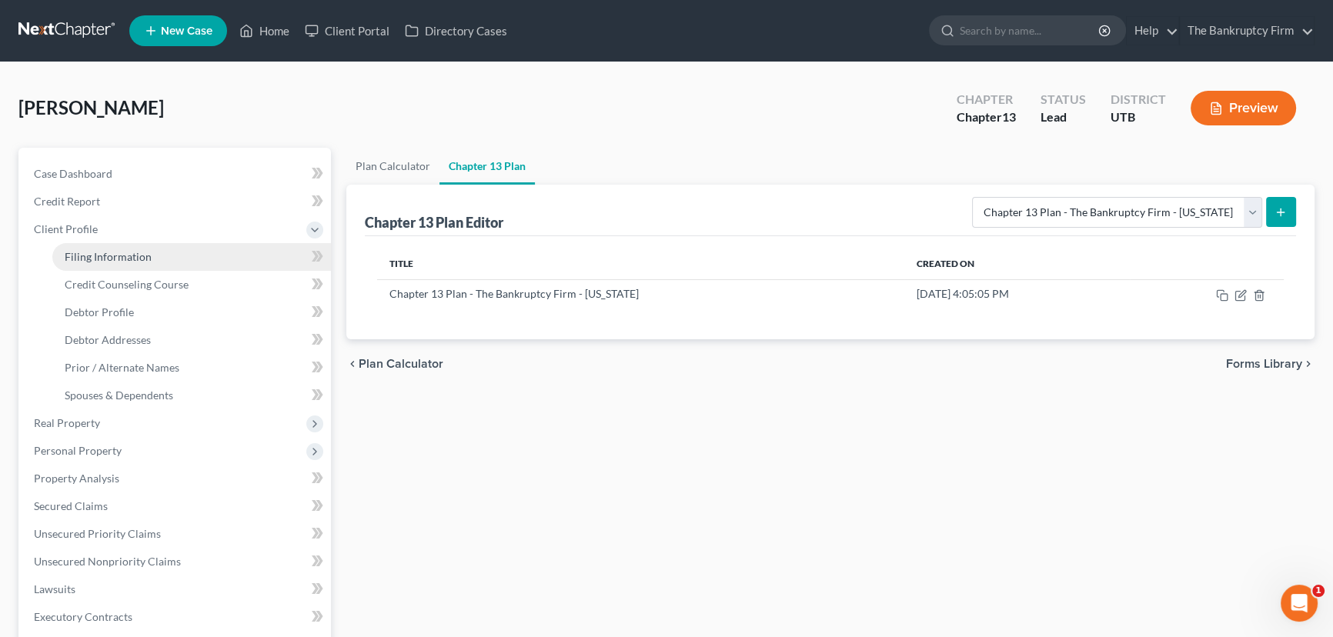
click at [136, 254] on span "Filing Information" at bounding box center [108, 256] width 87 height 13
select select "1"
select select "0"
select select "3"
select select "81"
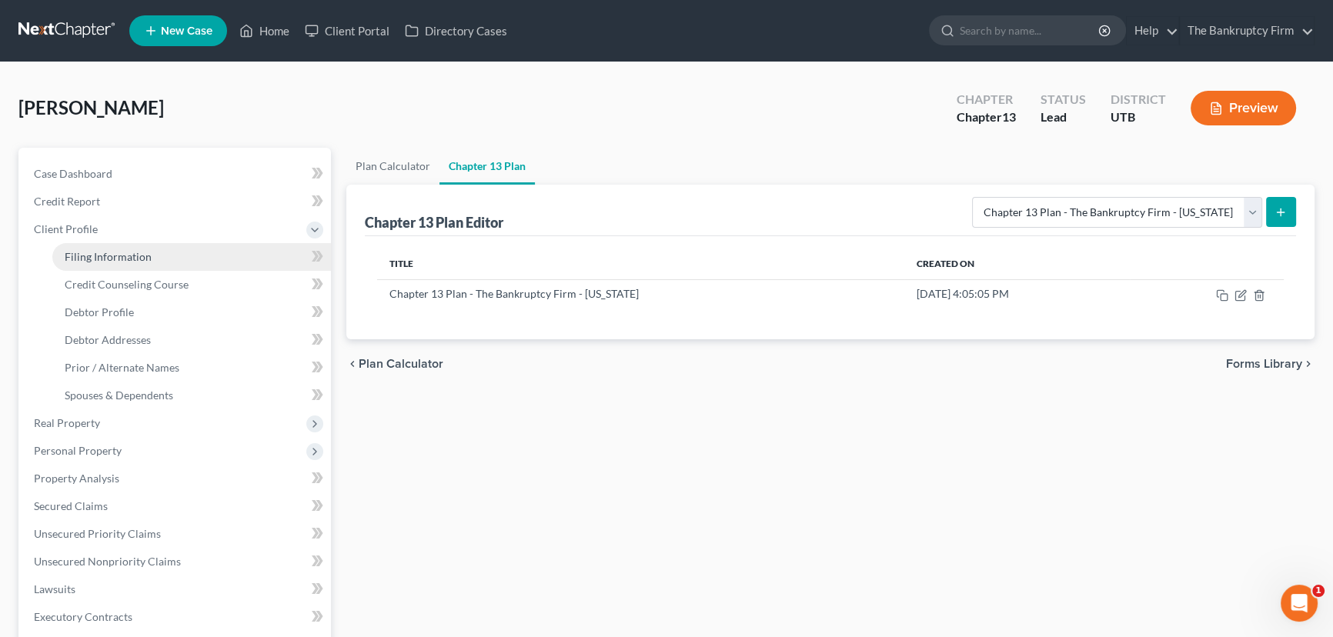
select select "0"
select select "46"
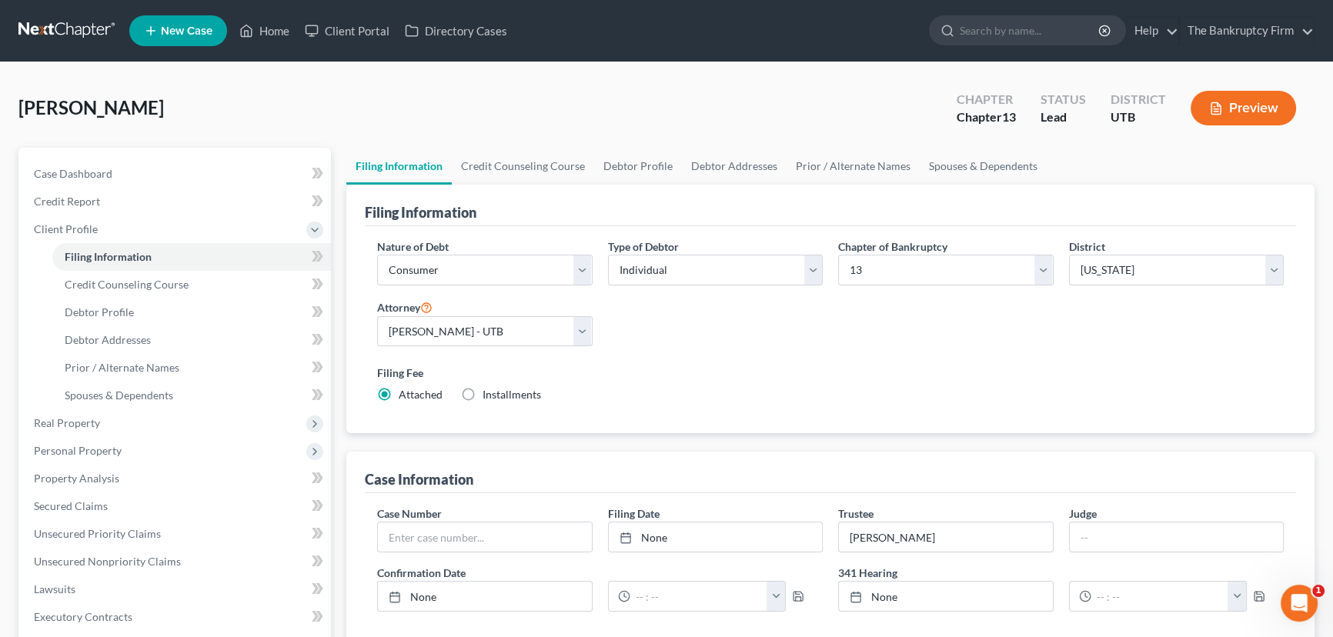
click at [482, 387] on label "Installments Installments" at bounding box center [511, 394] width 58 height 15
click at [489, 387] on input "Installments Installments" at bounding box center [494, 392] width 10 height 10
radio input "true"
radio input "false"
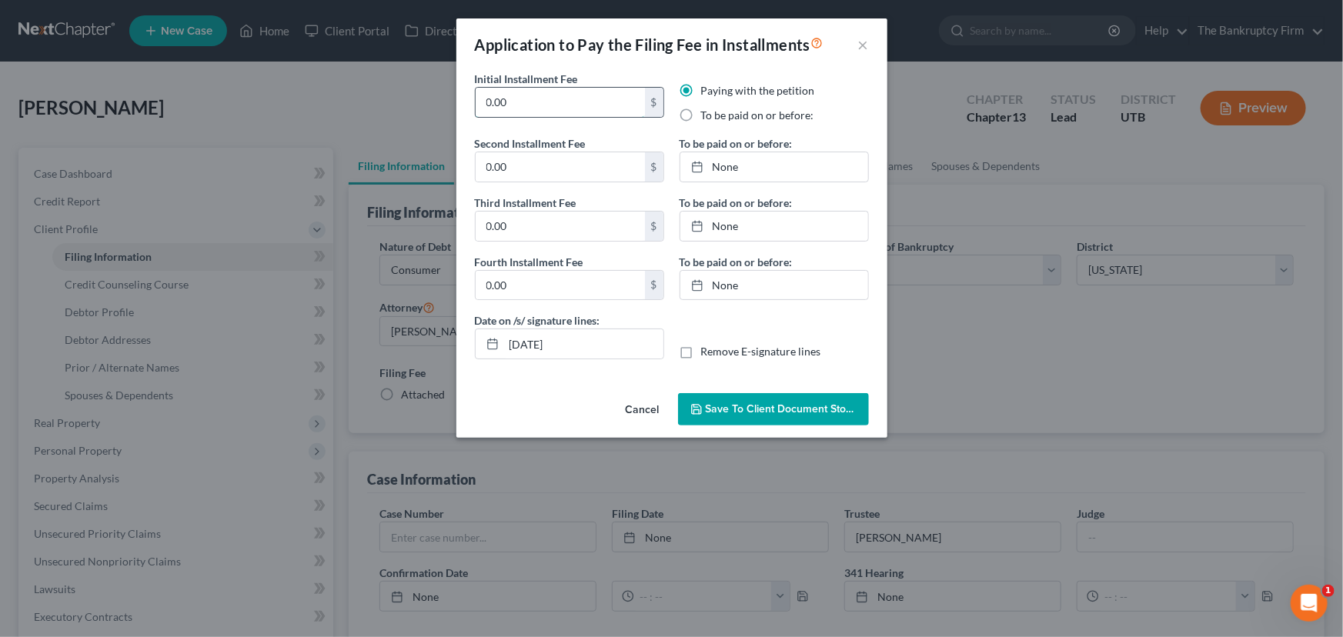
click at [489, 107] on input "0.00" at bounding box center [559, 102] width 169 height 29
type input "100.00"
click at [527, 169] on input "0.00" at bounding box center [559, 166] width 169 height 29
click at [696, 163] on icon at bounding box center [697, 167] width 12 height 12
click at [528, 167] on input "0.00" at bounding box center [559, 166] width 169 height 29
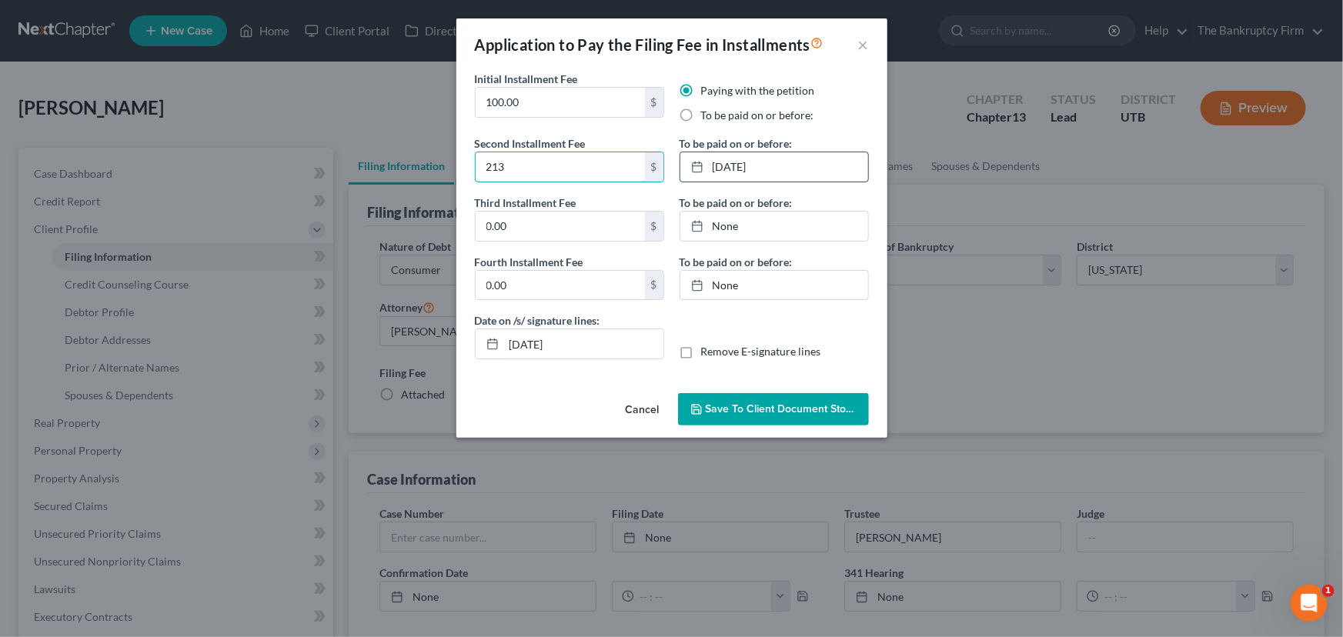
type input "213"
click at [784, 410] on span "Save to Client Document Storage" at bounding box center [787, 408] width 163 height 13
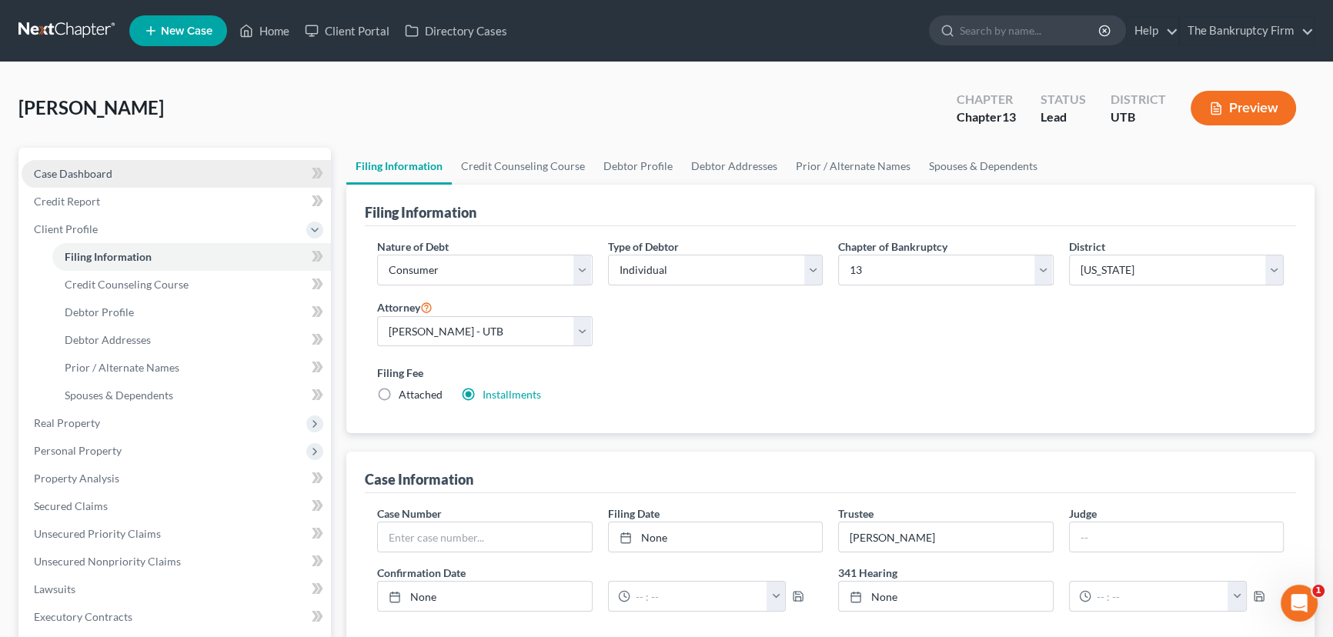
click at [100, 172] on span "Case Dashboard" at bounding box center [73, 173] width 78 height 13
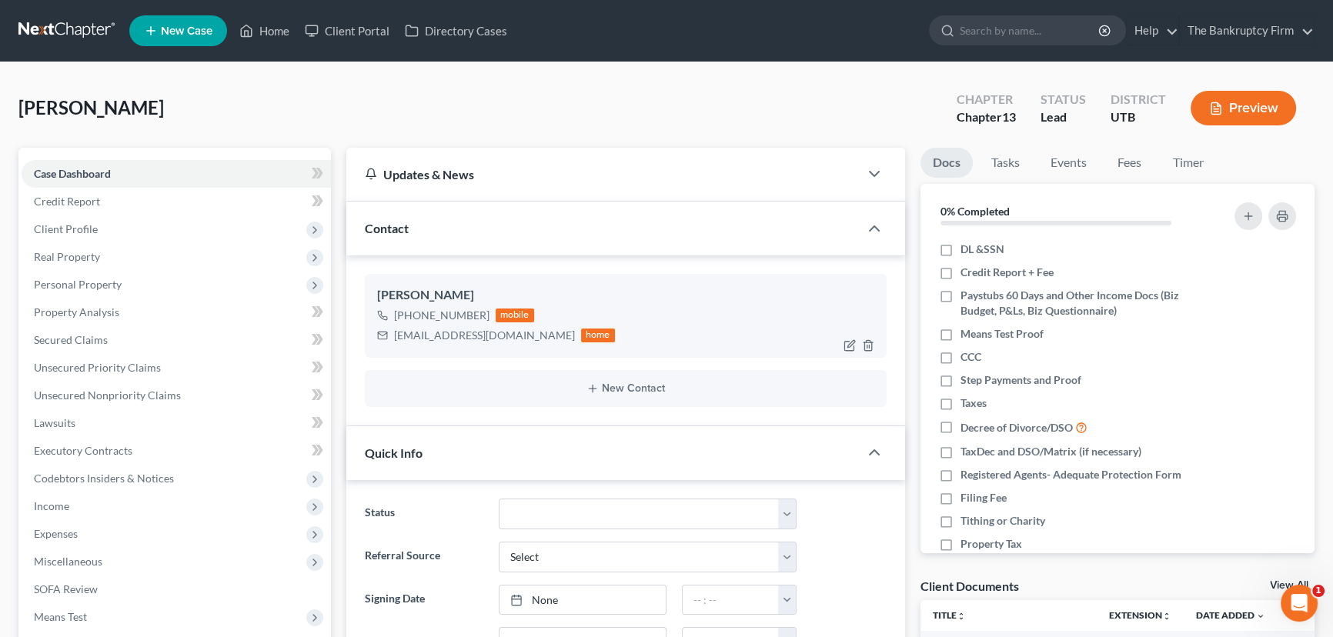
scroll to position [137, 0]
click at [494, 313] on img at bounding box center [499, 315] width 12 height 12
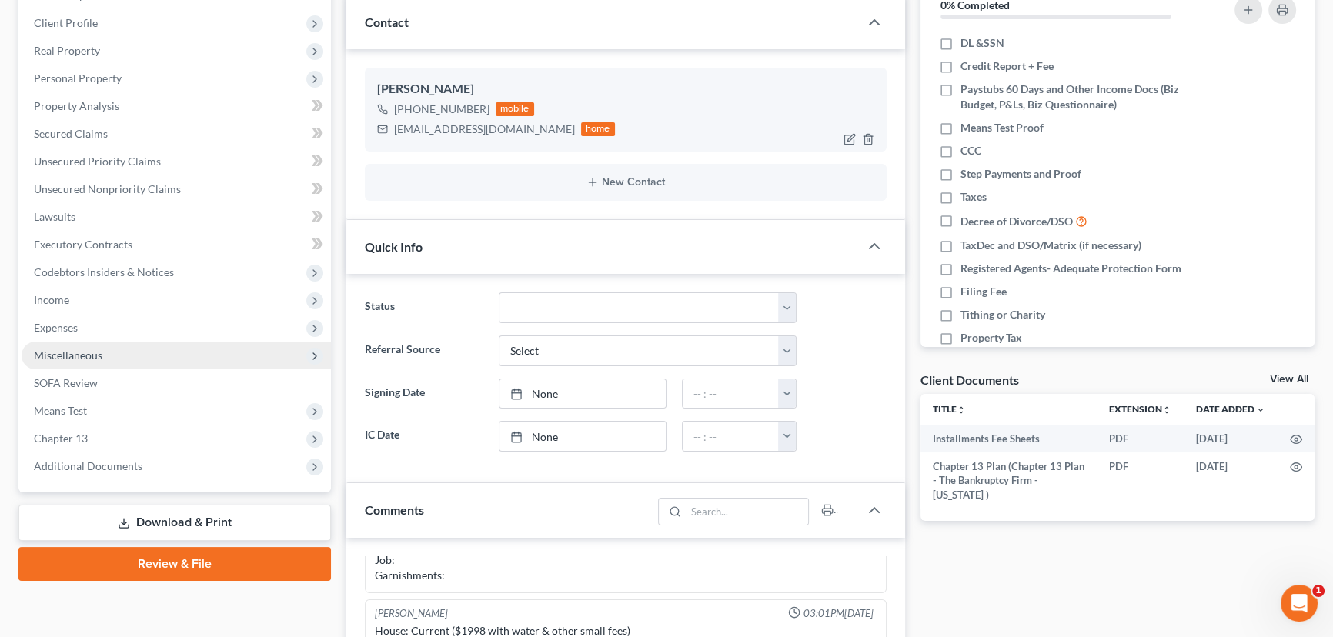
scroll to position [209, 0]
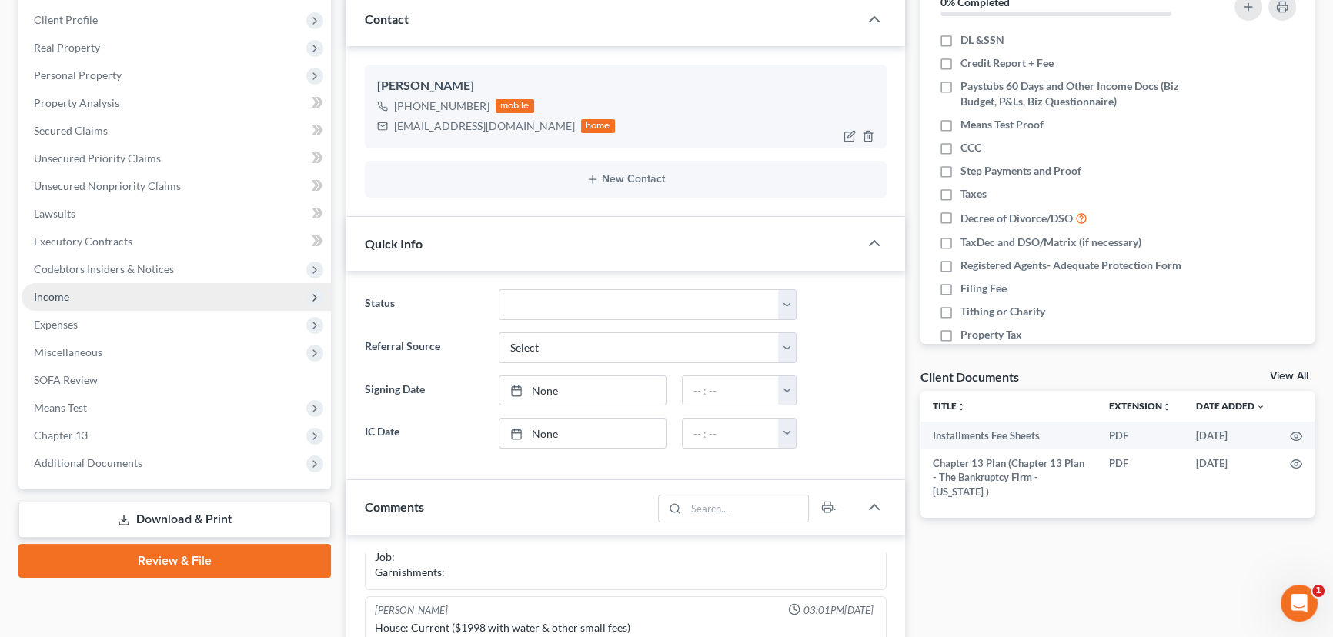
click at [51, 300] on span "Income" at bounding box center [51, 296] width 35 height 13
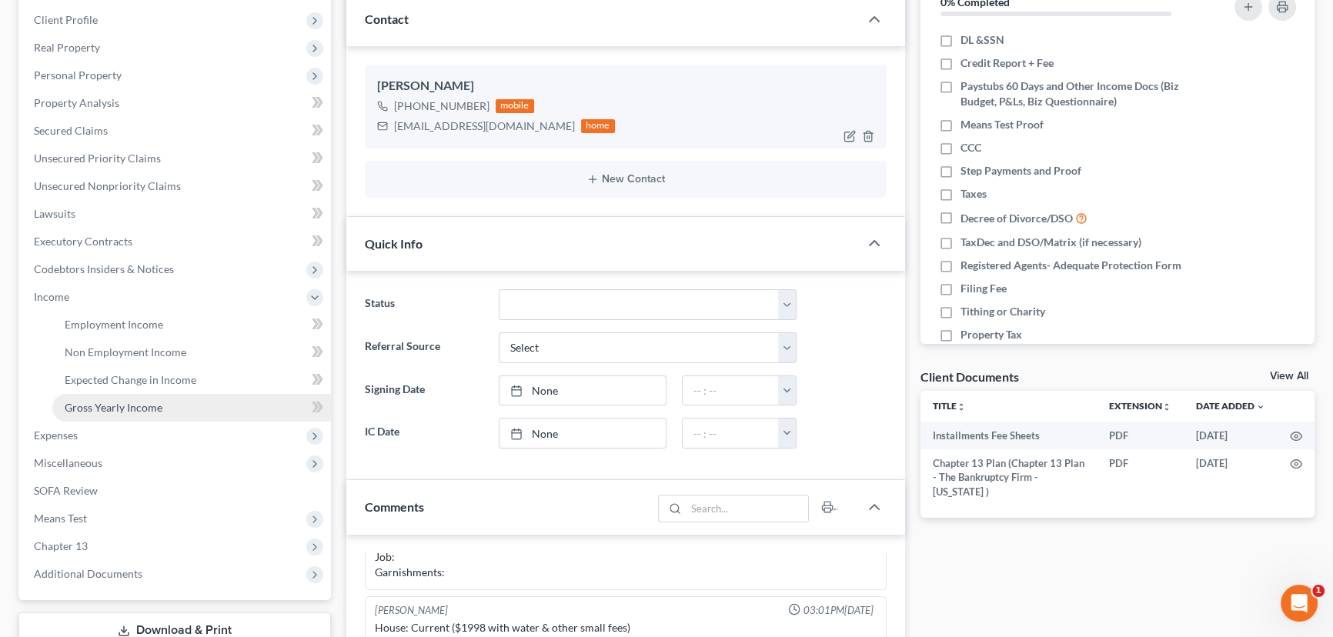
click at [121, 405] on span "Gross Yearly Income" at bounding box center [114, 407] width 98 height 13
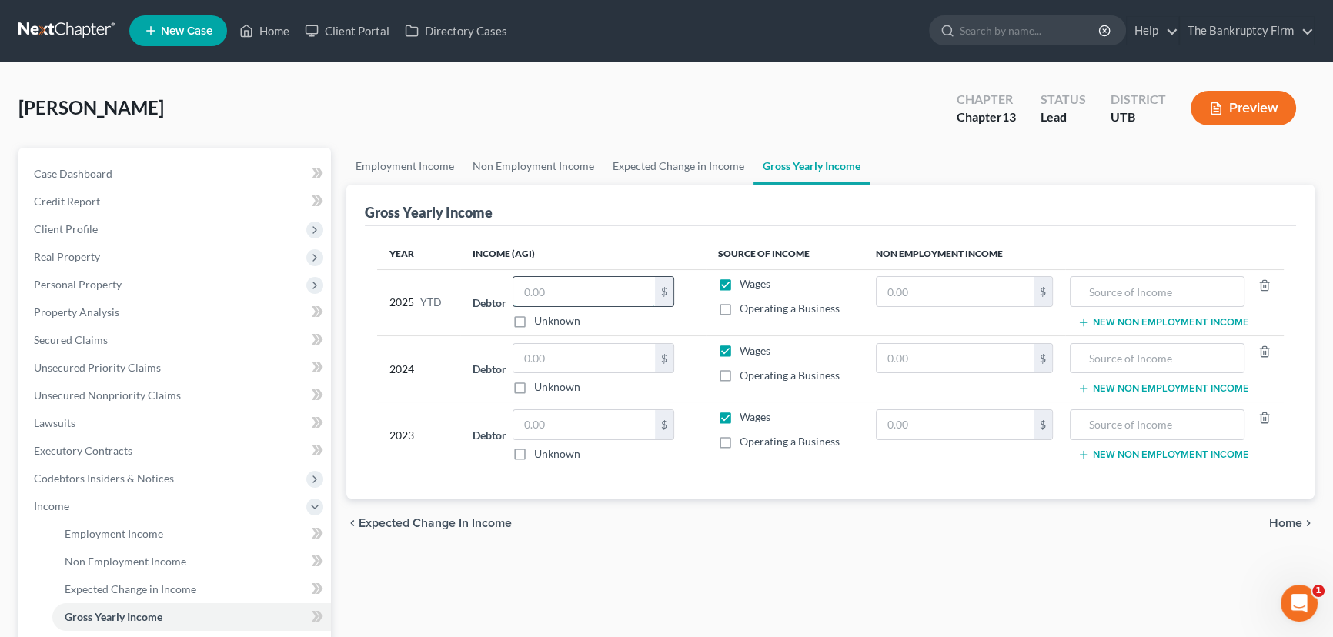
drag, startPoint x: 522, startPoint y: 292, endPoint x: 542, endPoint y: 292, distance: 20.8
click at [522, 292] on input "text" at bounding box center [584, 291] width 142 height 29
type input "12,178"
click at [525, 355] on input "text" at bounding box center [584, 358] width 142 height 29
type input "3"
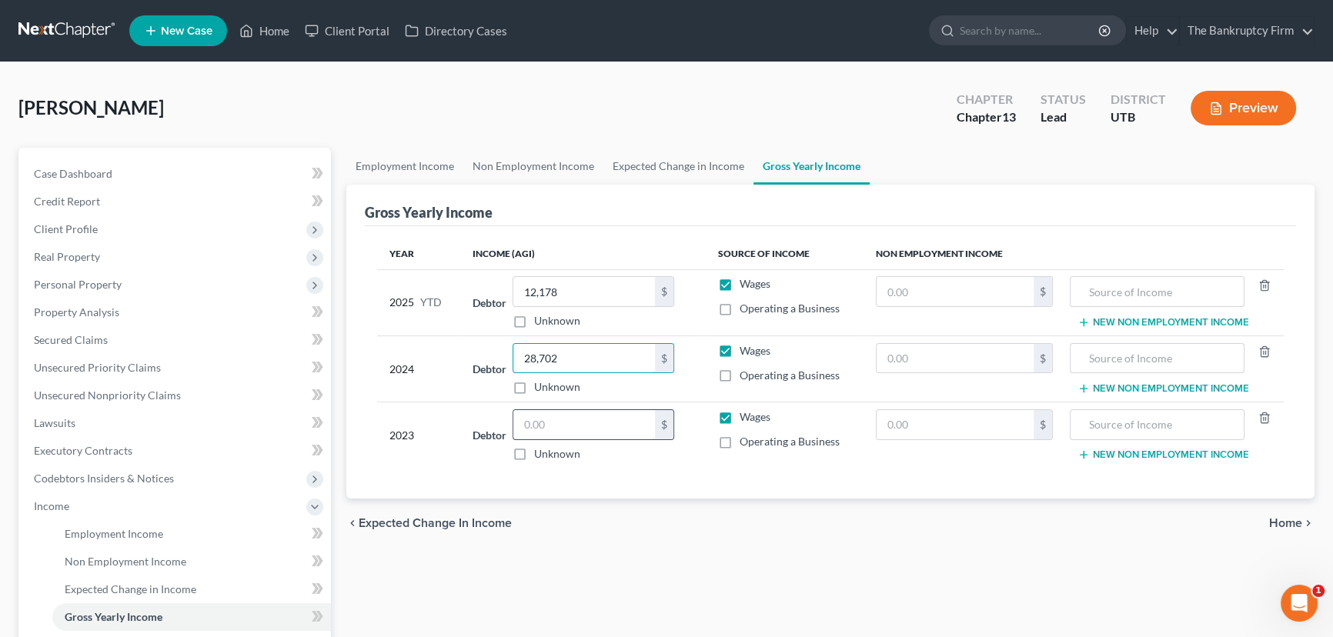
type input "28,702"
click at [521, 423] on input "text" at bounding box center [584, 424] width 142 height 29
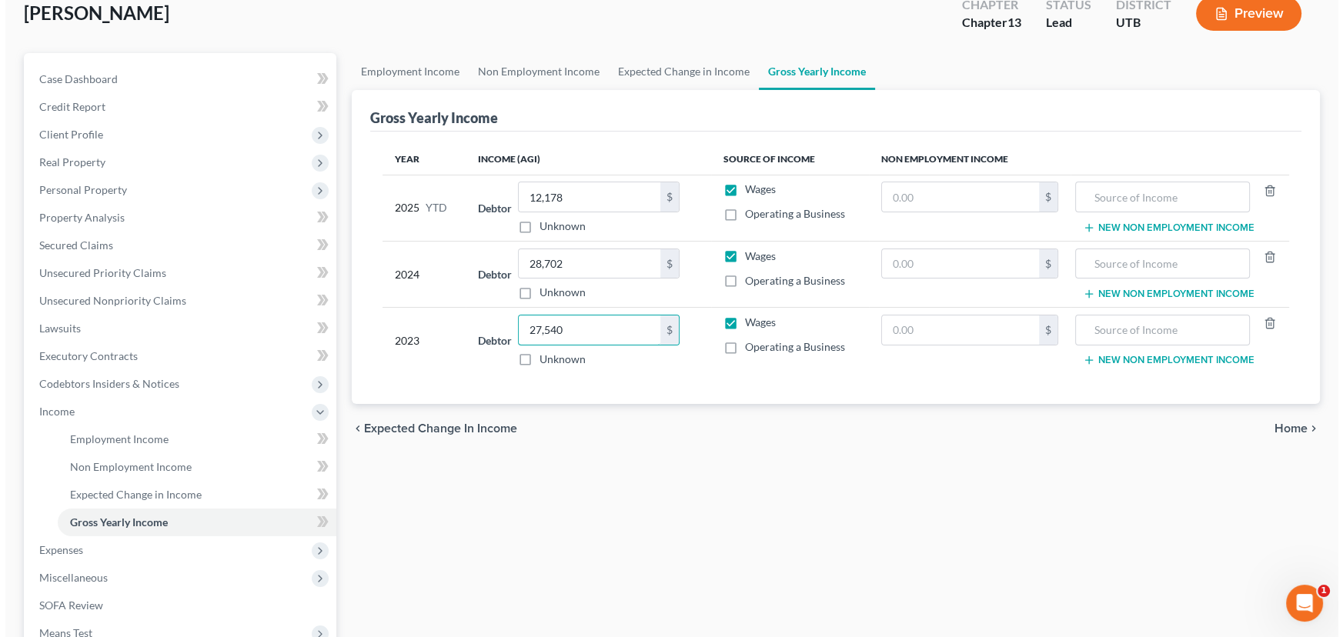
scroll to position [69, 0]
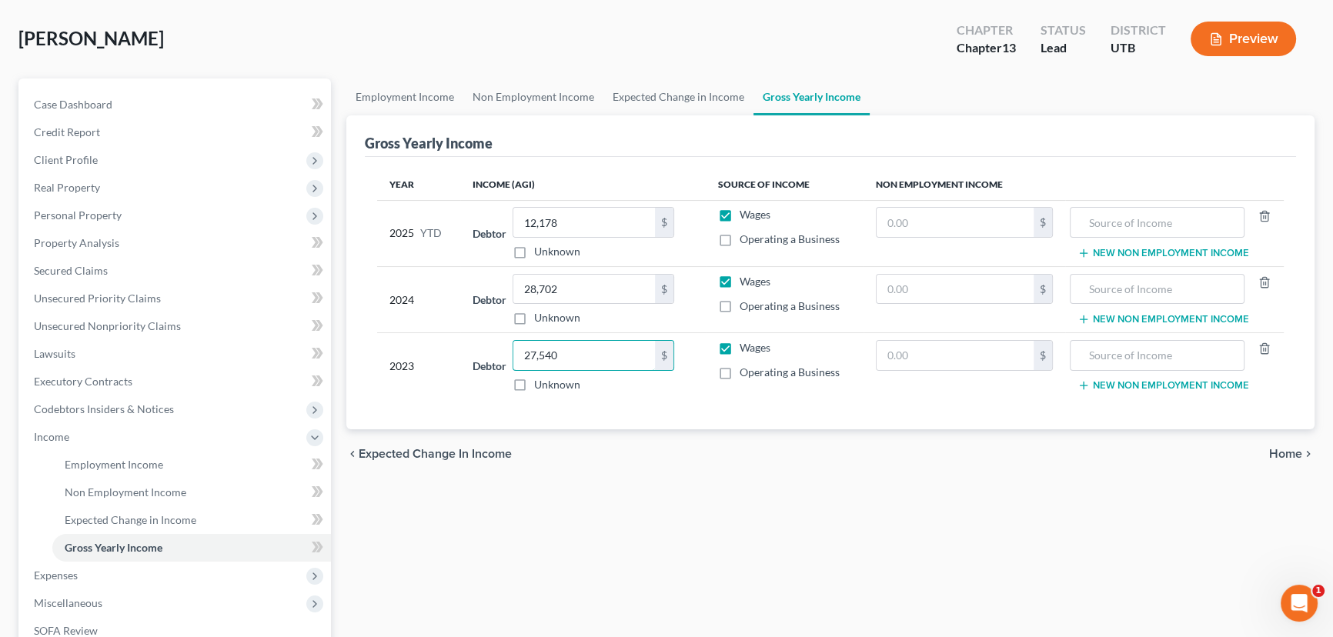
type input "27,540"
click at [61, 441] on span "Income" at bounding box center [176, 437] width 309 height 28
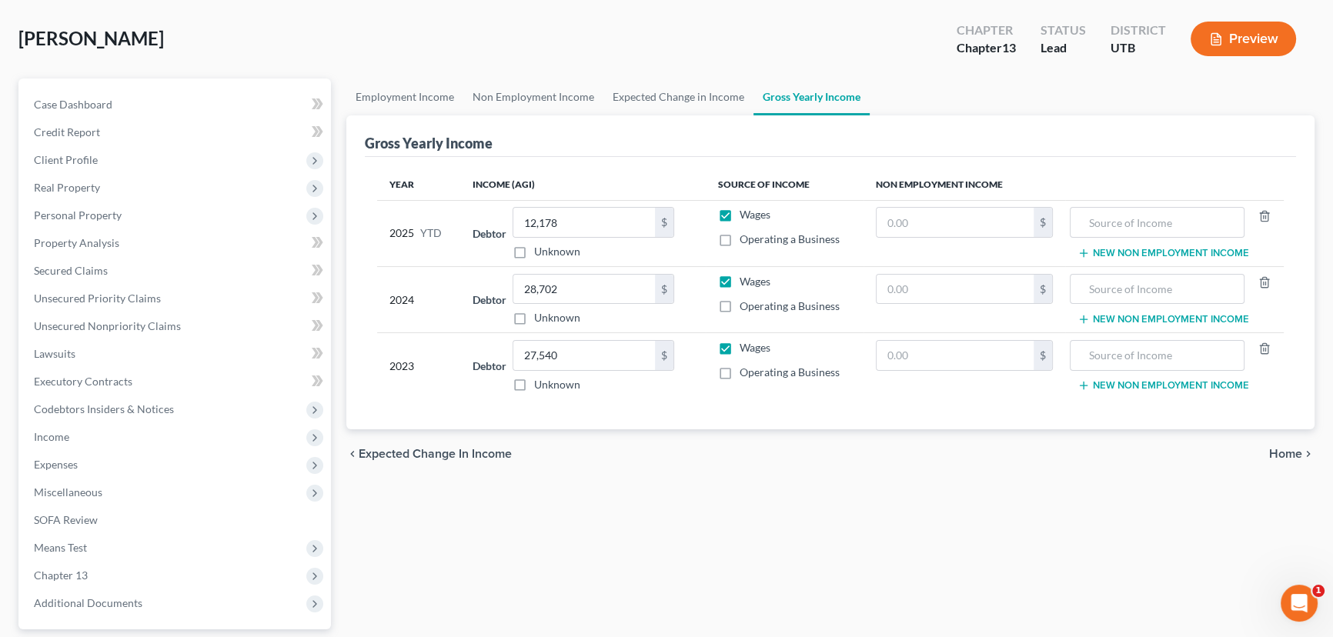
click at [1249, 35] on button "Preview" at bounding box center [1242, 39] width 105 height 35
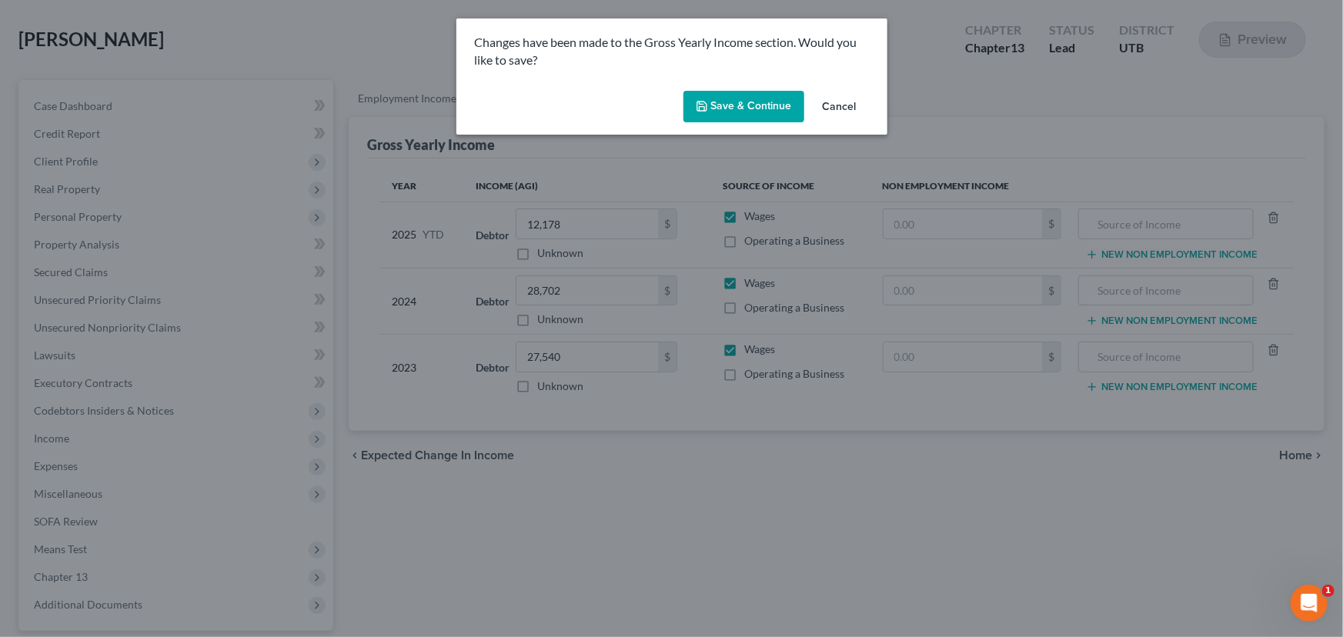
click at [745, 100] on button "Save & Continue" at bounding box center [743, 107] width 121 height 32
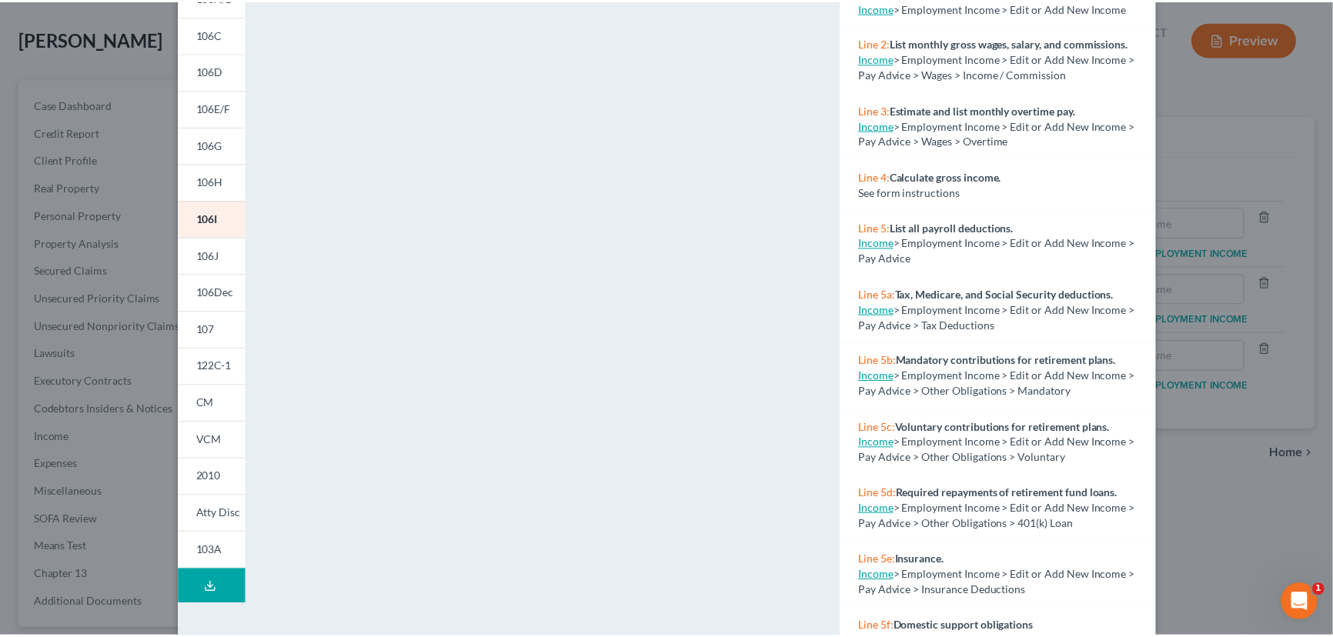
scroll to position [230, 0]
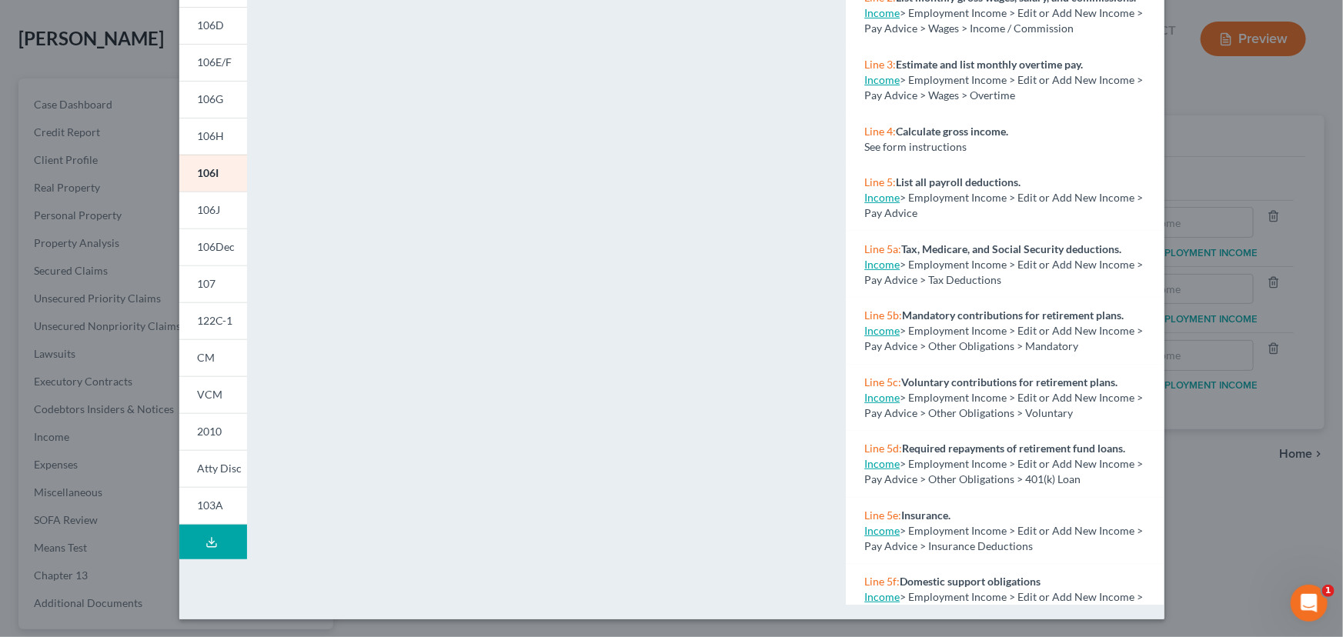
click at [91, 45] on div "Petition Preview Schedule I: Your Income × 101 106Sum 106A/B 106C 106D 106E/F 1…" at bounding box center [671, 318] width 1343 height 637
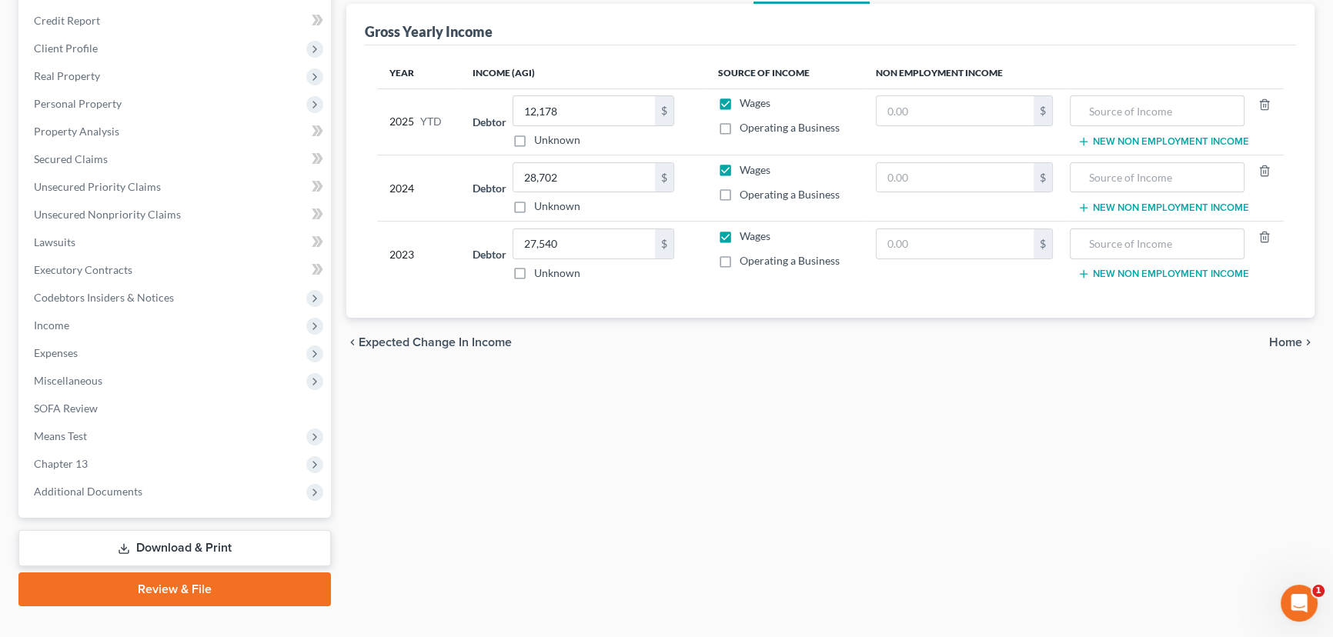
scroll to position [206, 0]
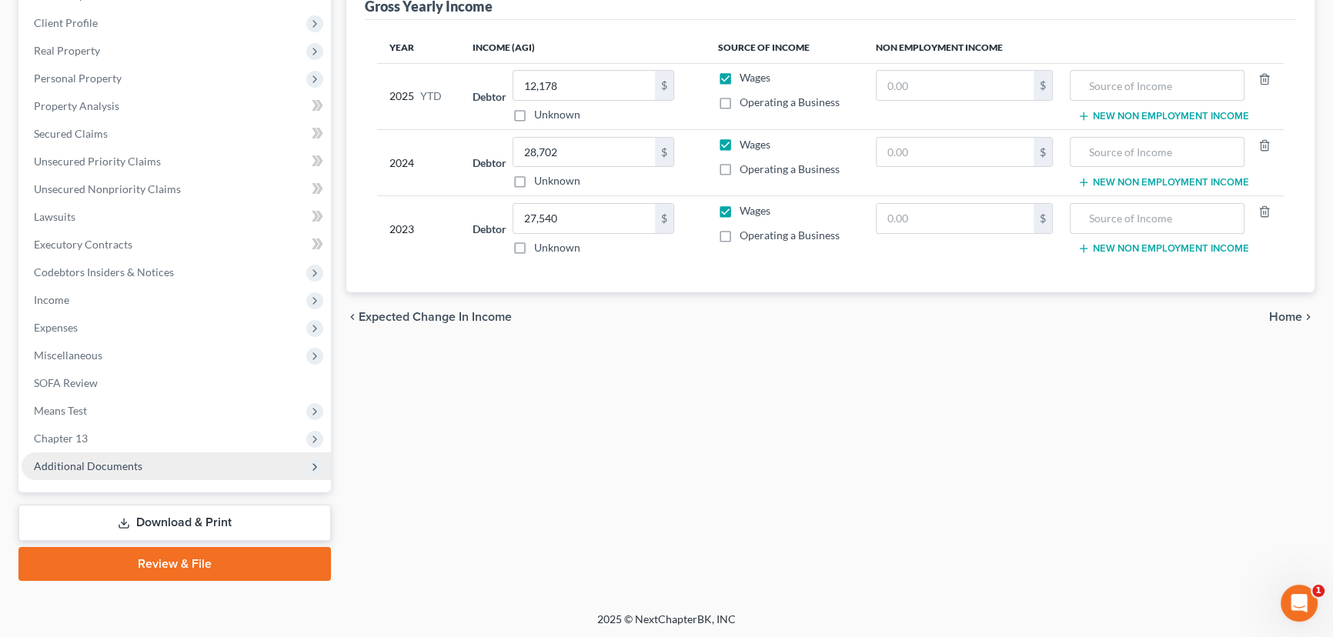
click at [92, 465] on span "Additional Documents" at bounding box center [88, 465] width 108 height 13
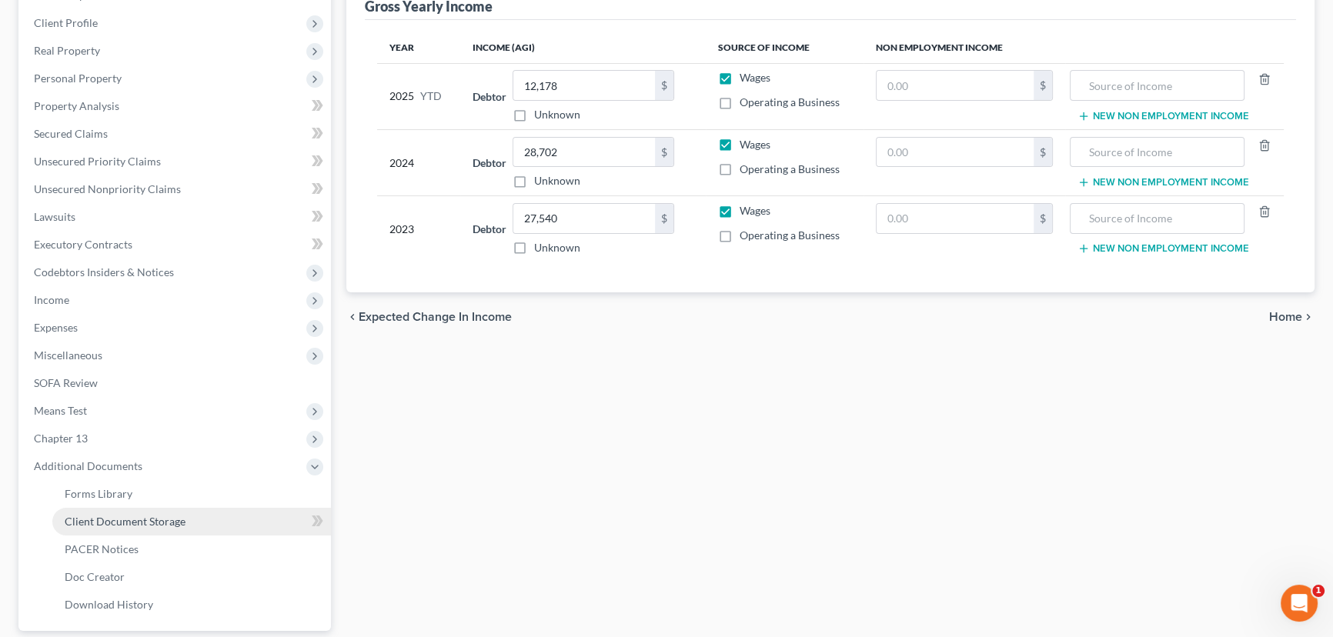
click at [119, 524] on span "Client Document Storage" at bounding box center [125, 521] width 121 height 13
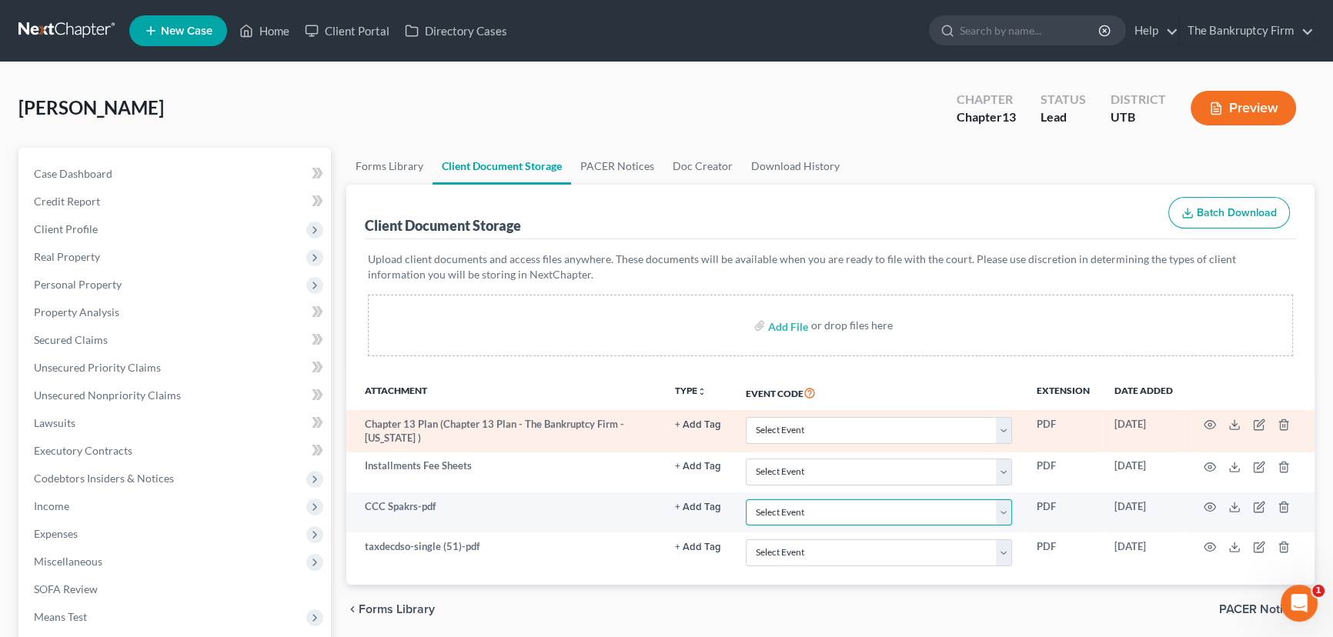
drag, startPoint x: 811, startPoint y: 509, endPoint x: 715, endPoint y: 419, distance: 131.7
click at [811, 509] on select "Select Event Affidavit/Declaration Amended Chapter 11 Plan Amended Disclosure S…" at bounding box center [879, 512] width 266 height 27
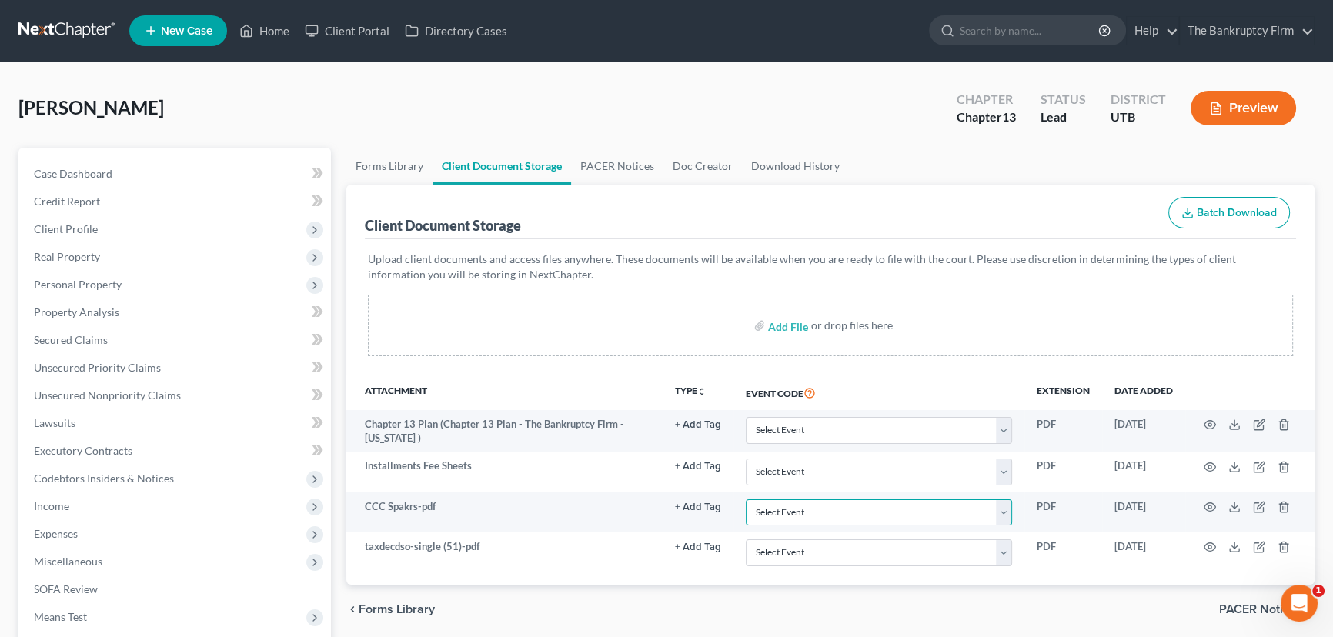
select select "30"
click at [746, 499] on select "Select Event Affidavit/Declaration Amended Chapter 11 Plan Amended Disclosure S…" at bounding box center [879, 512] width 266 height 27
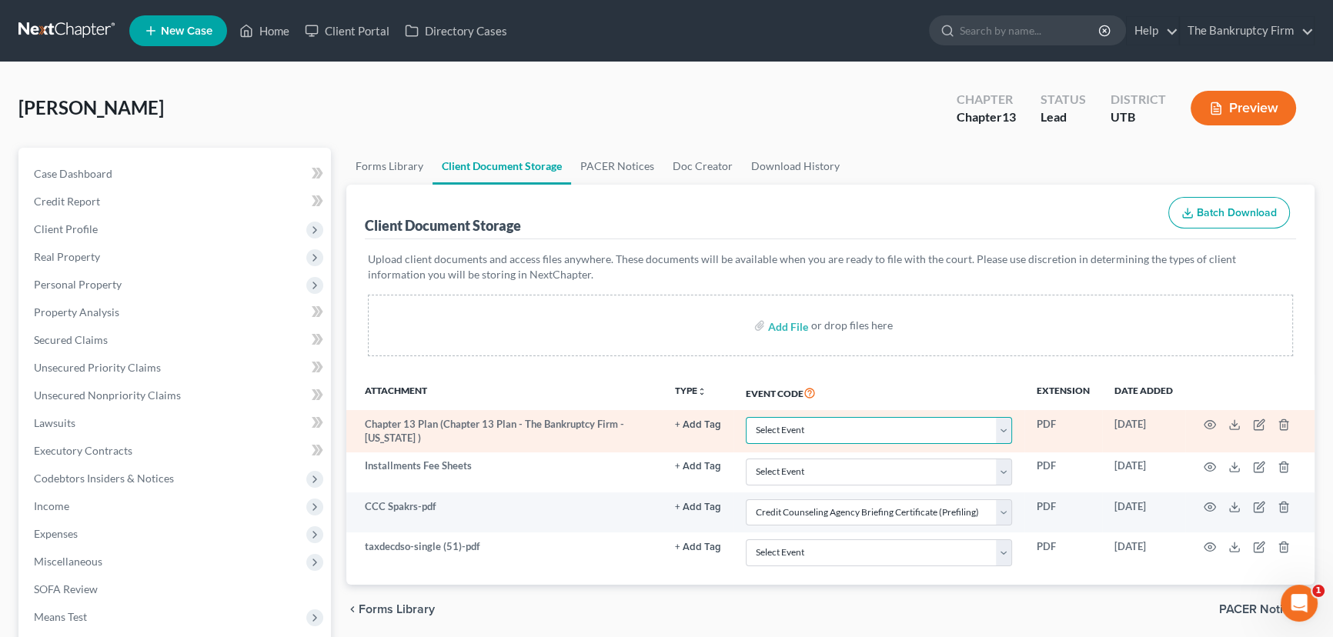
drag, startPoint x: 797, startPoint y: 428, endPoint x: 797, endPoint y: 415, distance: 12.3
click at [797, 428] on select "Select Event Affidavit/Declaration Amended Chapter 11 Plan Amended Disclosure S…" at bounding box center [879, 430] width 266 height 27
select select "26"
click at [746, 417] on select "Select Event Affidavit/Declaration Amended Chapter 11 Plan Amended Disclosure S…" at bounding box center [879, 430] width 266 height 27
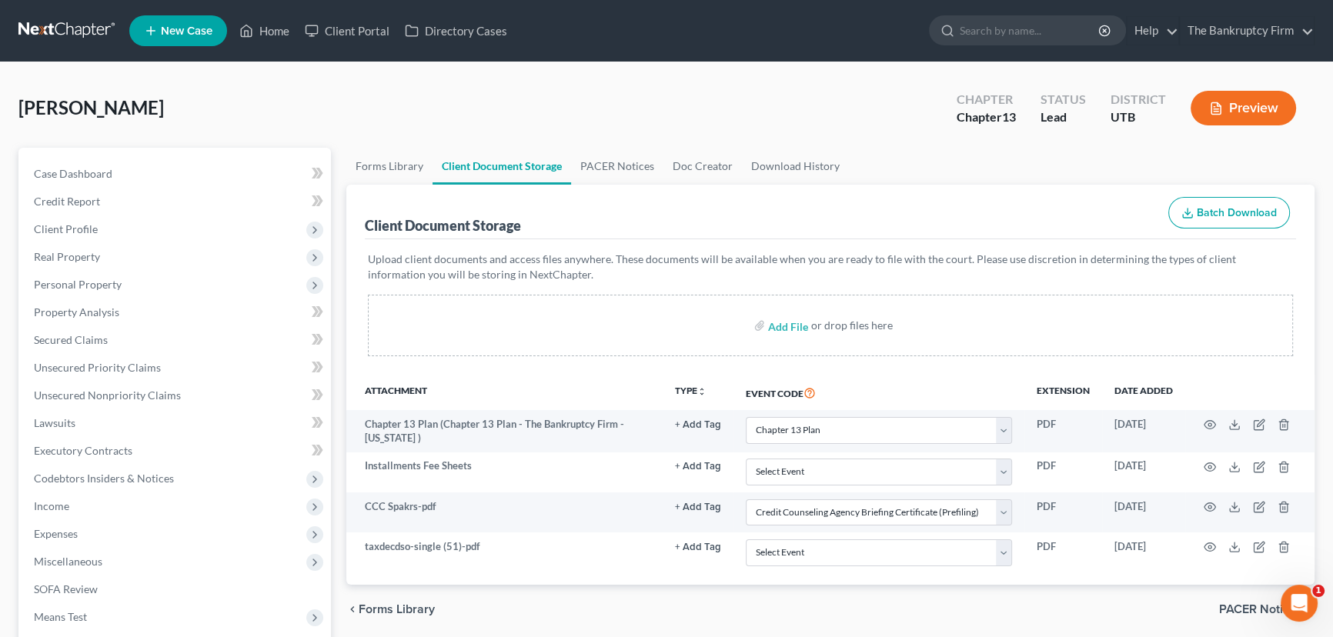
click at [608, 324] on div "Add File or drop files here" at bounding box center [830, 326] width 925 height 62
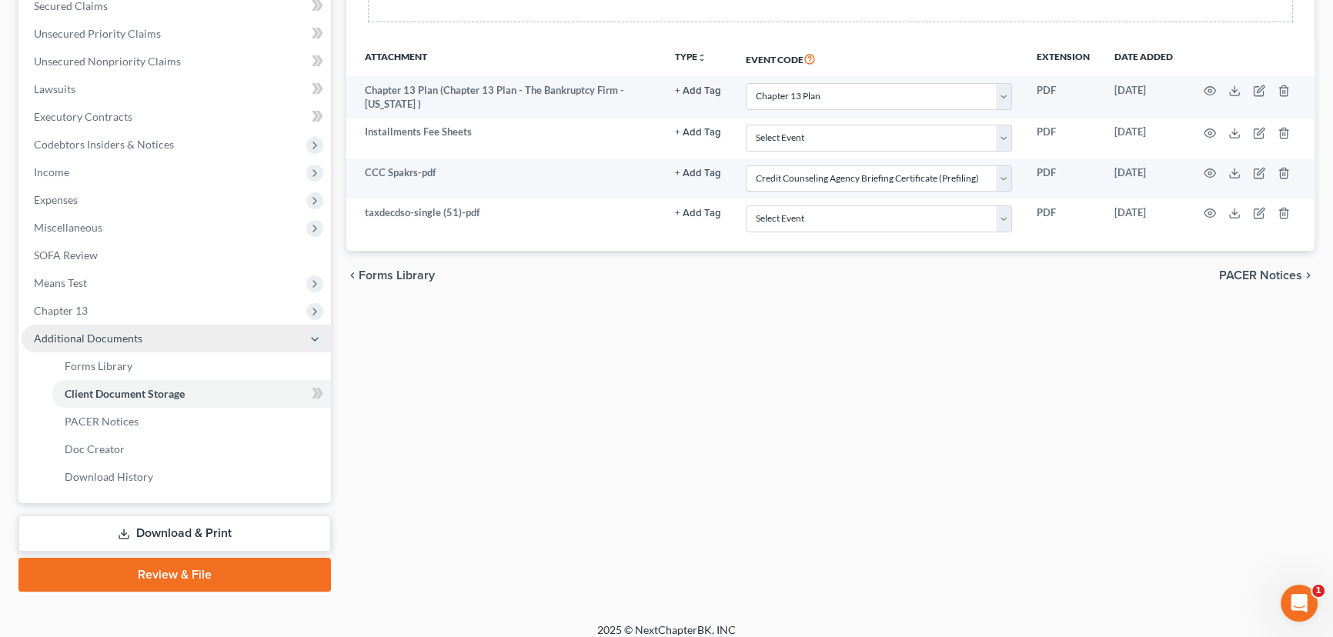
scroll to position [345, 0]
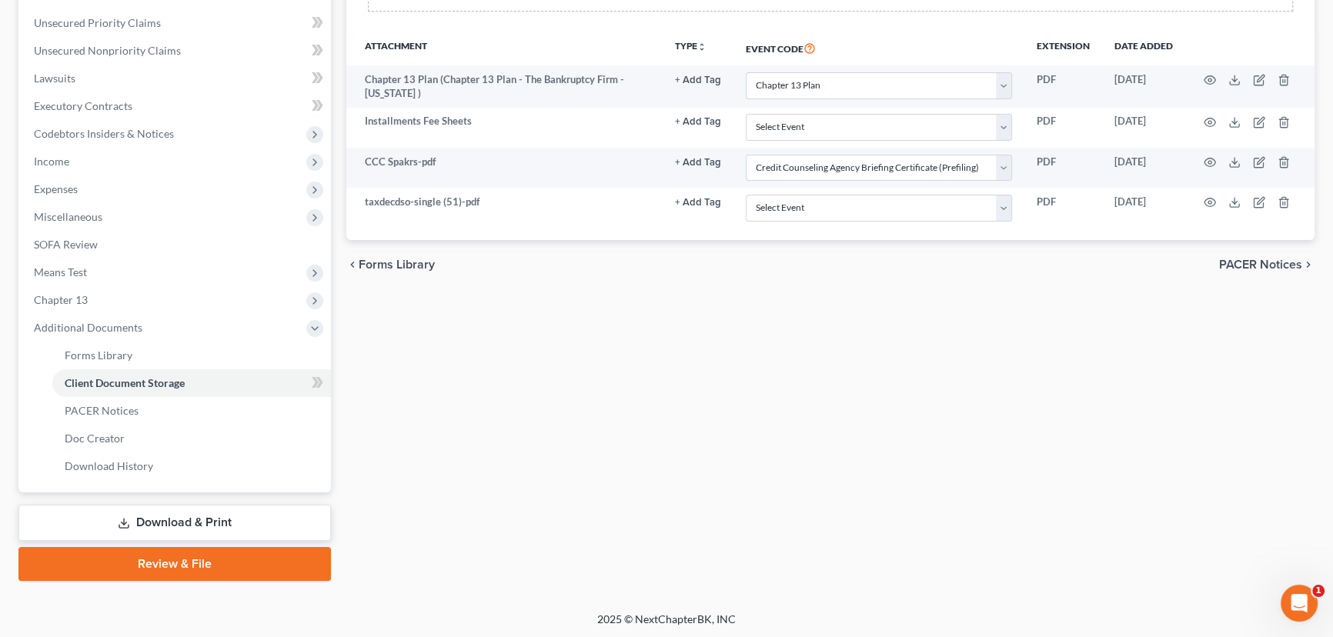
click at [212, 518] on link "Download & Print" at bounding box center [174, 523] width 312 height 36
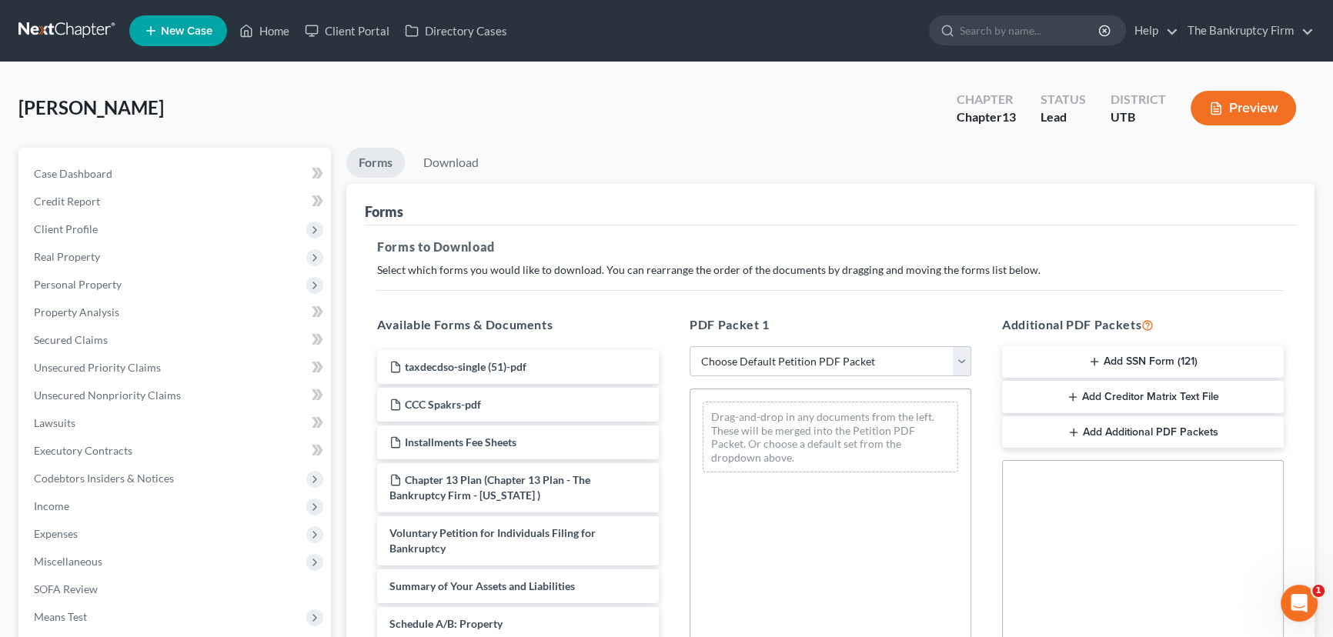
click at [1125, 362] on button "Add SSN Form (121)" at bounding box center [1143, 362] width 282 height 32
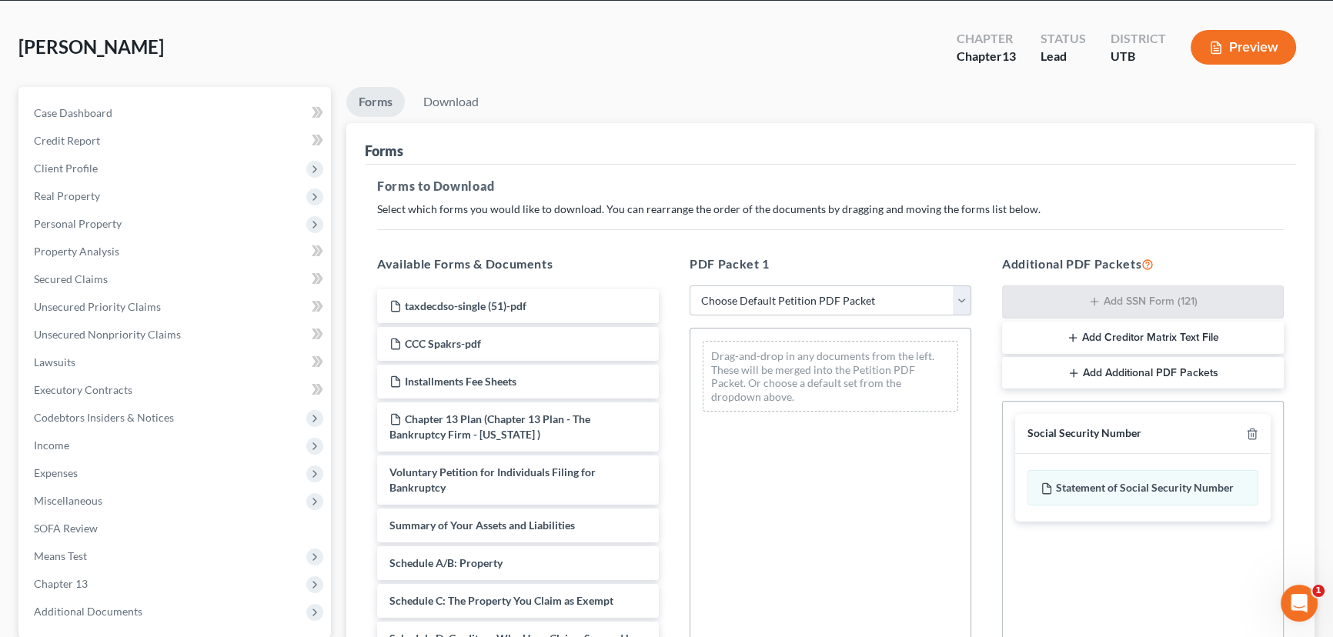
scroll to position [312, 0]
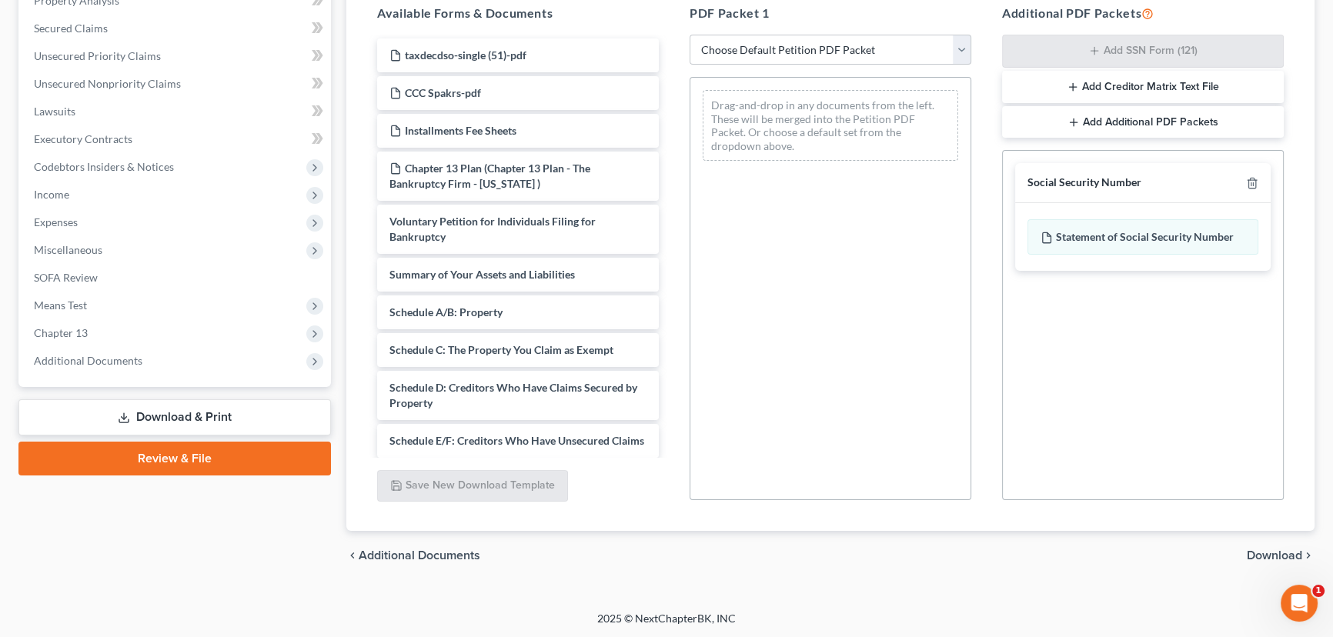
click at [1273, 550] on span "Download" at bounding box center [1273, 555] width 55 height 12
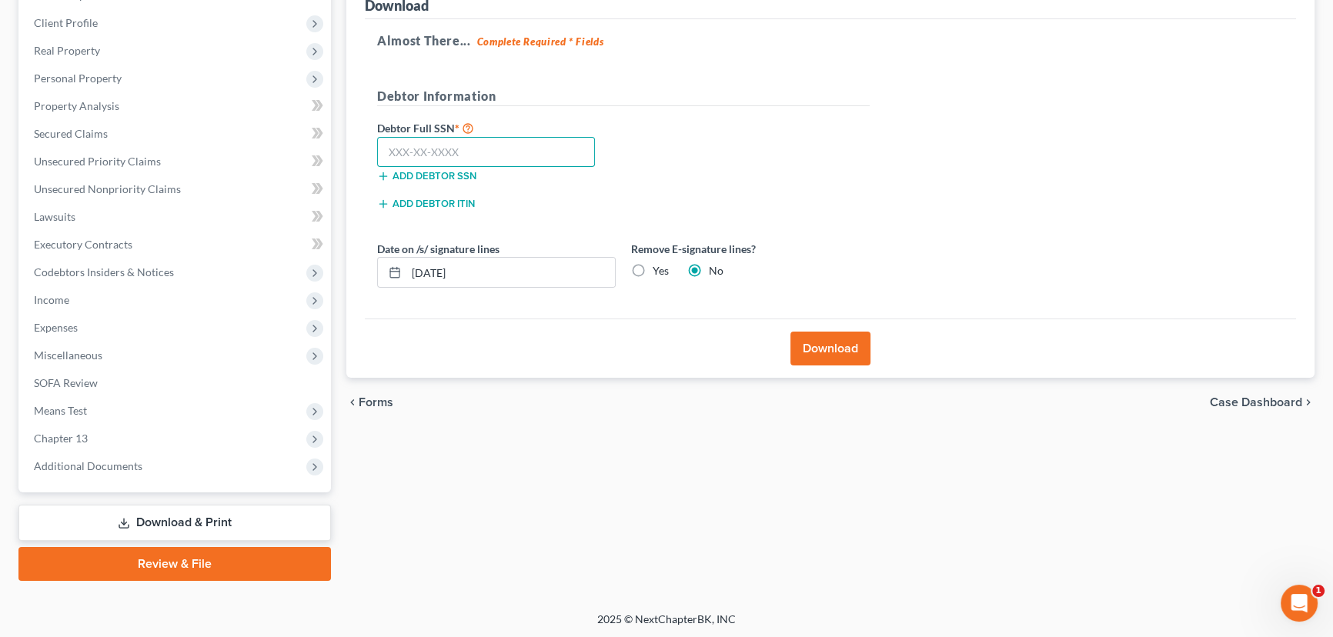
click at [449, 147] on input "text" at bounding box center [486, 152] width 218 height 31
paste input "617-03-7765"
type input "617-03-7765"
click at [832, 348] on button "Download" at bounding box center [830, 349] width 80 height 34
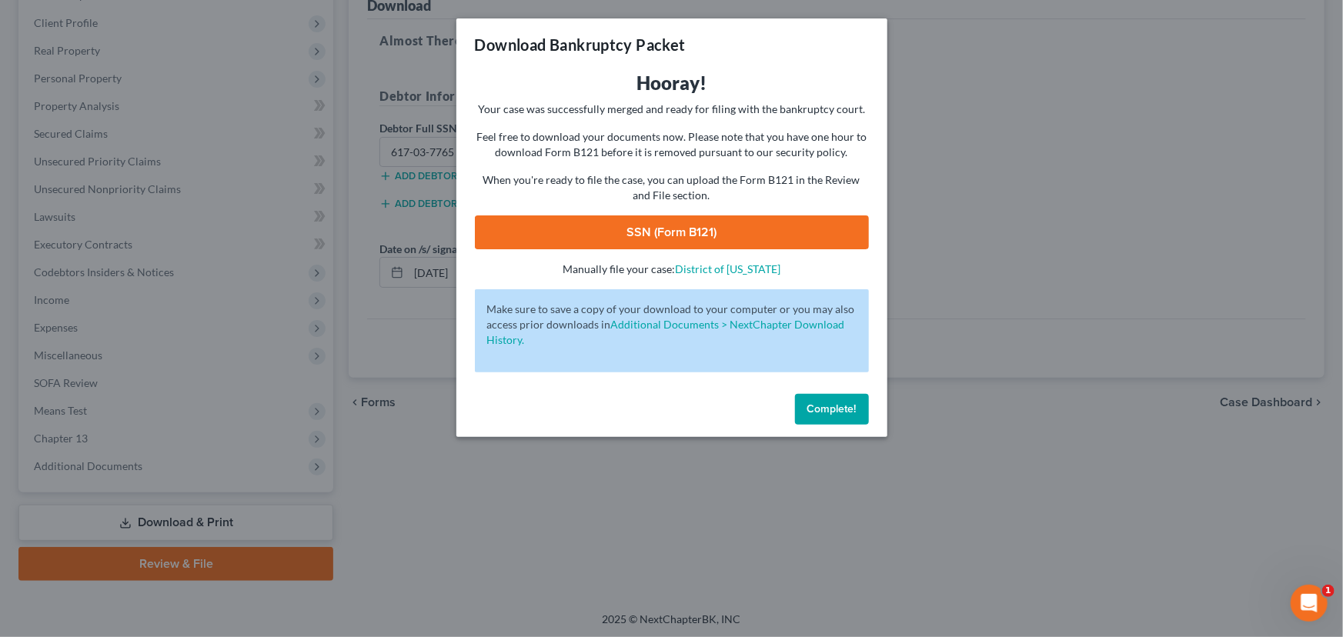
click at [682, 237] on link "SSN (Form B121)" at bounding box center [672, 232] width 394 height 34
click at [826, 403] on span "Complete!" at bounding box center [831, 408] width 49 height 13
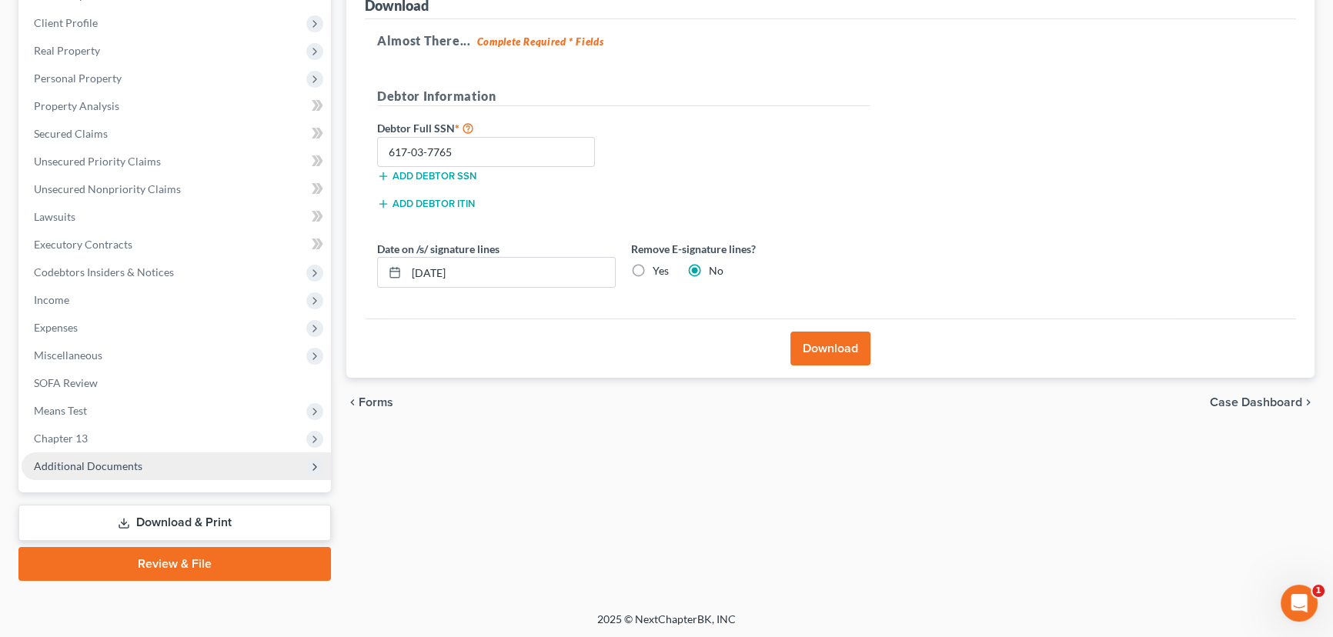
click at [88, 465] on span "Additional Documents" at bounding box center [88, 465] width 108 height 13
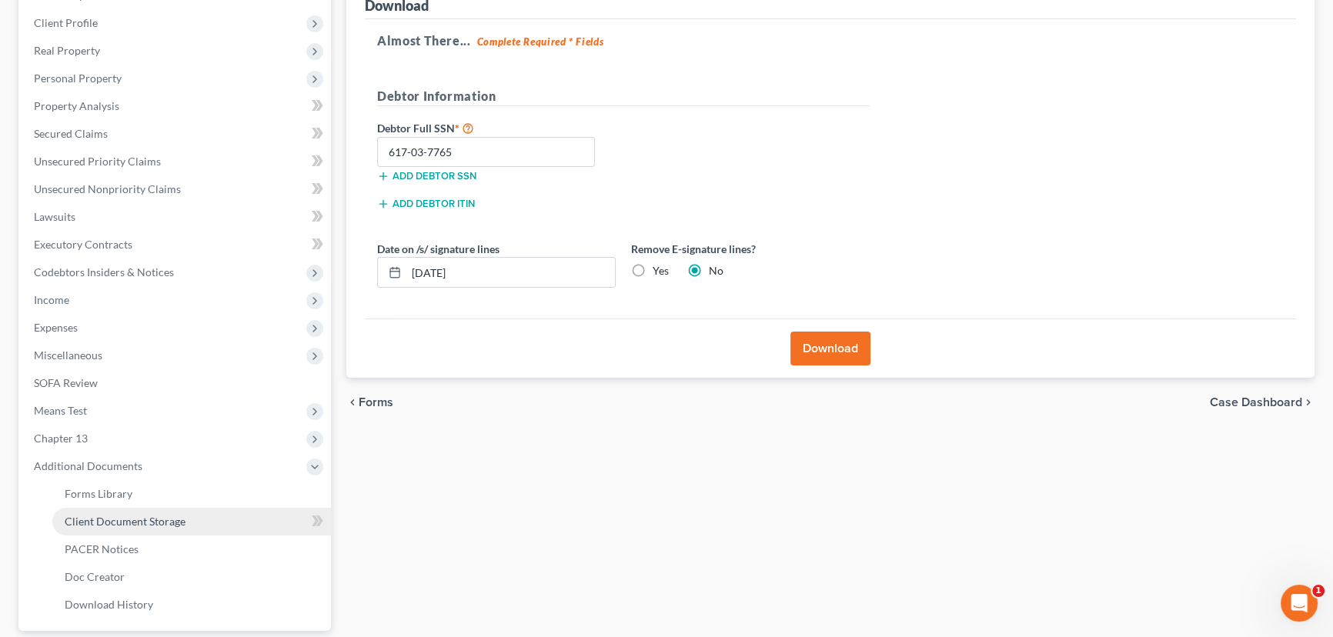
click at [132, 519] on span "Client Document Storage" at bounding box center [125, 521] width 121 height 13
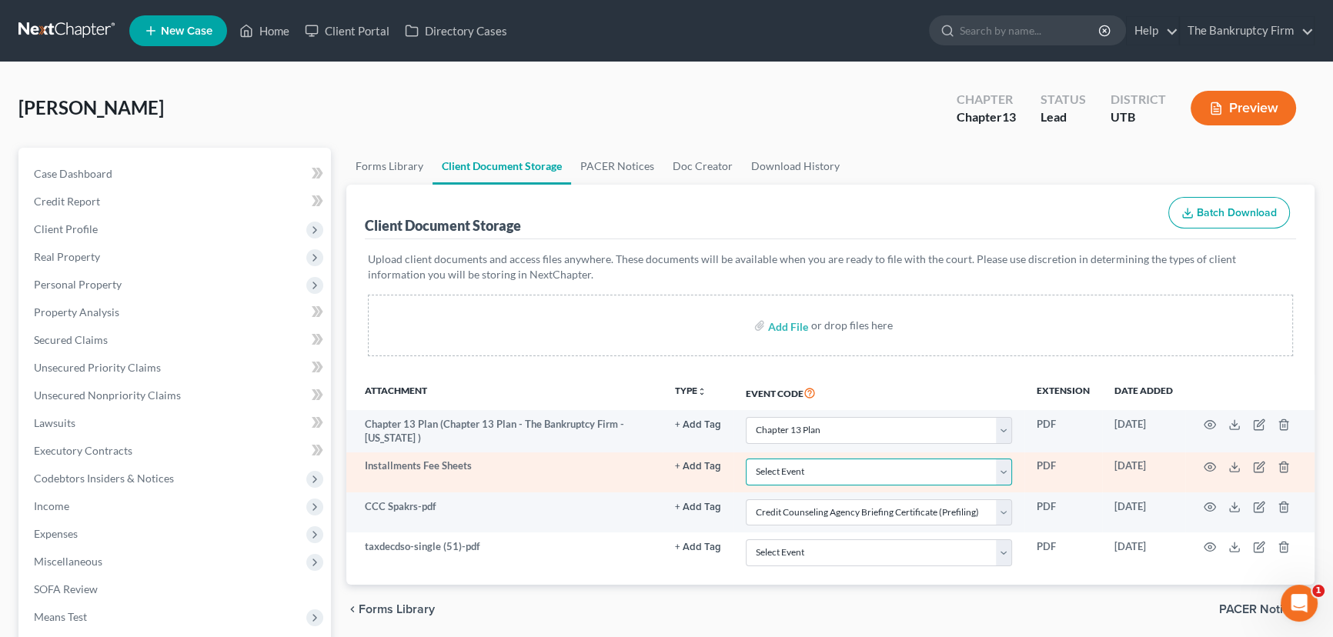
click at [807, 472] on select "Select Event Affidavit/Declaration Amended Chapter 11 Plan Amended Disclosure S…" at bounding box center [879, 472] width 266 height 27
click at [746, 459] on select "Select Event Affidavit/Declaration Amended Chapter 11 Plan Amended Disclosure S…" at bounding box center [879, 472] width 266 height 27
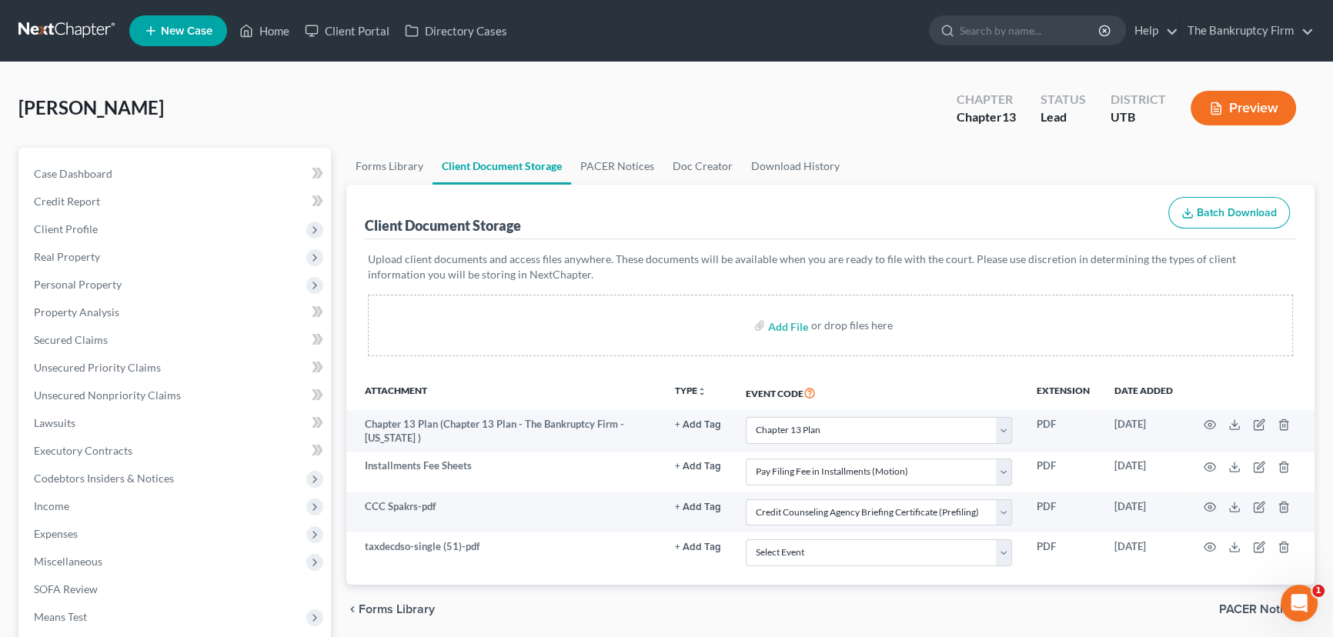
click at [586, 317] on div "Add File or drop files here" at bounding box center [830, 326] width 925 height 62
click at [264, 32] on link "Home" at bounding box center [264, 31] width 65 height 28
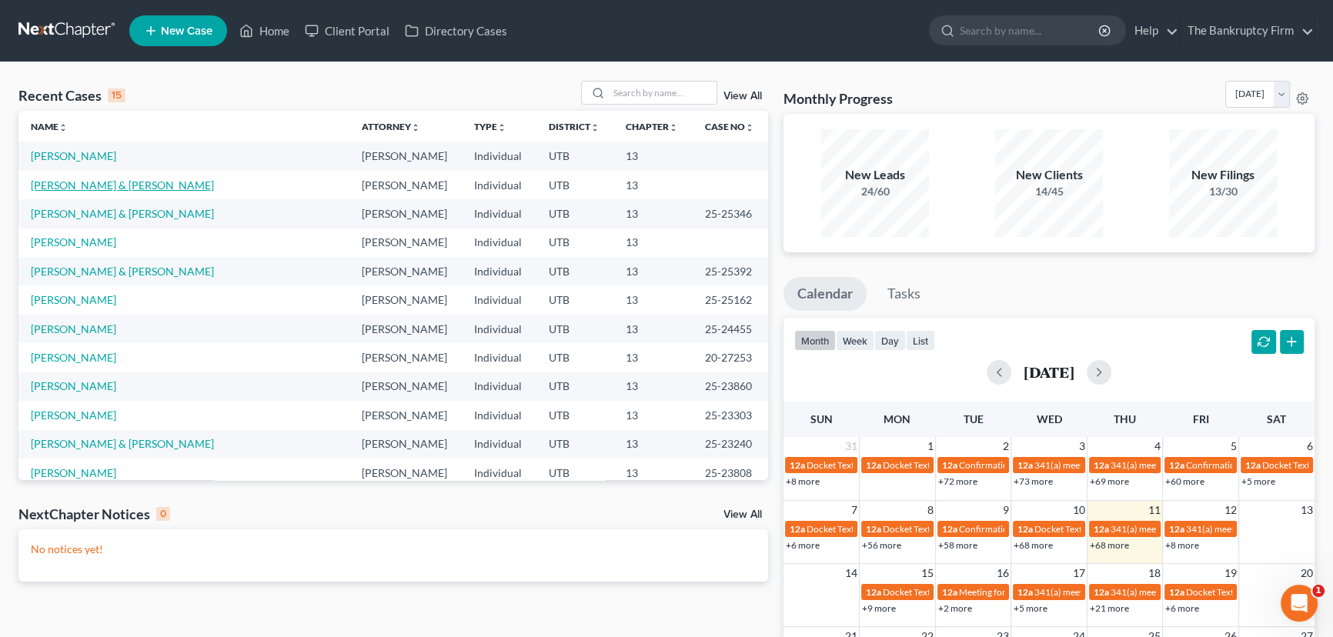
click at [125, 189] on link "[PERSON_NAME] & [PERSON_NAME]" at bounding box center [122, 185] width 183 height 13
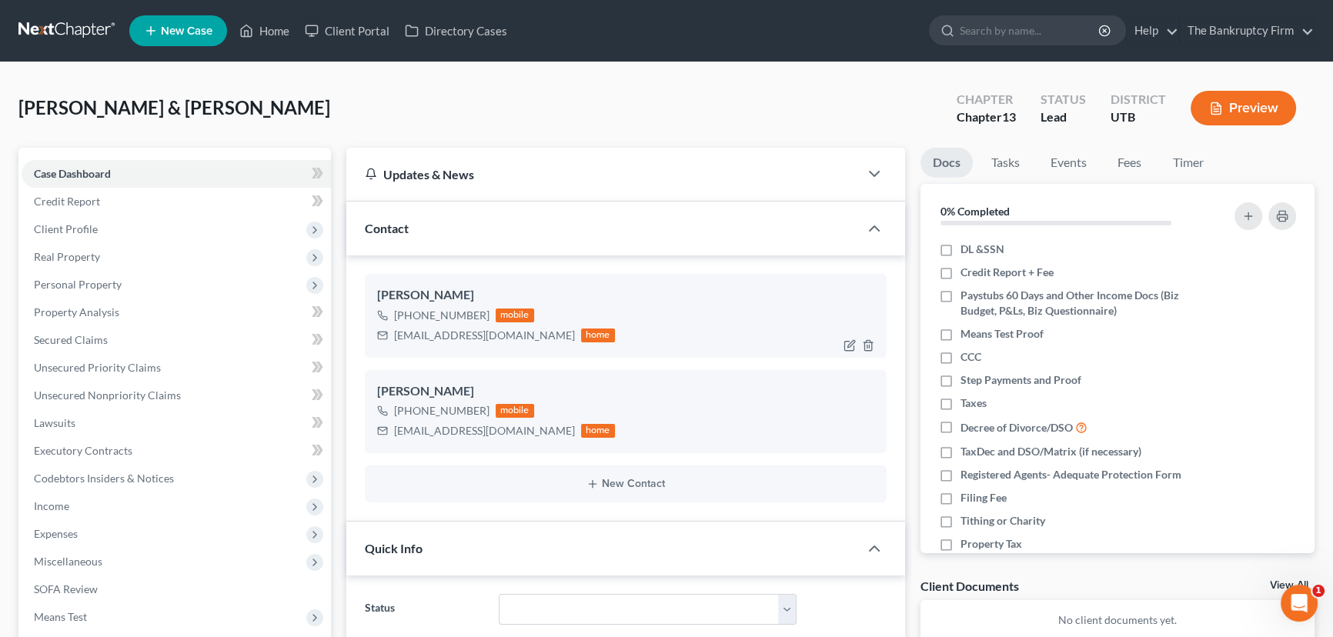
scroll to position [137, 0]
click at [852, 439] on icon "button" at bounding box center [850, 438] width 7 height 7
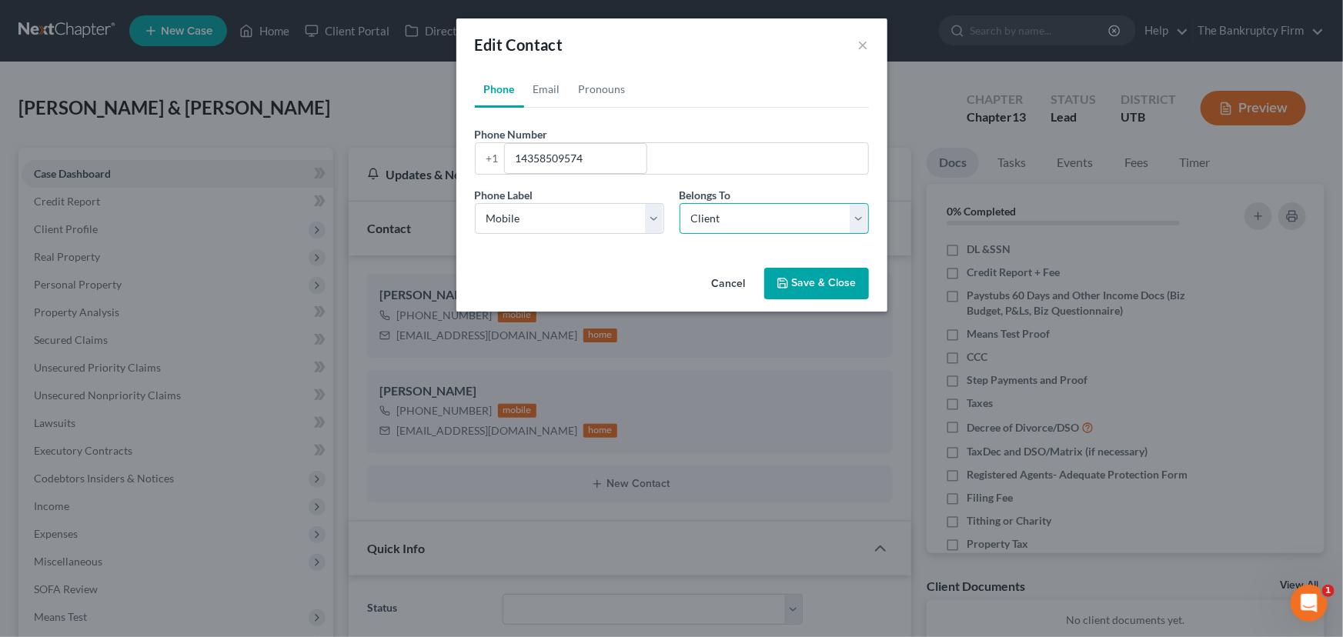
drag, startPoint x: 726, startPoint y: 212, endPoint x: 726, endPoint y: 232, distance: 20.0
click at [726, 212] on select "Select Client Spouse Other" at bounding box center [773, 218] width 189 height 31
click at [679, 203] on select "Select Client Spouse Other" at bounding box center [773, 218] width 189 height 31
click at [831, 282] on button "Save & Close" at bounding box center [816, 284] width 105 height 32
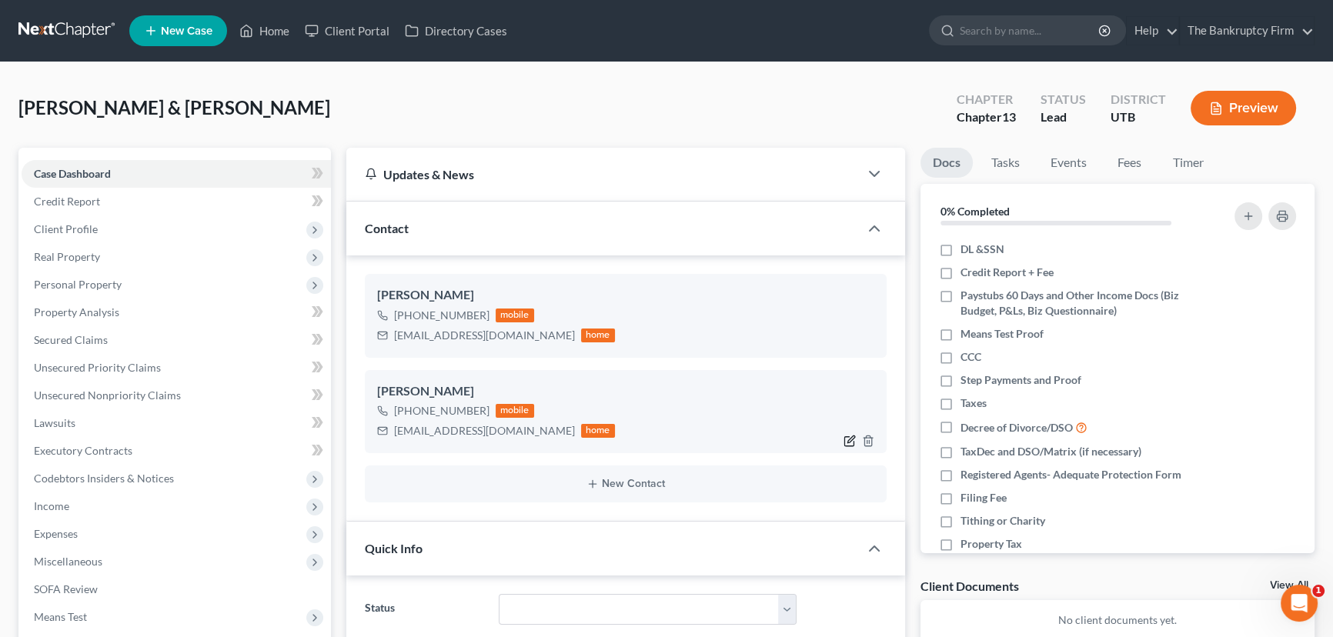
click at [847, 438] on icon "button" at bounding box center [849, 441] width 12 height 12
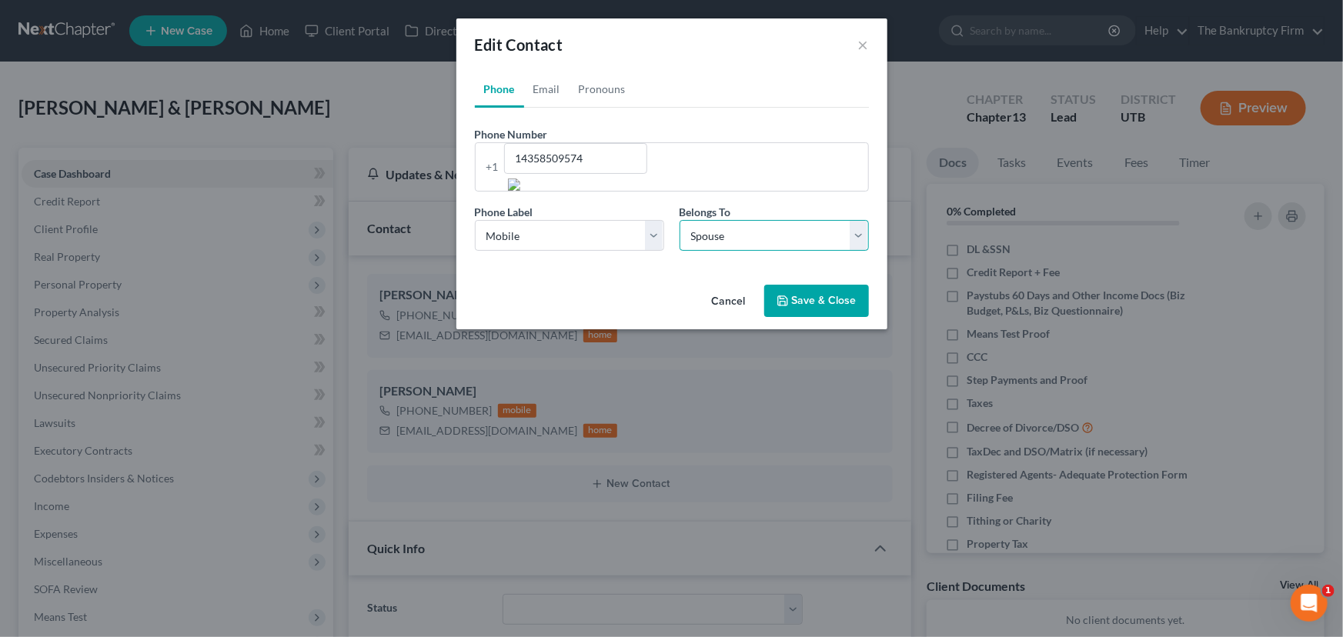
drag, startPoint x: 767, startPoint y: 224, endPoint x: 739, endPoint y: 228, distance: 28.7
click at [767, 225] on select "Select Client Spouse Other" at bounding box center [773, 235] width 189 height 31
click at [679, 220] on select "Select Client Spouse Other" at bounding box center [773, 235] width 189 height 31
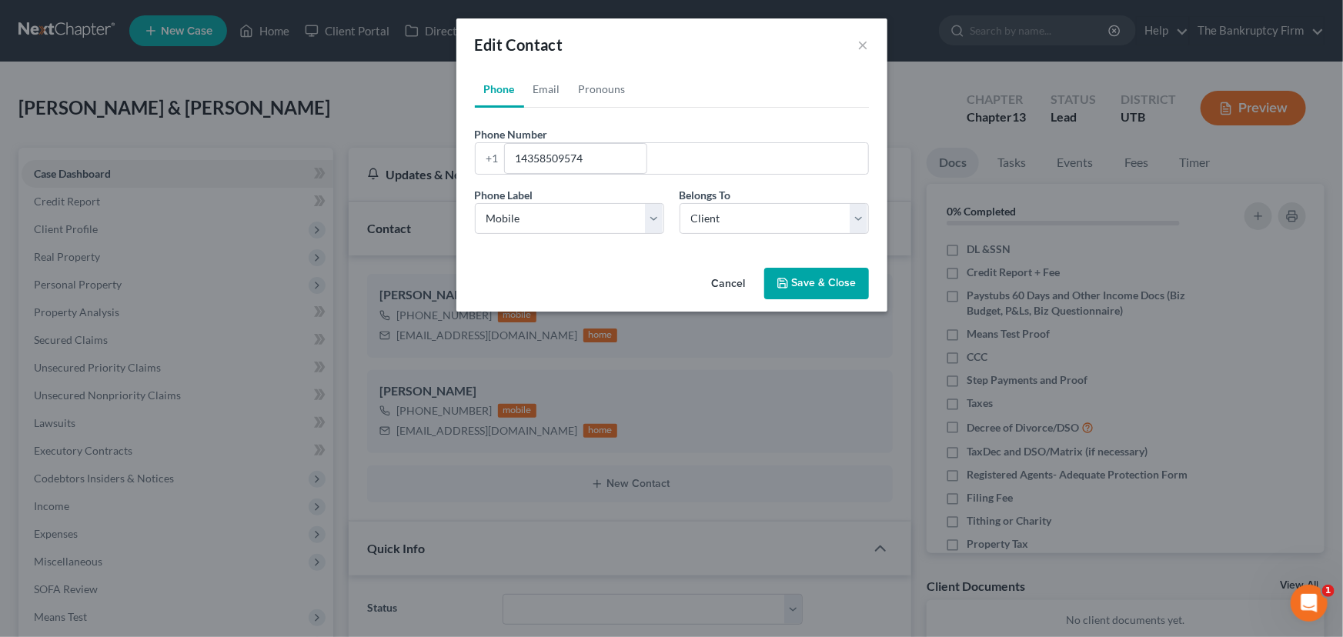
click at [827, 282] on button "Save & Close" at bounding box center [816, 284] width 105 height 32
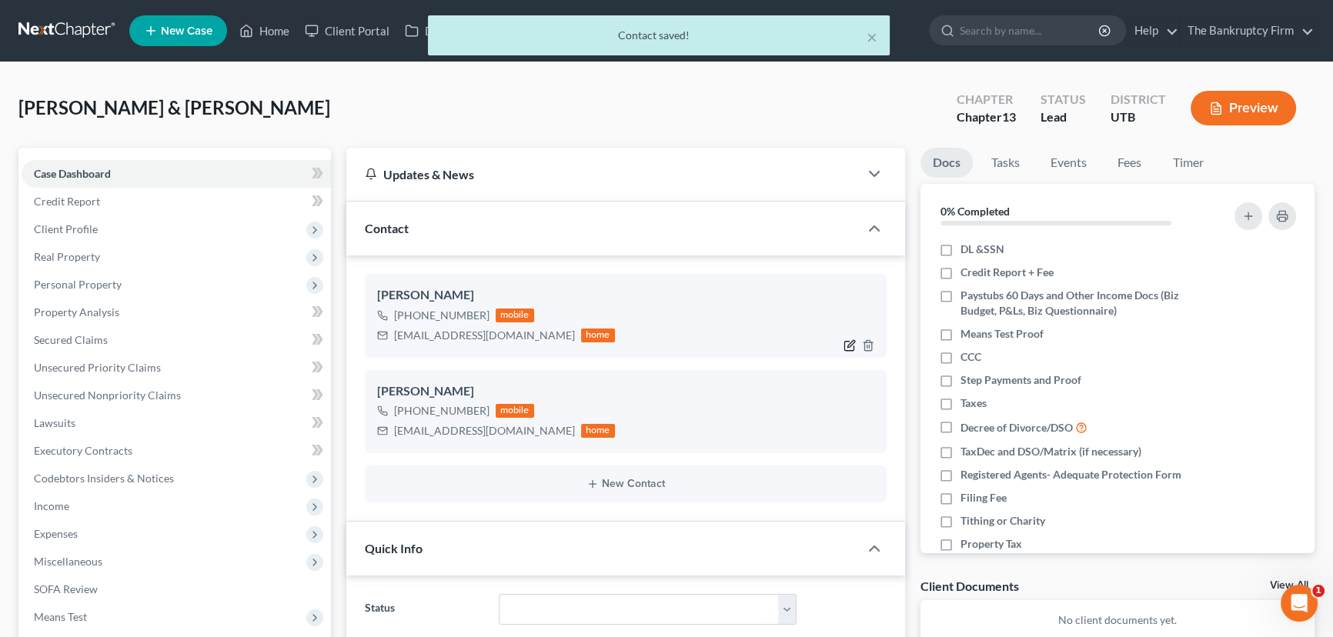
click at [852, 345] on icon "button" at bounding box center [849, 345] width 12 height 12
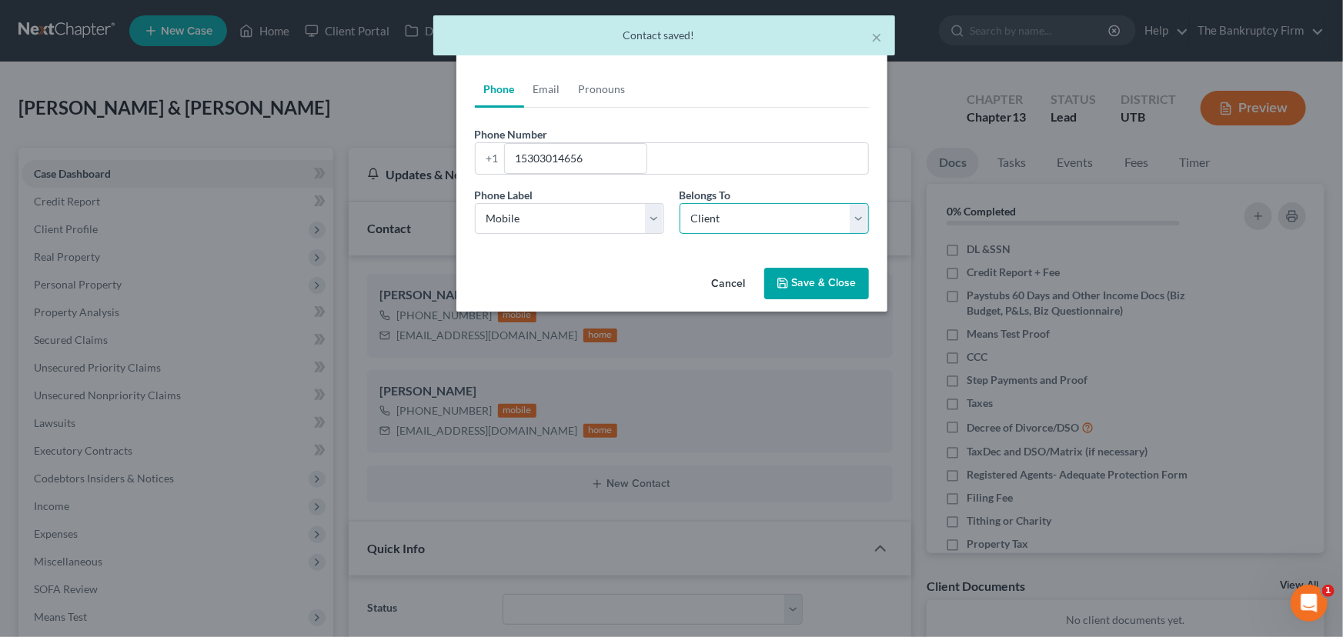
drag, startPoint x: 707, startPoint y: 216, endPoint x: 708, endPoint y: 231, distance: 14.6
click at [707, 216] on select "Select Client Spouse Other" at bounding box center [773, 218] width 189 height 31
click at [679, 203] on select "Select Client Spouse Other" at bounding box center [773, 218] width 189 height 31
drag, startPoint x: 824, startPoint y: 285, endPoint x: 692, endPoint y: 387, distance: 166.8
click at [824, 287] on button "Save & Close" at bounding box center [816, 284] width 105 height 32
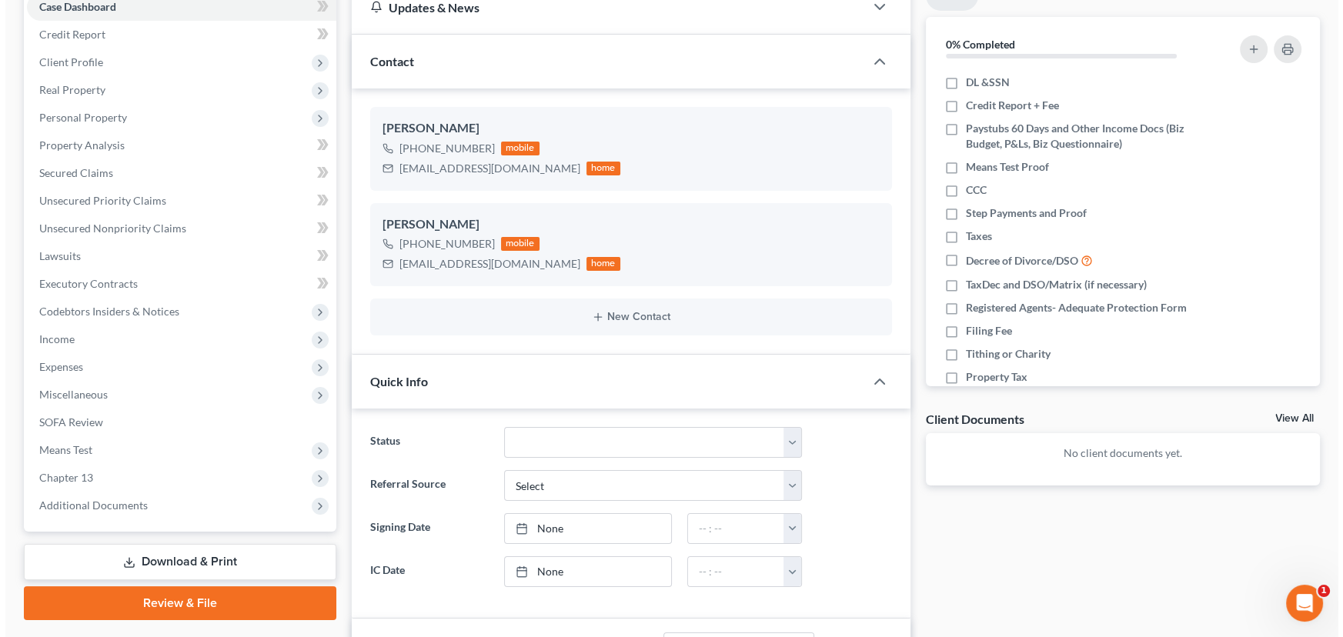
scroll to position [0, 0]
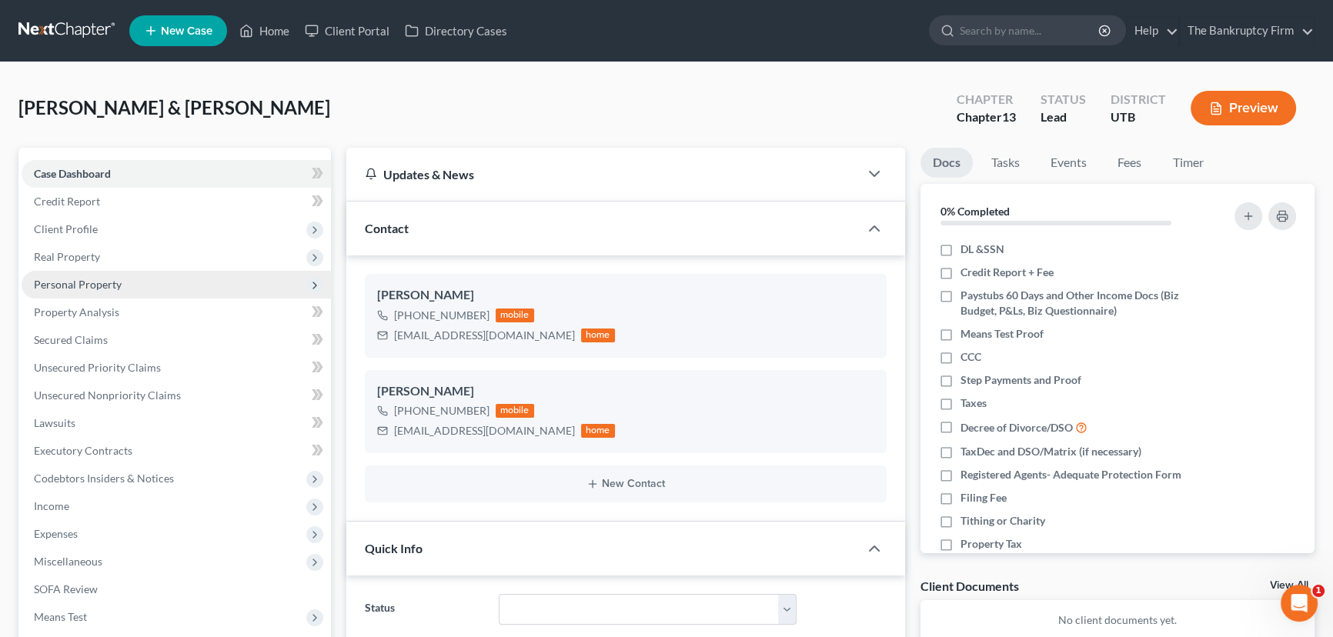
drag, startPoint x: 64, startPoint y: 254, endPoint x: 112, endPoint y: 272, distance: 51.6
click at [64, 254] on span "Real Property" at bounding box center [67, 256] width 66 height 13
click at [125, 282] on span "Properties Owned" at bounding box center [109, 284] width 88 height 13
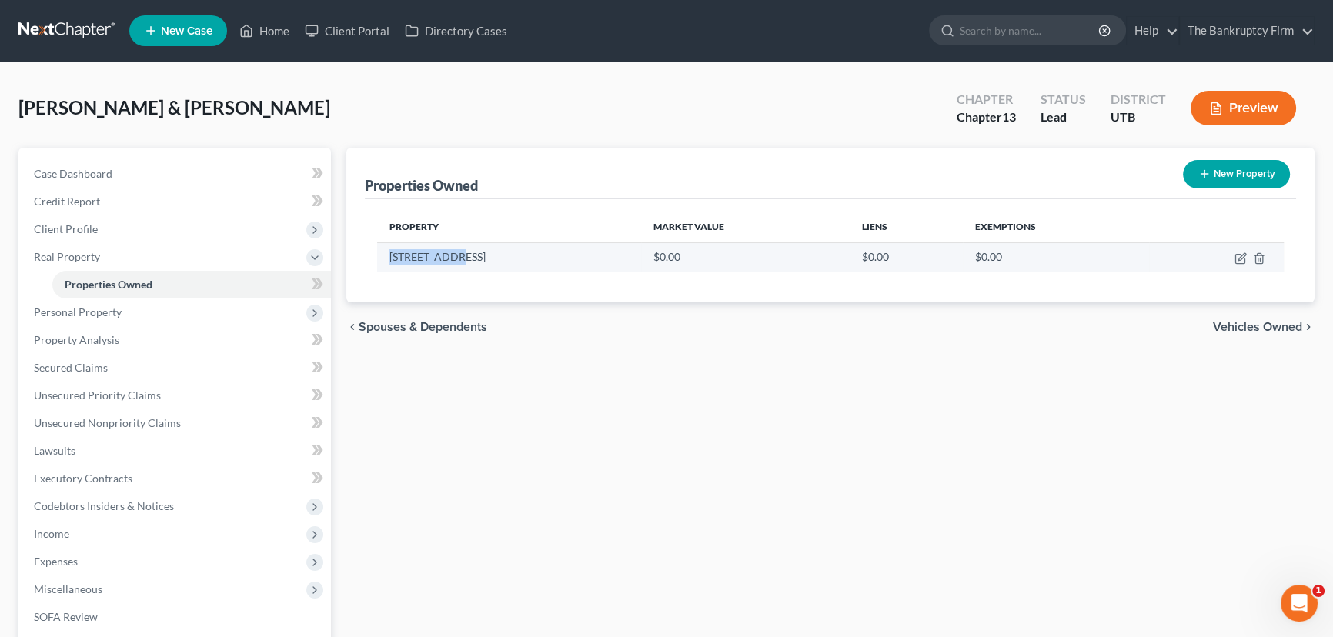
drag, startPoint x: 399, startPoint y: 249, endPoint x: 383, endPoint y: 250, distance: 15.4
click at [383, 250] on td "1222 34th St" at bounding box center [509, 256] width 264 height 29
copy td "1222 34th St"
click at [1243, 254] on icon "button" at bounding box center [1240, 258] width 12 height 12
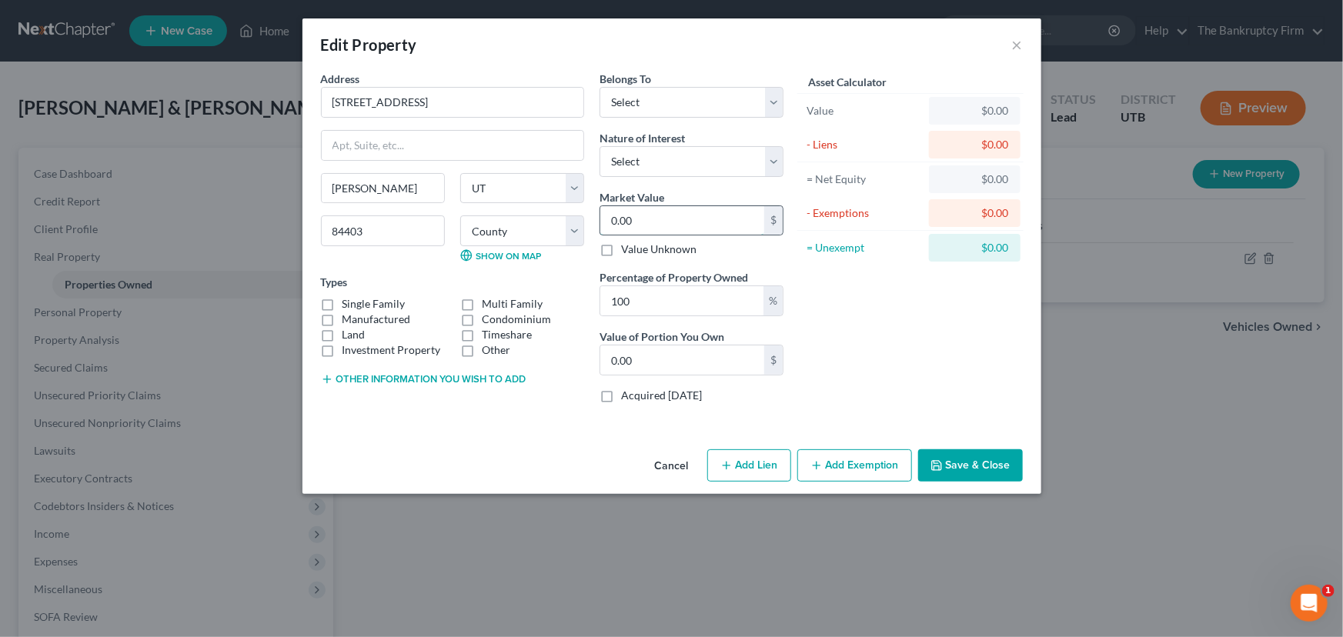
click at [637, 221] on input "0.00" at bounding box center [682, 220] width 164 height 29
drag, startPoint x: 329, startPoint y: 301, endPoint x: 404, endPoint y: 305, distance: 75.5
click at [342, 301] on label "Single Family" at bounding box center [373, 303] width 63 height 15
click at [349, 301] on input "Single Family" at bounding box center [354, 301] width 10 height 10
click at [683, 98] on select "Select Debtor 1 Only Debtor 2 Only Debtor 1 And Debtor 2 Only At Least One Of T…" at bounding box center [691, 102] width 184 height 31
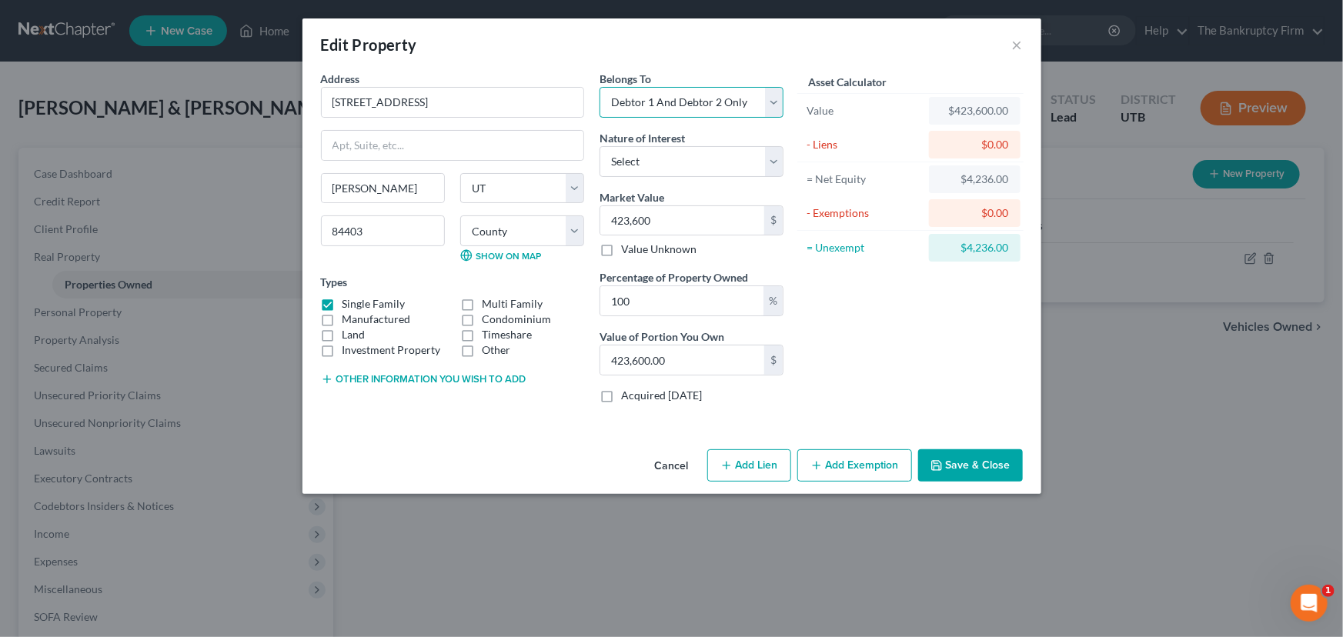
click at [599, 87] on select "Select Debtor 1 Only Debtor 2 Only Debtor 1 And Debtor 2 Only At Least One Of T…" at bounding box center [691, 102] width 184 height 31
click at [689, 162] on select "Select Fee Simple Joint Tenant Life Estate Equitable Interest Future Interest T…" at bounding box center [691, 161] width 184 height 31
click at [599, 146] on select "Select Fee Simple Joint Tenant Life Estate Equitable Interest Future Interest T…" at bounding box center [691, 161] width 184 height 31
click at [844, 468] on button "Add Exemption" at bounding box center [854, 465] width 115 height 32
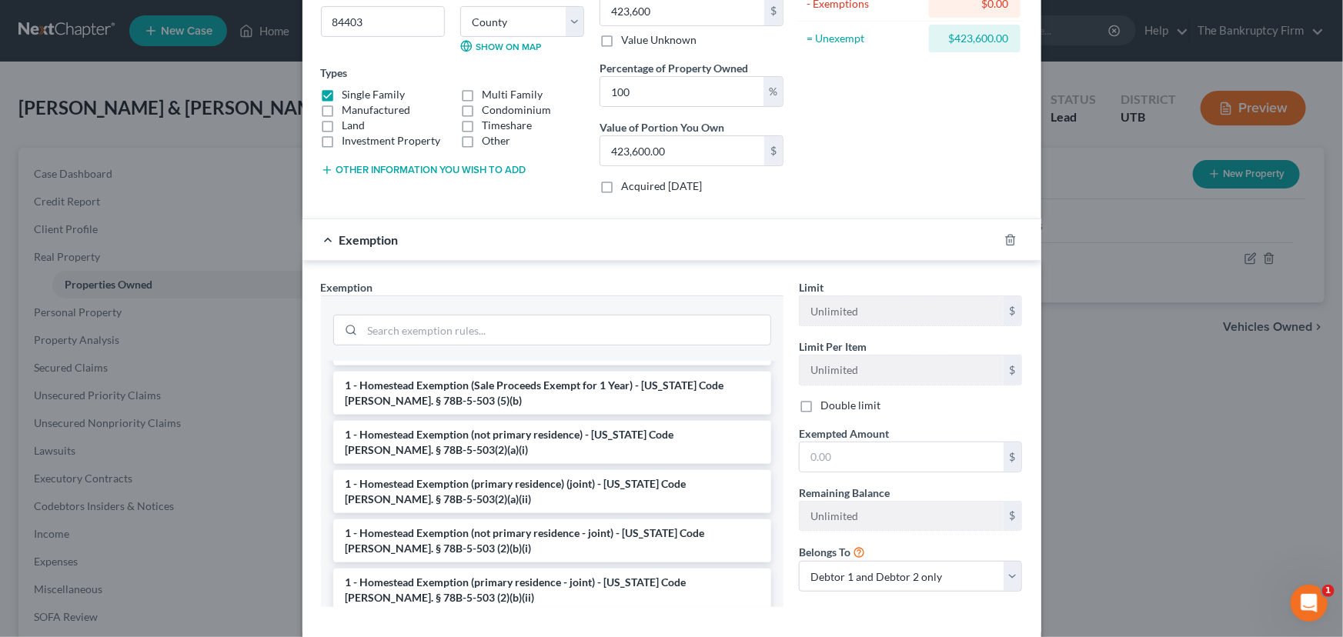
scroll to position [69, 0]
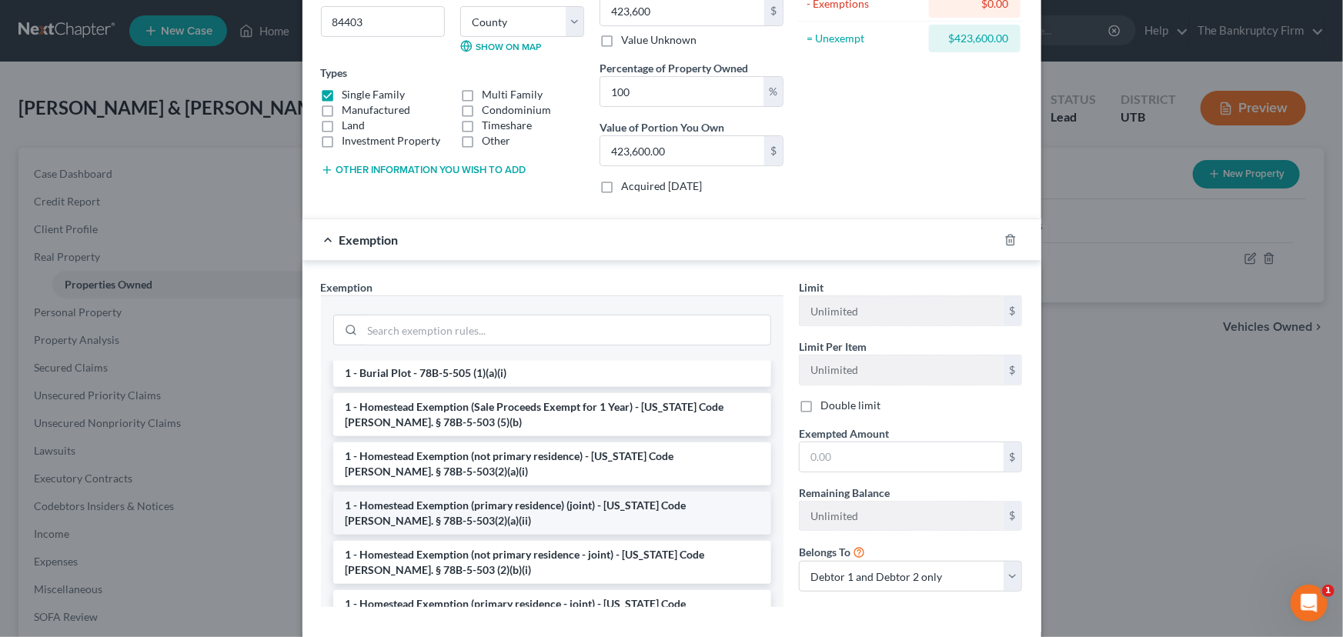
click at [539, 507] on li "1 - Homestead Exemption (primary residence) (joint) - Utah Code Ann. § 78B-5-50…" at bounding box center [552, 513] width 438 height 43
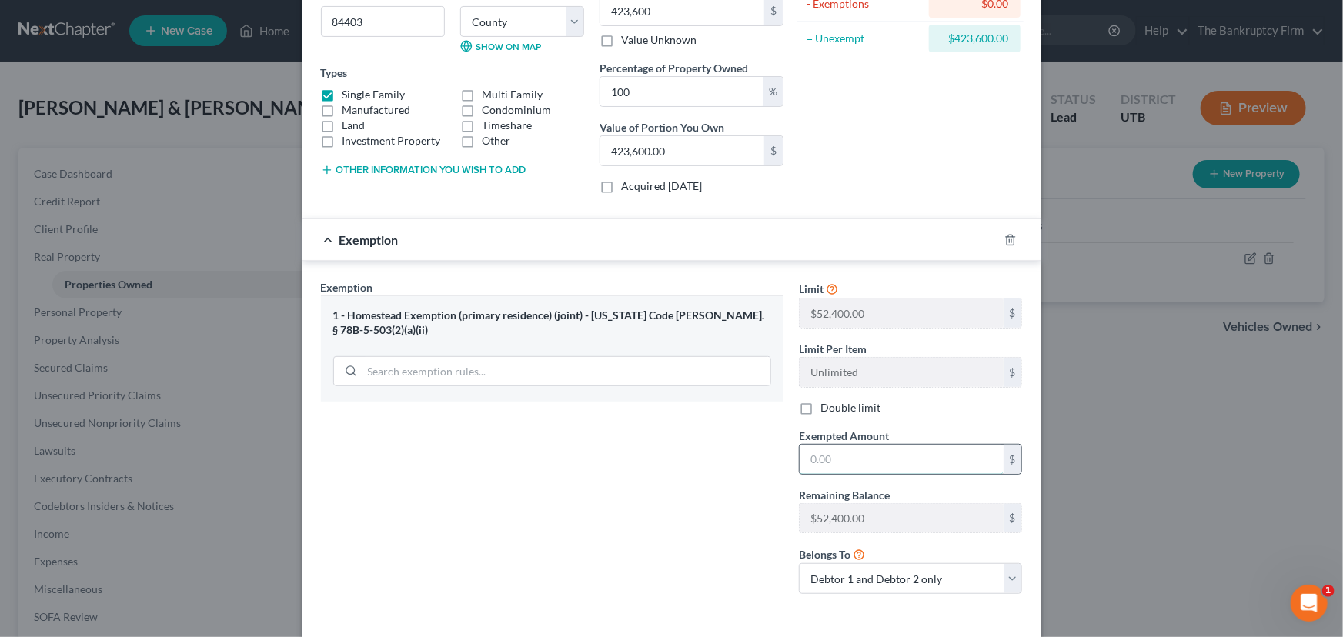
click at [802, 460] on input "text" at bounding box center [901, 459] width 204 height 29
click at [820, 406] on label "Double limit" at bounding box center [850, 407] width 60 height 15
click at [826, 406] on input "Double limit" at bounding box center [831, 405] width 10 height 10
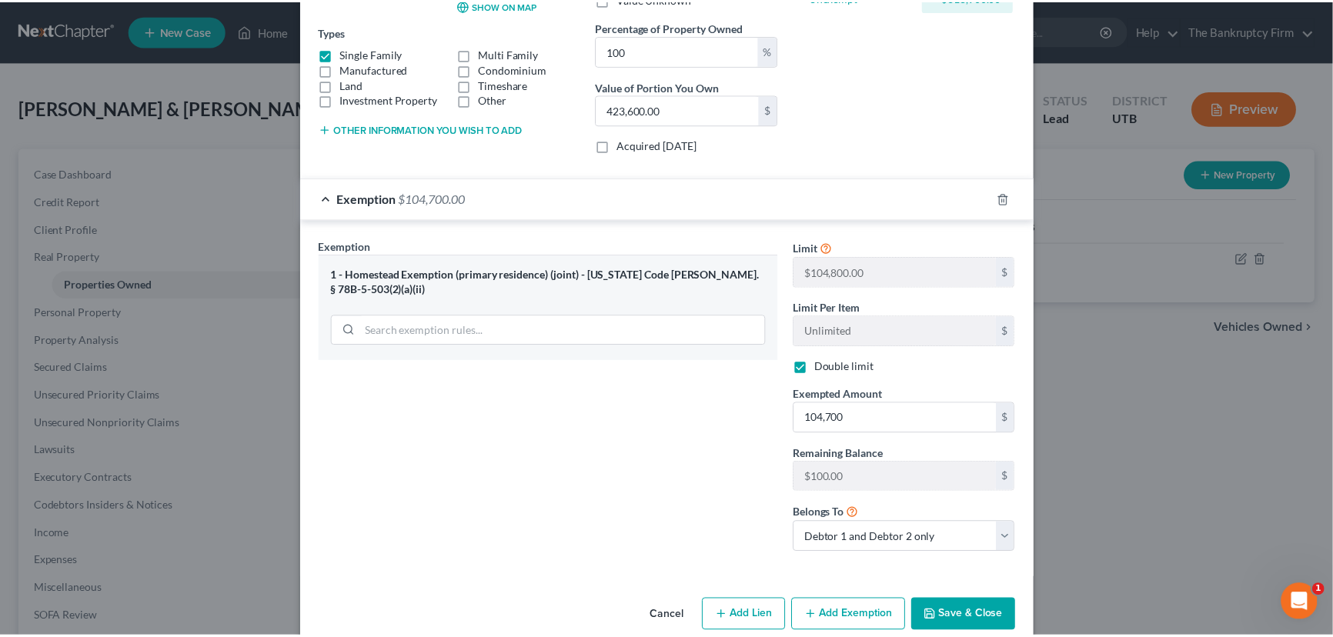
scroll to position [274, 0]
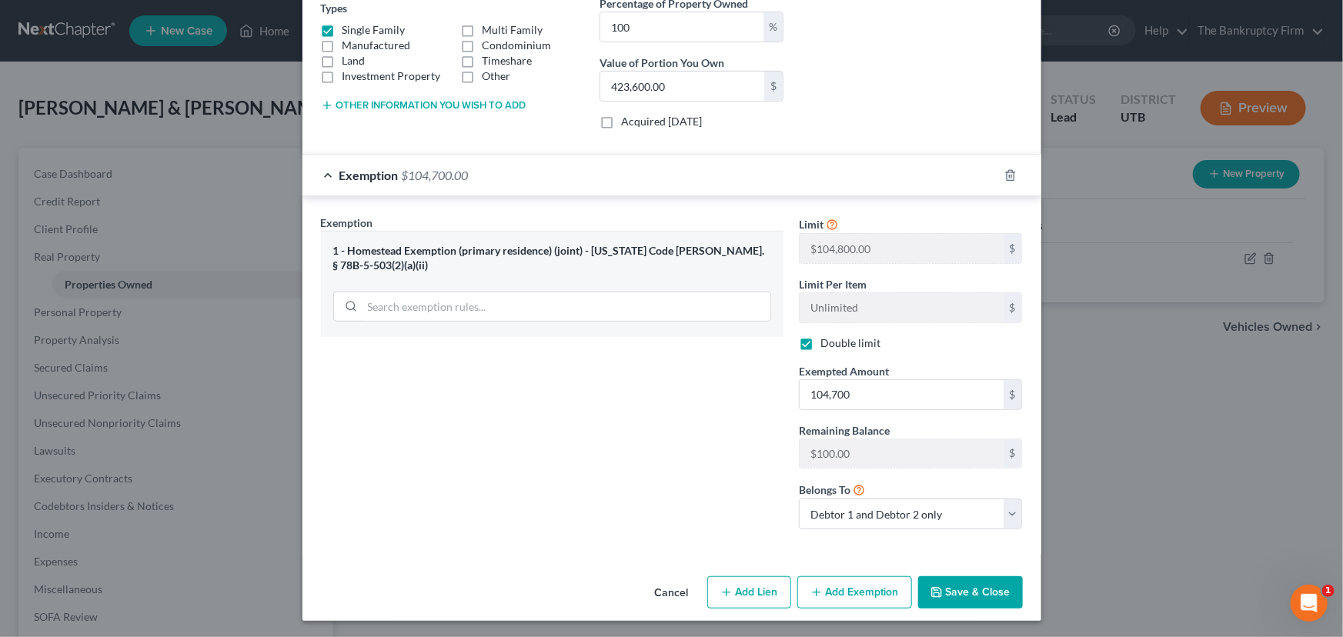
click at [966, 593] on button "Save & Close" at bounding box center [970, 592] width 105 height 32
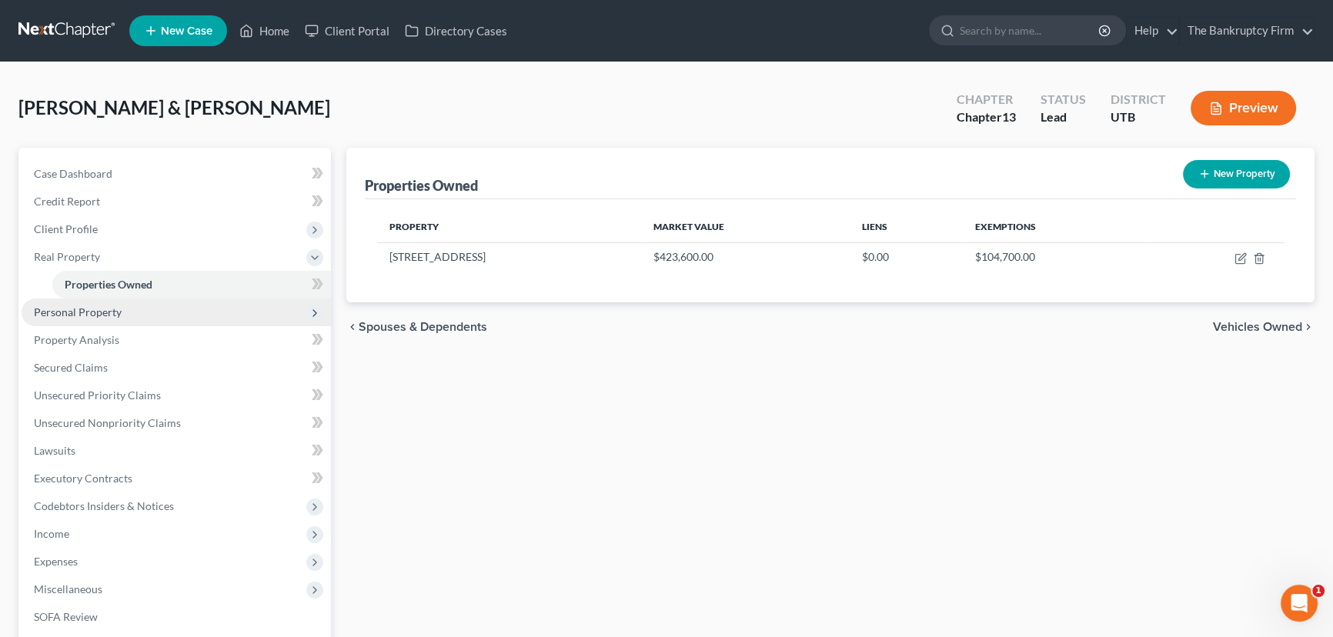
drag, startPoint x: 105, startPoint y: 309, endPoint x: 128, endPoint y: 313, distance: 23.4
click at [106, 309] on span "Personal Property" at bounding box center [78, 311] width 88 height 13
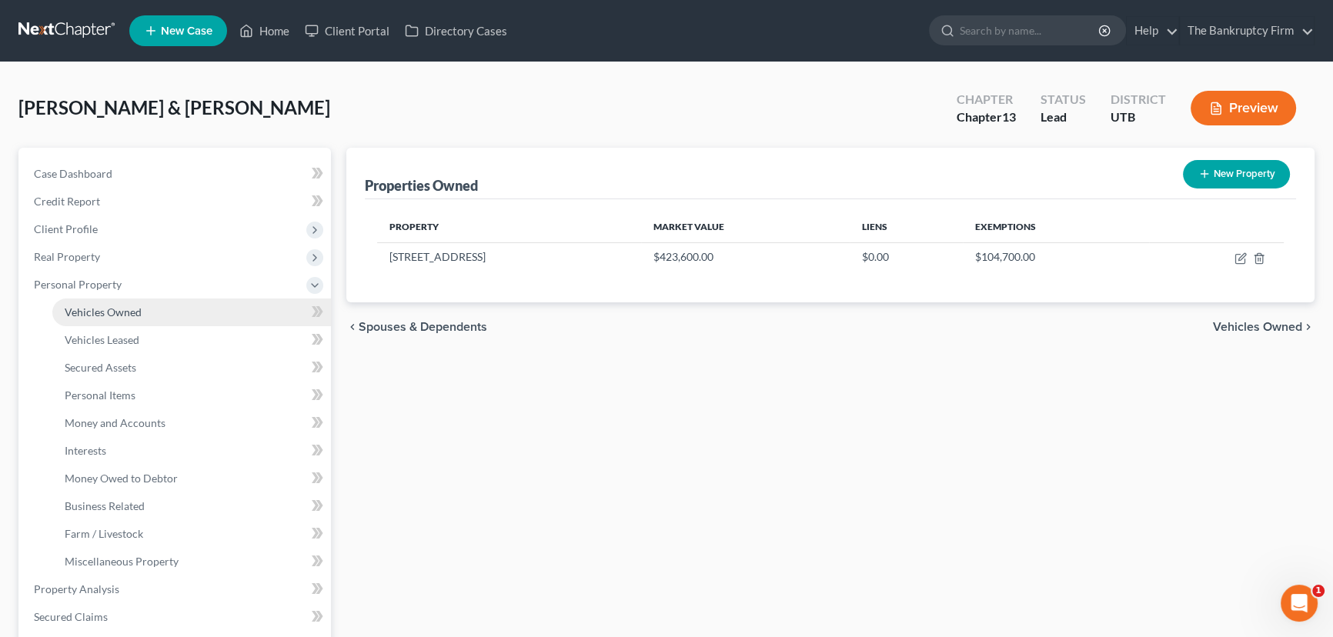
click at [123, 315] on span "Vehicles Owned" at bounding box center [103, 311] width 77 height 13
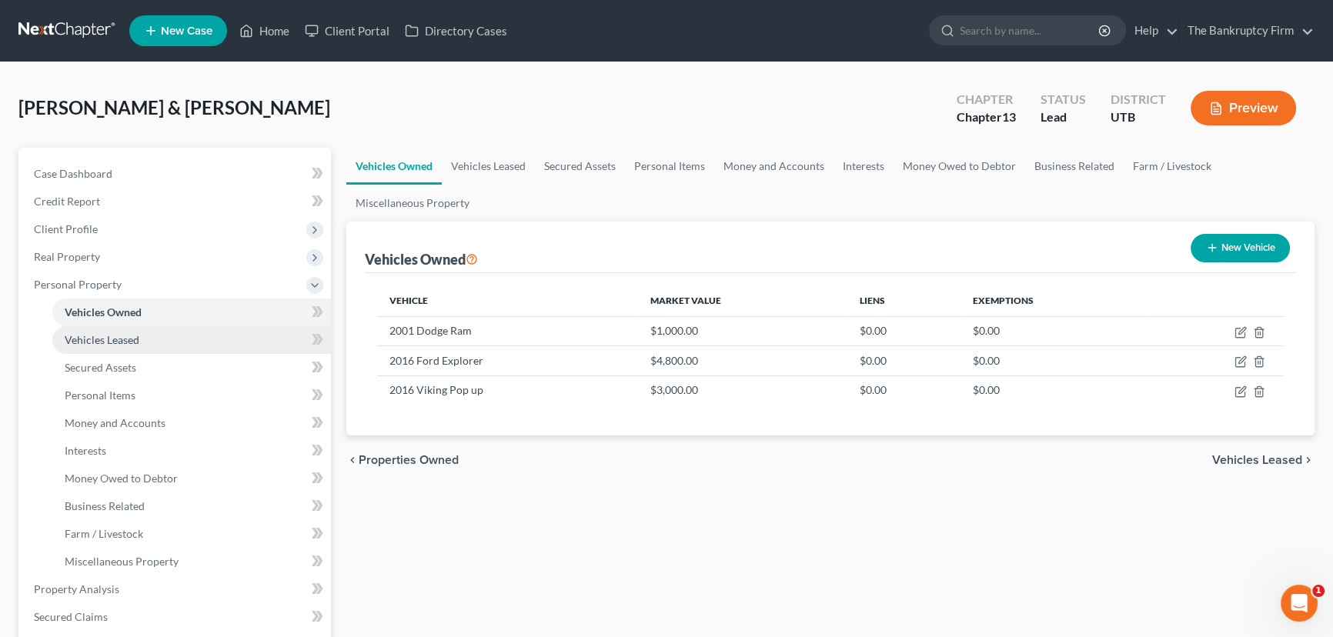
scroll to position [69, 0]
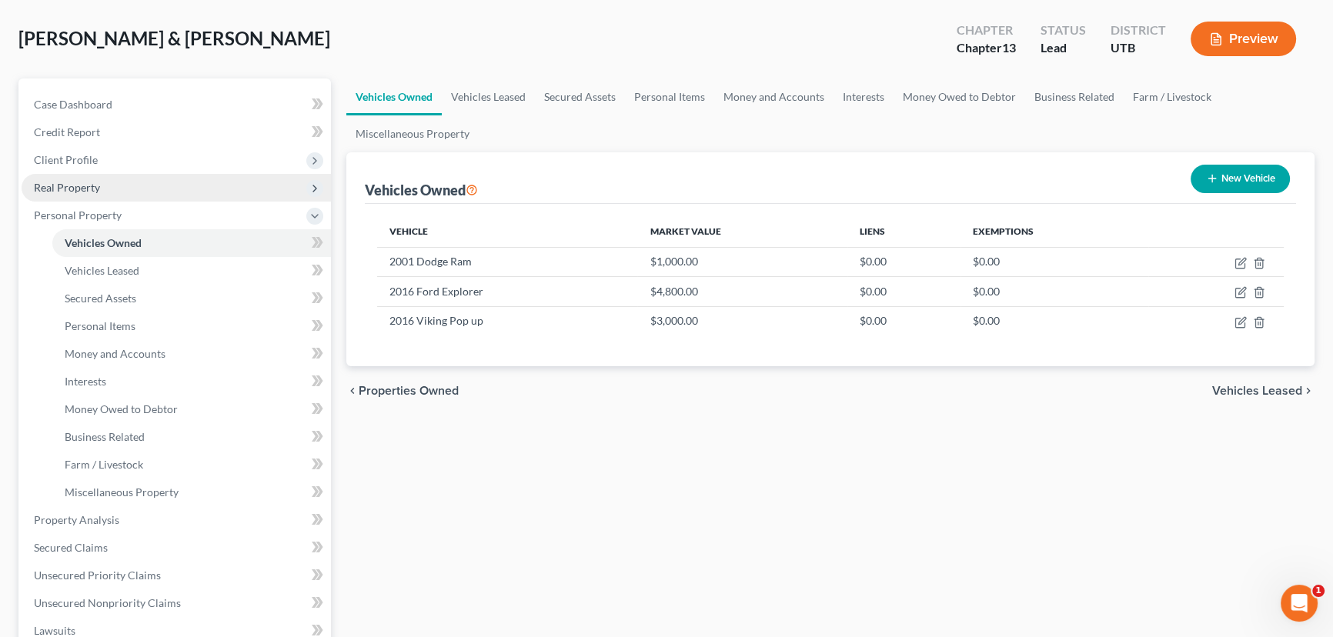
click at [75, 184] on span "Real Property" at bounding box center [67, 187] width 66 height 13
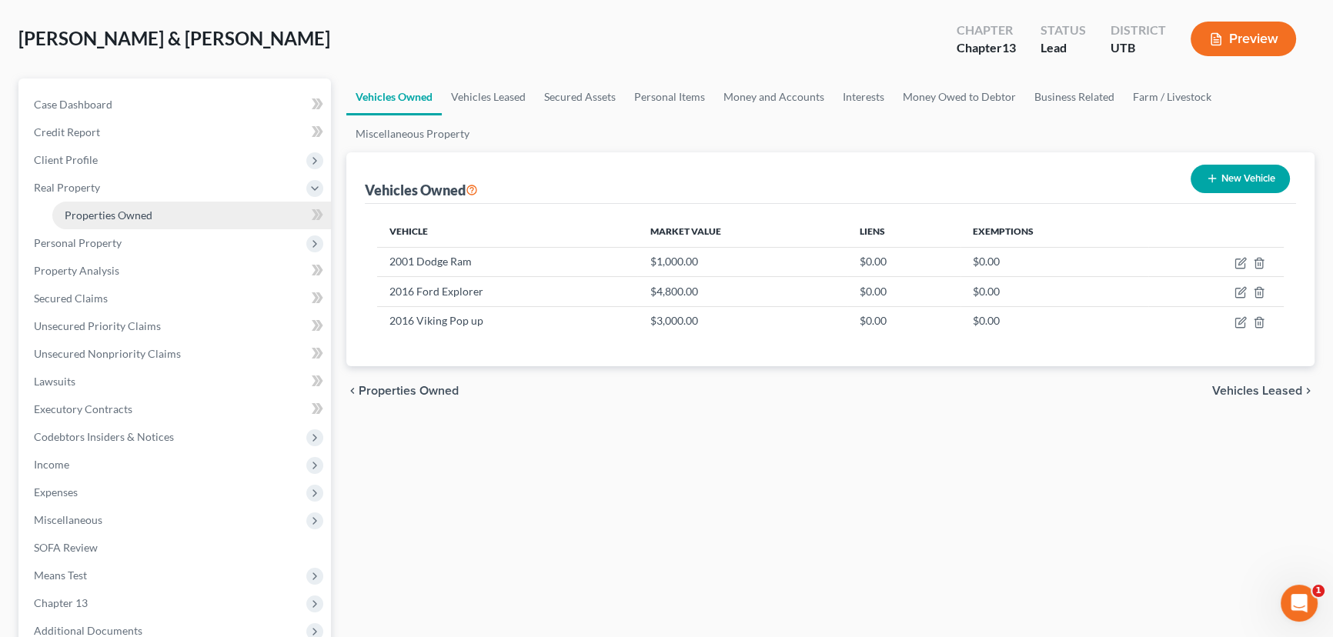
drag, startPoint x: 118, startPoint y: 215, endPoint x: 191, endPoint y: 220, distance: 73.3
click at [118, 215] on span "Properties Owned" at bounding box center [109, 215] width 88 height 13
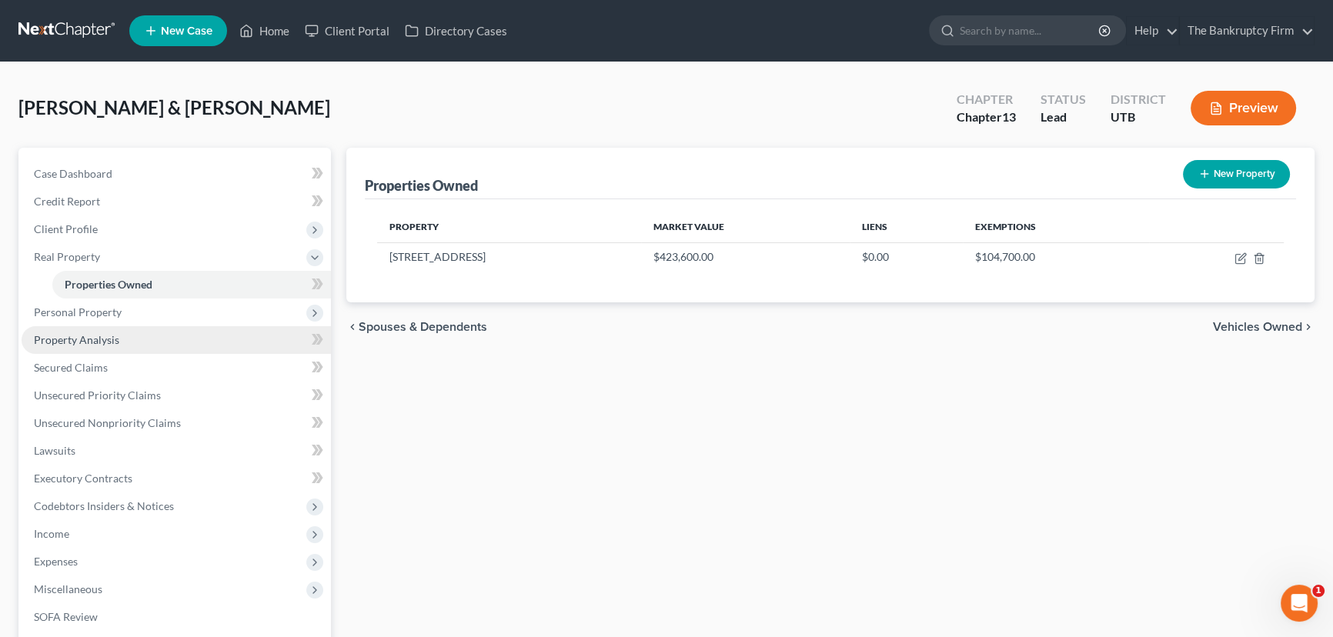
drag, startPoint x: 101, startPoint y: 313, endPoint x: 123, endPoint y: 335, distance: 31.0
click at [101, 313] on span "Personal Property" at bounding box center [78, 311] width 88 height 13
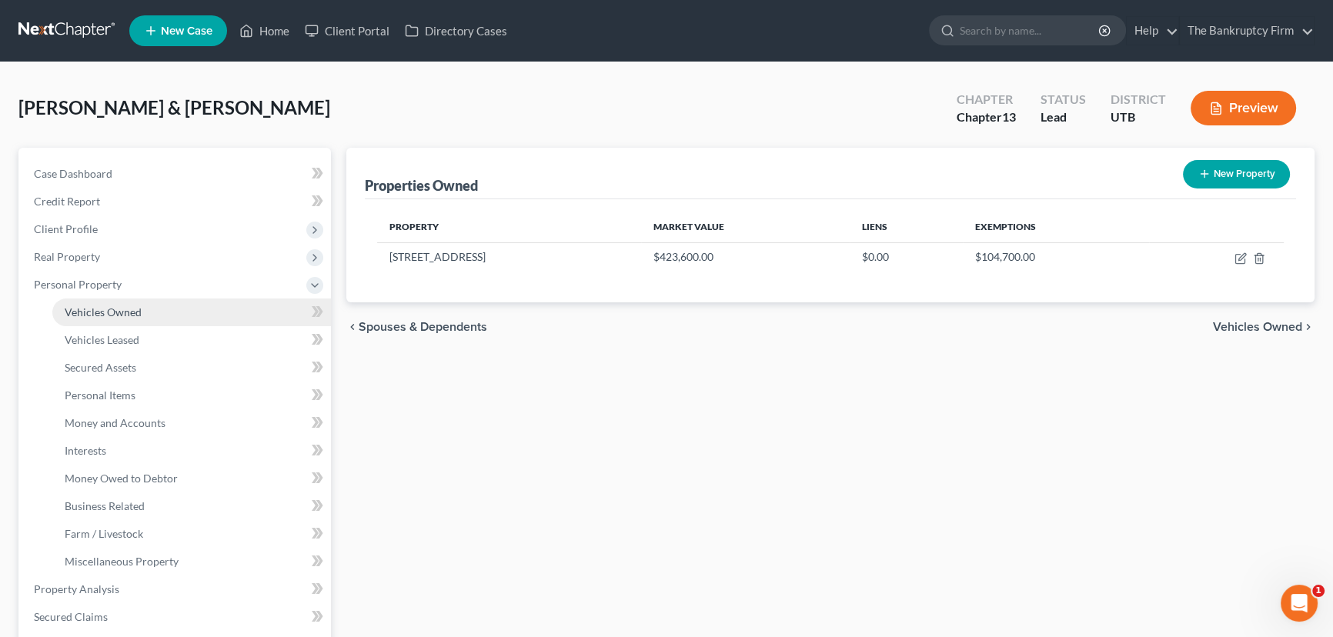
click at [134, 316] on span "Vehicles Owned" at bounding box center [103, 311] width 77 height 13
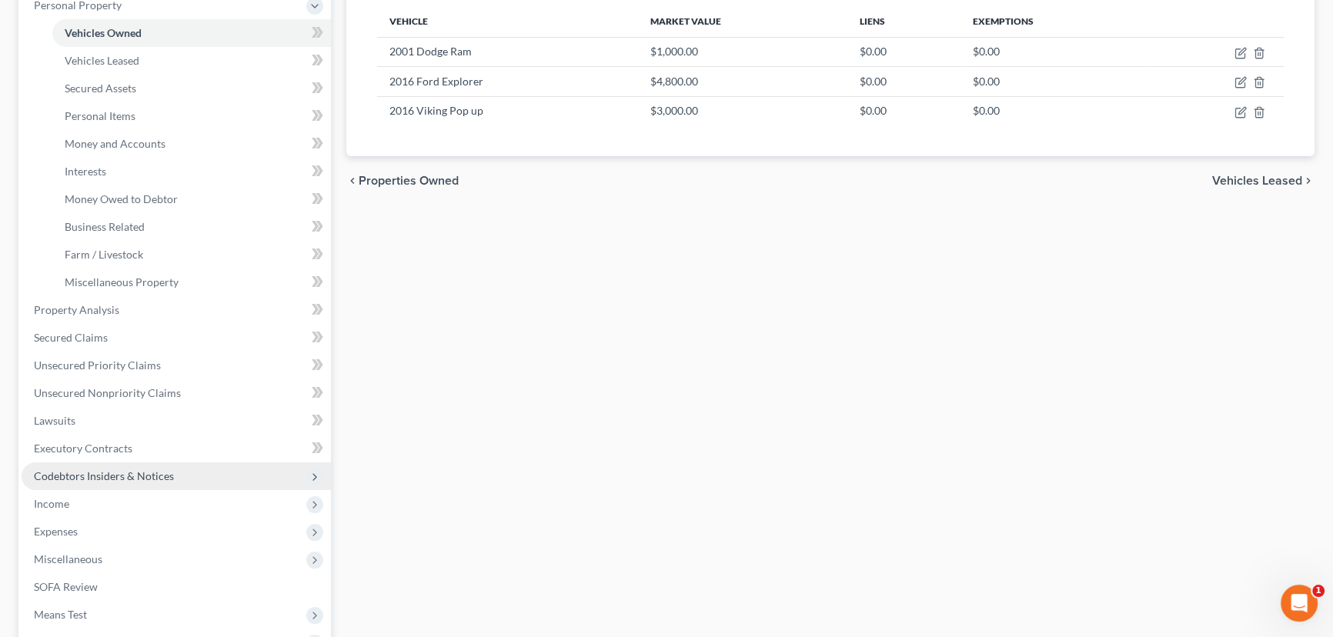
scroll to position [349, 0]
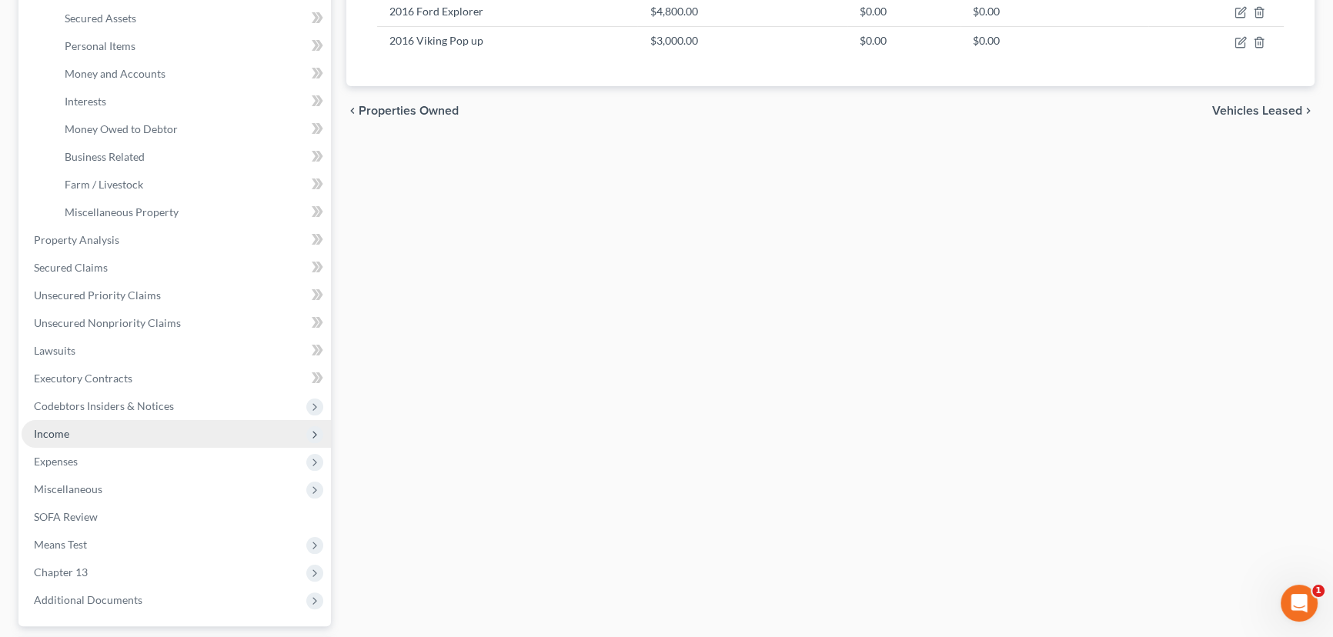
drag, startPoint x: 76, startPoint y: 433, endPoint x: 87, endPoint y: 434, distance: 10.8
click at [76, 433] on span "Income" at bounding box center [176, 434] width 309 height 28
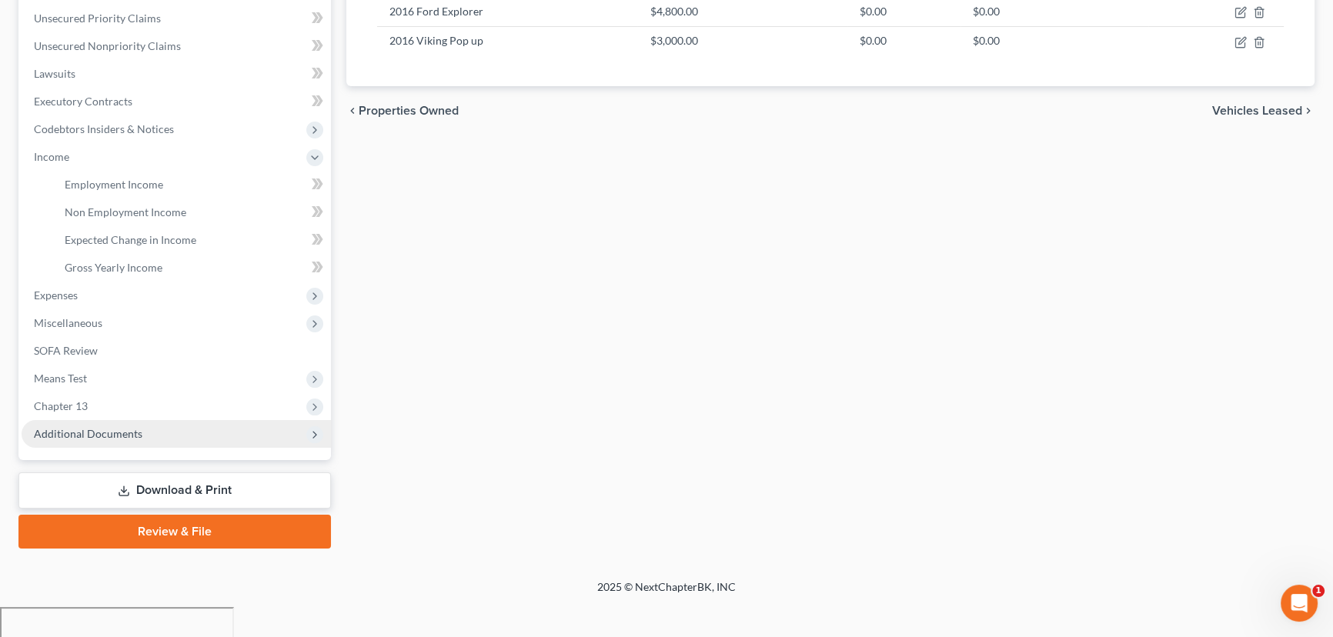
scroll to position [316, 0]
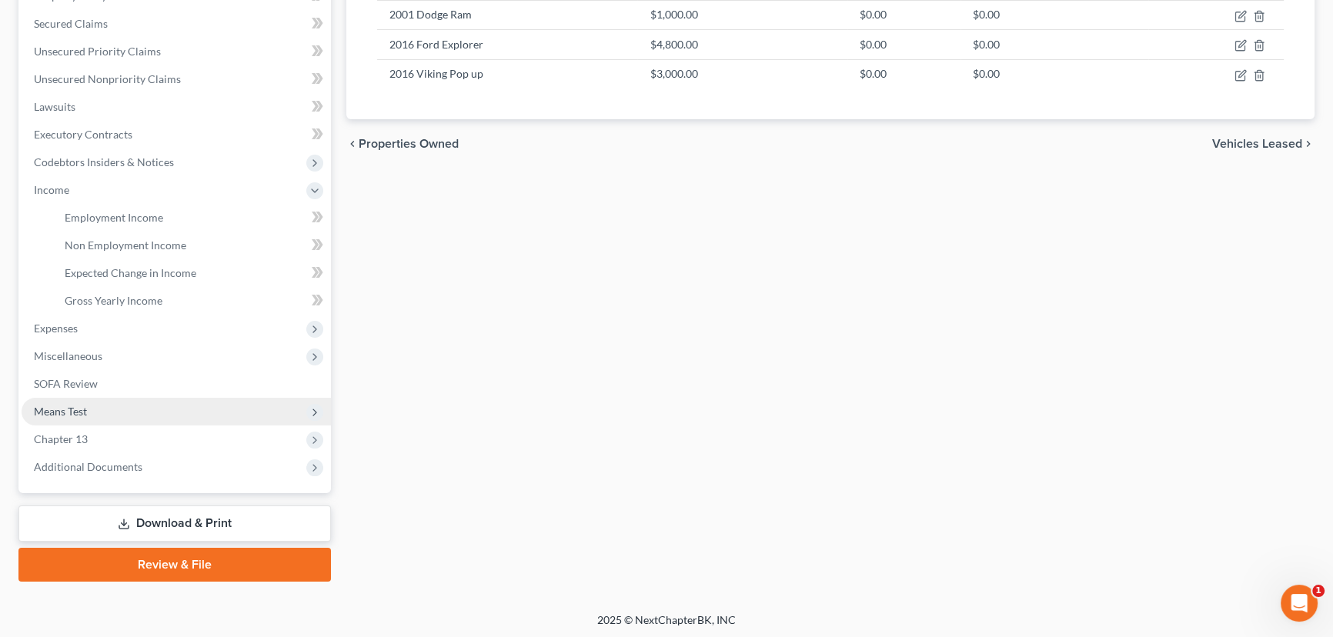
click at [81, 412] on span "Means Test" at bounding box center [60, 411] width 53 height 13
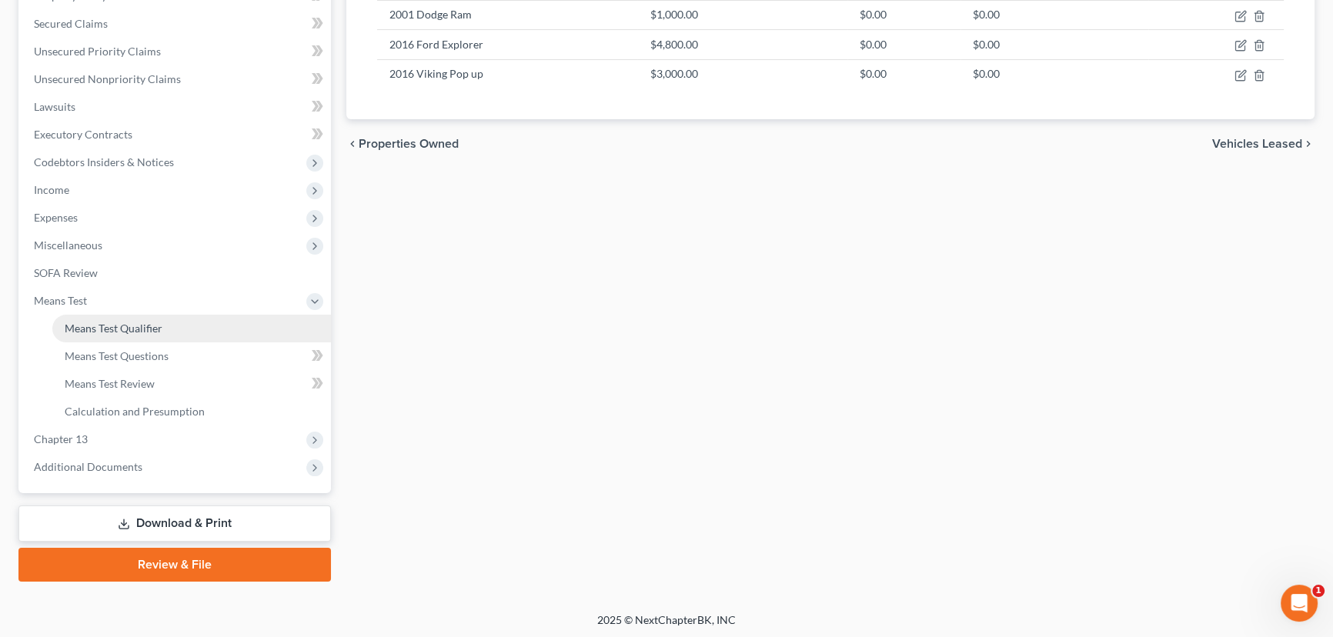
drag, startPoint x: 141, startPoint y: 326, endPoint x: 165, endPoint y: 325, distance: 23.9
click at [142, 326] on span "Means Test Qualifier" at bounding box center [114, 328] width 98 height 13
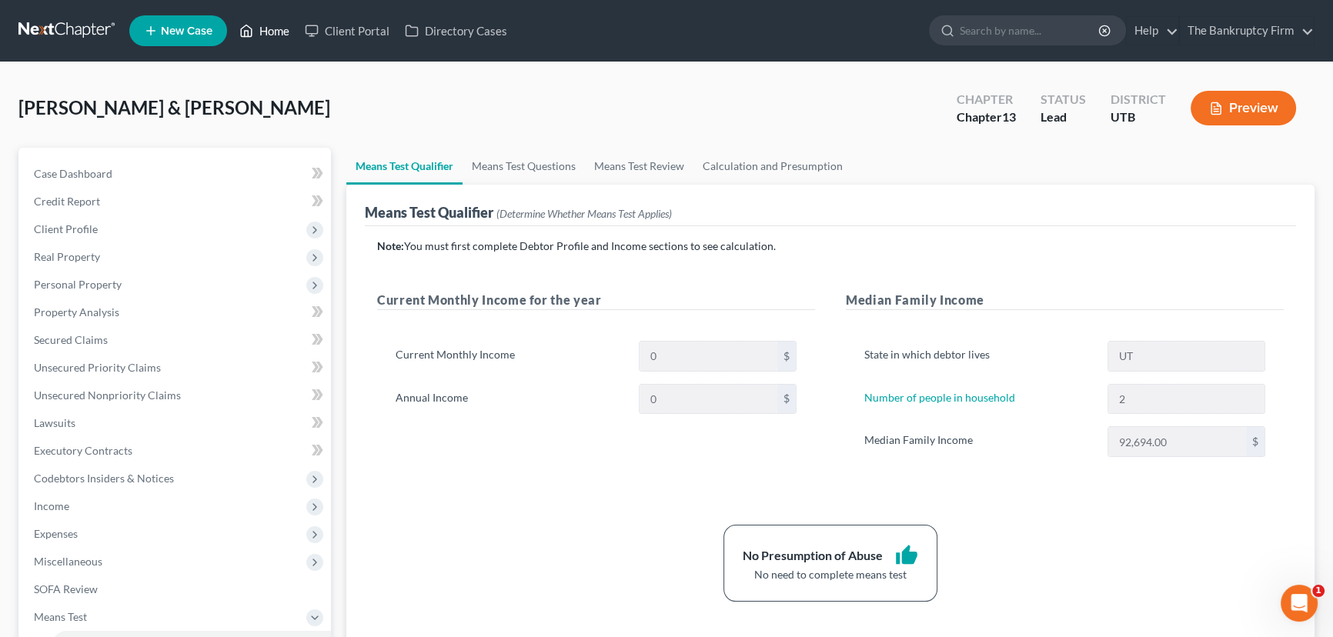
drag, startPoint x: 271, startPoint y: 34, endPoint x: 331, endPoint y: 175, distance: 153.8
click at [271, 34] on link "Home" at bounding box center [264, 31] width 65 height 28
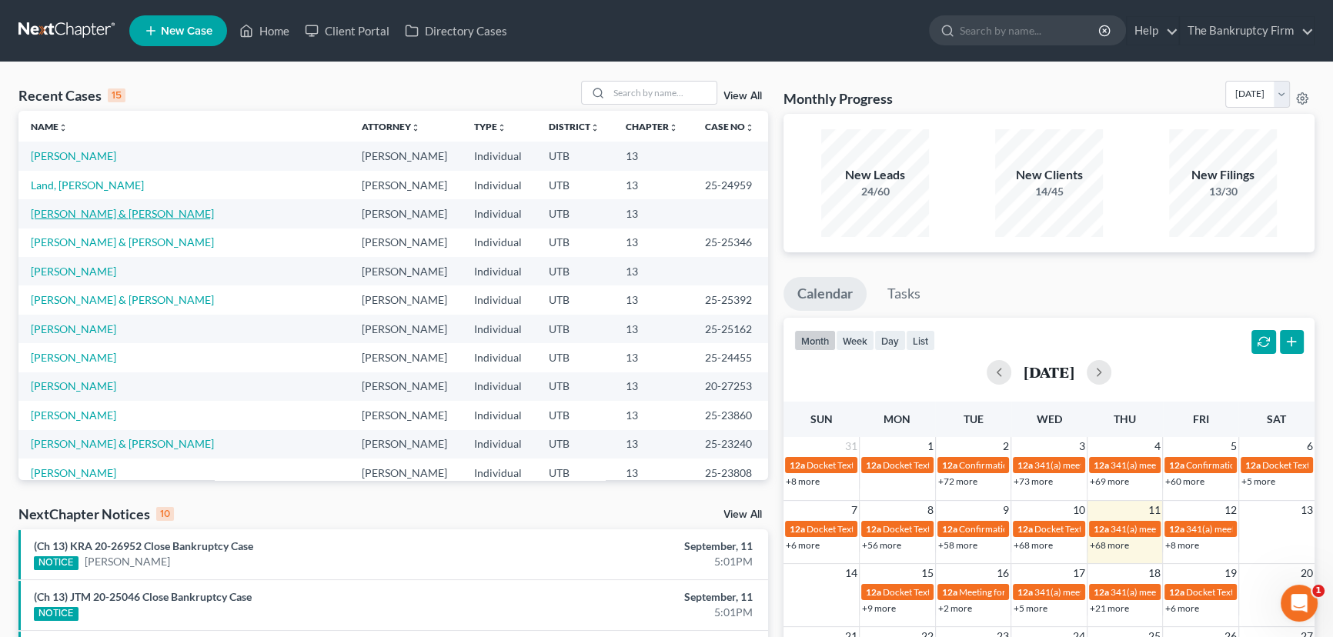
click at [111, 217] on link "[PERSON_NAME] & [PERSON_NAME]" at bounding box center [122, 213] width 183 height 13
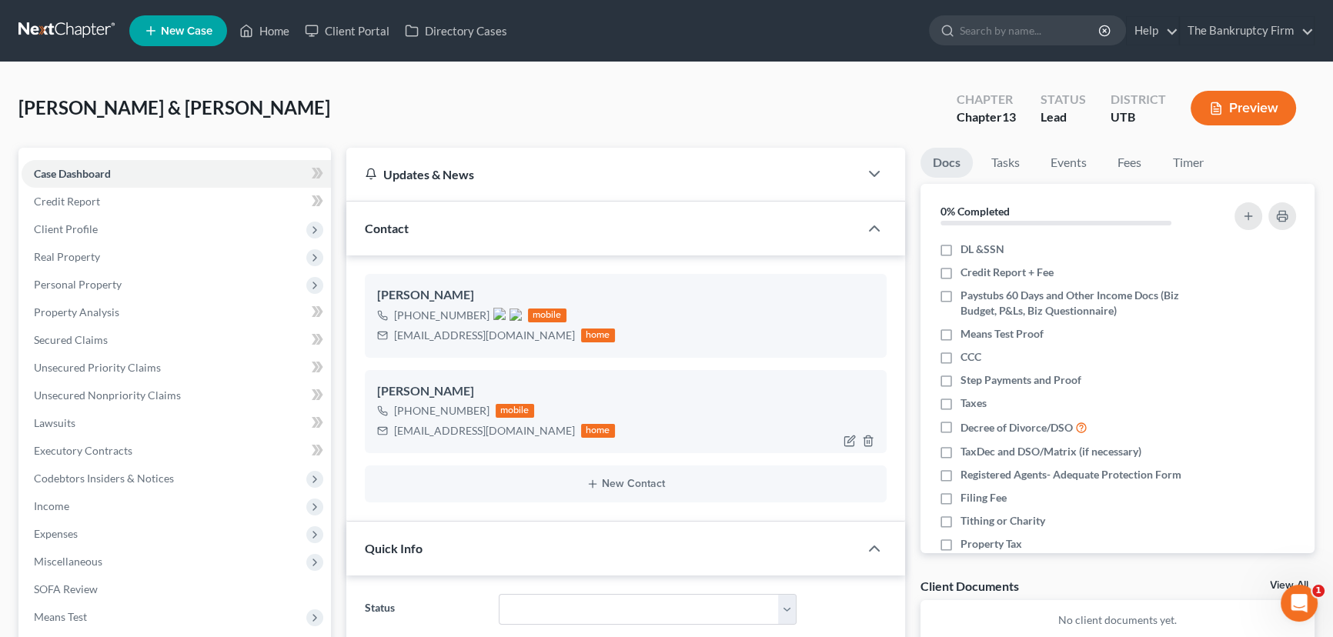
scroll to position [137, 0]
click at [495, 409] on img at bounding box center [499, 411] width 12 height 12
drag, startPoint x: 272, startPoint y: 25, endPoint x: 477, endPoint y: 173, distance: 253.0
click at [273, 25] on link "Home" at bounding box center [264, 31] width 65 height 28
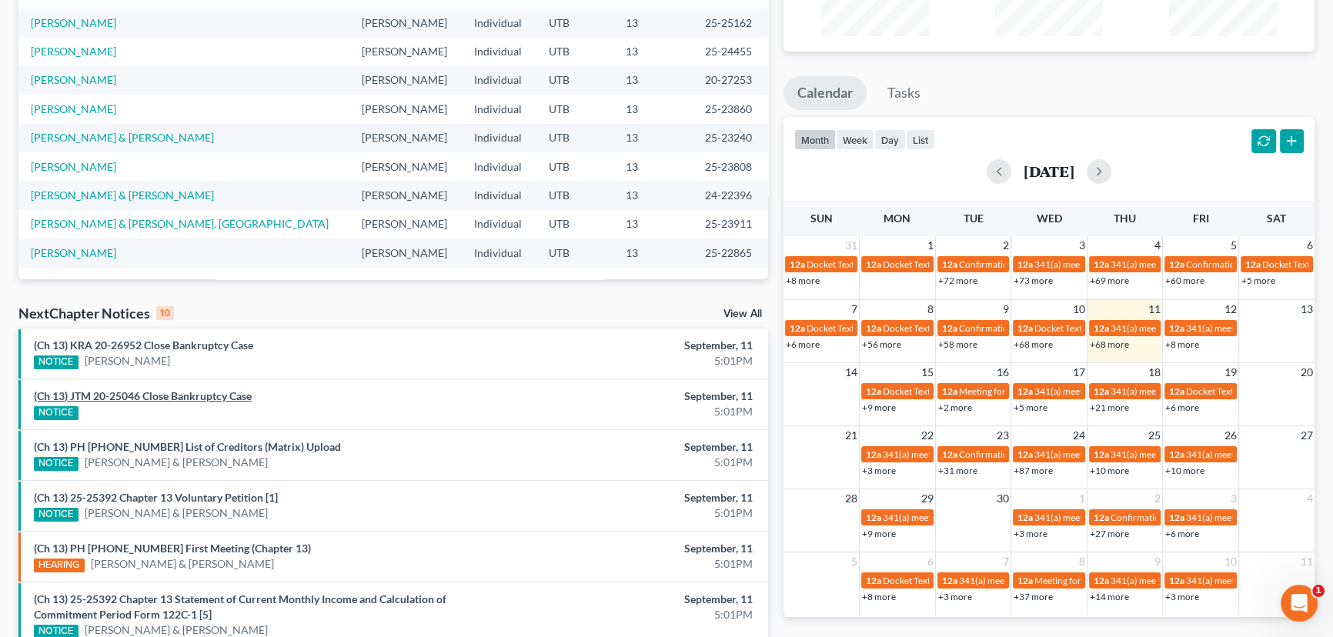
scroll to position [209, 0]
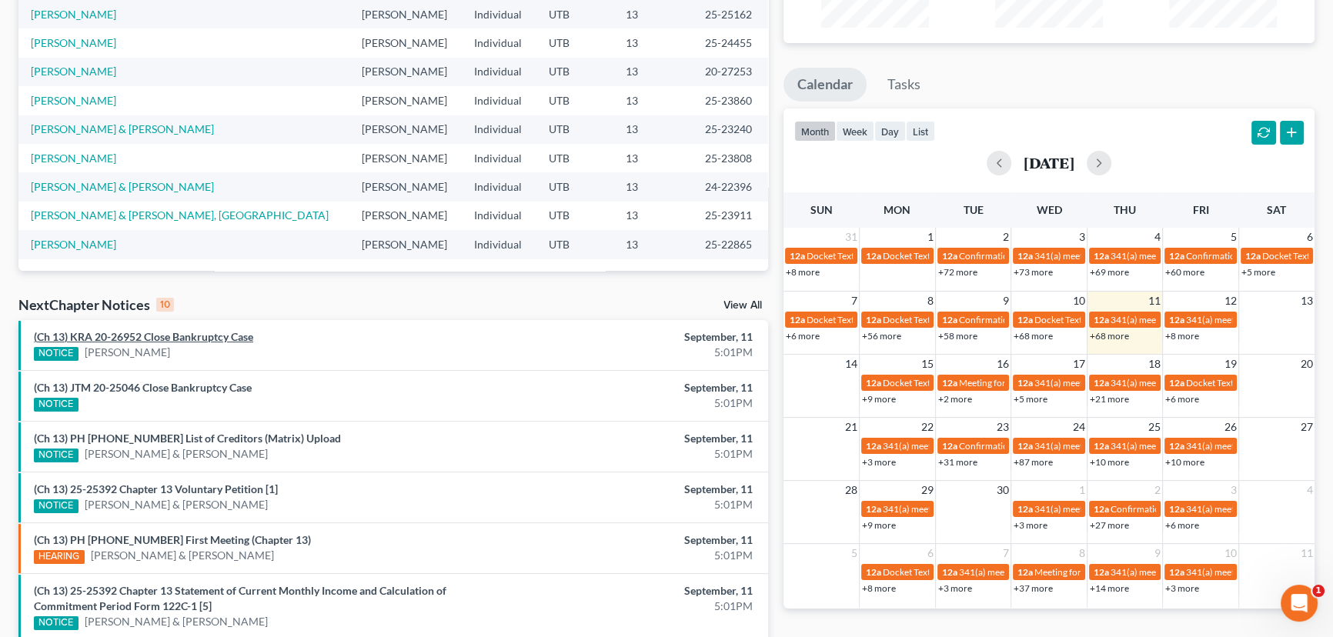
click at [199, 342] on link "(Ch 13) KRA 20-26952 Close Bankruptcy Case" at bounding box center [143, 336] width 219 height 13
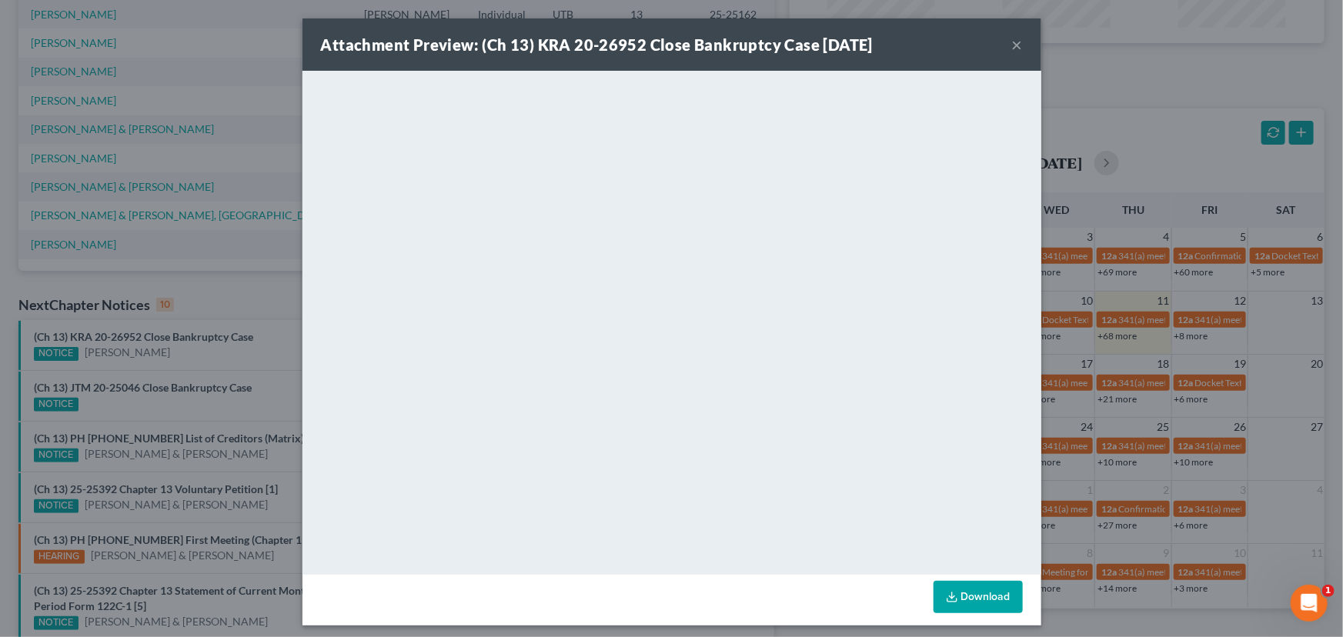
click at [199, 358] on div "Attachment Preview: (Ch 13) KRA 20-26952 Close Bankruptcy Case 09/11/2025 × <ob…" at bounding box center [671, 318] width 1343 height 637
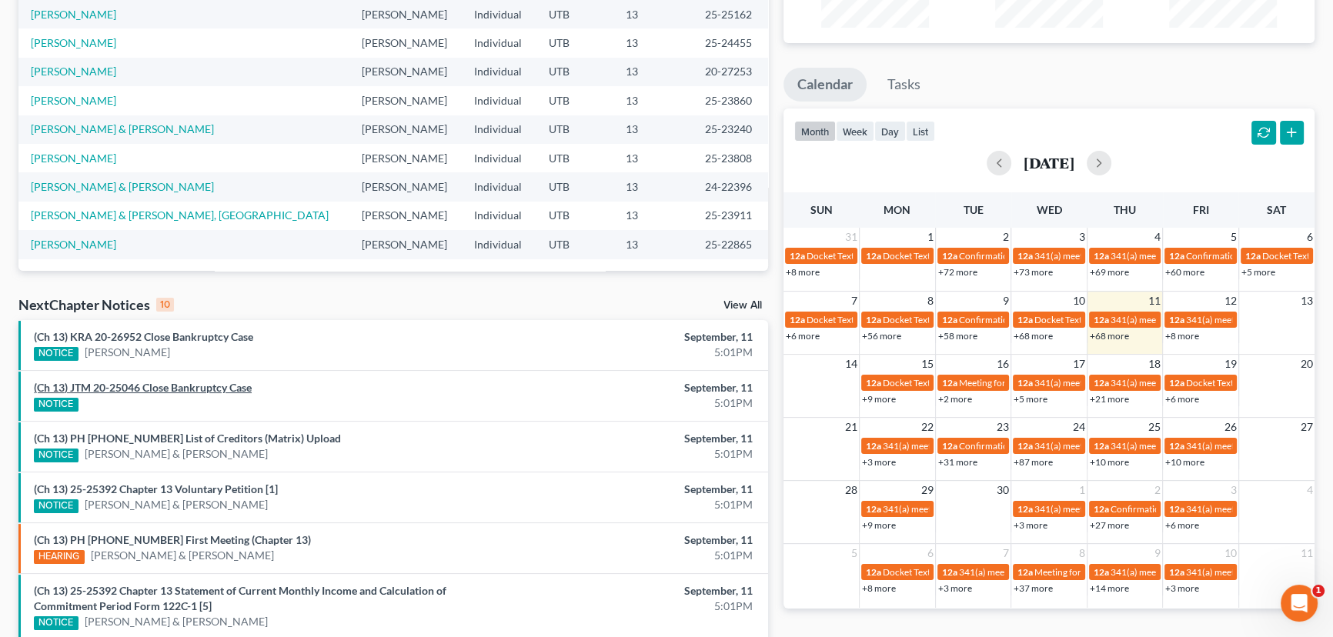
click at [194, 386] on link "(Ch 13) JTM 20-25046 Close Bankruptcy Case" at bounding box center [143, 387] width 218 height 13
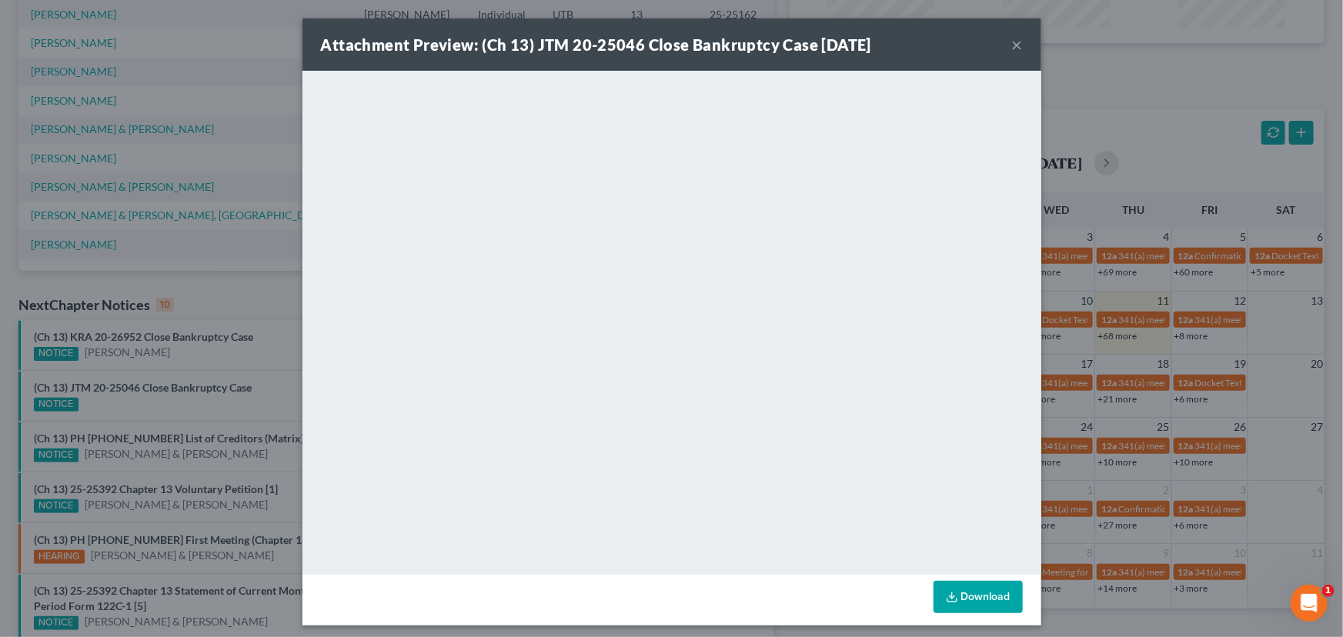
click at [197, 408] on div "Attachment Preview: (Ch 13) JTM 20-25046 Close Bankruptcy Case 09/11/2025 × <ob…" at bounding box center [671, 318] width 1343 height 637
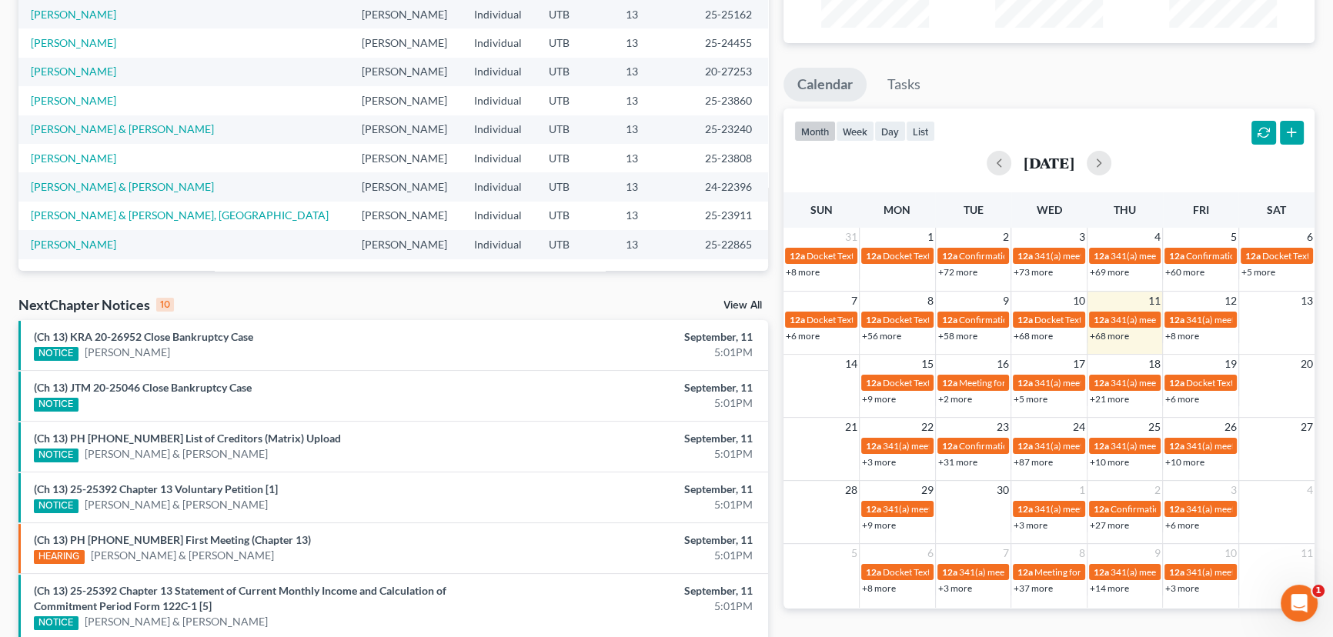
click at [212, 360] on div "NOTICE Cynthia Scanlon" at bounding box center [271, 353] width 474 height 16
click at [199, 335] on link "(Ch 13) KRA 20-26952 Close Bankruptcy Case" at bounding box center [143, 336] width 219 height 13
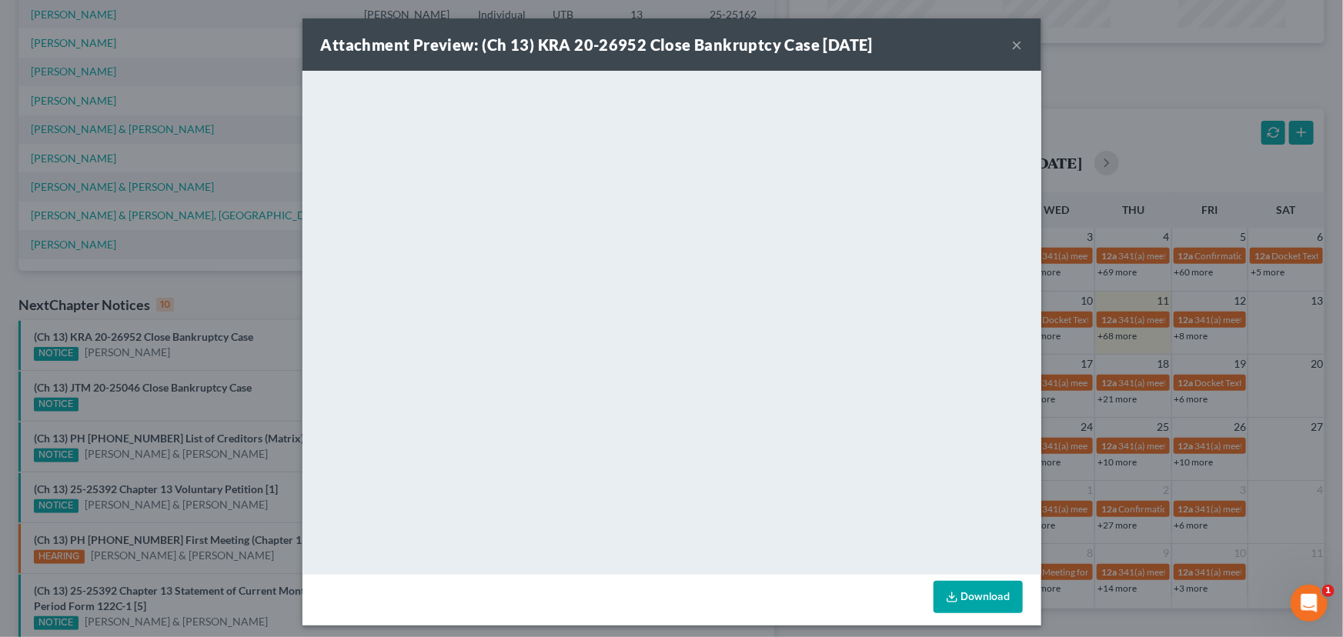
click at [200, 355] on div "Attachment Preview: (Ch 13) KRA 20-26952 Close Bankruptcy Case 09/11/2025 × <ob…" at bounding box center [671, 318] width 1343 height 637
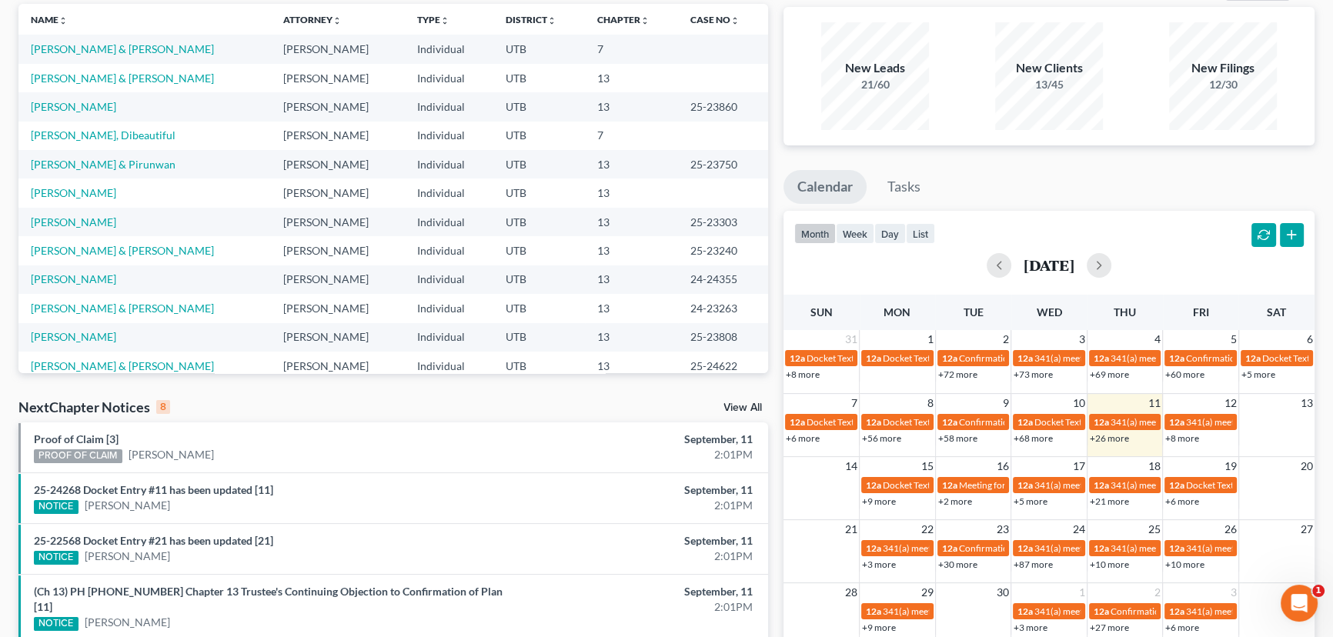
scroll to position [16, 0]
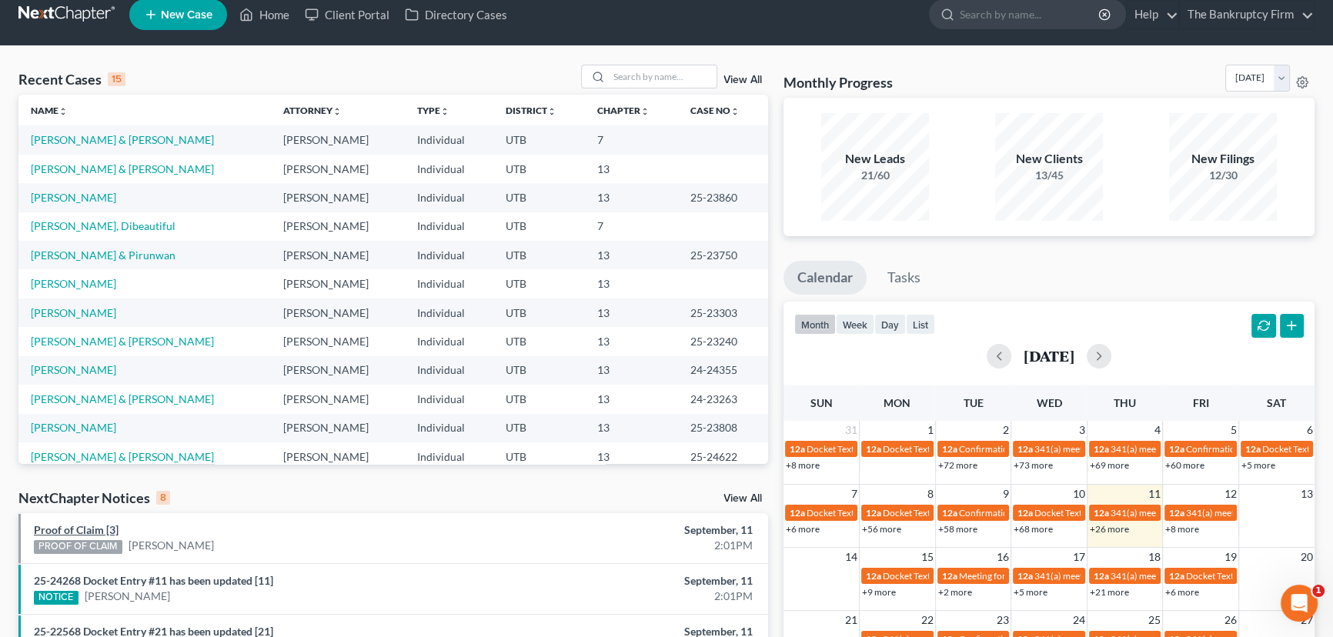
click at [83, 526] on link "Proof of Claim [3]" at bounding box center [76, 529] width 85 height 13
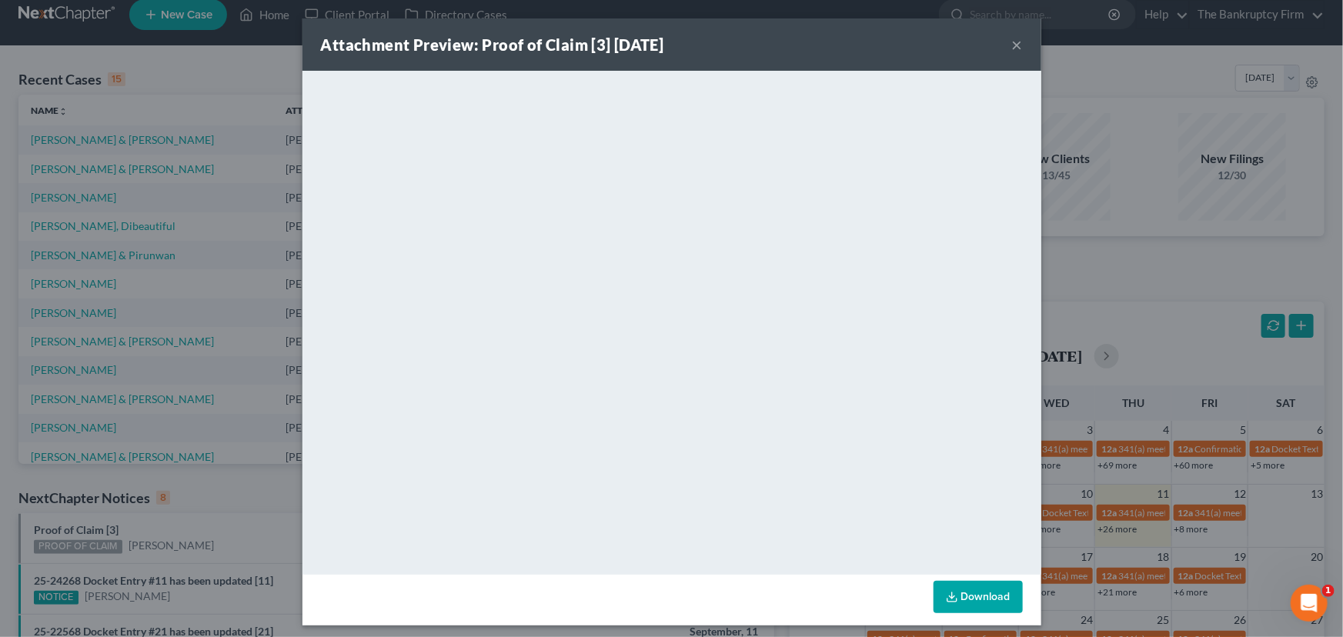
drag, startPoint x: 171, startPoint y: 530, endPoint x: 182, endPoint y: 530, distance: 11.5
click at [171, 530] on div "Attachment Preview: Proof of Claim [3] [DATE] × <object ng-attr-data='[URL][DOM…" at bounding box center [671, 318] width 1343 height 637
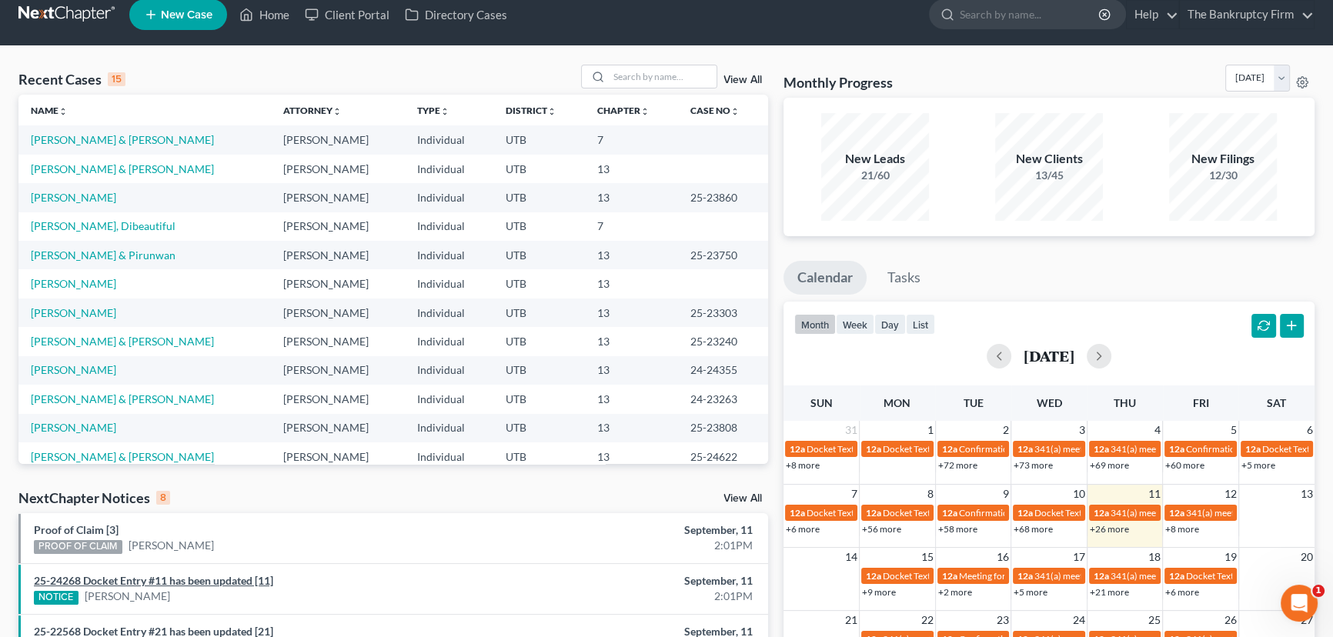
click at [206, 579] on link "25-24268 Docket Entry #11 has been updated [11]" at bounding box center [153, 580] width 239 height 13
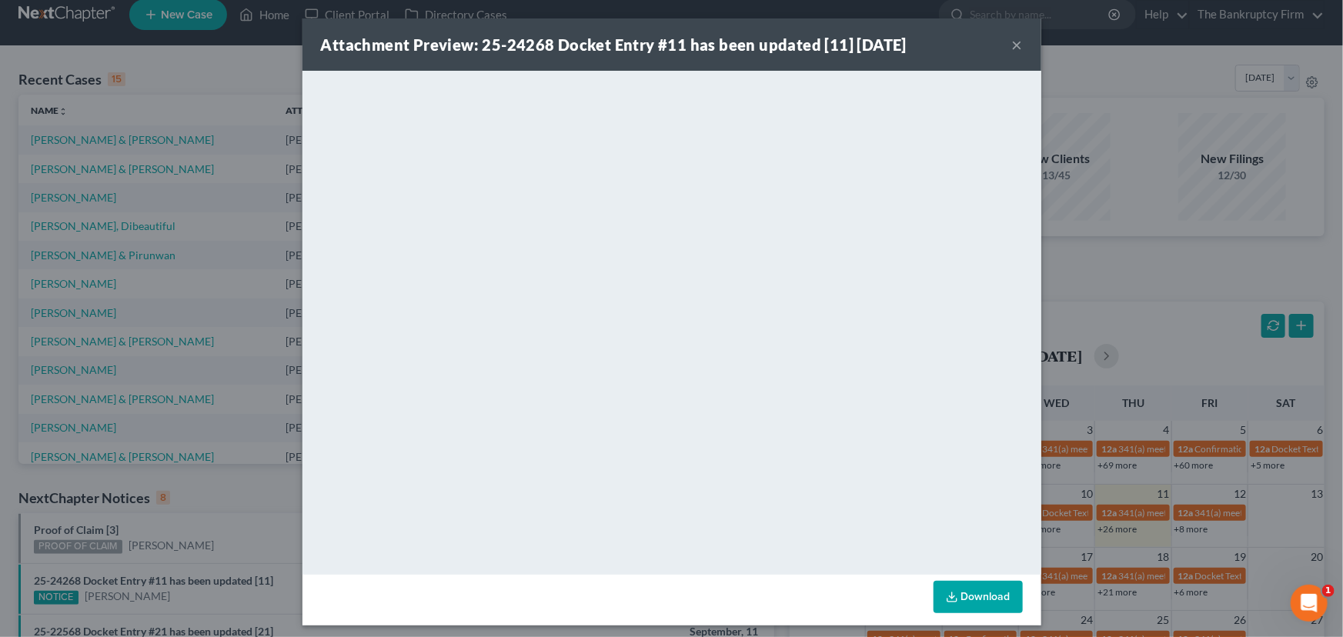
click at [208, 540] on div "Attachment Preview: 25-24268 Docket Entry #11 has been updated [11] [DATE] × Do…" at bounding box center [671, 318] width 1343 height 637
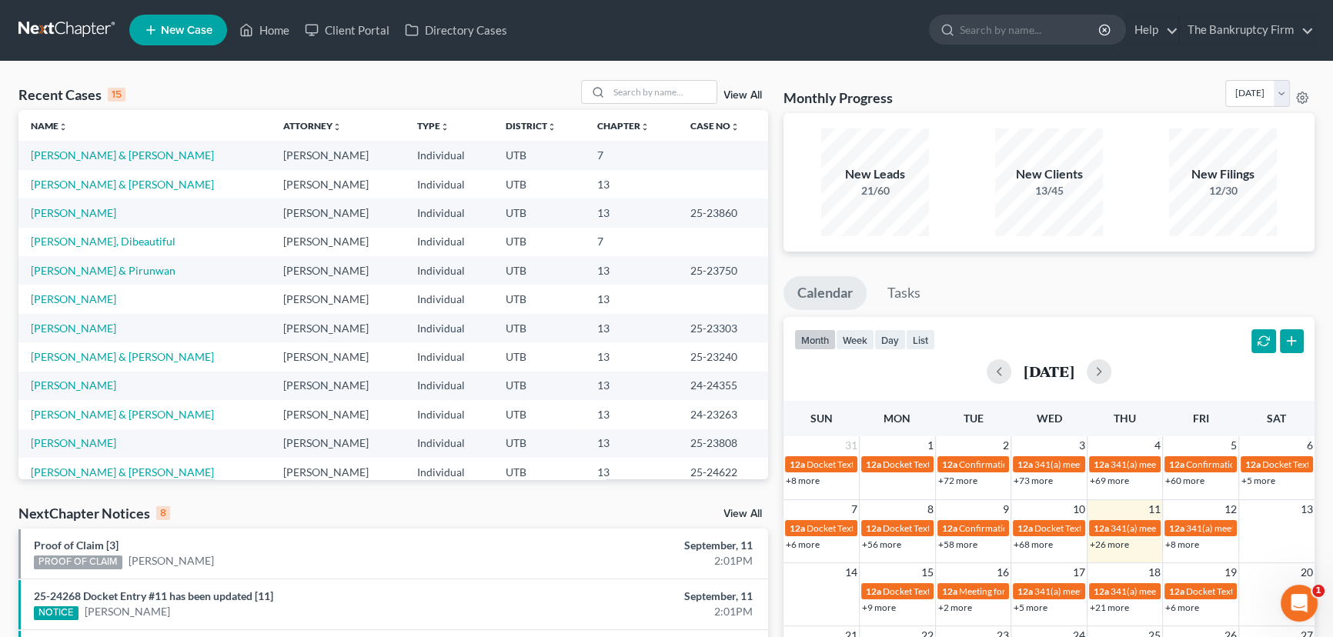
scroll to position [0, 0]
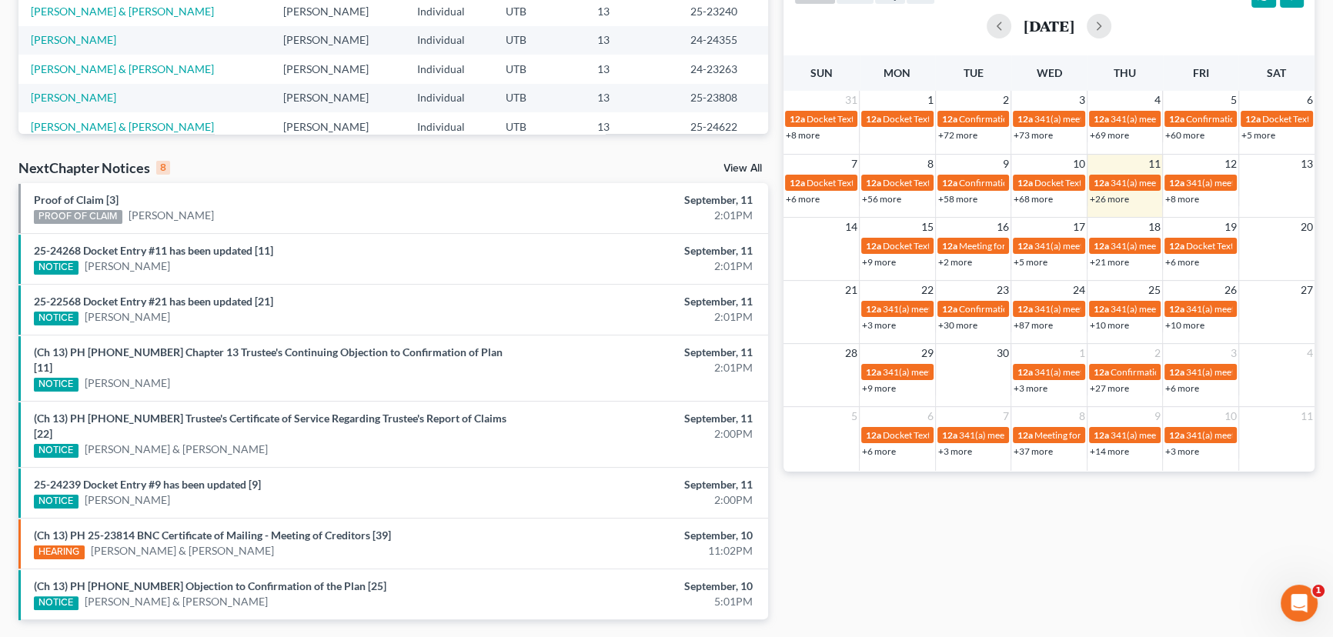
scroll to position [349, 0]
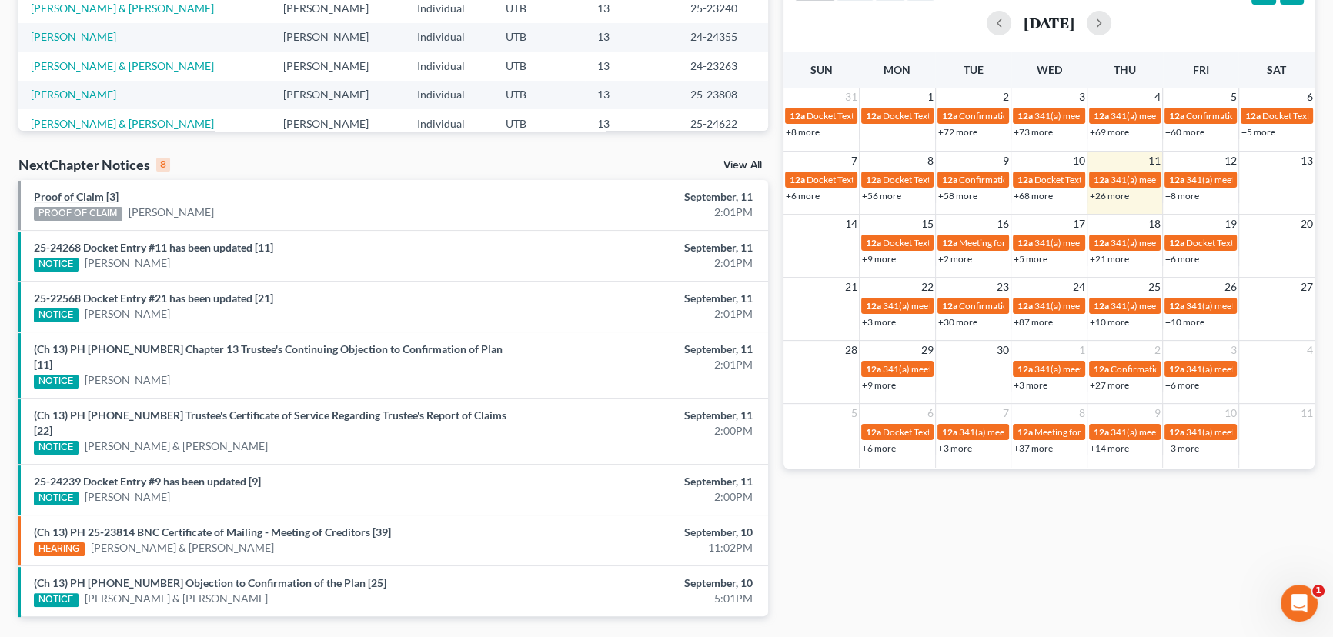
click at [81, 198] on link "Proof of Claim [3]" at bounding box center [76, 196] width 85 height 13
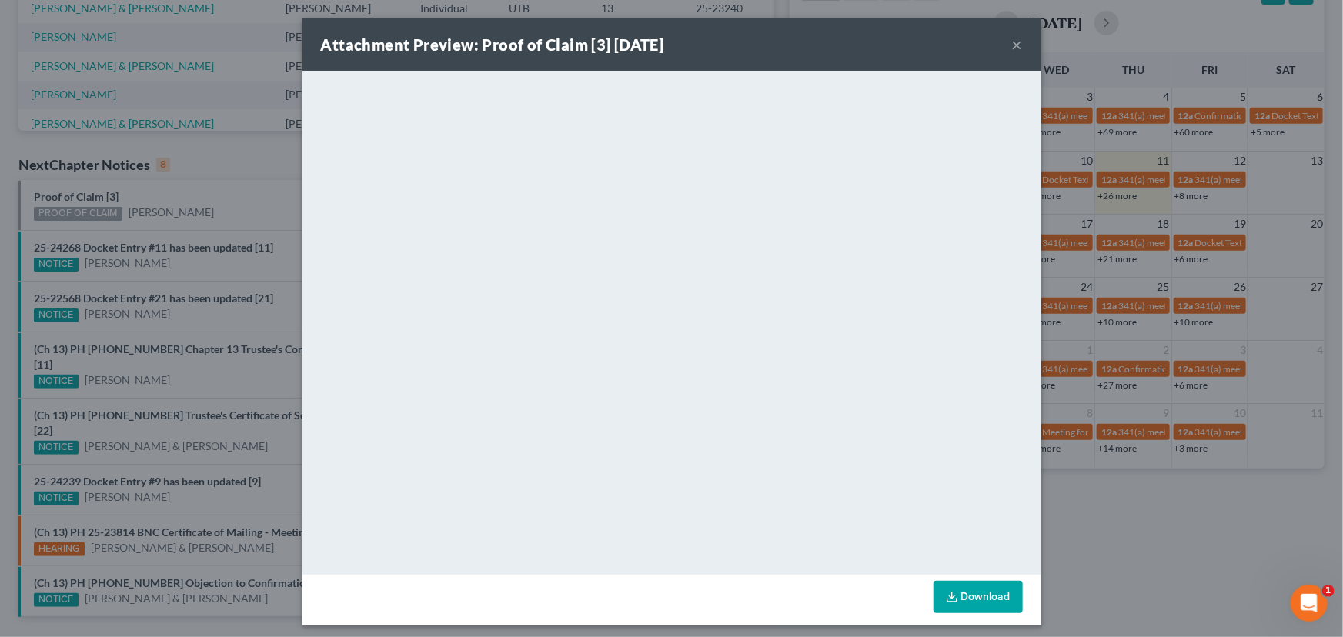
click at [188, 199] on div "Attachment Preview: Proof of Claim [3] [DATE] × <object ng-attr-data='[URL][DOM…" at bounding box center [671, 318] width 1343 height 637
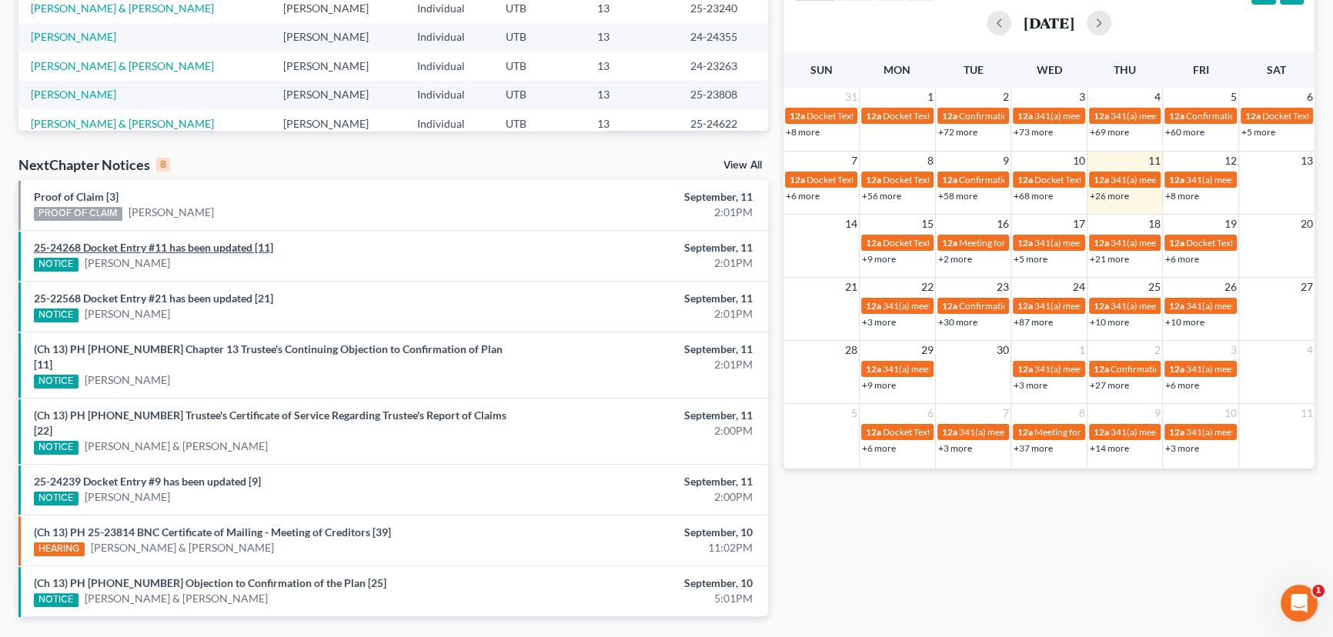
click at [183, 246] on link "25-24268 Docket Entry #11 has been updated [11]" at bounding box center [153, 247] width 239 height 13
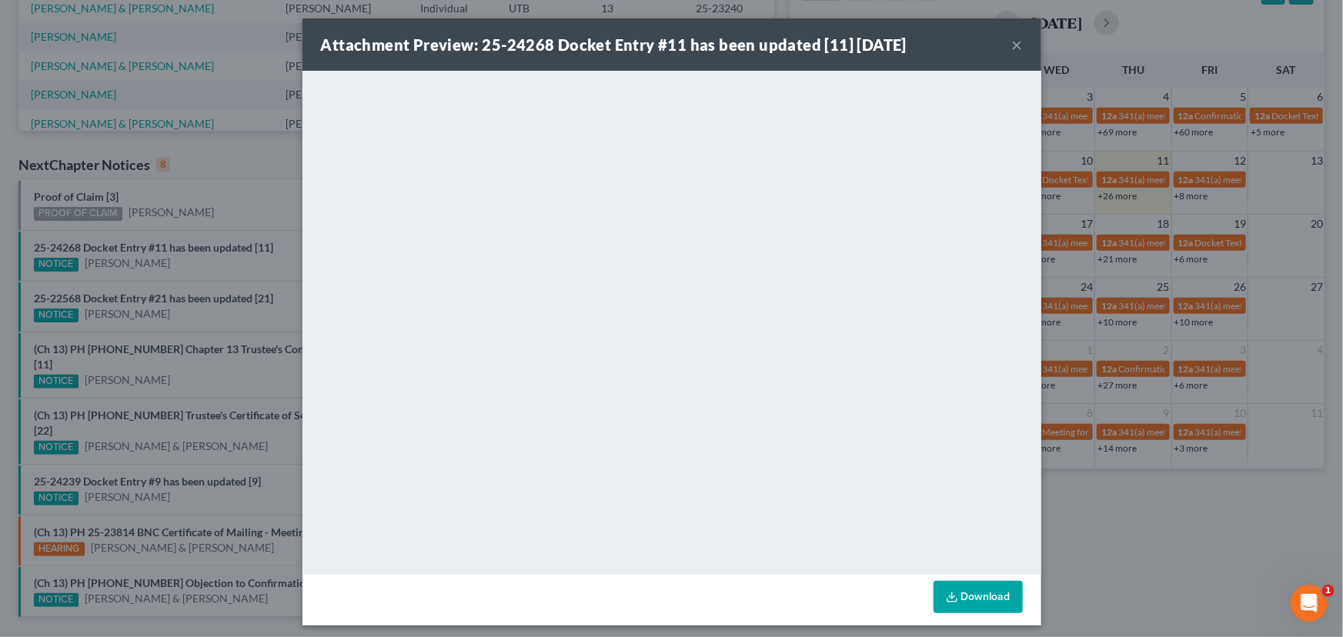
click at [183, 269] on div "Attachment Preview: 25-24268 Docket Entry #11 has been updated [11] [DATE] × Do…" at bounding box center [671, 318] width 1343 height 637
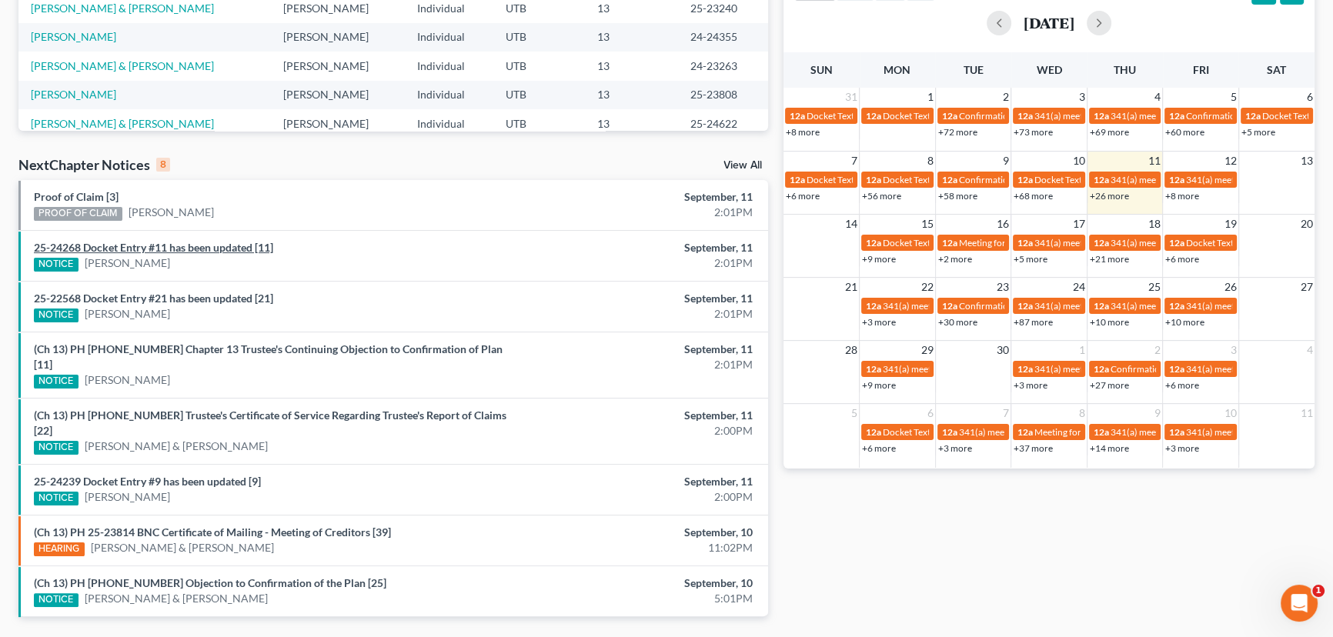
click at [201, 246] on link "25-24268 Docket Entry #11 has been updated [11]" at bounding box center [153, 247] width 239 height 13
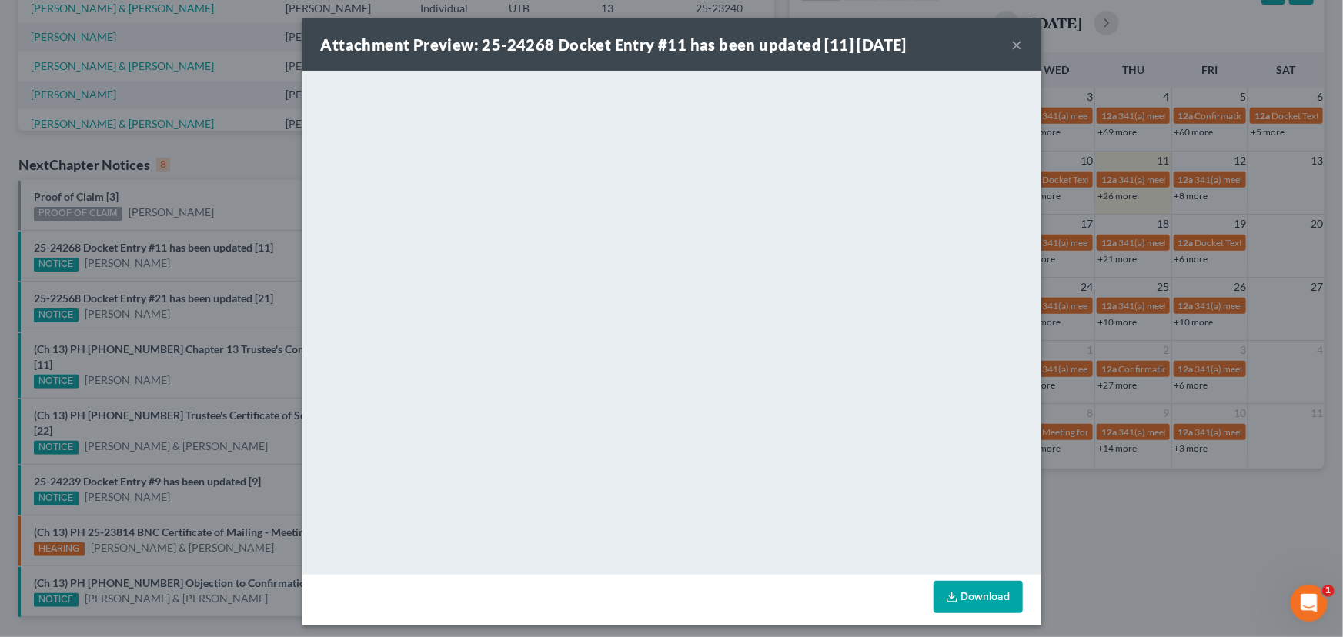
click at [239, 265] on div "Attachment Preview: 25-24268 Docket Entry #11 has been updated [11] [DATE] × Do…" at bounding box center [671, 318] width 1343 height 637
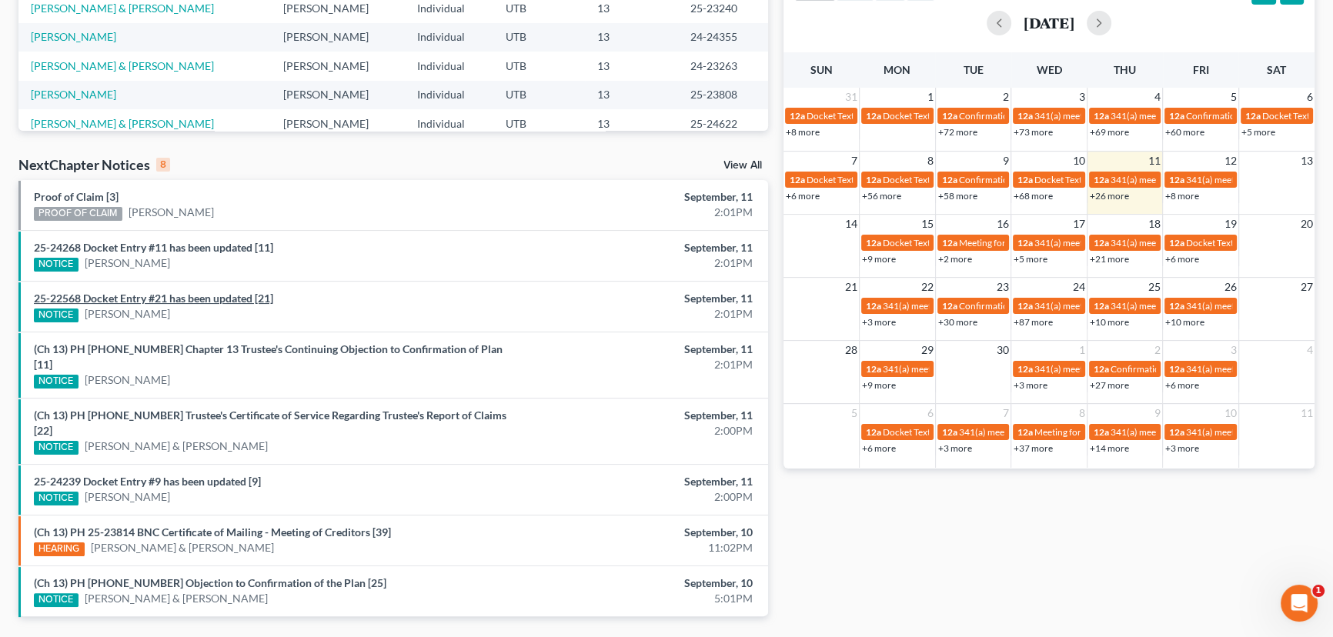
click at [202, 301] on link "25-22568 Docket Entry #21 has been updated [21]" at bounding box center [153, 298] width 239 height 13
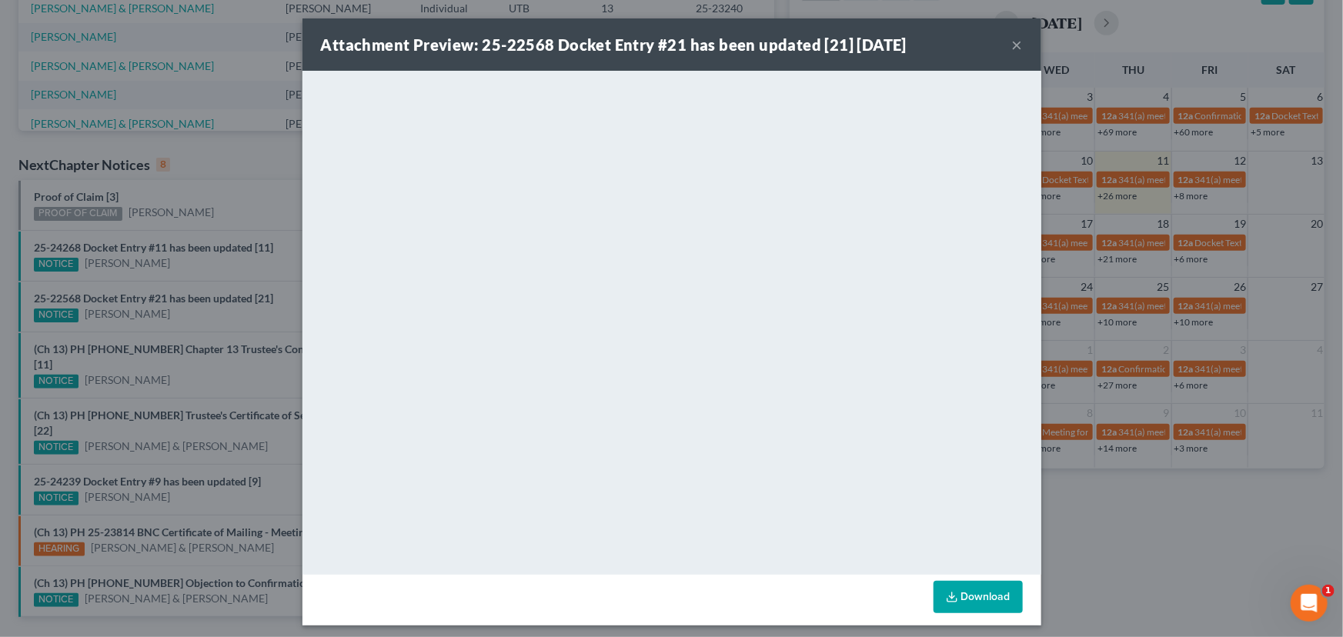
click at [201, 330] on div "Attachment Preview: 25-22568 Docket Entry #21 has been updated [21] [DATE] × Do…" at bounding box center [671, 318] width 1343 height 637
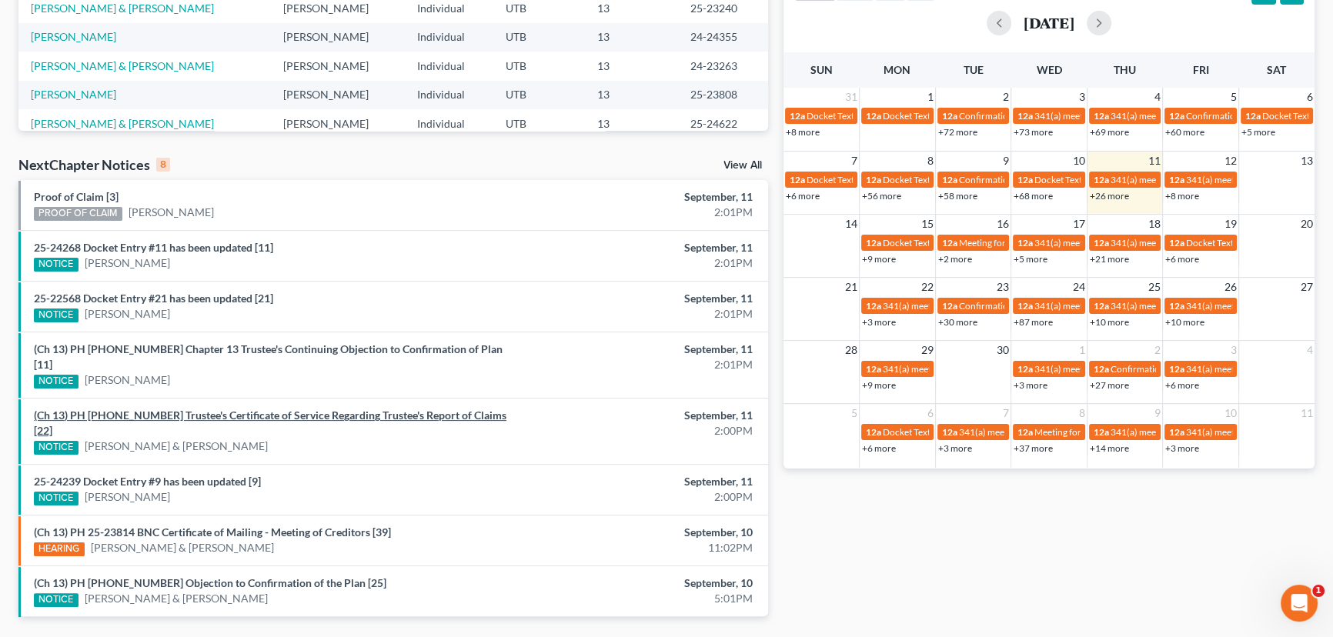
click at [302, 409] on link "(Ch 13) PH [PHONE_NUMBER] Trustee's Certificate of Service Regarding Trustee's …" at bounding box center [270, 423] width 472 height 28
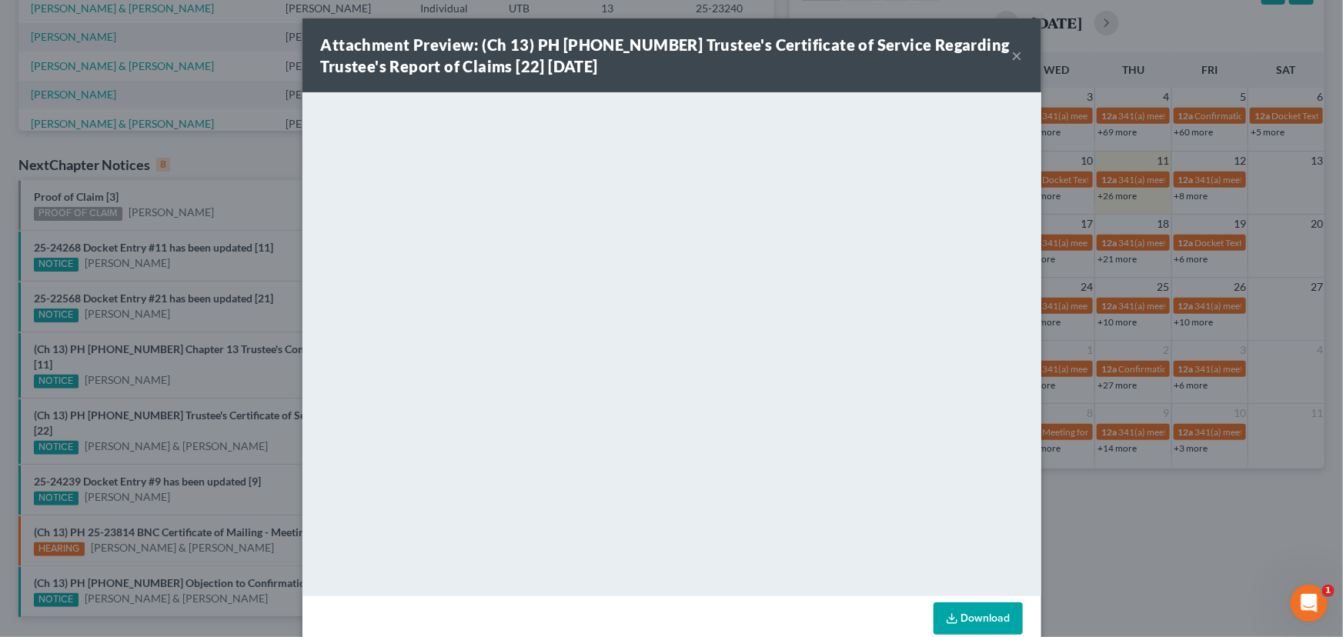
click at [246, 408] on div "Attachment Preview: (Ch 13) PH [PHONE_NUMBER] Trustee's Certificate of Service …" at bounding box center [671, 318] width 1343 height 637
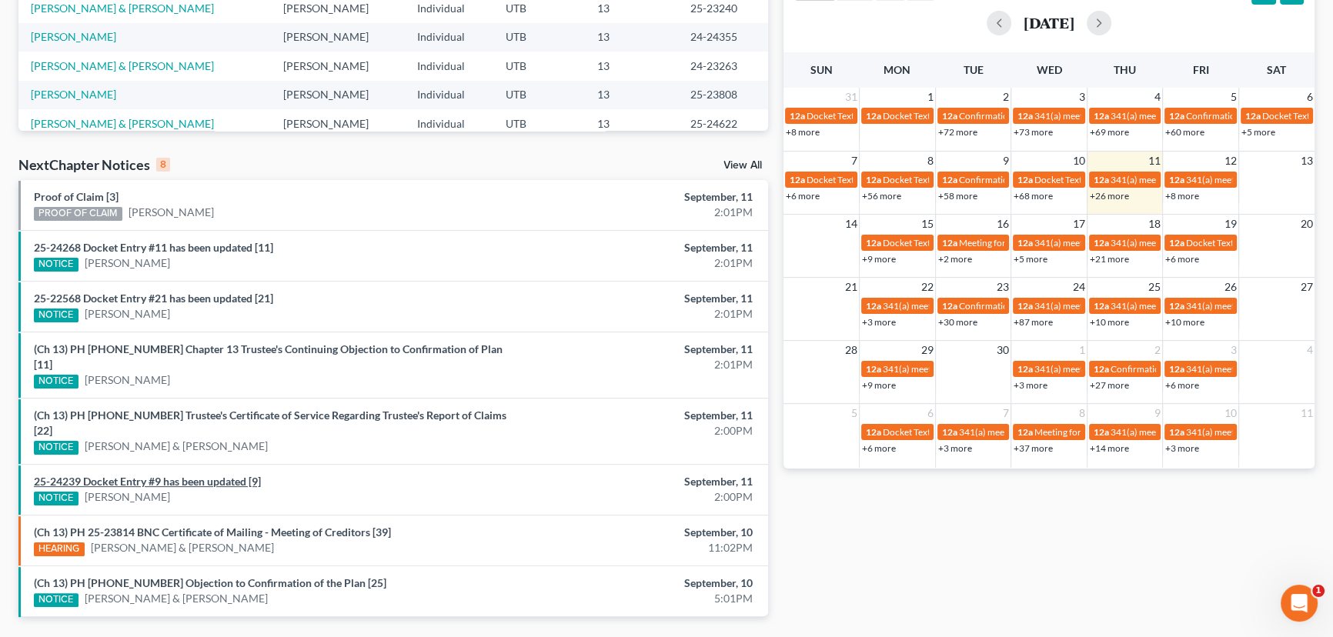
click at [212, 475] on link "25-24239 Docket Entry #9 has been updated [9]" at bounding box center [147, 481] width 227 height 13
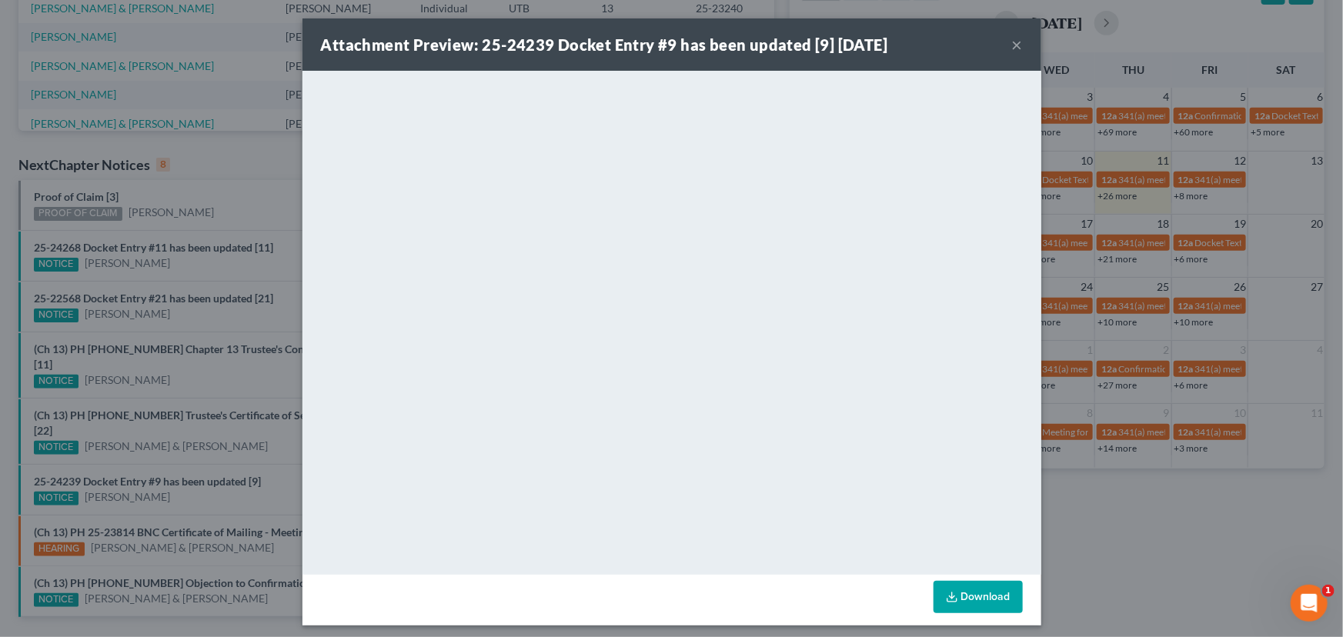
click at [208, 471] on div "Attachment Preview: 25-24239 Docket Entry #9 has been updated [9] [DATE] × Down…" at bounding box center [671, 318] width 1343 height 637
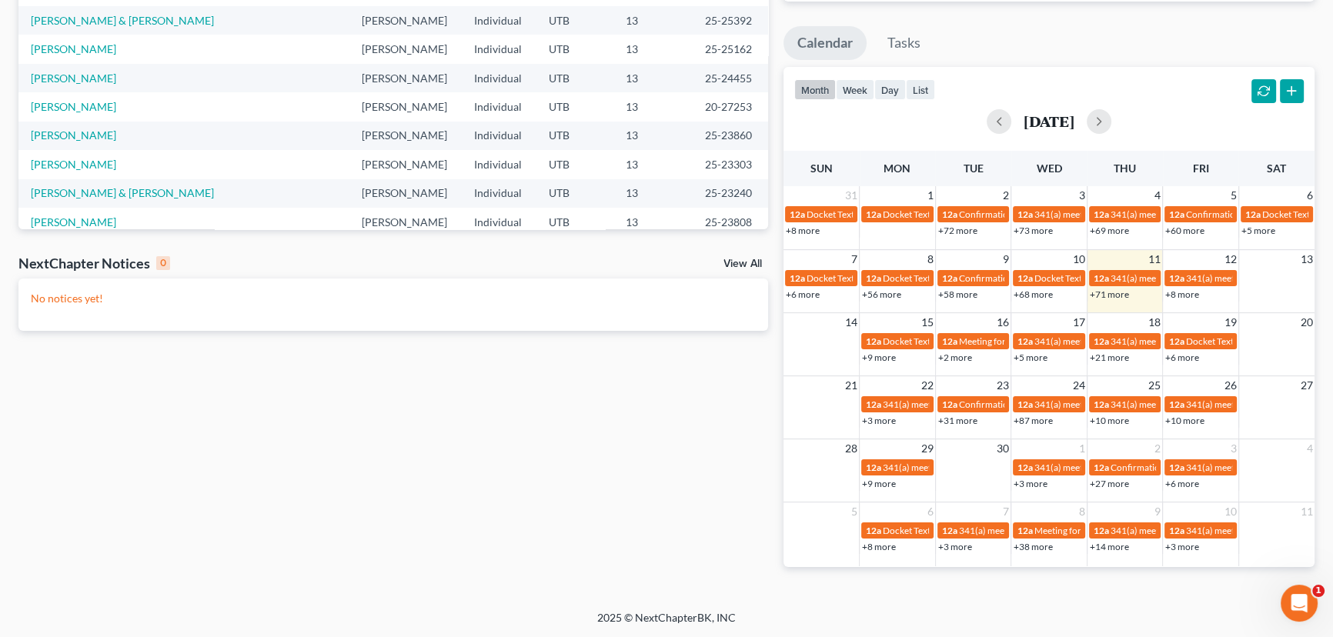
scroll to position [416, 0]
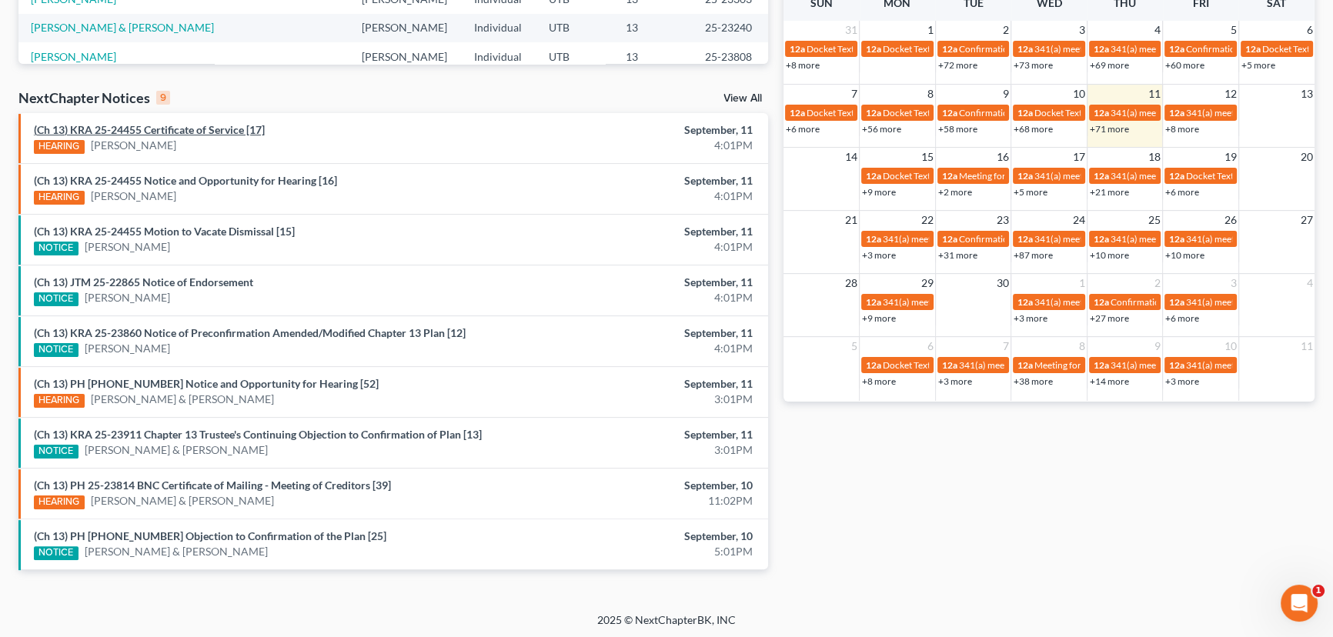
click at [185, 129] on link "(Ch 13) KRA 25-24455 Certificate of Service [17]" at bounding box center [149, 129] width 231 height 13
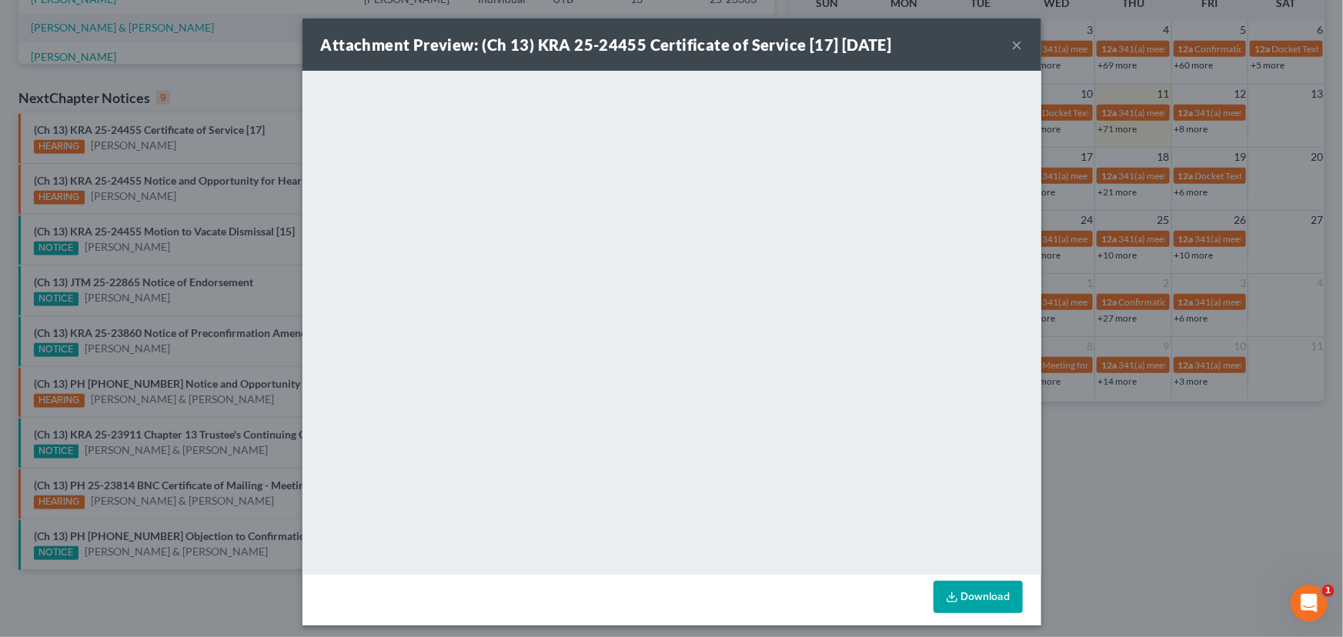
click at [196, 142] on div "Attachment Preview: (Ch 13) KRA 25-24455 Certificate of Service [17] [DATE] × D…" at bounding box center [671, 318] width 1343 height 637
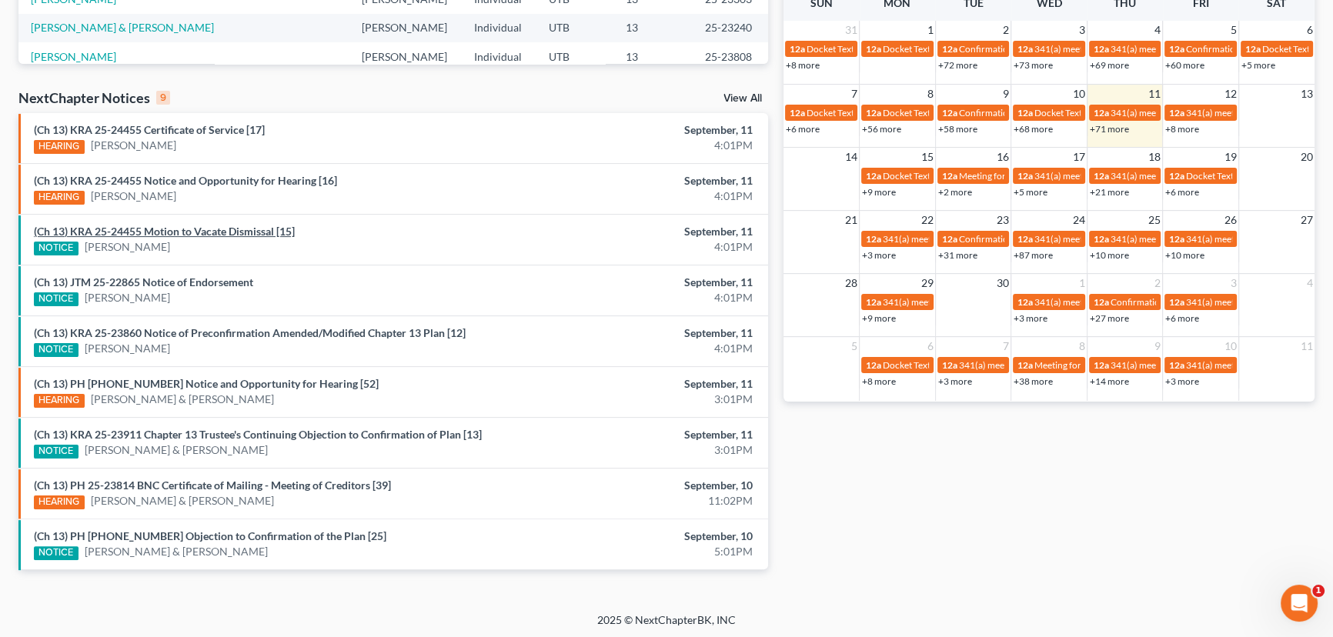
click at [186, 231] on link "(Ch 13) KRA 25-24455 Motion to Vacate Dismissal [15]" at bounding box center [164, 231] width 261 height 13
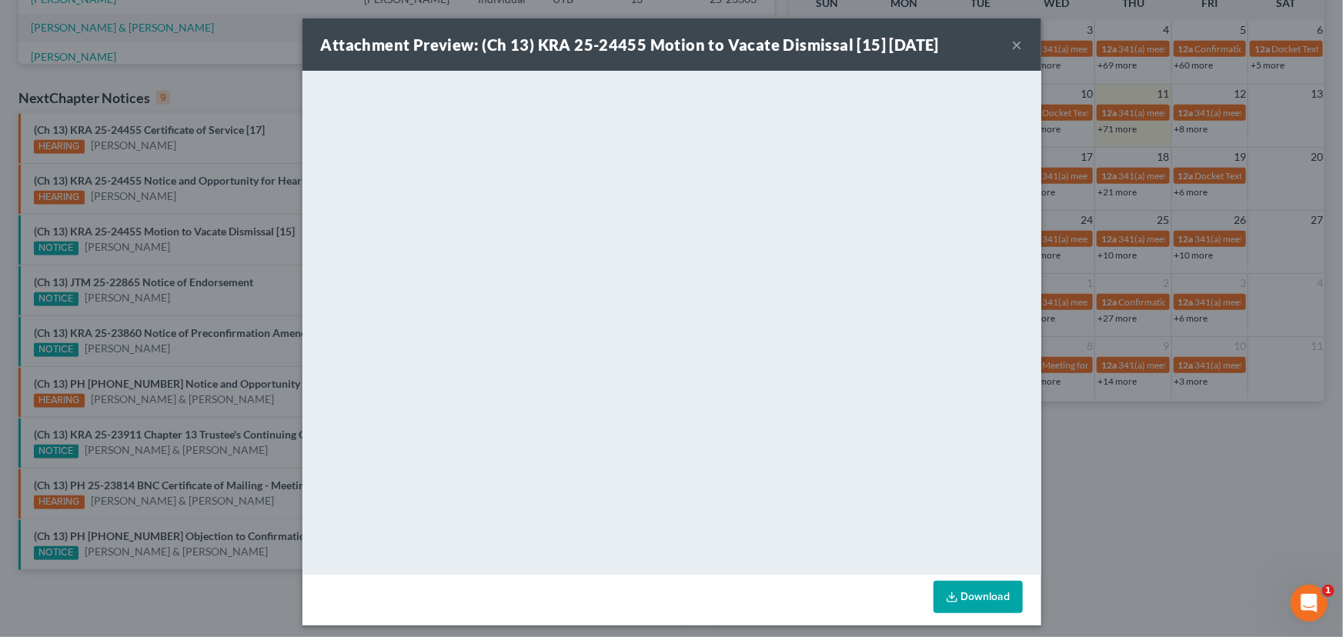
drag, startPoint x: 182, startPoint y: 246, endPoint x: 182, endPoint y: 263, distance: 16.9
click at [182, 246] on div "Attachment Preview: (Ch 13) KRA 25-24455 Motion to Vacate Dismissal [15] [DATE]…" at bounding box center [671, 318] width 1343 height 637
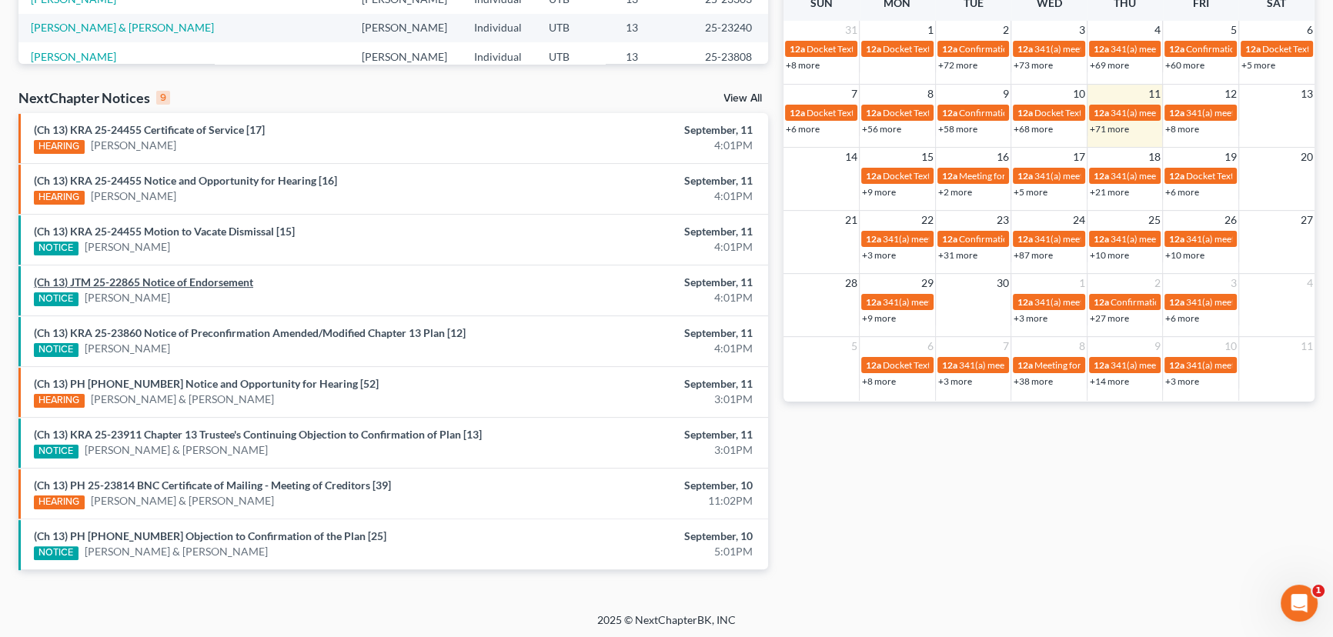
click at [182, 285] on link "(Ch 13) JTM 25-22865 Notice of Endorsement" at bounding box center [143, 281] width 219 height 13
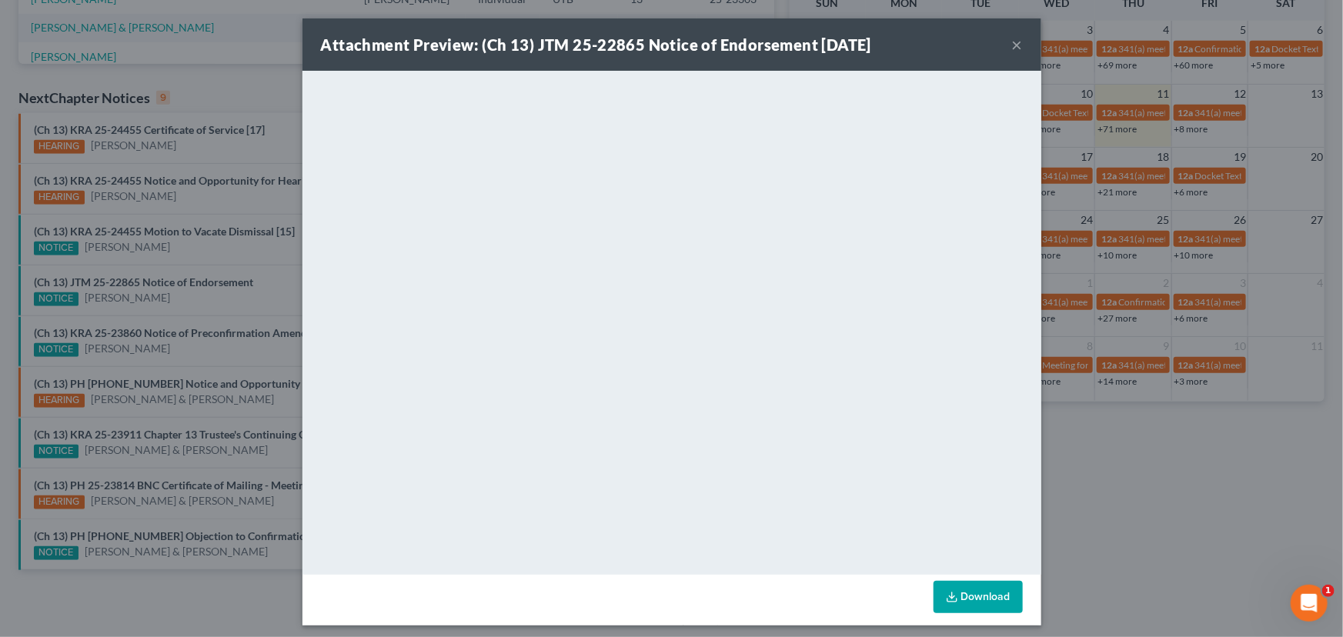
click at [173, 298] on div "Attachment Preview: (Ch 13) JTM 25-22865 Notice of Endorsement [DATE] × <object…" at bounding box center [671, 318] width 1343 height 637
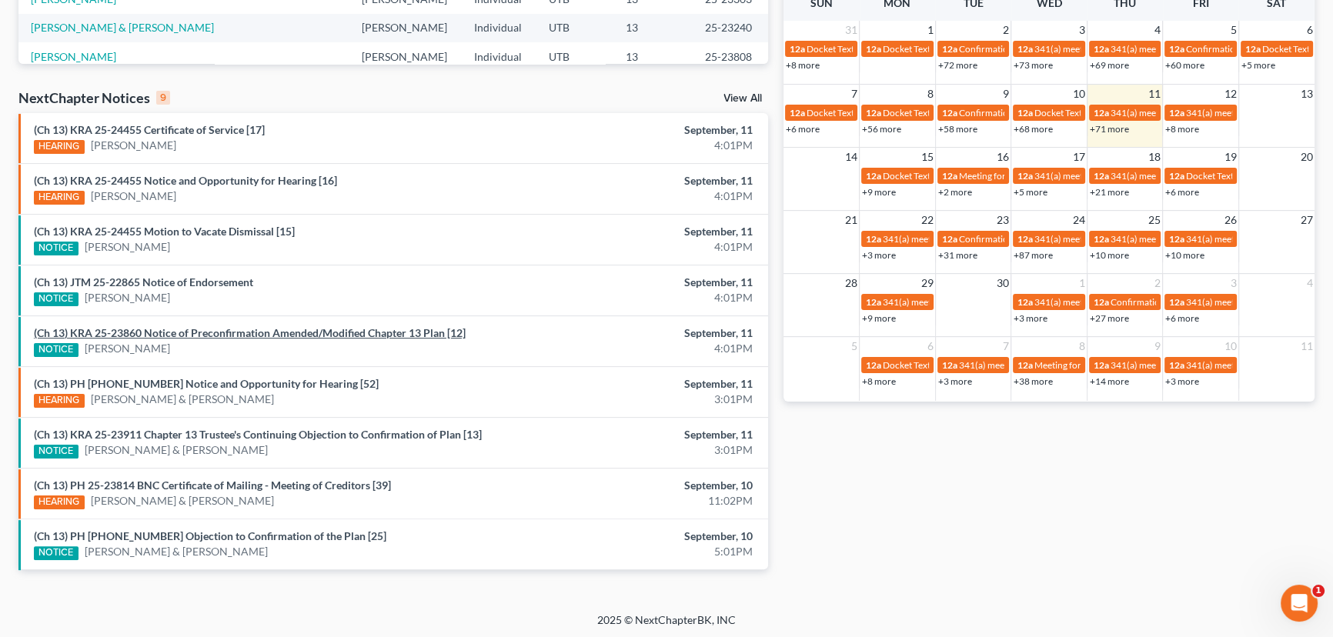
click at [176, 336] on link "(Ch 13) KRA 25-23860 Notice of Preconfirmation Amended/Modified Chapter 13 Plan…" at bounding box center [250, 332] width 432 height 13
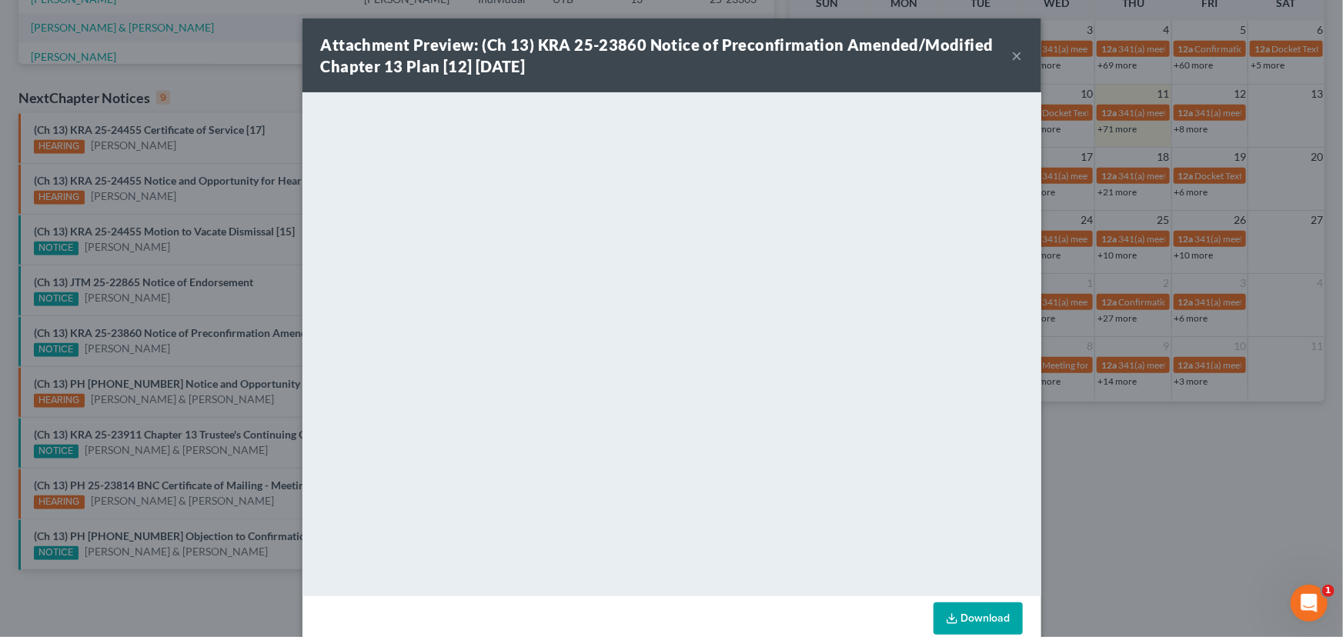
click at [162, 289] on div "Attachment Preview: (Ch 13) KRA 25-23860 Notice of Preconfirmation Amended/Modi…" at bounding box center [671, 318] width 1343 height 637
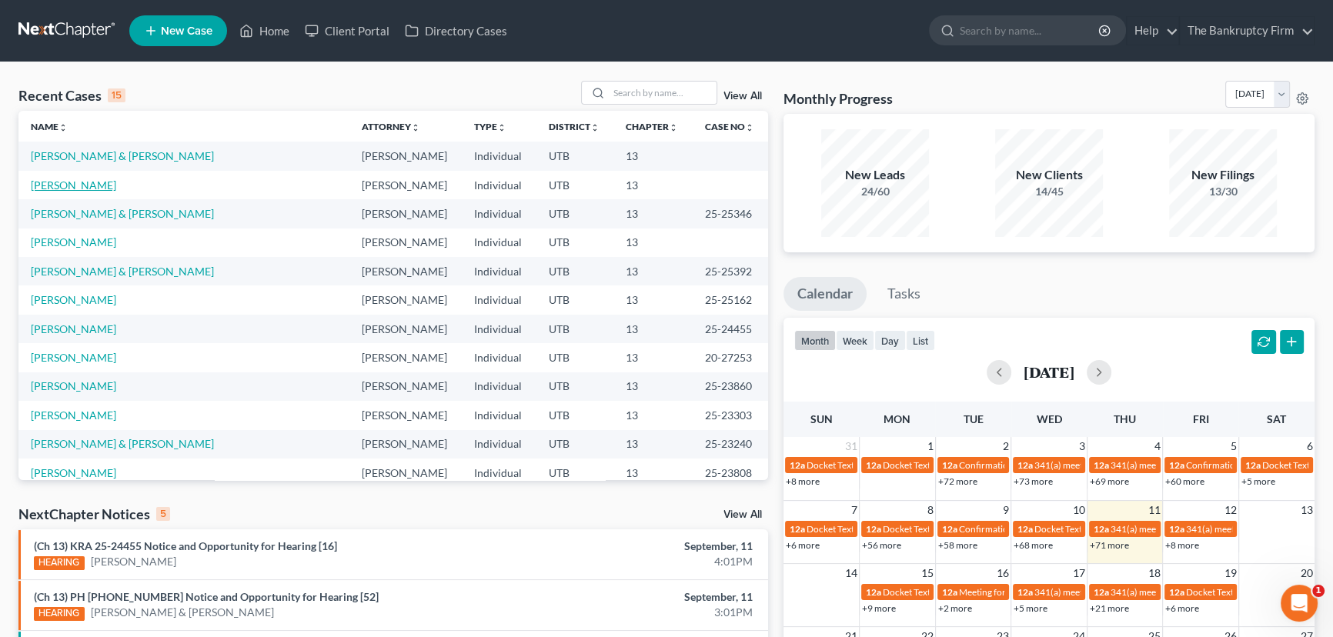
click at [77, 183] on link "[PERSON_NAME]" at bounding box center [73, 185] width 85 height 13
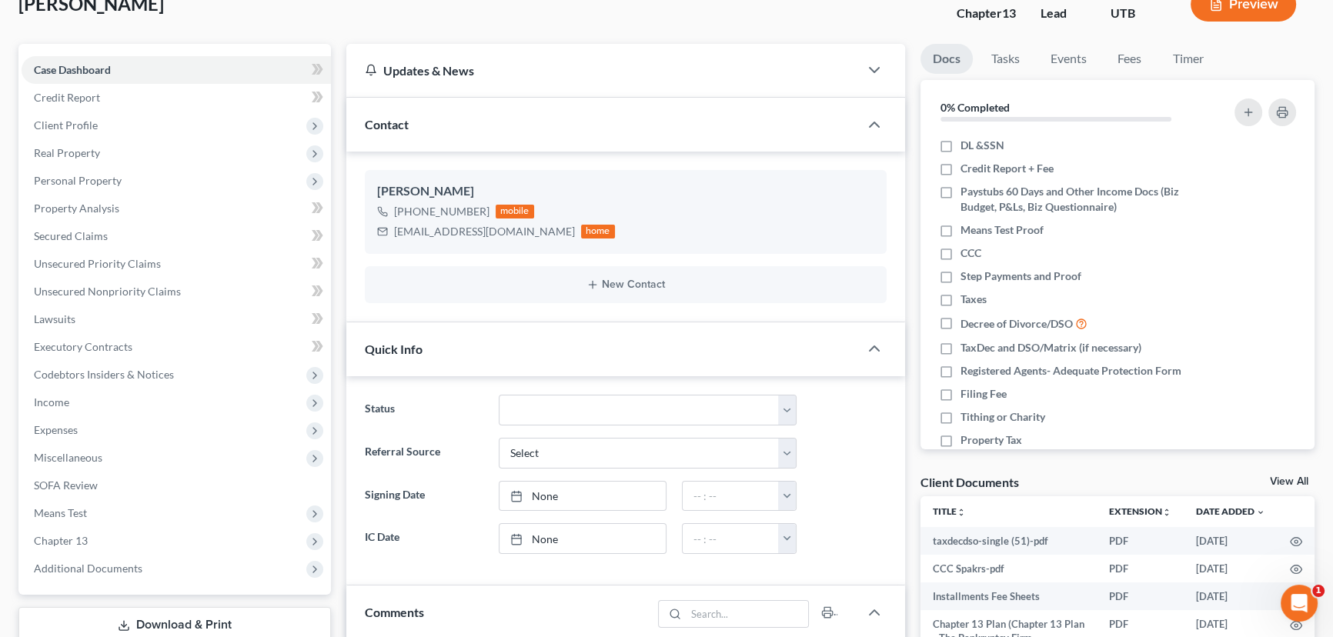
scroll to position [279, 0]
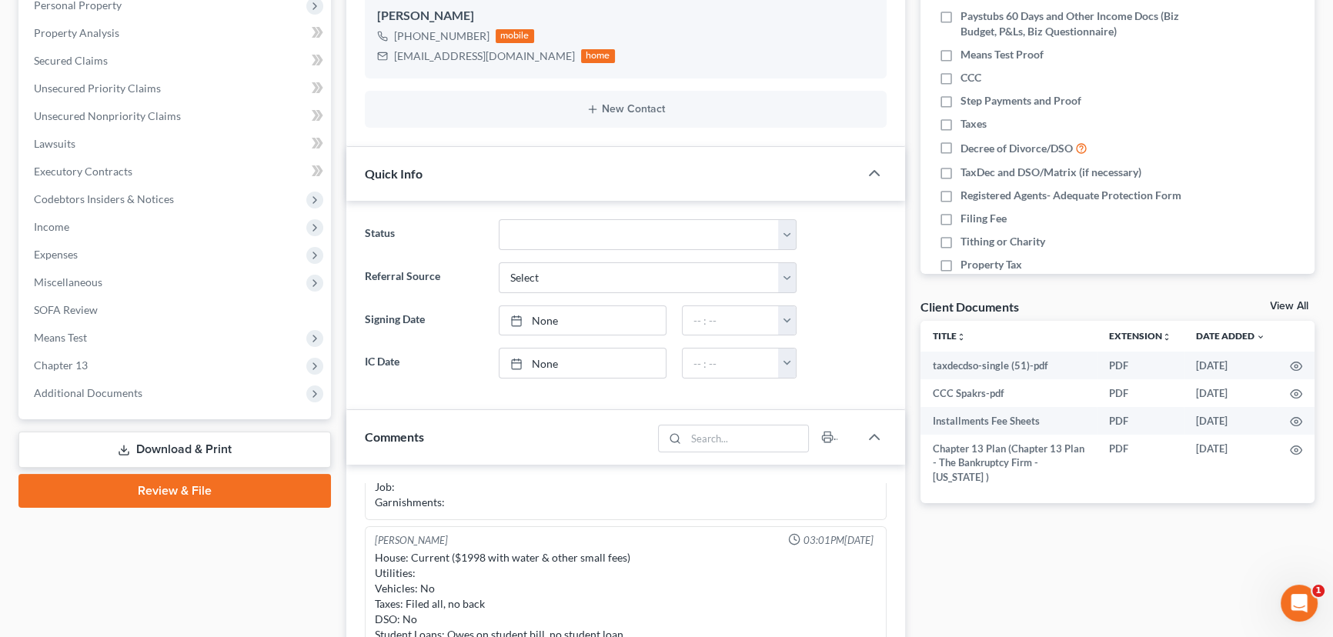
click at [184, 489] on link "Review & File" at bounding box center [174, 491] width 312 height 34
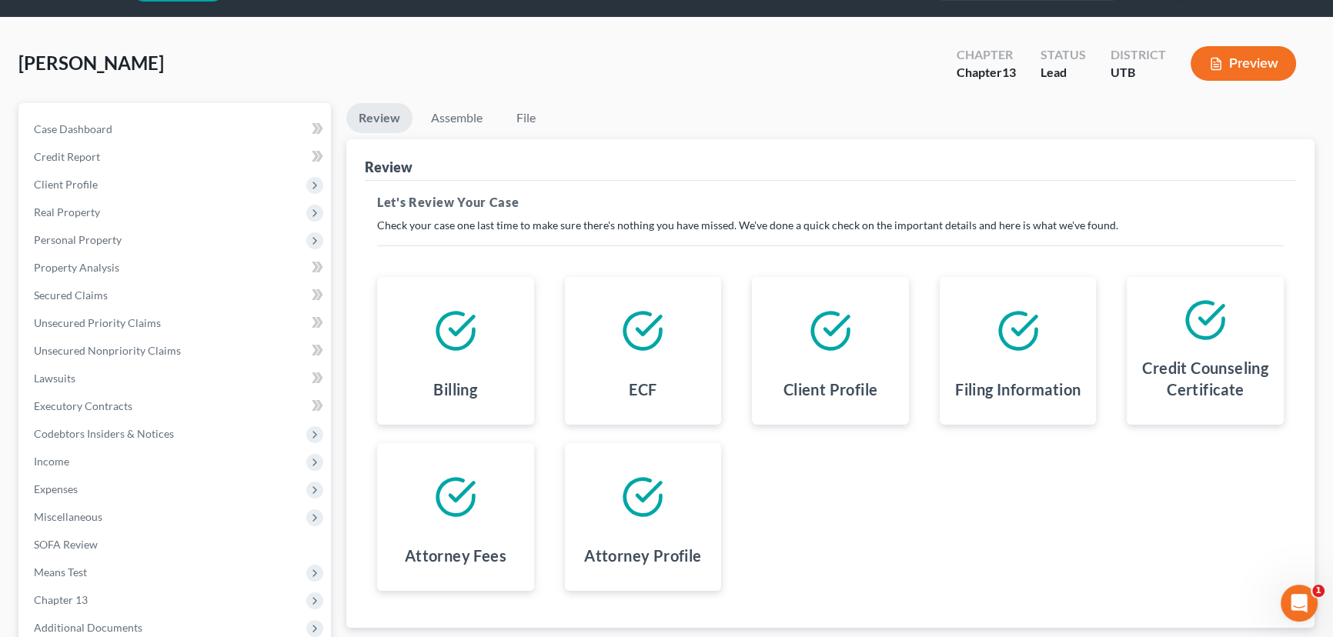
scroll to position [206, 0]
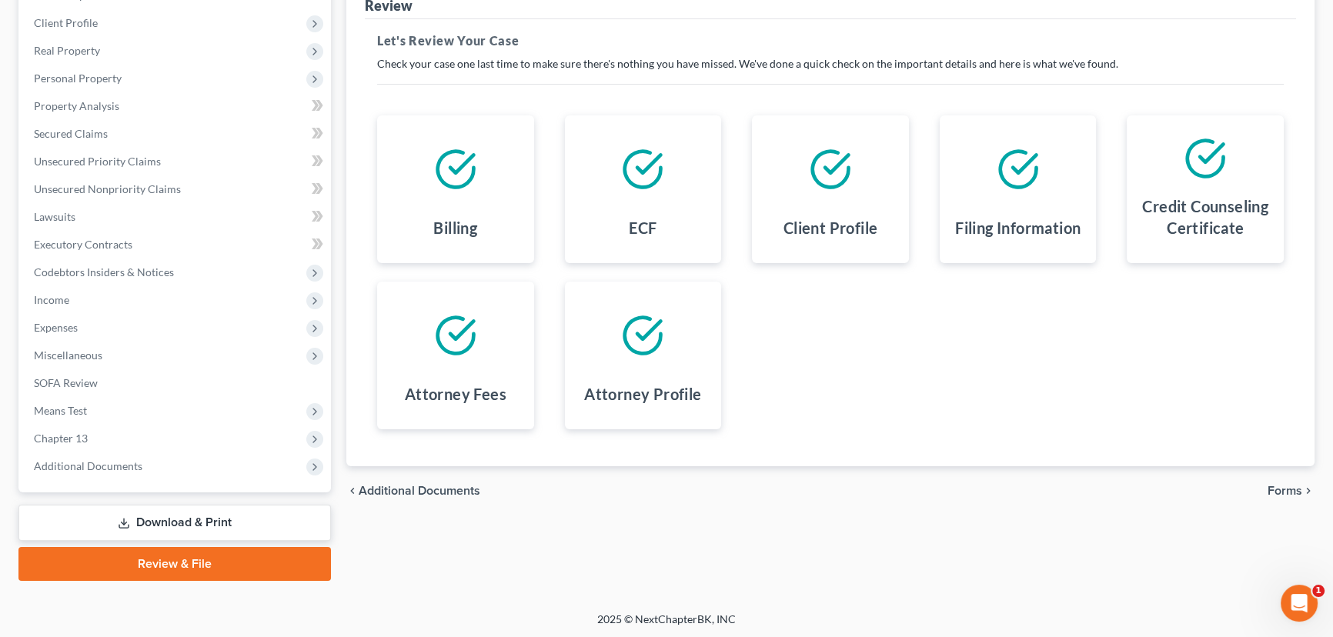
click at [1307, 486] on icon "chevron_right" at bounding box center [1308, 491] width 12 height 12
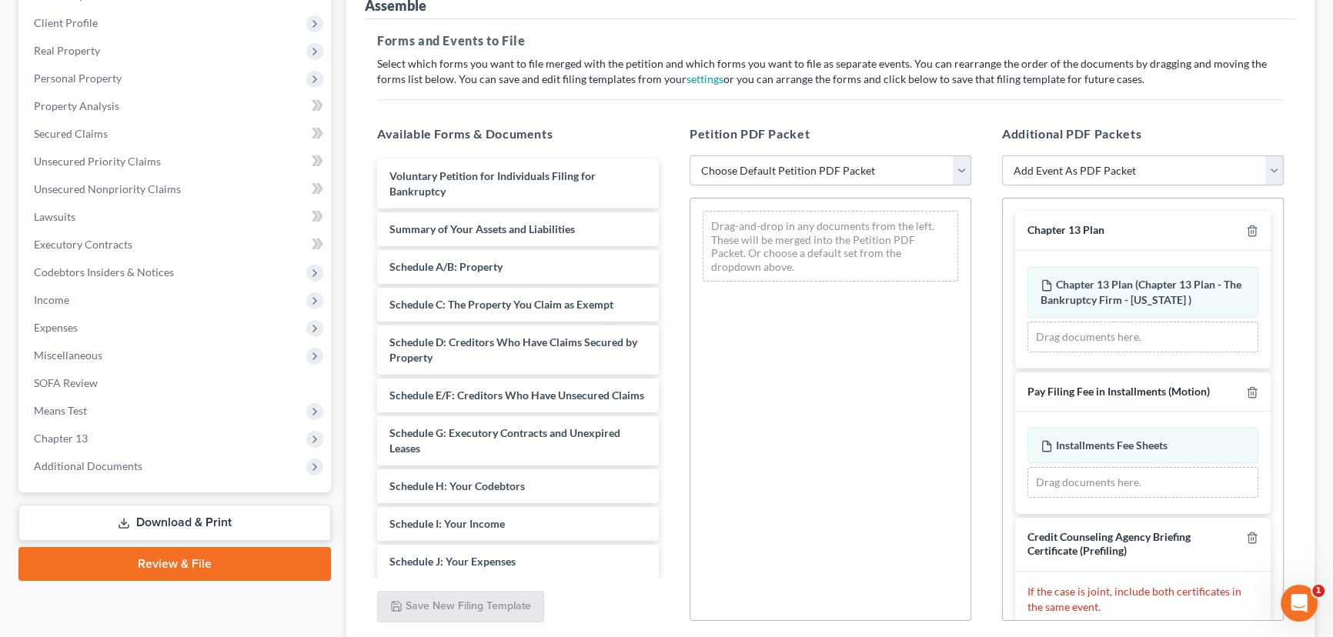
drag, startPoint x: 792, startPoint y: 158, endPoint x: 790, endPoint y: 167, distance: 9.4
click at [792, 158] on select "Choose Default Petition PDF Packet Emergency Filing (Voluntary Petition and Cre…" at bounding box center [830, 170] width 282 height 31
select select "6"
click at [689, 155] on select "Choose Default Petition PDF Packet Emergency Filing (Voluntary Petition and Cre…" at bounding box center [830, 170] width 282 height 31
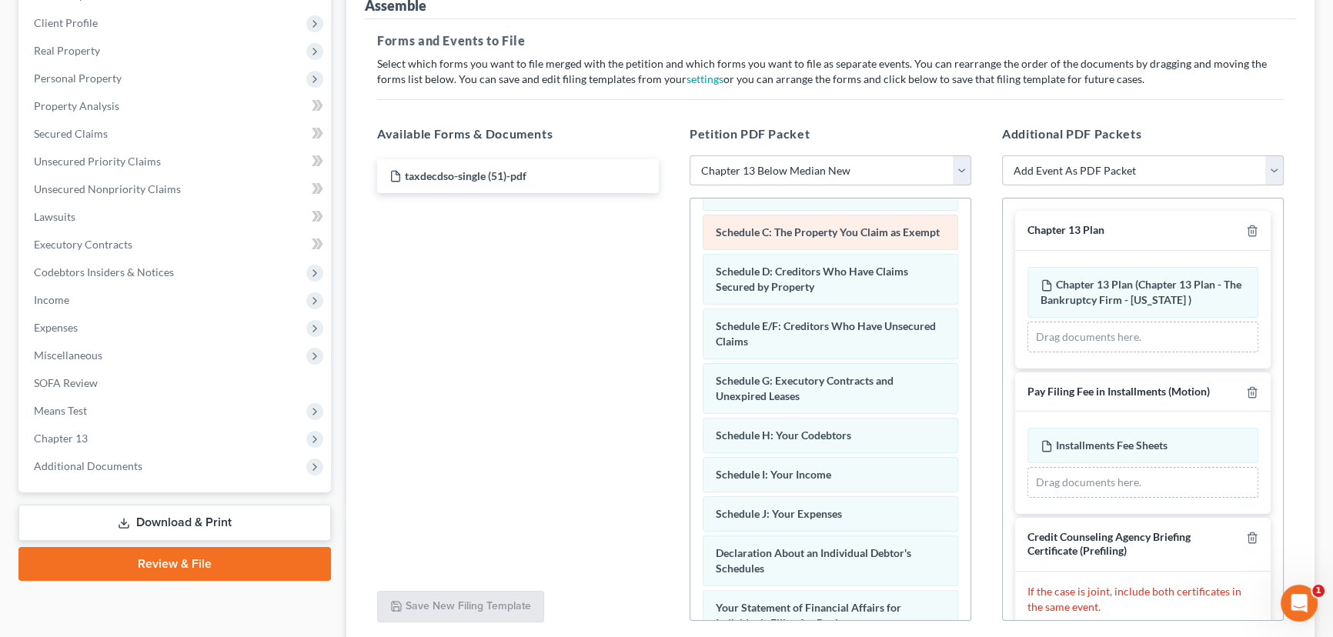
scroll to position [209, 0]
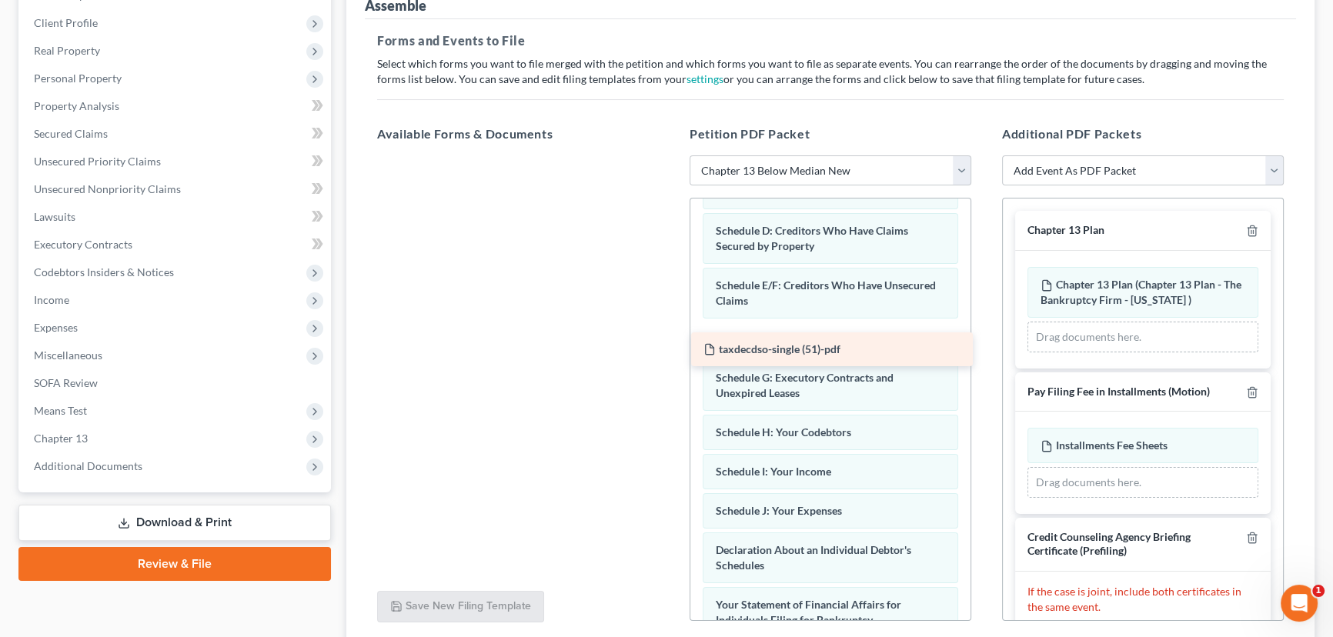
drag, startPoint x: 442, startPoint y: 171, endPoint x: 756, endPoint y: 345, distance: 359.2
click at [671, 155] on div "taxdecdso-single (51)-pdf taxdecdso-single (51)-pdf" at bounding box center [518, 155] width 306 height 0
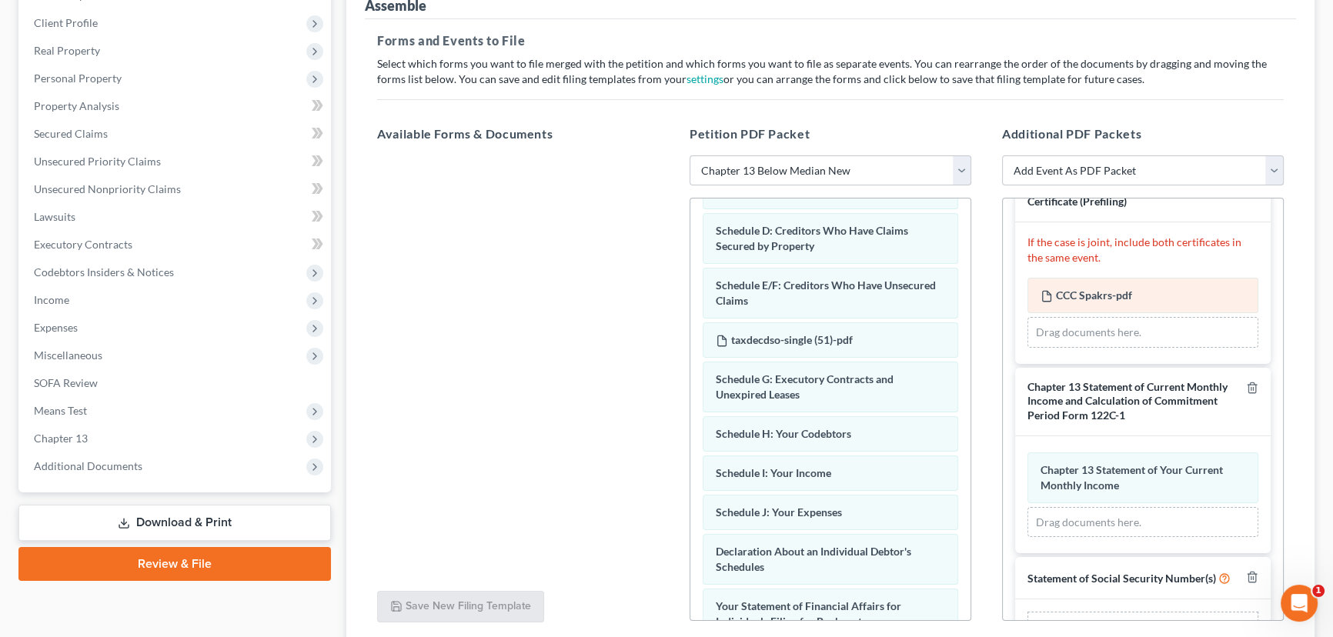
scroll to position [414, 0]
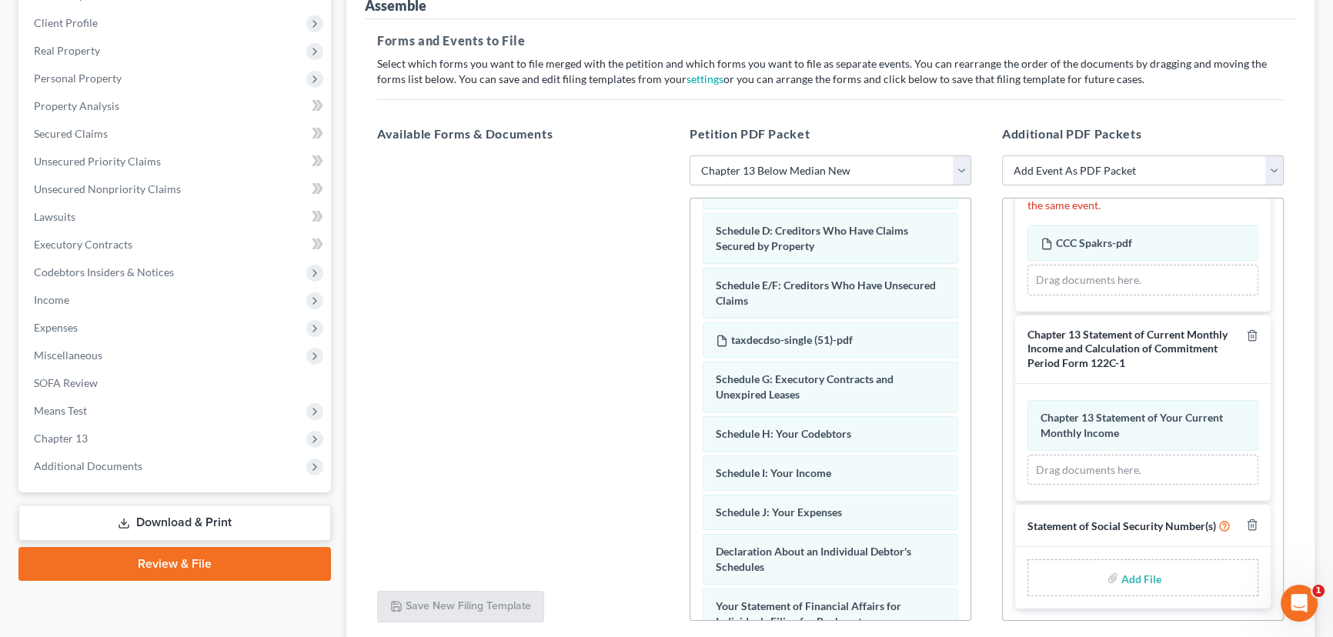
type input "C:\fakepath\Form 121 Sparks.pdf"
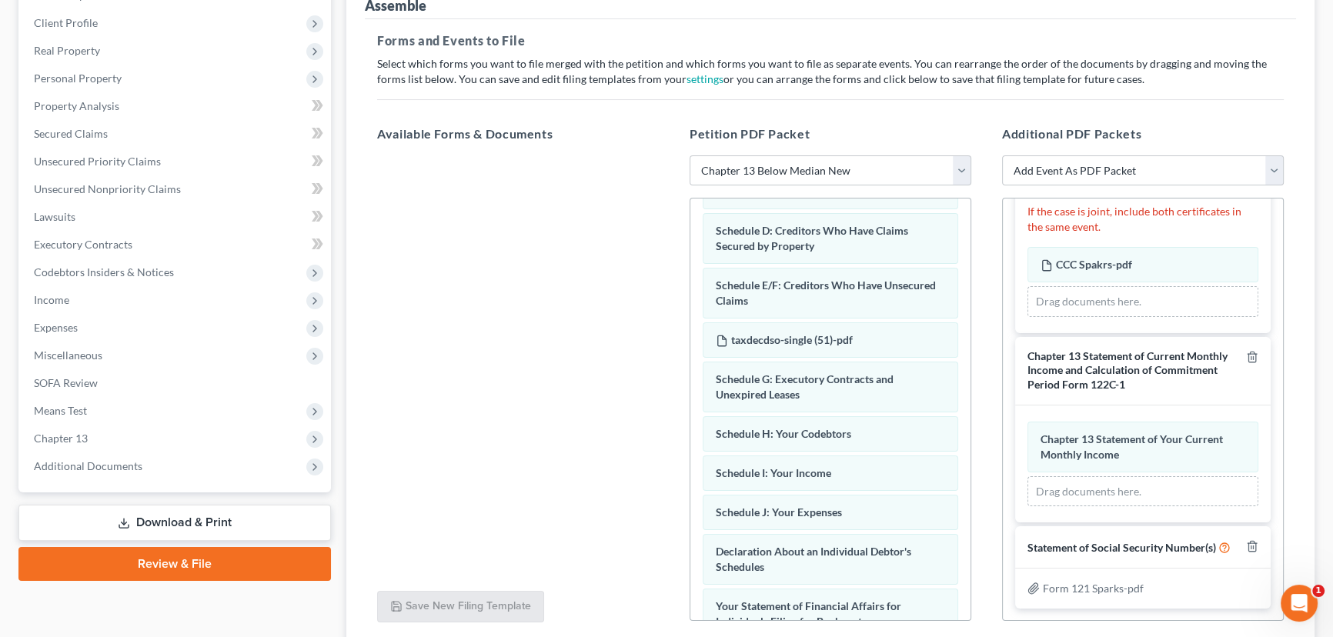
scroll to position [392, 0]
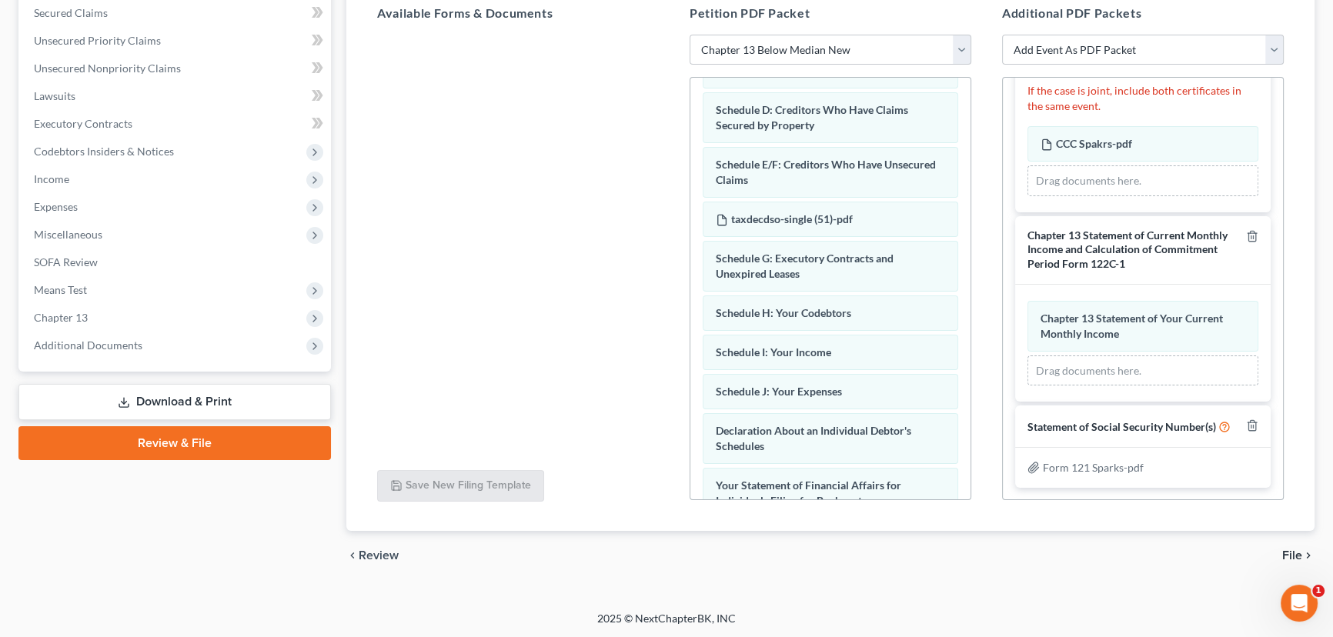
click at [1288, 552] on span "File" at bounding box center [1292, 555] width 20 height 12
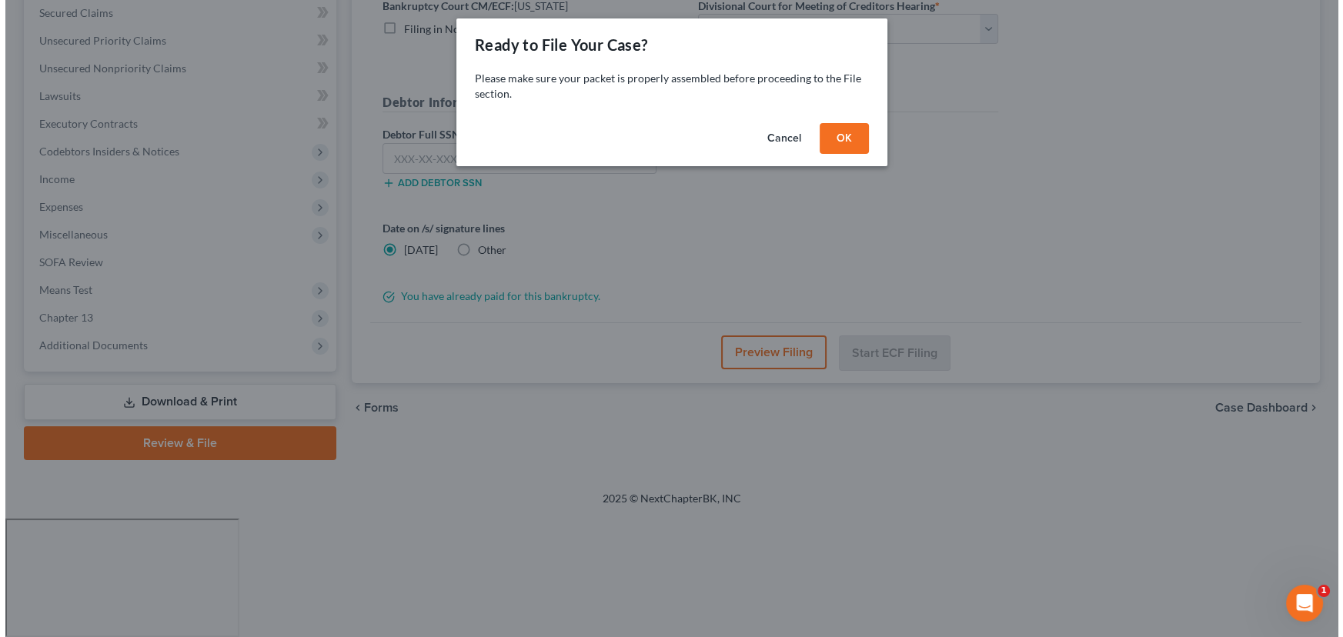
scroll to position [206, 0]
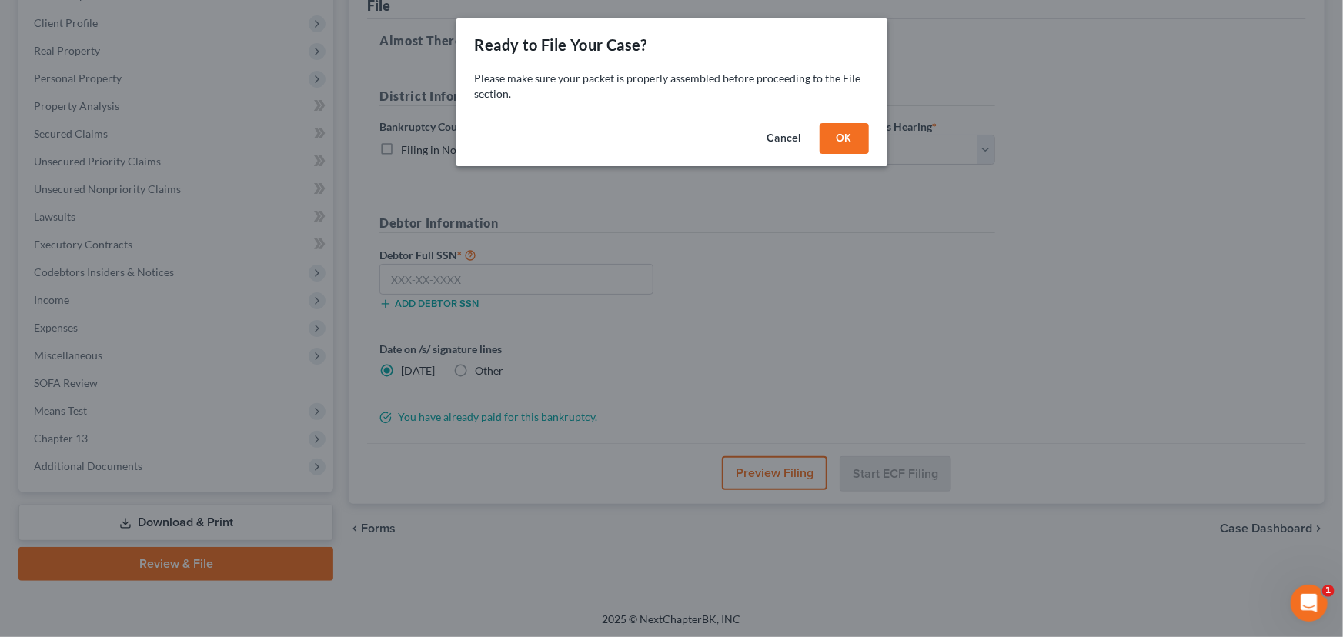
click at [852, 144] on button "OK" at bounding box center [843, 138] width 49 height 31
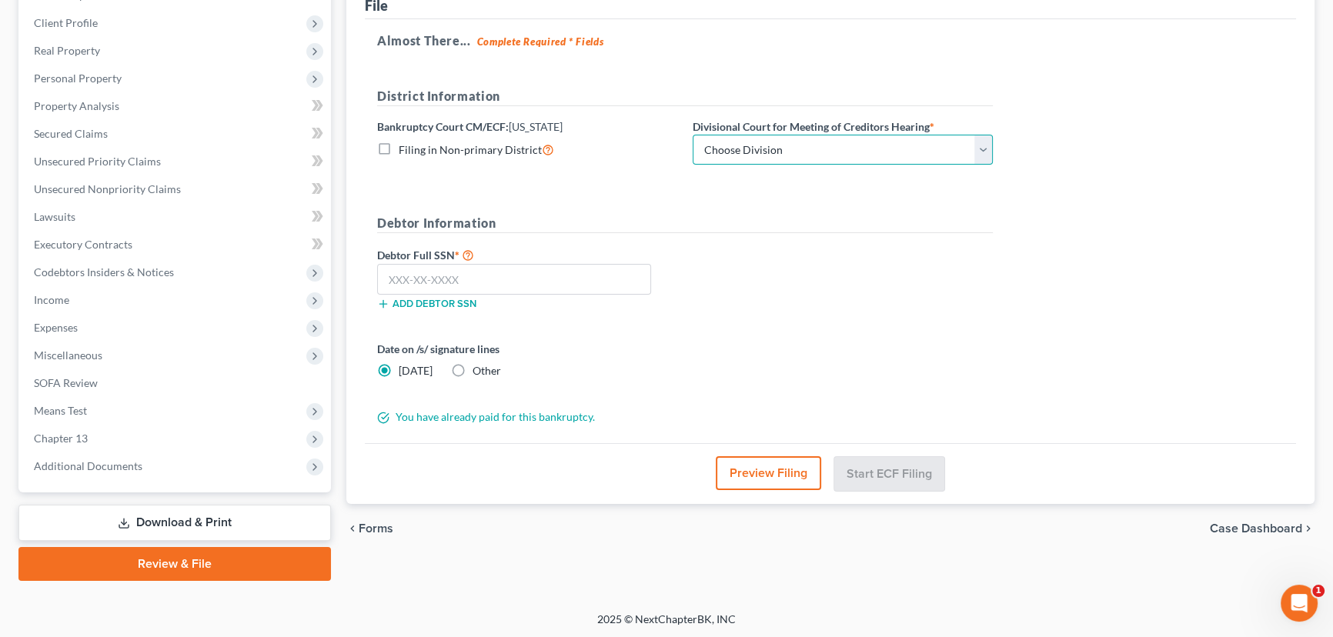
click at [978, 145] on select "Choose Division [GEOGRAPHIC_DATA]" at bounding box center [842, 150] width 300 height 31
select select "0"
click at [692, 135] on select "Choose Division [GEOGRAPHIC_DATA]" at bounding box center [842, 150] width 300 height 31
click at [458, 285] on input "text" at bounding box center [514, 279] width 274 height 31
paste input "617-03-7765"
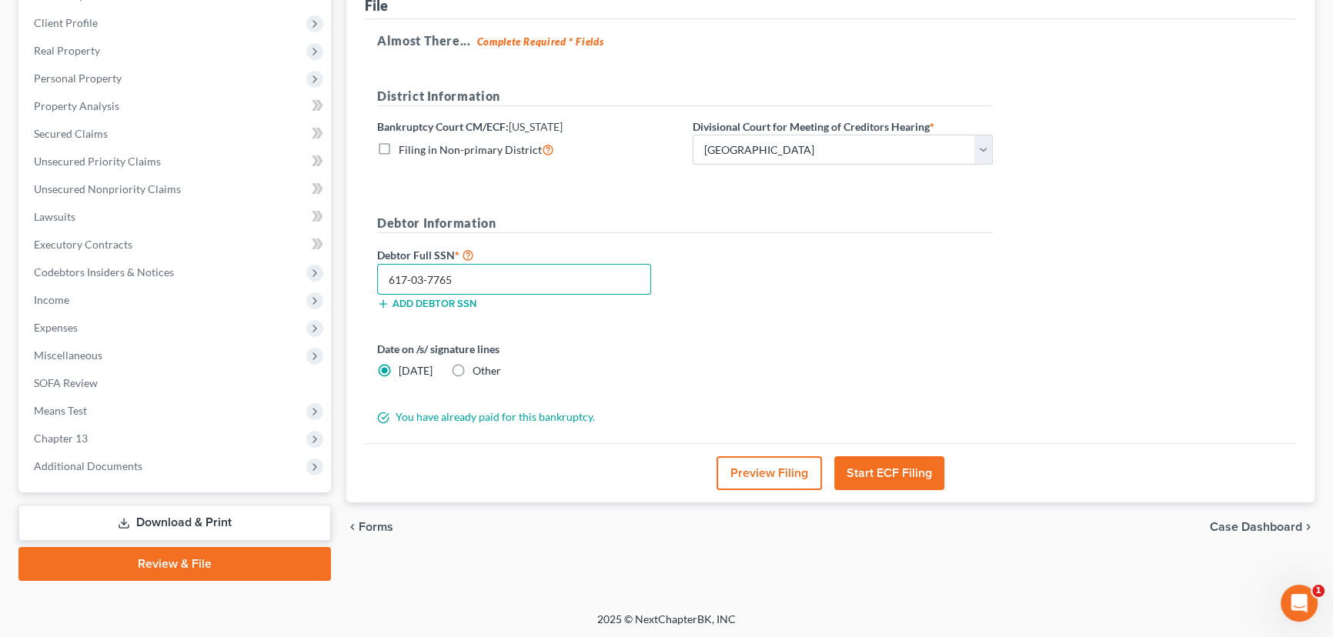
type input "617-03-7765"
click at [885, 469] on button "Start ECF Filing" at bounding box center [889, 473] width 110 height 34
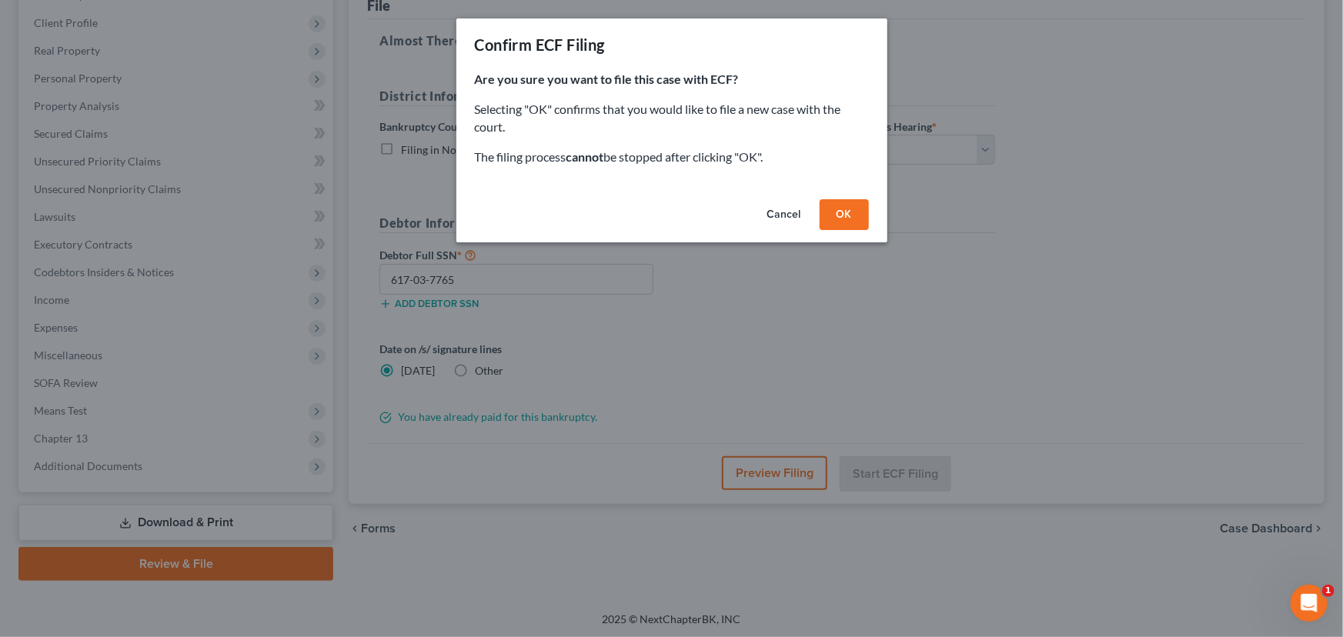
click at [839, 207] on button "OK" at bounding box center [843, 214] width 49 height 31
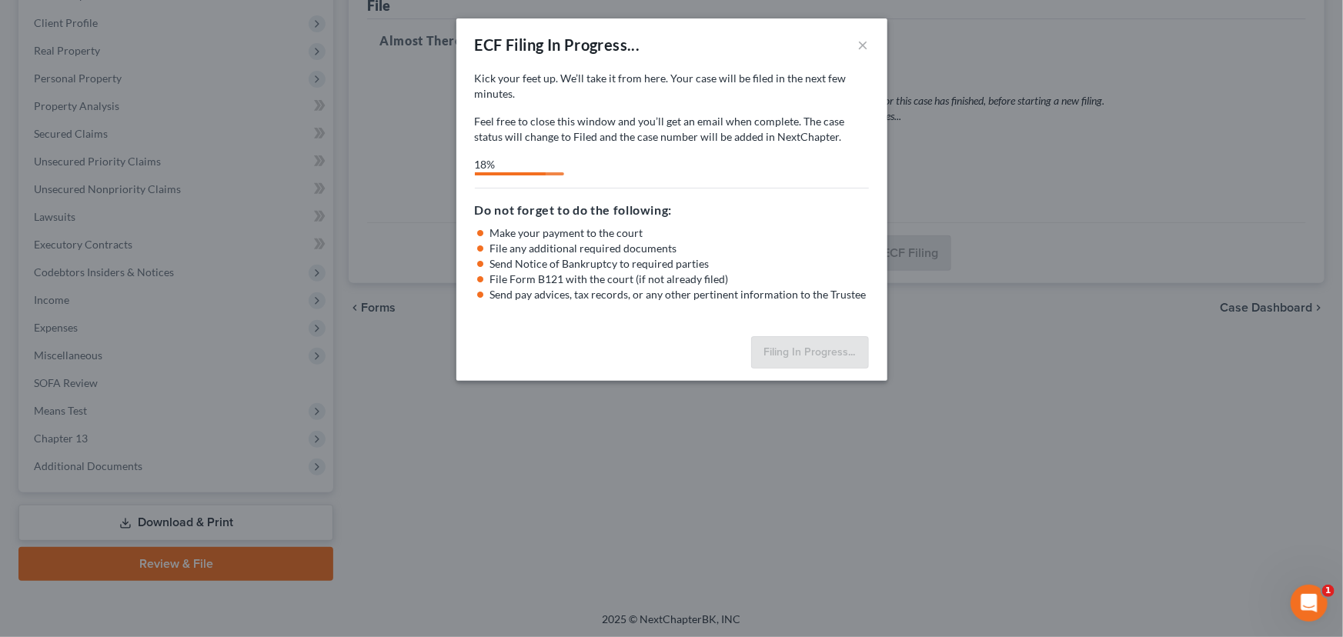
select select "0"
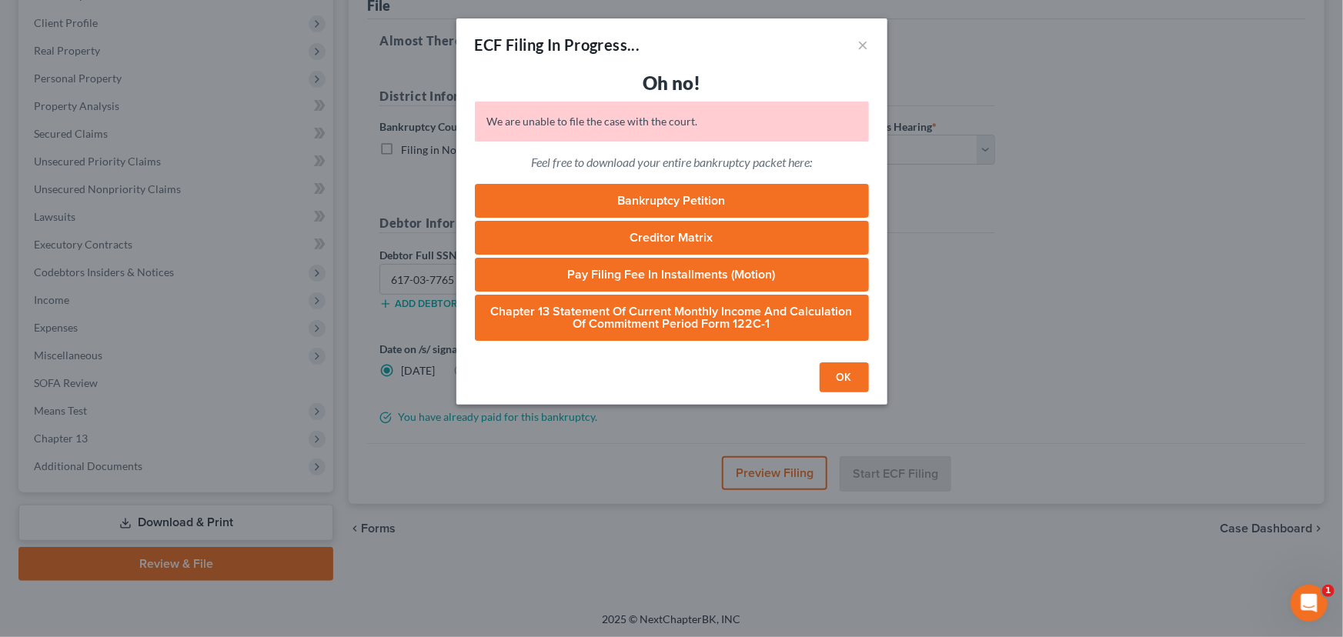
click at [853, 383] on button "OK" at bounding box center [843, 377] width 49 height 31
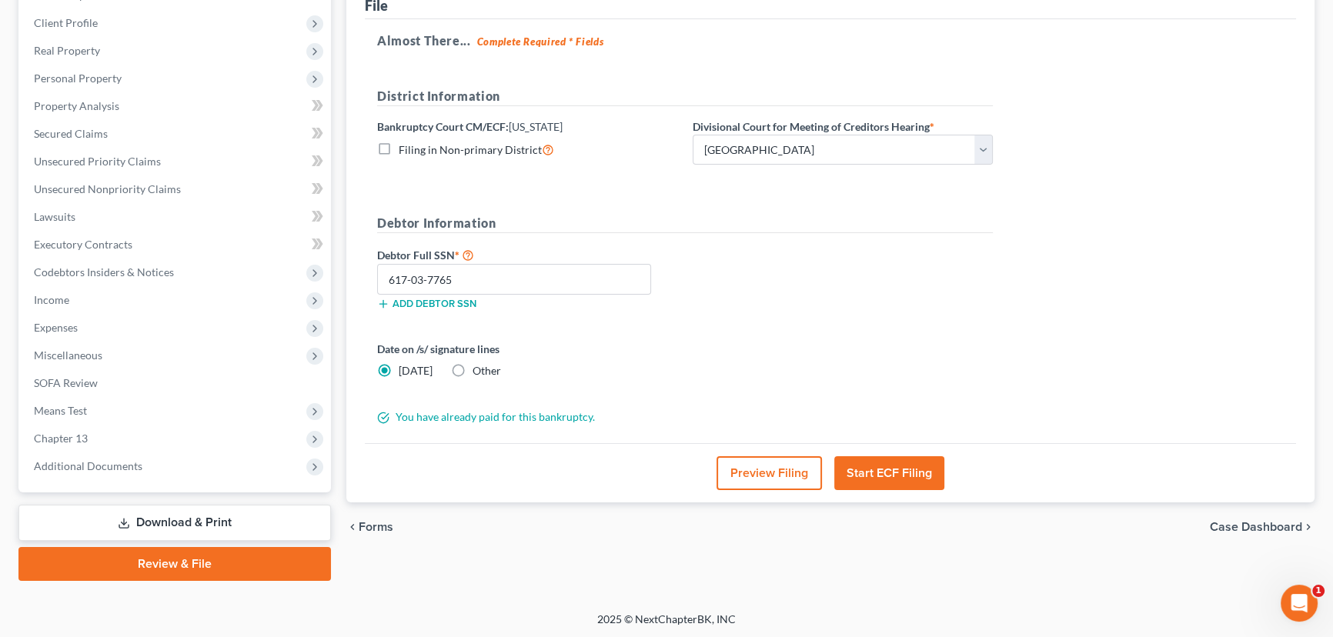
click at [885, 464] on button "Start ECF Filing" at bounding box center [889, 473] width 110 height 34
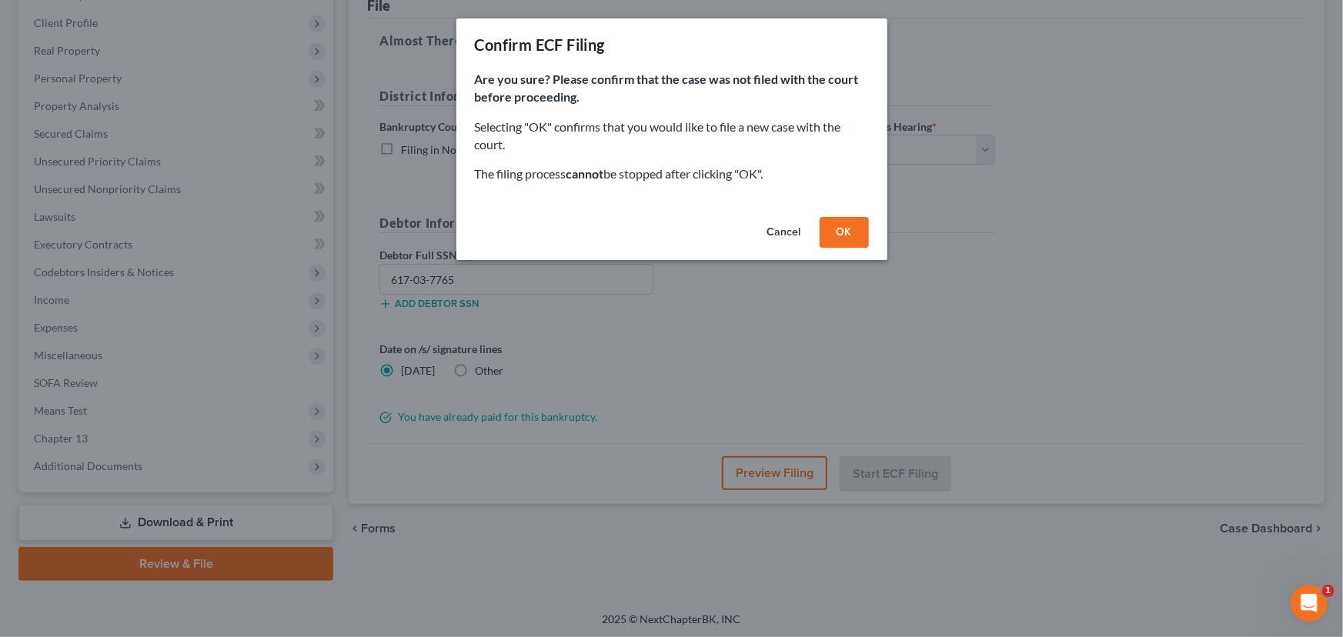
click at [837, 226] on button "OK" at bounding box center [843, 232] width 49 height 31
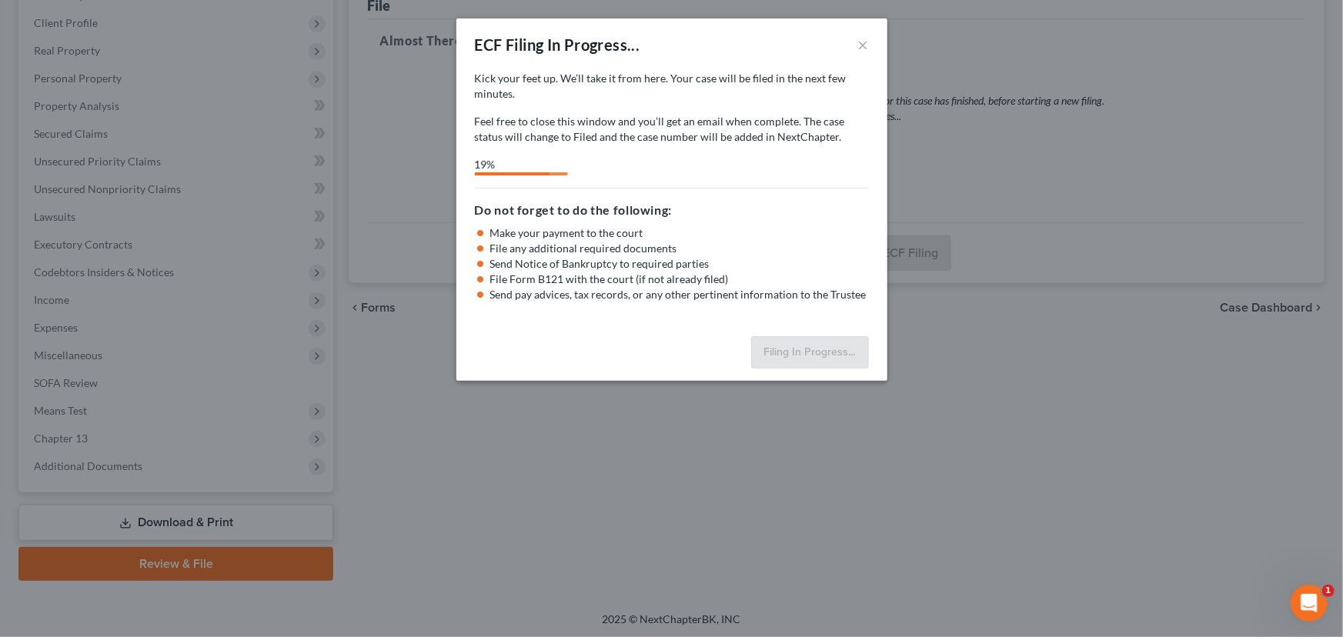
select select "0"
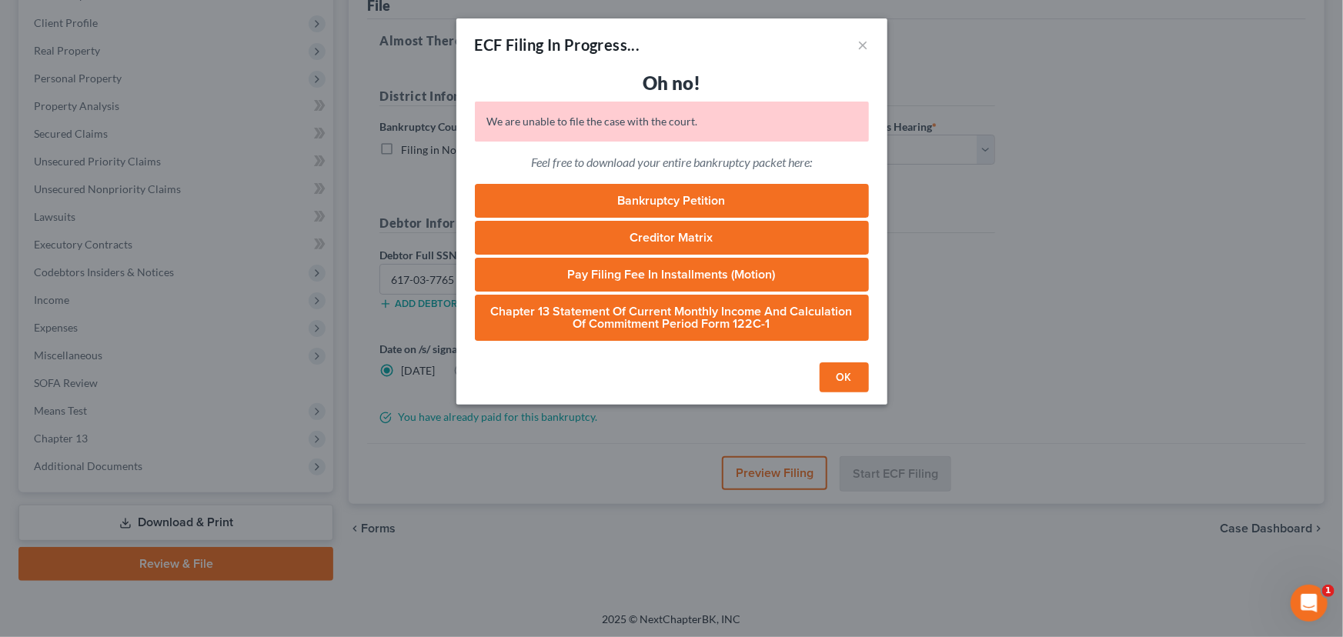
click at [836, 374] on button "OK" at bounding box center [843, 377] width 49 height 31
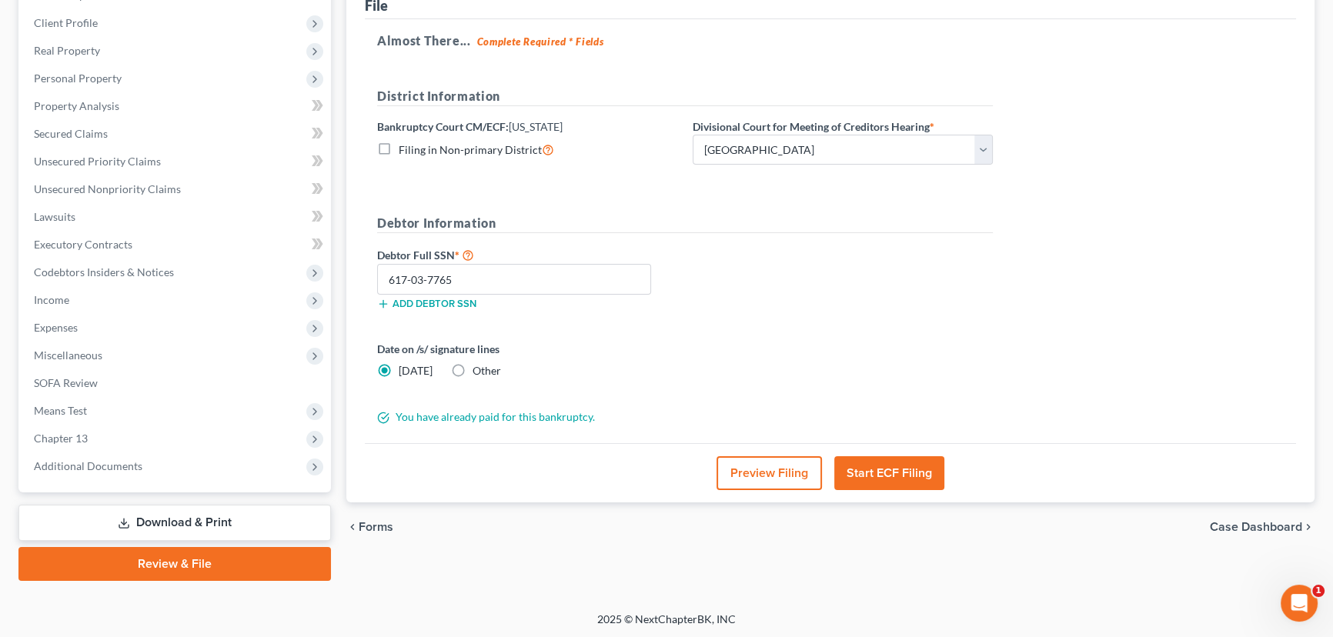
click at [883, 472] on button "Start ECF Filing" at bounding box center [889, 473] width 110 height 34
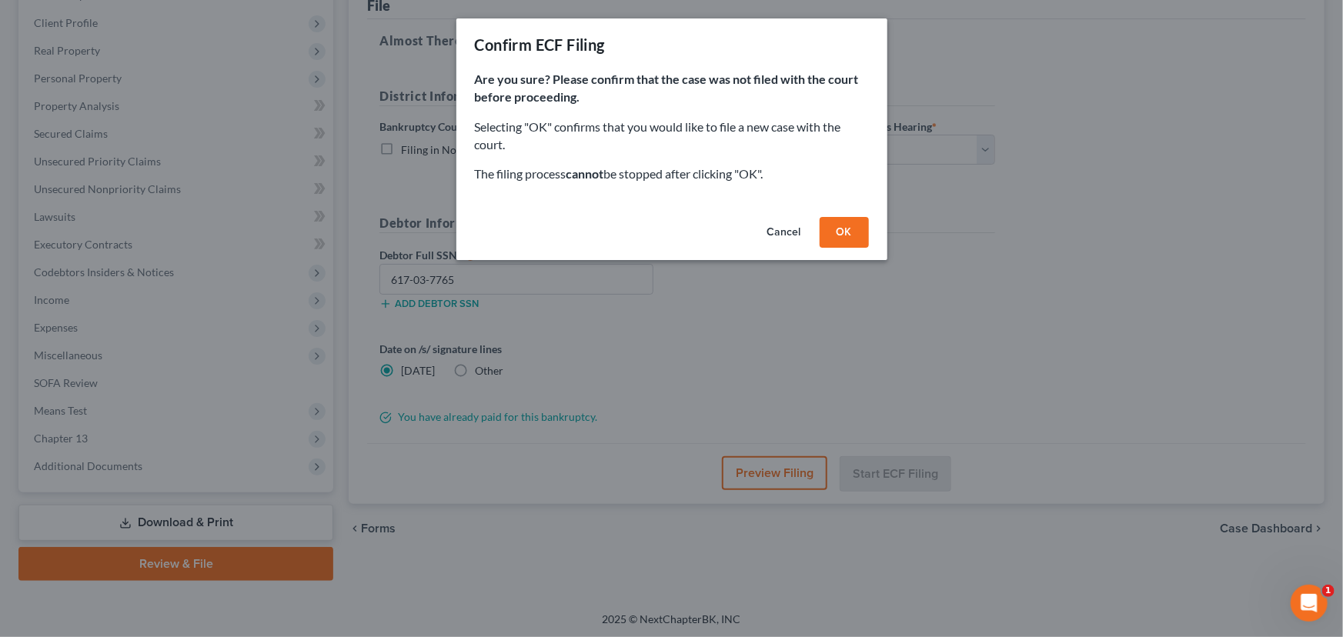
click at [847, 227] on button "OK" at bounding box center [843, 232] width 49 height 31
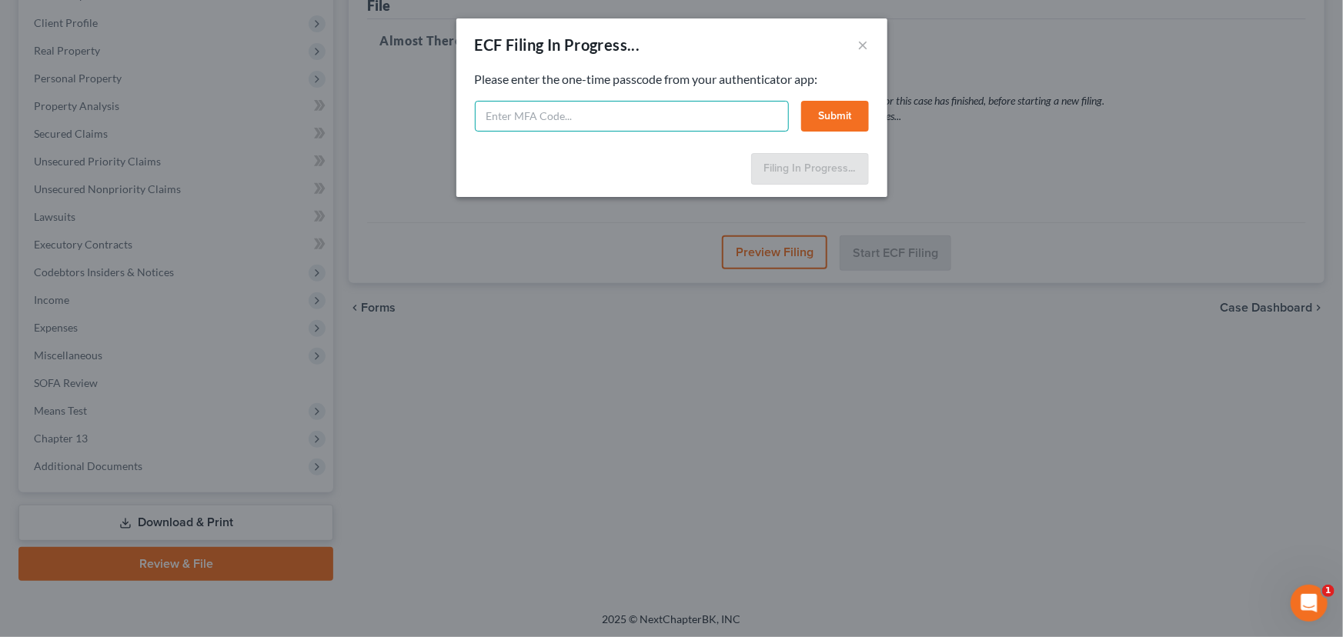
click at [558, 120] on input "text" at bounding box center [632, 116] width 314 height 31
type input "954555"
click at [831, 115] on button "Submit" at bounding box center [835, 116] width 68 height 31
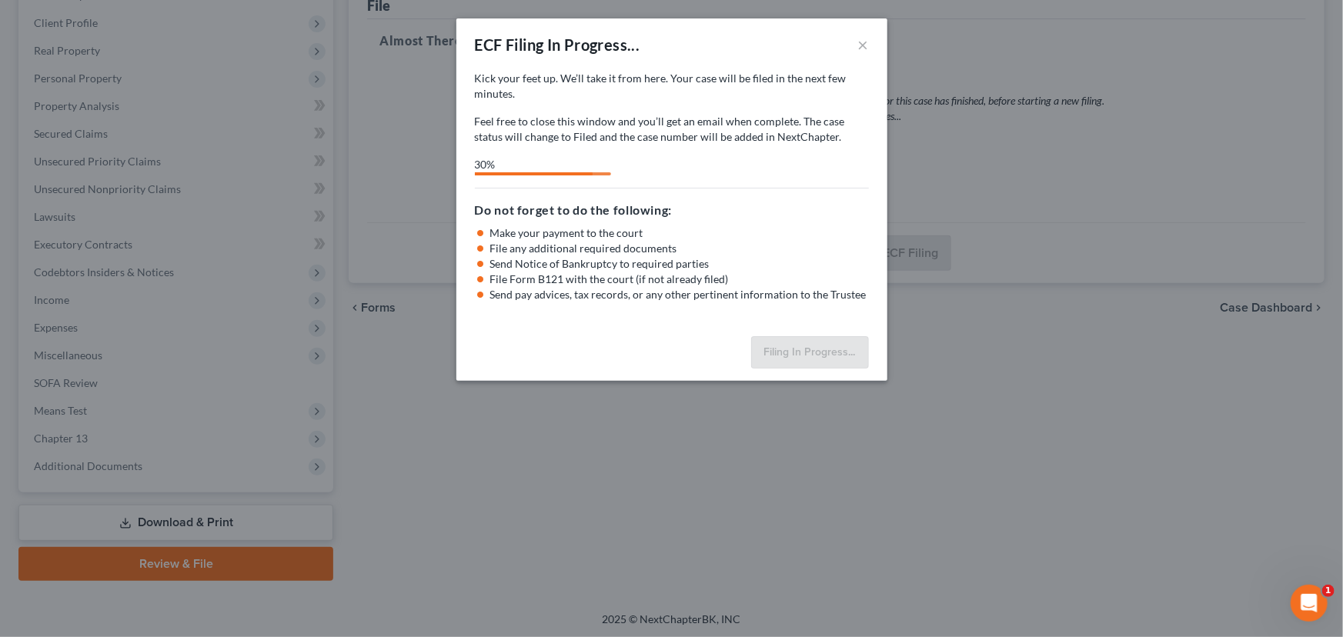
select select "0"
